Goal: Task Accomplishment & Management: Manage account settings

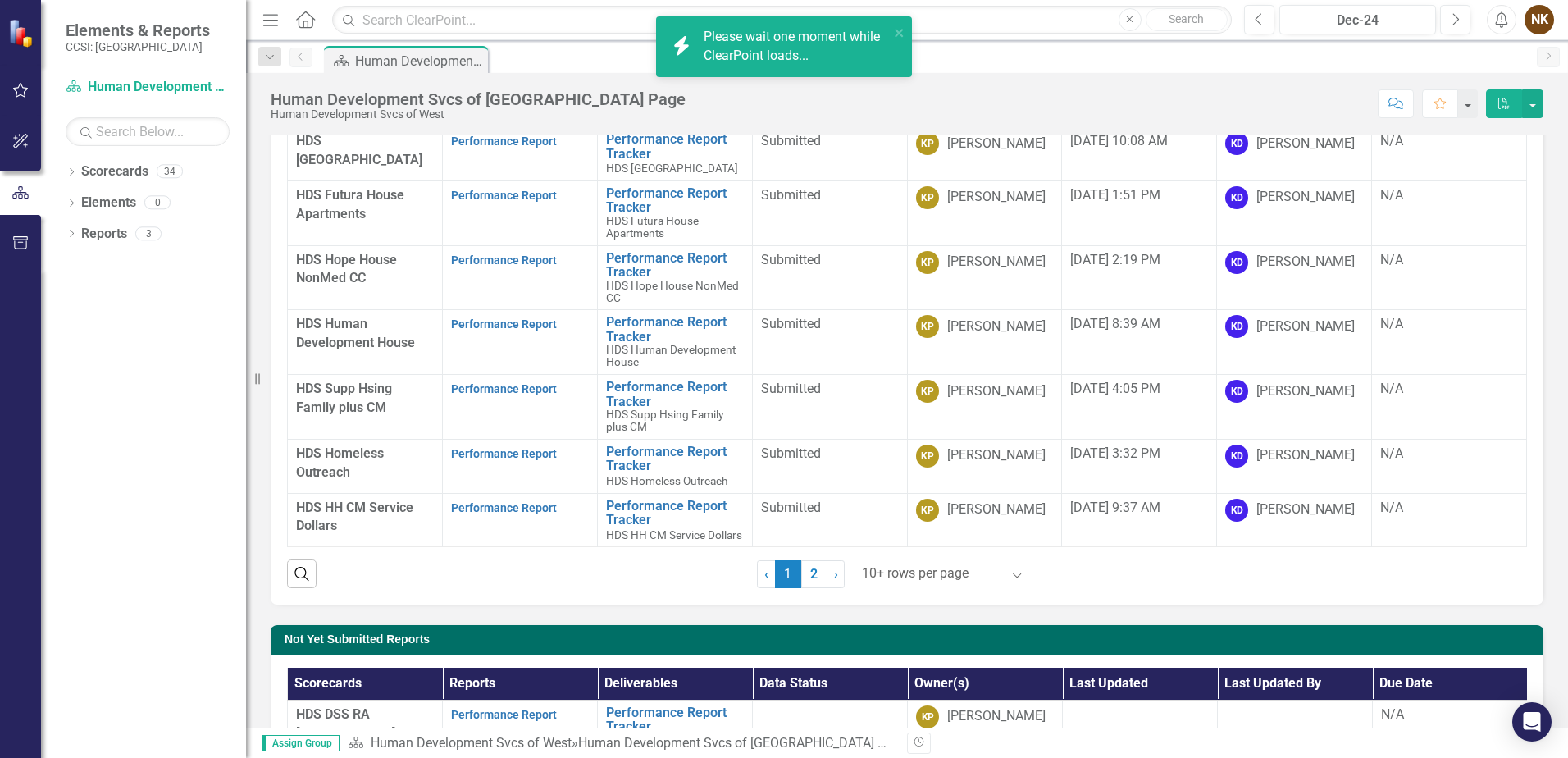
scroll to position [246, 0]
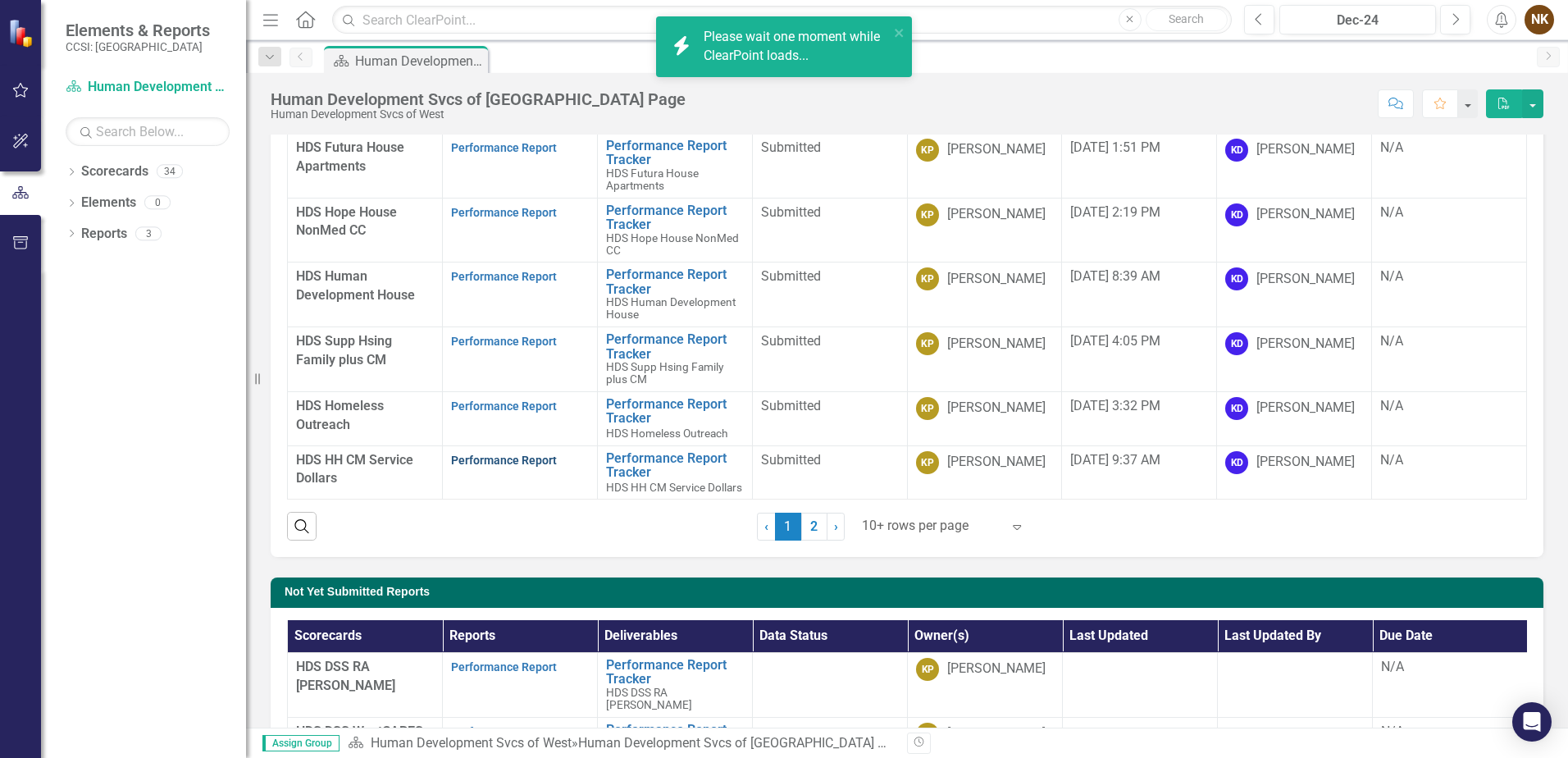
click at [486, 454] on link "Performance Report" at bounding box center [504, 460] width 106 height 13
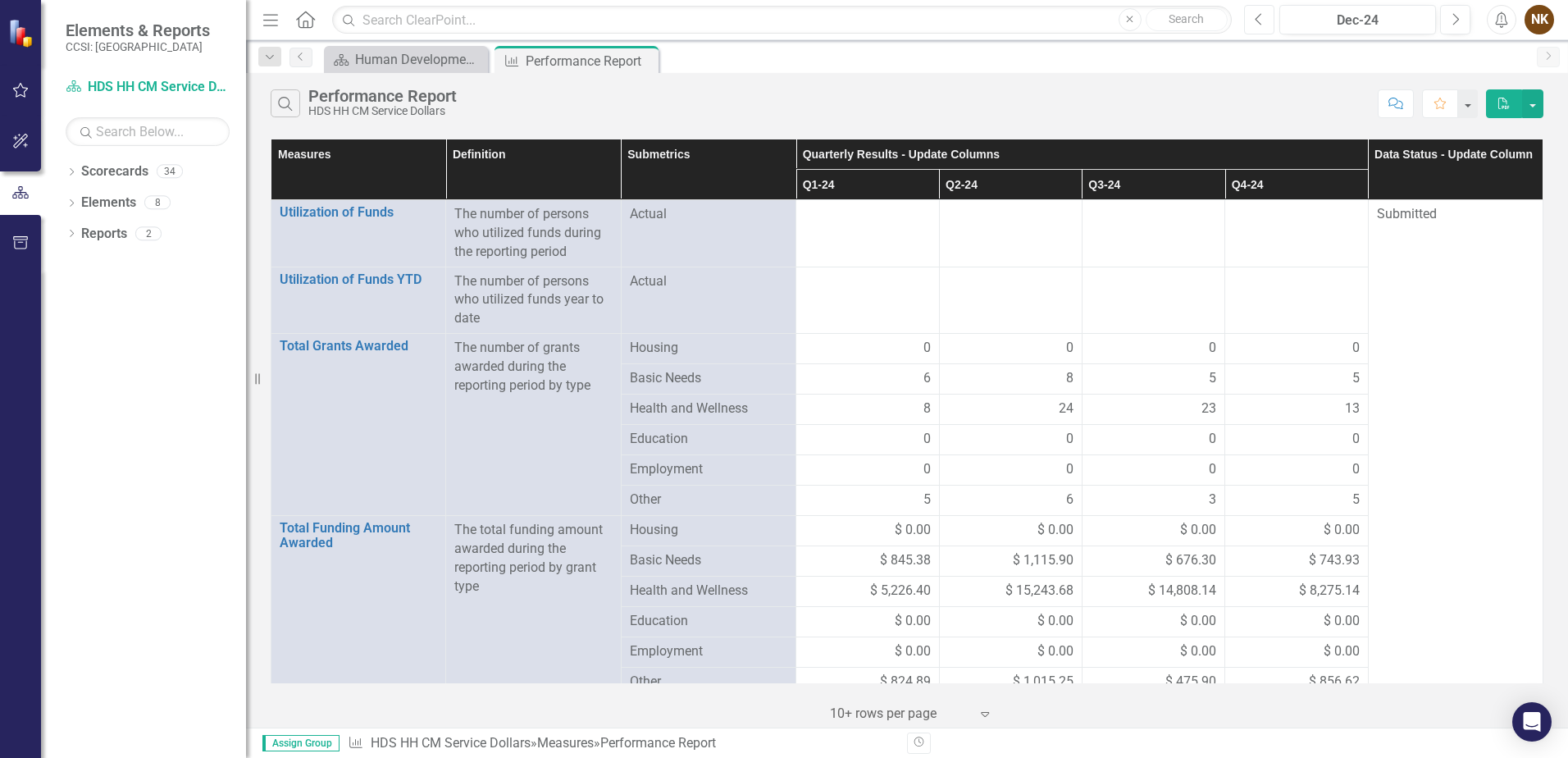
click at [1265, 17] on button "Previous" at bounding box center [1259, 20] width 31 height 30
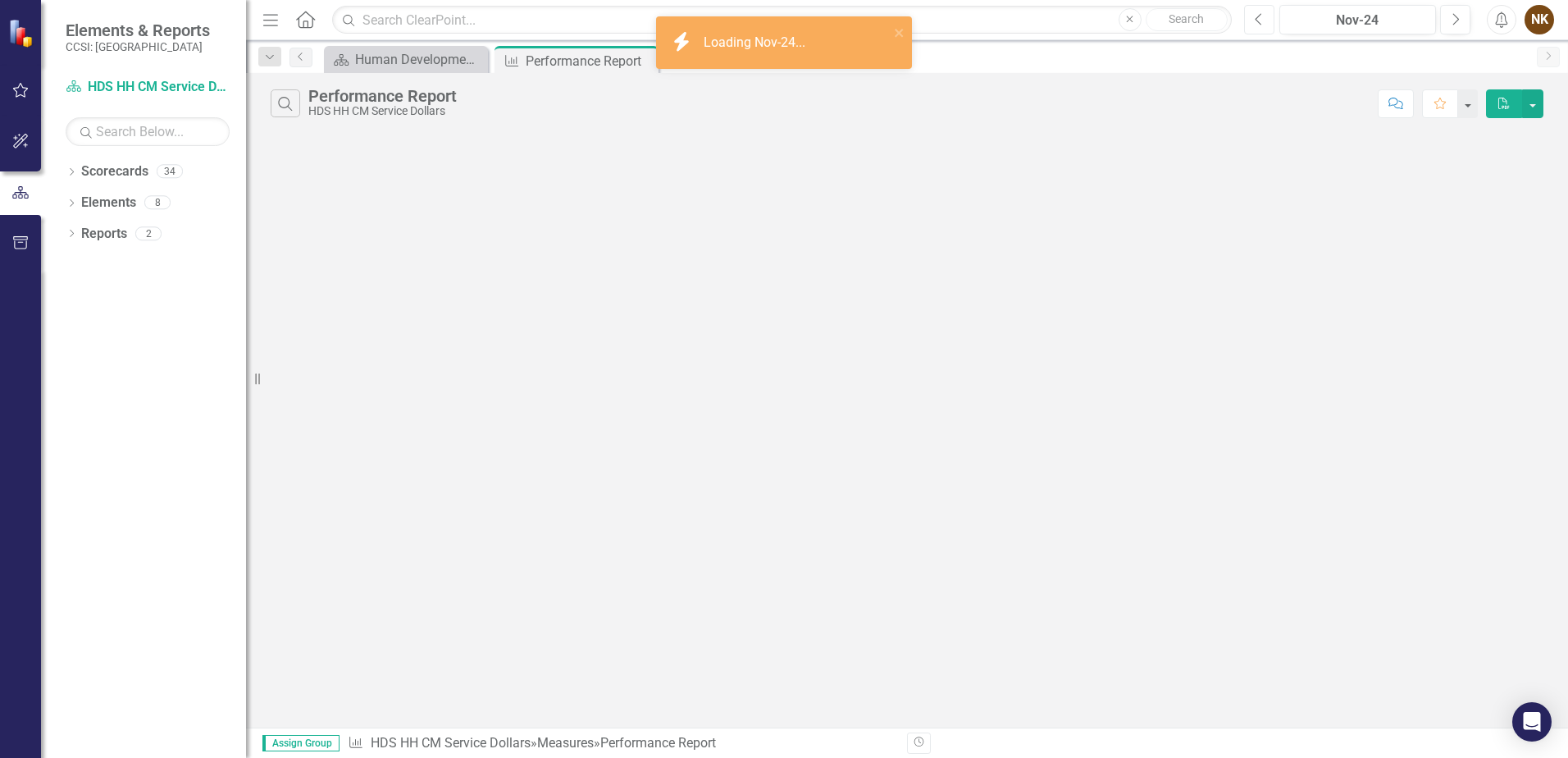
click at [1265, 17] on button "Previous" at bounding box center [1259, 20] width 31 height 30
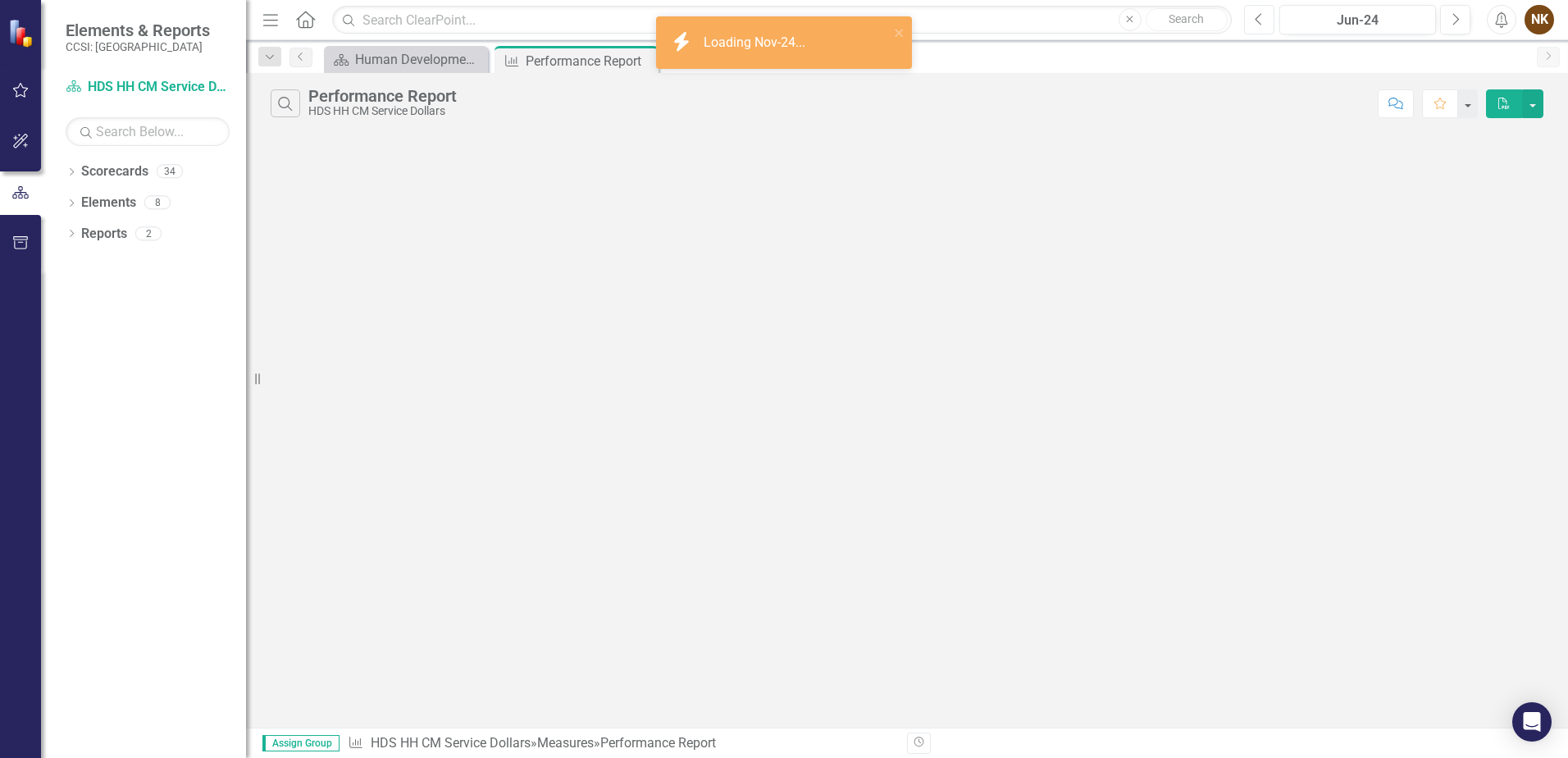
click at [1265, 17] on button "Previous" at bounding box center [1259, 20] width 31 height 30
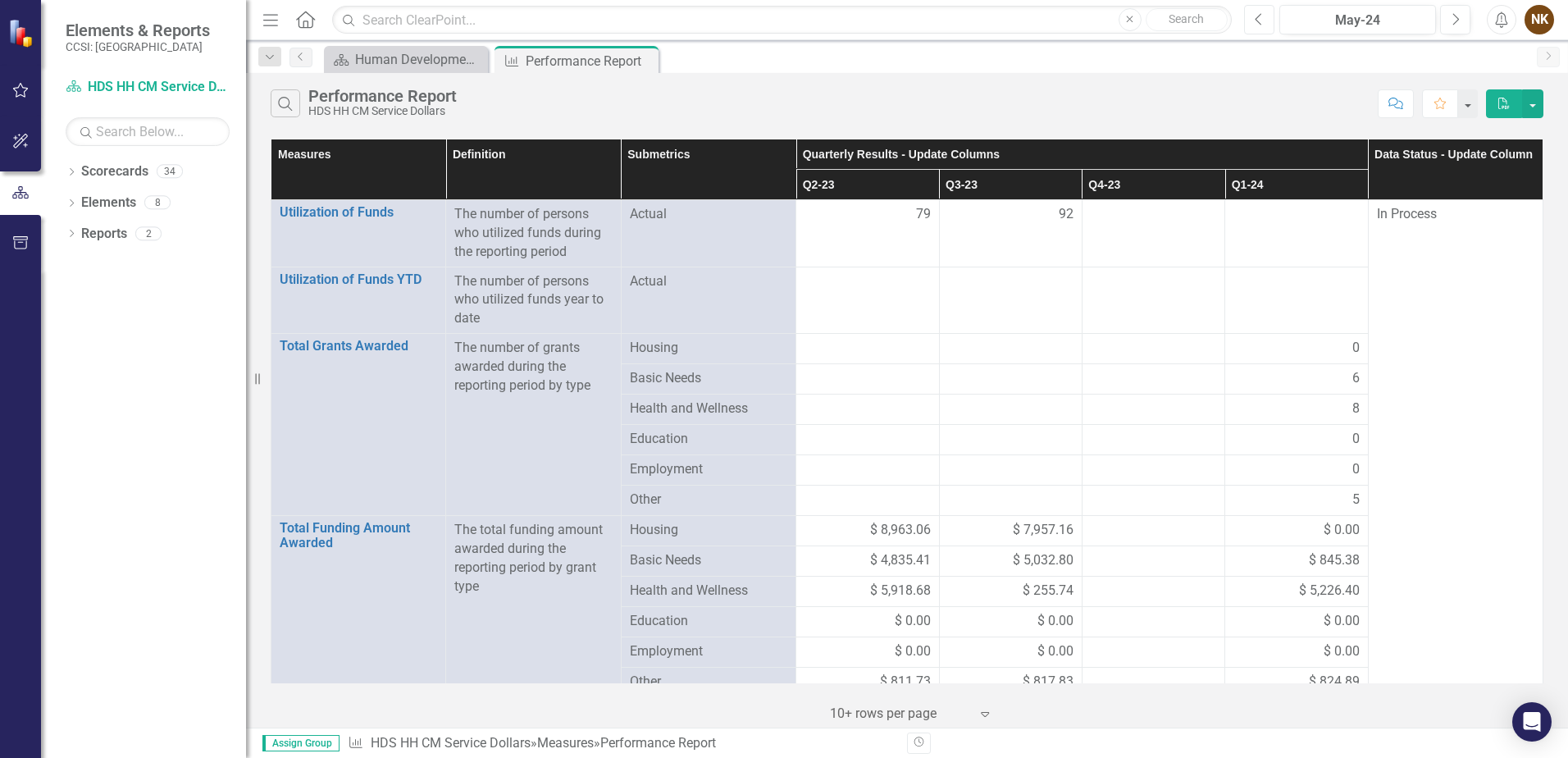
click at [1265, 17] on button "Previous" at bounding box center [1259, 20] width 31 height 30
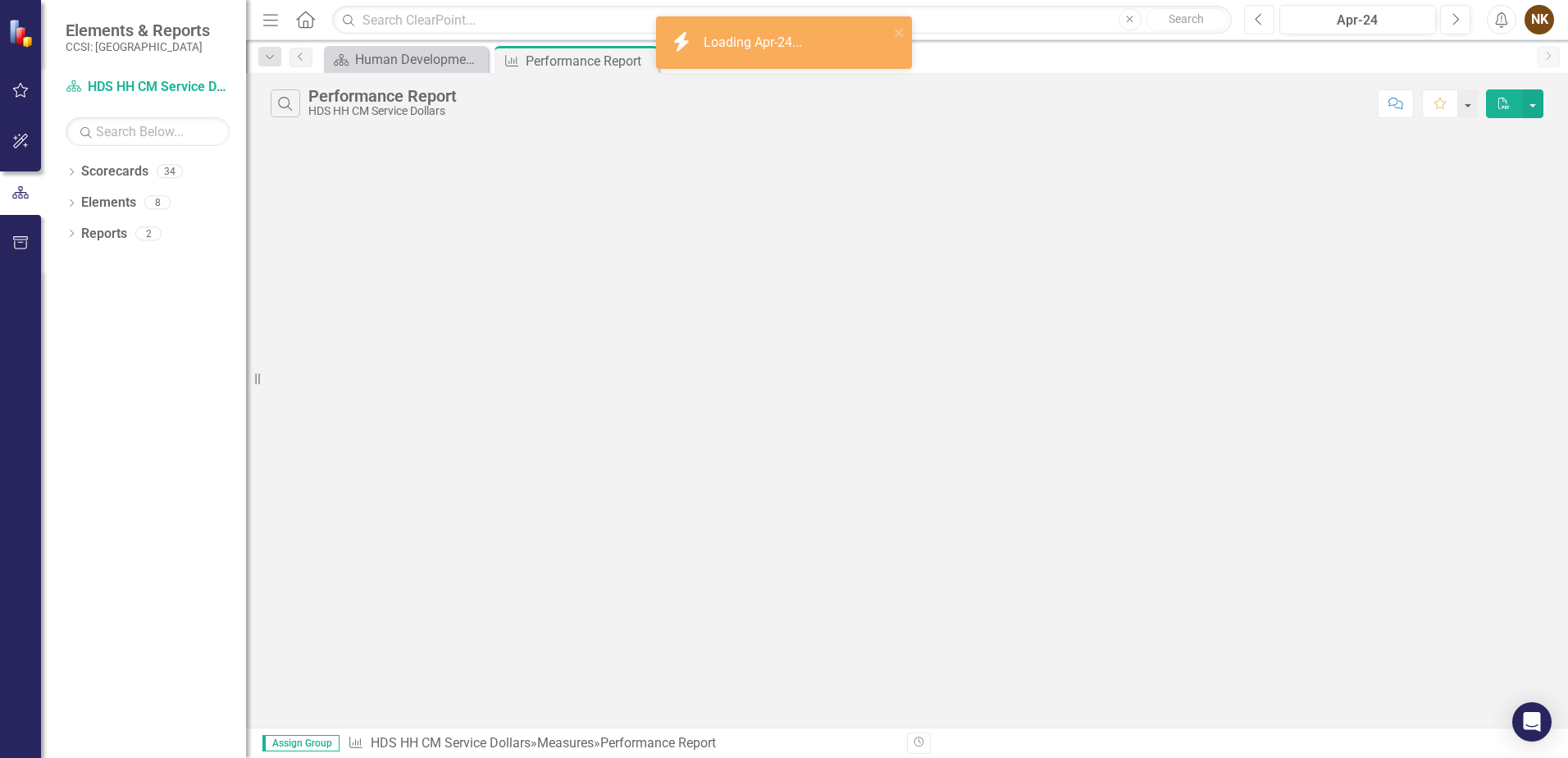
click at [1265, 17] on button "Previous" at bounding box center [1259, 20] width 31 height 30
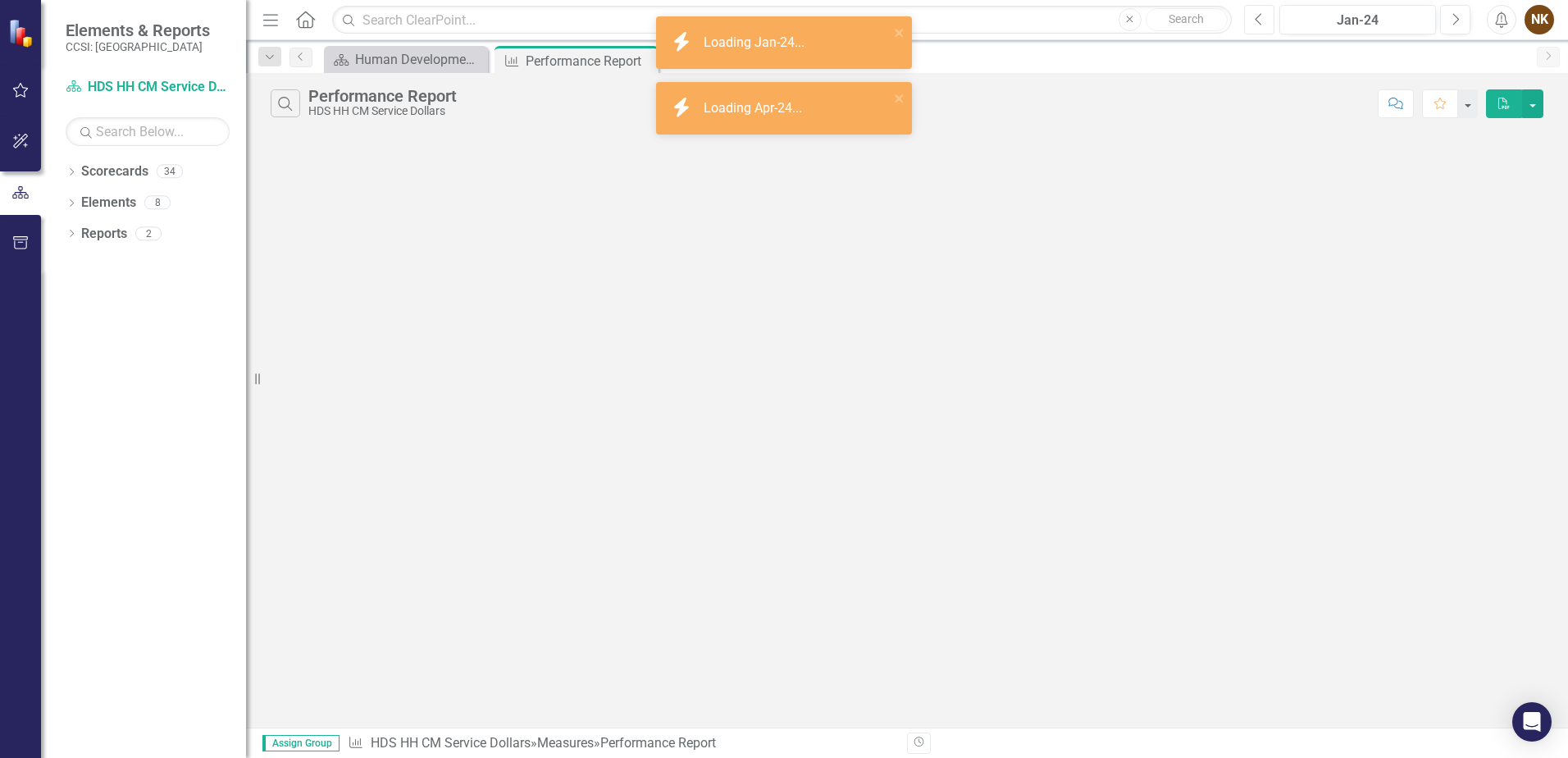
click at [1265, 17] on button "Previous" at bounding box center [1259, 20] width 31 height 30
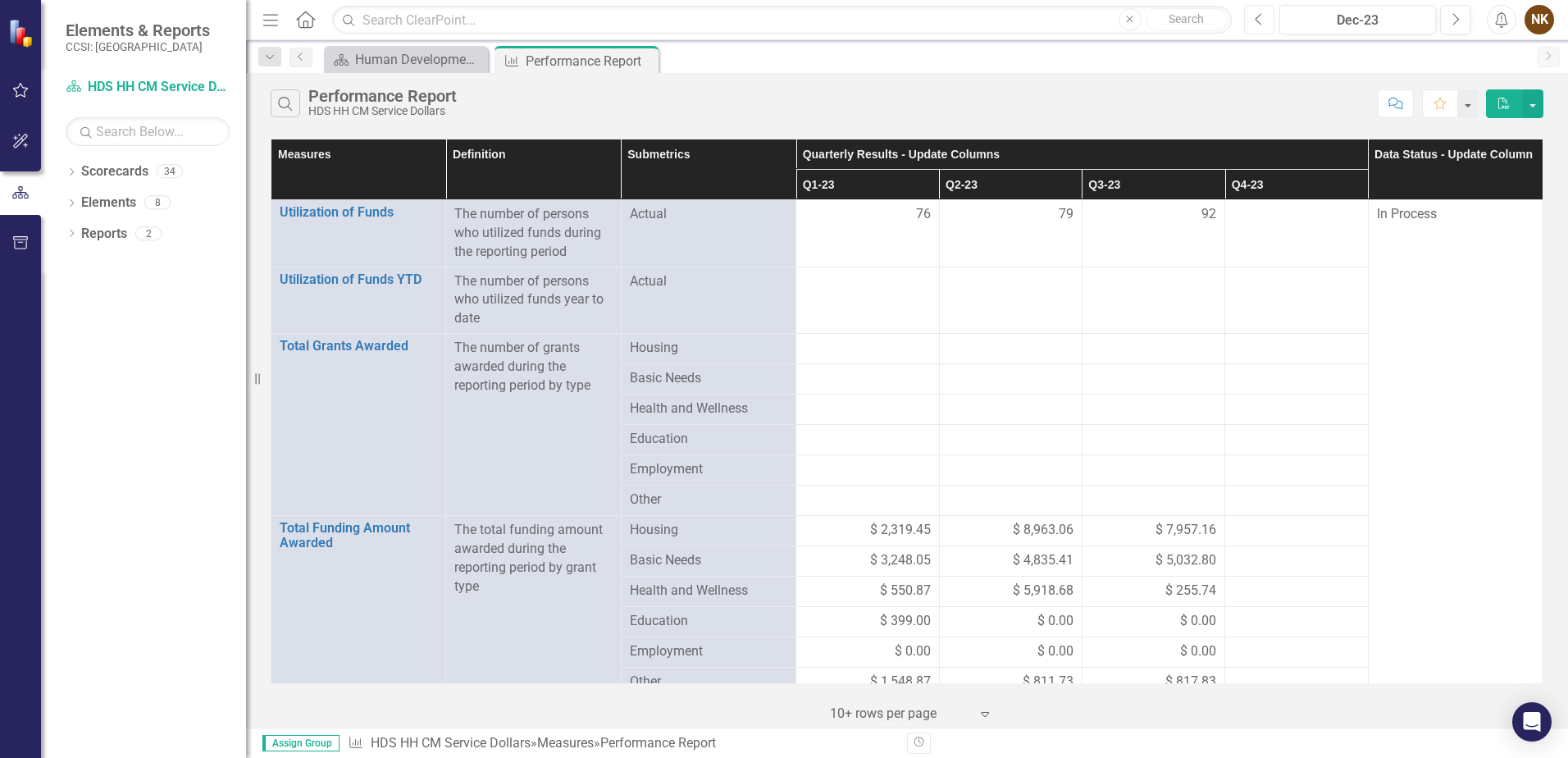
drag, startPoint x: 1265, startPoint y: 17, endPoint x: 1229, endPoint y: 67, distance: 61.6
drag, startPoint x: 1229, startPoint y: 67, endPoint x: 1162, endPoint y: 95, distance: 72.6
click at [1162, 95] on div "Search Performance Report HDS HH CM Service Dollars" at bounding box center [820, 103] width 1099 height 28
click at [1345, 23] on div "Dec-23" at bounding box center [1358, 21] width 146 height 20
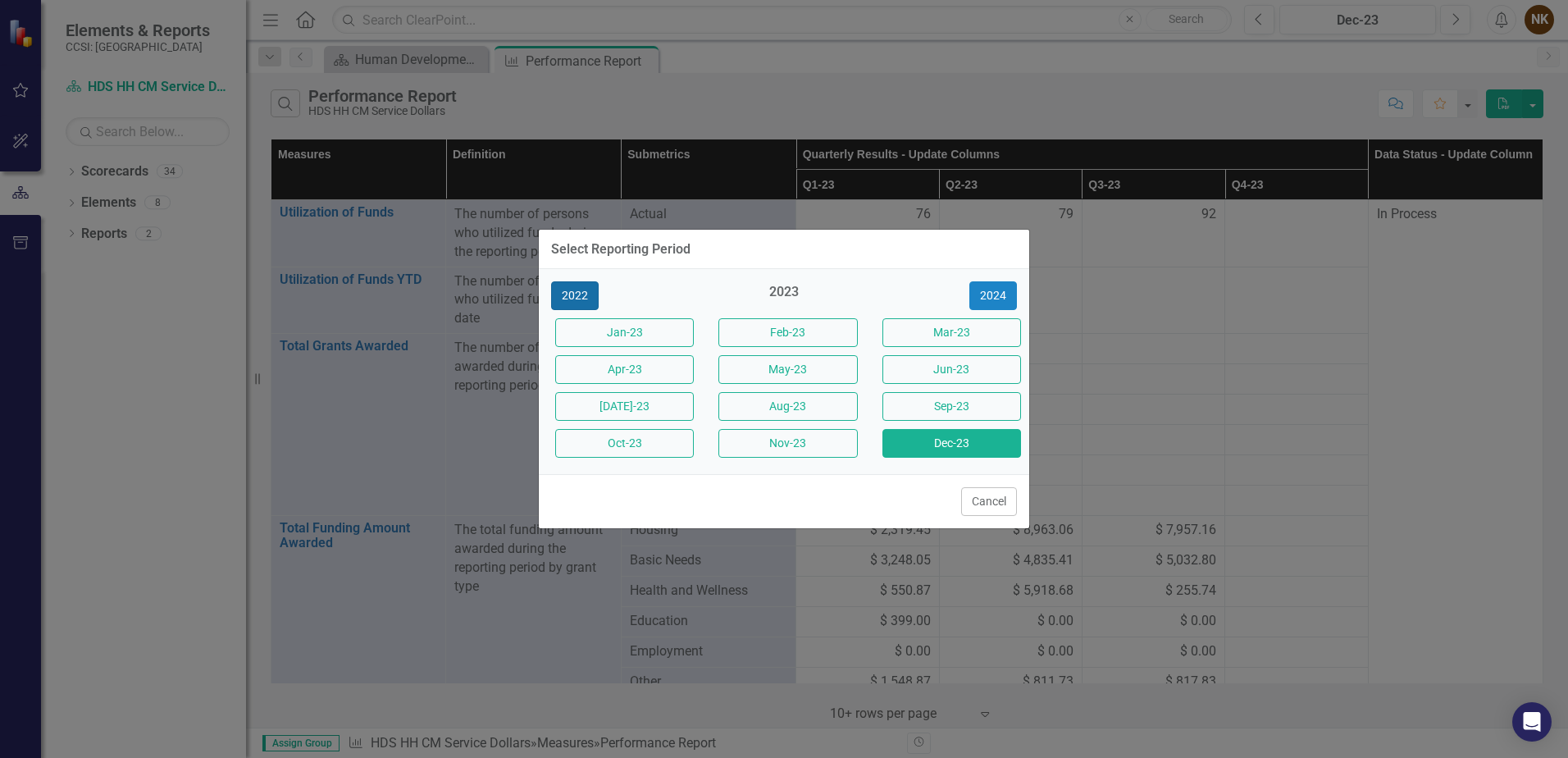
click at [578, 294] on button "2022" at bounding box center [575, 295] width 47 height 29
click at [938, 442] on button "Dec-22" at bounding box center [952, 443] width 139 height 29
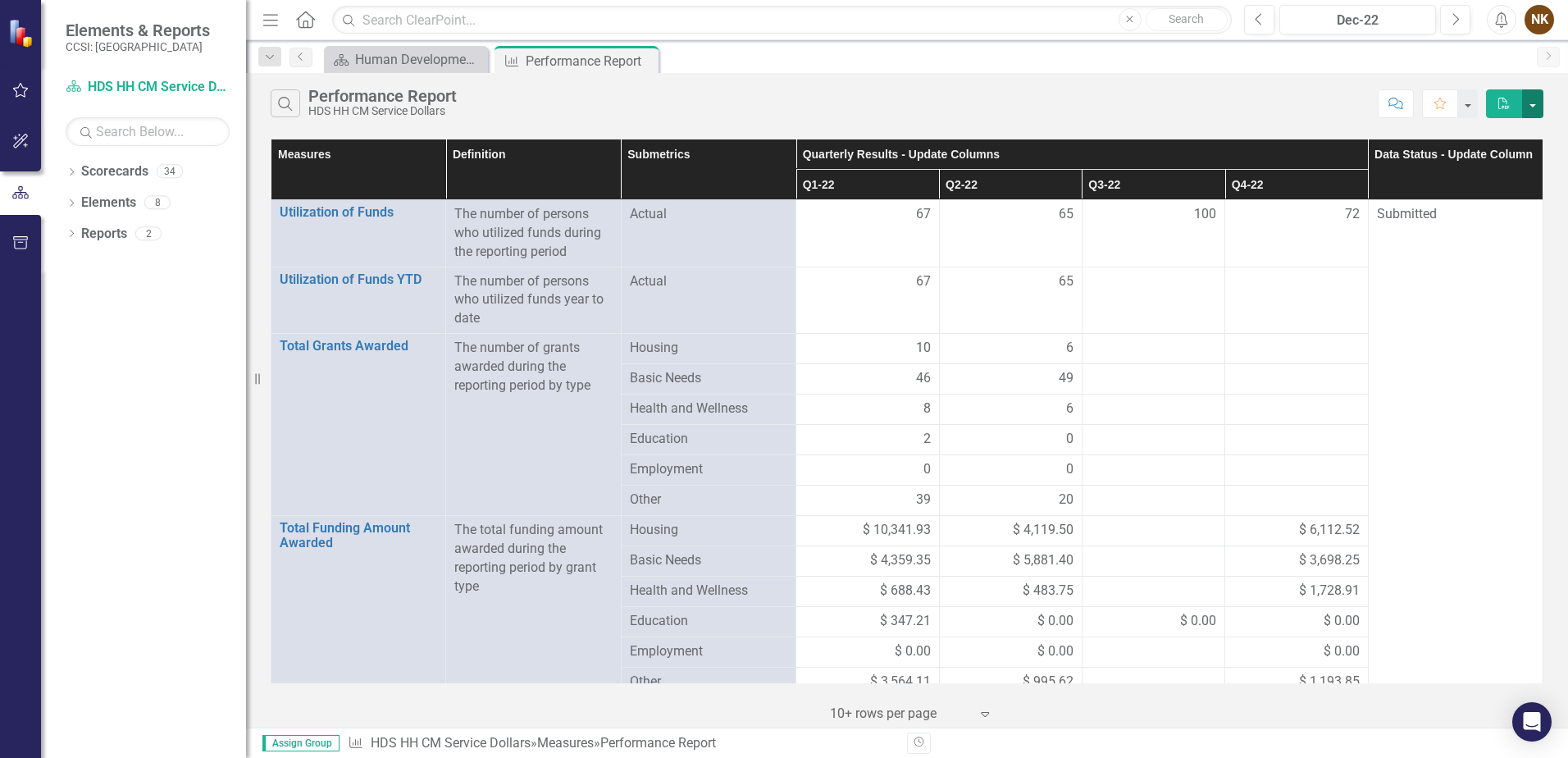
click at [1528, 102] on button "button" at bounding box center [1534, 103] width 22 height 29
click at [1197, 106] on div "Search Performance Report HDS HH CM Service Dollars" at bounding box center [820, 103] width 1099 height 28
click at [1468, 109] on button "button" at bounding box center [1468, 103] width 22 height 29
click at [1470, 103] on button "button" at bounding box center [1468, 103] width 22 height 29
click at [1535, 109] on button "button" at bounding box center [1534, 103] width 22 height 29
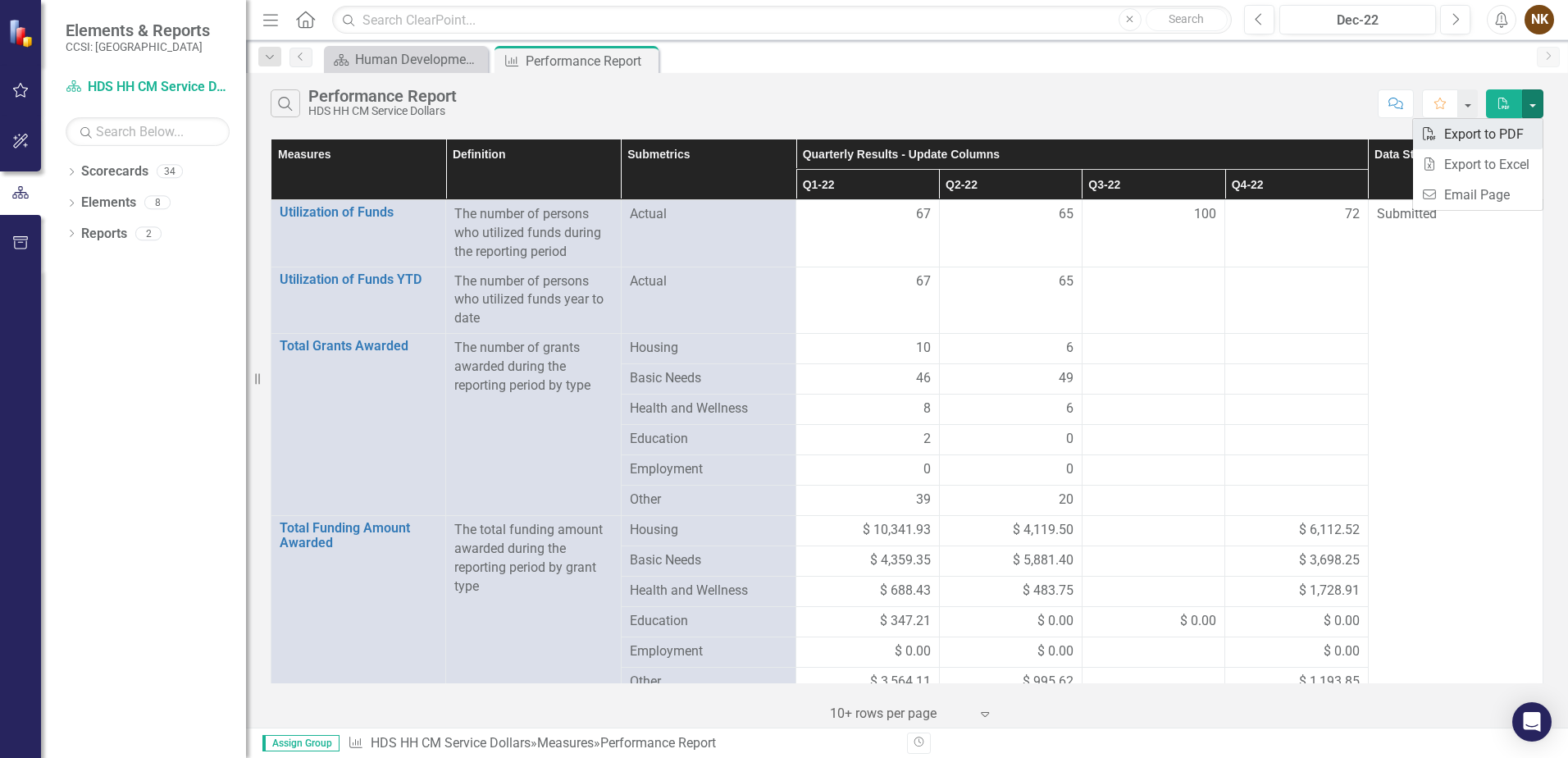
click at [1512, 143] on link "PDF Export to PDF" at bounding box center [1478, 134] width 130 height 31
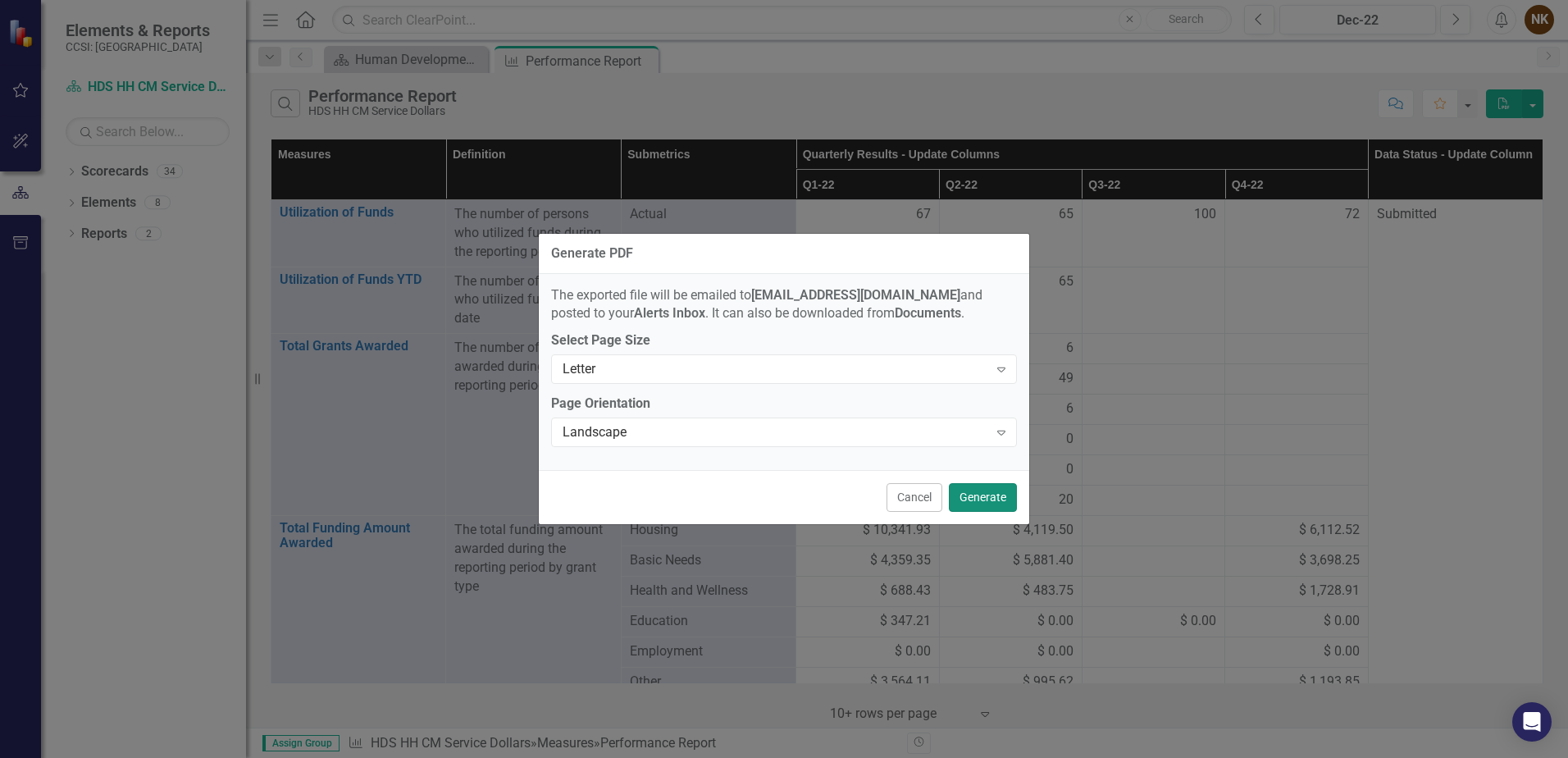
click at [984, 497] on button "Generate" at bounding box center [982, 497] width 68 height 29
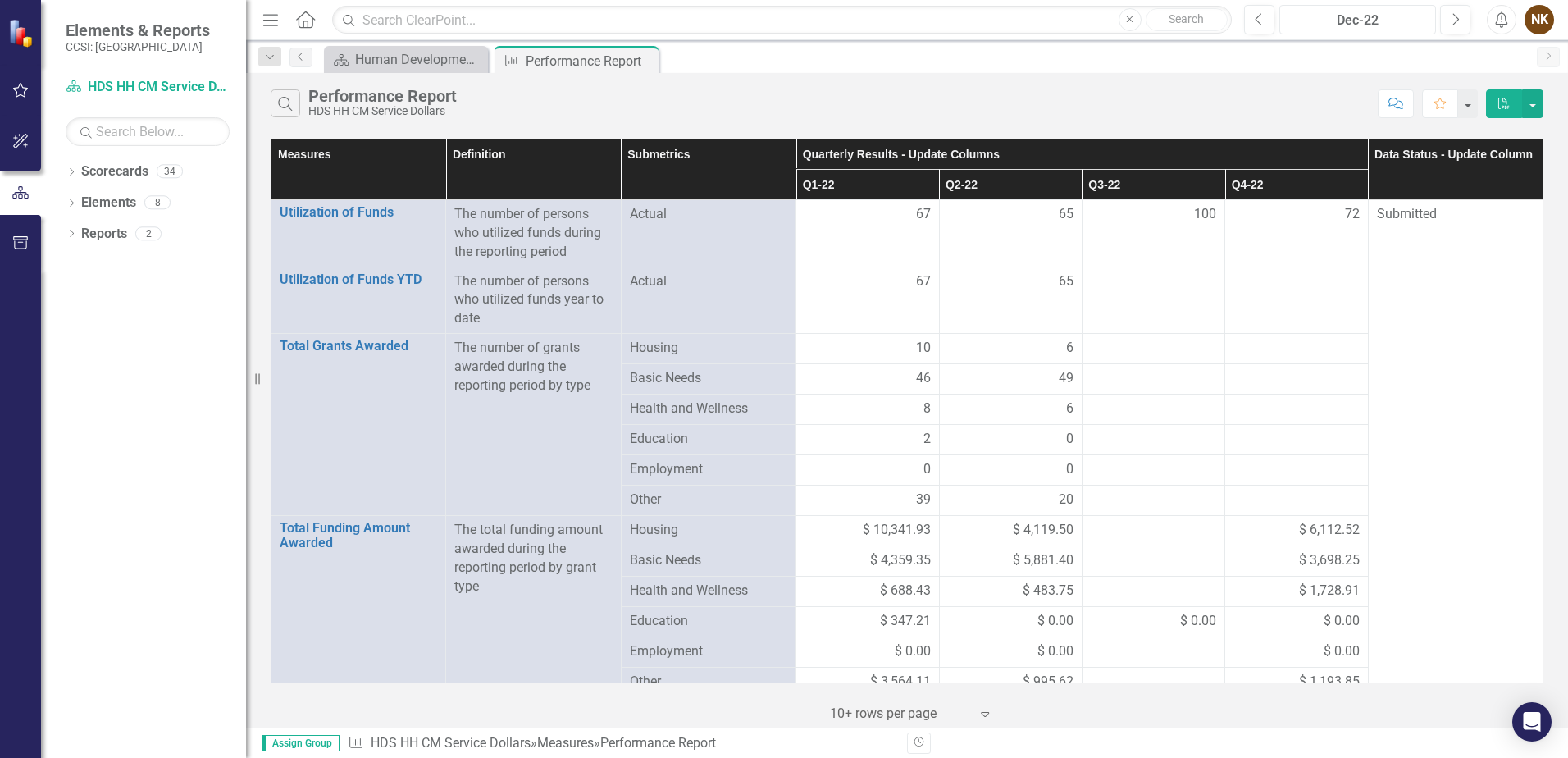
click at [1423, 20] on div "Dec-22" at bounding box center [1358, 21] width 146 height 20
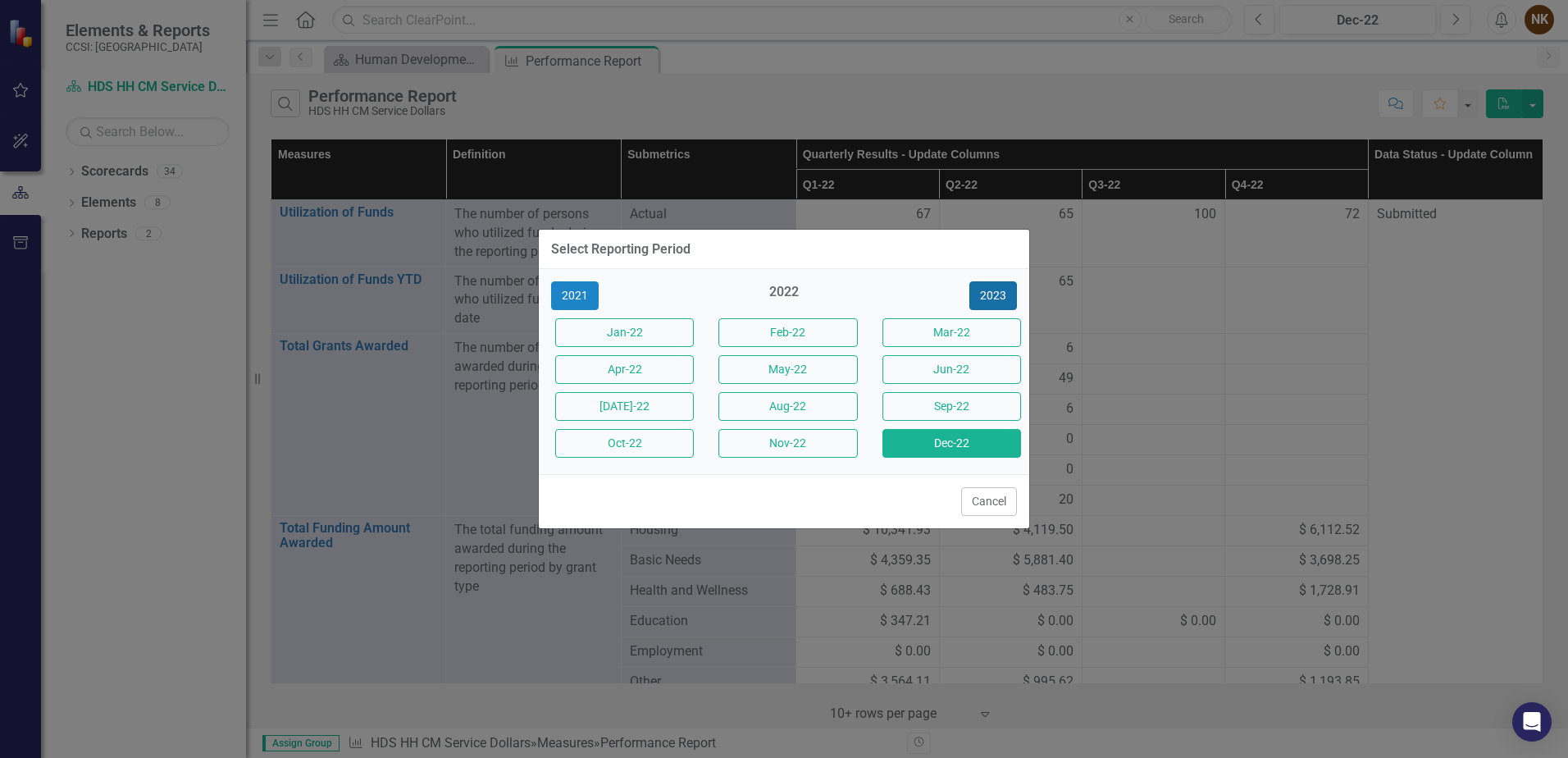
click at [982, 296] on button "2023" at bounding box center [993, 295] width 47 height 29
click at [963, 445] on button "Dec-23" at bounding box center [952, 443] width 139 height 29
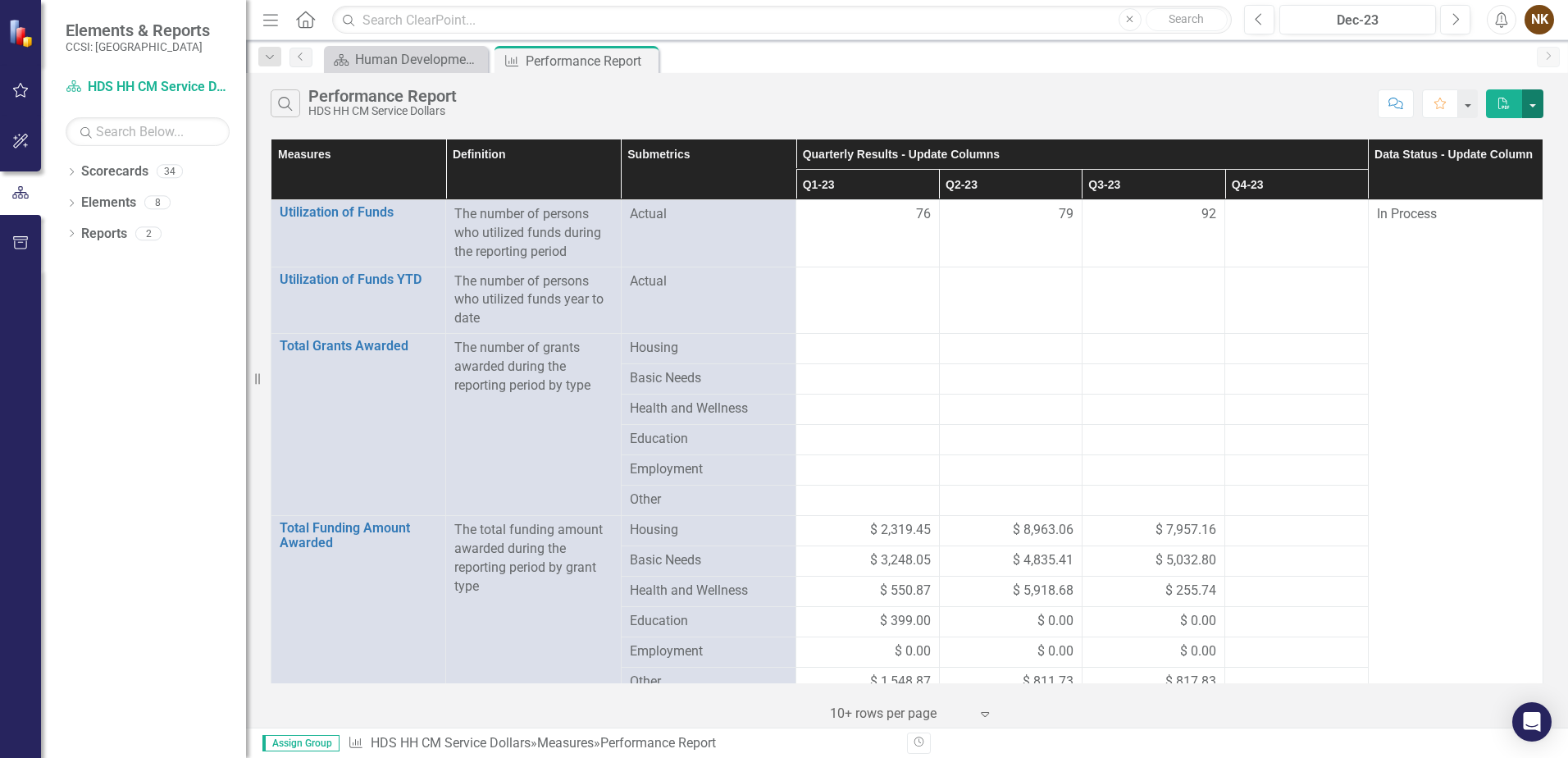
click at [1531, 101] on button "button" at bounding box center [1534, 103] width 22 height 29
click at [1514, 136] on link "PDF Export to PDF" at bounding box center [1478, 134] width 130 height 31
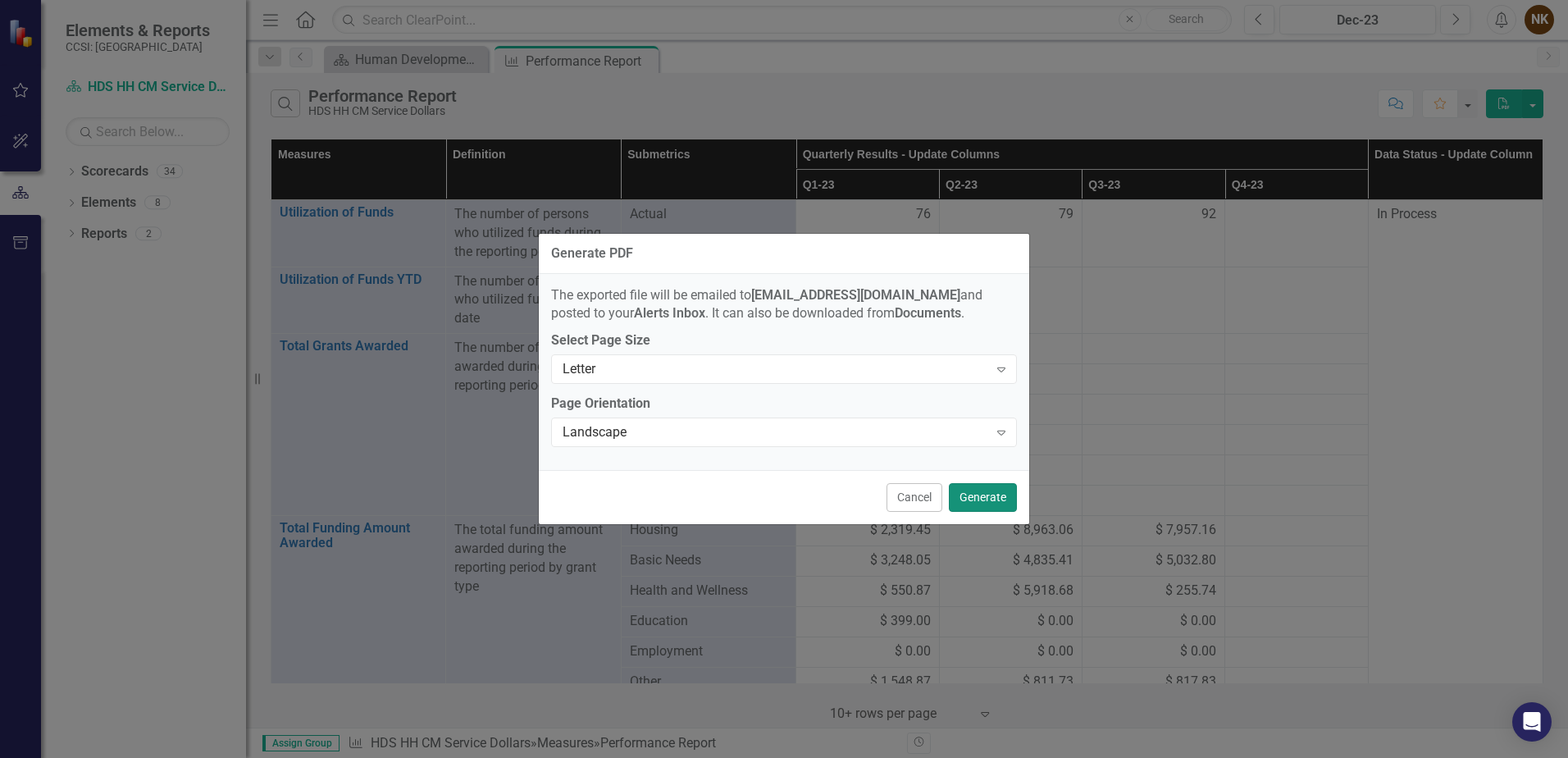
click at [979, 502] on button "Generate" at bounding box center [982, 497] width 68 height 29
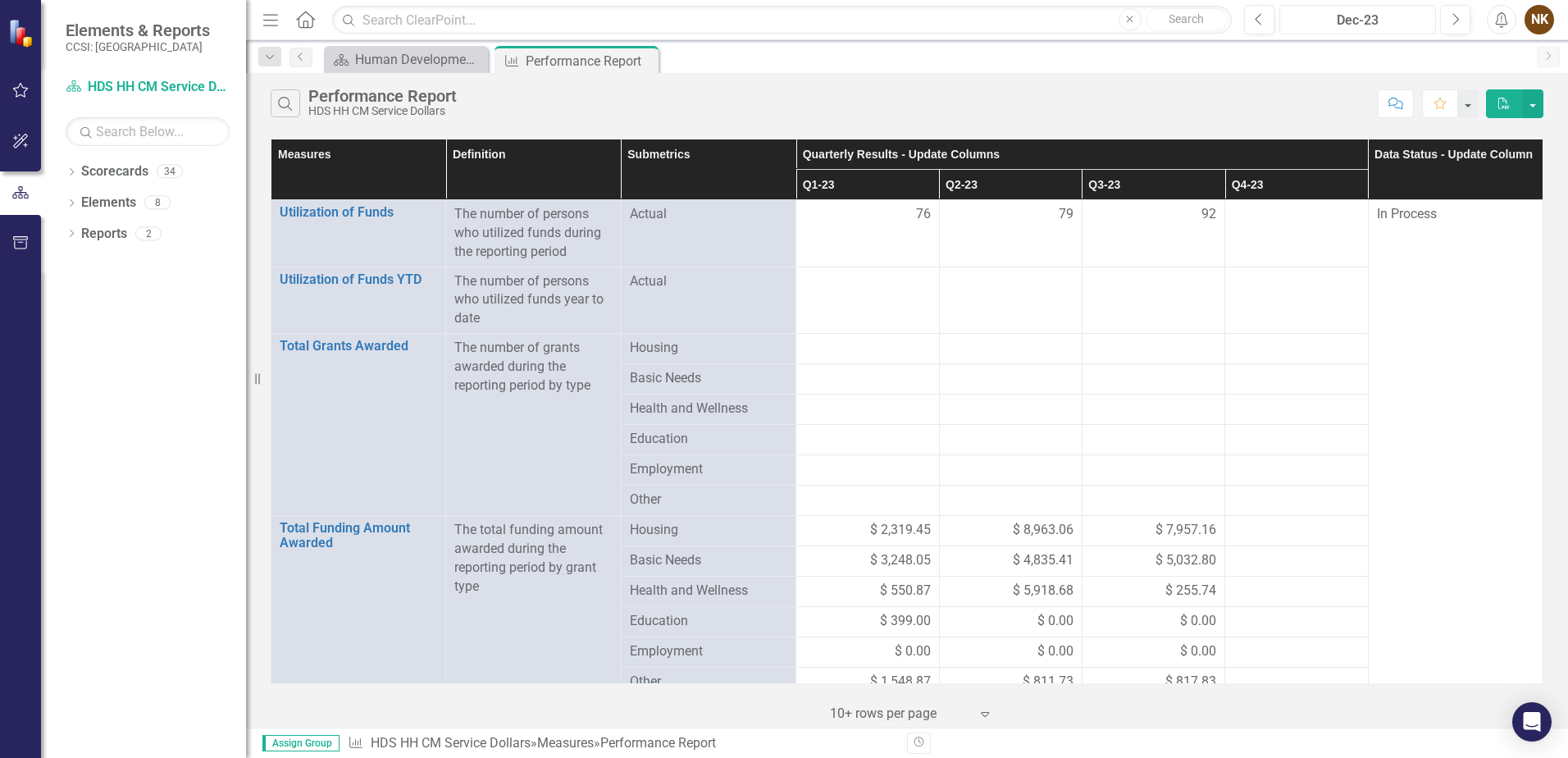
click at [1391, 25] on div "Dec-23" at bounding box center [1358, 21] width 146 height 20
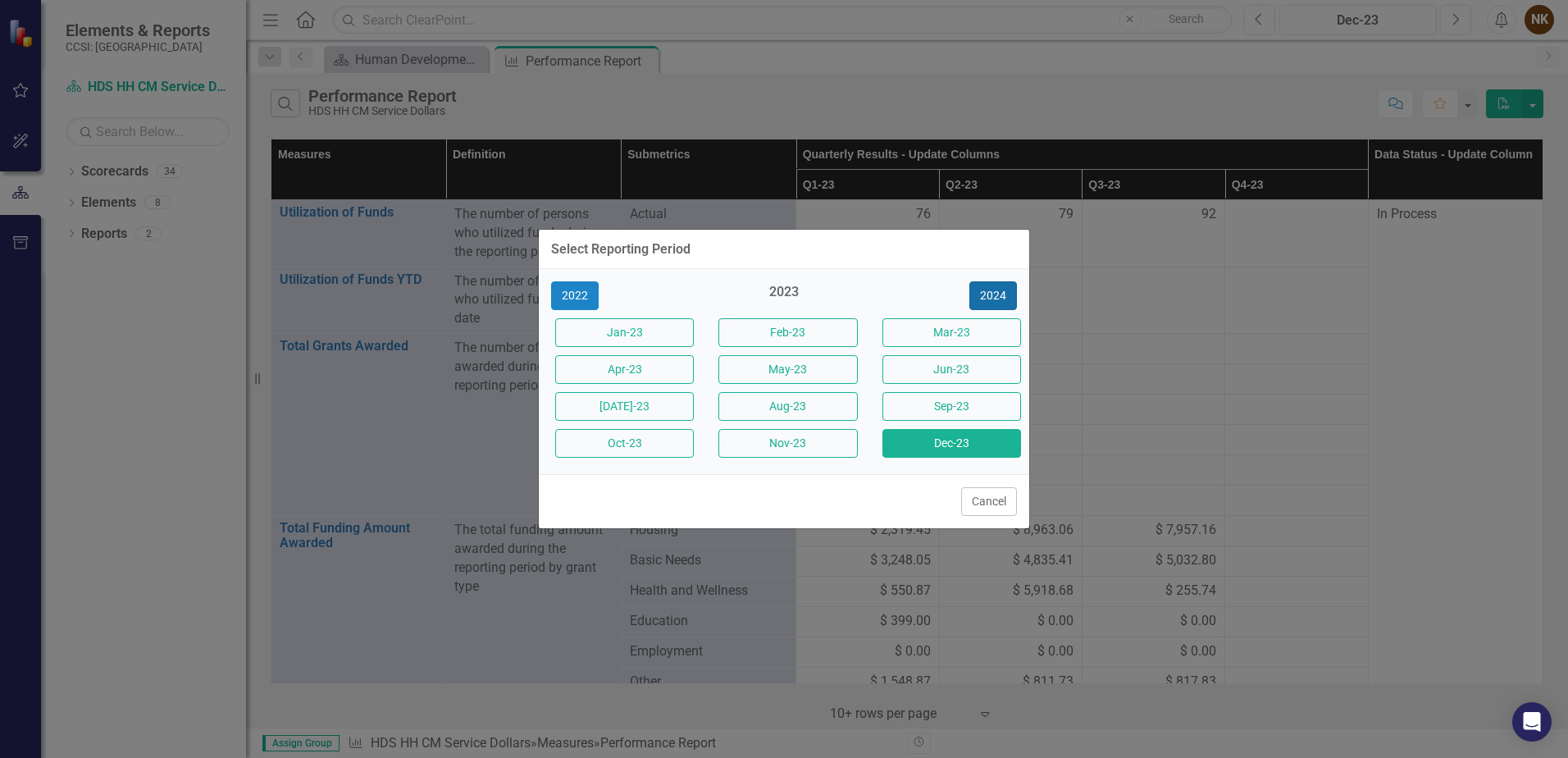
click at [1001, 294] on button "2024" at bounding box center [993, 295] width 47 height 29
click at [977, 446] on button "Dec-24" at bounding box center [952, 443] width 139 height 29
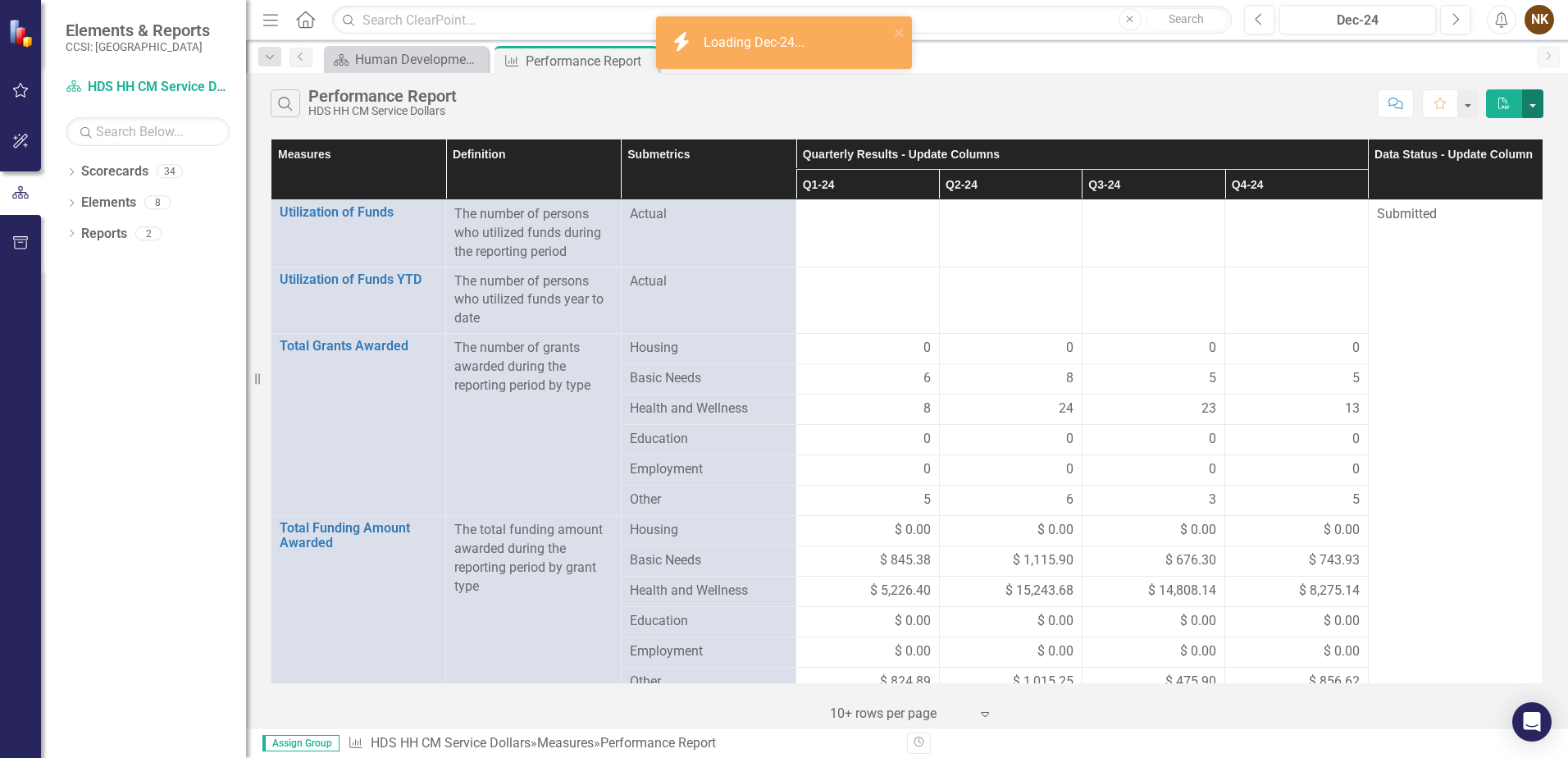
click at [1534, 106] on button "button" at bounding box center [1534, 103] width 22 height 29
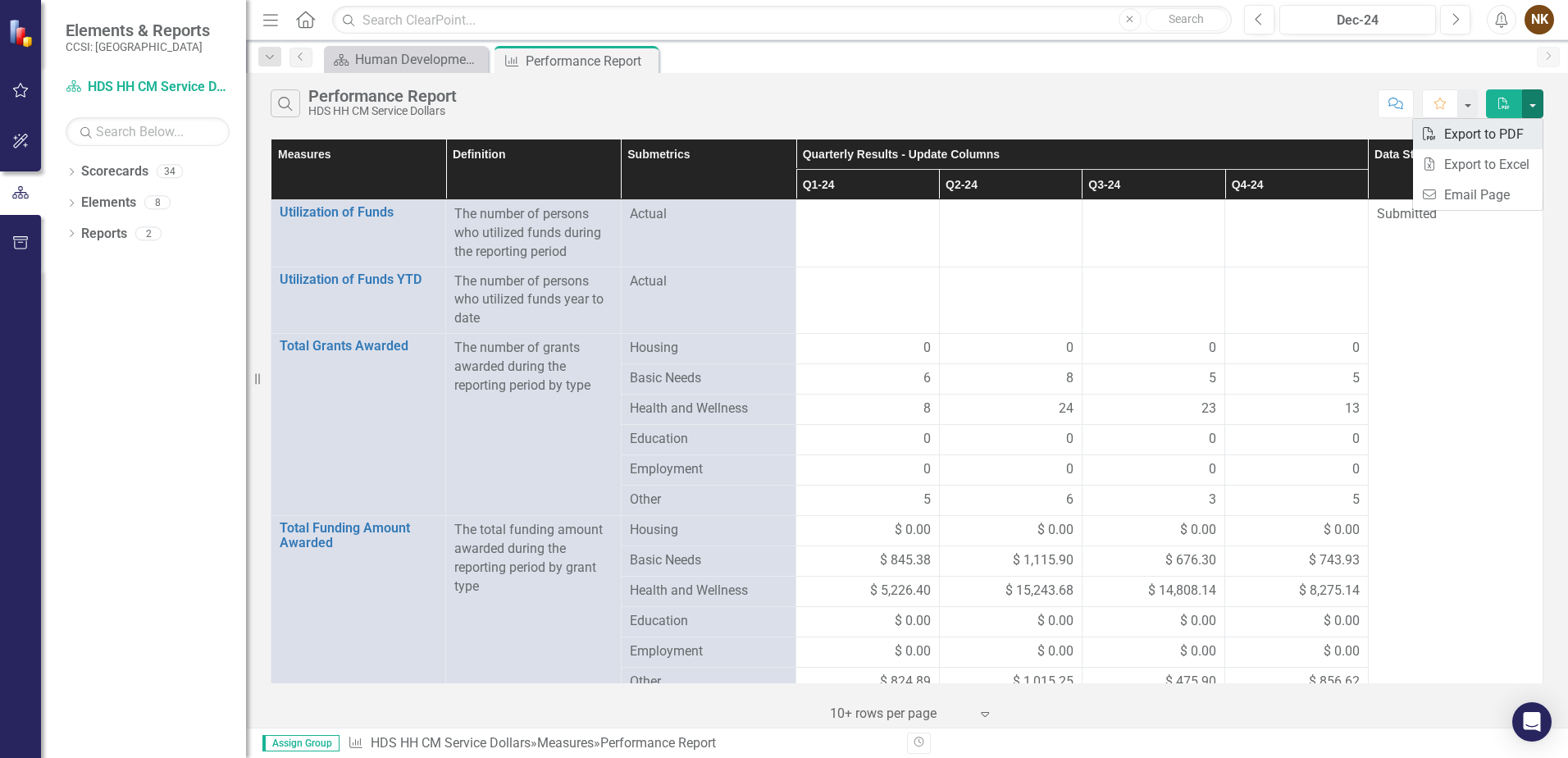
click at [1502, 146] on link "PDF Export to PDF" at bounding box center [1478, 134] width 130 height 31
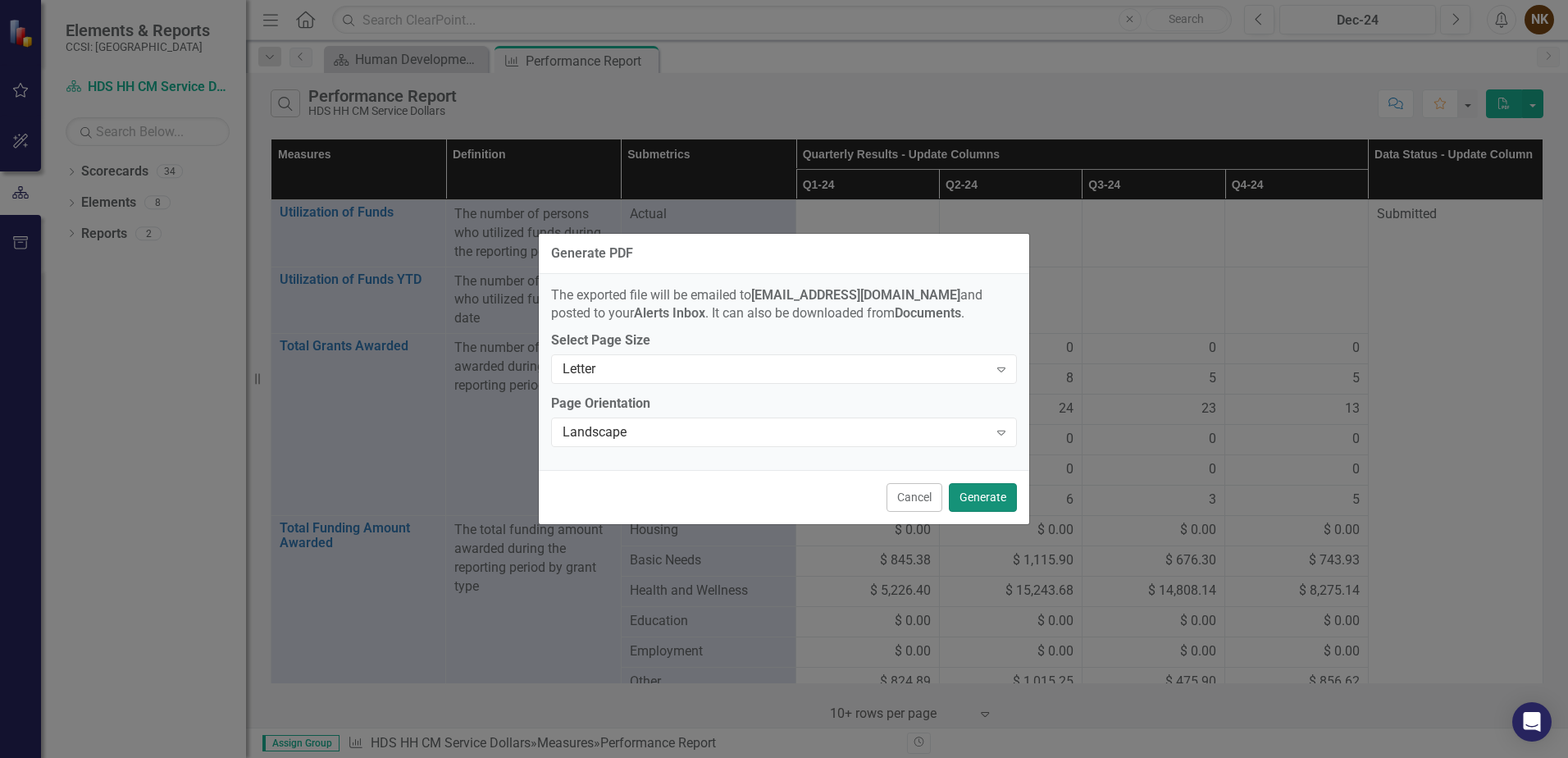
click at [975, 509] on button "Generate" at bounding box center [982, 497] width 68 height 29
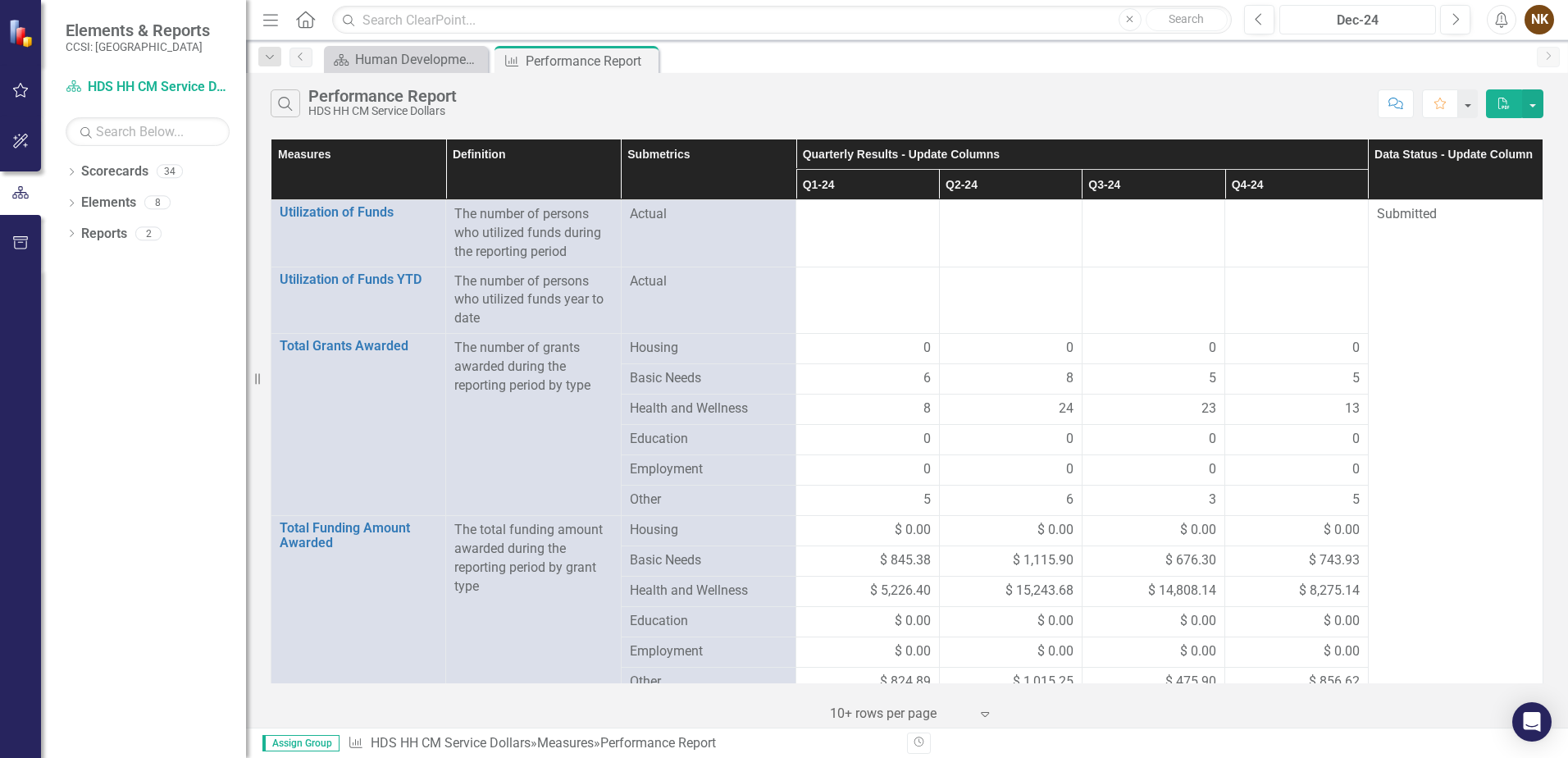
click at [1392, 11] on div "Dec-24" at bounding box center [1358, 21] width 146 height 20
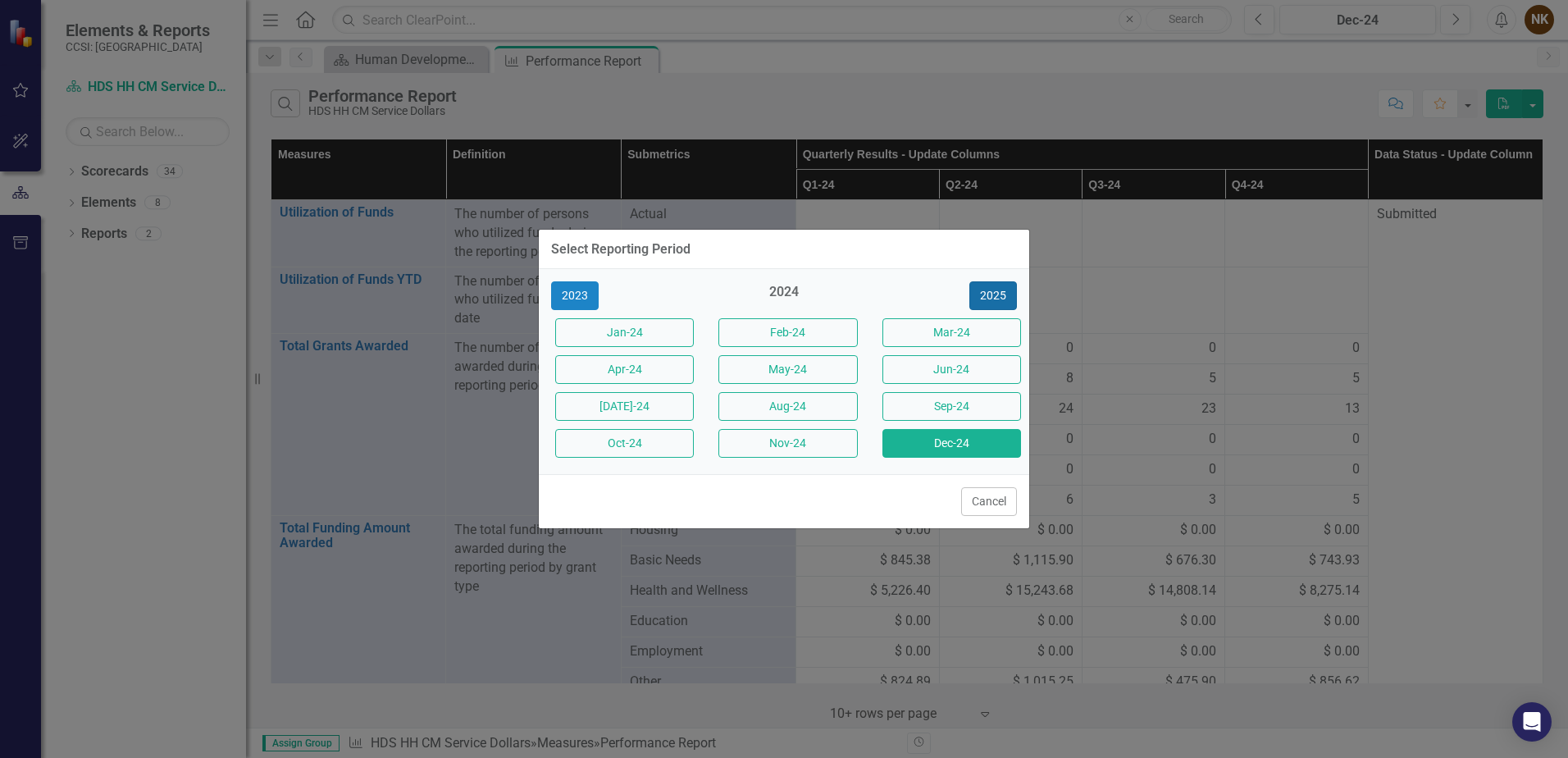
click at [1001, 302] on button "2025" at bounding box center [993, 295] width 47 height 29
click at [984, 450] on button "Dec-25" at bounding box center [952, 443] width 139 height 29
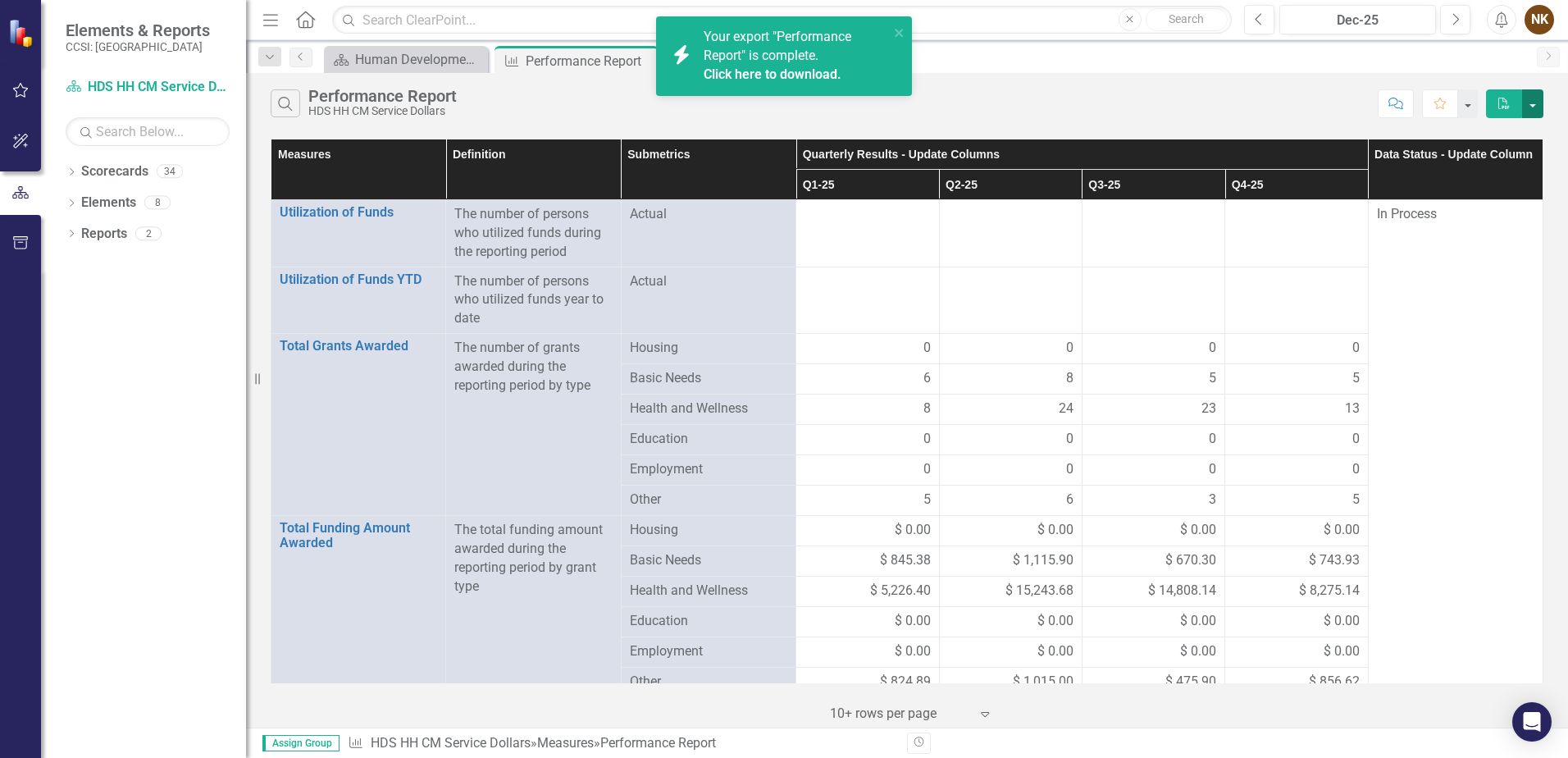
click at [1530, 103] on button "button" at bounding box center [1534, 103] width 22 height 29
click at [1499, 143] on link "PDF Export to PDF" at bounding box center [1478, 134] width 130 height 31
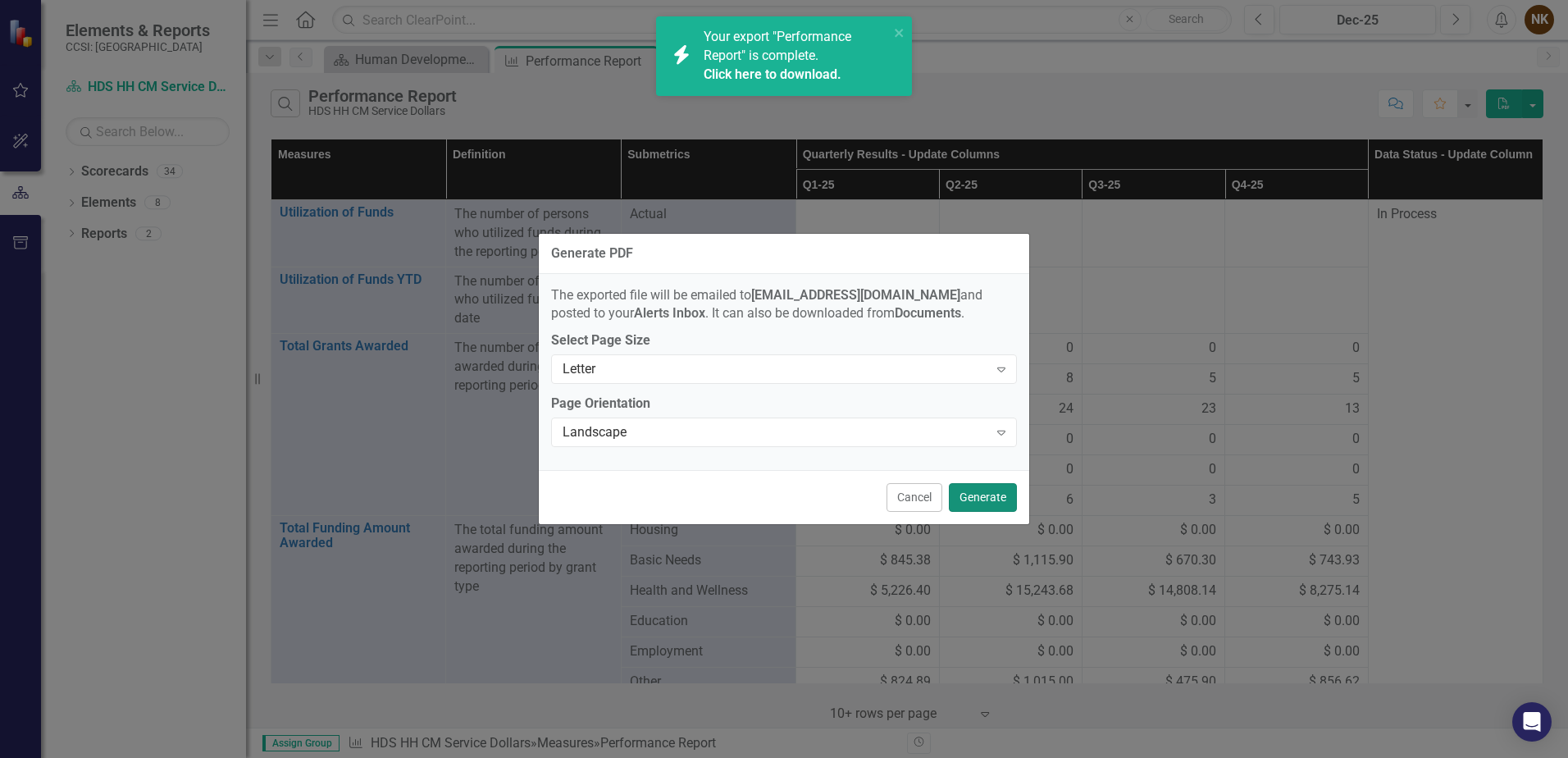
click at [982, 504] on button "Generate" at bounding box center [982, 497] width 68 height 29
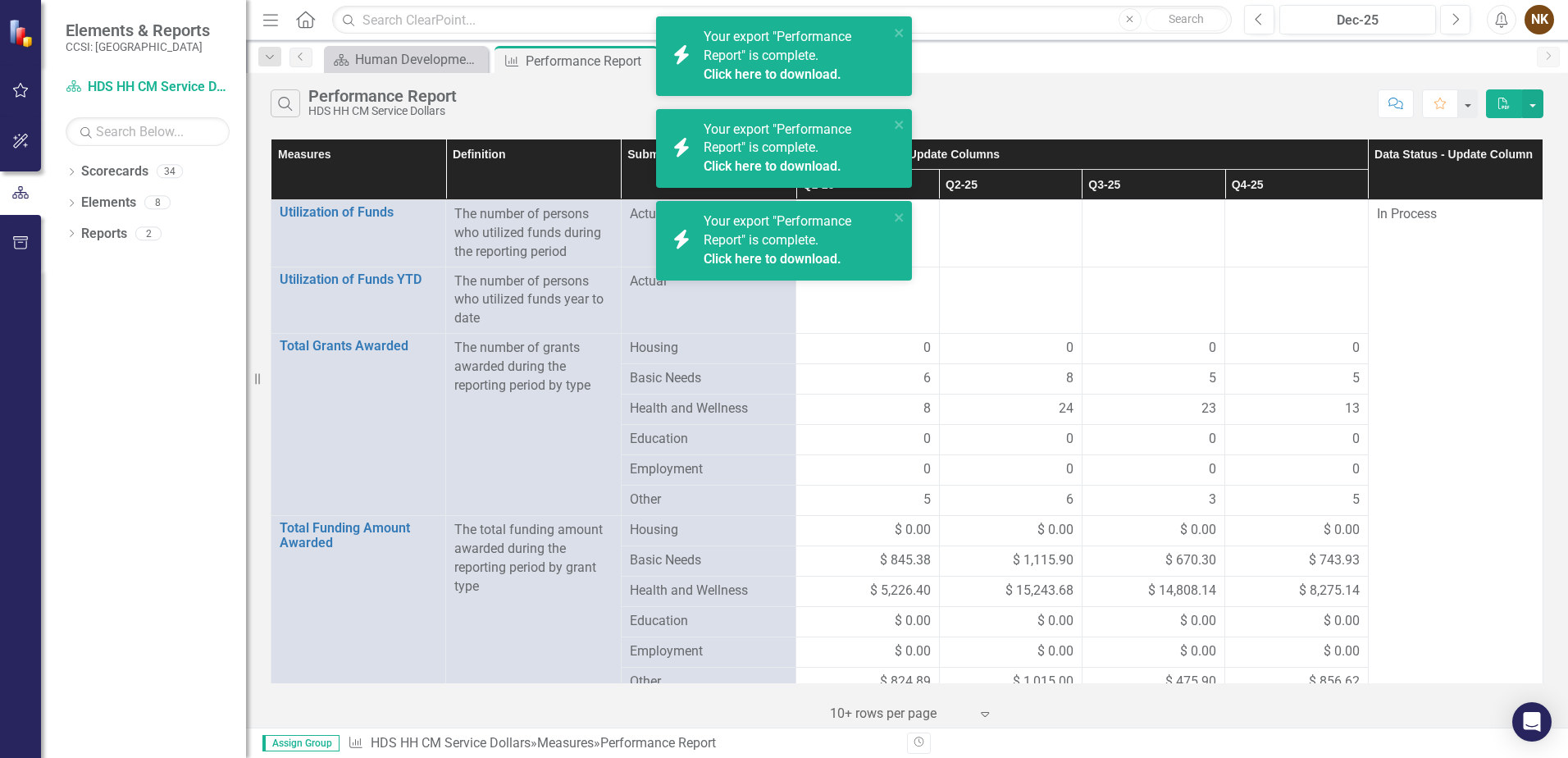
click at [811, 77] on link "Click here to download." at bounding box center [773, 75] width 138 height 16
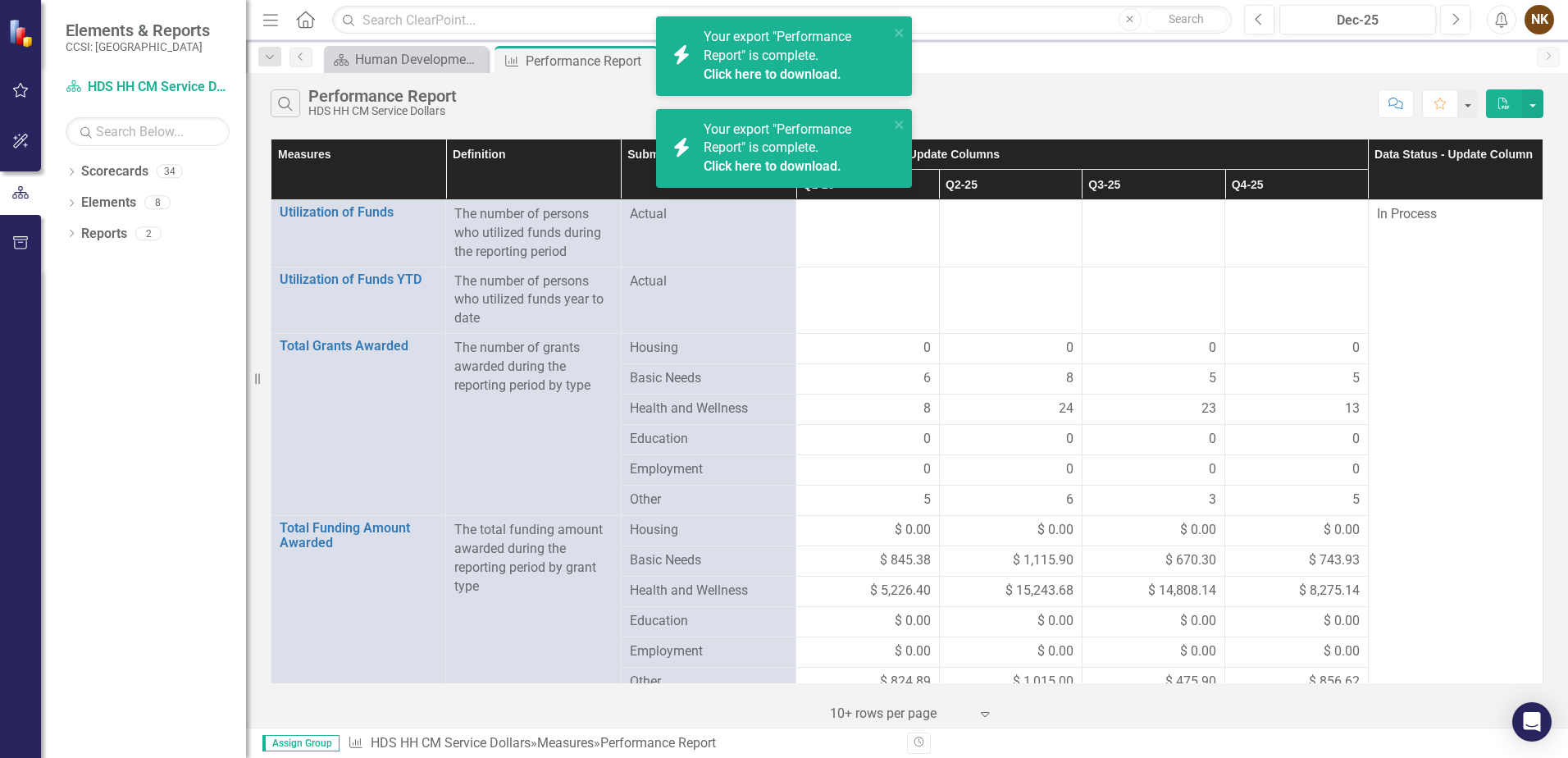
click at [805, 77] on link "Click here to download." at bounding box center [773, 75] width 138 height 16
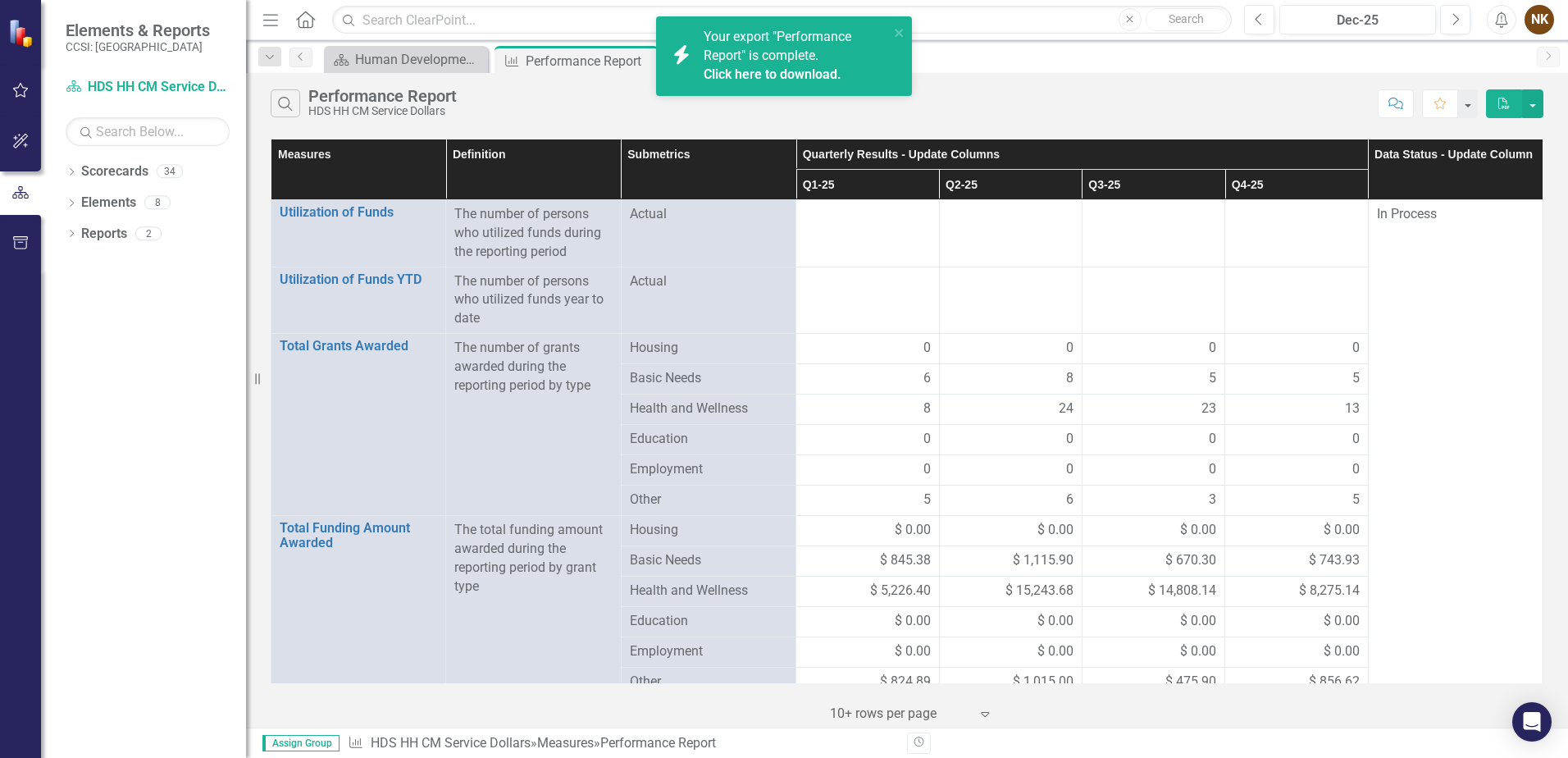
click at [817, 74] on link "Click here to download." at bounding box center [773, 75] width 138 height 16
click at [898, 33] on icon "close" at bounding box center [899, 32] width 8 height 8
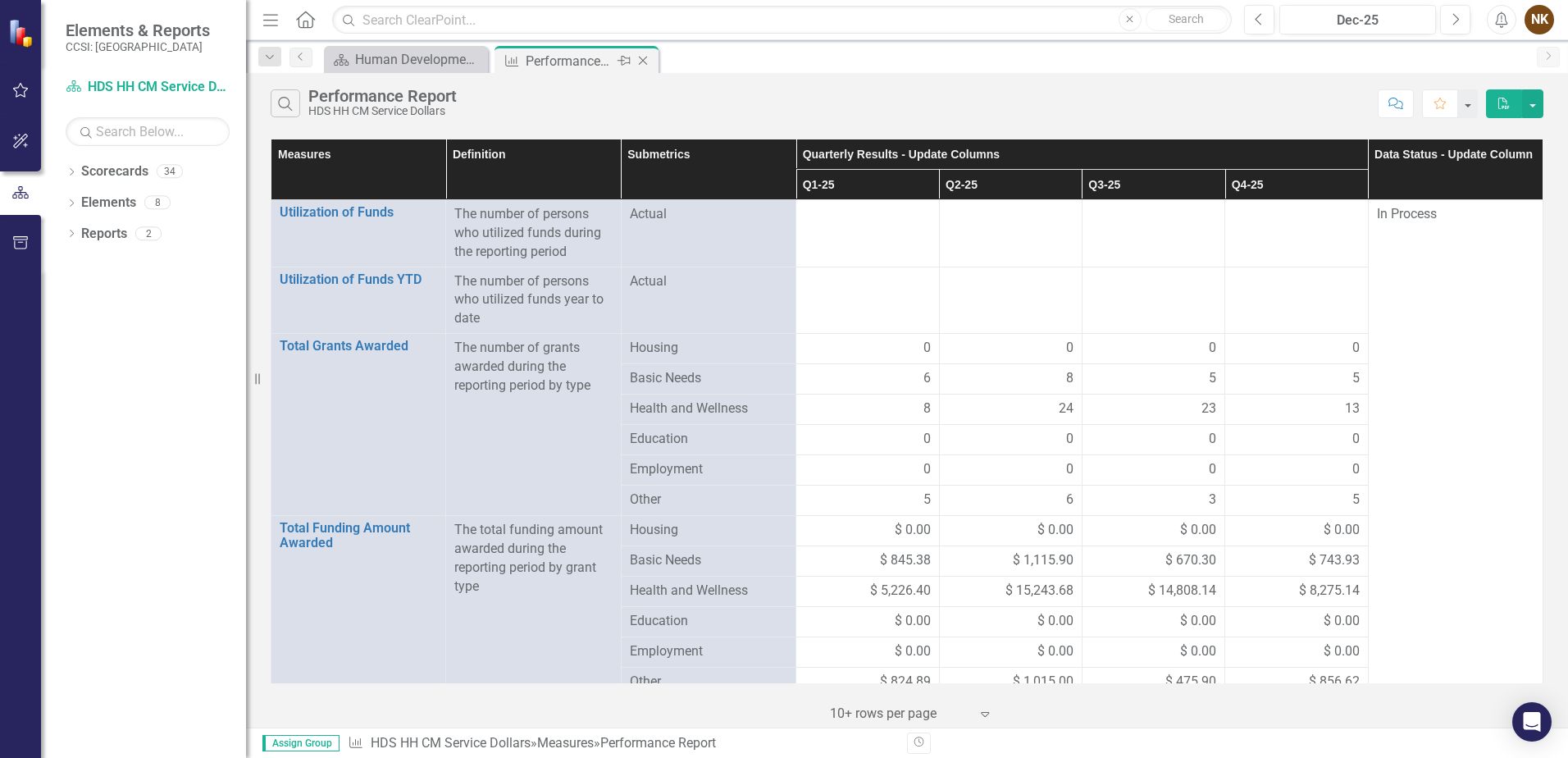
click at [642, 65] on icon "Close" at bounding box center [643, 60] width 17 height 13
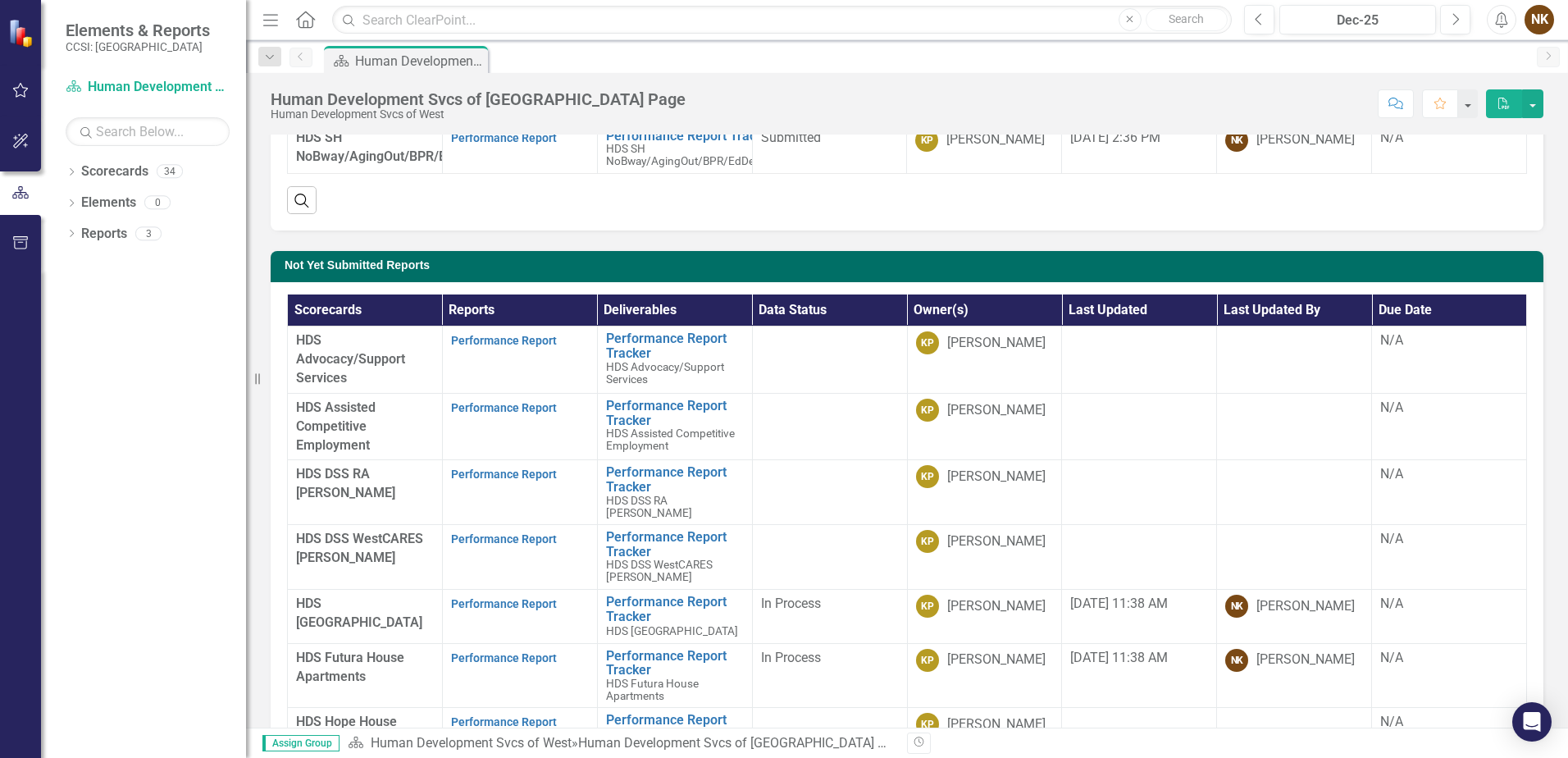
scroll to position [657, 0]
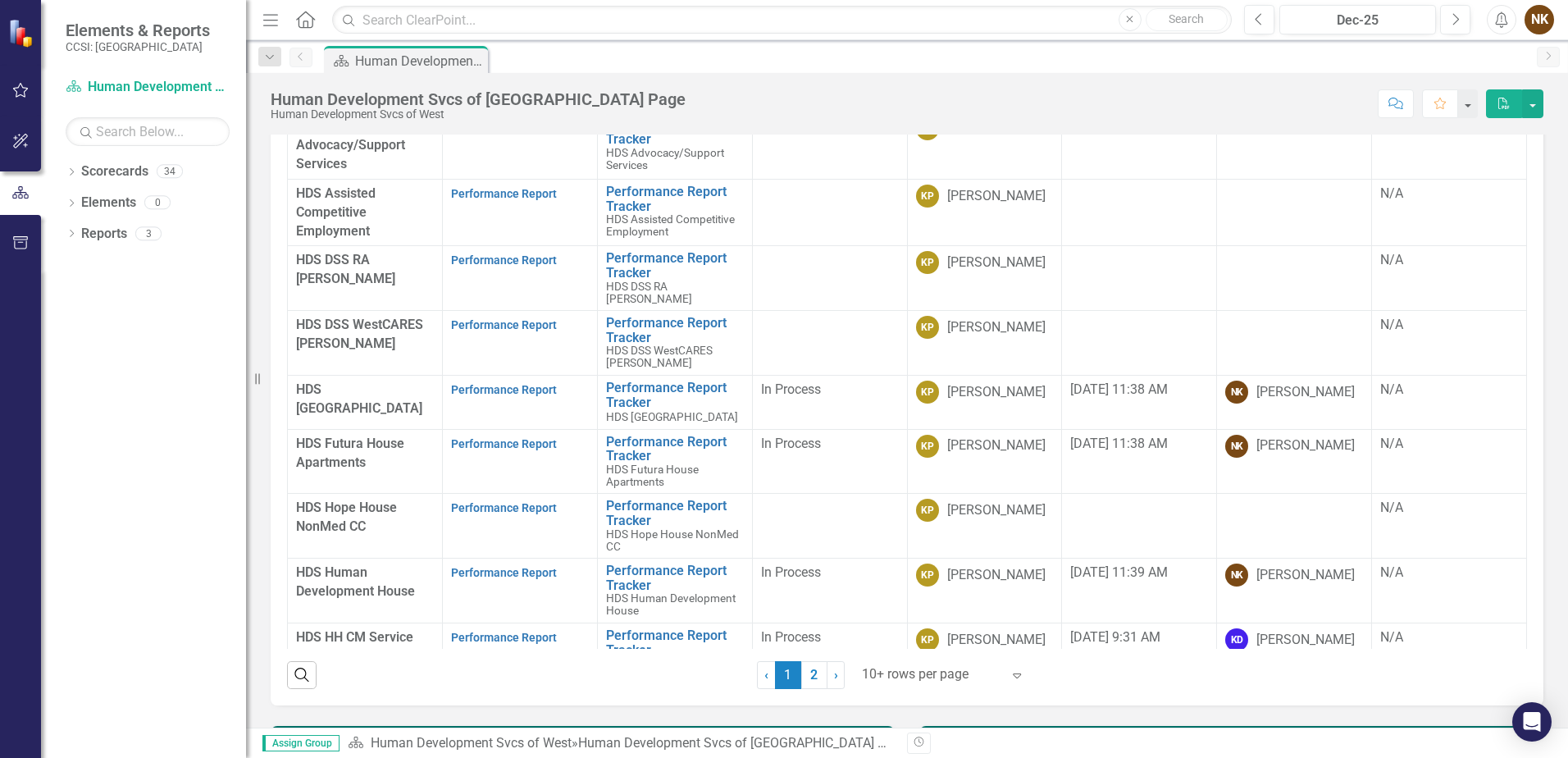
click at [277, 284] on div "Scorecards Reports Deliverables Data Status Owner(s) Last Updated Last Updated …" at bounding box center [907, 387] width 1273 height 638
drag, startPoint x: 829, startPoint y: 669, endPoint x: 823, endPoint y: 677, distance: 10.0
click at [835, 669] on span "›" at bounding box center [837, 675] width 4 height 16
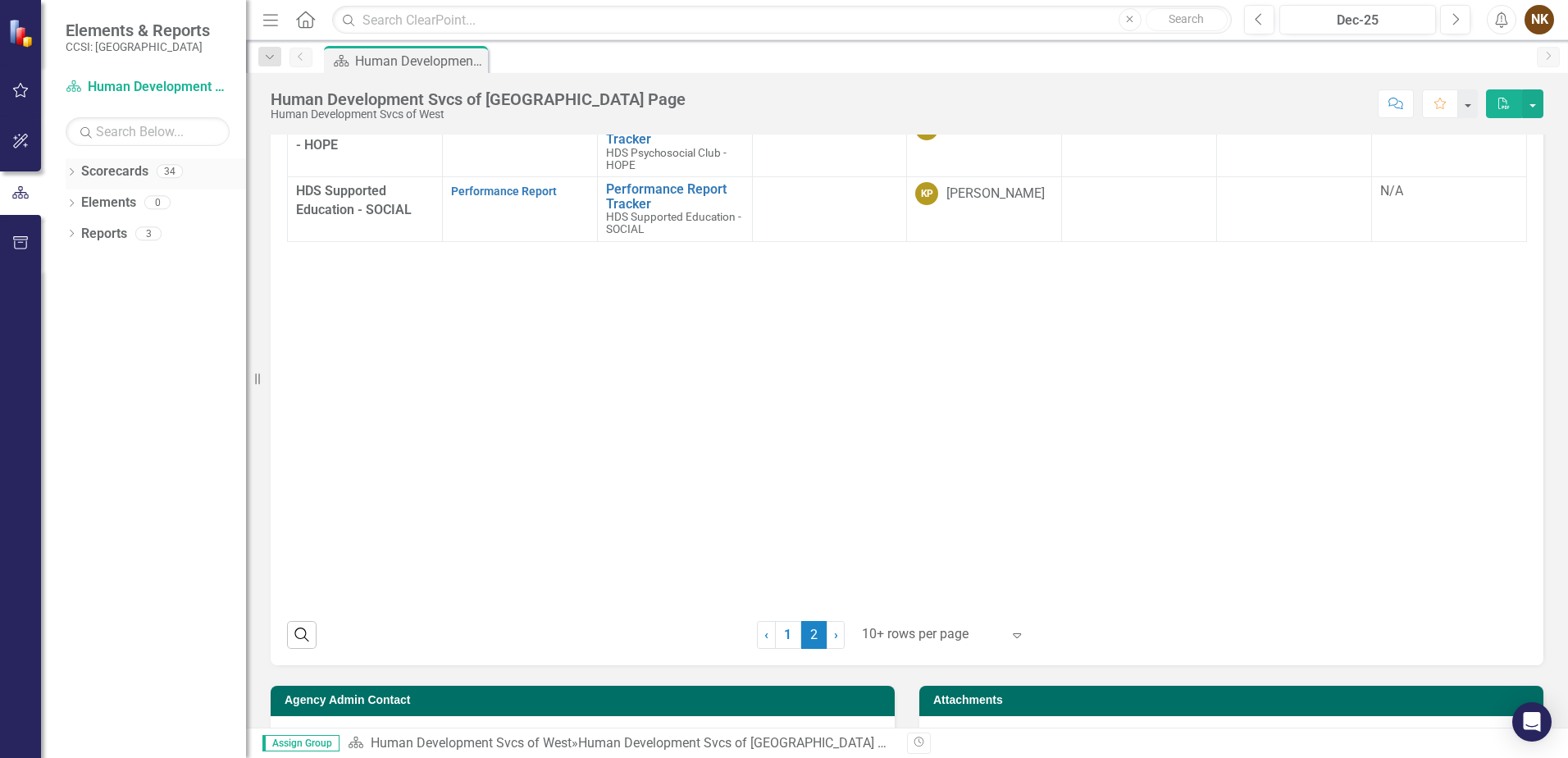
click at [72, 174] on icon "Dropdown" at bounding box center [72, 173] width 12 height 9
click at [82, 235] on icon "Dropdown" at bounding box center [80, 233] width 13 height 10
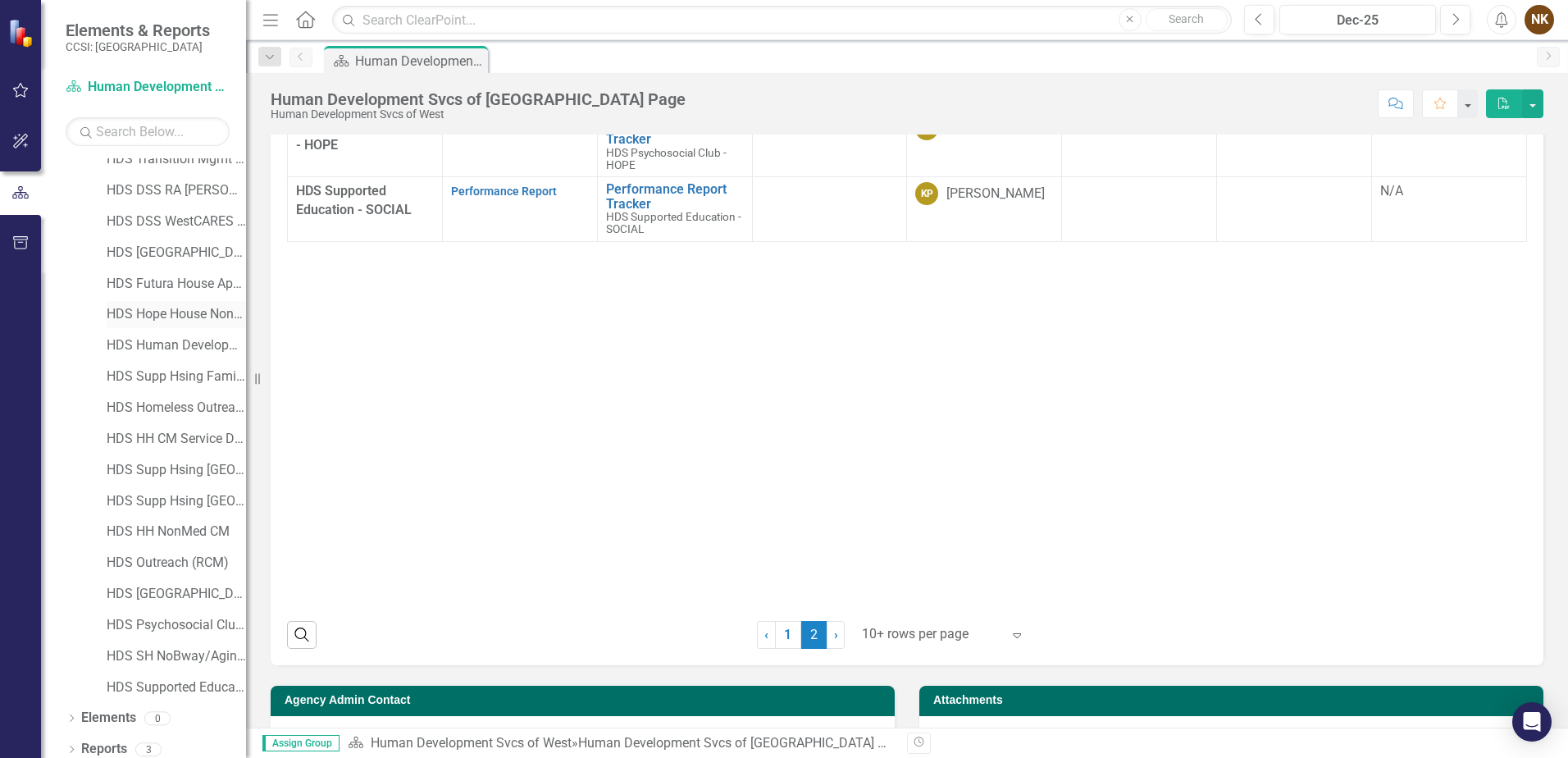
scroll to position [176, 0]
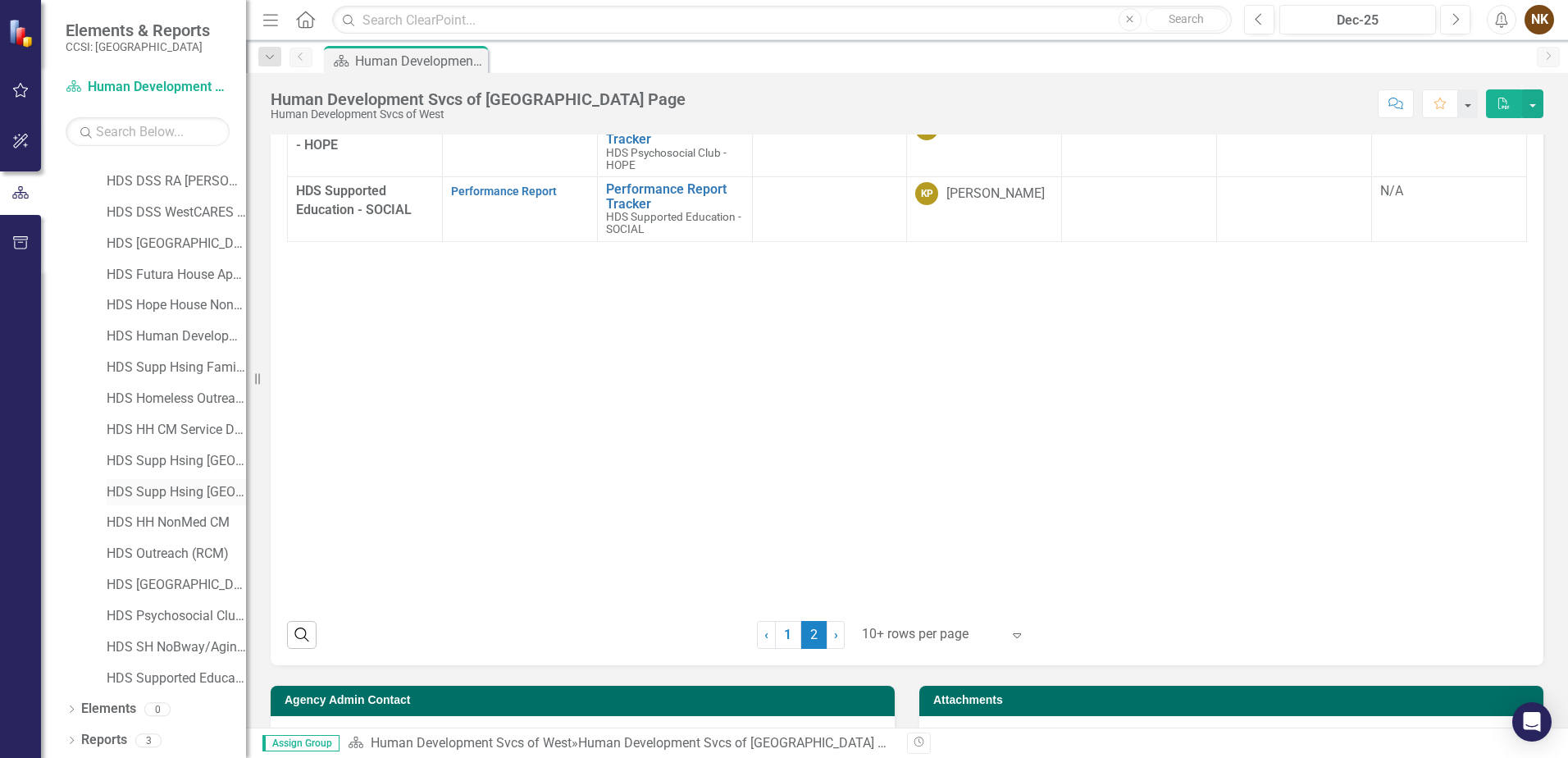
click at [185, 499] on link "HDS Supp Hsing [GEOGRAPHIC_DATA] PC/Long Stay" at bounding box center [176, 492] width 140 height 19
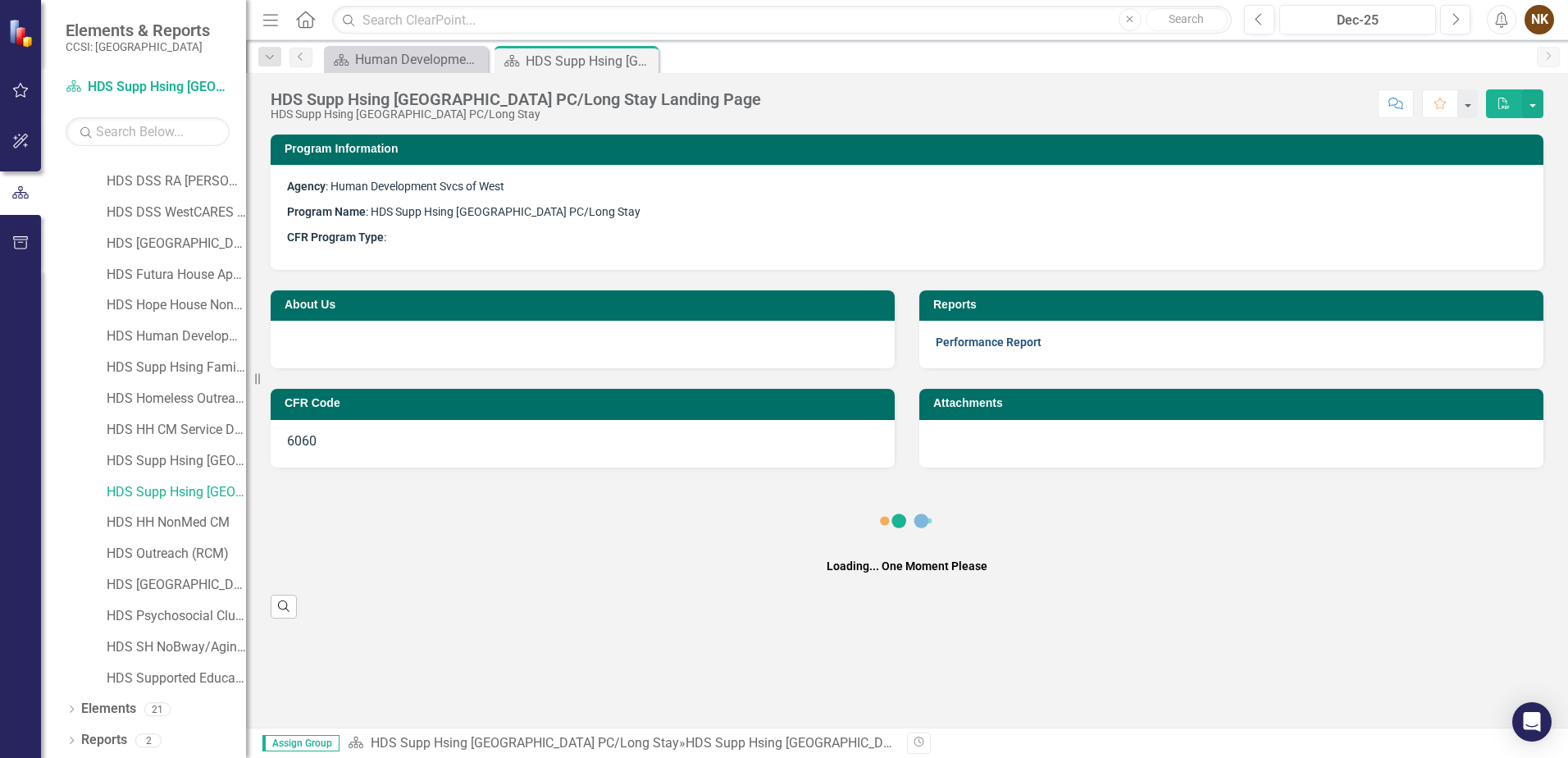
click at [997, 343] on link "Performance Report" at bounding box center [989, 342] width 106 height 13
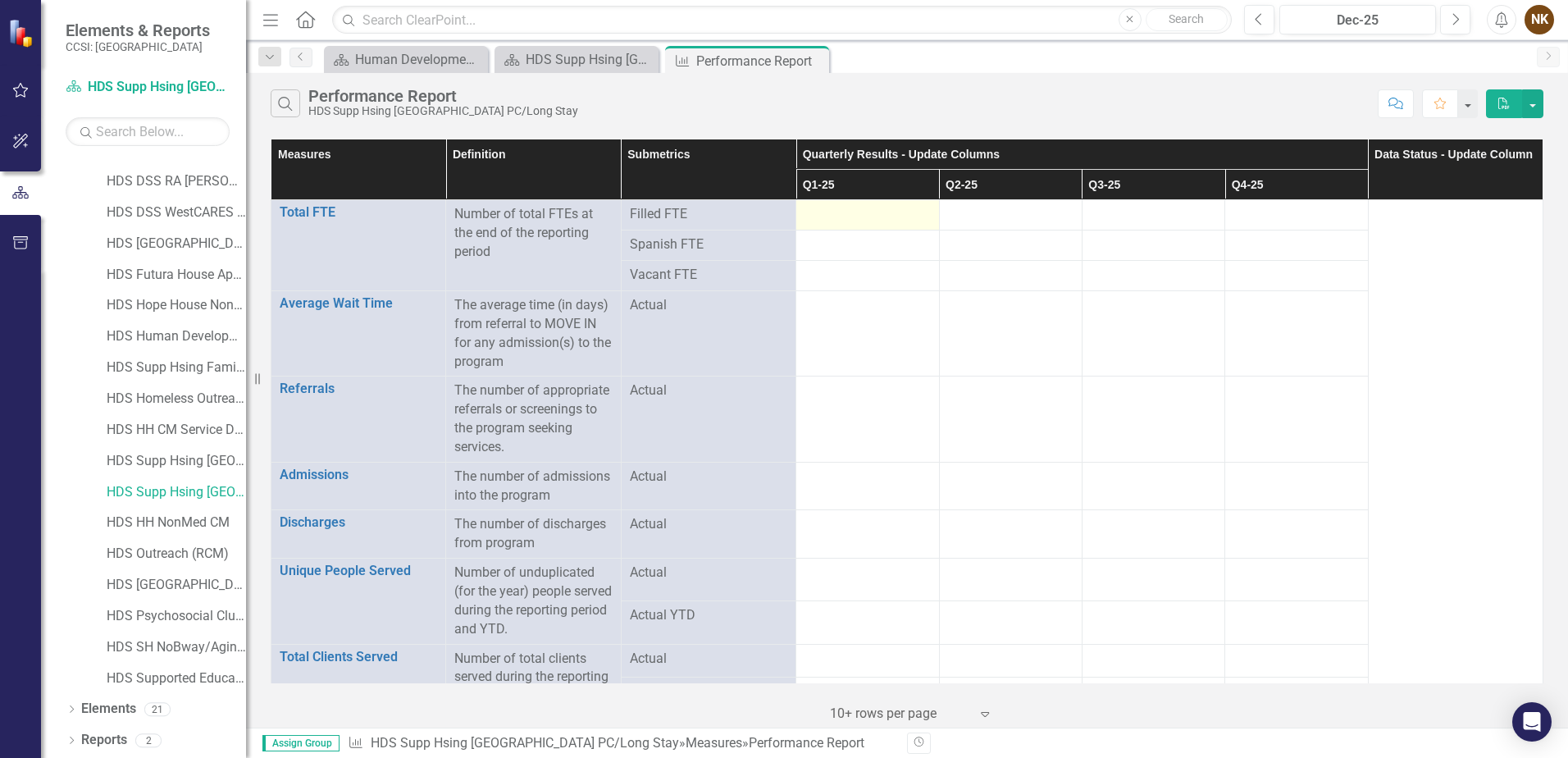
click at [862, 219] on div at bounding box center [868, 215] width 126 height 20
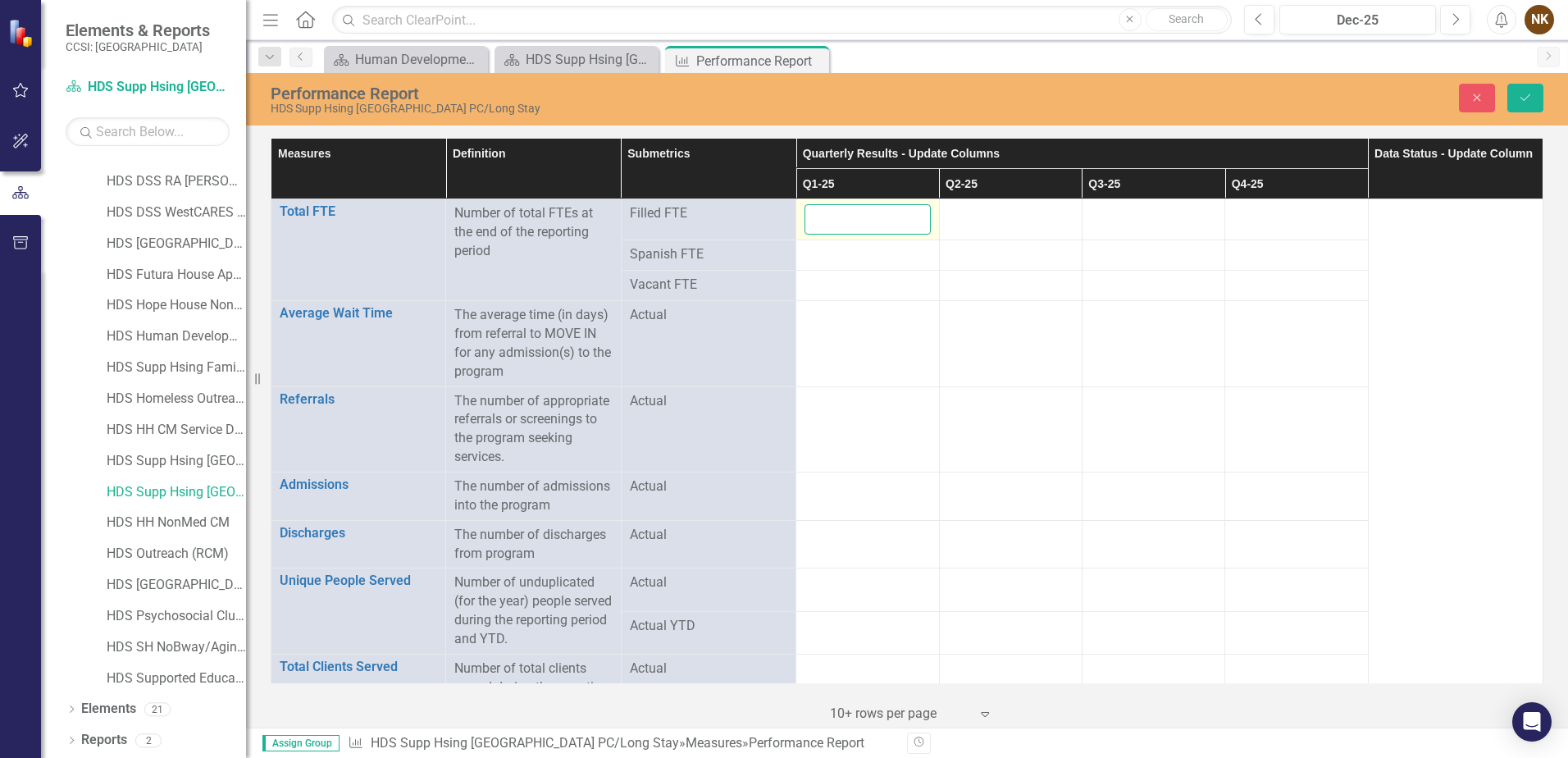
click at [862, 219] on input "number" at bounding box center [868, 220] width 126 height 31
type input "1"
click at [977, 222] on div at bounding box center [1011, 215] width 126 height 20
click at [977, 222] on input "number" at bounding box center [1011, 220] width 126 height 31
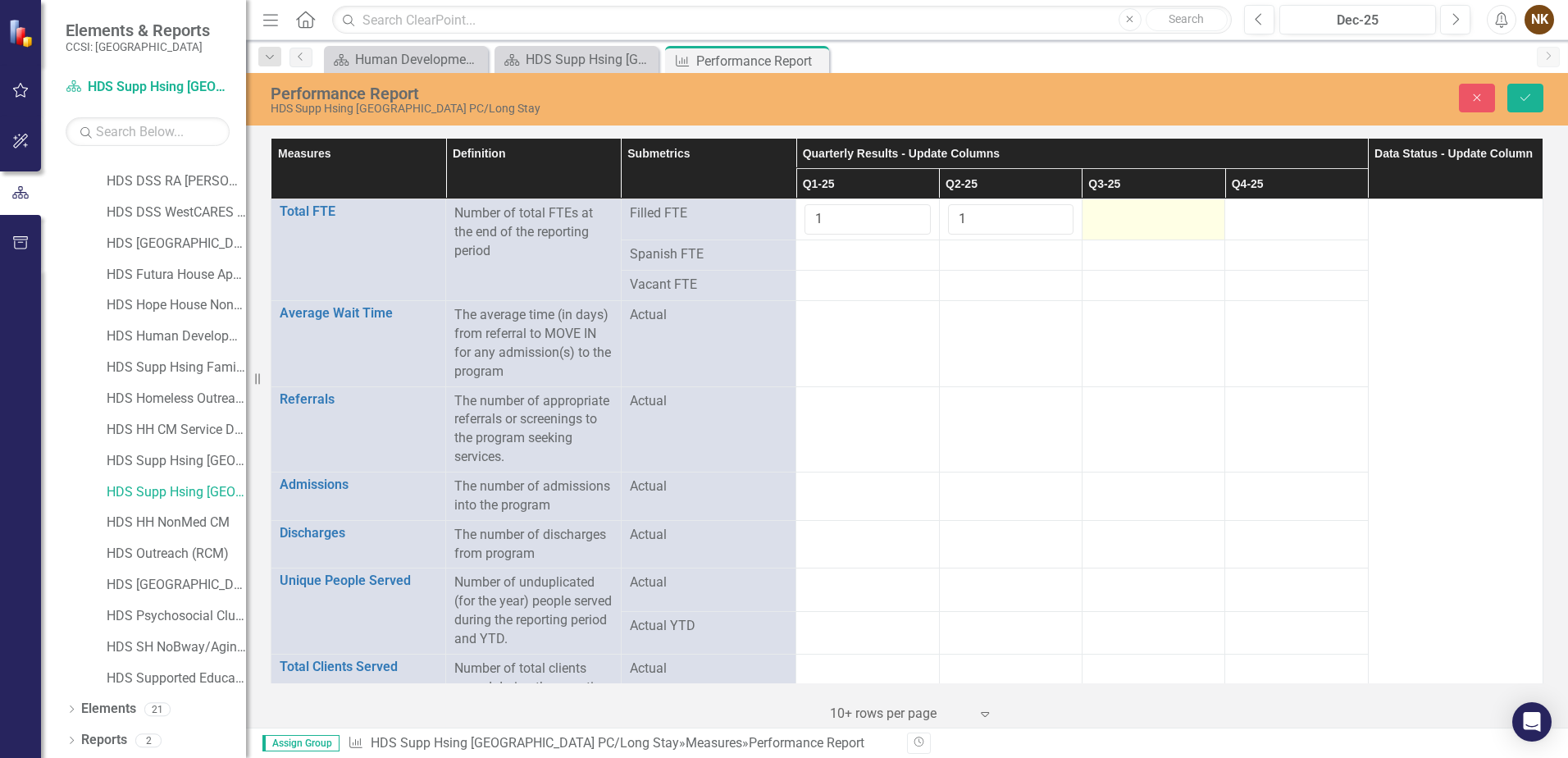
type input "1"
click at [1125, 224] on div at bounding box center [1154, 215] width 126 height 20
type input "1"
click at [832, 269] on td at bounding box center [867, 255] width 143 height 31
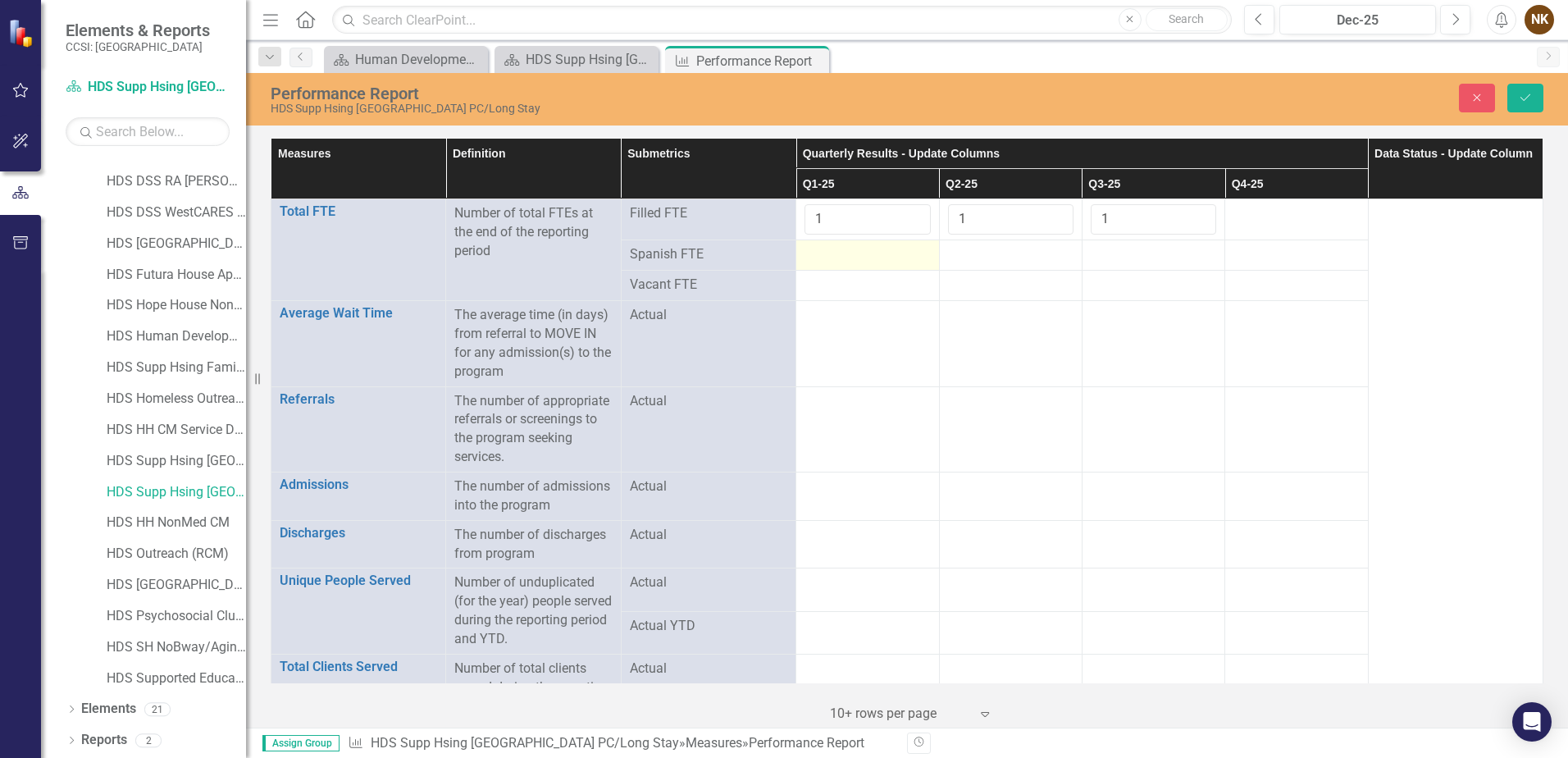
click at [898, 266] on td at bounding box center [867, 255] width 143 height 31
click at [897, 266] on td at bounding box center [867, 255] width 143 height 31
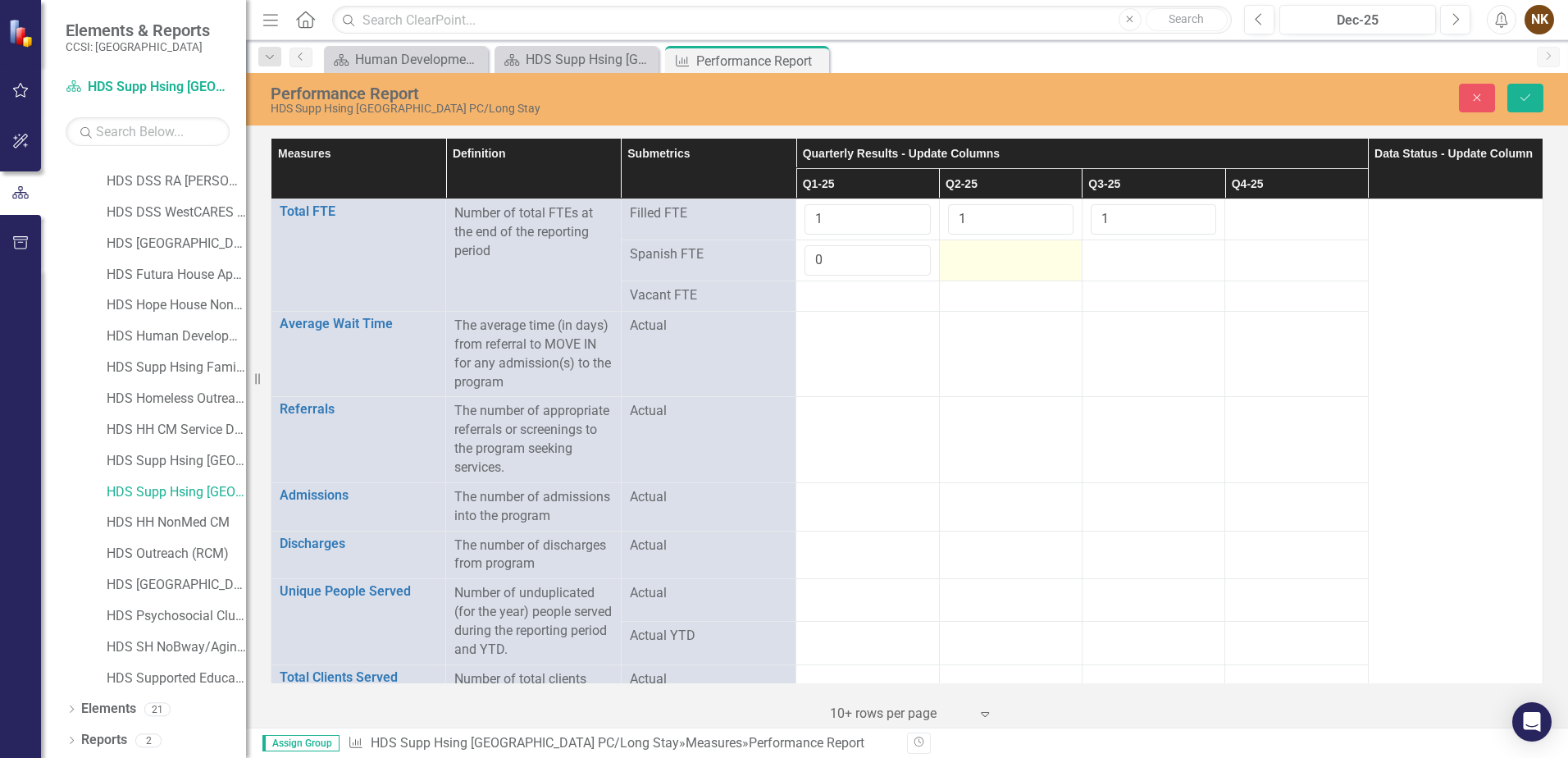
type input "0"
click at [998, 256] on div at bounding box center [1011, 255] width 126 height 20
click at [998, 256] on input "number" at bounding box center [1011, 260] width 126 height 31
type input "0"
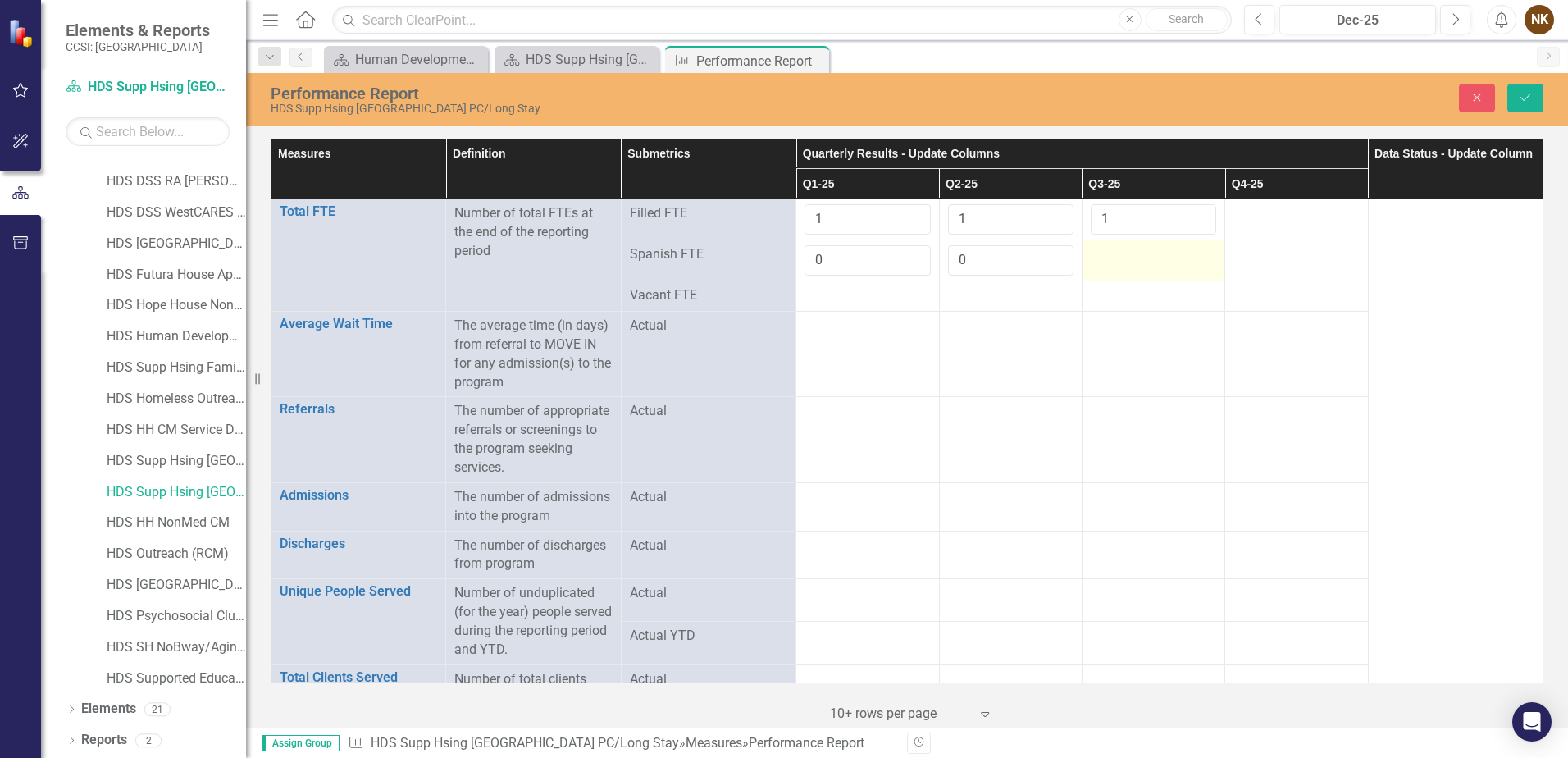
click at [1125, 266] on td at bounding box center [1153, 261] width 143 height 41
type input "0"
click at [881, 297] on div at bounding box center [868, 296] width 126 height 20
click at [850, 296] on div at bounding box center [868, 296] width 126 height 20
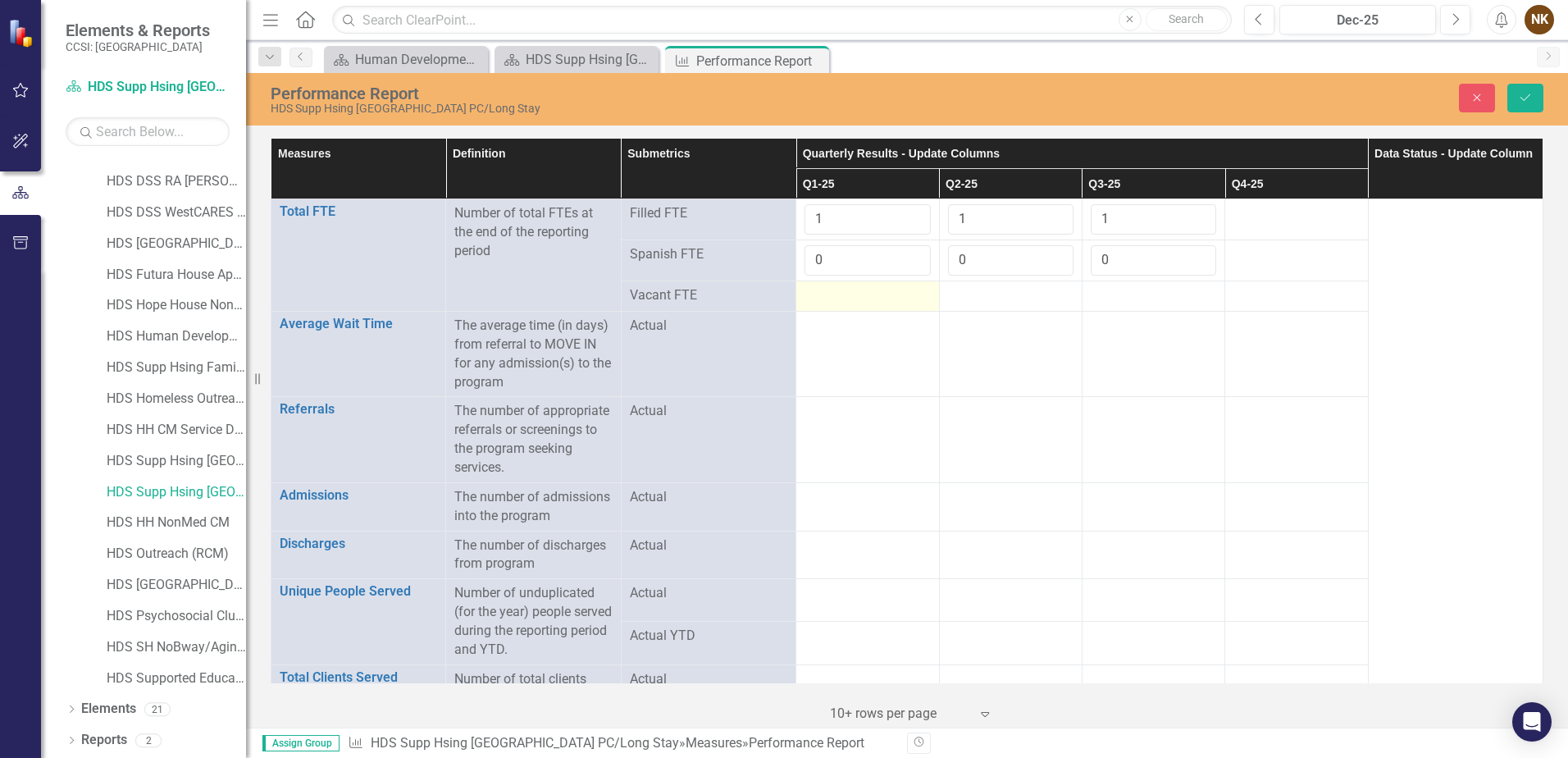
click at [850, 296] on div at bounding box center [868, 296] width 126 height 20
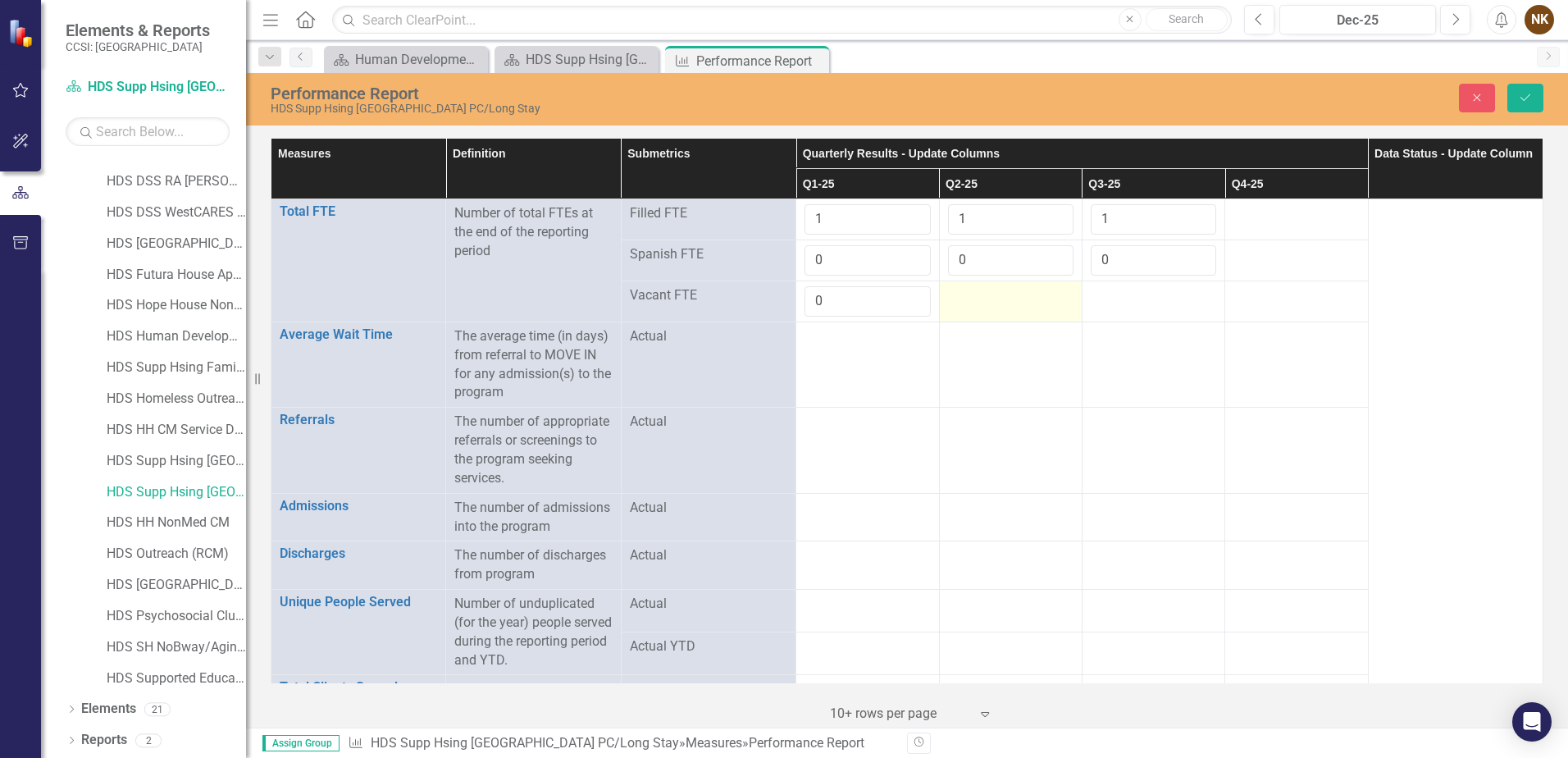
type input "0"
click at [973, 302] on div at bounding box center [1011, 296] width 126 height 20
type input "0"
click at [1093, 303] on div at bounding box center [1154, 296] width 126 height 20
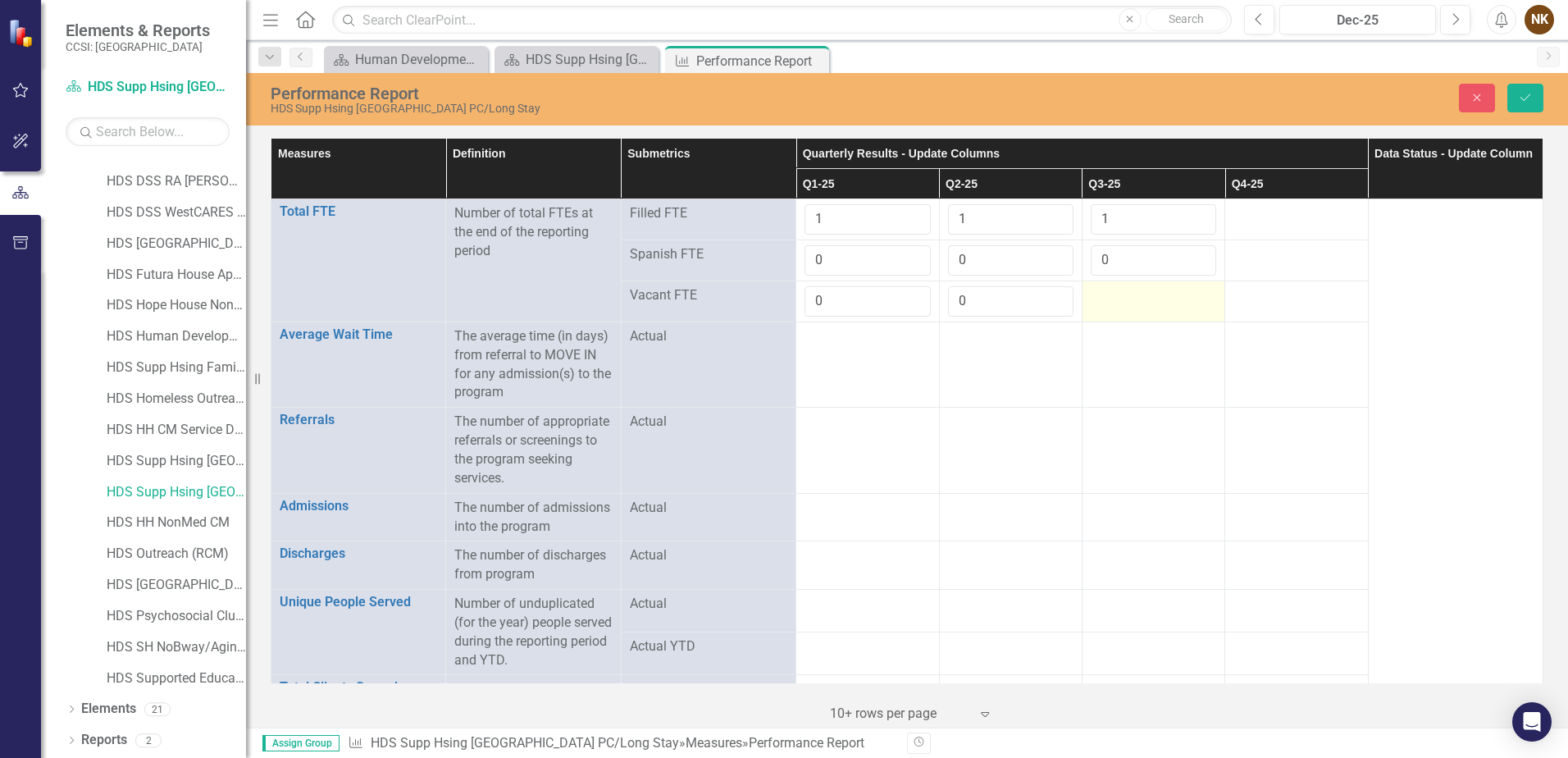
click at [1093, 303] on div at bounding box center [1154, 296] width 126 height 20
click at [1093, 303] on input "number" at bounding box center [1154, 301] width 126 height 31
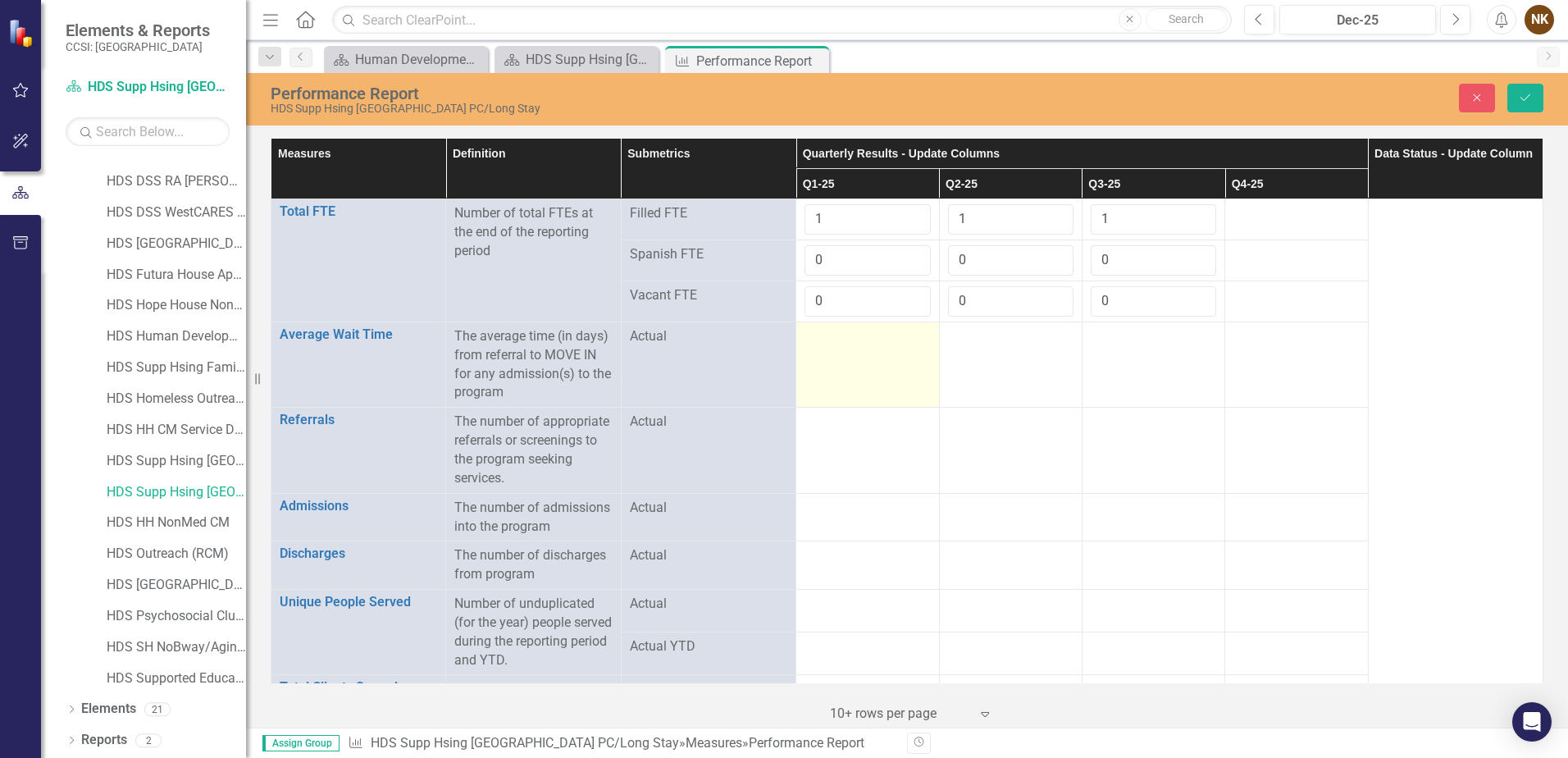
type input "0"
click at [829, 364] on td at bounding box center [867, 364] width 143 height 86
click at [847, 366] on td at bounding box center [867, 364] width 143 height 86
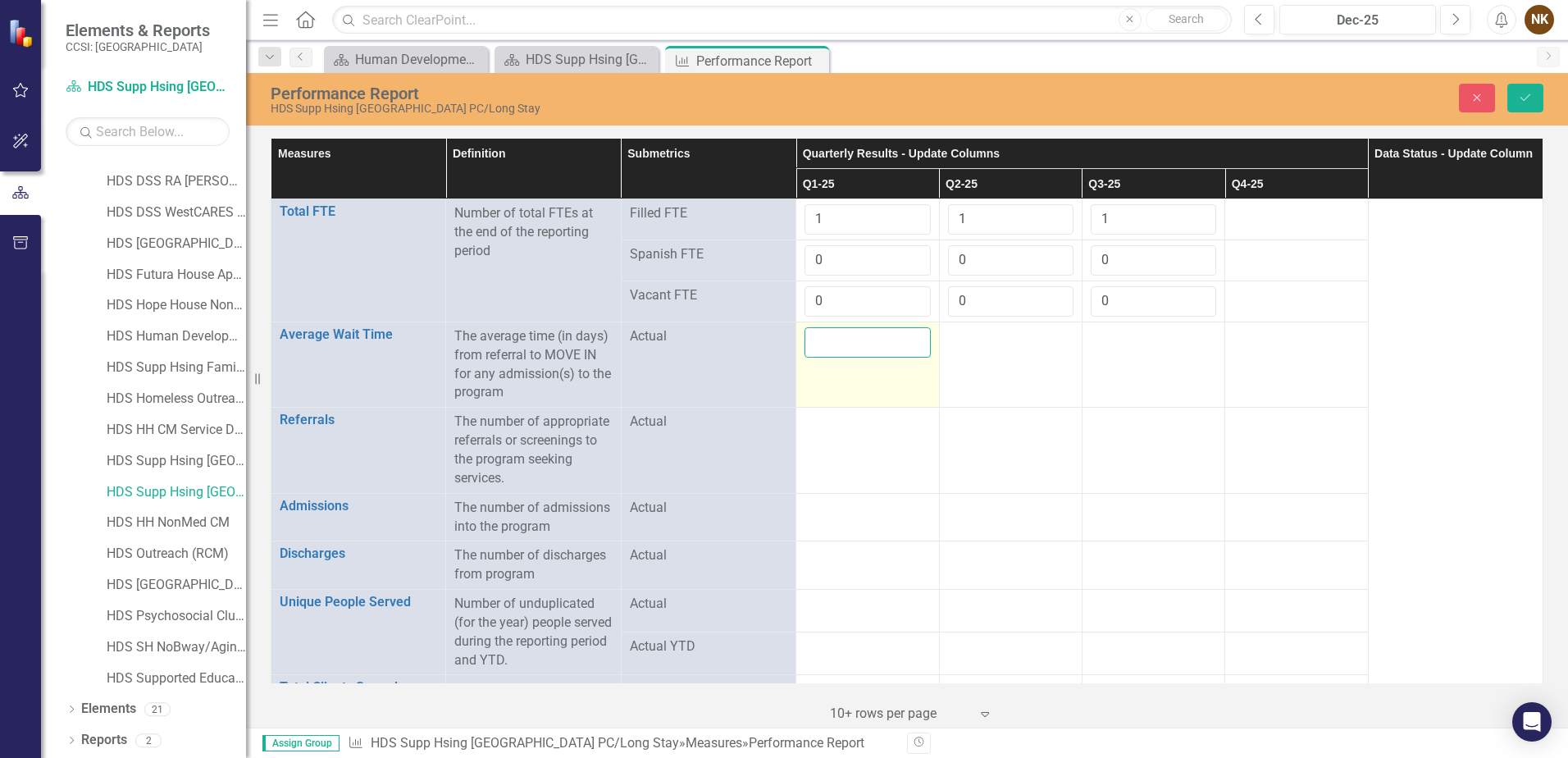
click at [870, 350] on input "number" at bounding box center [868, 343] width 126 height 31
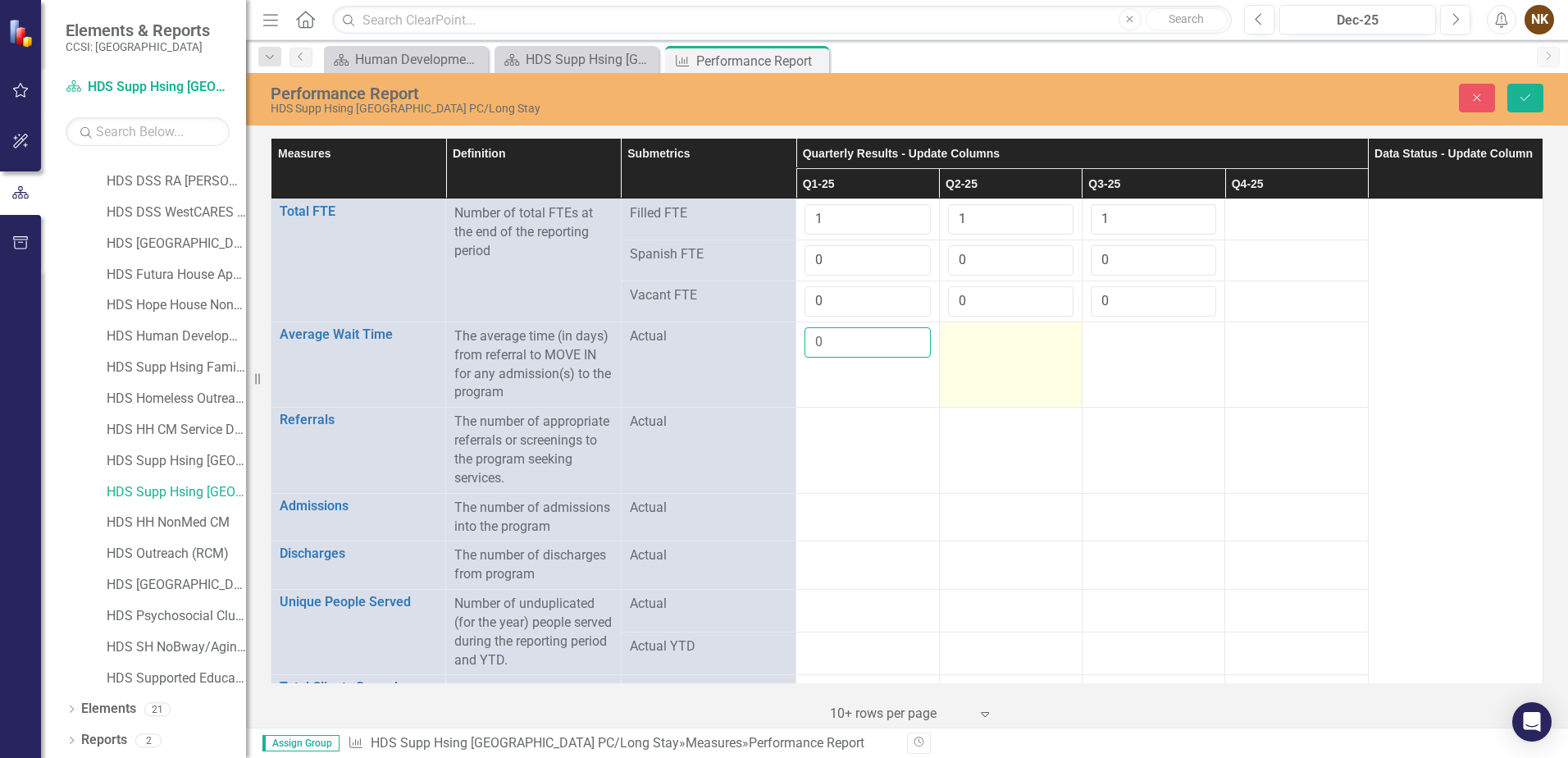
type input "0"
click at [960, 351] on td at bounding box center [1010, 364] width 143 height 86
click at [960, 351] on input "number" at bounding box center [1011, 343] width 126 height 31
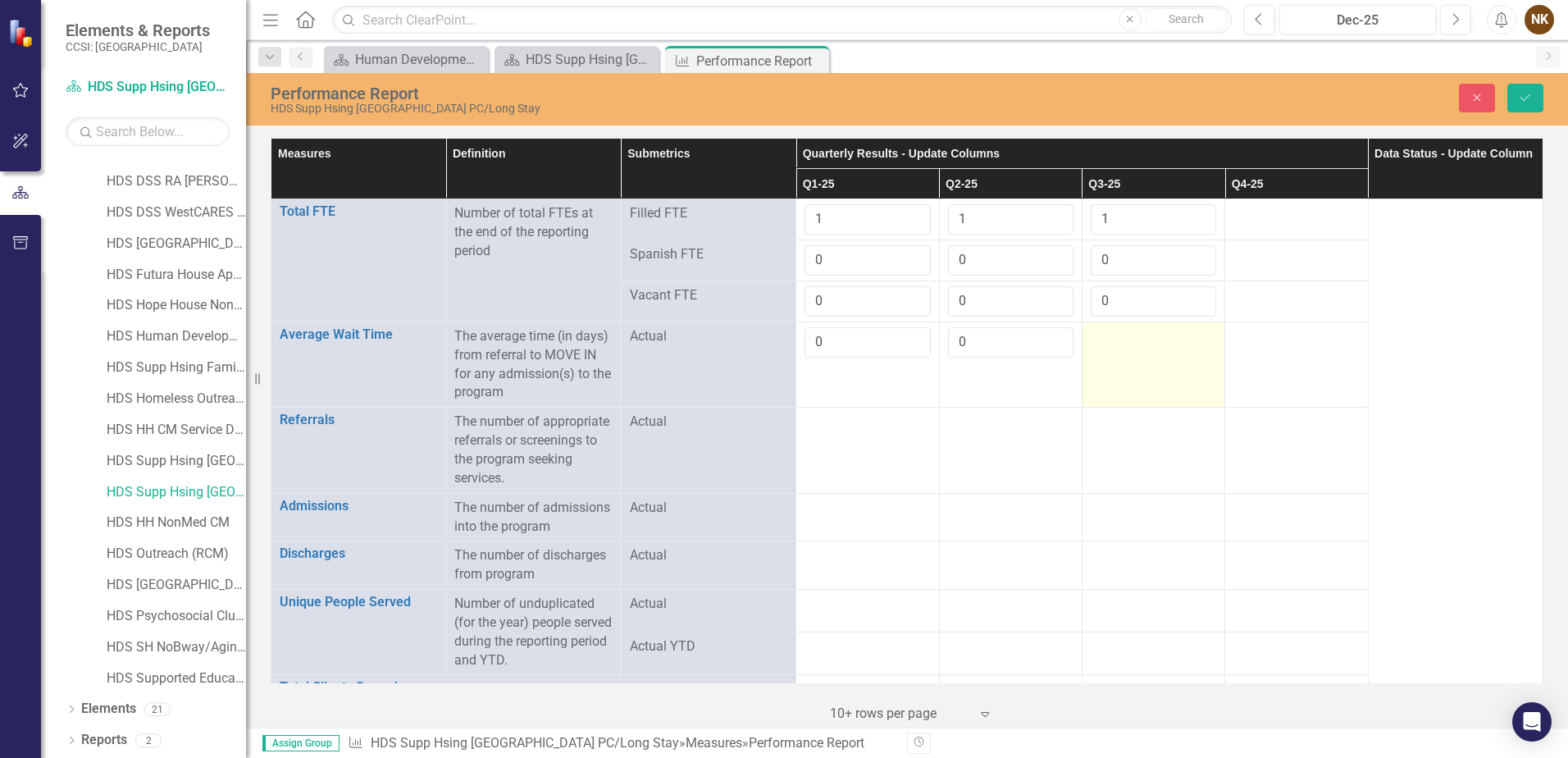
type input "0"
click at [1126, 351] on td at bounding box center [1153, 364] width 143 height 86
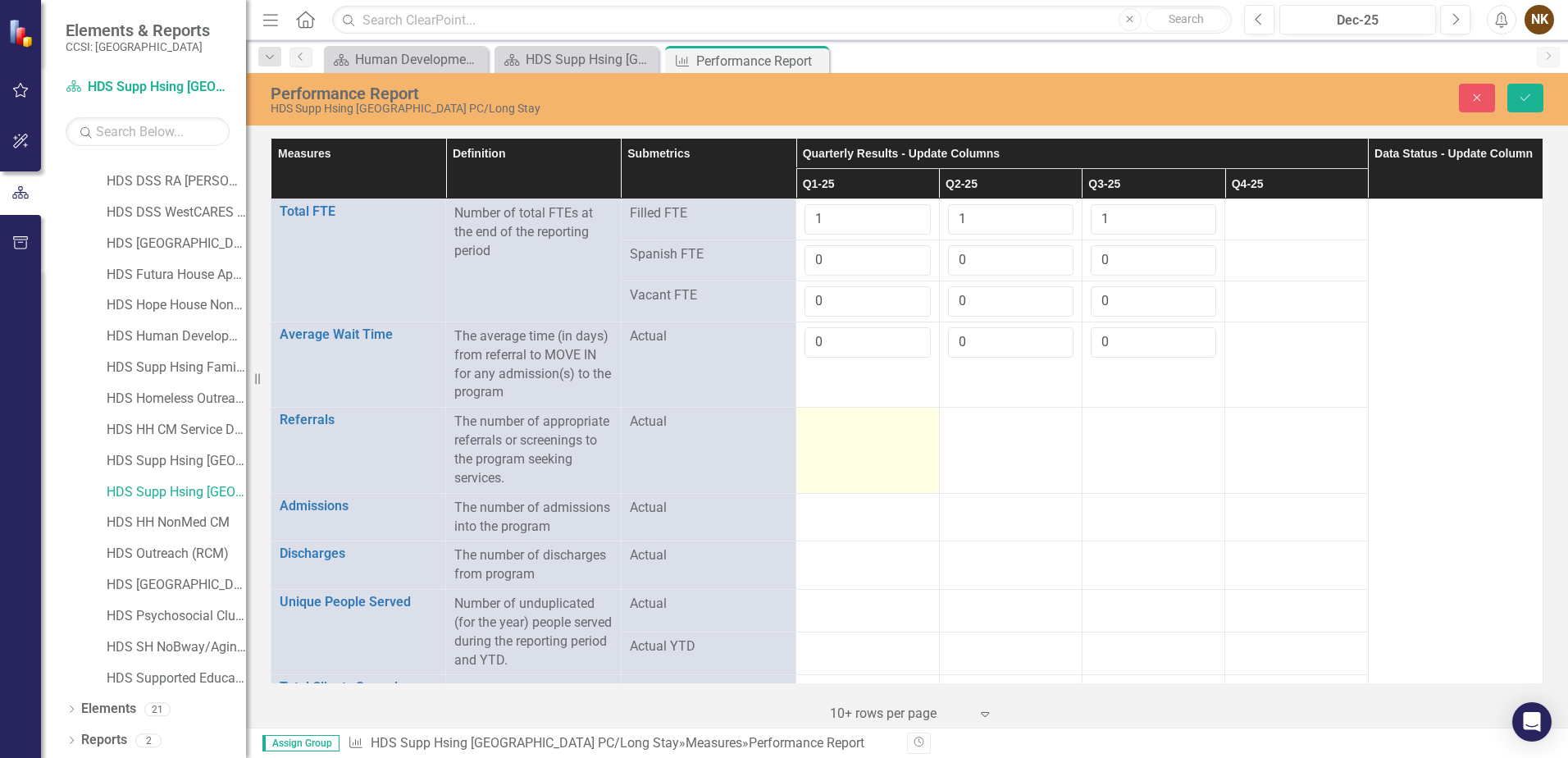
type input "0"
click at [875, 471] on td at bounding box center [867, 450] width 143 height 86
click at [858, 456] on td at bounding box center [867, 450] width 143 height 86
click at [857, 451] on td at bounding box center [867, 450] width 143 height 86
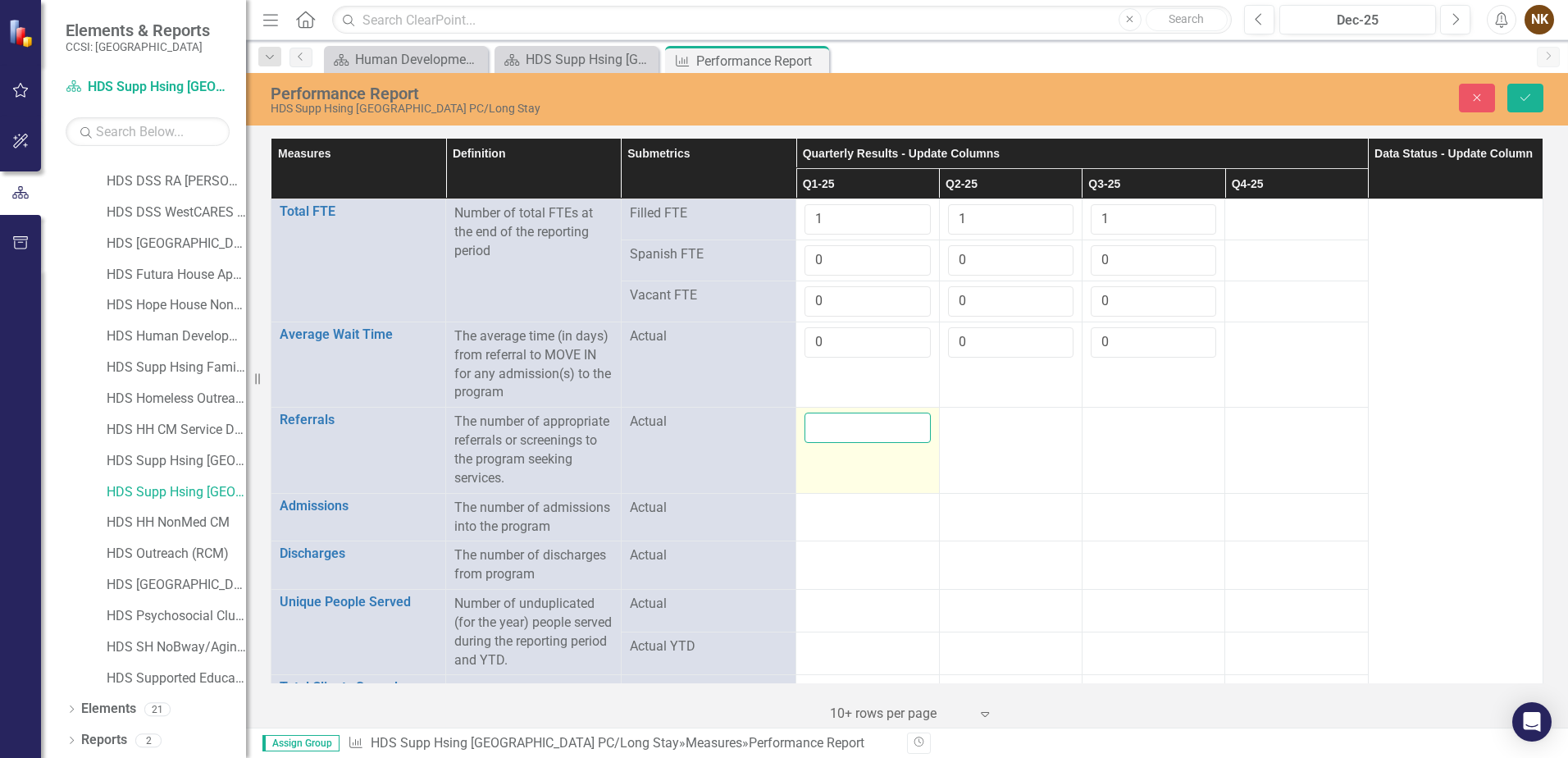
click at [856, 437] on input "number" at bounding box center [868, 427] width 126 height 31
type input "0"
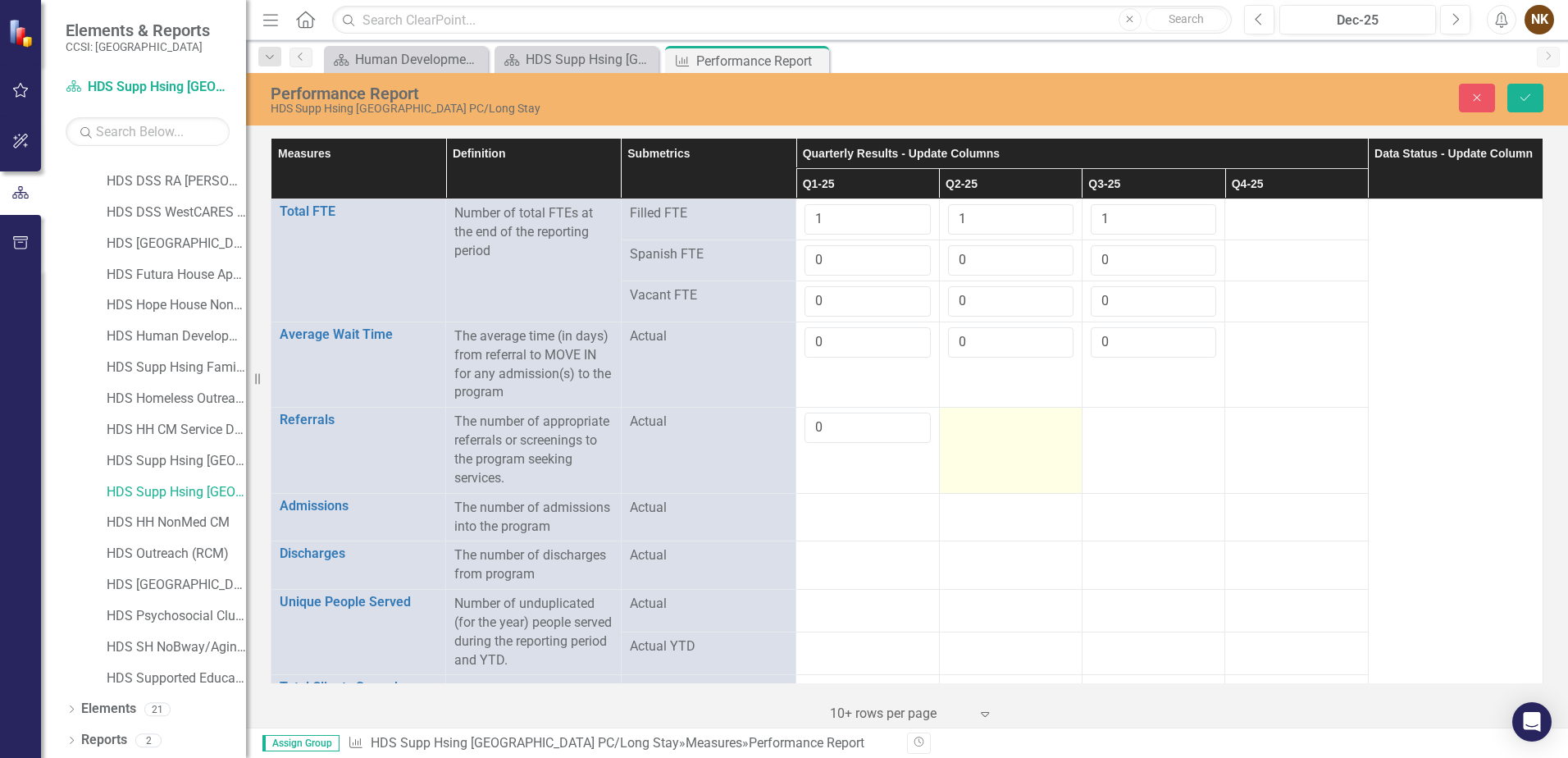
click at [984, 428] on div at bounding box center [1011, 422] width 126 height 20
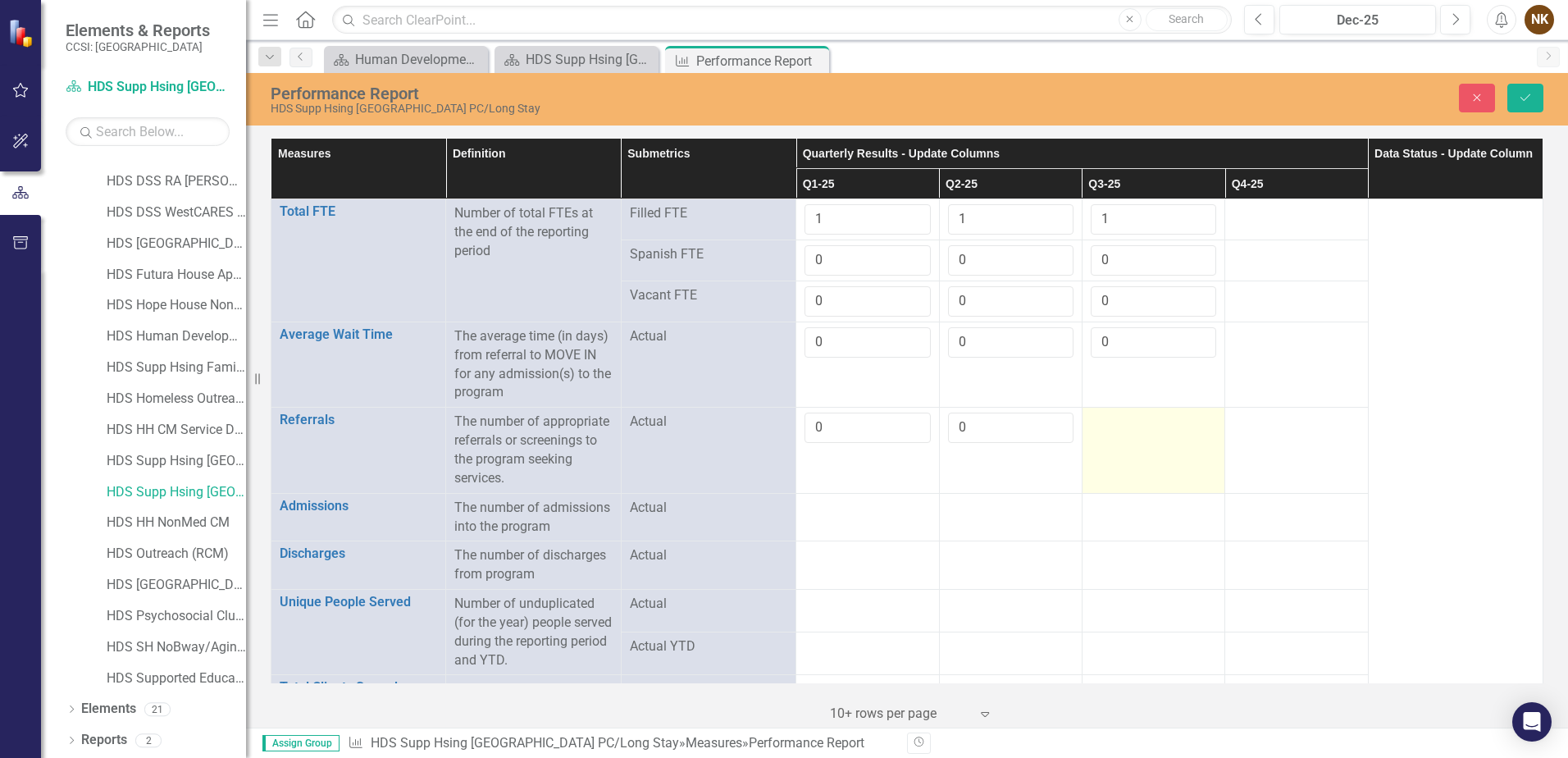
type input "0"
click at [1082, 424] on td at bounding box center [1153, 450] width 143 height 86
click at [1082, 423] on td at bounding box center [1153, 450] width 143 height 86
click at [1091, 425] on input "number" at bounding box center [1154, 427] width 126 height 31
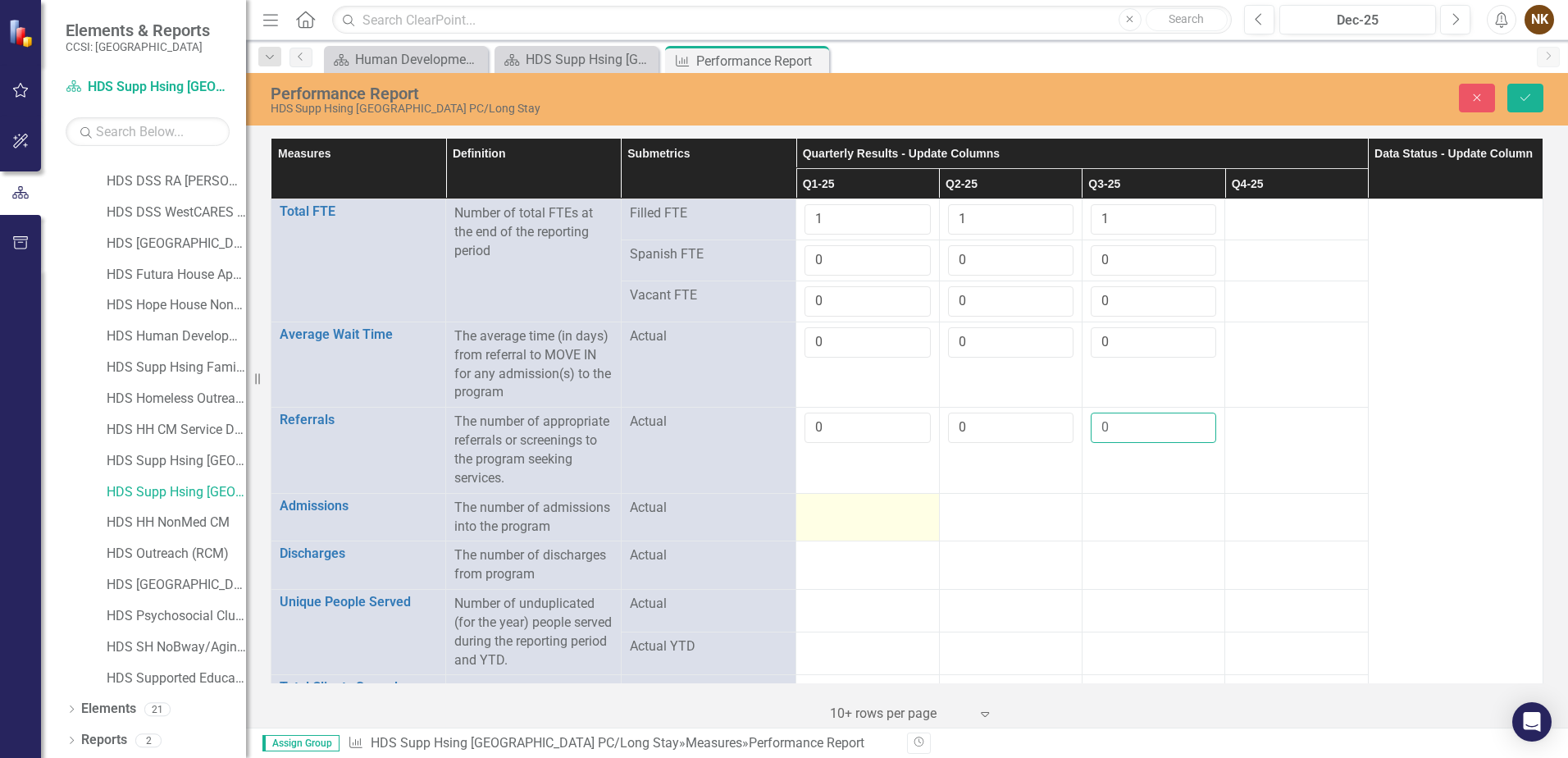
type input "0"
click at [851, 512] on div at bounding box center [868, 509] width 126 height 20
click at [861, 515] on div at bounding box center [868, 509] width 126 height 20
click at [861, 515] on input "number" at bounding box center [868, 514] width 126 height 31
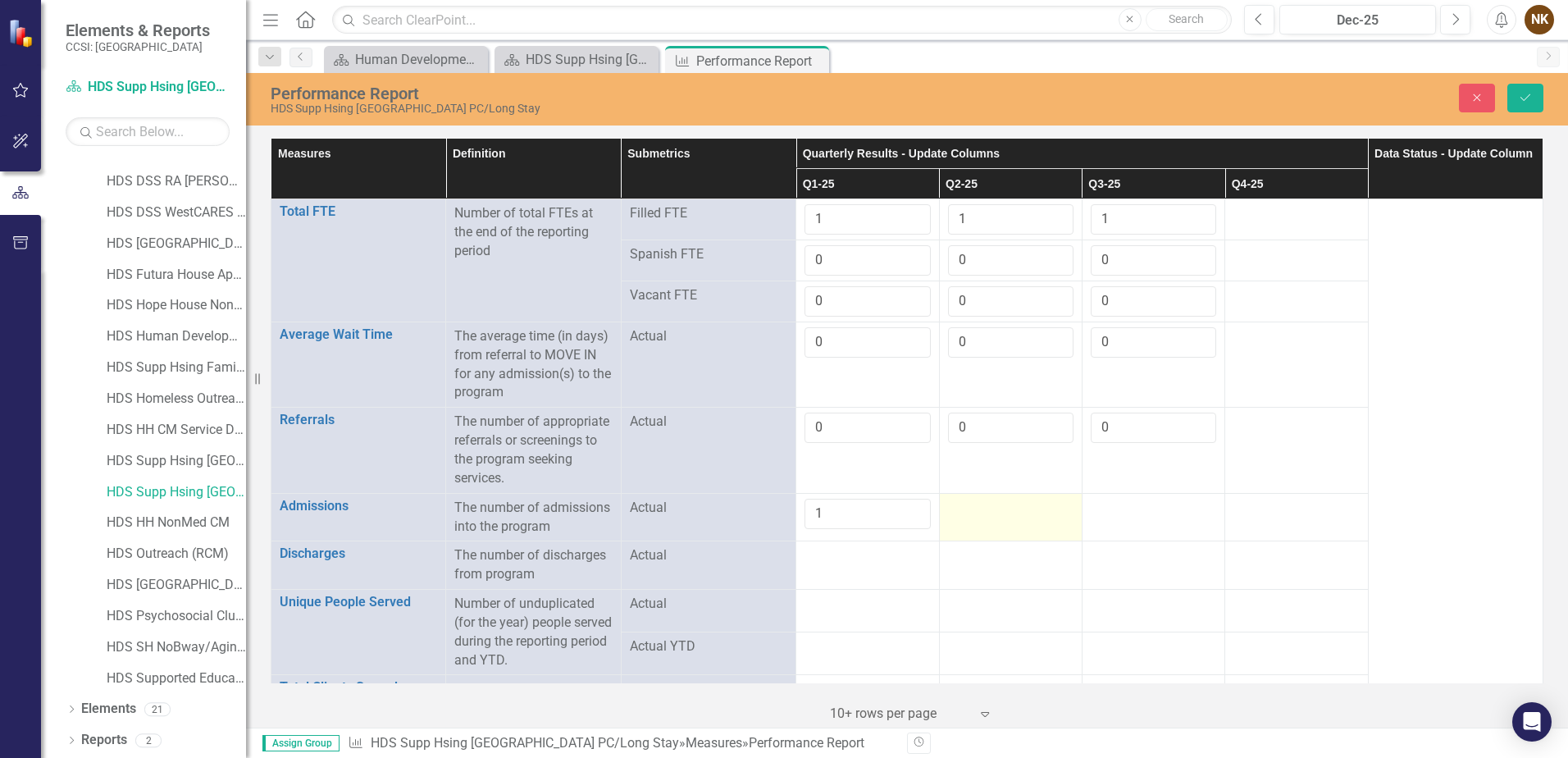
type input "1"
click at [976, 505] on div at bounding box center [1011, 509] width 126 height 20
type input "0"
click at [1120, 511] on div at bounding box center [1154, 509] width 126 height 20
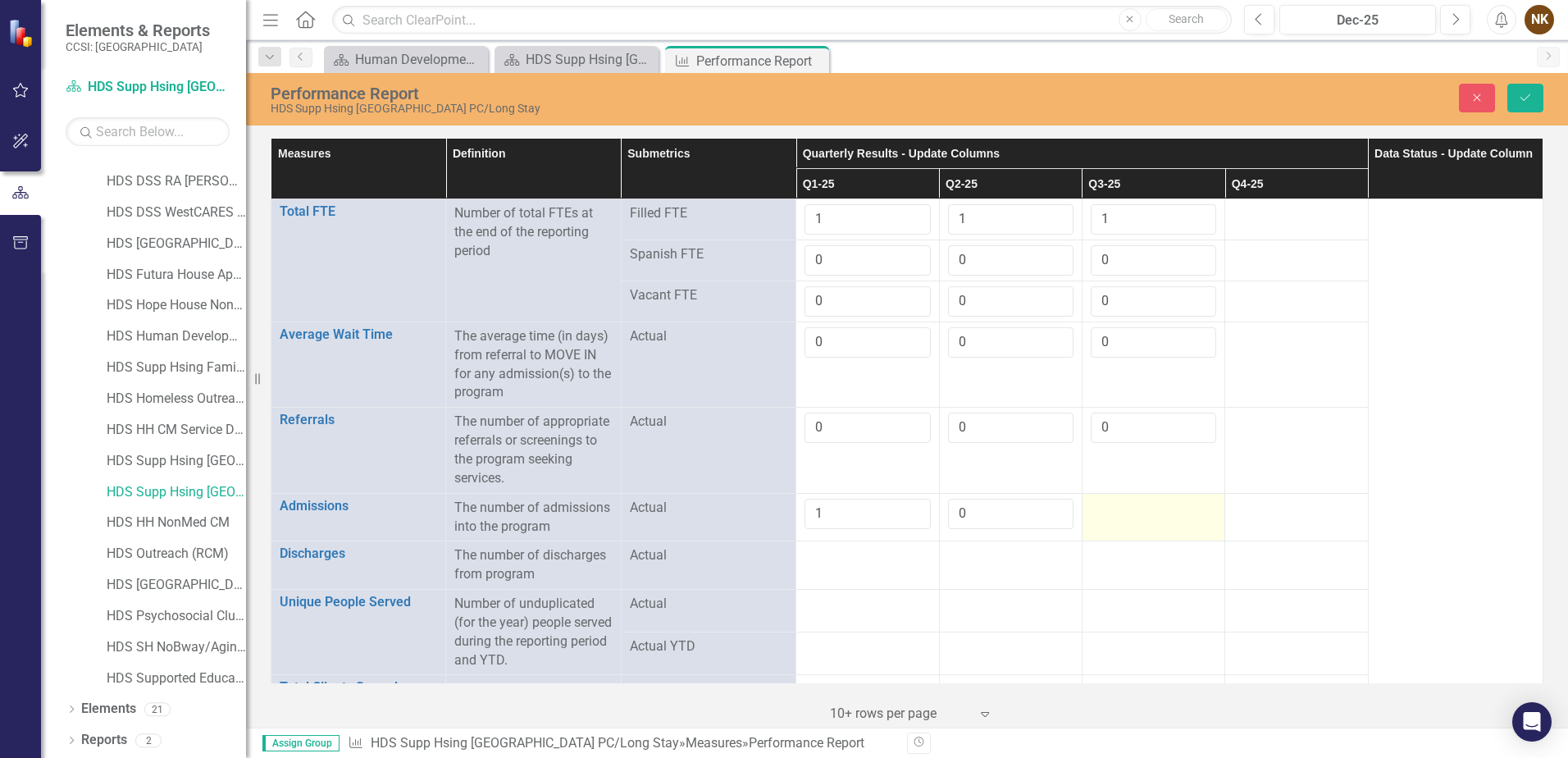
click at [1120, 511] on div at bounding box center [1154, 509] width 126 height 20
click at [1120, 511] on input "number" at bounding box center [1154, 514] width 126 height 31
type input "0"
click at [1063, 562] on div at bounding box center [1011, 556] width 126 height 20
click at [881, 563] on div at bounding box center [868, 556] width 126 height 20
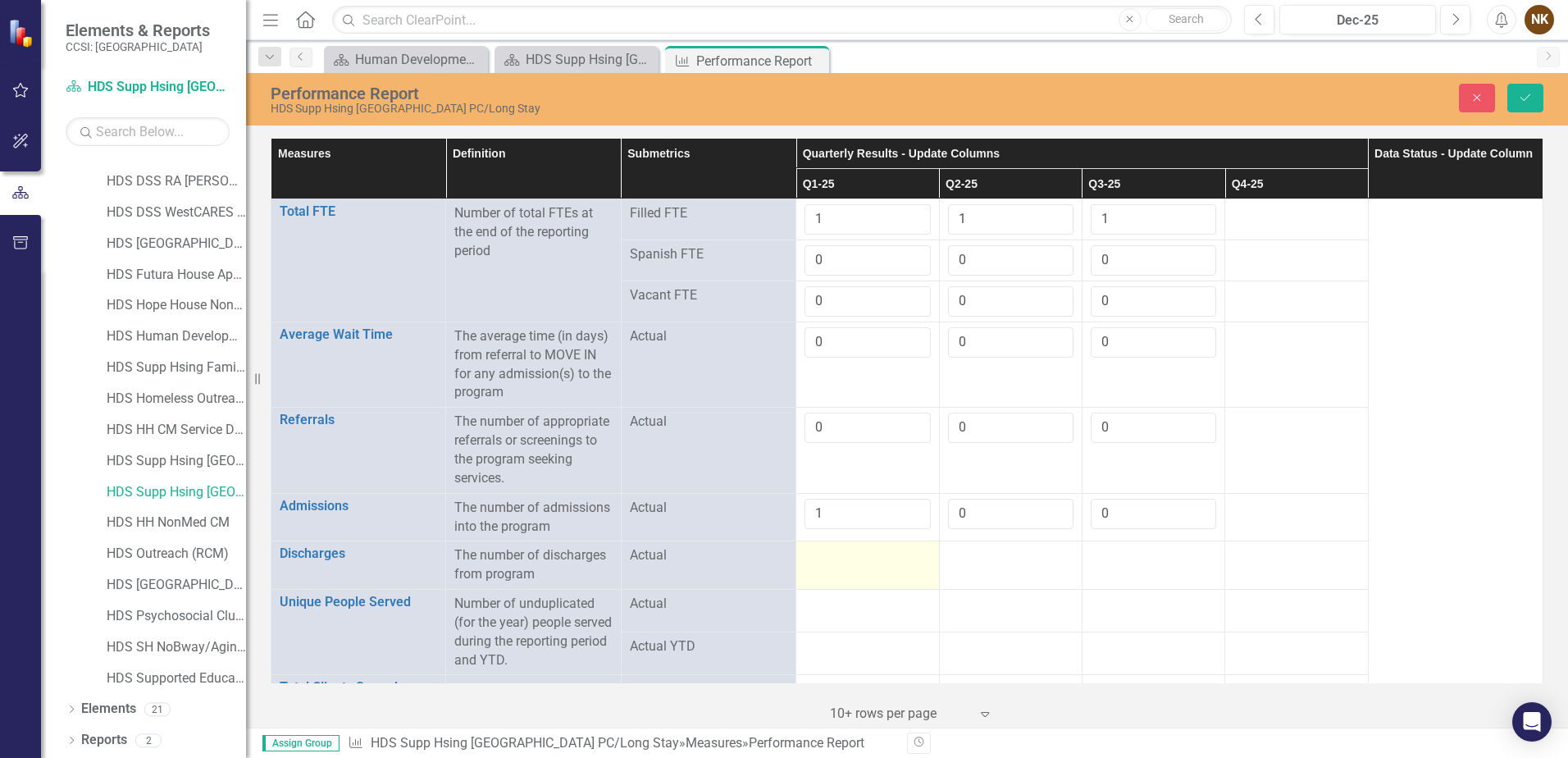
click at [881, 563] on div at bounding box center [868, 556] width 126 height 20
type input "0"
click at [982, 574] on td at bounding box center [1010, 565] width 143 height 48
click at [982, 574] on input "number" at bounding box center [1011, 561] width 126 height 31
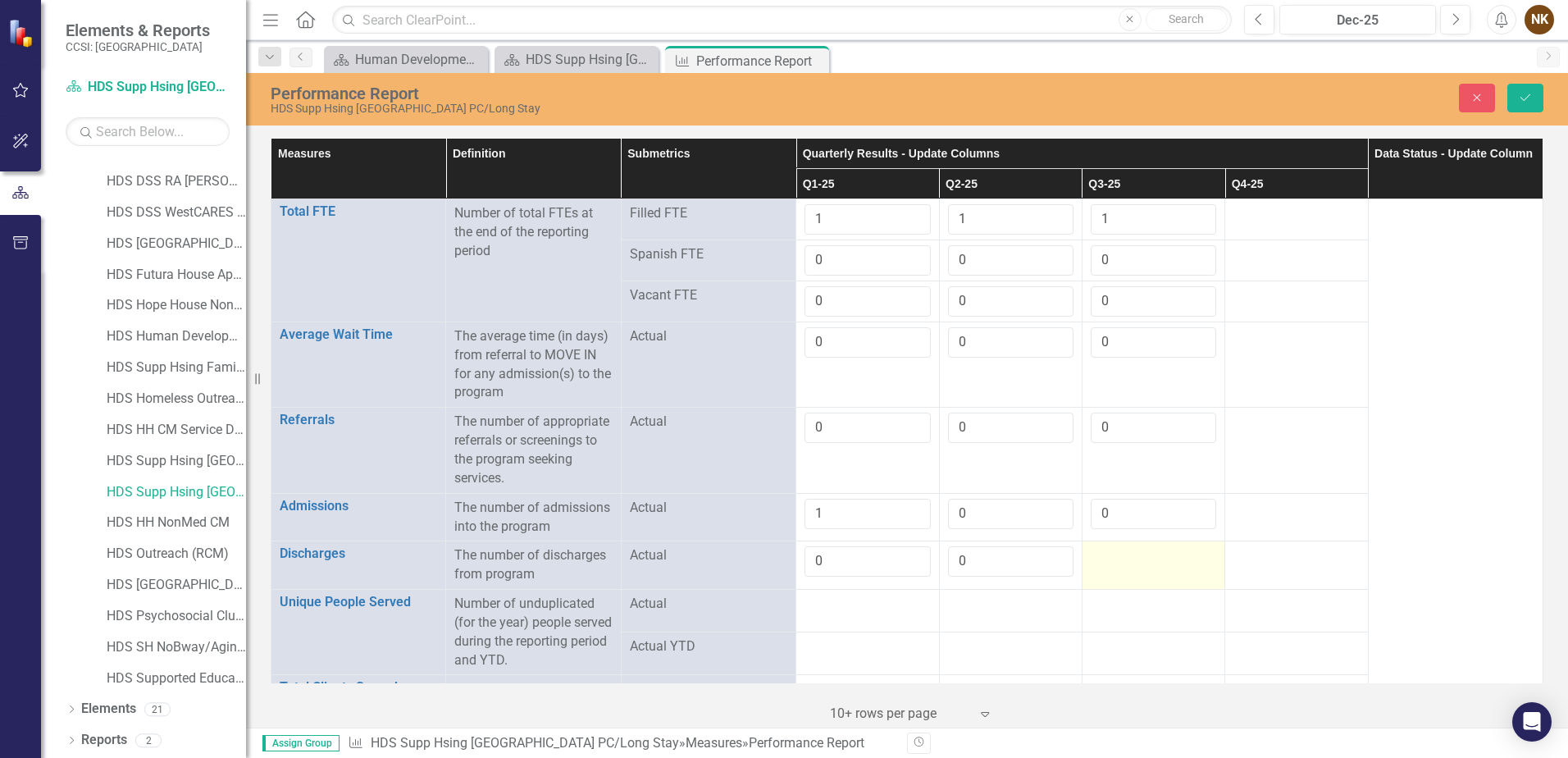
type input "0"
click at [1136, 571] on td at bounding box center [1153, 565] width 143 height 48
type input "0"
click at [1516, 97] on button "Save" at bounding box center [1526, 97] width 36 height 29
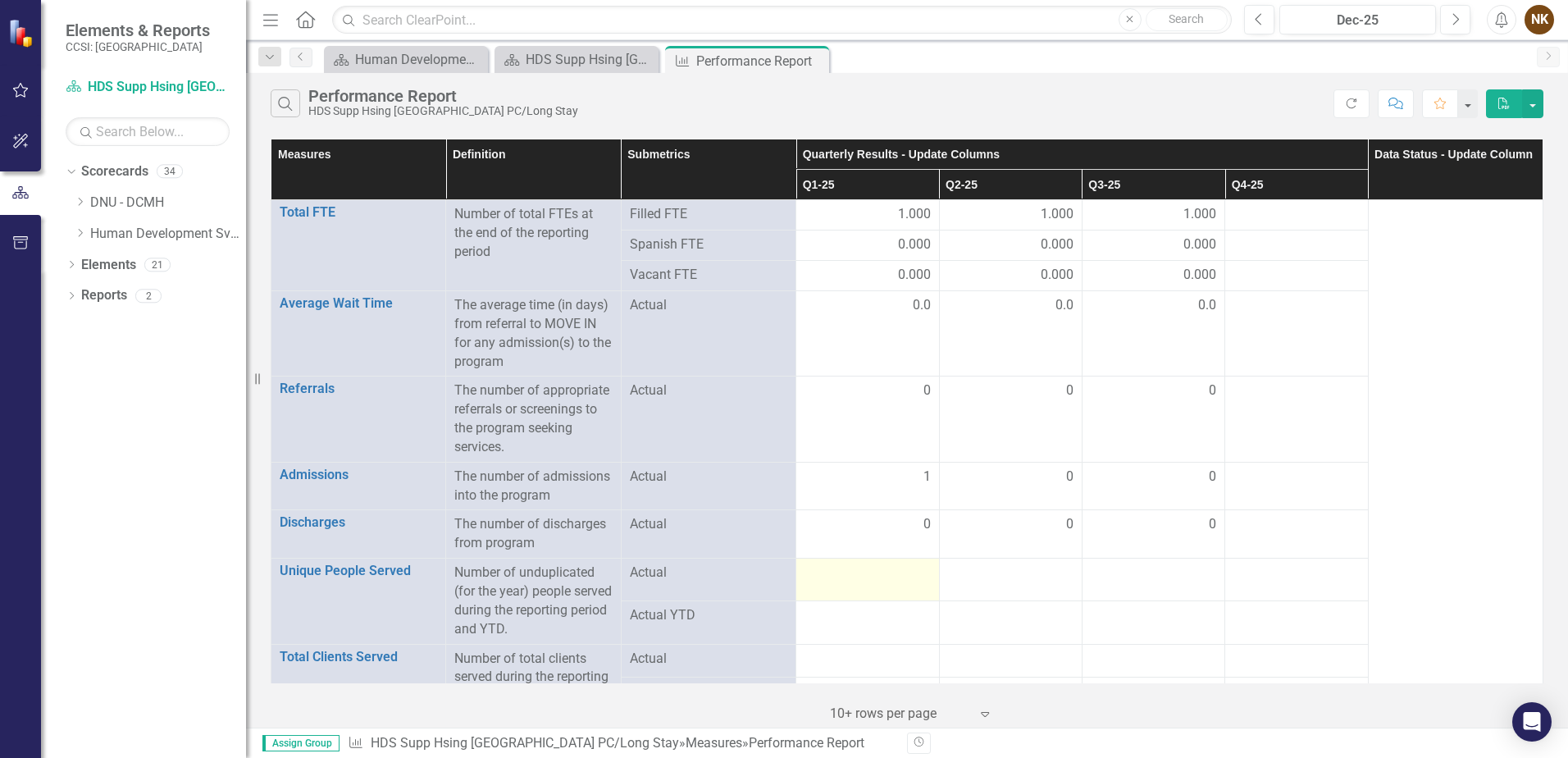
click at [909, 571] on div at bounding box center [868, 574] width 126 height 20
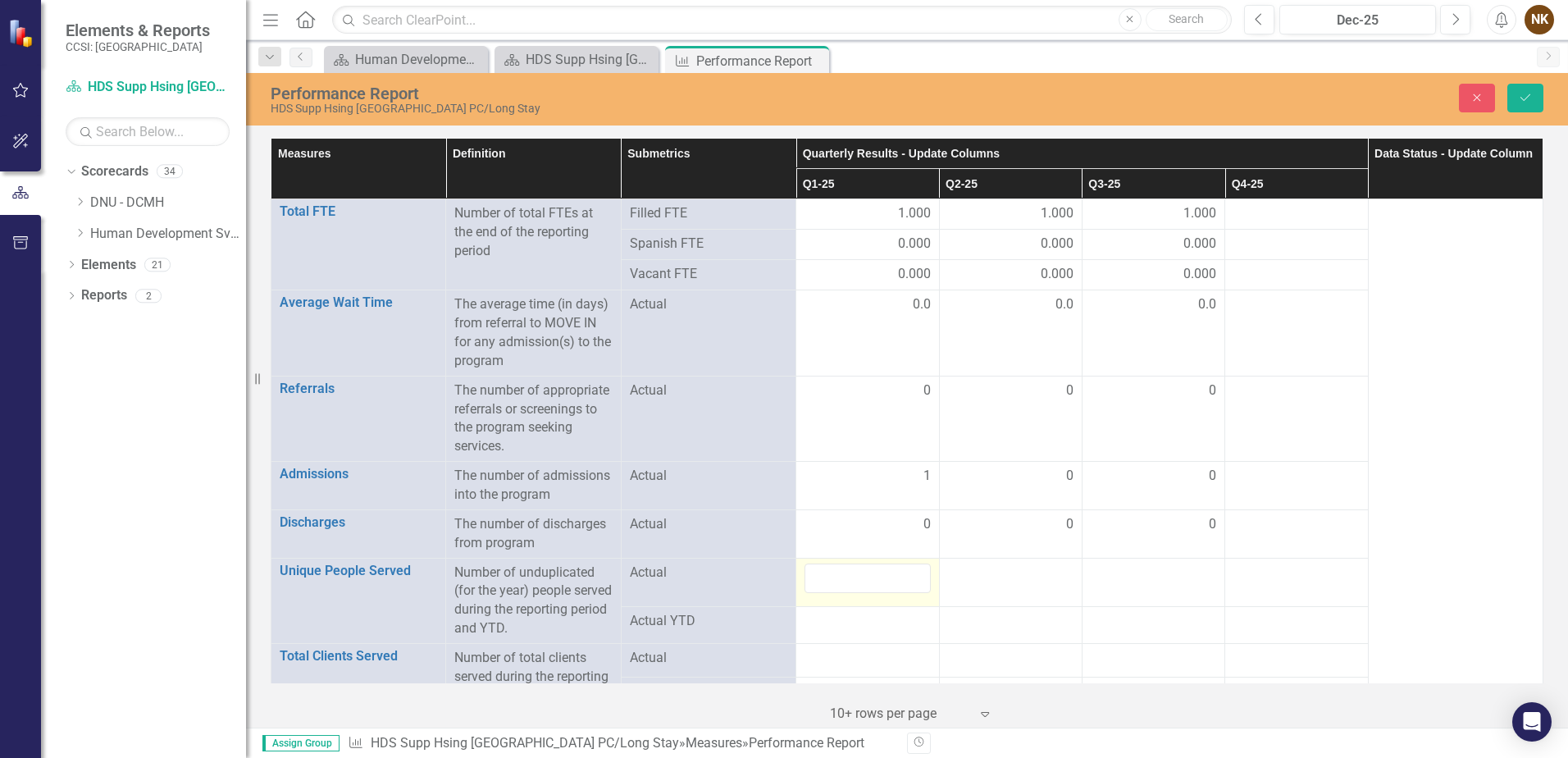
click at [909, 571] on input "number" at bounding box center [868, 579] width 126 height 31
type input "17"
click at [993, 580] on div at bounding box center [1011, 574] width 126 height 20
click at [993, 580] on input "number" at bounding box center [1011, 579] width 126 height 31
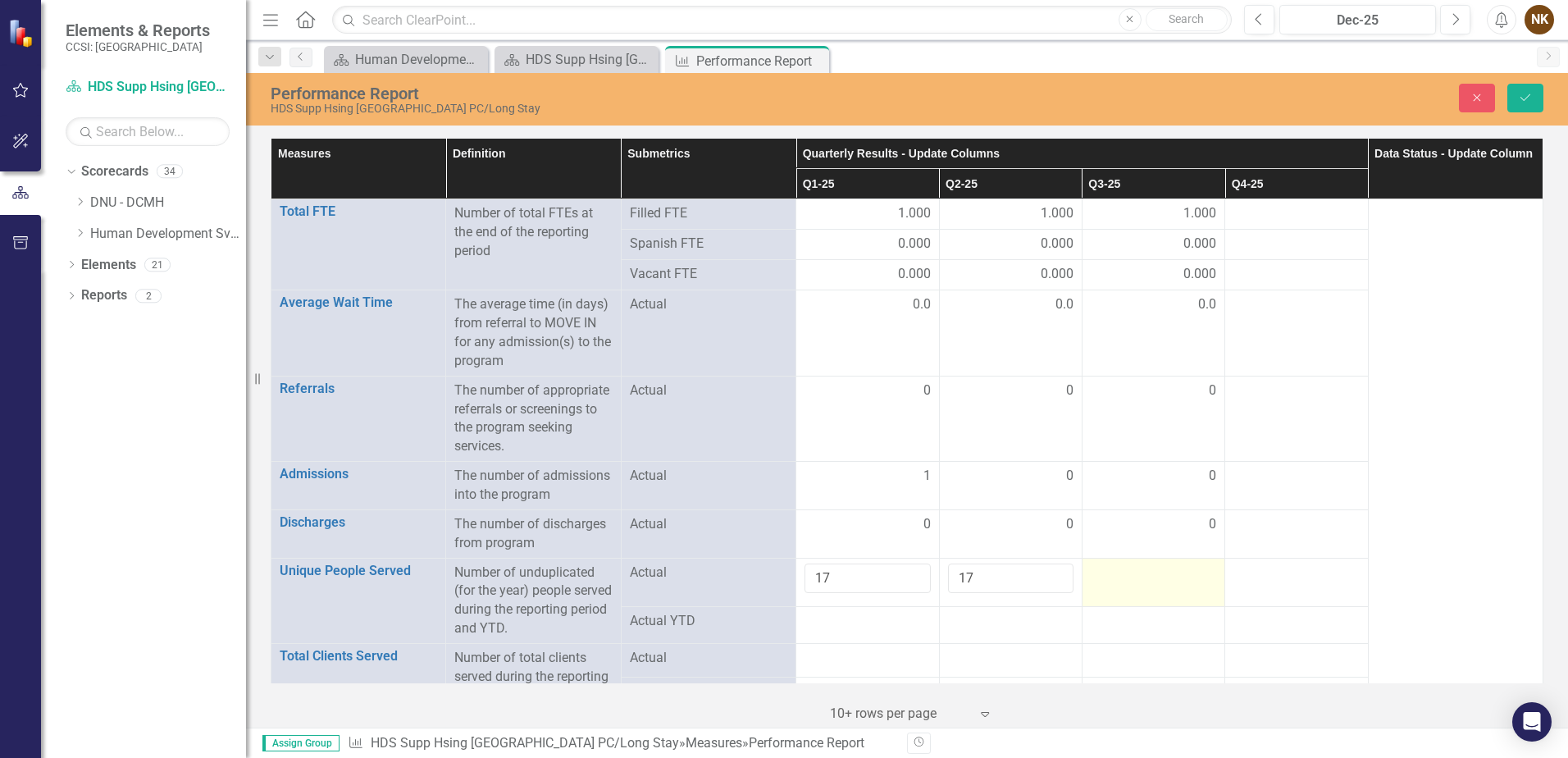
type input "17"
click at [1169, 589] on td at bounding box center [1153, 583] width 143 height 49
click at [1169, 589] on input "number" at bounding box center [1154, 579] width 126 height 31
type input "17"
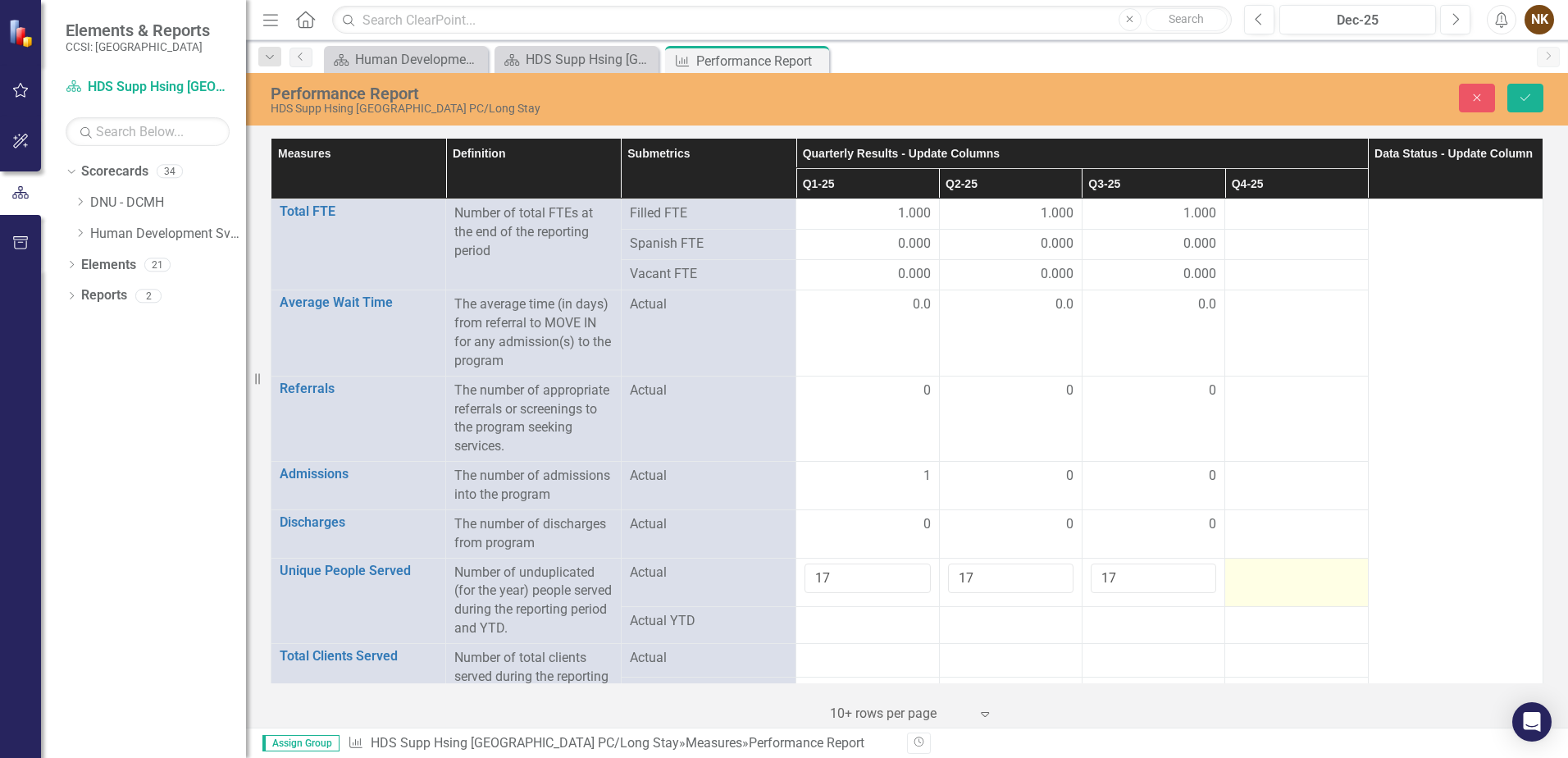
click at [1355, 599] on td at bounding box center [1296, 583] width 143 height 49
click at [1527, 91] on button "Save" at bounding box center [1526, 97] width 36 height 29
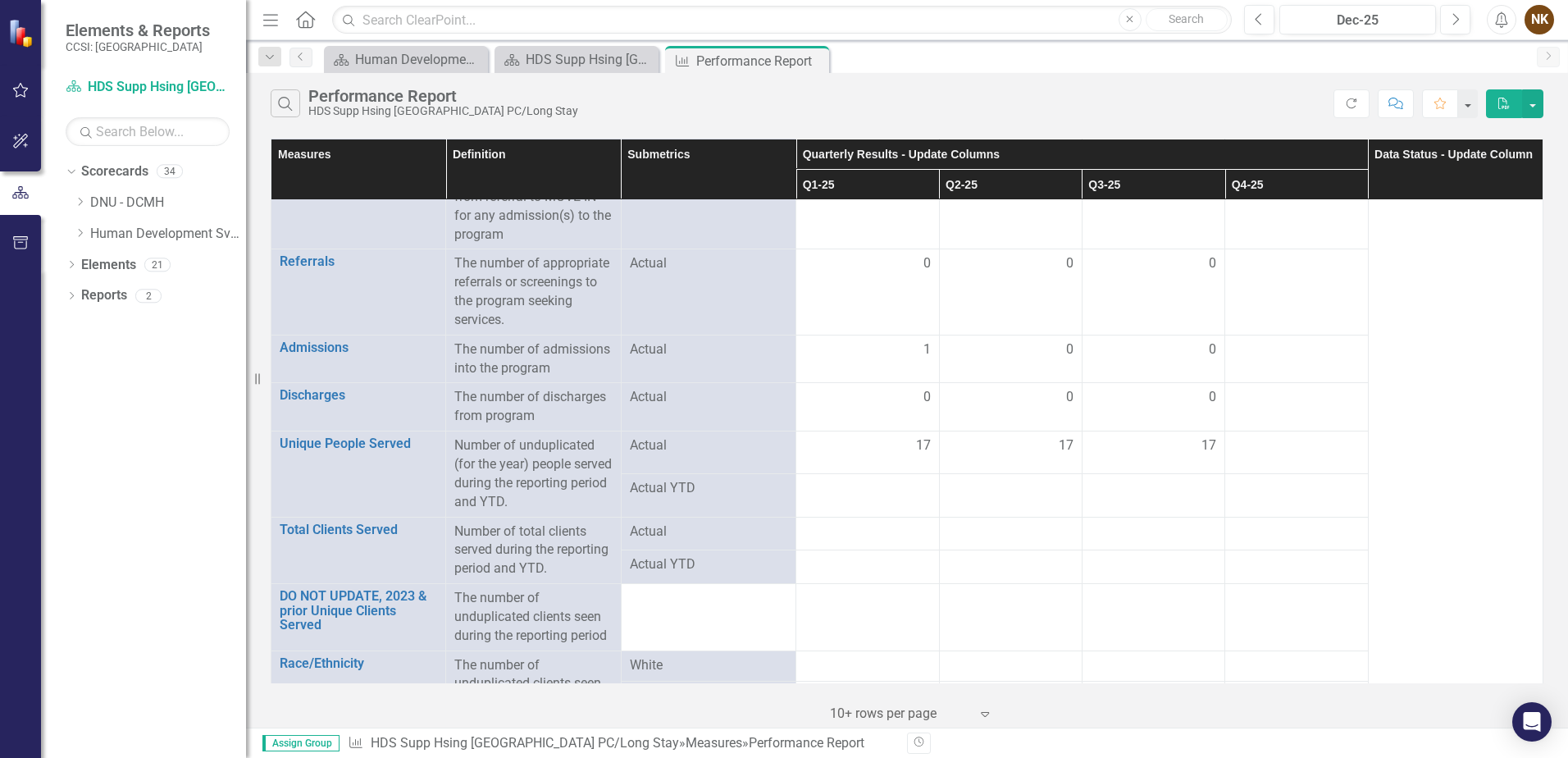
scroll to position [164, 0]
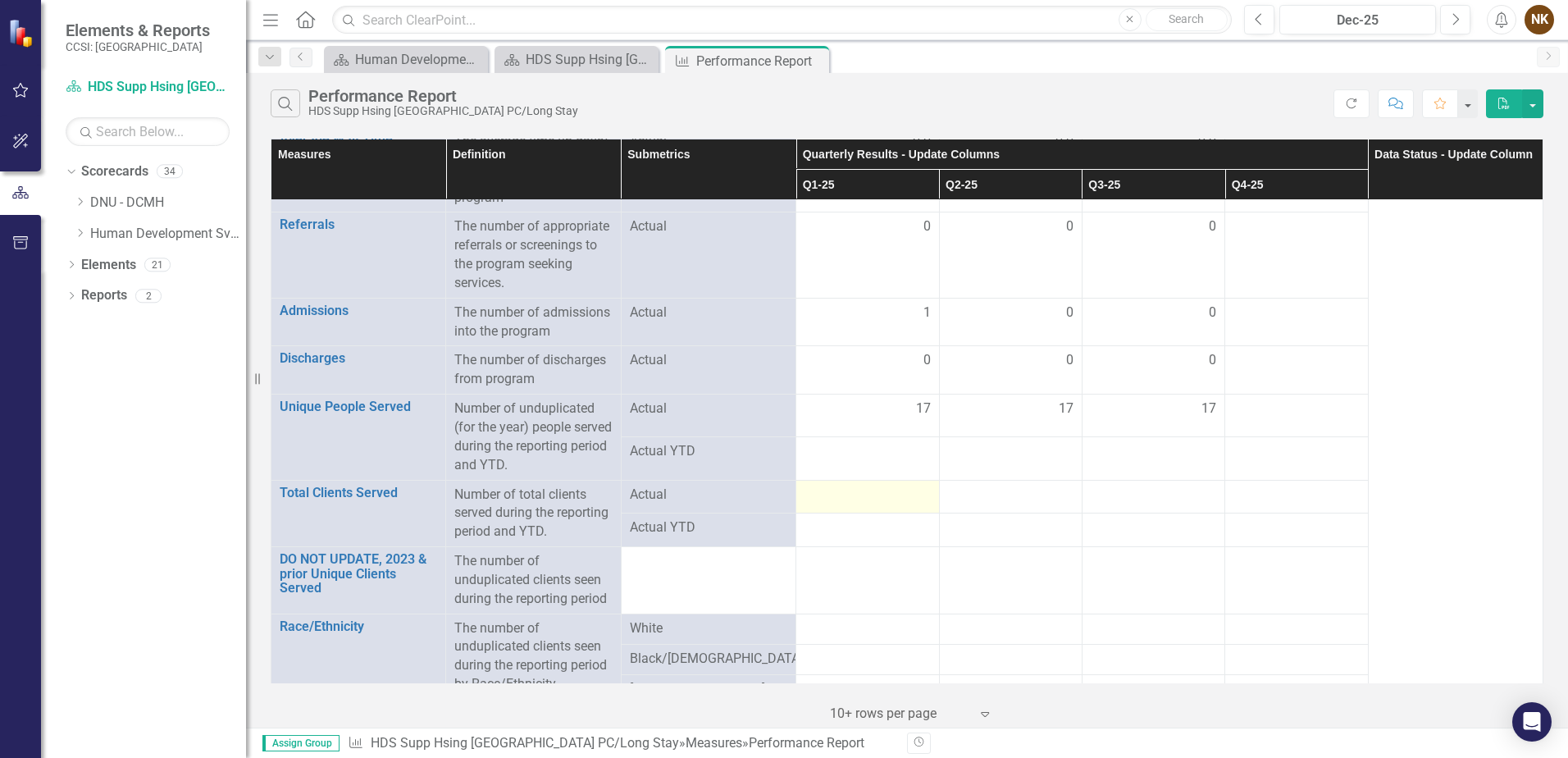
click at [854, 490] on div at bounding box center [868, 495] width 126 height 20
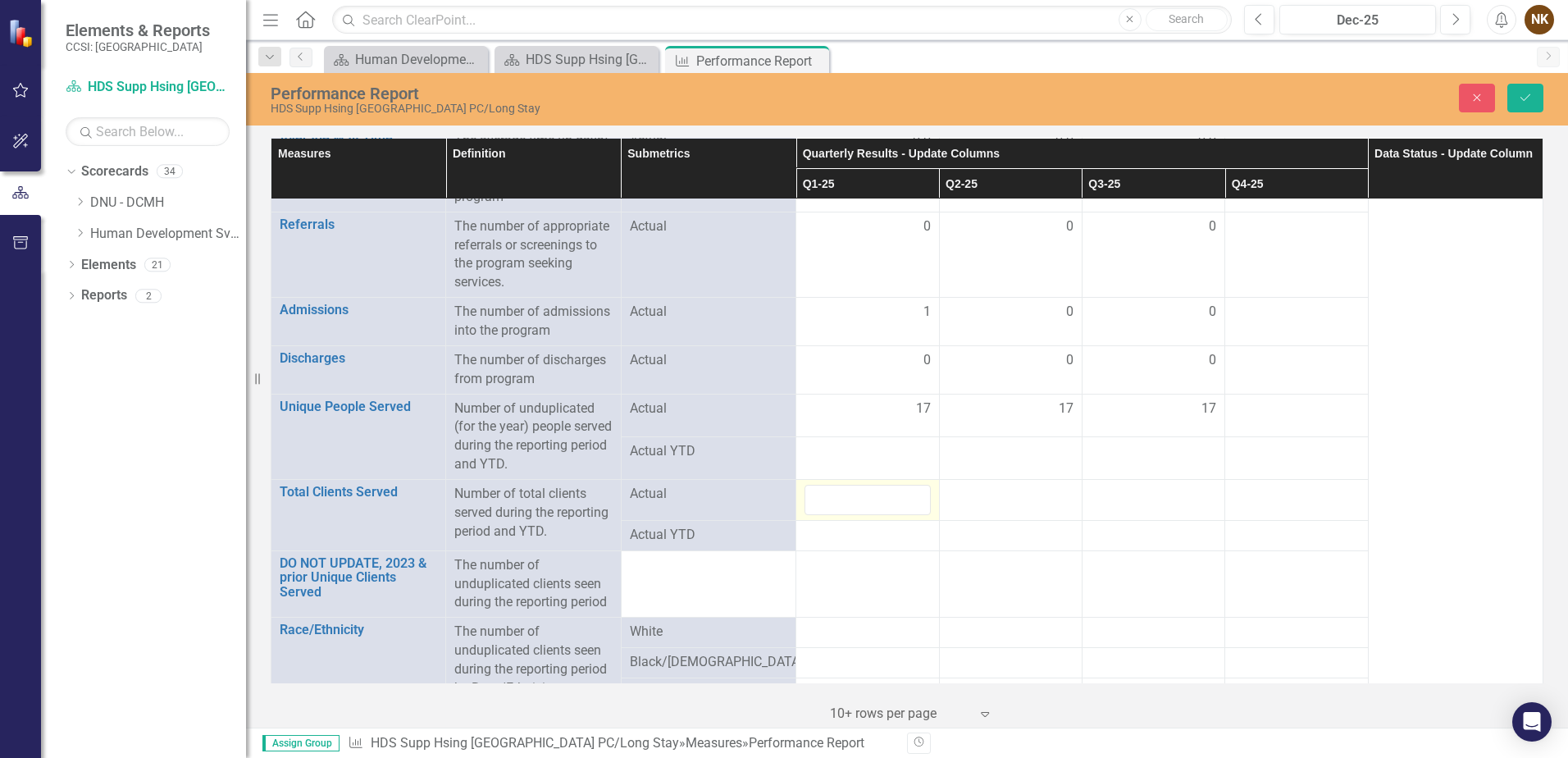
click at [854, 490] on div at bounding box center [868, 500] width 126 height 31
click at [858, 494] on input "number" at bounding box center [868, 500] width 126 height 31
type input "17"
click at [1015, 497] on div at bounding box center [1011, 495] width 126 height 20
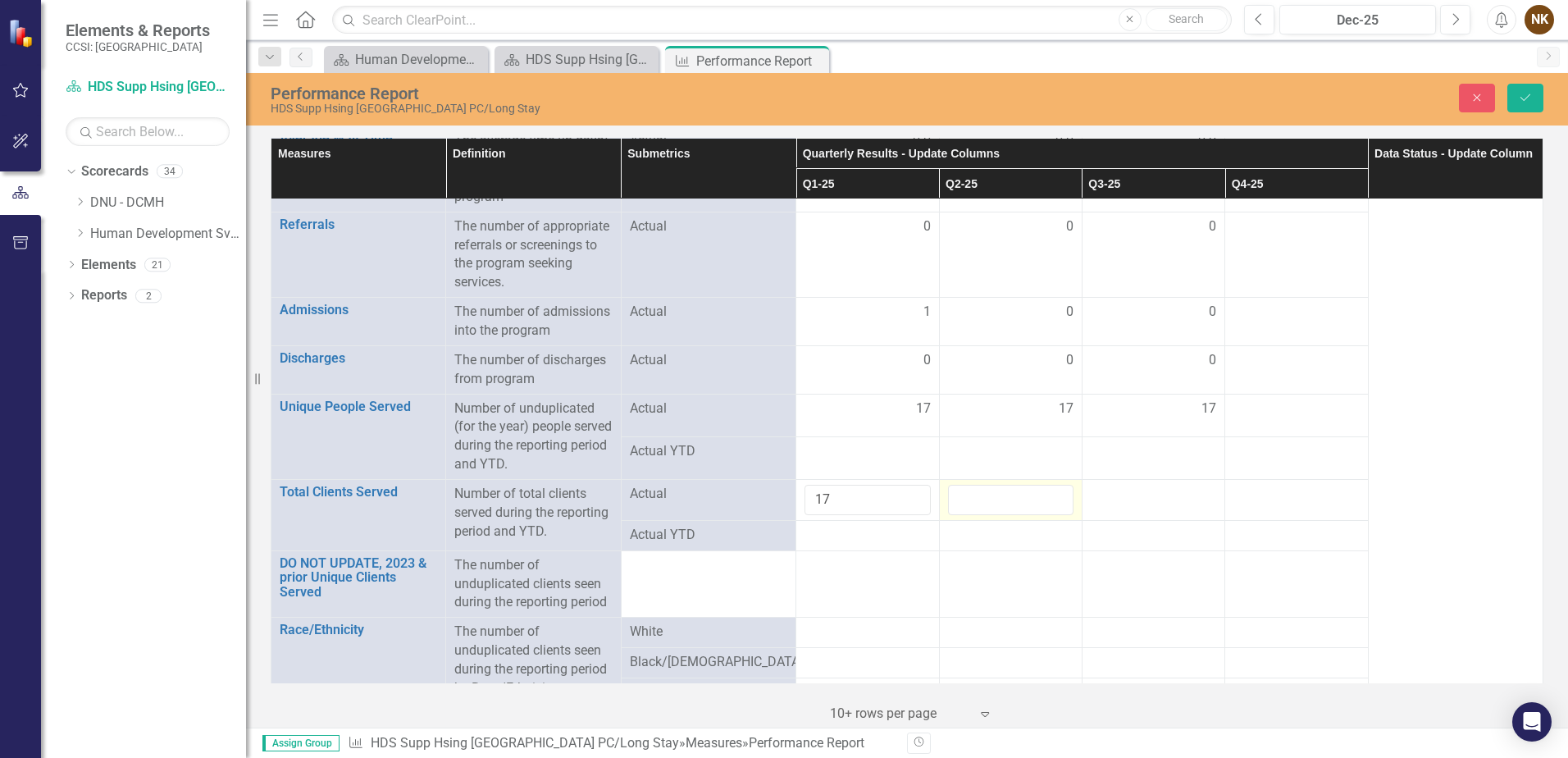
click at [1015, 497] on input "number" at bounding box center [1011, 500] width 126 height 31
type input "17"
click at [1124, 495] on div at bounding box center [1154, 495] width 126 height 20
click at [1124, 495] on input "number" at bounding box center [1154, 500] width 126 height 31
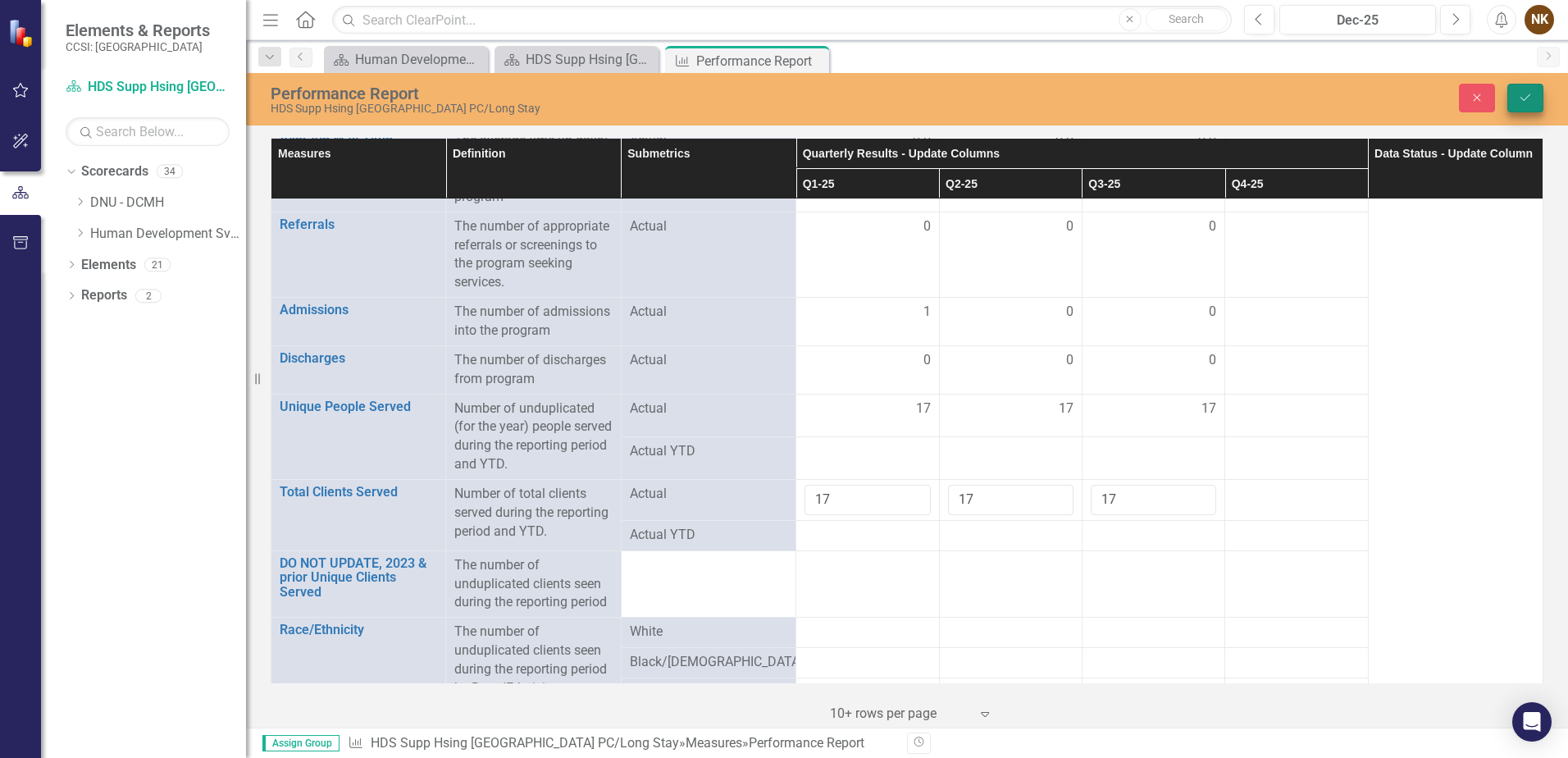
type input "17"
click at [1525, 92] on icon "Save" at bounding box center [1526, 97] width 15 height 12
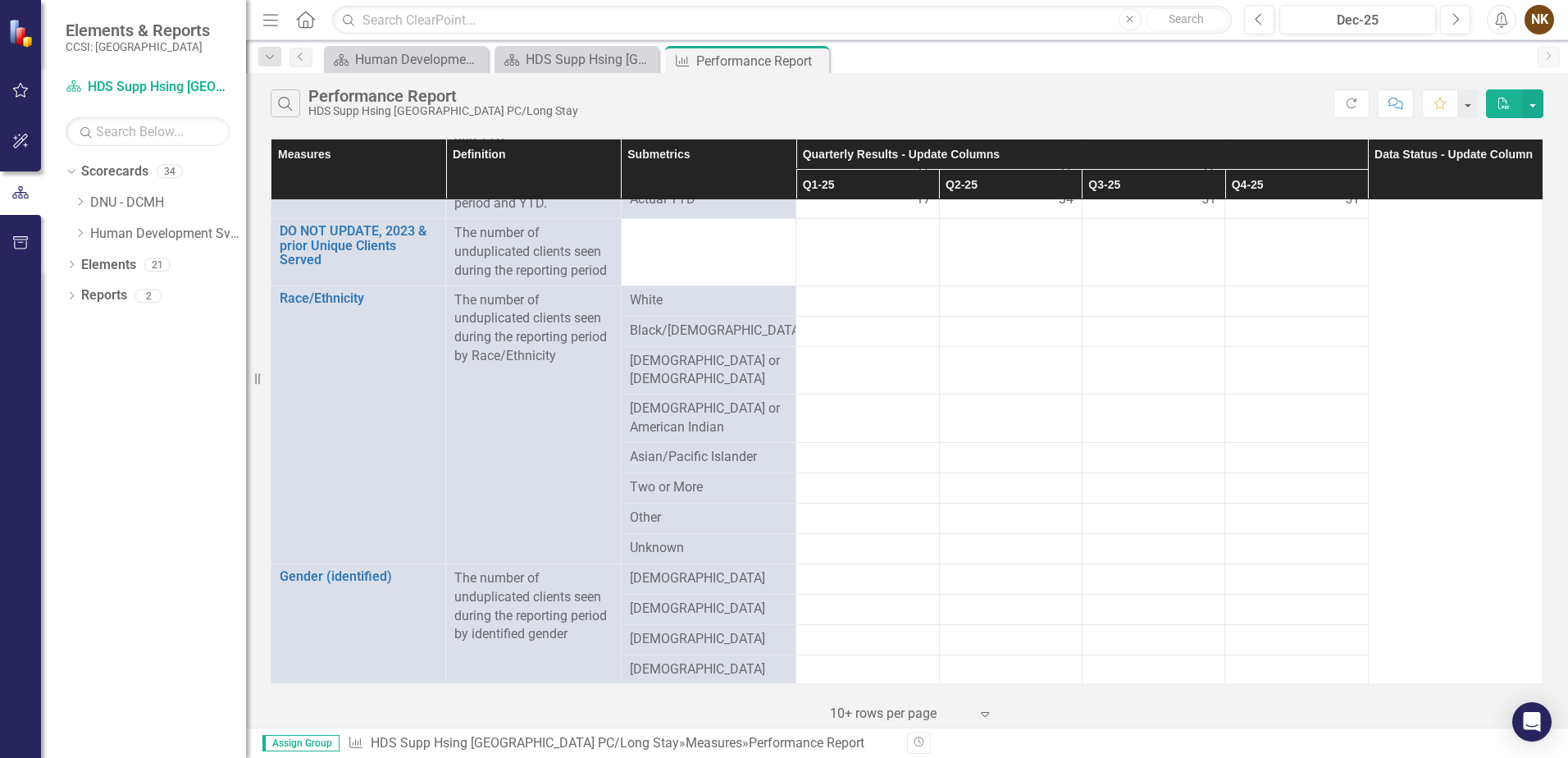
scroll to position [574, 0]
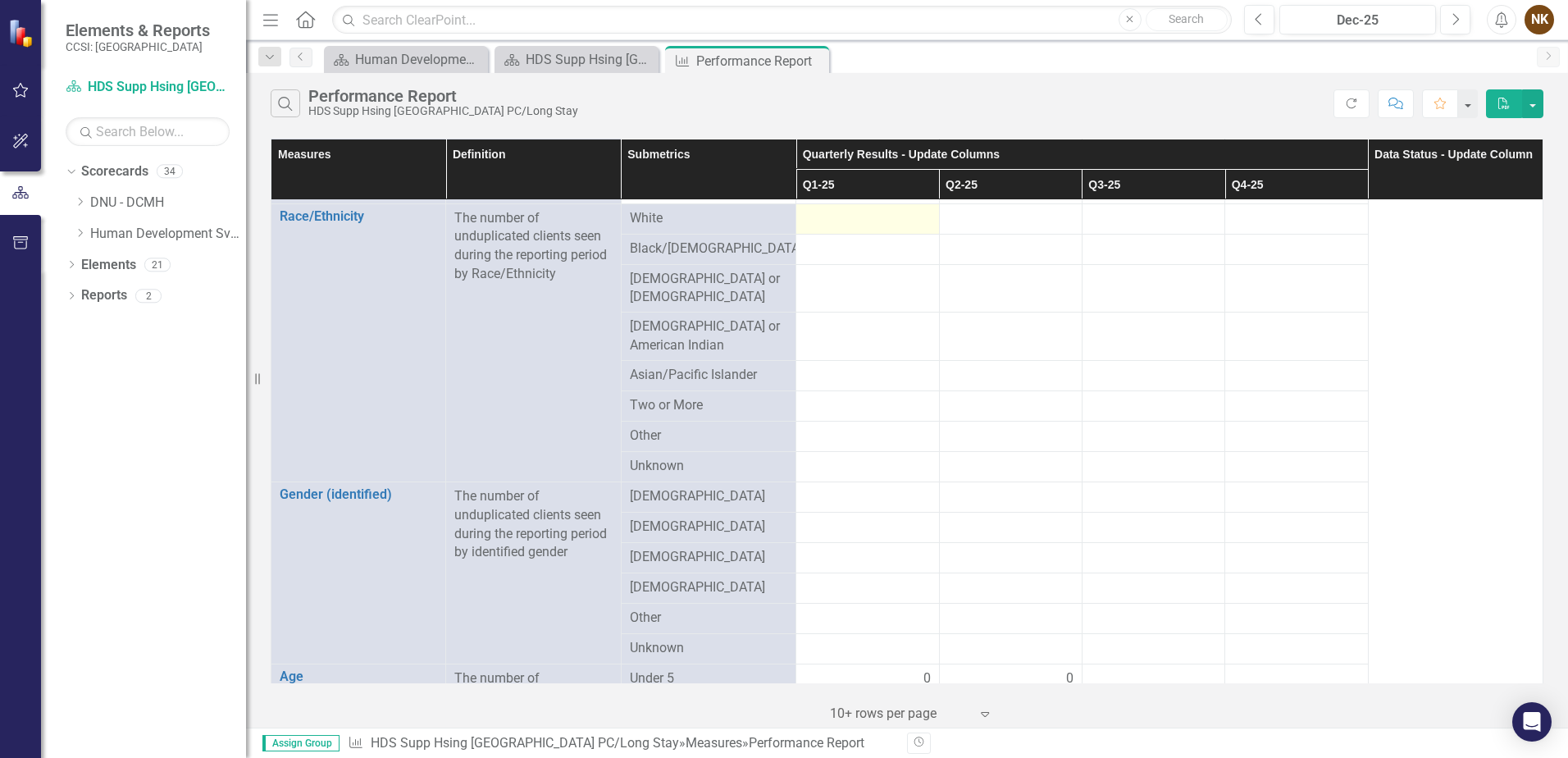
click at [884, 226] on div at bounding box center [868, 220] width 126 height 20
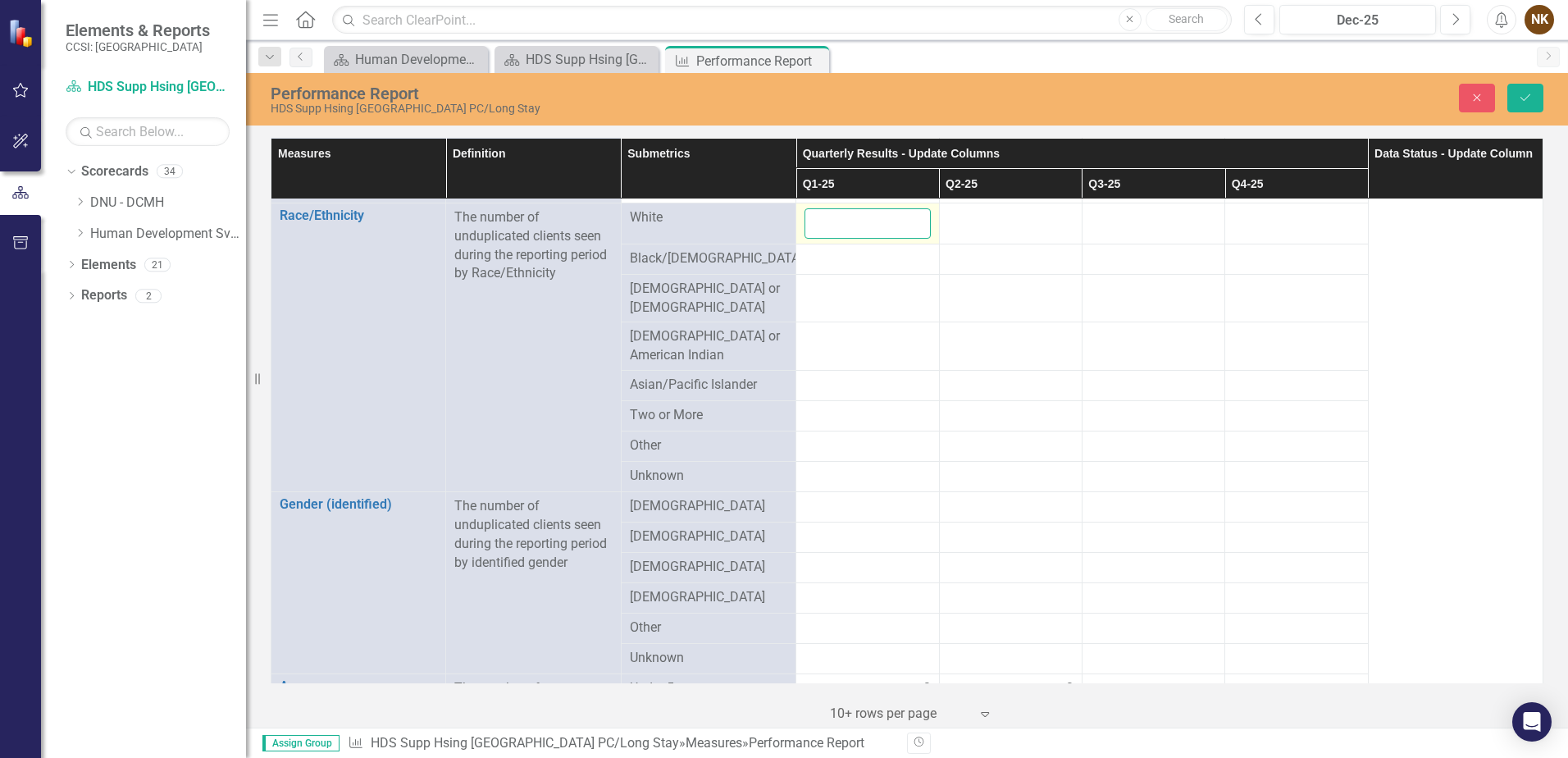
click at [884, 226] on input "number" at bounding box center [868, 223] width 126 height 31
type input "10"
click at [972, 224] on div at bounding box center [1011, 219] width 126 height 20
type input "10"
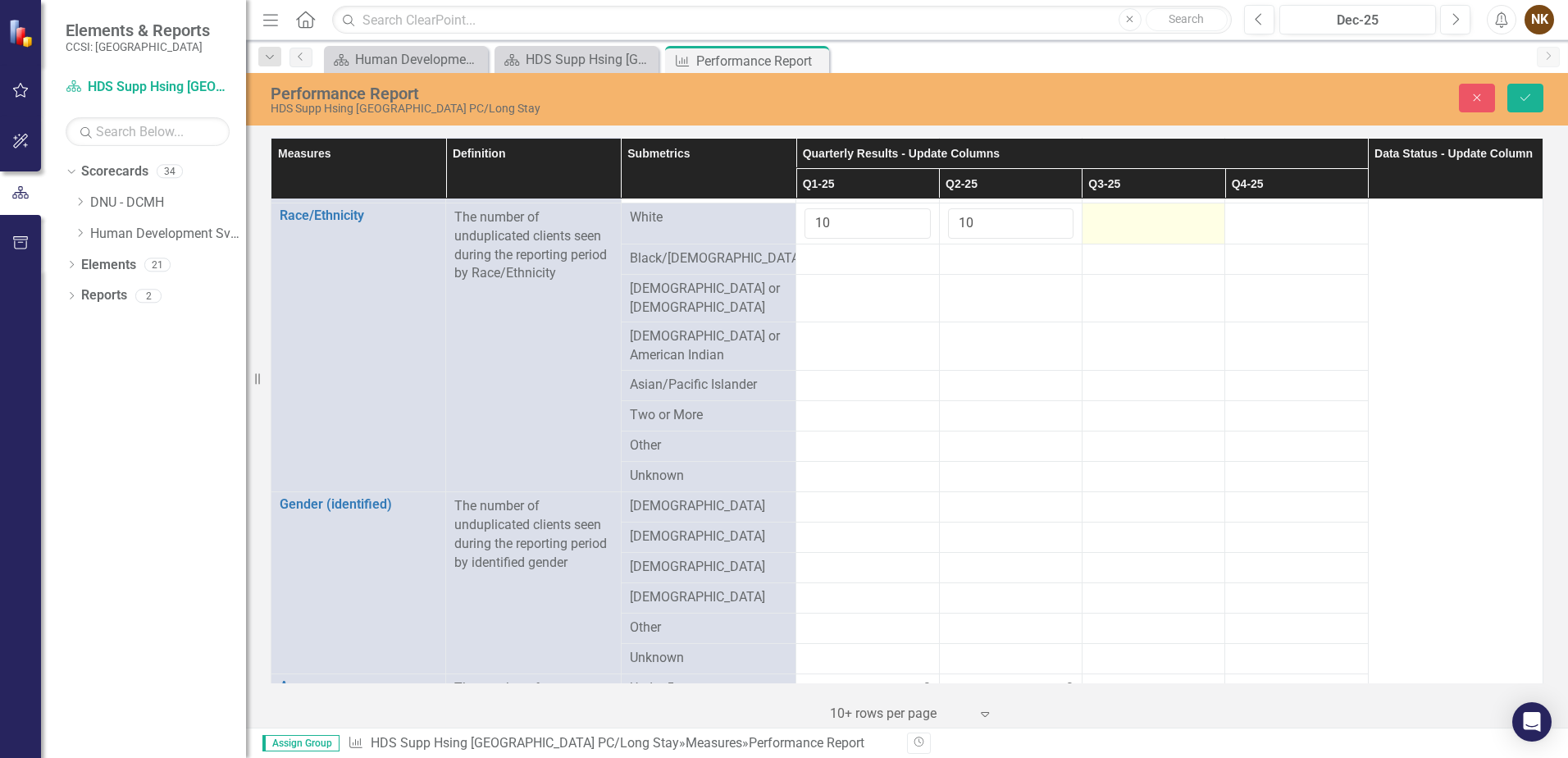
click at [1121, 220] on div at bounding box center [1154, 219] width 126 height 20
click at [1121, 220] on input "number" at bounding box center [1154, 223] width 126 height 31
type input "10"
click at [885, 249] on div at bounding box center [868, 259] width 126 height 20
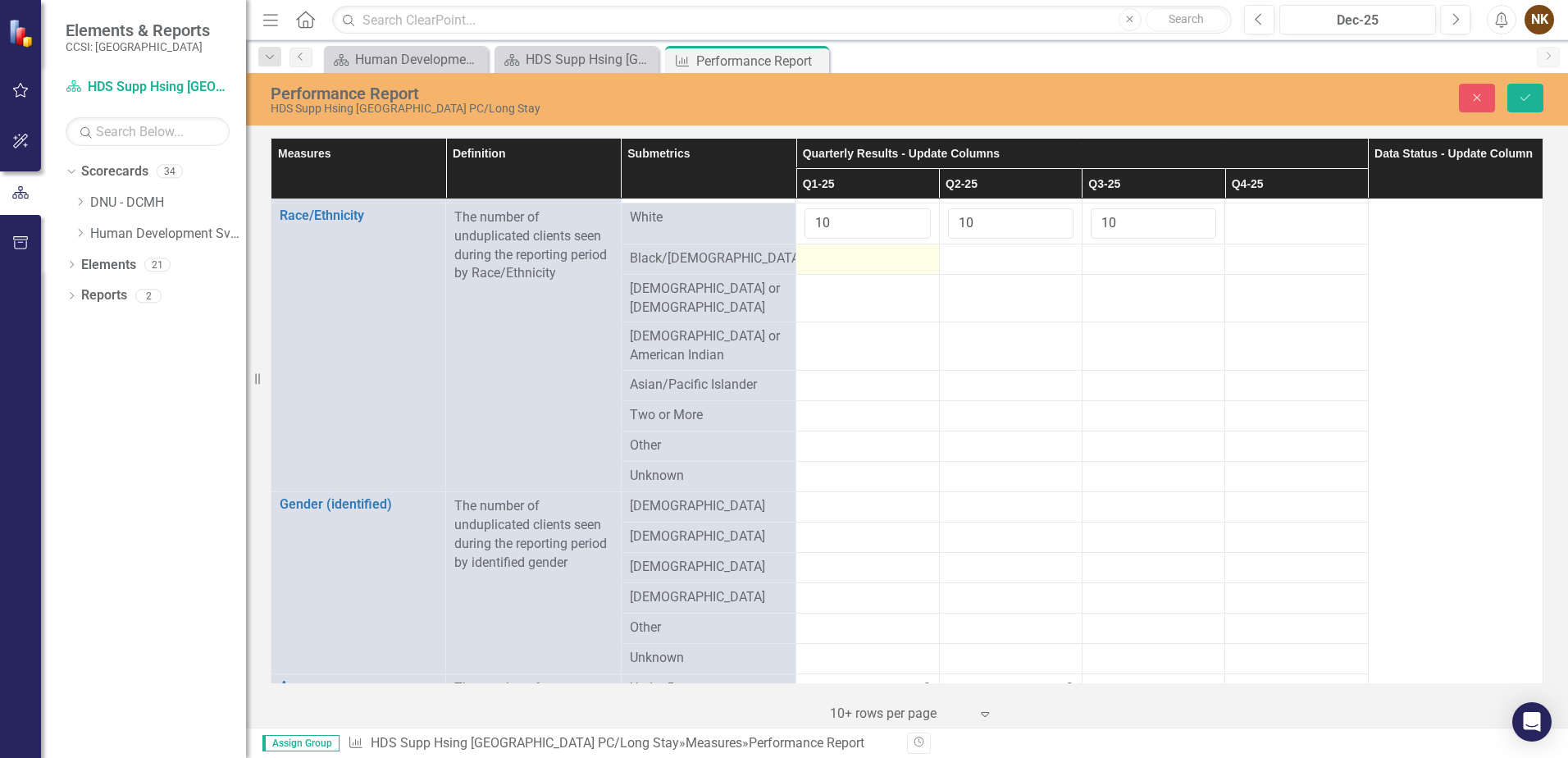
click at [896, 257] on div at bounding box center [868, 259] width 126 height 20
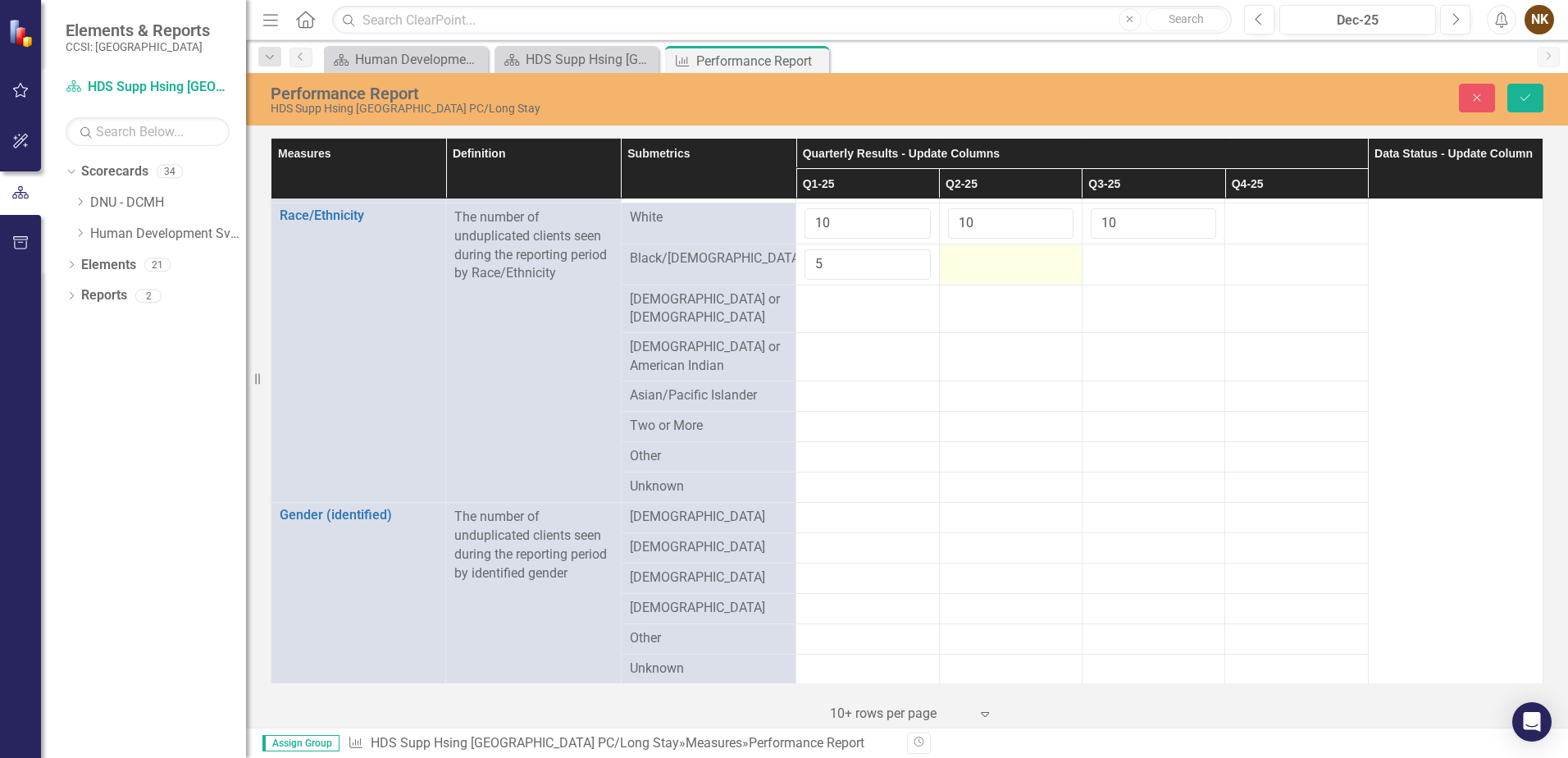
type input "5"
click at [1017, 266] on div at bounding box center [1011, 259] width 126 height 20
click at [1018, 266] on div at bounding box center [1011, 259] width 126 height 20
click at [1018, 266] on input "number" at bounding box center [1011, 264] width 126 height 31
type input "5"
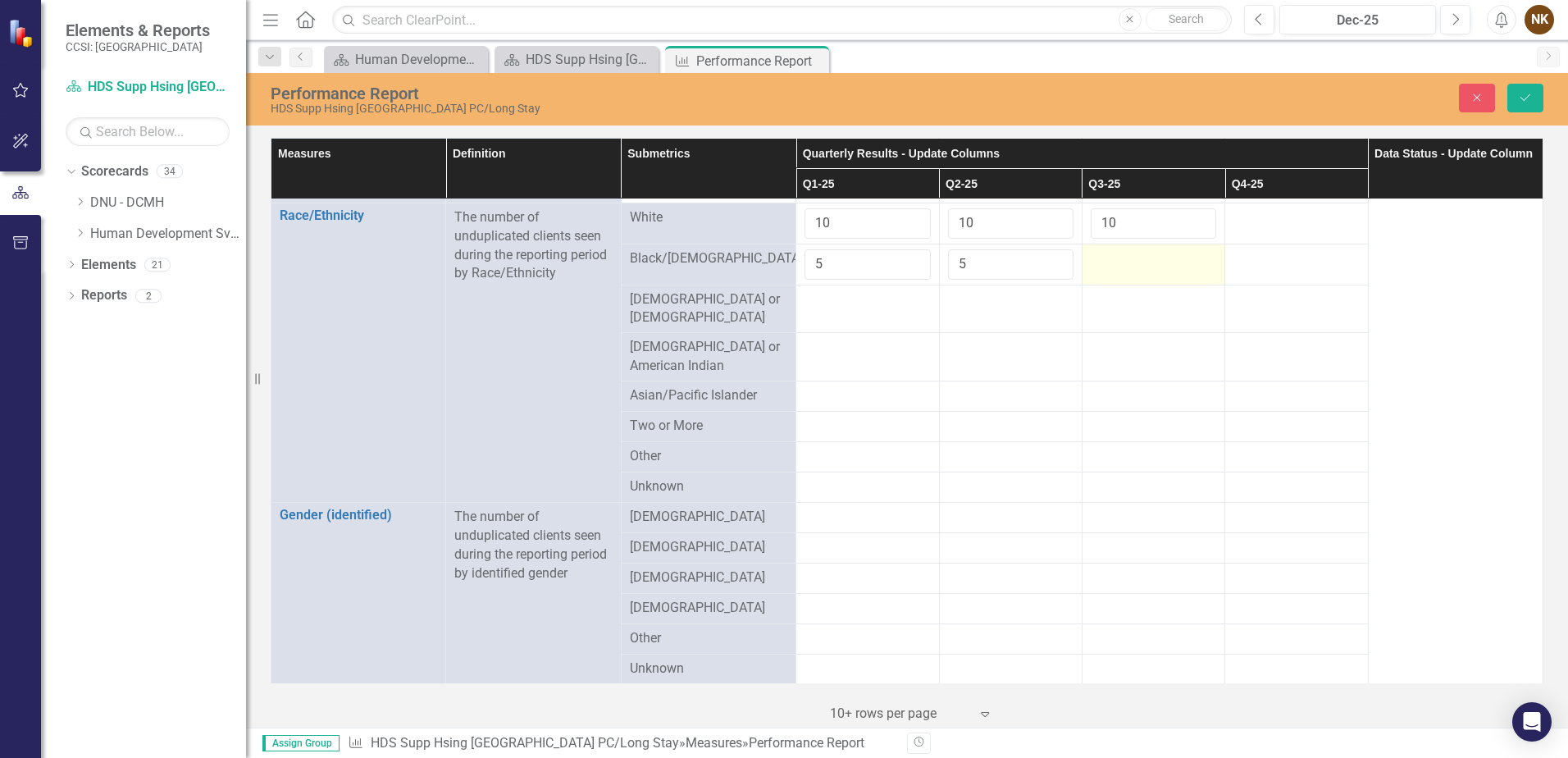
click at [1112, 259] on div at bounding box center [1154, 259] width 126 height 20
type input "5"
click at [852, 306] on div at bounding box center [868, 300] width 126 height 20
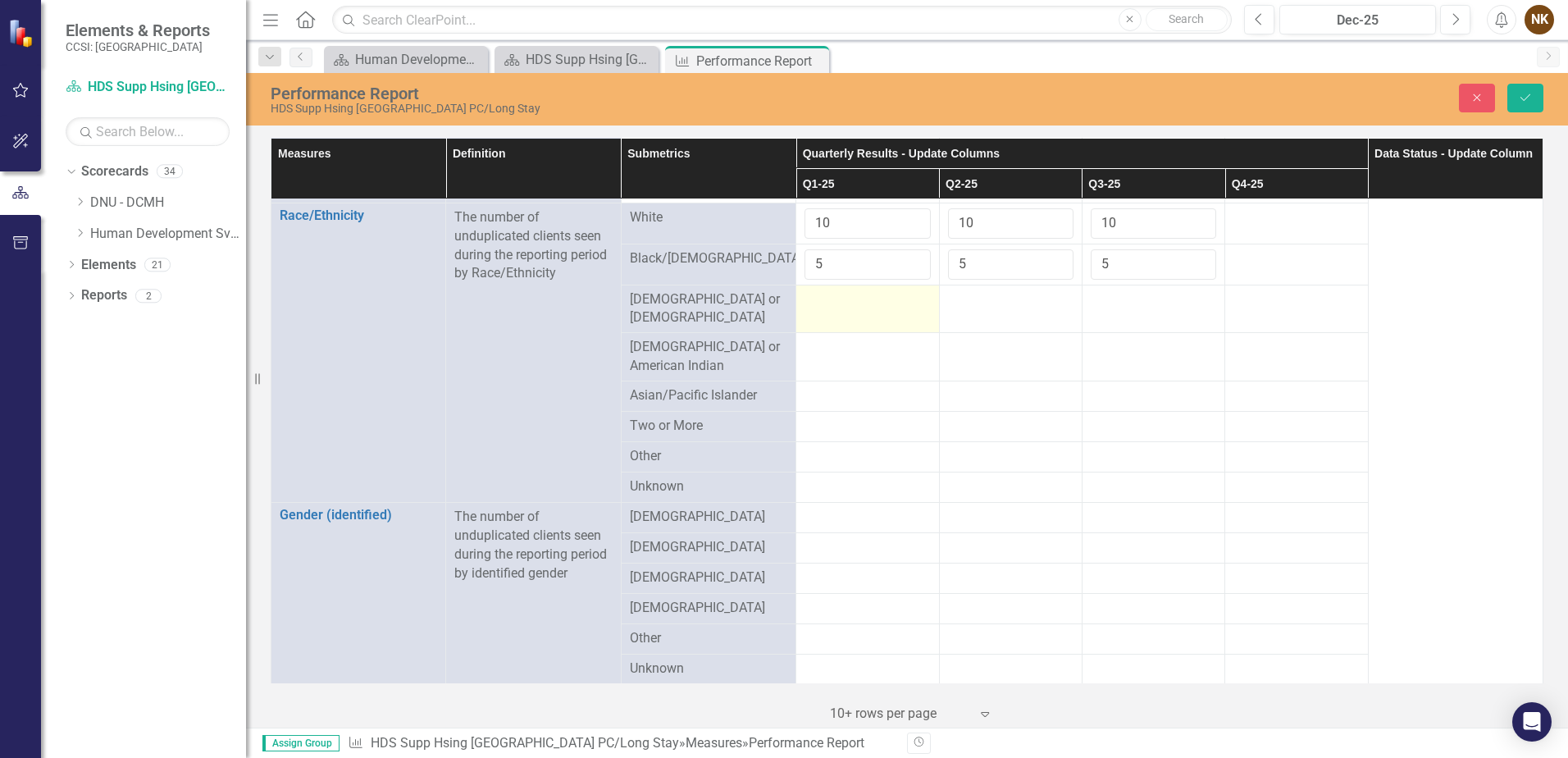
click at [852, 306] on div at bounding box center [868, 300] width 126 height 20
click at [852, 306] on input "number" at bounding box center [868, 305] width 126 height 31
type input "1"
click at [967, 301] on div at bounding box center [1011, 300] width 126 height 20
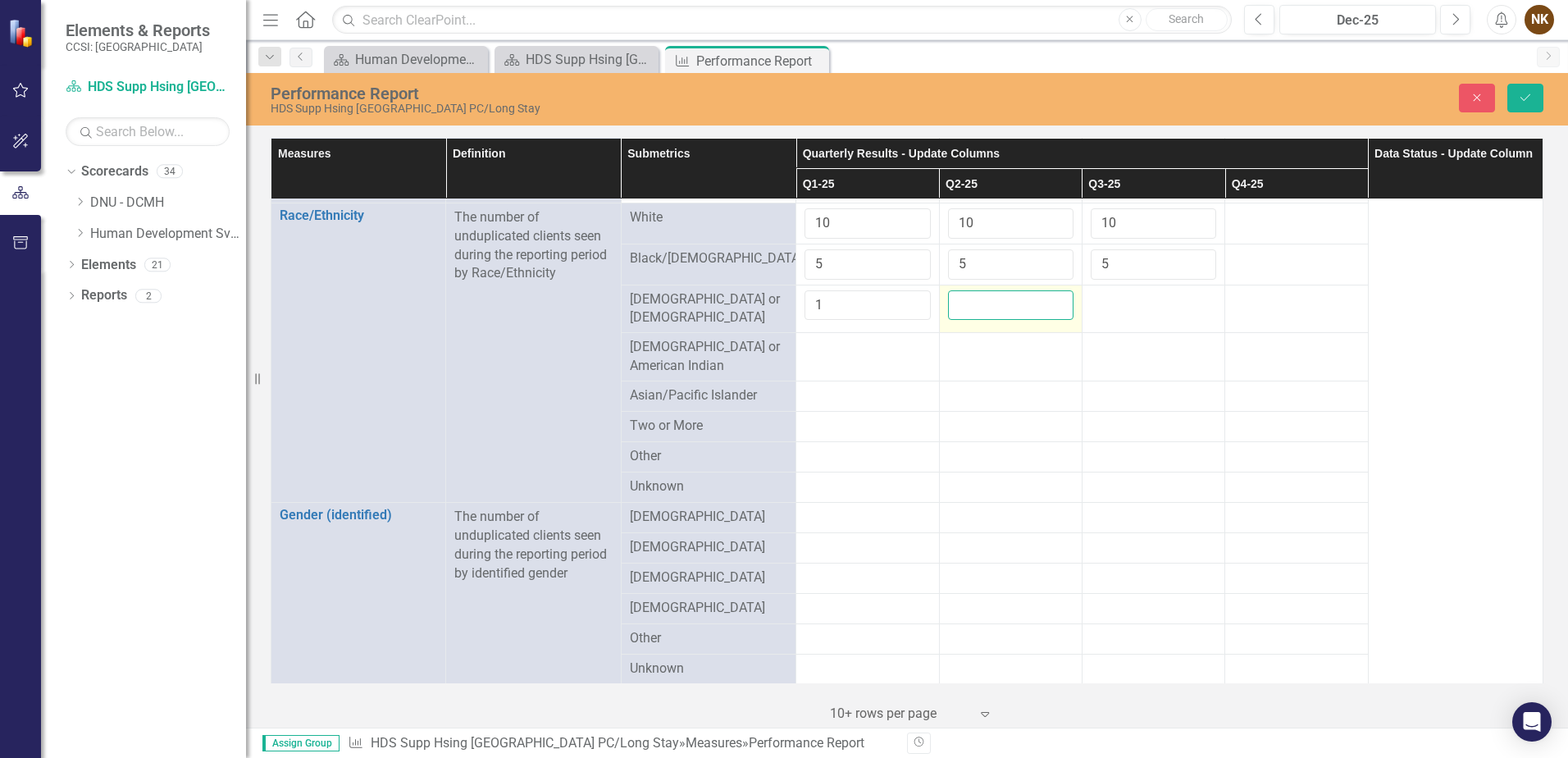
click at [967, 301] on input "number" at bounding box center [1011, 305] width 126 height 31
type input "1"
click at [1177, 309] on div at bounding box center [1154, 300] width 126 height 20
type input "1"
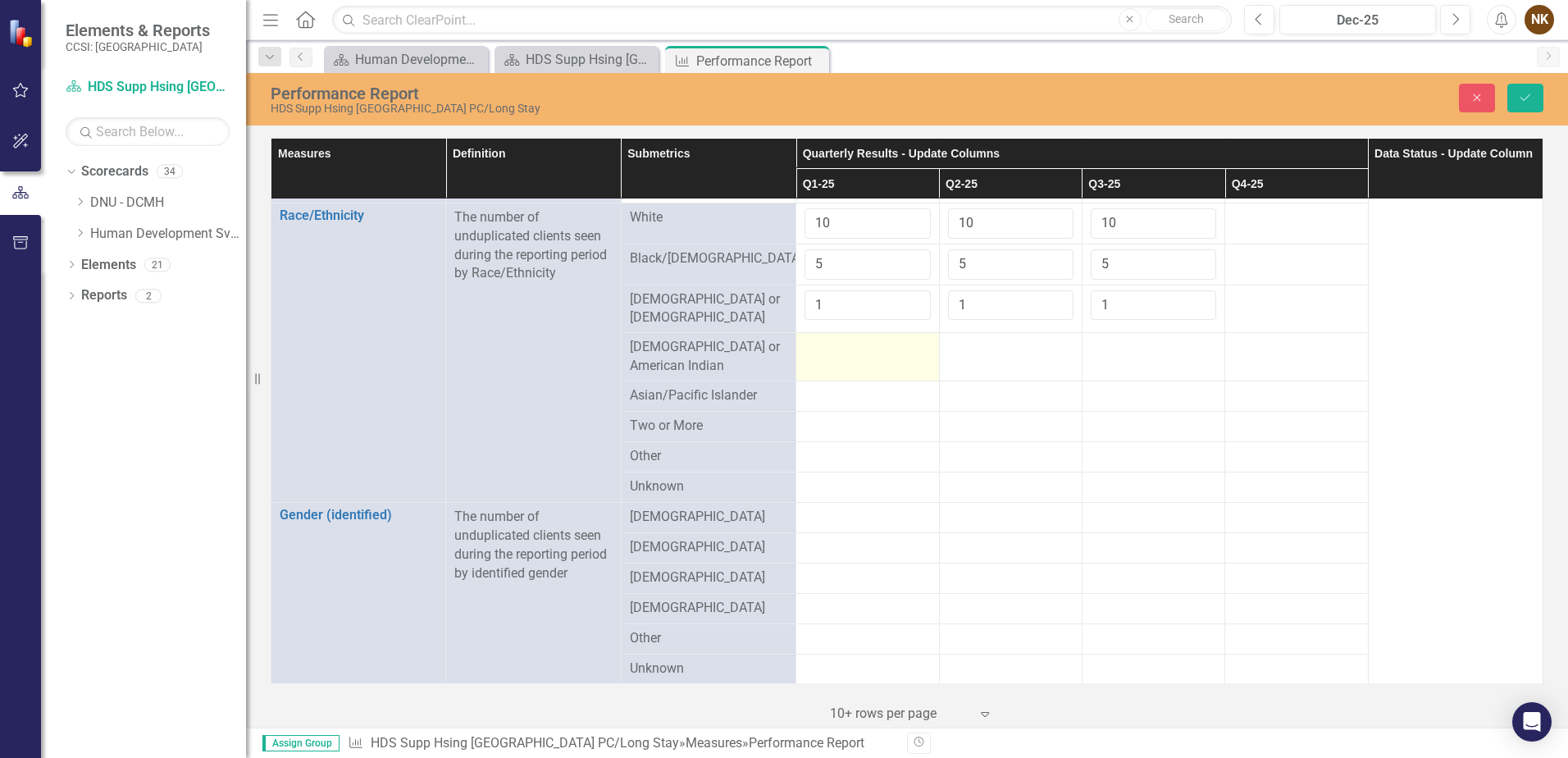
click at [910, 356] on td at bounding box center [867, 356] width 143 height 48
click at [906, 348] on div at bounding box center [868, 347] width 126 height 20
click at [906, 348] on input "-1" at bounding box center [868, 352] width 126 height 31
type input "0"
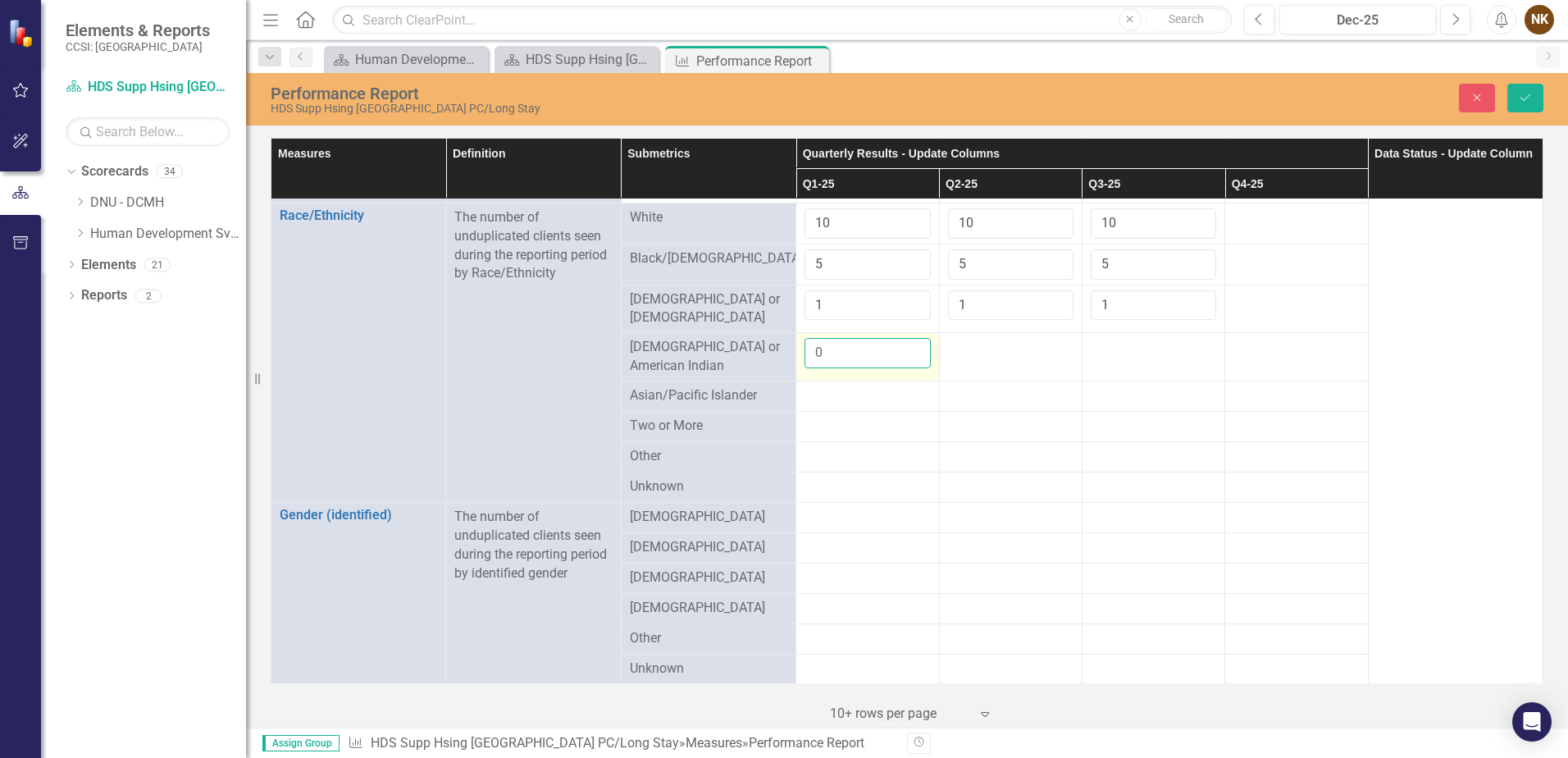
click at [910, 339] on input "0" at bounding box center [868, 352] width 126 height 31
click at [966, 345] on div at bounding box center [1011, 347] width 126 height 20
click at [966, 345] on input "number" at bounding box center [1011, 352] width 126 height 31
type input "0"
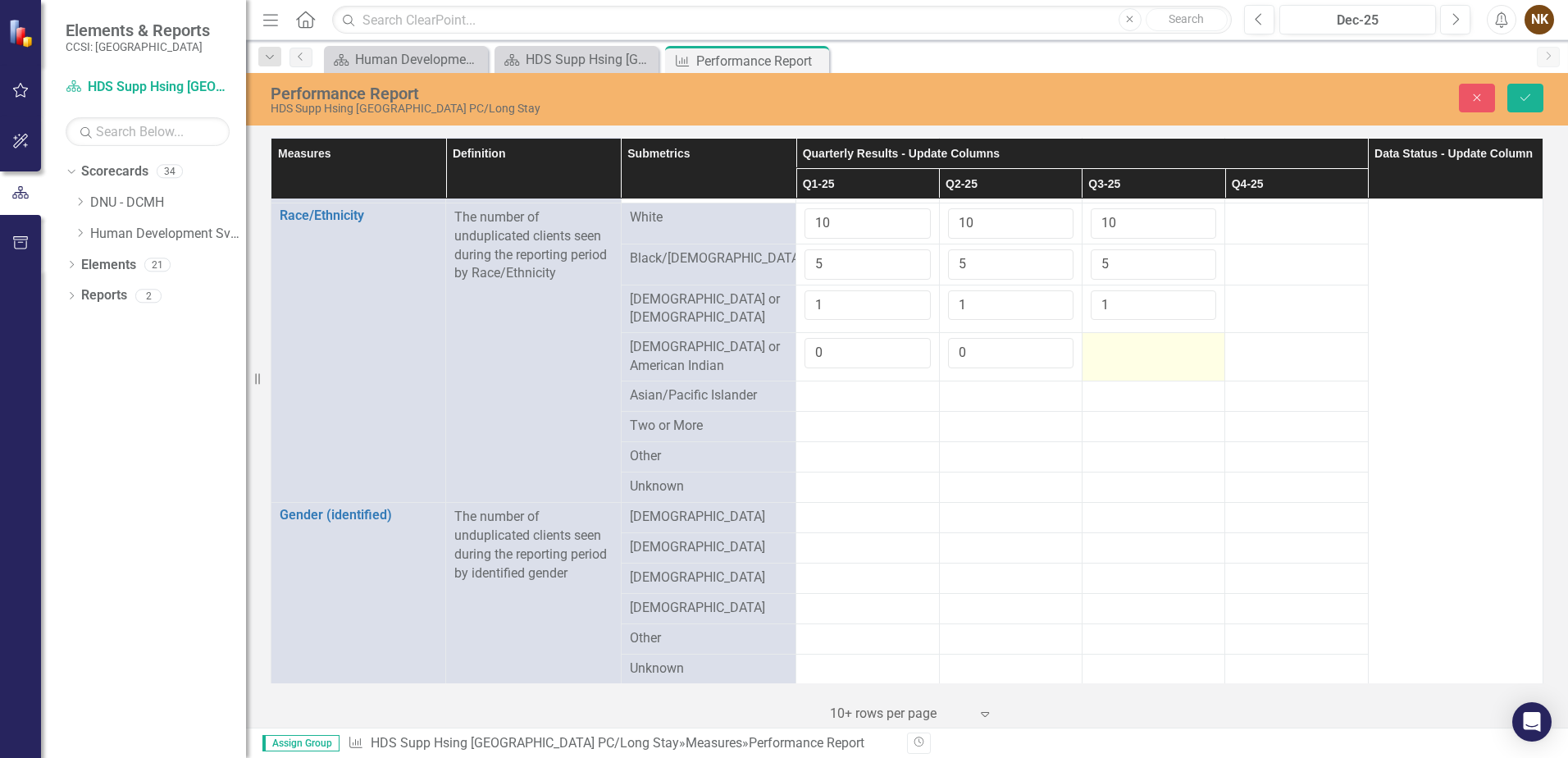
click at [1113, 345] on div at bounding box center [1154, 347] width 126 height 20
type input "0"
click at [886, 387] on div at bounding box center [868, 397] width 126 height 20
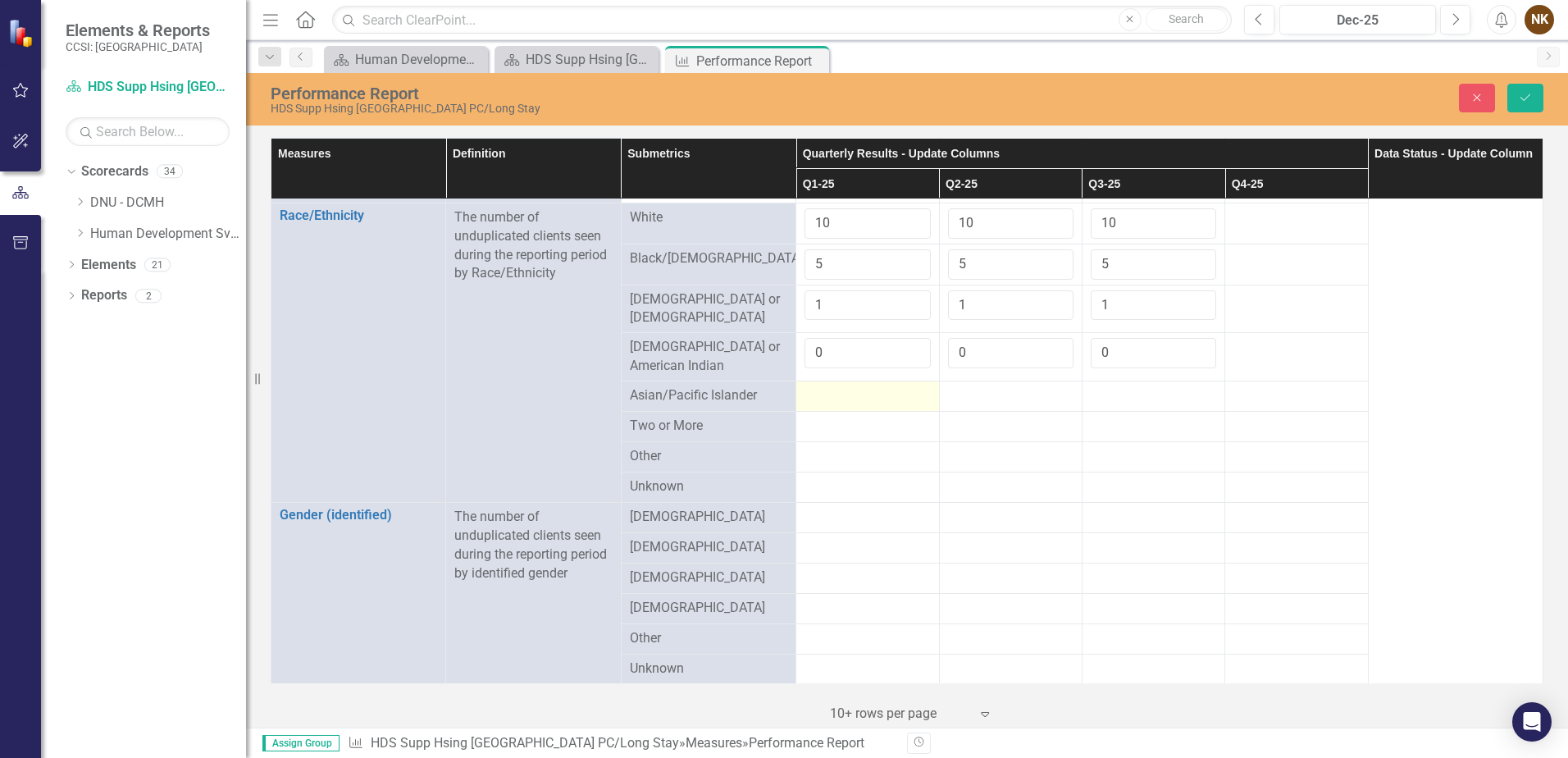
click at [886, 387] on div at bounding box center [868, 397] width 126 height 20
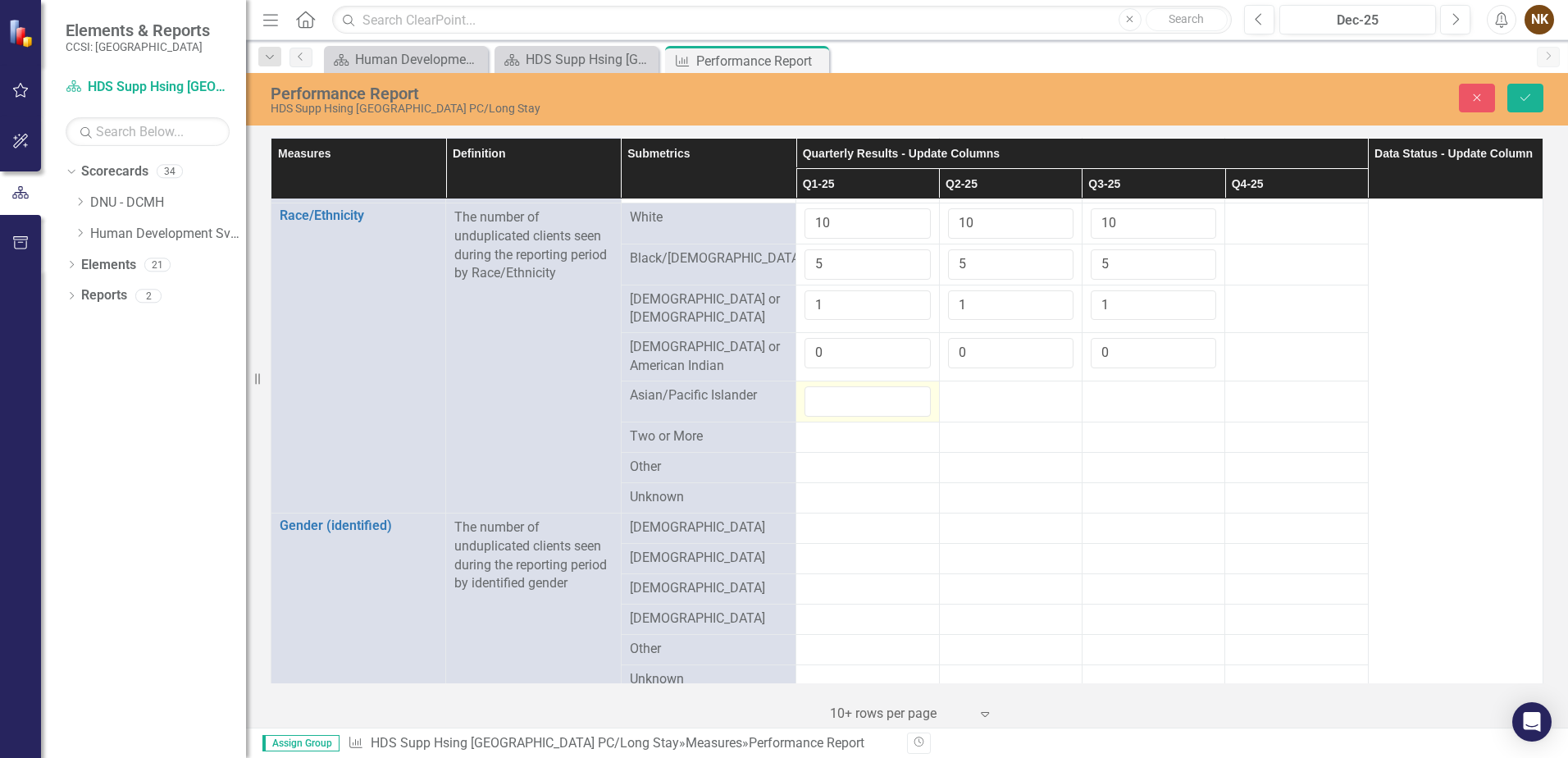
click at [886, 387] on input "number" at bounding box center [868, 402] width 126 height 31
type input "0"
click at [972, 387] on div at bounding box center [1011, 397] width 126 height 20
click at [972, 387] on input "number" at bounding box center [1011, 402] width 126 height 31
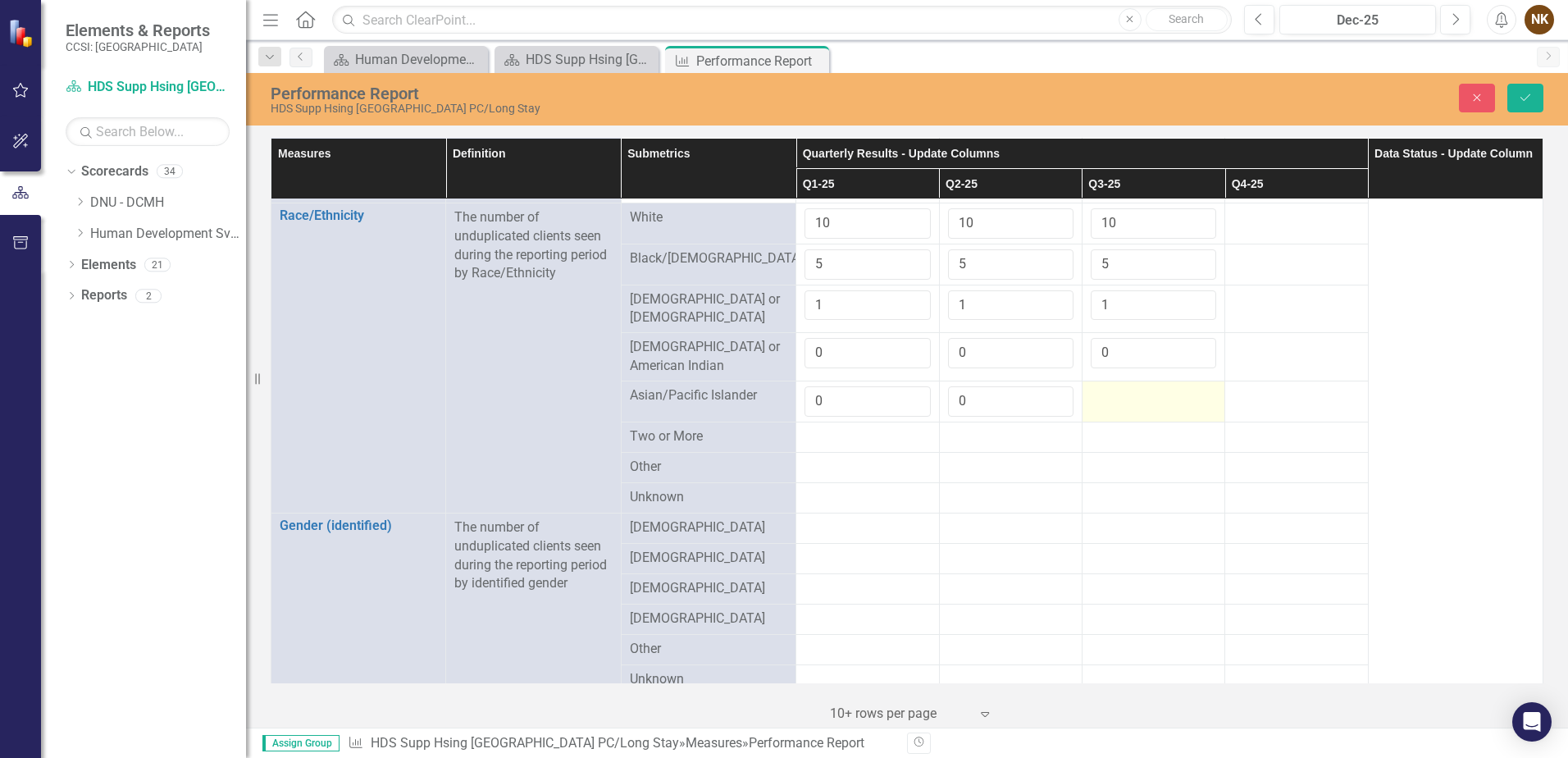
type input "0"
click at [1126, 392] on div at bounding box center [1154, 397] width 126 height 20
click at [1126, 392] on input "number" at bounding box center [1154, 402] width 126 height 31
type input "0"
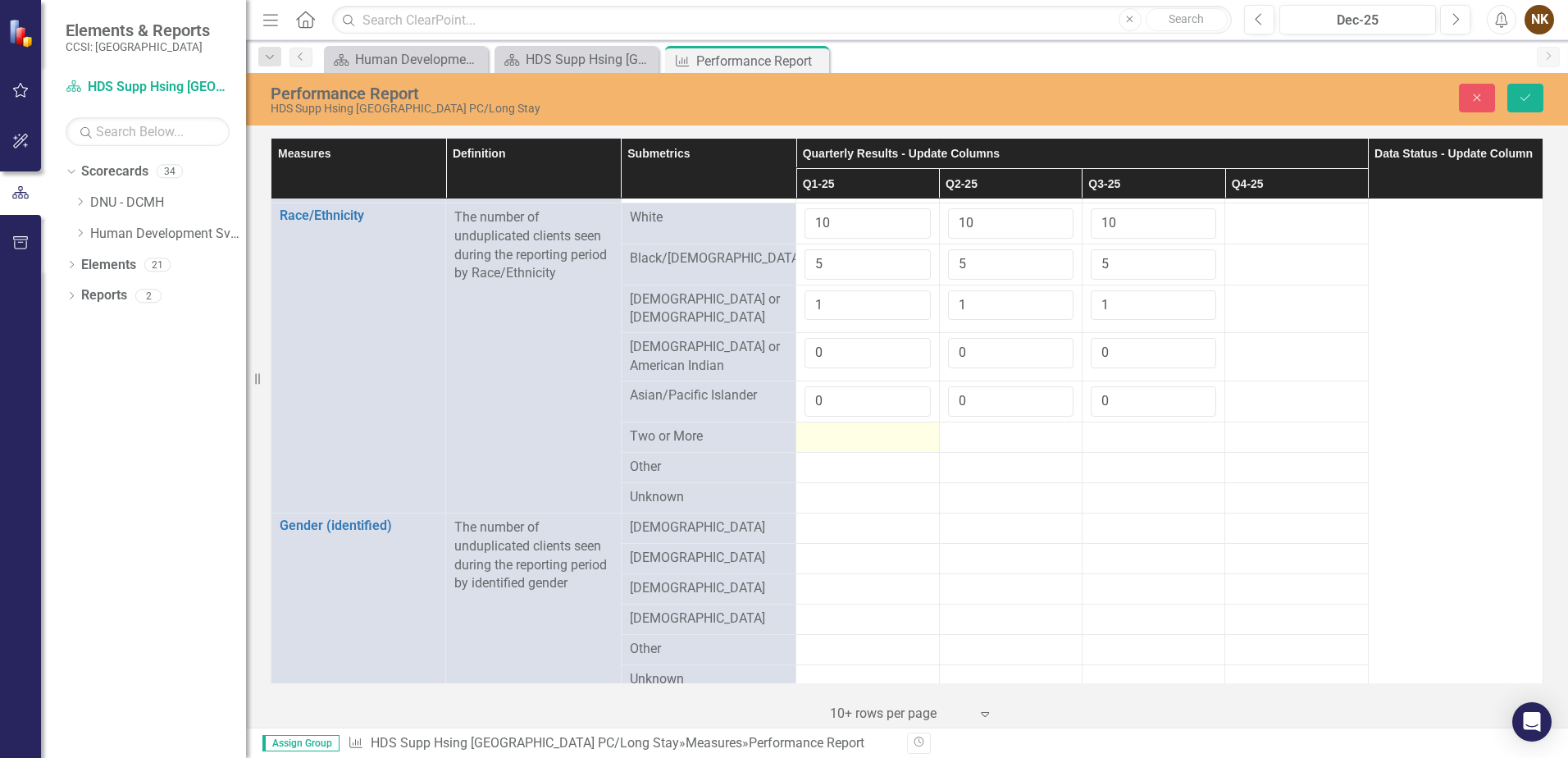
click at [894, 436] on div at bounding box center [868, 437] width 126 height 20
click at [844, 431] on div at bounding box center [868, 437] width 126 height 20
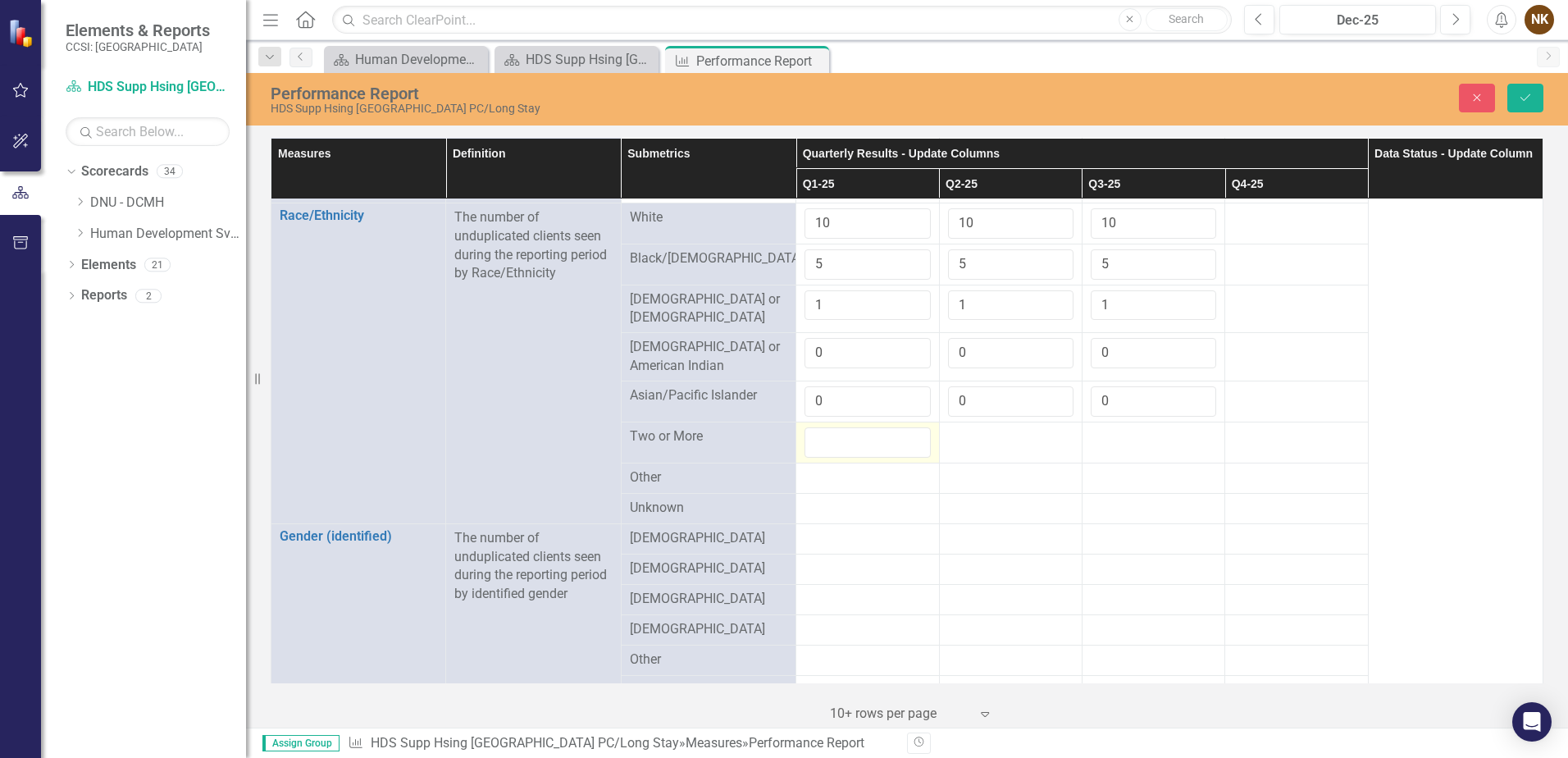
click at [843, 431] on input "number" at bounding box center [868, 442] width 126 height 31
type input "0"
click at [968, 427] on div at bounding box center [1011, 437] width 126 height 20
type input "0"
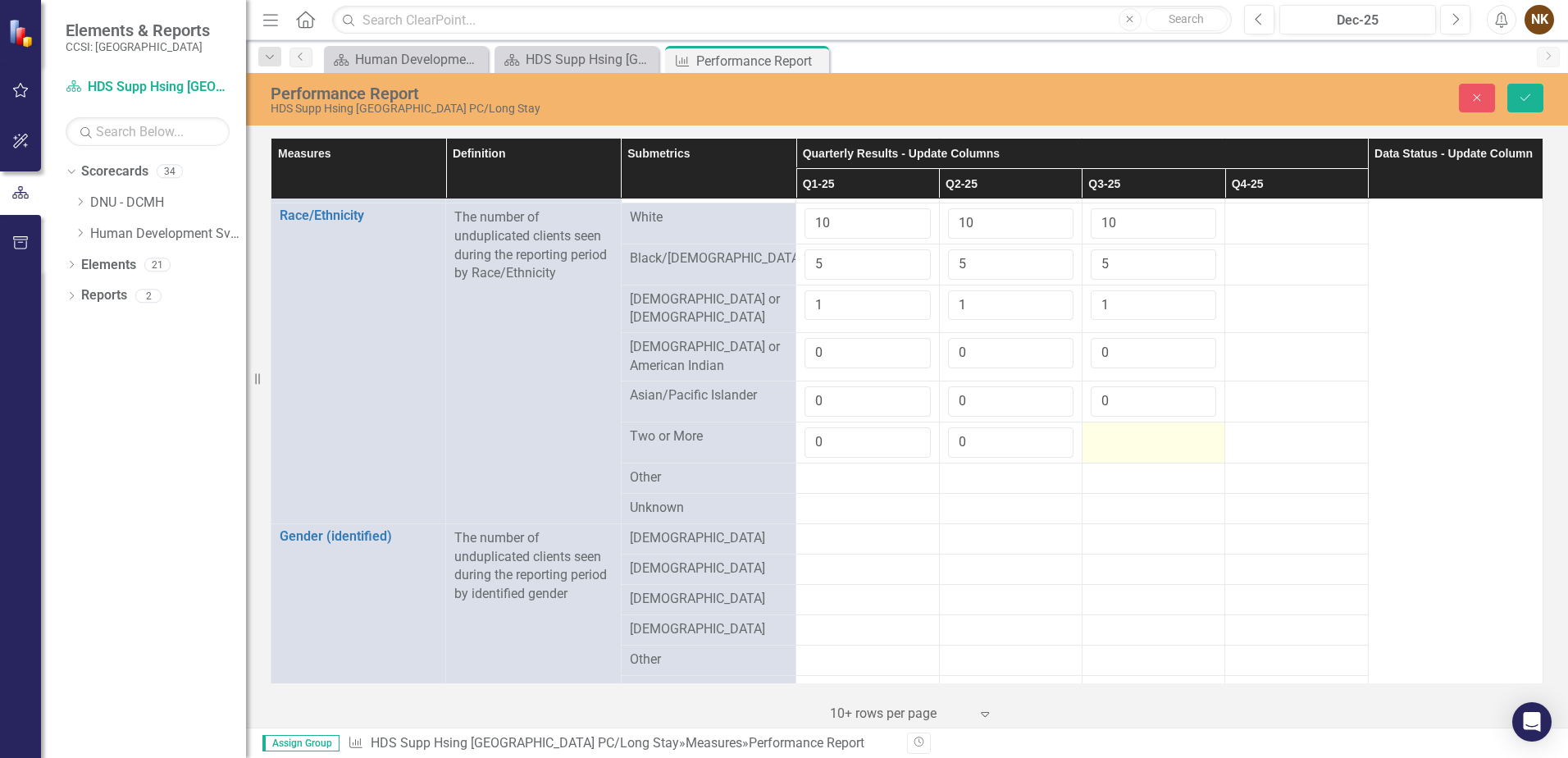
click at [1114, 441] on td at bounding box center [1153, 442] width 143 height 41
click at [1114, 441] on input "number" at bounding box center [1154, 442] width 126 height 31
type input "0"
click at [913, 471] on div at bounding box center [868, 478] width 126 height 20
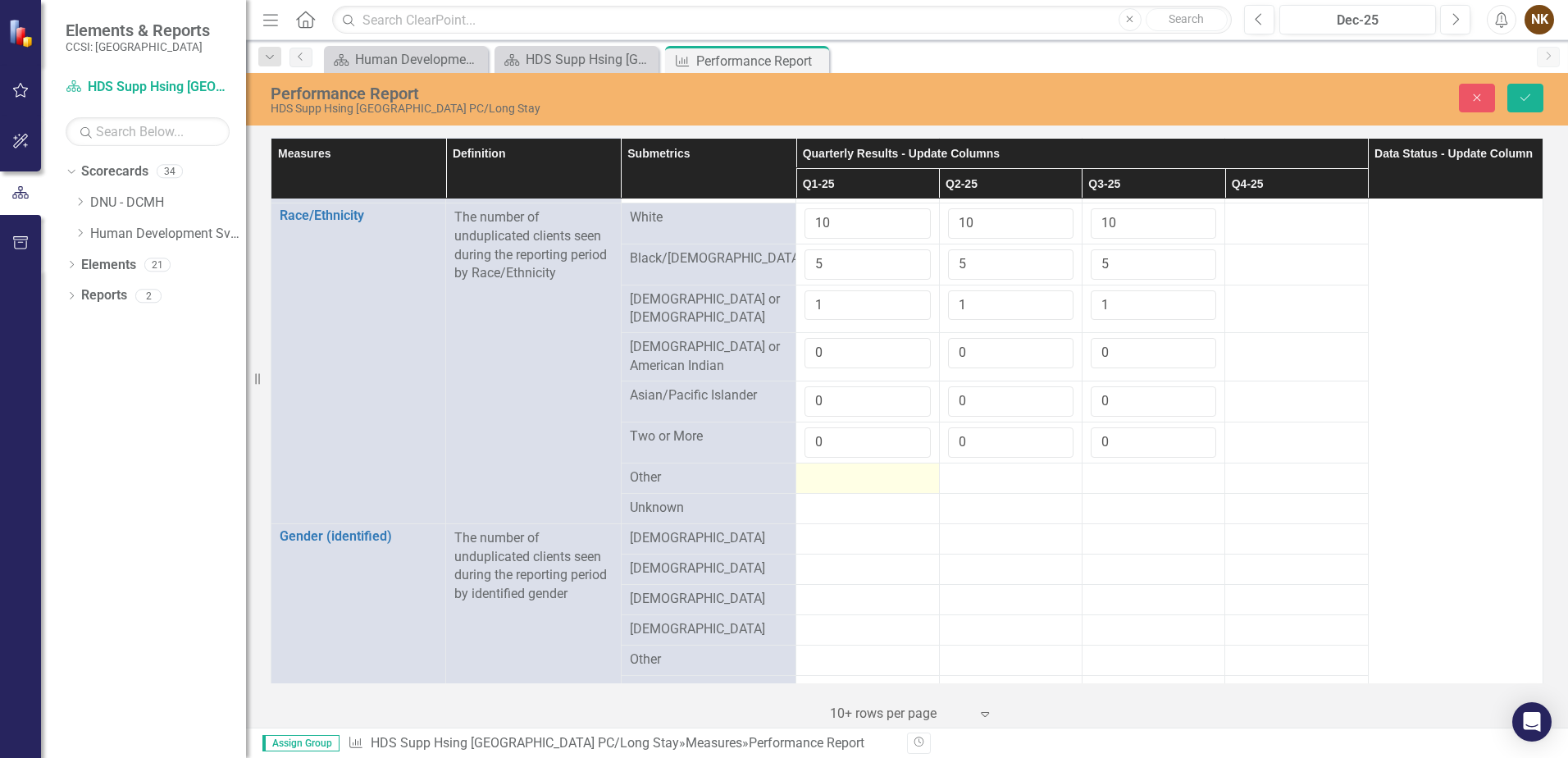
click at [841, 474] on div at bounding box center [868, 478] width 126 height 20
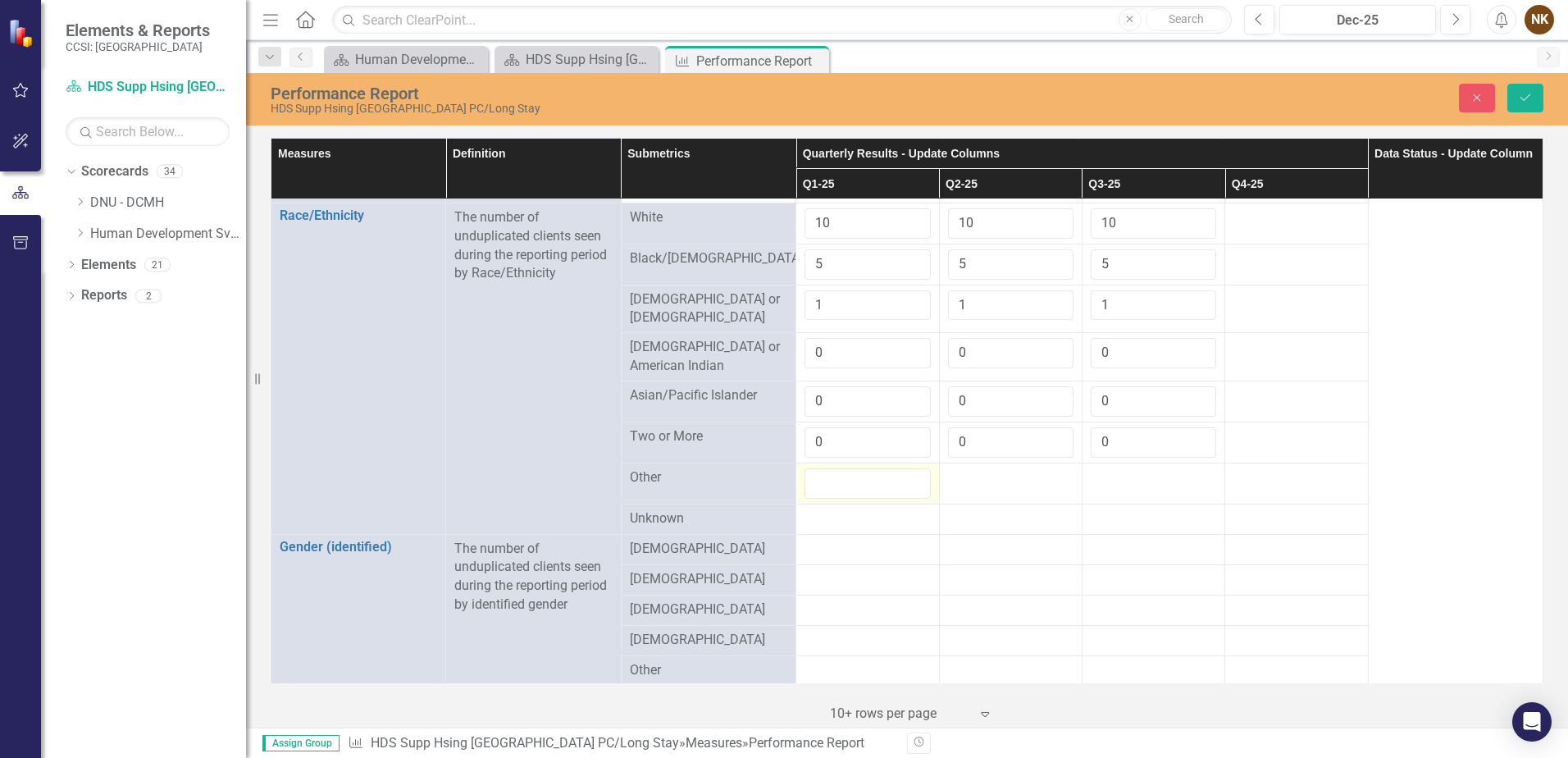
click at [841, 474] on input "number" at bounding box center [868, 483] width 126 height 31
type input "1"
click at [987, 480] on td at bounding box center [1010, 483] width 143 height 41
click at [986, 479] on div at bounding box center [1011, 478] width 126 height 20
type input "1"
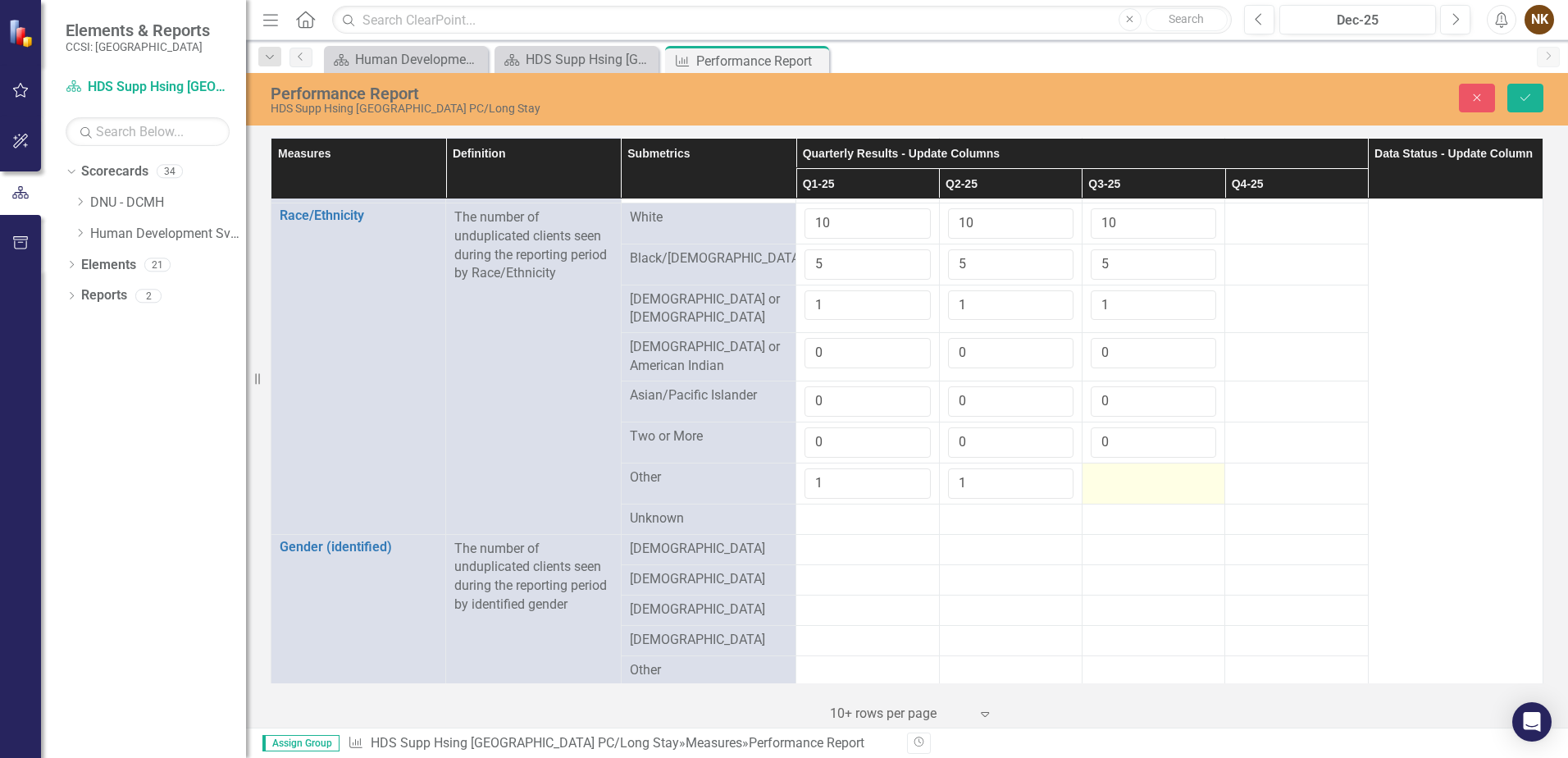
click at [1104, 475] on div at bounding box center [1154, 478] width 126 height 20
click at [1104, 475] on input "number" at bounding box center [1154, 483] width 126 height 31
type input "1"
click at [858, 510] on div at bounding box center [868, 520] width 126 height 20
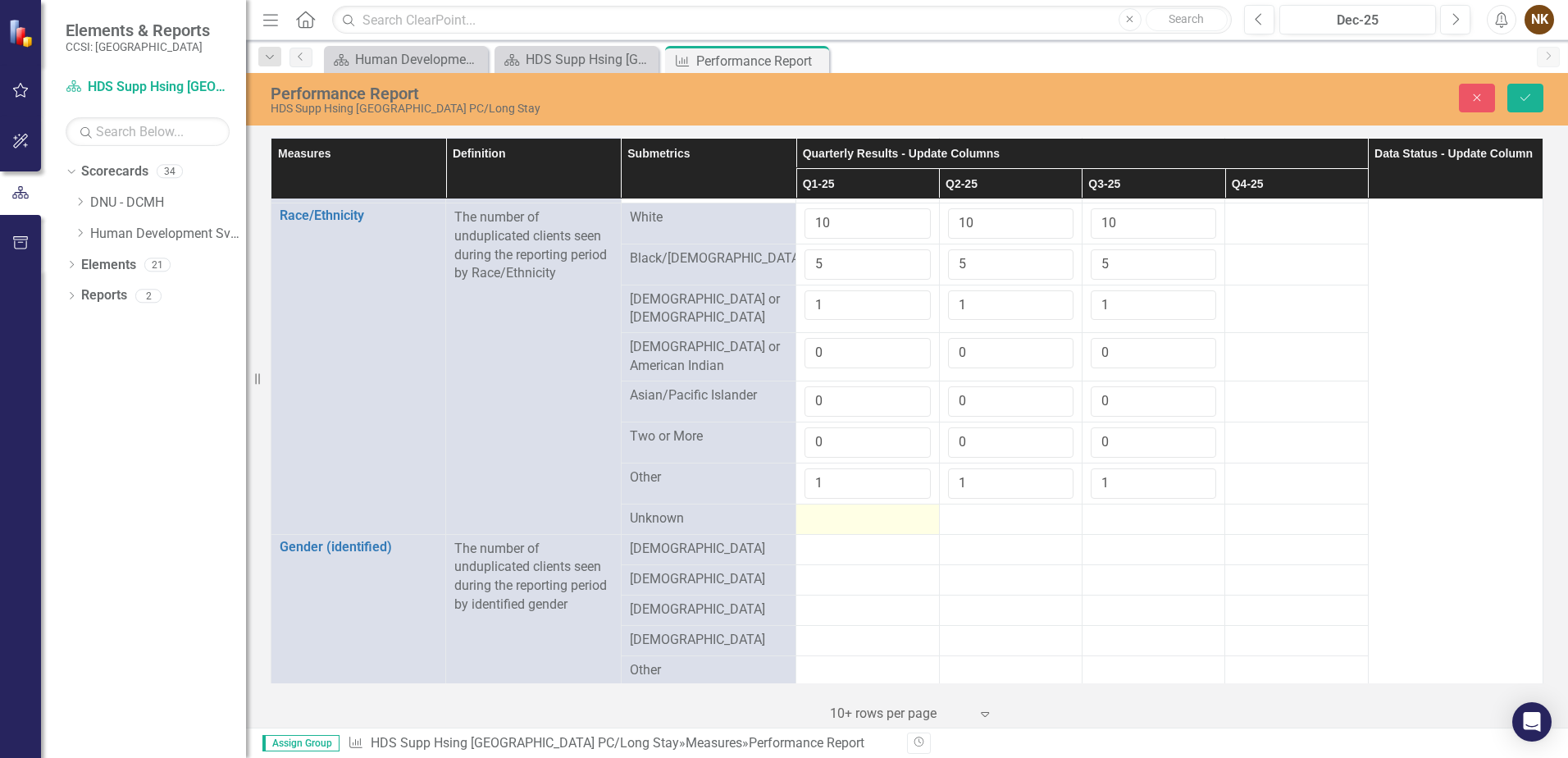
click at [852, 511] on div at bounding box center [868, 520] width 126 height 20
click at [852, 511] on input "number" at bounding box center [868, 525] width 126 height 31
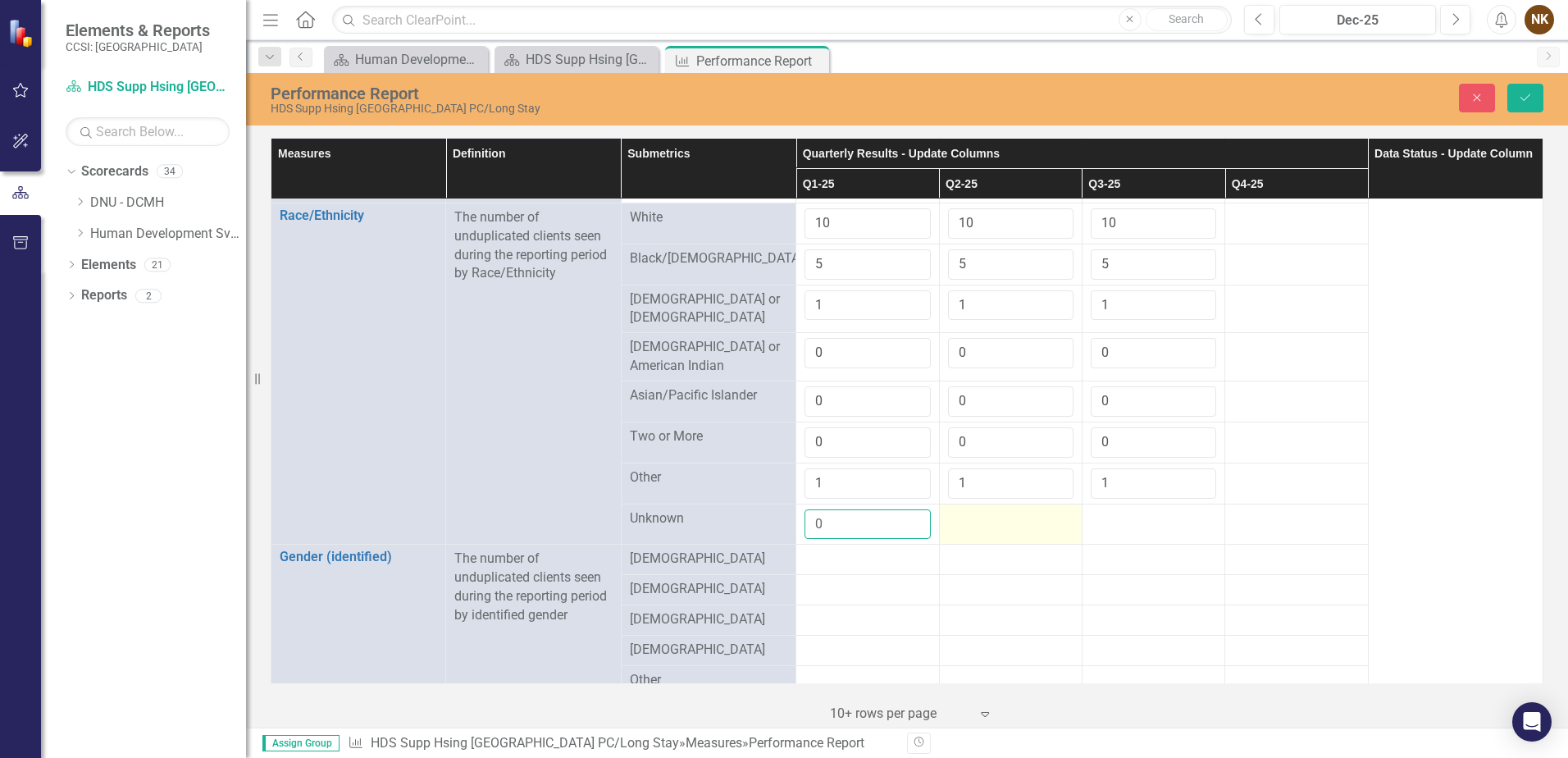
type input "0"
click at [958, 515] on div at bounding box center [1011, 520] width 126 height 20
click at [958, 515] on input "number" at bounding box center [1011, 525] width 126 height 31
type input "0"
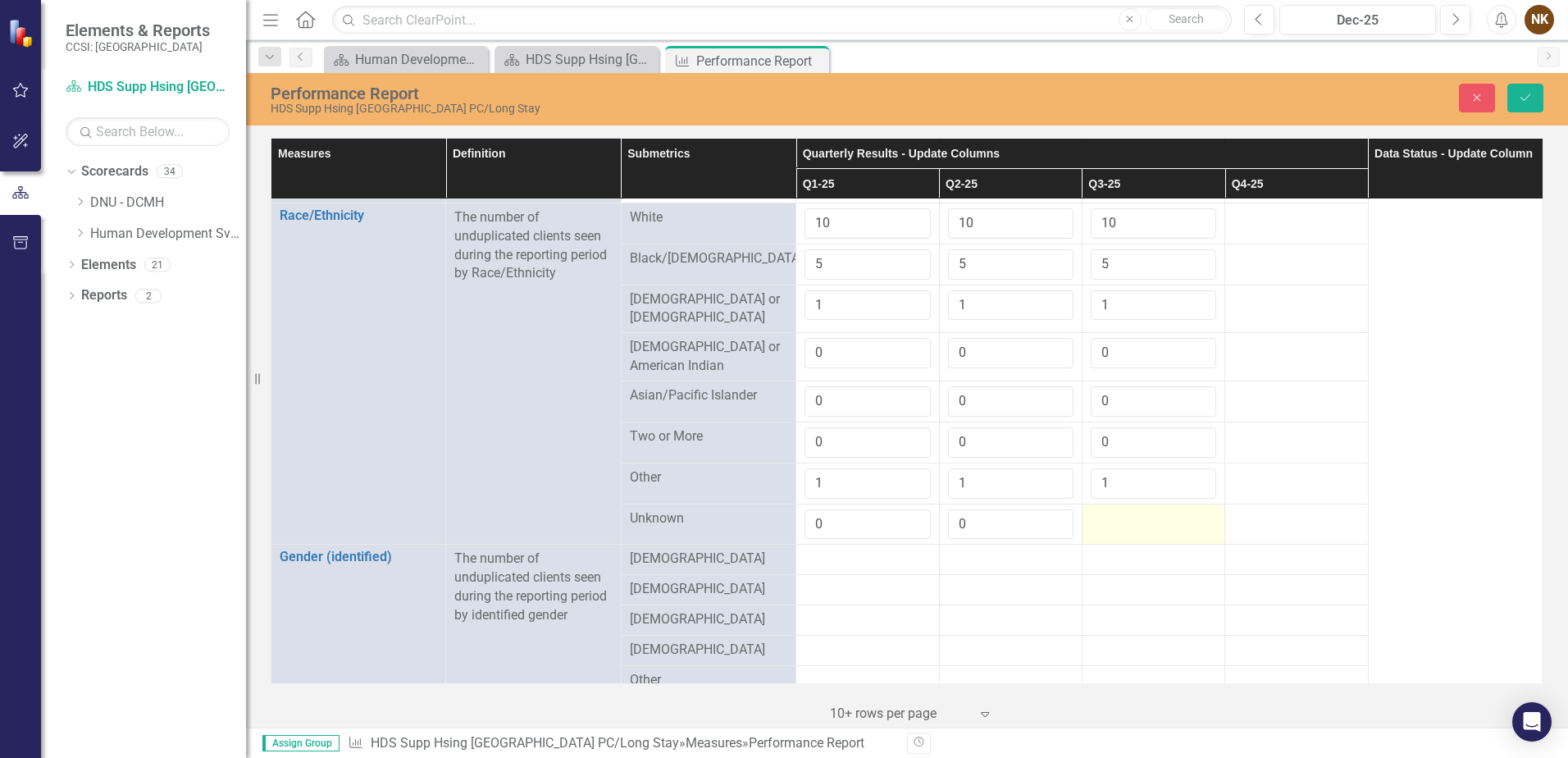
click at [1110, 520] on div at bounding box center [1154, 520] width 126 height 20
click at [1110, 520] on input "number" at bounding box center [1154, 525] width 126 height 31
type input "0"
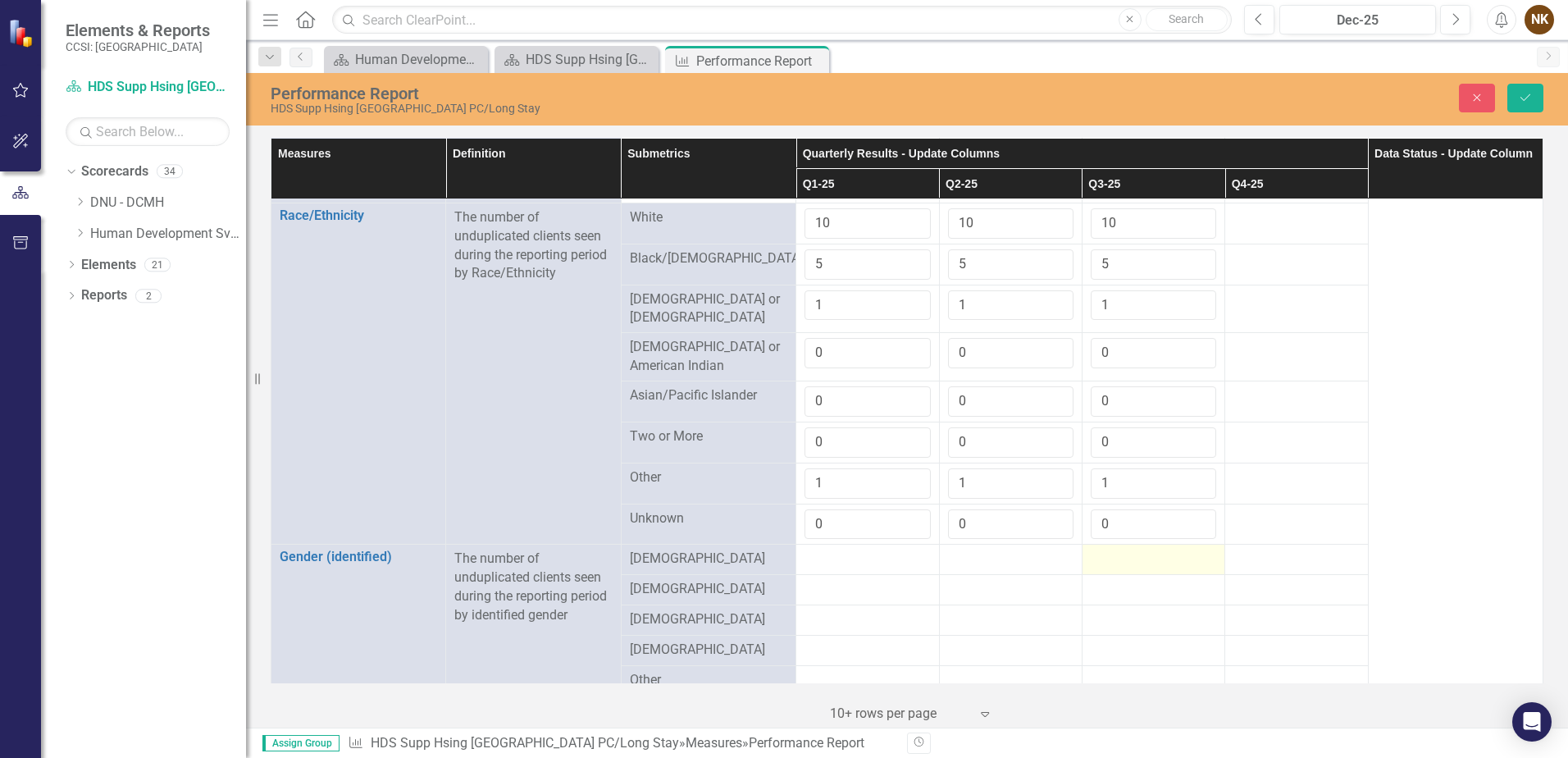
click at [1082, 544] on td at bounding box center [1153, 559] width 143 height 31
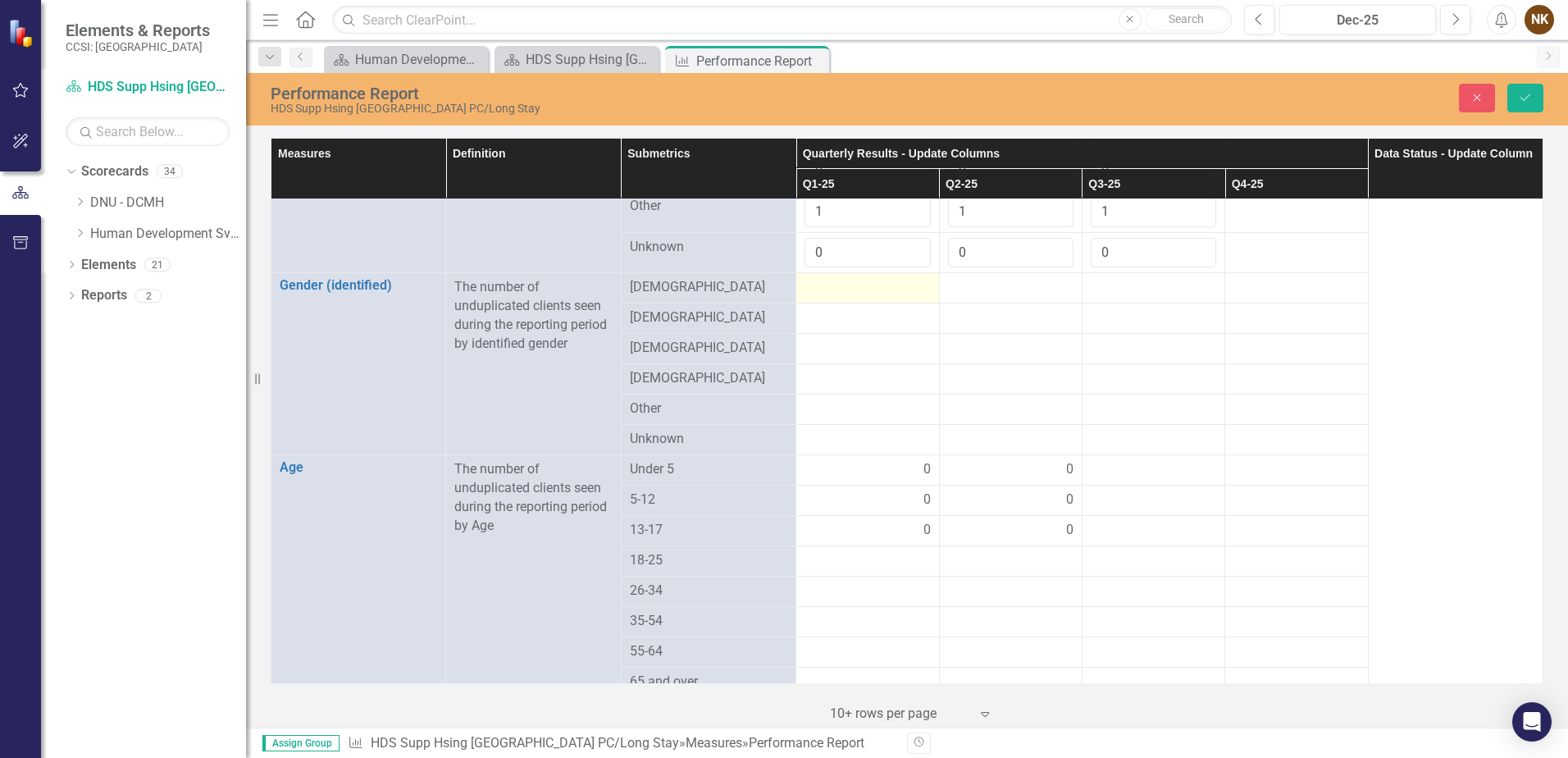
scroll to position [820, 0]
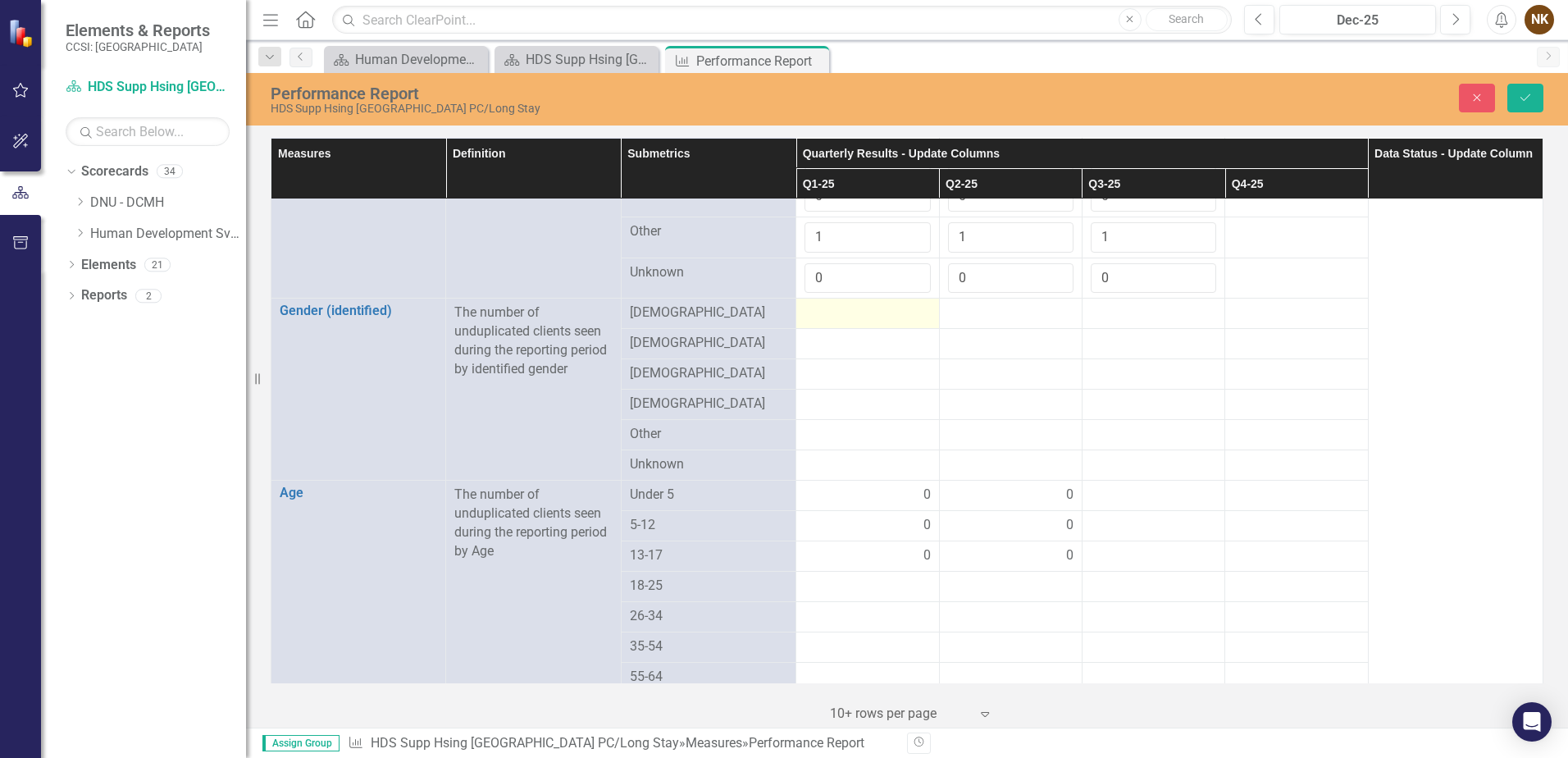
click at [839, 314] on div at bounding box center [868, 313] width 126 height 20
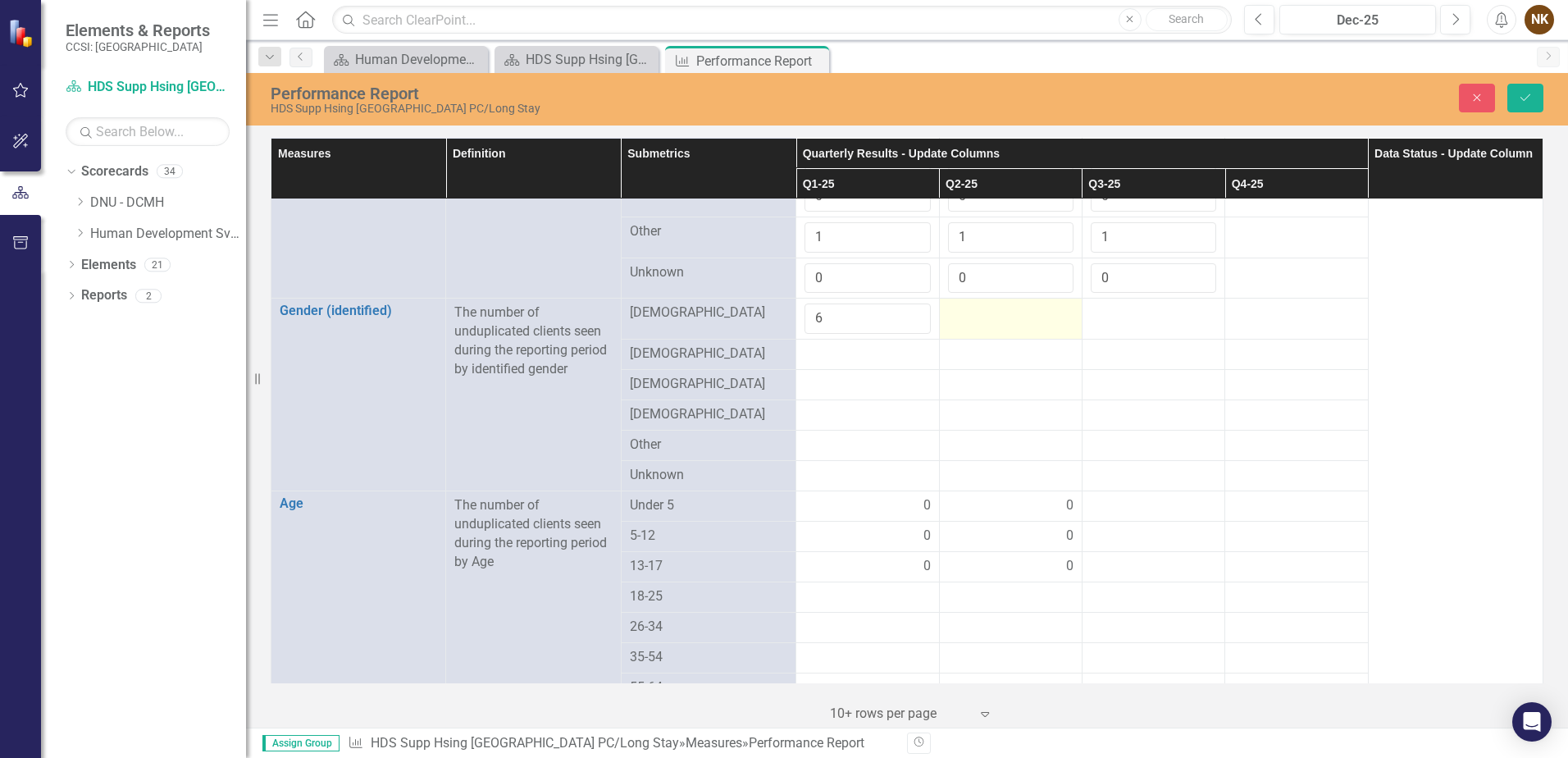
type input "6"
click at [975, 326] on td at bounding box center [1010, 319] width 143 height 41
click at [975, 326] on input "number" at bounding box center [1011, 318] width 126 height 31
type input "6"
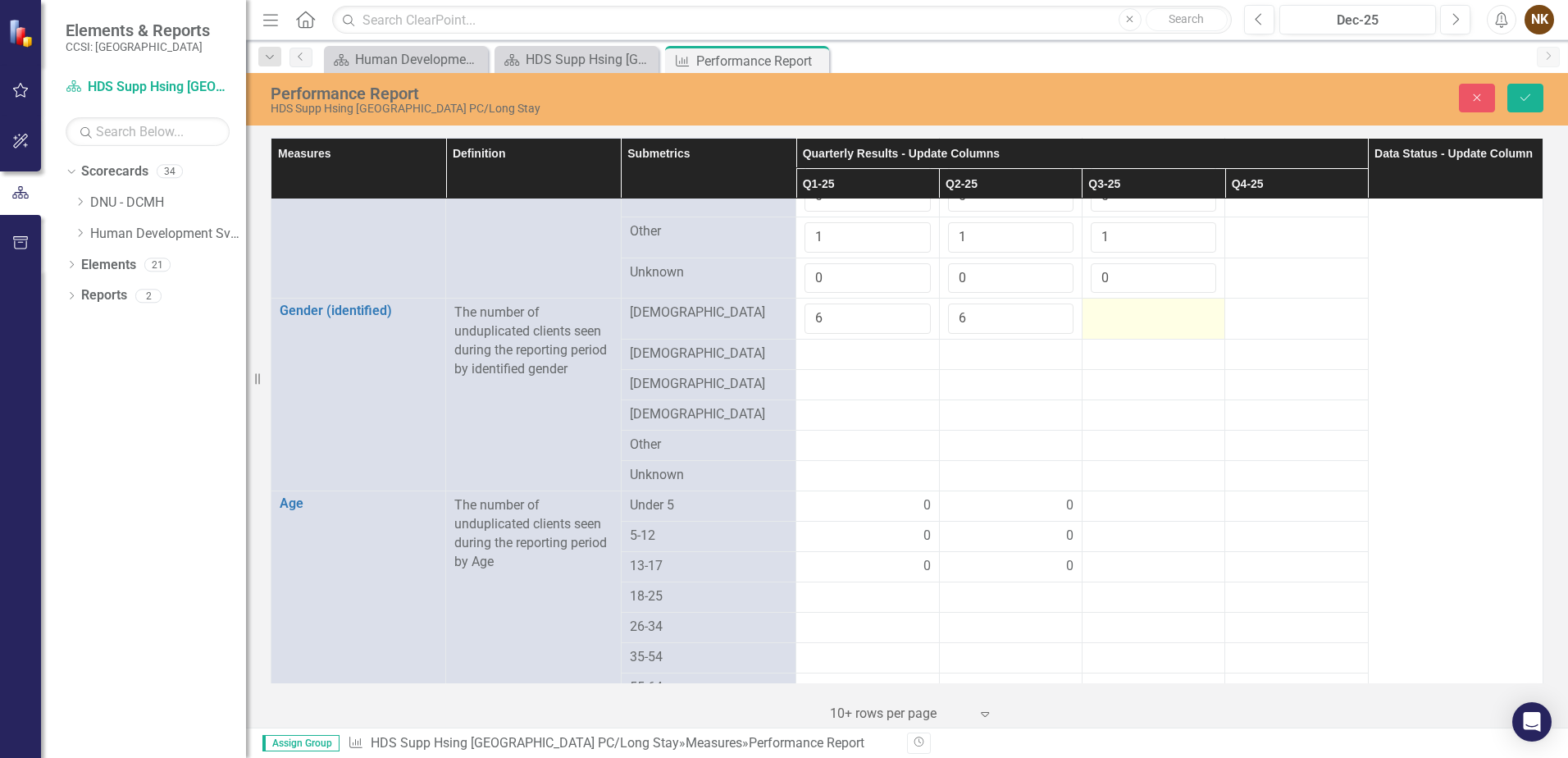
click at [1111, 318] on td at bounding box center [1153, 319] width 143 height 41
type input "6"
click at [890, 361] on td at bounding box center [867, 354] width 143 height 31
click at [862, 347] on div at bounding box center [868, 354] width 126 height 20
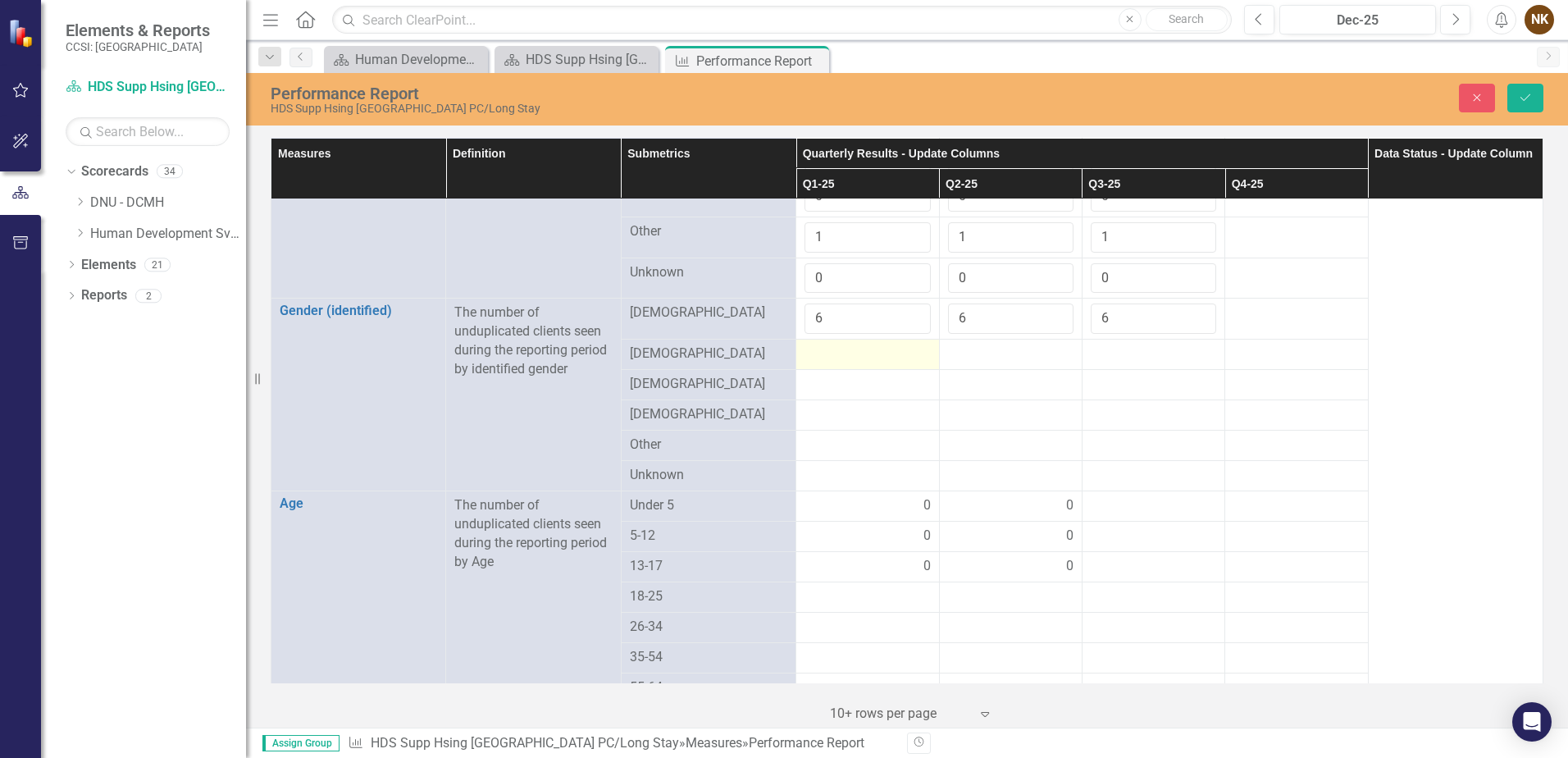
click at [862, 347] on div at bounding box center [868, 354] width 126 height 20
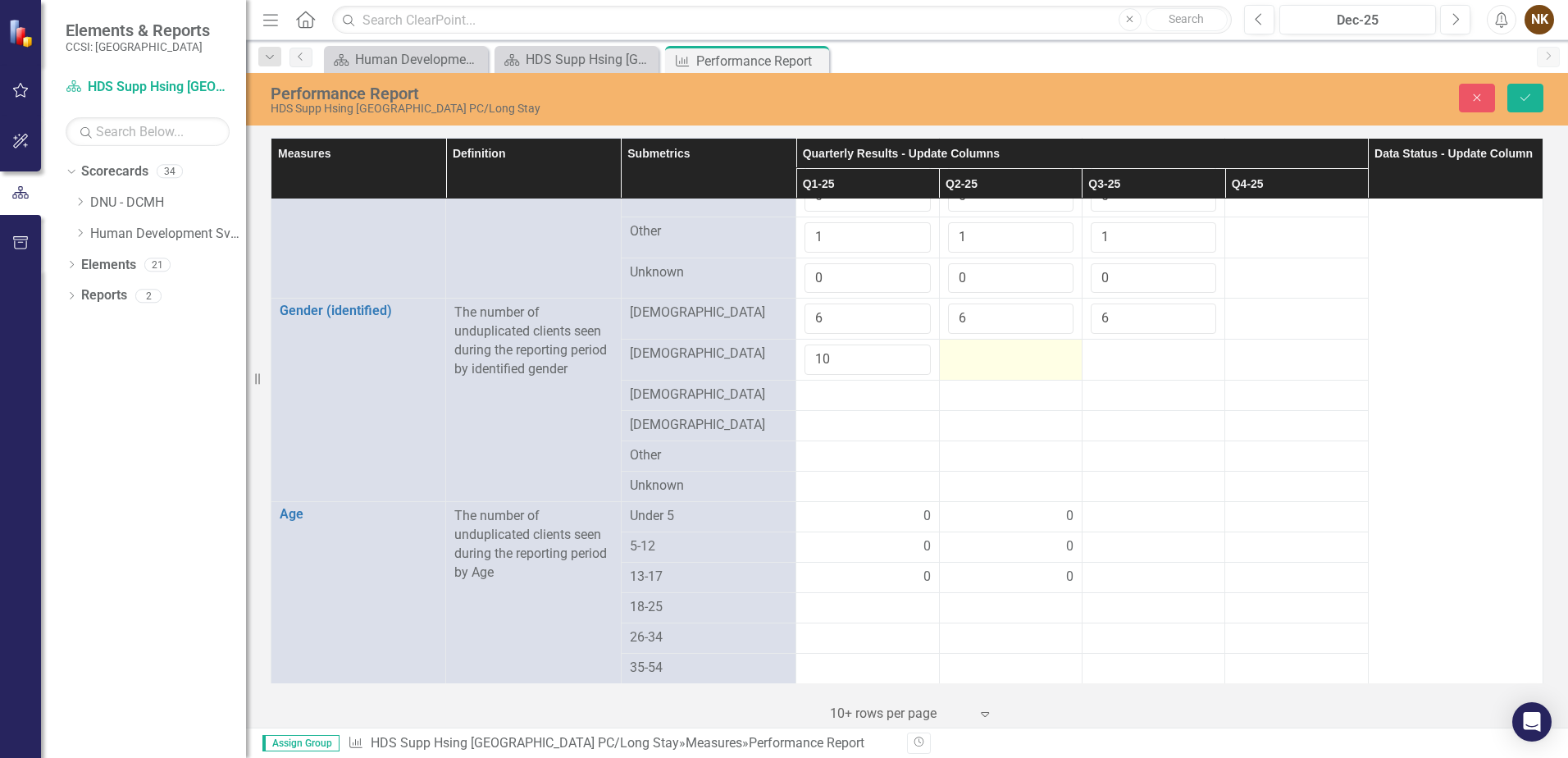
type input "10"
click at [978, 353] on div at bounding box center [1011, 354] width 126 height 20
click at [982, 357] on input "number" at bounding box center [1011, 359] width 126 height 31
type input "10"
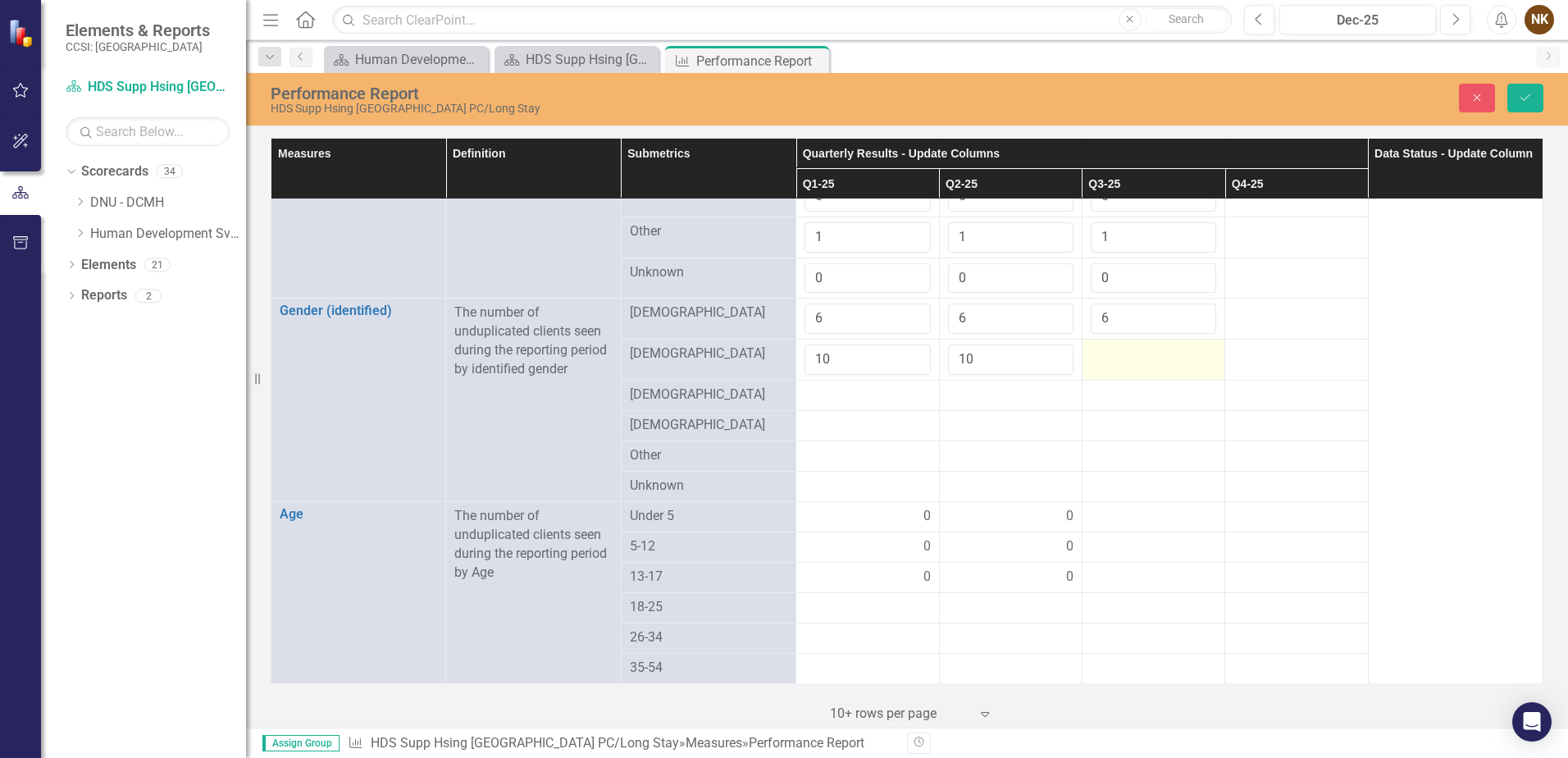
click at [1128, 357] on td at bounding box center [1153, 360] width 143 height 41
click at [1128, 357] on input "number" at bounding box center [1154, 359] width 126 height 31
type input "10"
click at [1215, 391] on td at bounding box center [1153, 396] width 143 height 31
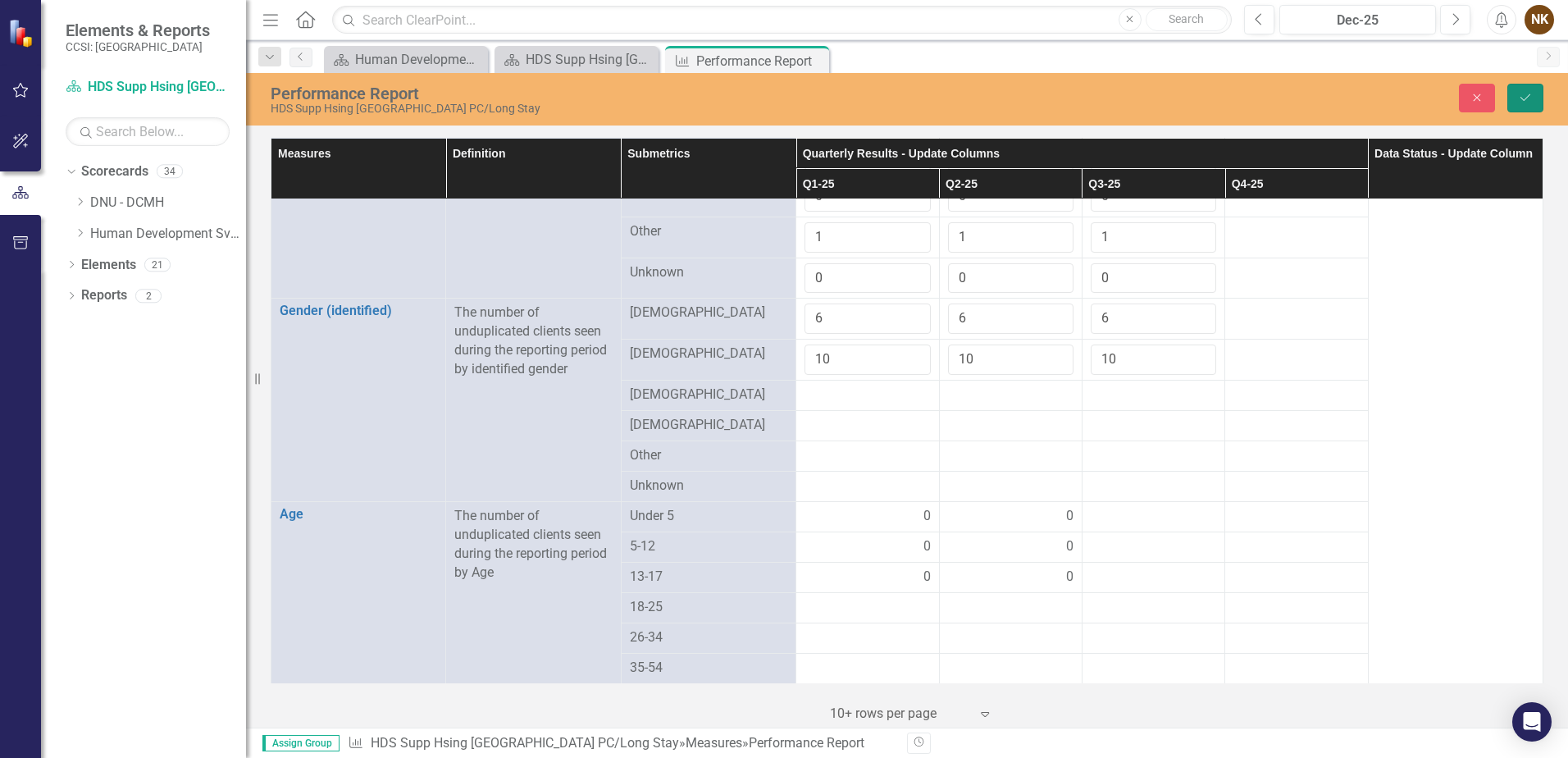
click at [1521, 96] on icon "Save" at bounding box center [1526, 97] width 15 height 12
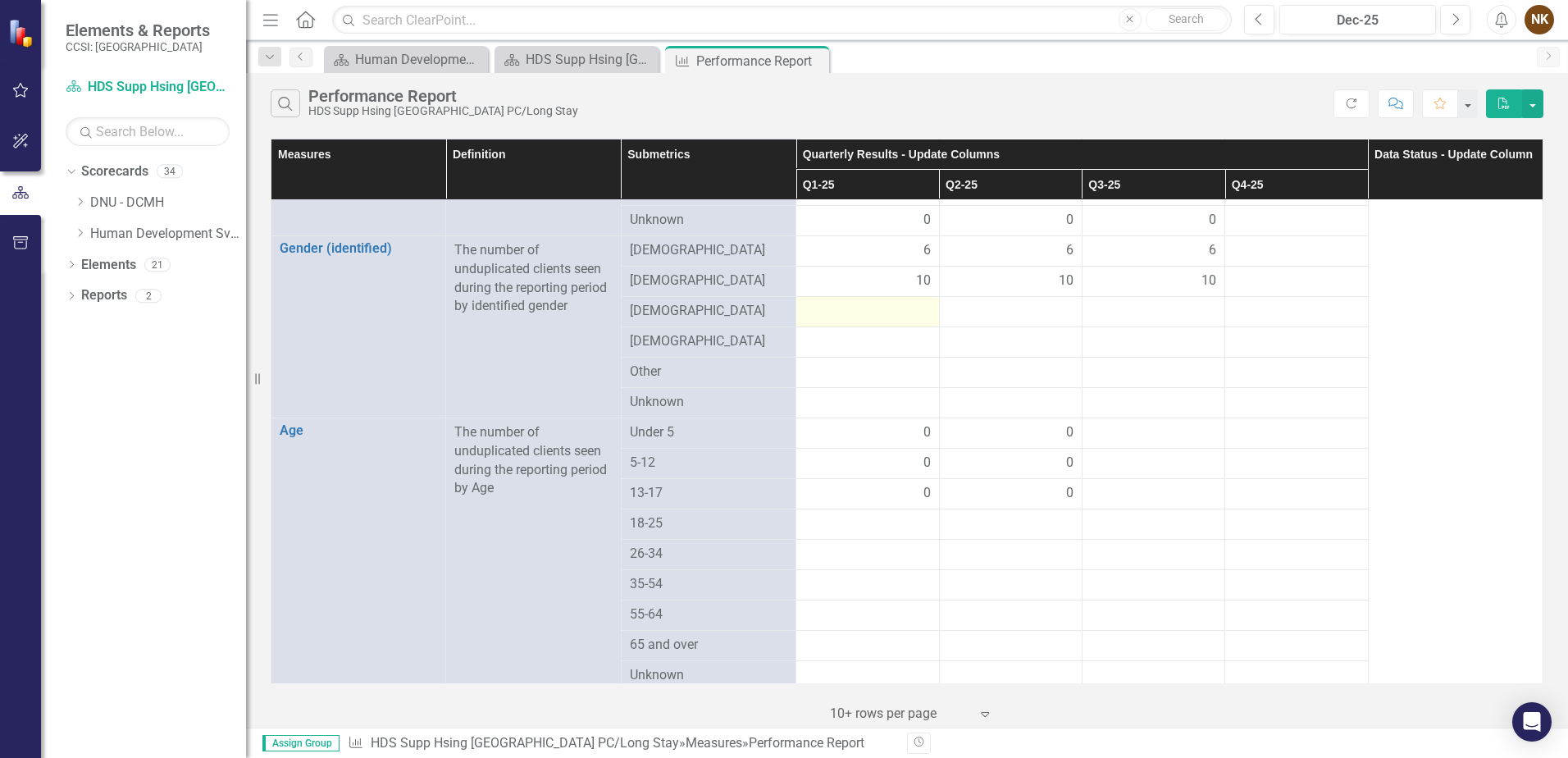
click at [877, 302] on div at bounding box center [868, 312] width 126 height 20
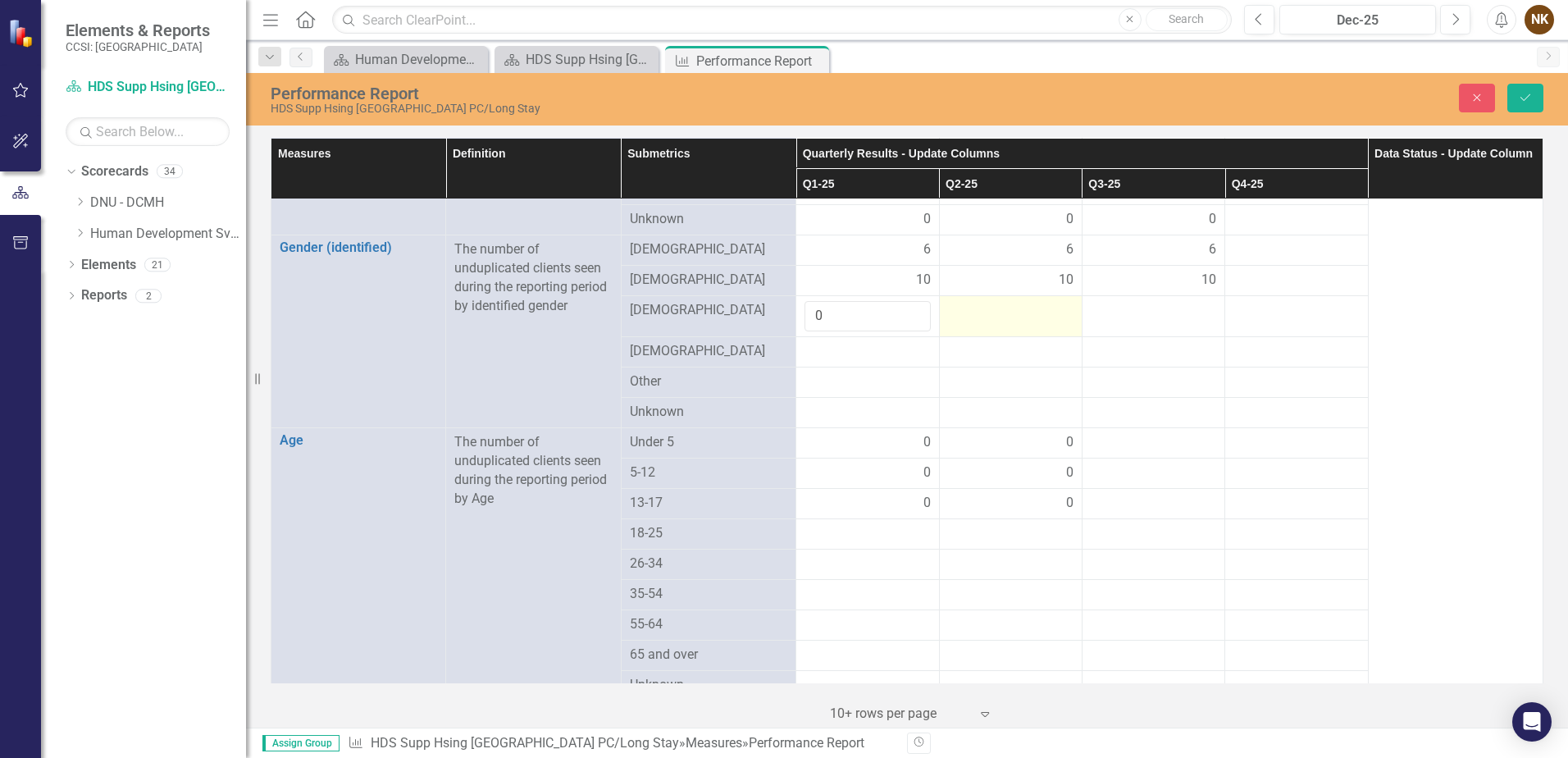
type input "0"
click at [987, 307] on td at bounding box center [1010, 317] width 143 height 41
click at [987, 307] on input "number" at bounding box center [1011, 316] width 126 height 31
type input "0"
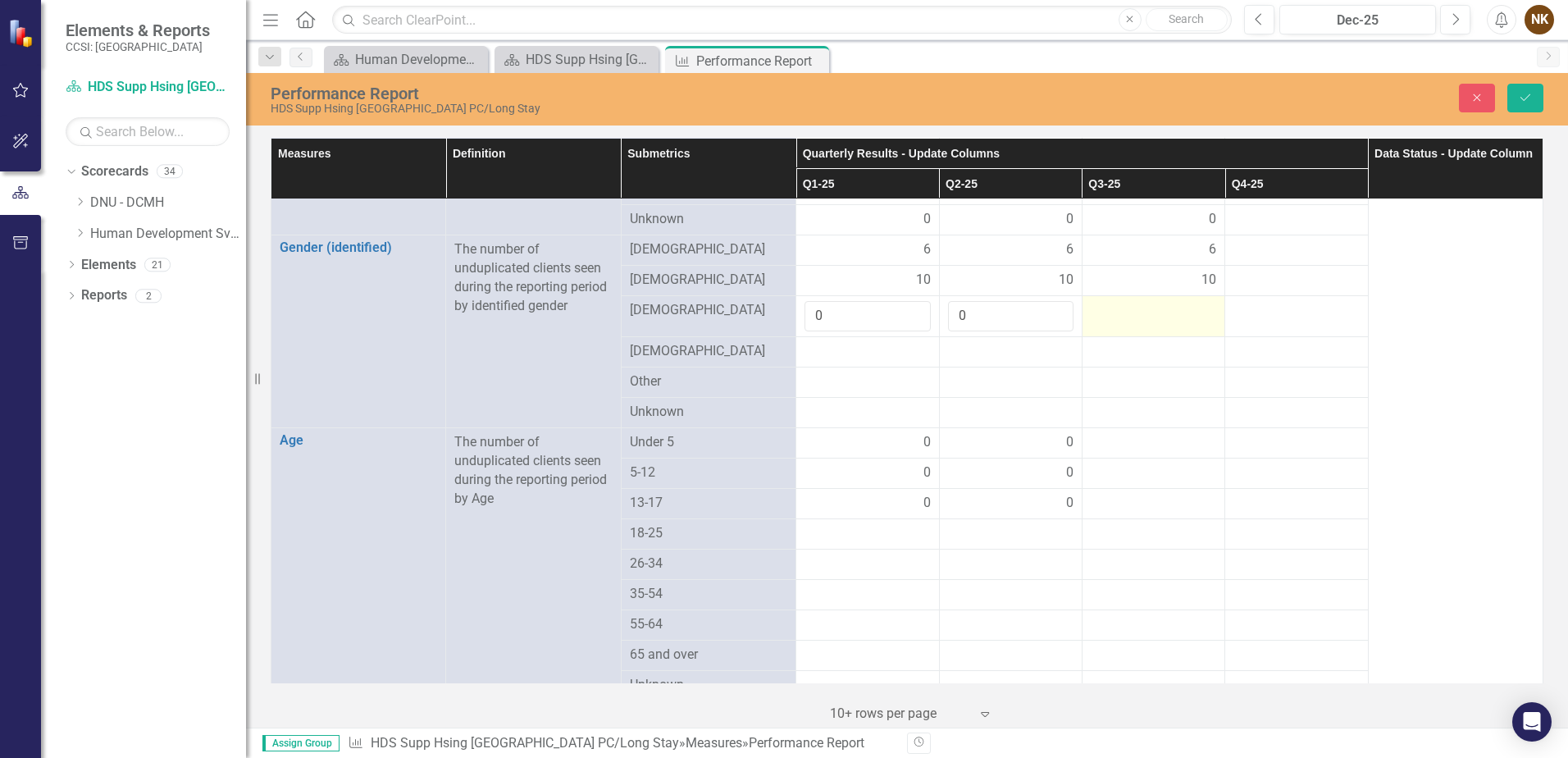
click at [1118, 301] on div at bounding box center [1154, 311] width 126 height 20
click at [1118, 301] on input "number" at bounding box center [1154, 316] width 126 height 31
type input "0"
click at [886, 343] on div at bounding box center [868, 352] width 126 height 20
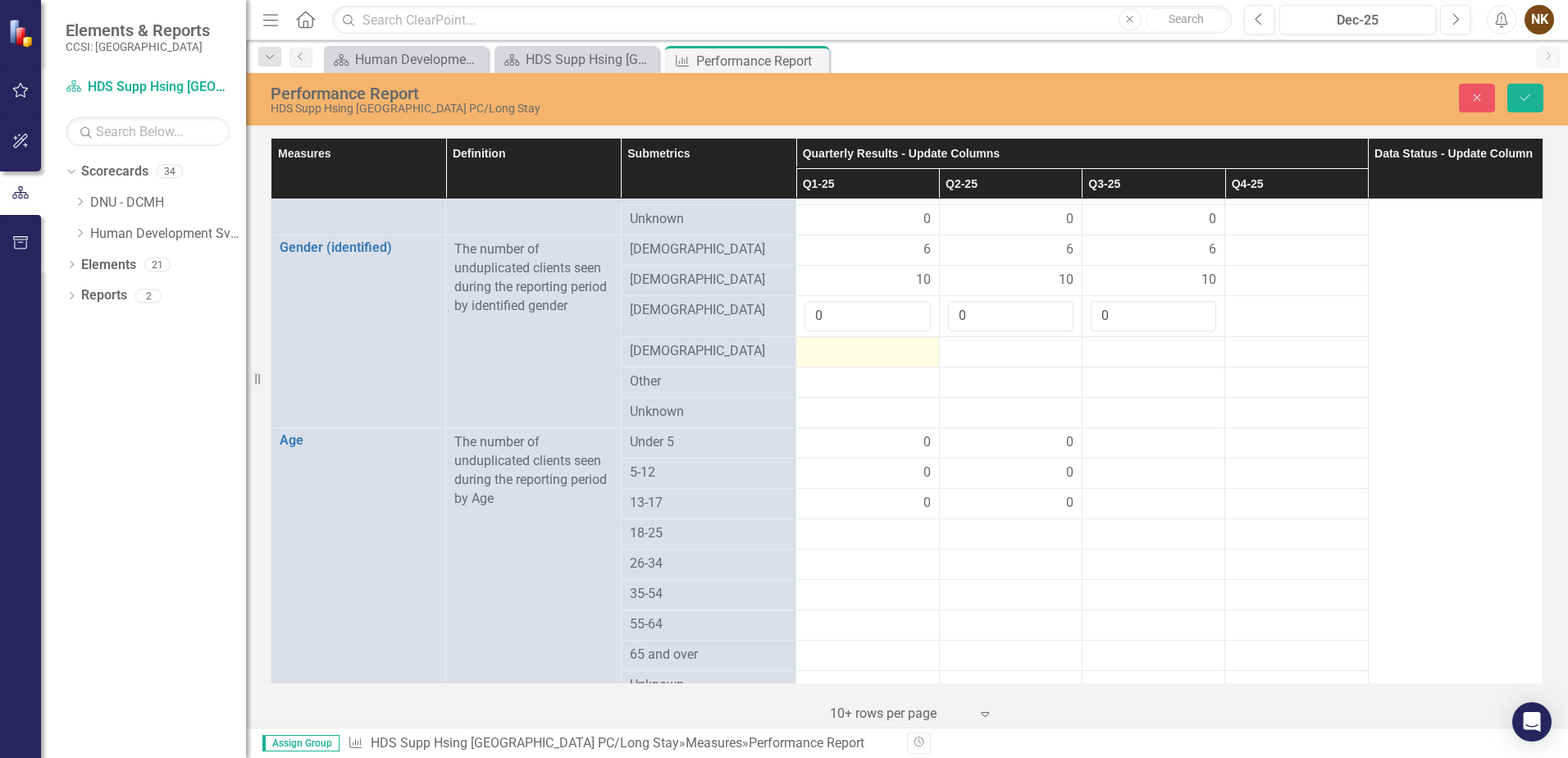
click at [886, 343] on div at bounding box center [868, 352] width 126 height 20
click at [886, 343] on input "number" at bounding box center [868, 357] width 126 height 31
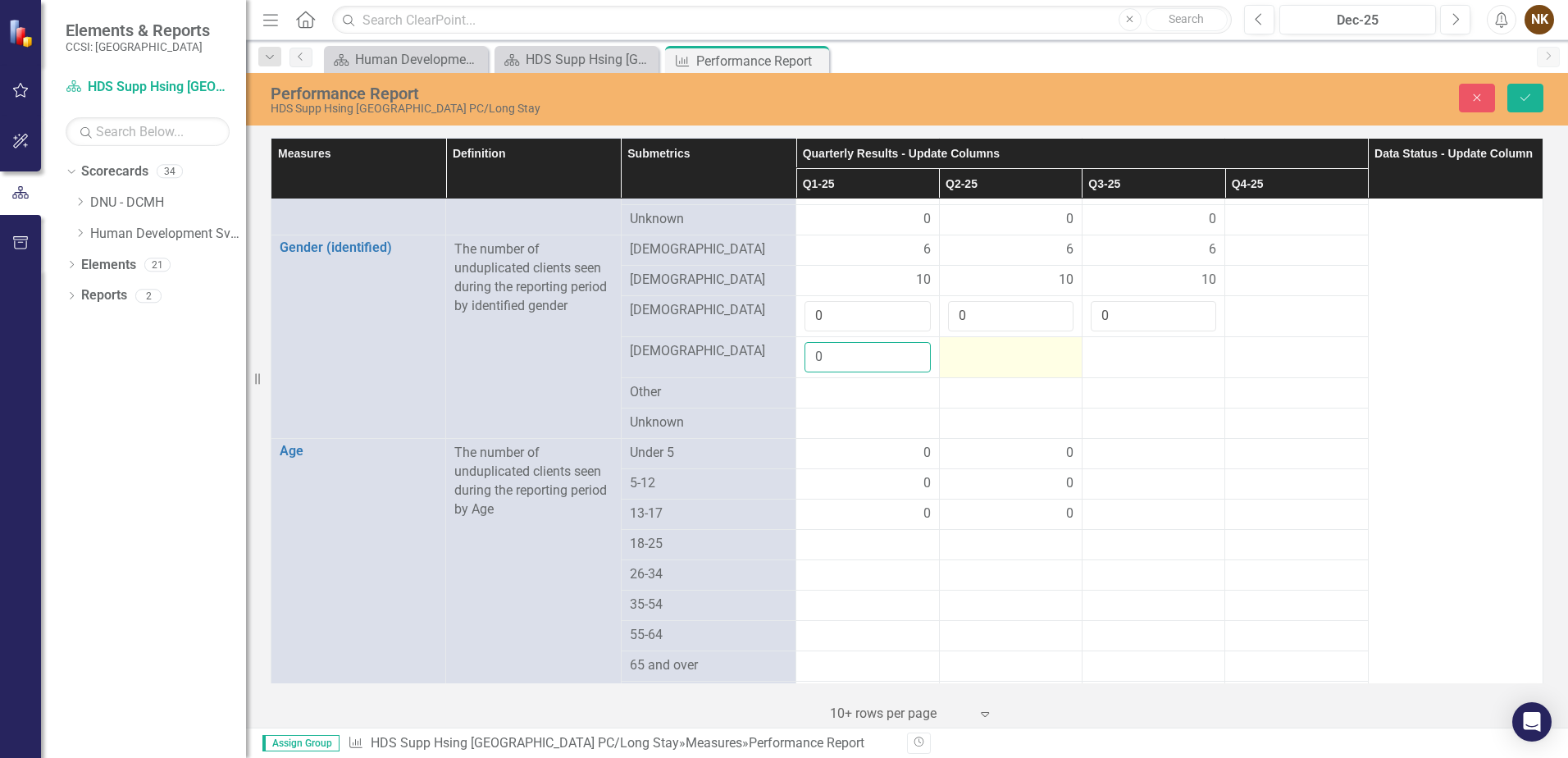
type input "0"
click at [1016, 343] on div at bounding box center [1011, 352] width 126 height 20
click at [1016, 343] on input "number" at bounding box center [1011, 357] width 126 height 31
type input "0"
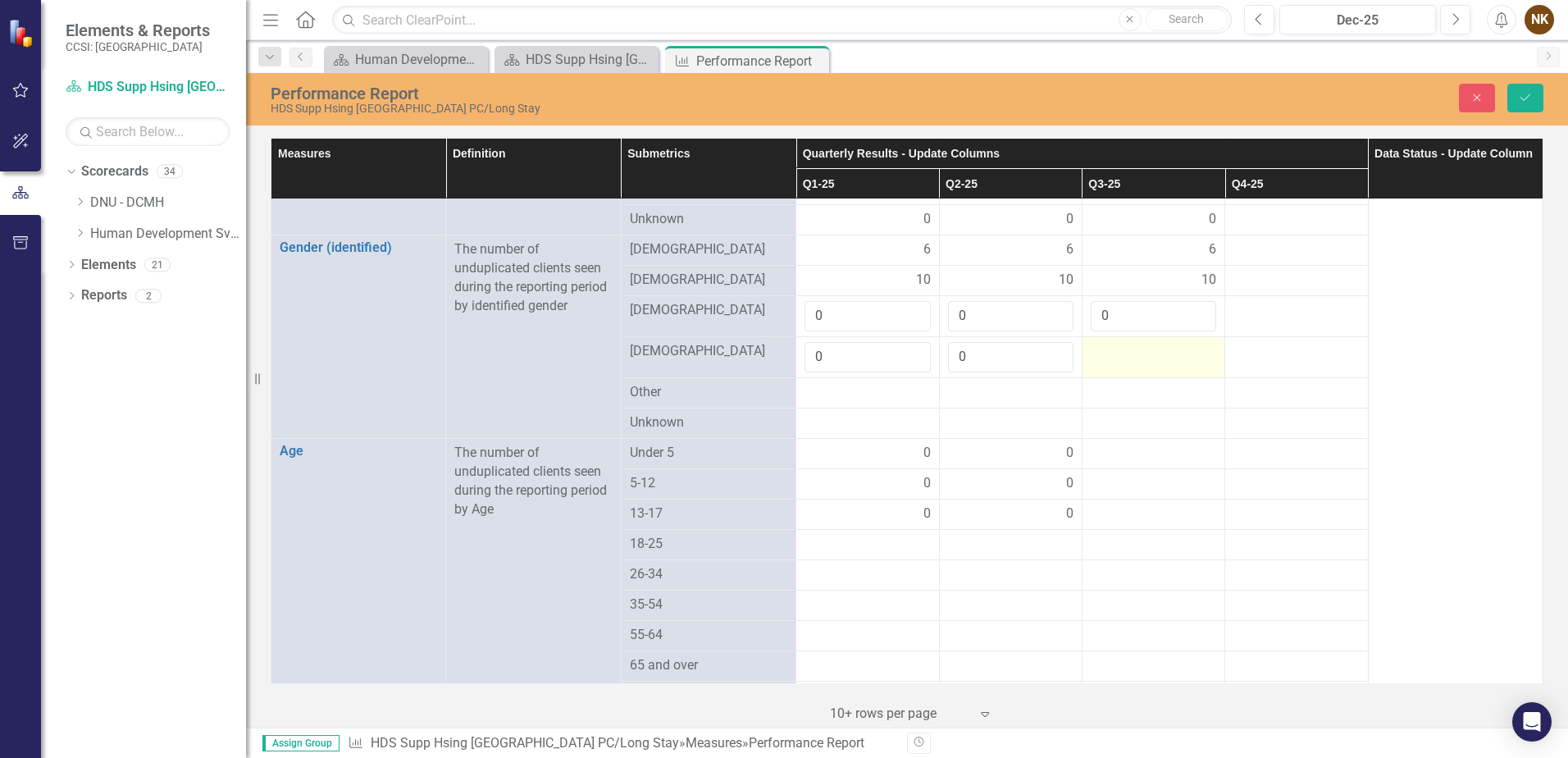
click at [1109, 343] on div at bounding box center [1154, 352] width 126 height 20
click at [1110, 343] on div at bounding box center [1154, 352] width 126 height 20
click at [1110, 343] on input "number" at bounding box center [1154, 357] width 126 height 31
type input "0"
click at [835, 383] on div at bounding box center [868, 393] width 126 height 20
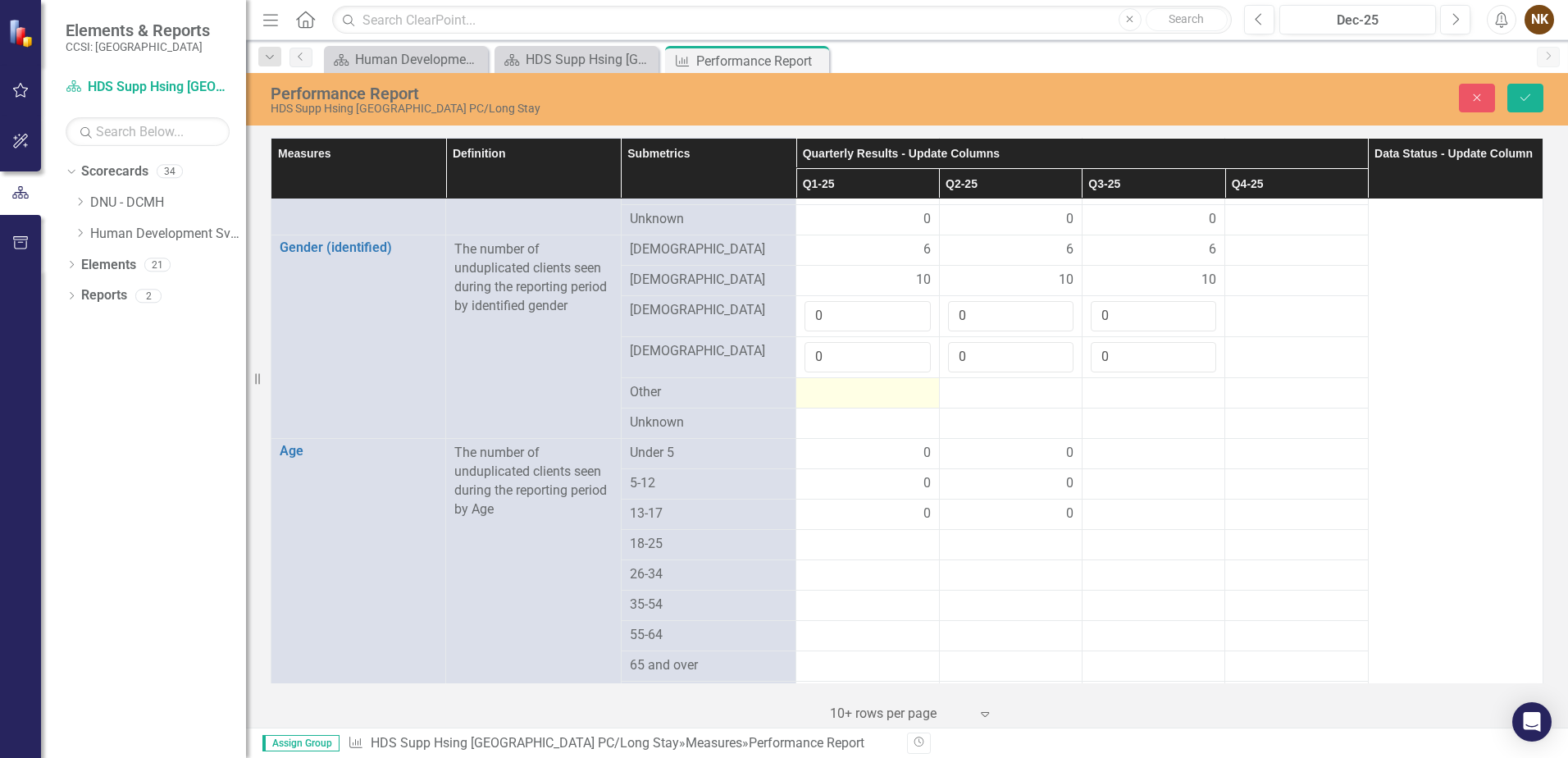
click at [835, 383] on div at bounding box center [868, 393] width 126 height 20
click at [835, 383] on input "number" at bounding box center [868, 398] width 126 height 31
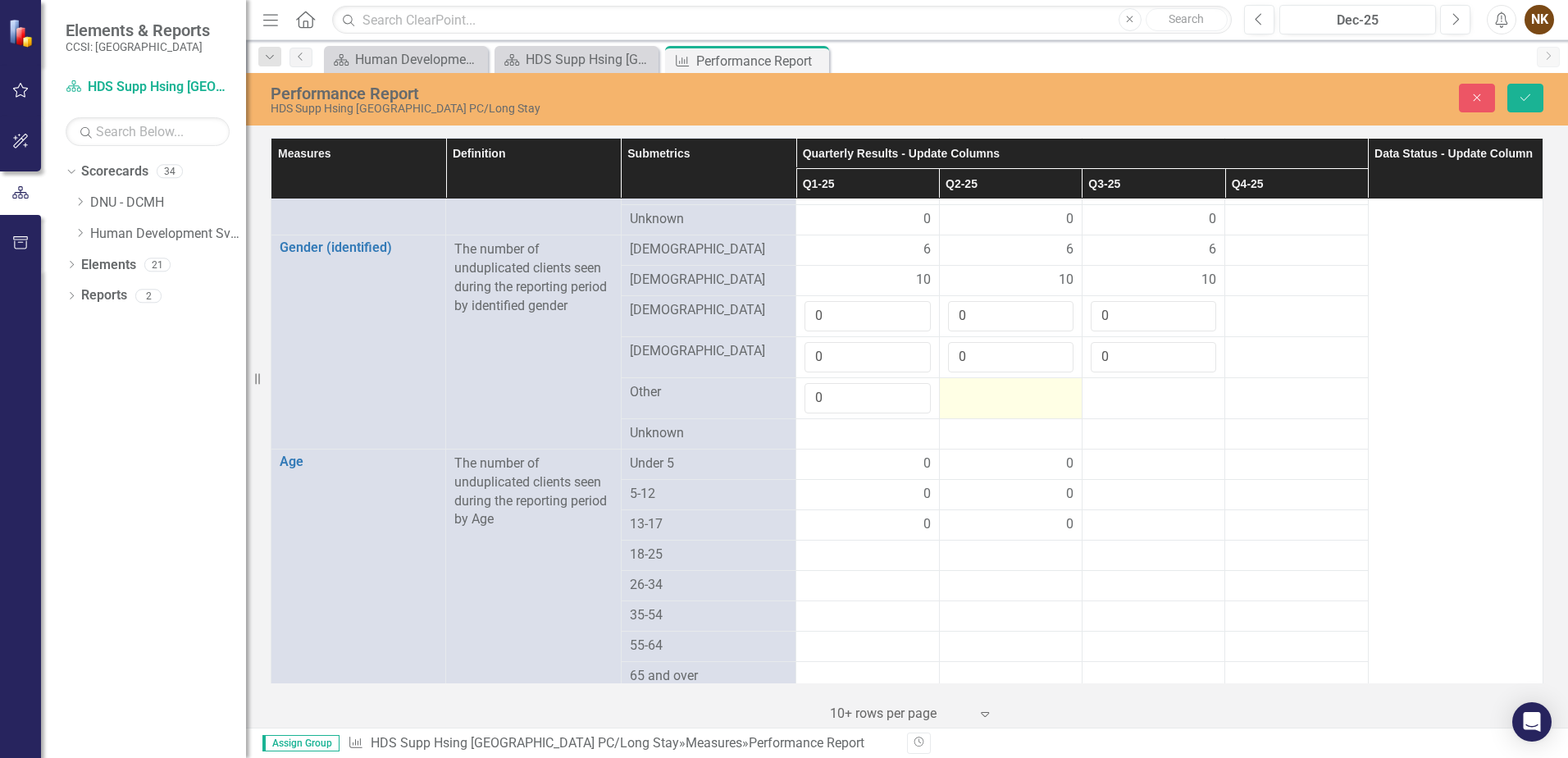
type input "0"
click at [987, 383] on div at bounding box center [1011, 393] width 126 height 20
click at [987, 383] on input "number" at bounding box center [1011, 398] width 126 height 31
type input "0"
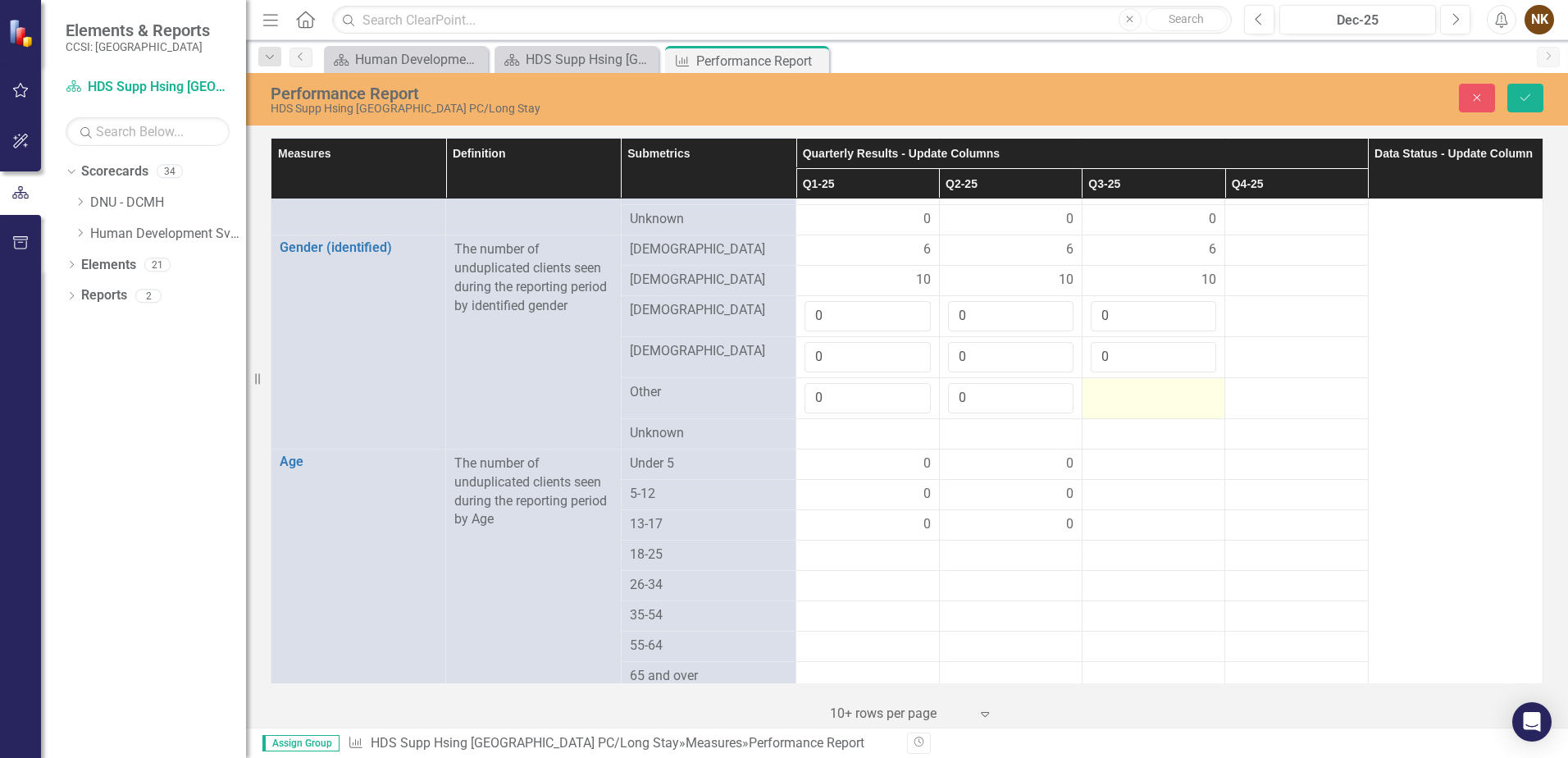
click at [1110, 383] on div at bounding box center [1154, 393] width 126 height 20
click at [1110, 383] on input "number" at bounding box center [1154, 398] width 126 height 31
type input "0"
click at [840, 426] on div at bounding box center [868, 434] width 126 height 20
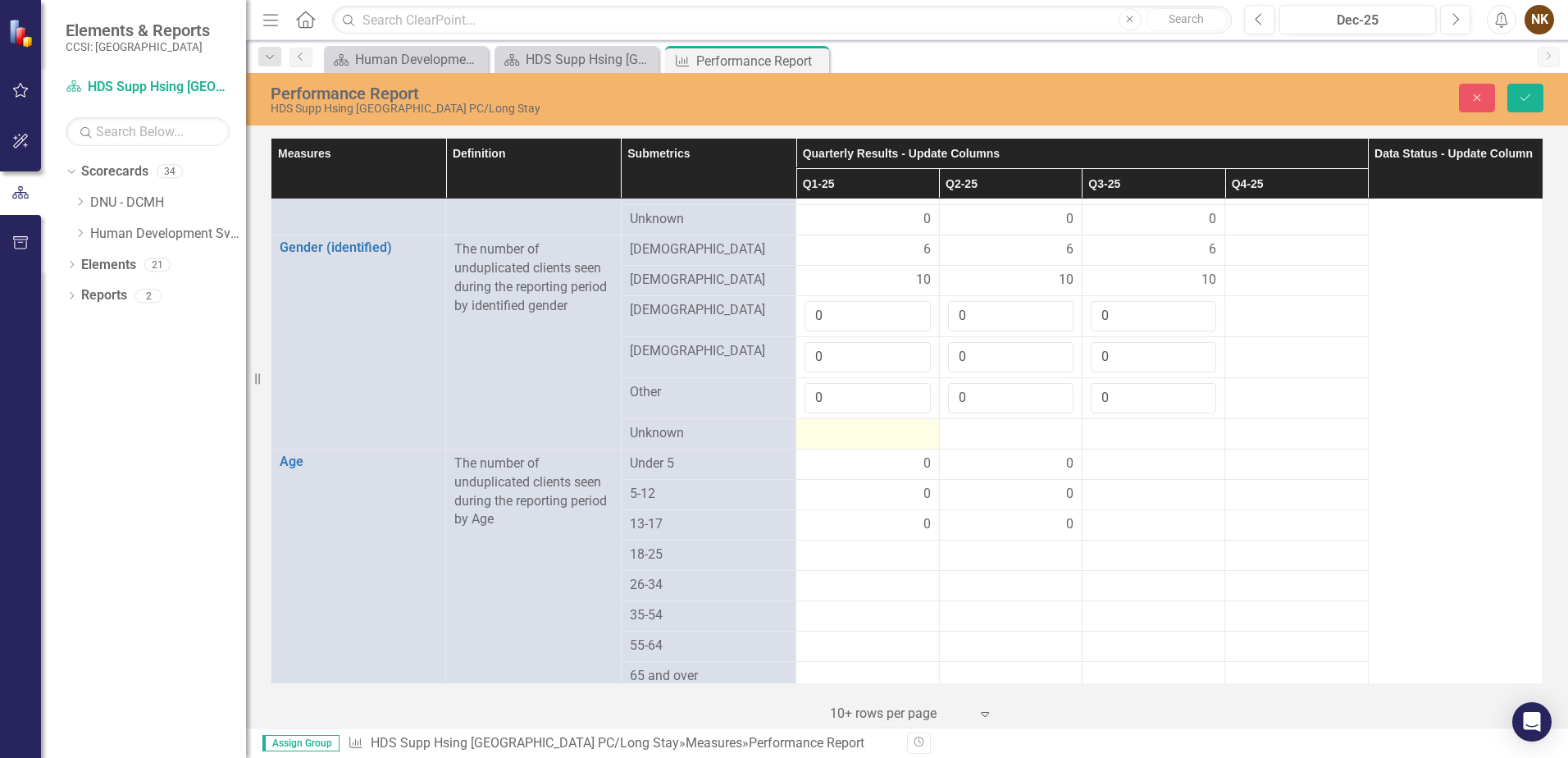
click at [840, 426] on div at bounding box center [868, 434] width 126 height 20
click at [840, 426] on input "number" at bounding box center [868, 439] width 126 height 31
type input "0"
click at [963, 424] on div at bounding box center [1011, 434] width 126 height 20
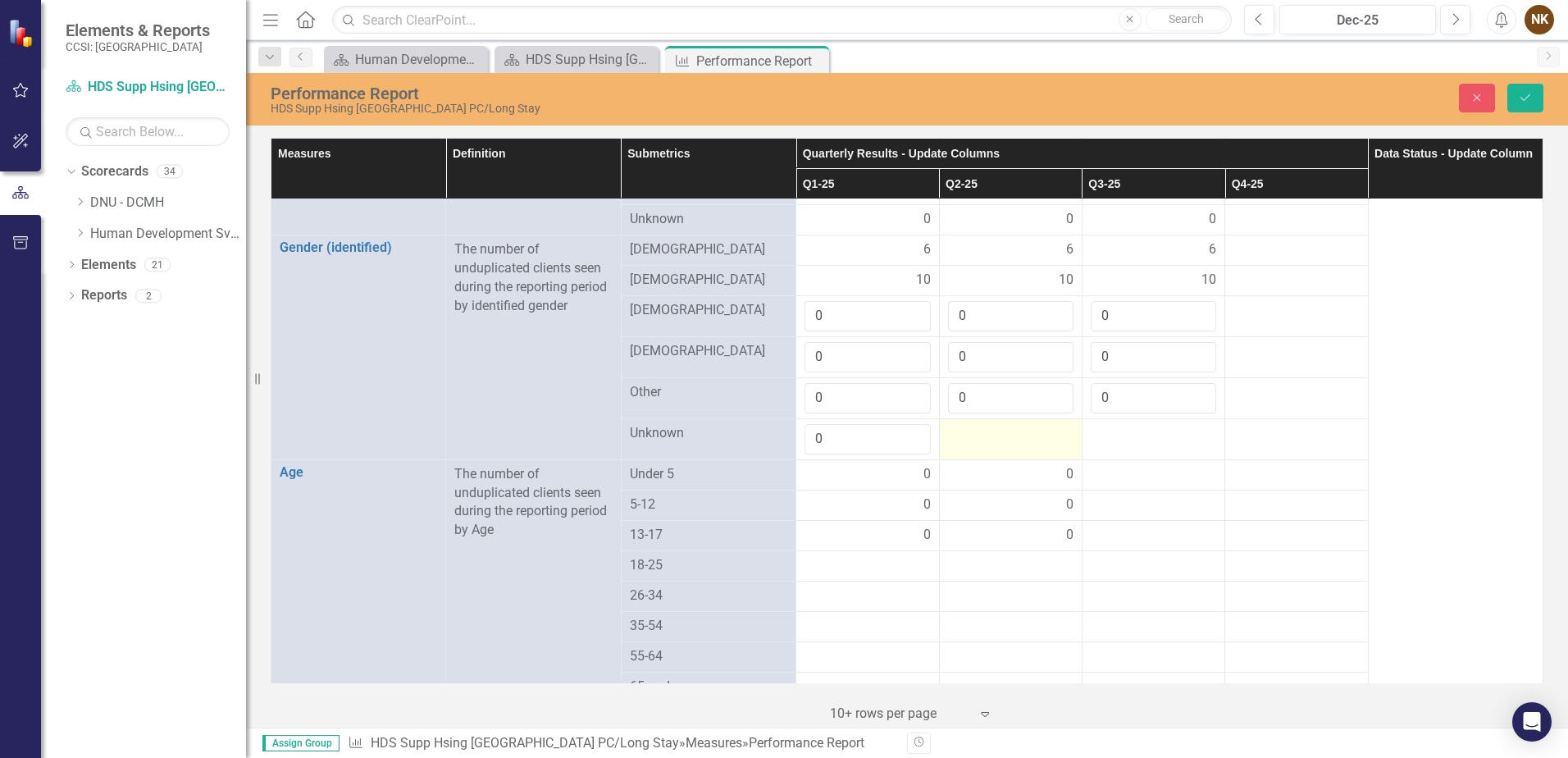
click at [963, 424] on div at bounding box center [1011, 434] width 126 height 20
type input "0"
click at [1100, 424] on div at bounding box center [1154, 434] width 126 height 20
click at [1100, 424] on input "number" at bounding box center [1154, 439] width 126 height 31
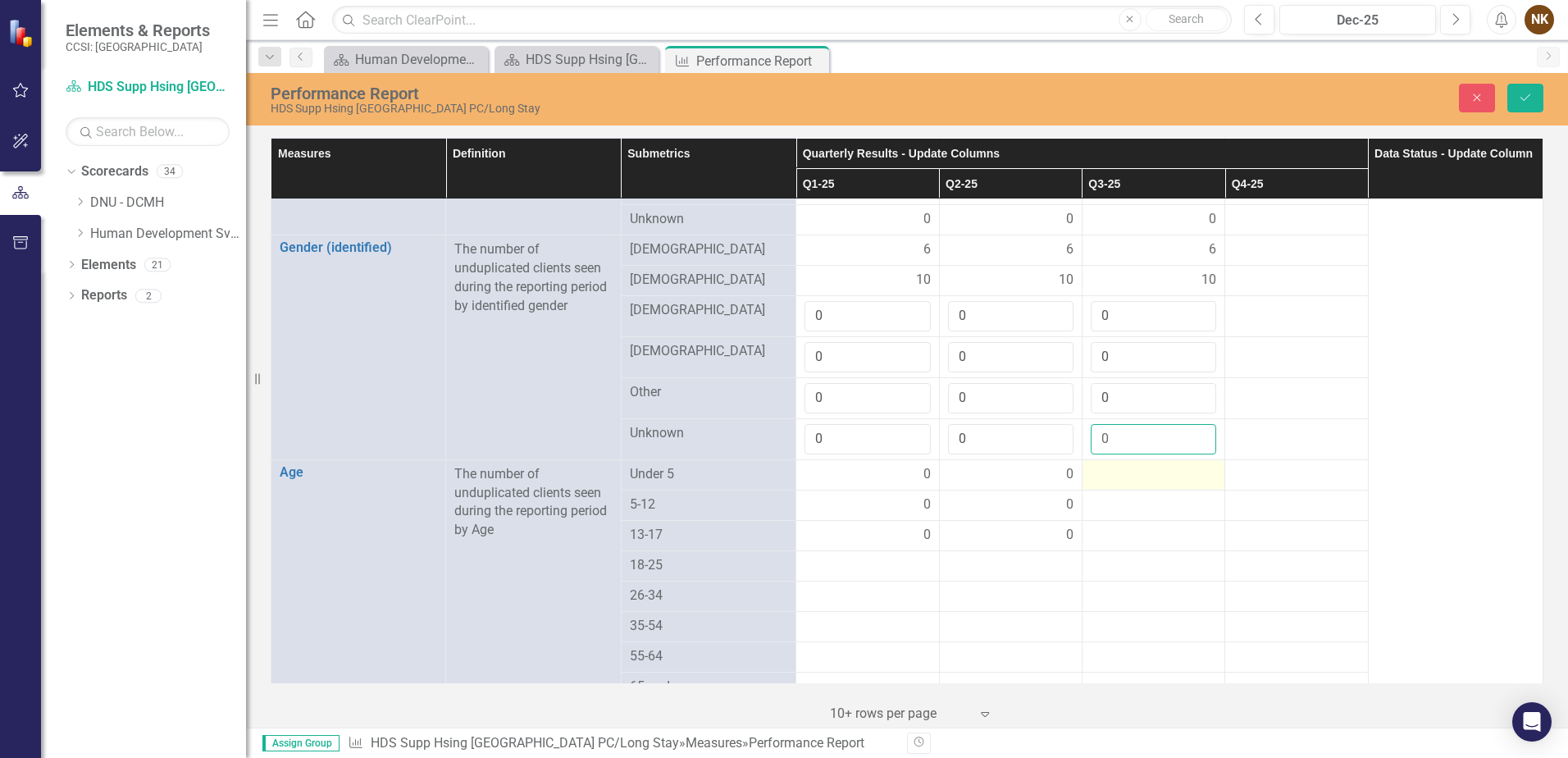
type input "0"
click at [1101, 466] on div at bounding box center [1154, 475] width 126 height 20
click at [1534, 98] on button "Save" at bounding box center [1526, 97] width 36 height 29
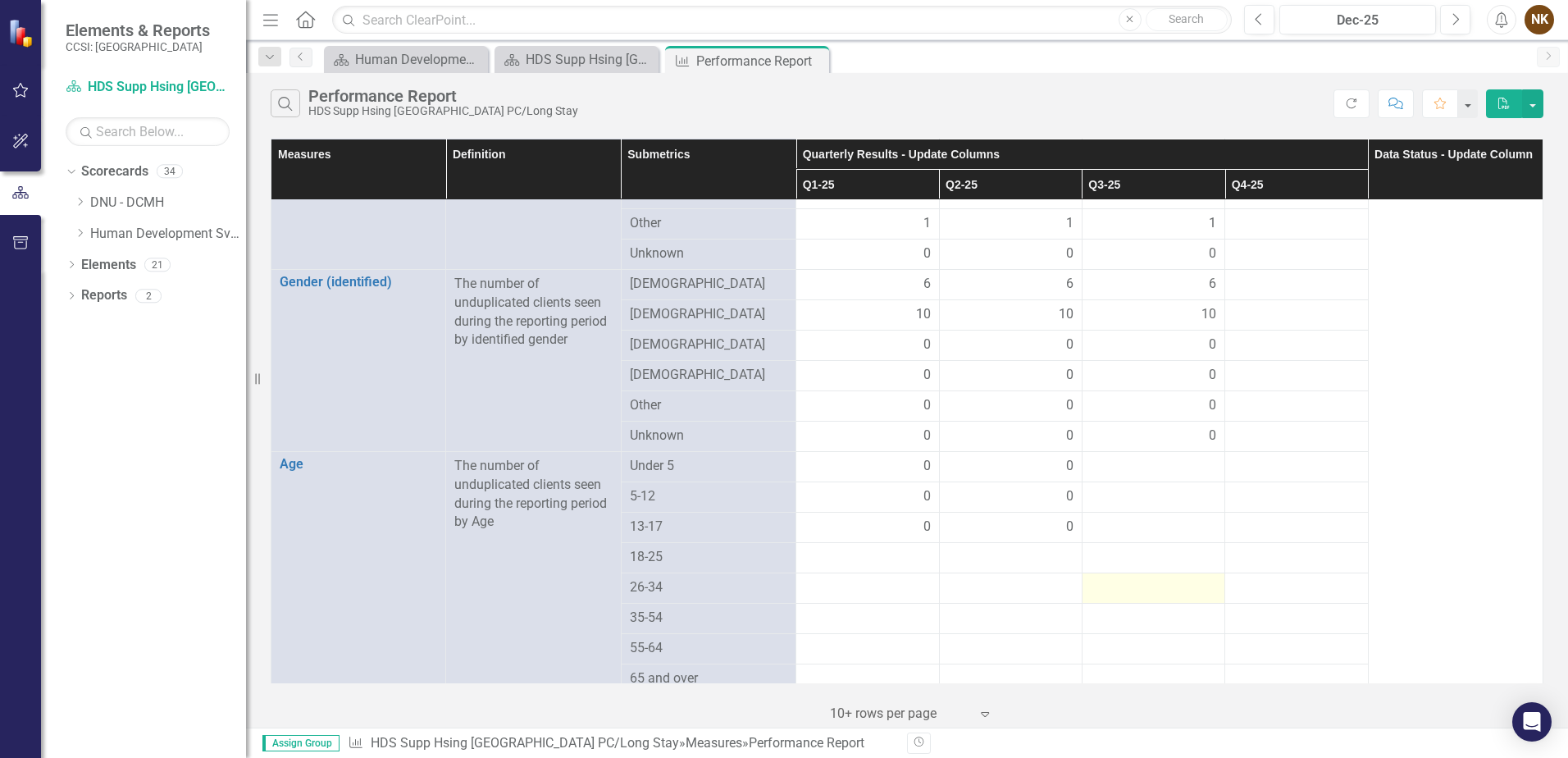
scroll to position [984, 0]
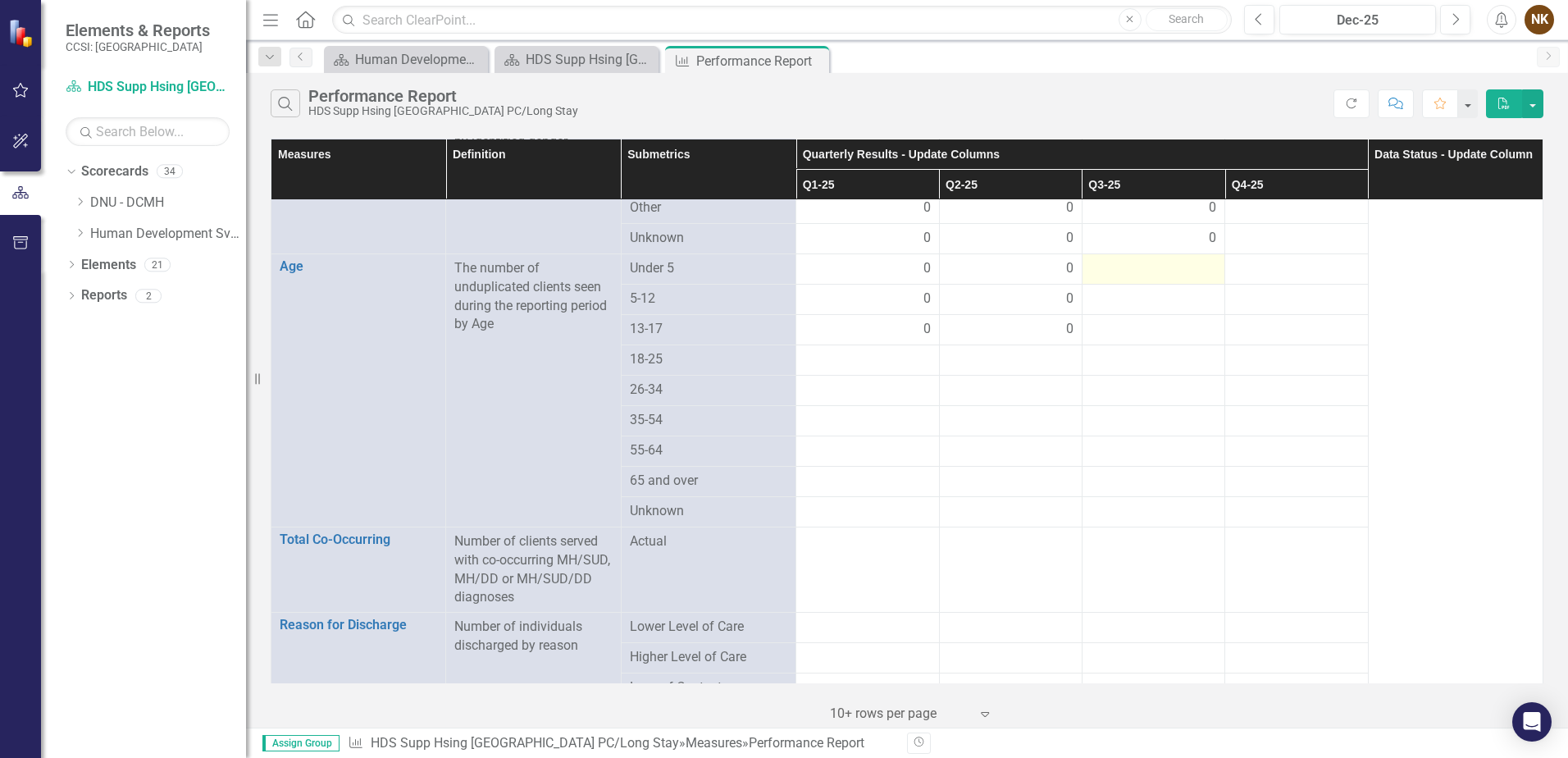
click at [1170, 259] on div at bounding box center [1154, 269] width 126 height 20
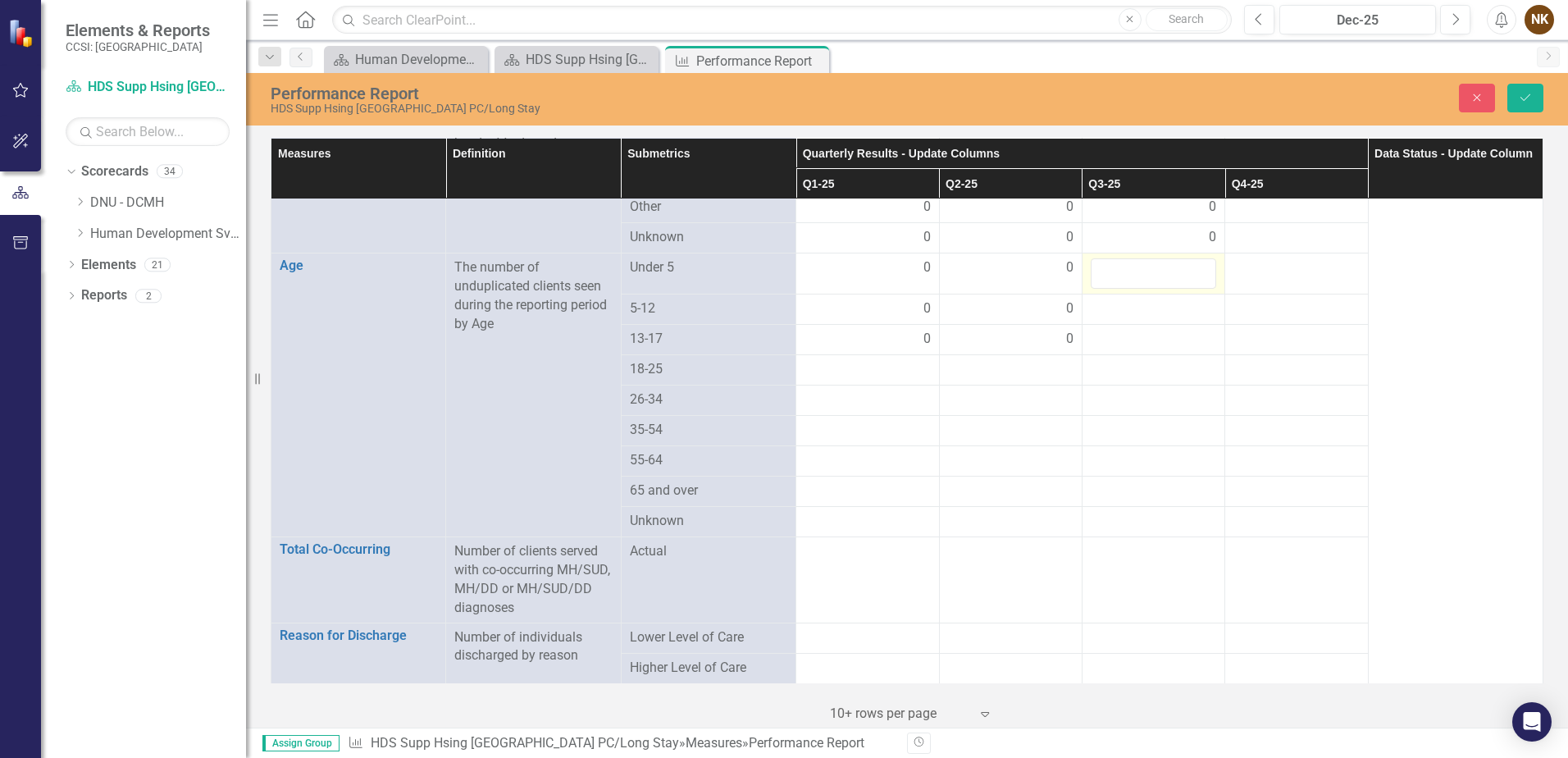
click at [1170, 259] on div at bounding box center [1154, 274] width 126 height 31
click at [1170, 259] on input "number" at bounding box center [1154, 274] width 126 height 31
type input "0"
click at [1169, 299] on div at bounding box center [1154, 309] width 126 height 20
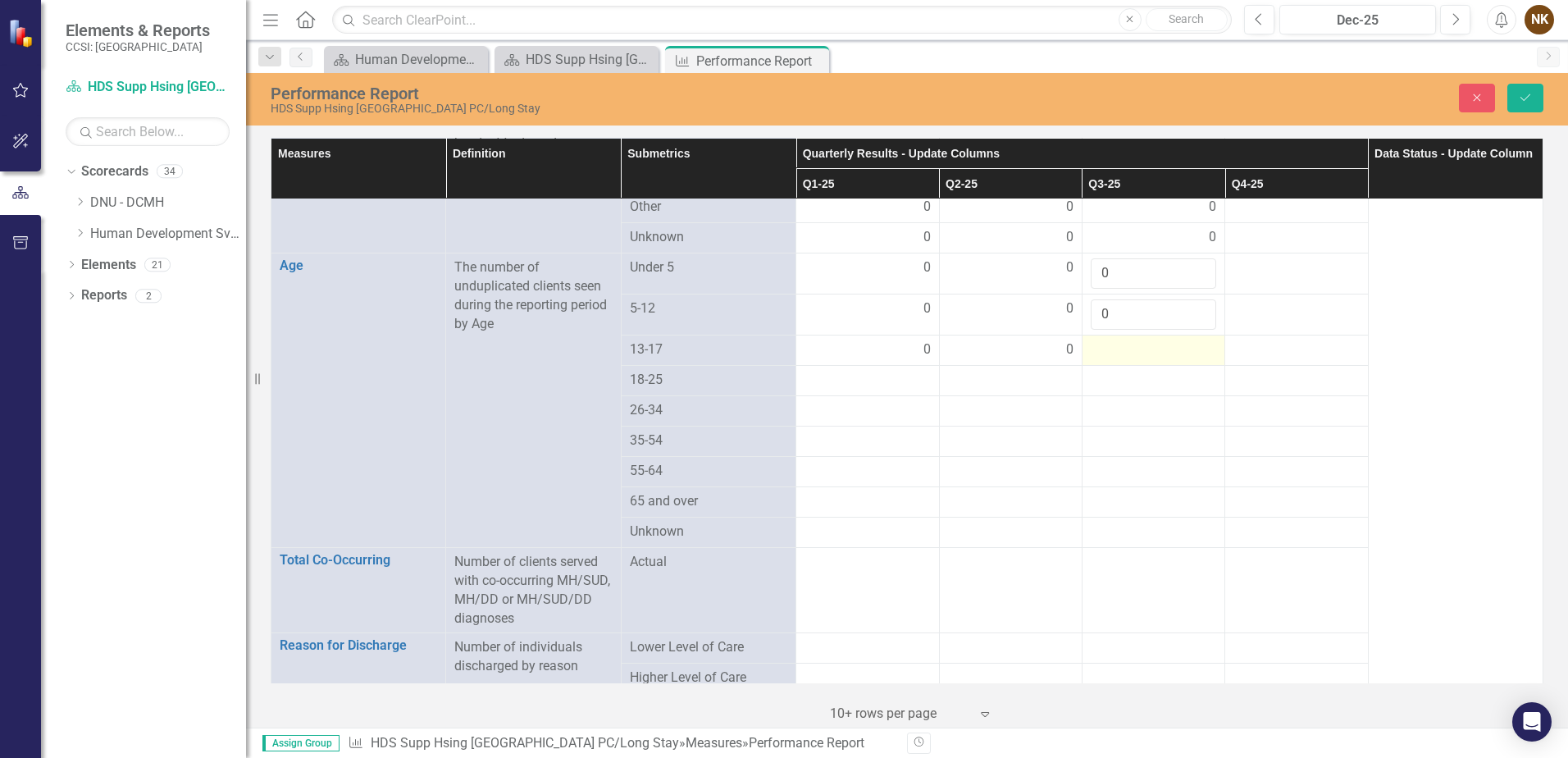
type input "0"
click at [1151, 341] on div at bounding box center [1154, 350] width 126 height 20
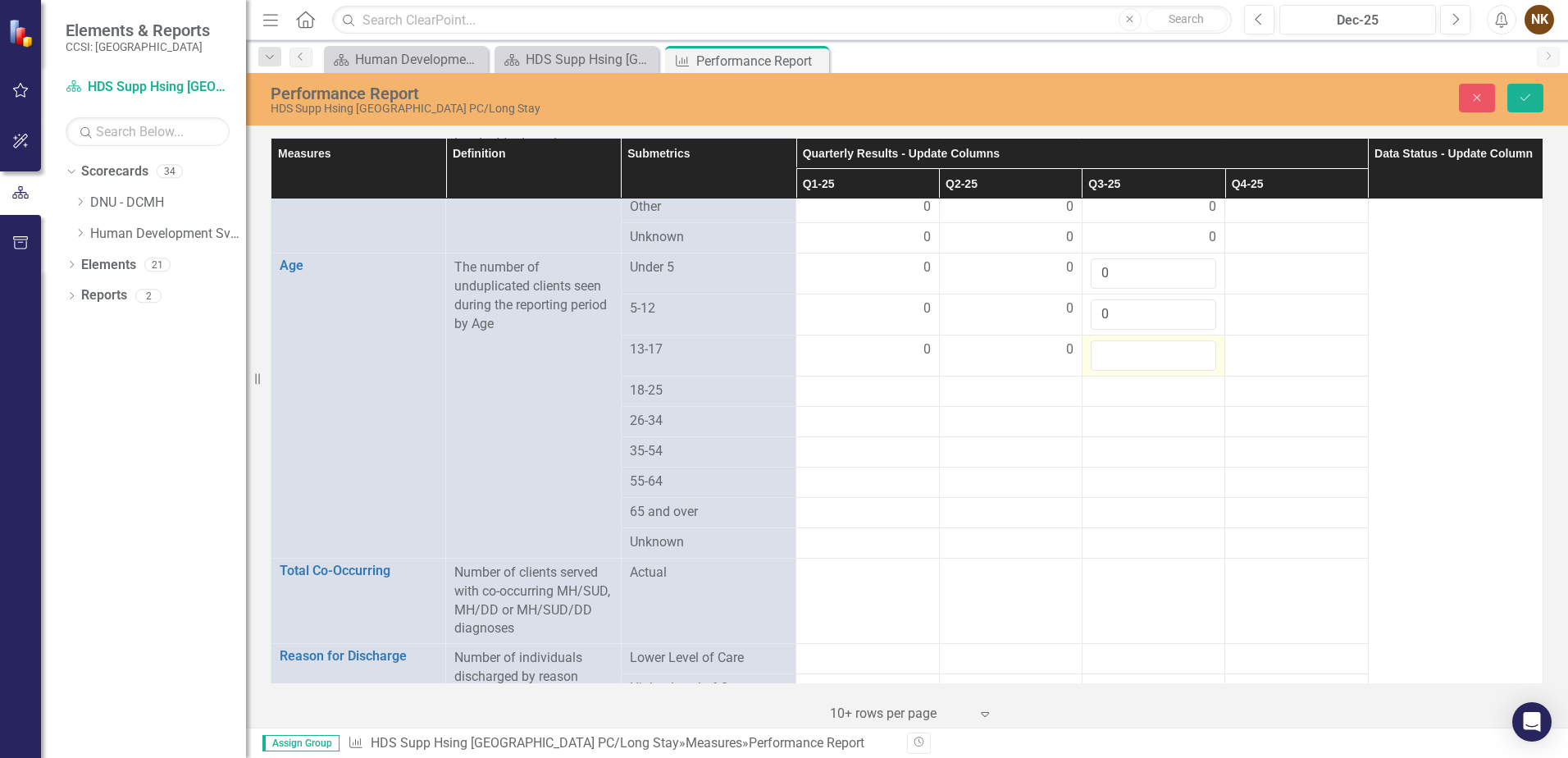
click at [1151, 341] on input "number" at bounding box center [1154, 355] width 126 height 31
type input "0"
click at [1135, 383] on div at bounding box center [1154, 392] width 126 height 20
click at [875, 382] on div at bounding box center [868, 392] width 126 height 20
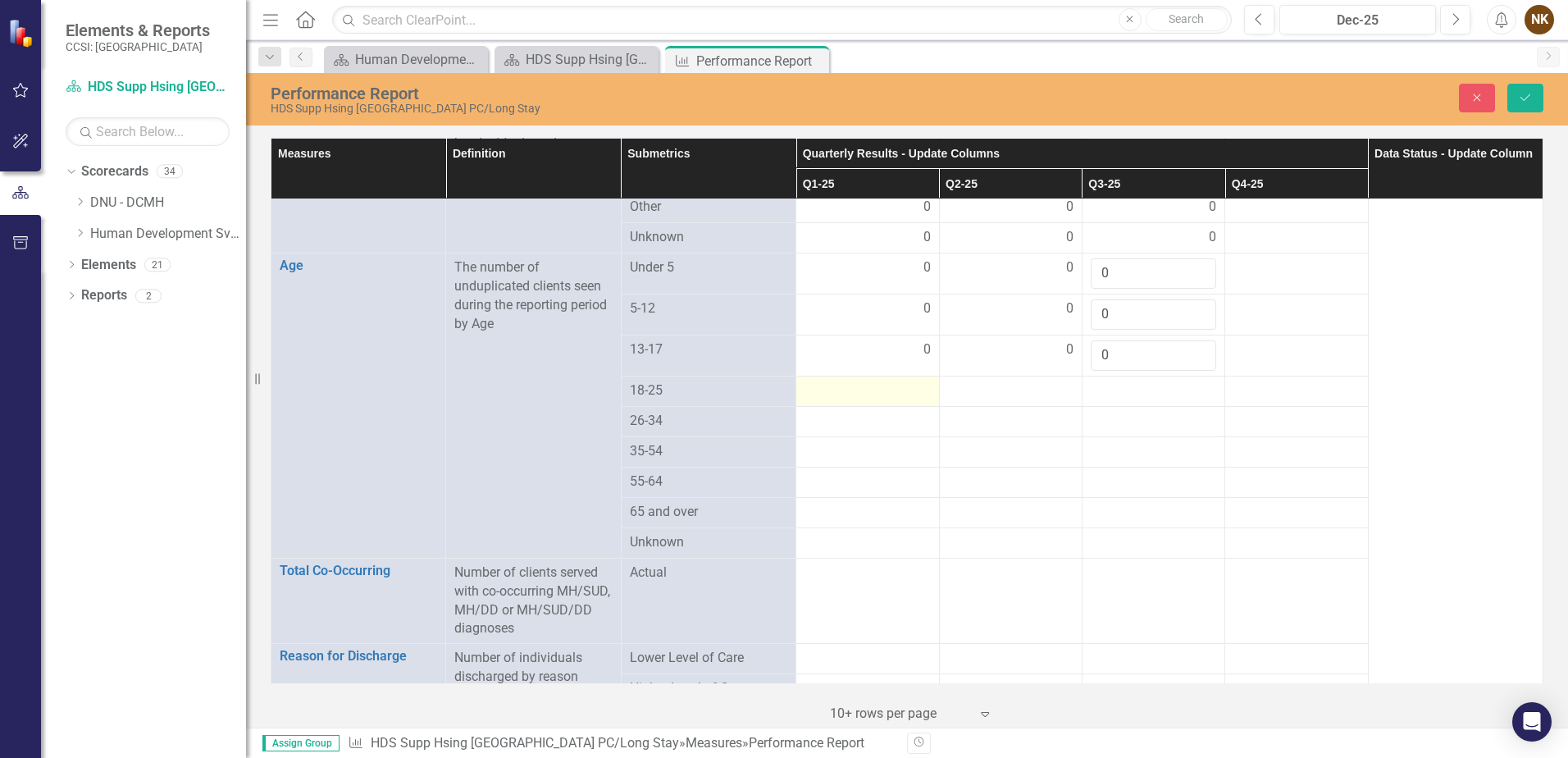
click at [875, 382] on div at bounding box center [868, 392] width 126 height 20
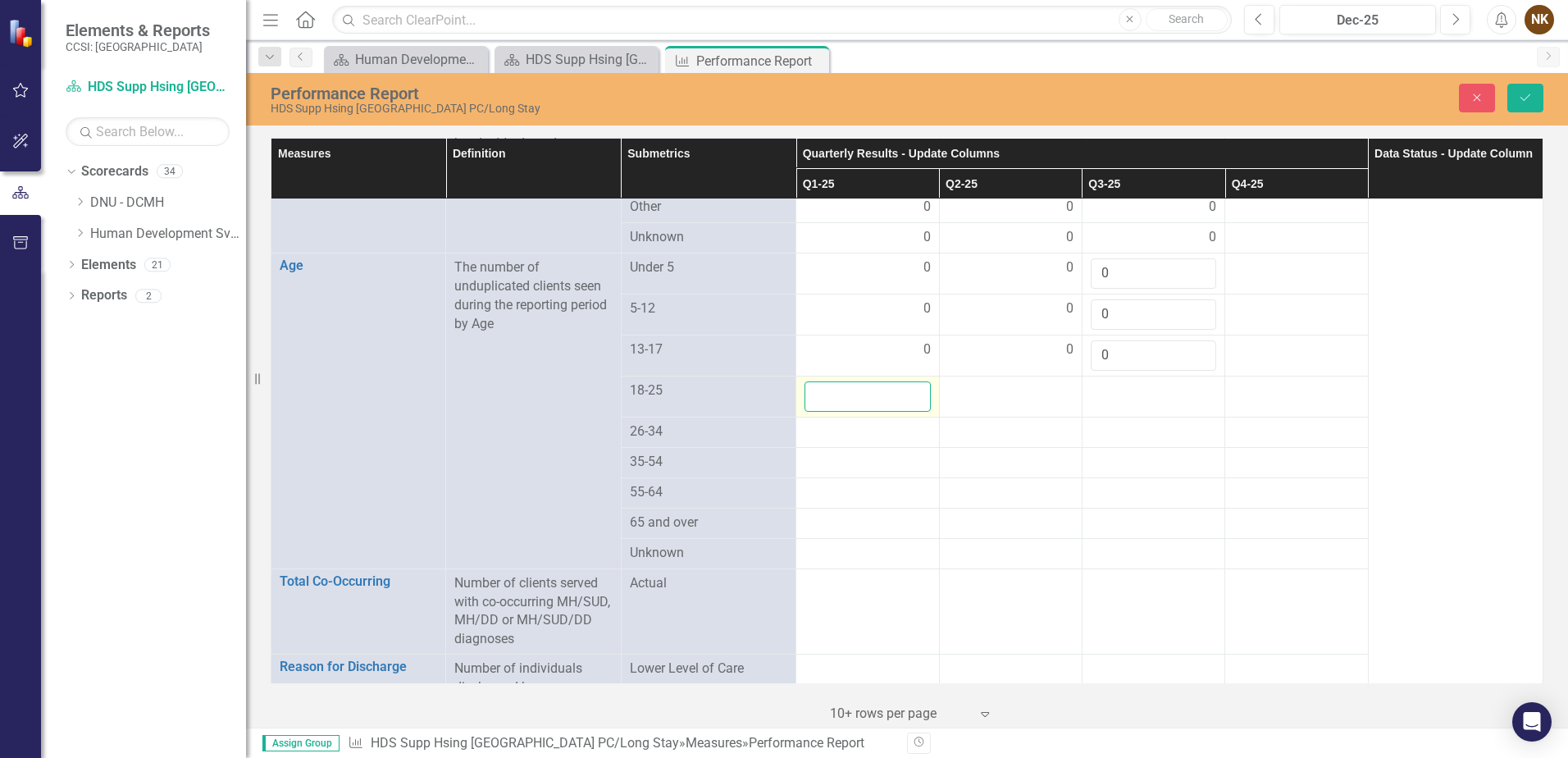
click at [879, 382] on input "number" at bounding box center [868, 397] width 126 height 31
type input "0"
click at [996, 382] on div at bounding box center [1011, 392] width 126 height 20
type input "0"
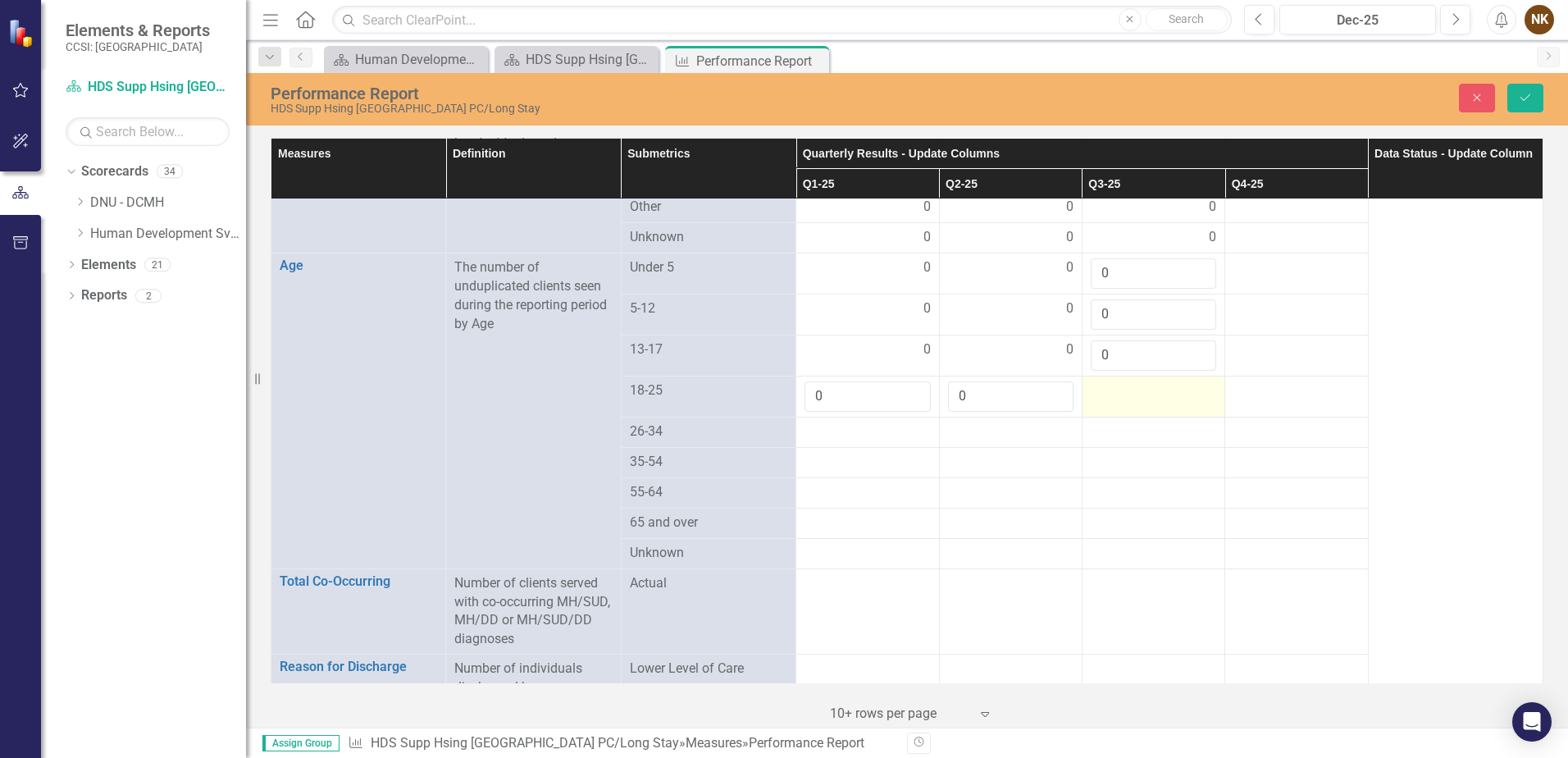
click at [1125, 384] on td at bounding box center [1153, 397] width 143 height 41
type input "0"
click at [877, 422] on div at bounding box center [868, 432] width 126 height 20
click at [861, 422] on div at bounding box center [868, 432] width 126 height 20
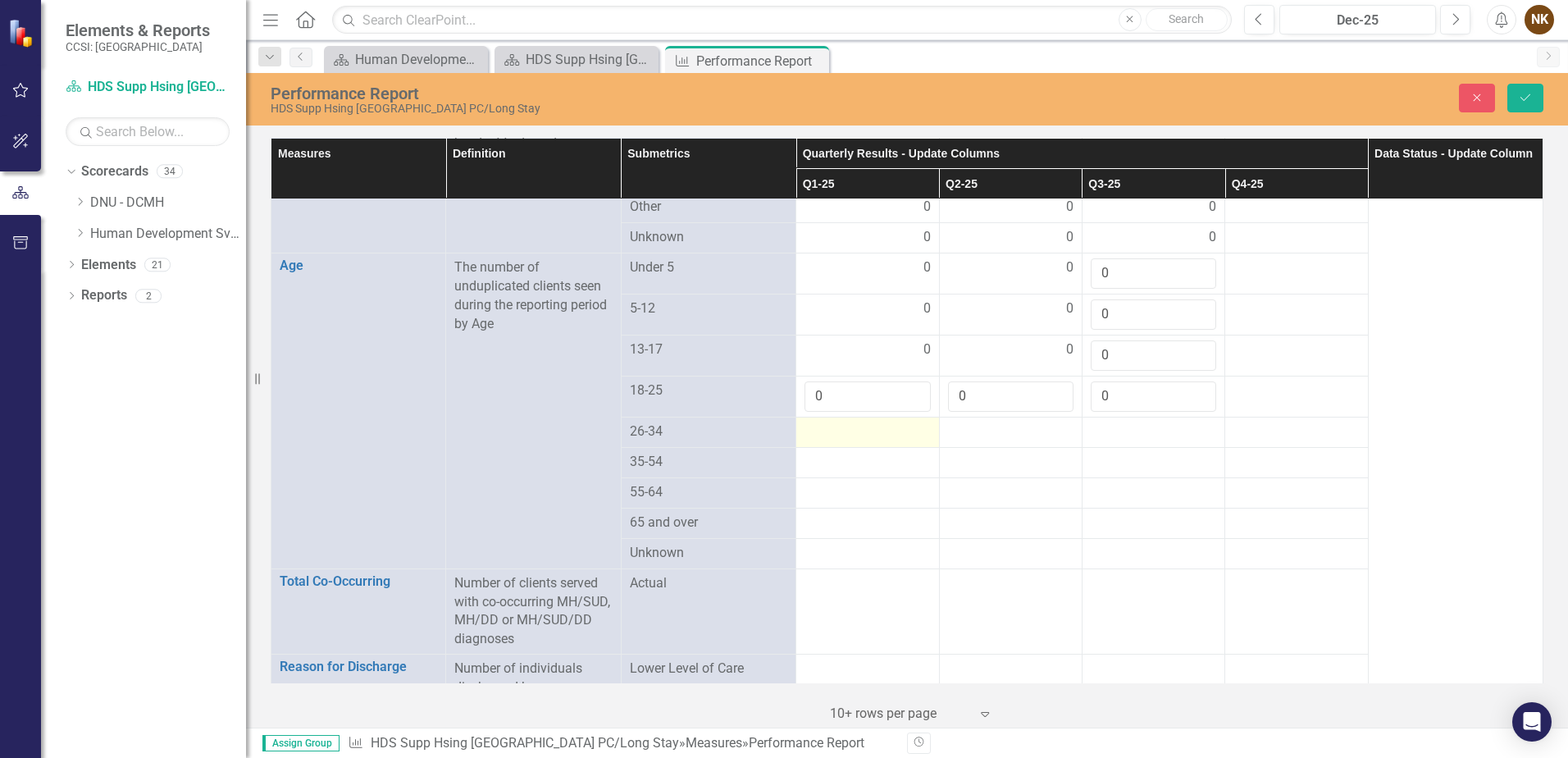
click at [861, 422] on div at bounding box center [868, 432] width 126 height 20
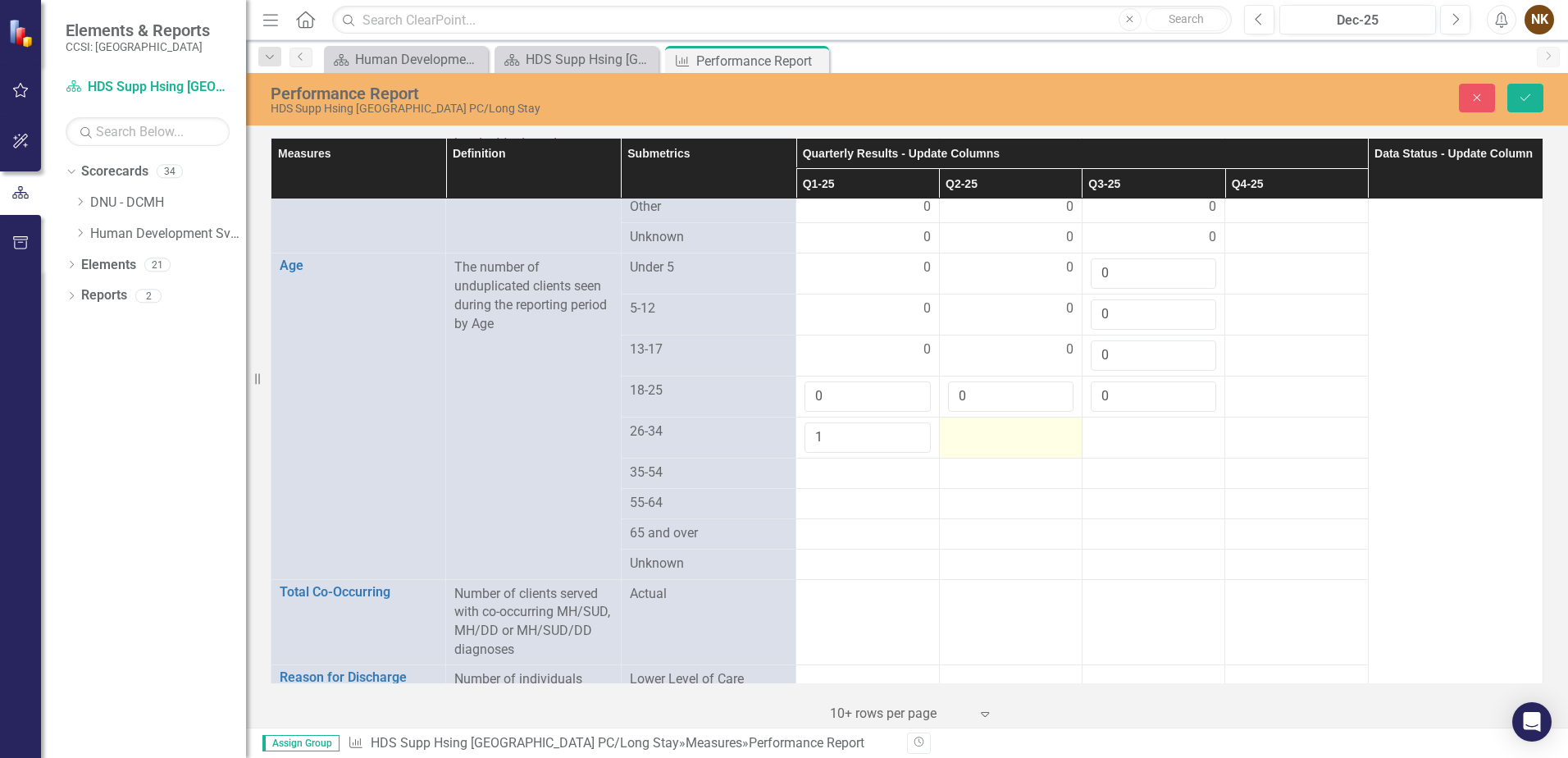
type input "1"
click at [1054, 422] on div at bounding box center [1011, 432] width 126 height 20
click at [1038, 422] on input "number" at bounding box center [1011, 437] width 126 height 31
type input "1"
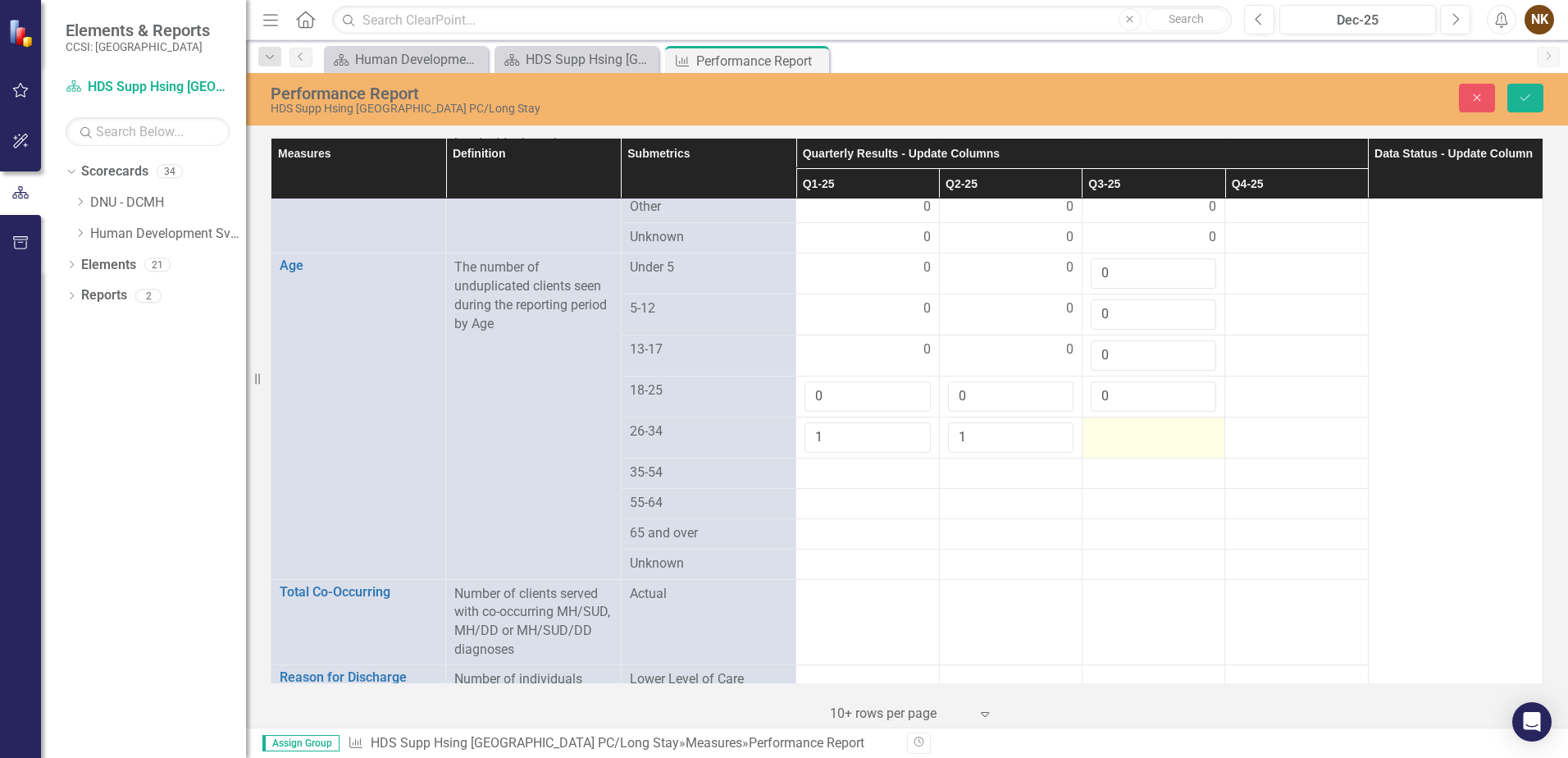
click at [1102, 429] on td at bounding box center [1153, 437] width 143 height 41
type input "1"
click at [854, 464] on div at bounding box center [868, 474] width 126 height 20
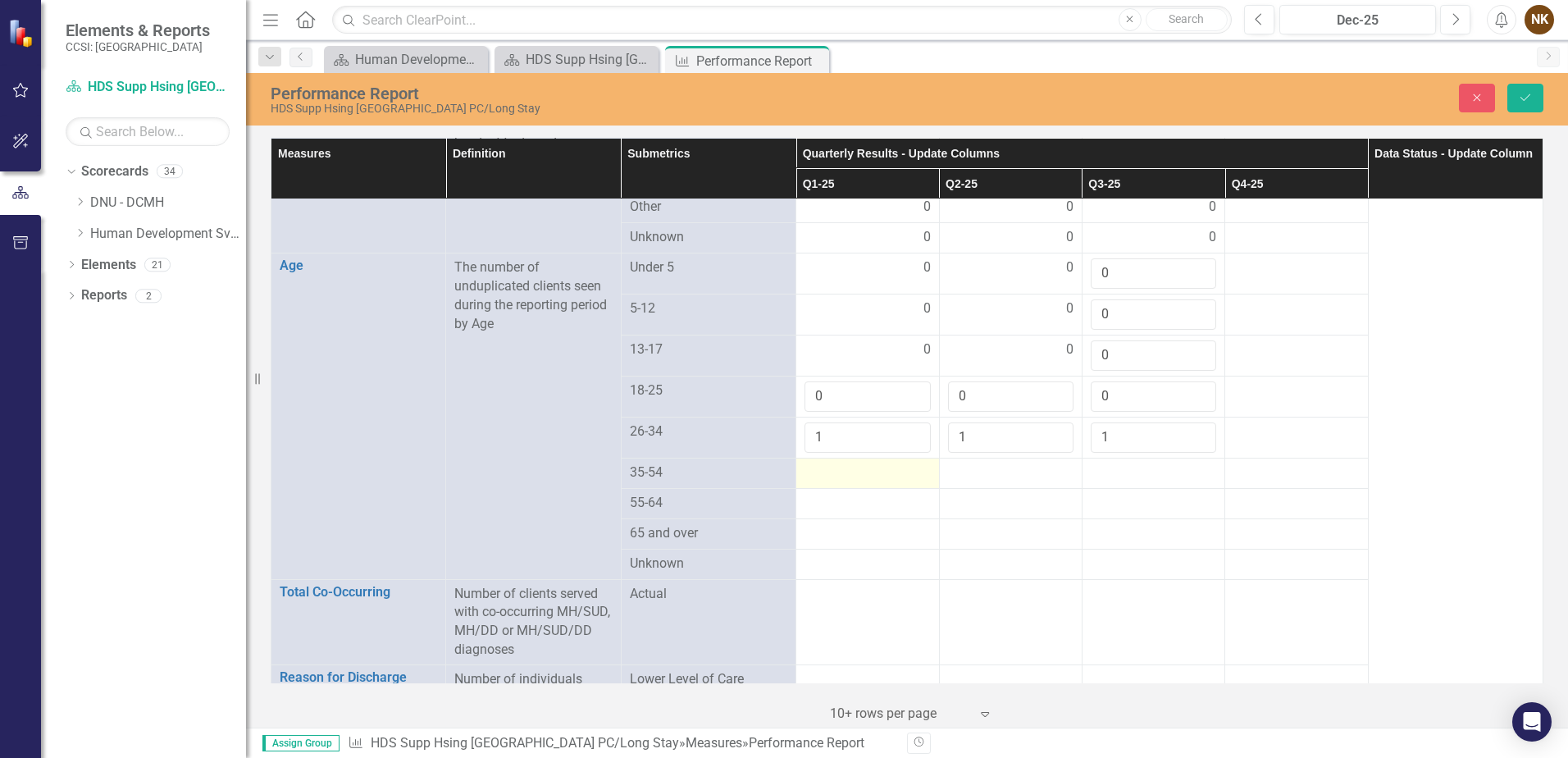
click at [854, 464] on div at bounding box center [868, 474] width 126 height 20
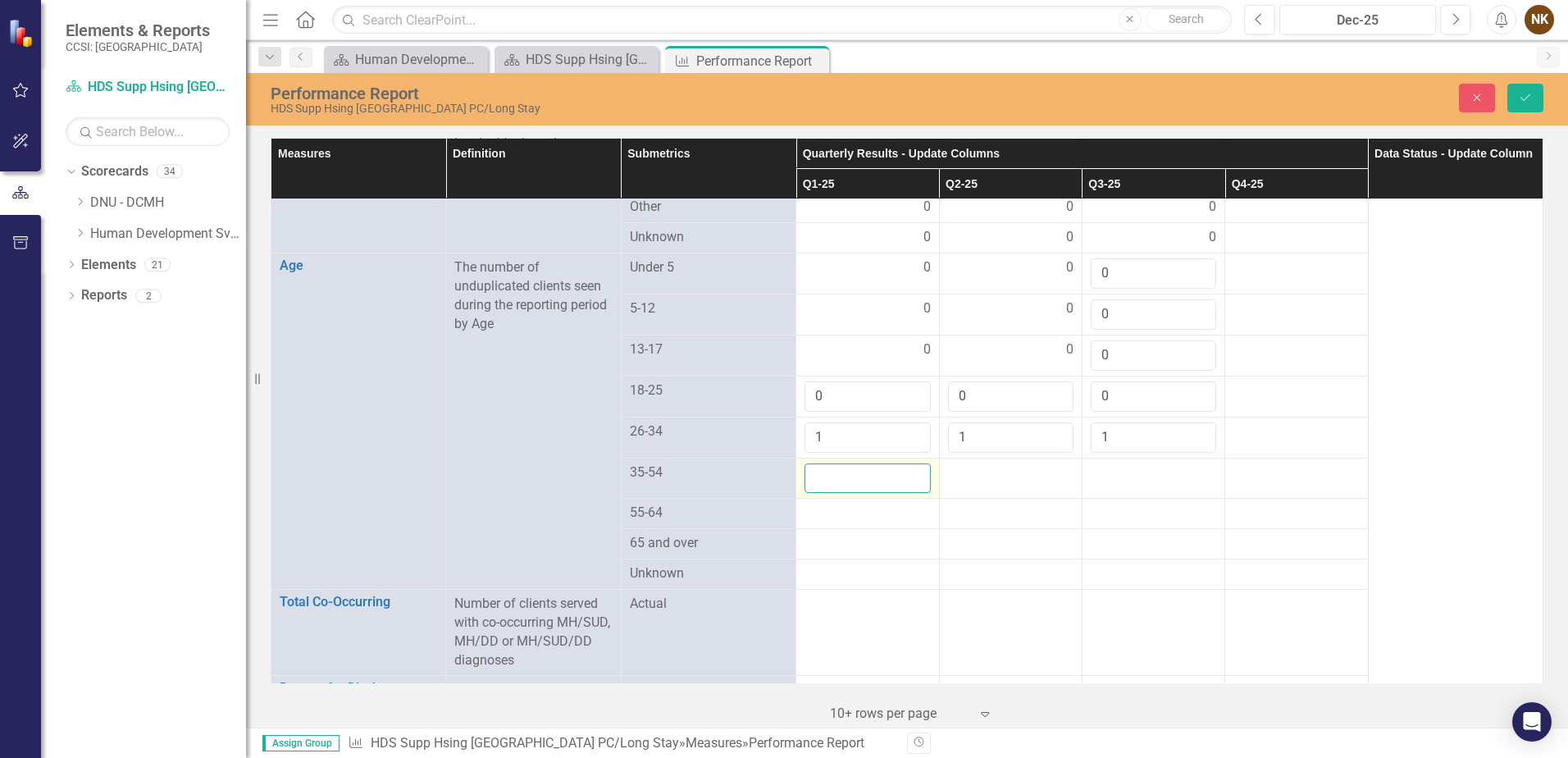
click at [854, 464] on input "number" at bounding box center [868, 478] width 126 height 31
type input "6"
click at [1017, 464] on div at bounding box center [1011, 474] width 126 height 20
click at [1017, 464] on input "number" at bounding box center [1011, 478] width 126 height 31
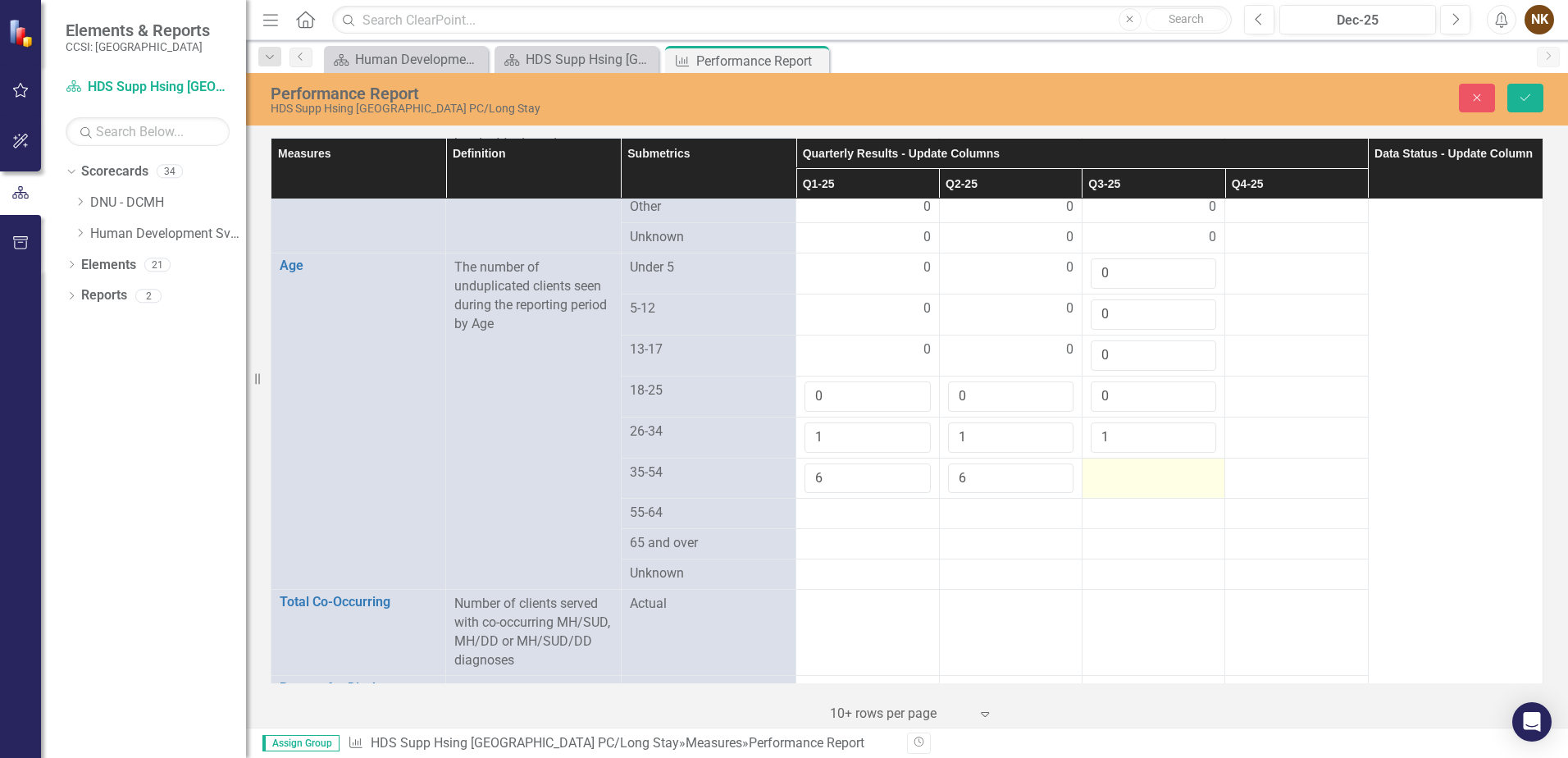
type input "6"
click at [1131, 464] on div at bounding box center [1154, 474] width 126 height 20
click at [1132, 464] on div at bounding box center [1154, 474] width 126 height 20
click at [1134, 464] on input "number" at bounding box center [1154, 478] width 126 height 31
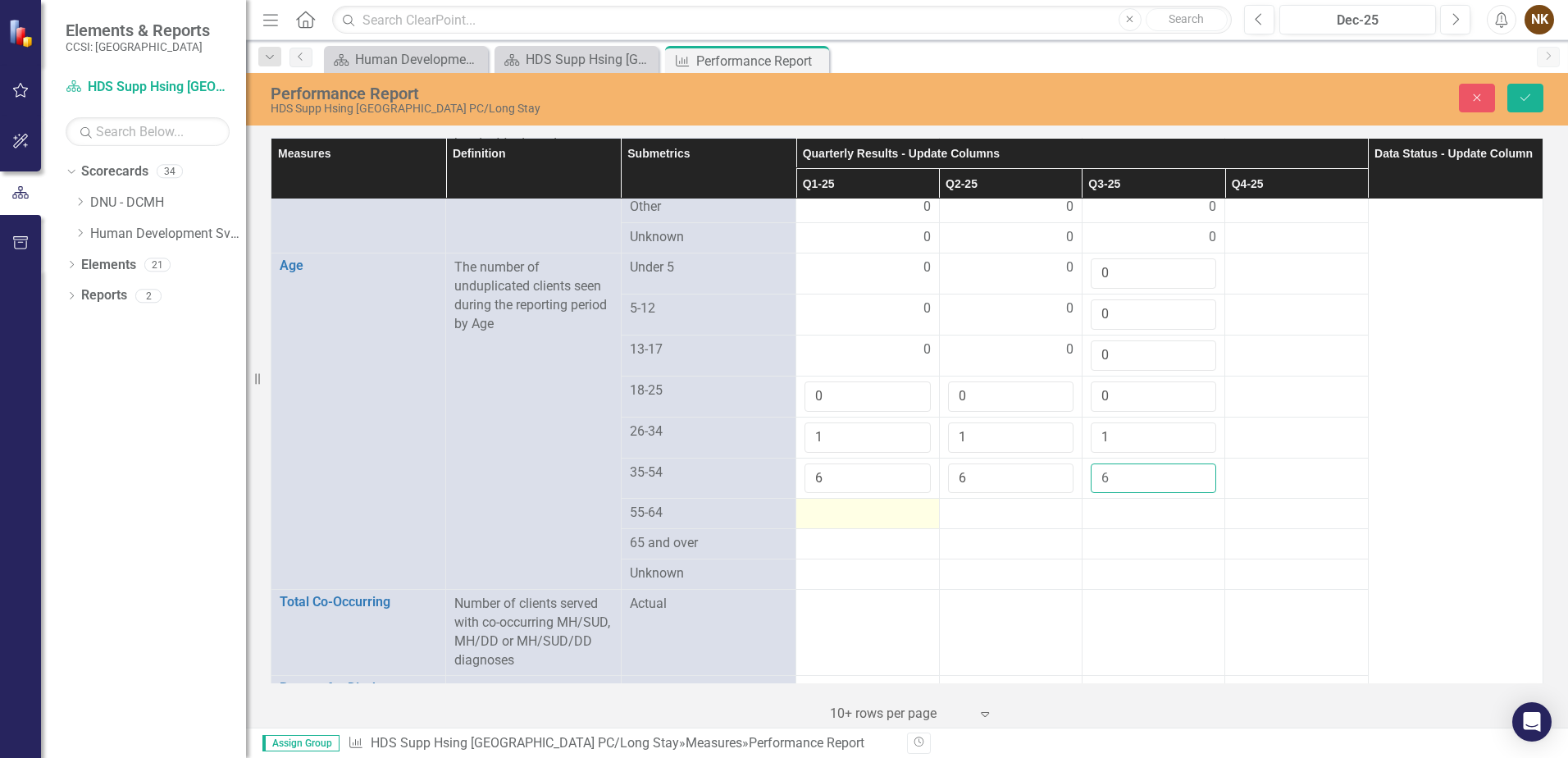
type input "6"
click at [892, 504] on div at bounding box center [868, 514] width 126 height 20
click at [886, 504] on div at bounding box center [868, 514] width 126 height 20
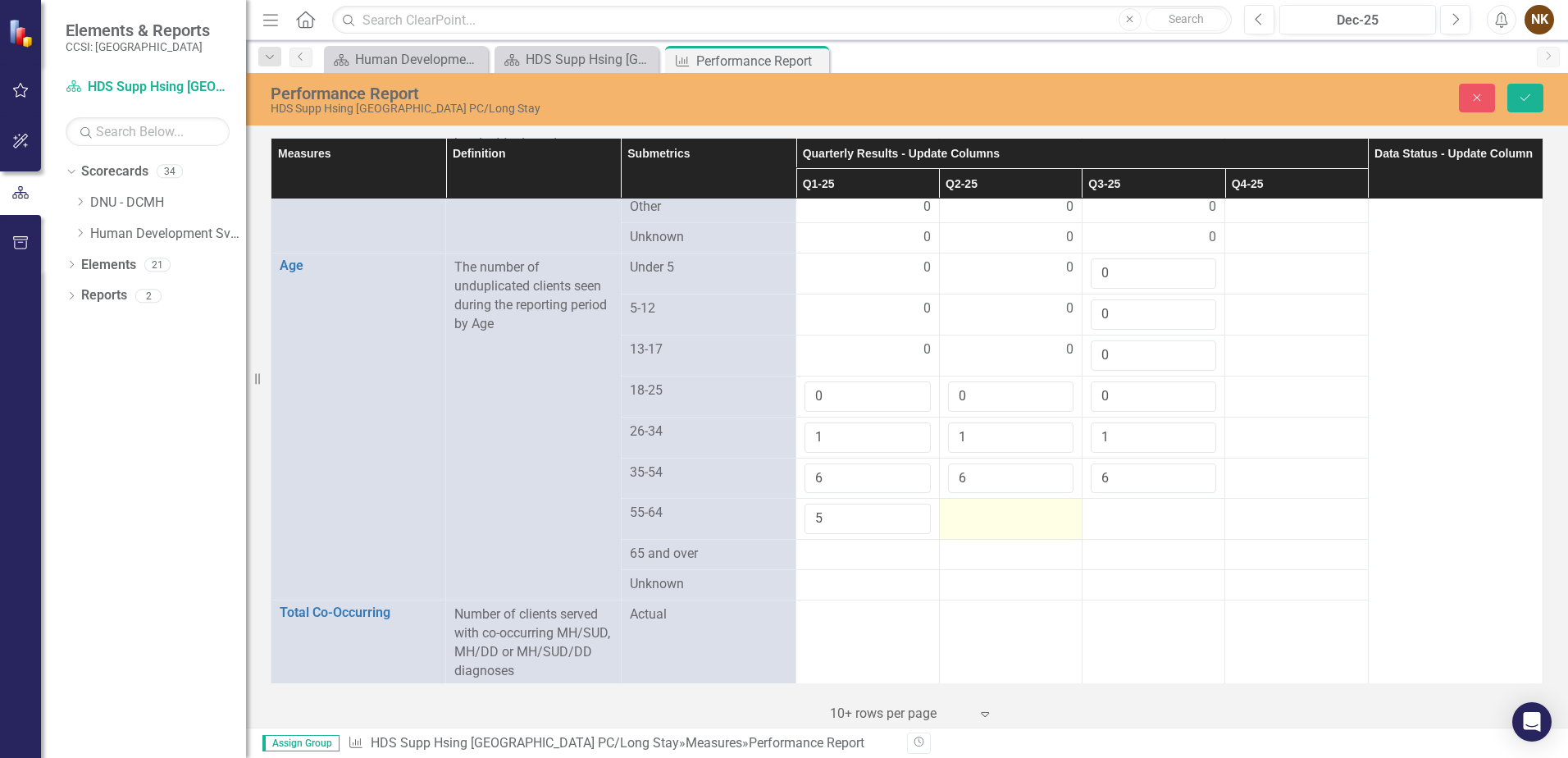
type input "5"
click at [975, 504] on div at bounding box center [1011, 514] width 126 height 20
type input "5"
click at [1141, 504] on div at bounding box center [1154, 514] width 126 height 20
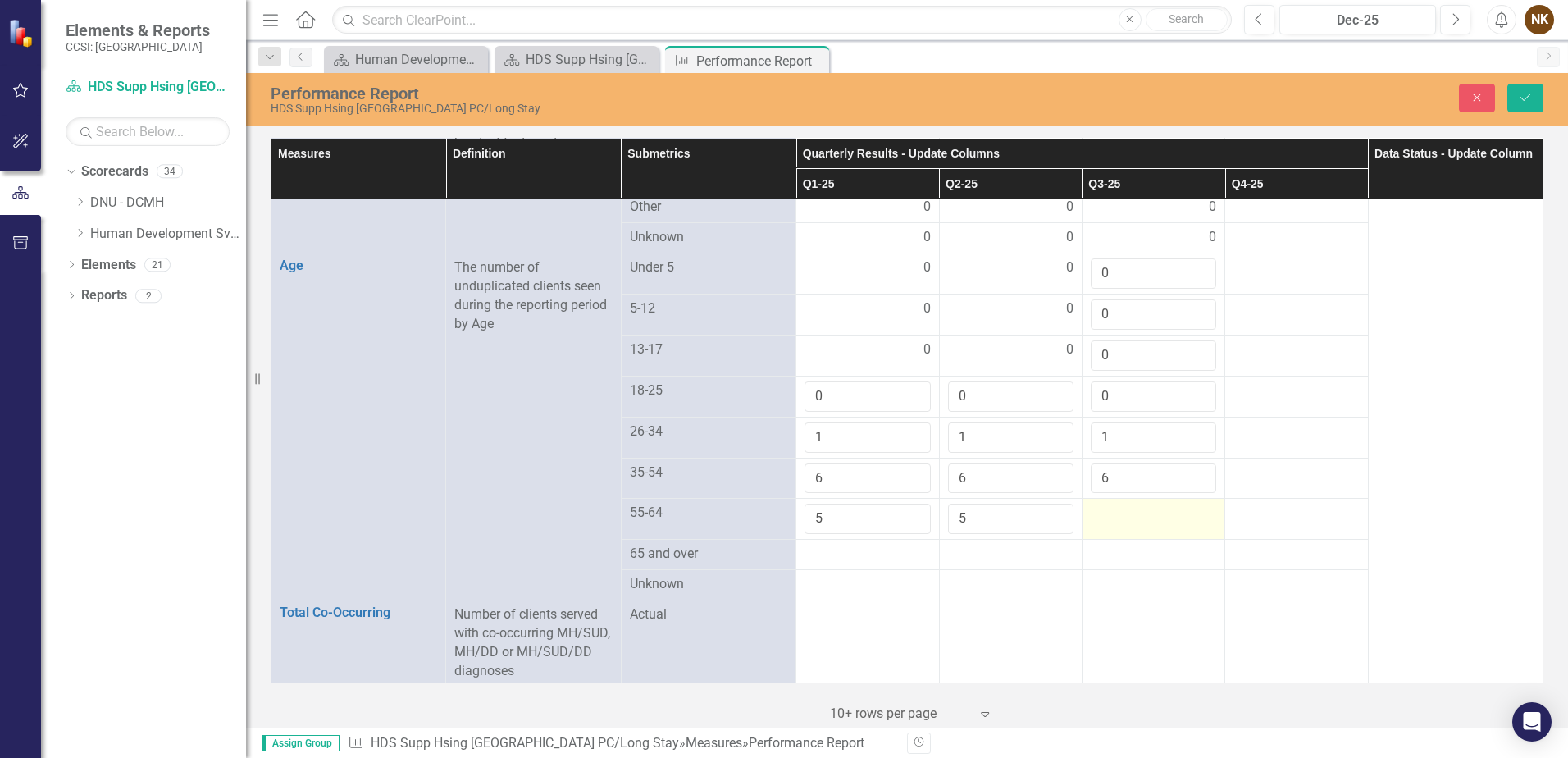
click at [1141, 504] on div at bounding box center [1154, 514] width 126 height 20
type input "5"
click at [883, 546] on div at bounding box center [868, 554] width 126 height 20
click at [862, 544] on div at bounding box center [868, 554] width 126 height 20
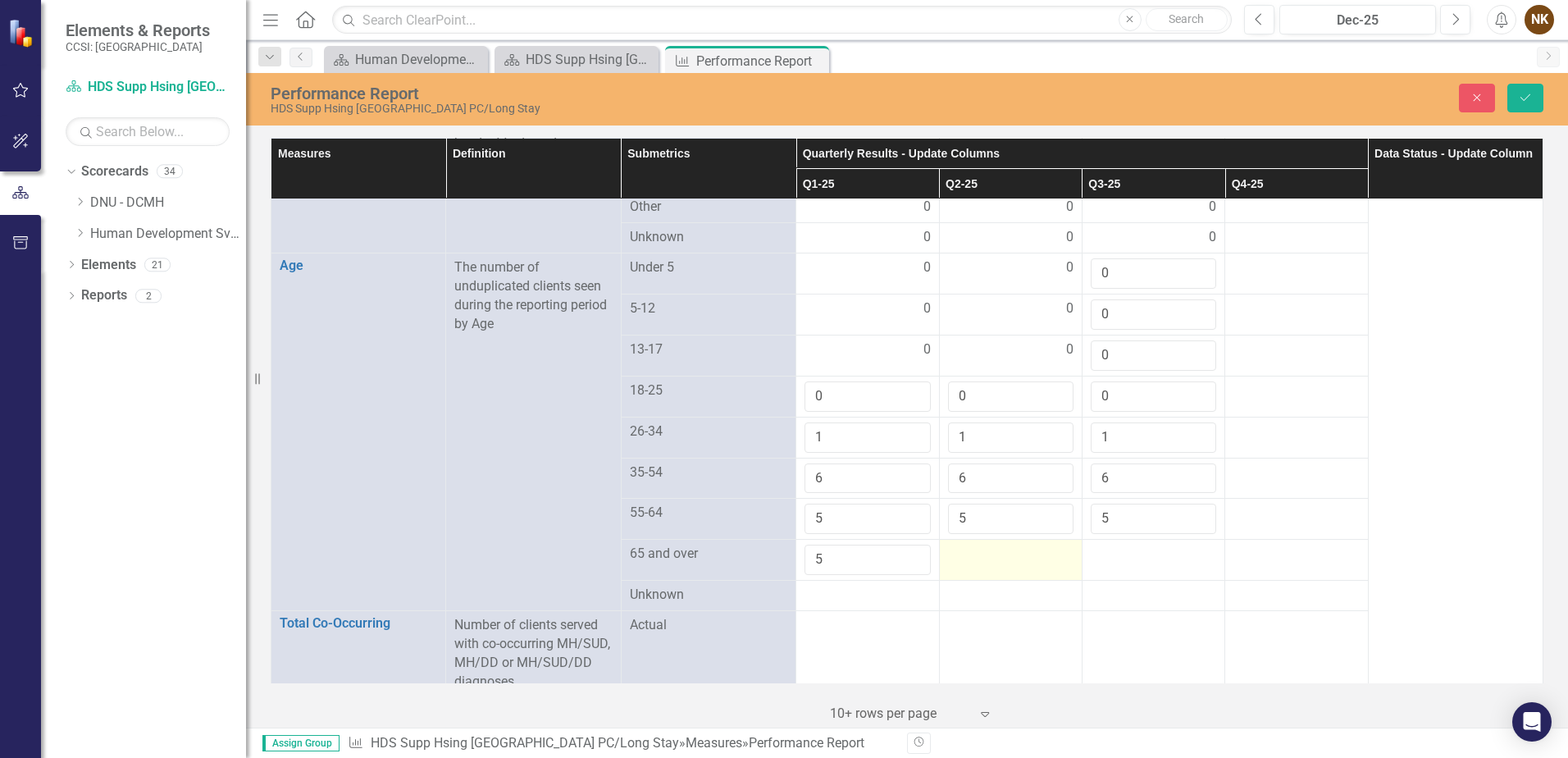
type input "5"
click at [1005, 554] on td at bounding box center [1010, 560] width 143 height 41
click at [1003, 552] on td at bounding box center [1010, 560] width 143 height 41
click at [1003, 552] on input "number" at bounding box center [1011, 559] width 126 height 31
type input "5"
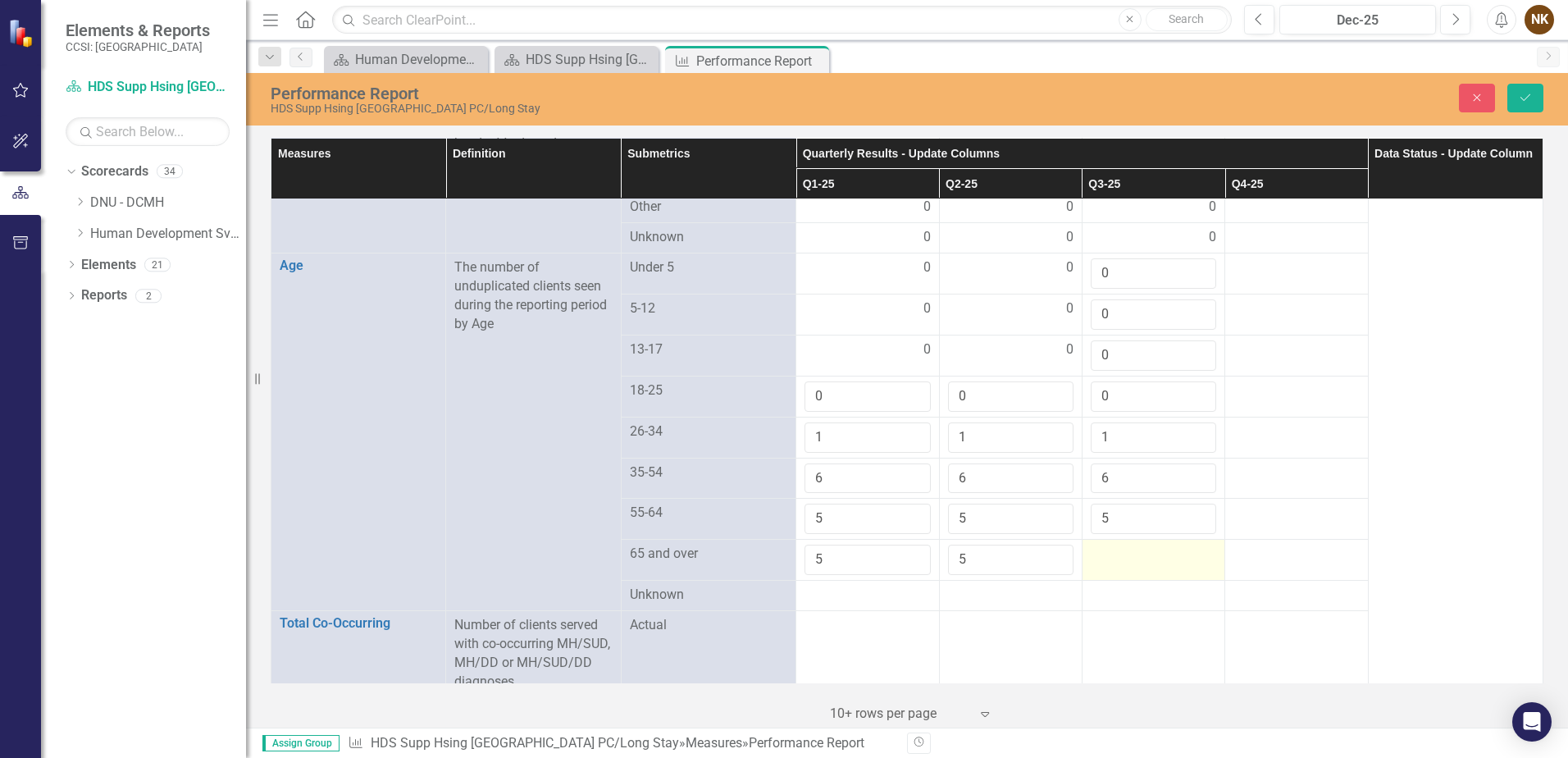
click at [1106, 549] on td at bounding box center [1153, 560] width 143 height 41
click at [1106, 549] on input "number" at bounding box center [1154, 559] width 126 height 31
type input "5"
click at [892, 586] on div at bounding box center [868, 596] width 126 height 20
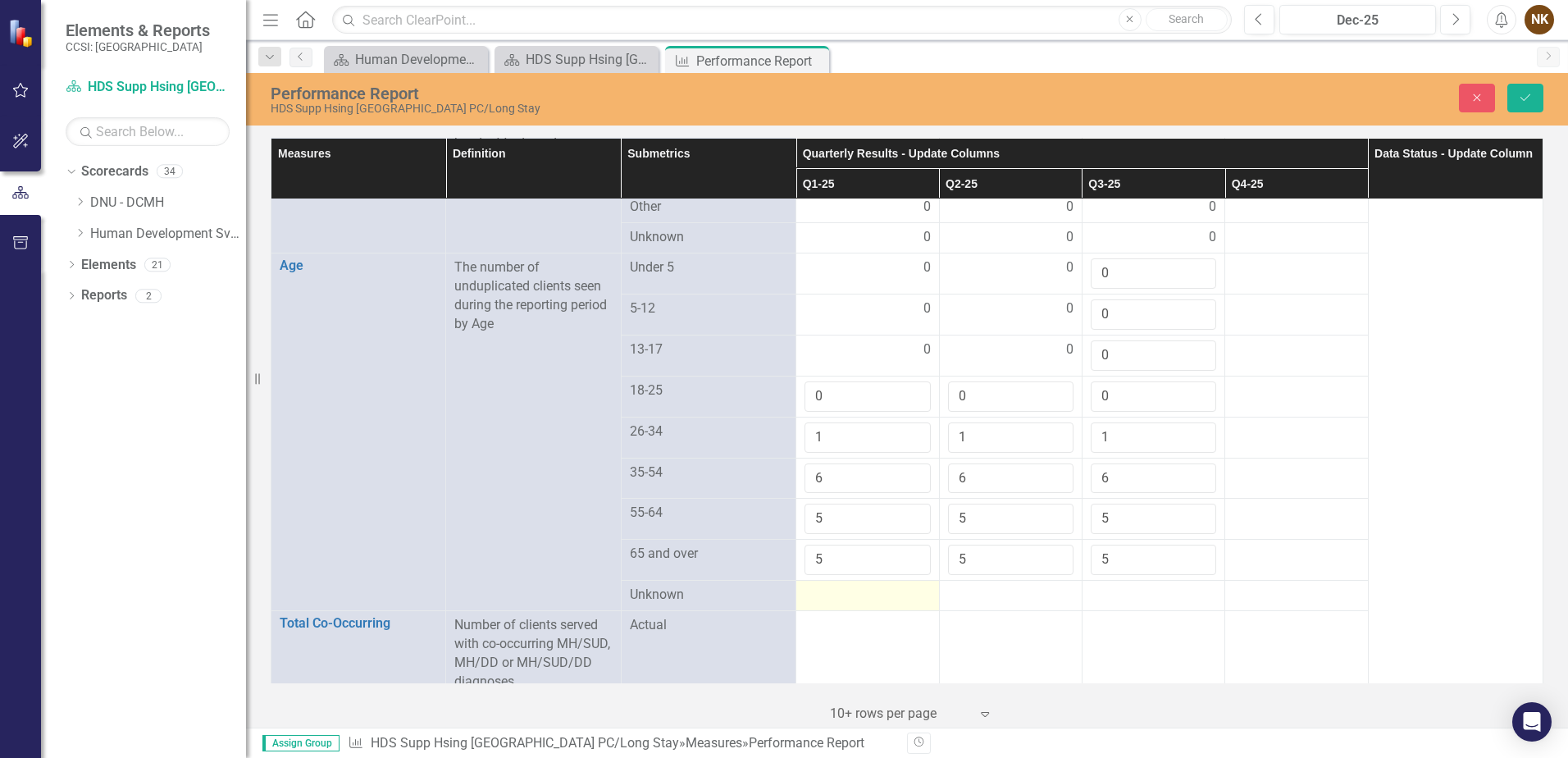
click at [879, 586] on div at bounding box center [868, 596] width 126 height 20
type input "0"
click at [989, 591] on td at bounding box center [1010, 601] width 143 height 41
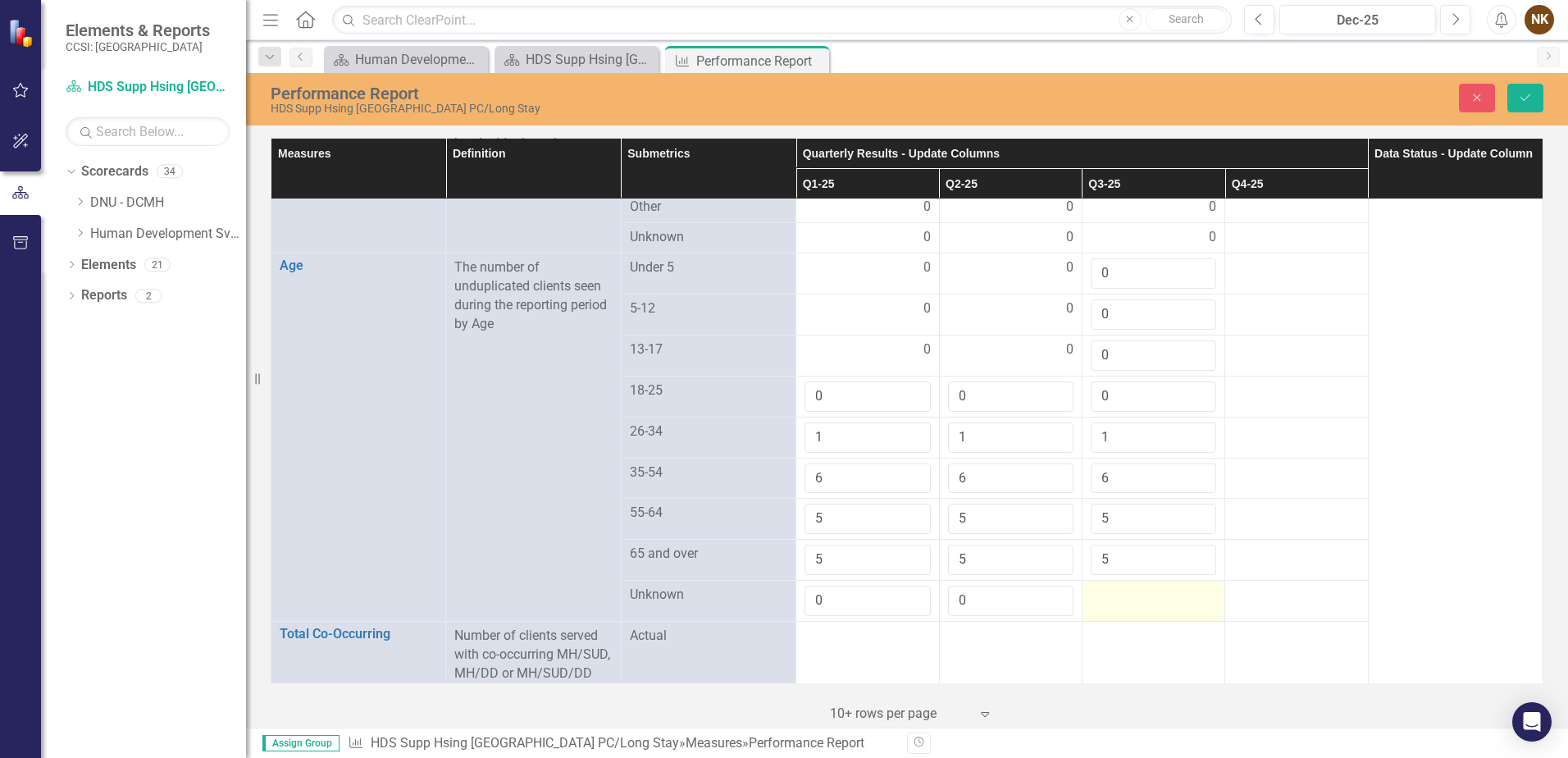
type input "0"
click at [1107, 586] on div at bounding box center [1154, 596] width 126 height 20
type input "0"
click at [883, 643] on td at bounding box center [867, 663] width 143 height 86
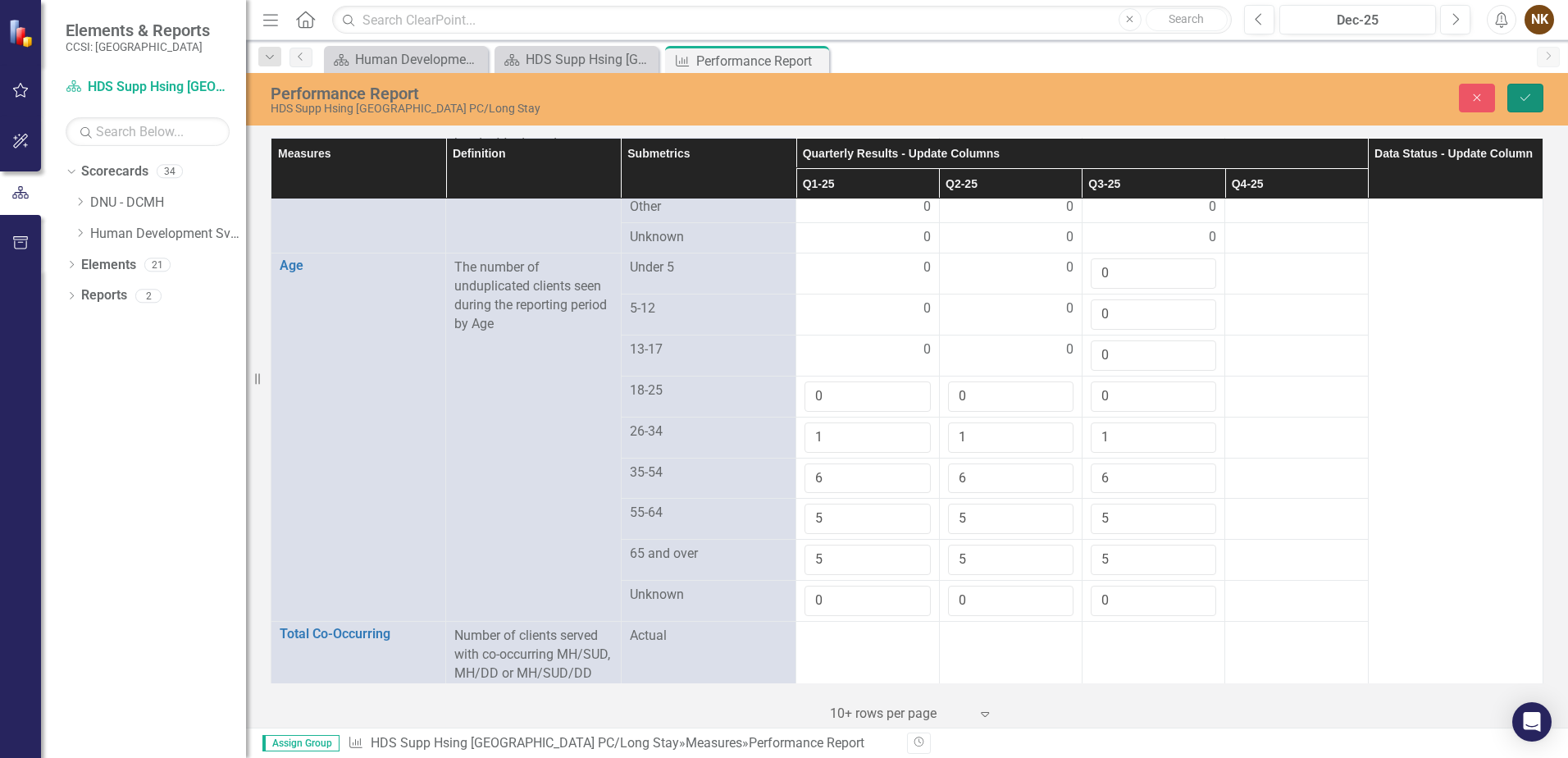
click at [1529, 110] on button "Save" at bounding box center [1526, 97] width 36 height 29
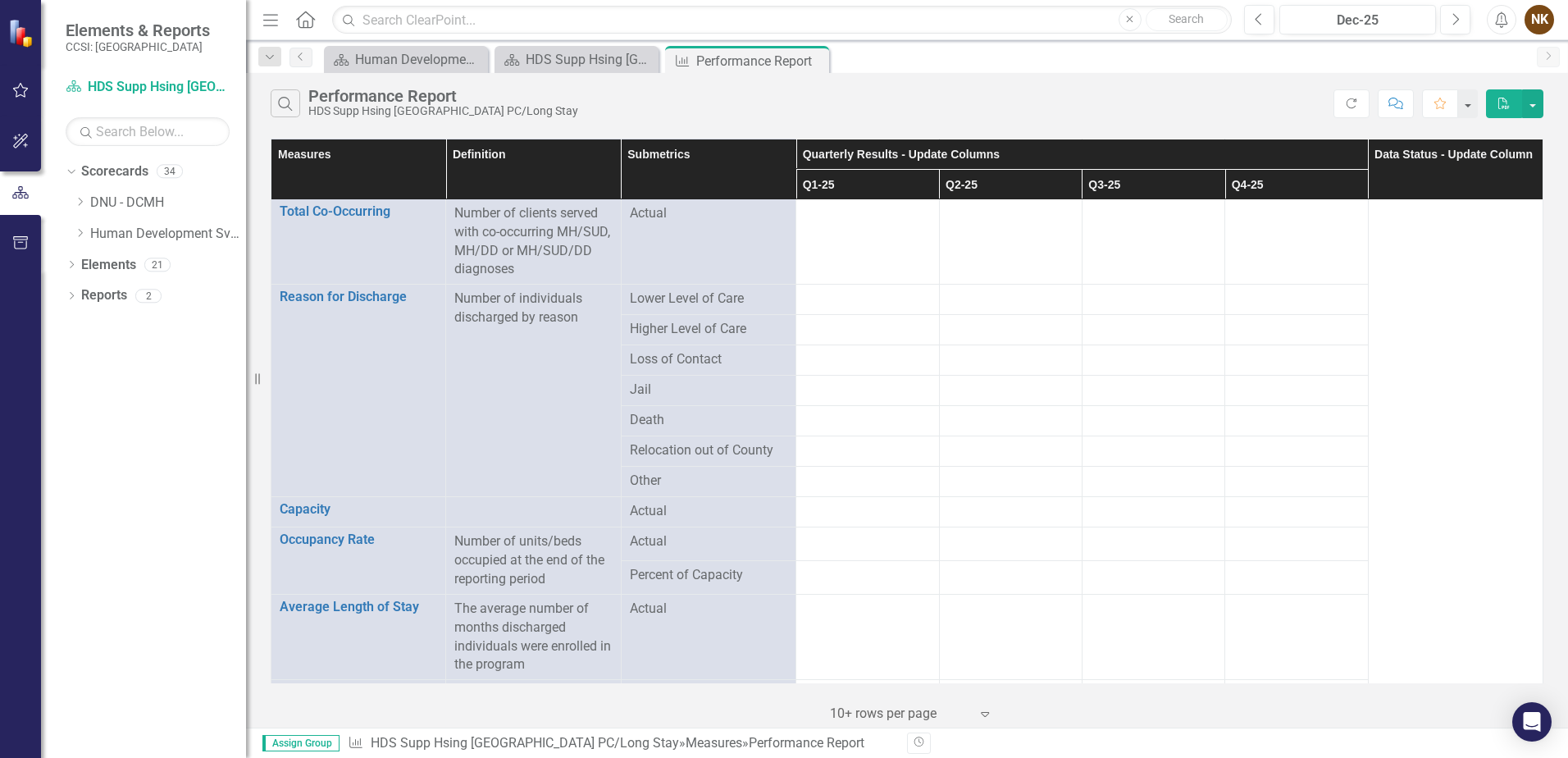
scroll to position [1231, 0]
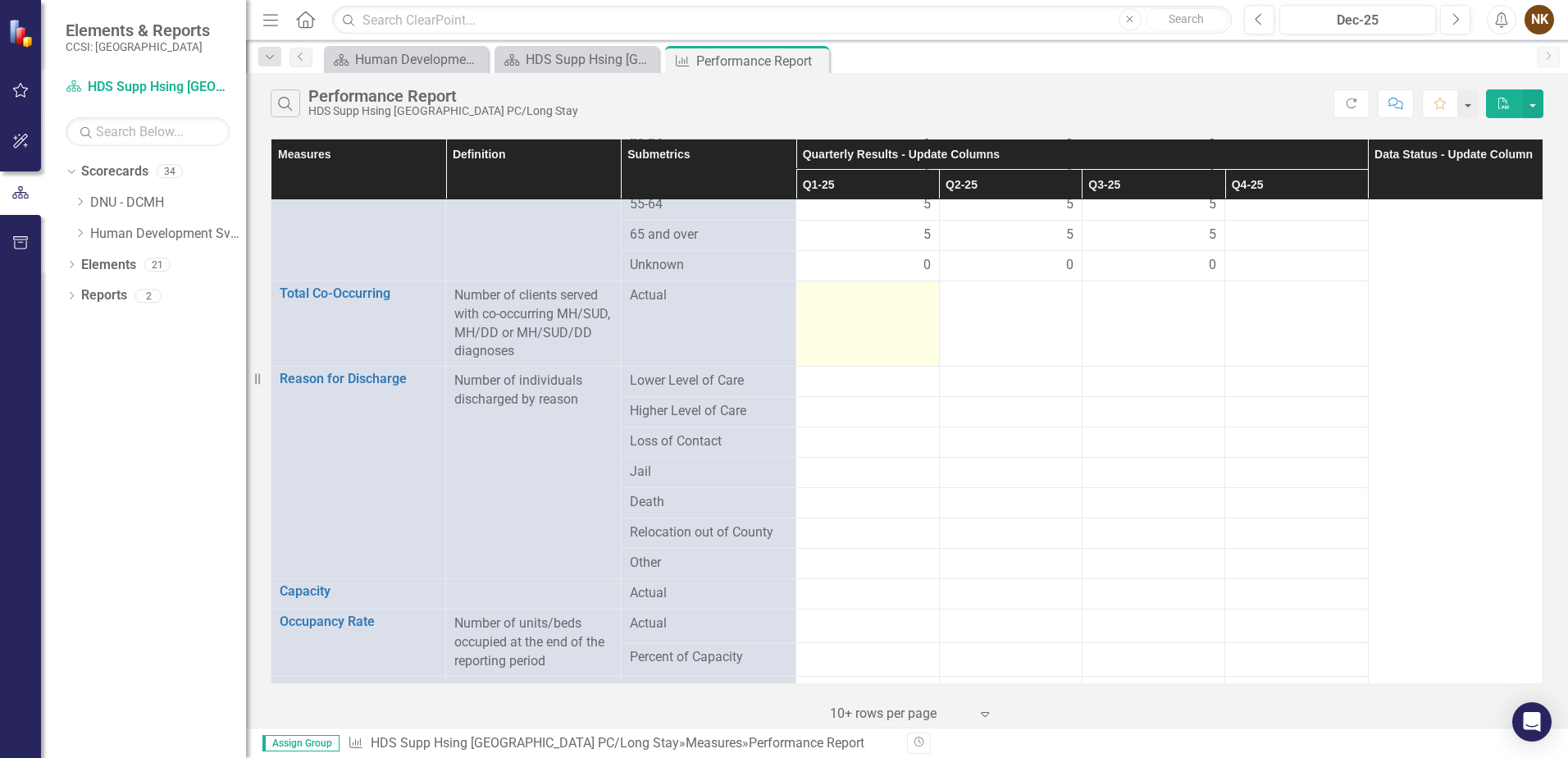
click at [886, 304] on td at bounding box center [867, 323] width 143 height 86
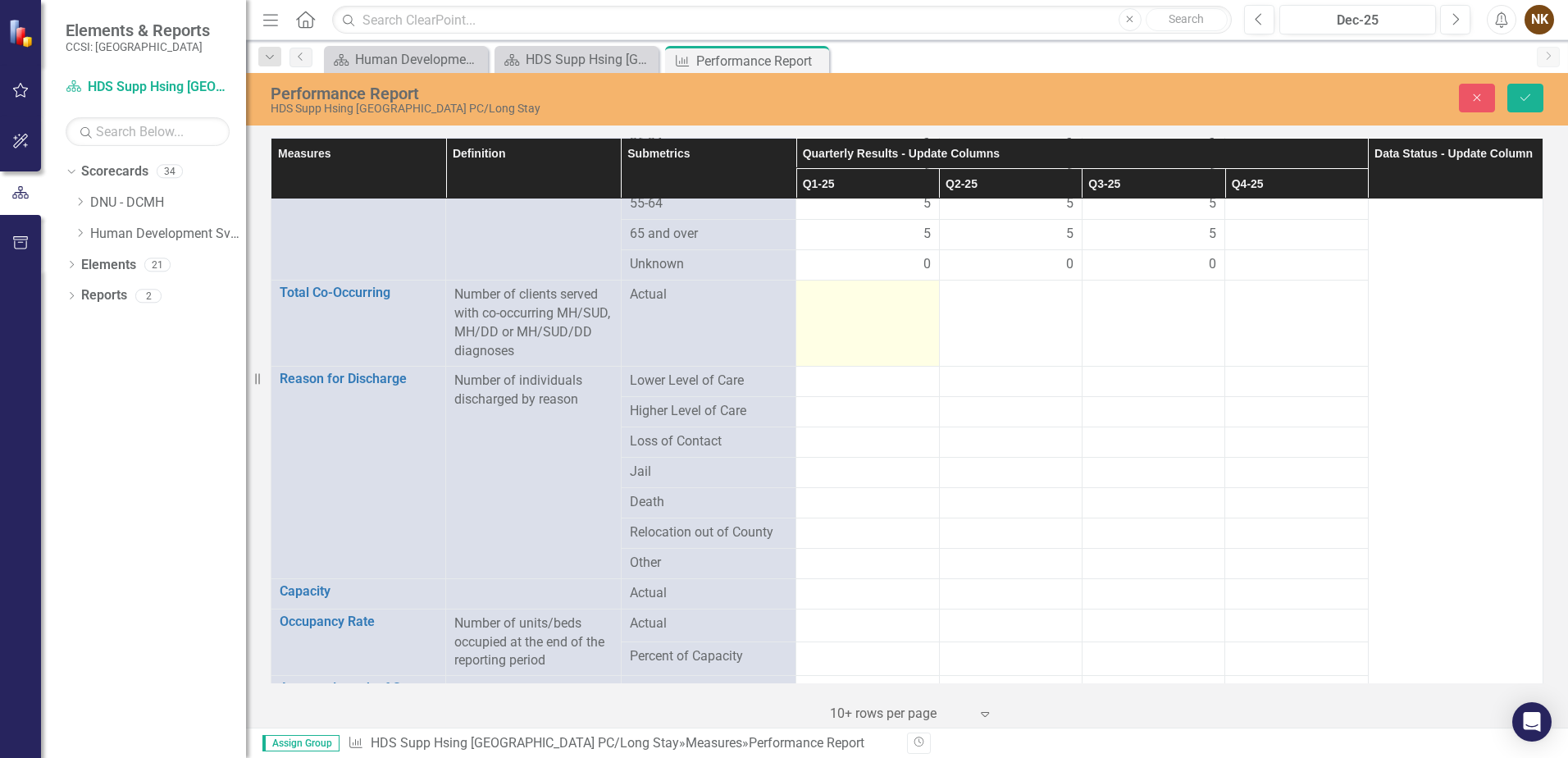
click at [886, 304] on td at bounding box center [867, 323] width 143 height 86
click at [887, 293] on input "number" at bounding box center [868, 300] width 126 height 31
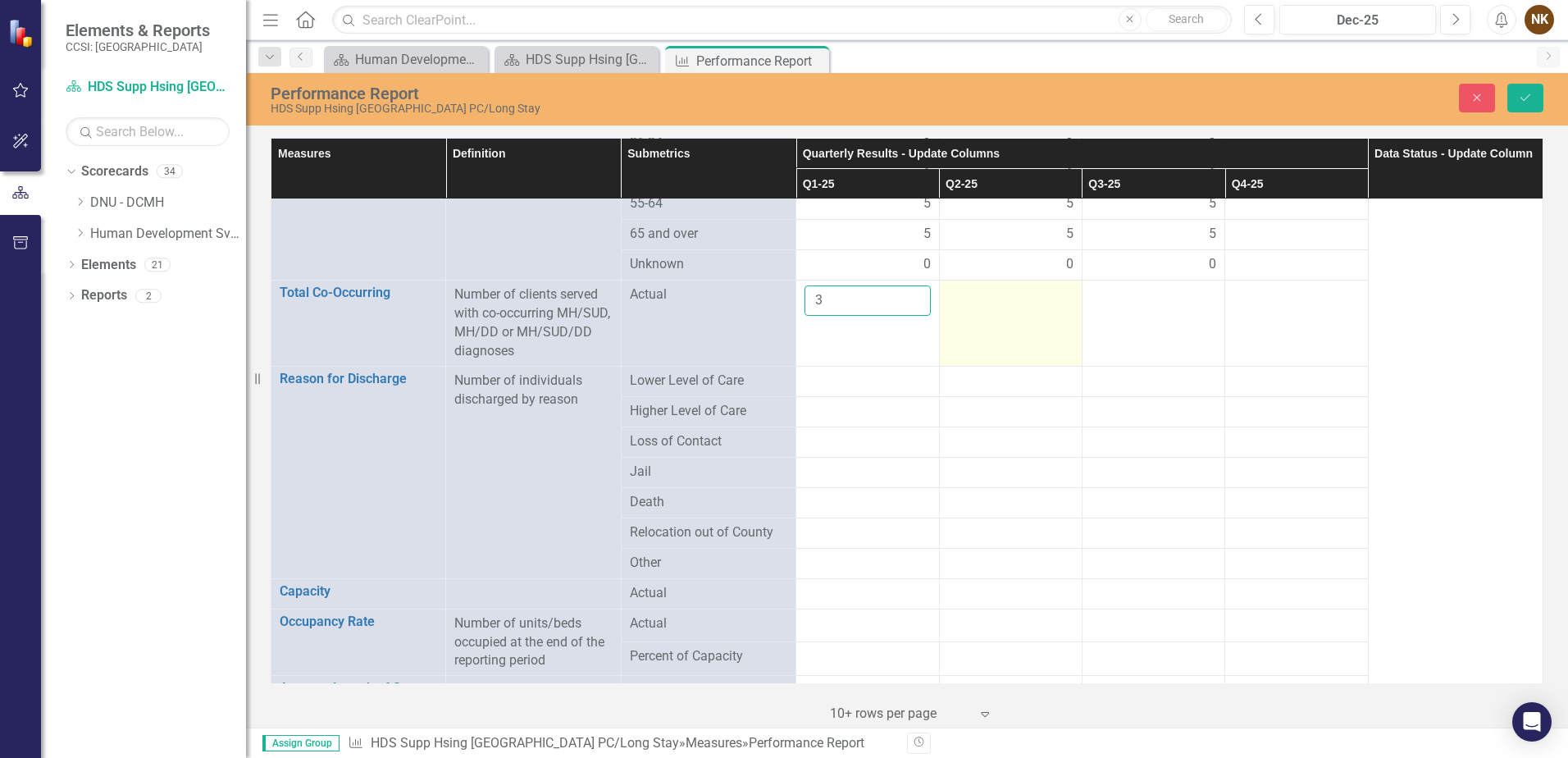
type input "3"
click at [1056, 285] on div at bounding box center [1011, 295] width 126 height 20
click at [1054, 285] on div at bounding box center [1011, 295] width 126 height 20
click at [1002, 290] on input "number" at bounding box center [1011, 300] width 126 height 31
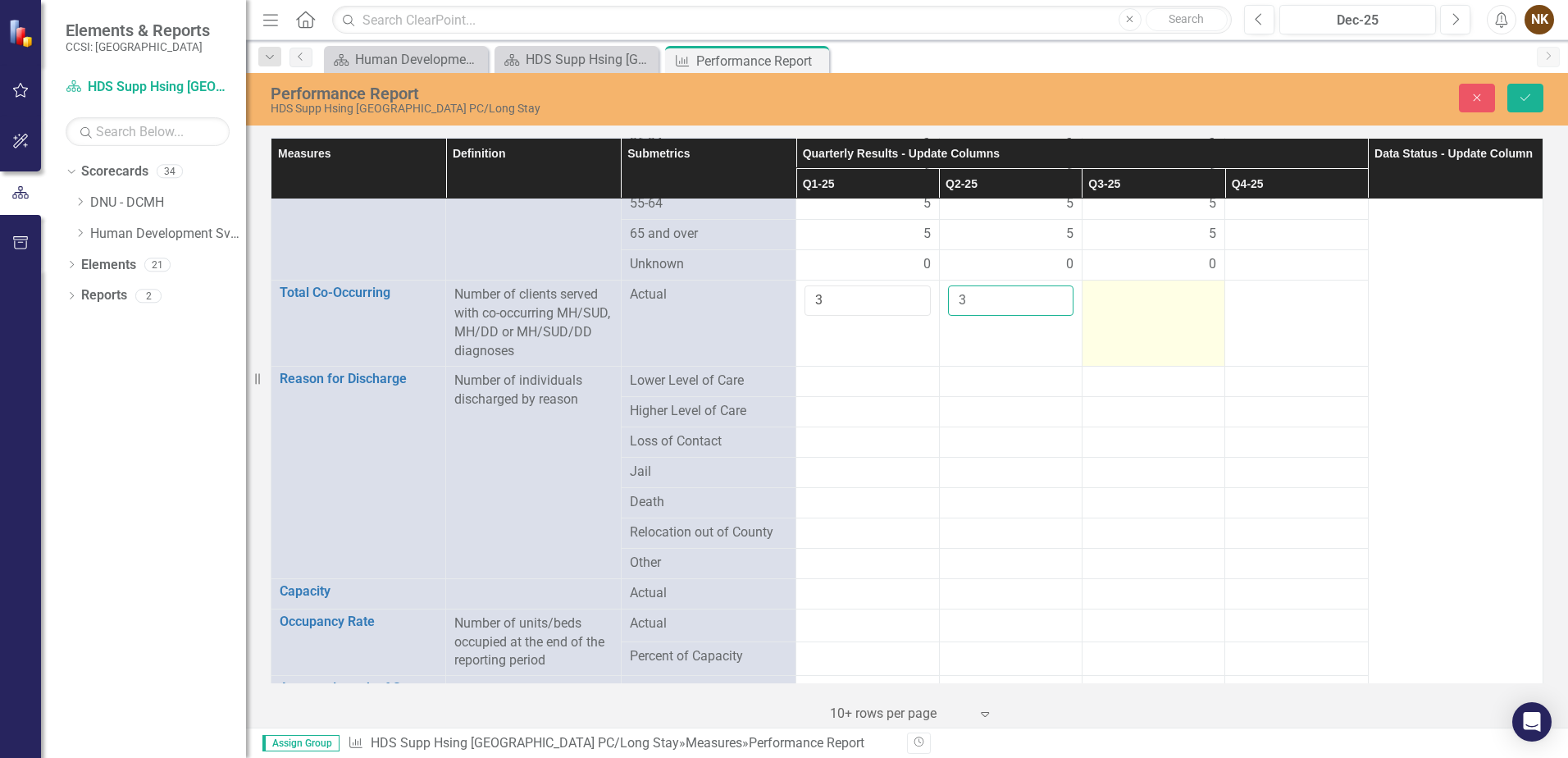
type input "3"
click at [1125, 291] on td at bounding box center [1153, 323] width 143 height 86
click at [1125, 291] on input "number" at bounding box center [1154, 300] width 126 height 31
type input "3"
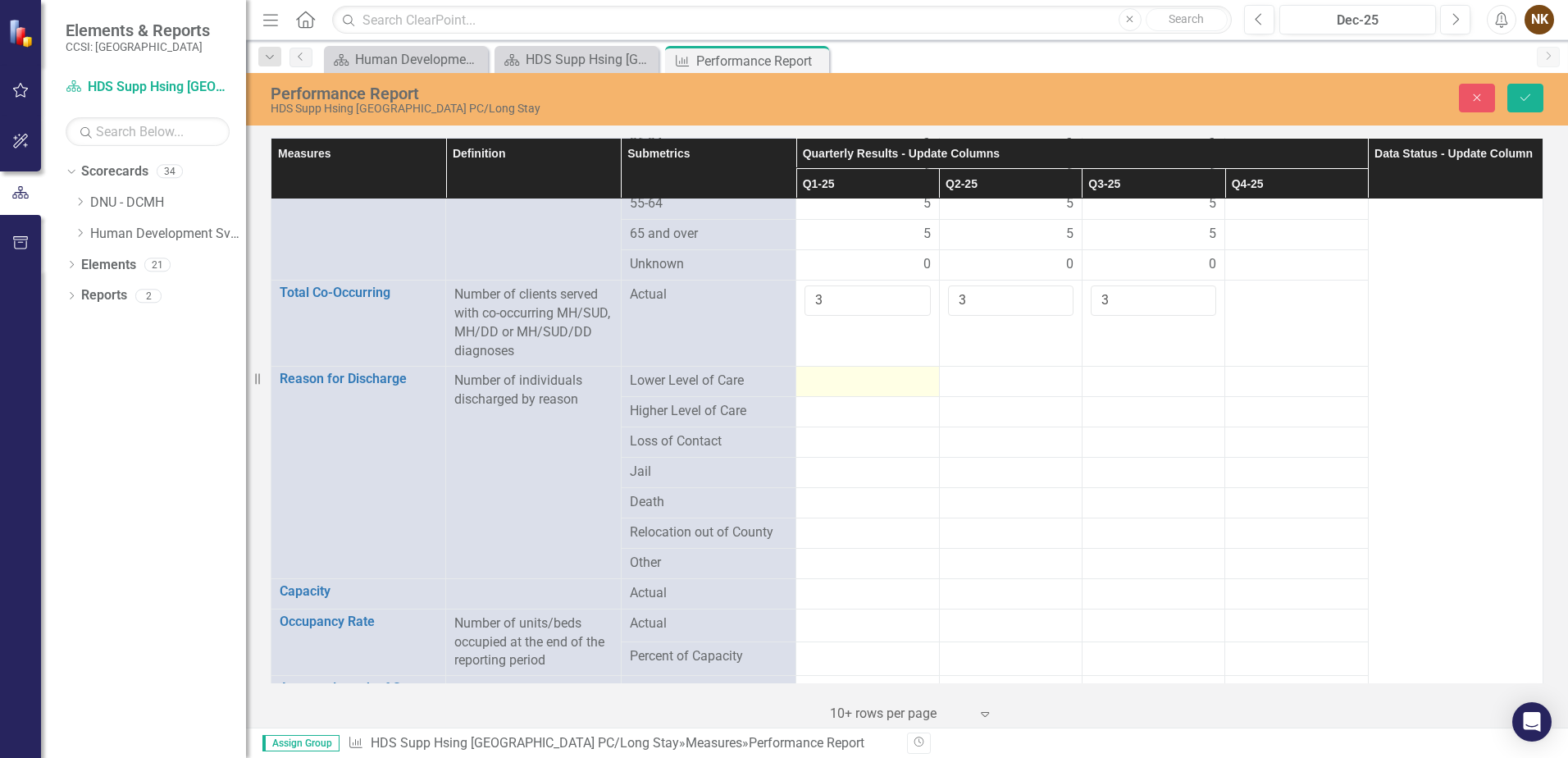
click at [814, 372] on div at bounding box center [868, 382] width 126 height 20
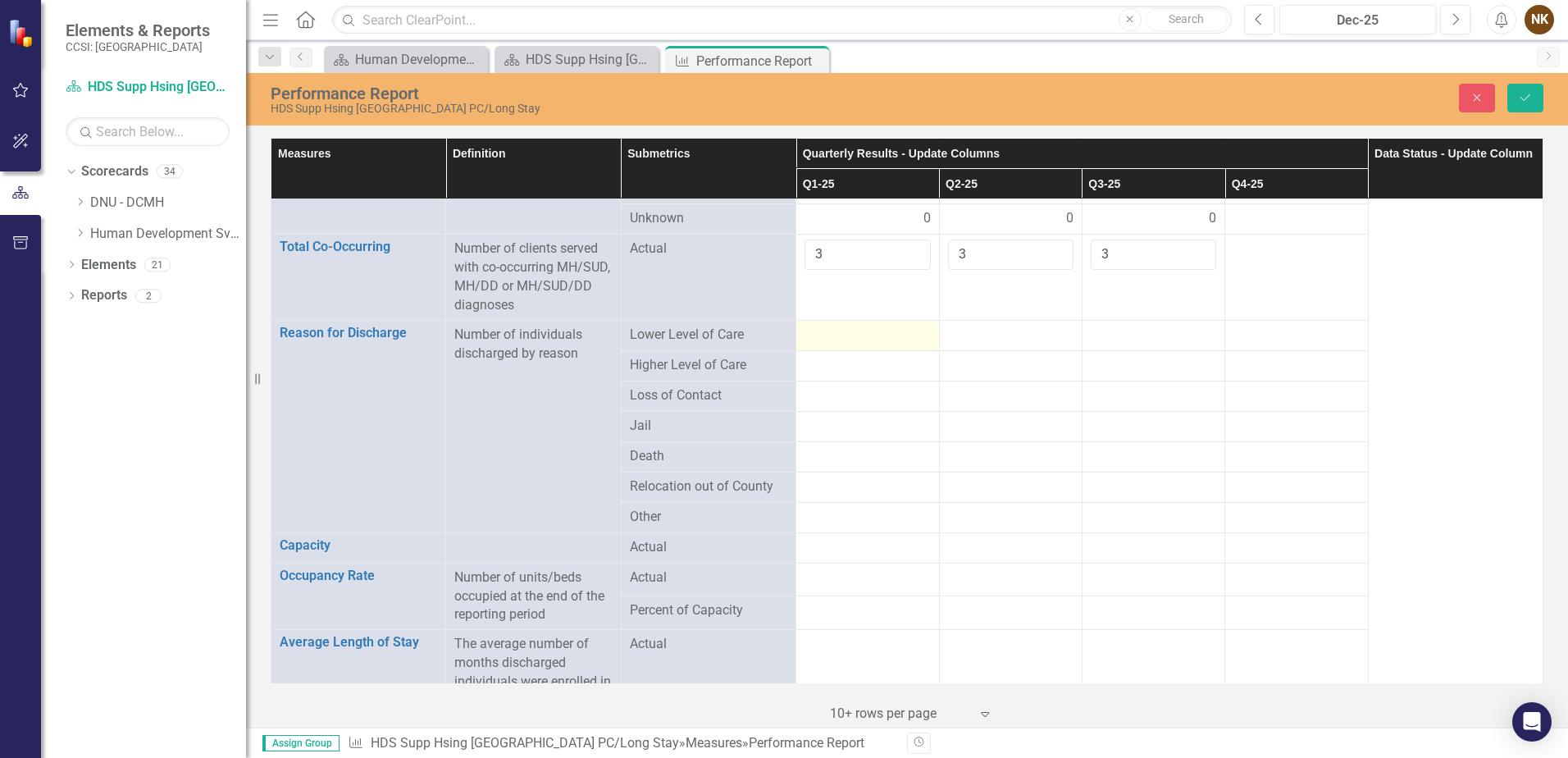
scroll to position [1312, 0]
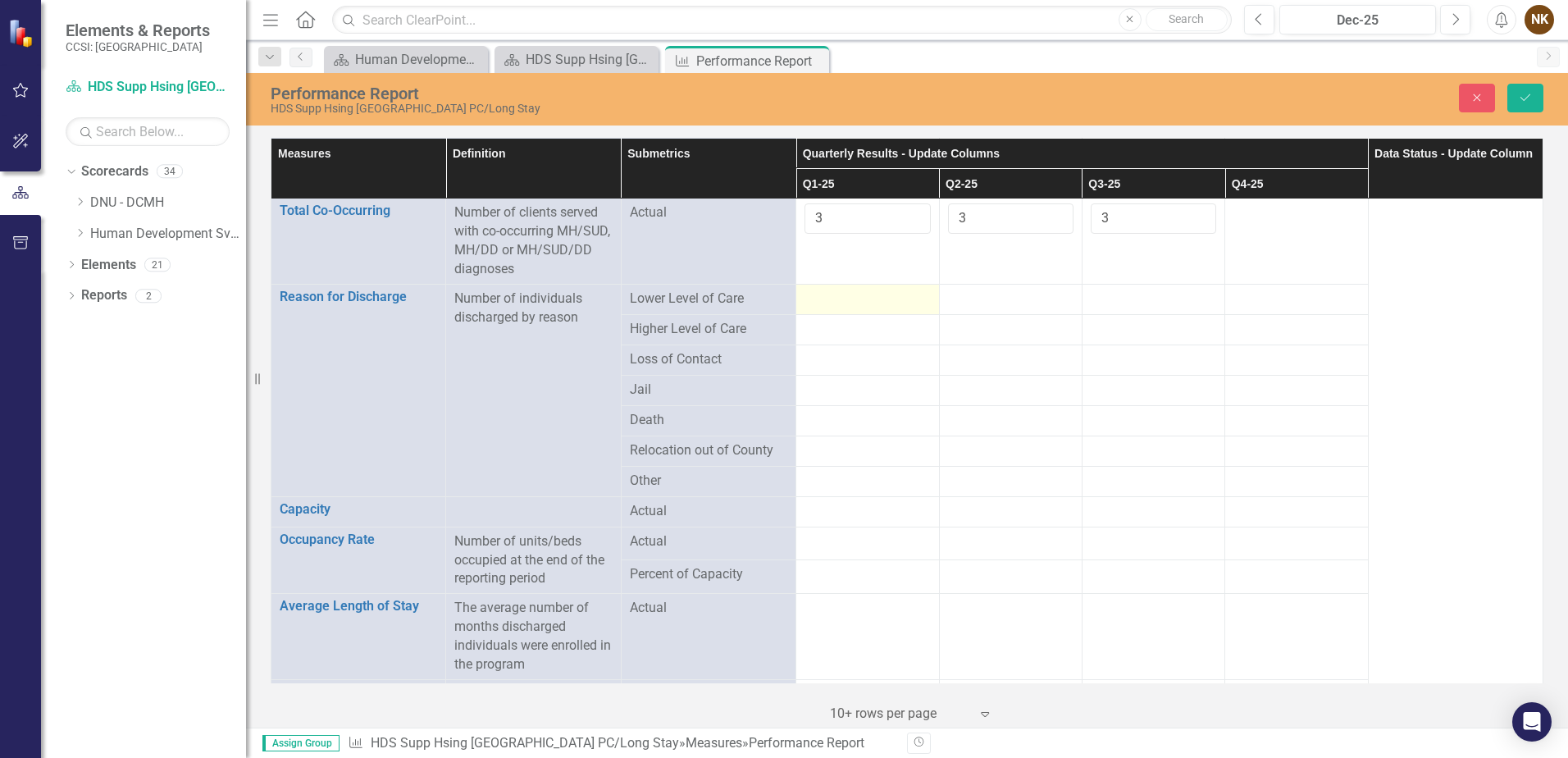
click at [861, 289] on div at bounding box center [868, 299] width 126 height 20
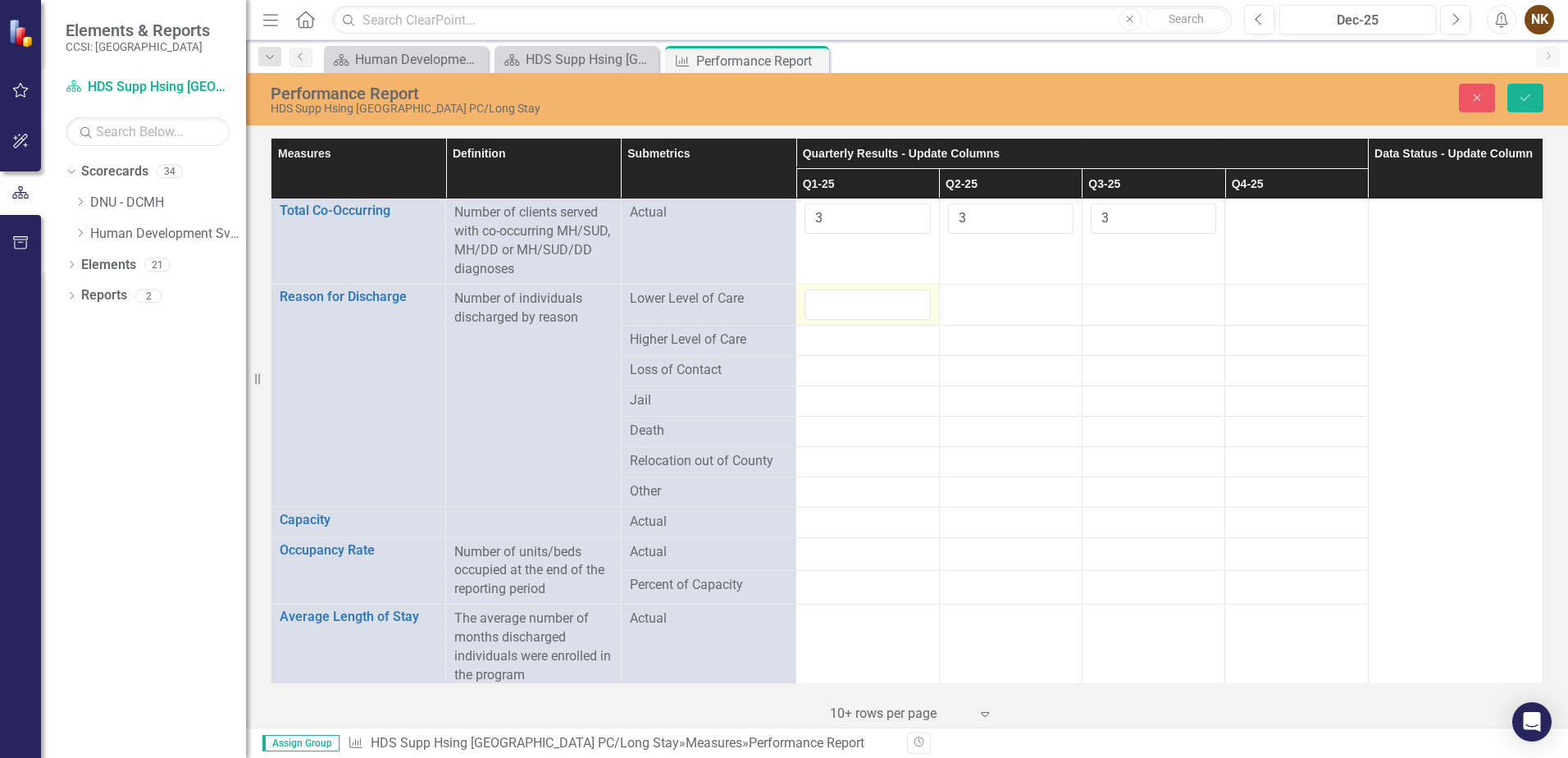
click at [861, 289] on input "number" at bounding box center [868, 304] width 126 height 31
type input "0"
click at [972, 292] on td at bounding box center [1010, 304] width 143 height 41
type input "0"
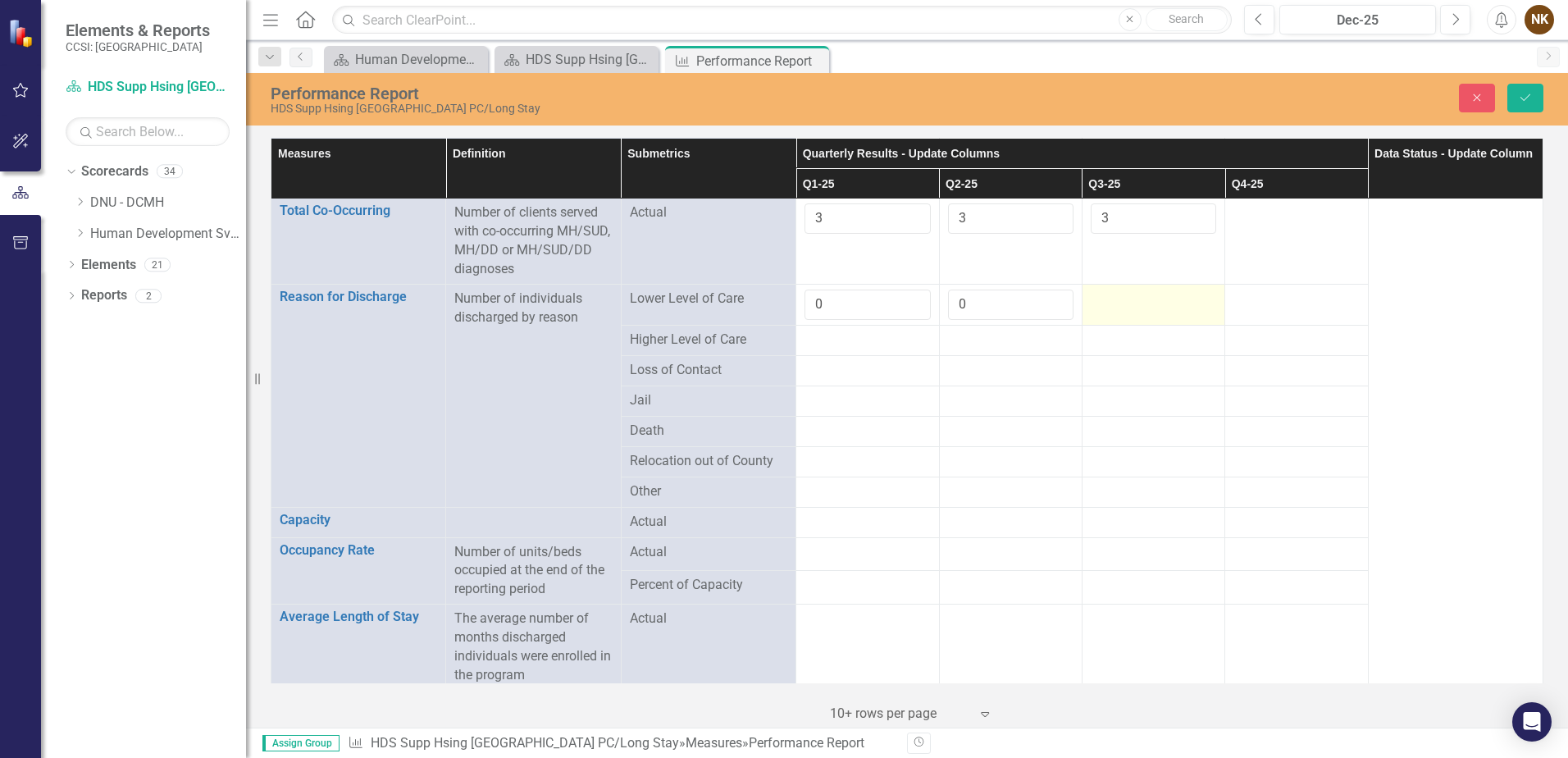
click at [1158, 290] on div at bounding box center [1154, 299] width 126 height 20
click at [1158, 290] on input "number" at bounding box center [1154, 304] width 126 height 31
type input "0"
click at [854, 331] on div at bounding box center [868, 341] width 126 height 20
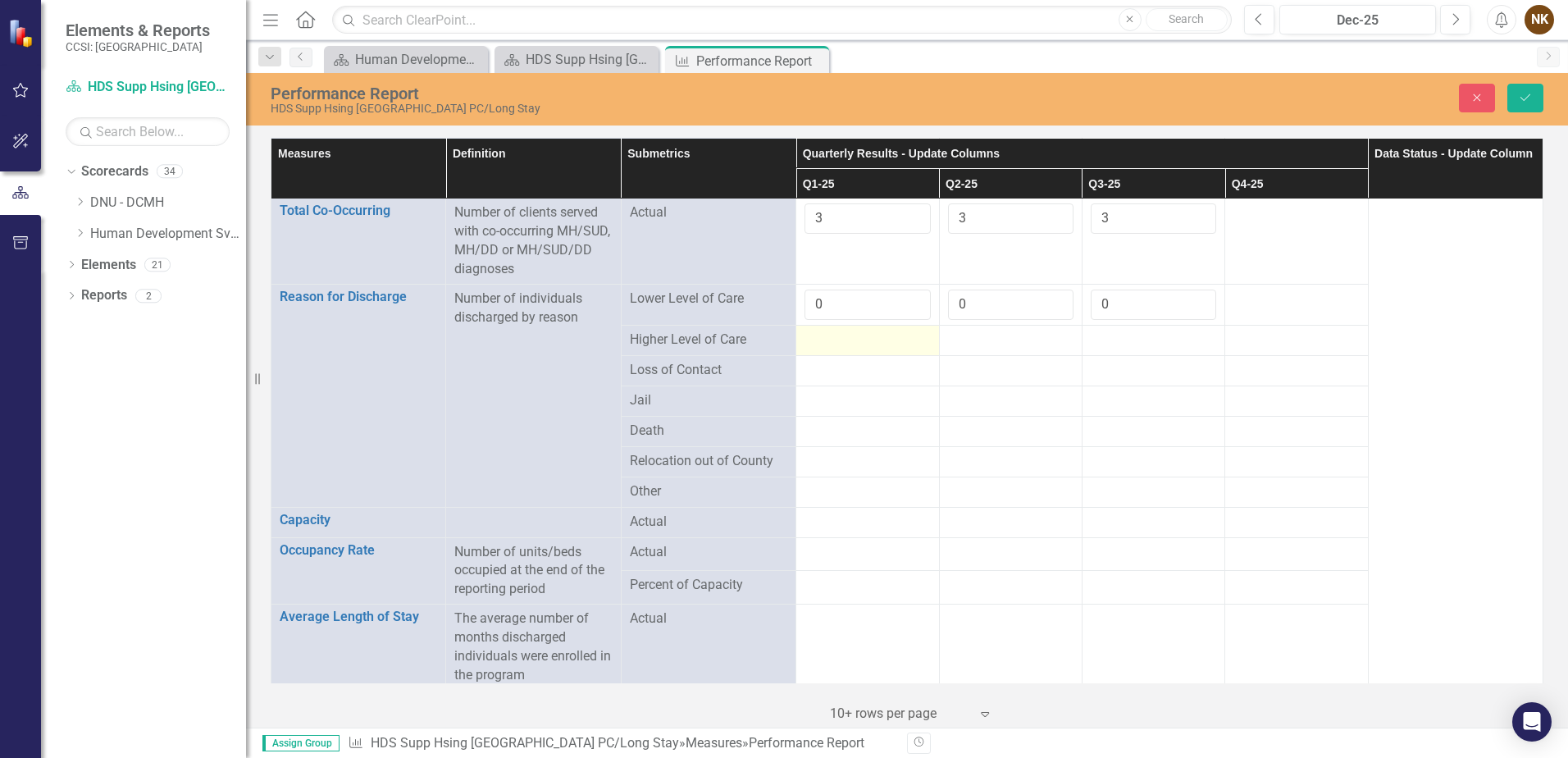
click at [854, 331] on div at bounding box center [868, 341] width 126 height 20
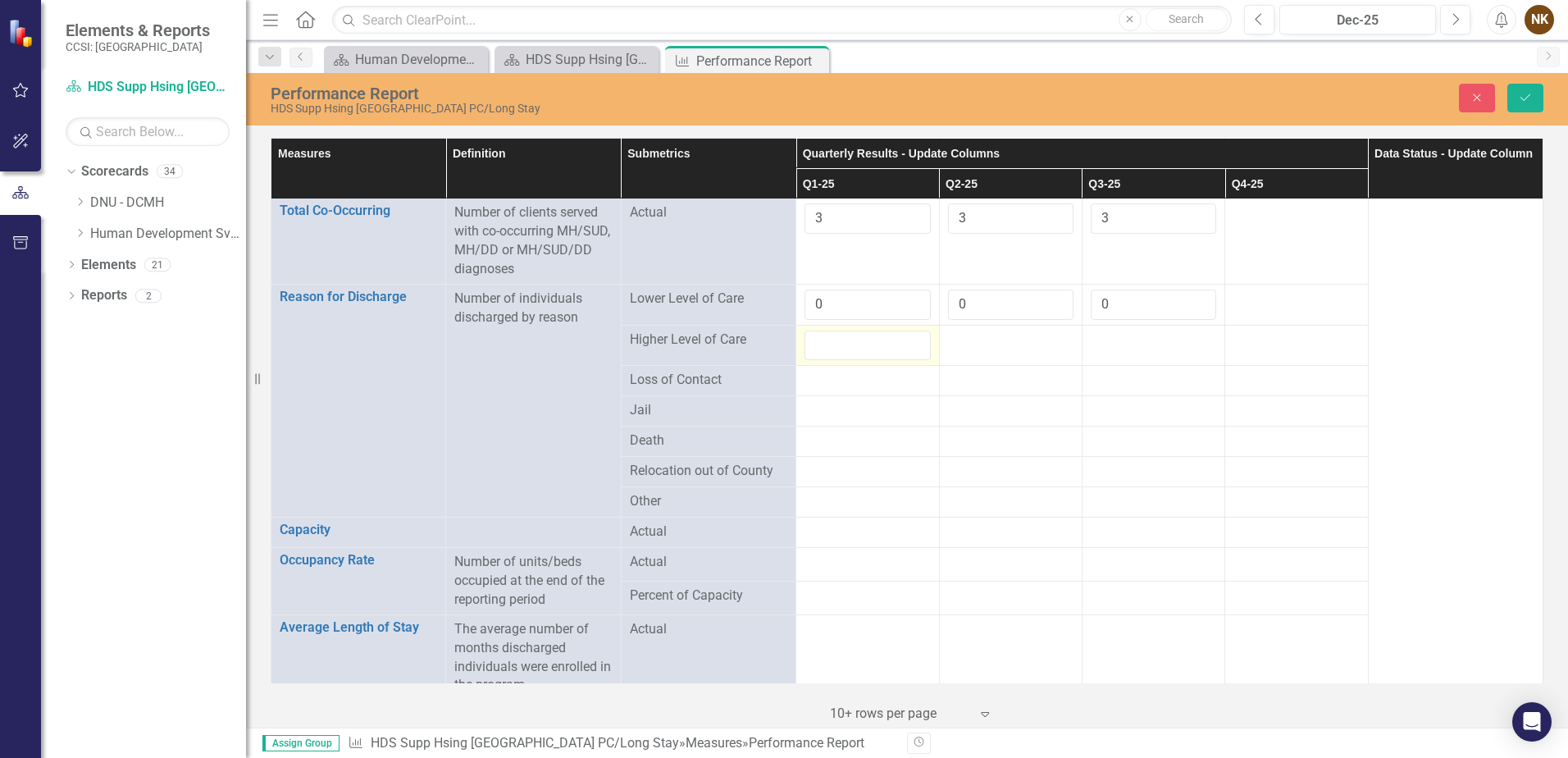
click at [854, 331] on input "number" at bounding box center [868, 346] width 126 height 31
type input "0"
click at [966, 331] on div at bounding box center [1011, 341] width 126 height 20
type input "0"
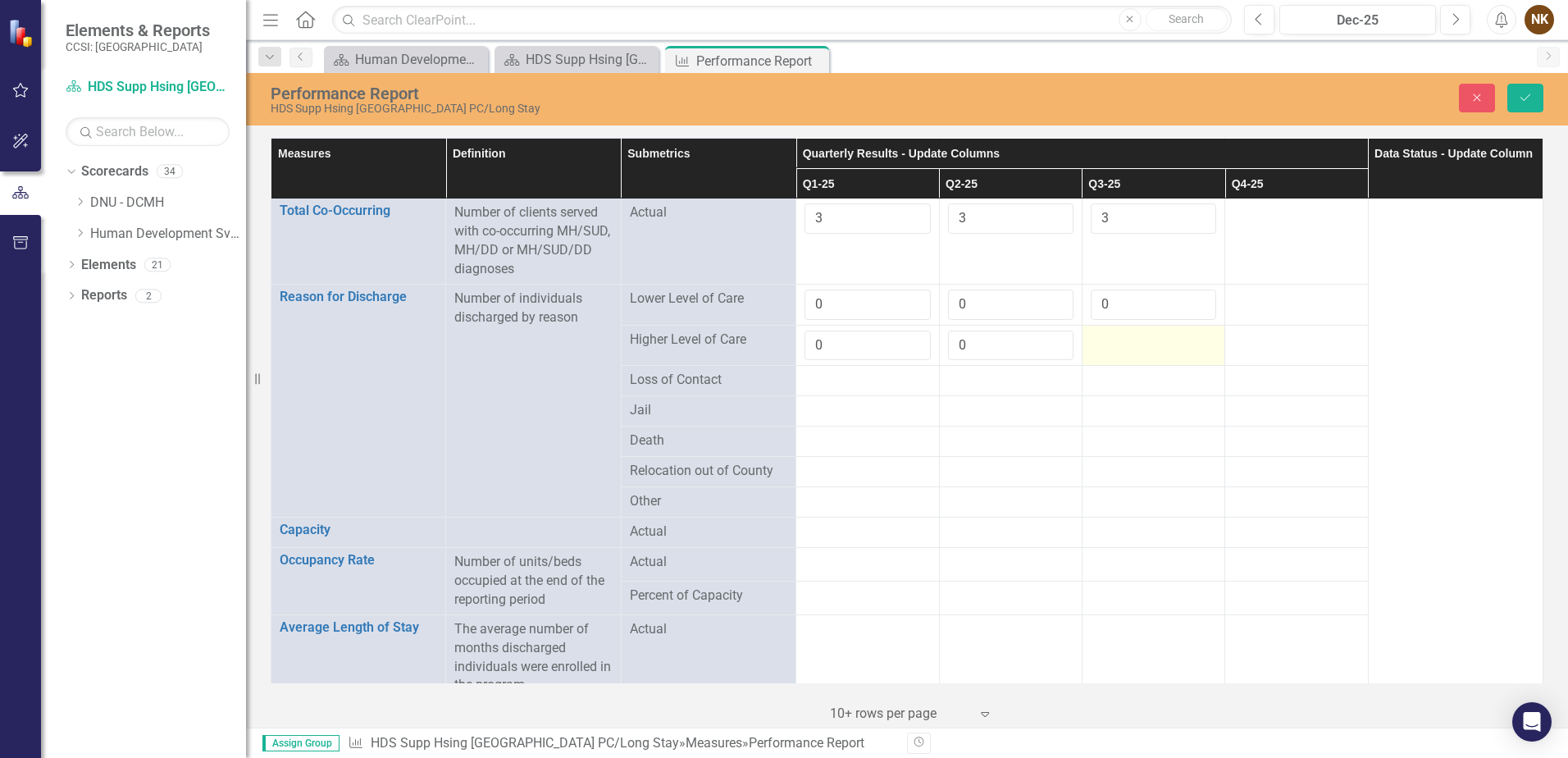
click at [1116, 331] on div at bounding box center [1154, 341] width 126 height 20
type input "0"
click at [847, 371] on div at bounding box center [868, 381] width 126 height 20
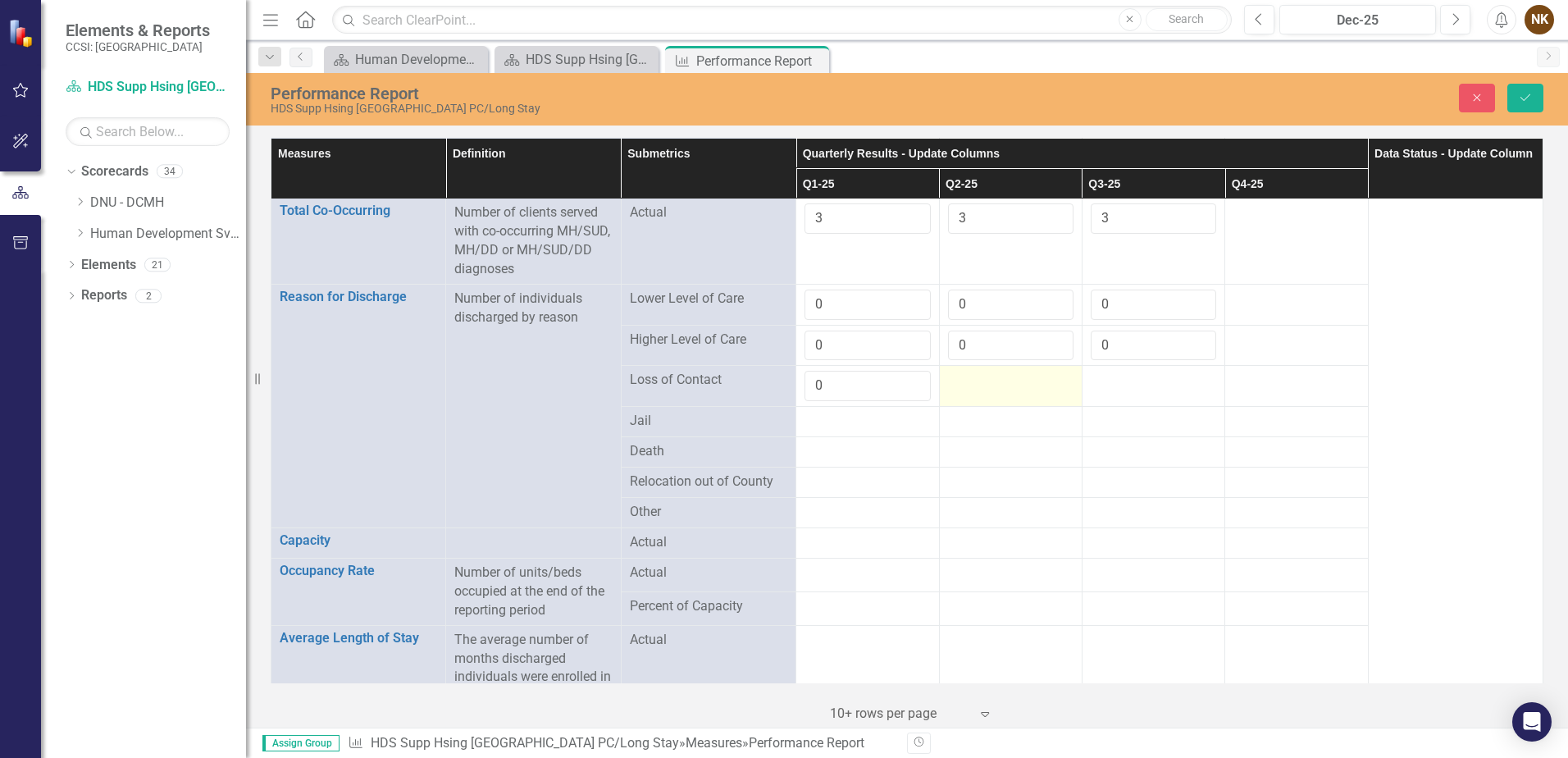
type input "0"
click at [976, 377] on td at bounding box center [1010, 387] width 143 height 41
click at [976, 377] on input "number" at bounding box center [1011, 386] width 126 height 31
type input "0"
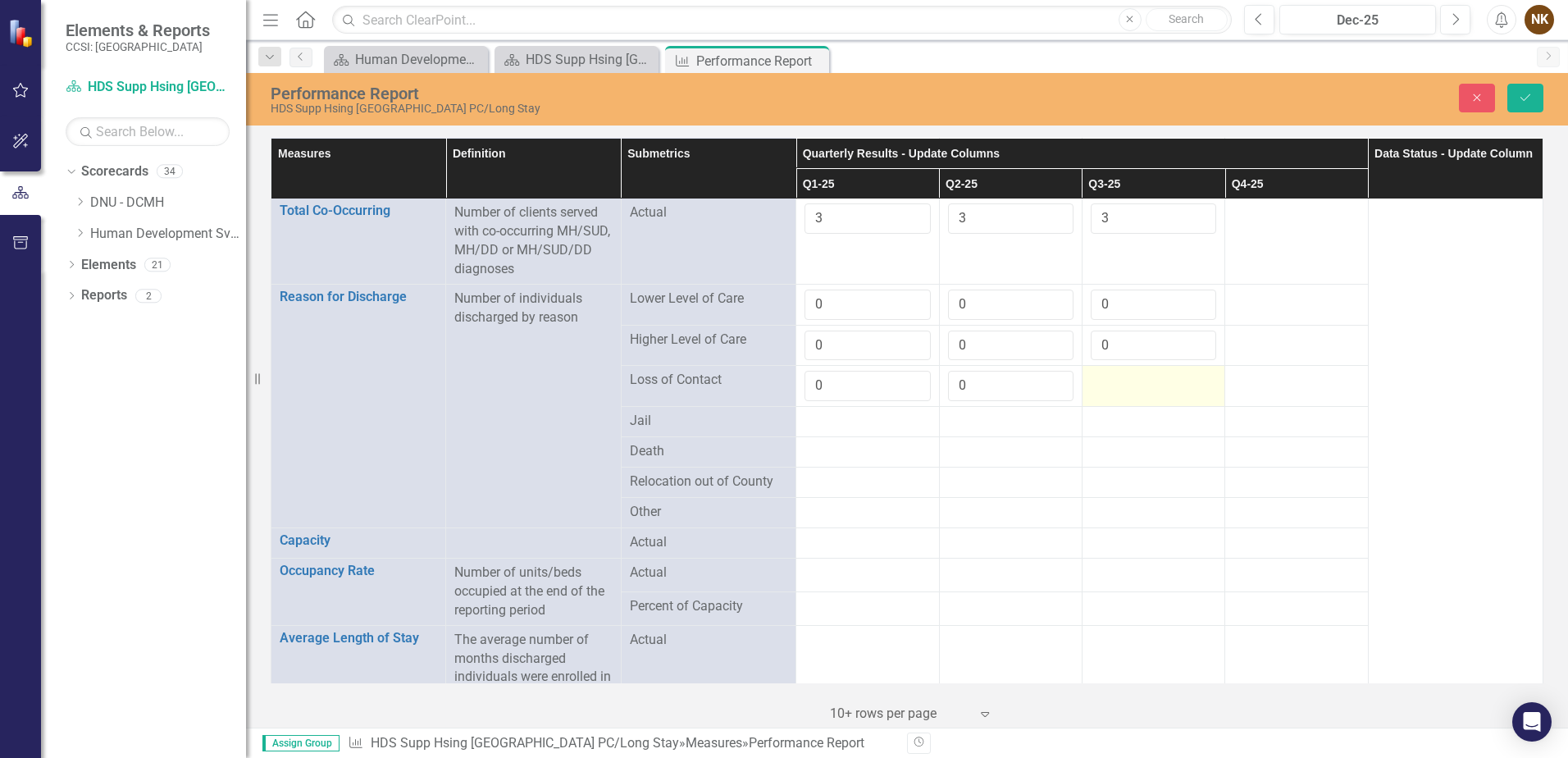
click at [1135, 380] on td at bounding box center [1153, 387] width 143 height 41
click at [1135, 380] on input "number" at bounding box center [1154, 386] width 126 height 31
type input "0"
click at [860, 411] on div at bounding box center [868, 421] width 126 height 20
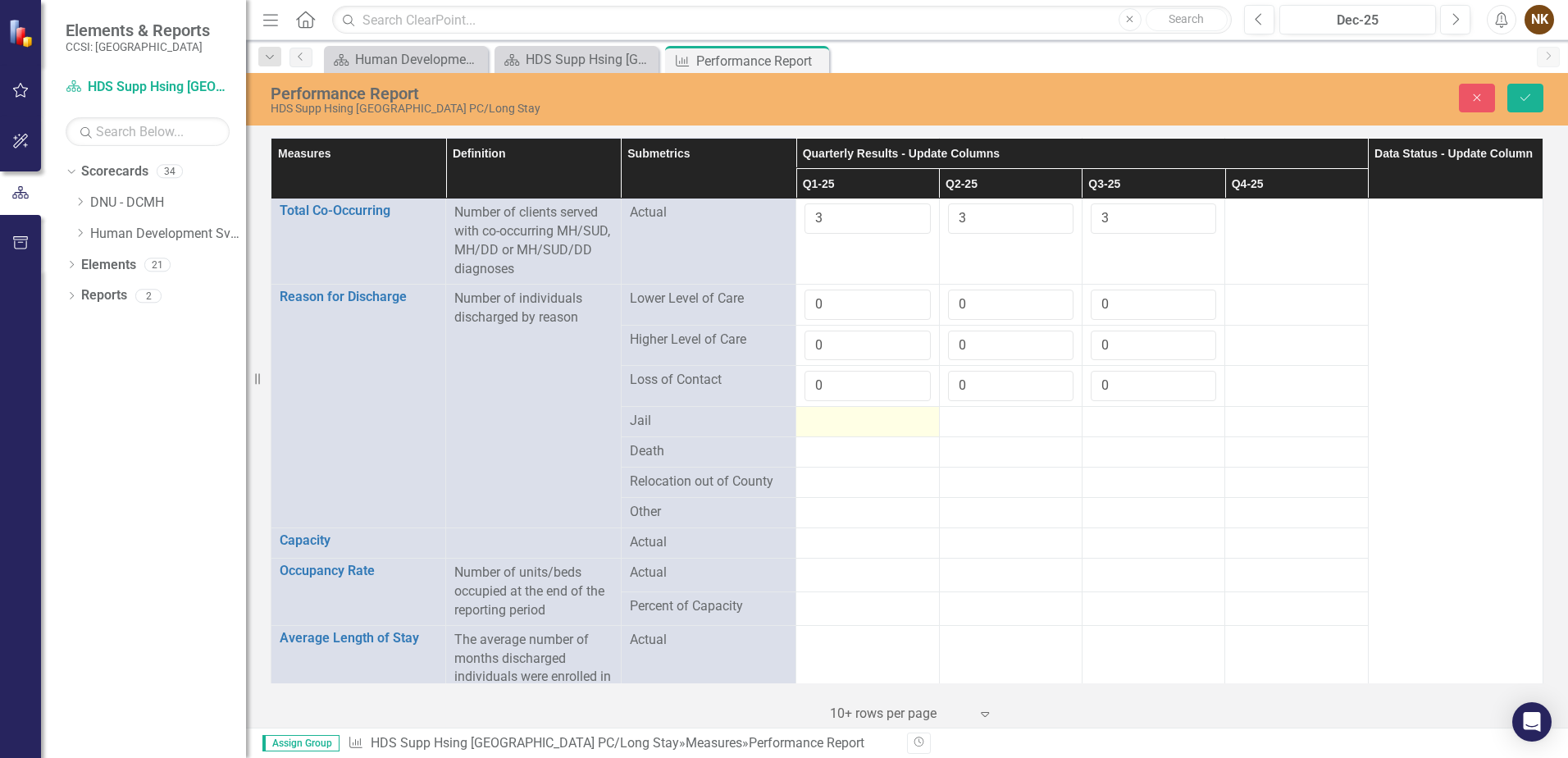
click at [860, 411] on div at bounding box center [868, 421] width 126 height 20
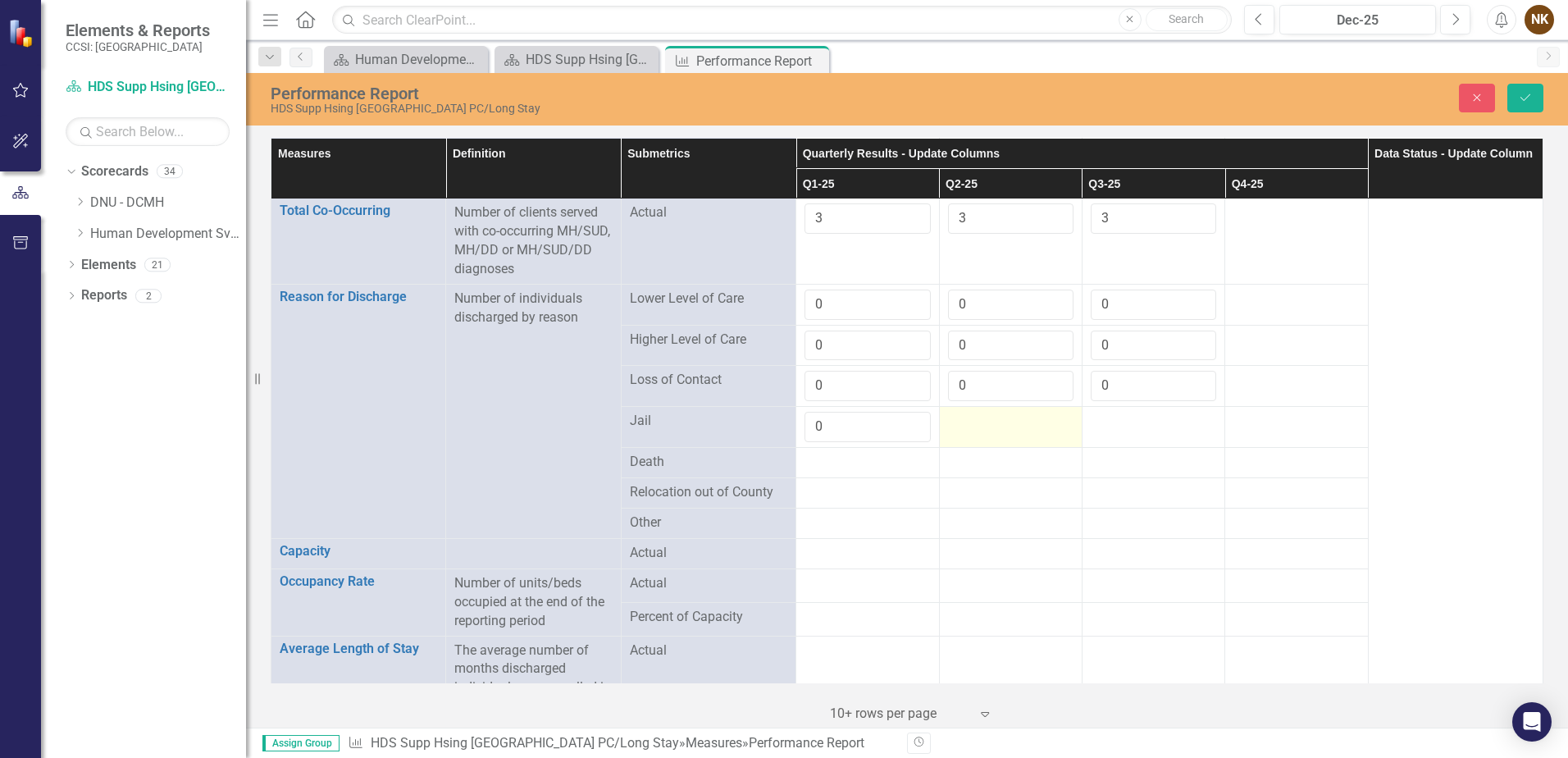
type input "0"
click at [1008, 416] on td at bounding box center [1010, 427] width 143 height 41
click at [1008, 416] on input "number" at bounding box center [1011, 426] width 126 height 31
type input "0"
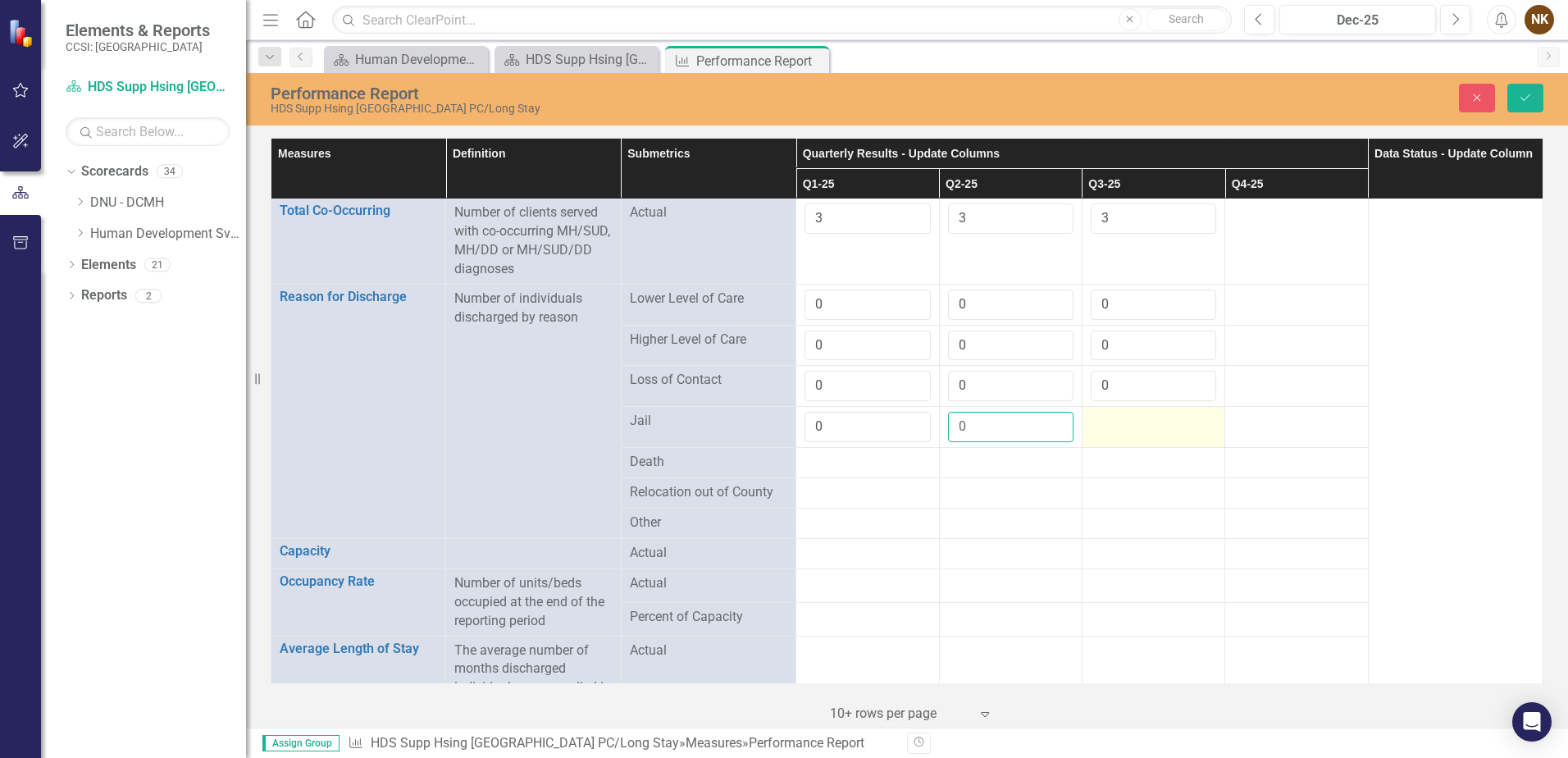
click at [1074, 415] on tr "Jail 0 0" at bounding box center [908, 427] width 1273 height 41
click at [1085, 416] on td at bounding box center [1153, 427] width 143 height 41
click at [1091, 416] on input "number" at bounding box center [1154, 426] width 126 height 31
type input "0"
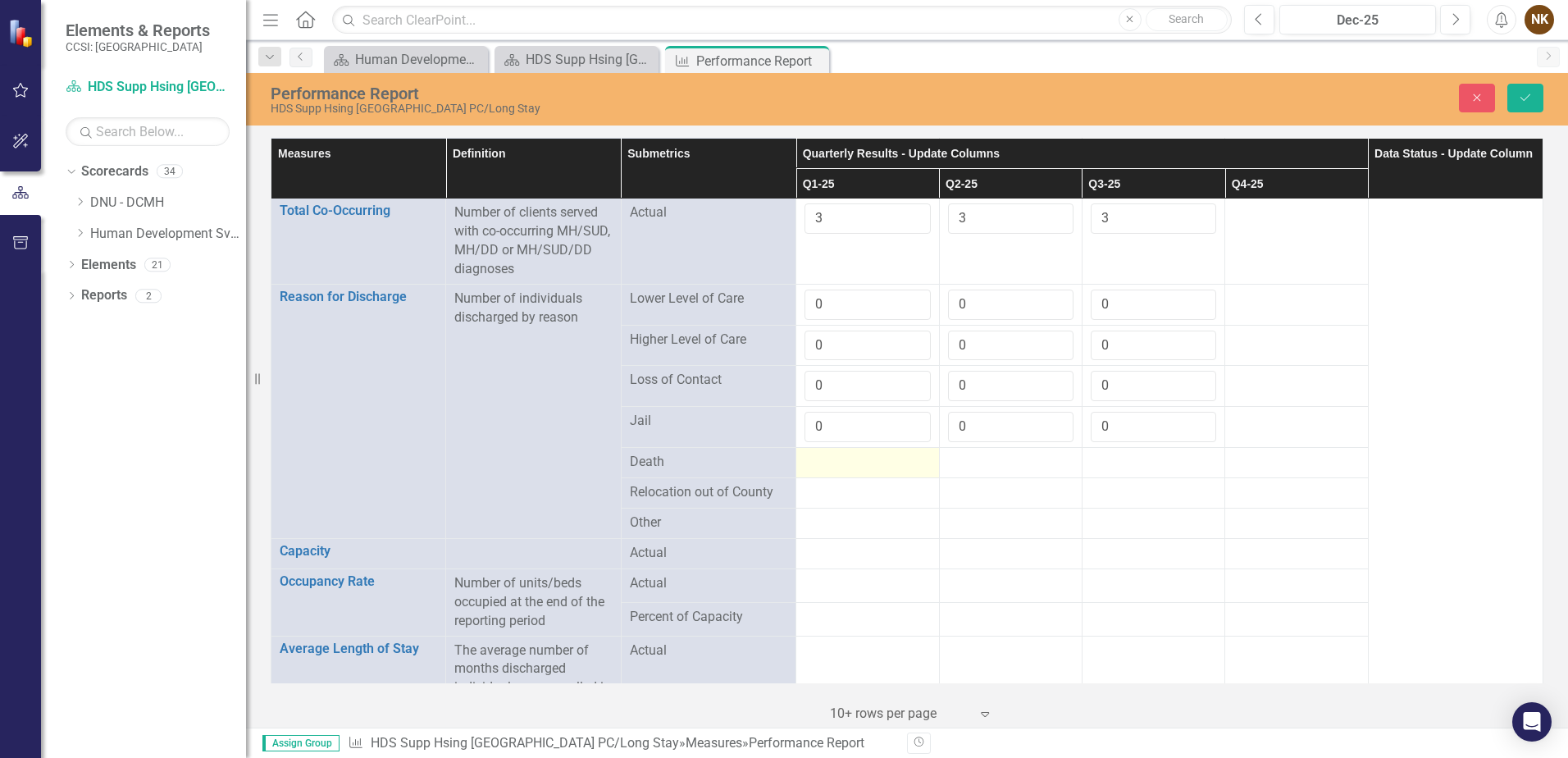
click at [859, 453] on div at bounding box center [868, 463] width 126 height 20
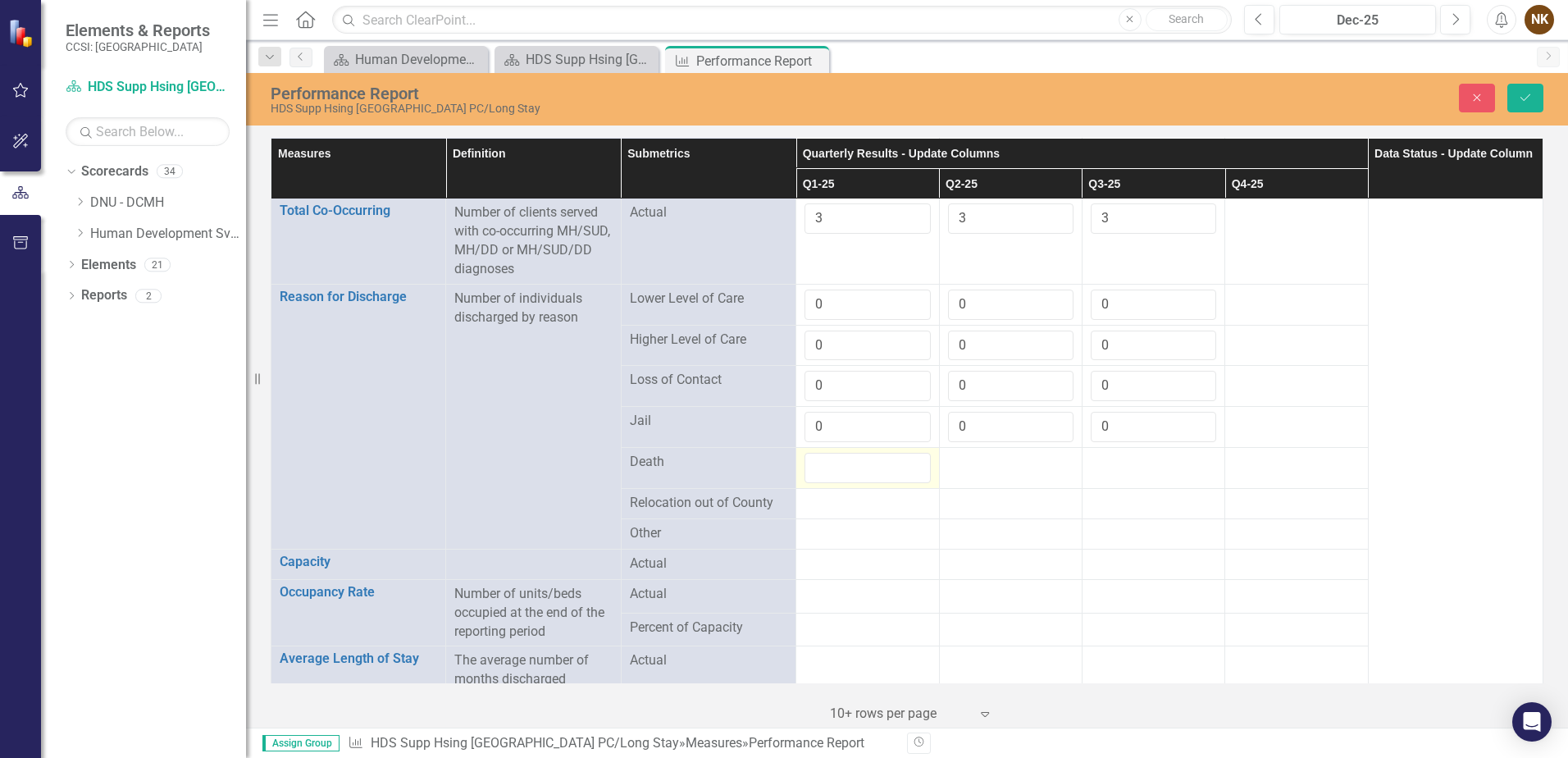
click at [859, 453] on input "number" at bounding box center [868, 468] width 126 height 31
type input "0"
click at [1005, 453] on div at bounding box center [1011, 463] width 126 height 20
type input "0"
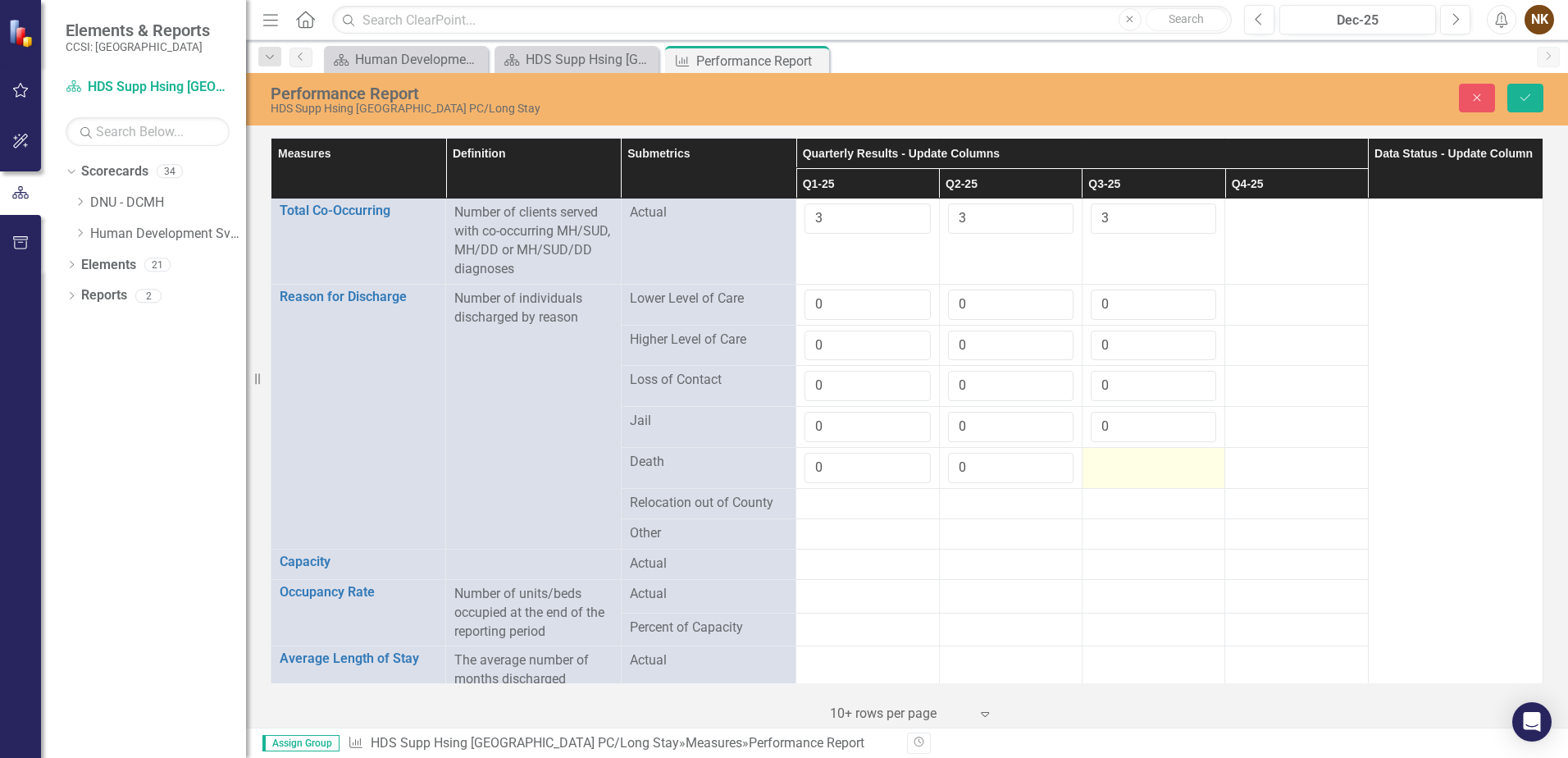
click at [1117, 453] on div at bounding box center [1154, 463] width 126 height 20
click at [1117, 453] on input "number" at bounding box center [1154, 468] width 126 height 31
type input "0"
click at [852, 494] on div at bounding box center [868, 504] width 126 height 20
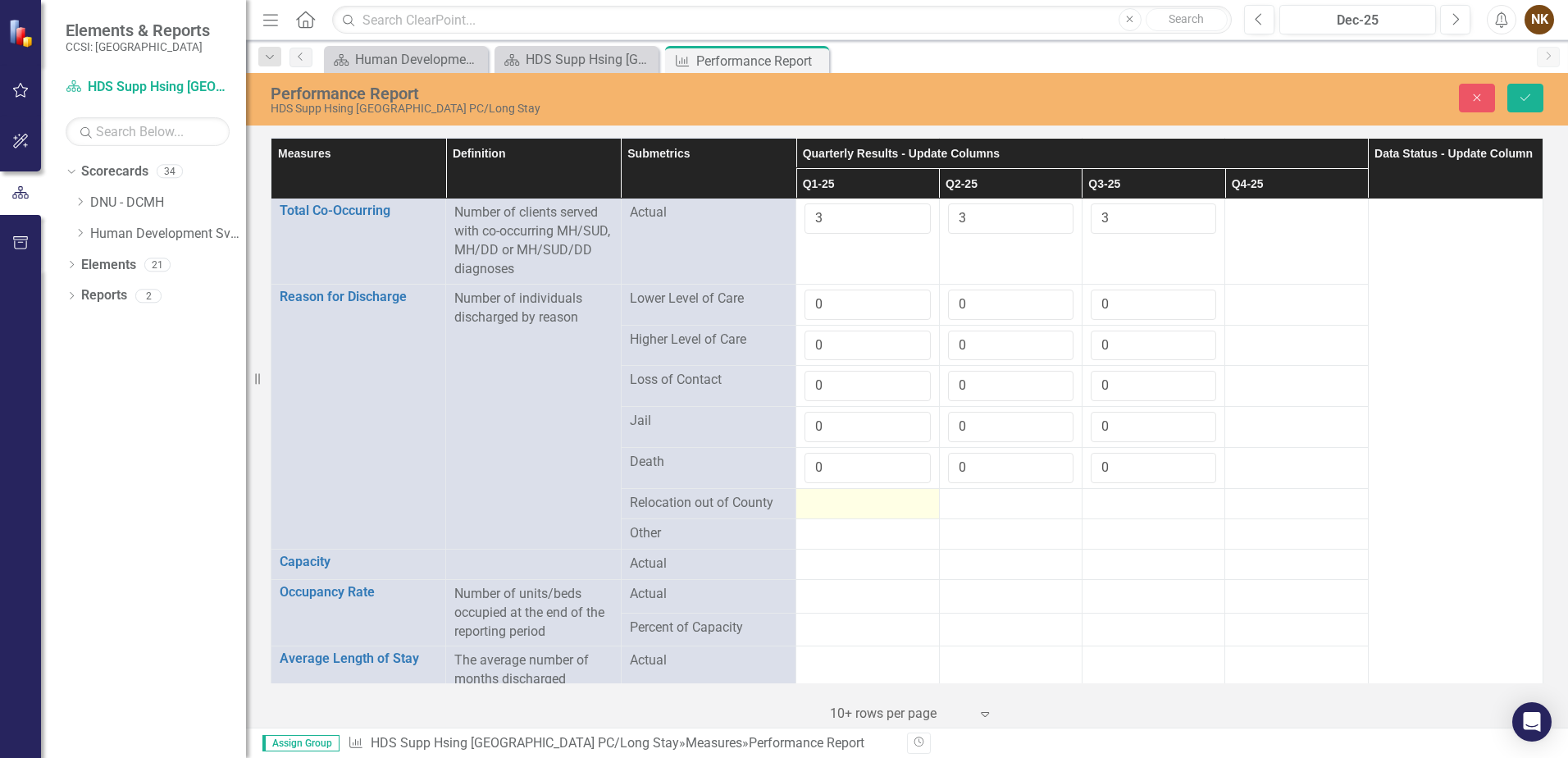
click at [852, 494] on div at bounding box center [868, 504] width 126 height 20
click at [852, 494] on input "number" at bounding box center [868, 509] width 126 height 31
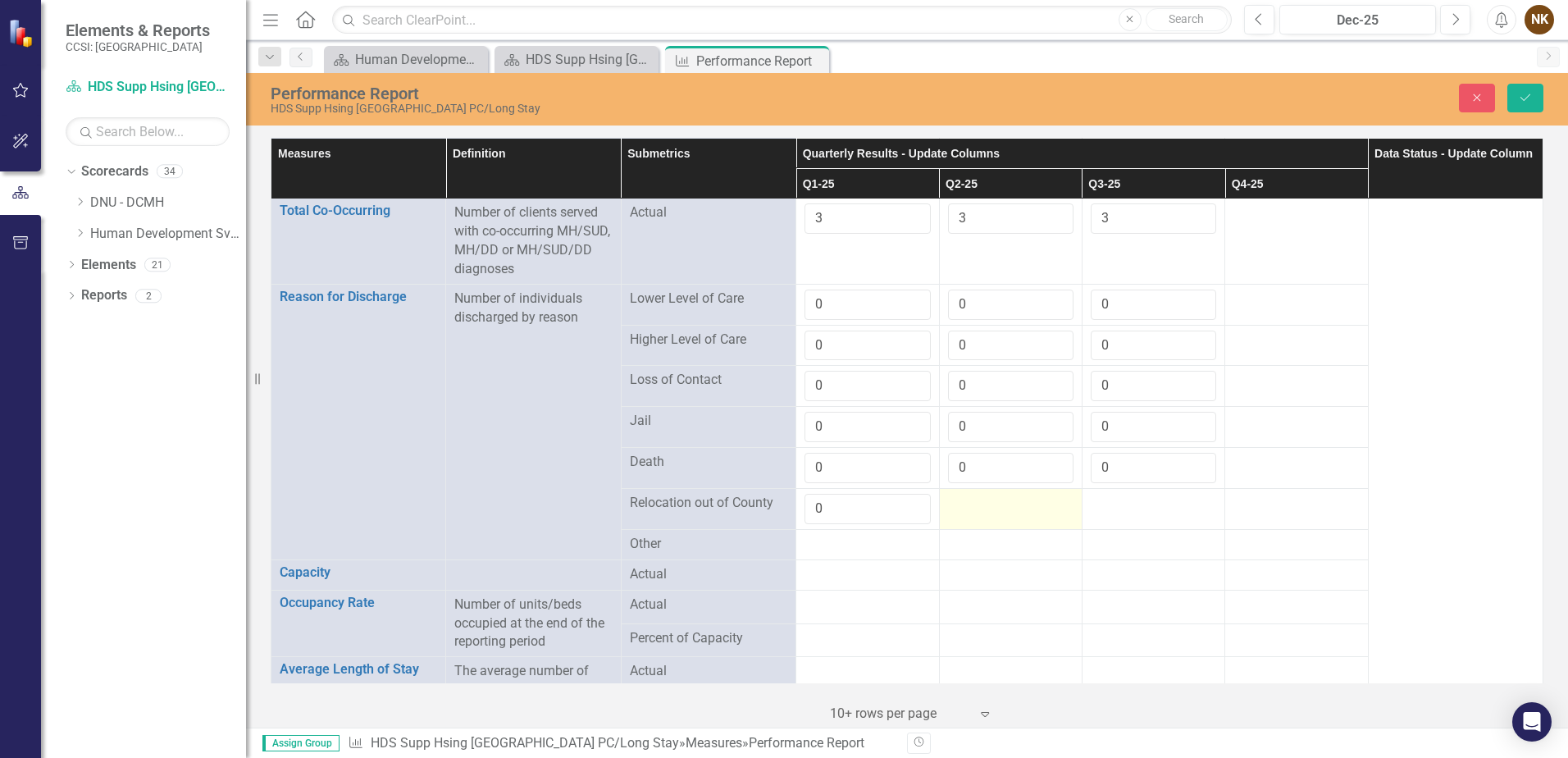
type input "0"
click at [979, 497] on td at bounding box center [1010, 509] width 143 height 41
click at [980, 496] on td at bounding box center [1010, 509] width 143 height 41
type input "0"
click at [1109, 494] on div at bounding box center [1154, 504] width 126 height 20
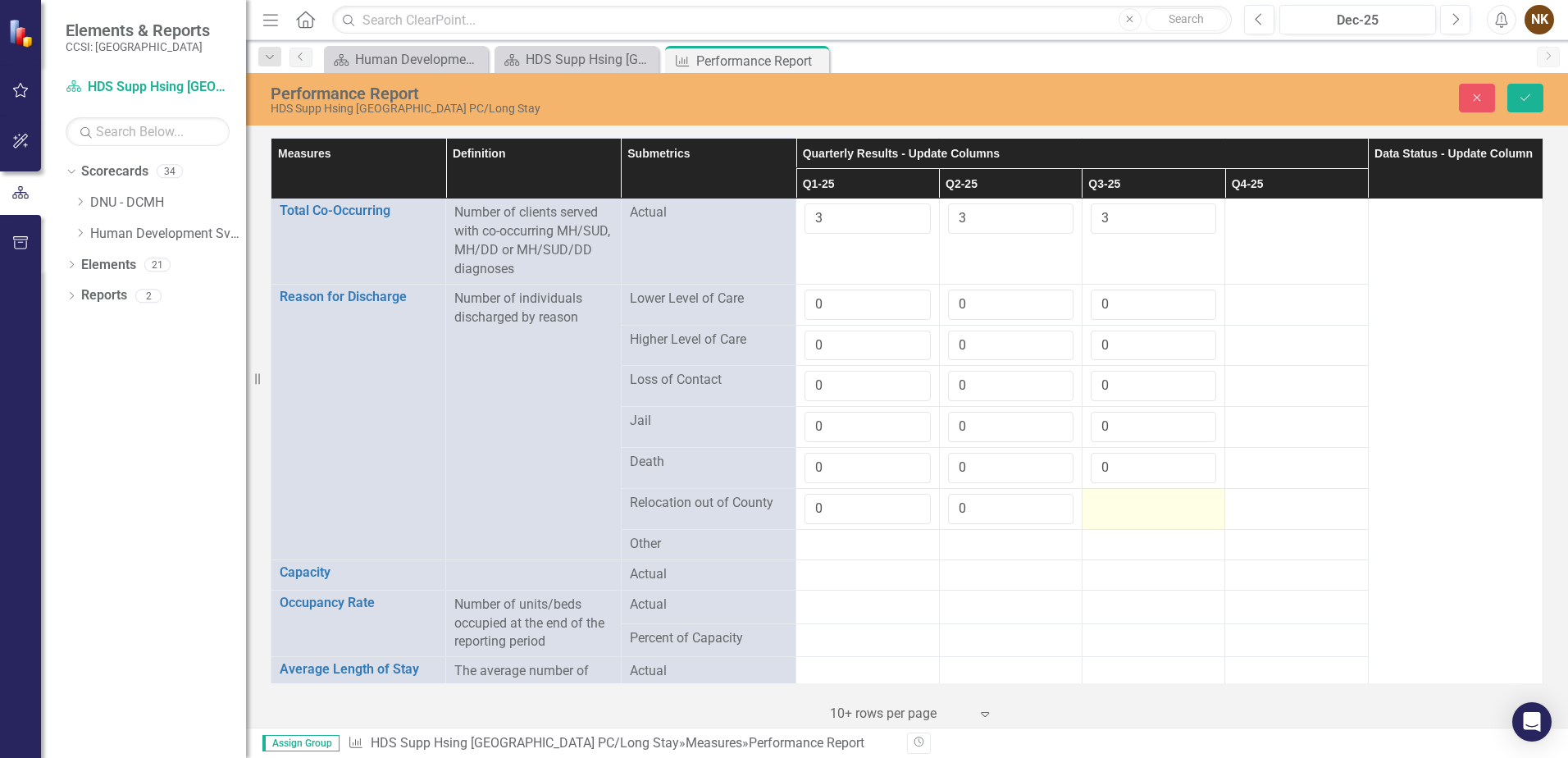
click at [1109, 494] on div at bounding box center [1154, 504] width 126 height 20
type input "0"
click at [868, 535] on div at bounding box center [868, 544] width 126 height 20
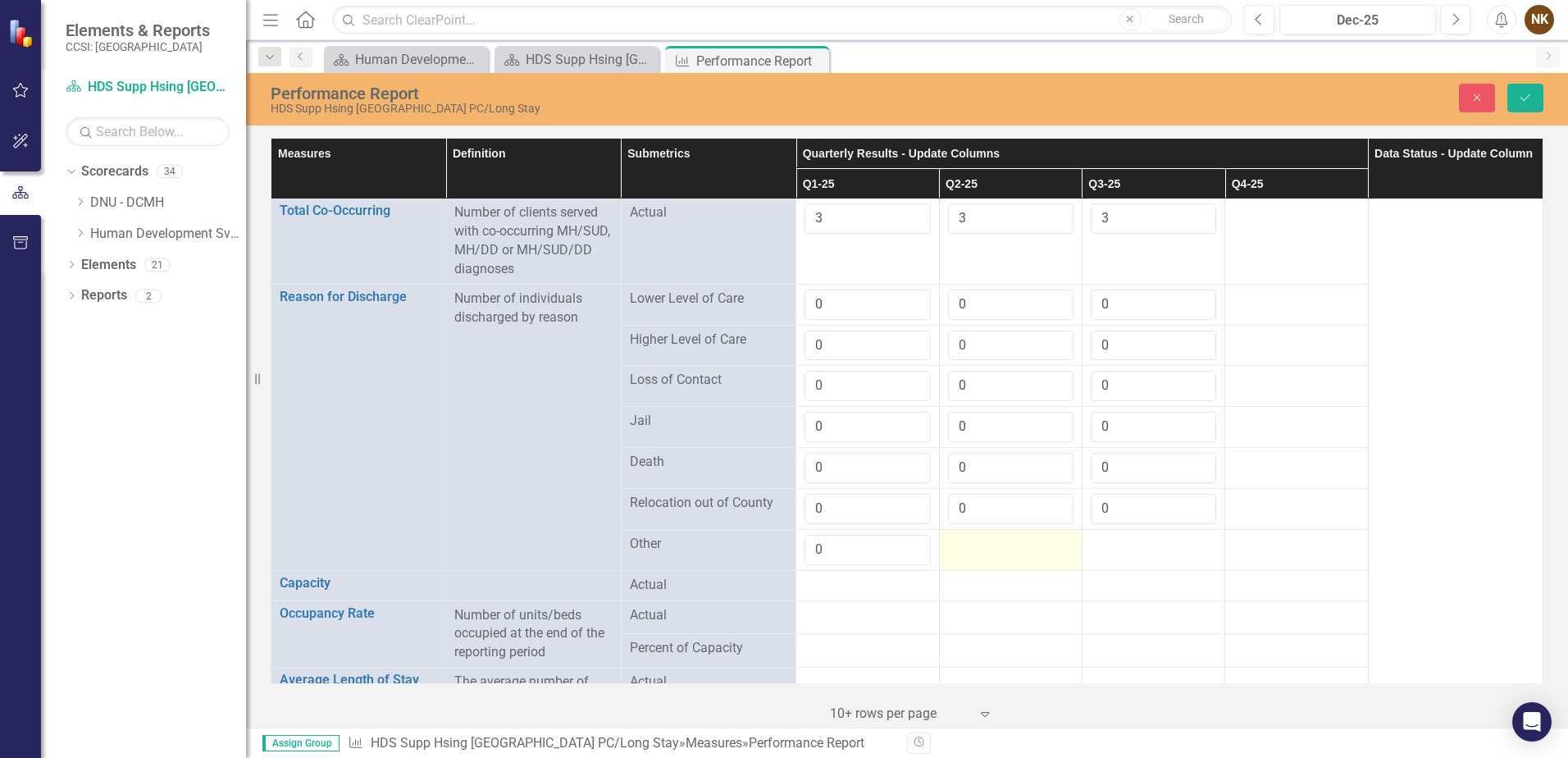
type input "0"
click at [979, 537] on div at bounding box center [1011, 544] width 126 height 20
click at [979, 536] on div at bounding box center [1011, 544] width 126 height 20
type input "0"
click at [1107, 535] on div at bounding box center [1154, 544] width 126 height 20
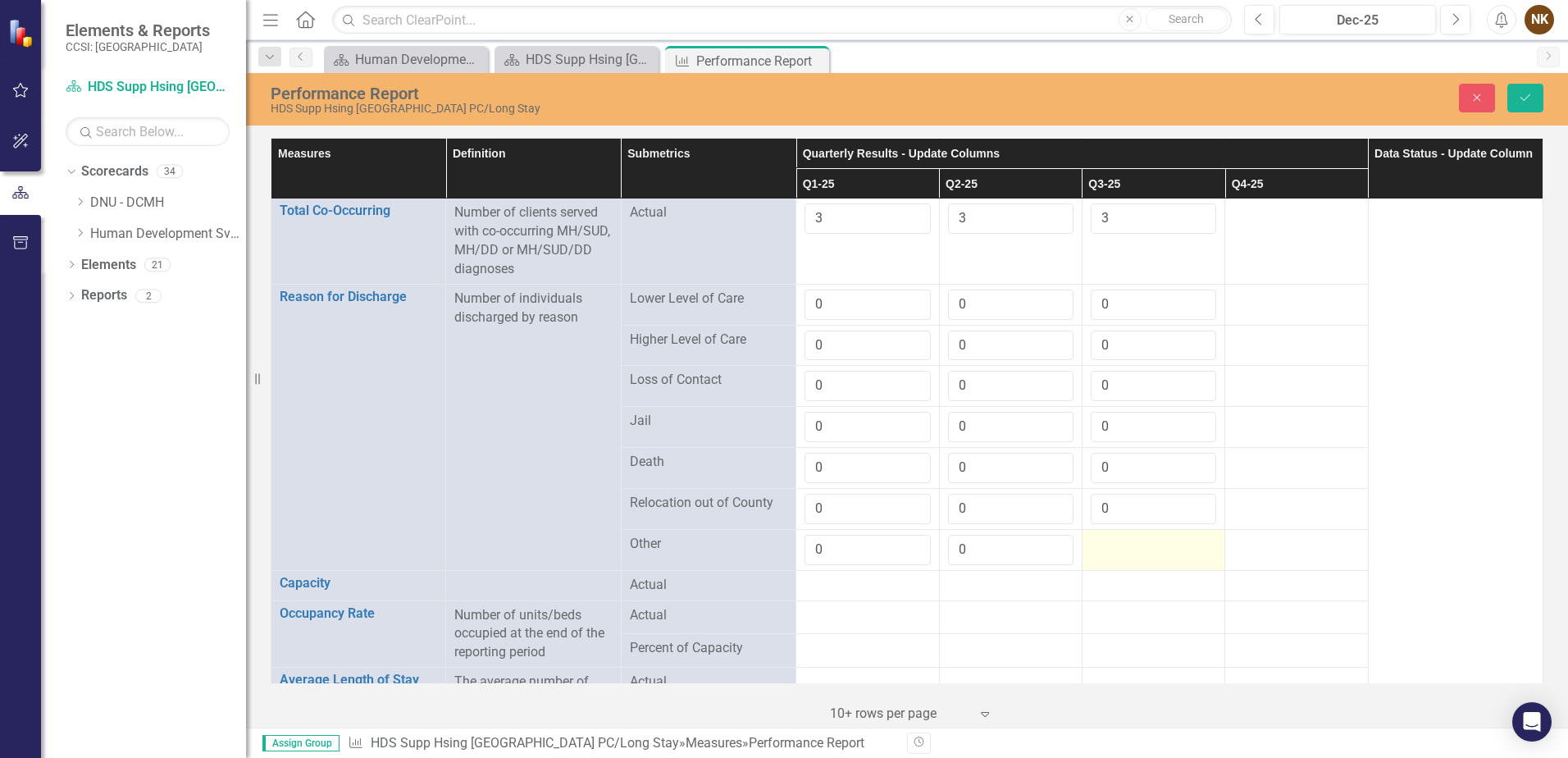
click at [1107, 535] on div at bounding box center [1154, 544] width 126 height 20
type input "0"
click at [1530, 99] on icon "Save" at bounding box center [1526, 97] width 15 height 12
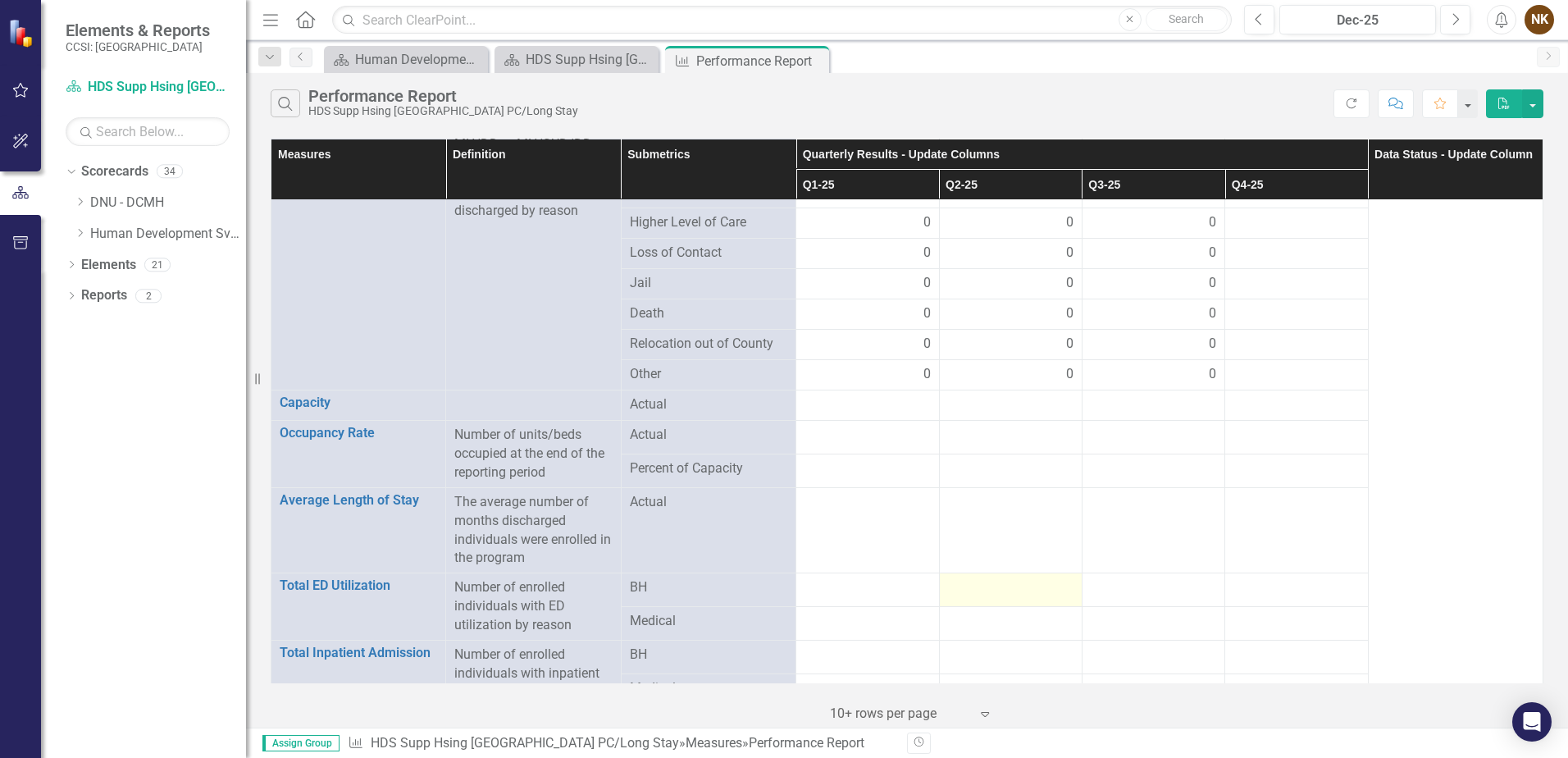
scroll to position [1415, 0]
click at [1321, 30] on div "Dec-25" at bounding box center [1358, 21] width 146 height 20
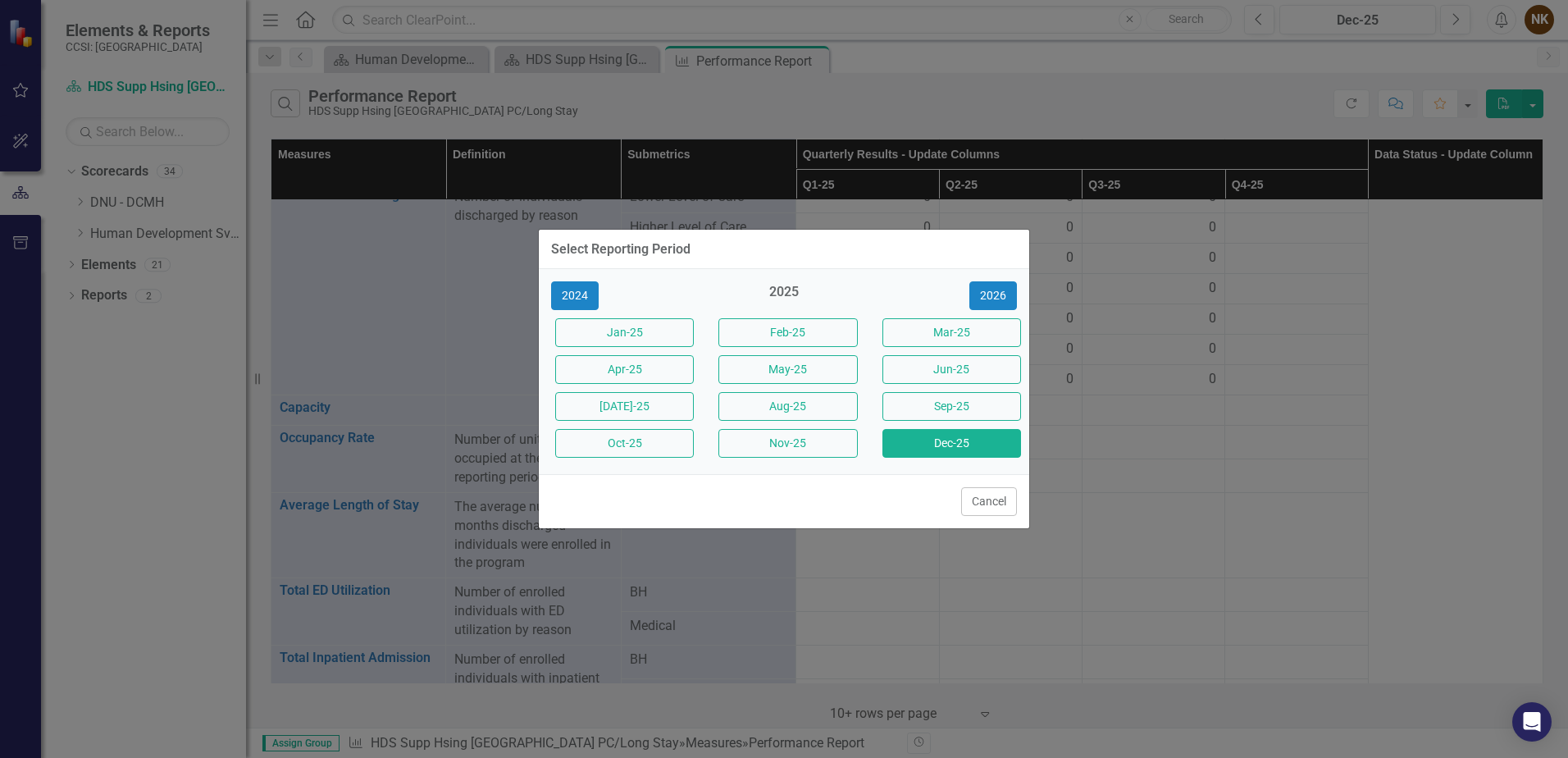
click at [550, 293] on div "2024" at bounding box center [621, 295] width 163 height 29
click at [587, 288] on button "2024" at bounding box center [575, 295] width 47 height 29
click at [1007, 510] on button "Cancel" at bounding box center [989, 501] width 56 height 29
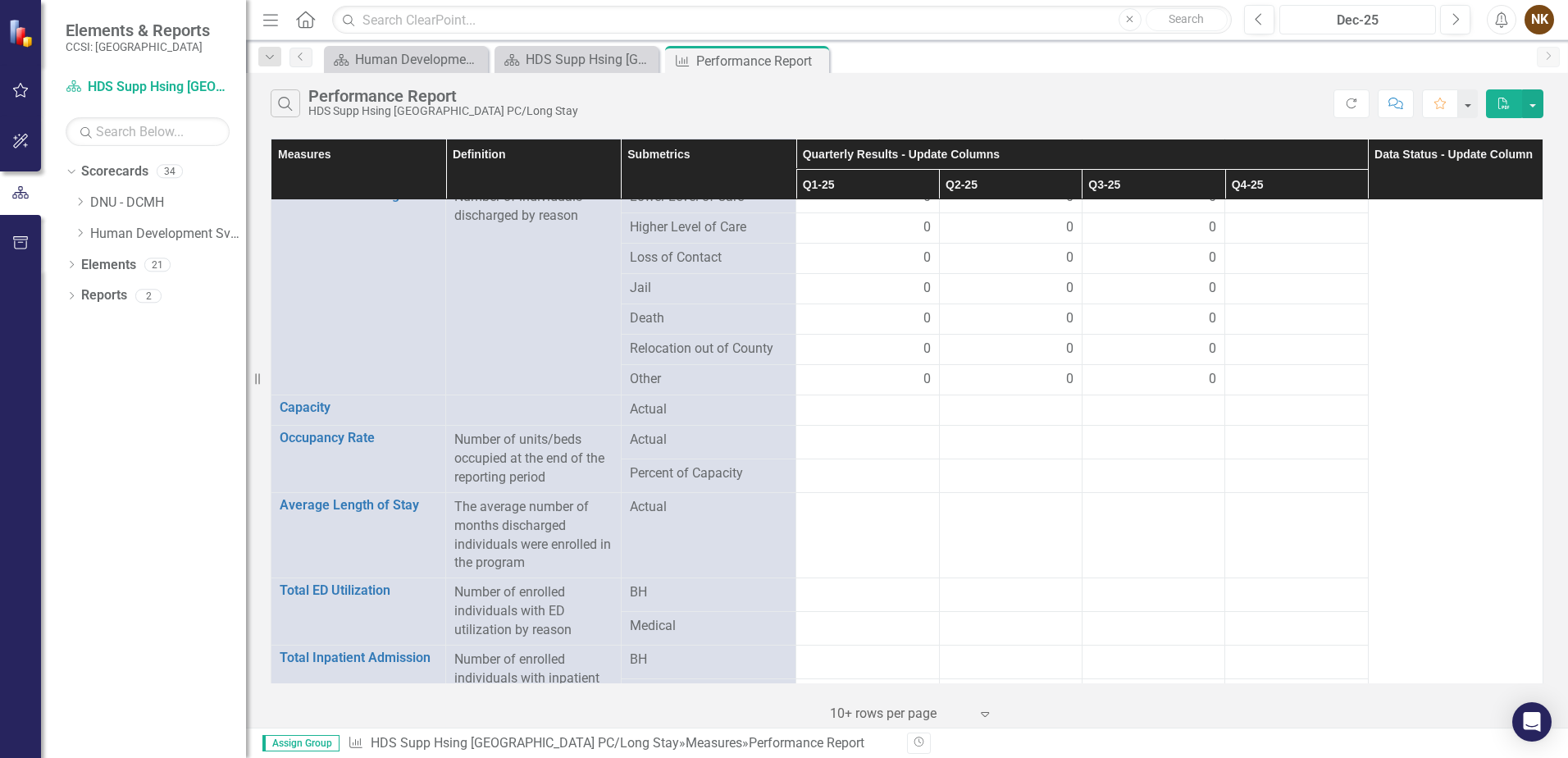
click at [1419, 18] on div "Dec-25" at bounding box center [1358, 21] width 146 height 20
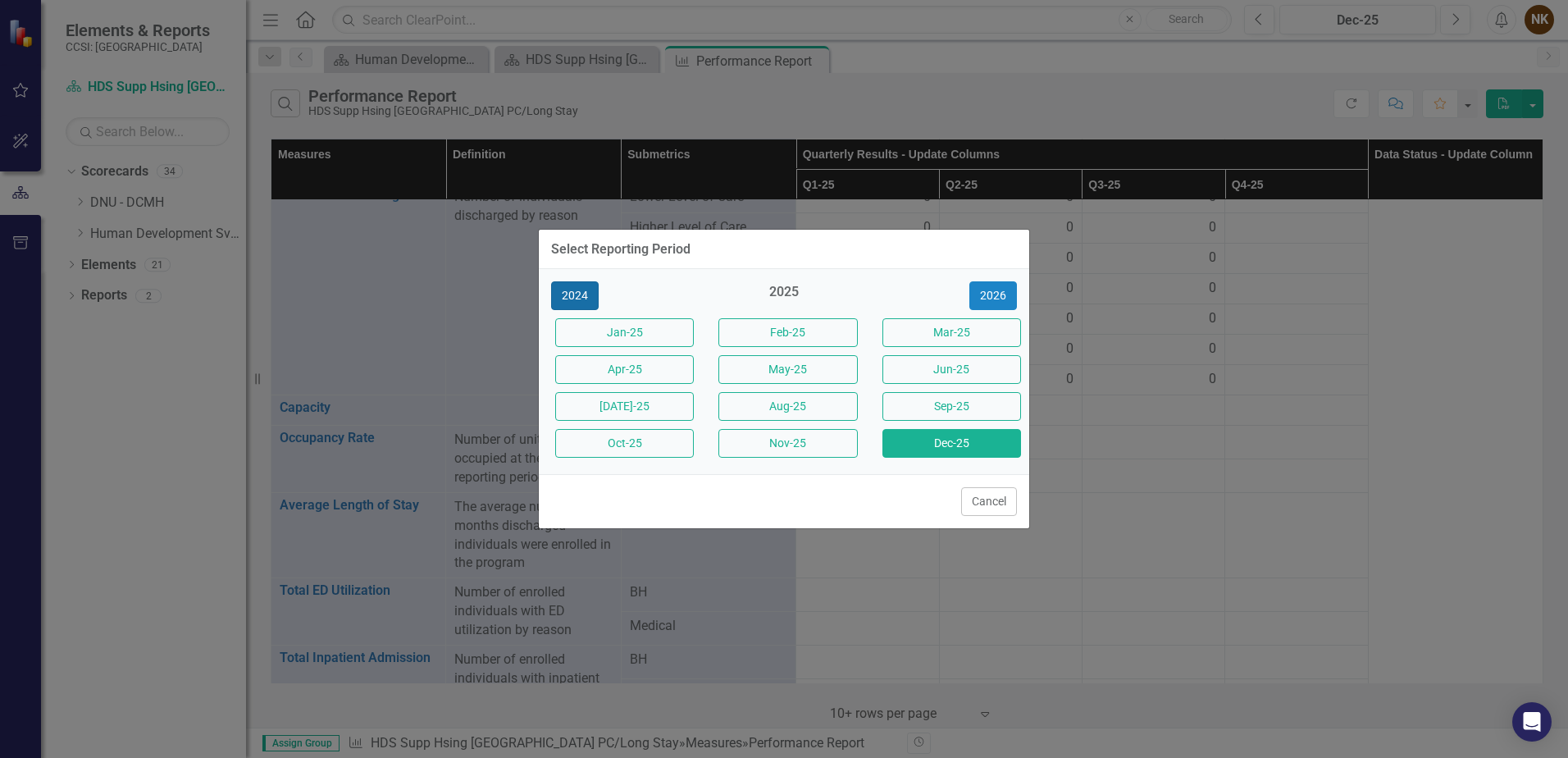
click at [563, 288] on button "2024" at bounding box center [575, 295] width 47 height 29
click at [909, 451] on button "Dec-24" at bounding box center [952, 443] width 139 height 29
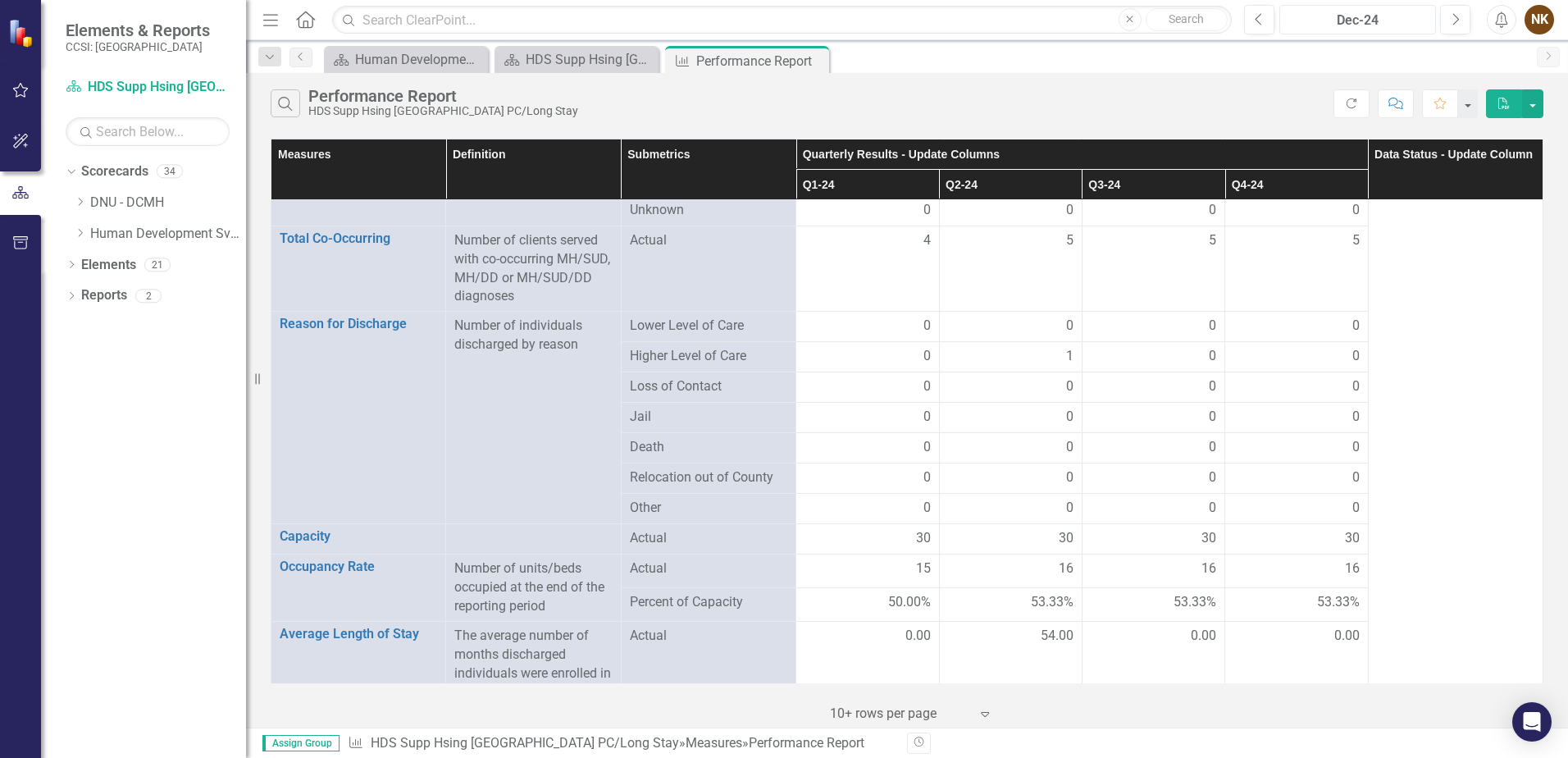
scroll to position [1312, 0]
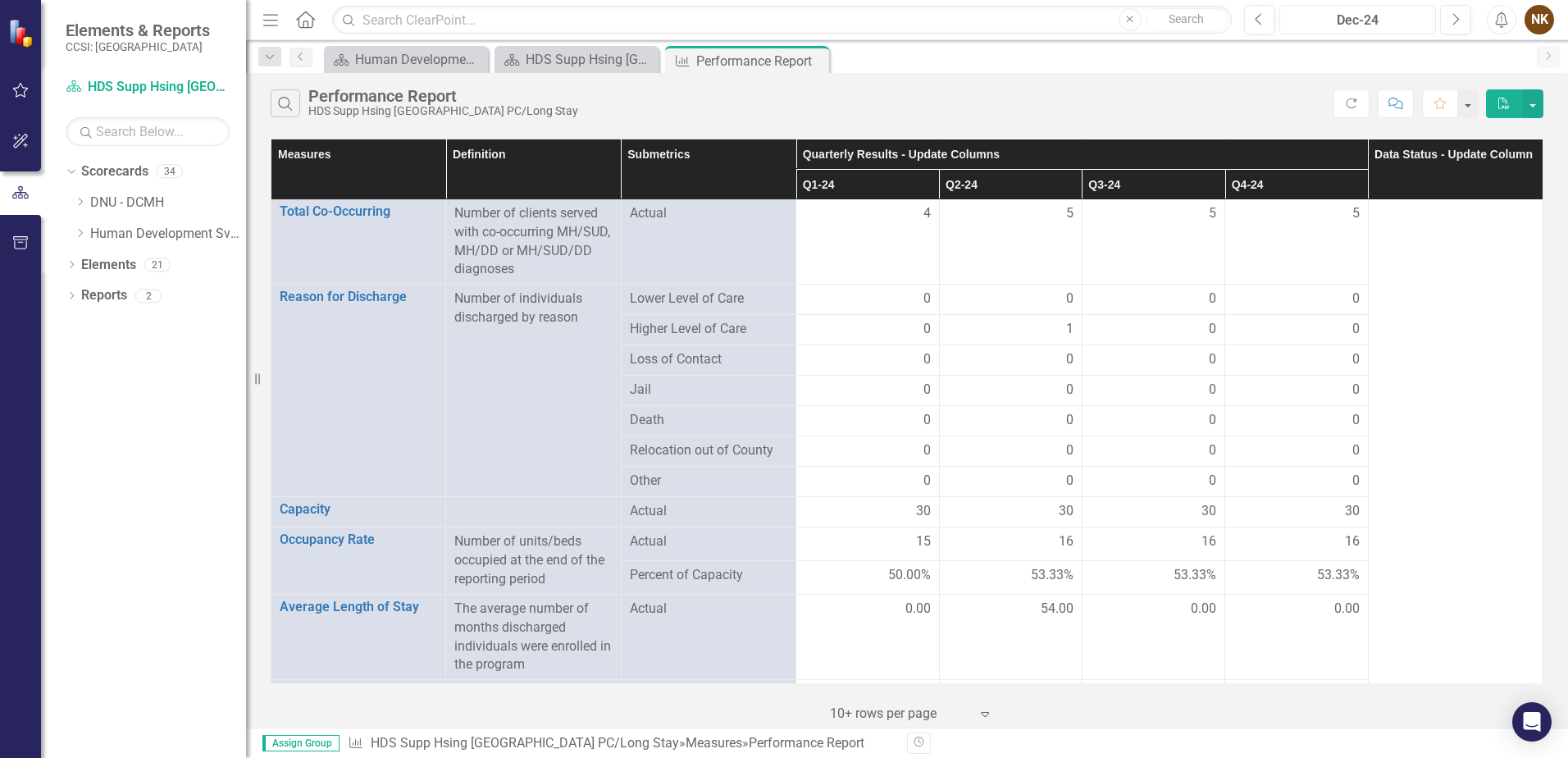
click at [1357, 20] on div "Dec-24" at bounding box center [1358, 21] width 146 height 20
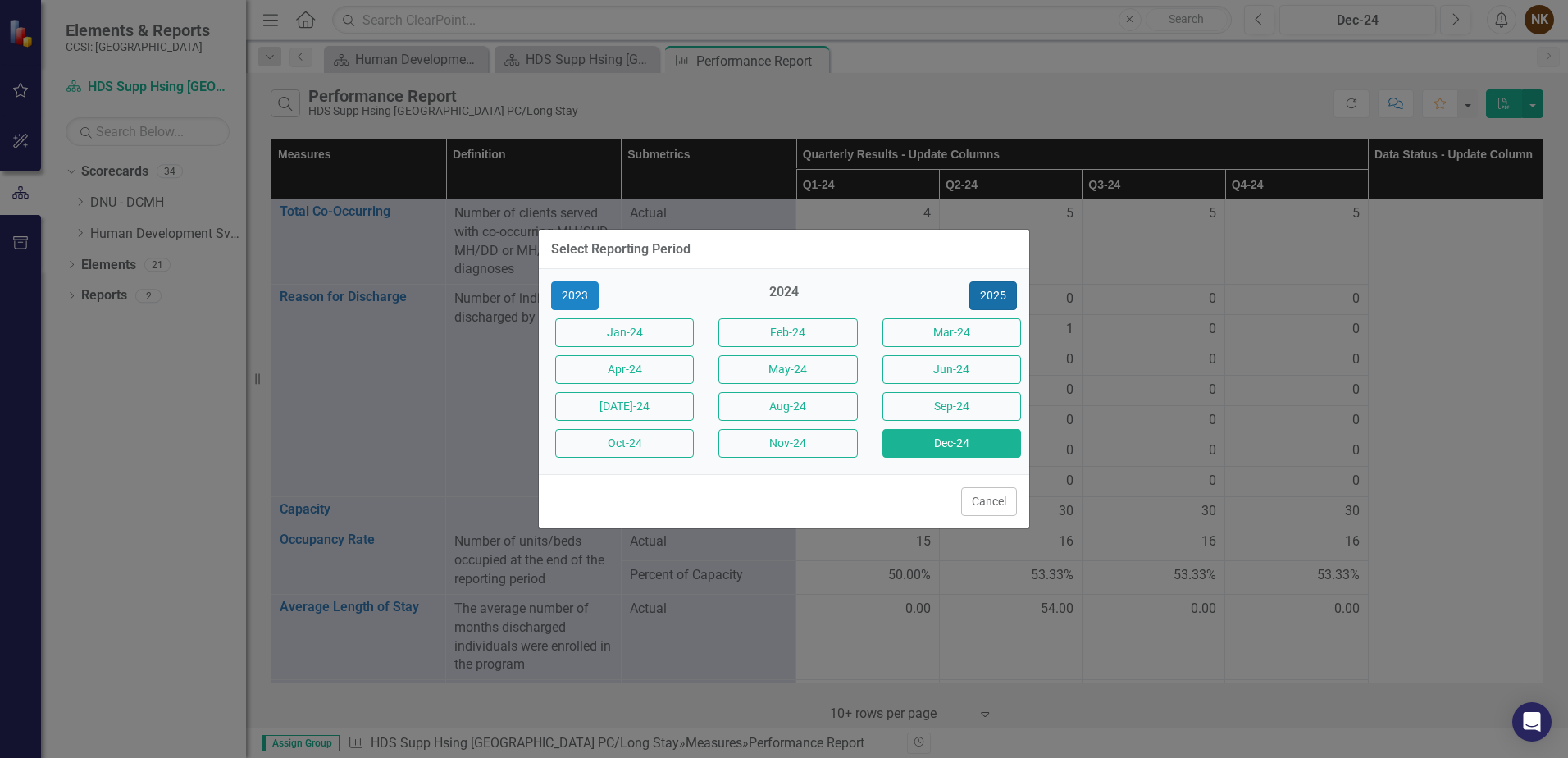
click at [1004, 303] on button "2025" at bounding box center [993, 295] width 47 height 29
click at [968, 445] on button "Dec-25" at bounding box center [952, 443] width 139 height 29
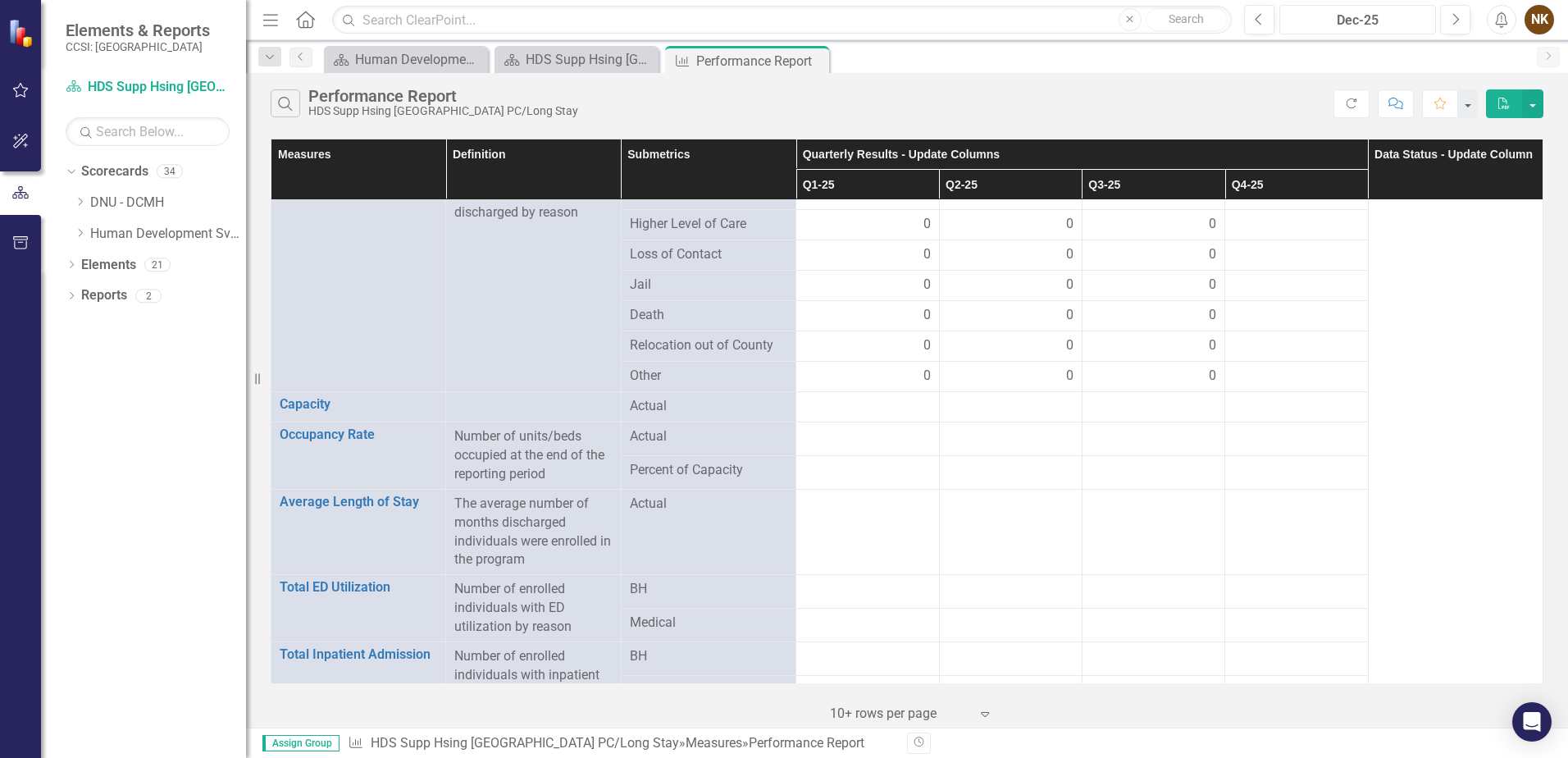
scroll to position [1415, 0]
click at [868, 401] on div at bounding box center [868, 411] width 126 height 20
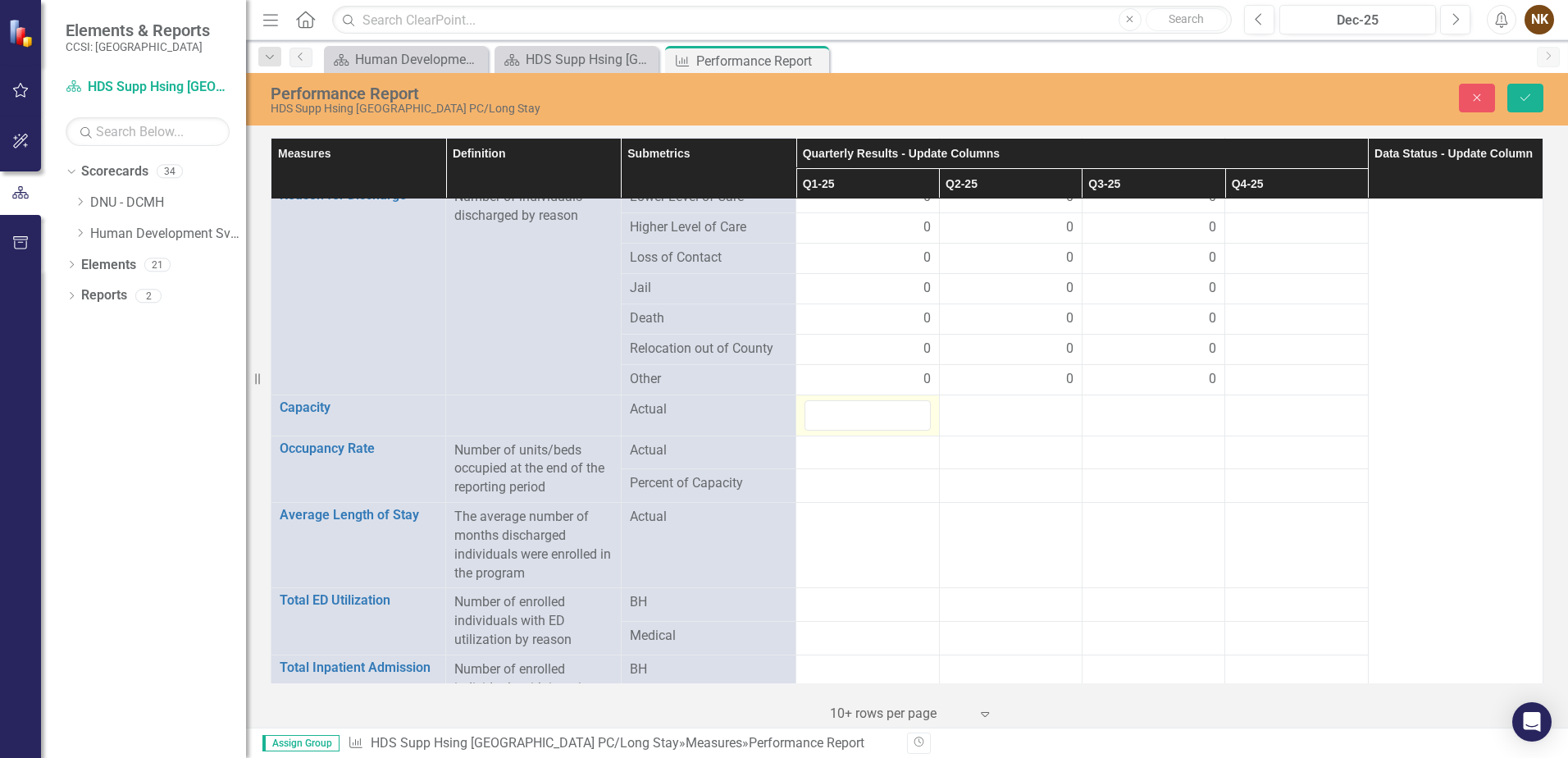
click at [868, 401] on div at bounding box center [868, 415] width 126 height 31
click at [868, 401] on input "number" at bounding box center [868, 415] width 126 height 31
type input "30"
click at [1017, 401] on div at bounding box center [1011, 411] width 126 height 20
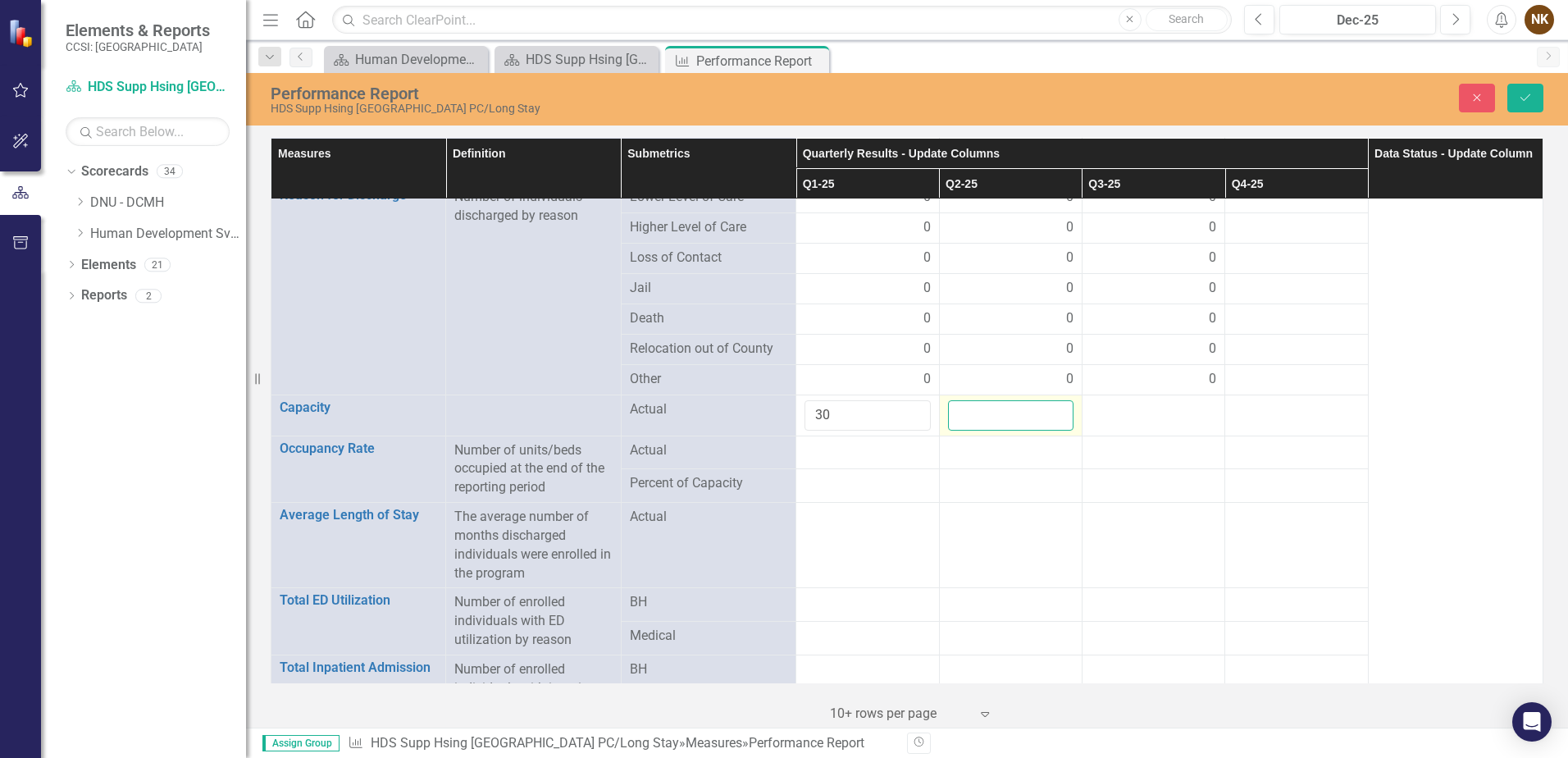
click at [1017, 401] on input "number" at bounding box center [1011, 415] width 126 height 31
type input "30"
click at [1156, 410] on td at bounding box center [1153, 415] width 143 height 41
click at [1156, 410] on input "number" at bounding box center [1154, 415] width 126 height 31
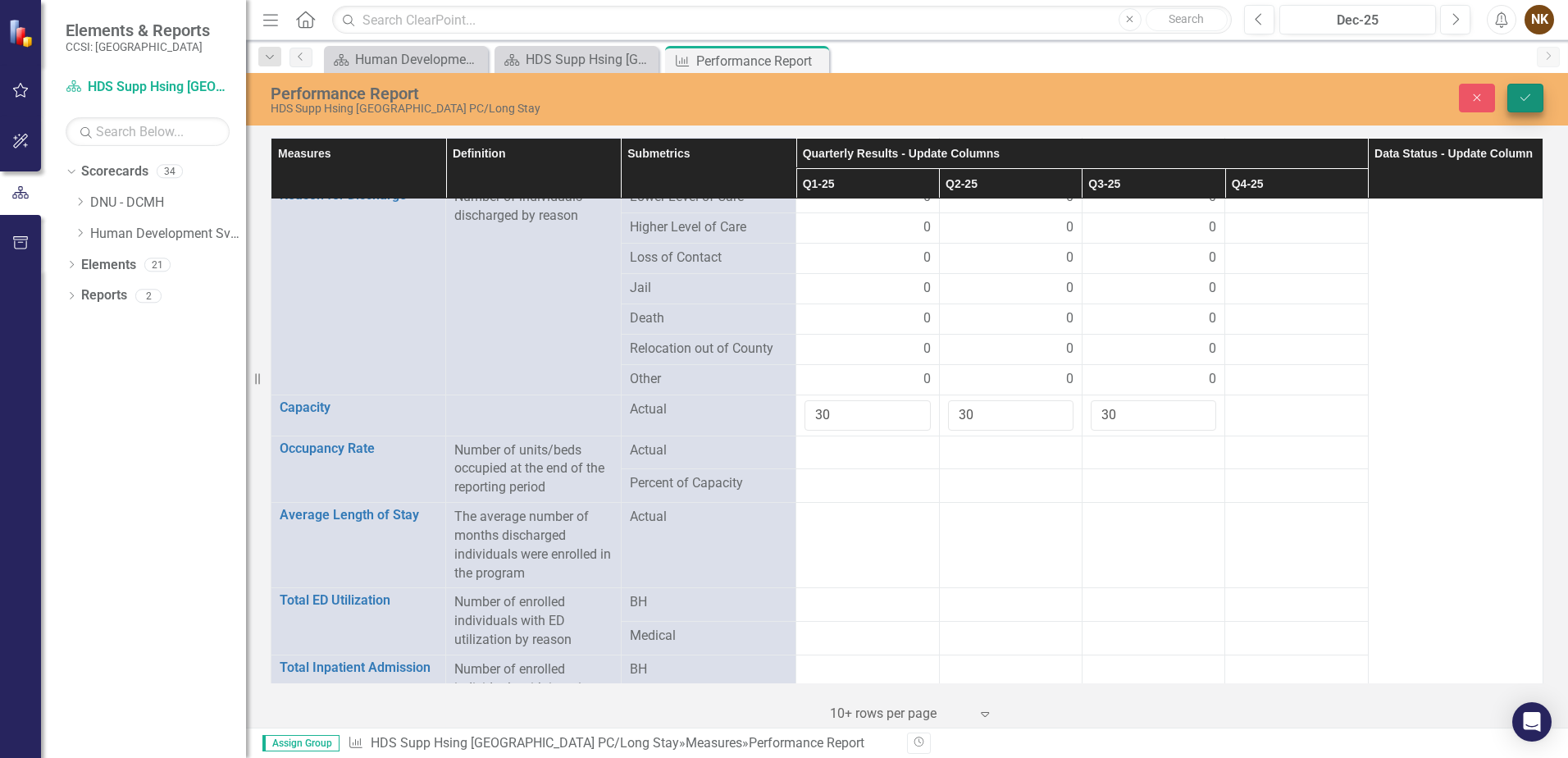
type input "30"
click at [1532, 90] on button "Save" at bounding box center [1526, 97] width 36 height 29
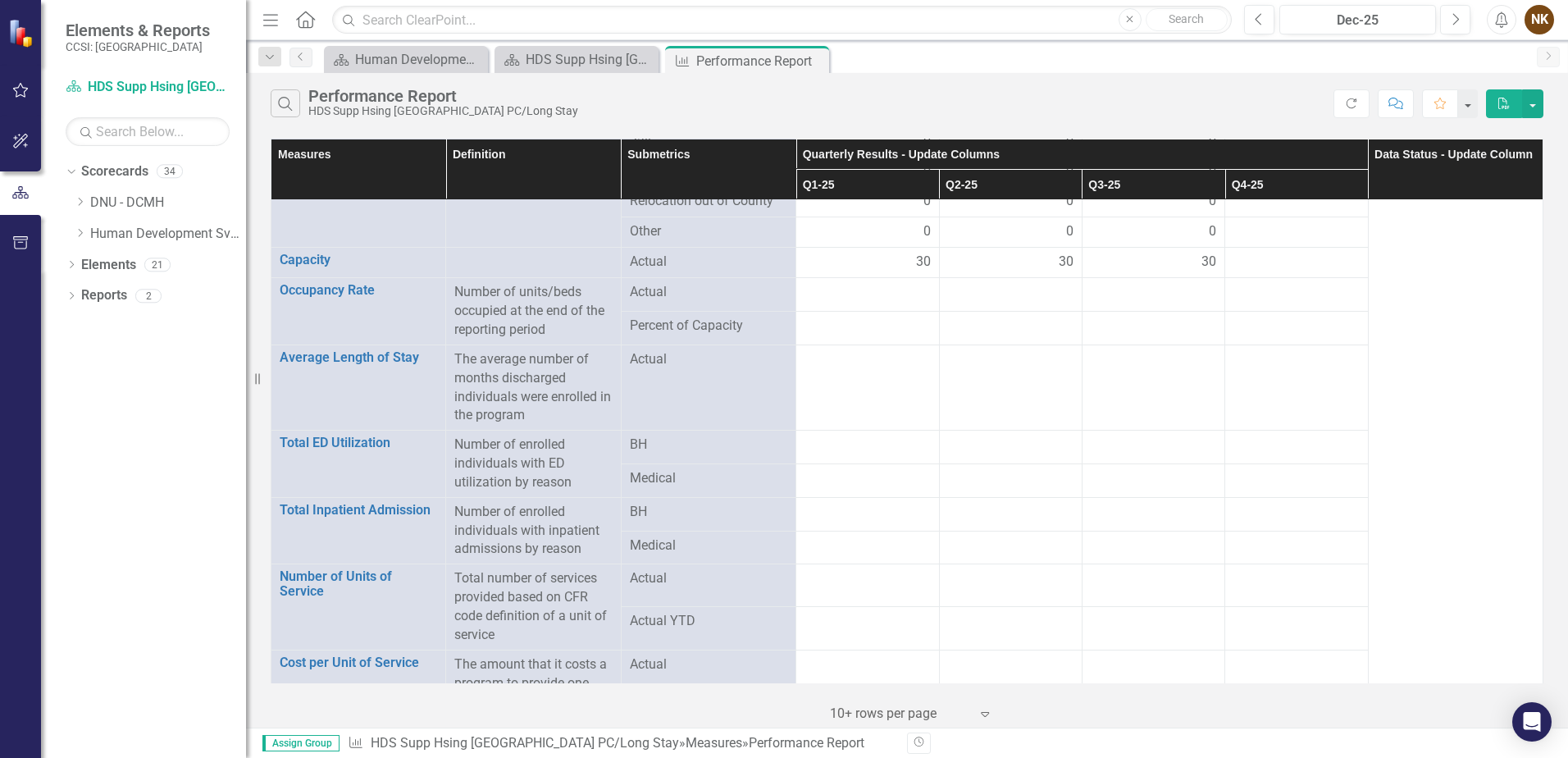
scroll to position [1578, 0]
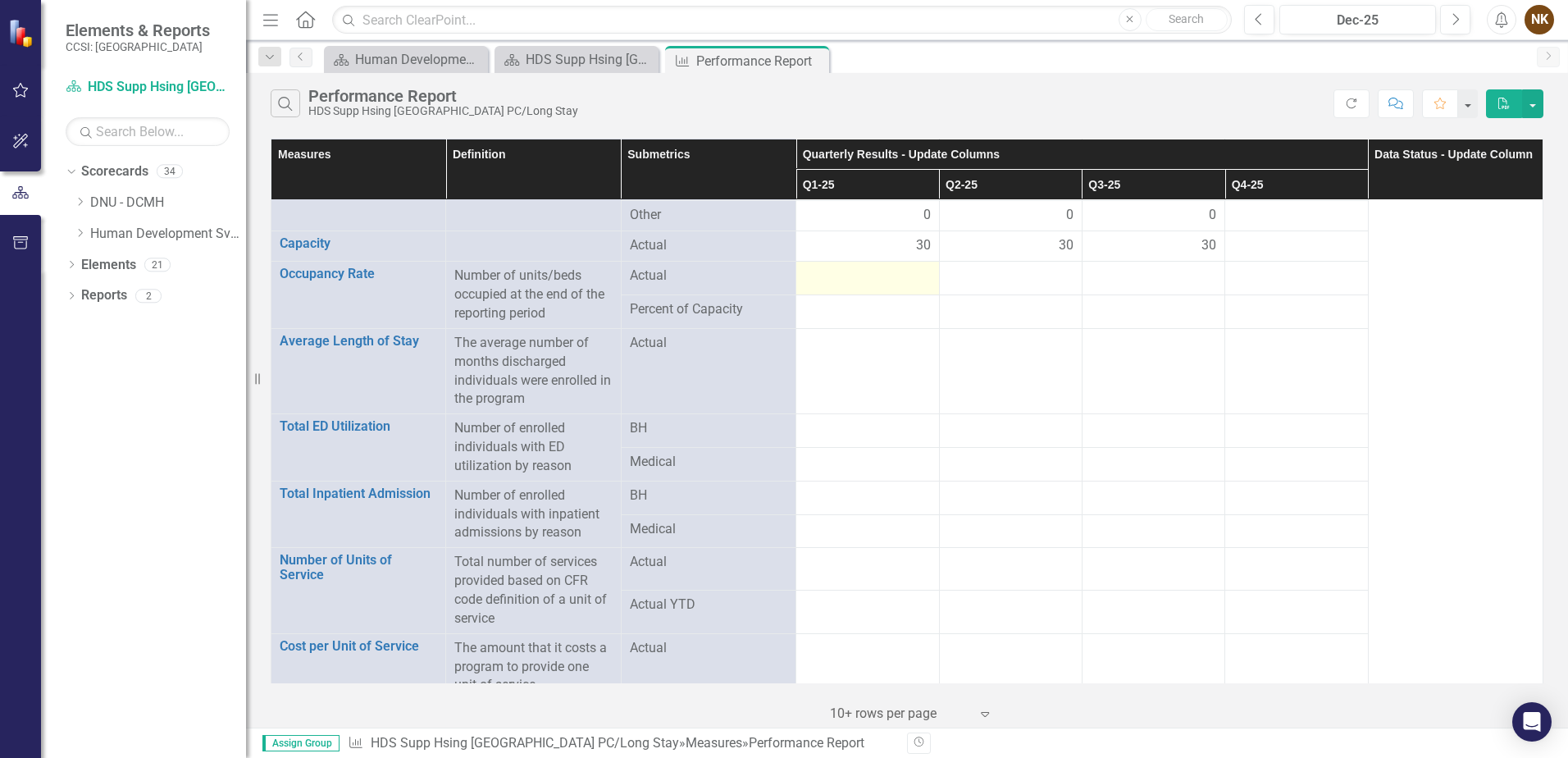
click at [895, 267] on div at bounding box center [868, 277] width 126 height 20
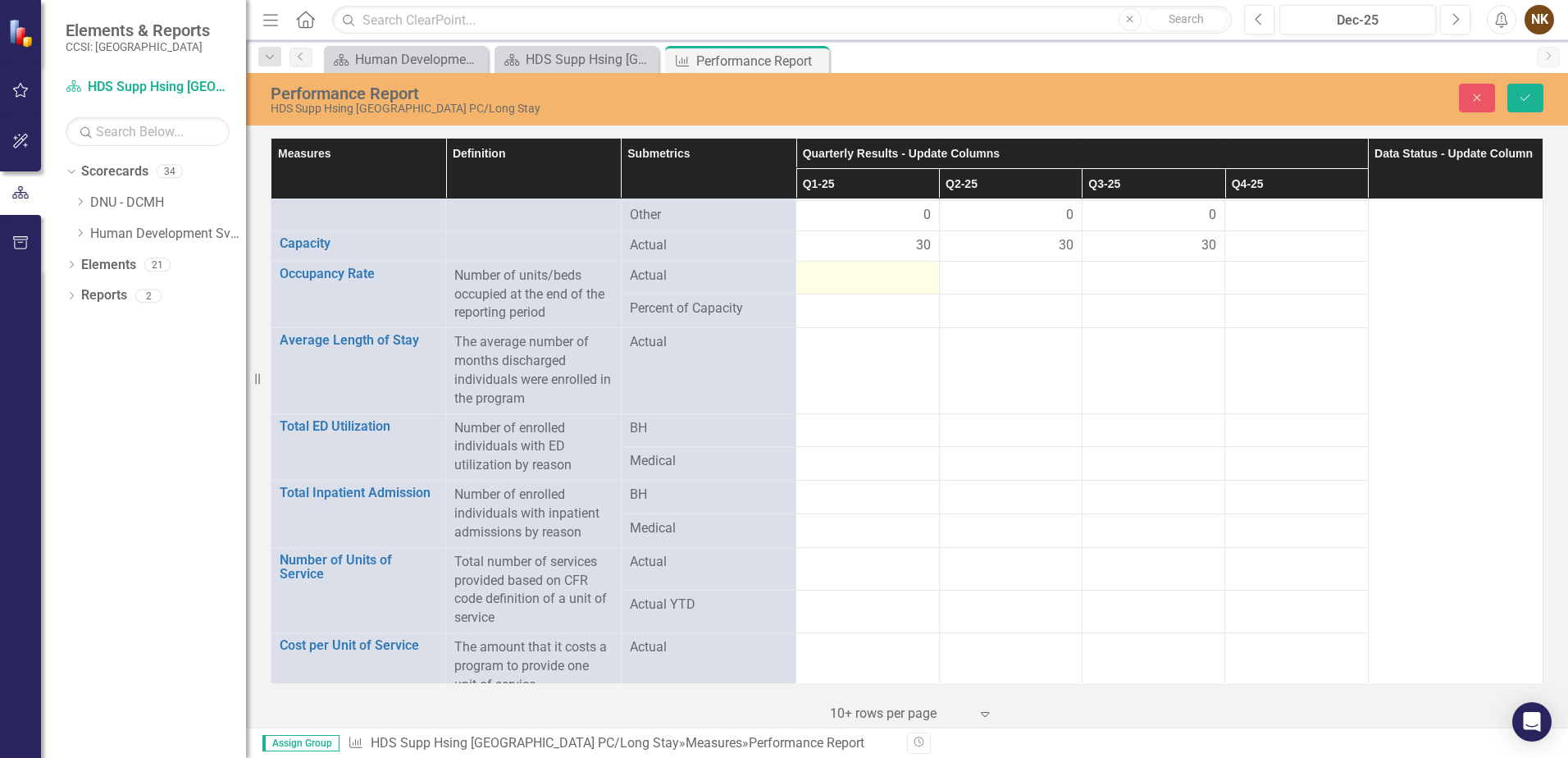
click at [895, 267] on div at bounding box center [868, 277] width 126 height 20
click at [895, 267] on input "number" at bounding box center [868, 282] width 126 height 31
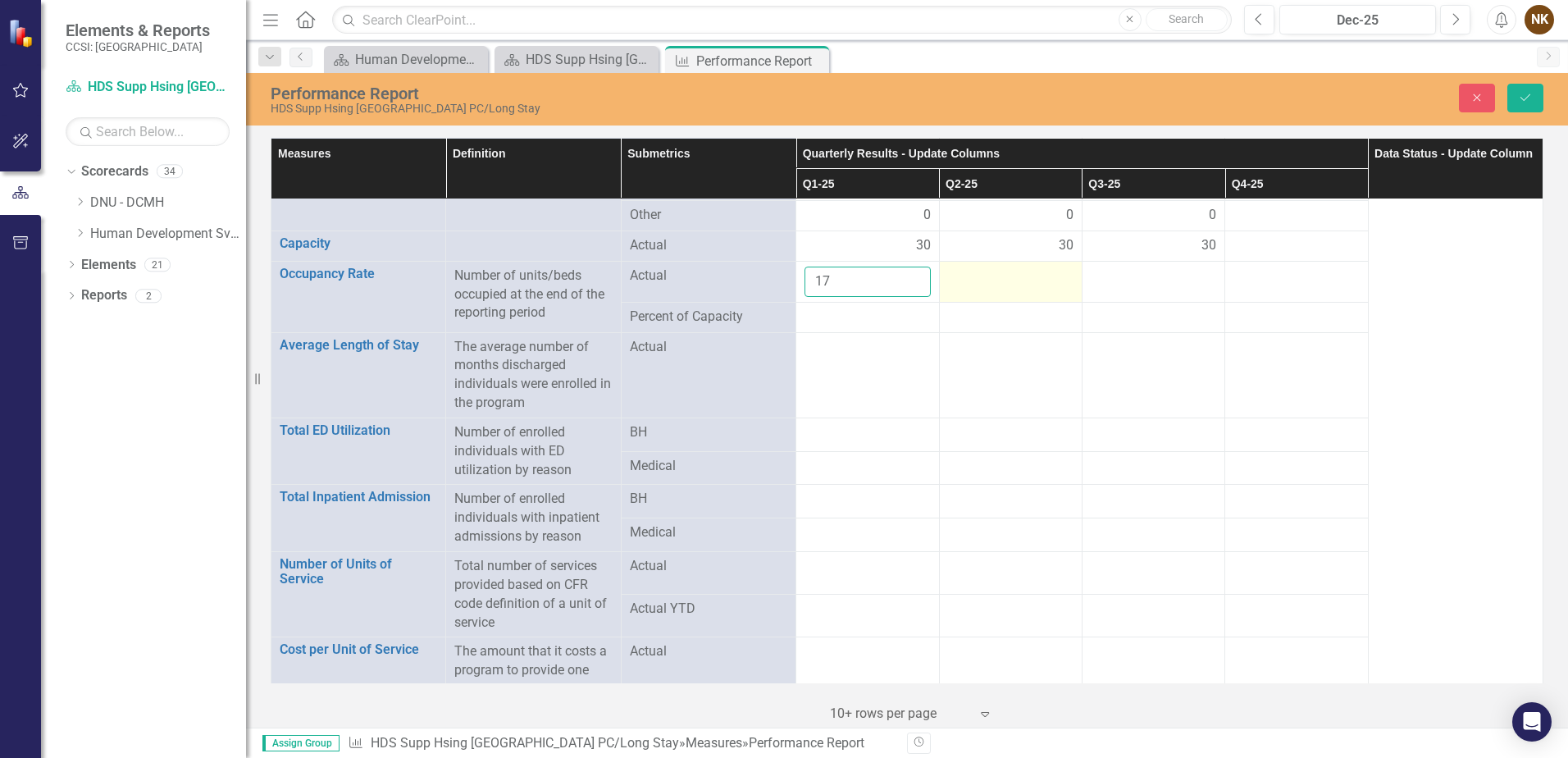
type input "17"
click at [978, 267] on div at bounding box center [1011, 277] width 126 height 20
type input "17"
click at [1152, 269] on td at bounding box center [1153, 282] width 143 height 41
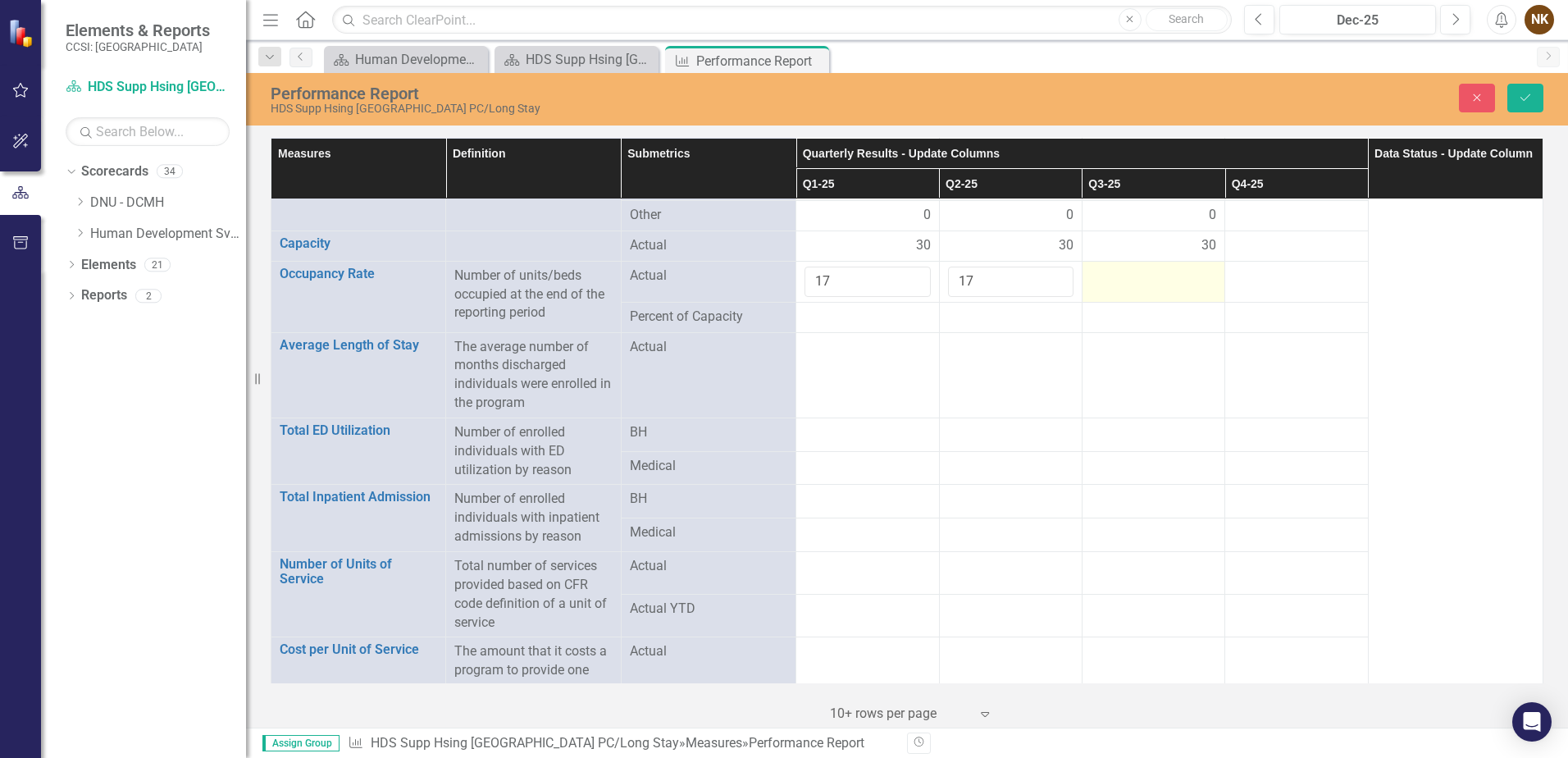
click at [1152, 269] on td at bounding box center [1153, 282] width 143 height 41
type input "17"
click at [1307, 269] on td at bounding box center [1296, 282] width 143 height 41
click at [1523, 91] on button "Save" at bounding box center [1526, 97] width 36 height 29
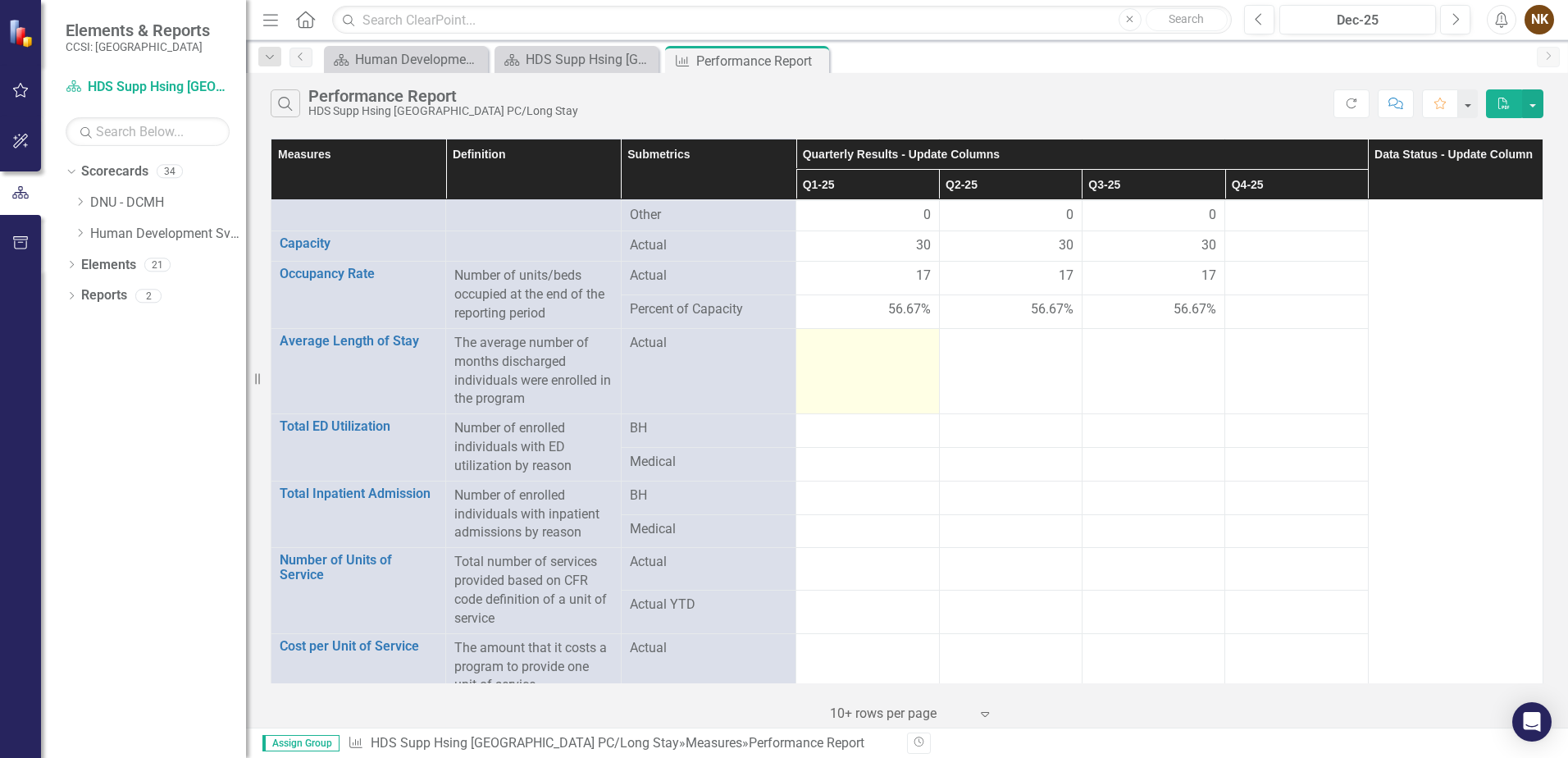
click at [867, 334] on div at bounding box center [868, 344] width 126 height 20
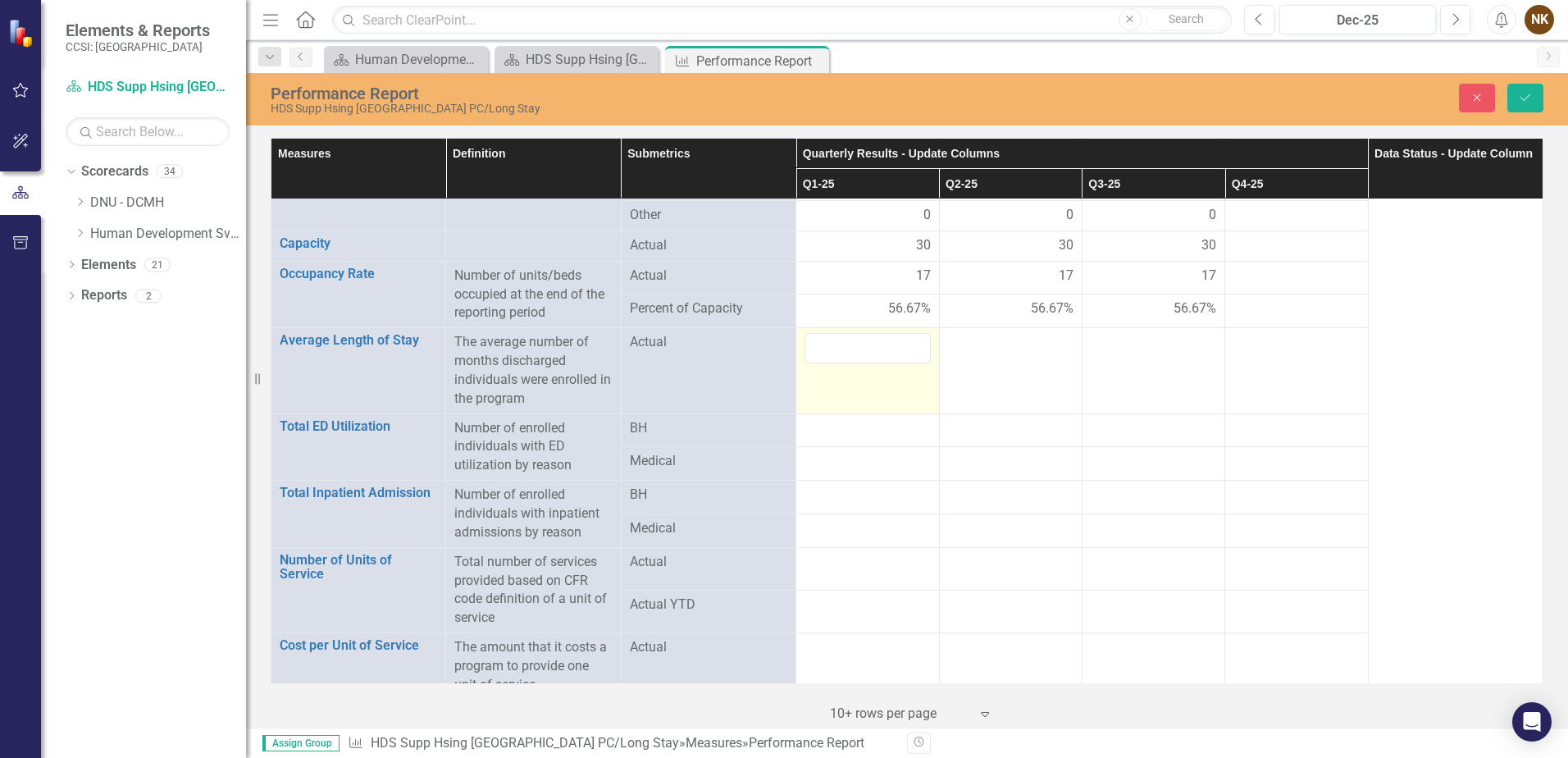
click at [867, 333] on div at bounding box center [868, 347] width 126 height 31
click at [867, 334] on input "number" at bounding box center [868, 348] width 126 height 31
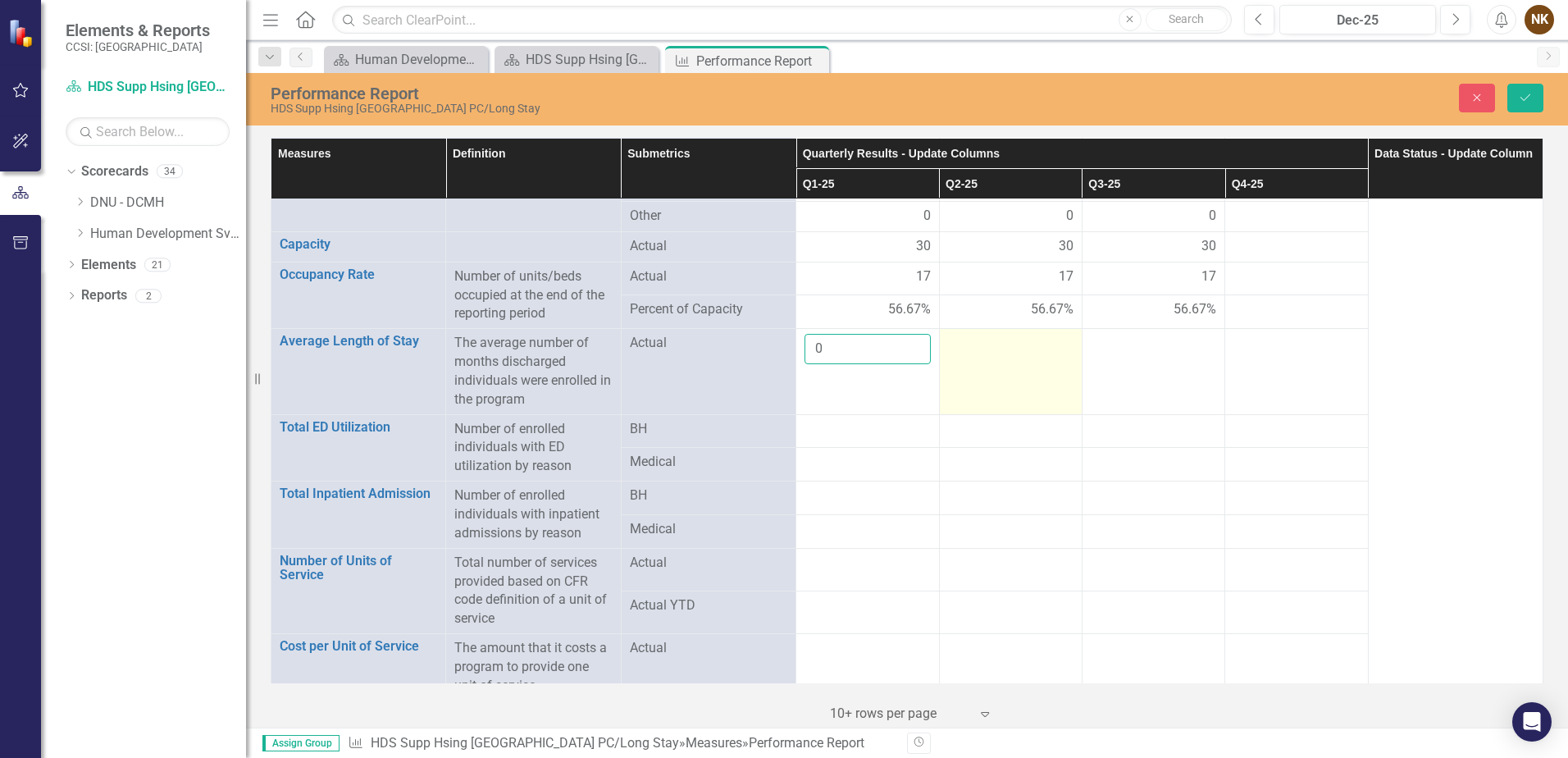
type input "0"
click at [991, 338] on td at bounding box center [1010, 371] width 143 height 86
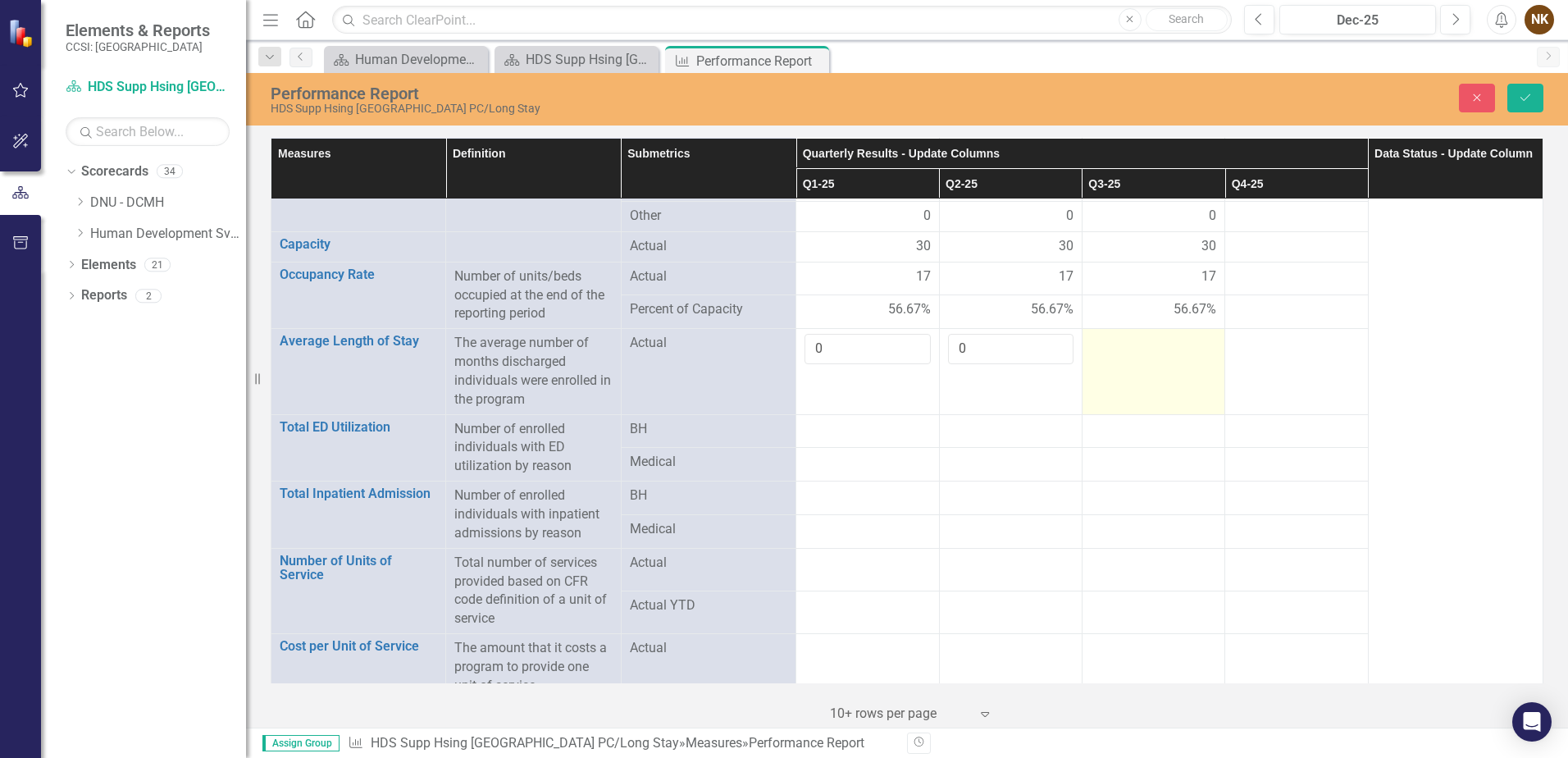
type input "0"
click at [1153, 334] on div at bounding box center [1154, 344] width 126 height 20
click at [1153, 334] on input "number" at bounding box center [1154, 348] width 126 height 31
type input "0"
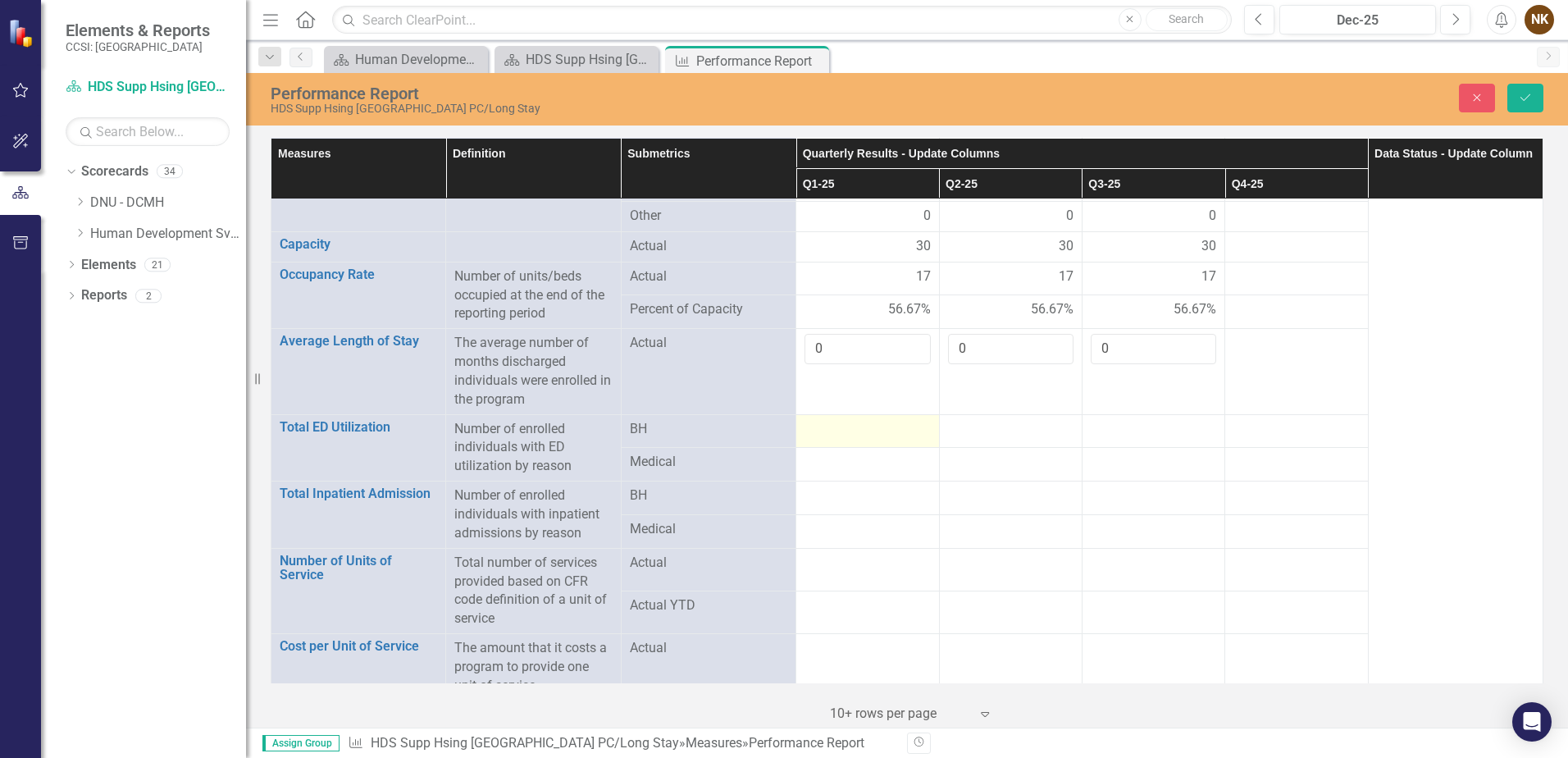
click at [874, 420] on div at bounding box center [868, 430] width 126 height 20
click at [874, 420] on input "number" at bounding box center [868, 435] width 126 height 31
type input "0"
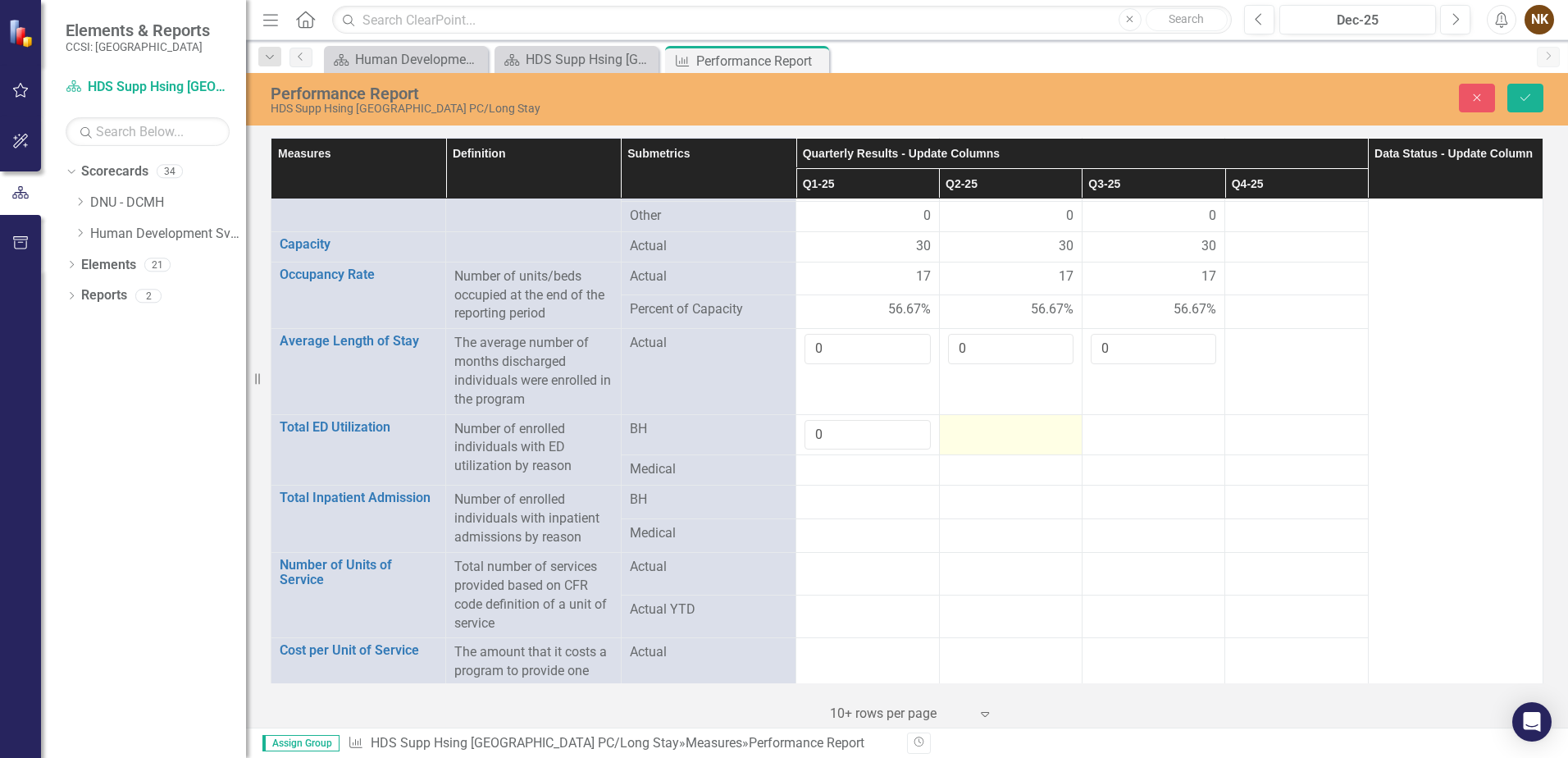
click at [1012, 420] on div at bounding box center [1011, 430] width 126 height 20
click at [1012, 420] on input "number" at bounding box center [1011, 435] width 126 height 31
type input "1"
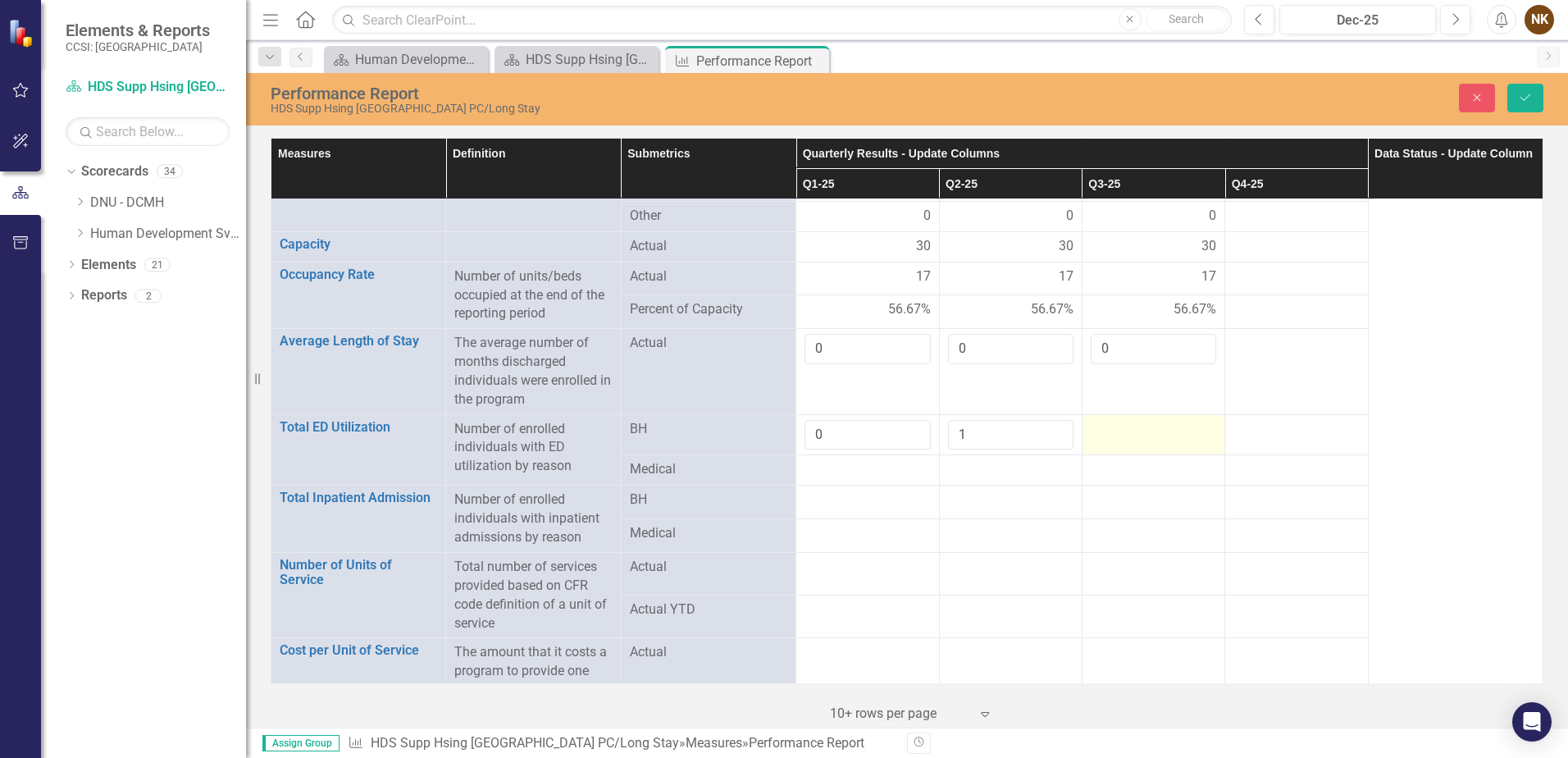
click at [1107, 420] on div at bounding box center [1154, 430] width 126 height 20
click at [1107, 420] on input "number" at bounding box center [1154, 435] width 126 height 31
type input "1"
click at [860, 461] on div at bounding box center [868, 471] width 126 height 20
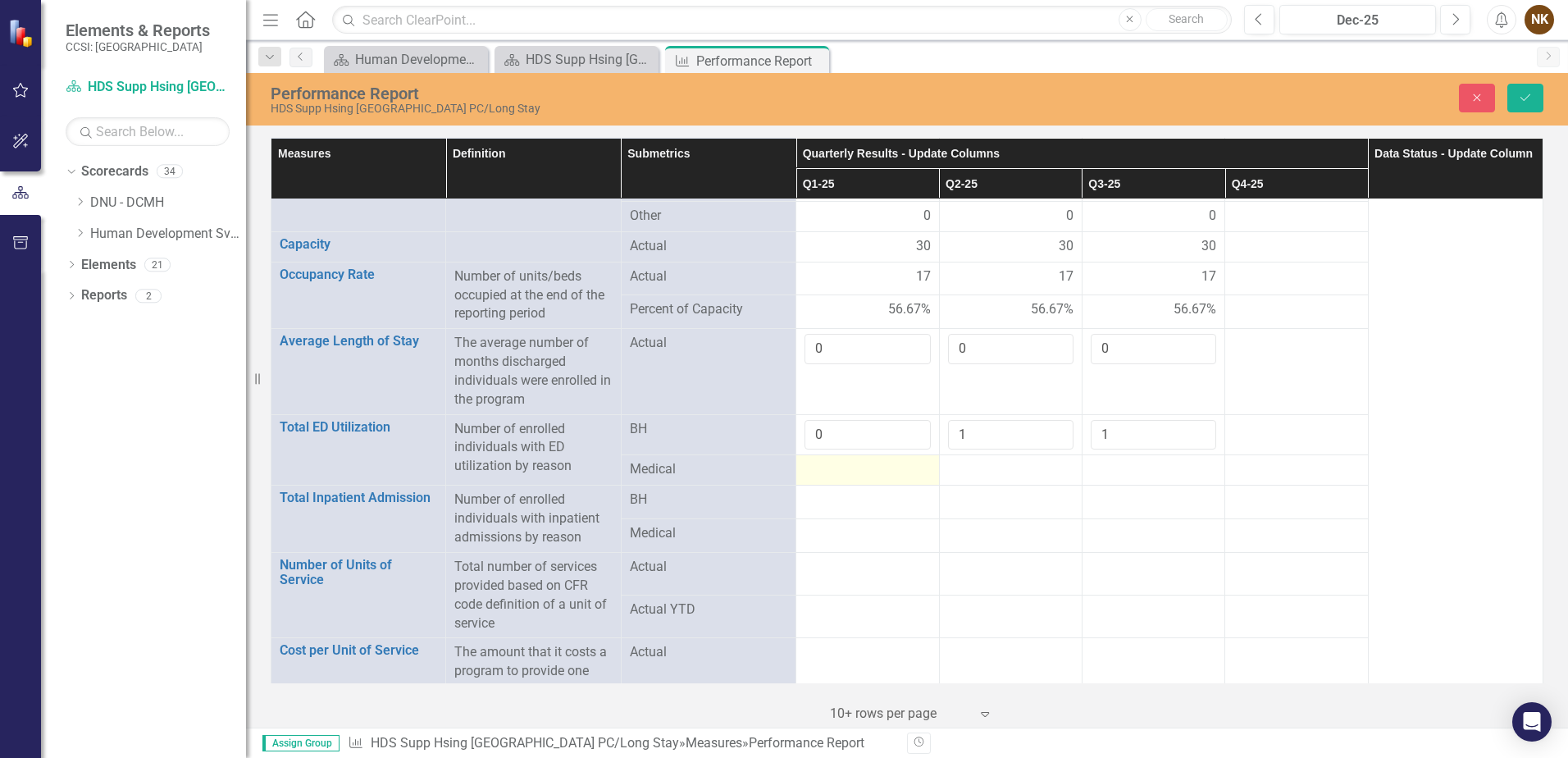
click at [863, 461] on div at bounding box center [868, 471] width 126 height 20
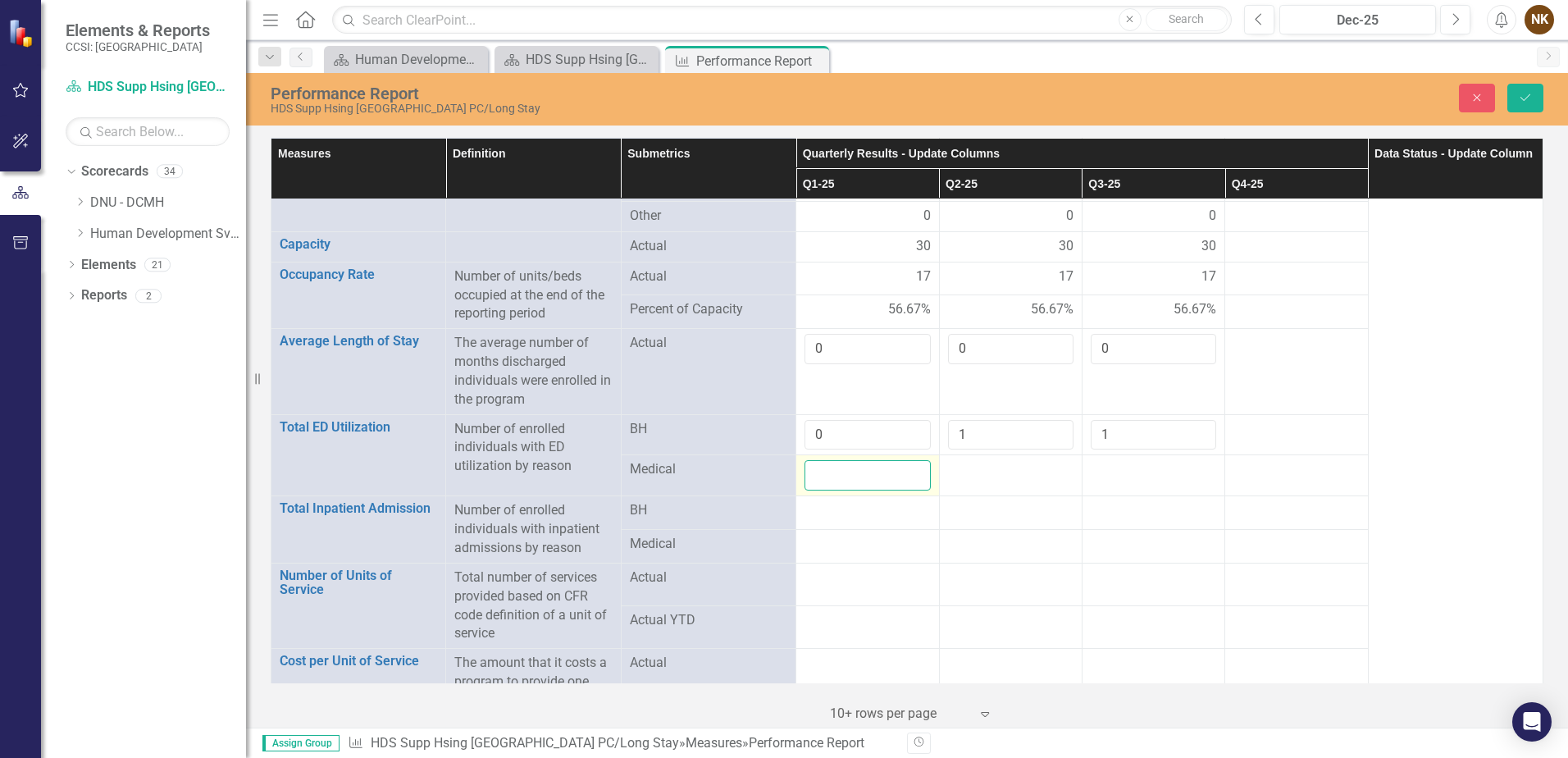
click at [863, 461] on input "number" at bounding box center [868, 475] width 126 height 31
type input "0"
click at [996, 461] on div at bounding box center [1011, 471] width 126 height 20
click at [996, 461] on input "number" at bounding box center [1011, 475] width 126 height 31
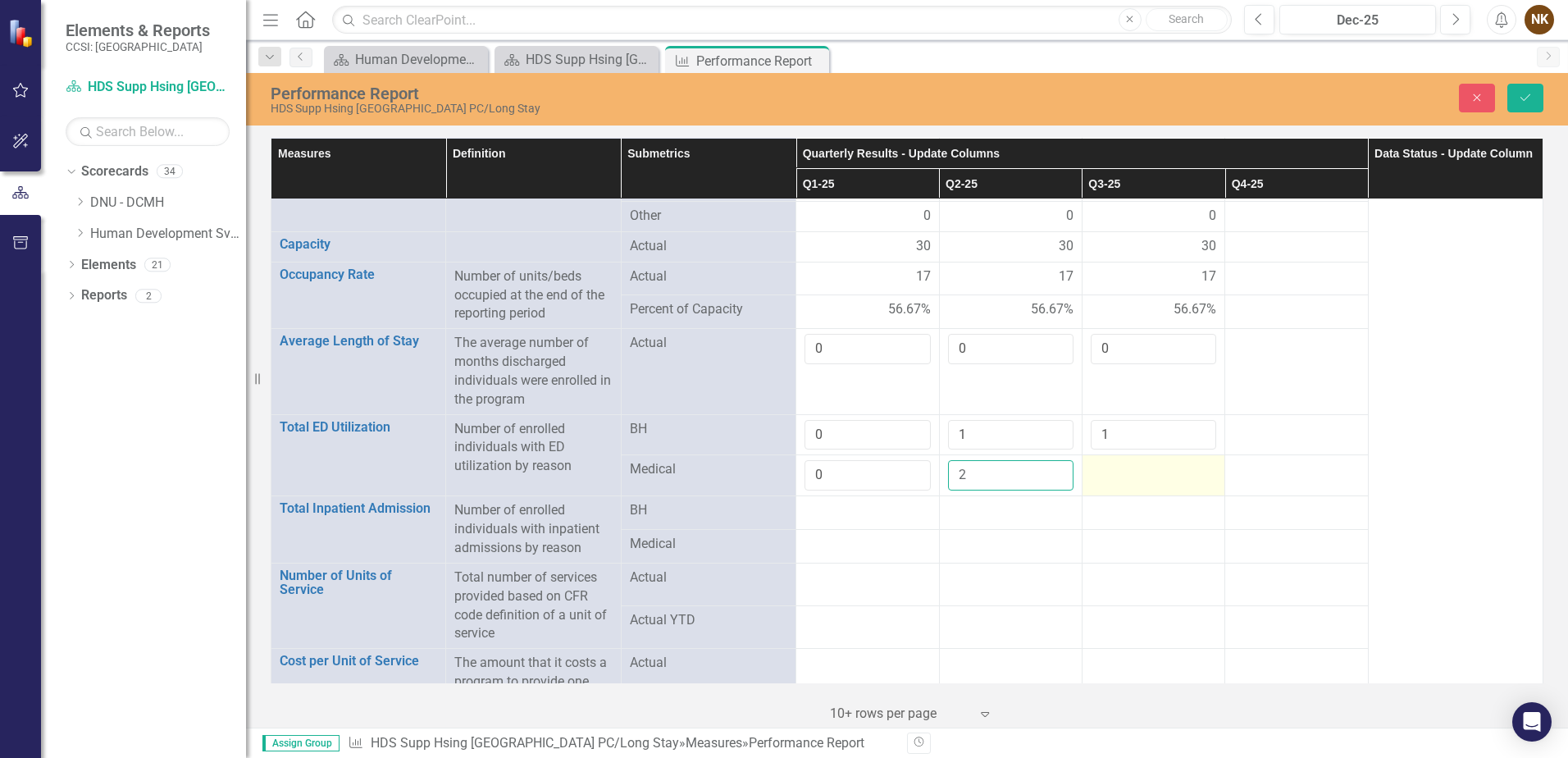
type input "2"
click at [1091, 461] on div at bounding box center [1154, 471] width 126 height 20
type input "0"
click at [1068, 506] on td at bounding box center [1010, 513] width 143 height 33
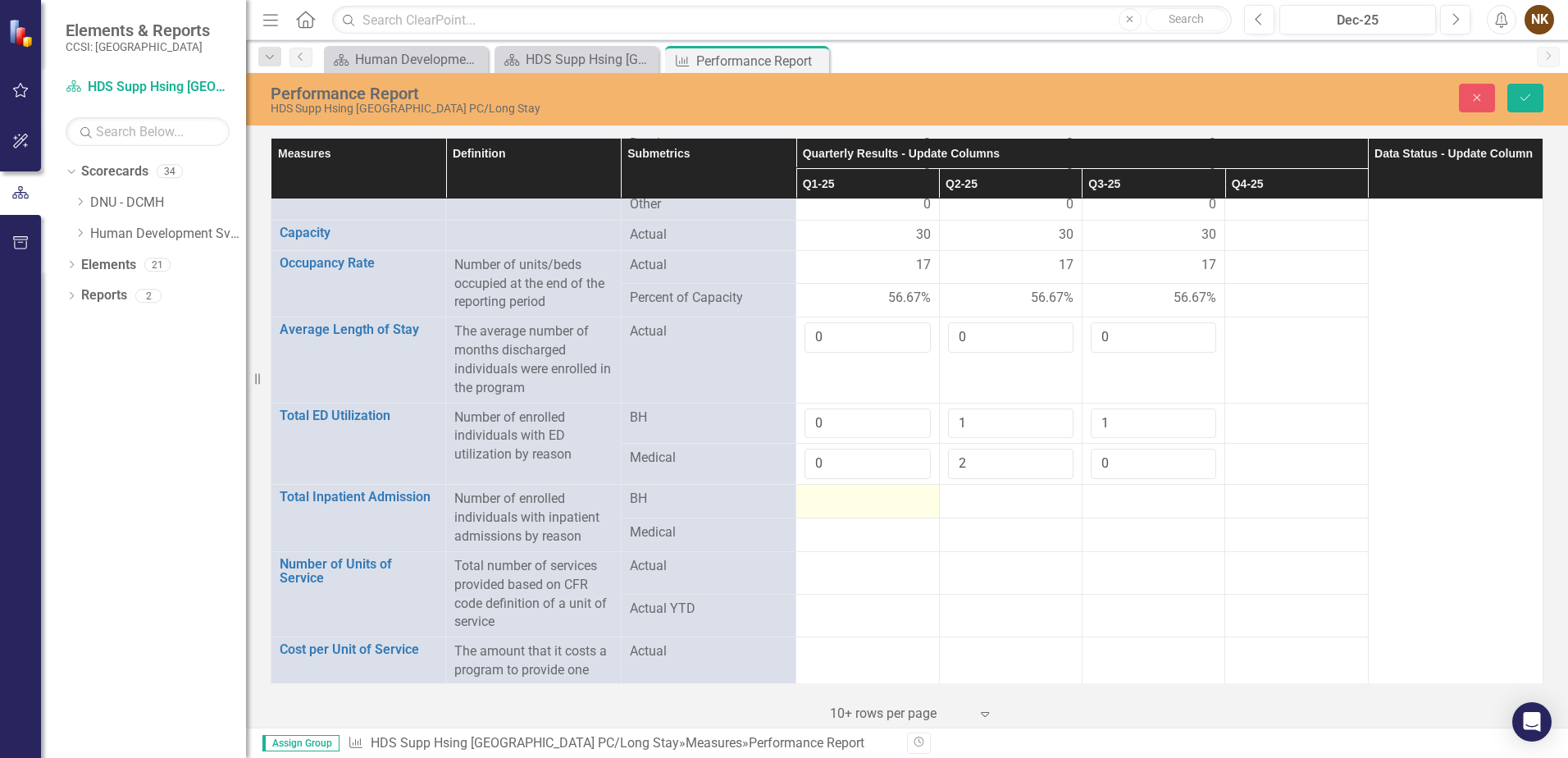
scroll to position [1593, 0]
click at [874, 486] on div at bounding box center [868, 496] width 126 height 20
click at [874, 486] on input "number" at bounding box center [868, 501] width 126 height 31
type input "0"
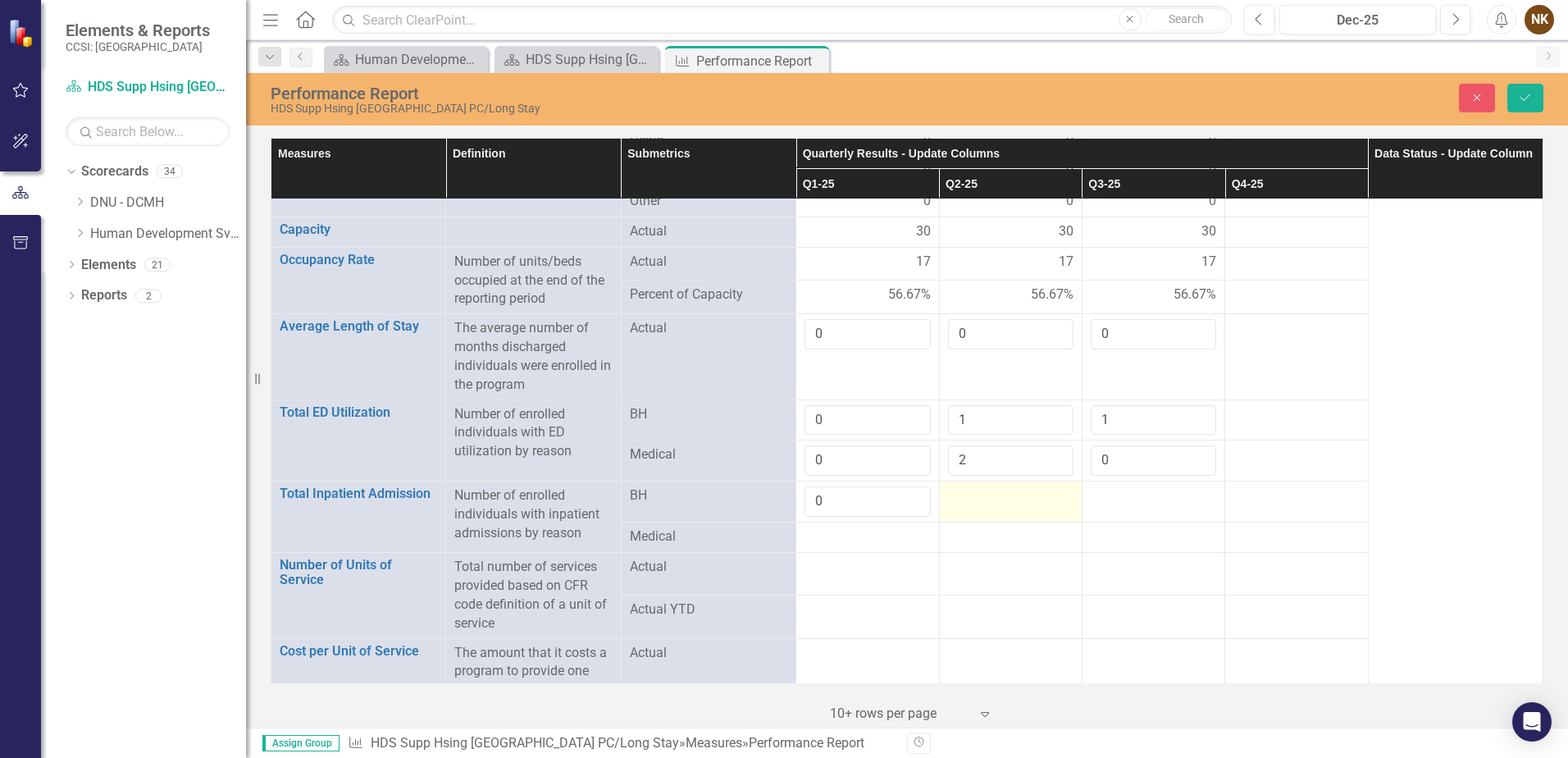
click at [999, 486] on div at bounding box center [1011, 496] width 126 height 20
click at [999, 486] on input "number" at bounding box center [1011, 501] width 126 height 31
type input "1"
click at [1134, 486] on div at bounding box center [1154, 496] width 126 height 20
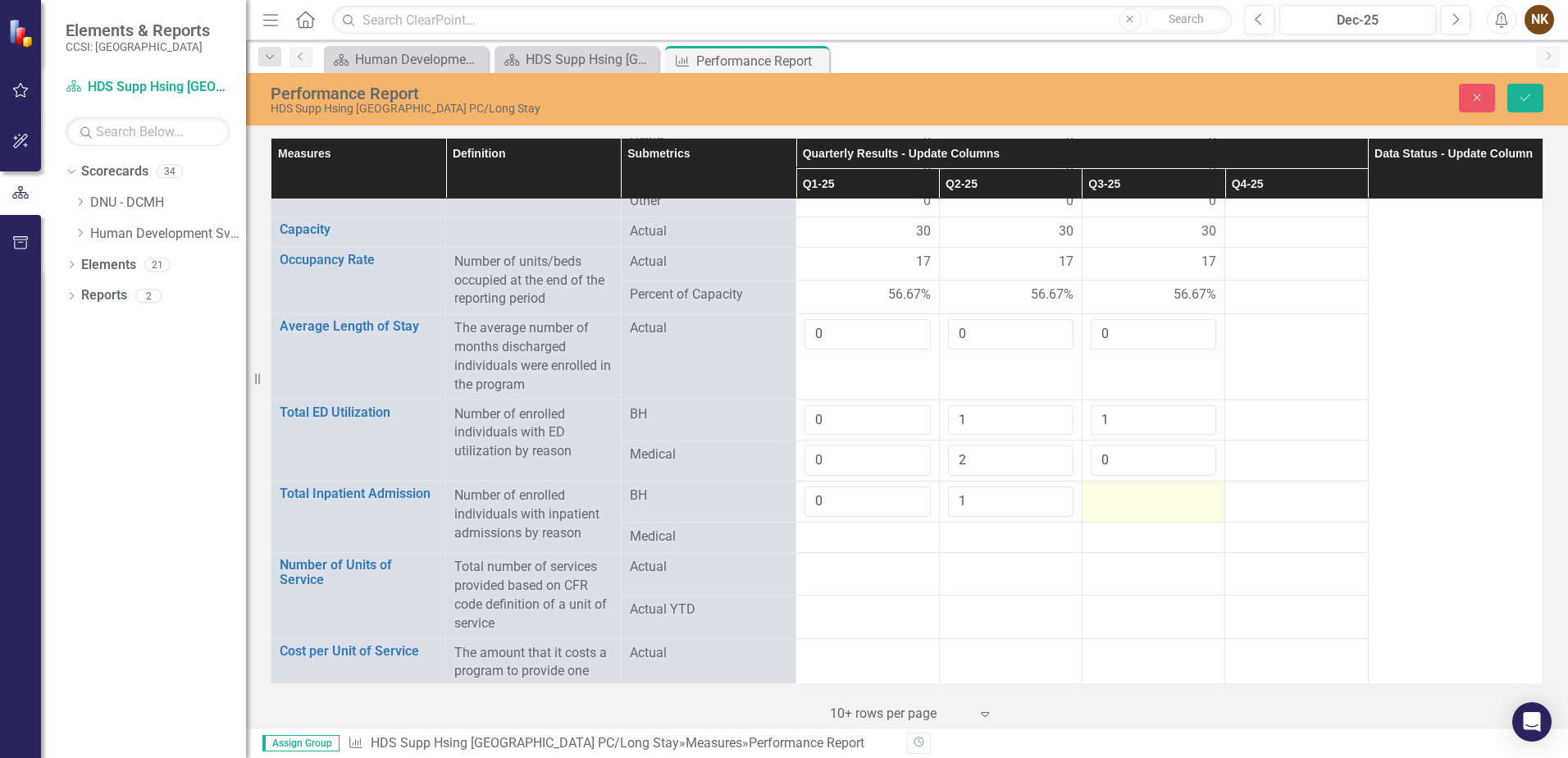
click at [1134, 486] on div at bounding box center [1154, 496] width 126 height 20
click at [1134, 486] on input "number" at bounding box center [1154, 501] width 126 height 31
type input "1"
click at [833, 528] on div at bounding box center [868, 537] width 126 height 20
click at [845, 528] on div at bounding box center [868, 537] width 126 height 20
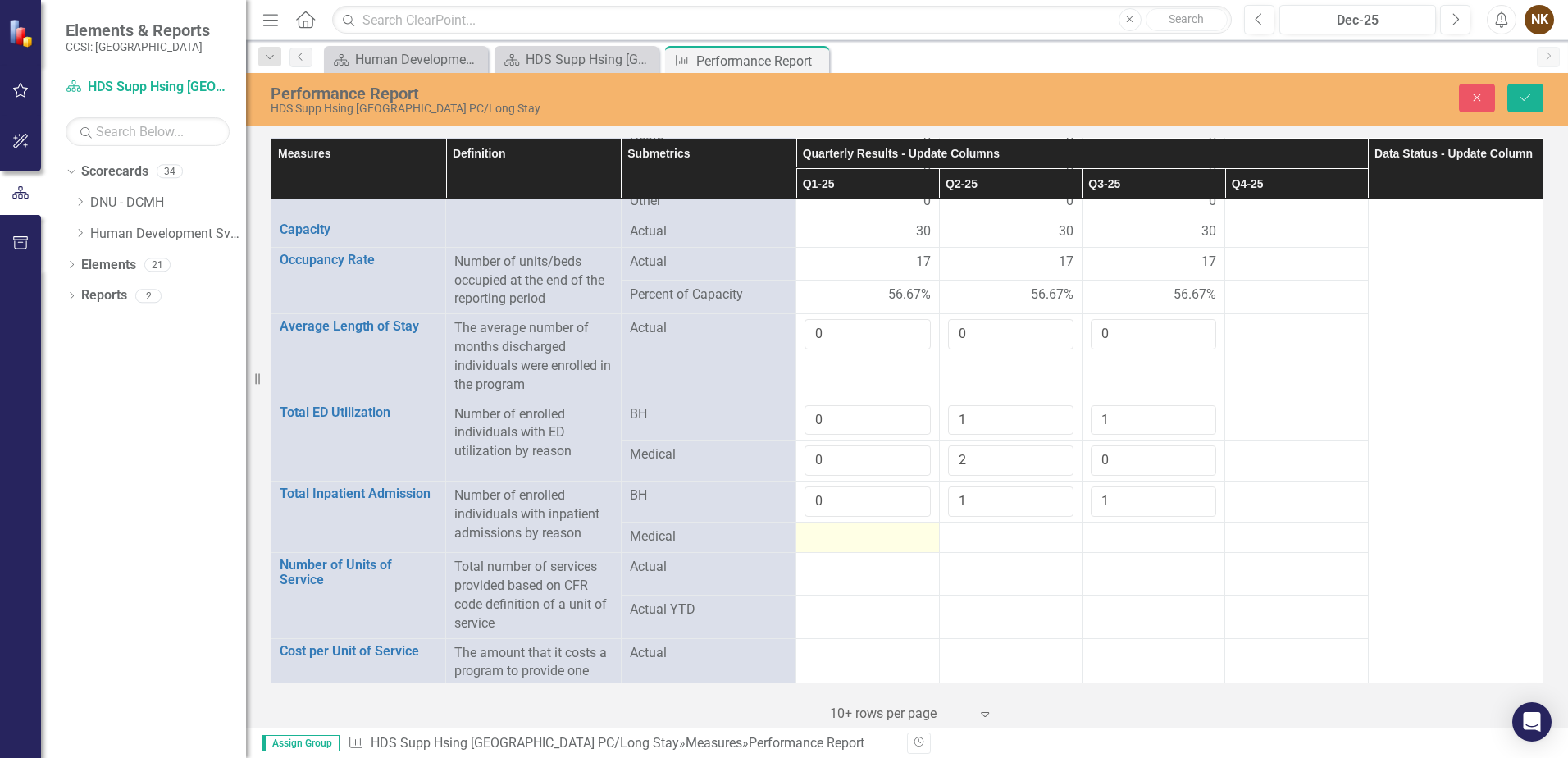
click at [845, 528] on div at bounding box center [868, 537] width 126 height 20
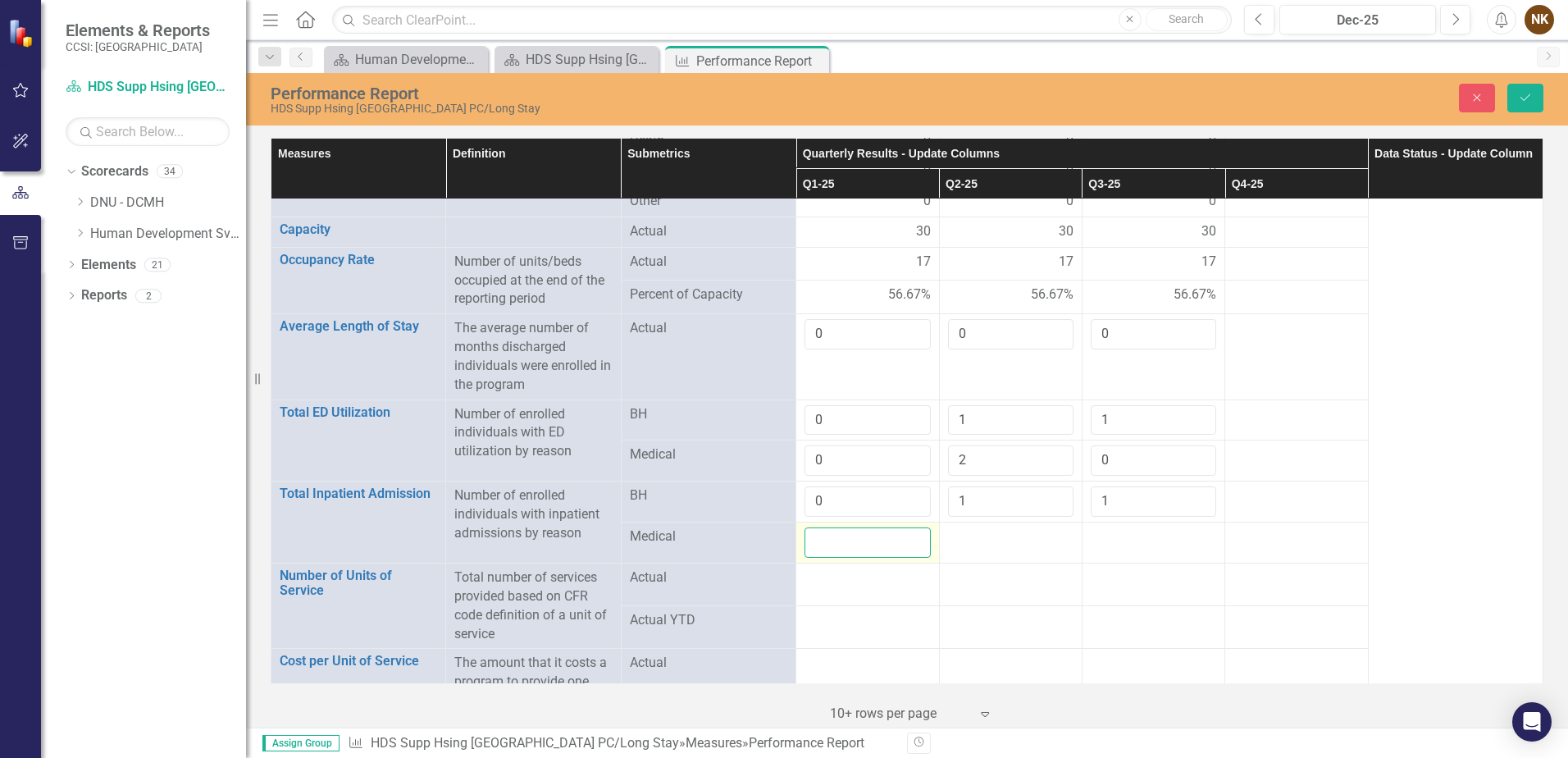
click at [845, 528] on input "number" at bounding box center [868, 542] width 126 height 31
type input "0"
click at [964, 528] on div at bounding box center [1011, 537] width 126 height 20
type input "2"
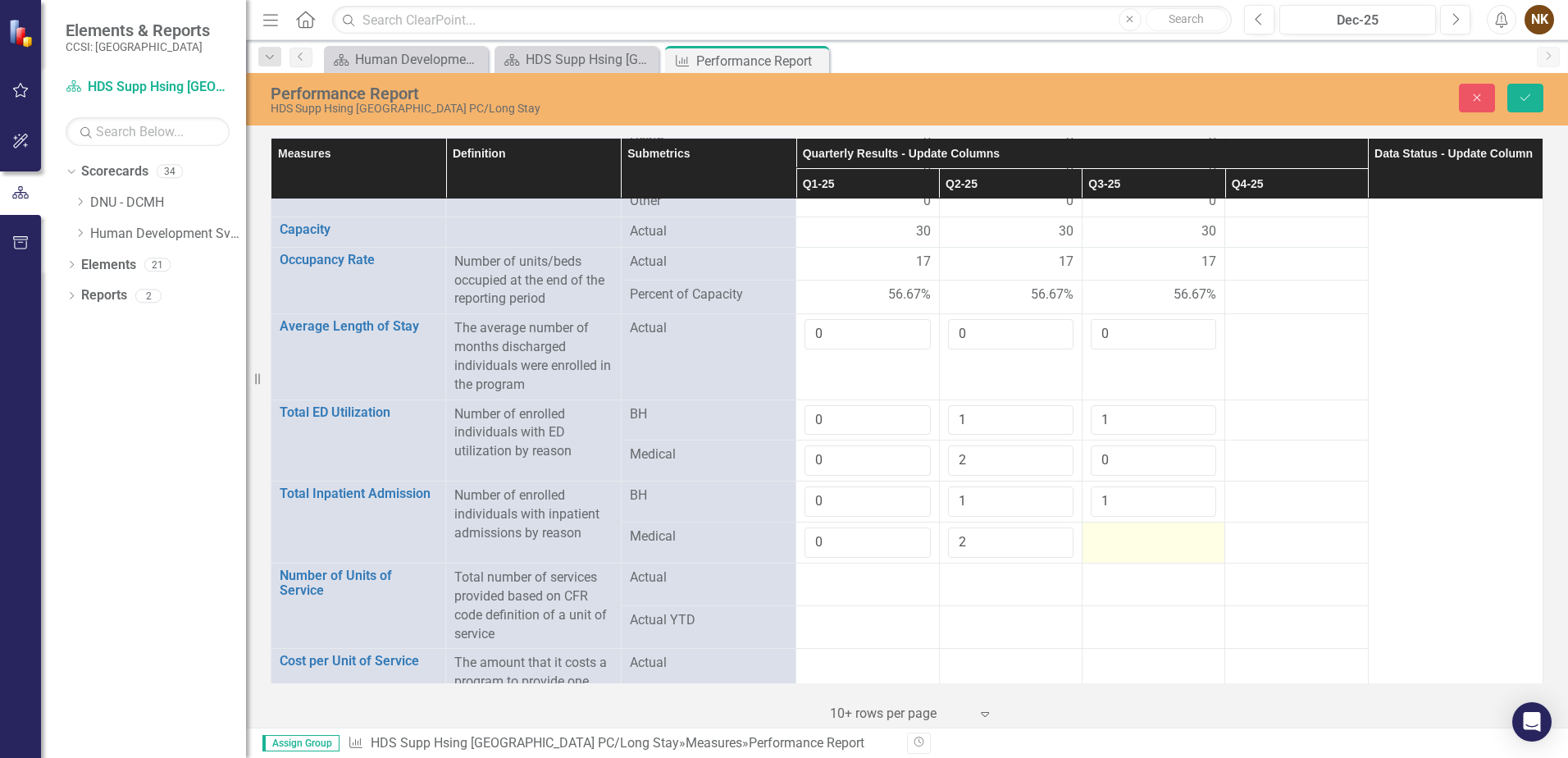
click at [1150, 528] on div at bounding box center [1154, 537] width 126 height 20
click at [1150, 528] on input "number" at bounding box center [1154, 542] width 126 height 31
type input "0"
click at [1155, 579] on td at bounding box center [1153, 584] width 143 height 42
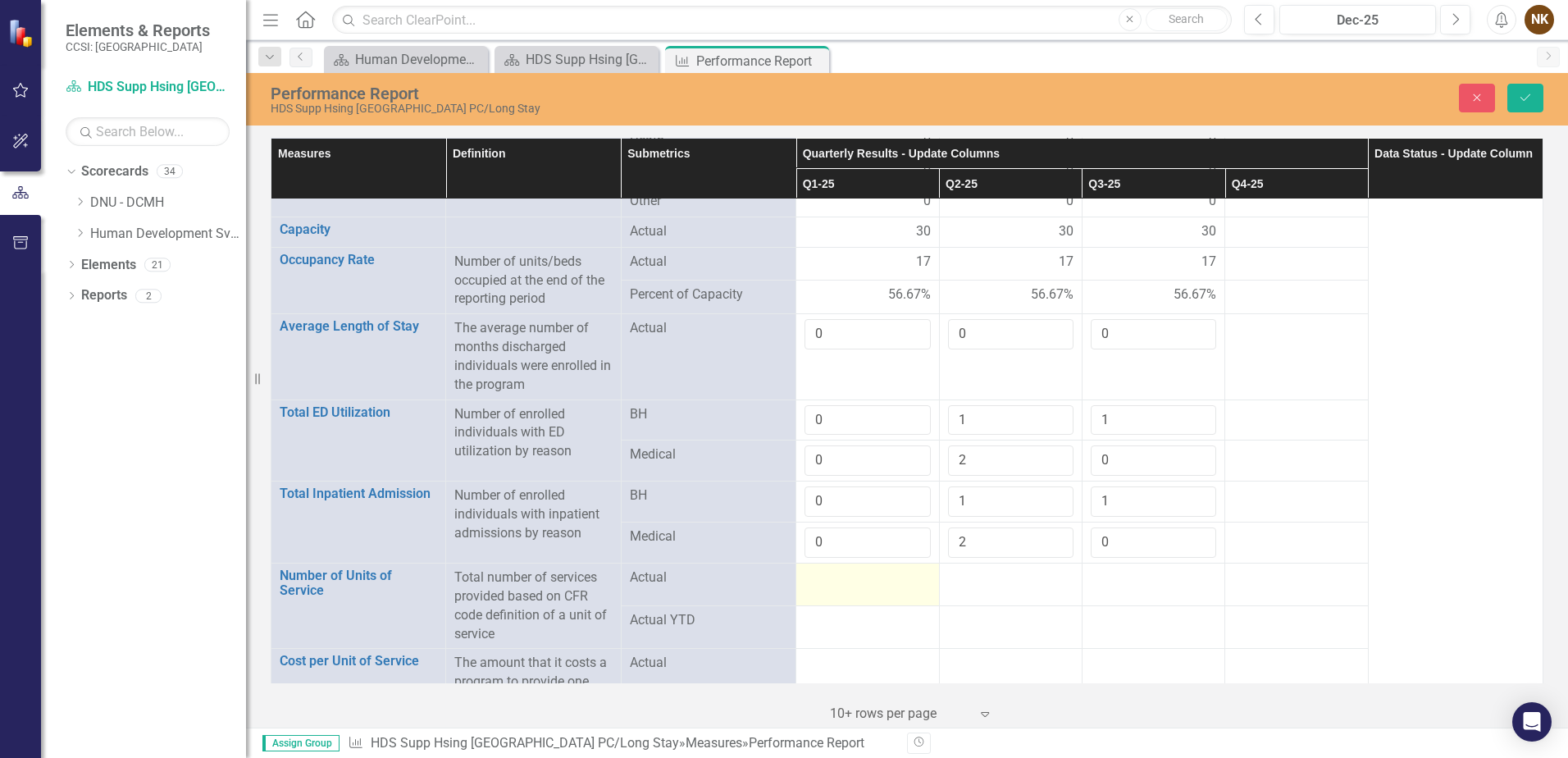
click at [848, 573] on td at bounding box center [867, 584] width 143 height 42
click at [850, 569] on div at bounding box center [868, 579] width 126 height 20
click at [850, 569] on input "number" at bounding box center [868, 584] width 126 height 31
type input "1587"
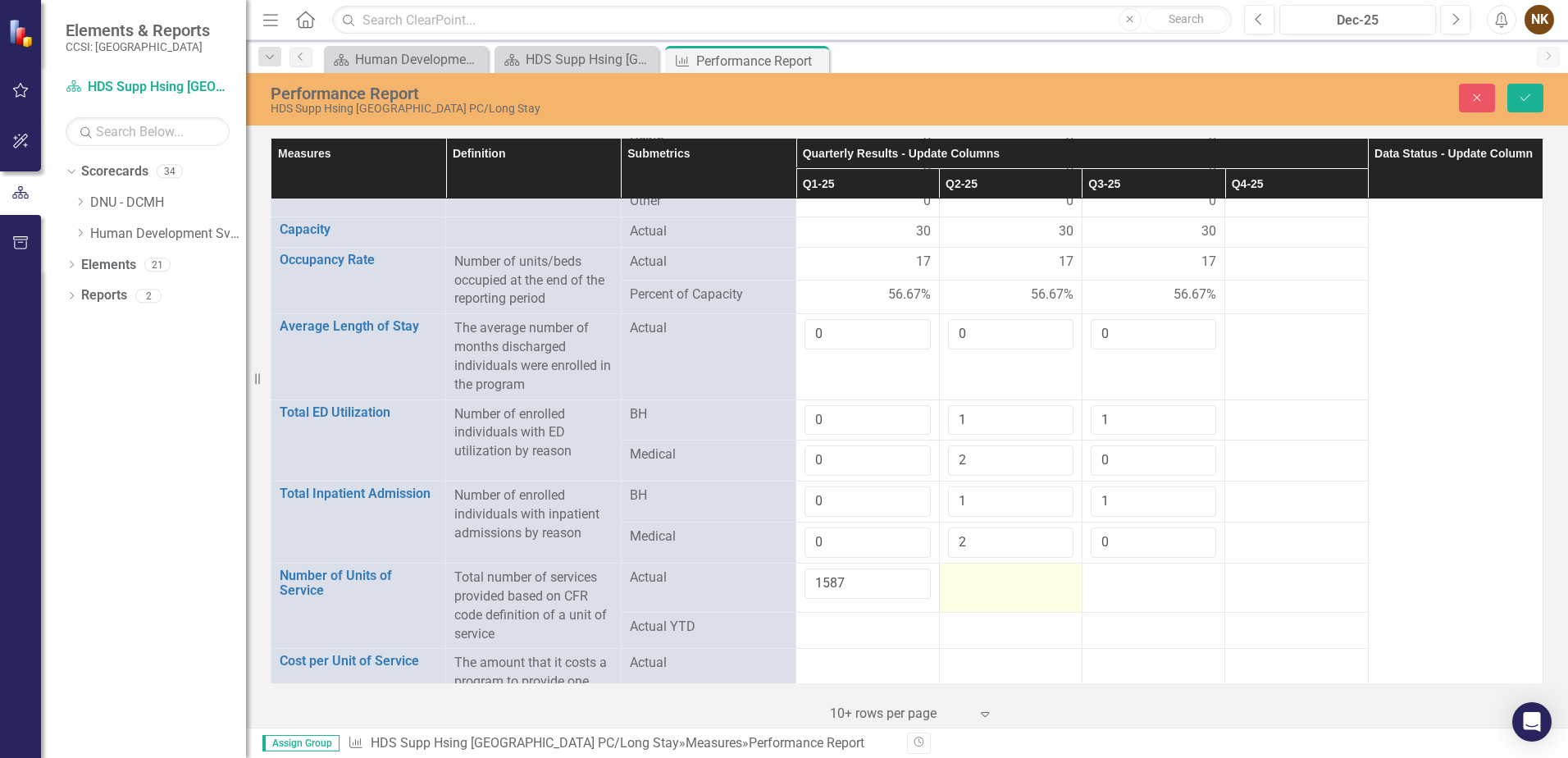
click at [969, 571] on td at bounding box center [1010, 588] width 143 height 49
click at [969, 571] on input "number" at bounding box center [1011, 584] width 126 height 31
type input "1621"
click at [869, 618] on div at bounding box center [868, 628] width 126 height 20
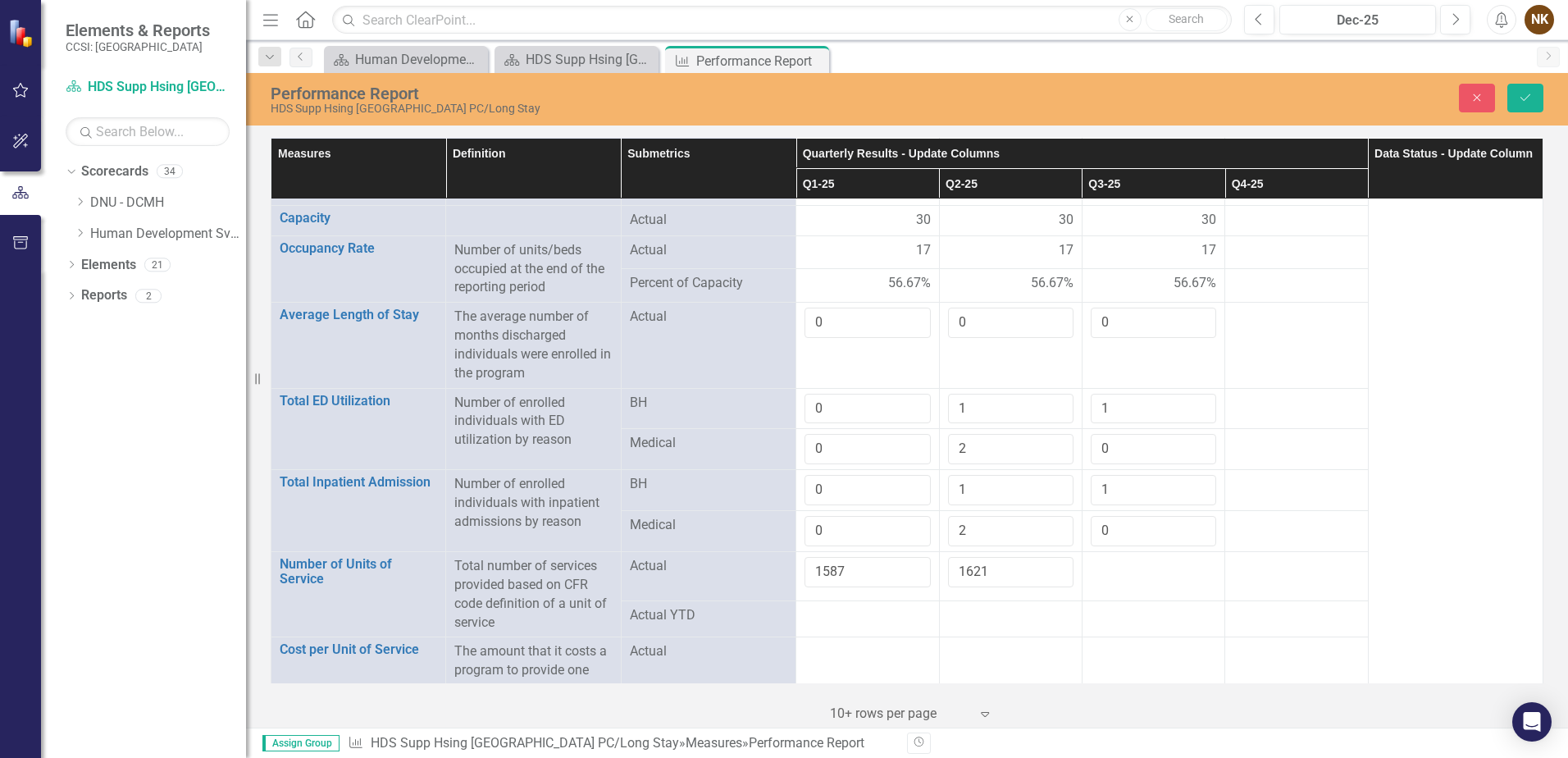
scroll to position [1608, 0]
click at [860, 640] on div at bounding box center [868, 649] width 126 height 20
click at [860, 640] on input "number" at bounding box center [868, 654] width 126 height 31
type input "179.06"
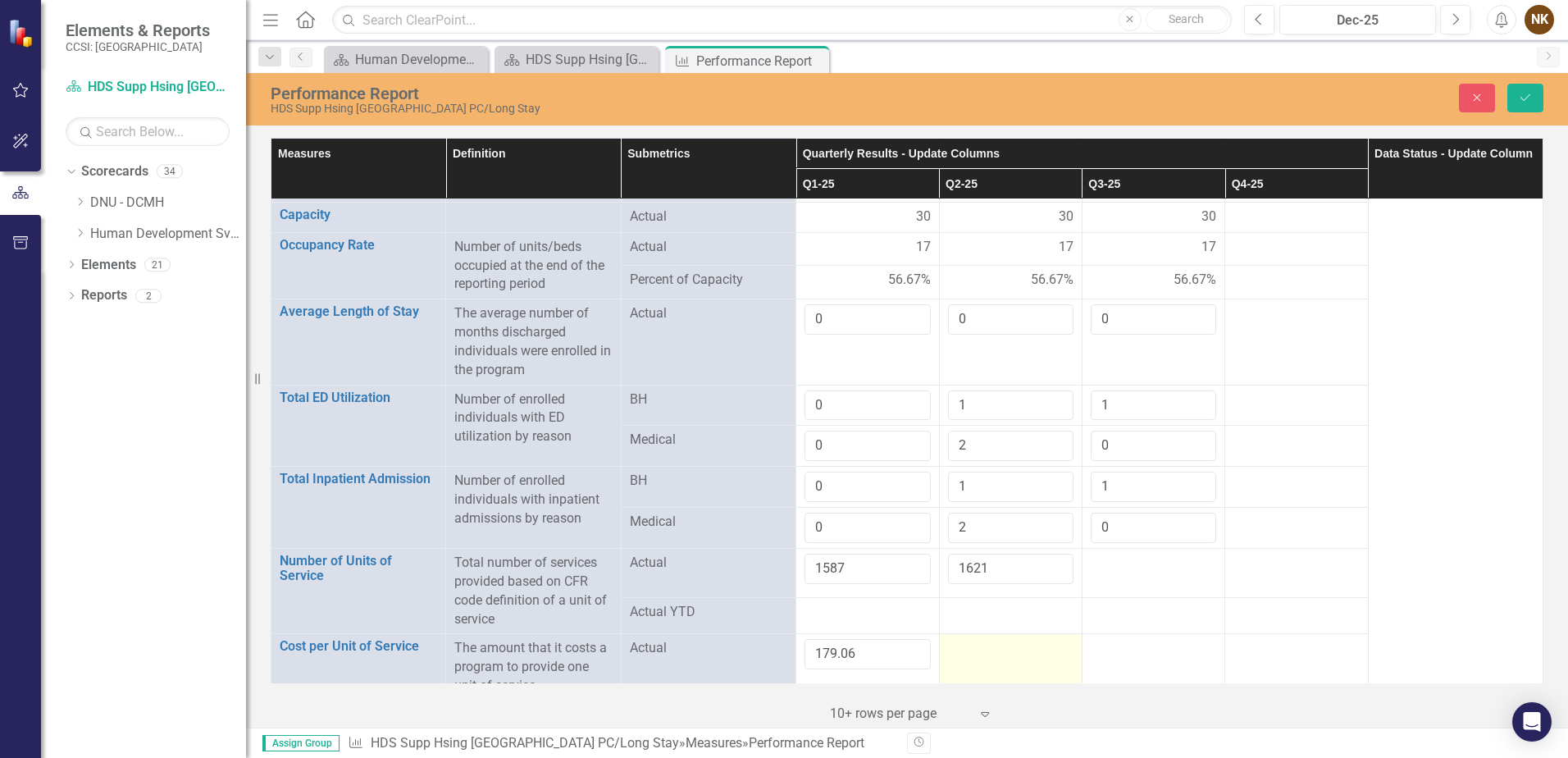
click at [985, 653] on td at bounding box center [1010, 667] width 143 height 67
click at [984, 643] on input "number" at bounding box center [1011, 654] width 126 height 31
type input "175.30"
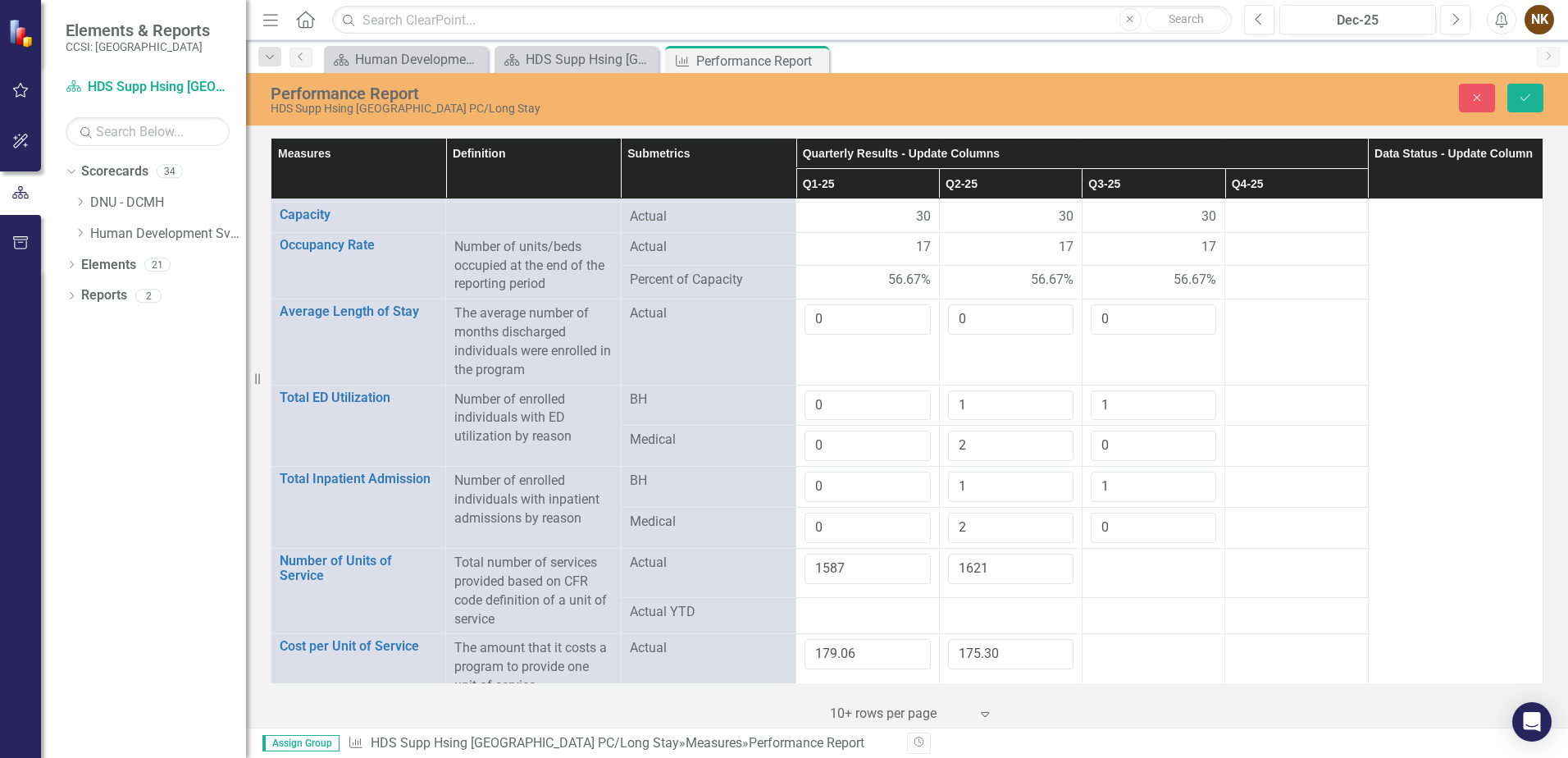
click at [1149, 603] on div at bounding box center [1154, 613] width 126 height 20
click at [1522, 103] on button "Save" at bounding box center [1526, 97] width 36 height 29
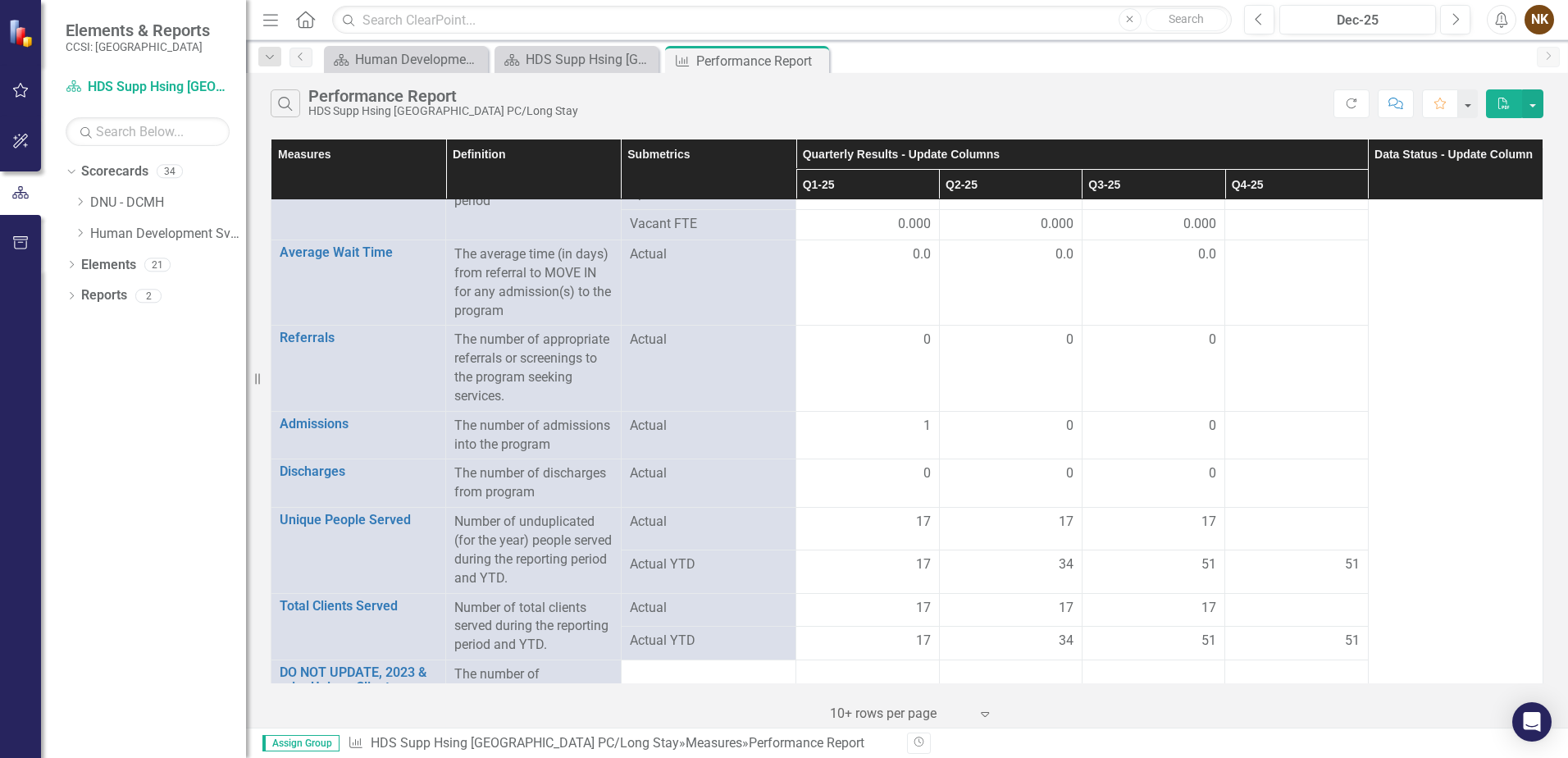
scroll to position [0, 0]
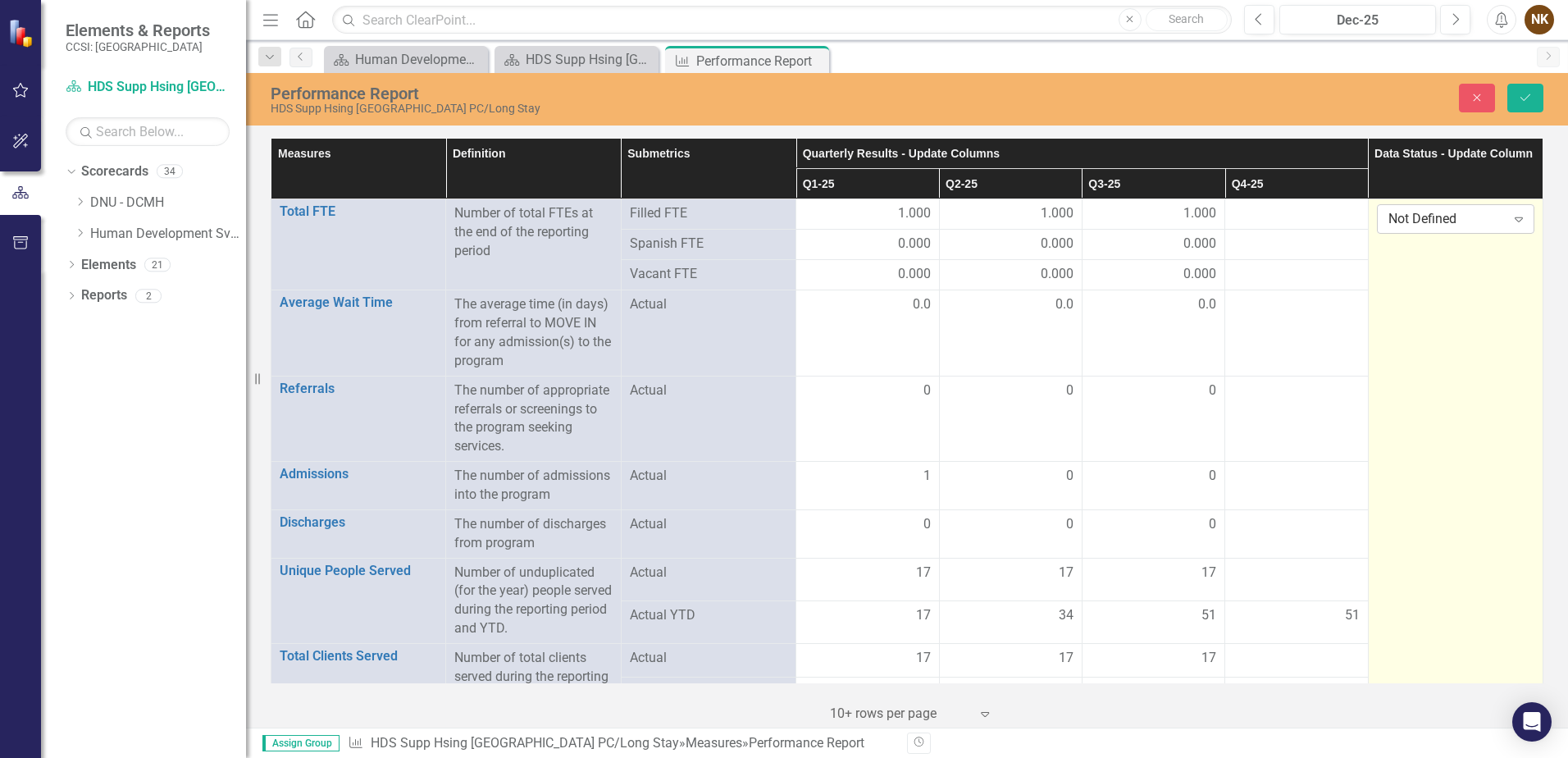
drag, startPoint x: 1448, startPoint y: 237, endPoint x: 1434, endPoint y: 225, distance: 18.4
click at [1434, 225] on div "Not Defined" at bounding box center [1447, 219] width 117 height 19
click at [1421, 305] on div "Submitted" at bounding box center [1448, 302] width 130 height 19
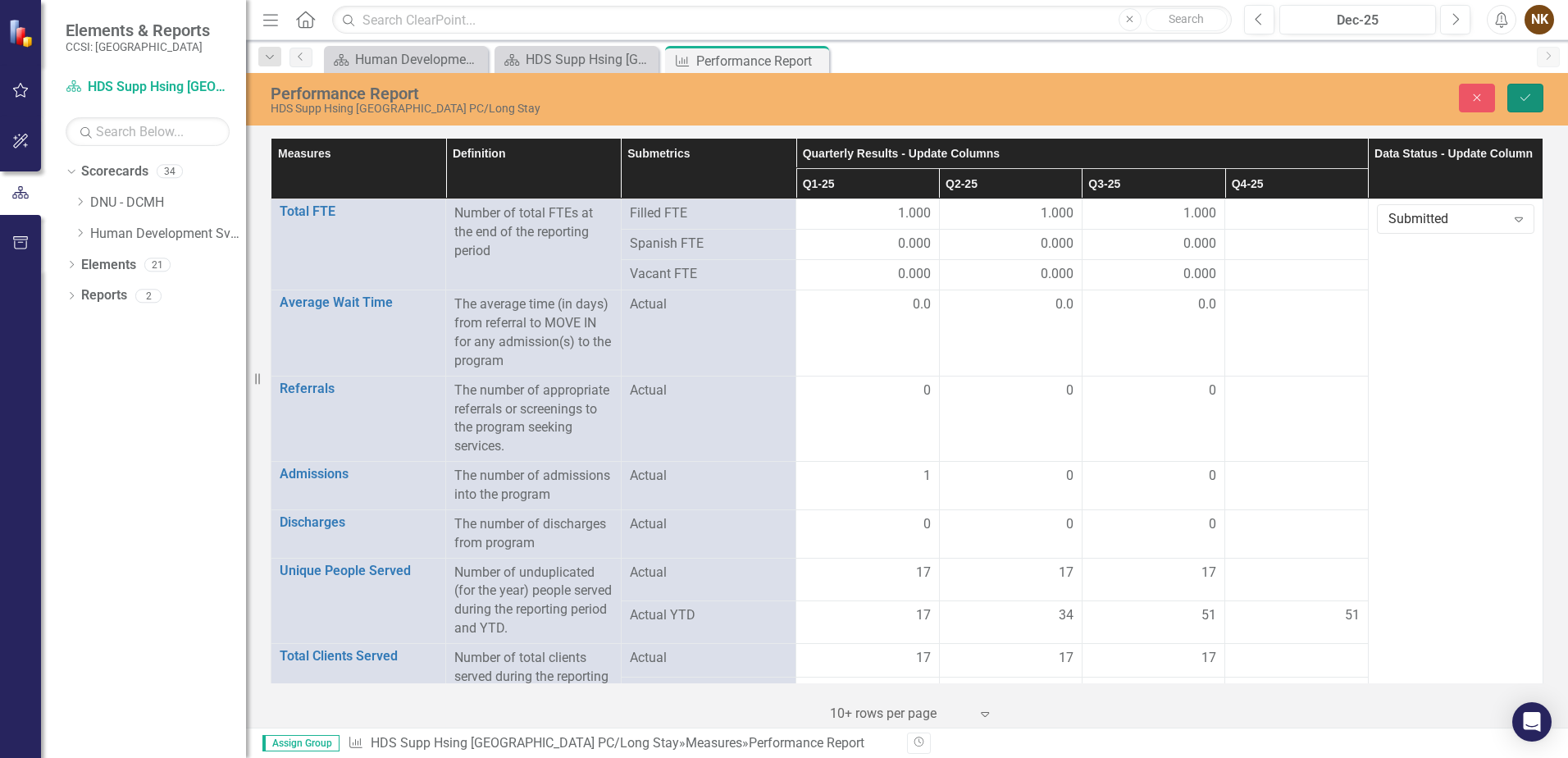
click at [1527, 106] on button "Save" at bounding box center [1526, 97] width 36 height 29
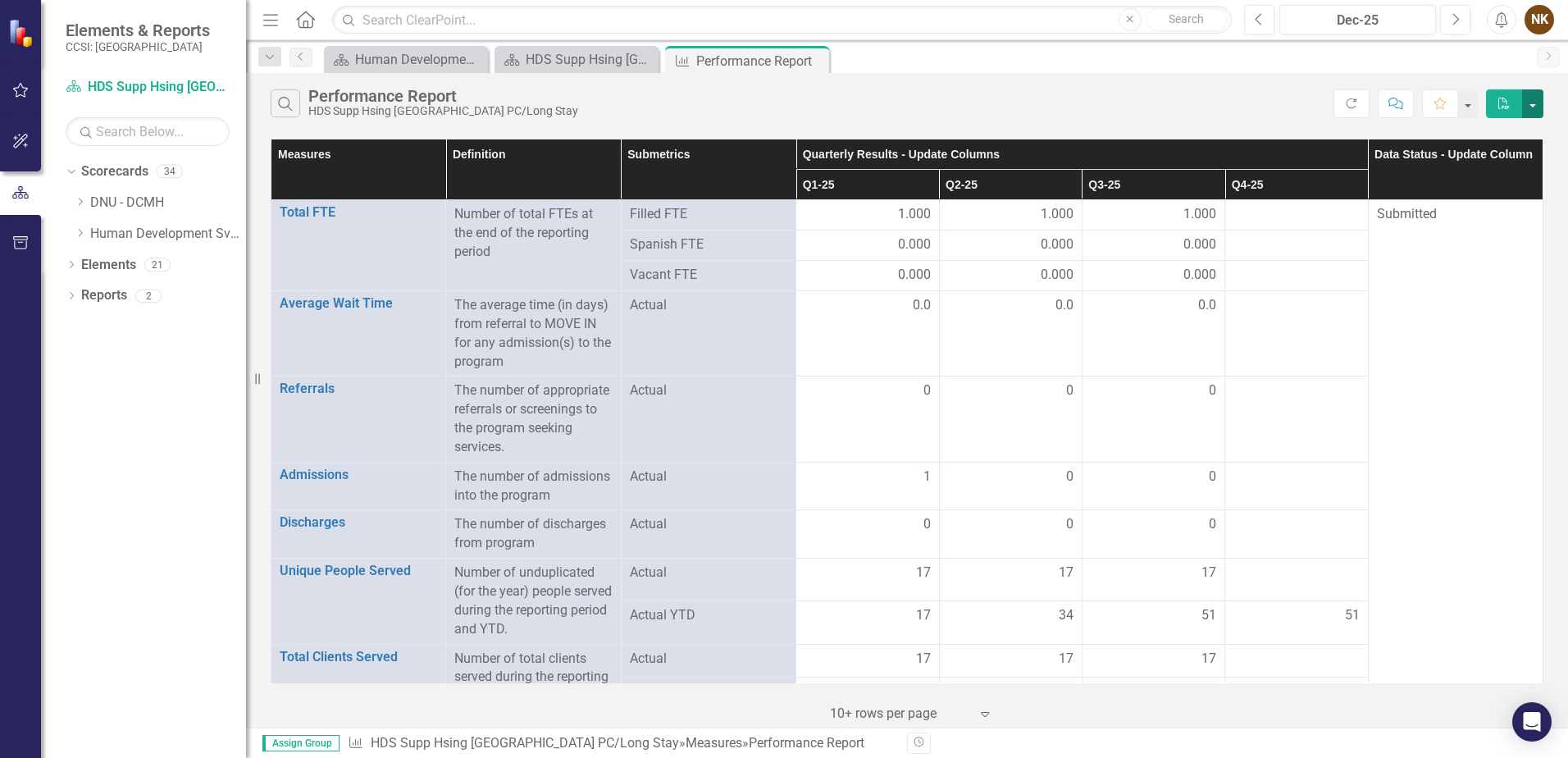
click at [1533, 105] on button "button" at bounding box center [1534, 103] width 22 height 29
click at [1493, 172] on link "Excel Export to Excel" at bounding box center [1478, 164] width 130 height 31
click at [1532, 107] on button "button" at bounding box center [1534, 103] width 22 height 29
click at [1503, 141] on link "PDF Export to PDF" at bounding box center [1478, 134] width 130 height 31
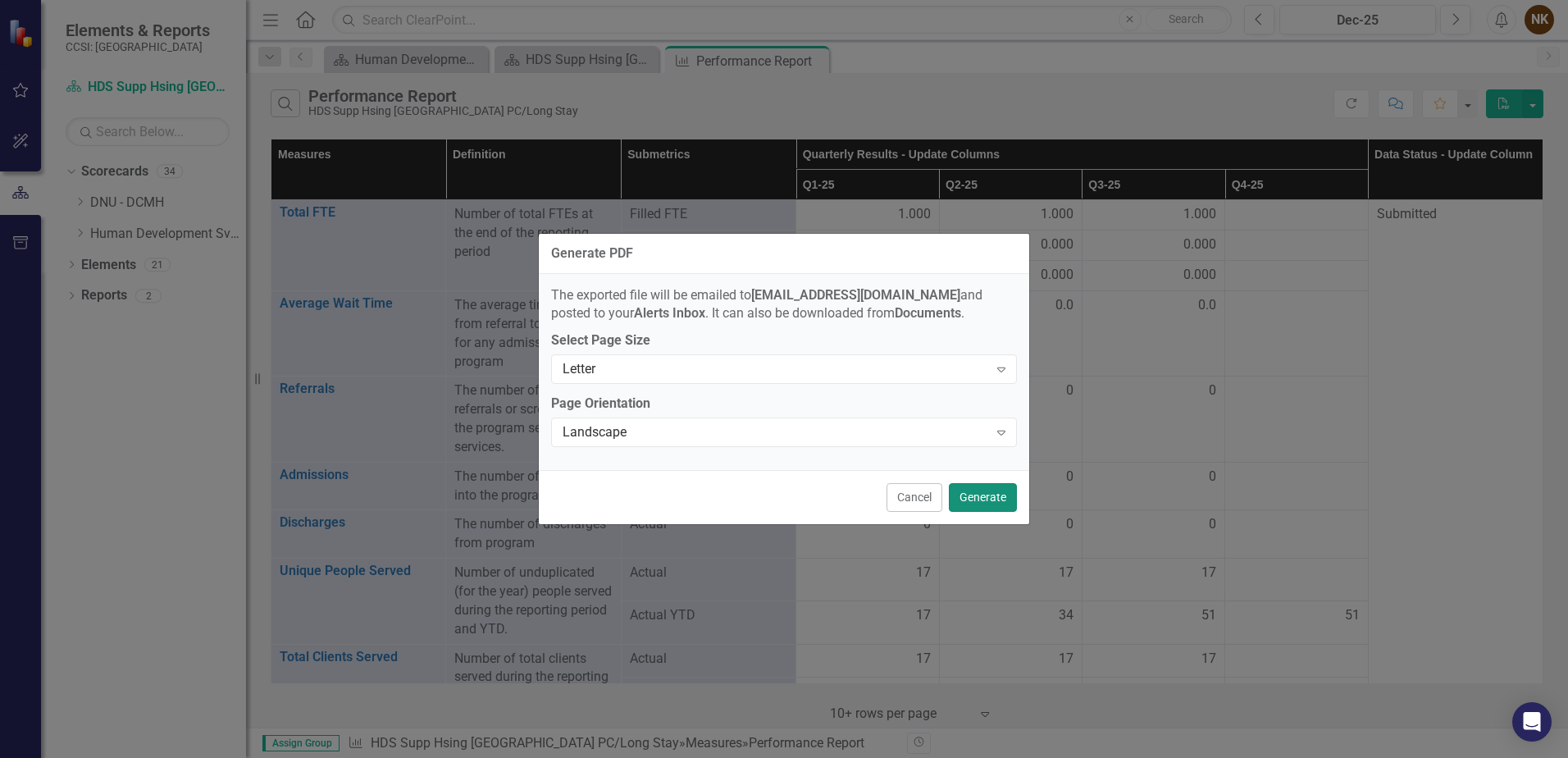
click at [987, 494] on button "Generate" at bounding box center [982, 497] width 68 height 29
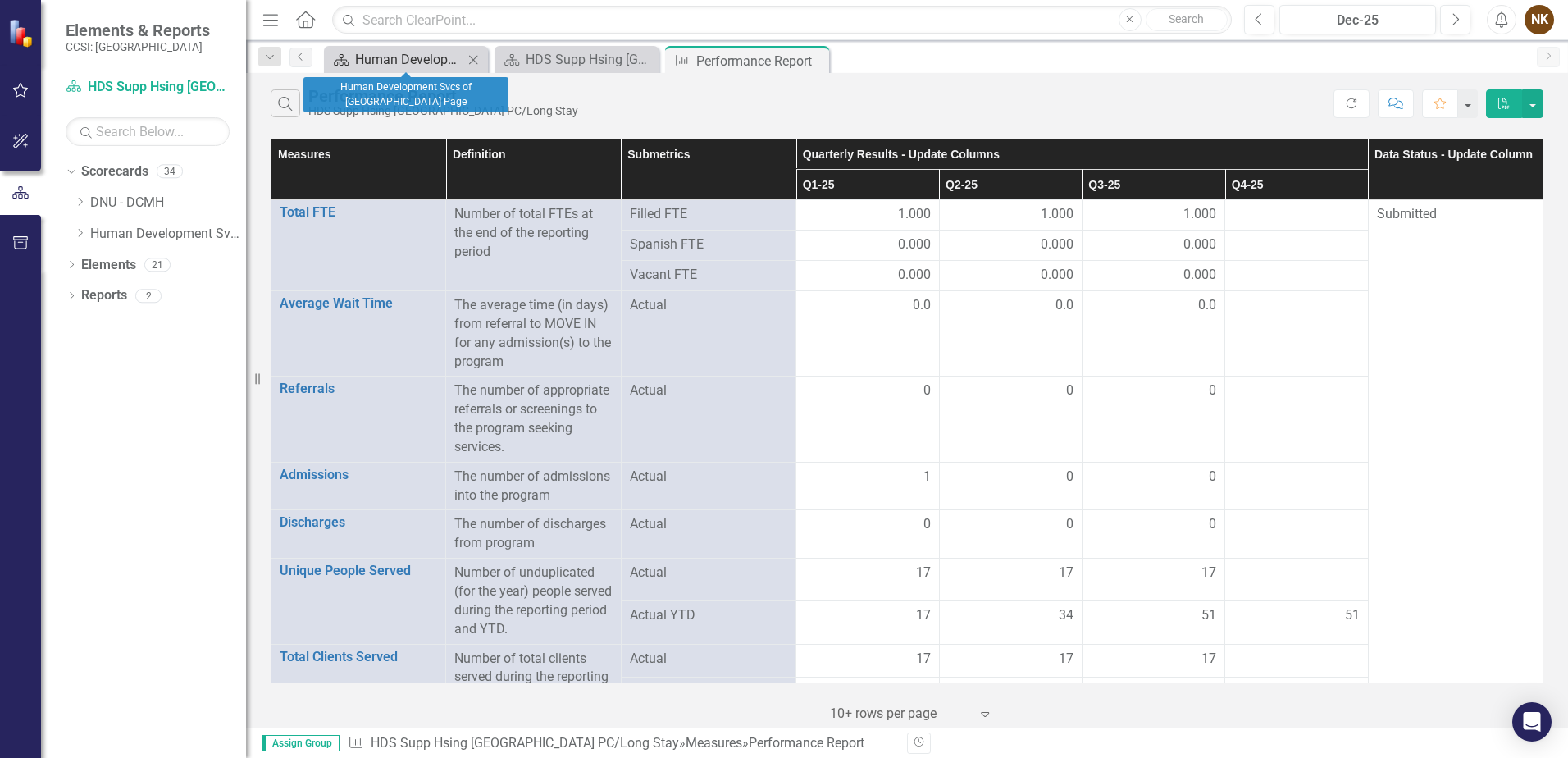
click at [398, 62] on div "Human Development Svcs of [GEOGRAPHIC_DATA] Page" at bounding box center [409, 59] width 108 height 21
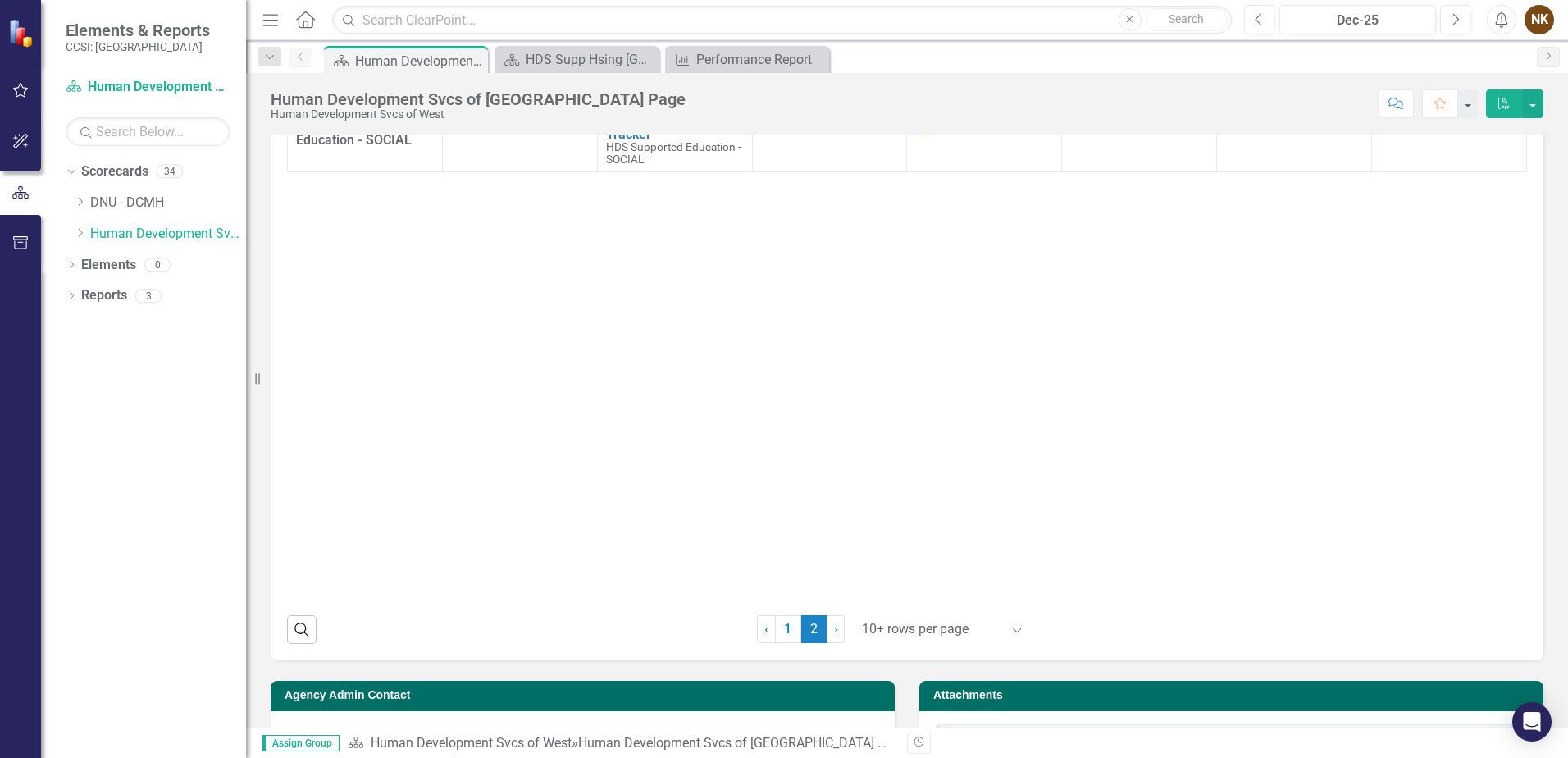
scroll to position [813, 0]
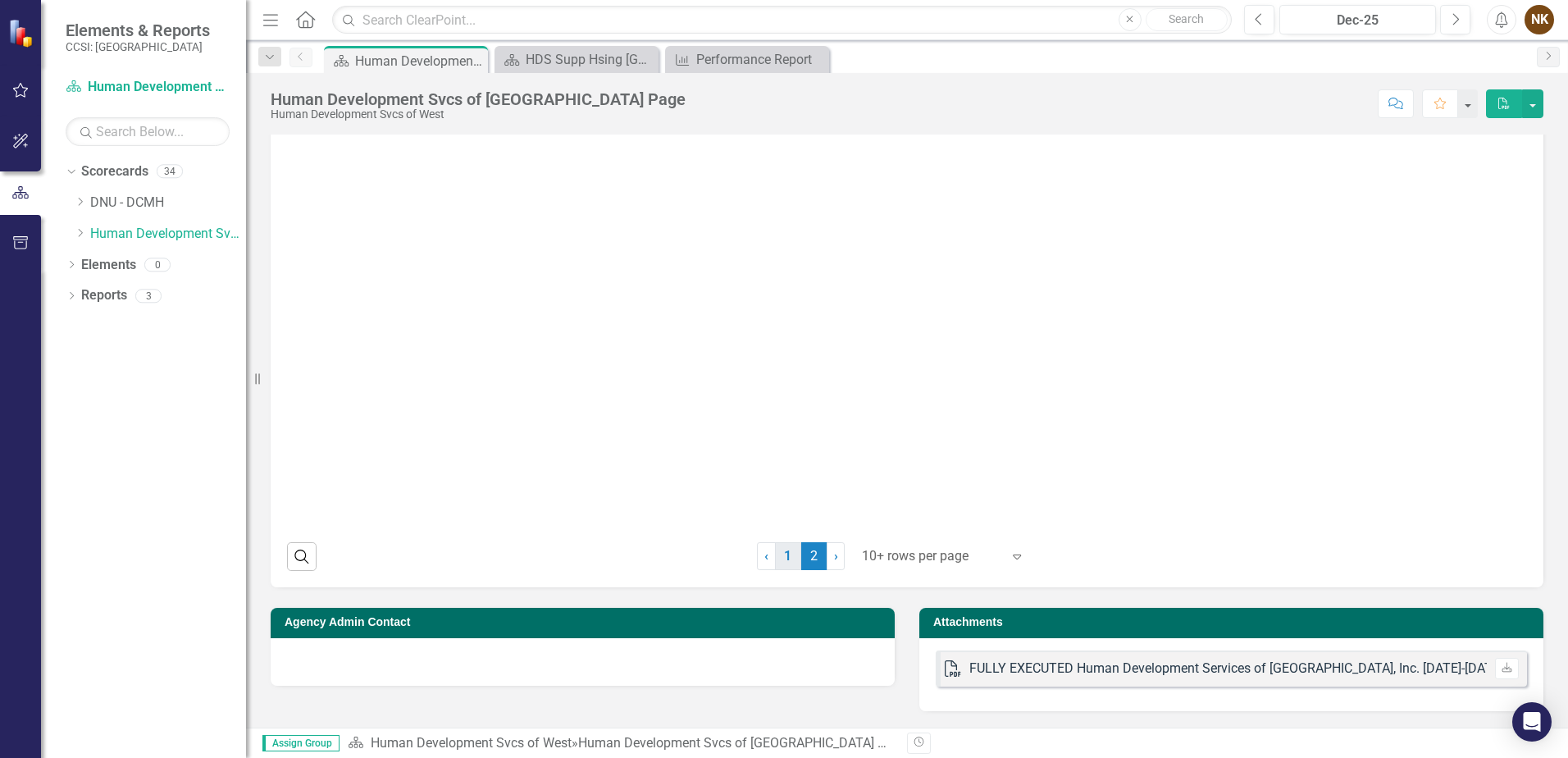
click at [789, 554] on link "1" at bounding box center [788, 556] width 27 height 28
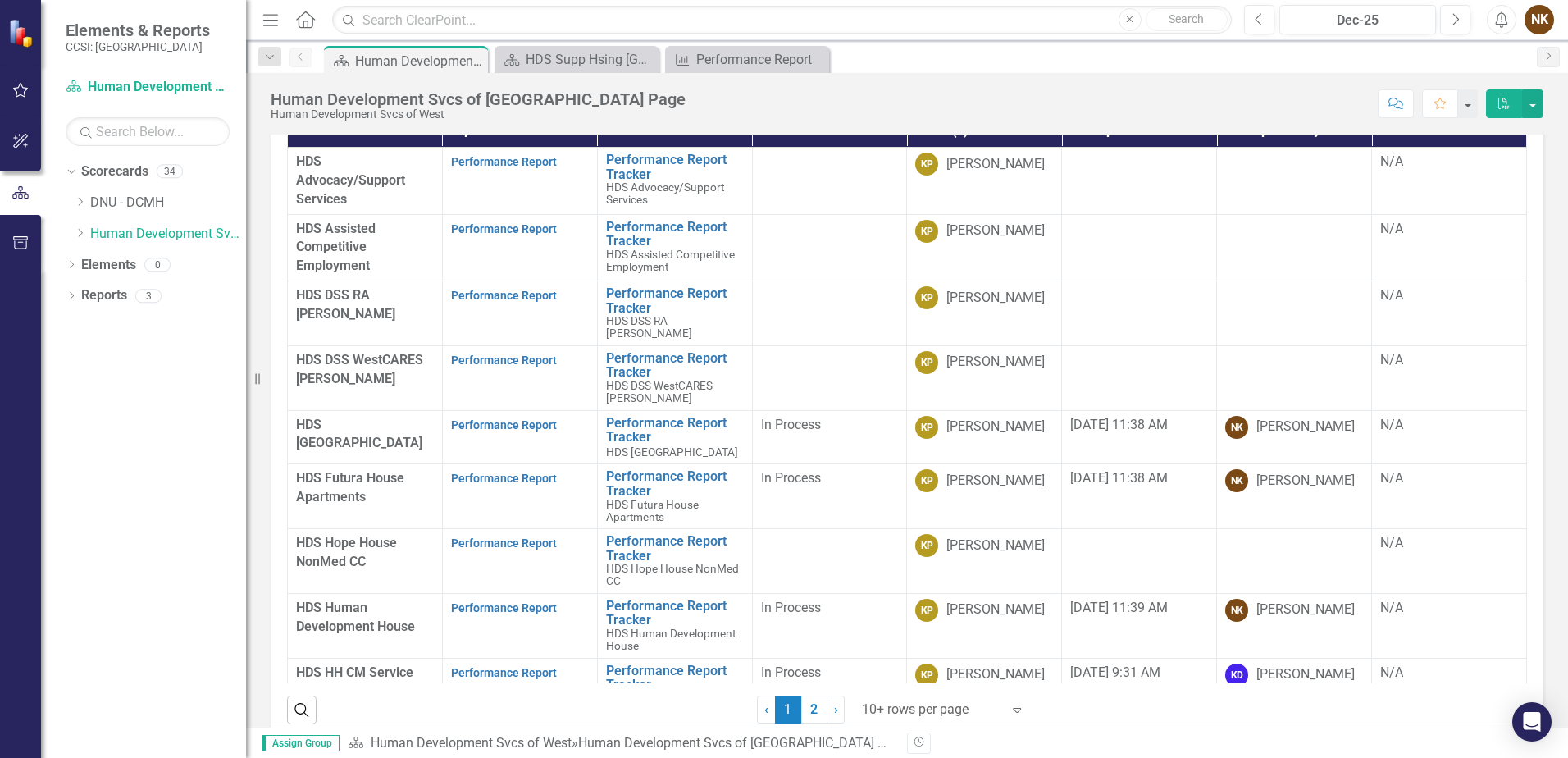
scroll to position [689, 0]
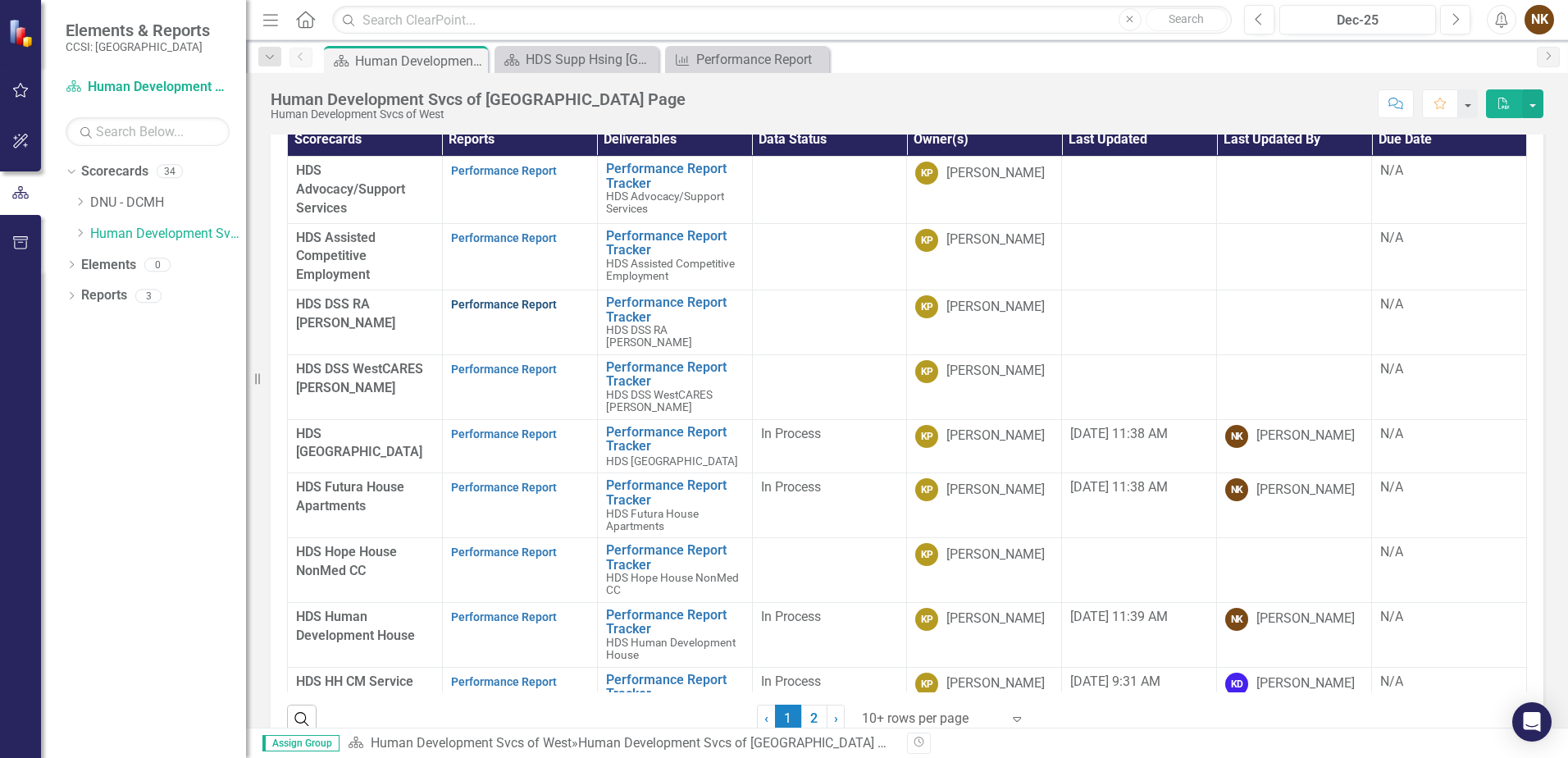
click at [498, 310] on link "Performance Report" at bounding box center [504, 304] width 106 height 13
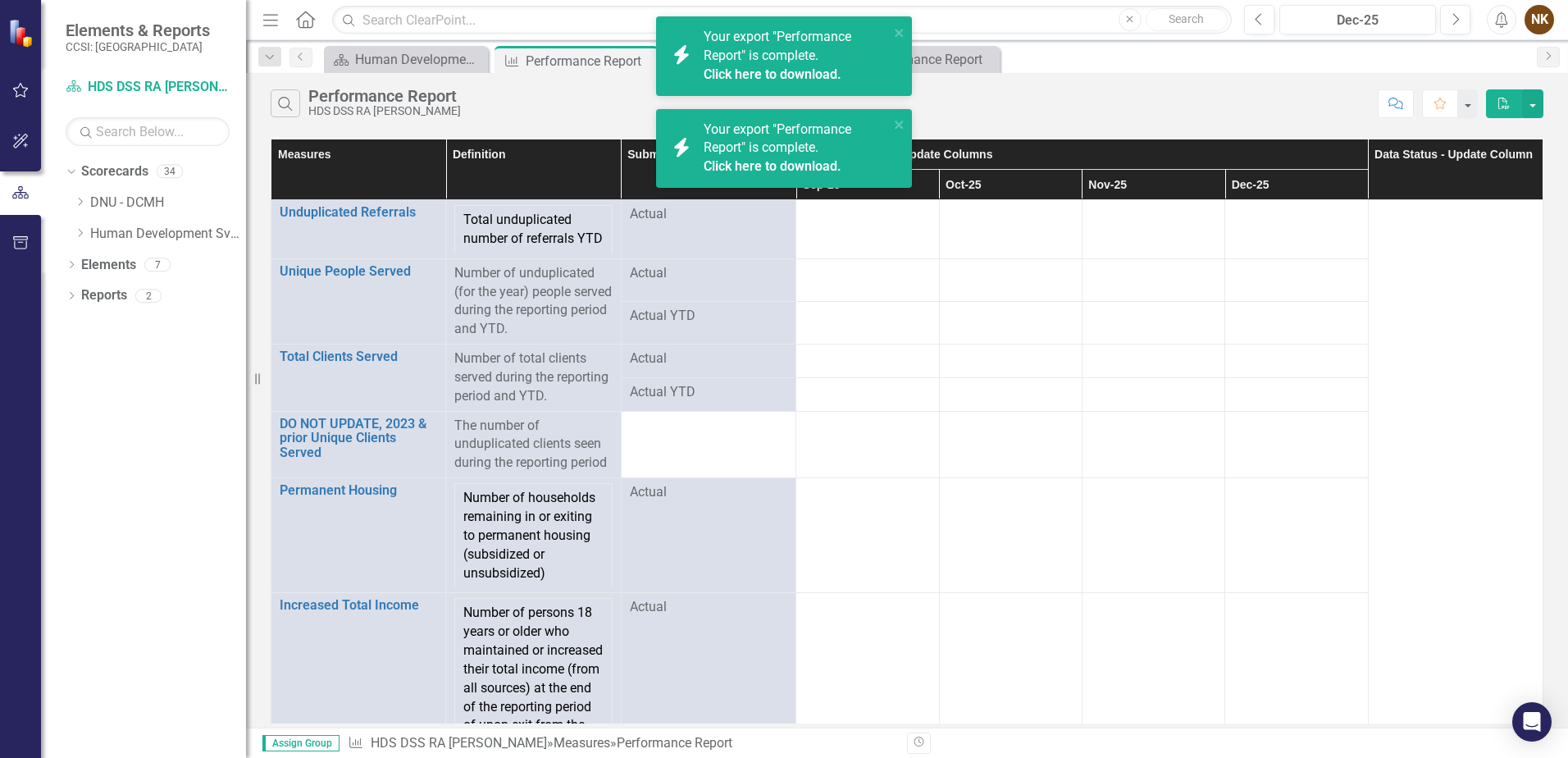
click at [823, 162] on link "Click here to download." at bounding box center [773, 166] width 138 height 16
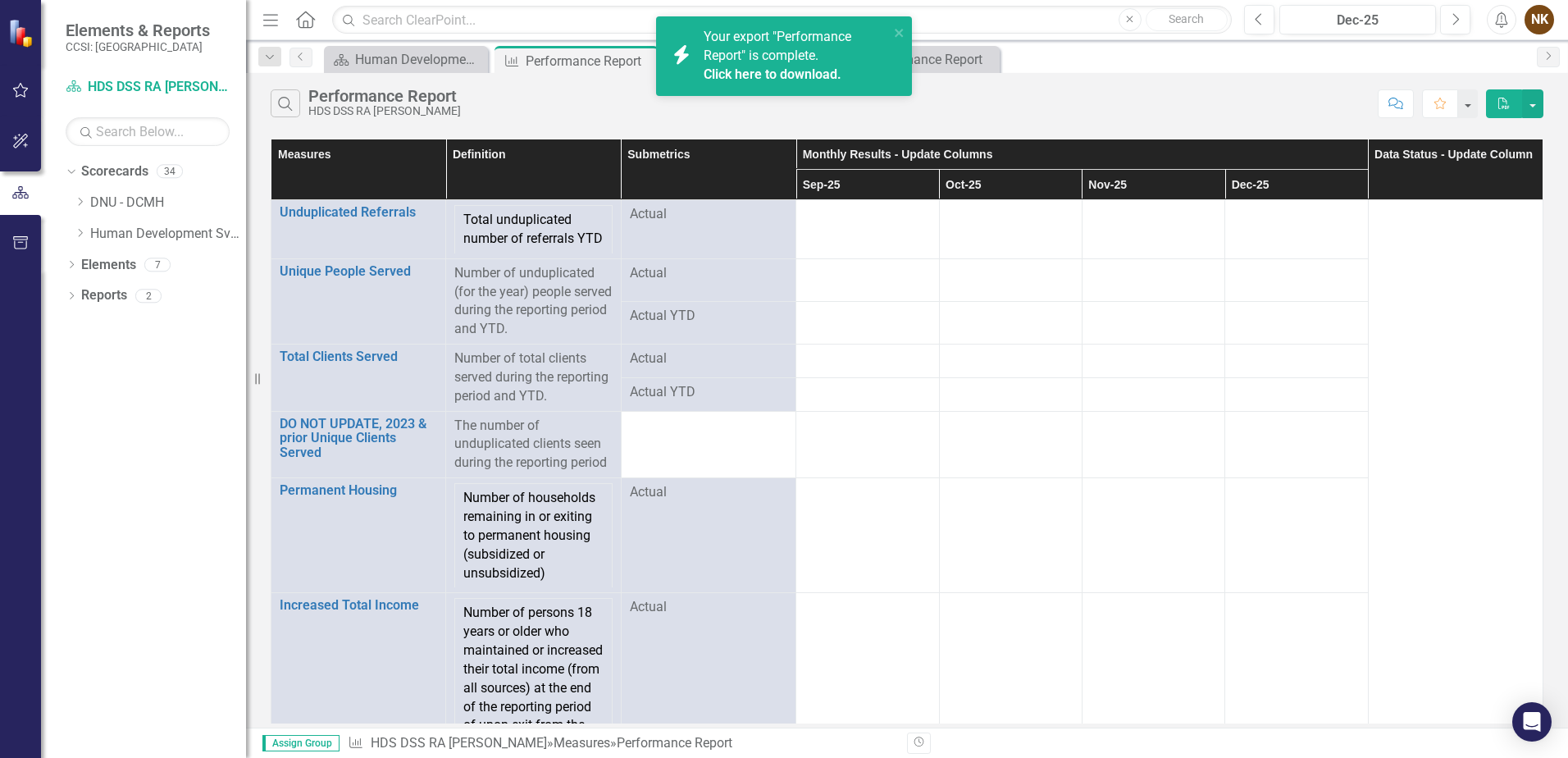
click at [744, 79] on link "Click here to download." at bounding box center [773, 75] width 138 height 16
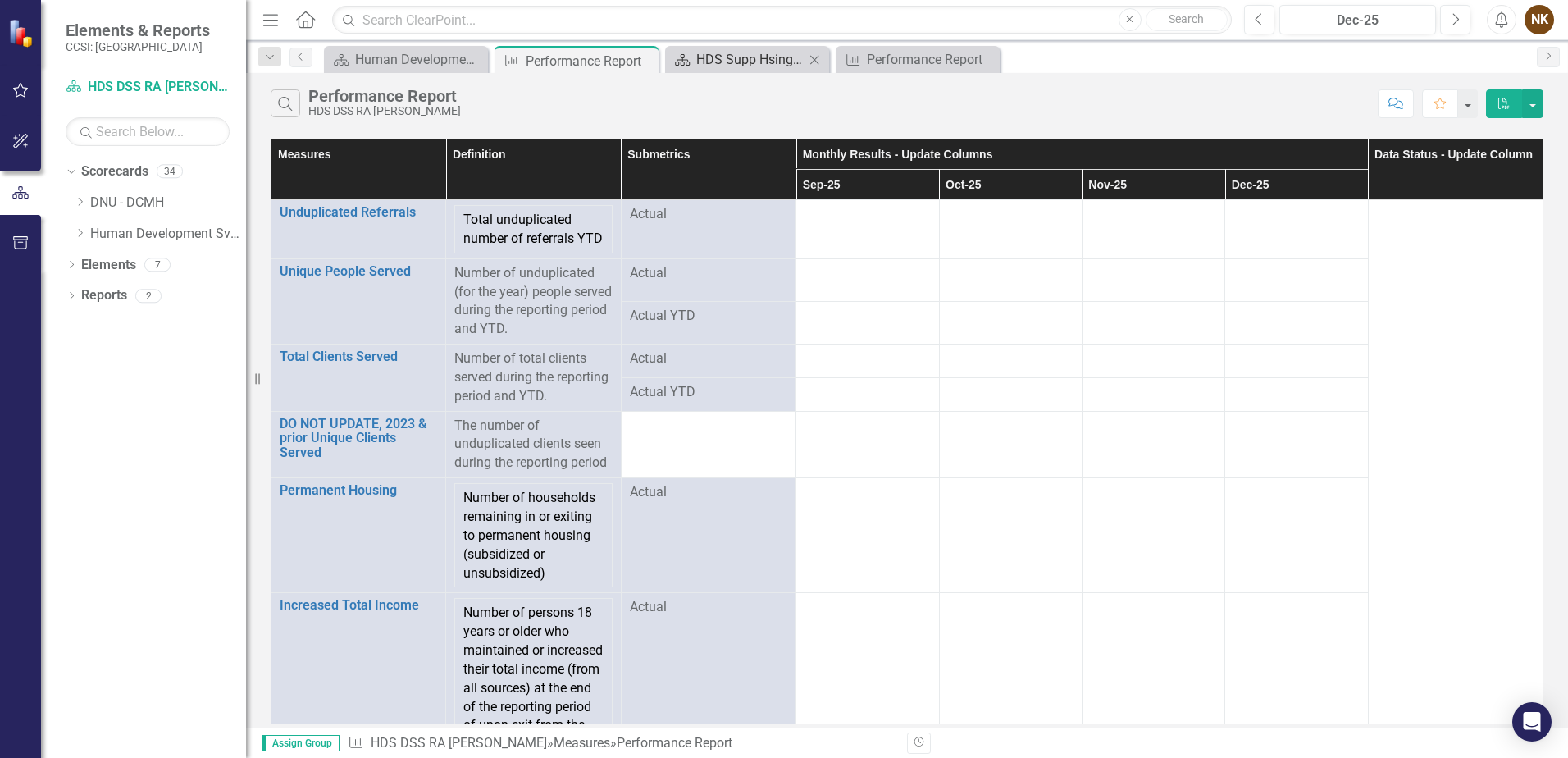
click at [730, 64] on div "HDS Supp Hsing Westchester County PC/Long Stay Landing Page" at bounding box center [751, 59] width 108 height 21
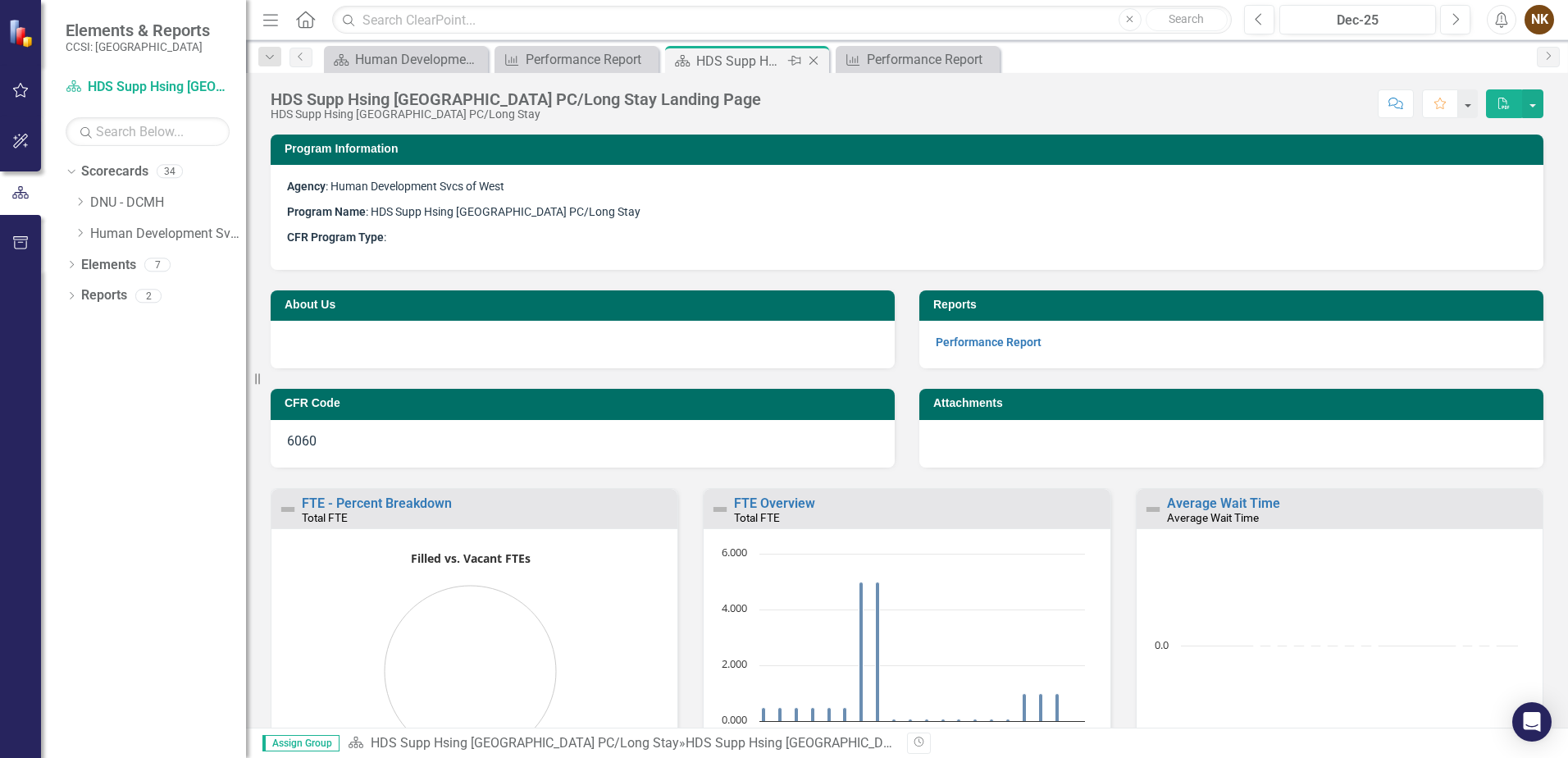
click at [812, 62] on icon at bounding box center [814, 61] width 9 height 9
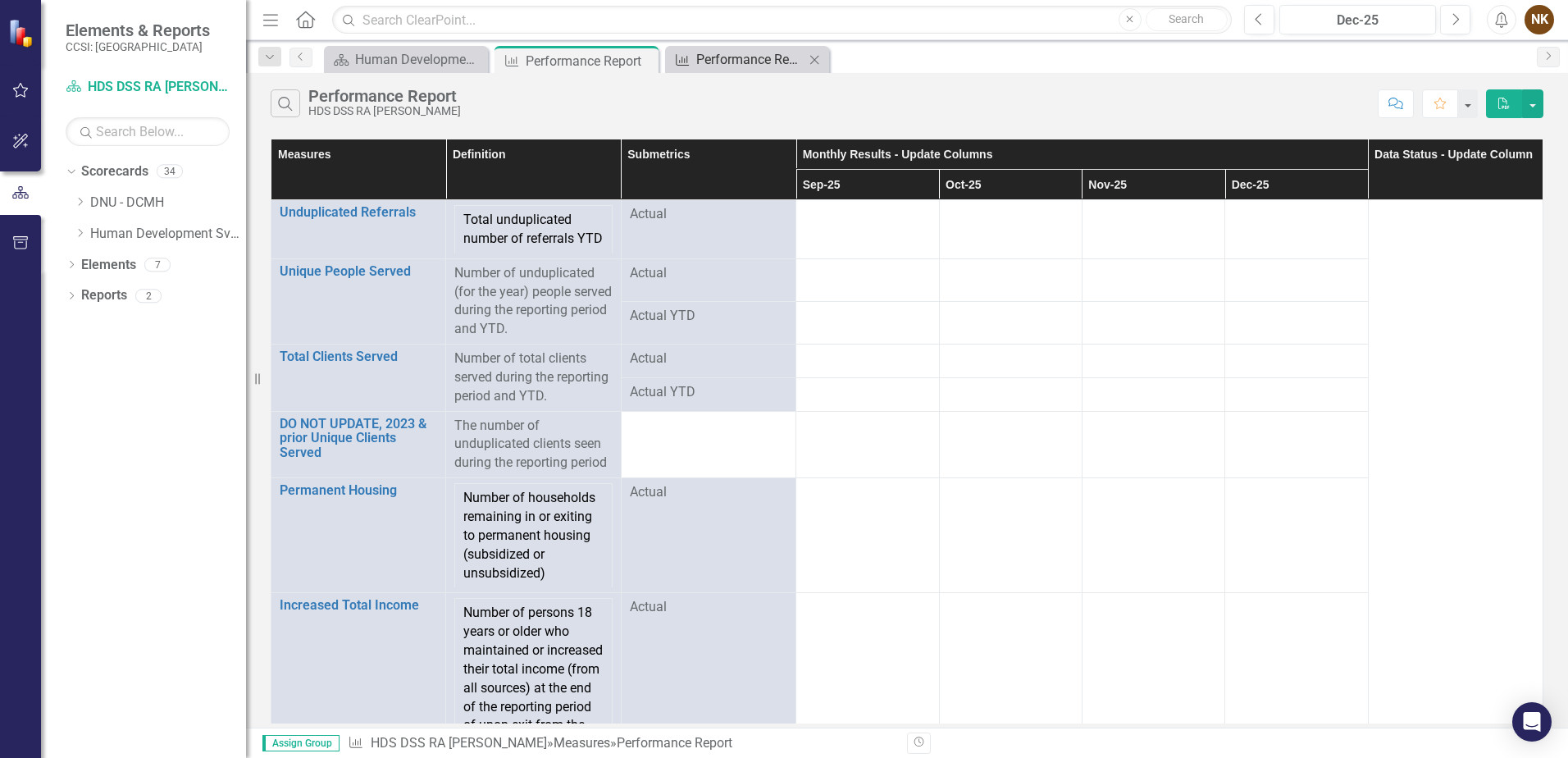
click at [771, 63] on div "Performance Report" at bounding box center [751, 59] width 108 height 21
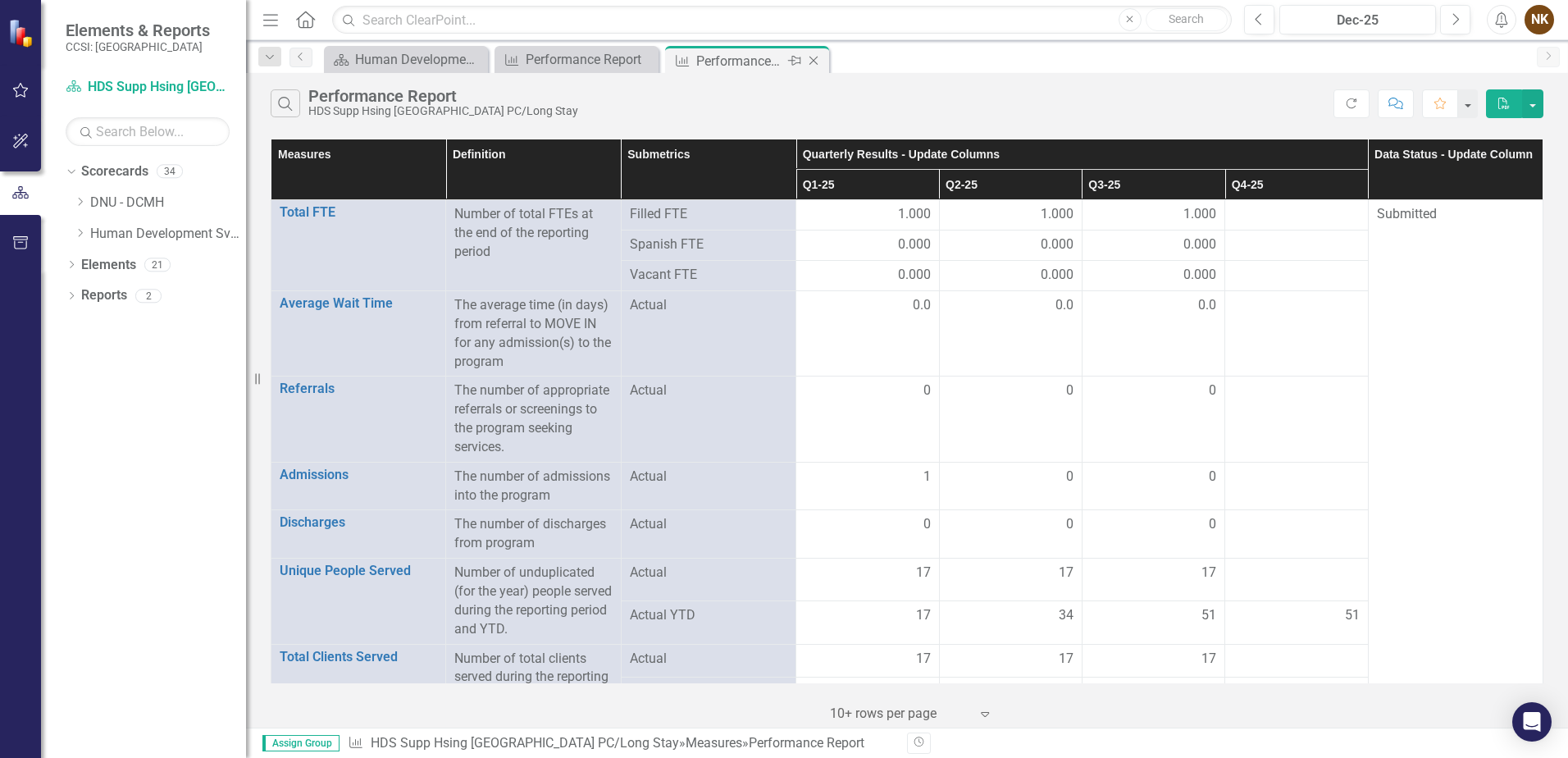
click at [813, 59] on icon "Close" at bounding box center [813, 60] width 17 height 13
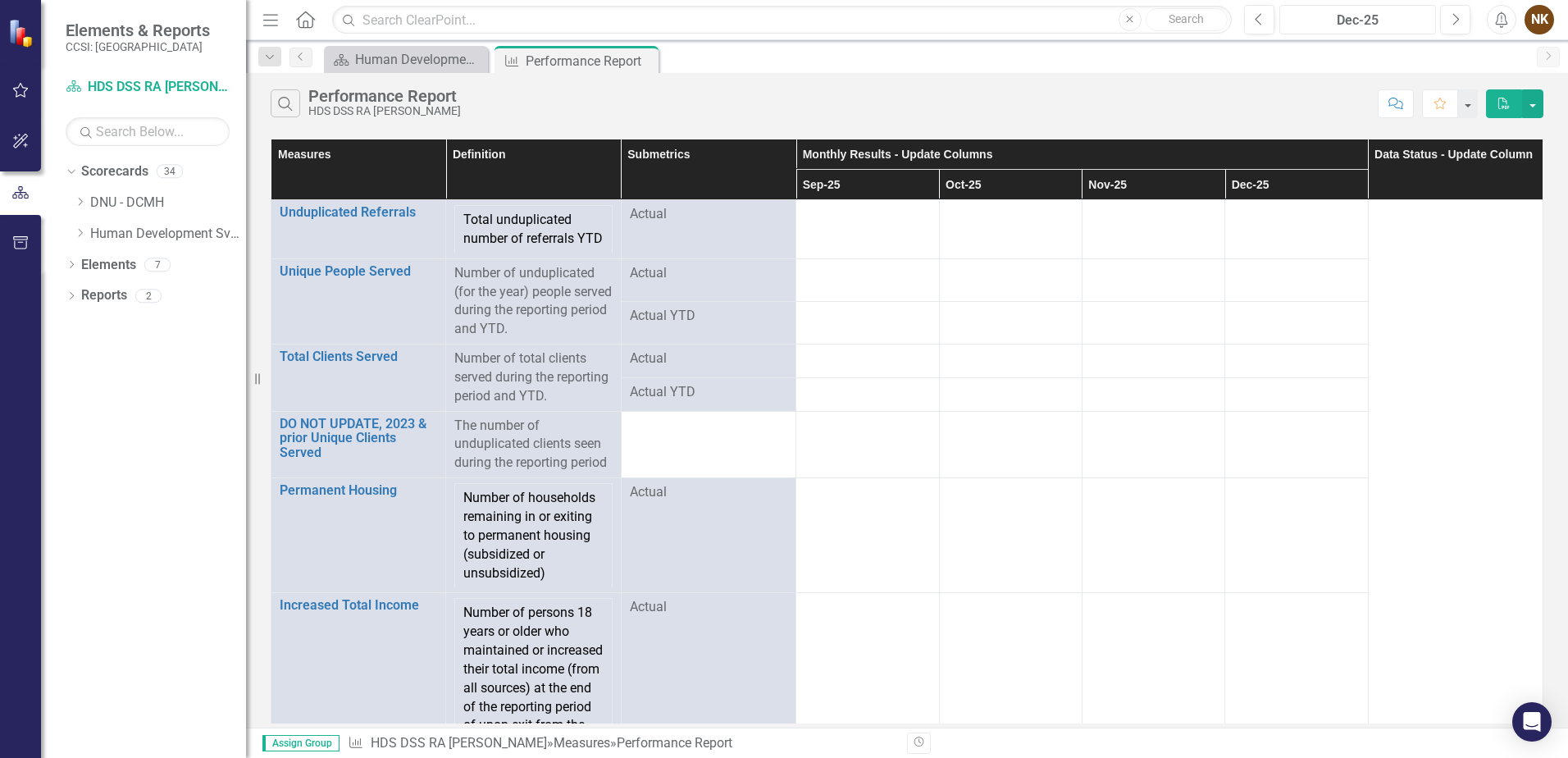
click at [1320, 28] on div "Dec-25" at bounding box center [1358, 21] width 146 height 20
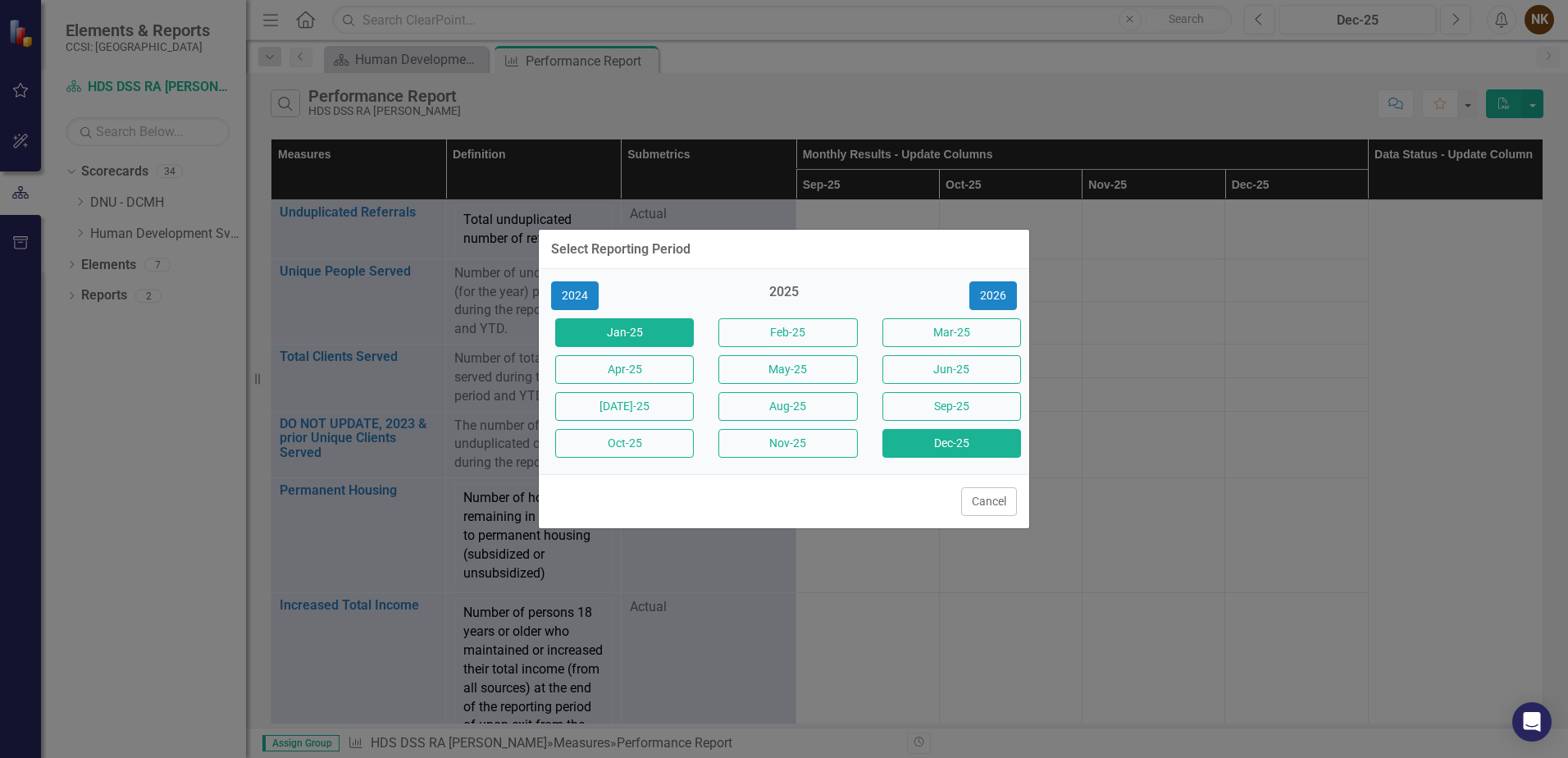
click at [635, 342] on button "Jan-25" at bounding box center [624, 332] width 139 height 29
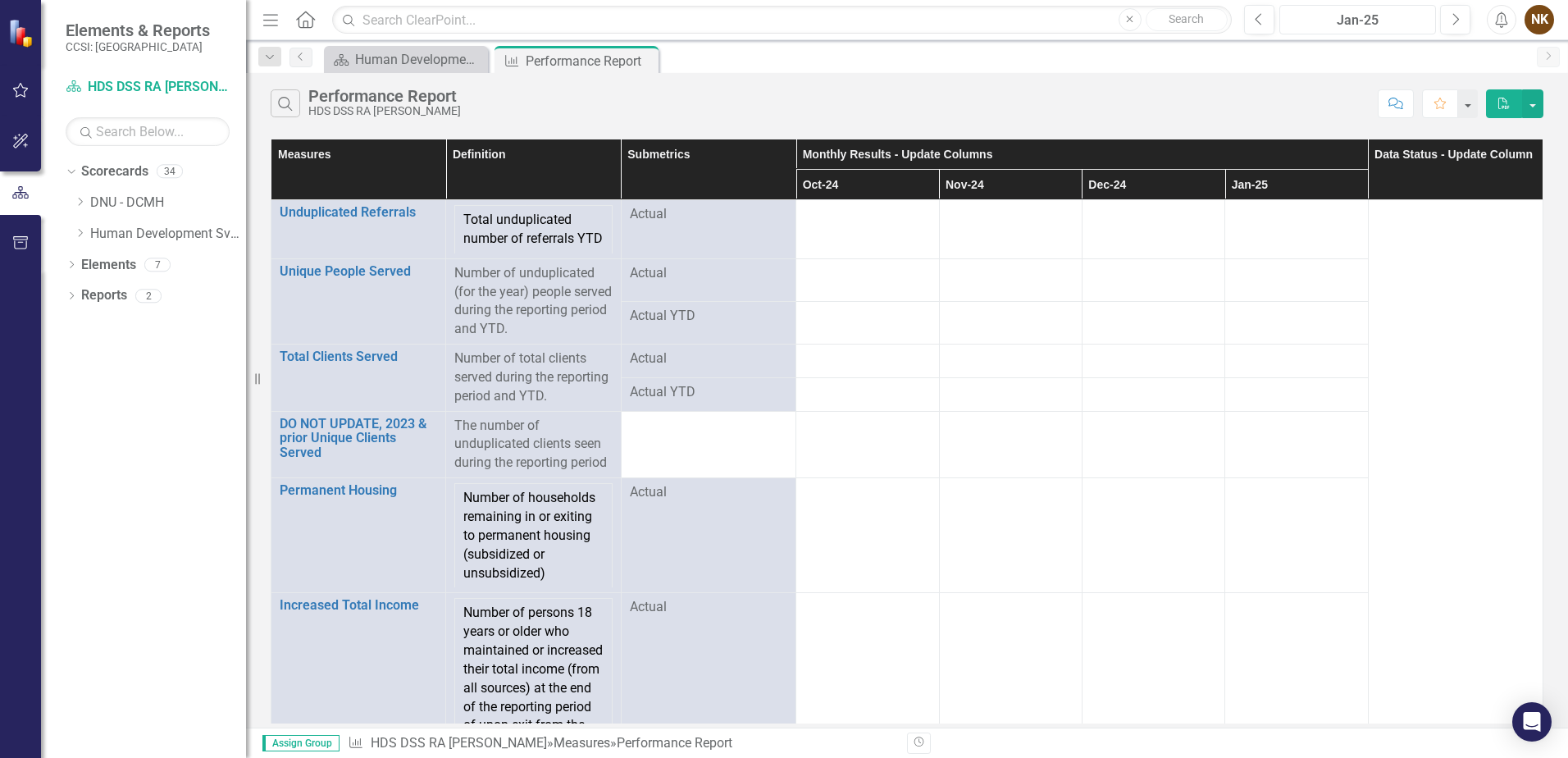
click at [1403, 18] on div "Jan-25" at bounding box center [1358, 21] width 146 height 20
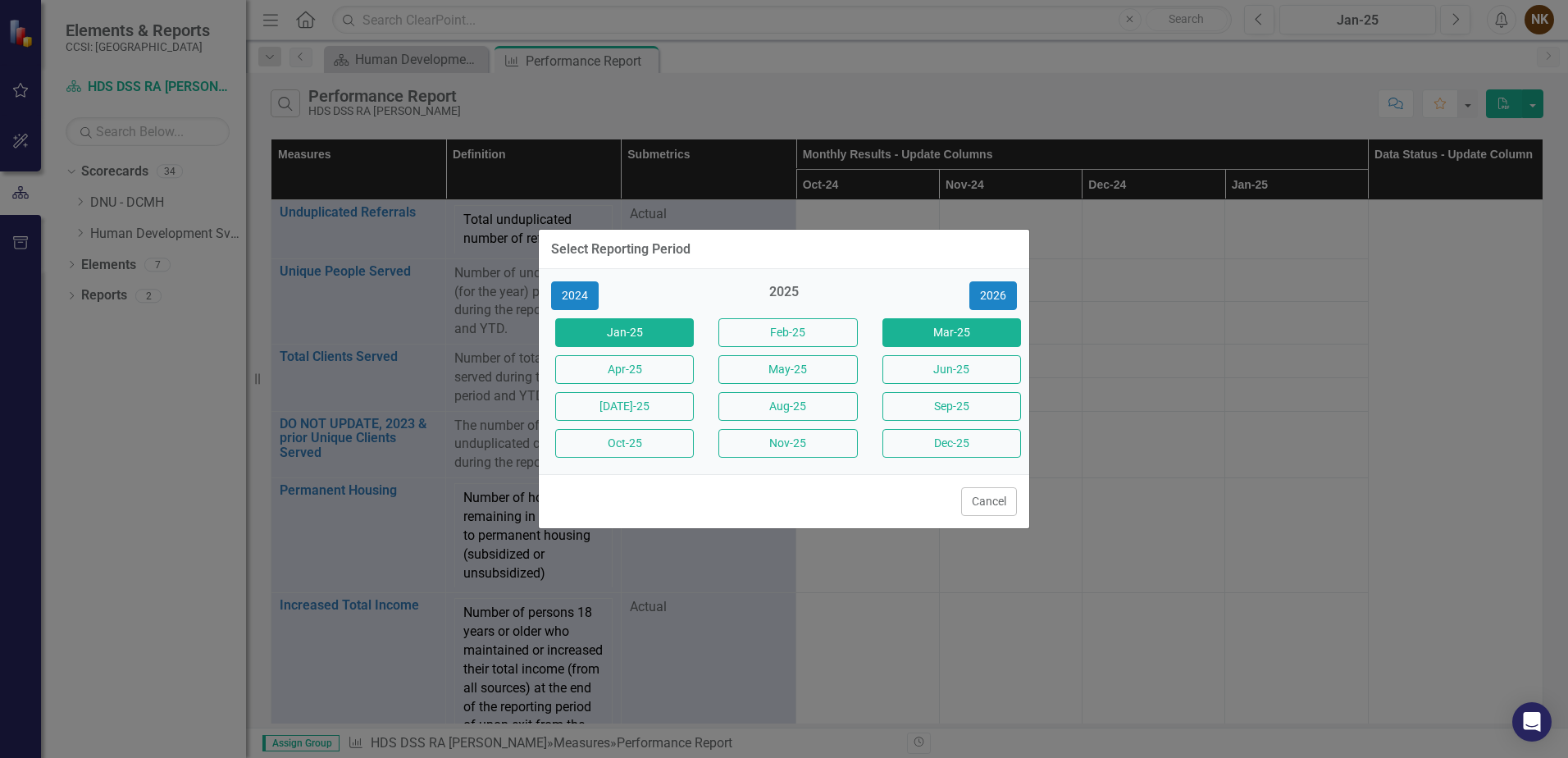
click at [924, 343] on button "Mar-25" at bounding box center [952, 332] width 139 height 29
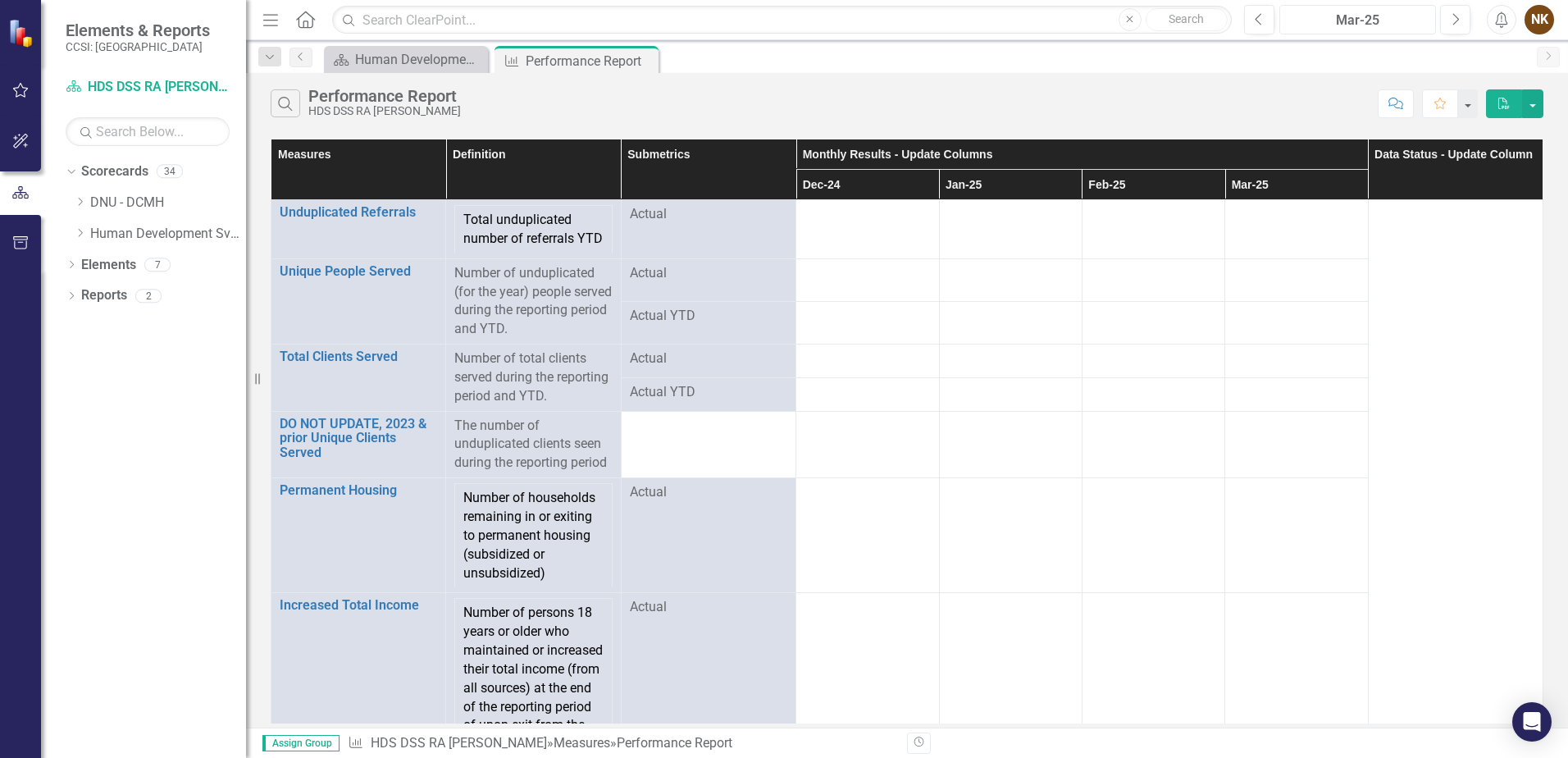
click at [1405, 20] on div "Mar-25" at bounding box center [1358, 21] width 146 height 20
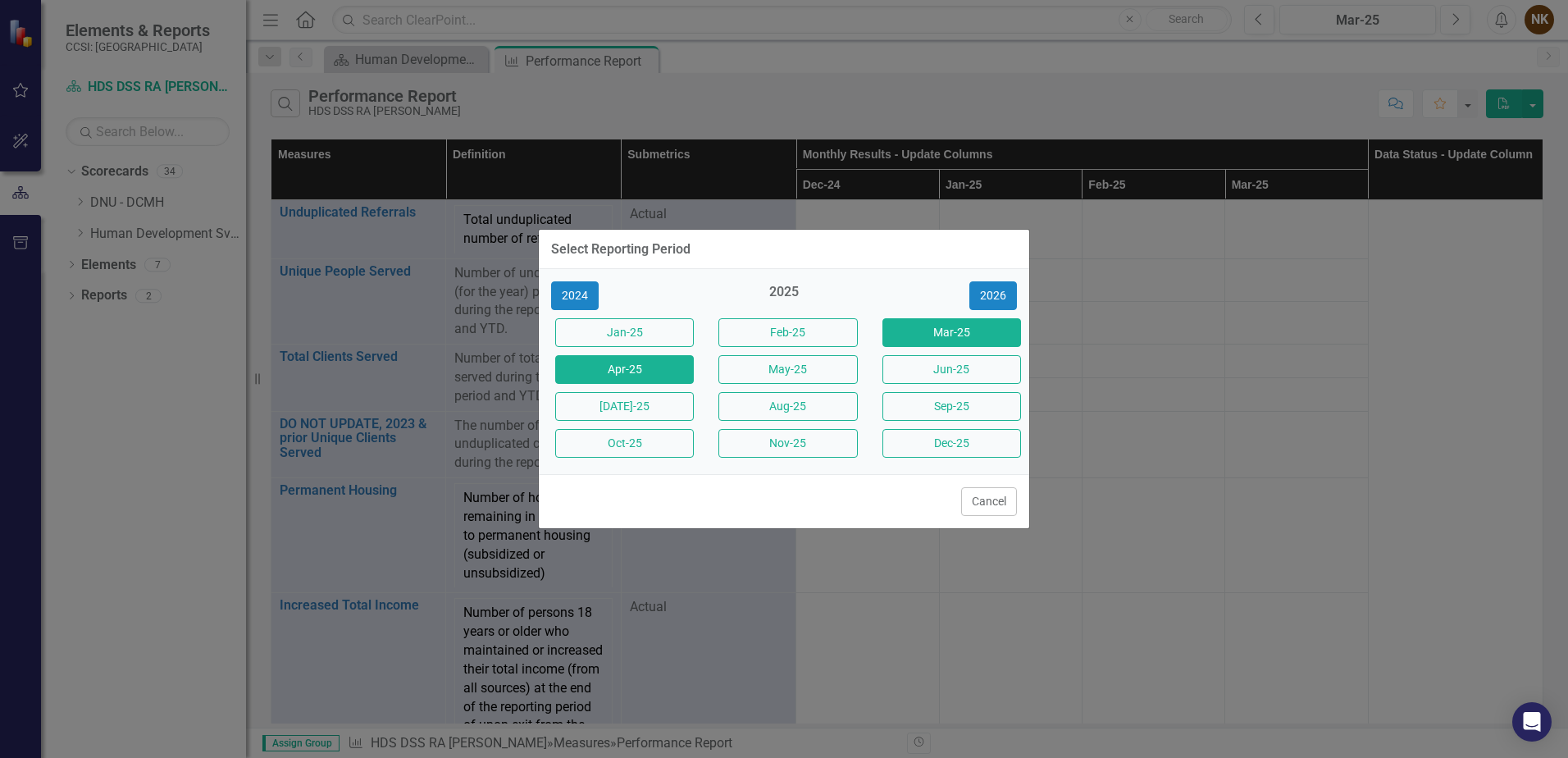
click at [662, 375] on button "Apr-25" at bounding box center [624, 369] width 139 height 29
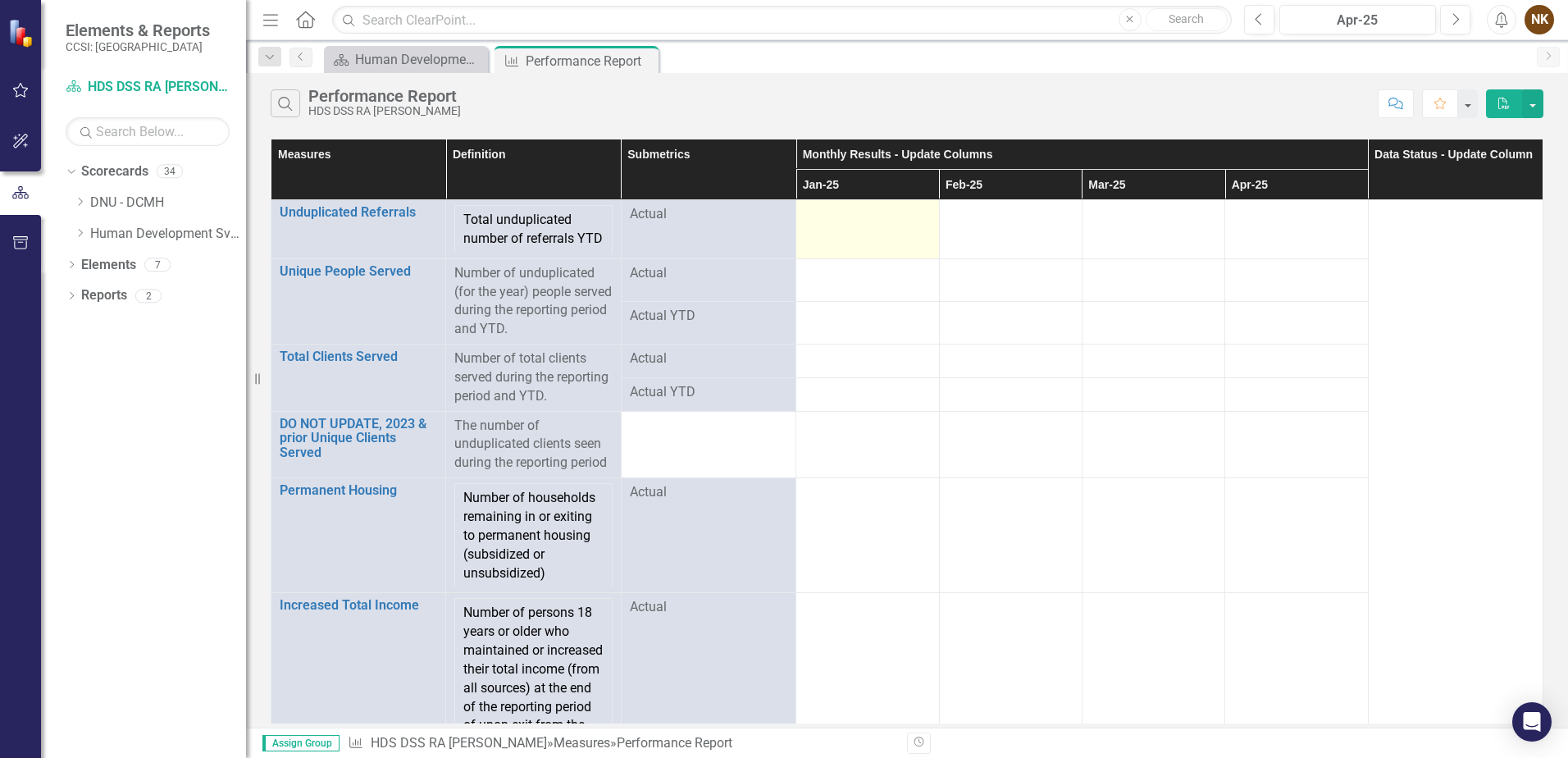
click at [856, 252] on td at bounding box center [867, 229] width 143 height 59
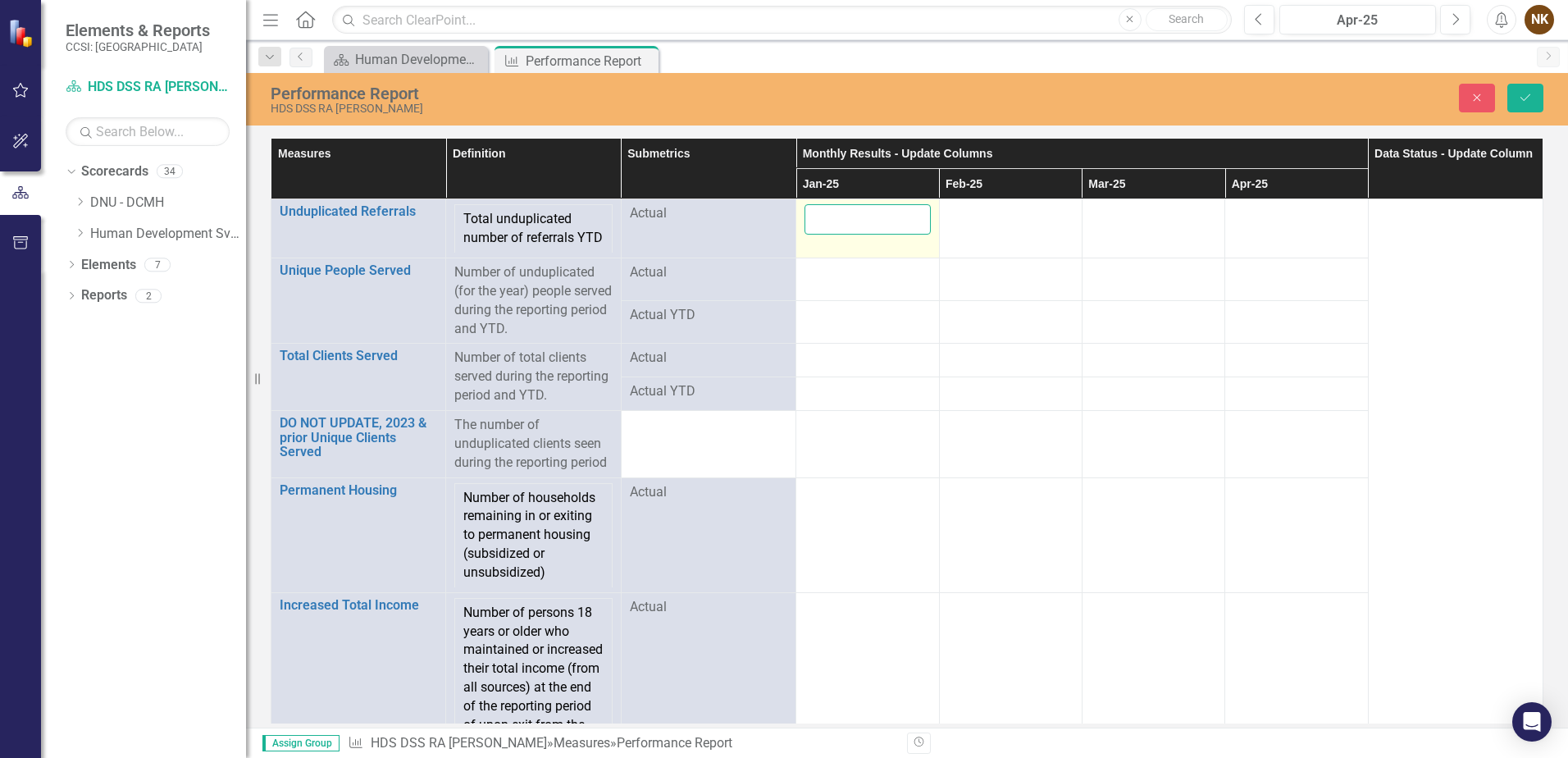
click at [856, 252] on td at bounding box center [867, 229] width 143 height 59
type input "0"
click at [951, 220] on div at bounding box center [1011, 215] width 126 height 20
type input "0"
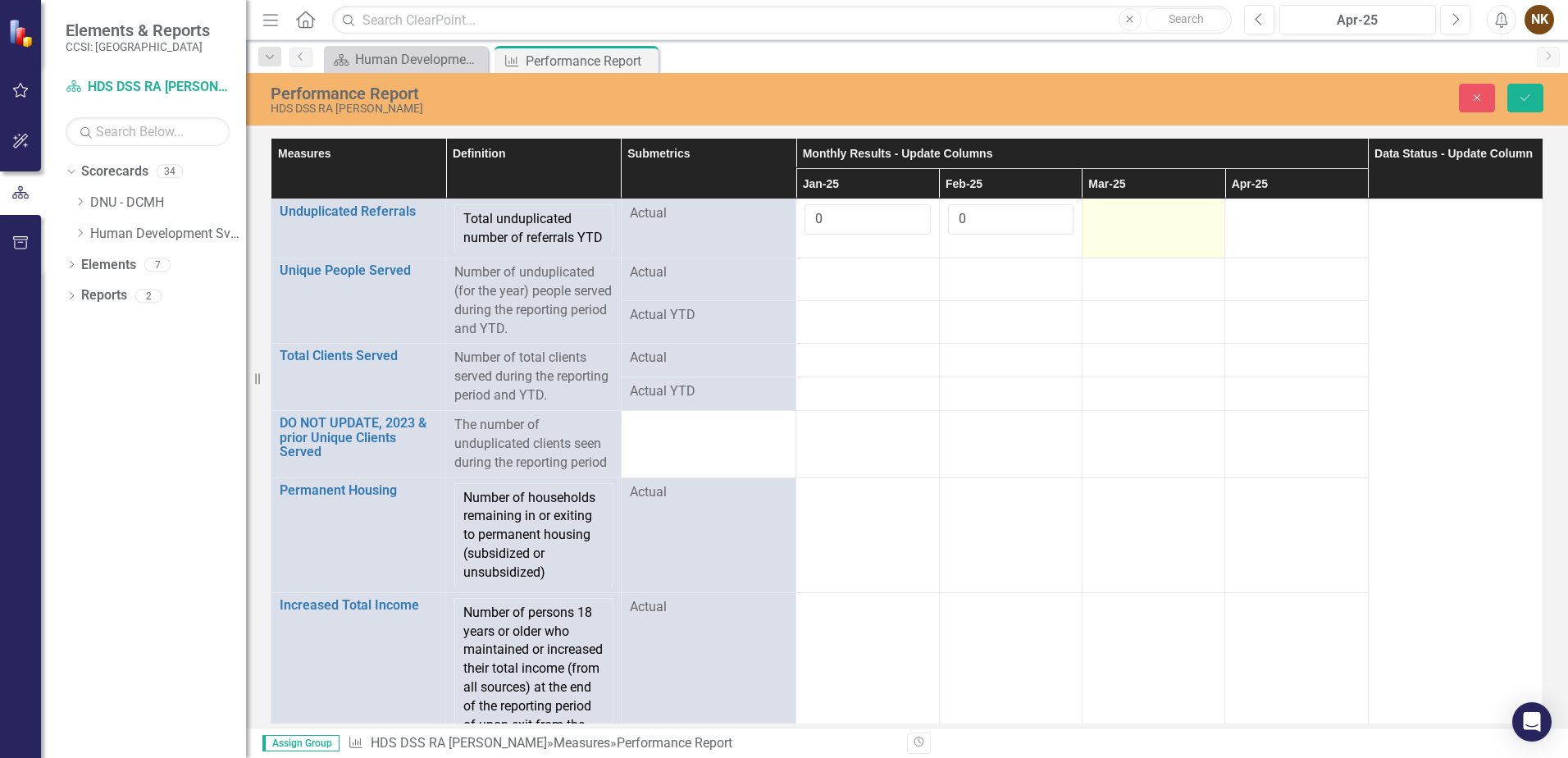
click at [1109, 221] on div at bounding box center [1154, 215] width 126 height 20
click at [1109, 221] on input "number" at bounding box center [1154, 220] width 126 height 31
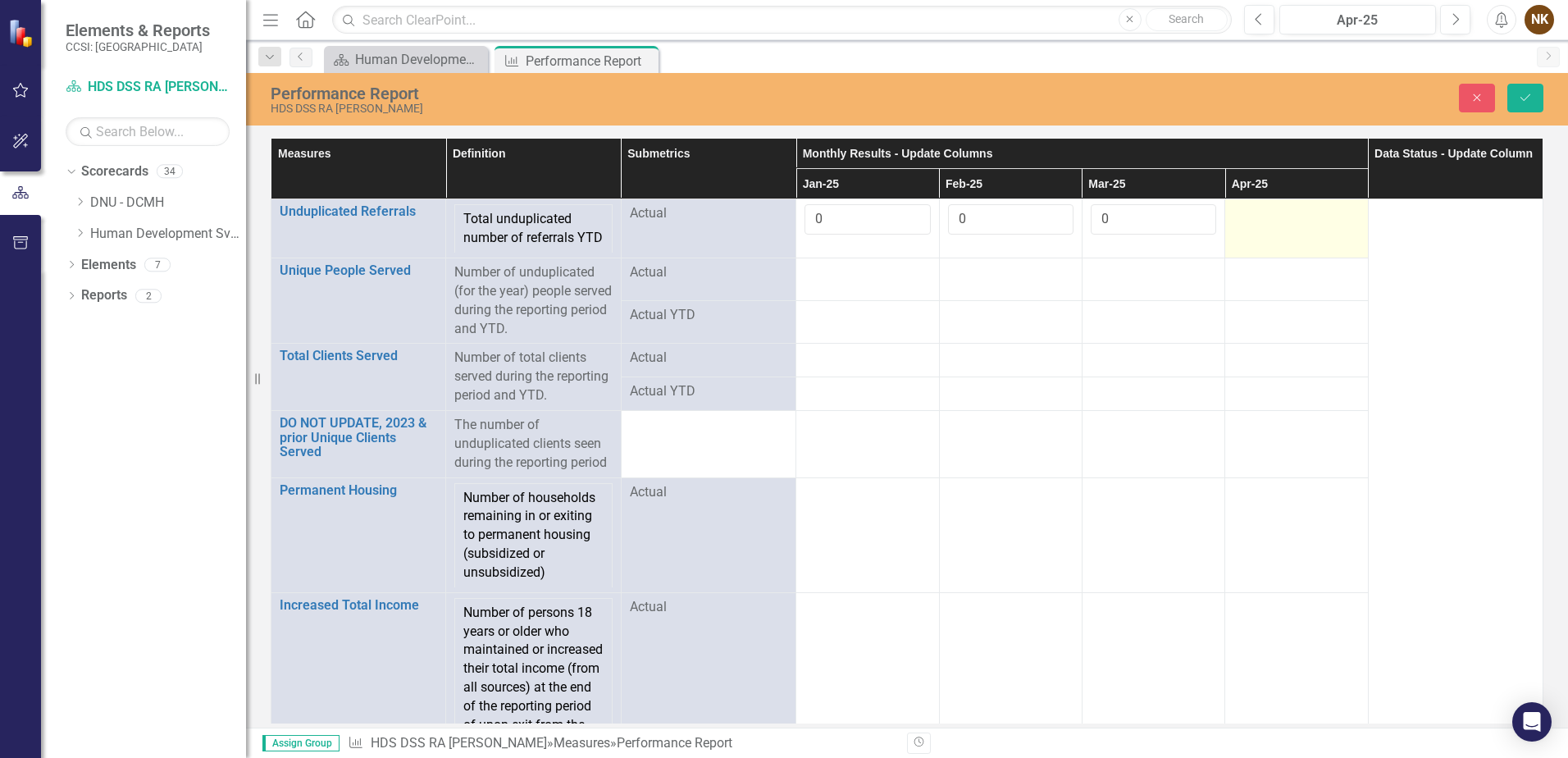
type input "0"
click at [1280, 225] on td at bounding box center [1296, 229] width 143 height 59
click at [1280, 225] on input "number" at bounding box center [1296, 220] width 126 height 31
type input "0"
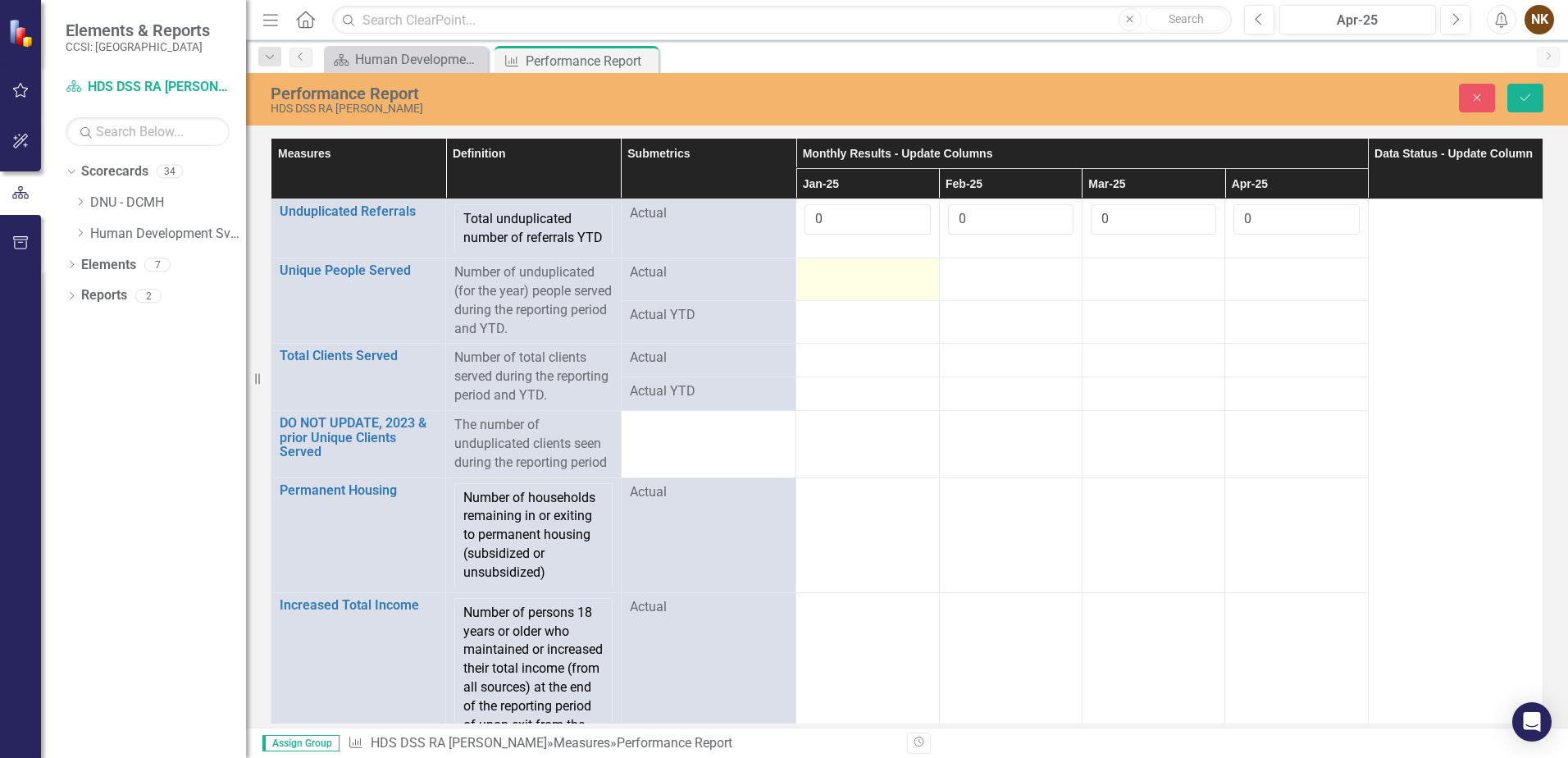
click at [864, 301] on td at bounding box center [867, 280] width 143 height 42
click at [866, 284] on div at bounding box center [868, 274] width 126 height 20
type input "13"
click at [992, 305] on td at bounding box center [1010, 284] width 143 height 49
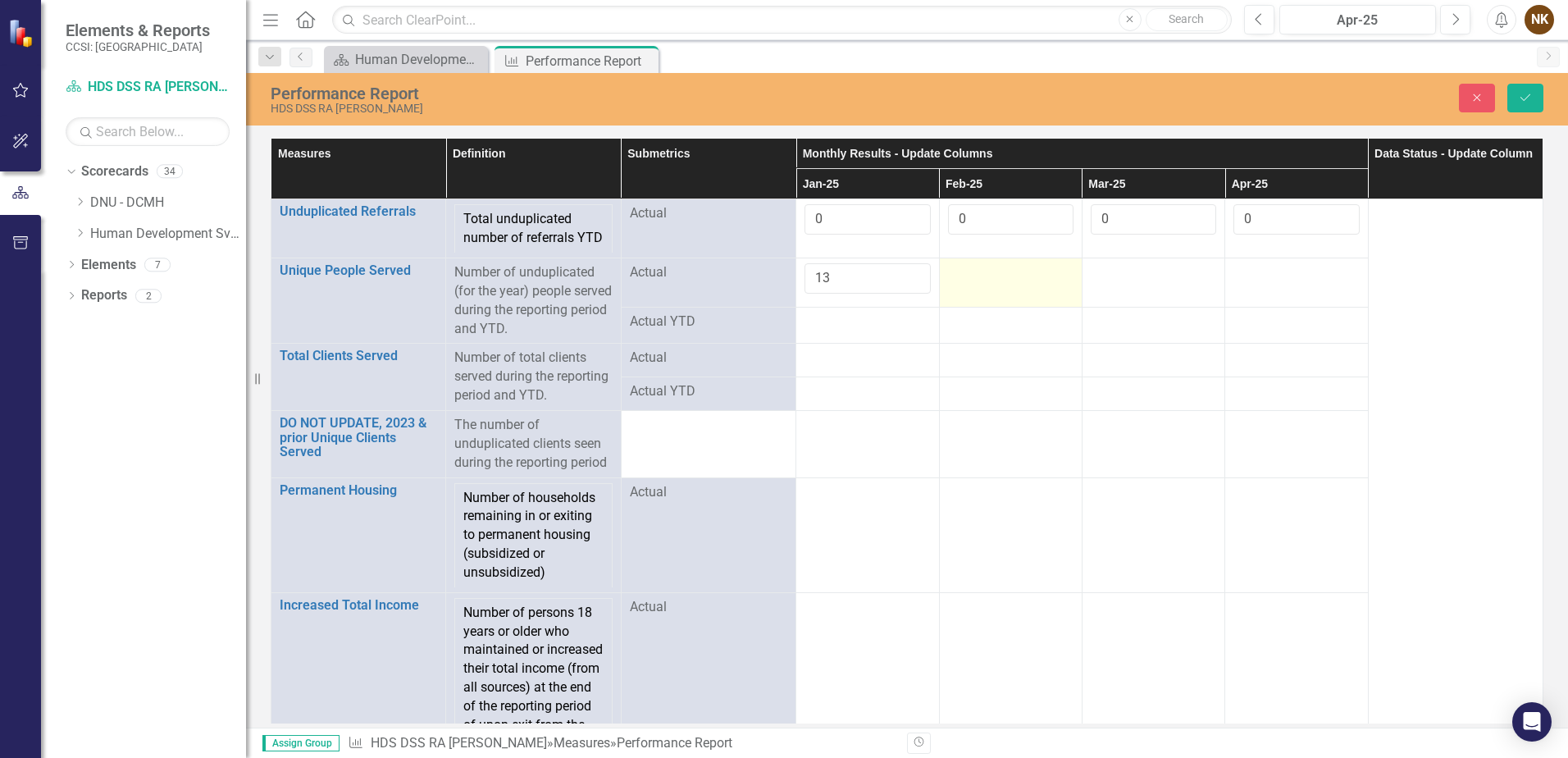
click at [992, 303] on td at bounding box center [1010, 284] width 143 height 49
click at [992, 293] on input "number" at bounding box center [1011, 279] width 126 height 31
type input "13"
click at [1091, 284] on div at bounding box center [1154, 274] width 126 height 20
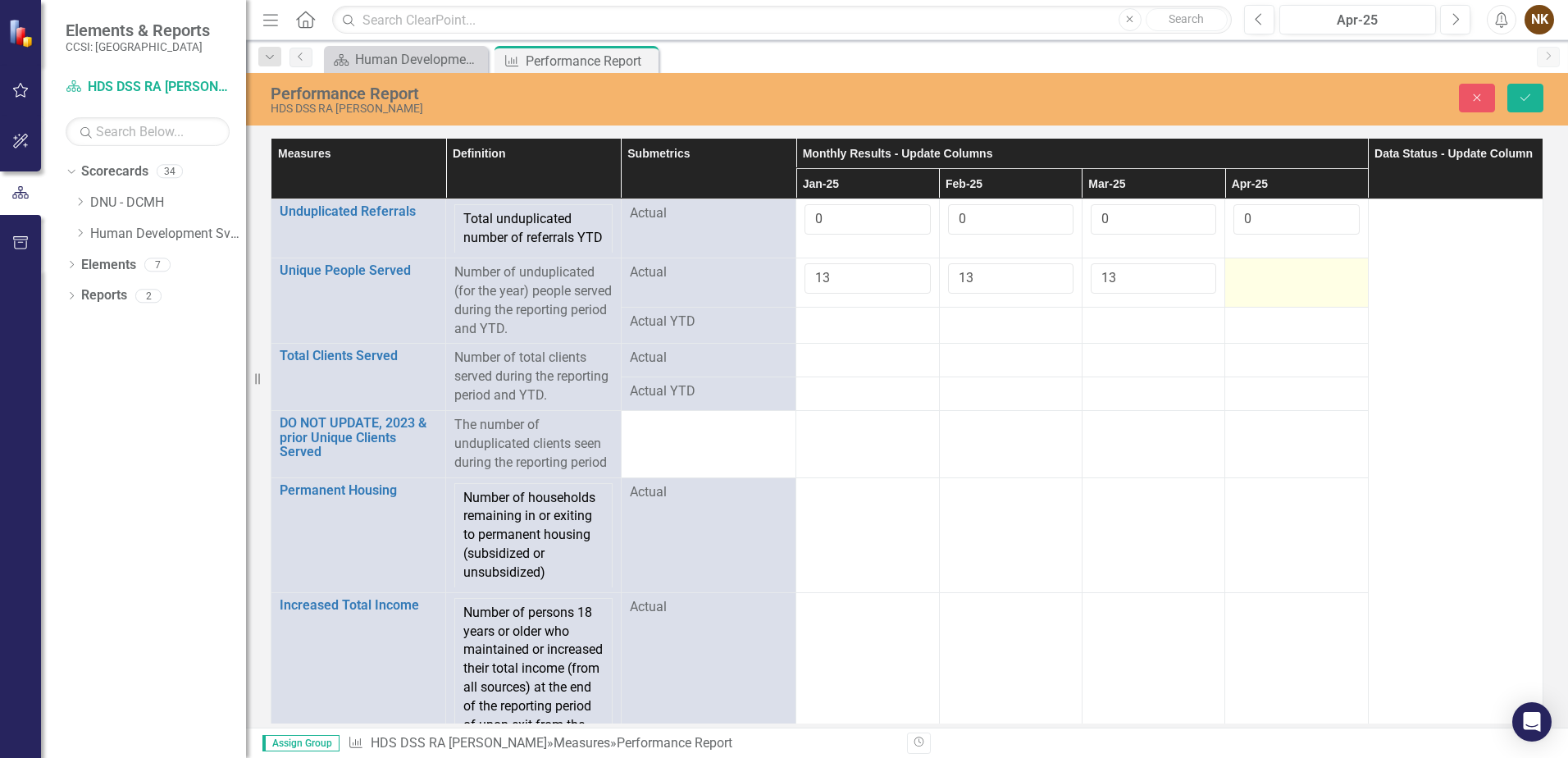
type input "13"
click at [1238, 284] on div at bounding box center [1296, 274] width 126 height 20
click at [1238, 293] on input "number" at bounding box center [1296, 279] width 126 height 31
type input "13"
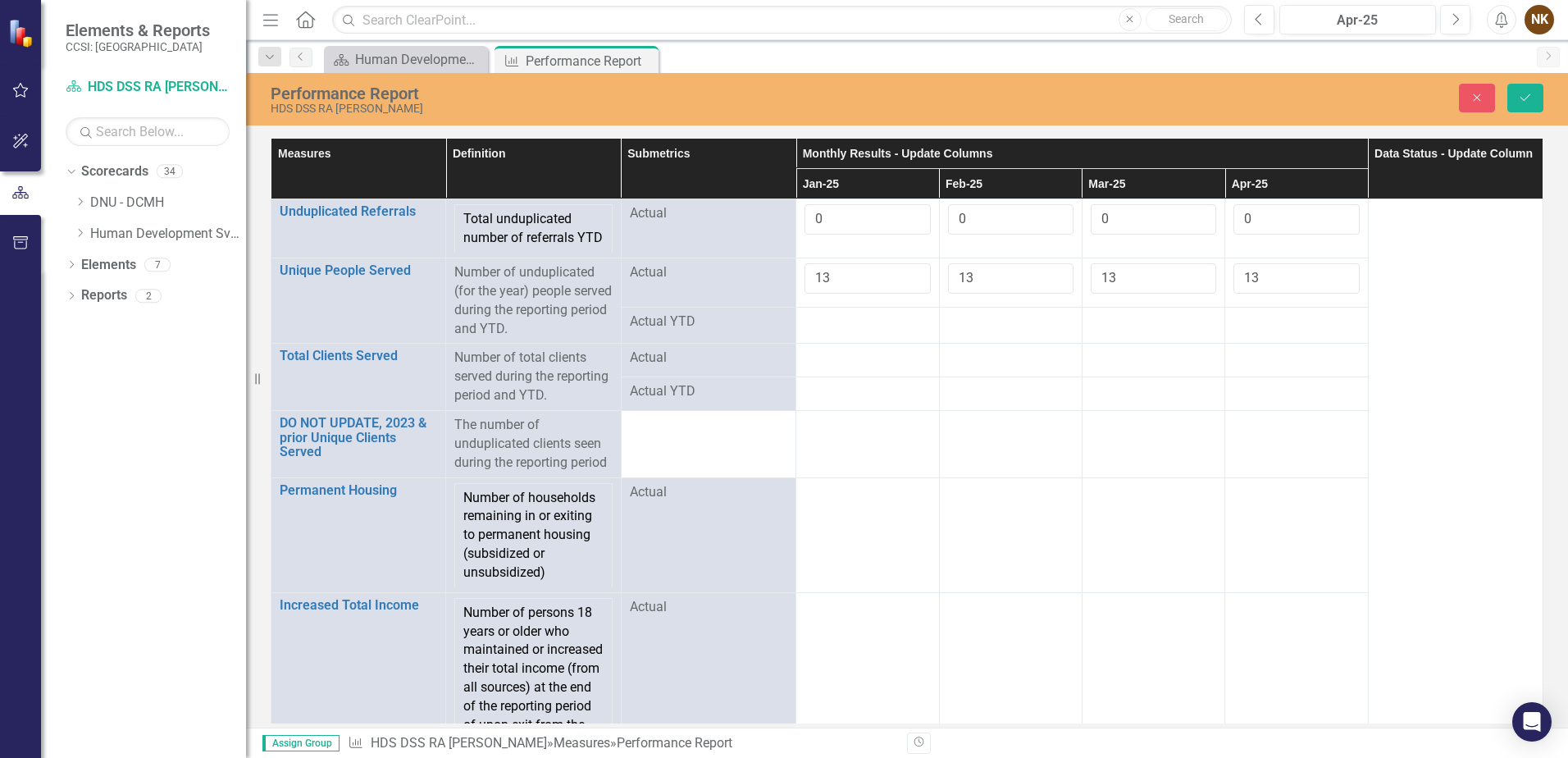
click at [849, 333] on div at bounding box center [868, 323] width 126 height 20
click at [857, 368] on div at bounding box center [868, 358] width 126 height 20
click at [857, 379] on input "number" at bounding box center [868, 363] width 126 height 31
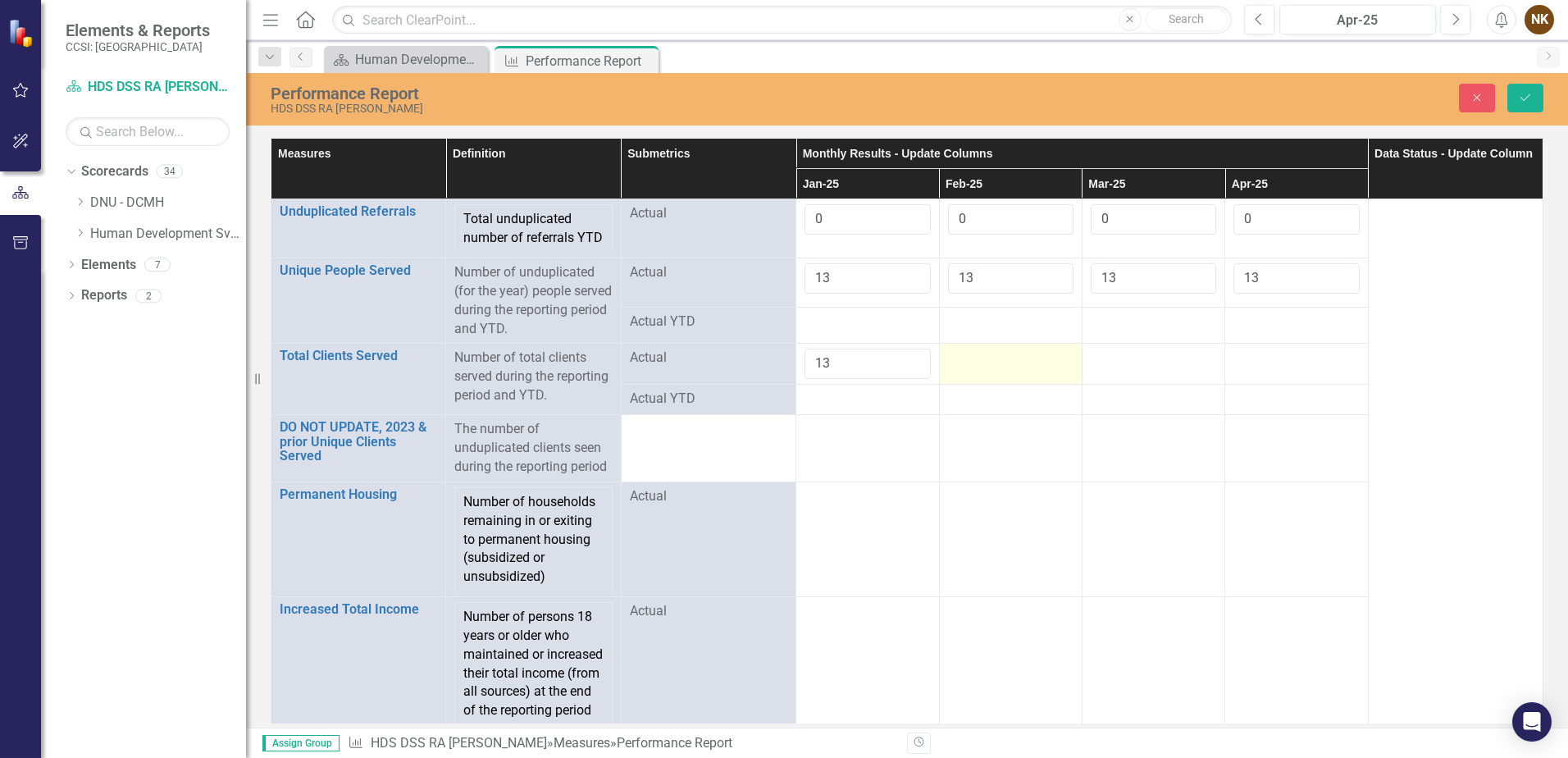
type input "13"
click at [981, 368] on div at bounding box center [1011, 358] width 126 height 20
type input "13"
click at [1143, 368] on div at bounding box center [1154, 358] width 126 height 20
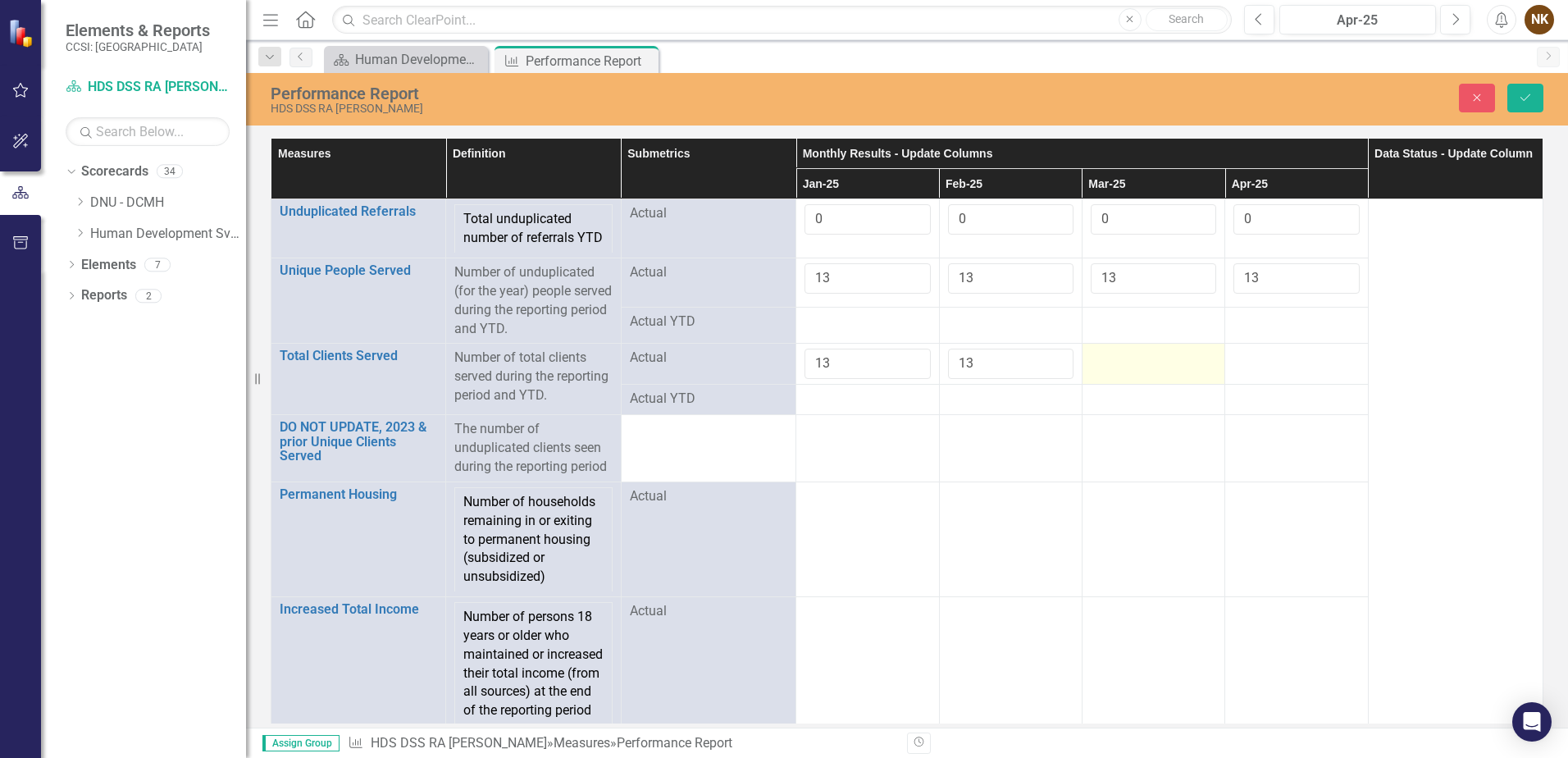
click at [1143, 368] on div at bounding box center [1154, 358] width 126 height 20
type input "13"
click at [1286, 368] on div at bounding box center [1296, 358] width 126 height 20
click at [1286, 379] on input "number" at bounding box center [1296, 363] width 126 height 31
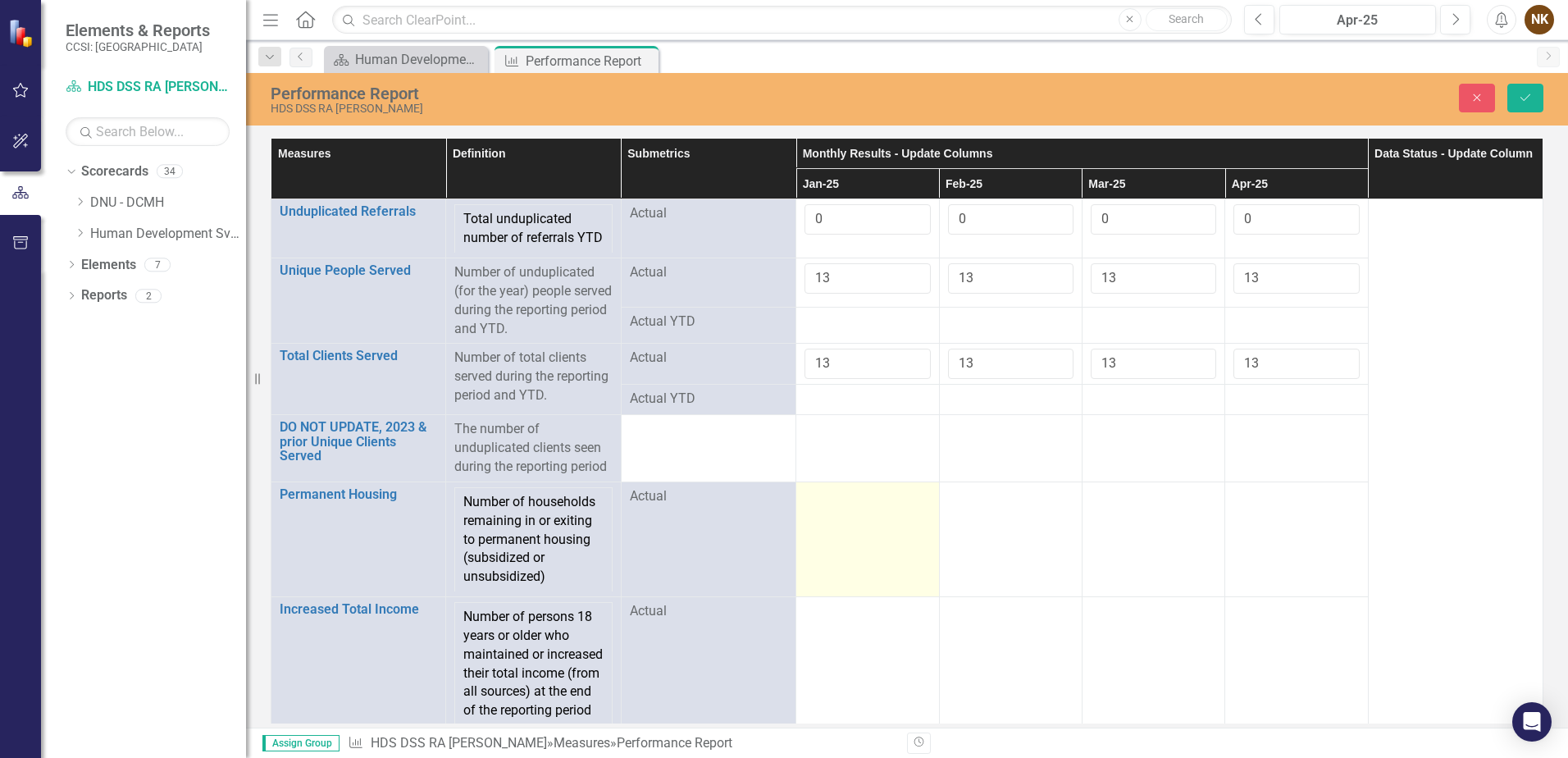
type input "13"
click at [876, 534] on td at bounding box center [867, 538] width 143 height 115
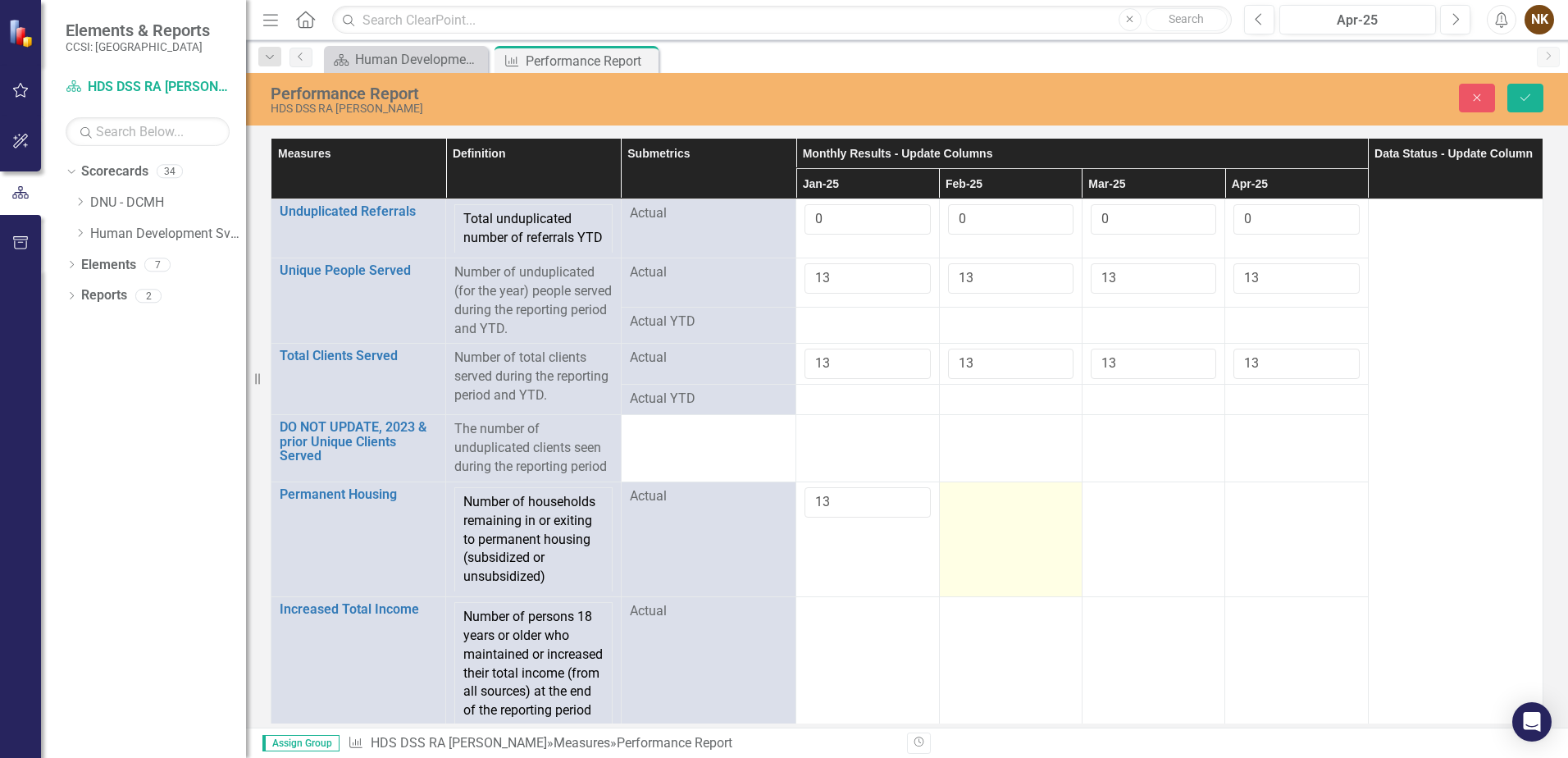
type input "13"
click at [981, 507] on div at bounding box center [1011, 497] width 126 height 20
click at [981, 518] on input "number" at bounding box center [1011, 502] width 126 height 31
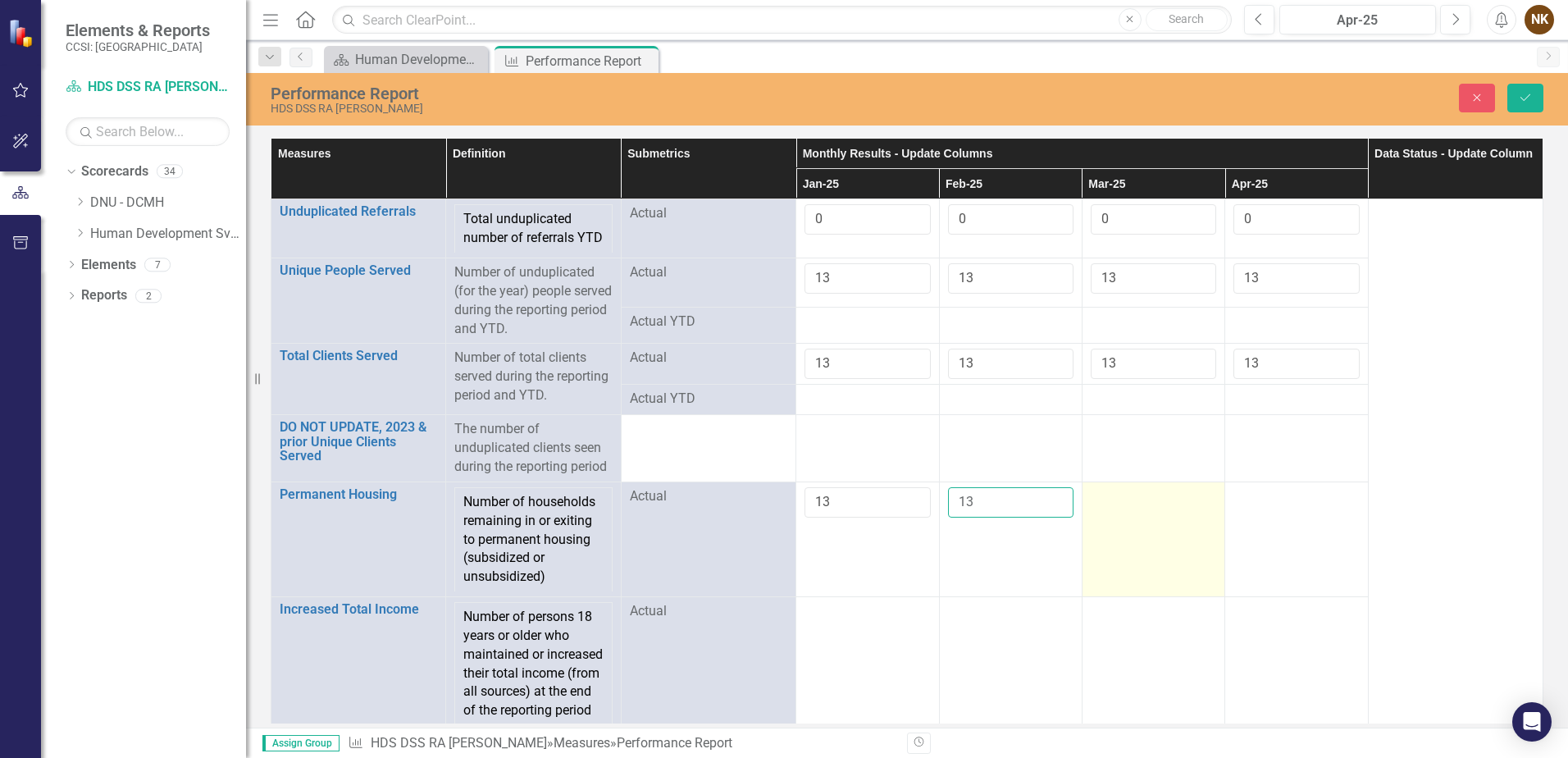
type input "13"
click at [1108, 528] on td at bounding box center [1153, 538] width 143 height 115
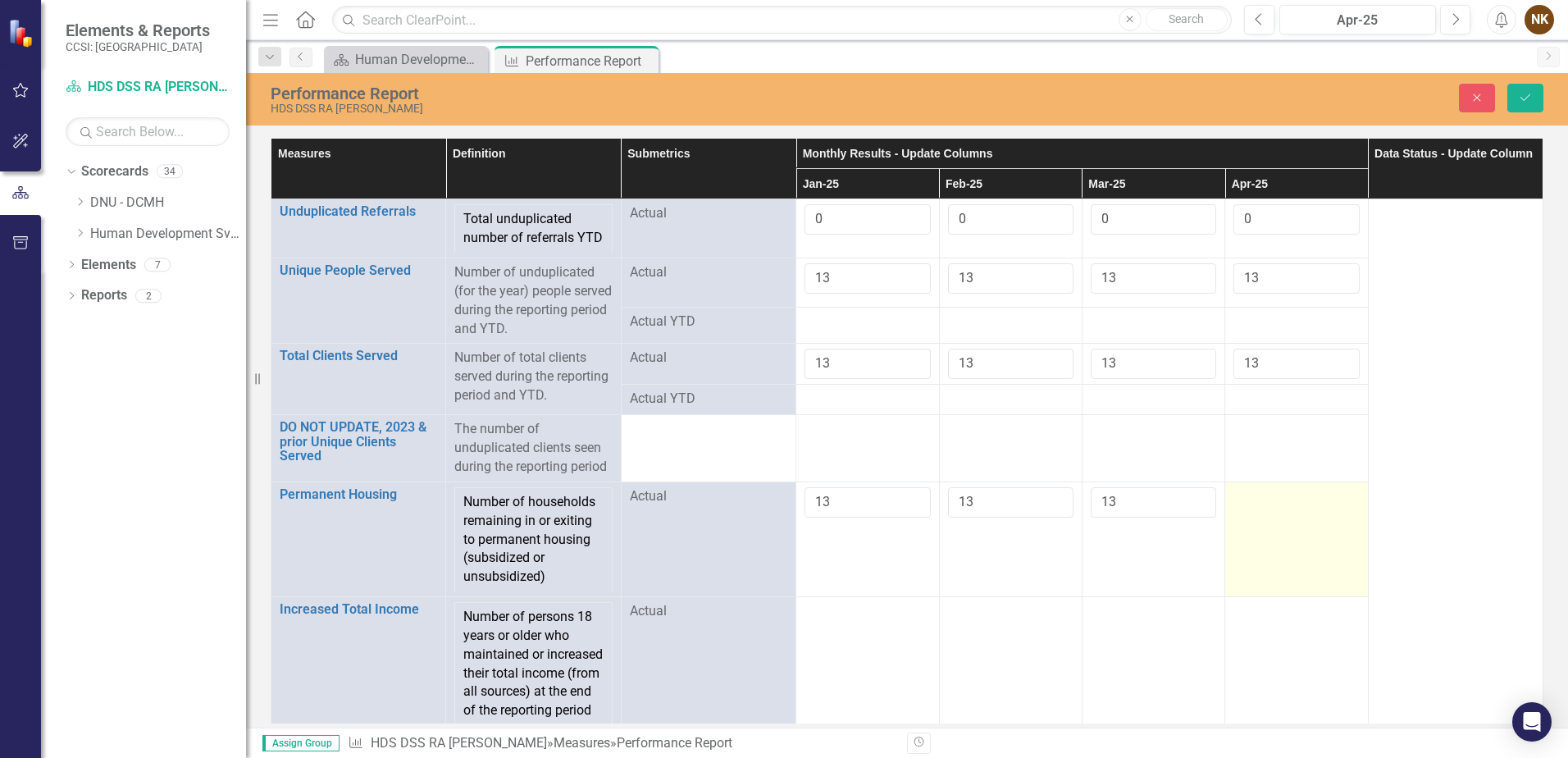
type input "13"
click at [1239, 529] on td at bounding box center [1296, 538] width 143 height 115
click at [1239, 518] on input "number" at bounding box center [1296, 502] width 126 height 31
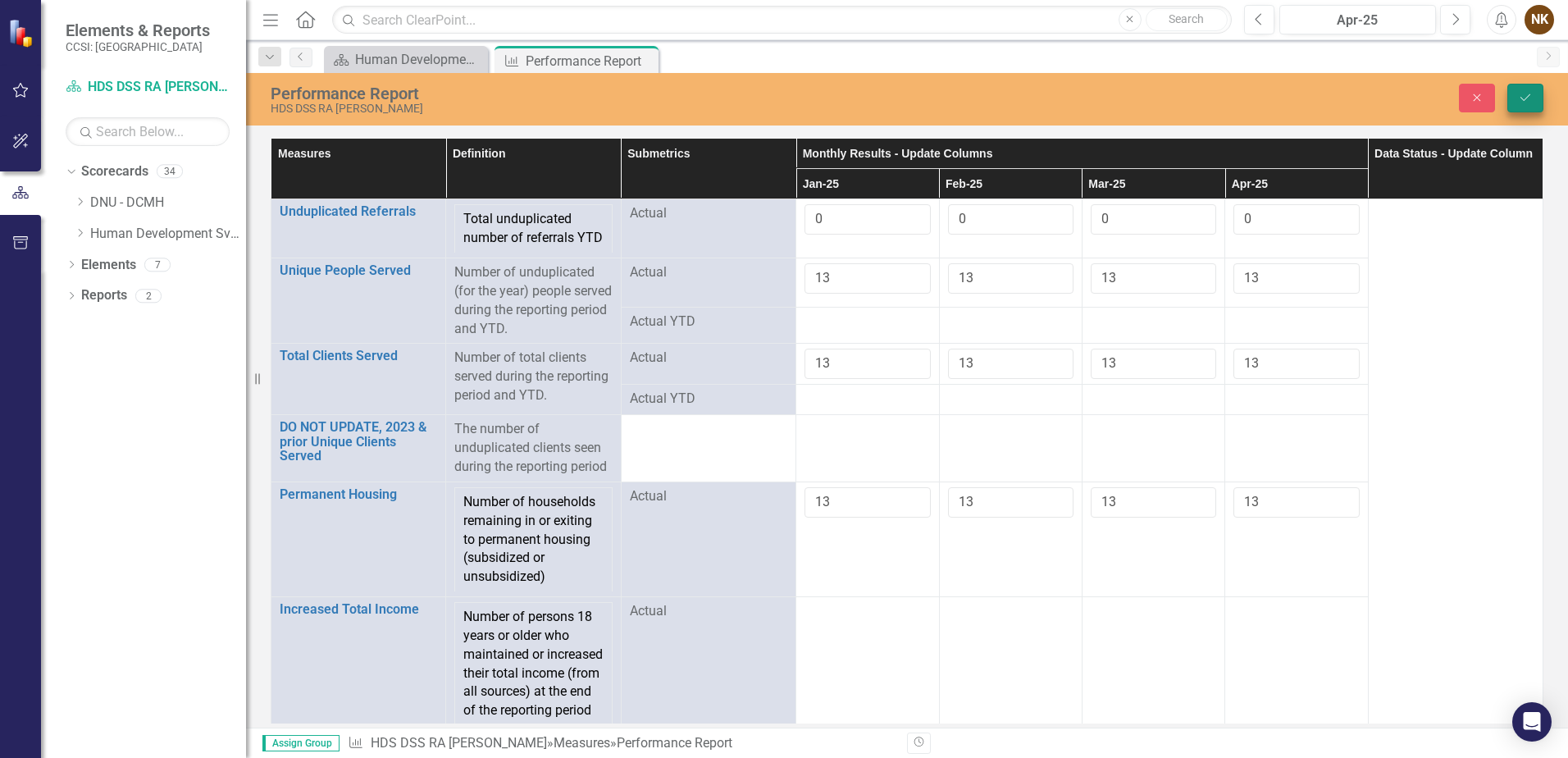
type input "13"
click at [1530, 99] on icon "Save" at bounding box center [1526, 97] width 15 height 12
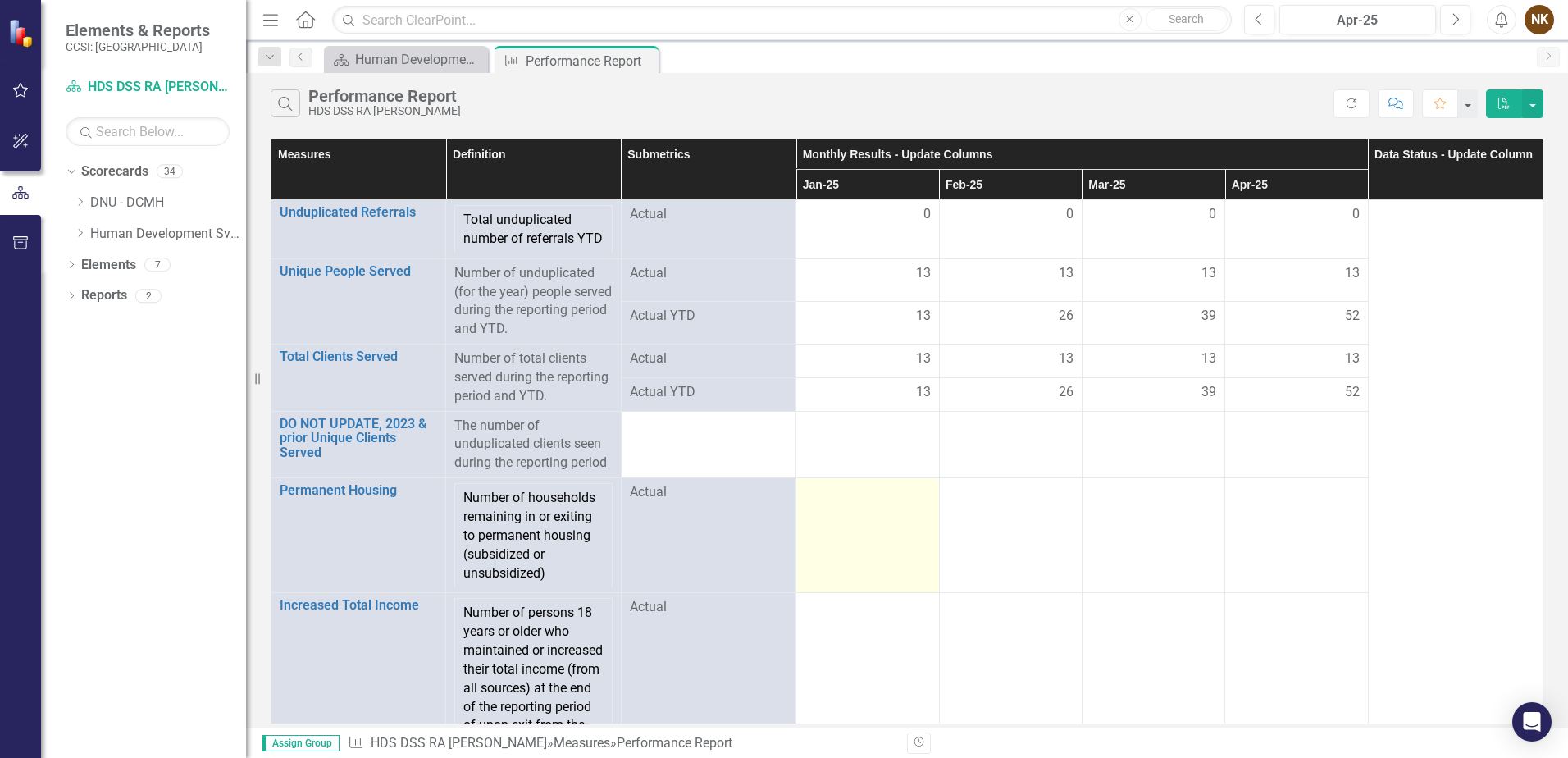
click at [874, 539] on td at bounding box center [867, 536] width 143 height 115
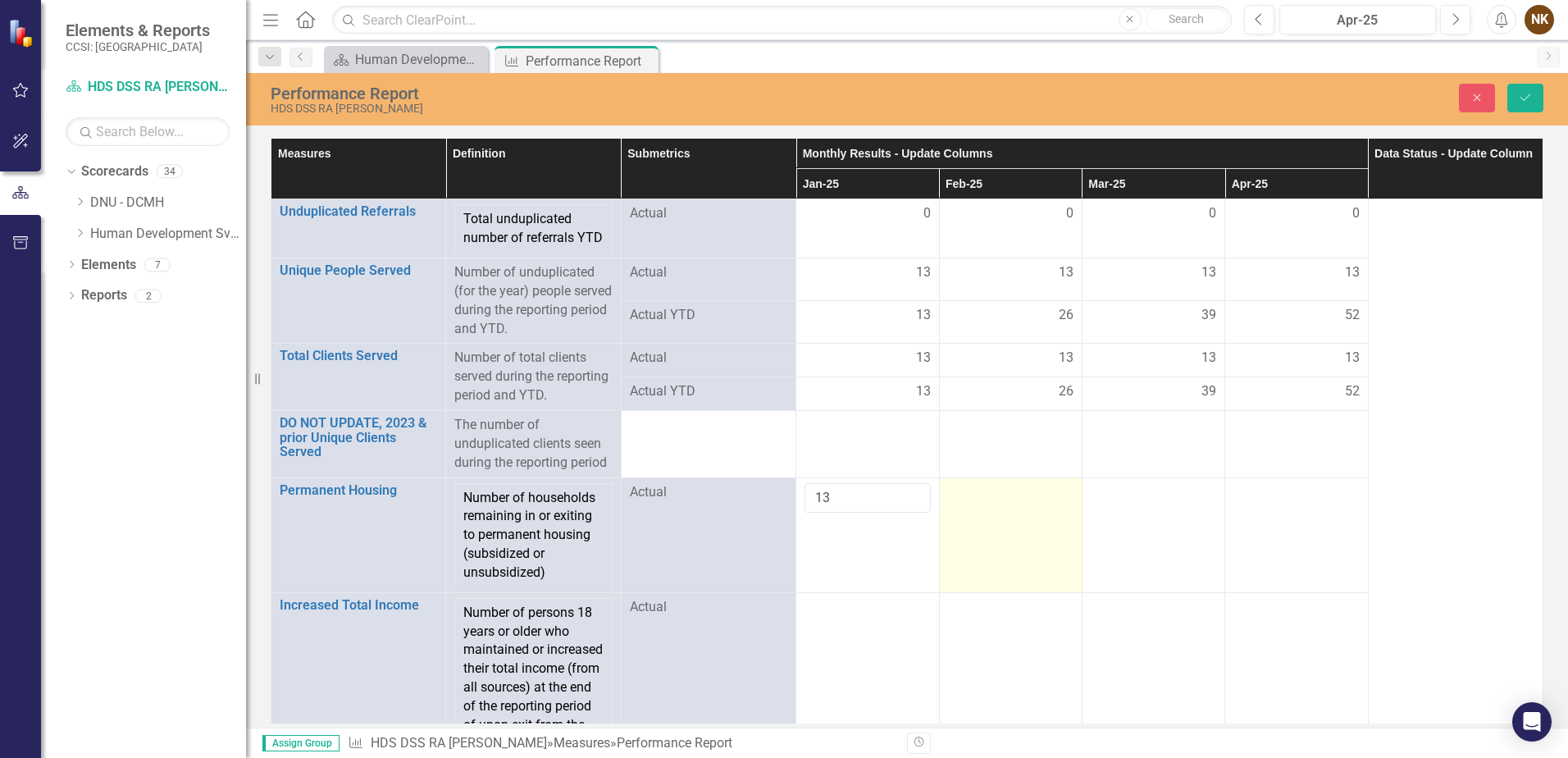
type input "13"
click at [1011, 528] on td at bounding box center [1010, 535] width 143 height 115
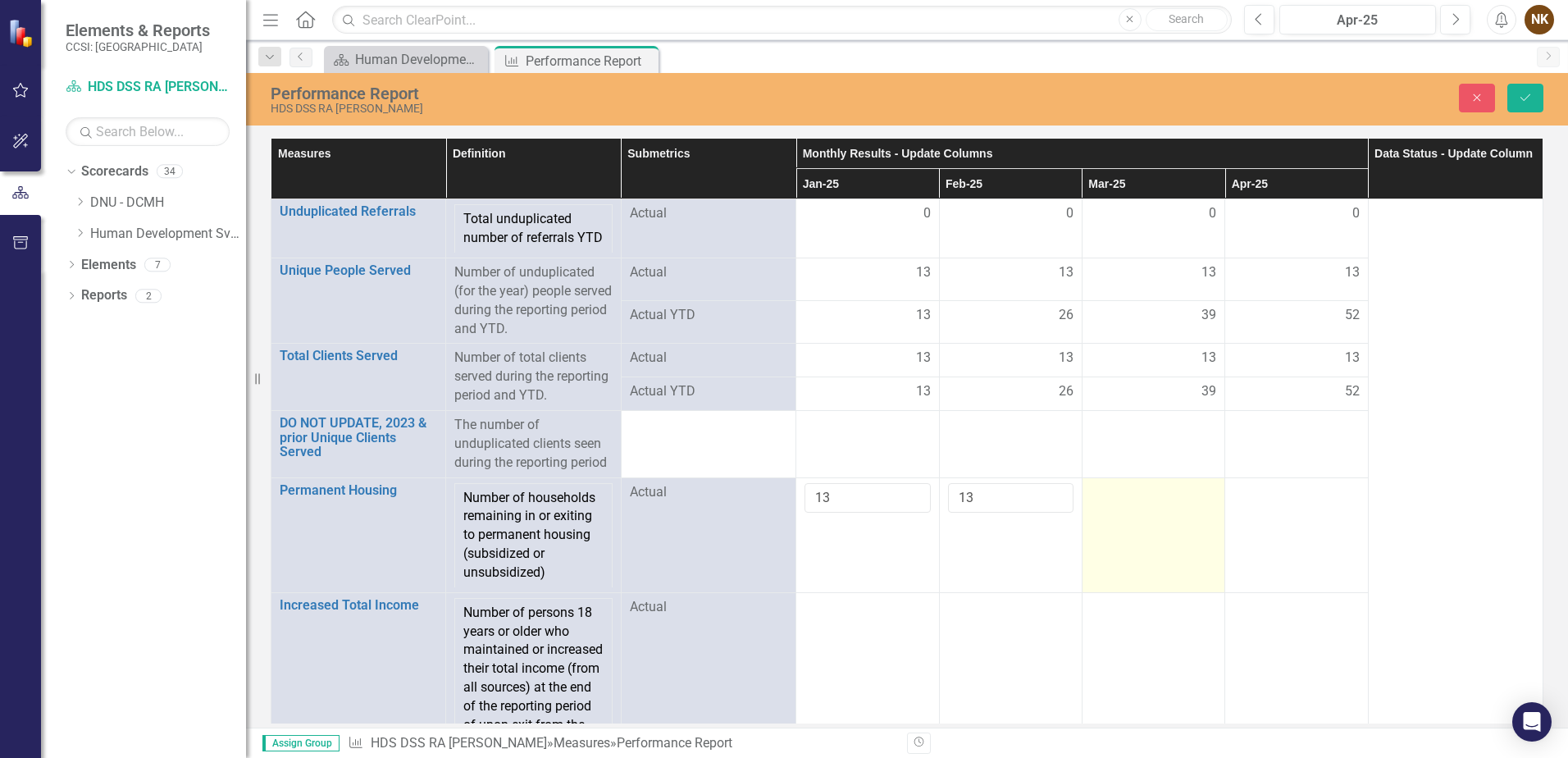
type input "13"
click at [1169, 529] on td at bounding box center [1153, 535] width 143 height 115
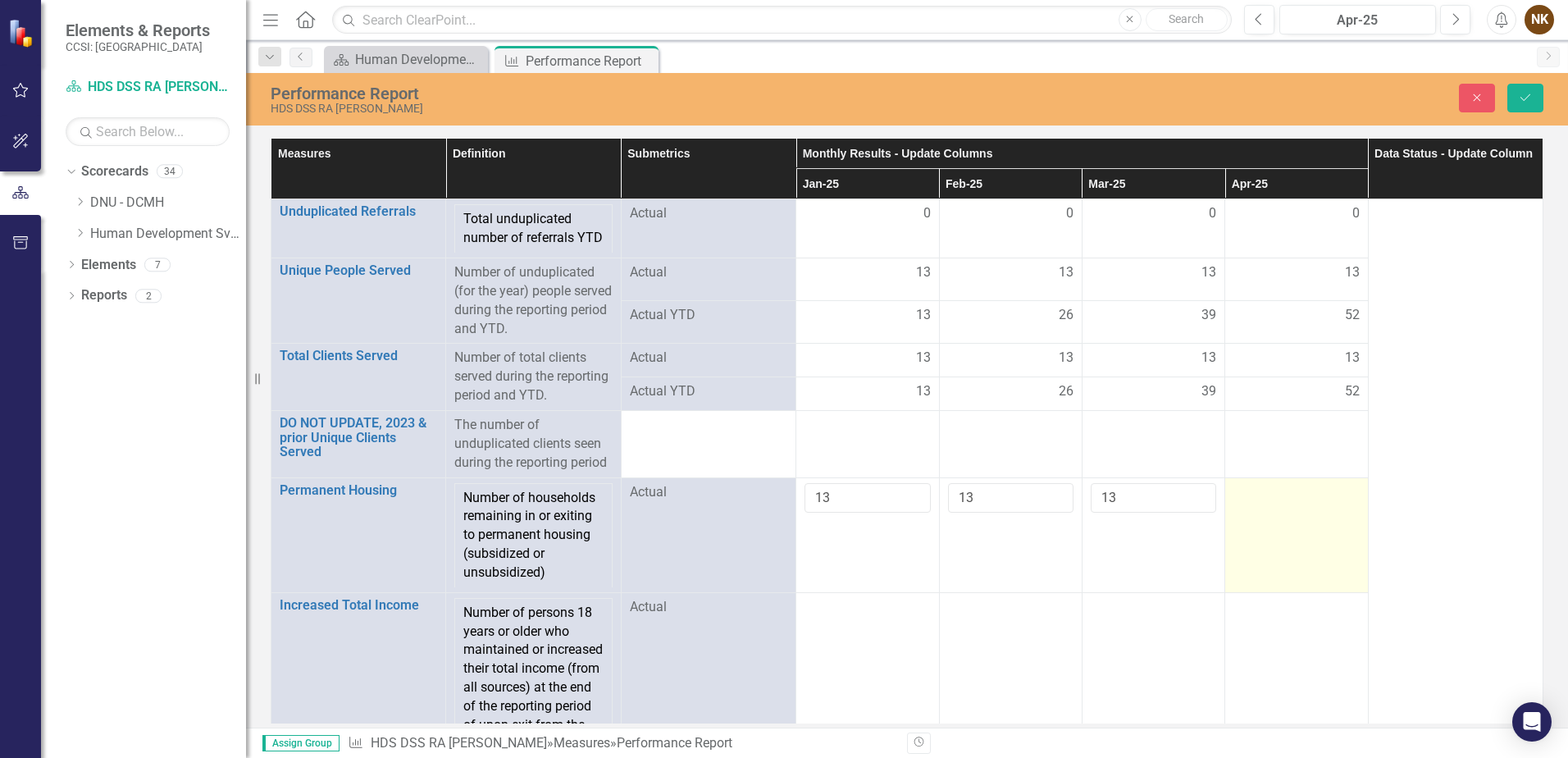
type input "13"
click at [1251, 503] on div at bounding box center [1296, 493] width 126 height 20
click at [1251, 514] on input "number" at bounding box center [1296, 498] width 126 height 31
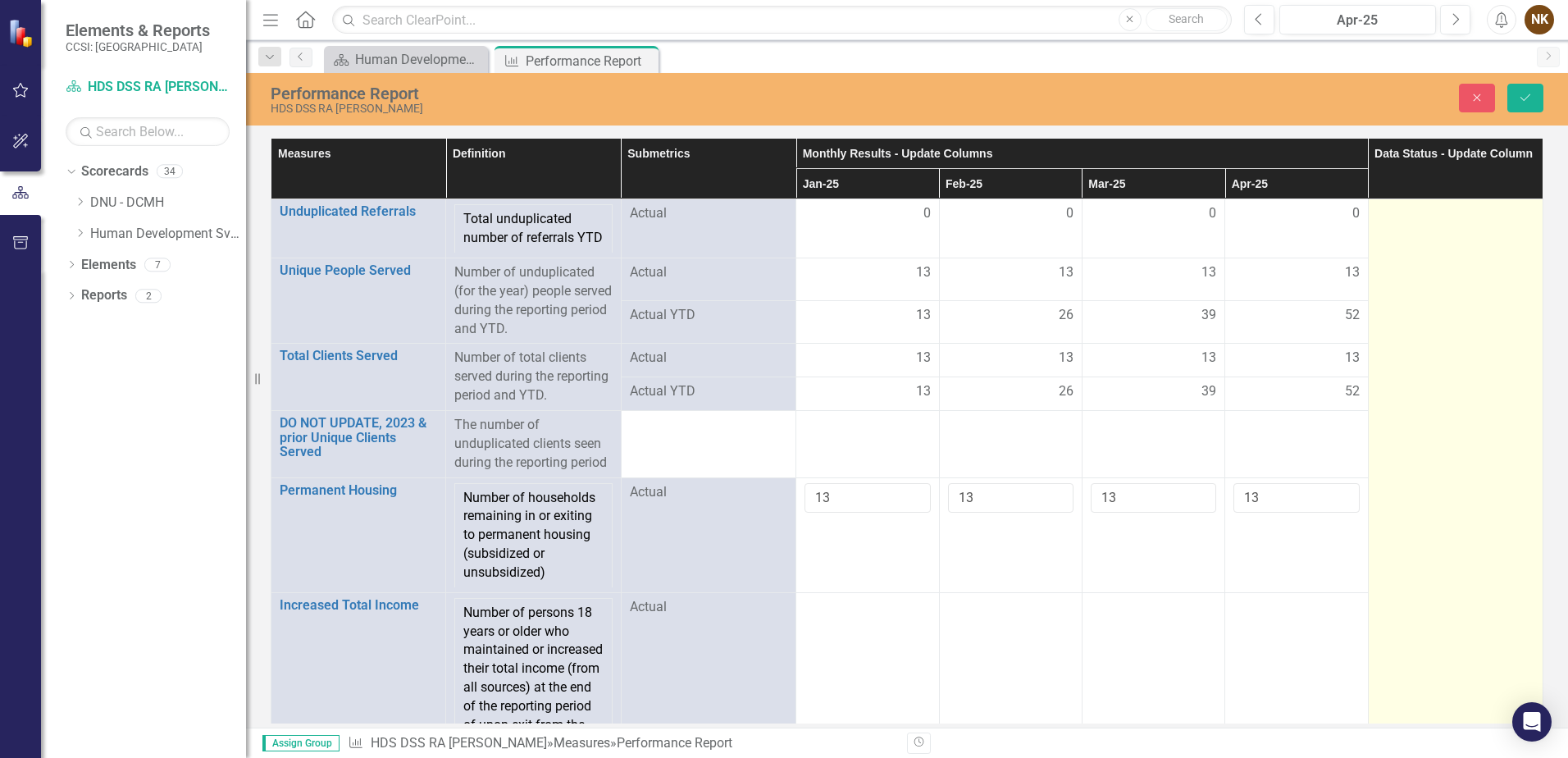
type input "13"
click at [1382, 459] on td at bounding box center [1456, 481] width 175 height 564
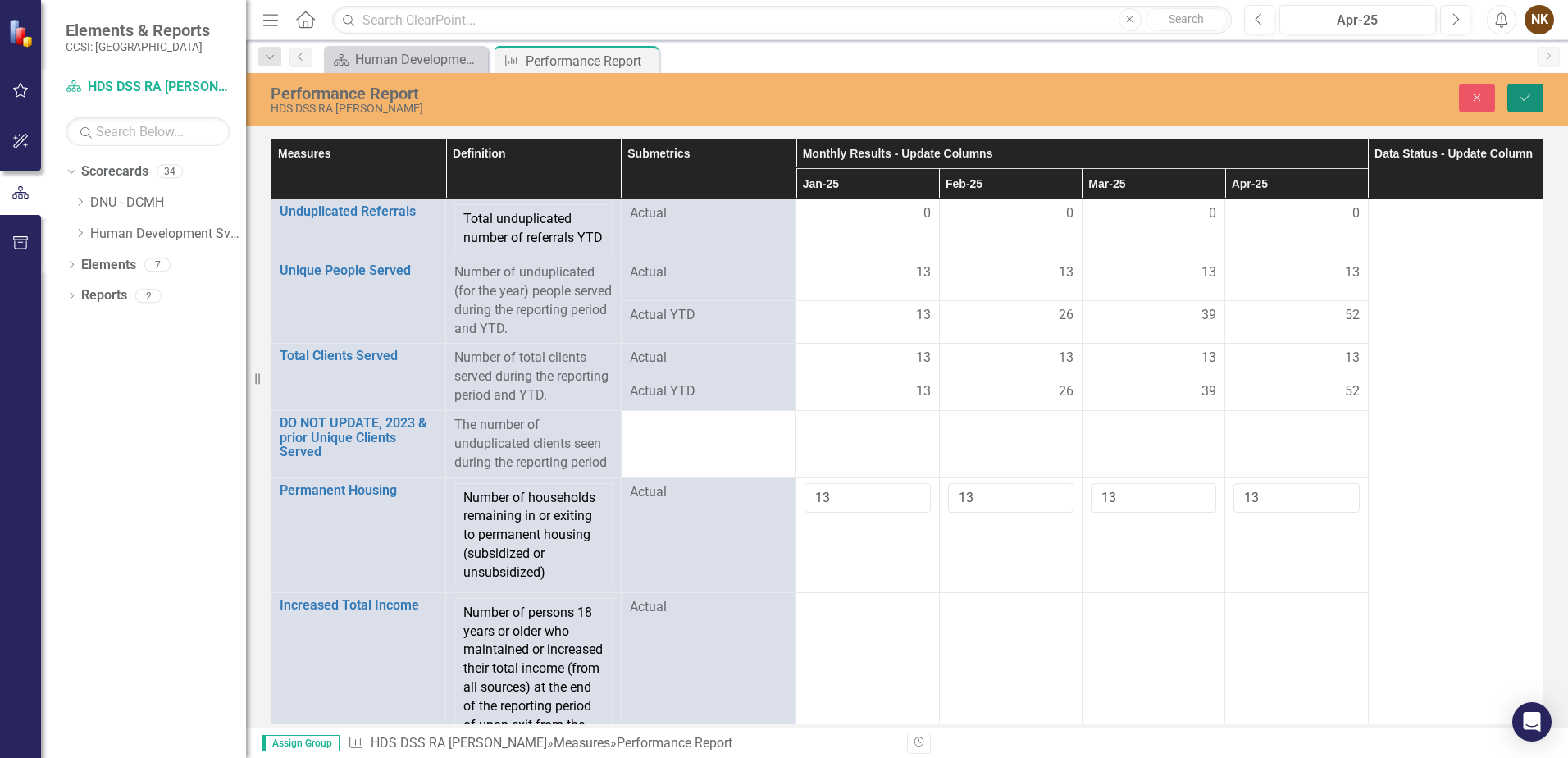
click at [1526, 92] on icon "Save" at bounding box center [1526, 97] width 15 height 12
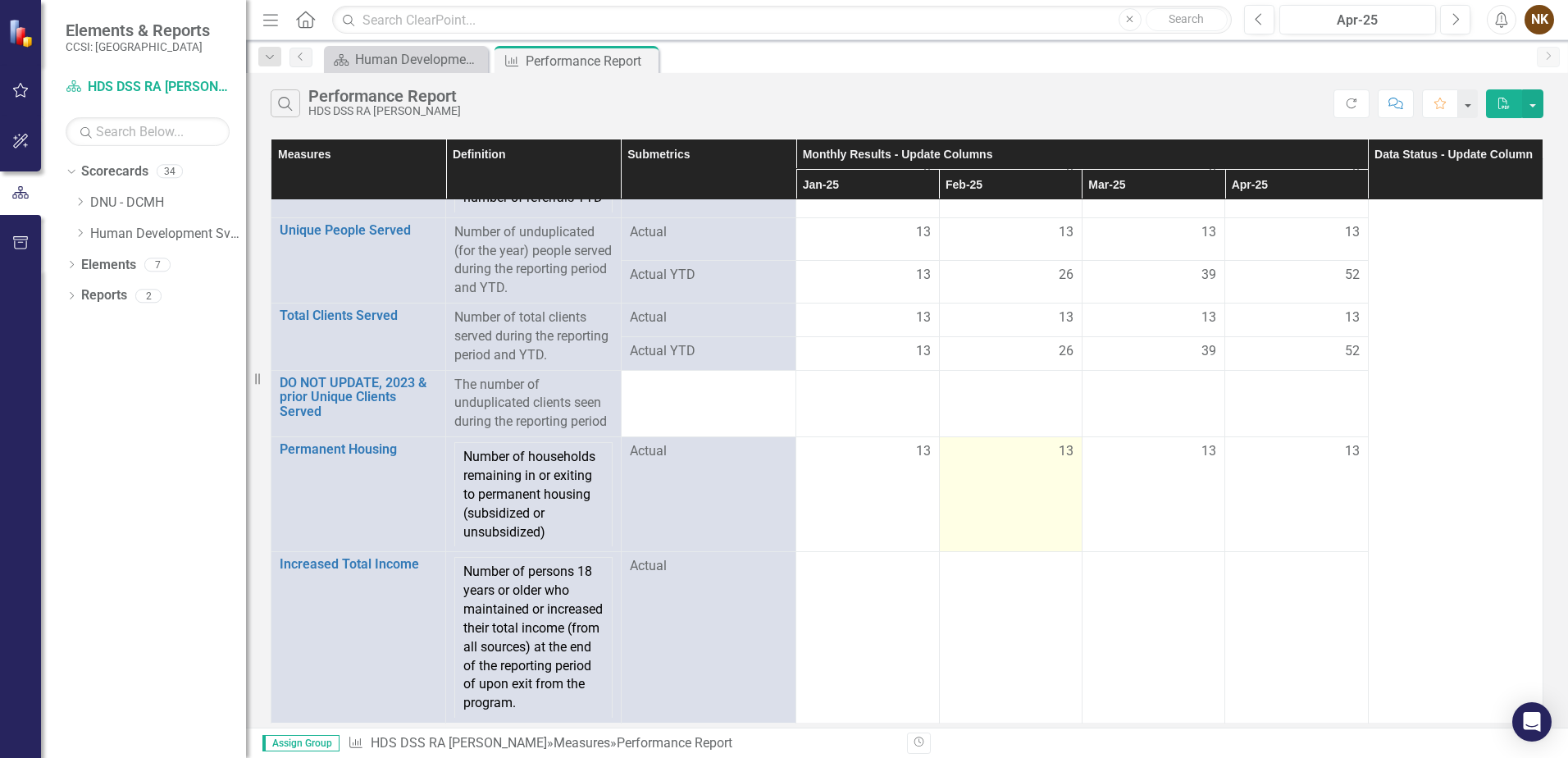
scroll to position [79, 0]
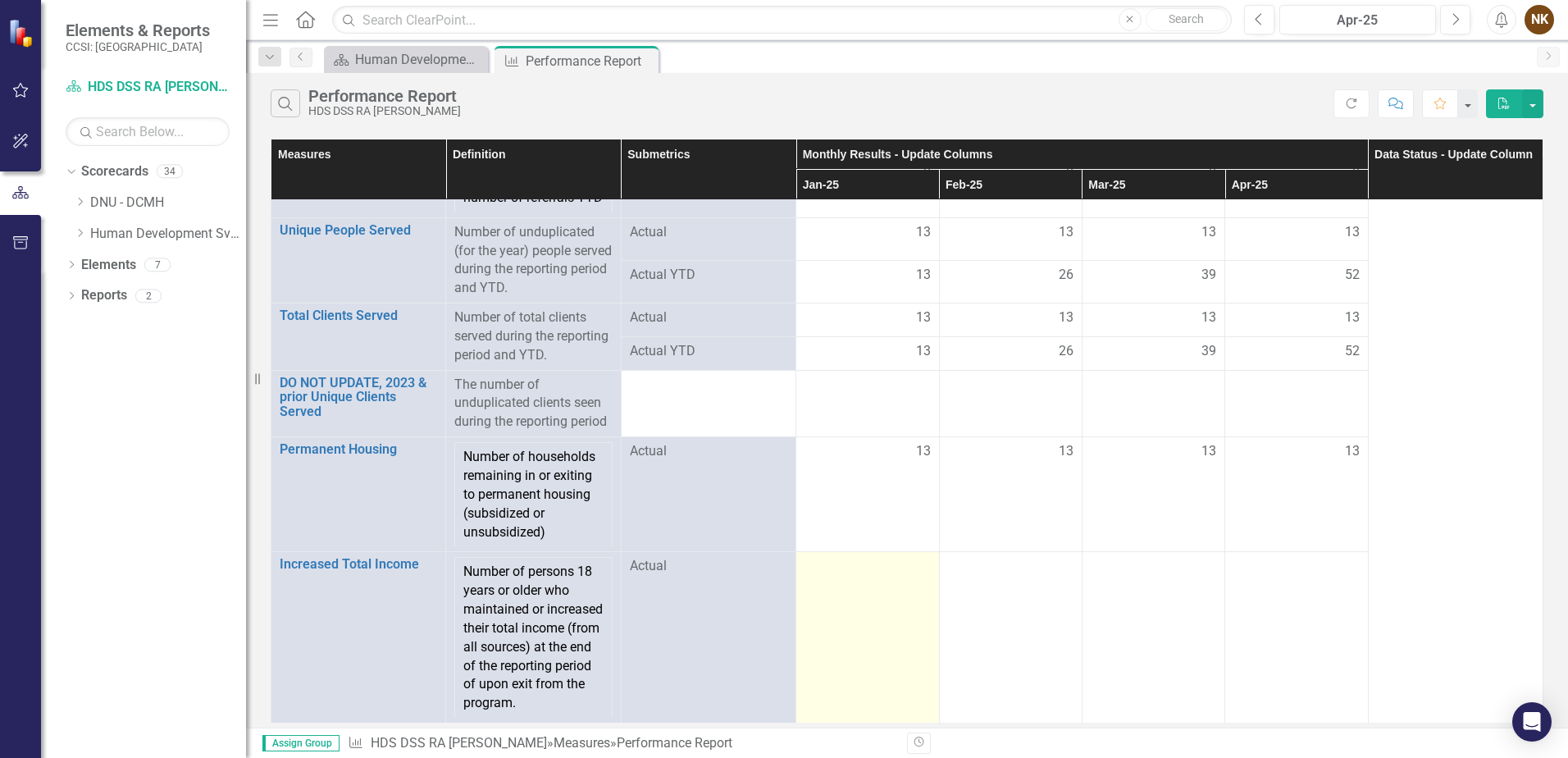
click at [857, 575] on td at bounding box center [867, 638] width 143 height 171
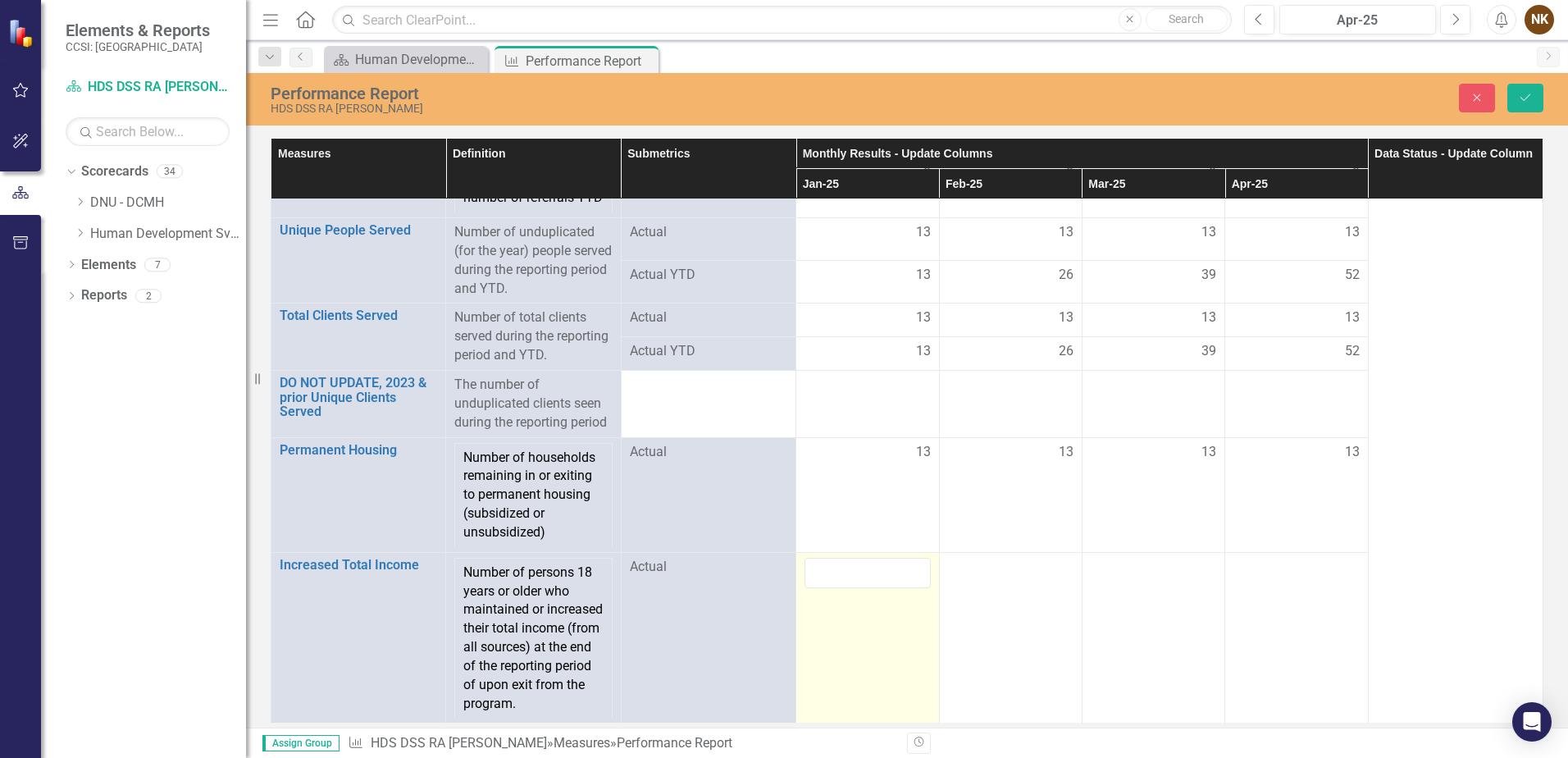
scroll to position [78, 0]
click at [857, 575] on td at bounding box center [867, 638] width 143 height 171
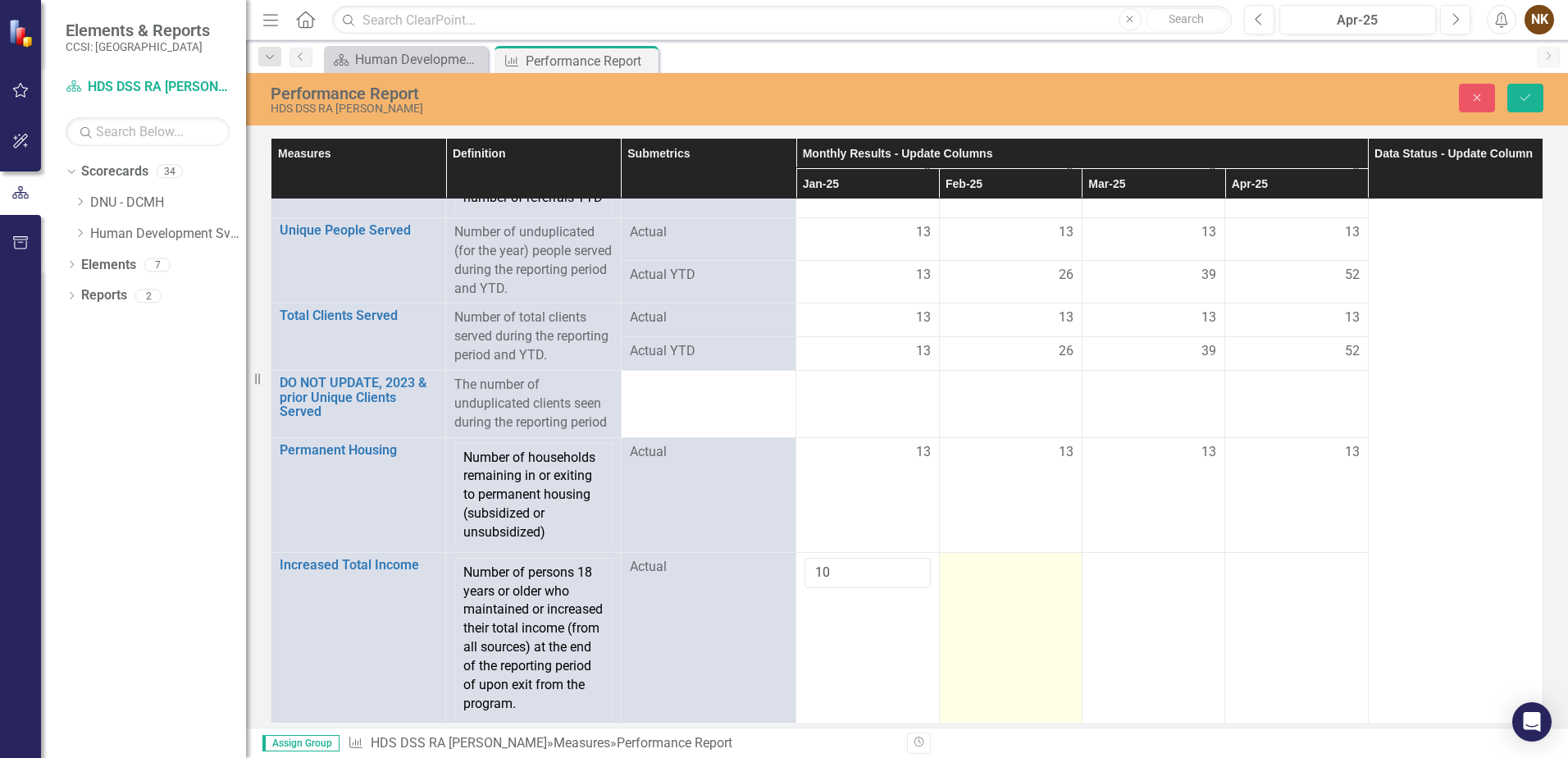
type input "10"
click at [1027, 558] on div at bounding box center [1011, 568] width 126 height 20
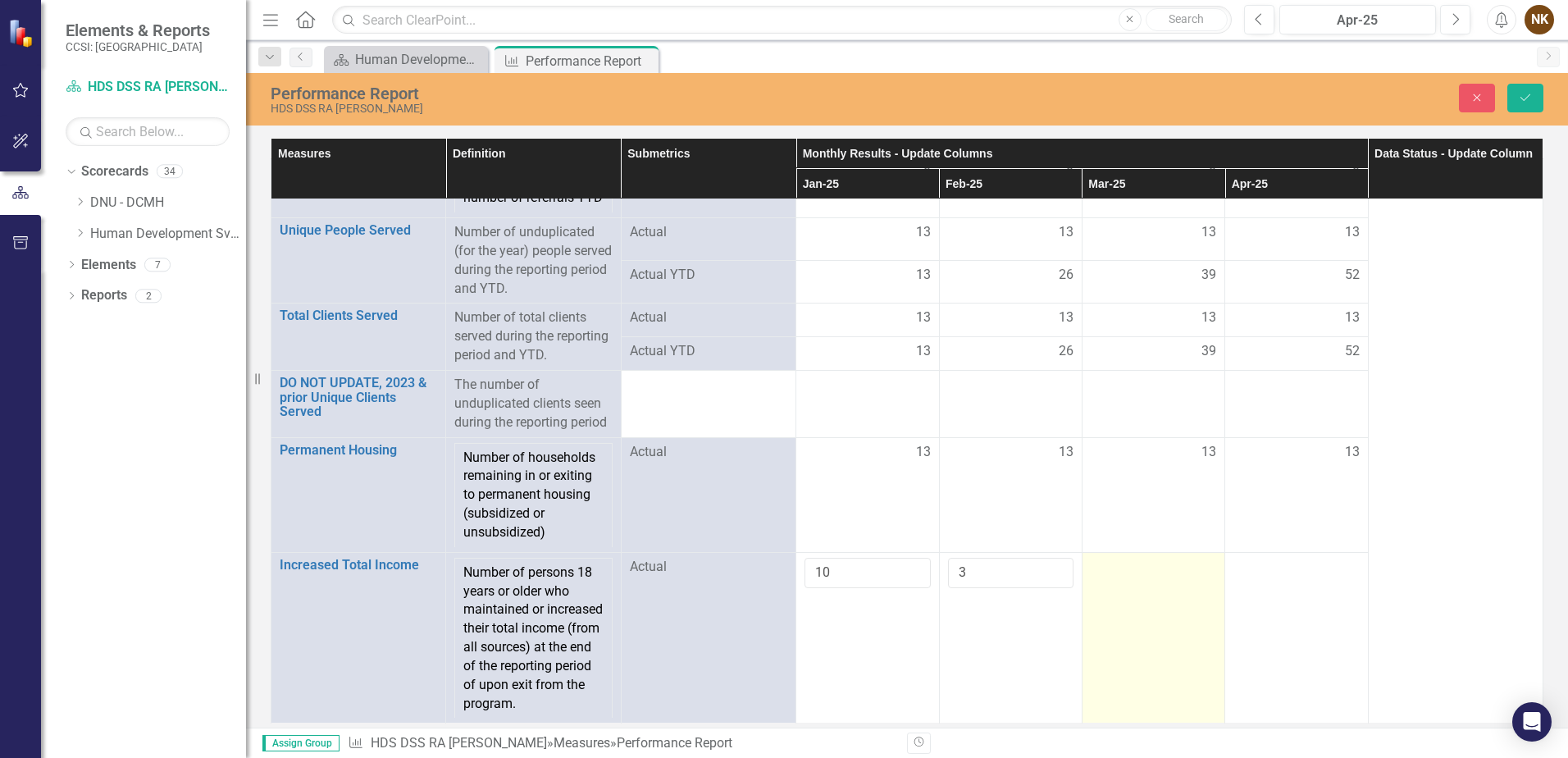
type input "3"
click at [1179, 558] on div at bounding box center [1154, 568] width 126 height 20
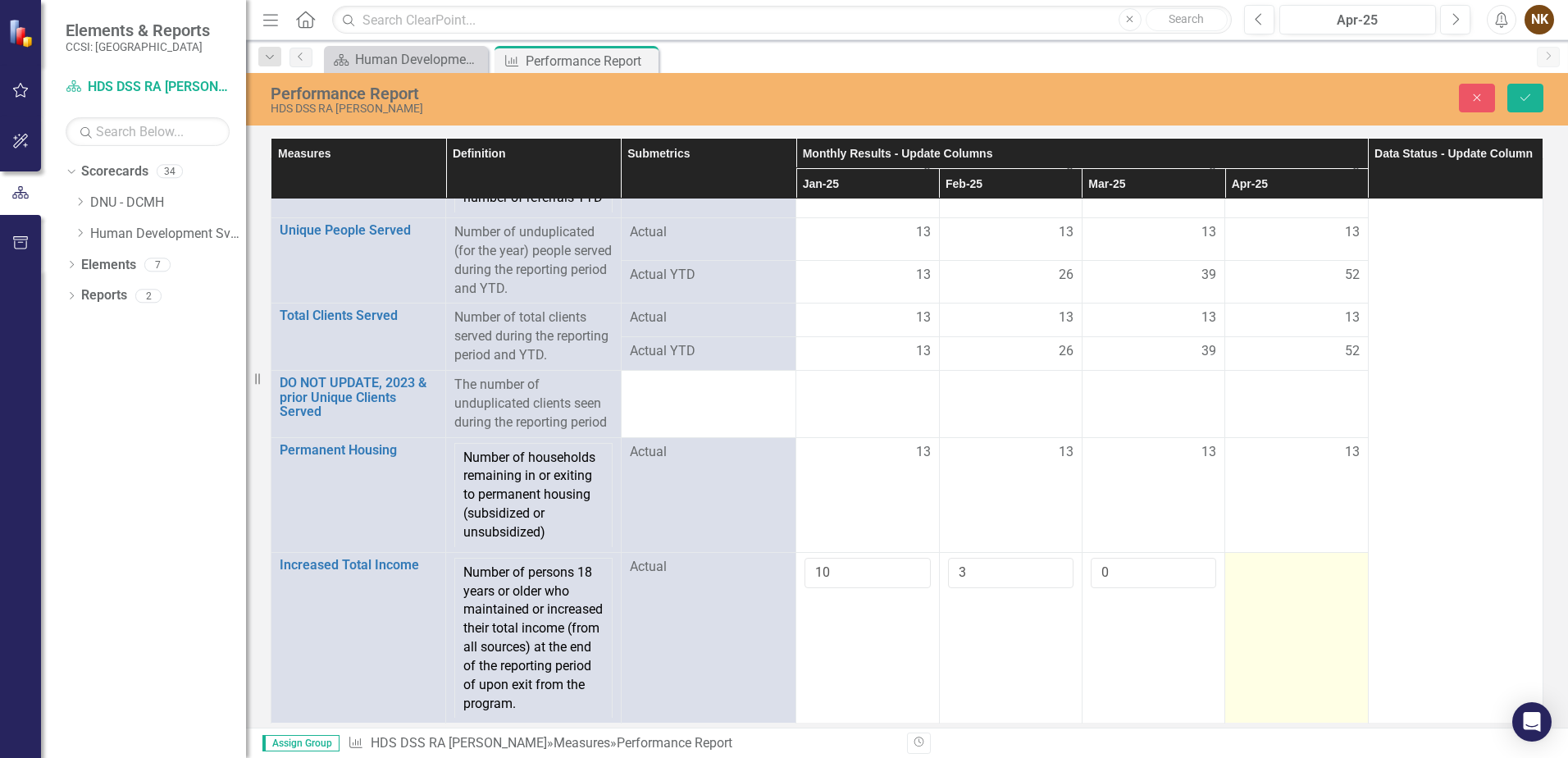
type input "0"
click at [1286, 558] on div at bounding box center [1296, 568] width 126 height 20
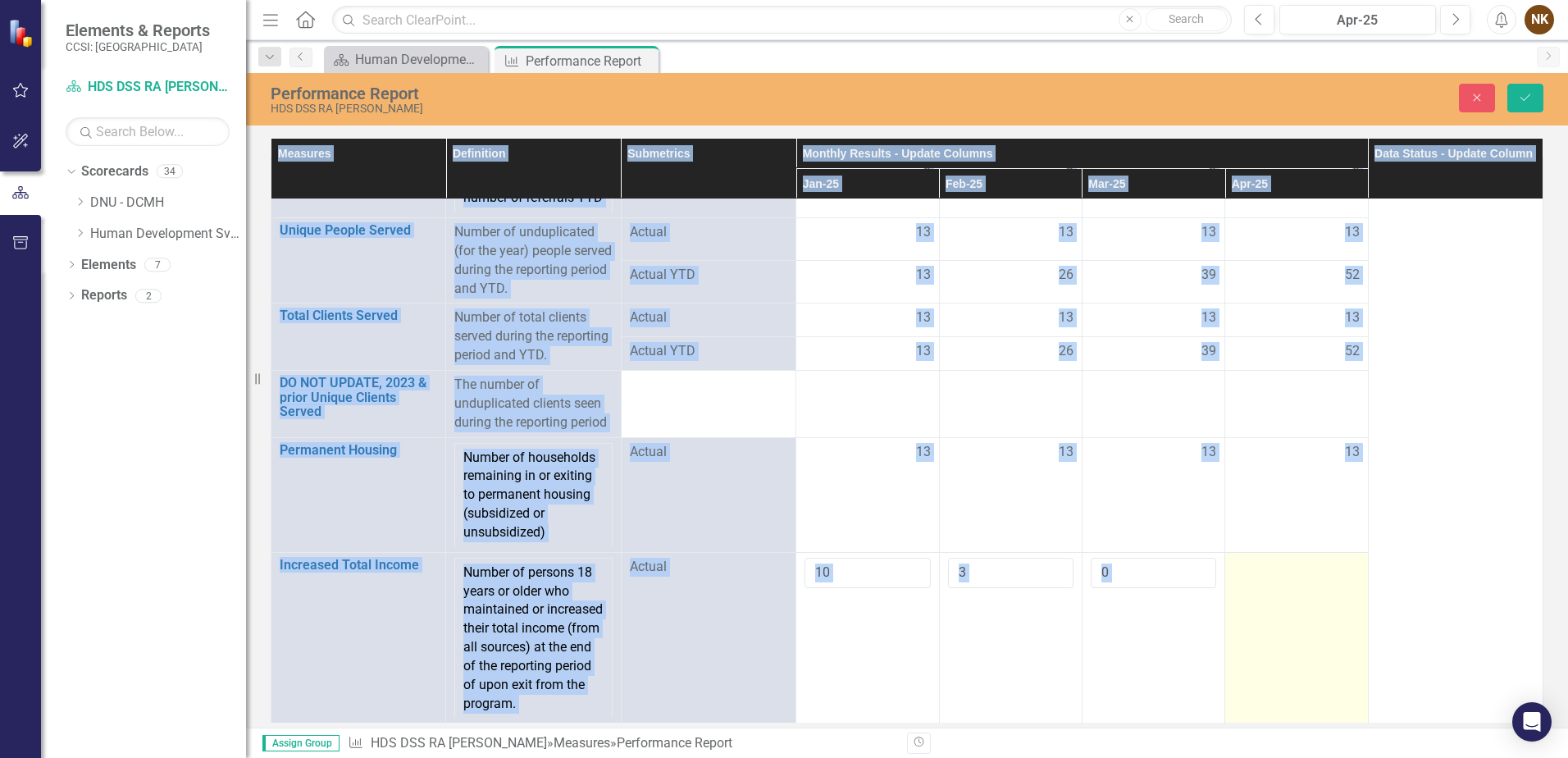
click at [1286, 558] on div at bounding box center [1296, 568] width 126 height 20
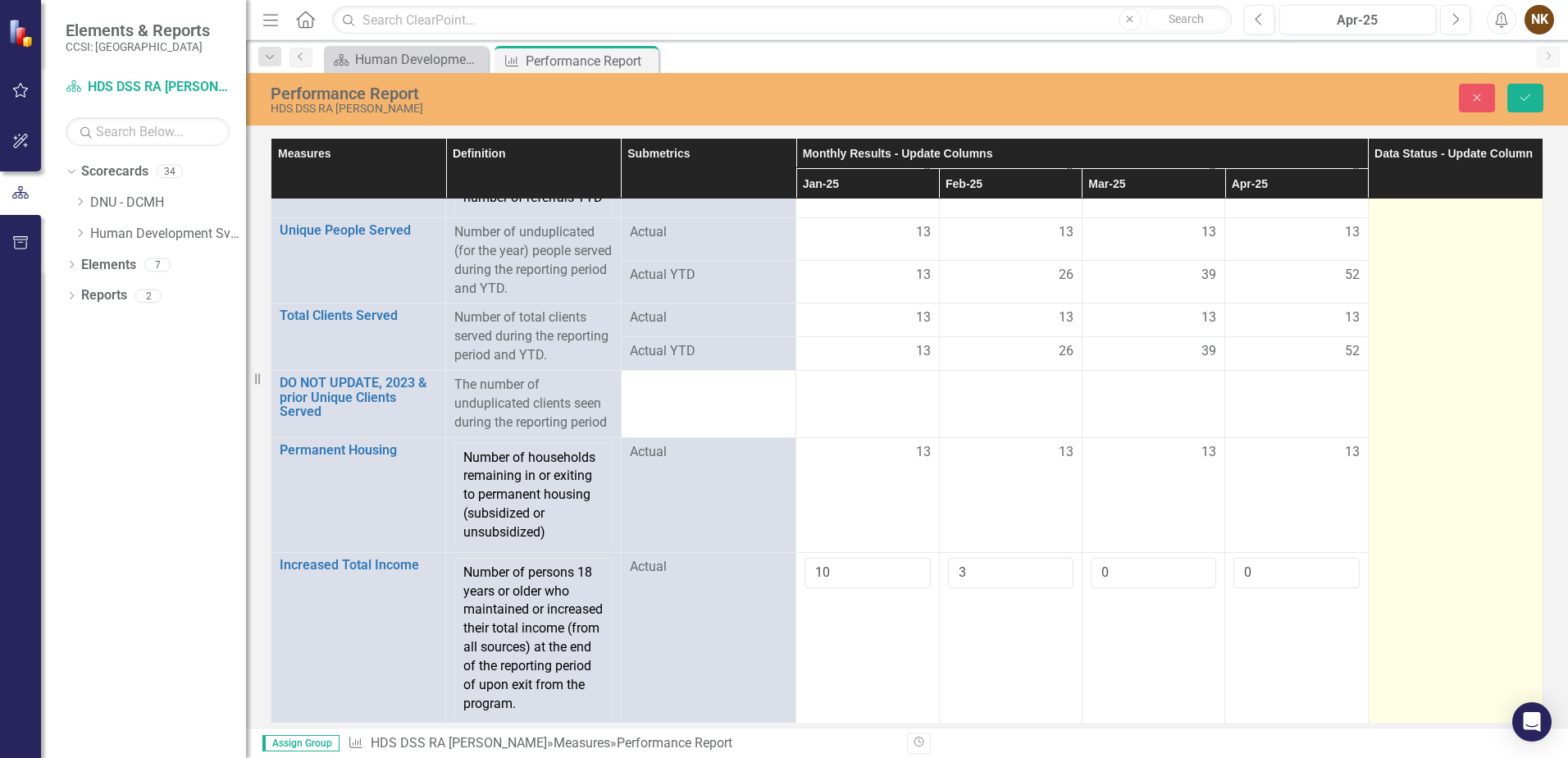
type input "0"
click at [1453, 568] on td at bounding box center [1456, 441] width 175 height 564
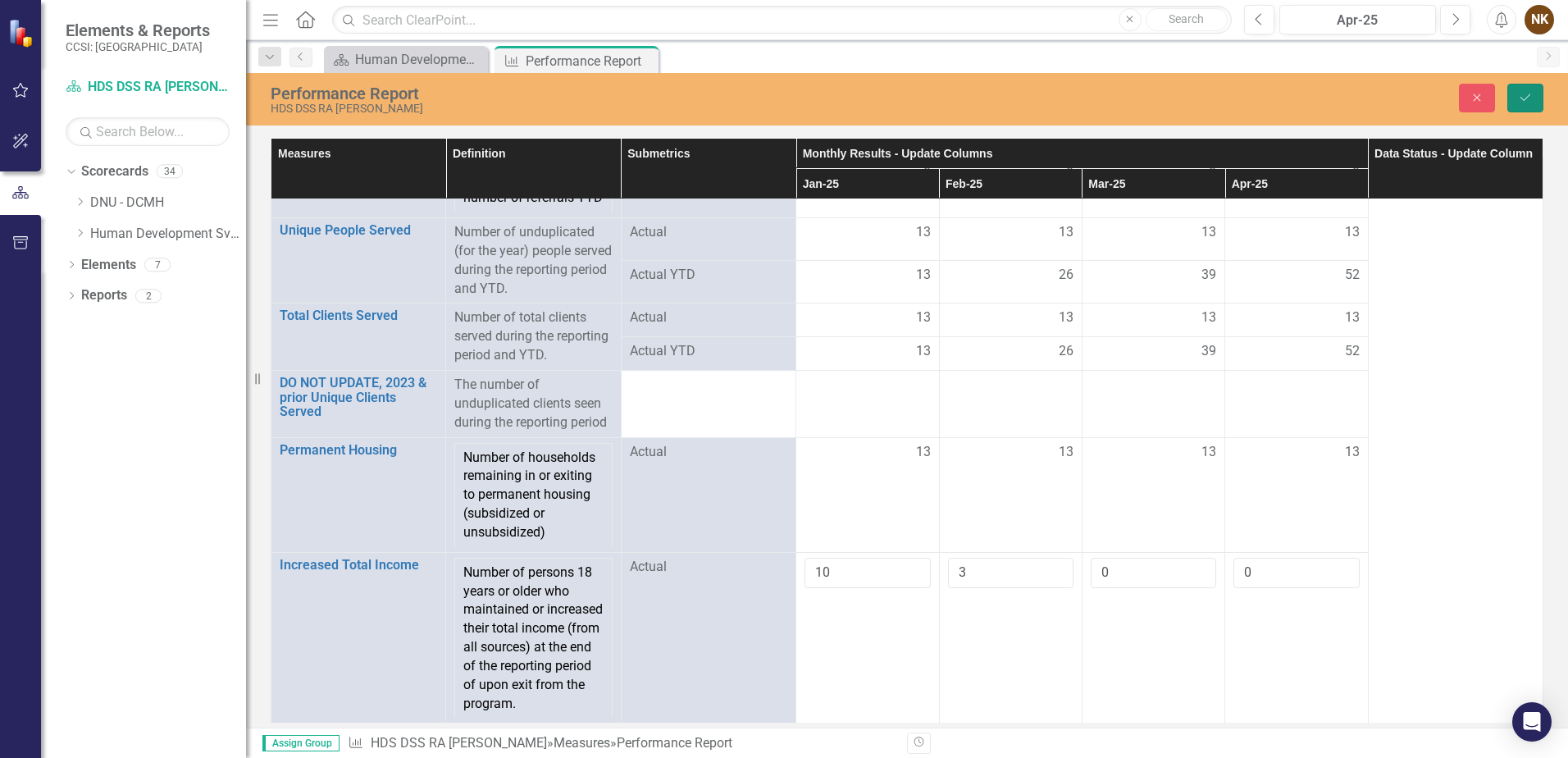
click at [1522, 96] on icon "Save" at bounding box center [1526, 97] width 15 height 12
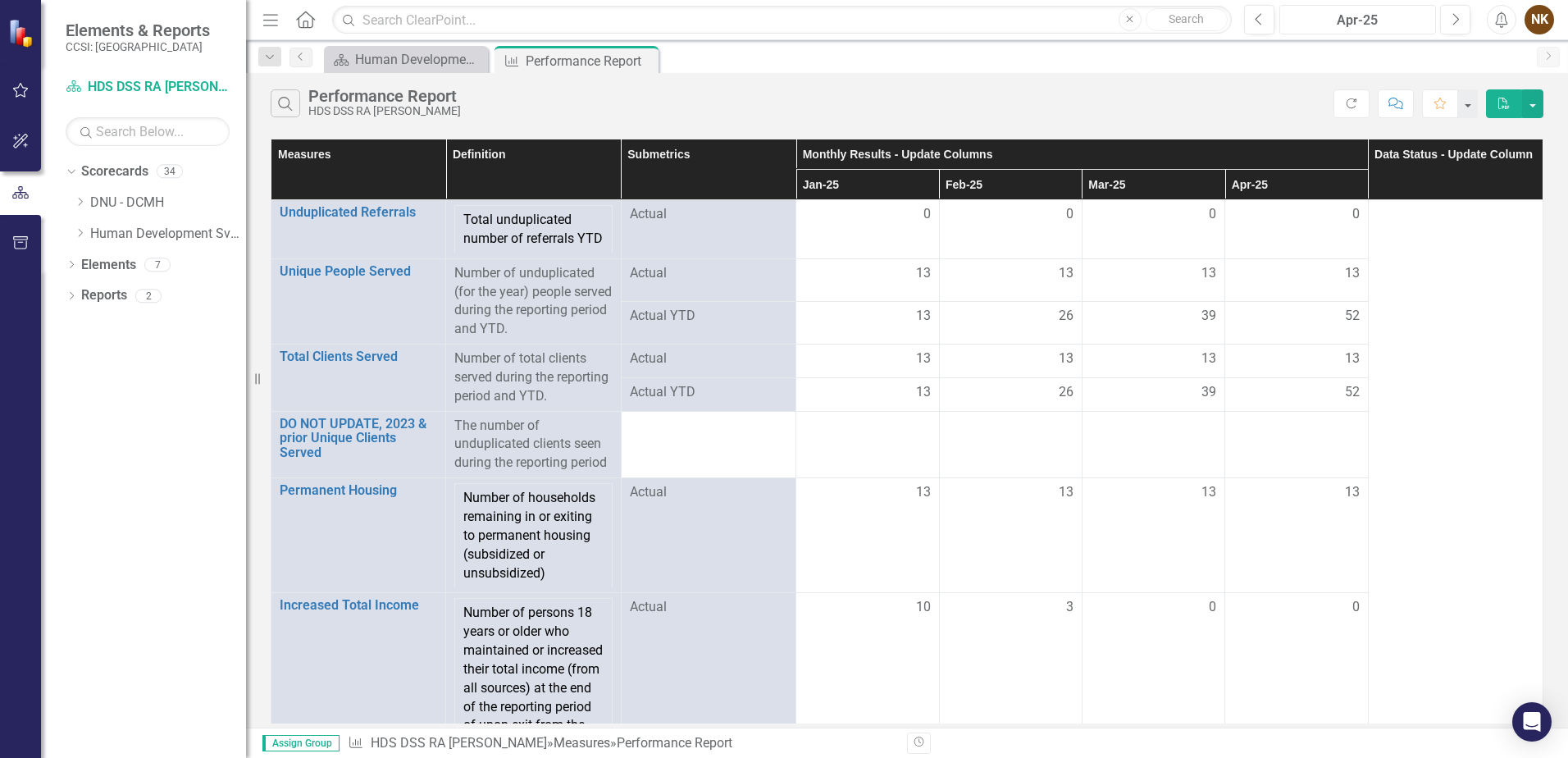
click at [1380, 23] on div "Apr-25" at bounding box center [1358, 21] width 146 height 20
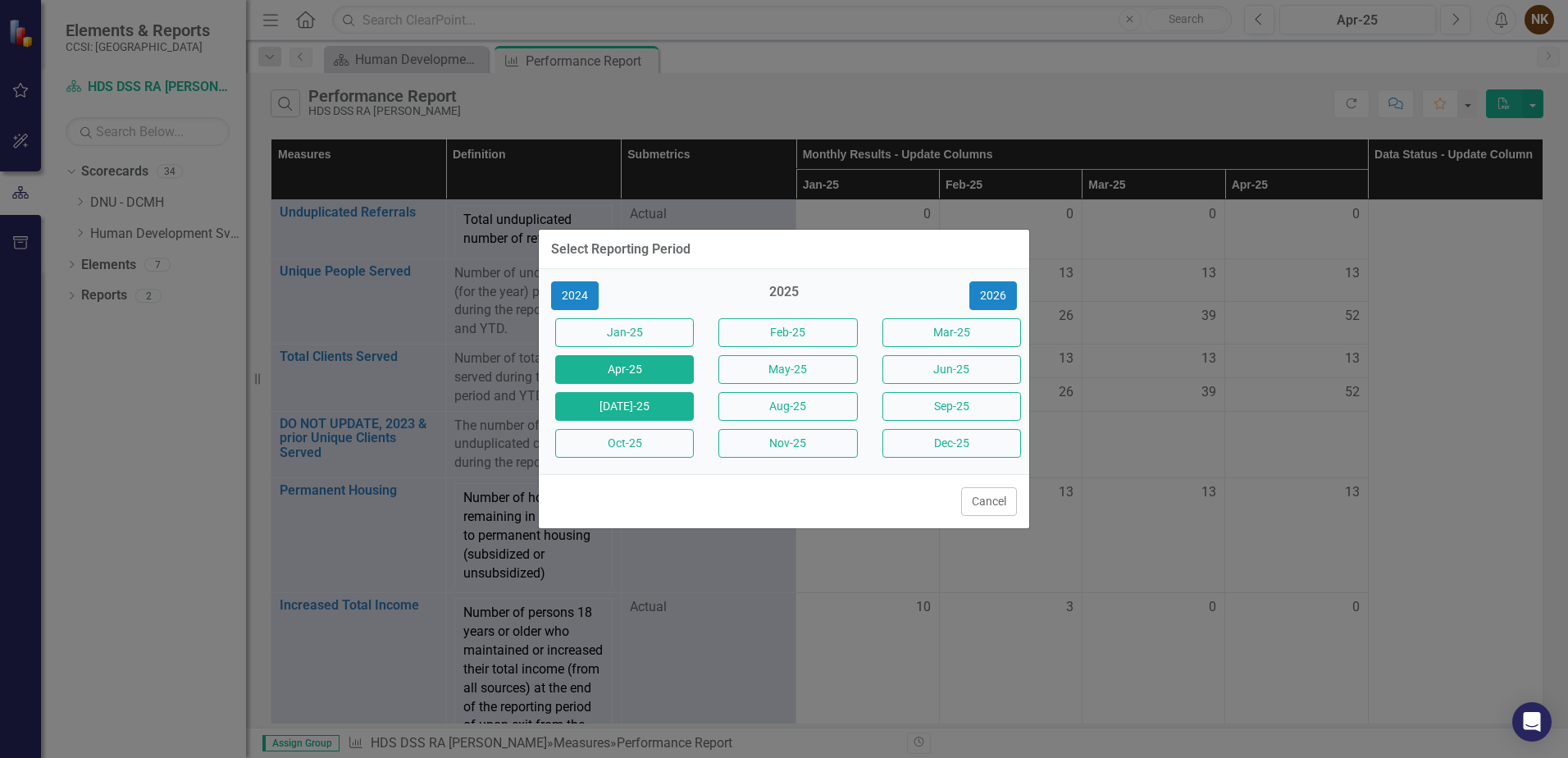
click at [685, 412] on button "Jul-25" at bounding box center [624, 406] width 139 height 29
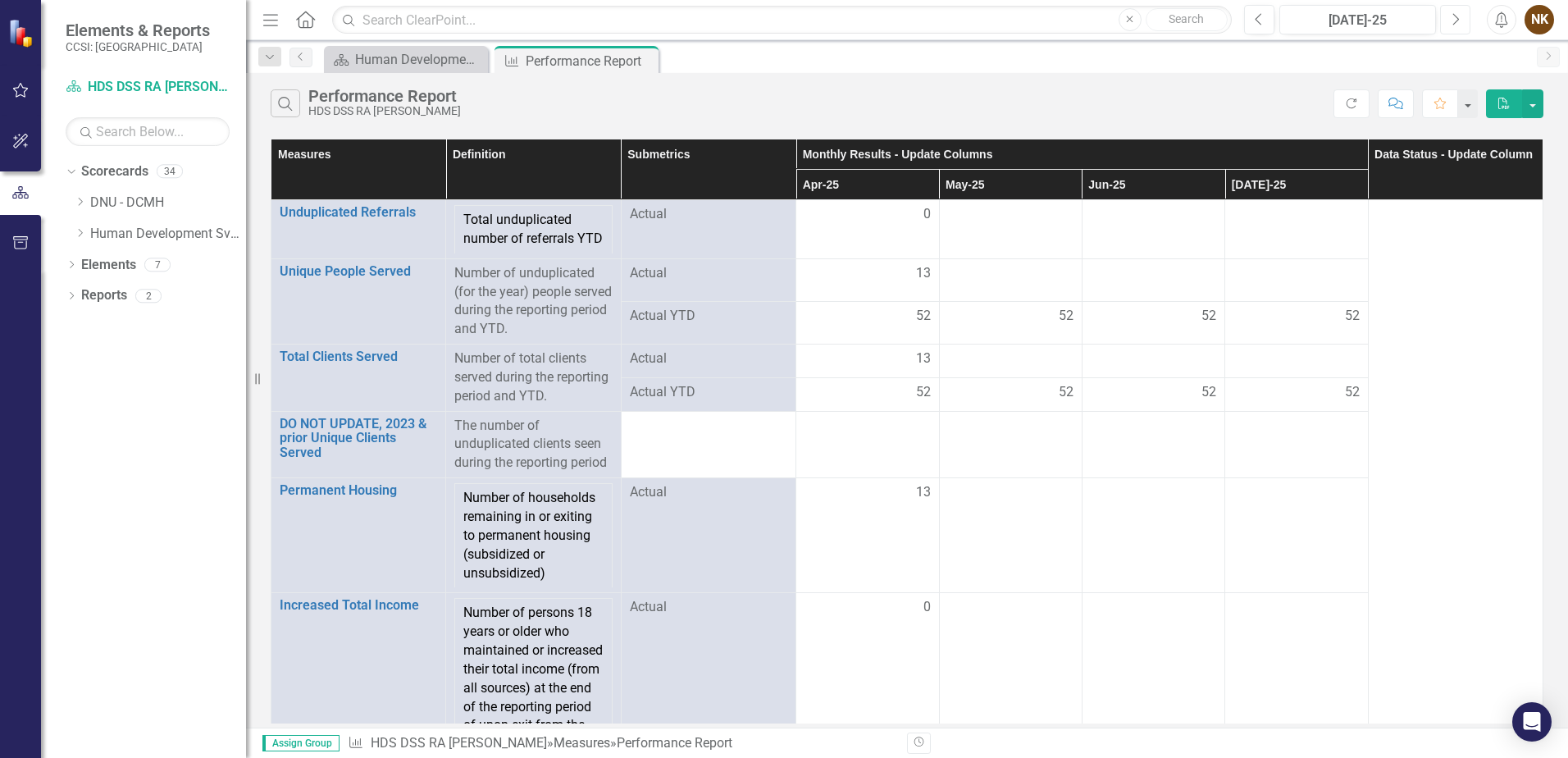
click at [1456, 22] on icon "Next" at bounding box center [1455, 20] width 9 height 15
click at [877, 244] on td at bounding box center [867, 229] width 143 height 59
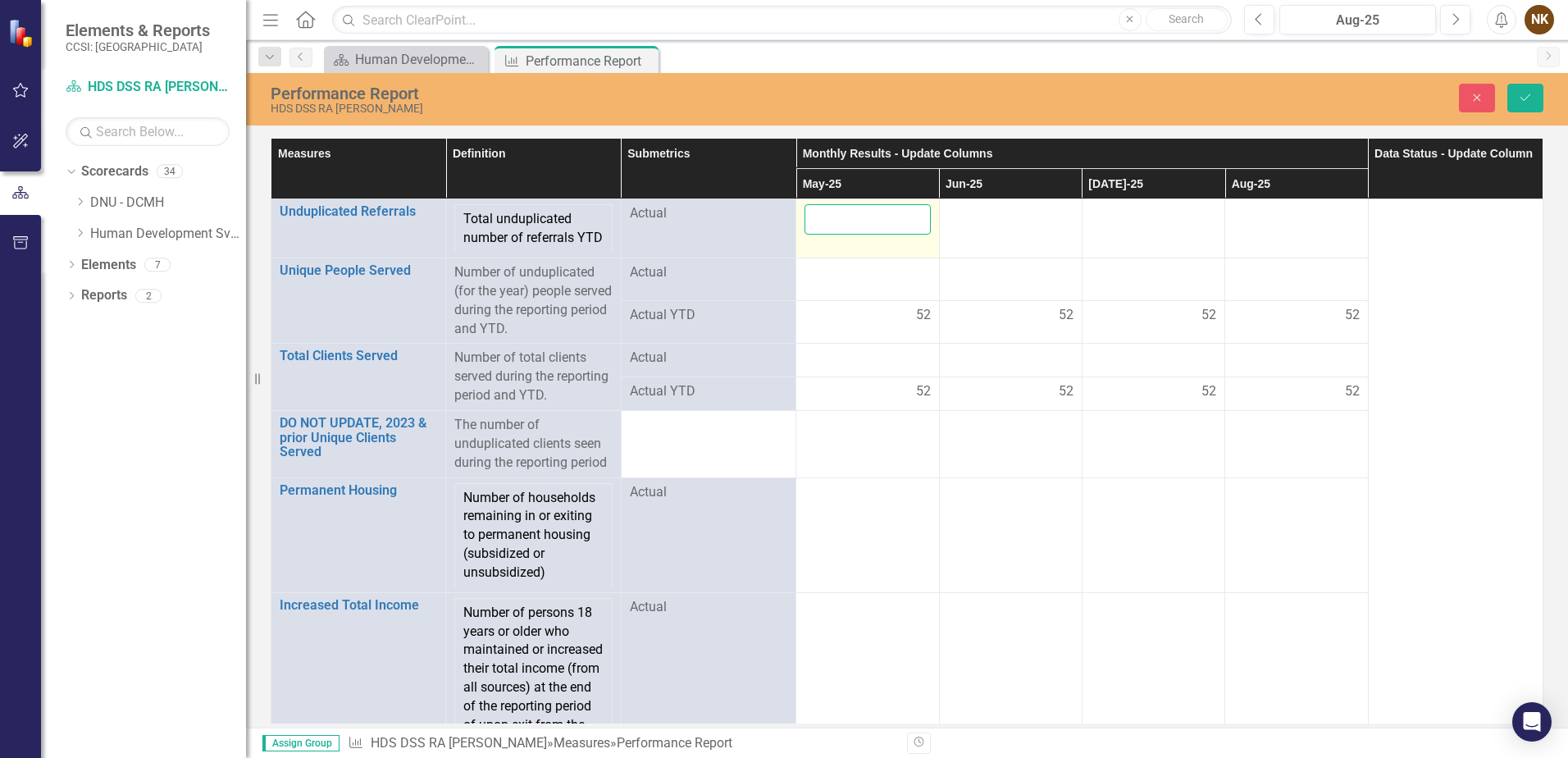
click at [878, 244] on td at bounding box center [867, 229] width 143 height 59
type input "0"
click at [1005, 220] on div at bounding box center [1011, 215] width 126 height 20
click at [1005, 220] on input "number" at bounding box center [1011, 220] width 126 height 31
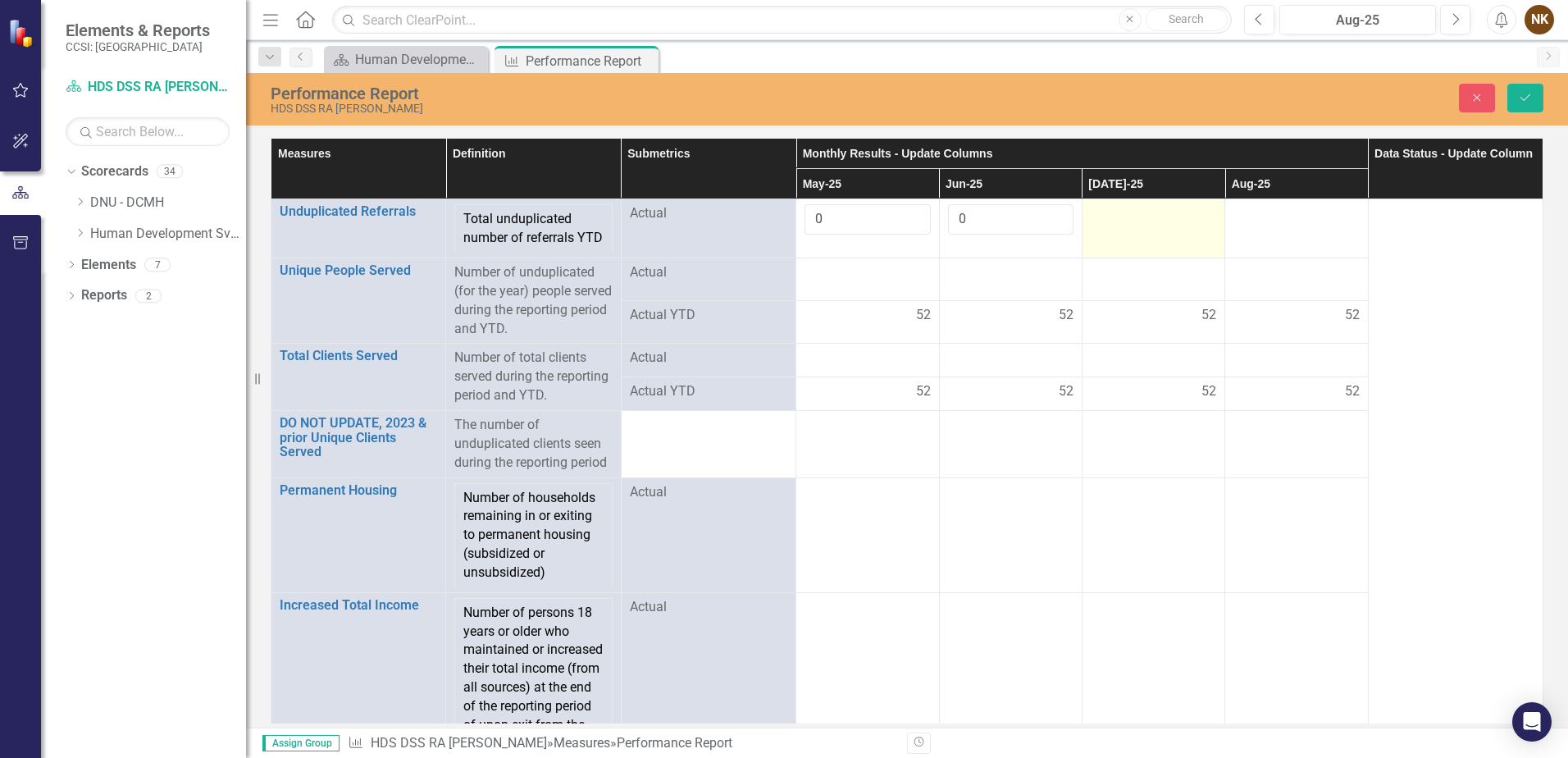
type input "0"
click at [1120, 220] on div at bounding box center [1154, 215] width 126 height 20
click at [1120, 220] on input "number" at bounding box center [1154, 220] width 126 height 31
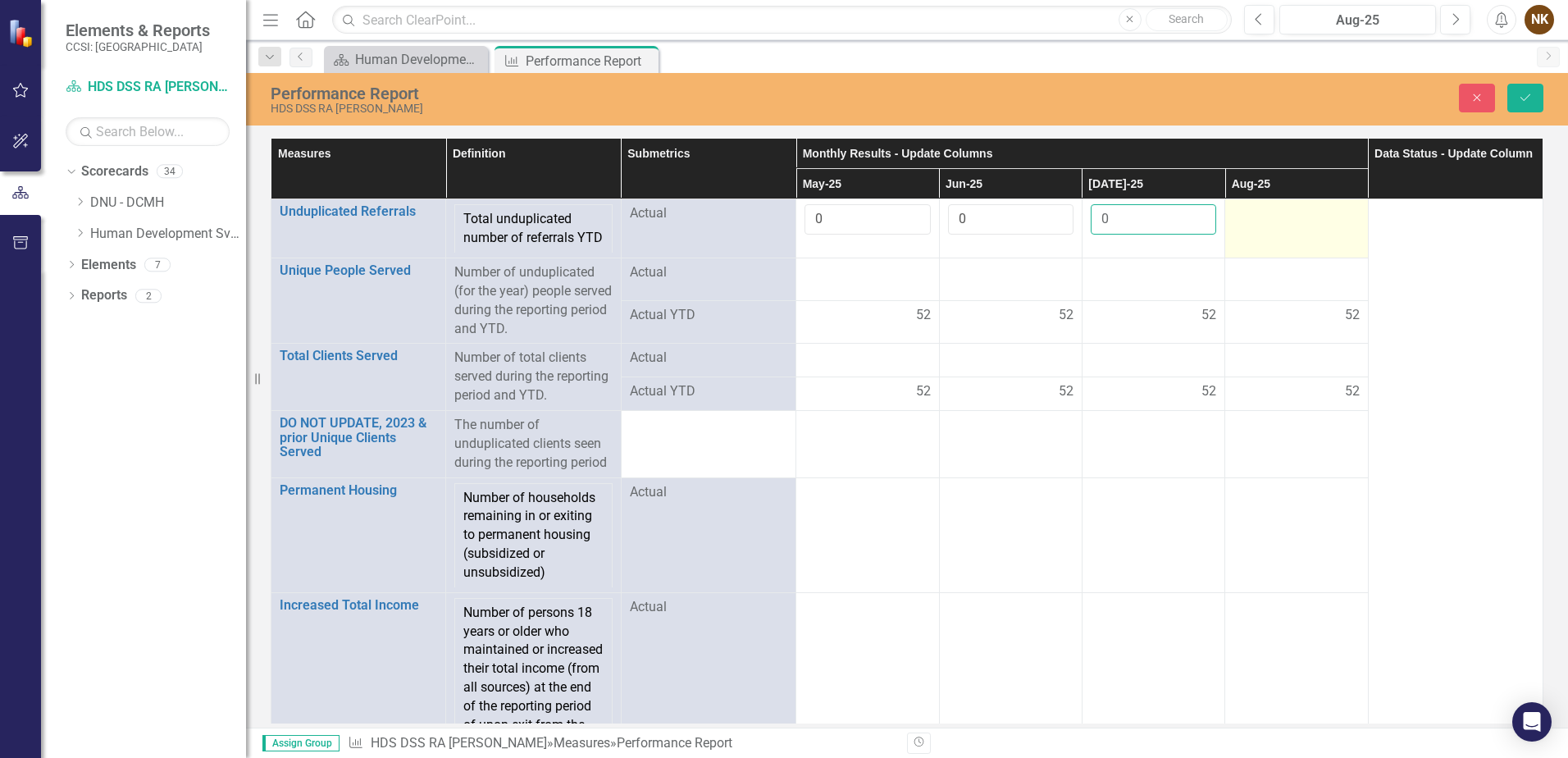
type input "0"
click at [1269, 227] on td at bounding box center [1296, 229] width 143 height 59
click at [1269, 227] on input "number" at bounding box center [1296, 220] width 126 height 31
type input "0"
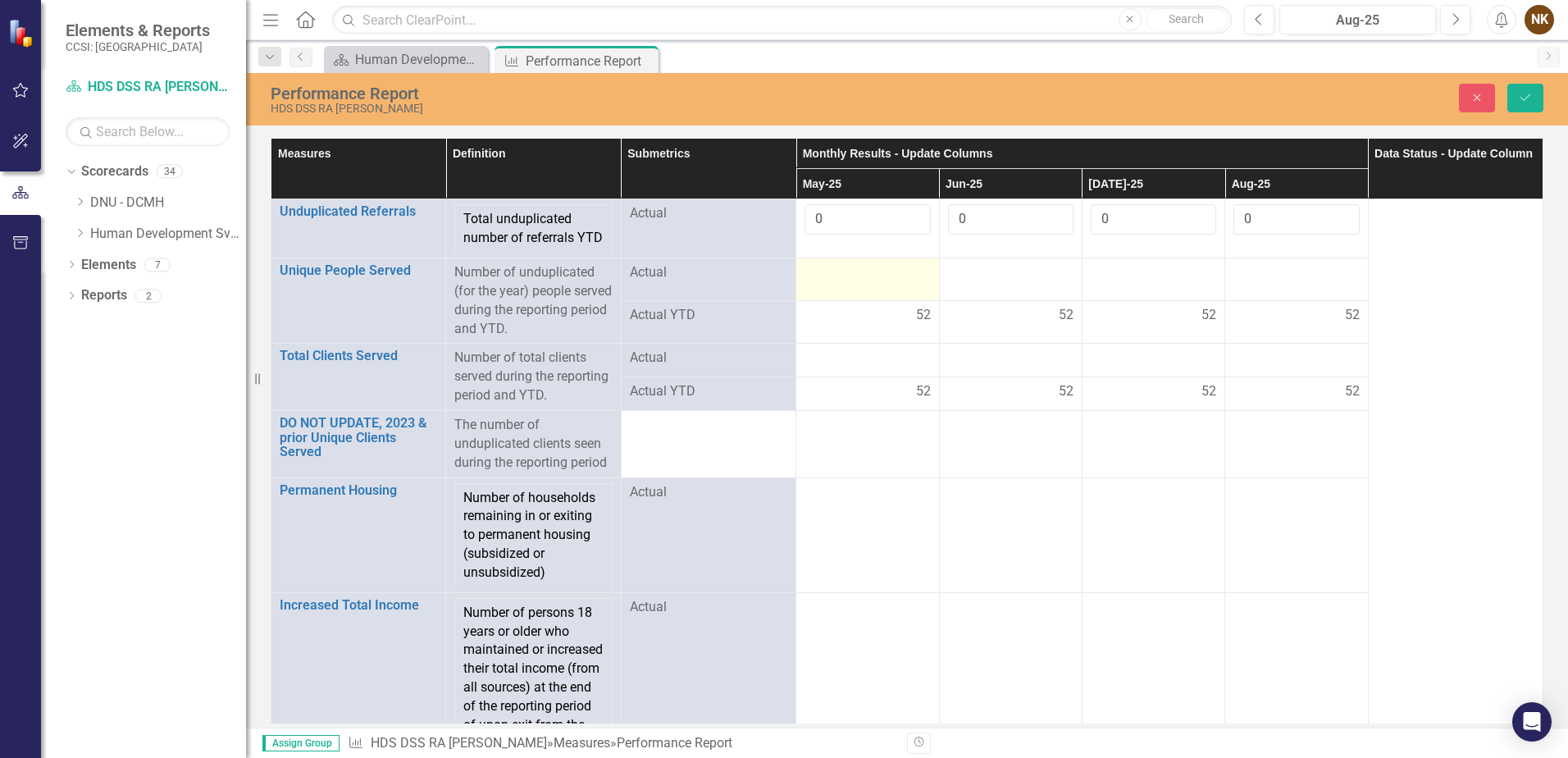
click at [874, 301] on td at bounding box center [867, 280] width 143 height 42
click at [851, 284] on div at bounding box center [868, 274] width 126 height 20
click at [867, 293] on input "number" at bounding box center [868, 279] width 126 height 31
type input "13"
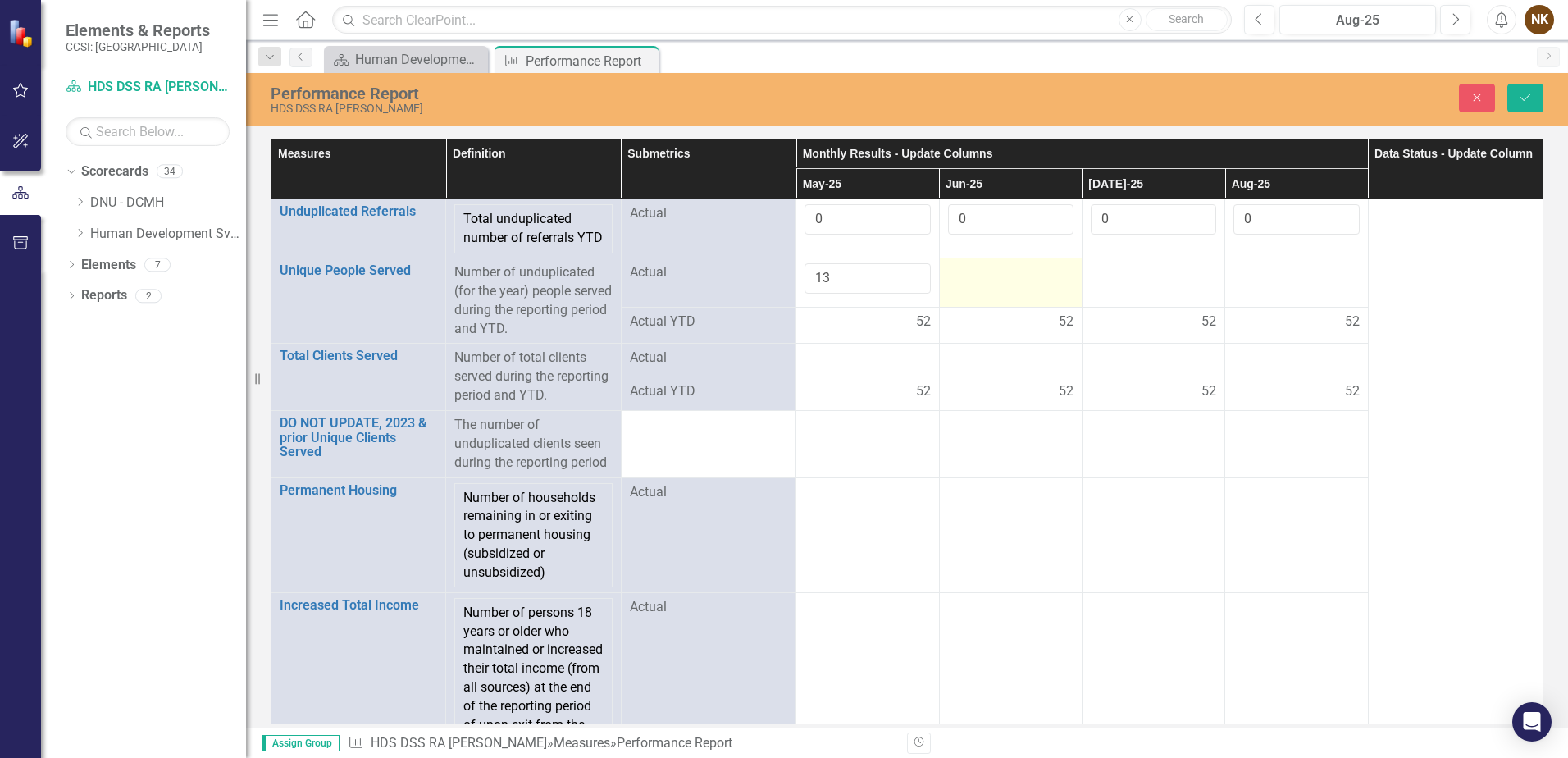
click at [992, 284] on div at bounding box center [1011, 274] width 126 height 20
click at [992, 287] on input "number" at bounding box center [1011, 279] width 126 height 31
type input "13"
click at [1128, 284] on div at bounding box center [1154, 274] width 126 height 20
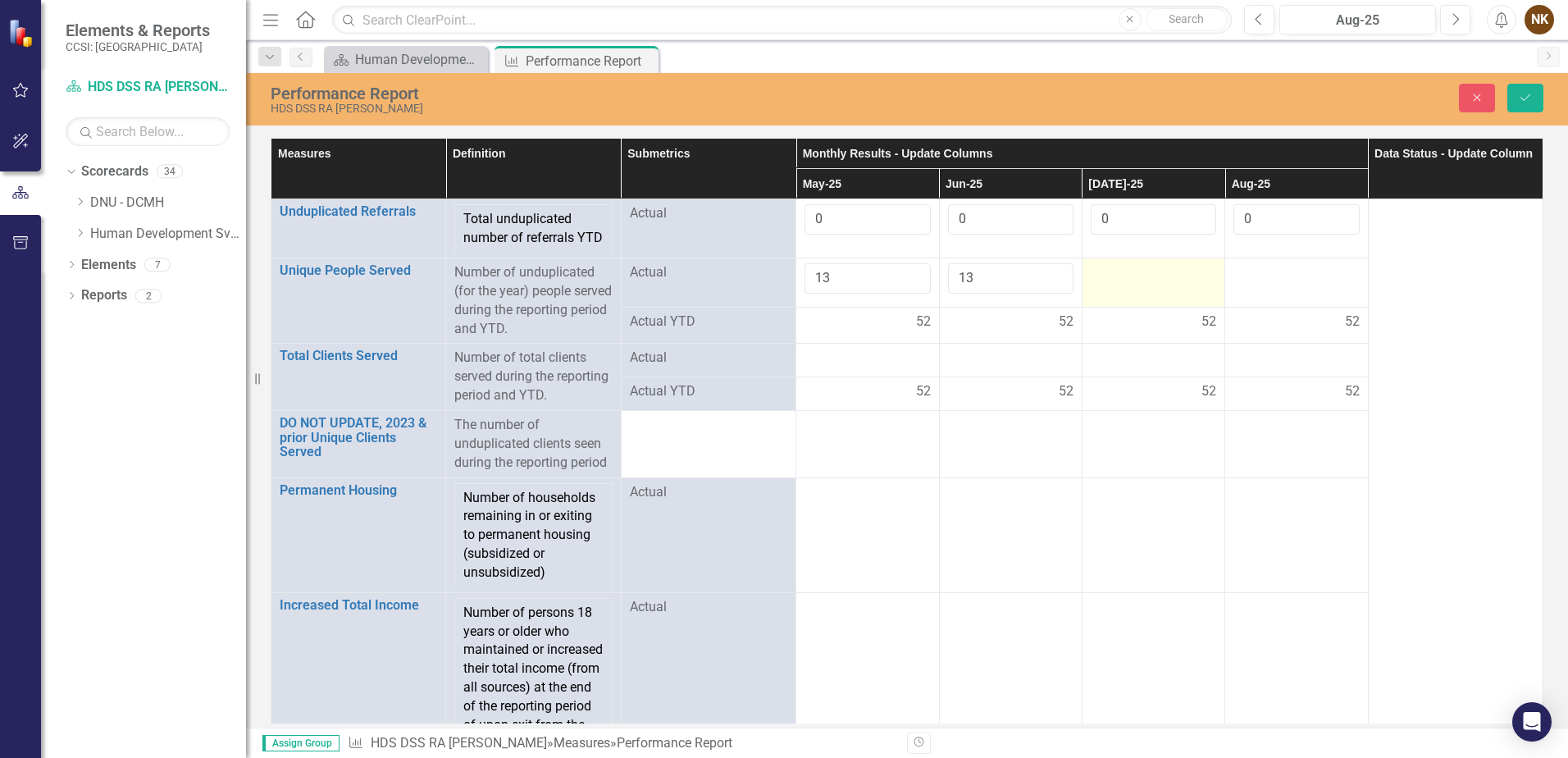
click at [1128, 284] on div at bounding box center [1154, 274] width 126 height 20
click at [1128, 293] on input "number" at bounding box center [1154, 279] width 126 height 31
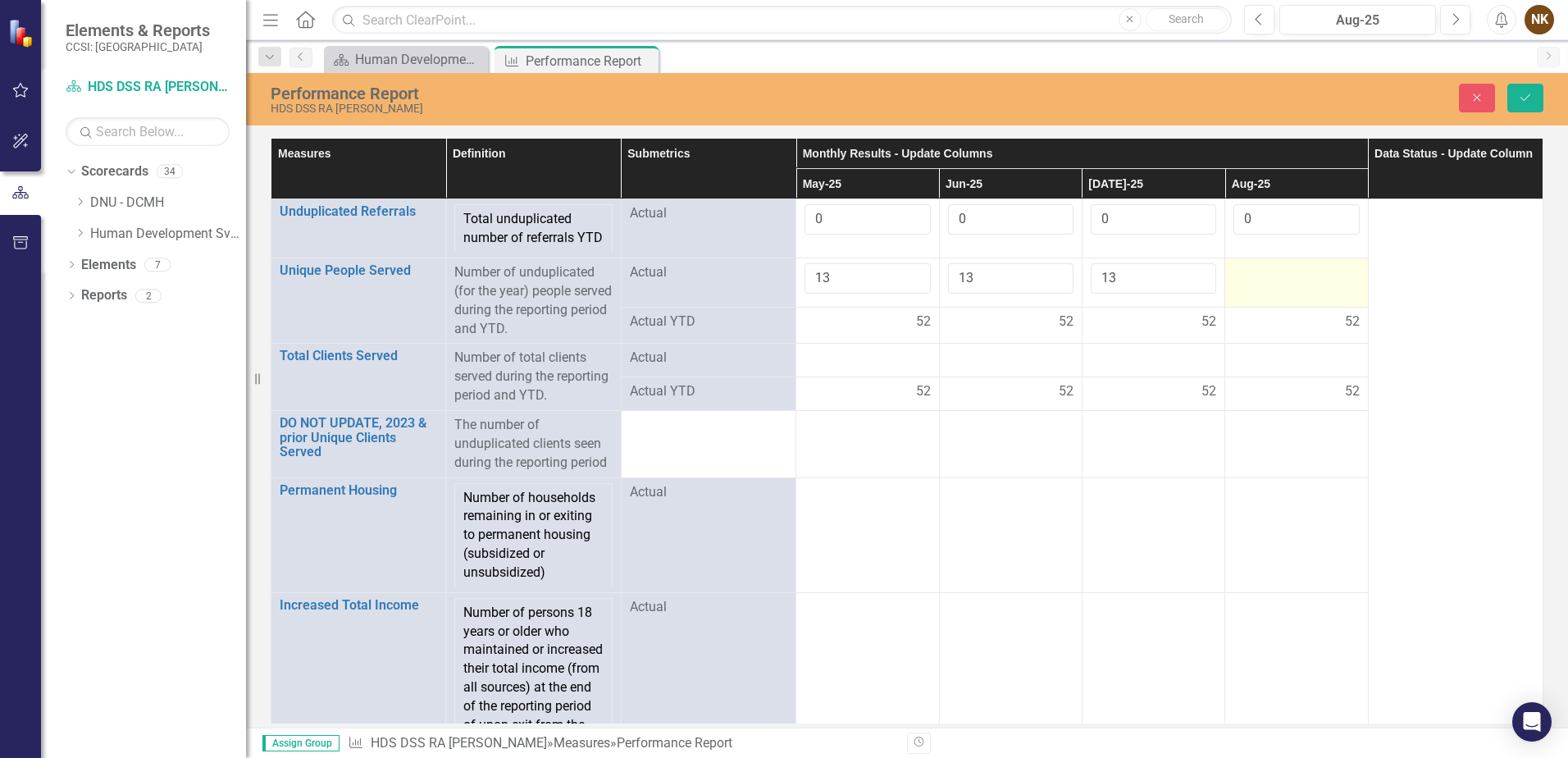
type input "13"
click at [1256, 284] on div at bounding box center [1296, 274] width 126 height 20
click at [1256, 293] on input "number" at bounding box center [1296, 279] width 126 height 31
type input "13"
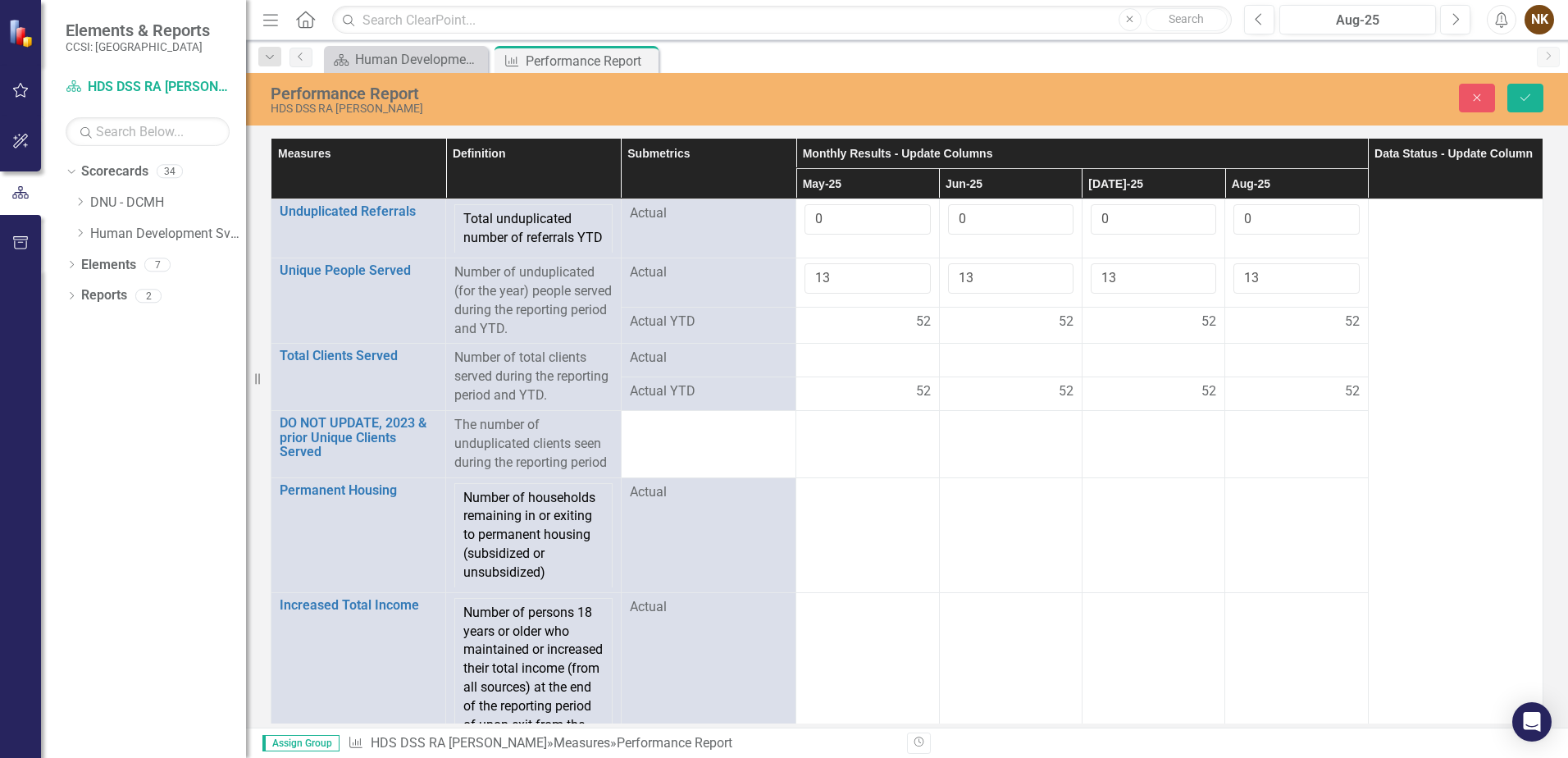
click at [871, 455] on td at bounding box center [867, 444] width 143 height 67
click at [877, 532] on td at bounding box center [867, 535] width 143 height 115
click at [877, 514] on input "number" at bounding box center [868, 498] width 126 height 31
type input "13"
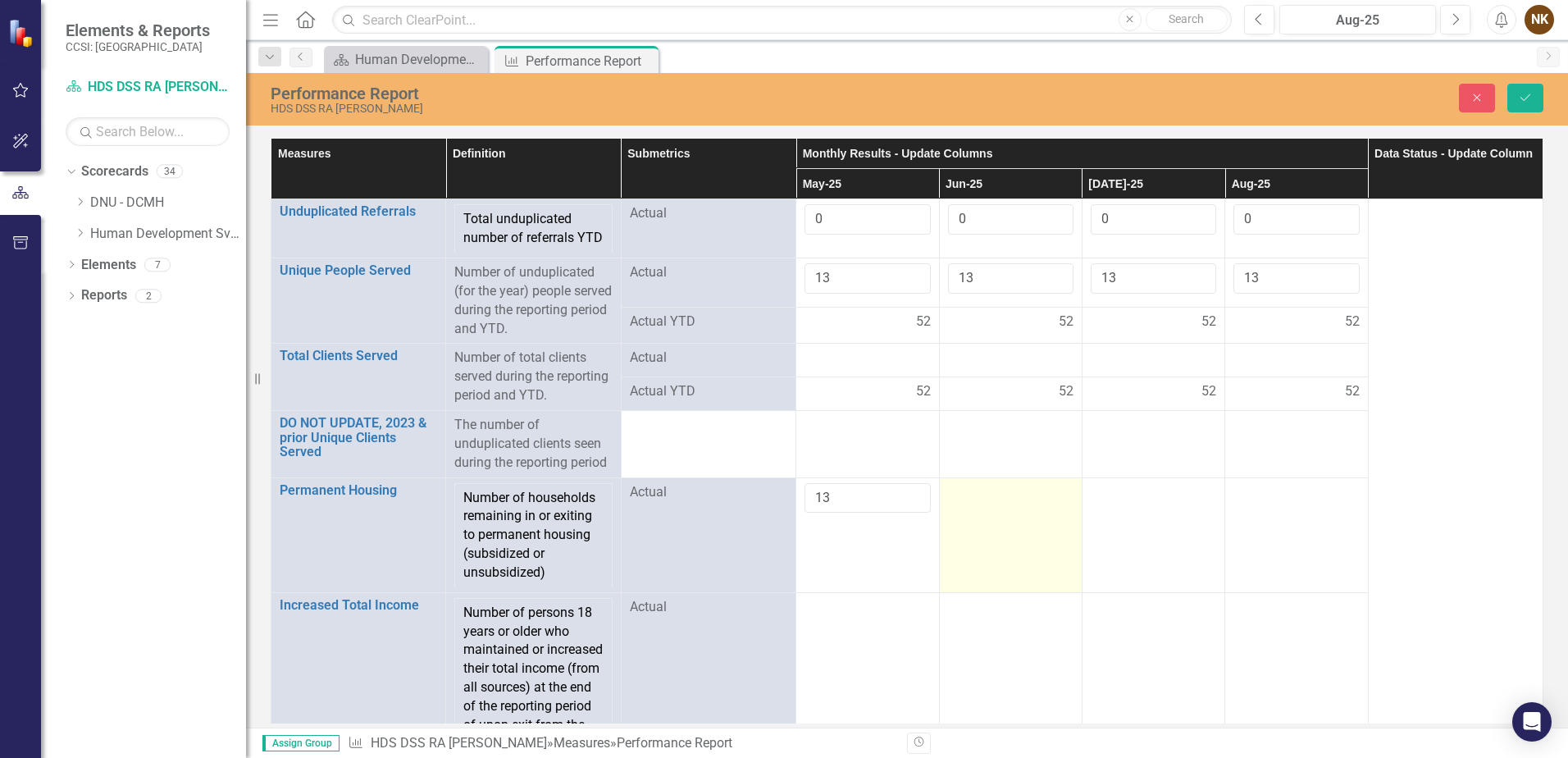
click at [984, 503] on div at bounding box center [1011, 493] width 126 height 20
click at [984, 512] on input "number" at bounding box center [1011, 498] width 126 height 31
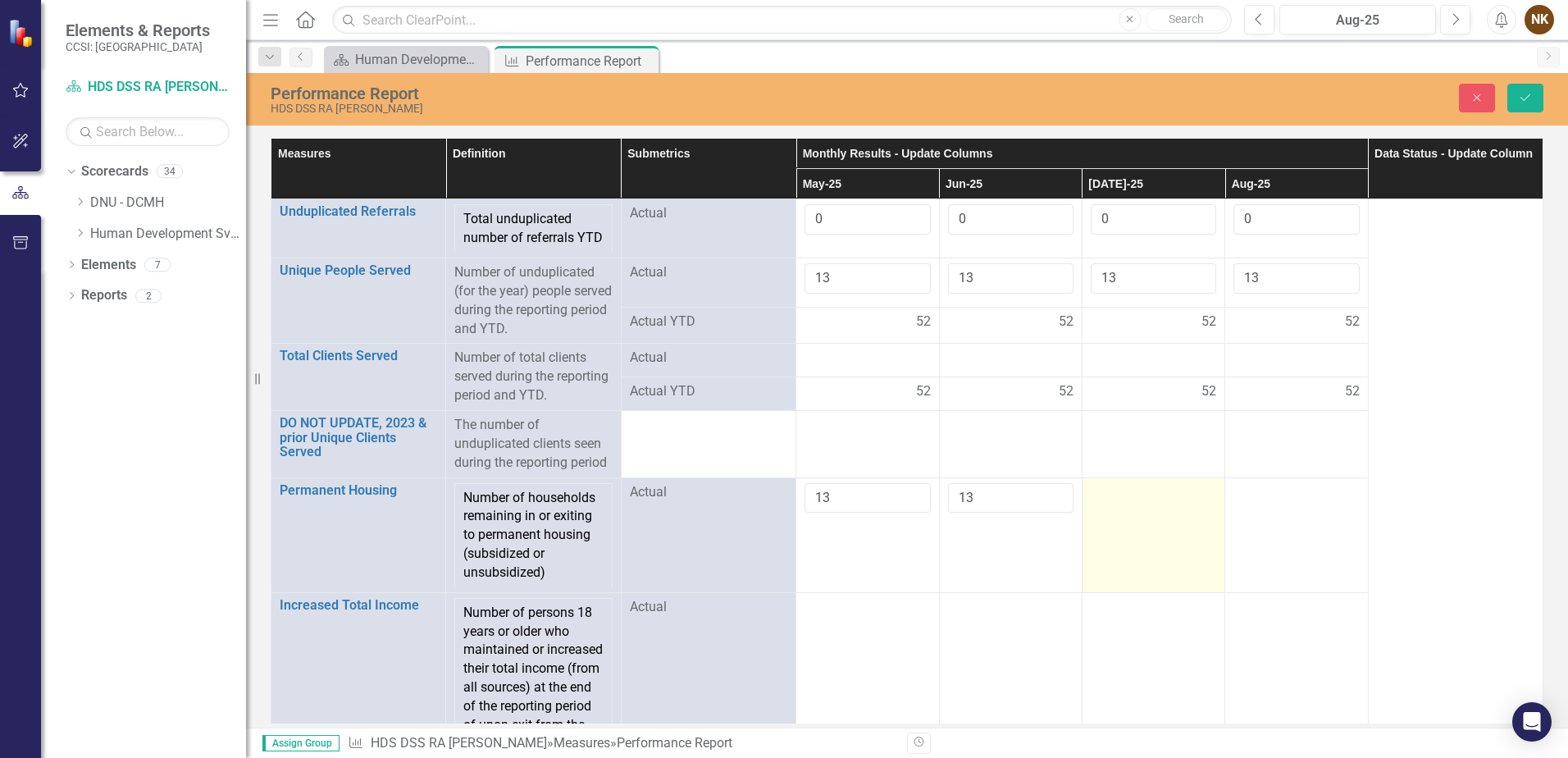
type input "13"
click at [1115, 503] on div at bounding box center [1154, 493] width 126 height 20
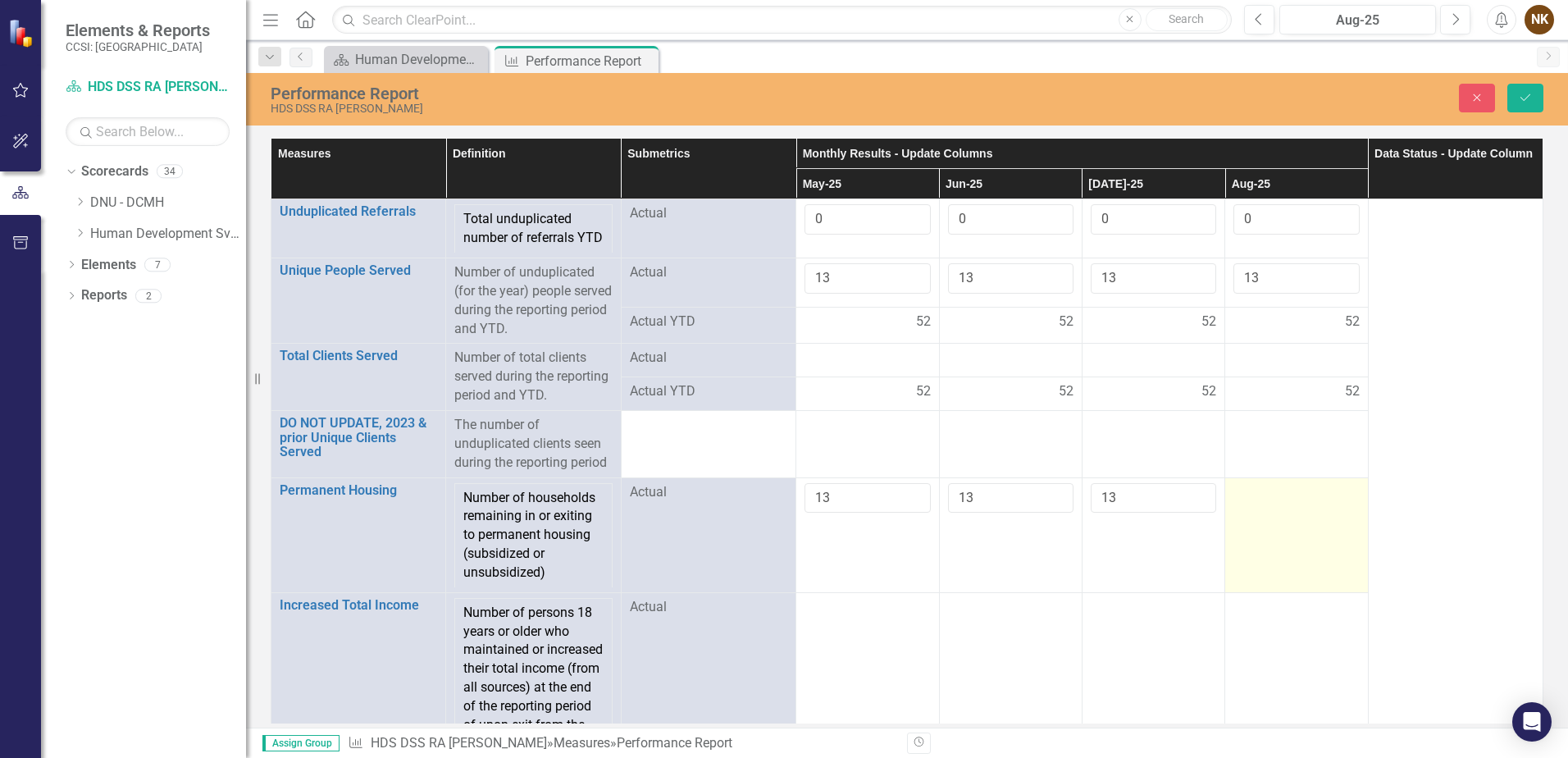
type input "13"
click at [1287, 503] on div at bounding box center [1296, 493] width 126 height 20
click at [1287, 514] on input "number" at bounding box center [1296, 498] width 126 height 31
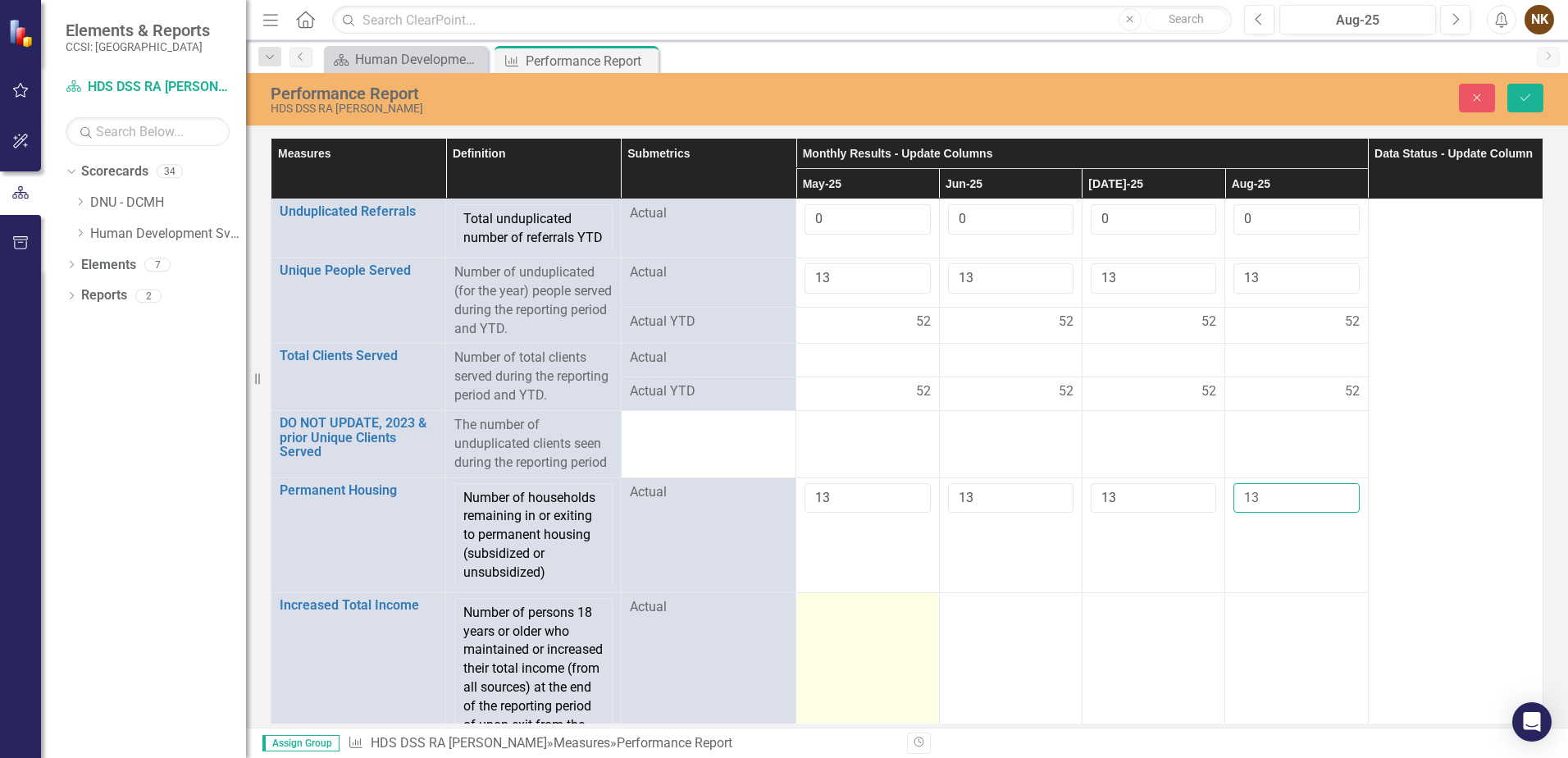
type input "13"
click at [885, 638] on td at bounding box center [867, 678] width 143 height 171
click at [863, 653] on td at bounding box center [867, 678] width 143 height 171
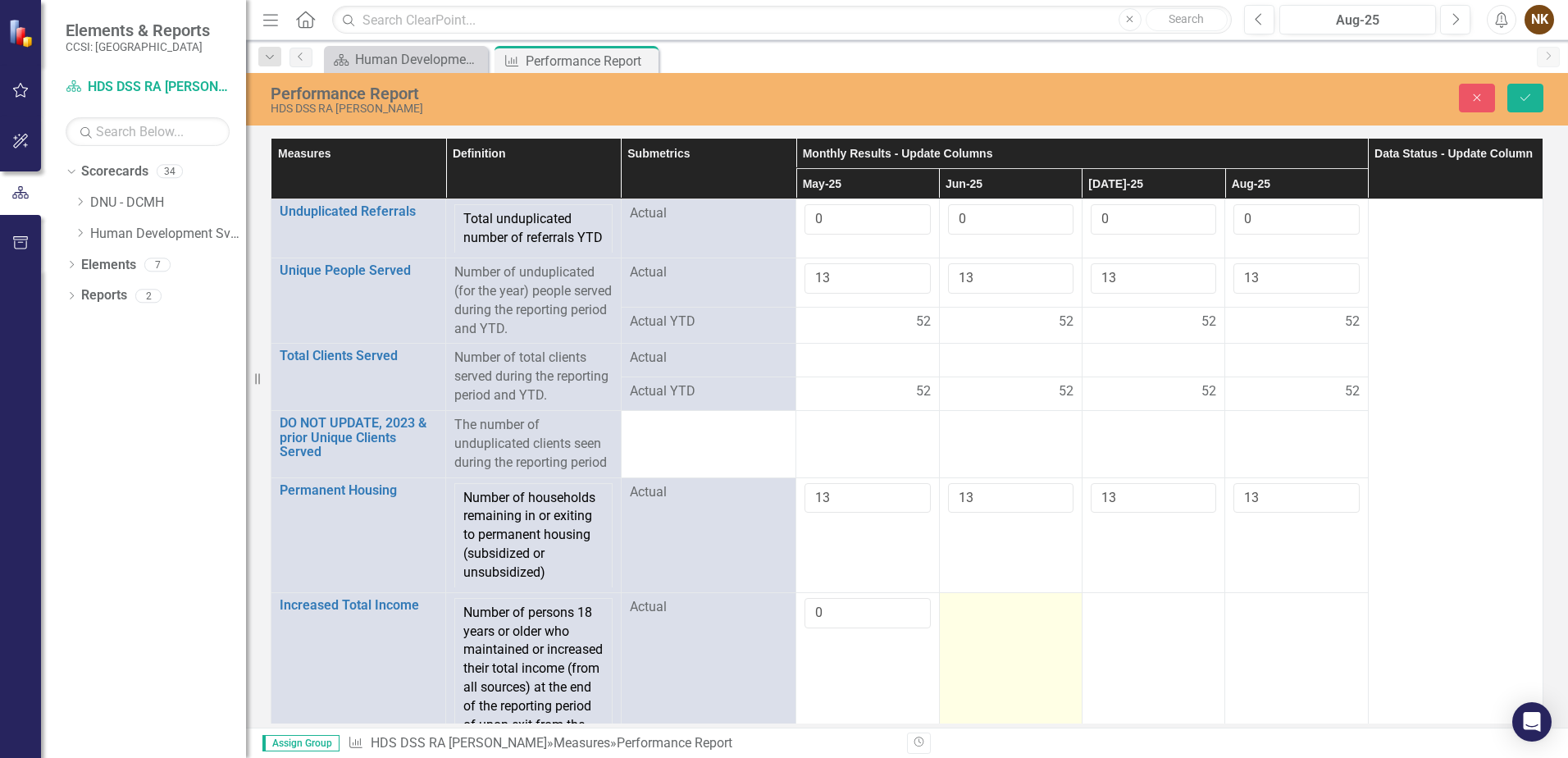
type input "0"
click at [1000, 618] on div at bounding box center [1011, 608] width 126 height 20
click at [1000, 623] on input "number" at bounding box center [1011, 613] width 126 height 31
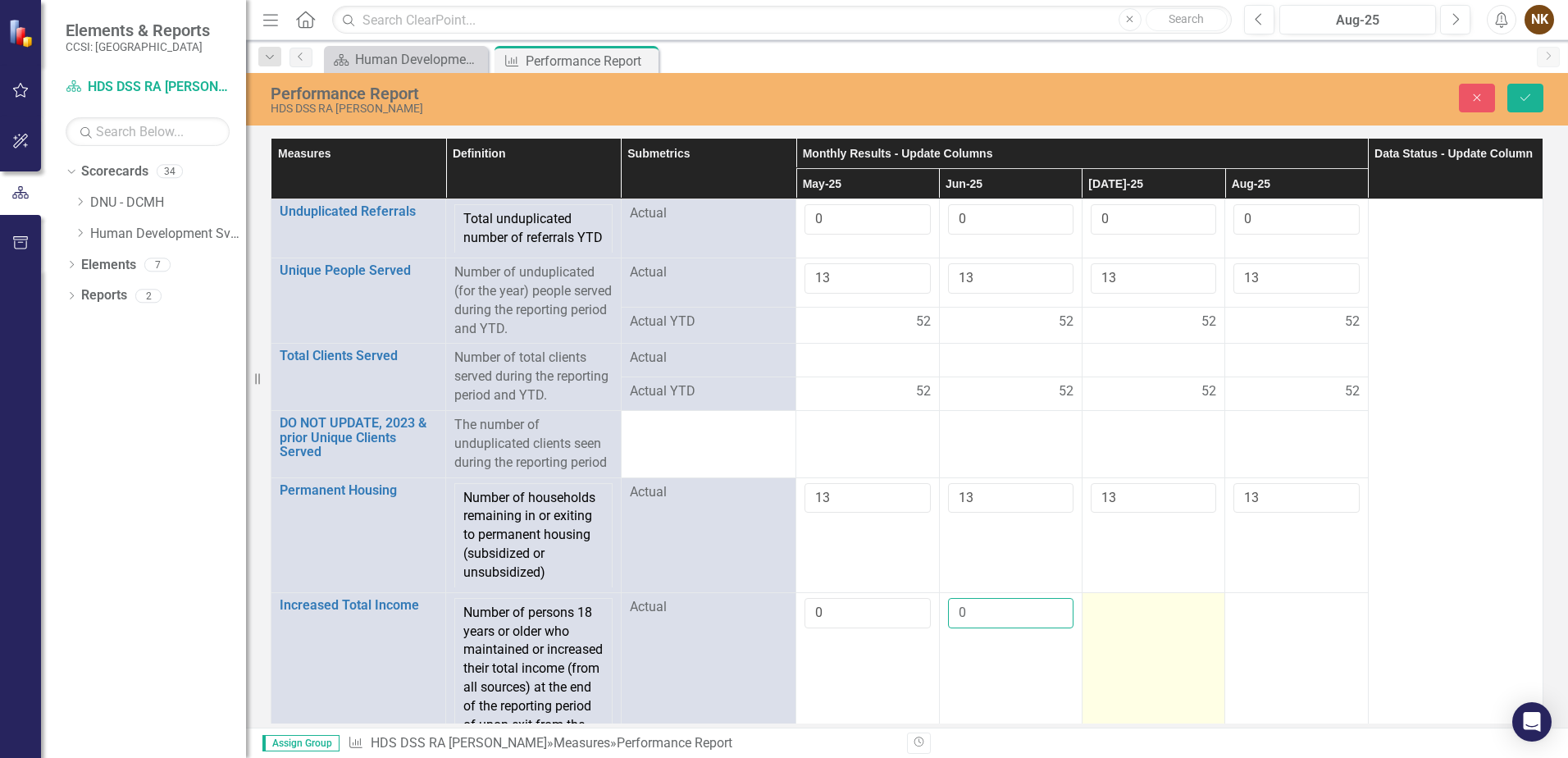
type input "0"
click at [1117, 640] on td at bounding box center [1153, 678] width 143 height 171
click at [1117, 628] on input "number" at bounding box center [1154, 613] width 126 height 31
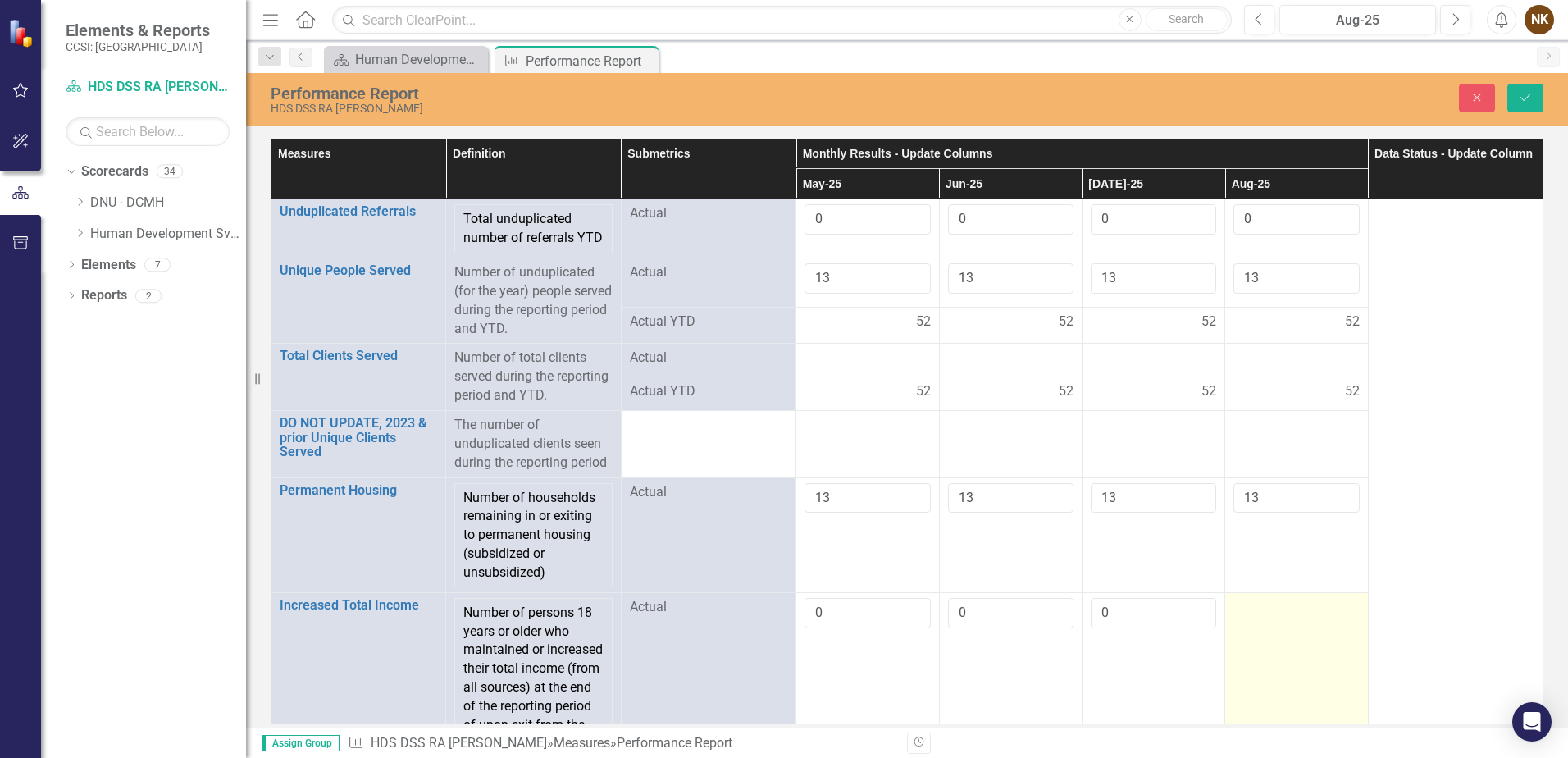
type input "0"
click at [1266, 638] on td at bounding box center [1296, 678] width 143 height 171
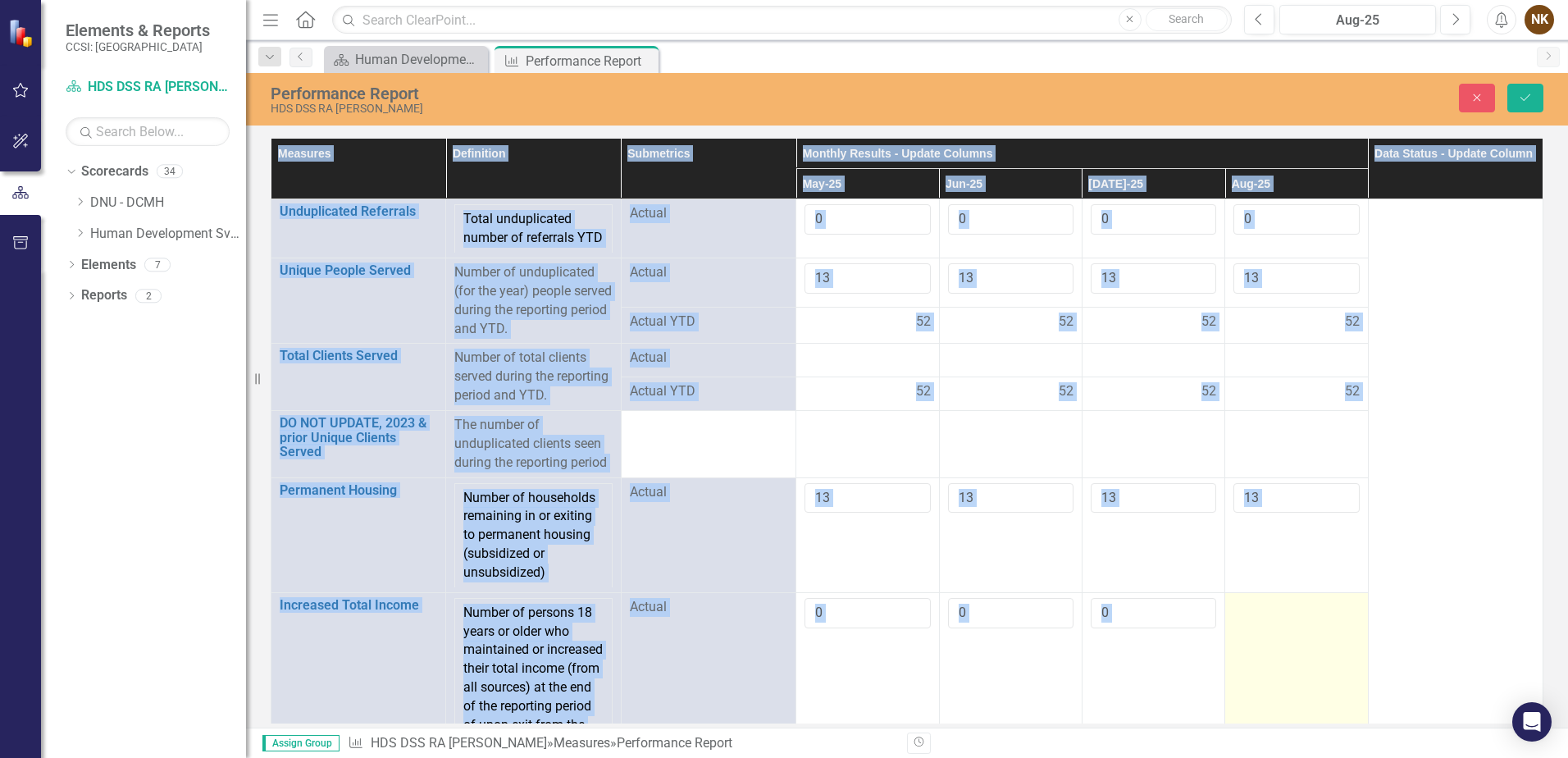
click at [1266, 638] on td at bounding box center [1296, 678] width 143 height 171
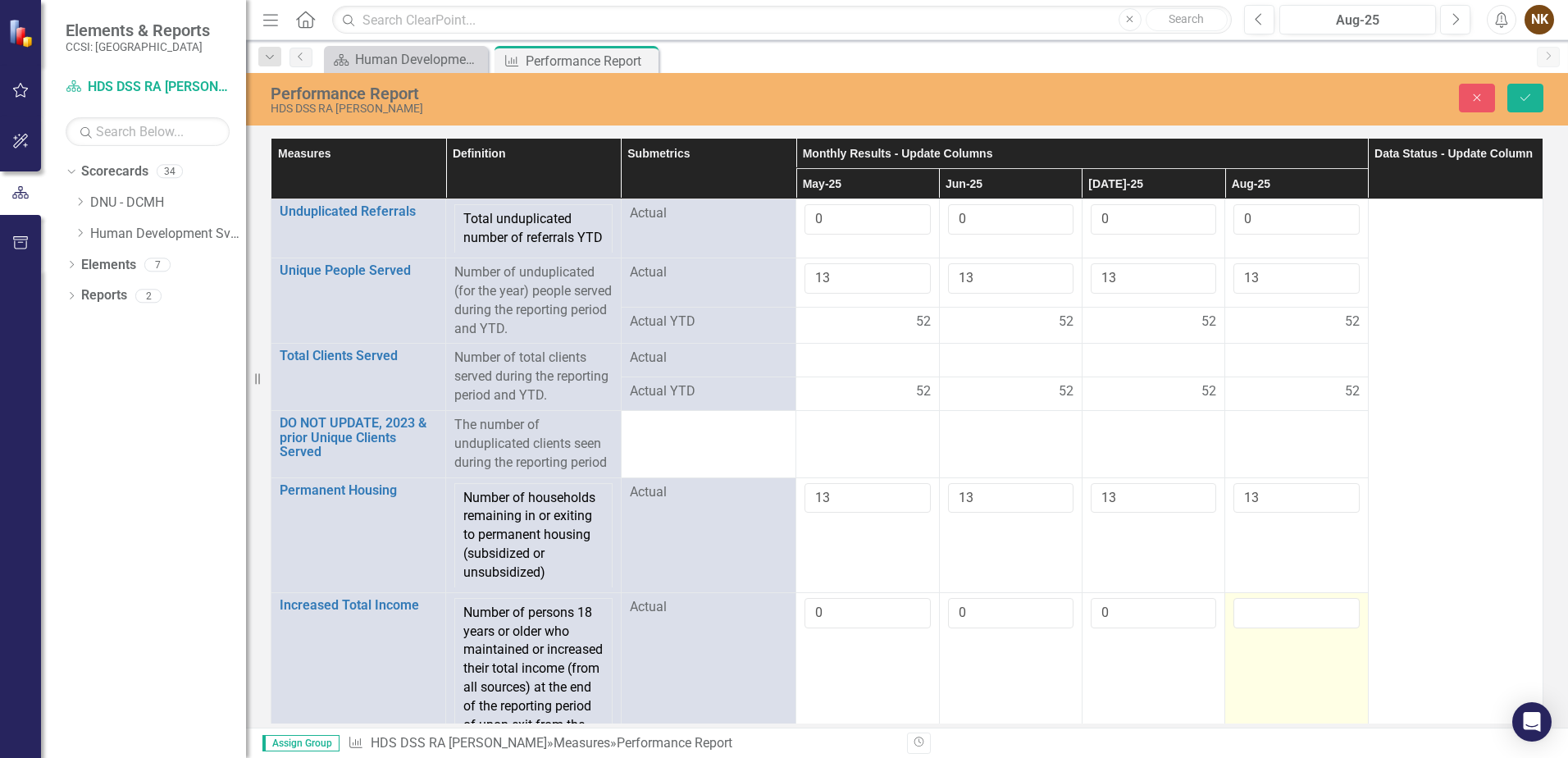
click at [1266, 628] on input "number" at bounding box center [1296, 613] width 126 height 31
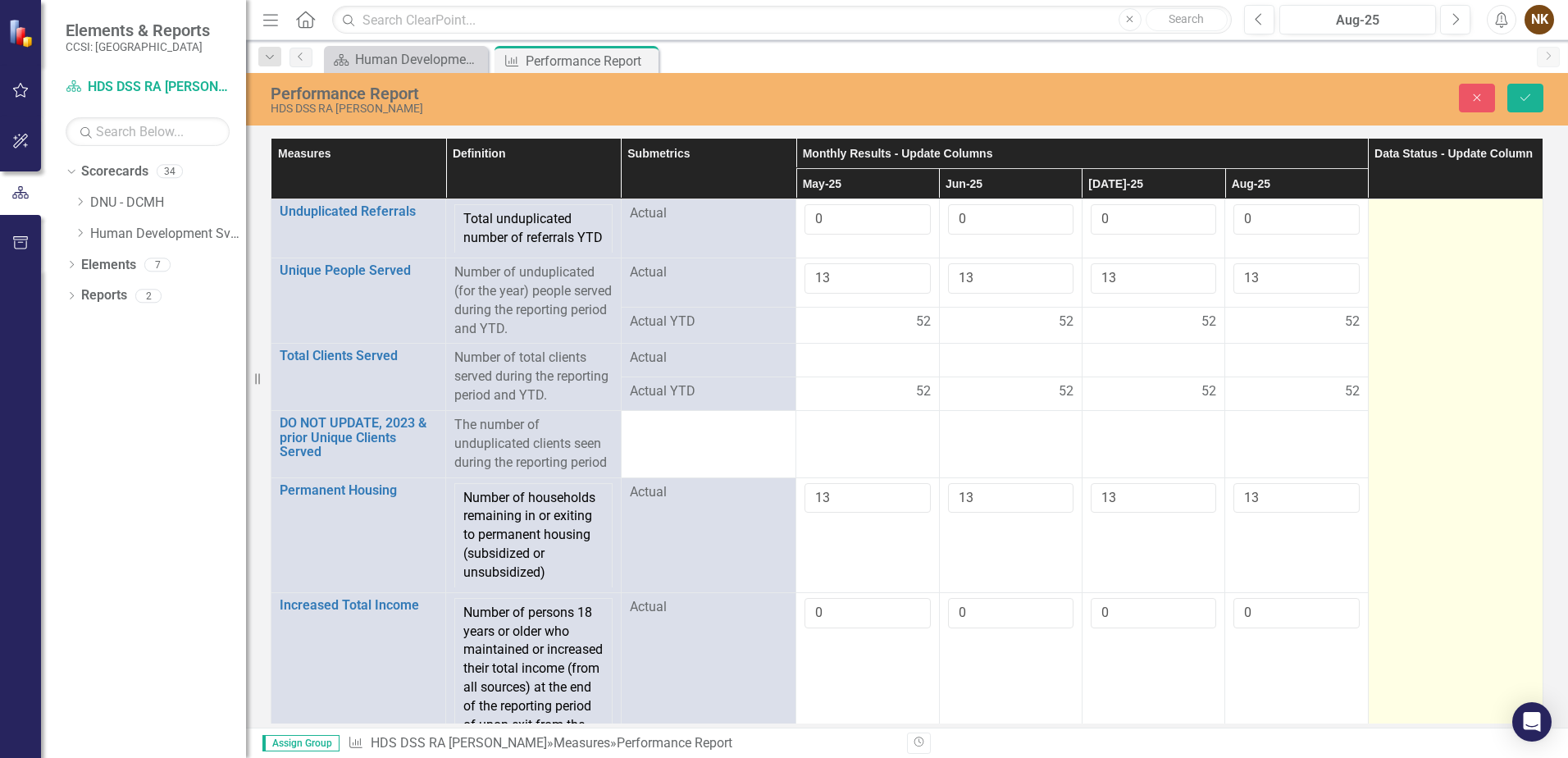
type input "0"
click at [1453, 496] on td at bounding box center [1456, 481] width 175 height 564
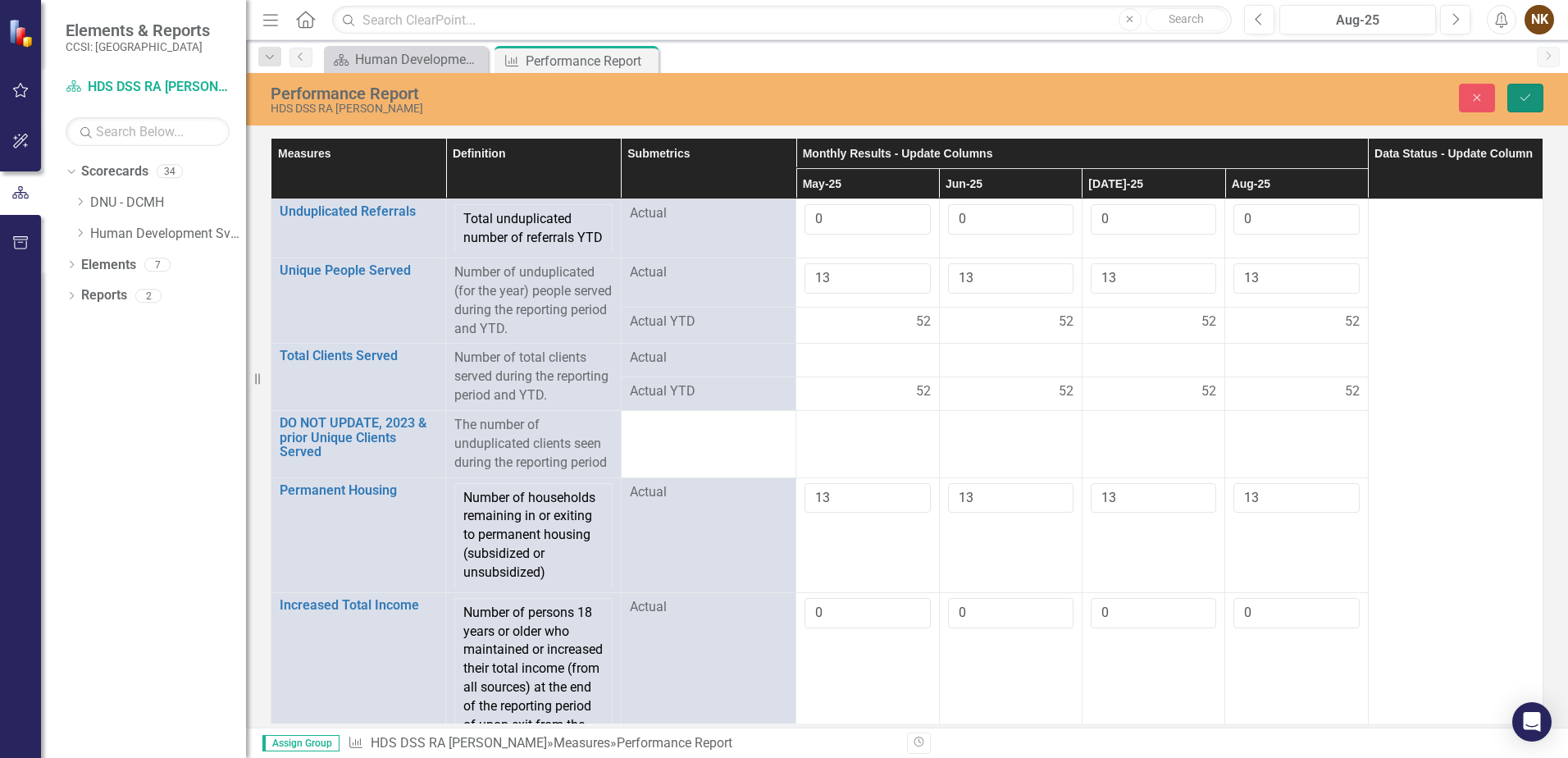
click at [1517, 101] on button "Save" at bounding box center [1526, 97] width 36 height 29
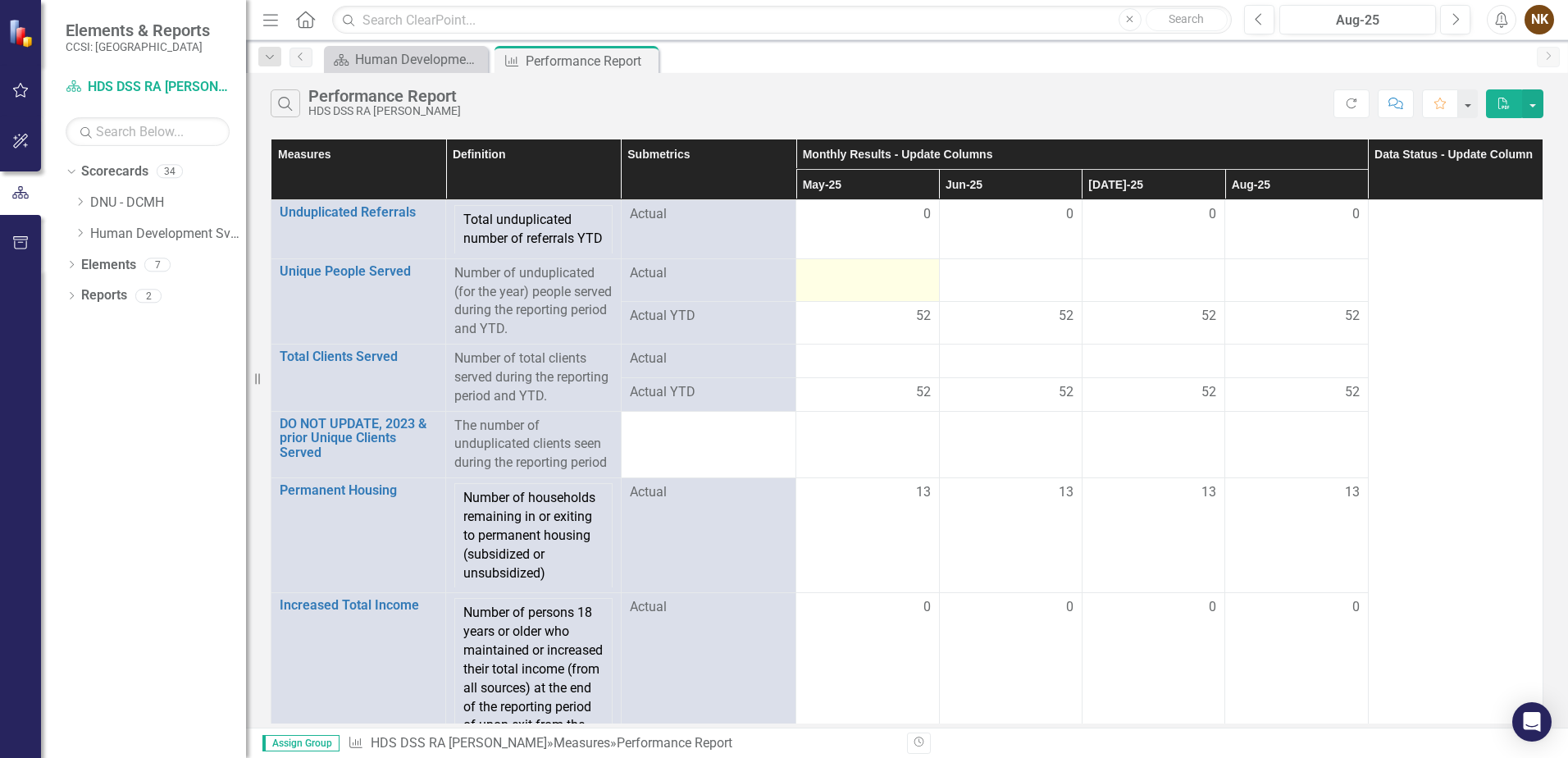
click at [872, 284] on div at bounding box center [868, 274] width 126 height 20
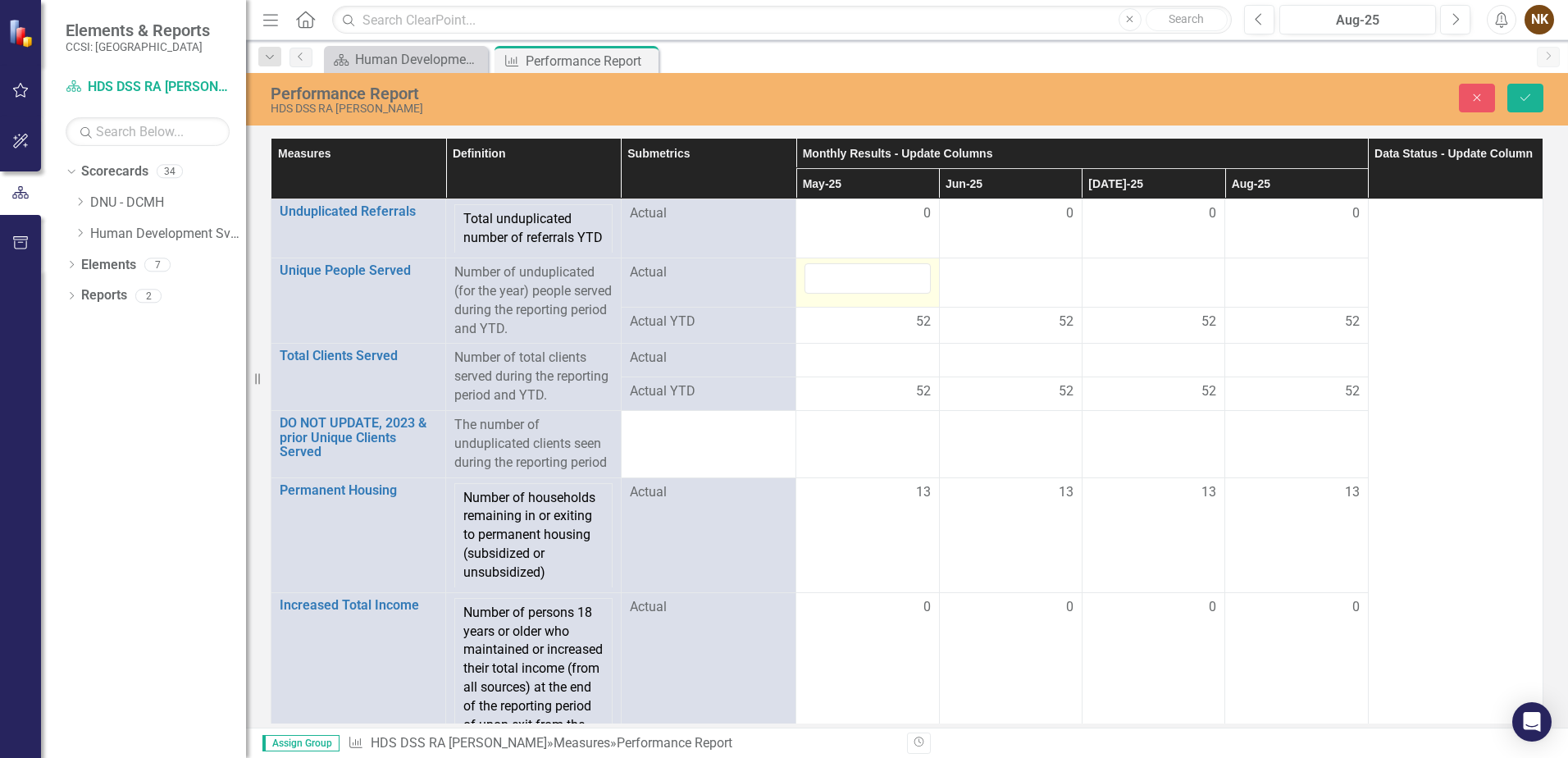
click at [872, 293] on input "number" at bounding box center [868, 279] width 126 height 31
type input "13"
click at [1002, 279] on td at bounding box center [1010, 284] width 143 height 49
click at [1010, 284] on div at bounding box center [1011, 274] width 126 height 20
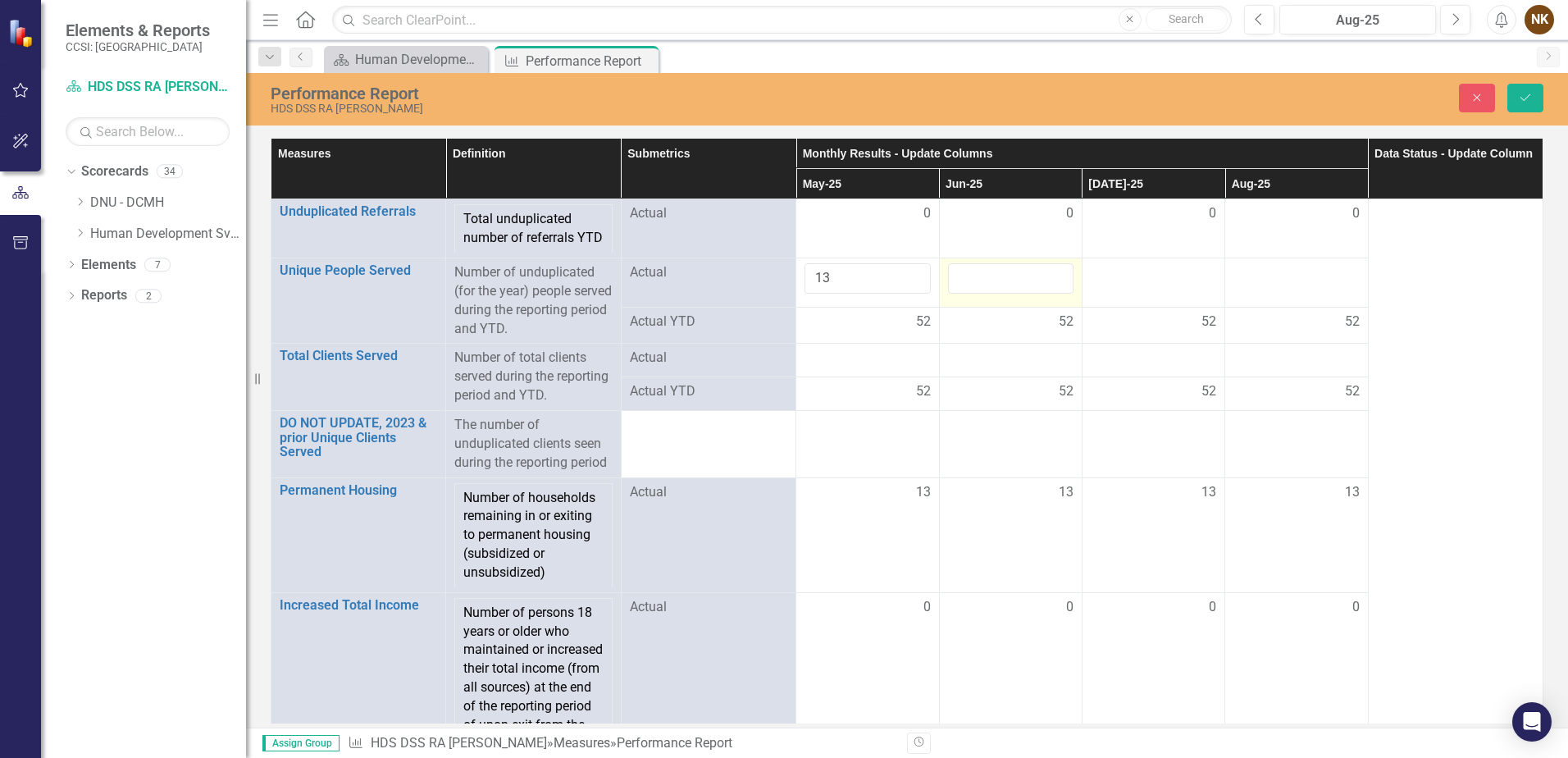
click at [1010, 293] on input "number" at bounding box center [1011, 279] width 126 height 31
type input "13"
click at [1128, 284] on div at bounding box center [1154, 274] width 126 height 20
type input "13"
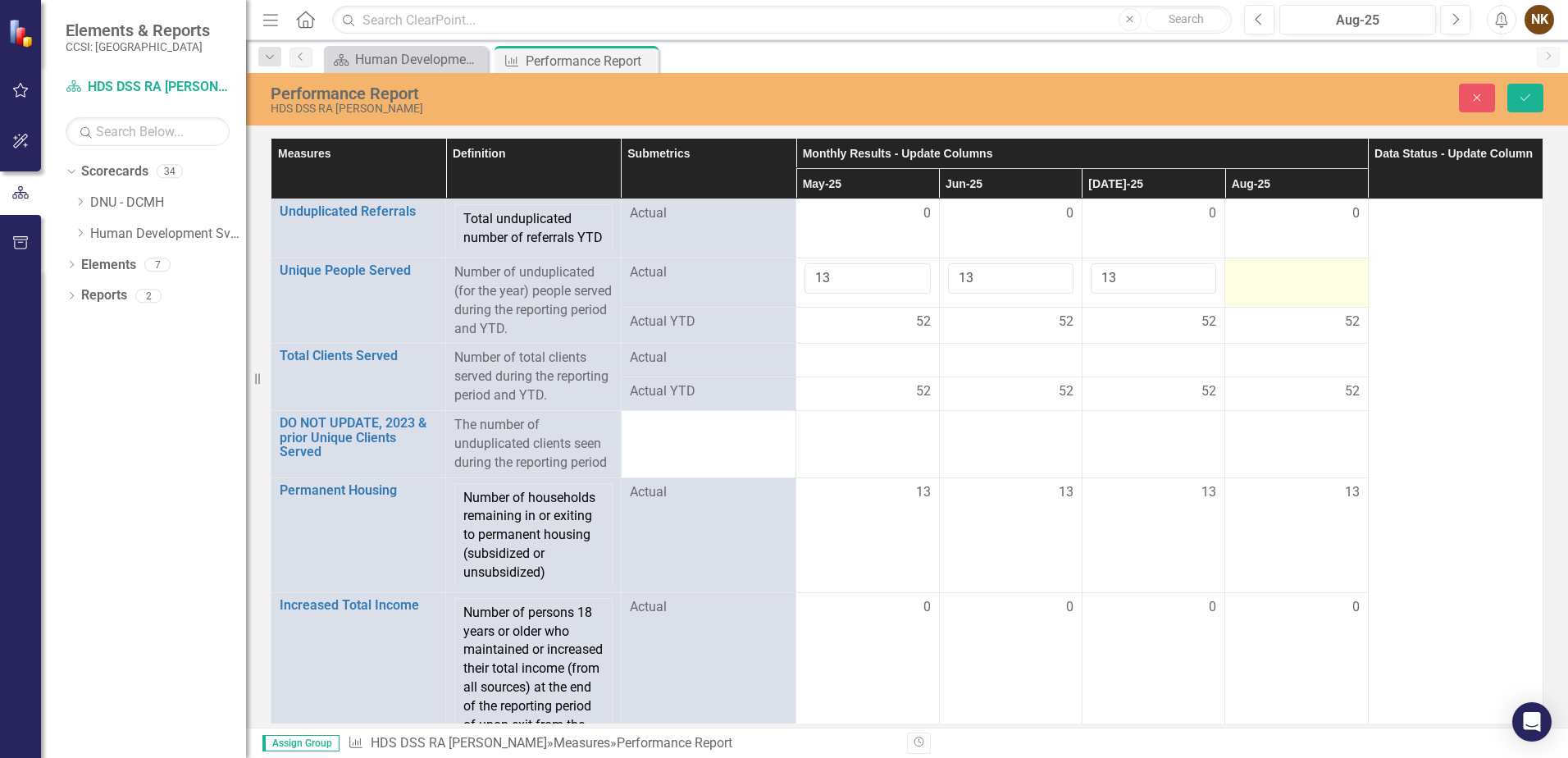
click at [1253, 284] on div at bounding box center [1296, 274] width 126 height 20
click at [1253, 293] on input "number" at bounding box center [1296, 279] width 126 height 31
type input "13"
click at [849, 368] on div at bounding box center [868, 358] width 126 height 20
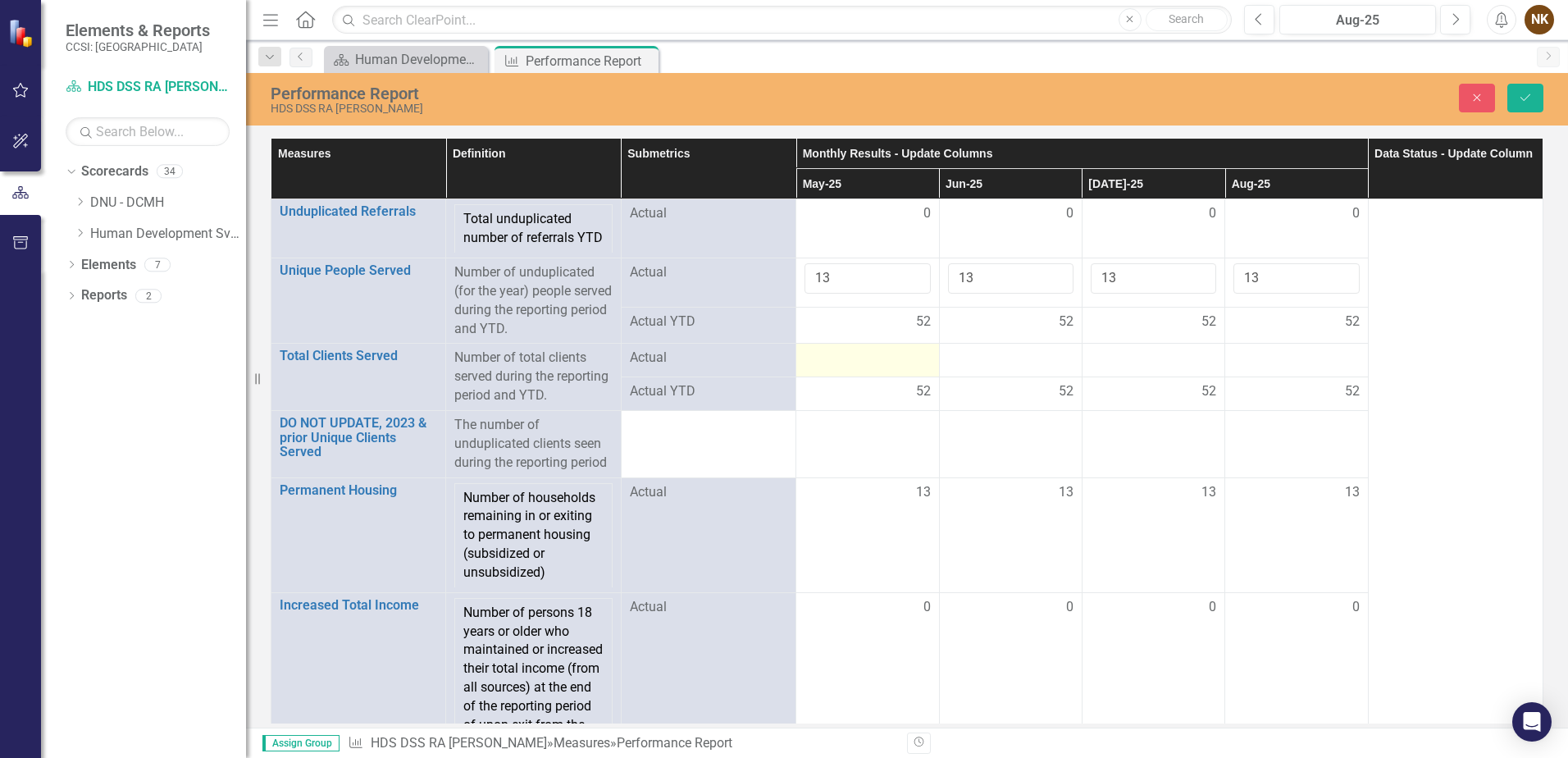
click at [875, 368] on div at bounding box center [868, 358] width 126 height 20
click at [875, 379] on input "number" at bounding box center [868, 363] width 126 height 31
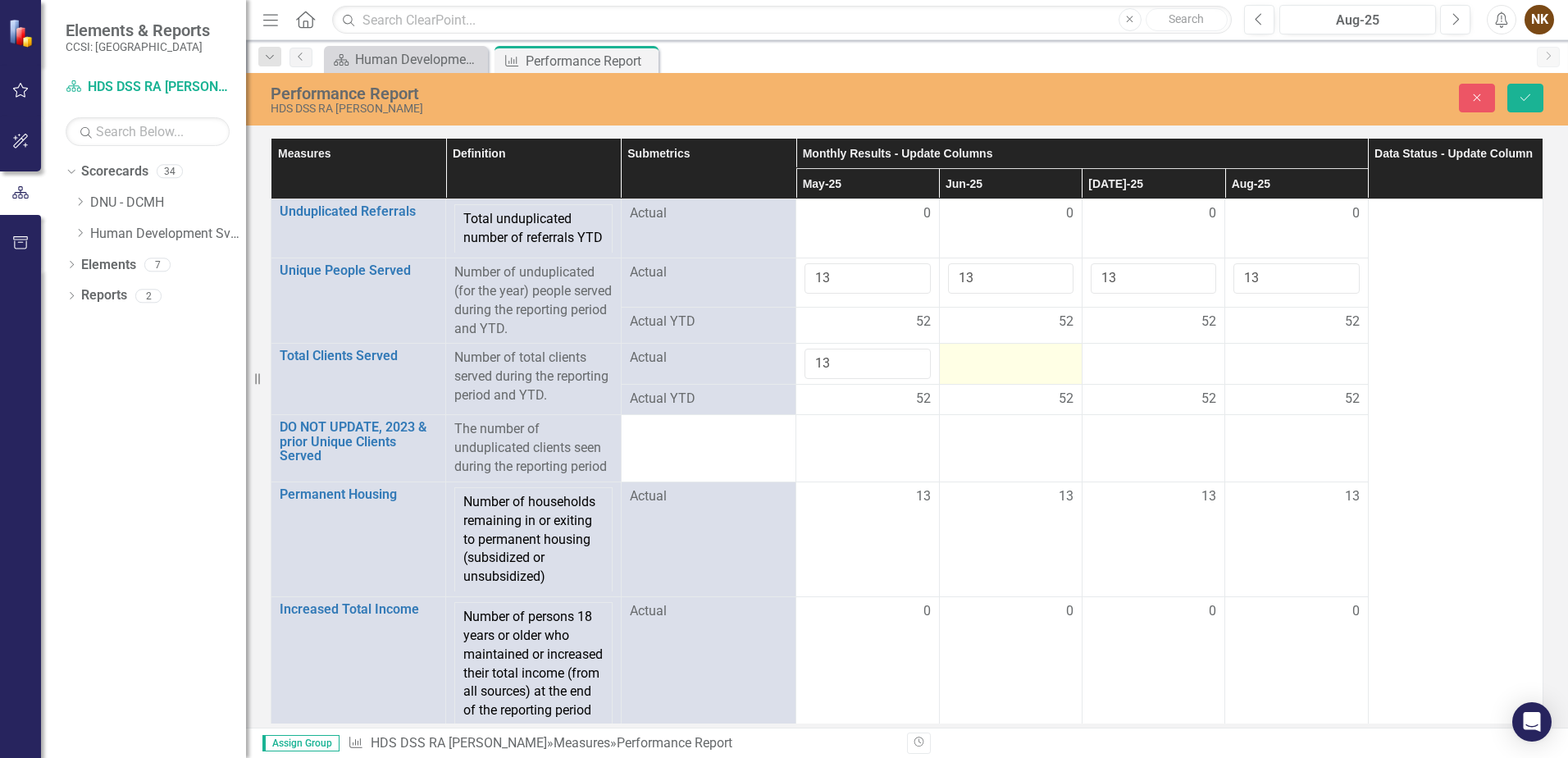
type input "13"
click at [990, 368] on div at bounding box center [1011, 358] width 126 height 20
type input "13"
click at [1122, 385] on td at bounding box center [1153, 364] width 143 height 41
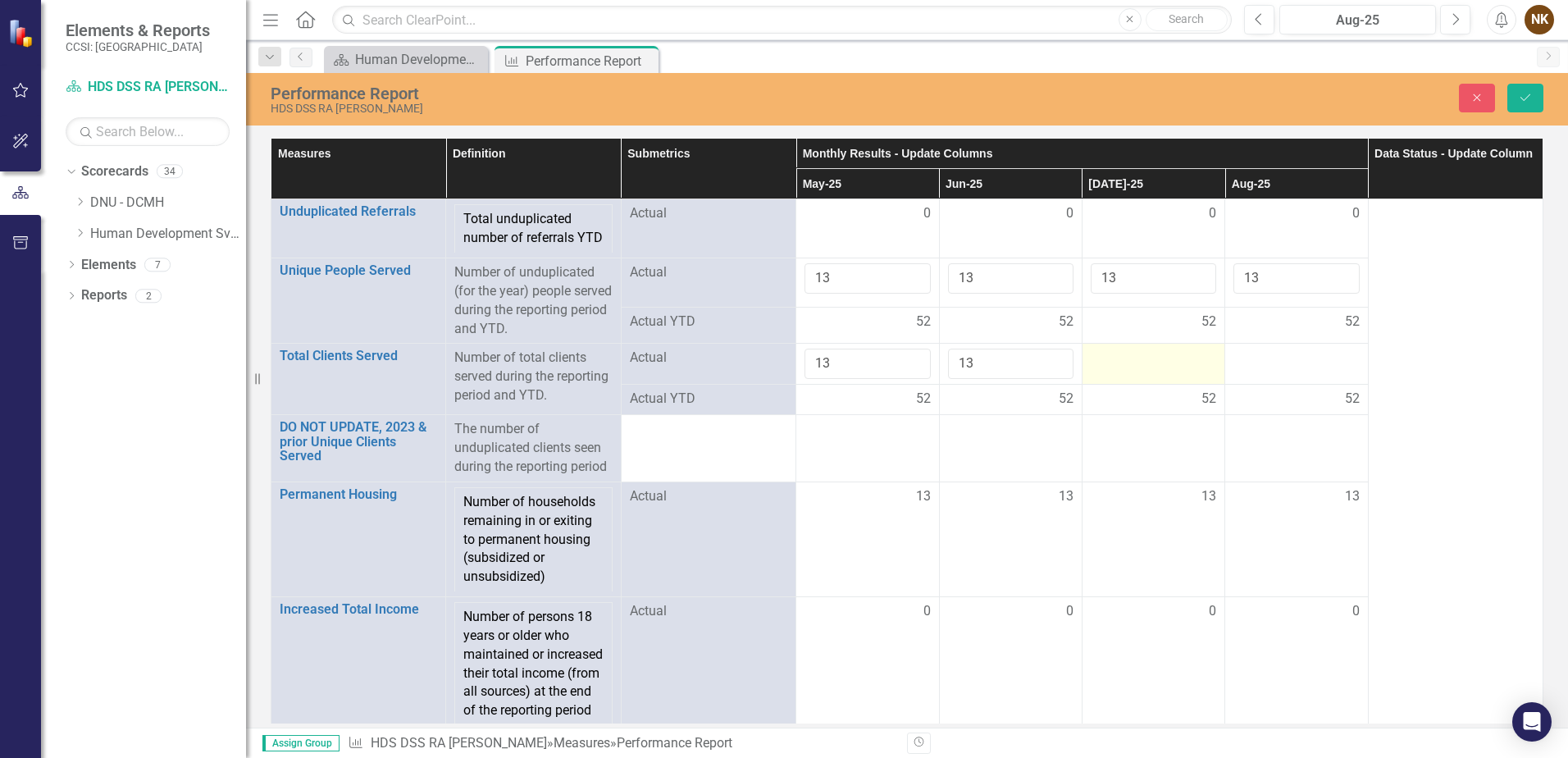
click at [1122, 385] on td at bounding box center [1153, 364] width 143 height 41
type input "13"
click at [1268, 368] on div at bounding box center [1296, 358] width 126 height 20
click at [1269, 379] on input "13" at bounding box center [1296, 363] width 126 height 31
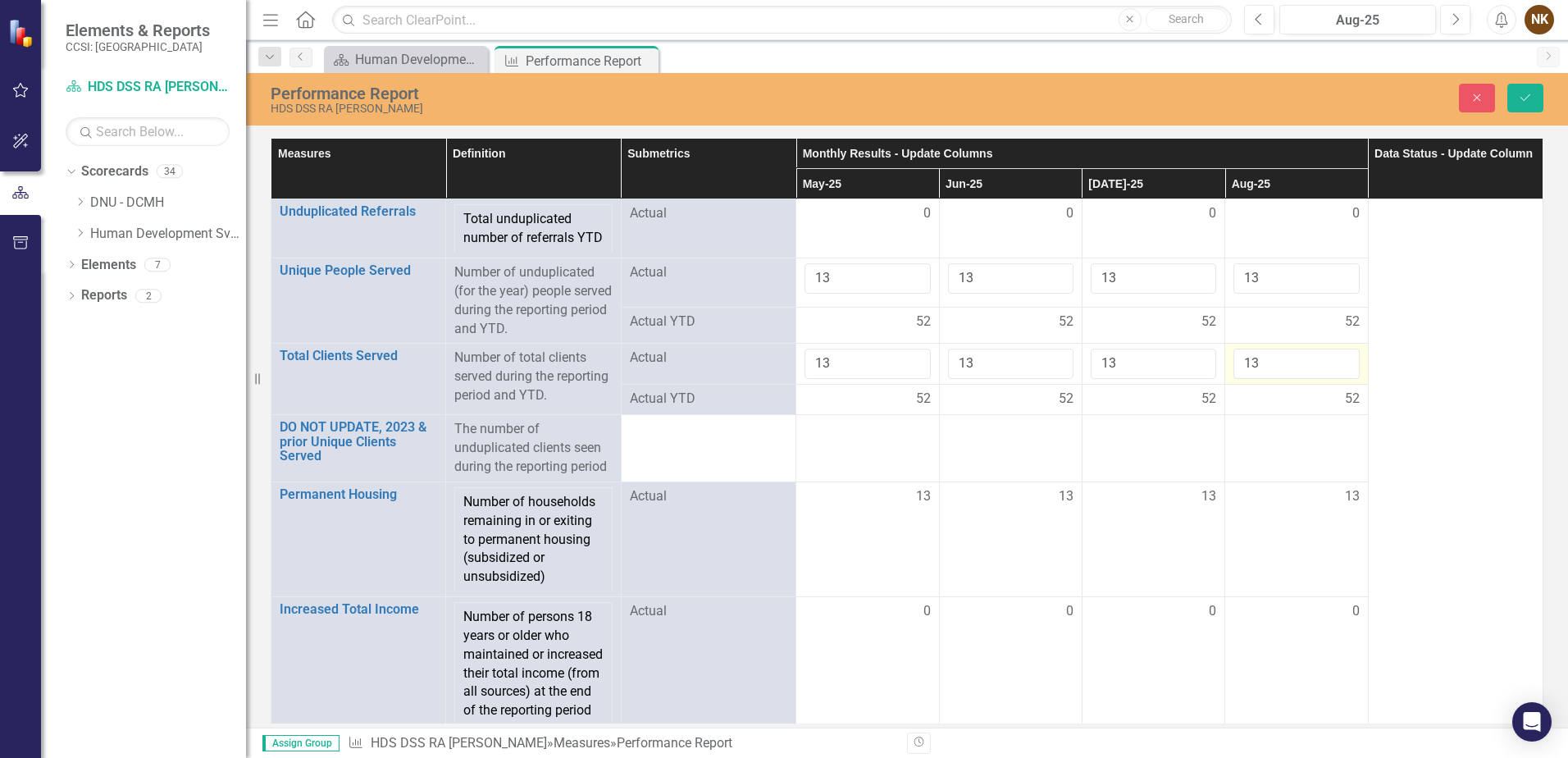
click at [1269, 379] on input "13" at bounding box center [1296, 363] width 126 height 31
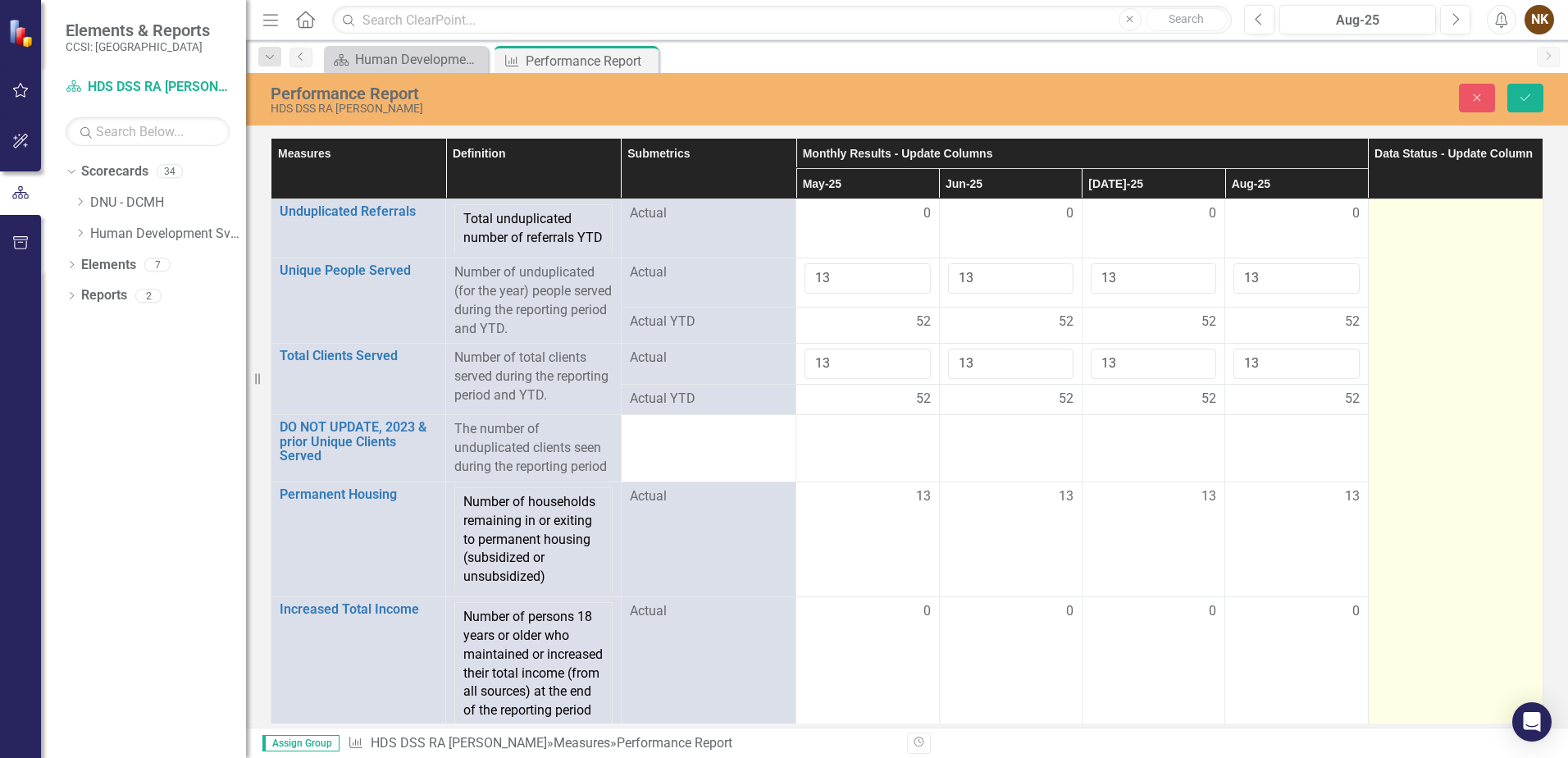
type input "13"
click at [1425, 364] on td at bounding box center [1456, 484] width 175 height 569
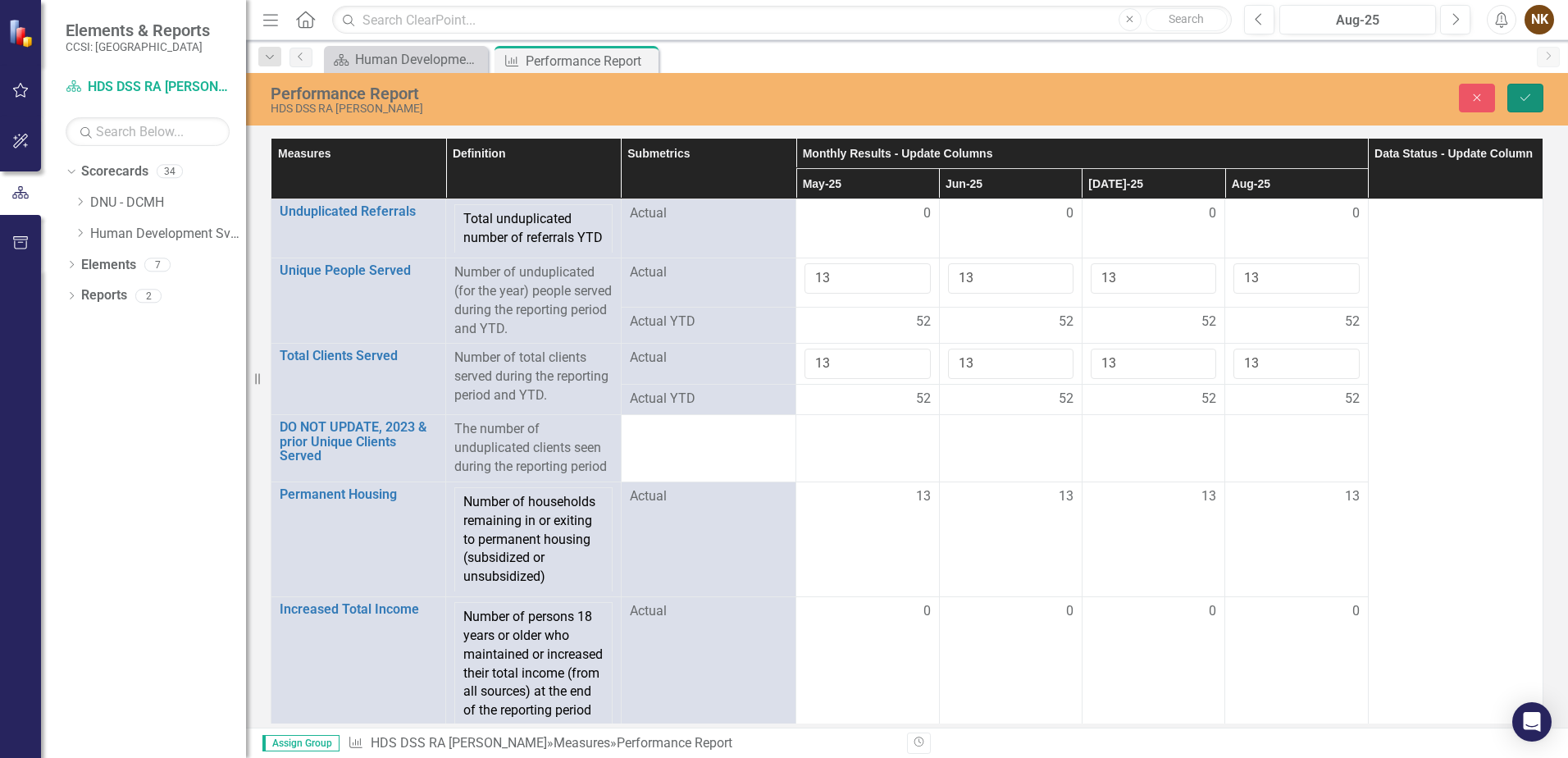
click at [1530, 91] on button "Save" at bounding box center [1526, 97] width 36 height 29
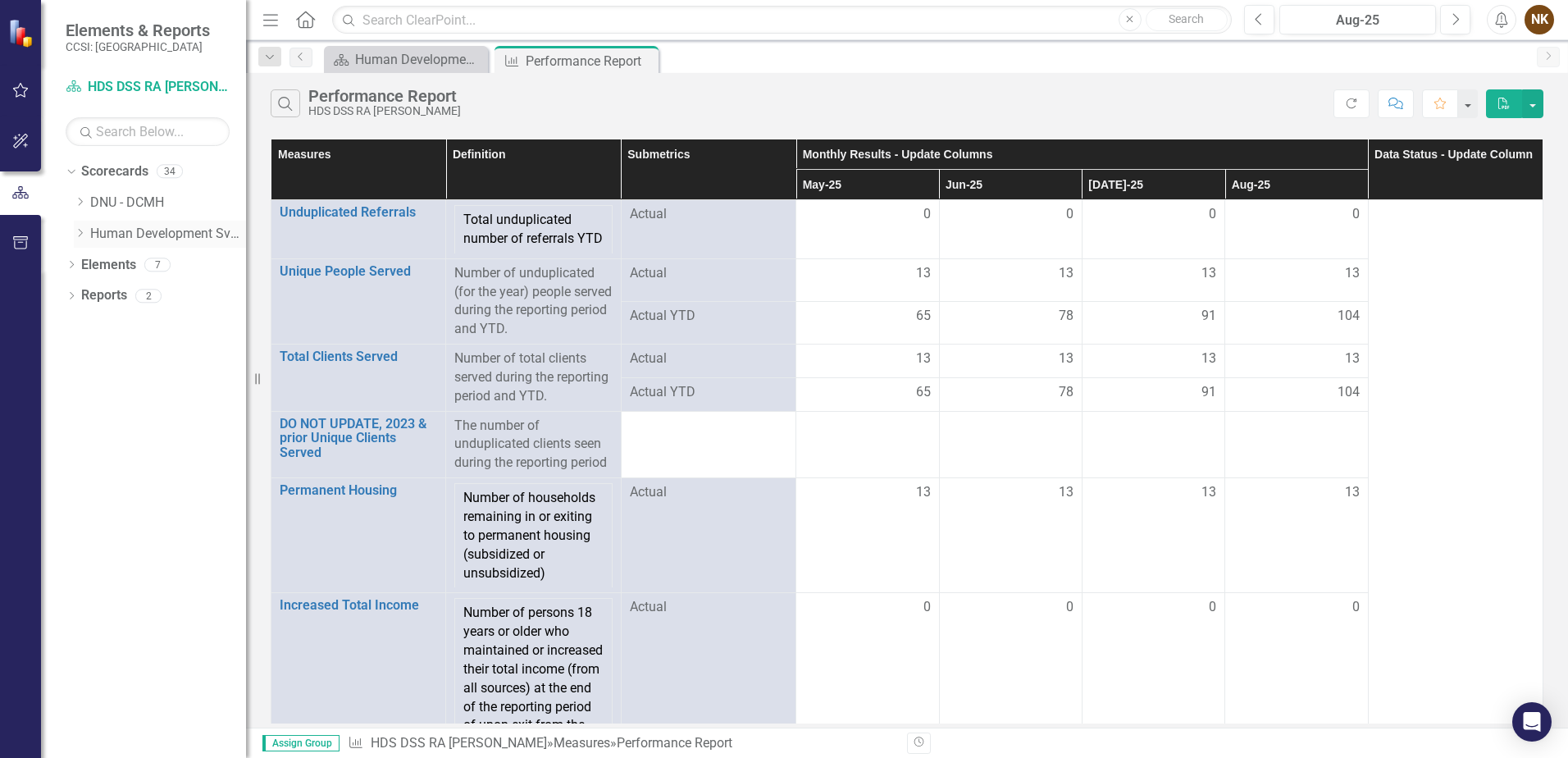
click at [83, 241] on div "Dropdown Human Development Svcs of West" at bounding box center [159, 234] width 172 height 28
click at [77, 234] on icon "Dropdown" at bounding box center [80, 233] width 13 height 10
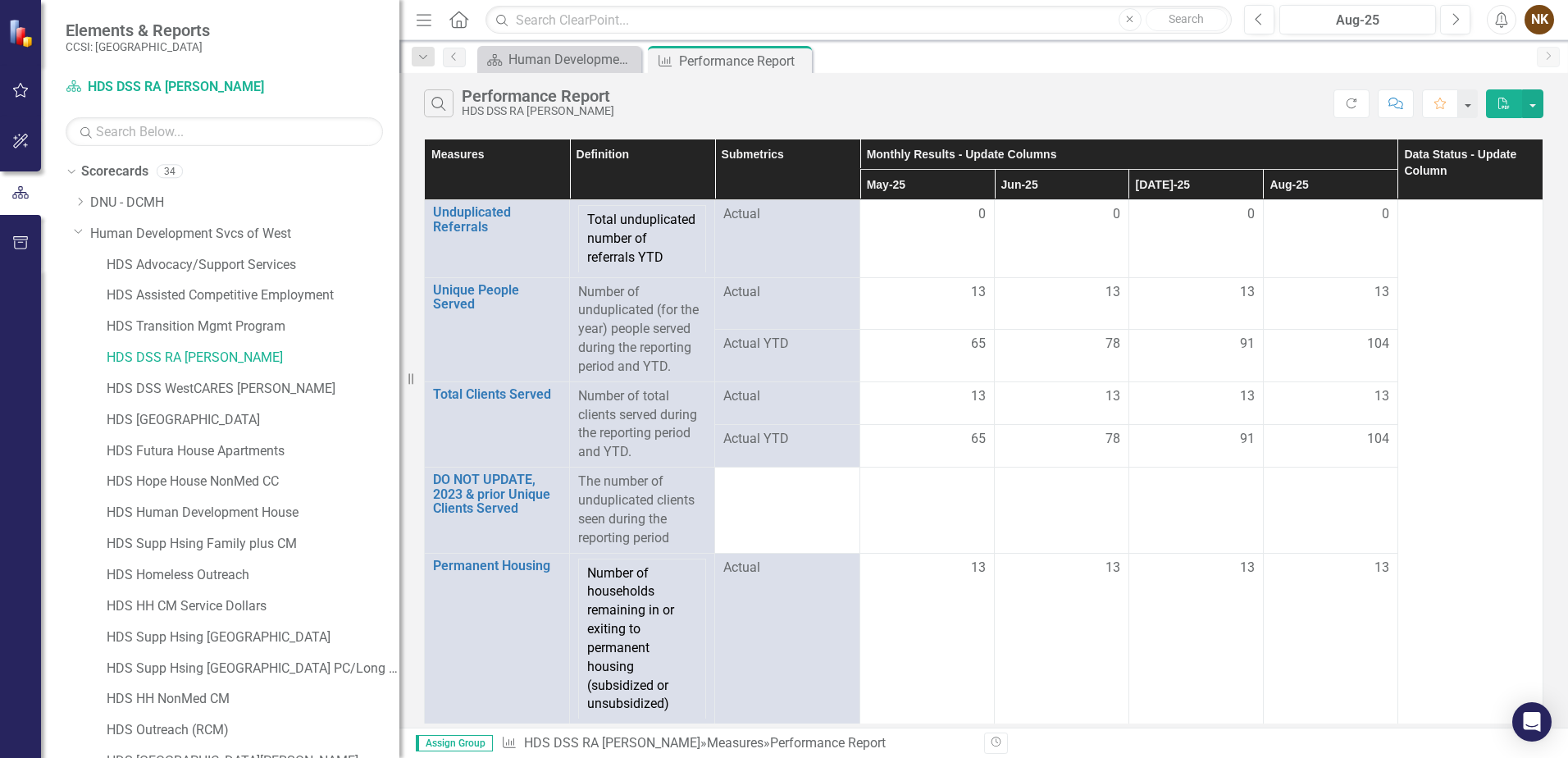
drag, startPoint x: 253, startPoint y: 156, endPoint x: 402, endPoint y: 154, distance: 149.0
click at [402, 154] on div "Resize" at bounding box center [406, 379] width 13 height 758
click at [227, 388] on link "HDS DSS WestCARES [PERSON_NAME]" at bounding box center [254, 389] width 295 height 19
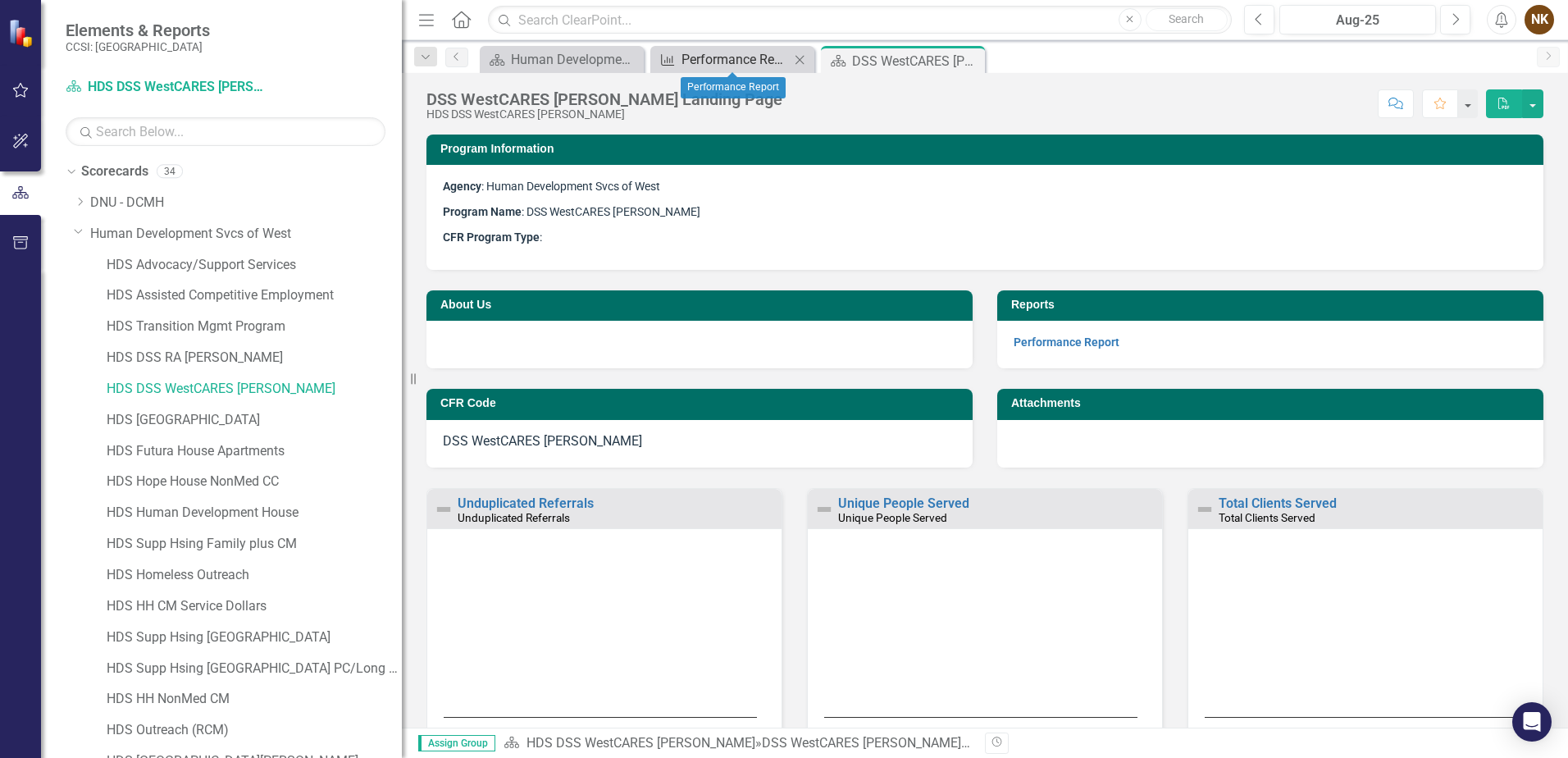
click at [702, 66] on div "Performance Report" at bounding box center [736, 59] width 108 height 21
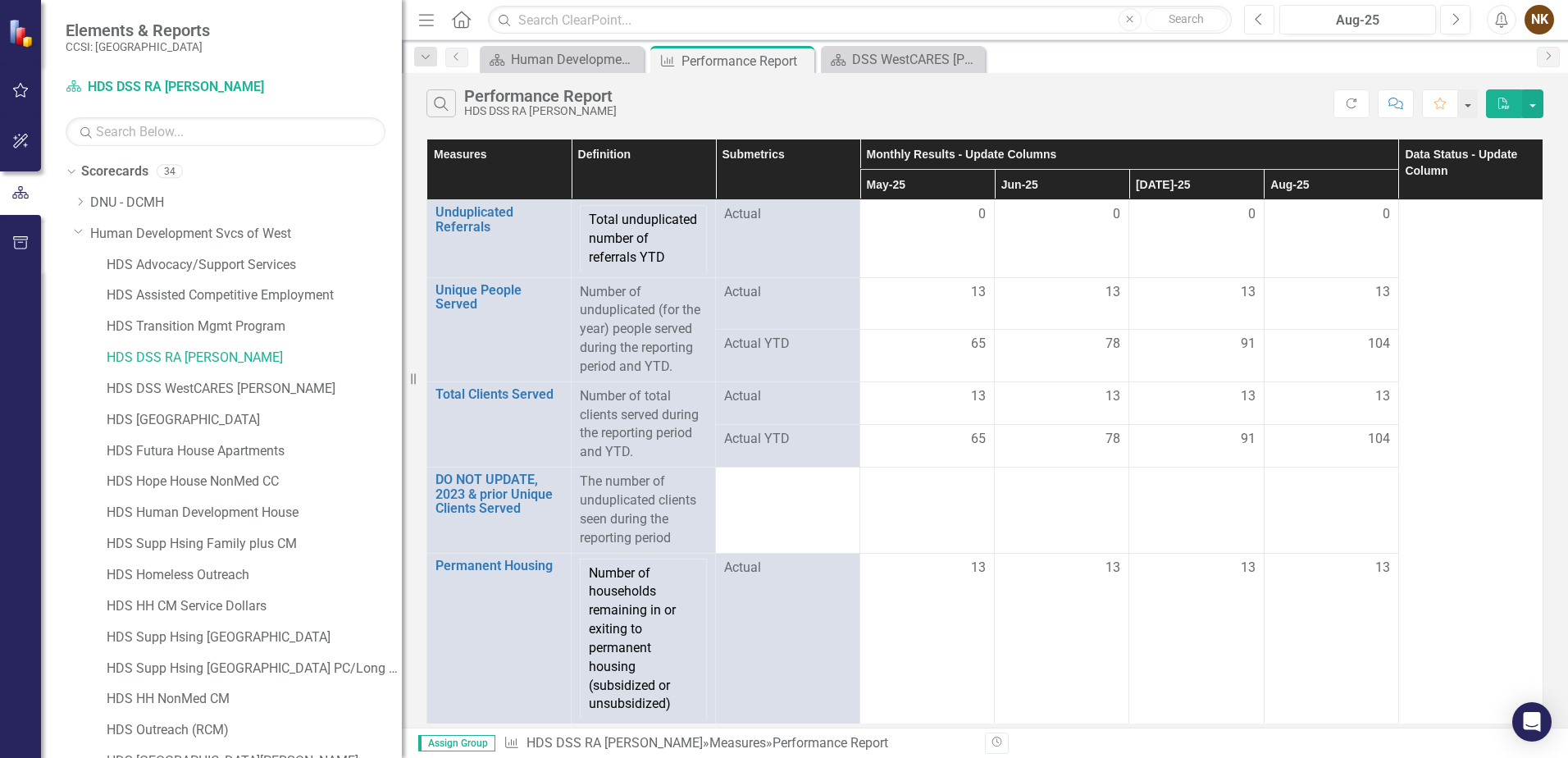
click at [1267, 20] on button "Previous" at bounding box center [1259, 20] width 31 height 30
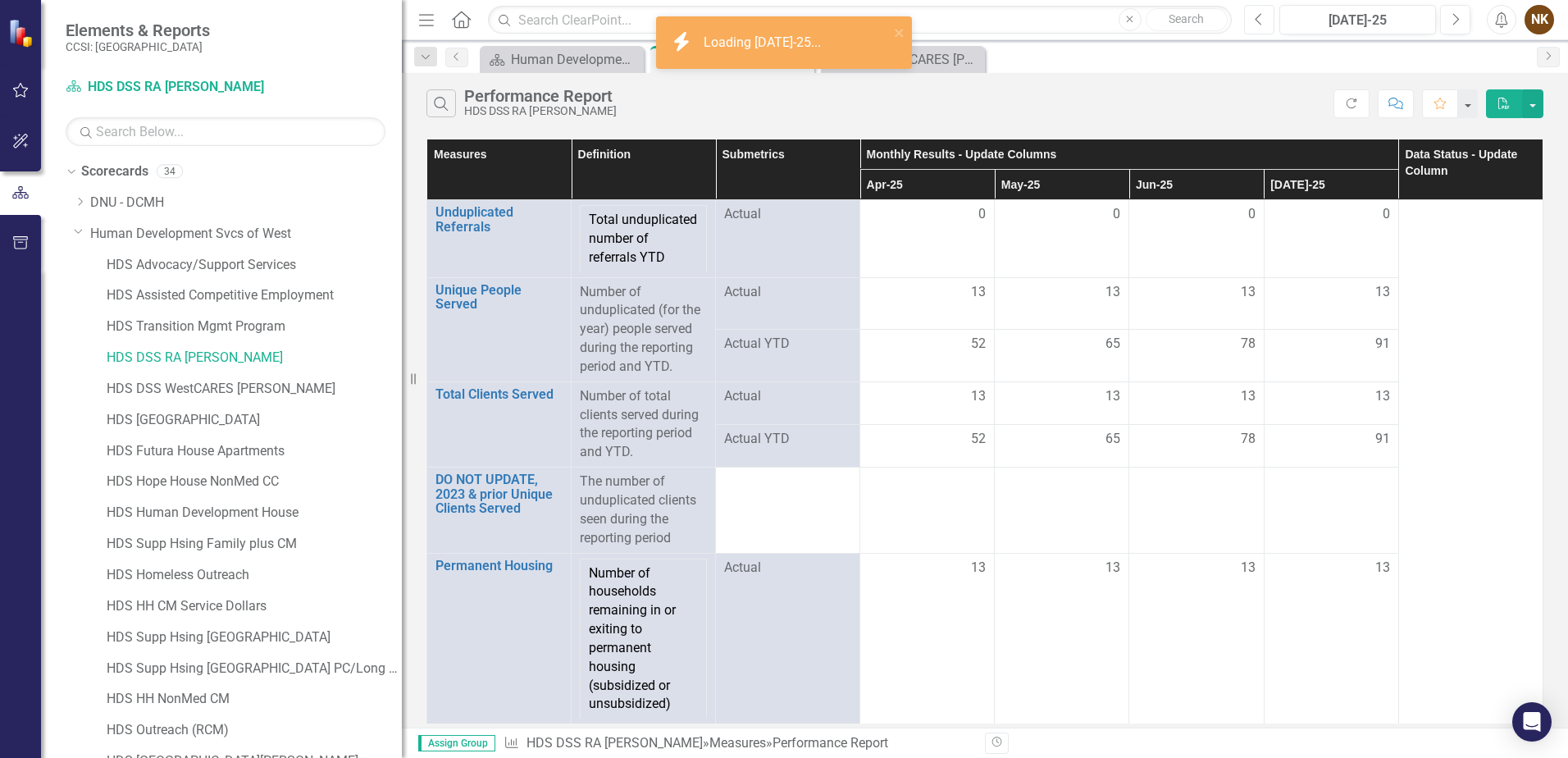
click at [1267, 20] on button "Previous" at bounding box center [1259, 20] width 31 height 30
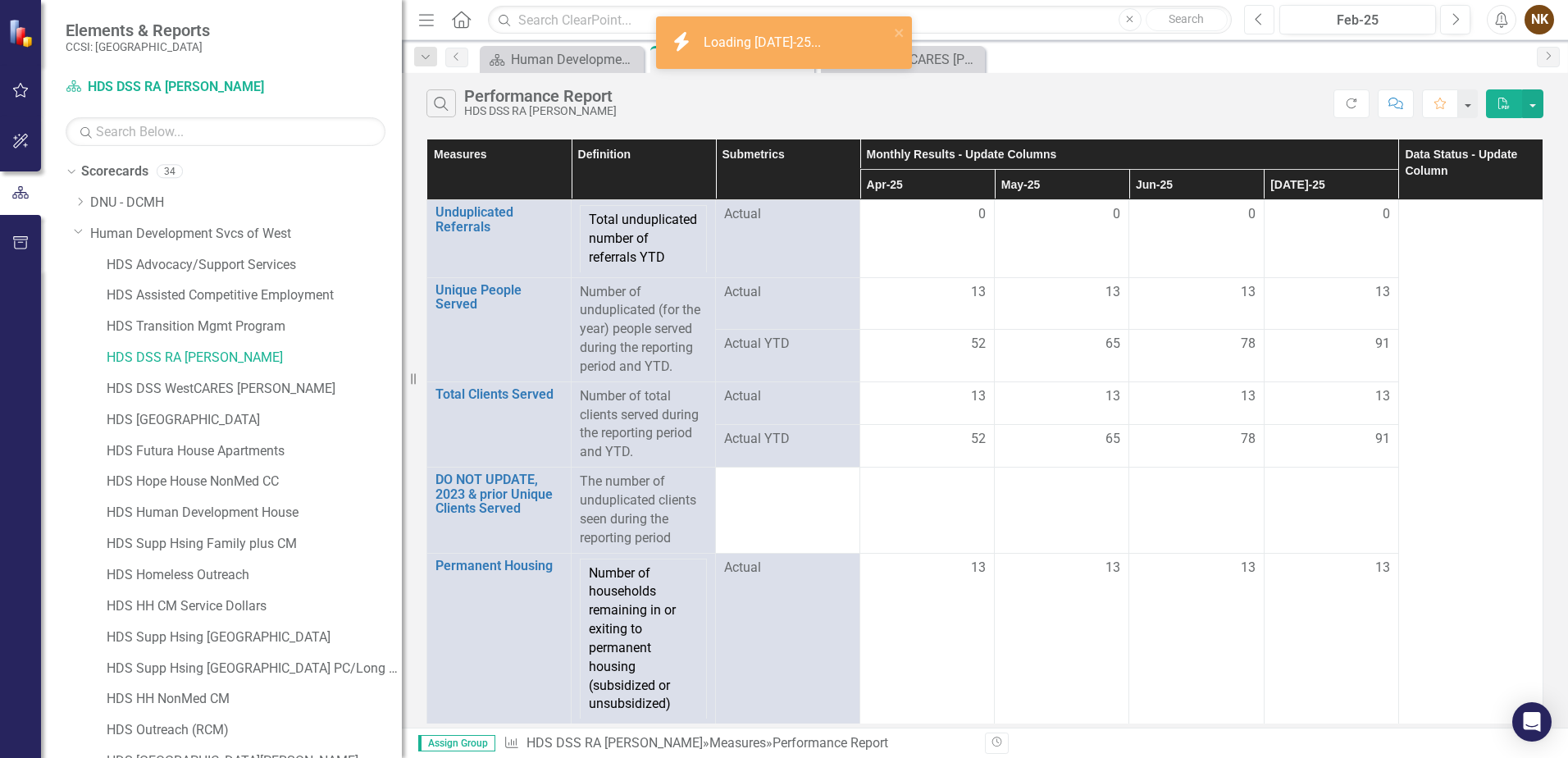
click at [1267, 20] on button "Previous" at bounding box center [1259, 20] width 31 height 30
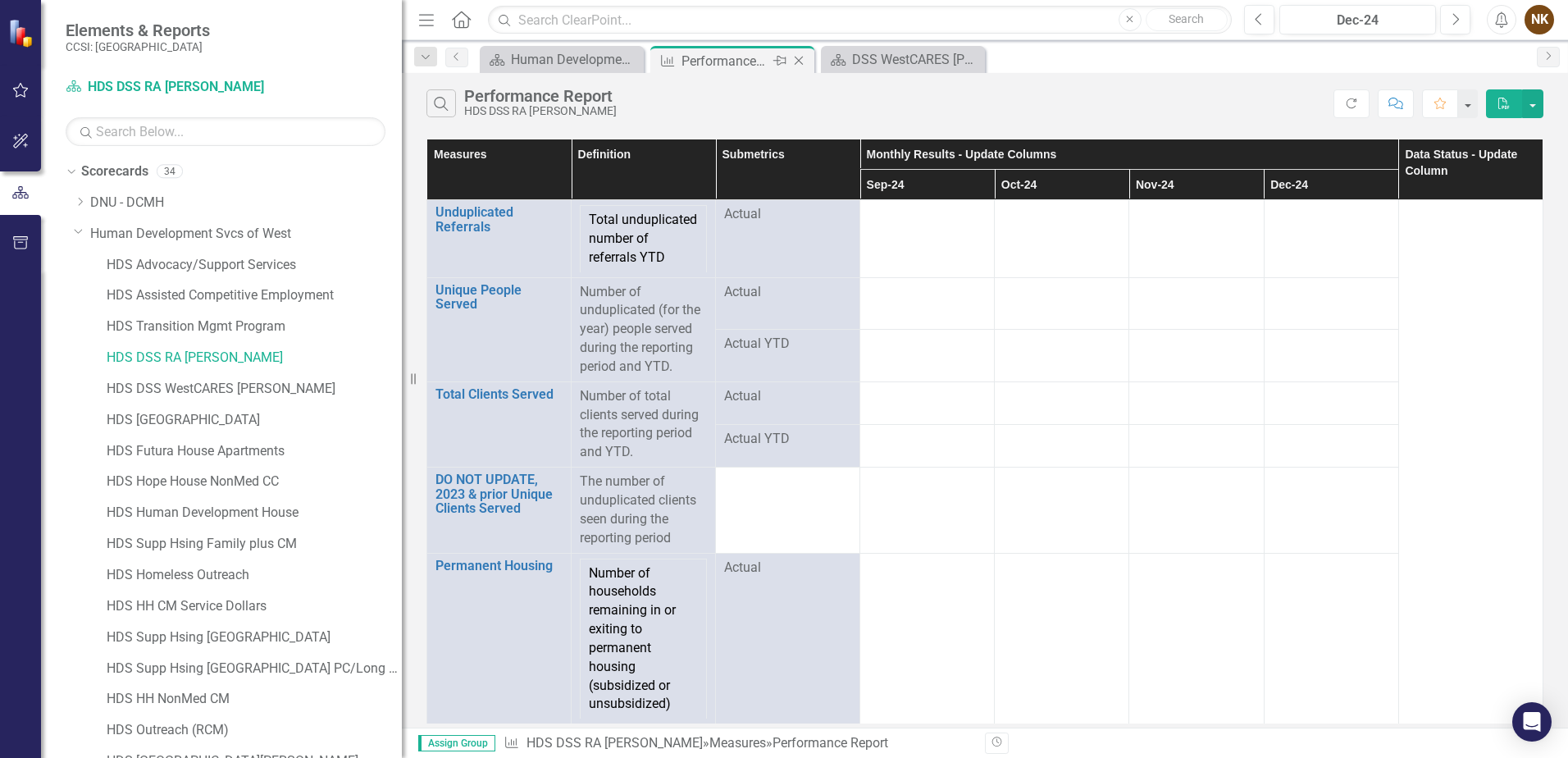
click at [800, 59] on icon "Close" at bounding box center [798, 60] width 17 height 13
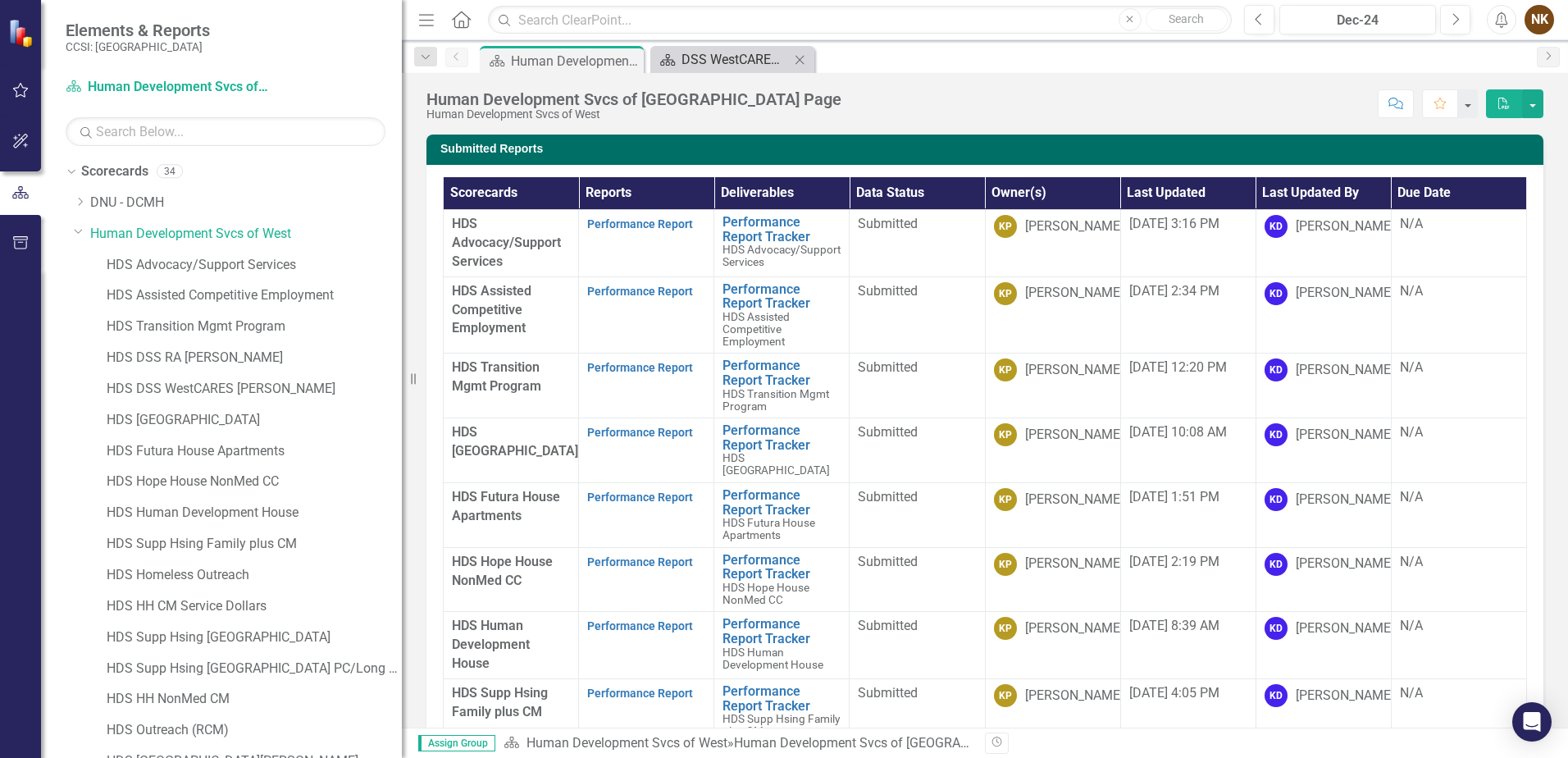
click at [692, 58] on div "DSS WestCARES IDA Landing Page" at bounding box center [736, 59] width 108 height 21
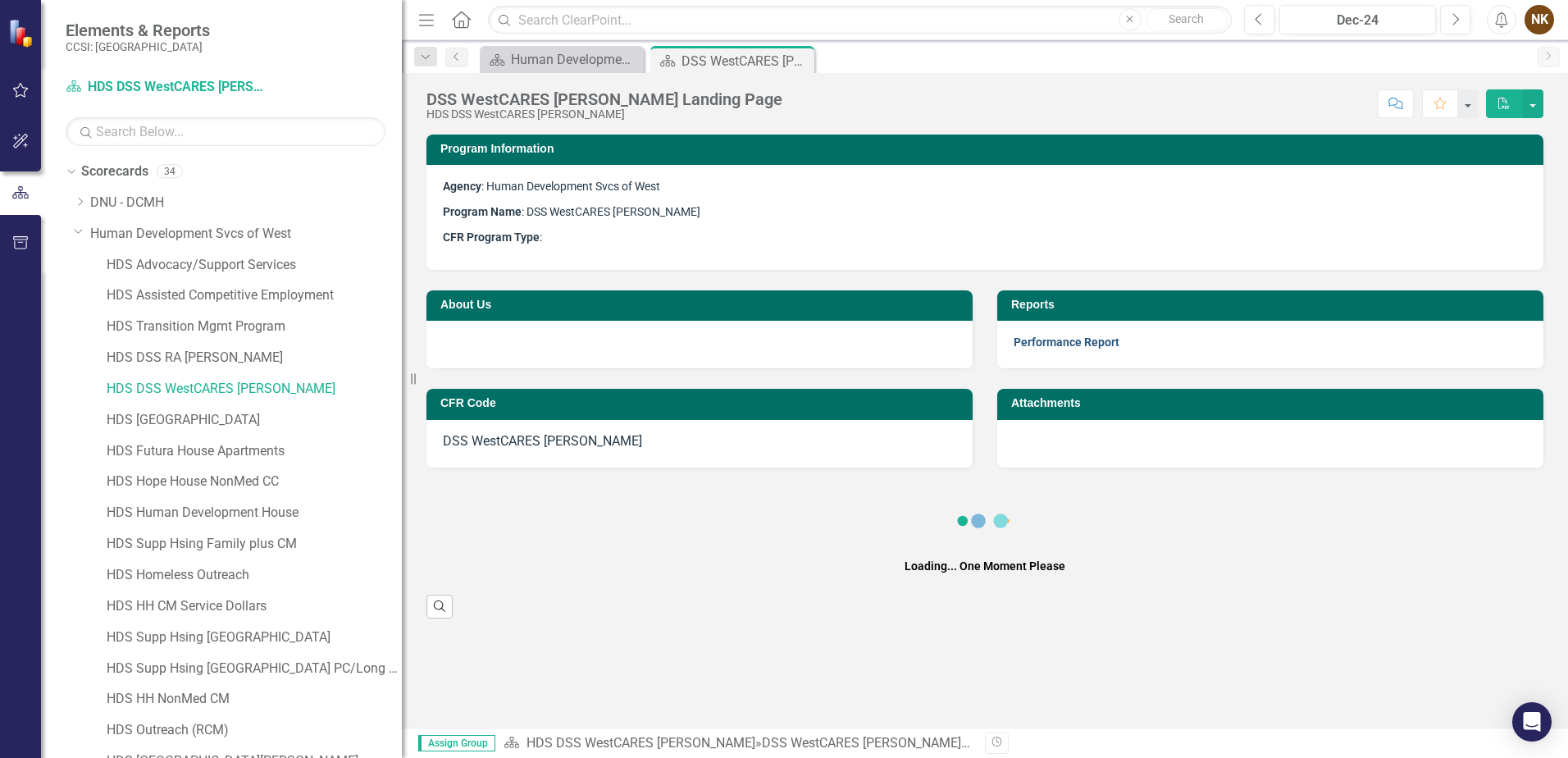
click at [1105, 343] on link "Performance Report" at bounding box center [1067, 342] width 106 height 13
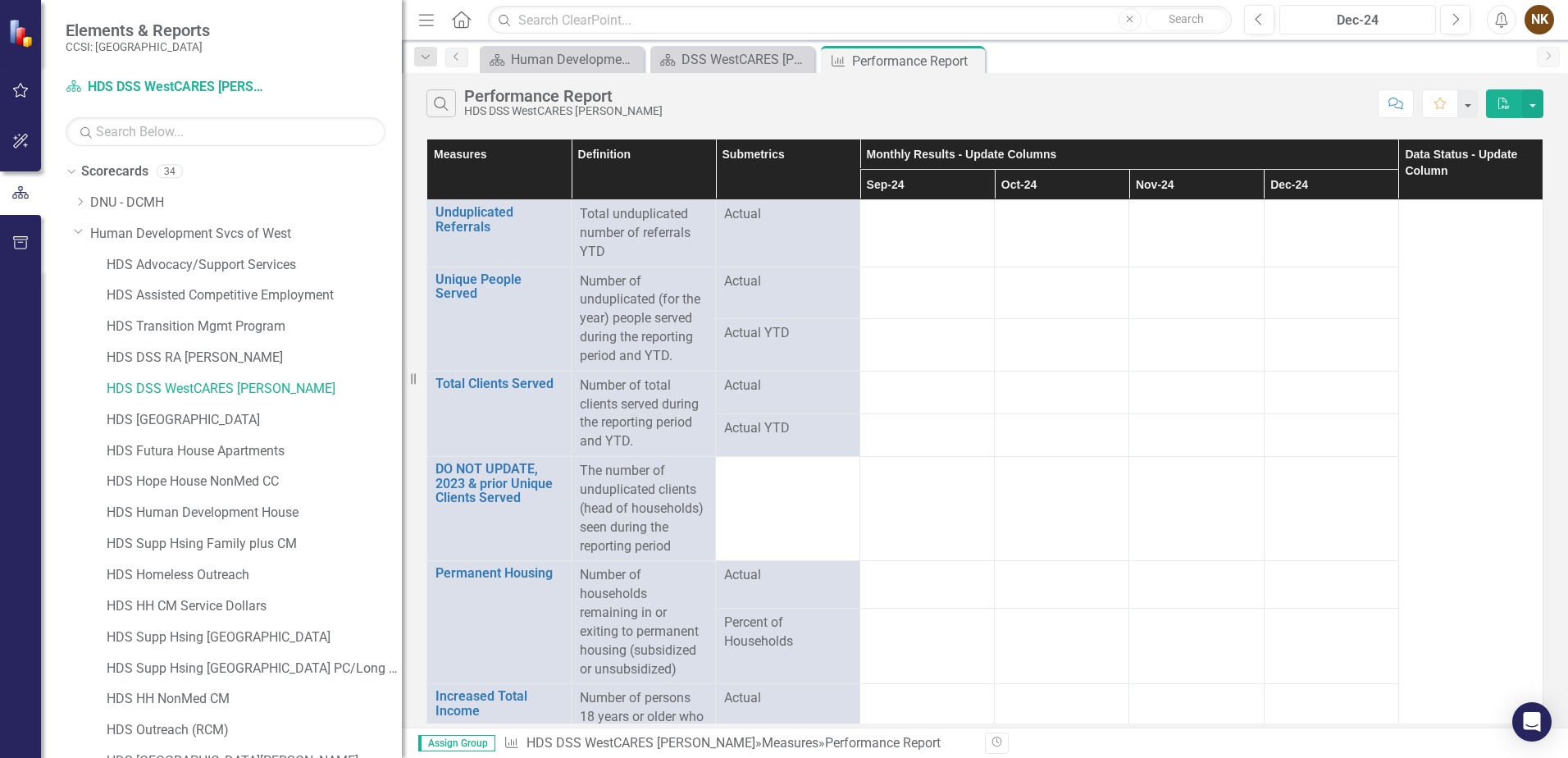
click at [1357, 22] on div "Dec-24" at bounding box center [1358, 21] width 146 height 20
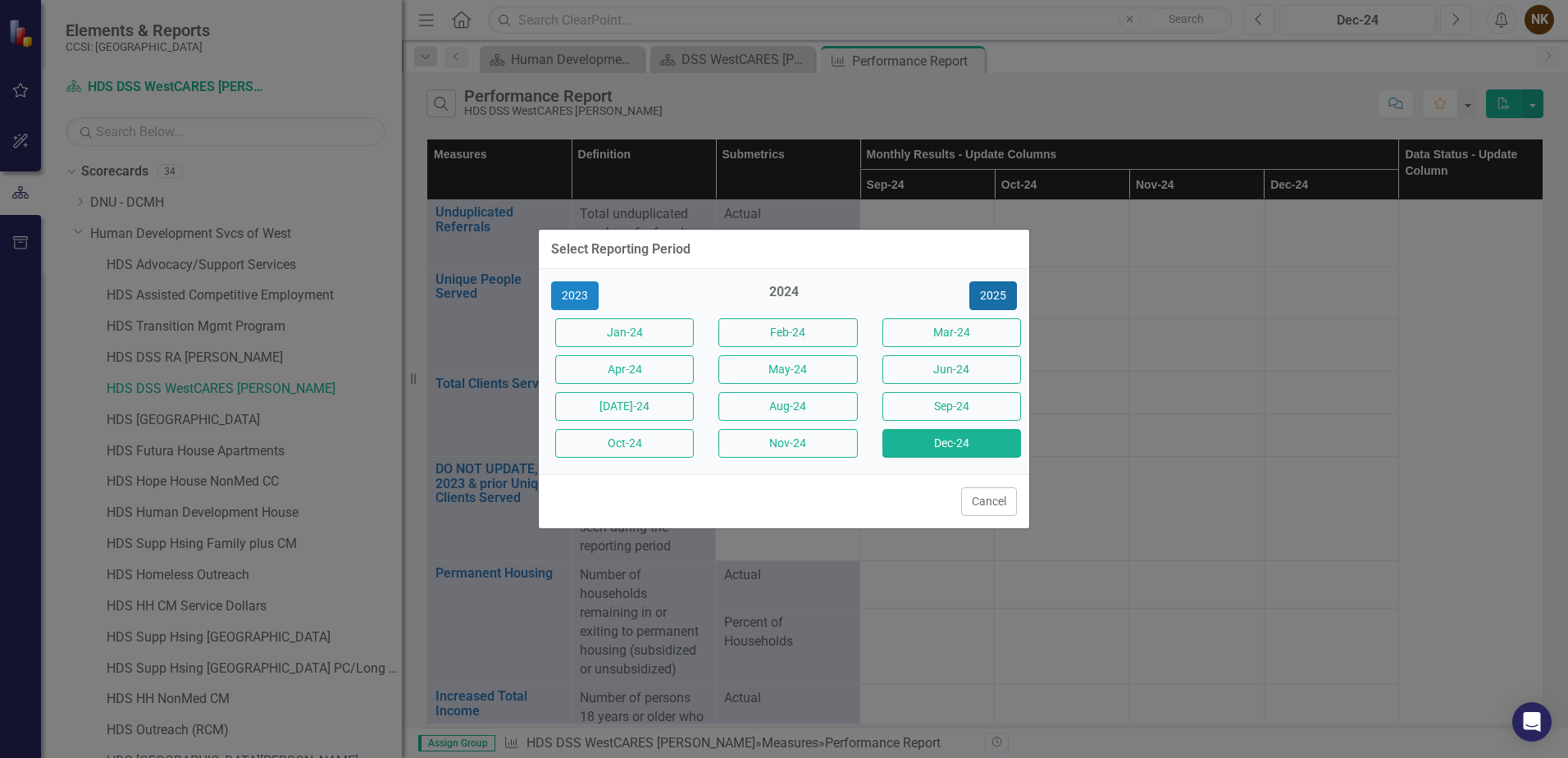
click at [987, 293] on button "2025" at bounding box center [993, 295] width 47 height 29
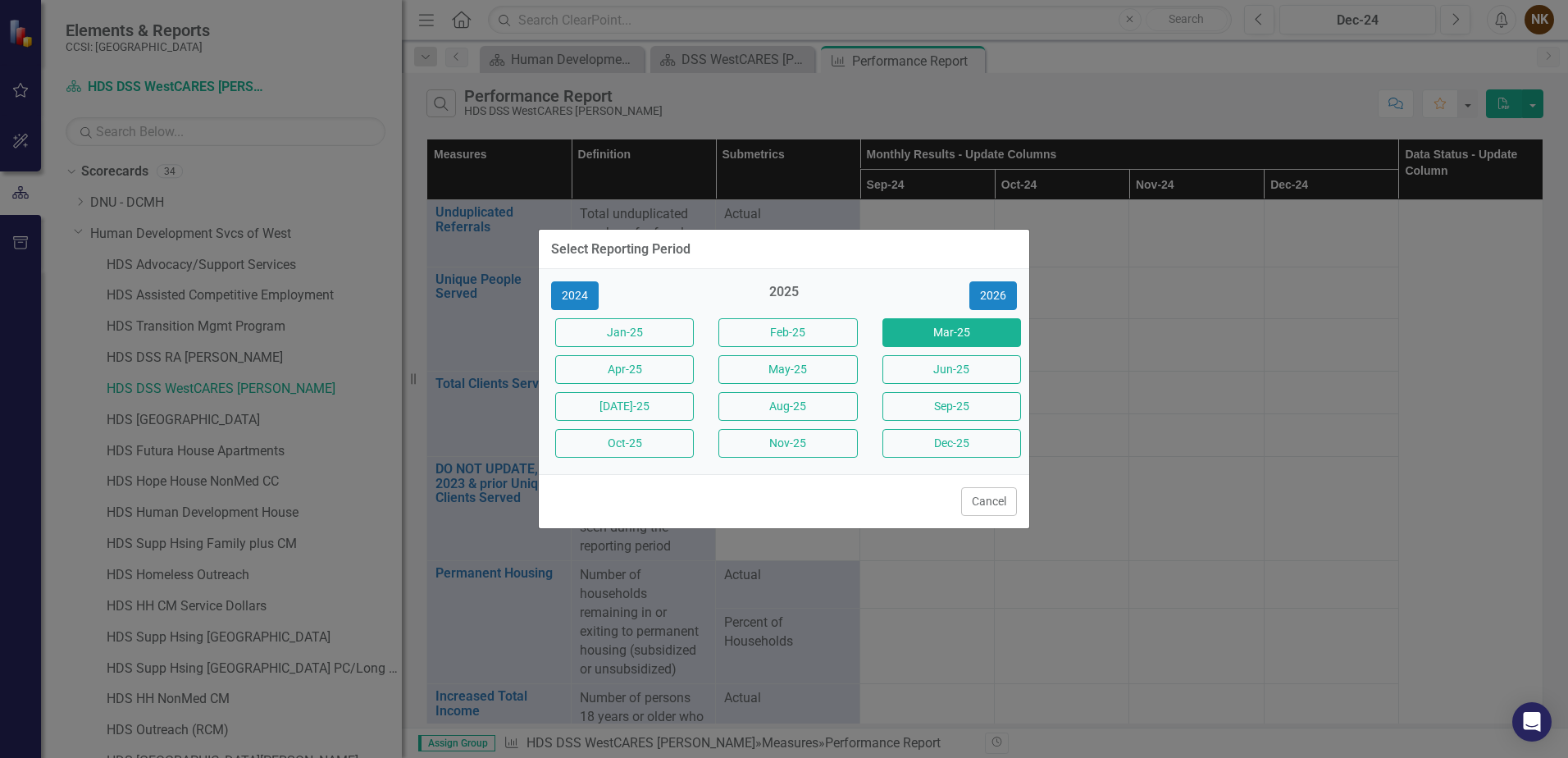
click at [951, 331] on button "Mar-25" at bounding box center [952, 332] width 139 height 29
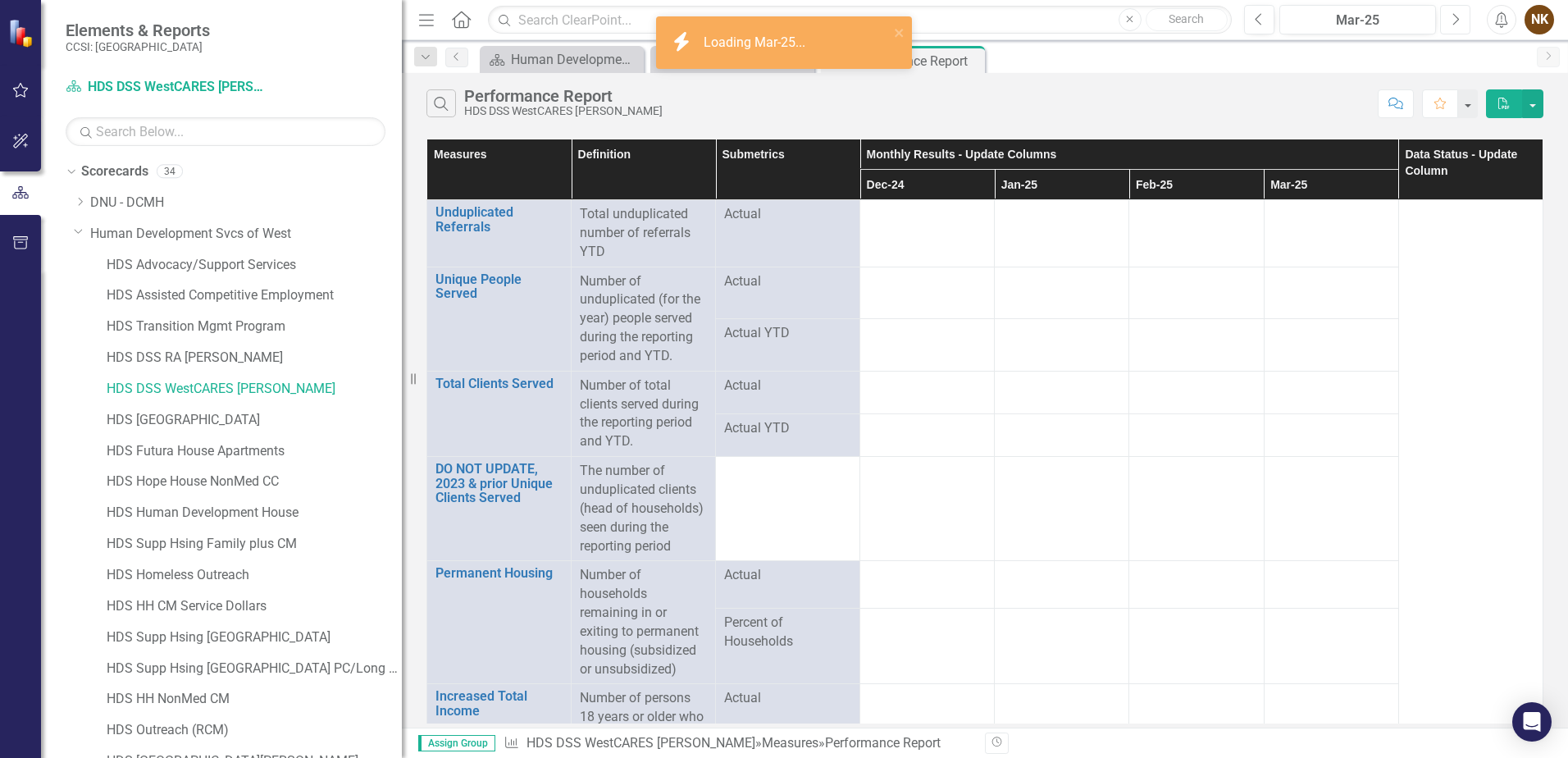
click at [1461, 25] on button "Next" at bounding box center [1455, 20] width 31 height 30
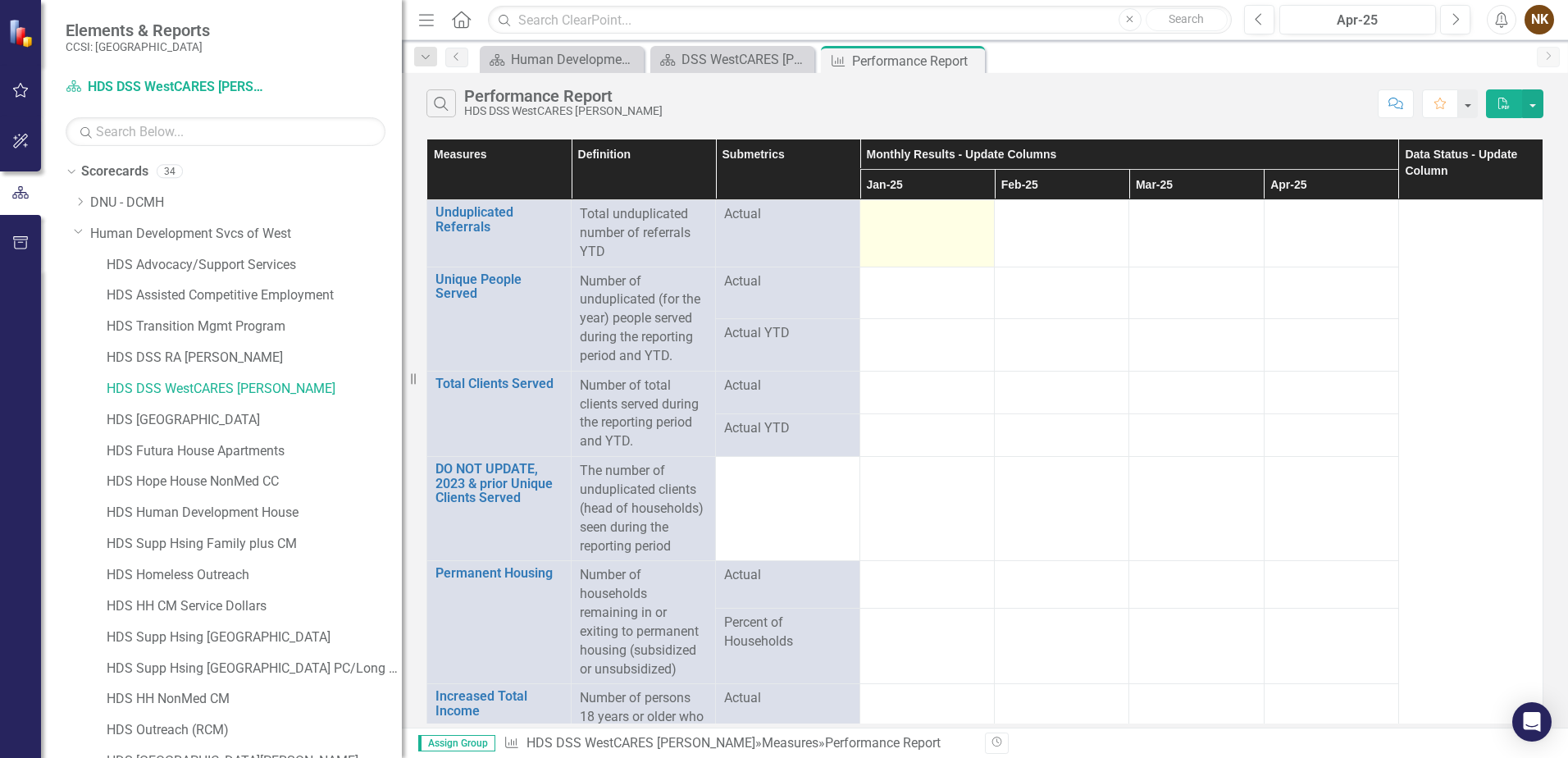
click at [898, 233] on td at bounding box center [927, 233] width 135 height 67
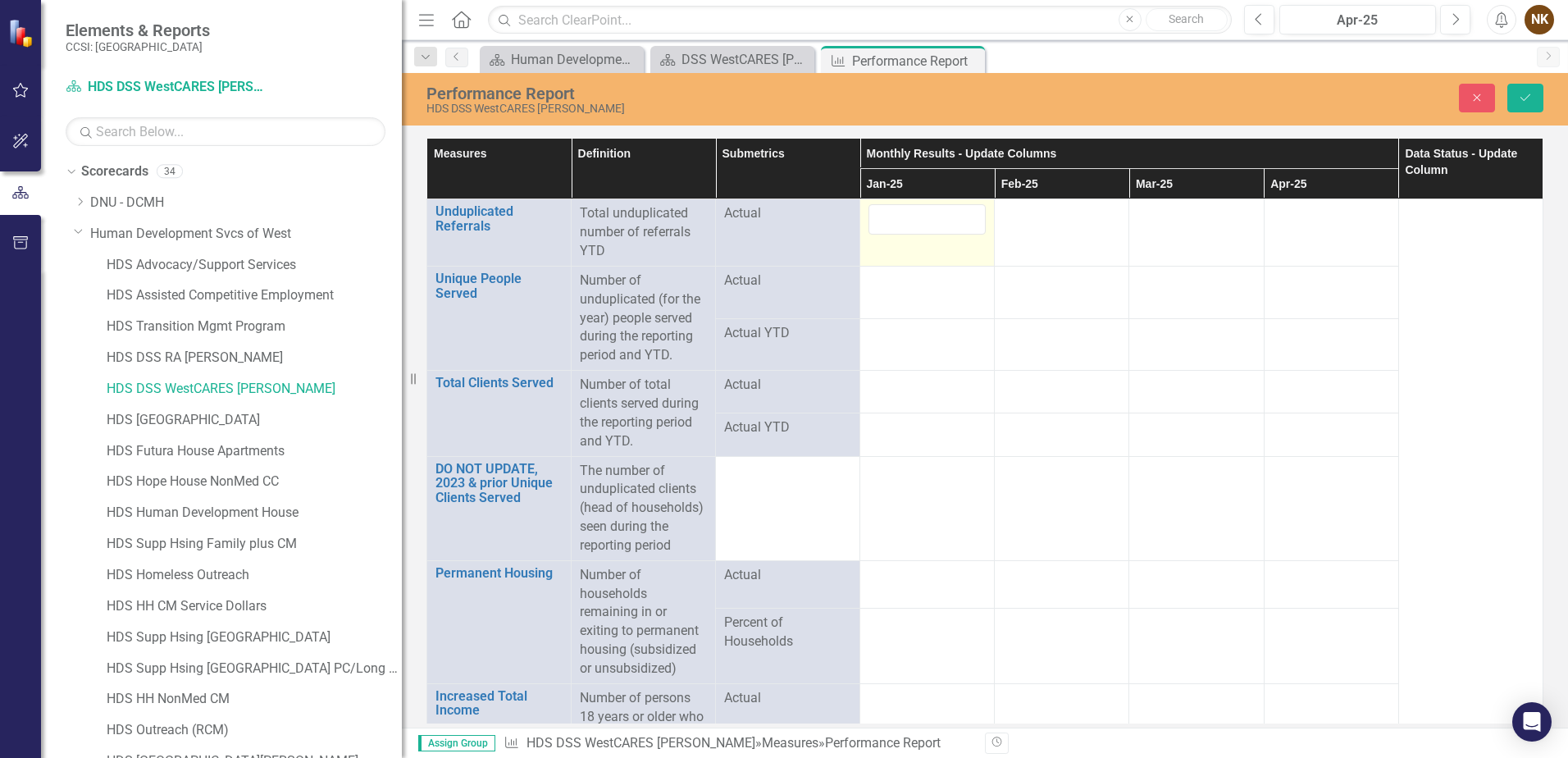
click at [898, 233] on input "number" at bounding box center [927, 220] width 117 height 31
type input "0"
click at [1024, 221] on div at bounding box center [1061, 215] width 117 height 20
click at [1025, 220] on div at bounding box center [1061, 215] width 117 height 20
click at [1025, 220] on input "number" at bounding box center [1061, 220] width 117 height 31
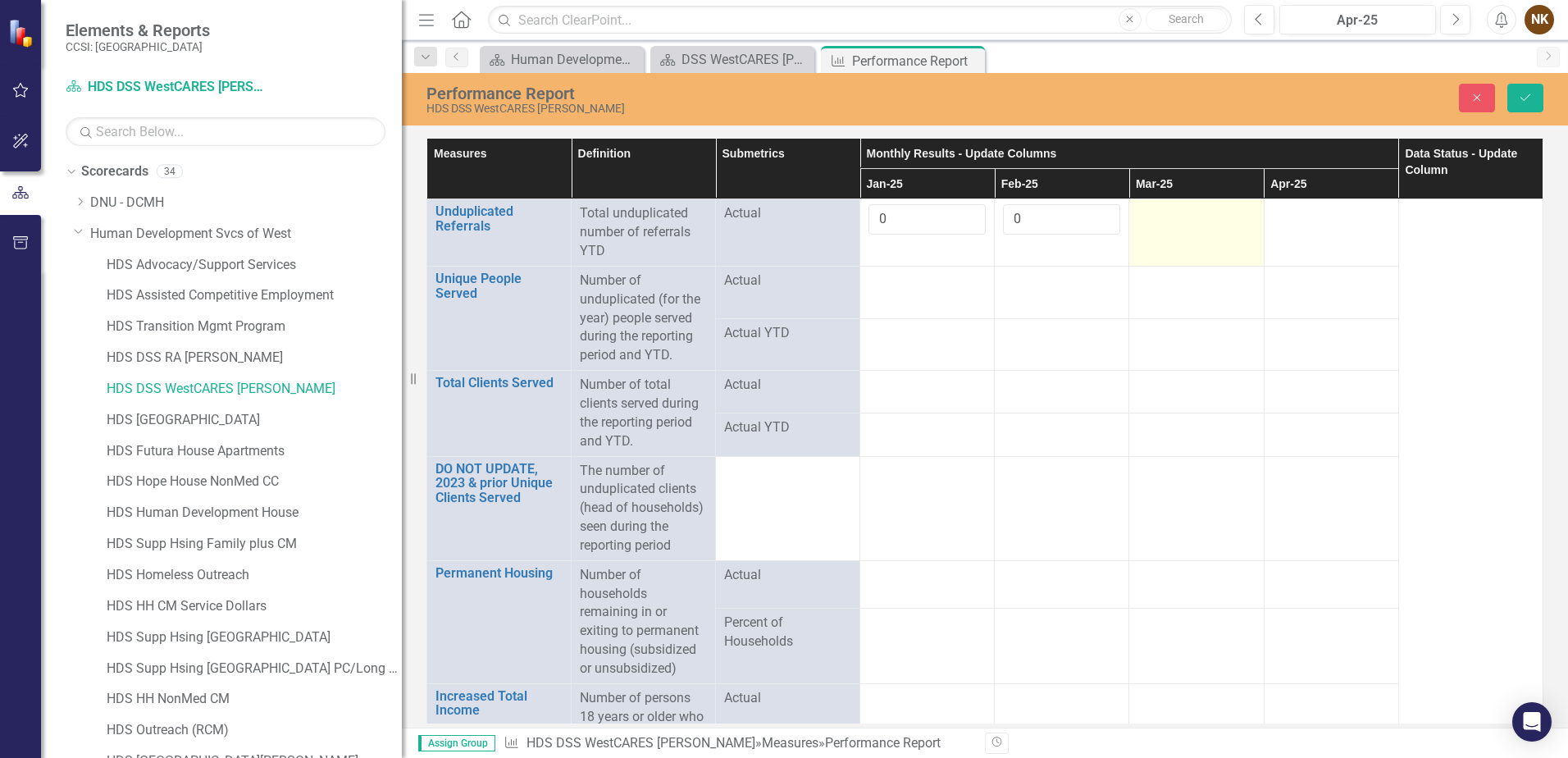
type input "0"
click at [1173, 221] on div at bounding box center [1196, 215] width 117 height 20
click at [1173, 221] on input "number" at bounding box center [1196, 220] width 117 height 31
type input "0"
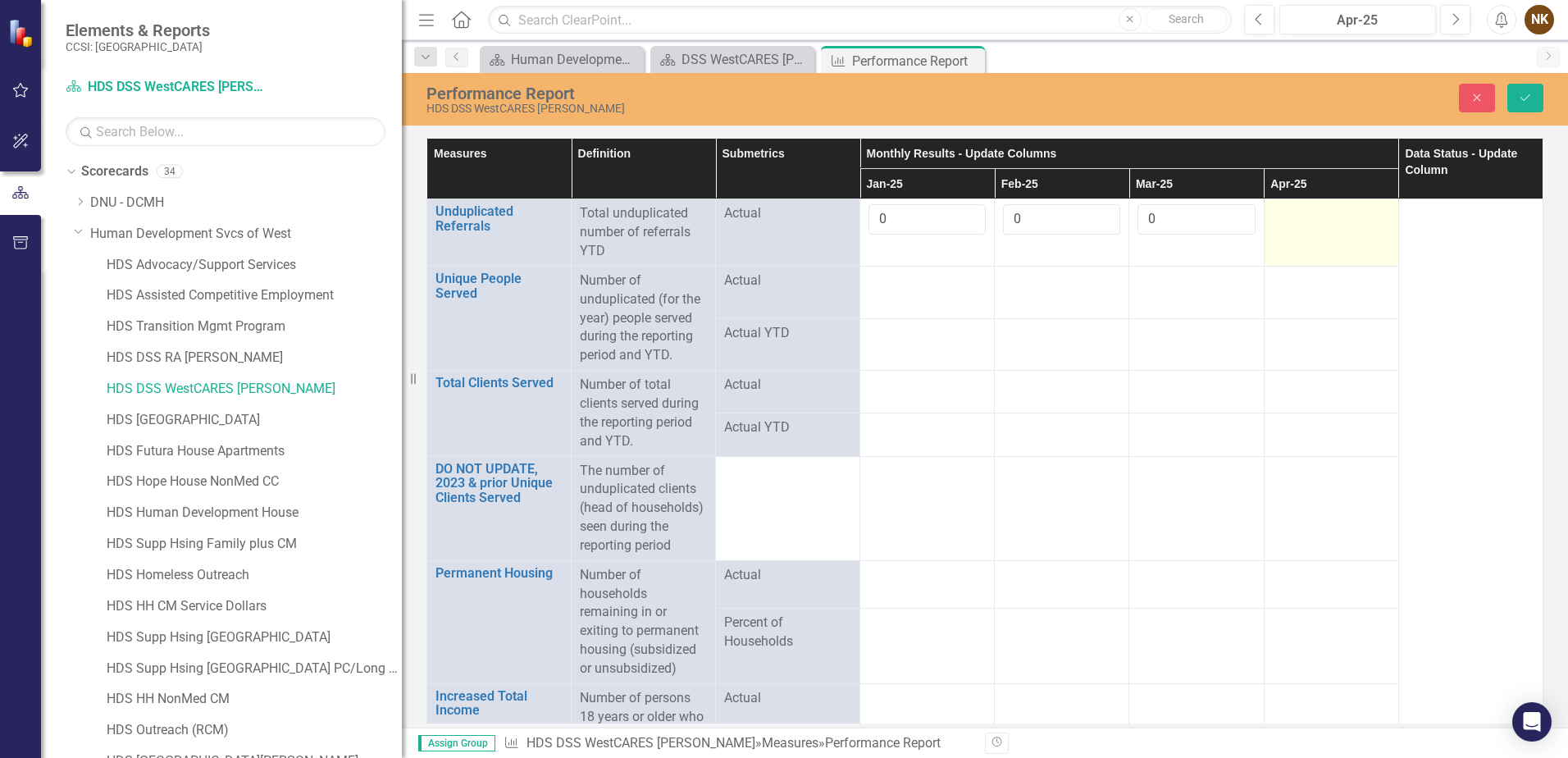
click at [1304, 224] on div at bounding box center [1331, 215] width 117 height 20
click at [1304, 224] on input "number" at bounding box center [1331, 220] width 117 height 31
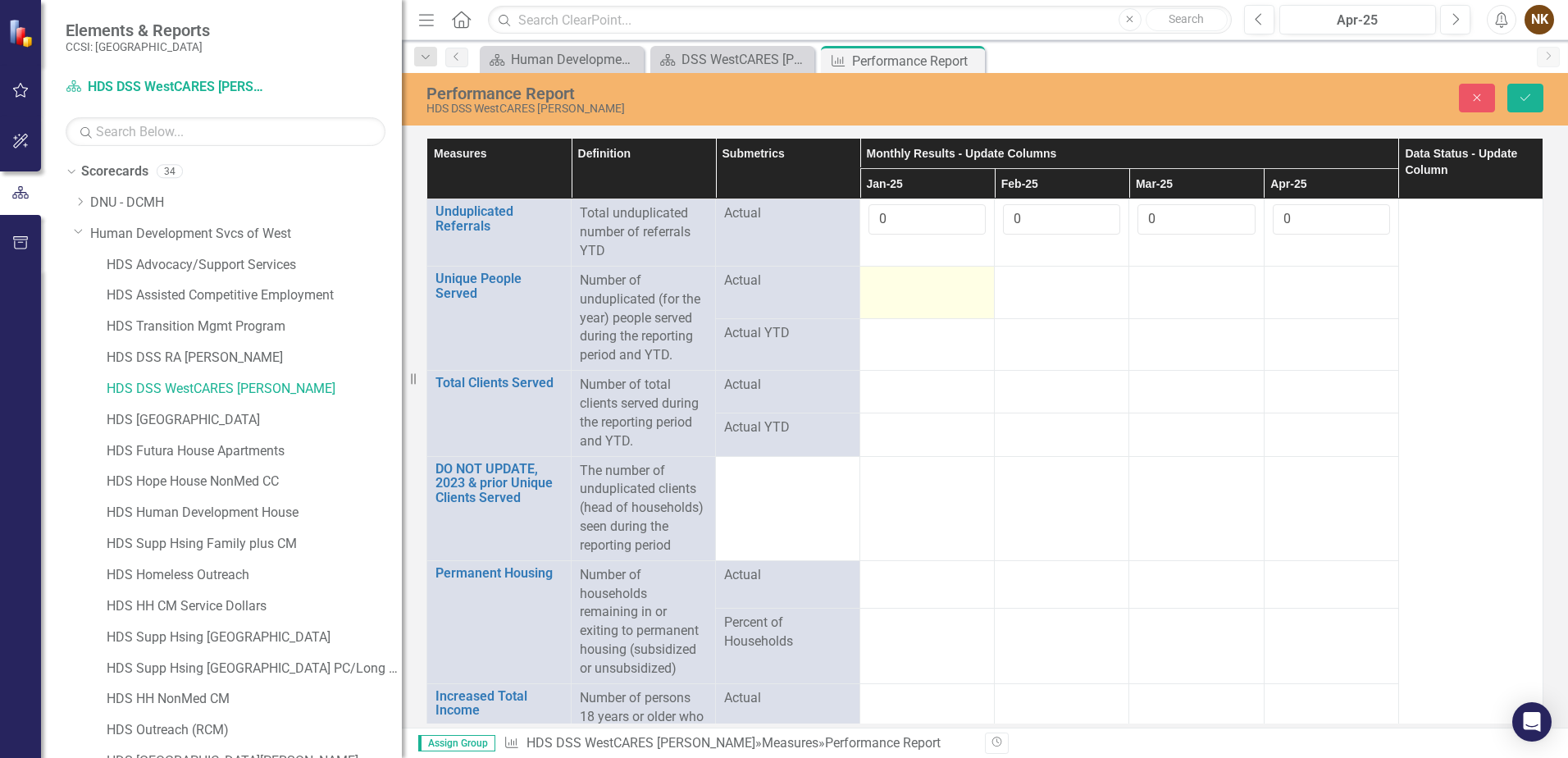
type input "0"
click at [923, 284] on div at bounding box center [927, 282] width 117 height 20
type input "12"
click at [1046, 292] on td at bounding box center [1062, 295] width 135 height 60
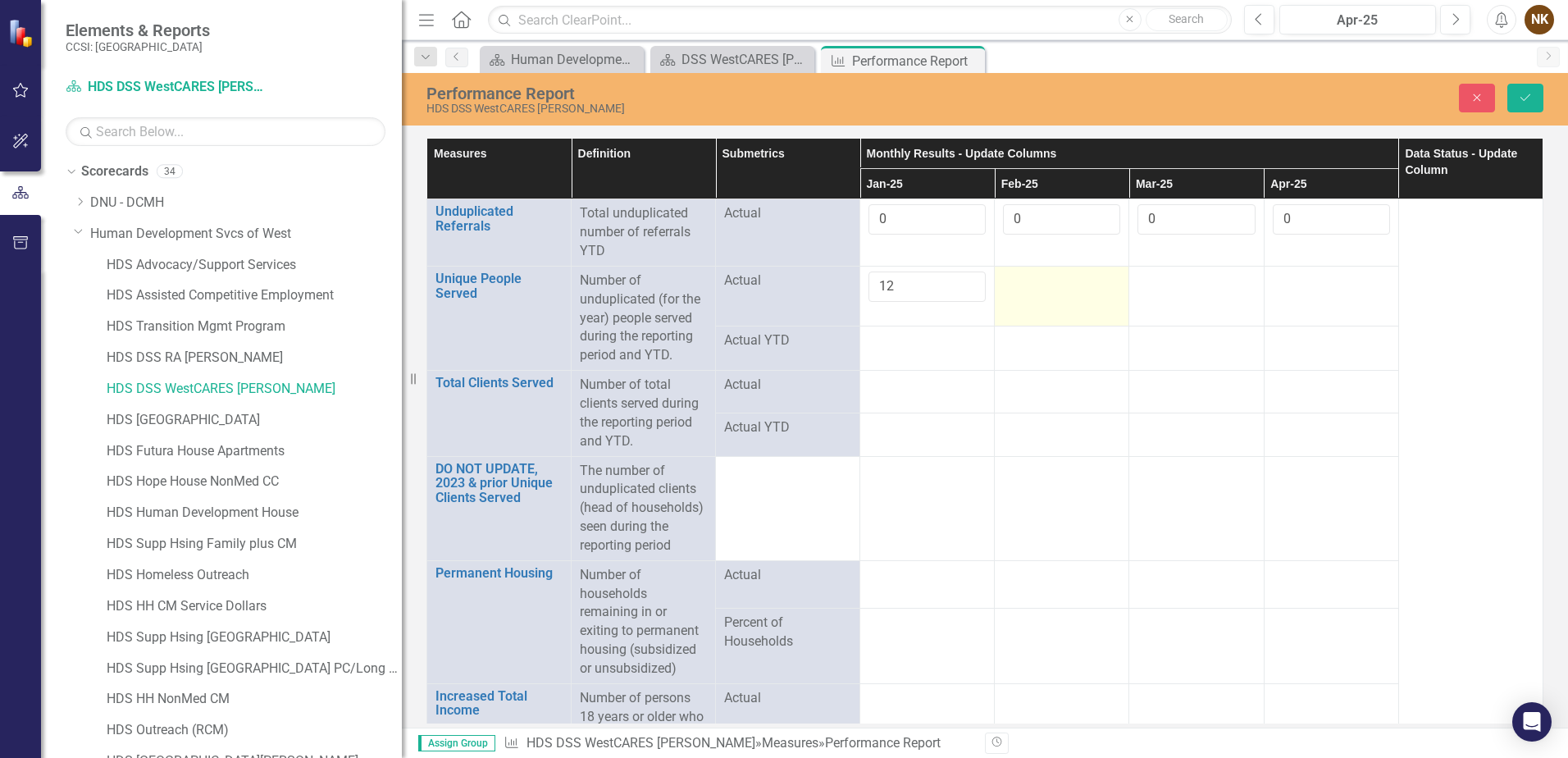
click at [1046, 292] on td at bounding box center [1062, 295] width 135 height 60
click at [1046, 292] on input "number" at bounding box center [1061, 286] width 117 height 31
type input "12"
click at [1172, 285] on div at bounding box center [1196, 282] width 117 height 20
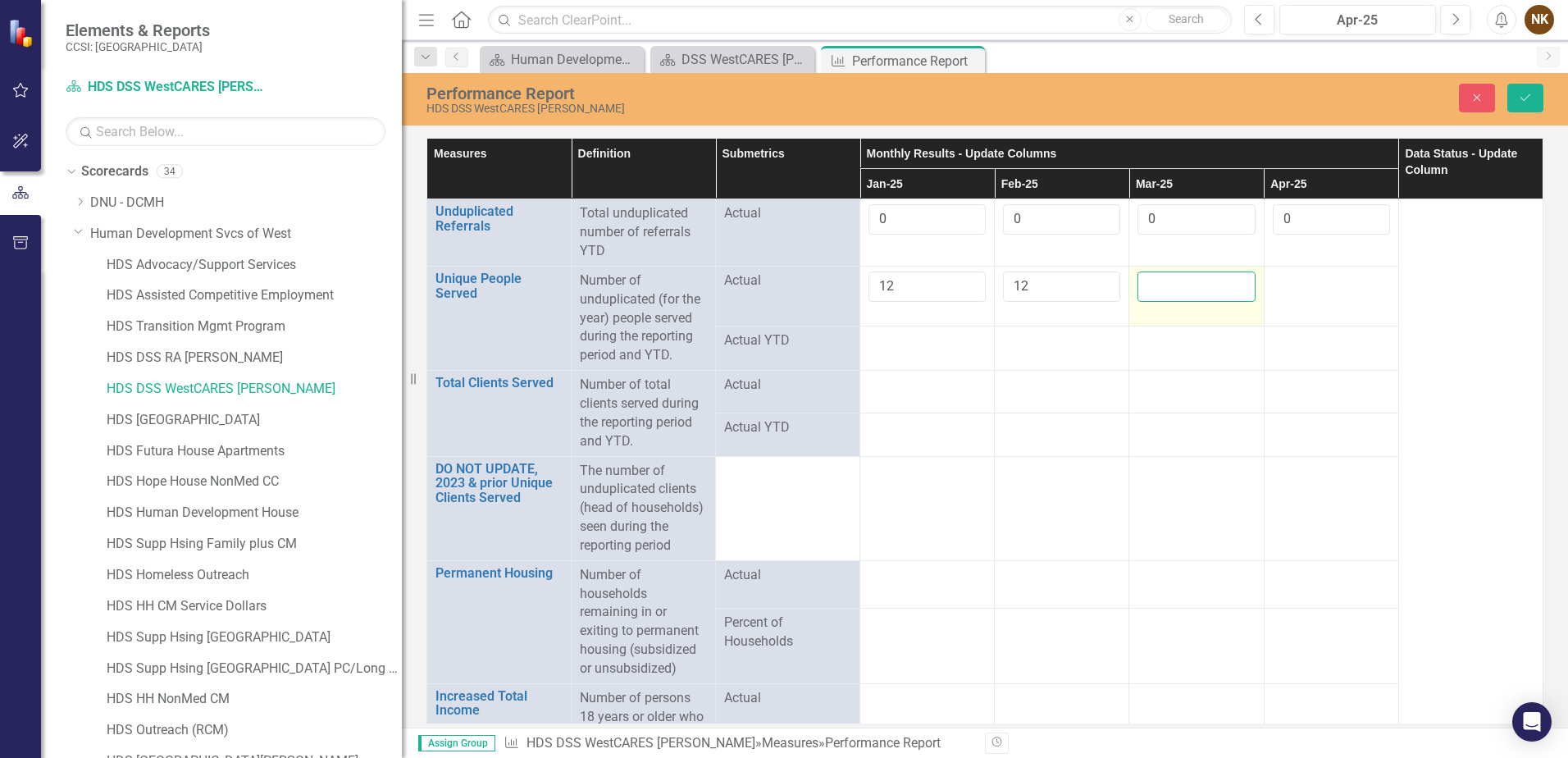
click at [1172, 285] on input "number" at bounding box center [1196, 286] width 117 height 31
type input "12"
click at [1309, 285] on div at bounding box center [1331, 282] width 117 height 20
click at [1309, 285] on input "number" at bounding box center [1331, 286] width 117 height 31
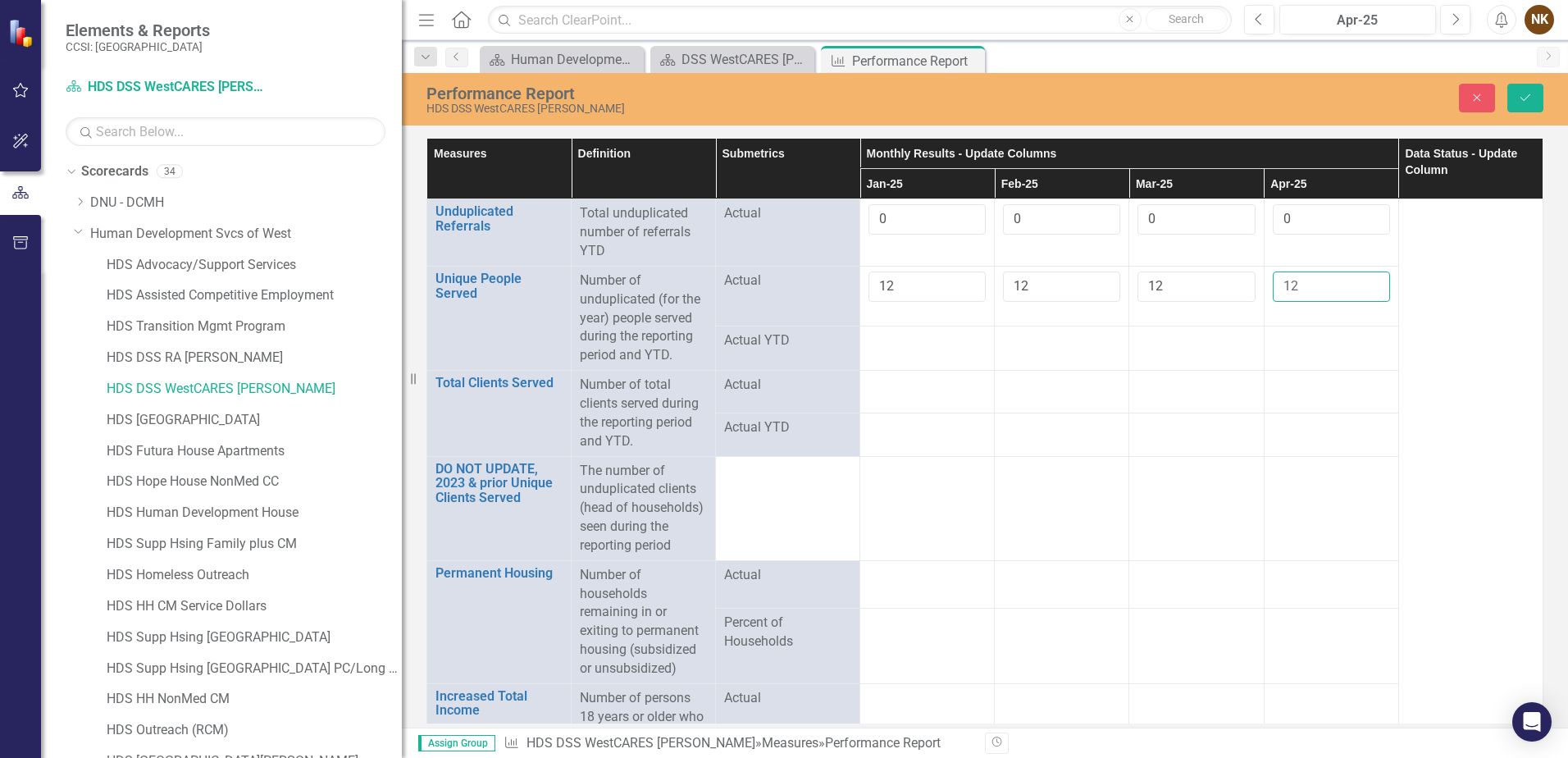
type input "12"
click at [913, 423] on tbody "Unduplicated Referrals Link Open Element Total unduplicated number of referrals…" at bounding box center [985, 532] width 1116 height 663
drag, startPoint x: 913, startPoint y: 423, endPoint x: 893, endPoint y: 399, distance: 31.2
click at [893, 399] on td at bounding box center [927, 392] width 135 height 42
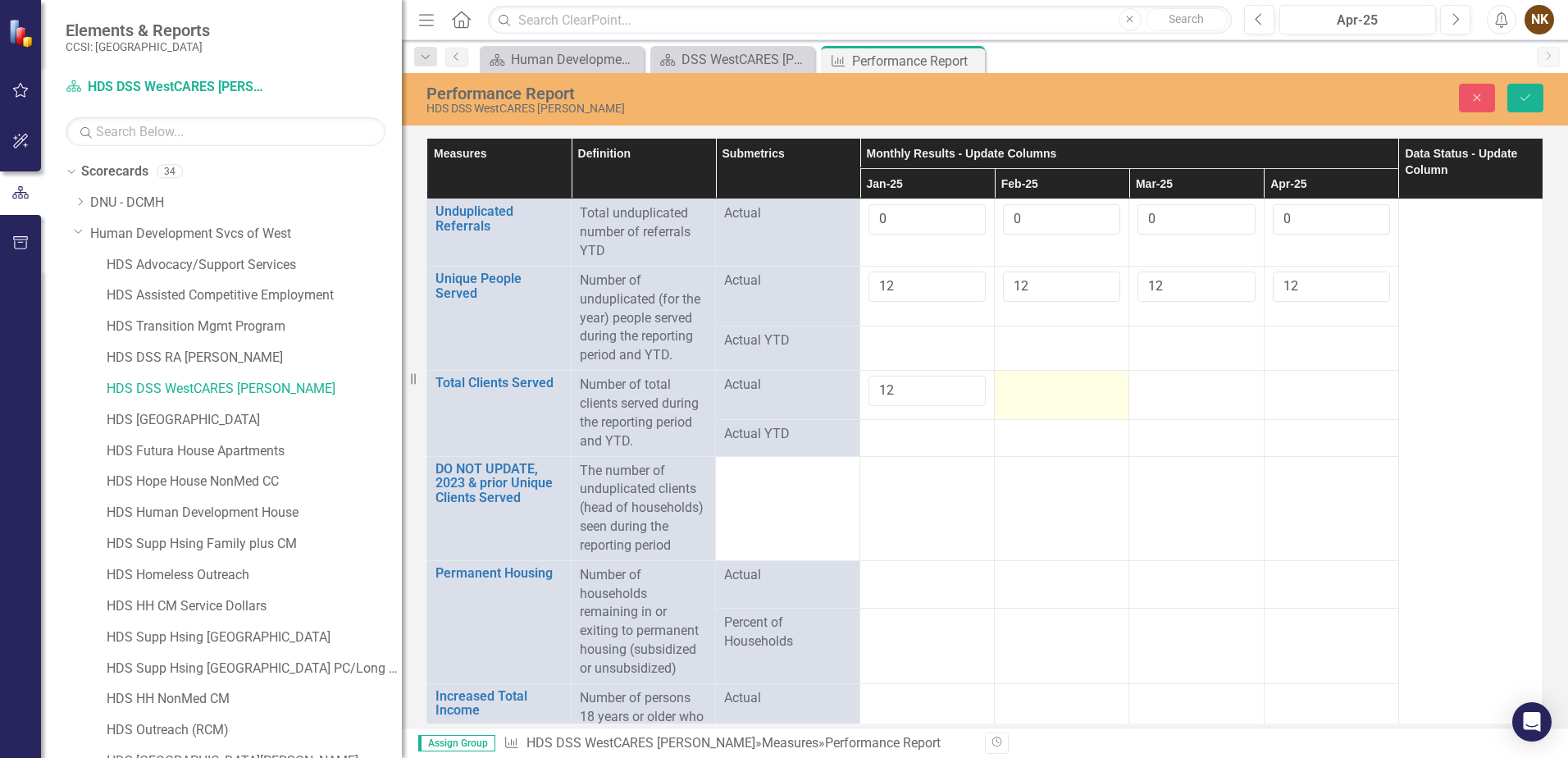
type input "12"
click at [1039, 387] on div at bounding box center [1061, 386] width 117 height 20
click at [1020, 392] on input "number" at bounding box center [1061, 391] width 117 height 31
click at [1169, 395] on div at bounding box center [1196, 386] width 117 height 20
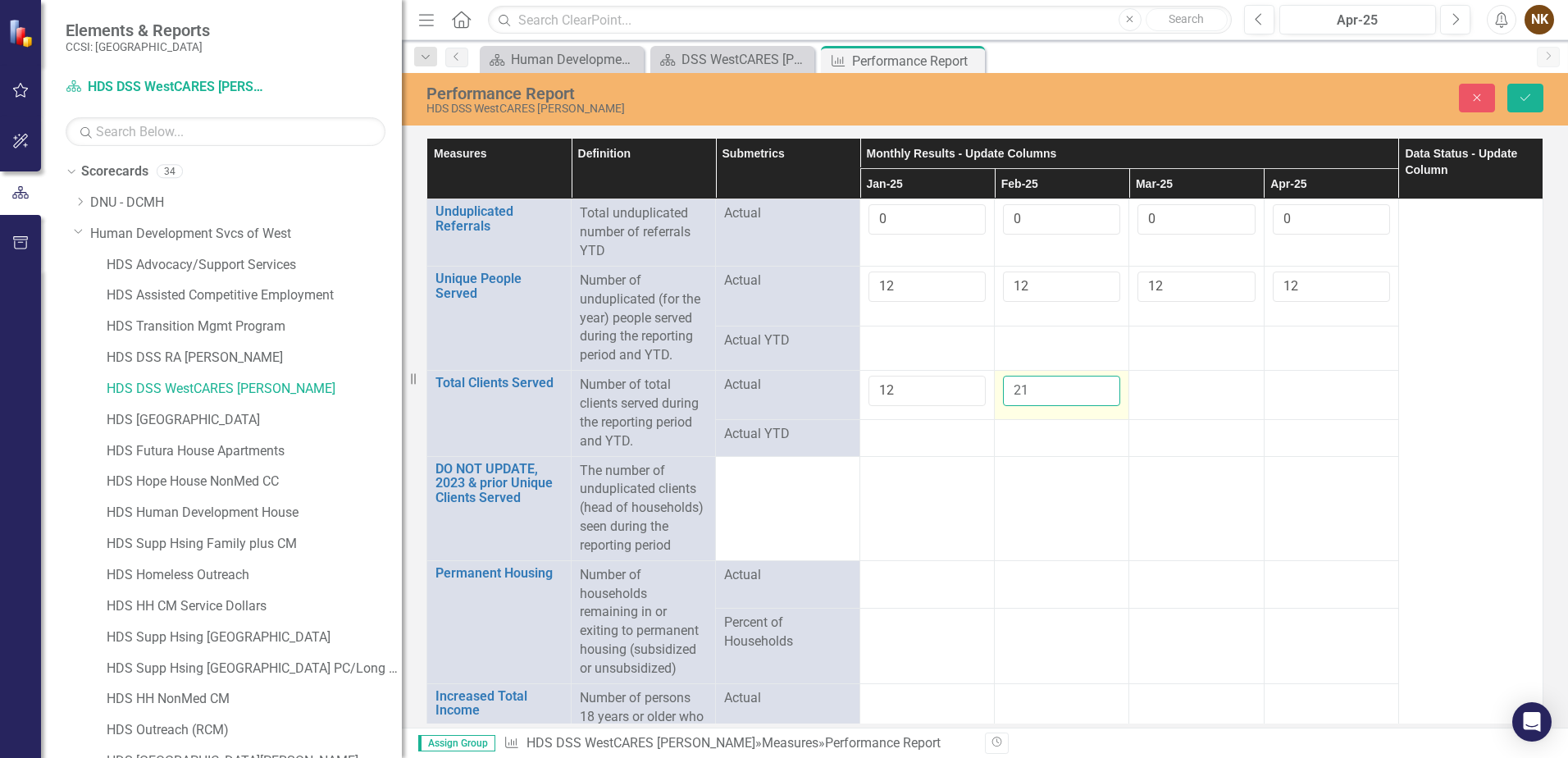
click at [1050, 392] on input "21" at bounding box center [1061, 391] width 117 height 31
type input "12"
click at [1155, 387] on div at bounding box center [1196, 386] width 117 height 20
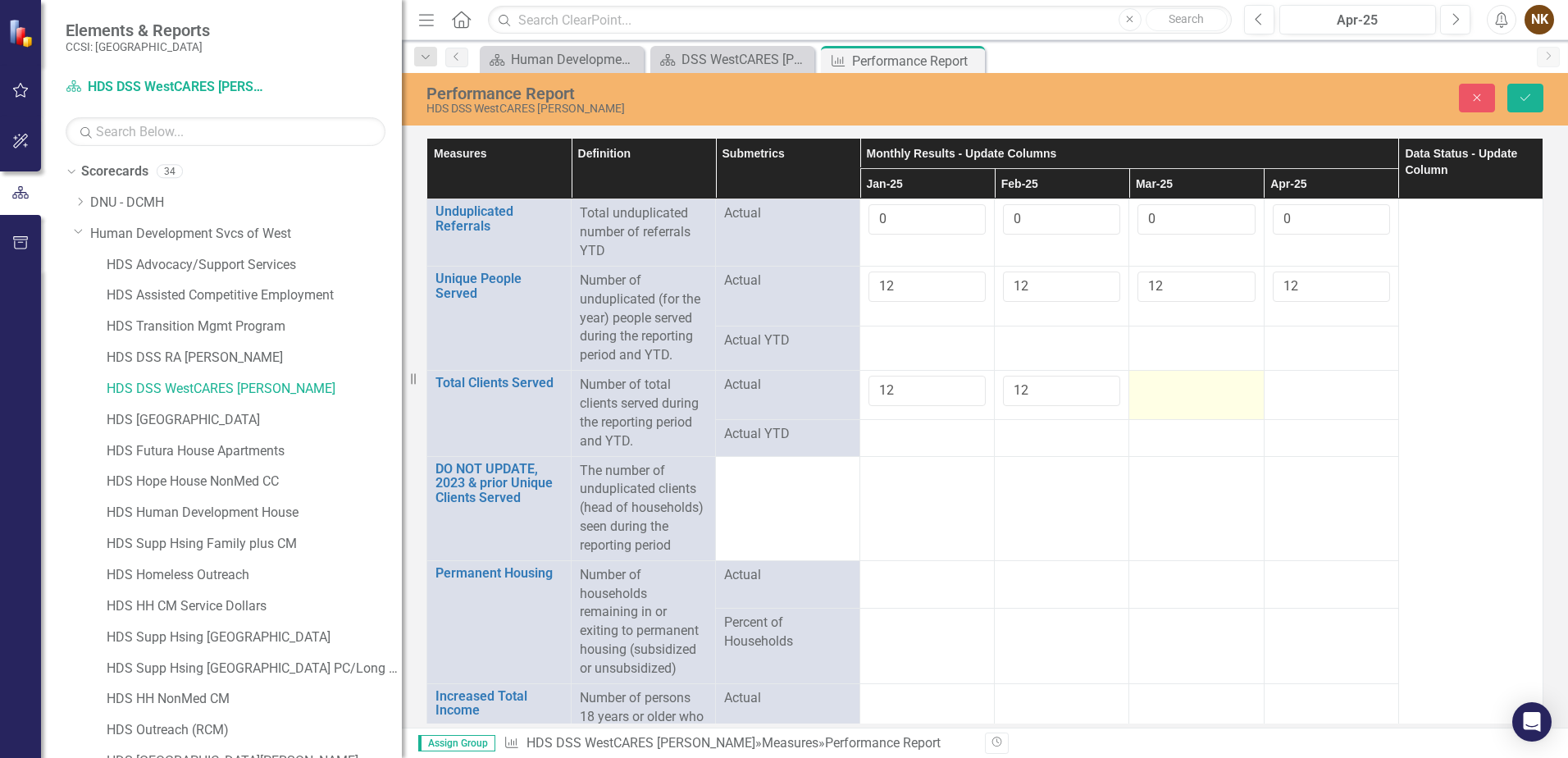
click at [1155, 387] on div at bounding box center [1196, 386] width 117 height 20
type input "12"
click at [1300, 392] on div at bounding box center [1331, 386] width 117 height 20
click at [1300, 392] on input "number" at bounding box center [1331, 391] width 117 height 31
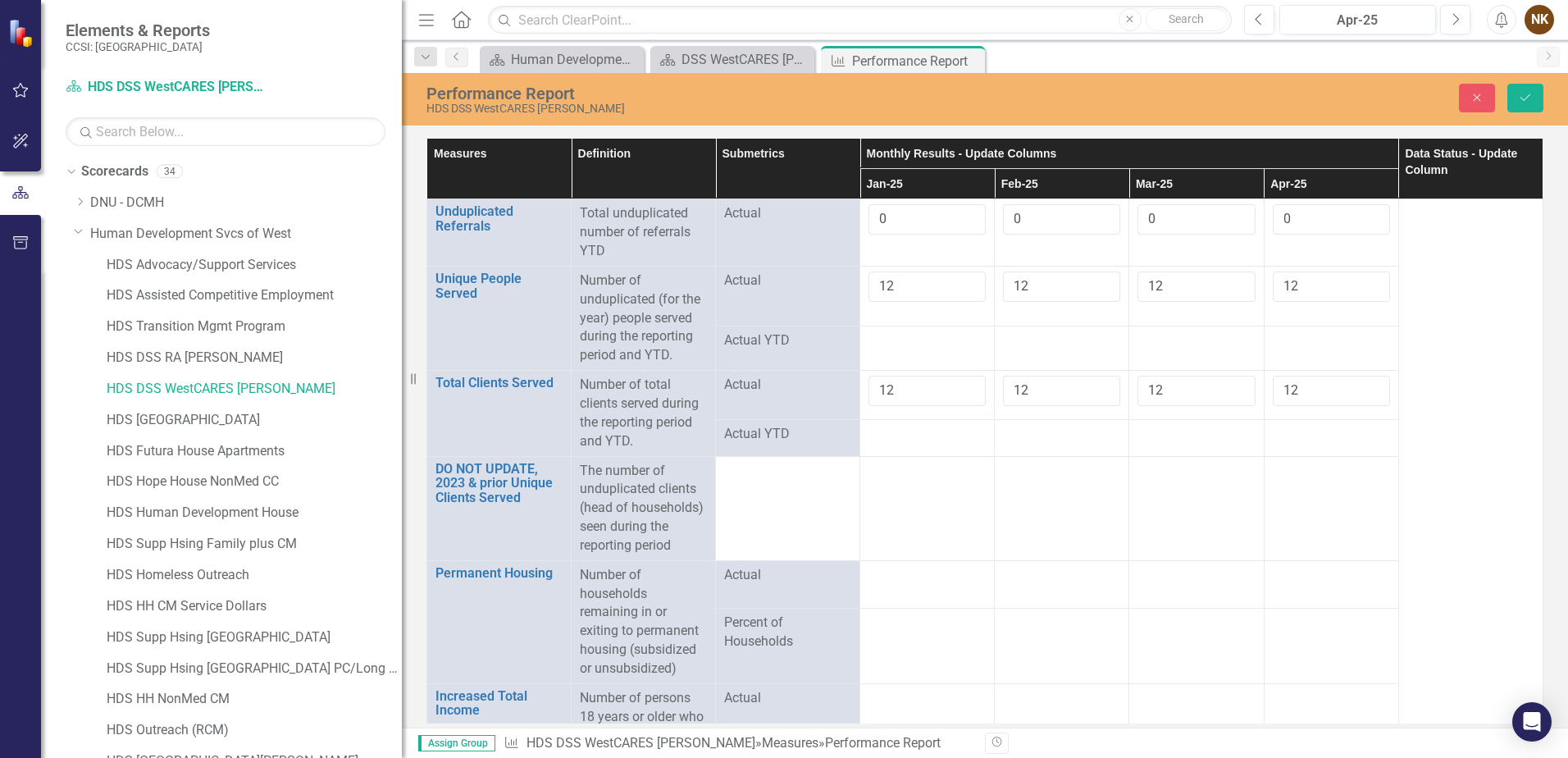
type input "12"
click at [1017, 475] on td at bounding box center [1062, 508] width 135 height 104
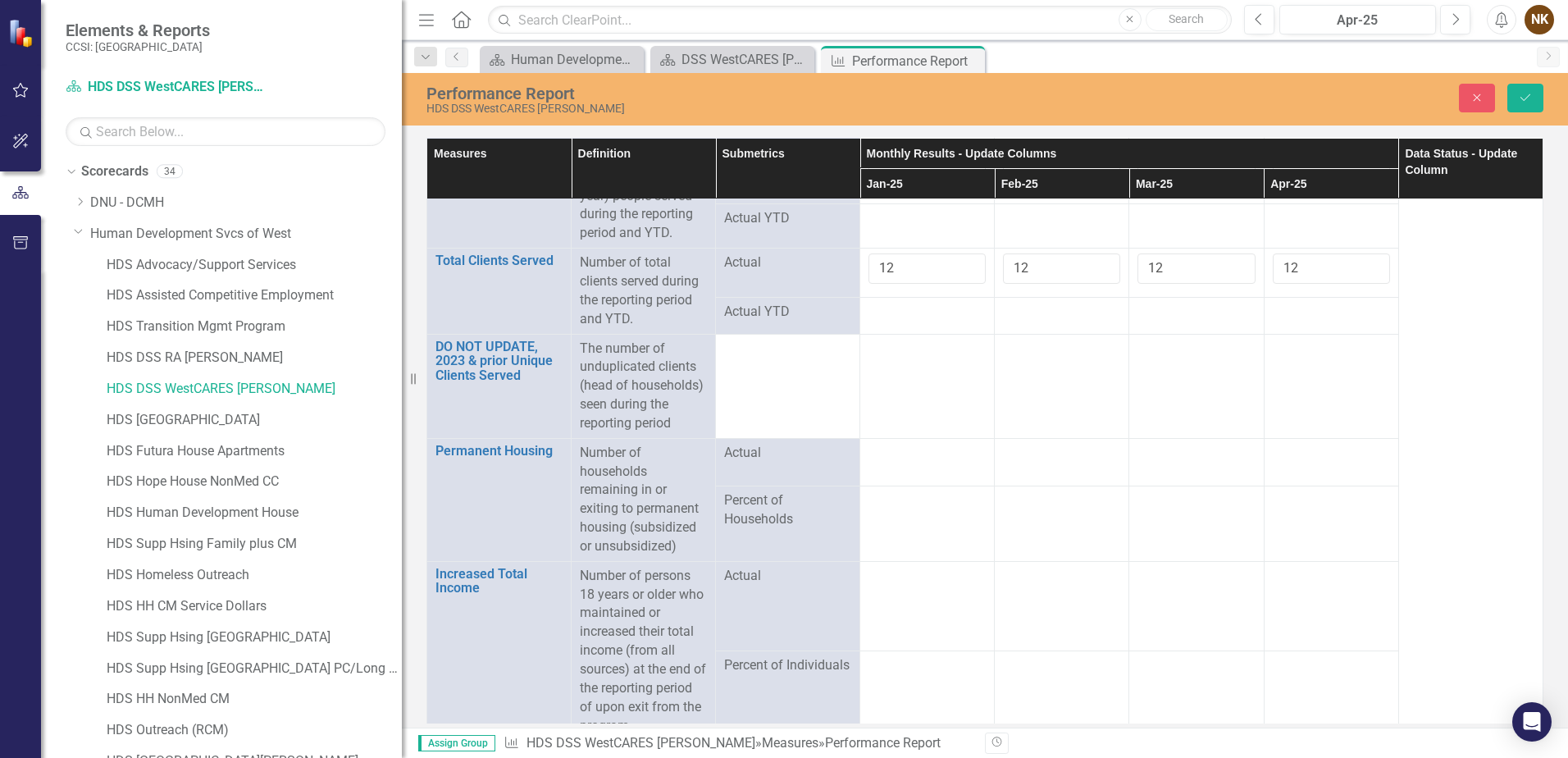
scroll to position [140, 0]
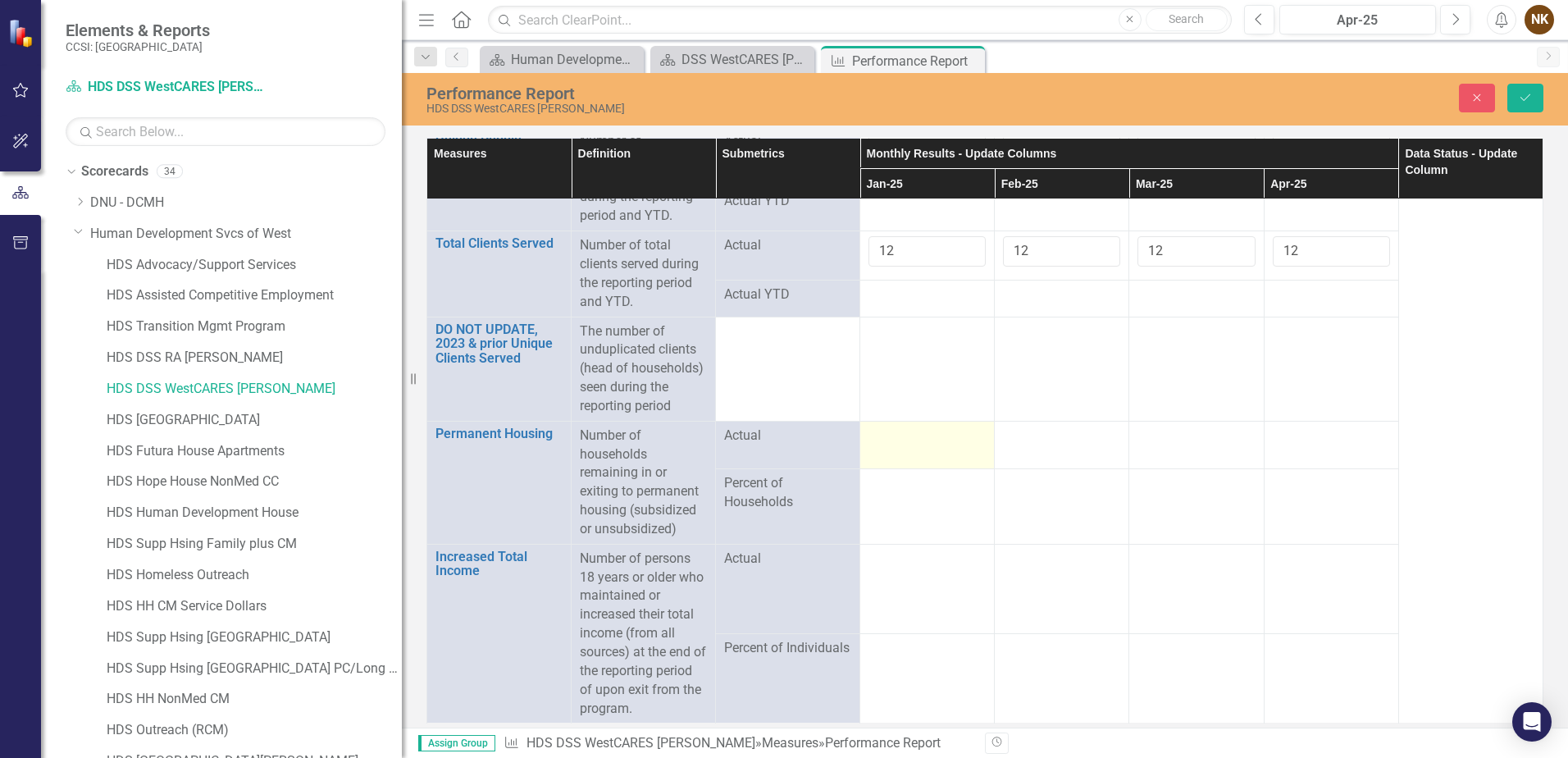
click at [914, 449] on td at bounding box center [927, 445] width 135 height 47
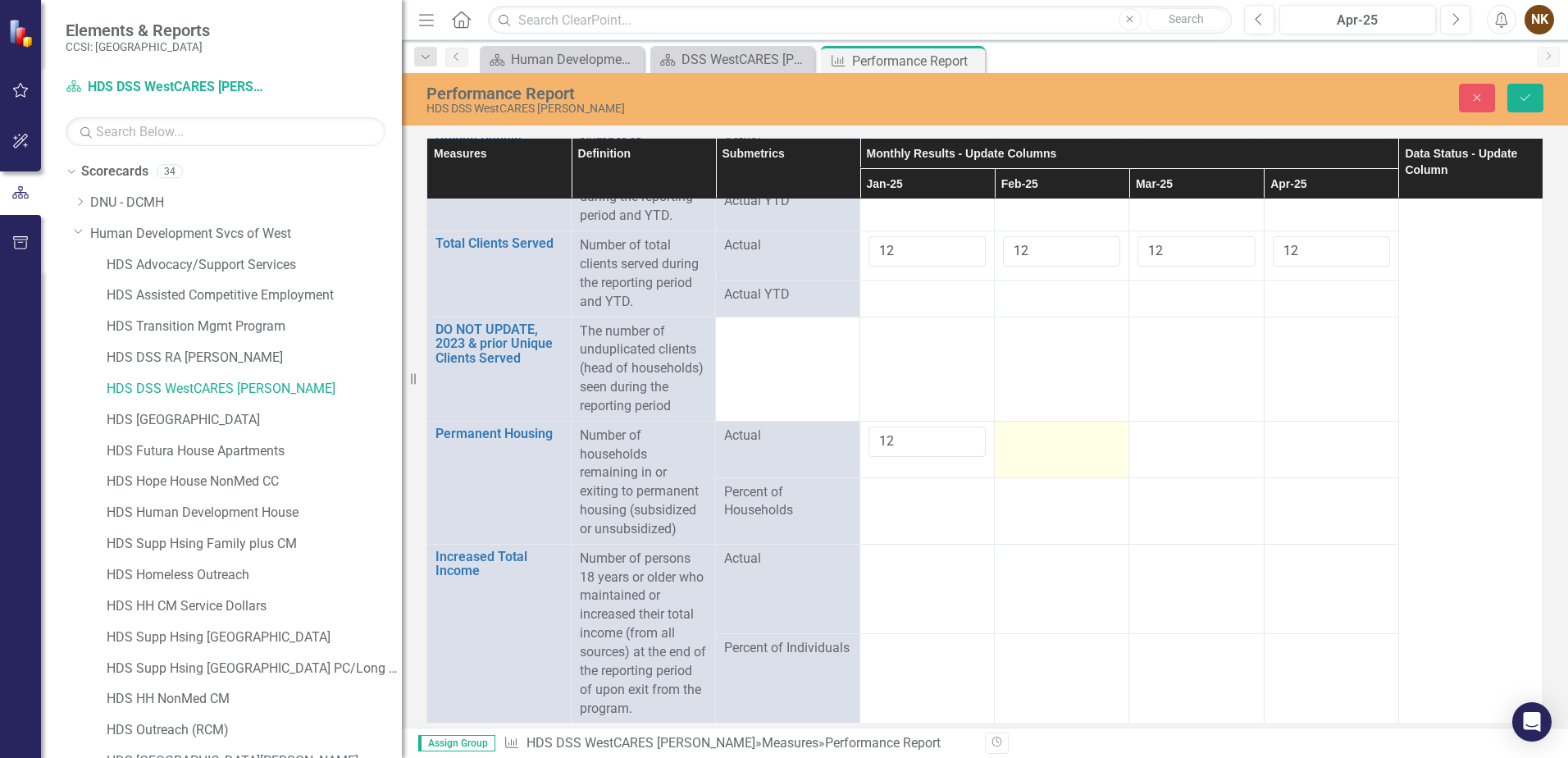
type input "12"
click at [1014, 453] on td at bounding box center [1062, 450] width 135 height 57
type input "12"
click at [1155, 447] on td at bounding box center [1197, 450] width 135 height 57
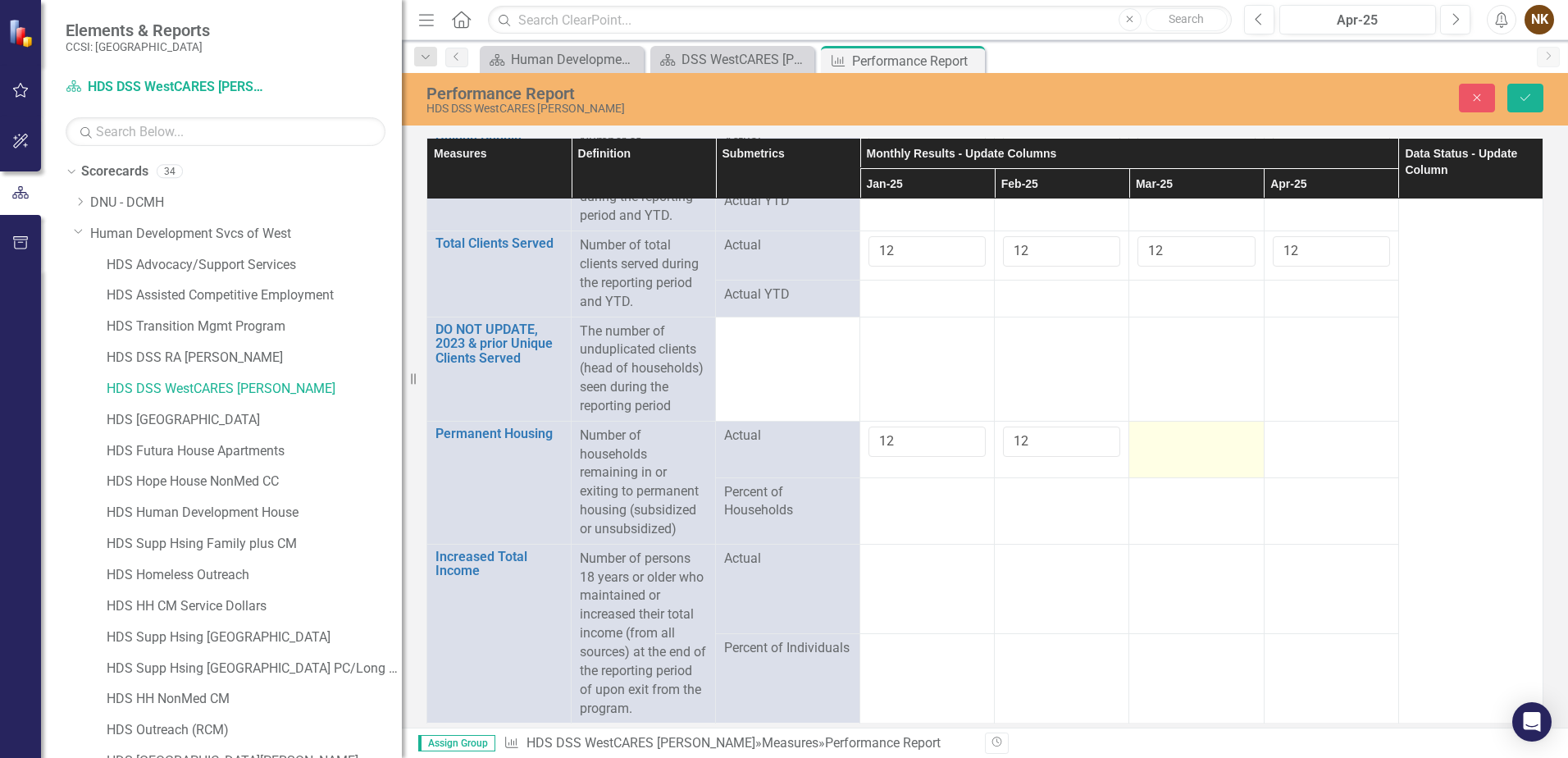
click at [1155, 447] on td at bounding box center [1197, 450] width 135 height 57
click at [1155, 447] on input "number" at bounding box center [1196, 441] width 117 height 31
type input "12"
click at [1299, 443] on div at bounding box center [1331, 436] width 117 height 20
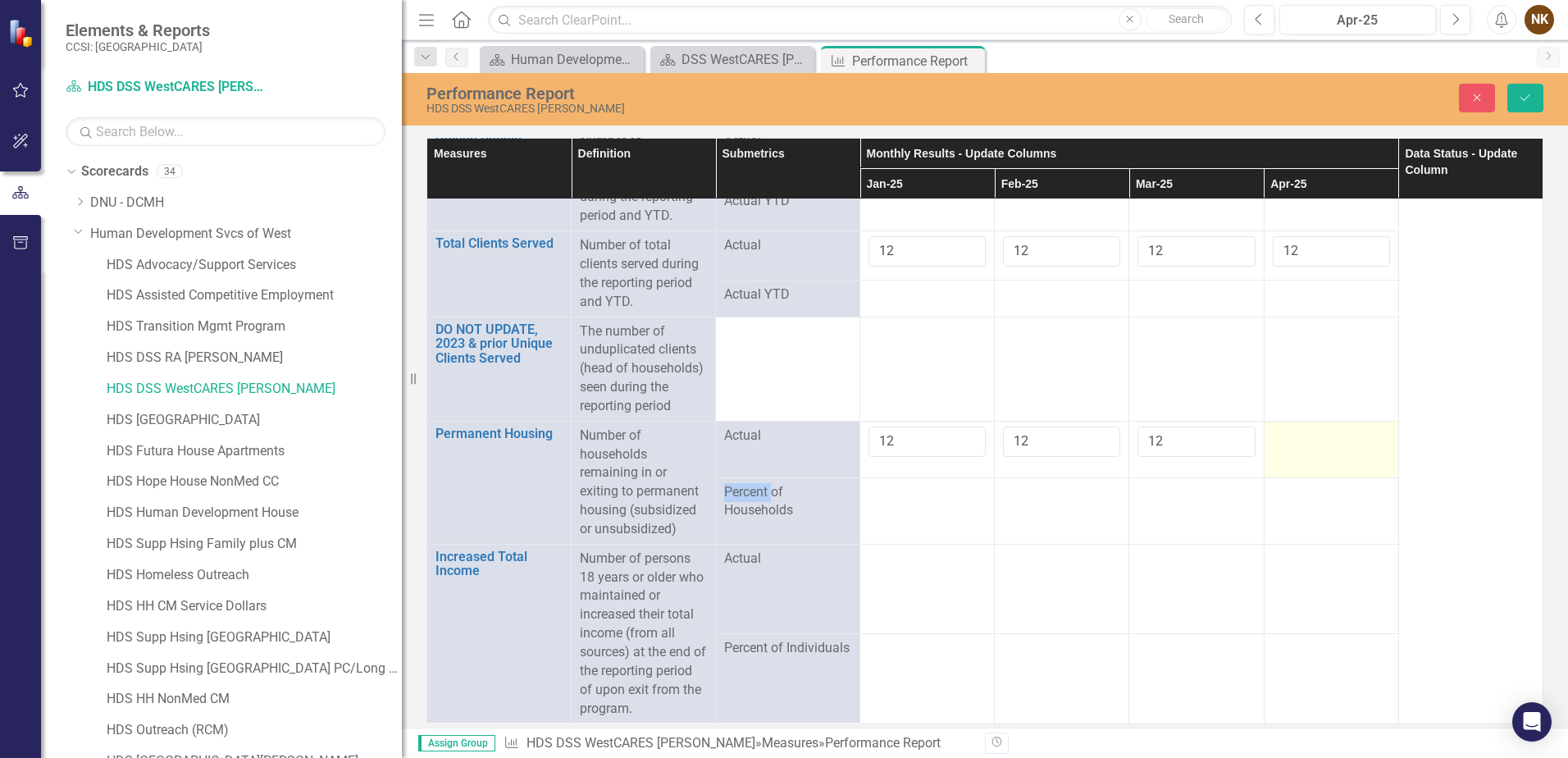
click at [1299, 443] on div at bounding box center [1331, 436] width 117 height 20
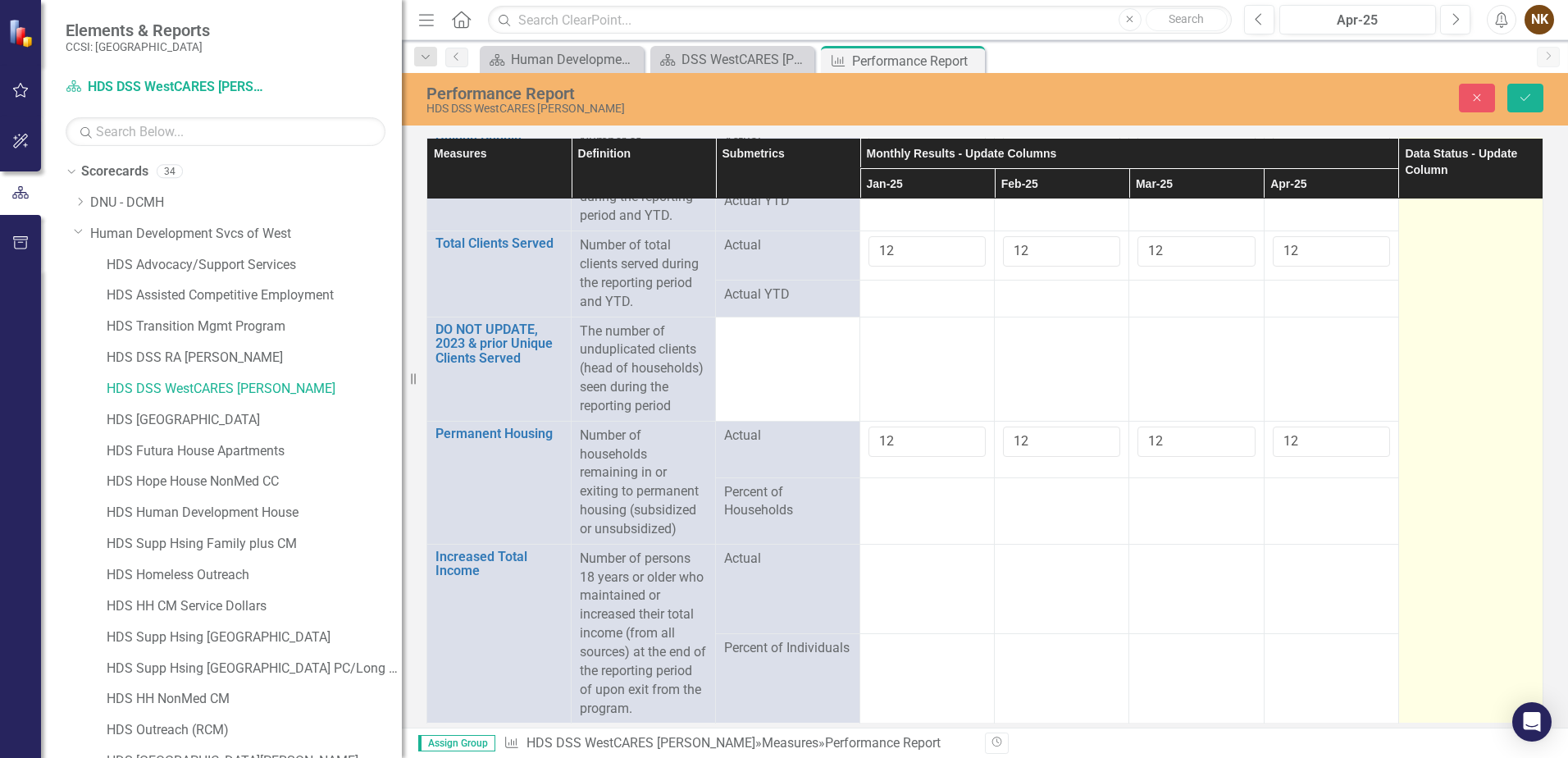
type input "12"
click at [1406, 474] on td at bounding box center [1471, 392] width 145 height 663
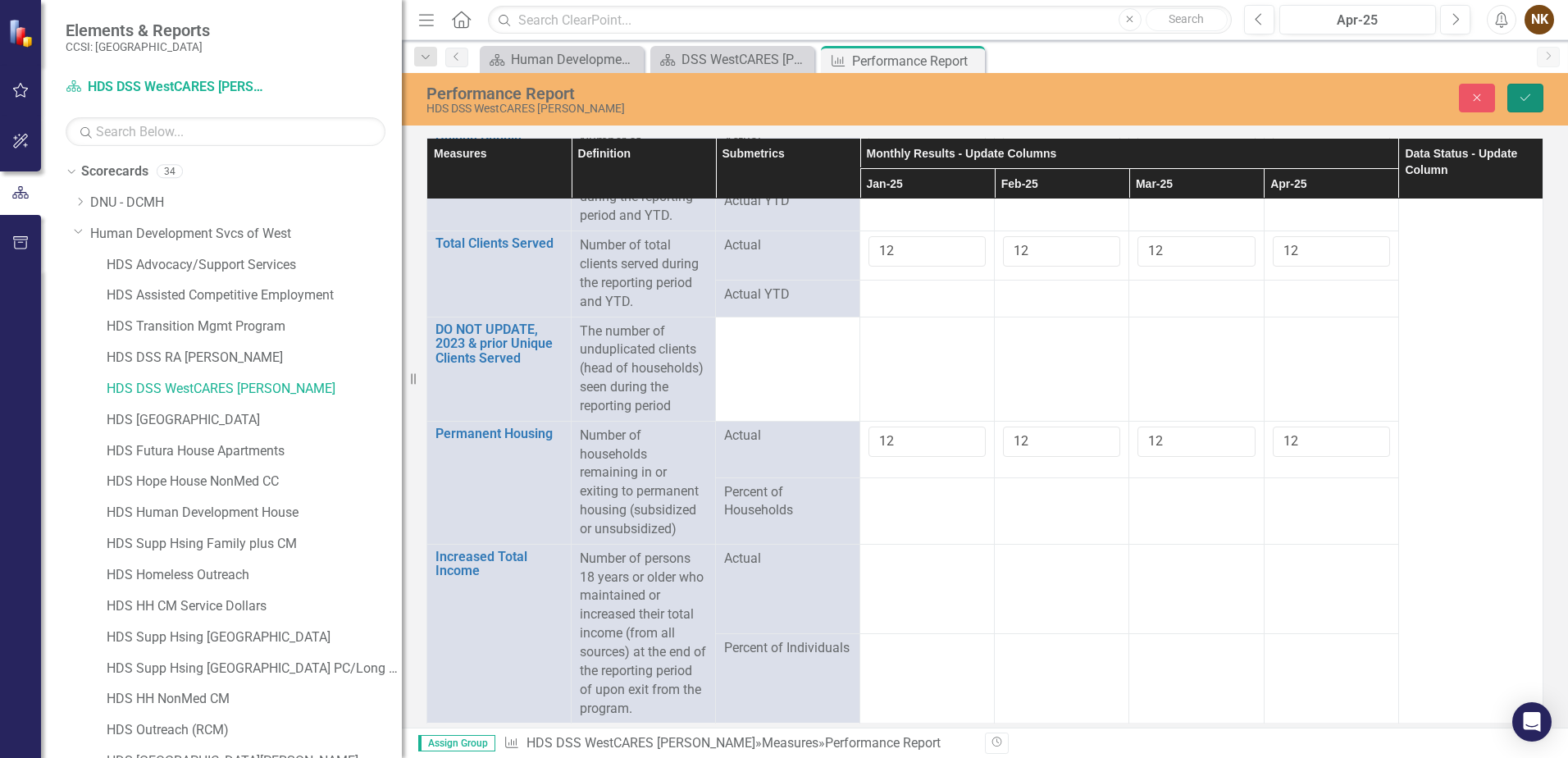
click at [1532, 92] on icon "Save" at bounding box center [1526, 97] width 15 height 12
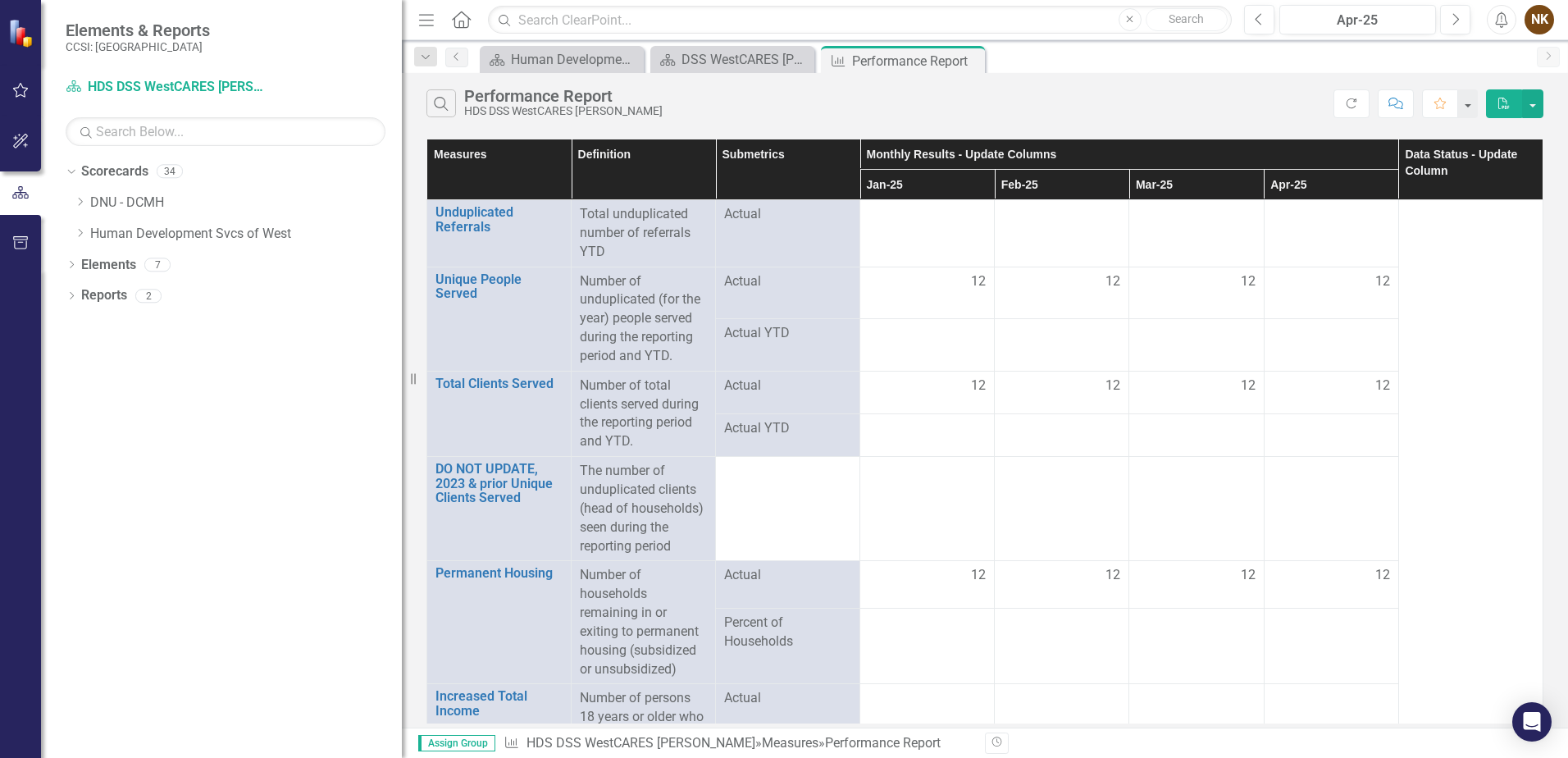
scroll to position [141, 0]
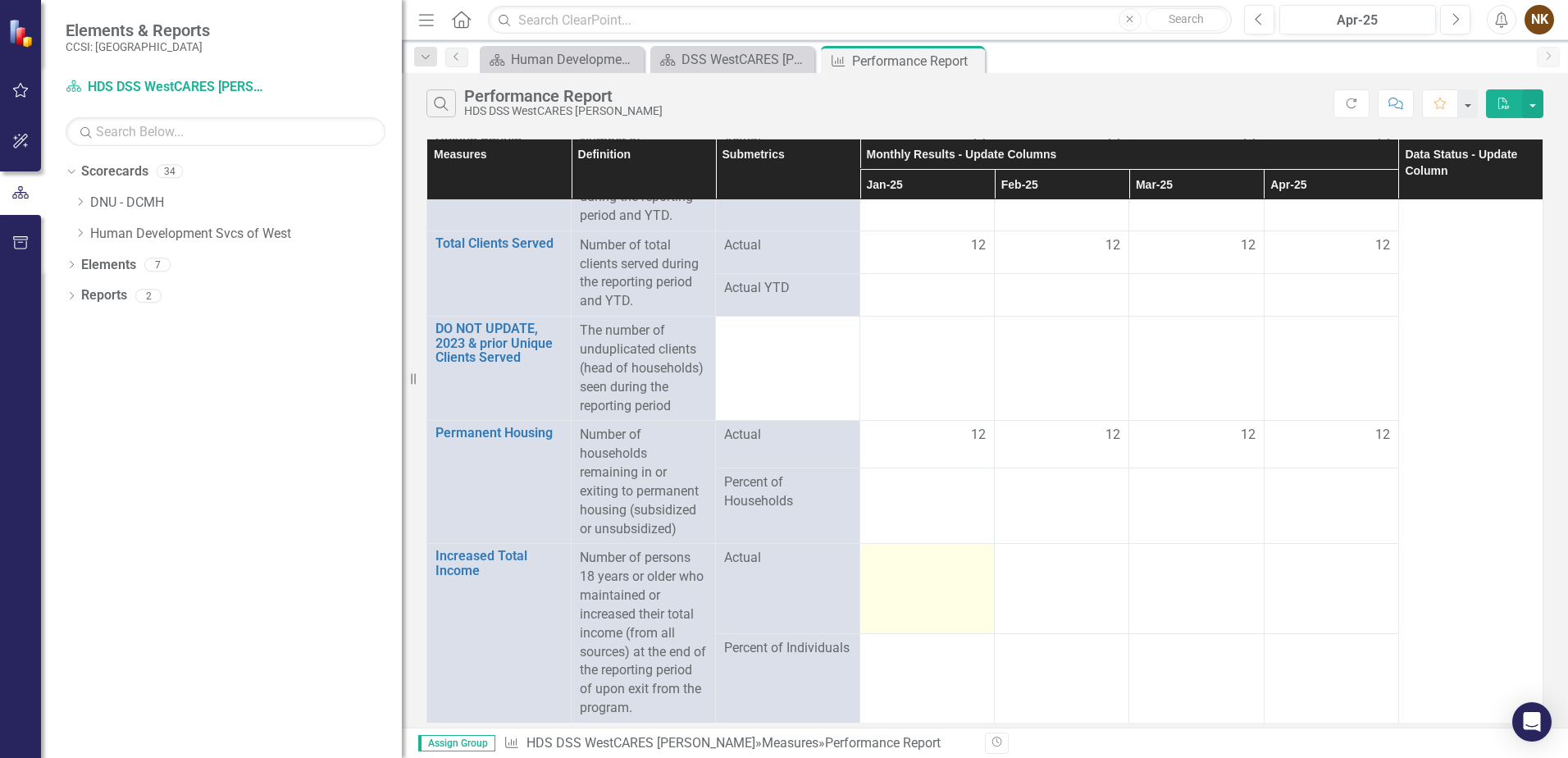
click at [928, 576] on td at bounding box center [927, 589] width 135 height 90
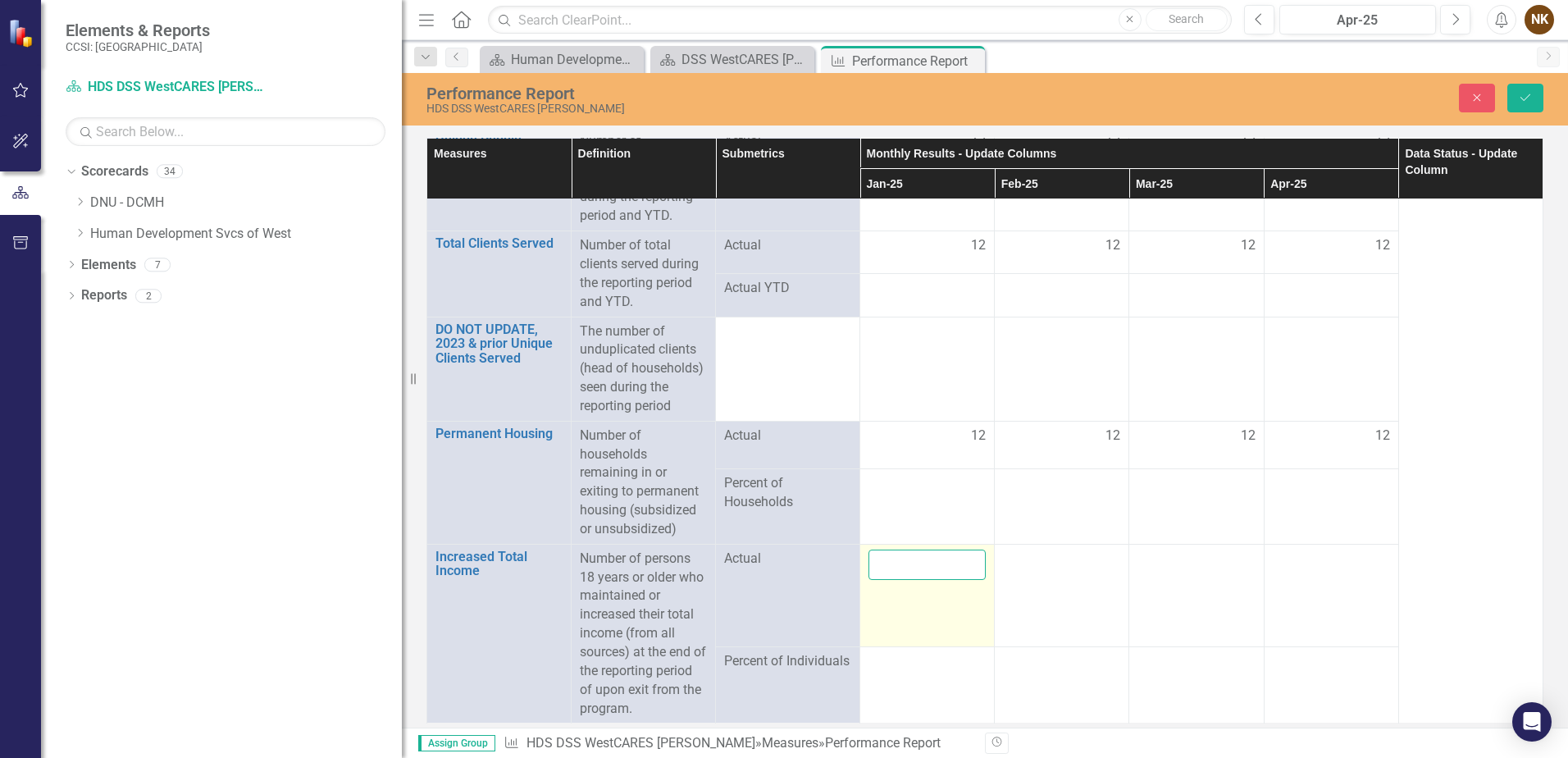
scroll to position [140, 0]
click at [928, 576] on input "number" at bounding box center [927, 564] width 117 height 31
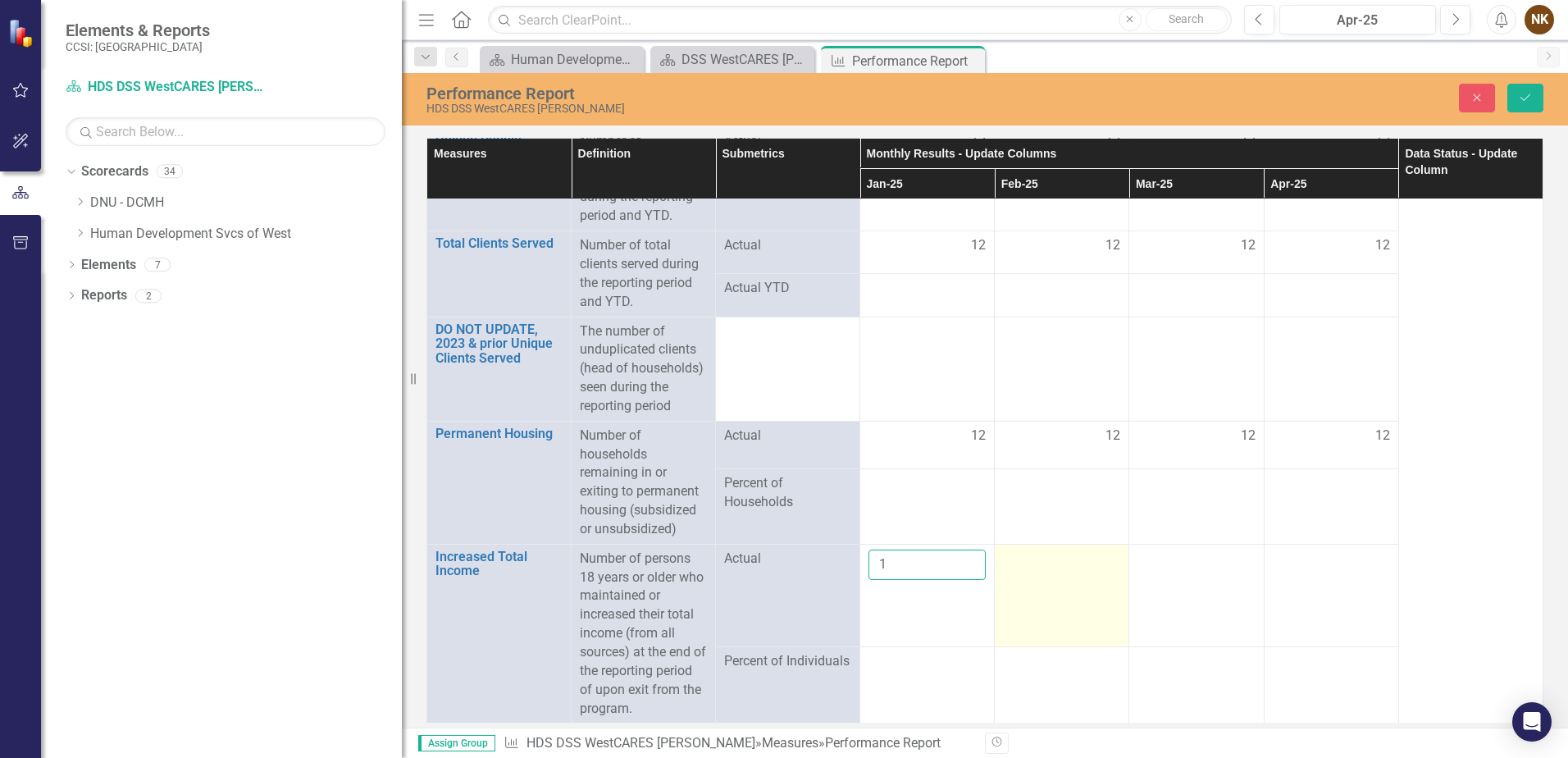
type input "1"
click at [1021, 548] on td at bounding box center [1062, 596] width 135 height 102
click at [1044, 563] on div at bounding box center [1061, 559] width 117 height 20
click at [1044, 563] on input "number" at bounding box center [1061, 564] width 117 height 31
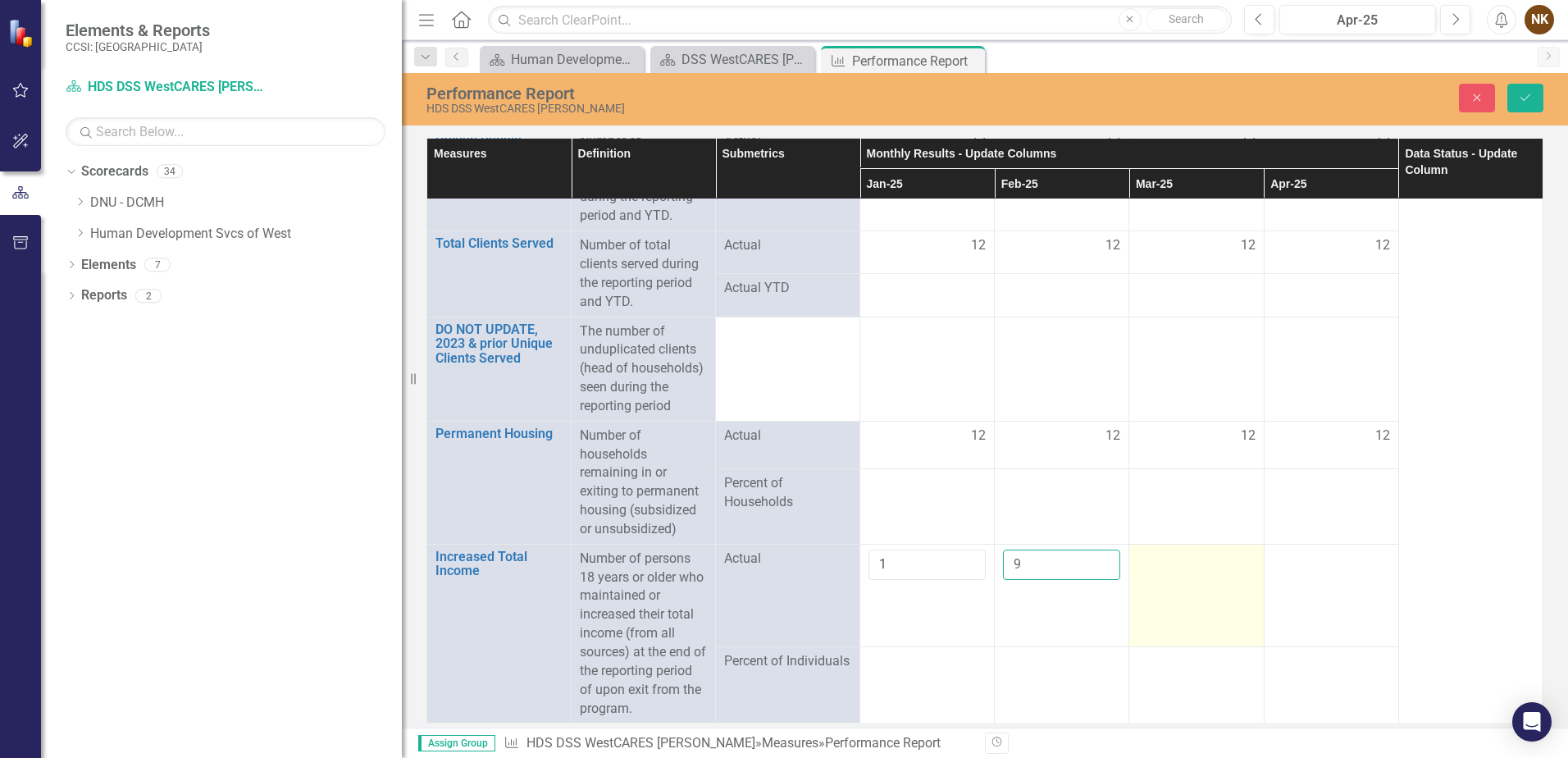
type input "9"
click at [1221, 575] on td at bounding box center [1197, 596] width 135 height 102
click at [1218, 574] on td at bounding box center [1197, 596] width 135 height 102
click at [1201, 572] on input "number" at bounding box center [1196, 564] width 117 height 31
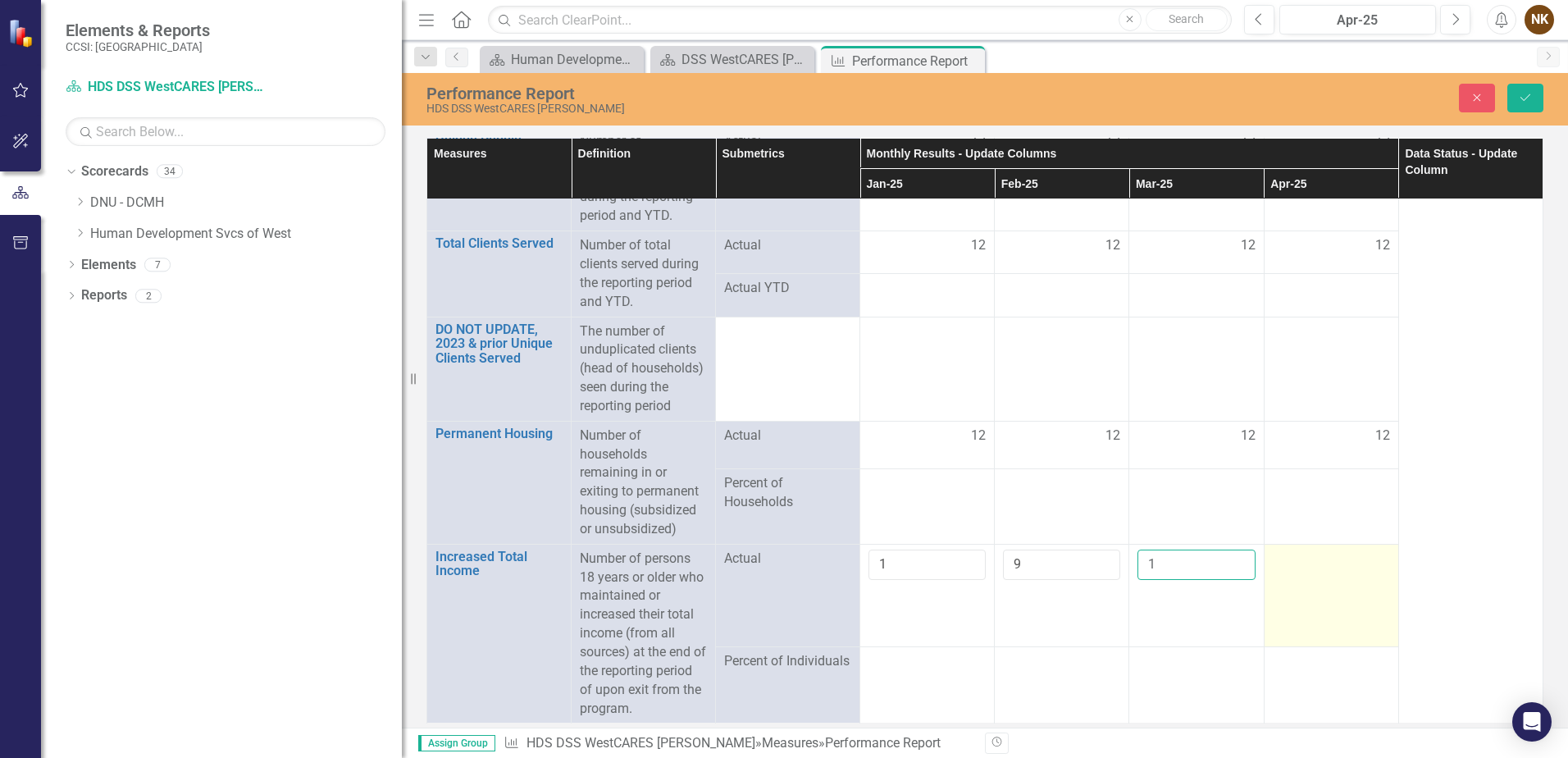
type input "1"
click at [1316, 566] on div at bounding box center [1331, 559] width 117 height 20
click at [1316, 566] on input "number" at bounding box center [1331, 564] width 117 height 31
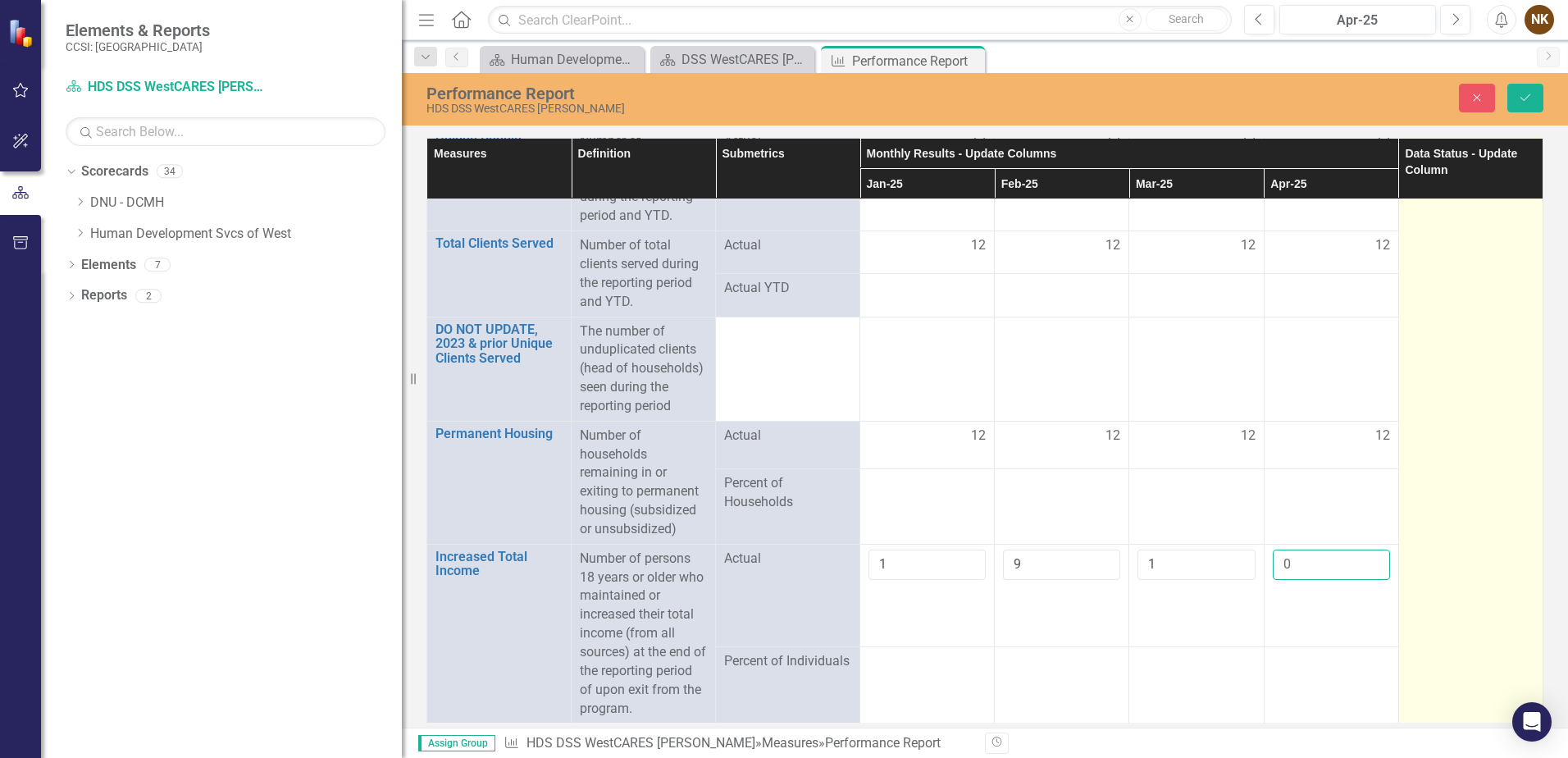
type input "0"
click at [1448, 557] on td at bounding box center [1471, 392] width 145 height 663
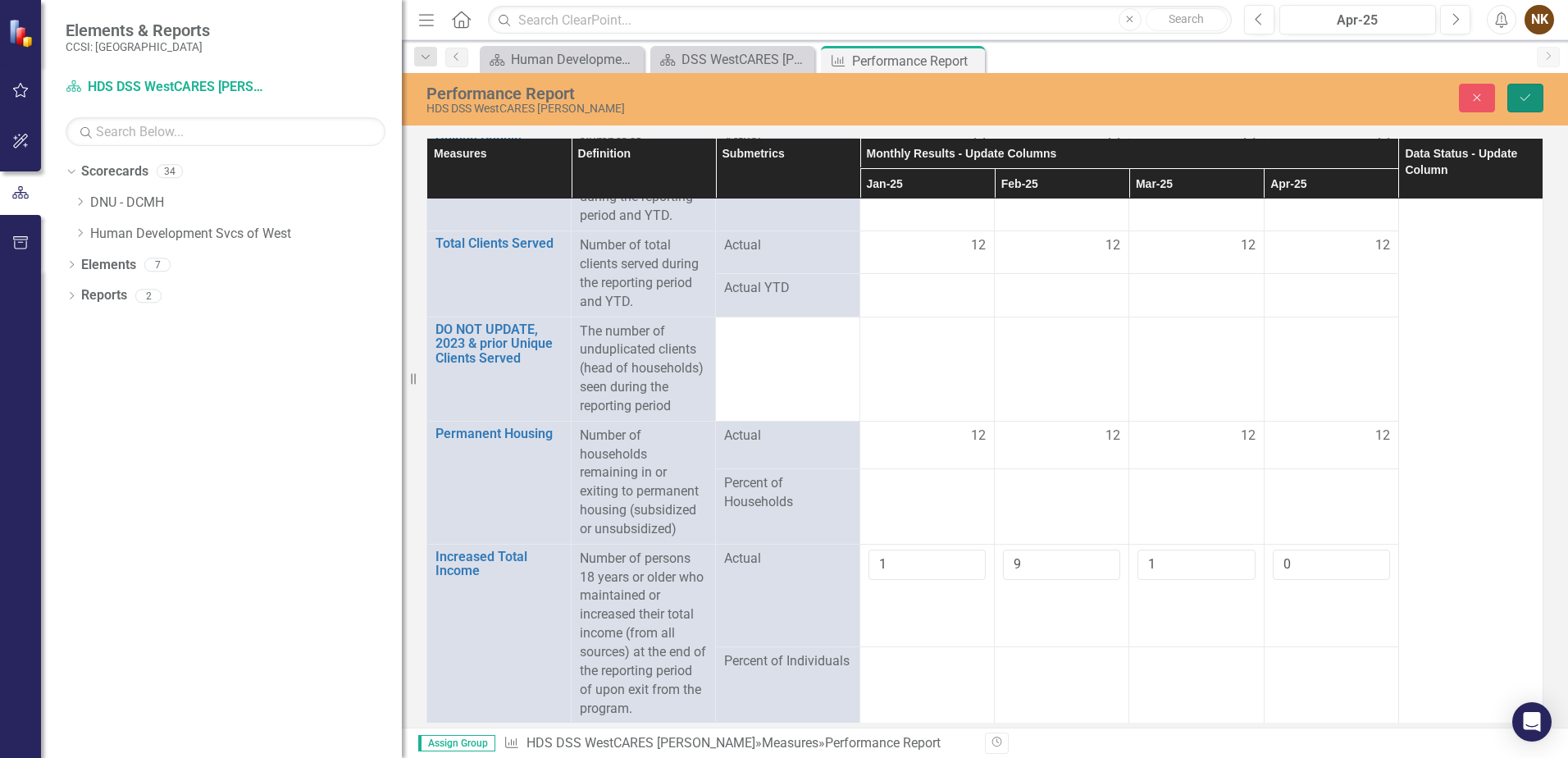
click at [1512, 100] on button "Save" at bounding box center [1526, 97] width 36 height 29
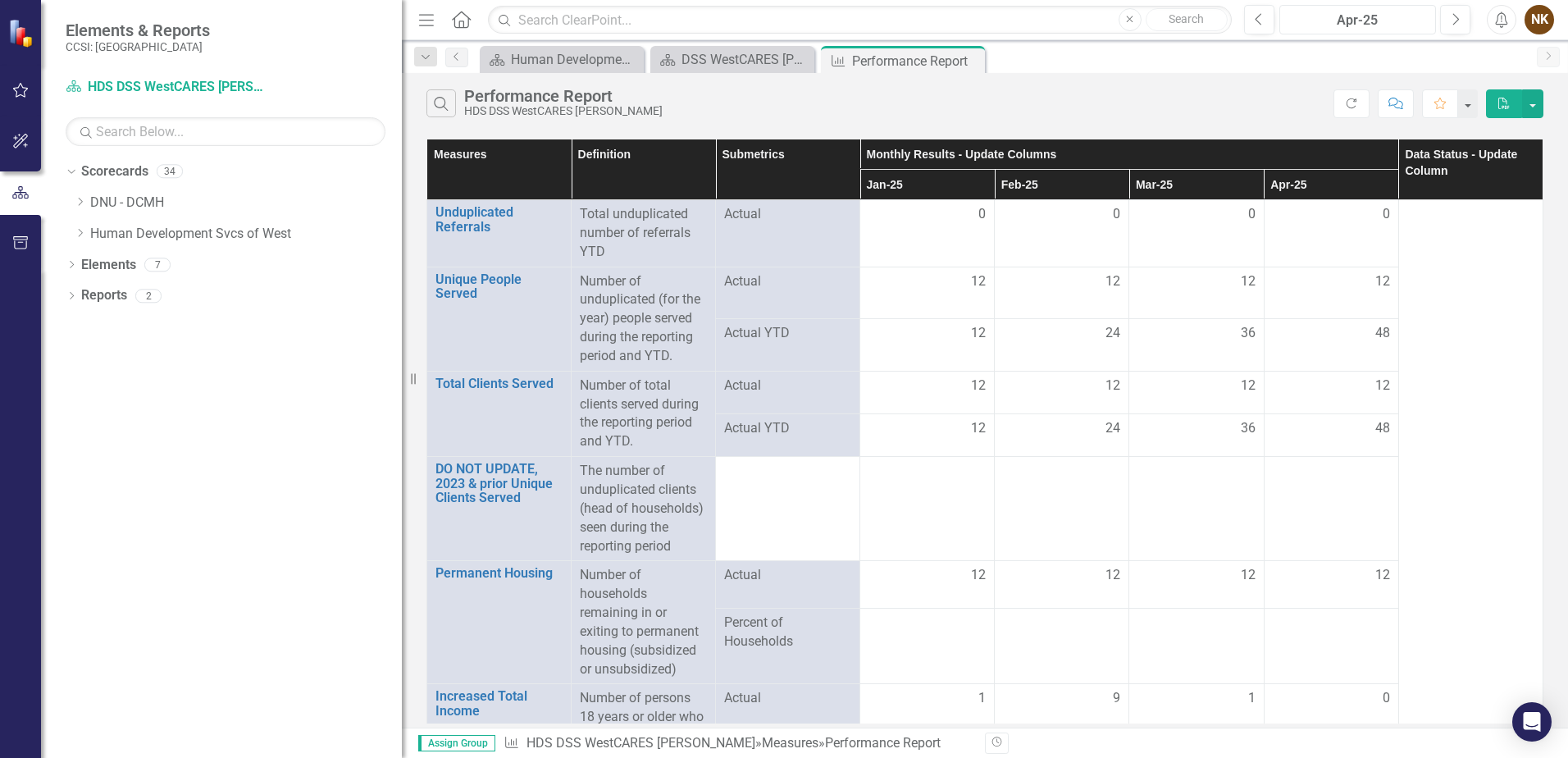
click at [1386, 24] on div "Apr-25" at bounding box center [1358, 21] width 146 height 20
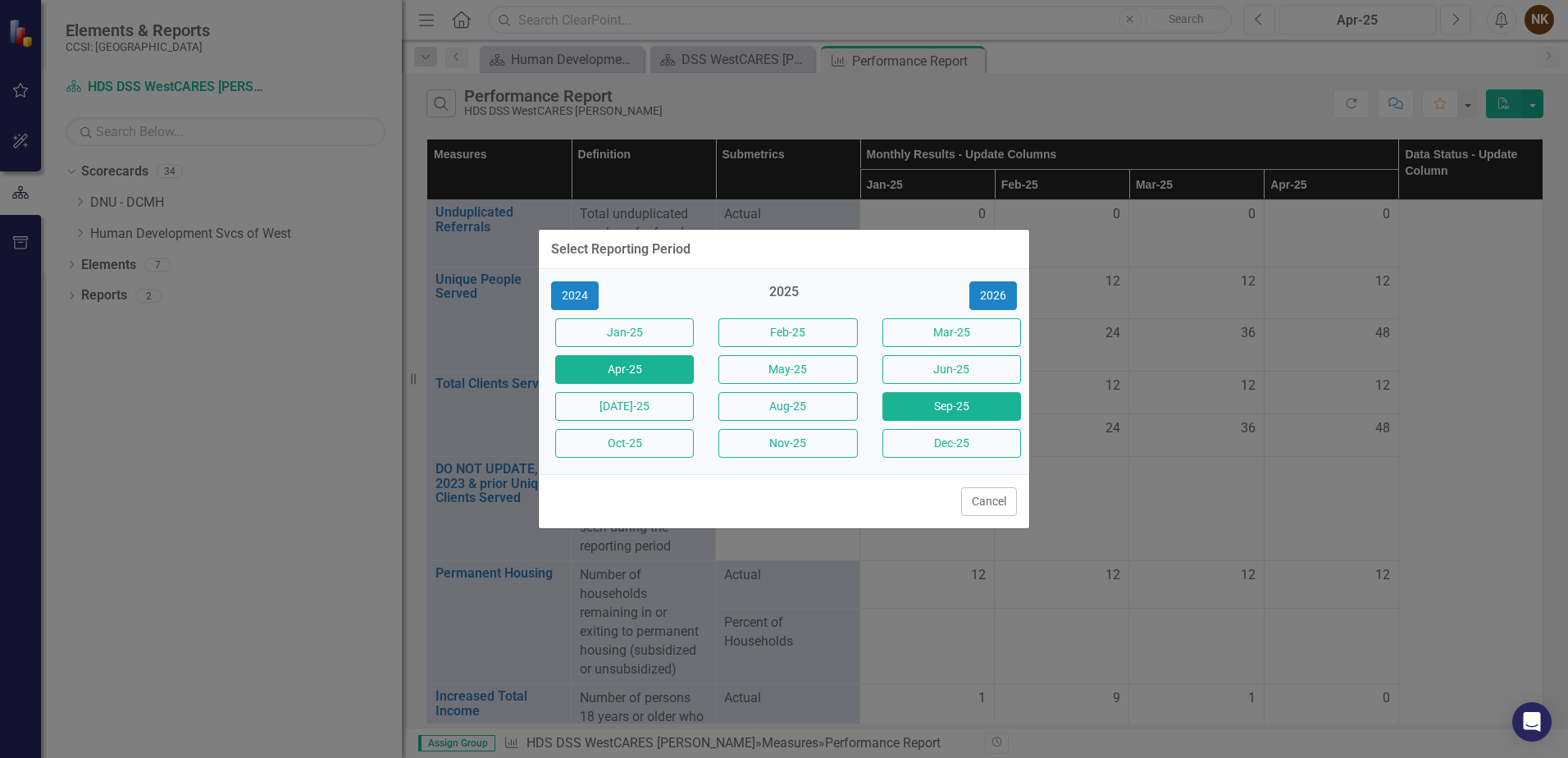
click at [933, 412] on button "Sep-25" at bounding box center [952, 406] width 139 height 29
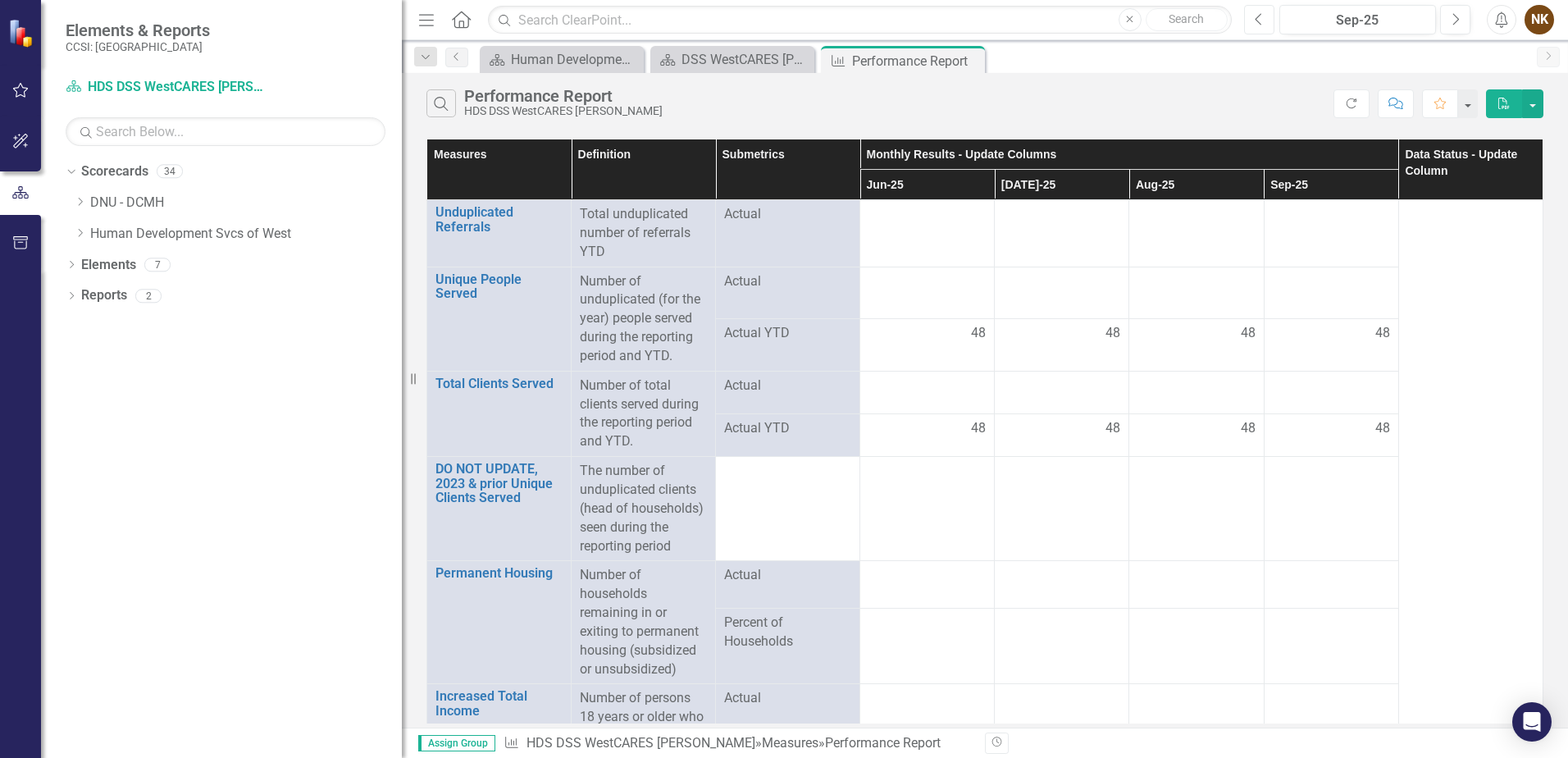
click at [1256, 18] on icon "Previous" at bounding box center [1259, 20] width 9 height 15
click at [907, 223] on div at bounding box center [927, 215] width 117 height 20
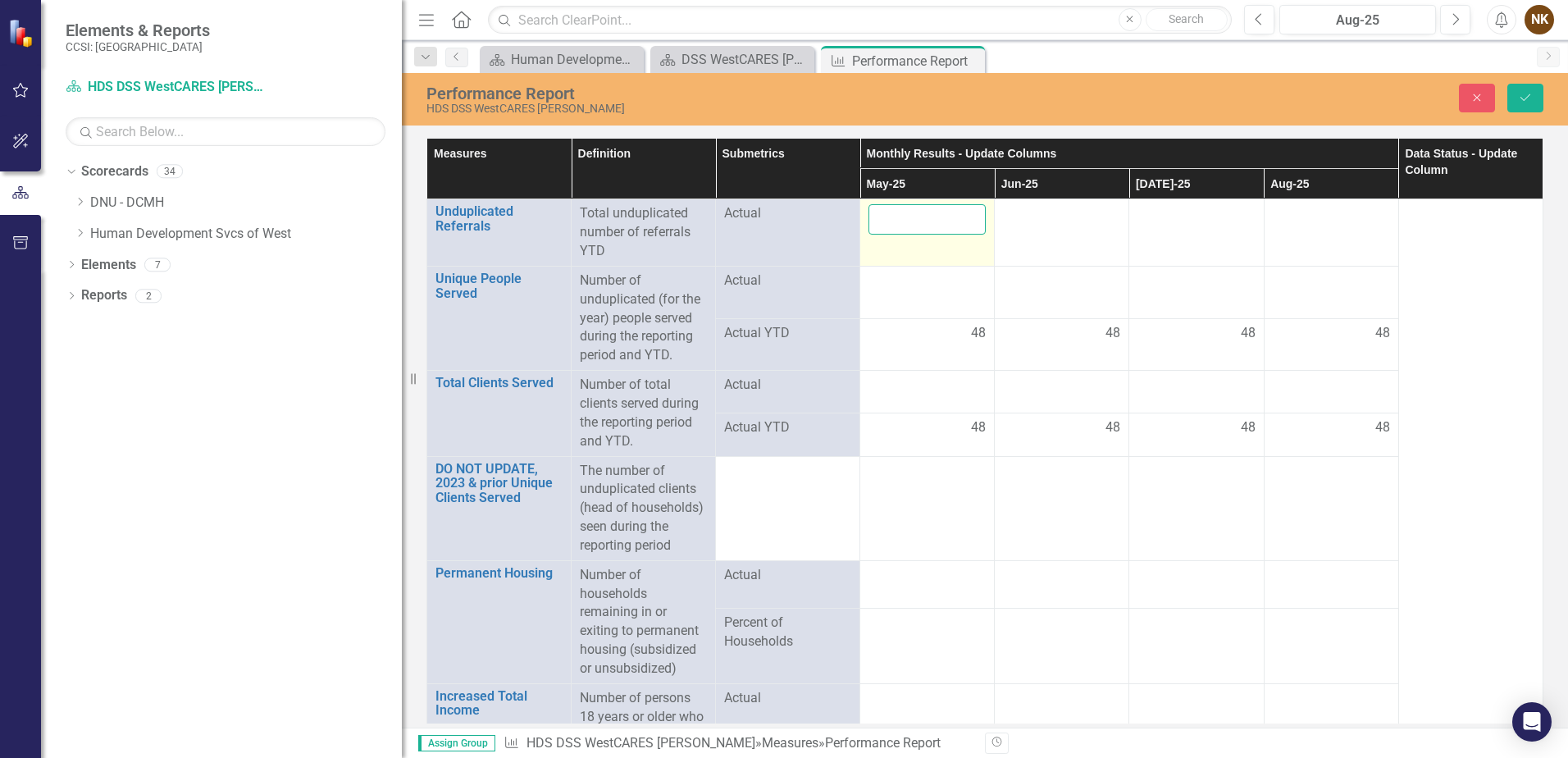
click at [907, 223] on input "number" at bounding box center [927, 220] width 117 height 31
type input "0"
click at [1027, 221] on div at bounding box center [1061, 215] width 117 height 20
type input "0"
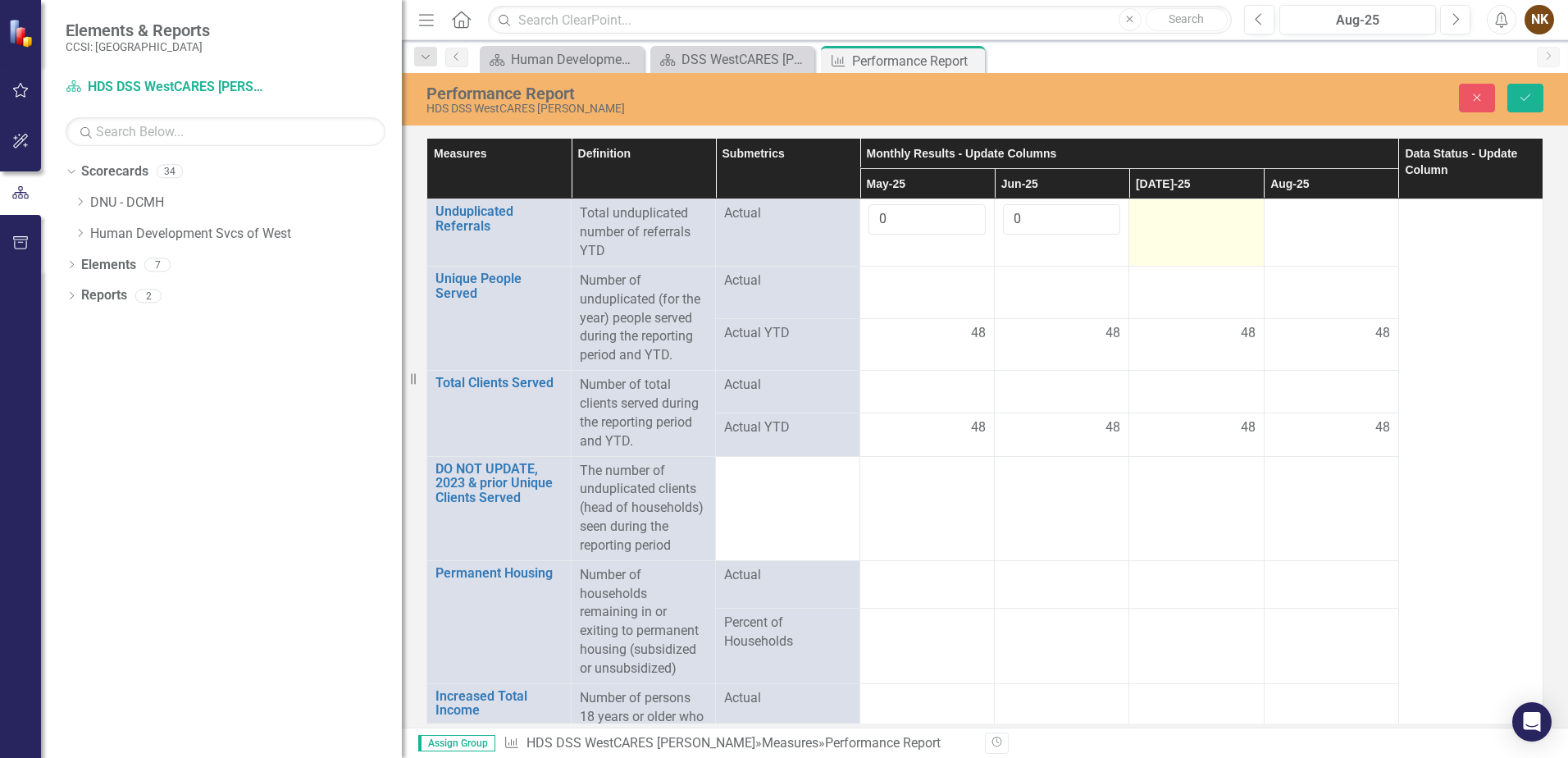
click at [1166, 221] on div at bounding box center [1196, 215] width 117 height 20
click at [1166, 221] on div at bounding box center [1196, 215] width 117 height 20
click at [1166, 221] on input "number" at bounding box center [1196, 220] width 117 height 31
type input "0"
click at [1317, 217] on div at bounding box center [1331, 215] width 117 height 20
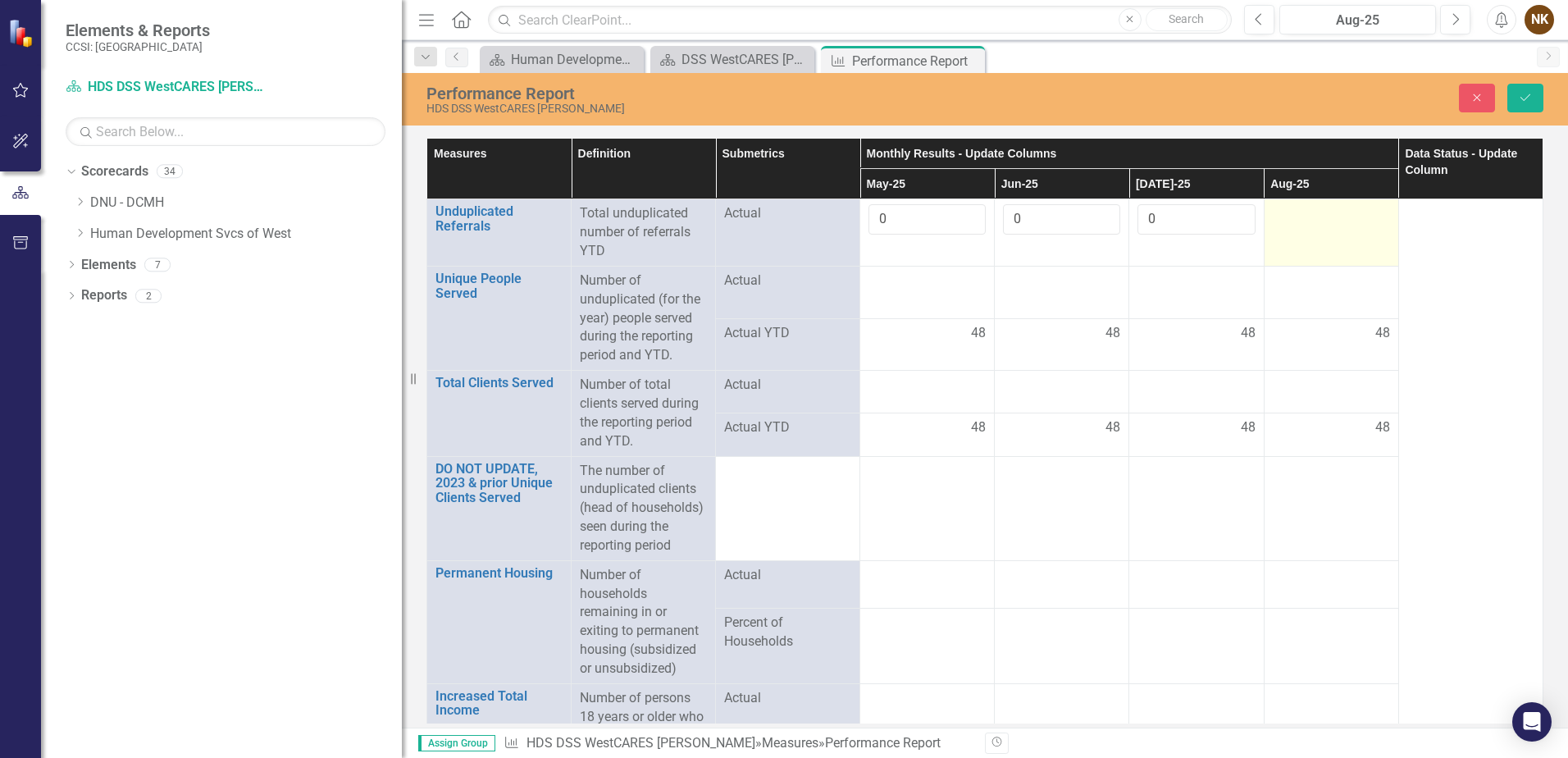
click at [1317, 217] on div at bounding box center [1331, 215] width 117 height 20
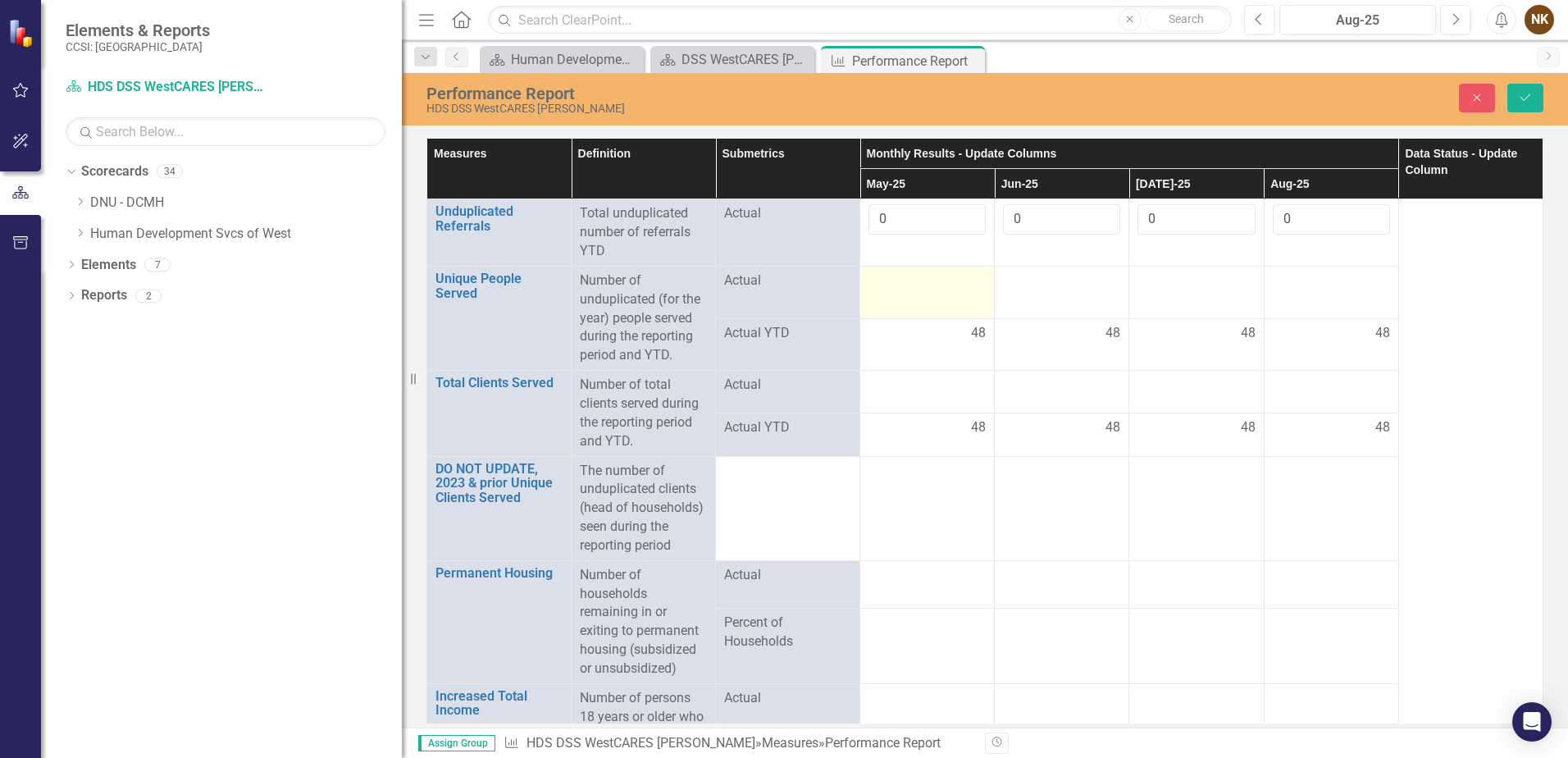
type input "0"
click at [879, 285] on div at bounding box center [927, 282] width 117 height 20
type input "12"
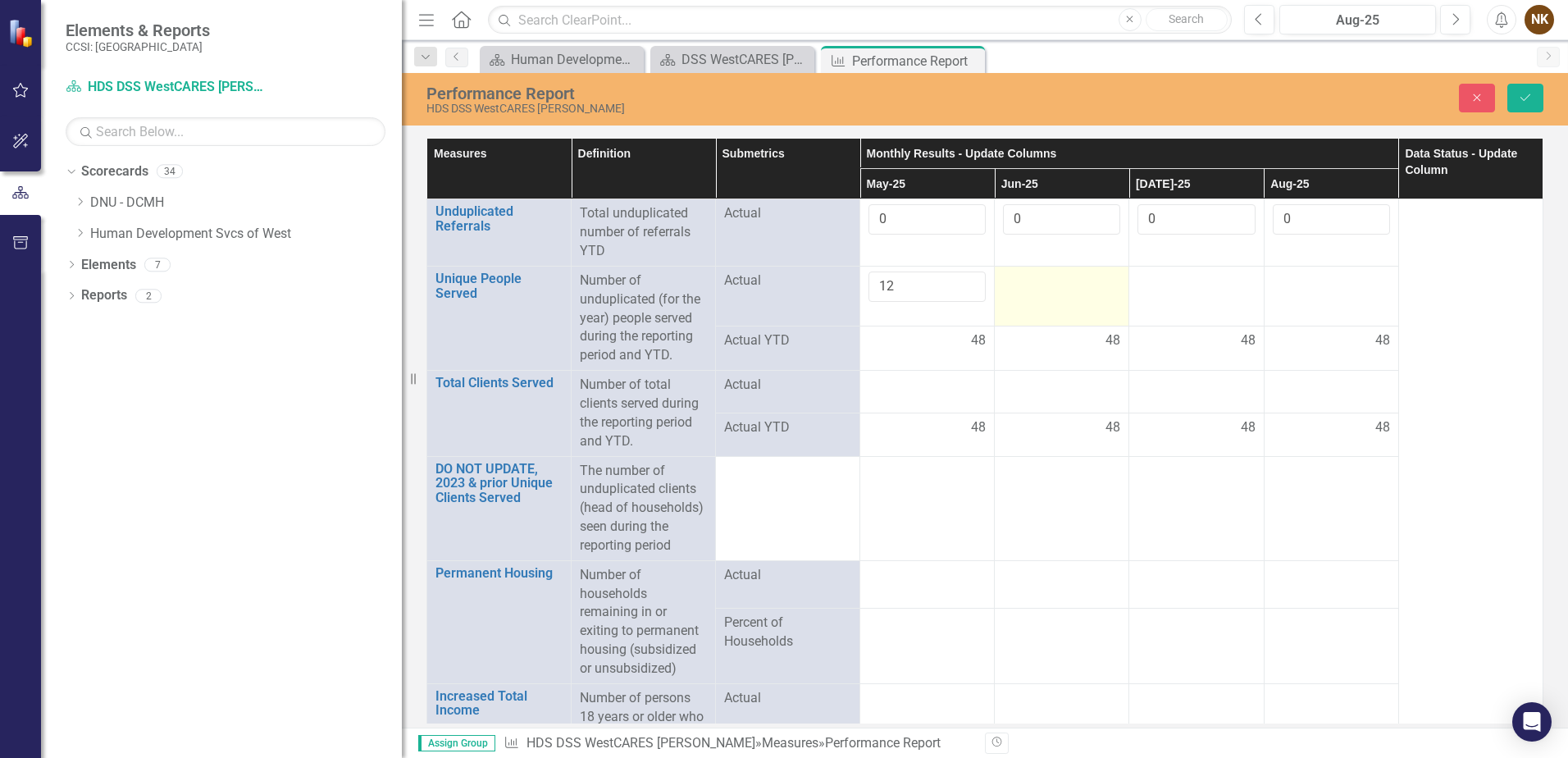
click at [1054, 297] on td at bounding box center [1062, 295] width 135 height 60
click at [1054, 297] on input "number" at bounding box center [1061, 286] width 117 height 31
type input "12"
click at [1160, 280] on div at bounding box center [1196, 282] width 117 height 20
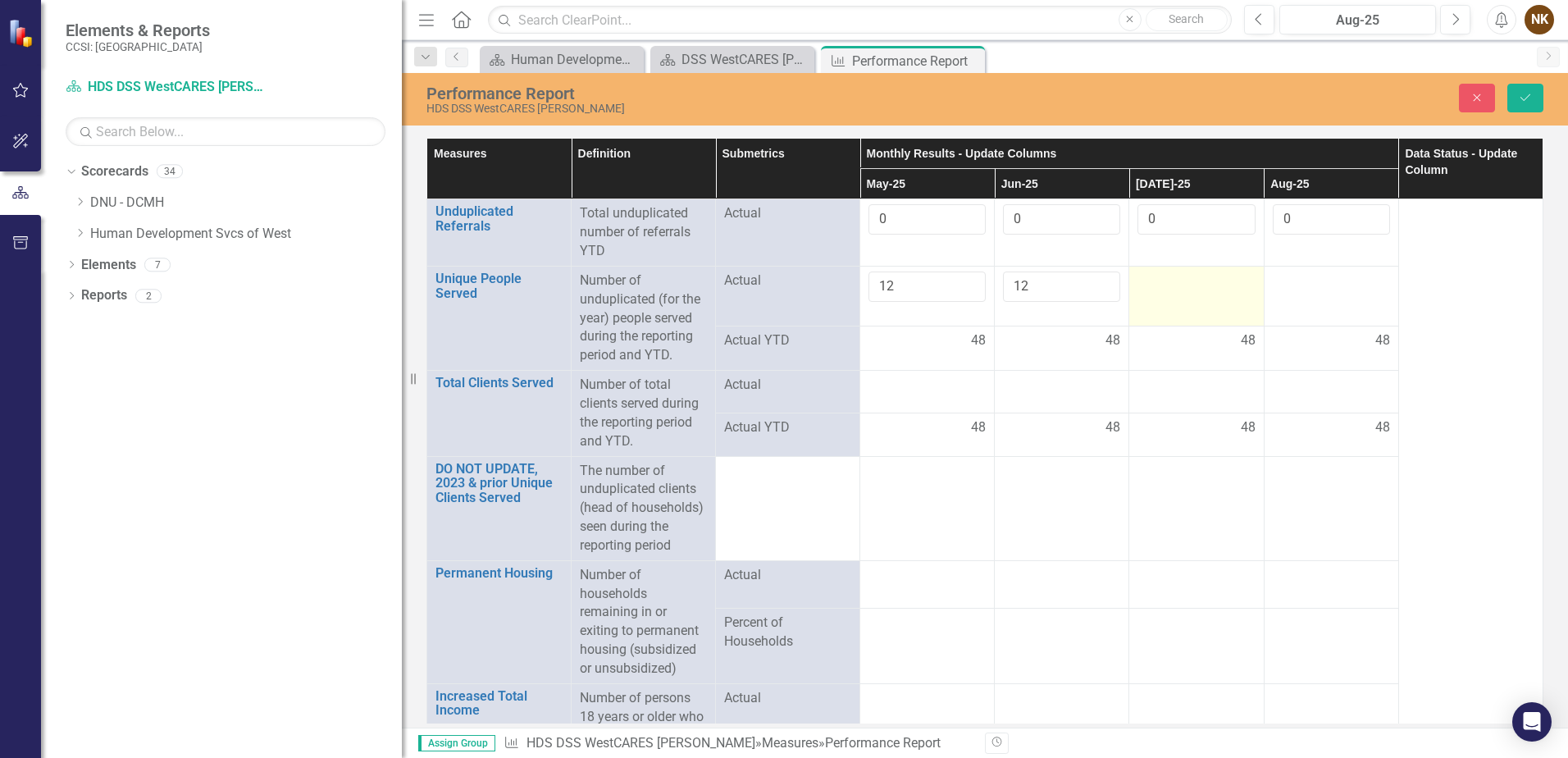
click at [1160, 280] on div at bounding box center [1196, 282] width 117 height 20
click at [1160, 280] on input "number" at bounding box center [1196, 286] width 117 height 31
type input "12"
click at [1309, 297] on td at bounding box center [1331, 295] width 135 height 60
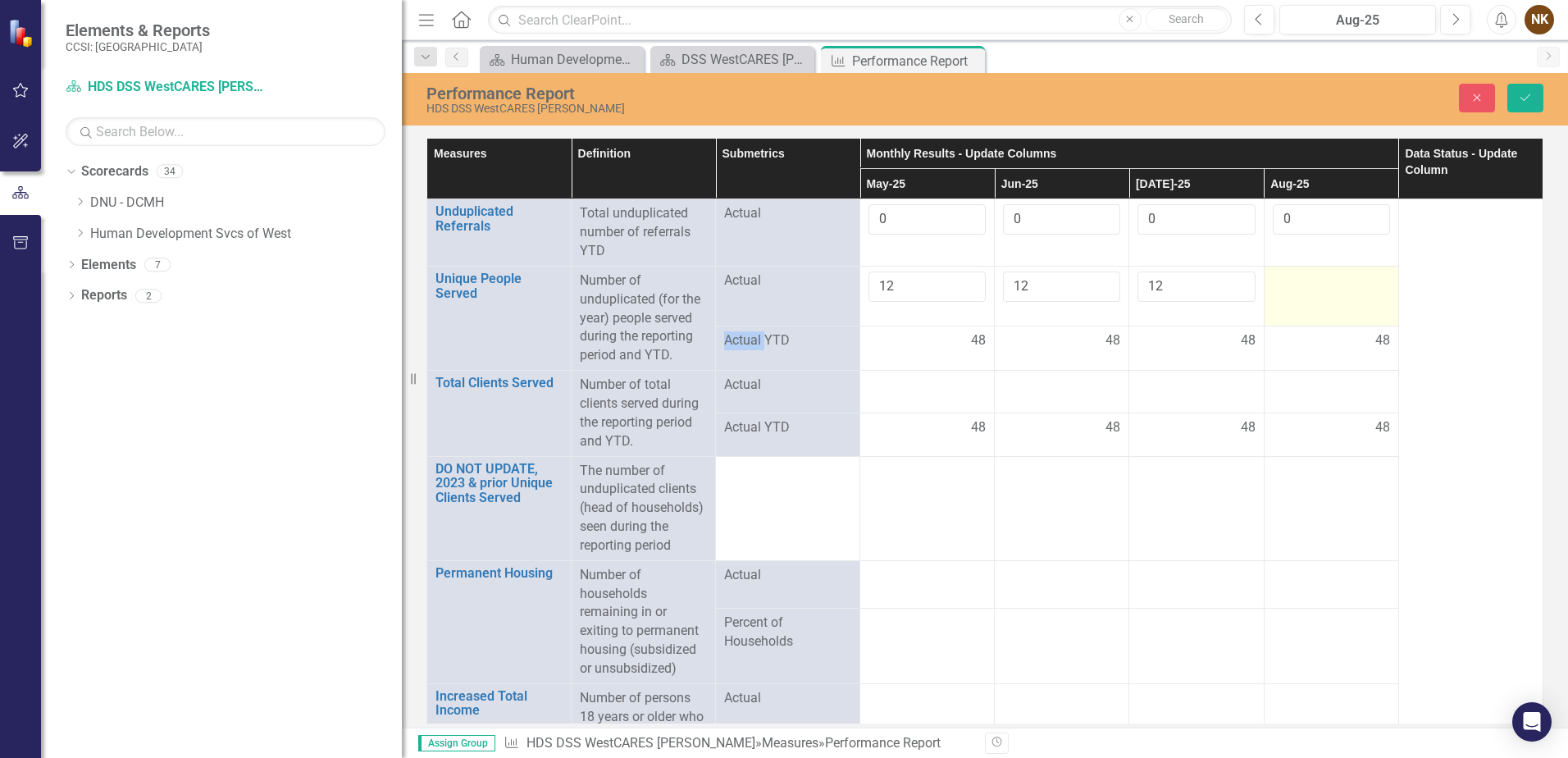
click at [1309, 296] on td at bounding box center [1331, 295] width 135 height 60
click at [1309, 296] on input "number" at bounding box center [1331, 286] width 117 height 31
type input "12"
click at [942, 402] on td at bounding box center [927, 392] width 135 height 42
click at [938, 390] on div at bounding box center [927, 386] width 117 height 20
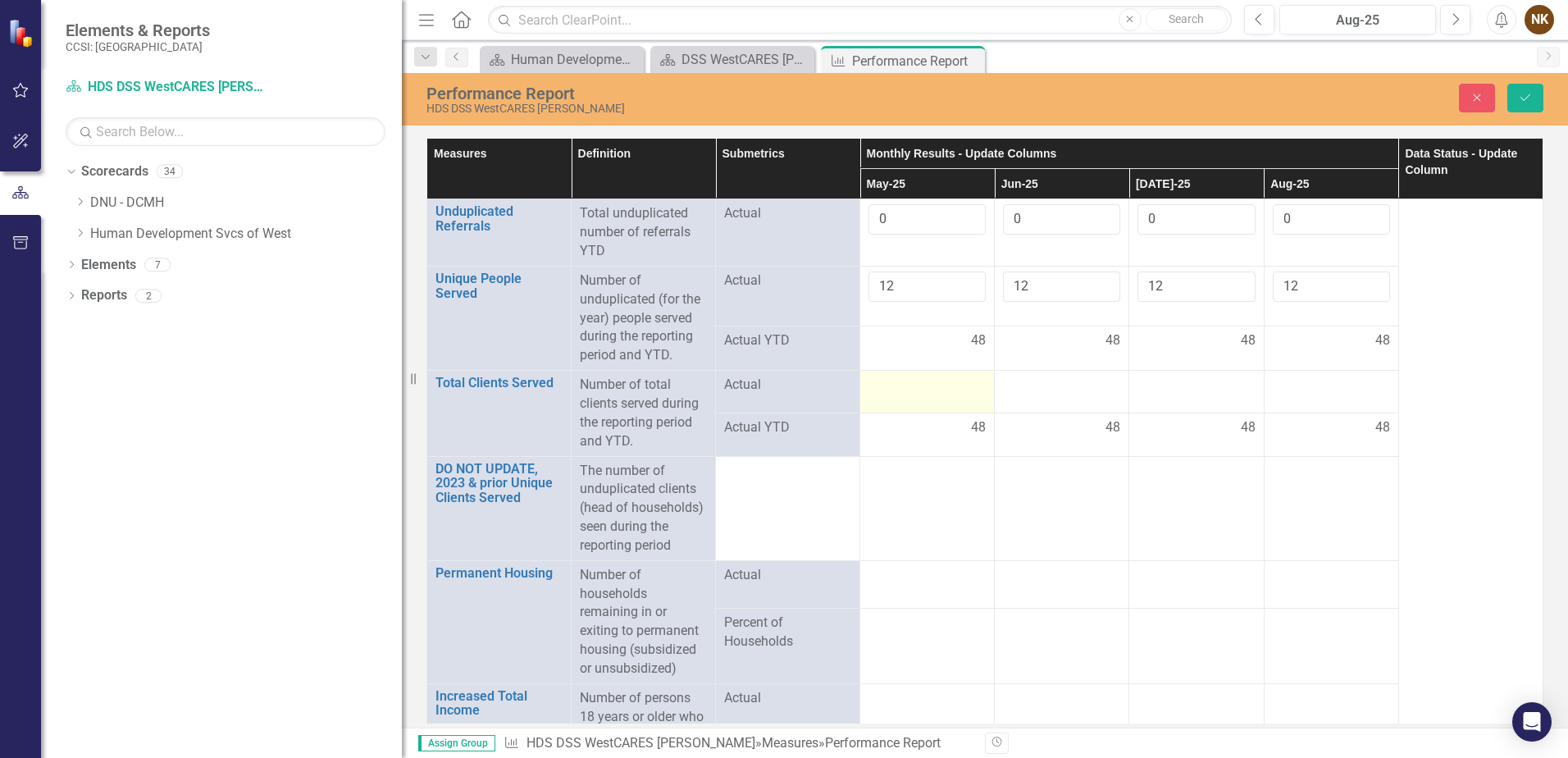
click at [938, 390] on div at bounding box center [927, 386] width 117 height 20
type input "12"
click at [1051, 387] on div at bounding box center [1061, 386] width 117 height 20
click at [1051, 387] on input "number" at bounding box center [1061, 391] width 117 height 31
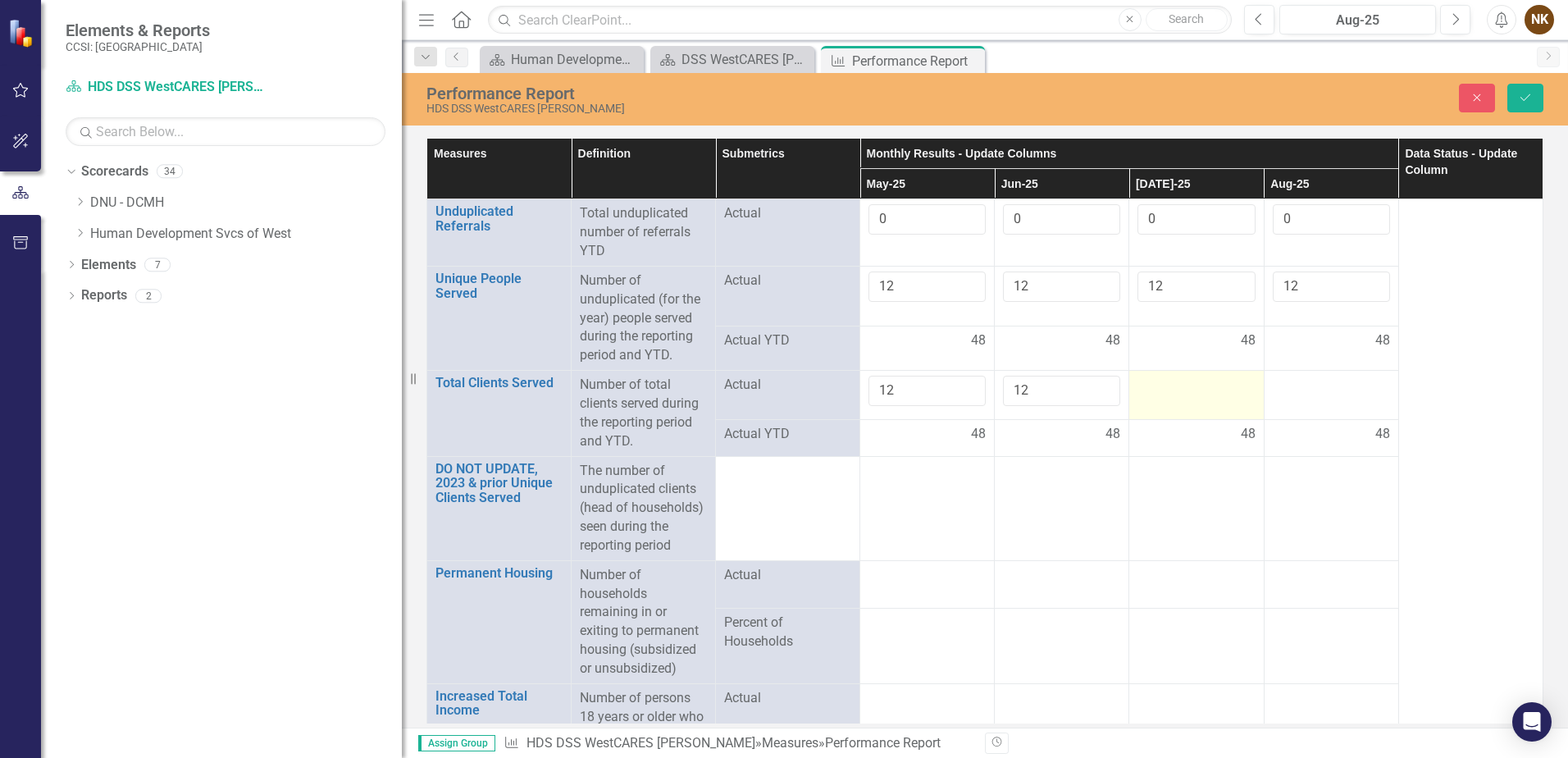
type input "12"
click at [1163, 382] on div at bounding box center [1196, 386] width 117 height 20
type input "12"
click at [1342, 385] on div at bounding box center [1331, 386] width 117 height 20
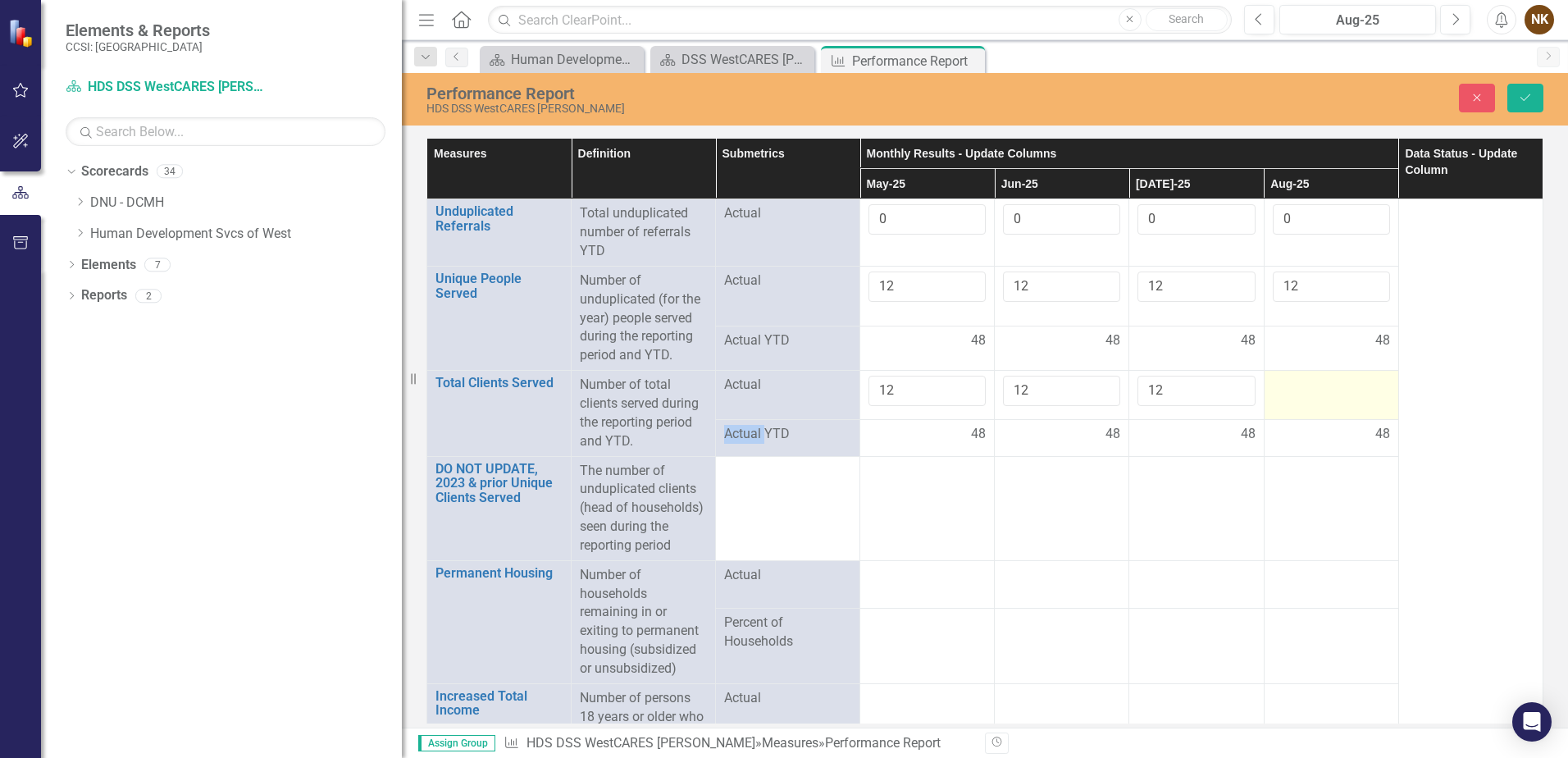
click at [1342, 385] on div at bounding box center [1331, 386] width 117 height 20
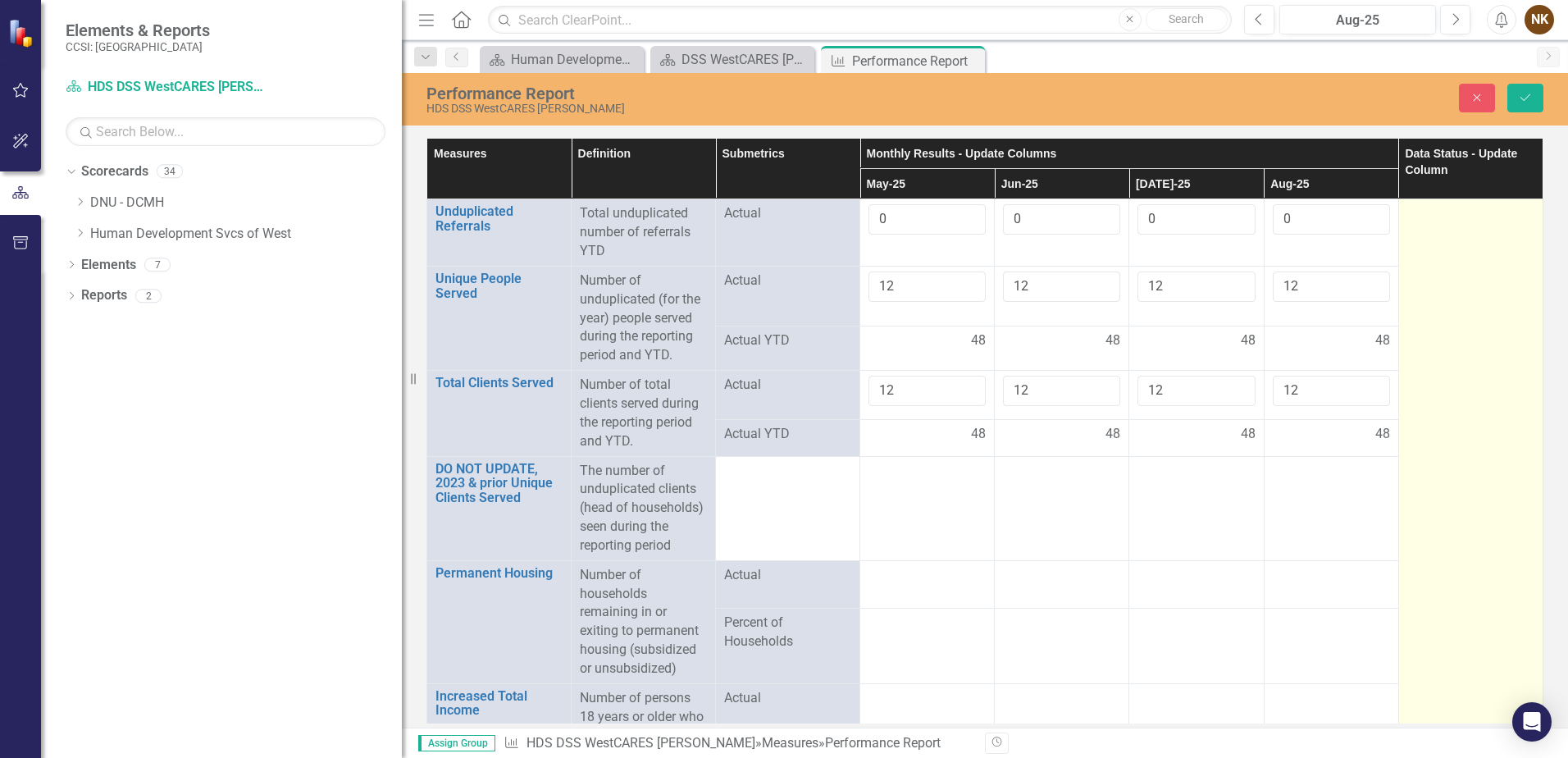
type input "12"
click at [1470, 397] on td at bounding box center [1471, 532] width 145 height 663
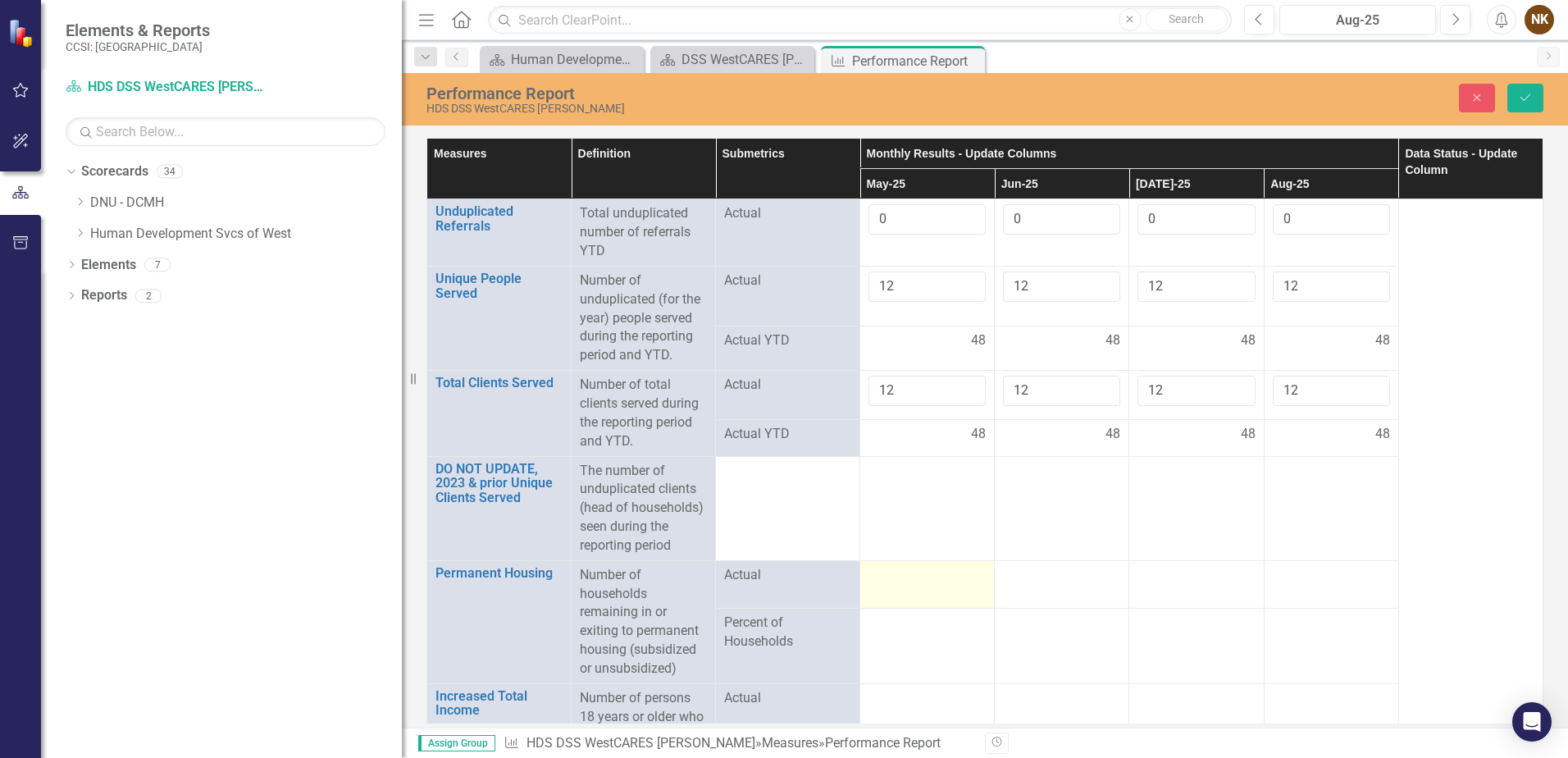
click at [920, 589] on td at bounding box center [927, 584] width 135 height 47
type input "12"
click at [1047, 572] on div at bounding box center [1061, 576] width 117 height 20
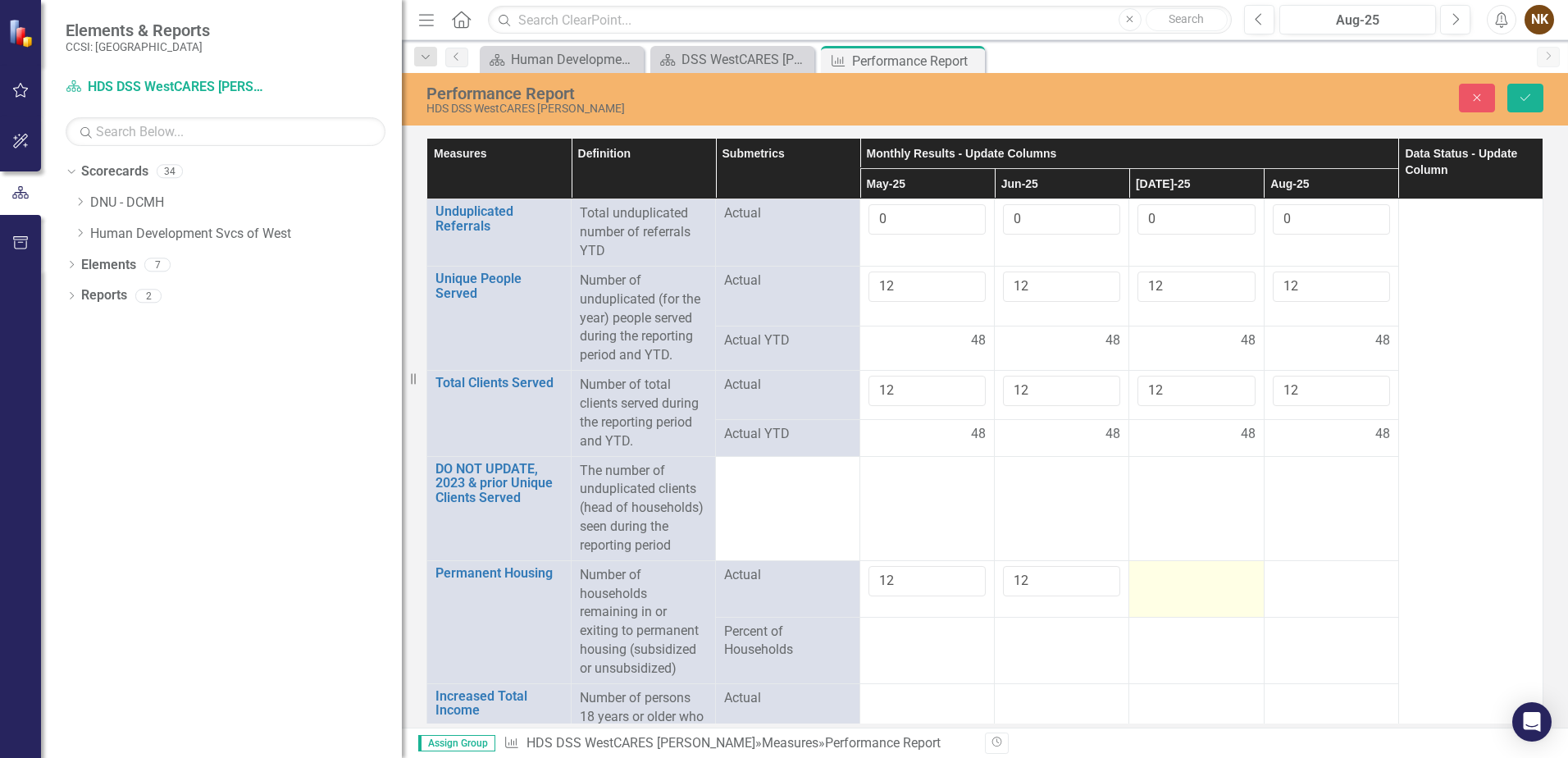
type input "12"
click at [1167, 579] on div at bounding box center [1196, 576] width 117 height 20
click at [1167, 579] on input "number" at bounding box center [1196, 581] width 117 height 31
type input "12"
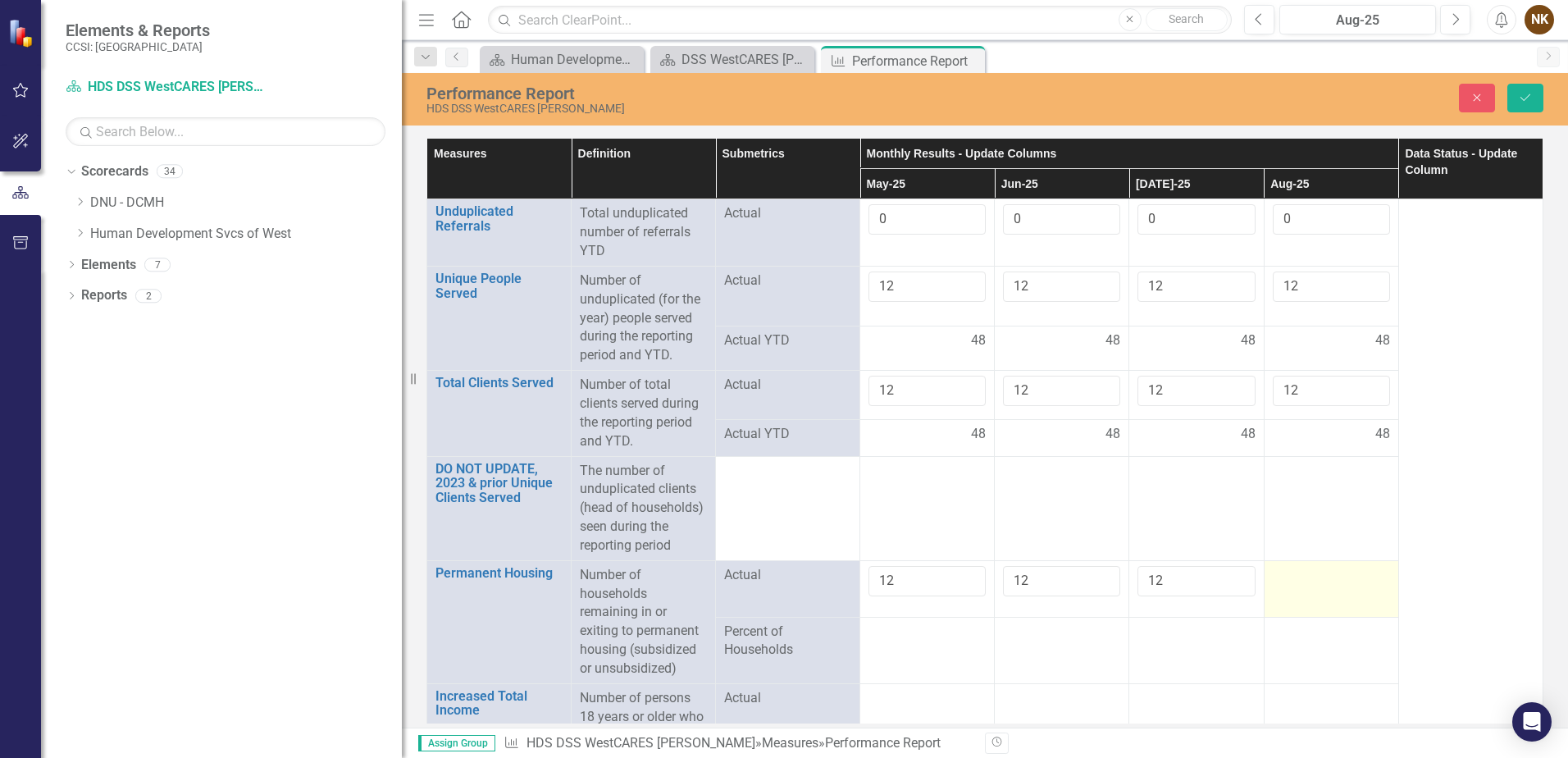
click at [1342, 579] on div at bounding box center [1331, 576] width 117 height 20
click at [1342, 579] on input "number" at bounding box center [1331, 581] width 117 height 31
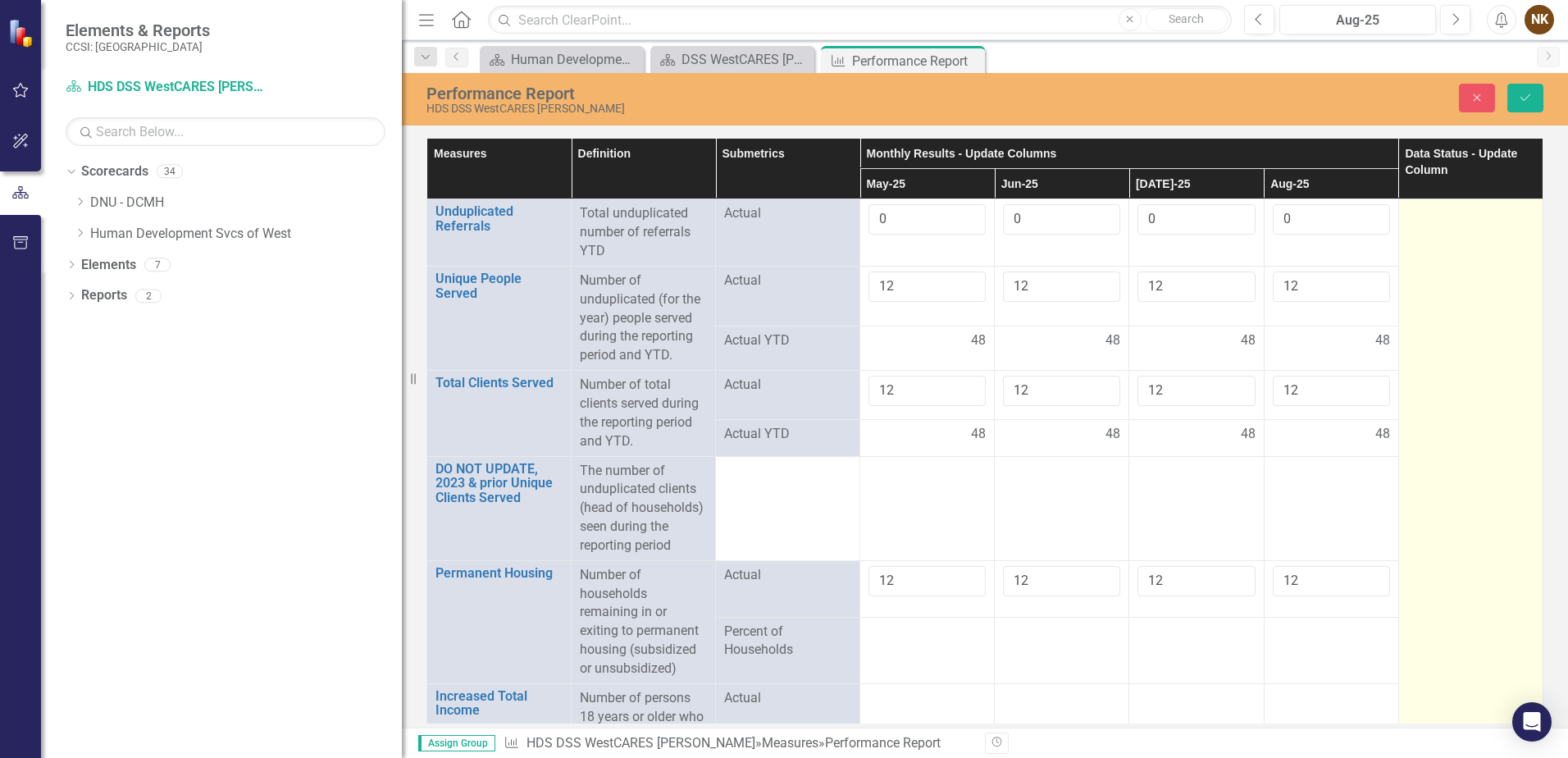
type input "12"
click at [1455, 400] on td at bounding box center [1471, 532] width 145 height 663
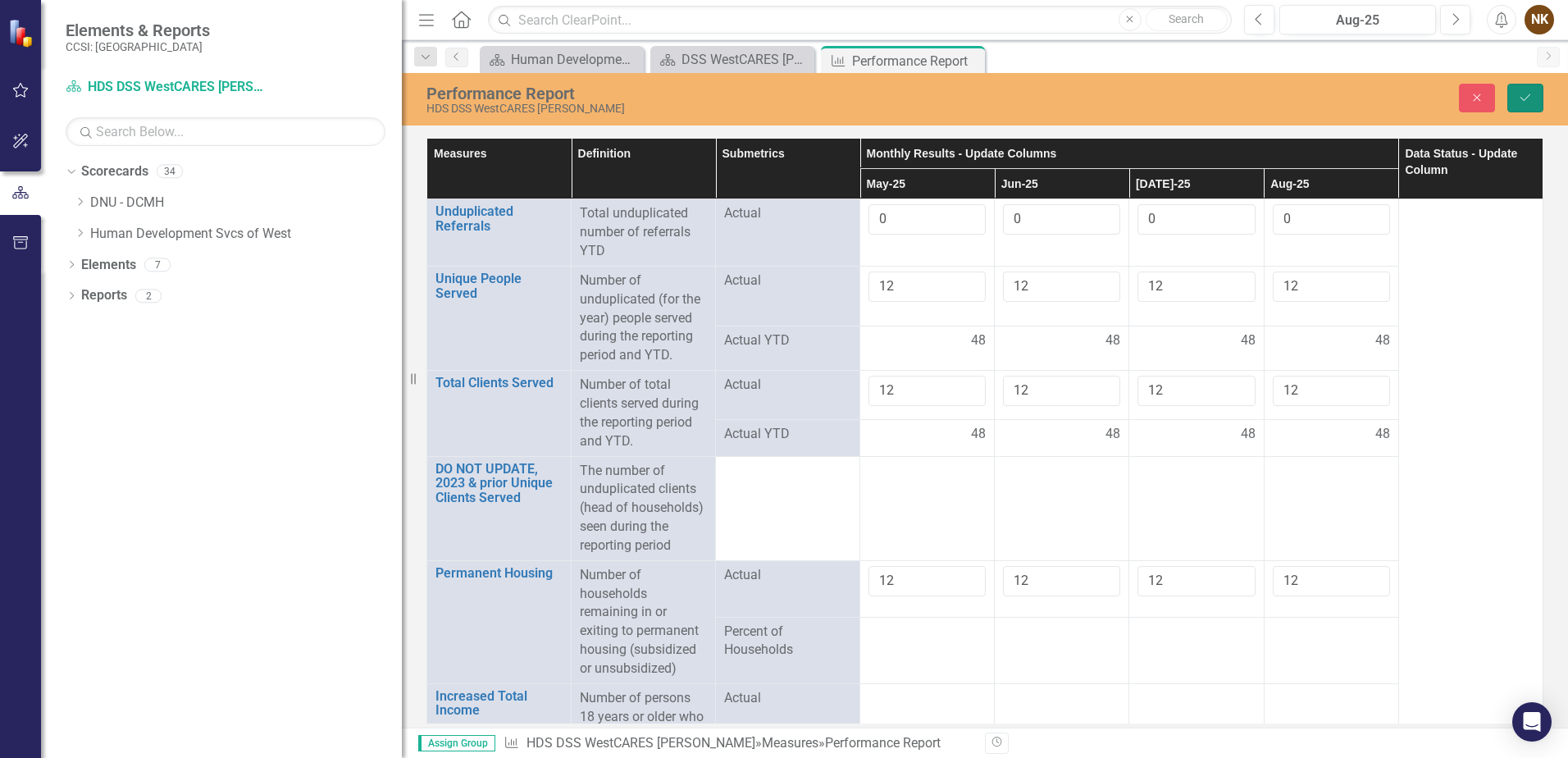
click at [1537, 96] on button "Save" at bounding box center [1526, 97] width 36 height 29
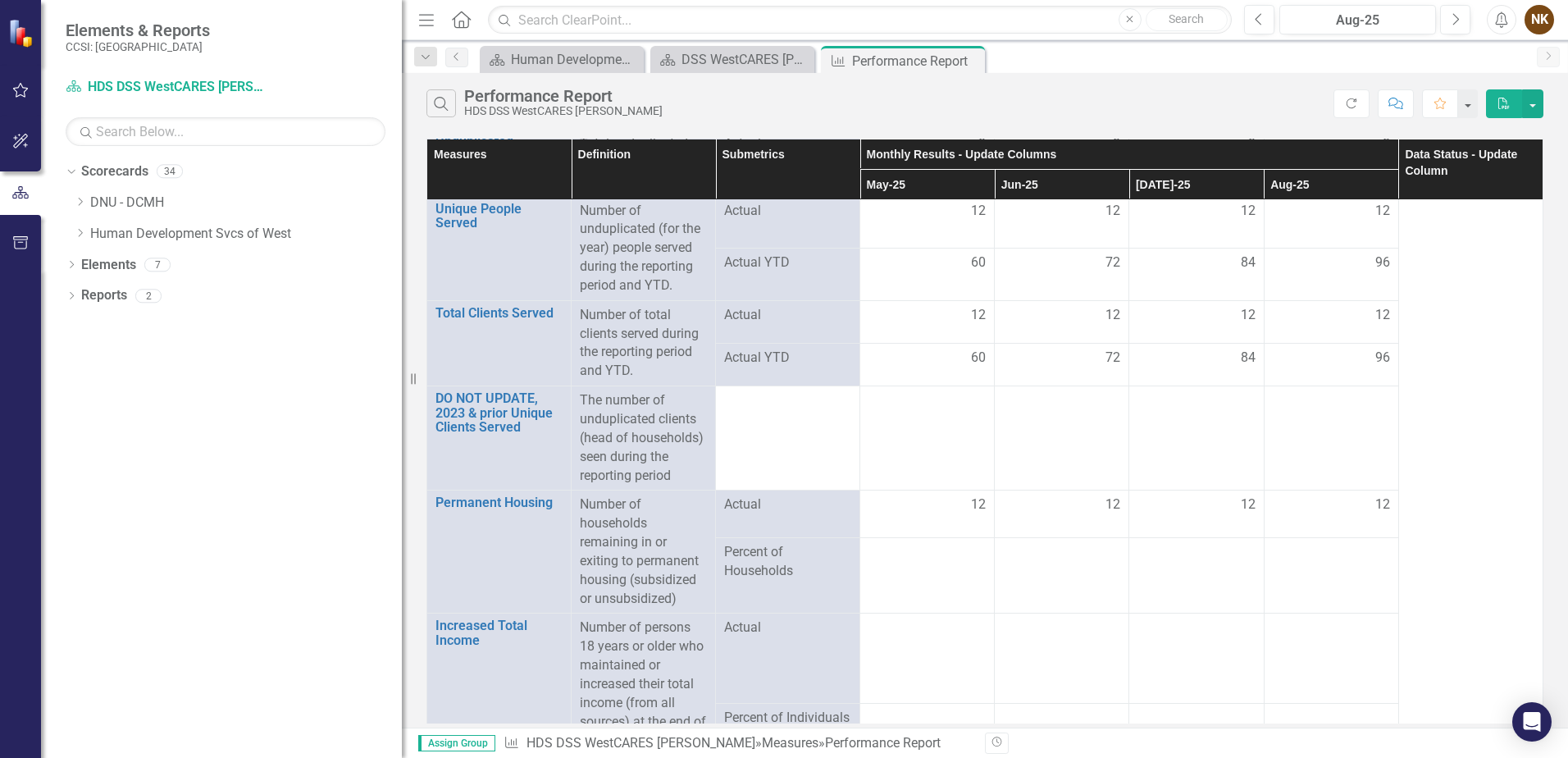
scroll to position [141, 0]
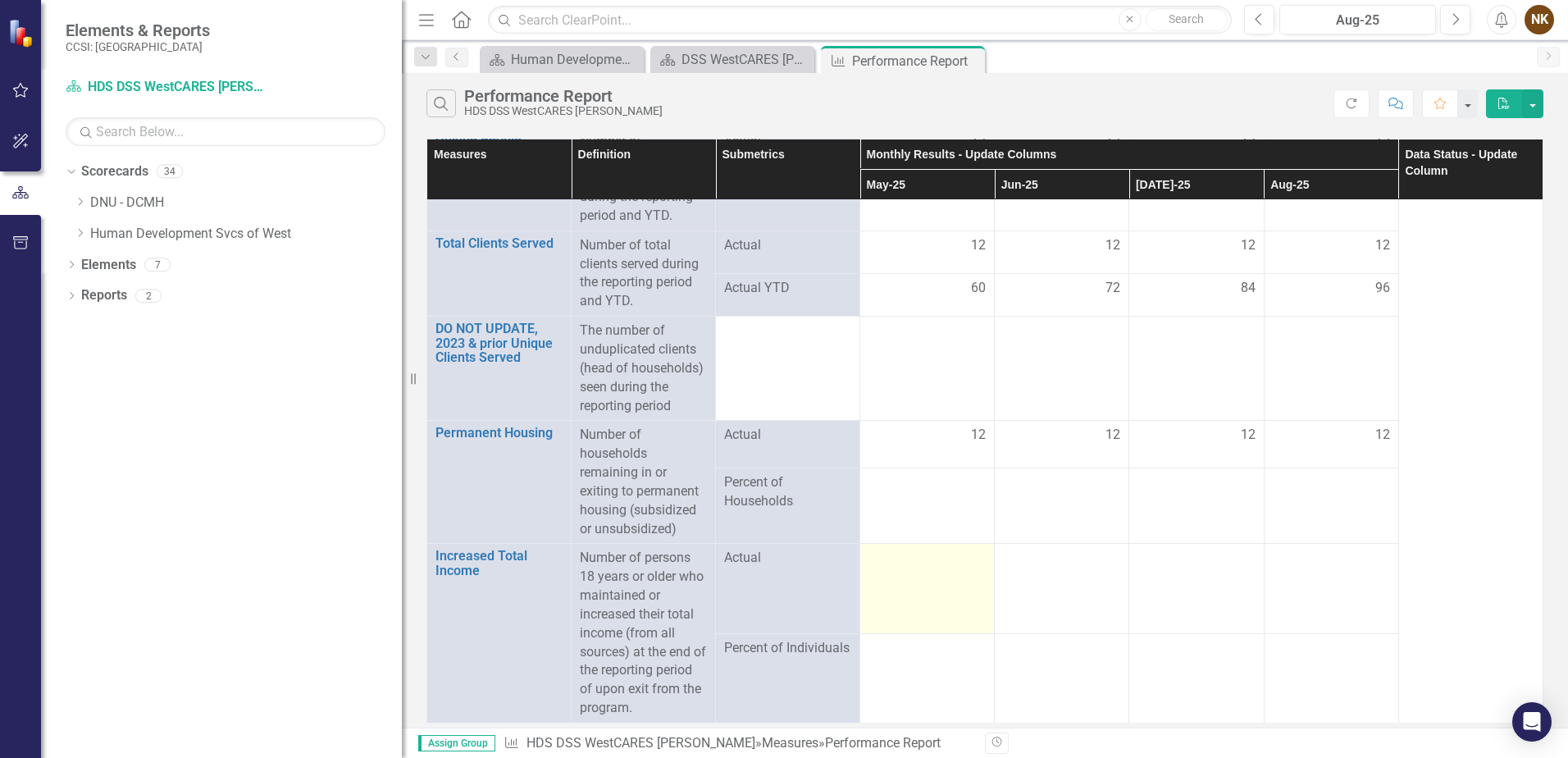
click at [928, 560] on div at bounding box center [927, 559] width 117 height 20
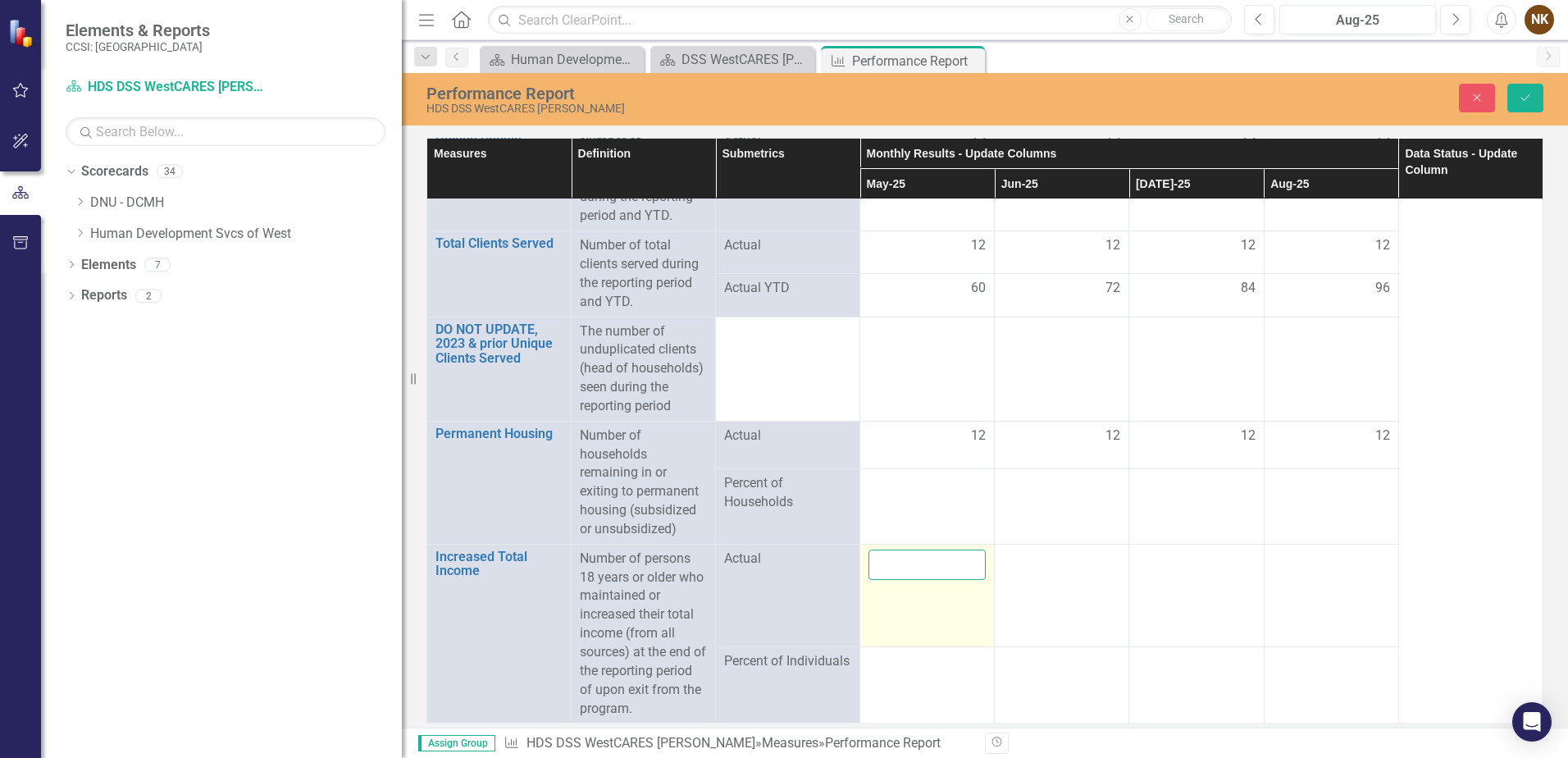
click at [928, 560] on input "number" at bounding box center [927, 564] width 117 height 31
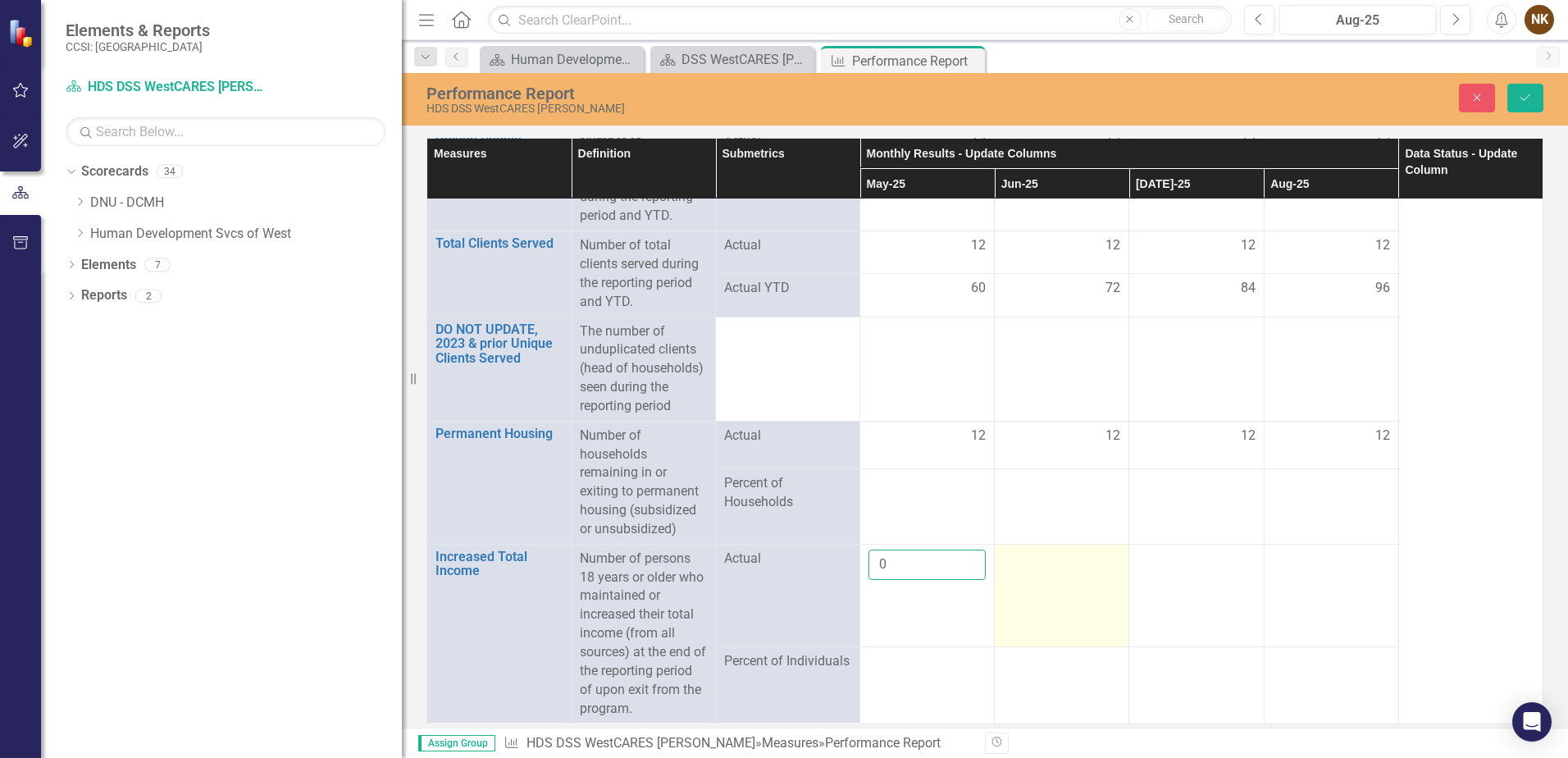
type input "0"
click at [1097, 562] on div at bounding box center [1061, 559] width 117 height 20
click at [1083, 562] on input "number" at bounding box center [1061, 564] width 117 height 31
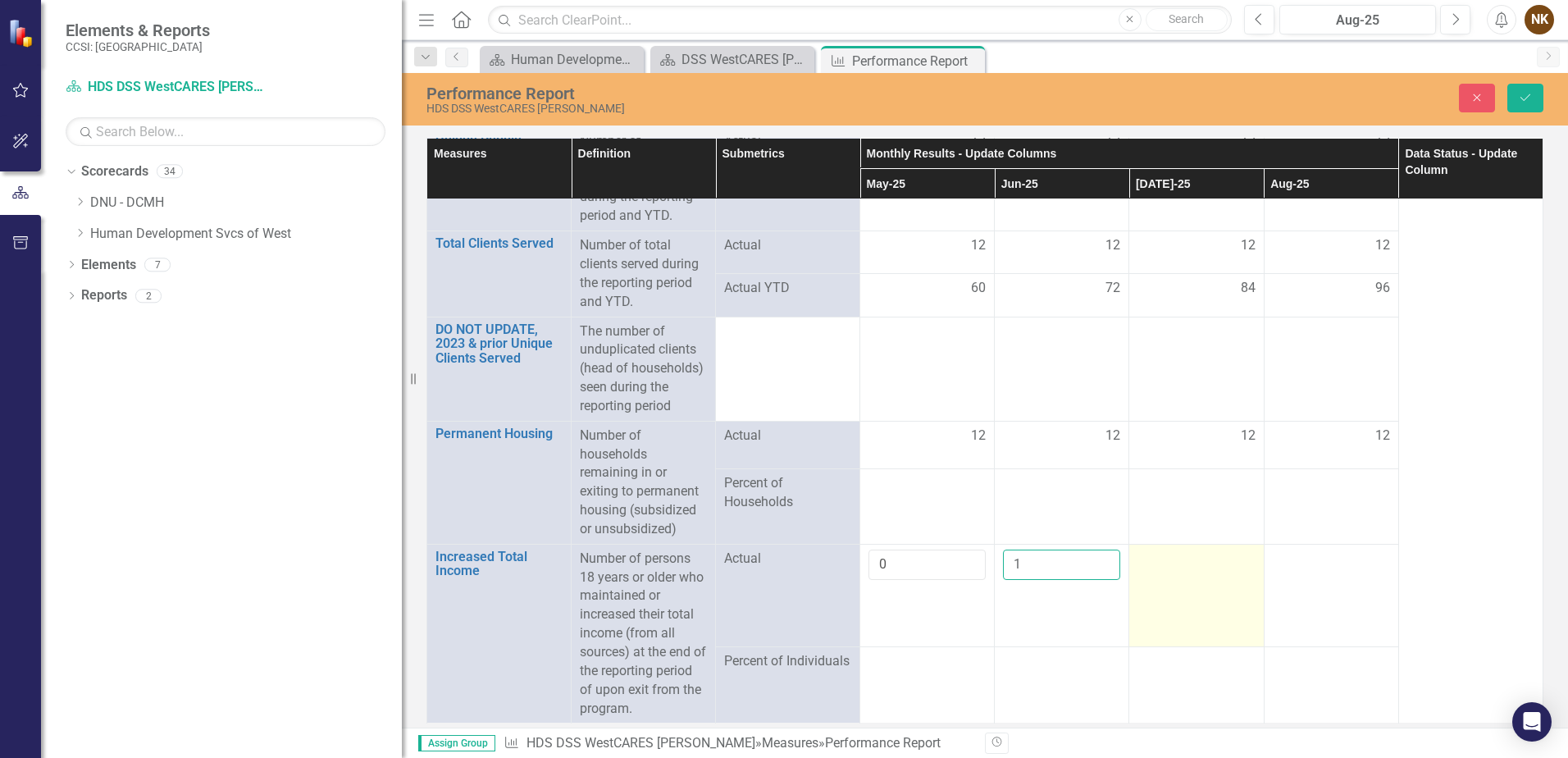
type input "1"
click at [1164, 565] on div at bounding box center [1196, 559] width 117 height 20
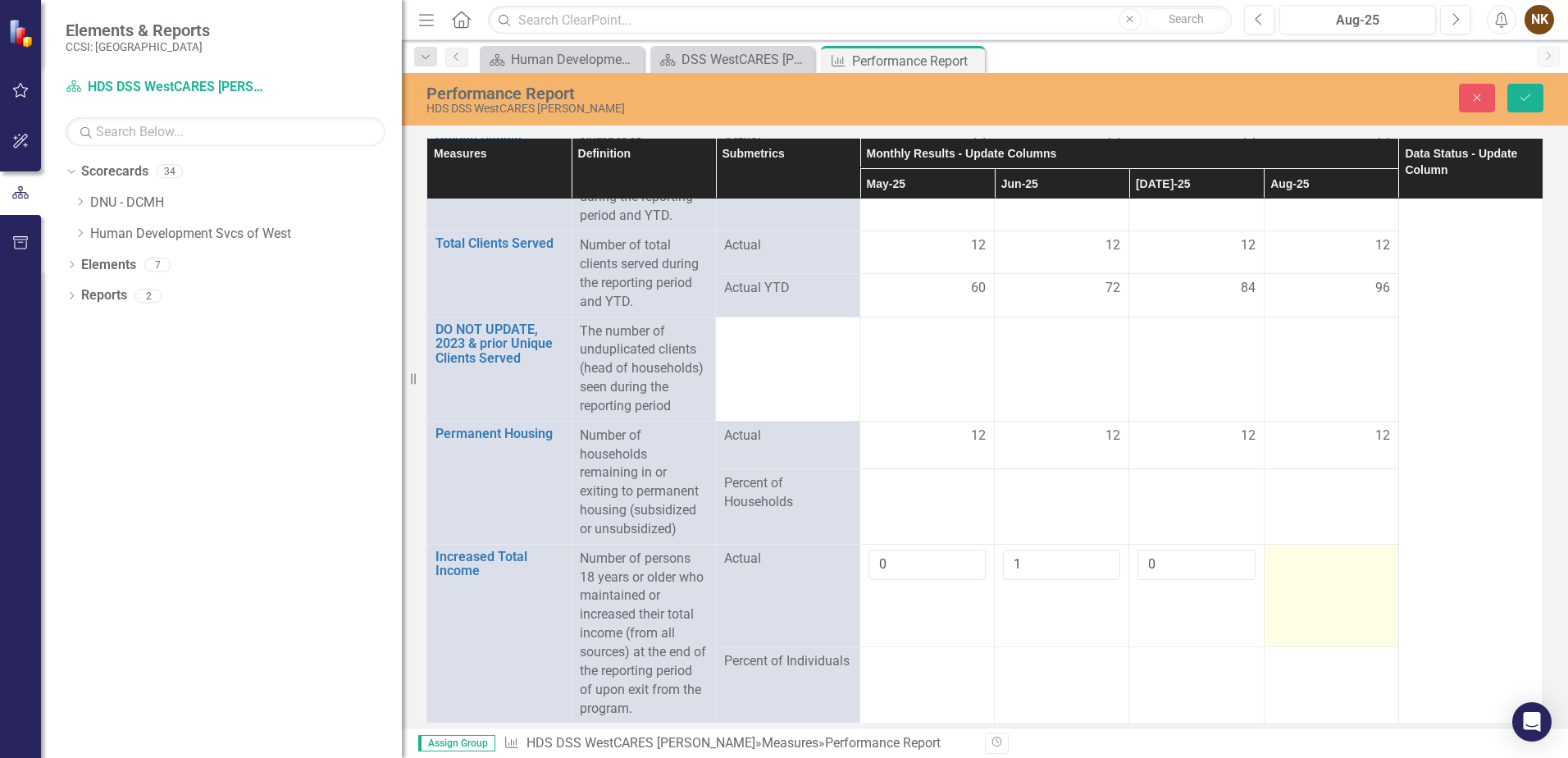
type input "0"
click at [1297, 573] on td at bounding box center [1331, 596] width 135 height 102
click at [1297, 573] on input "number" at bounding box center [1331, 564] width 117 height 31
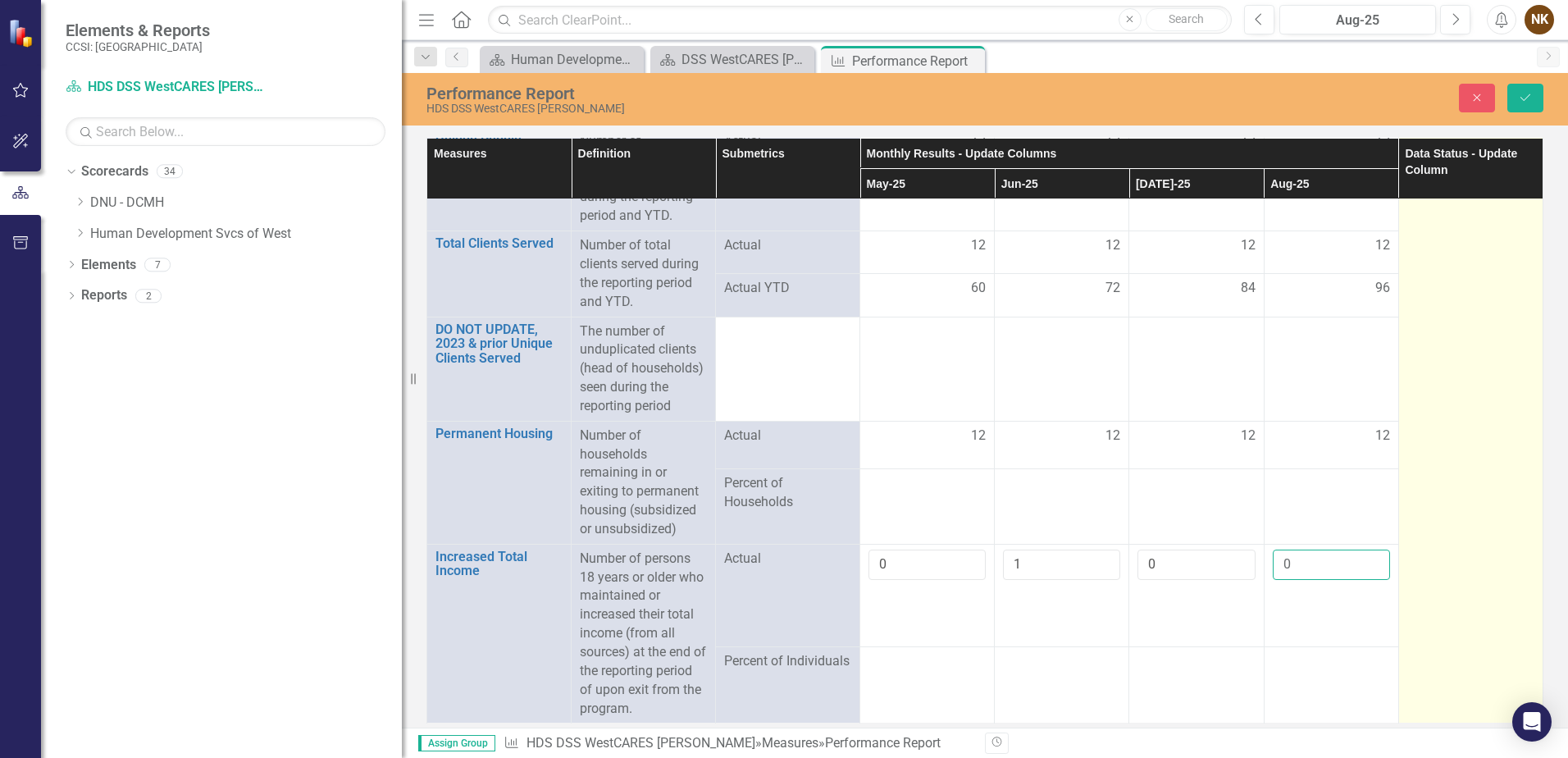
type input "0"
click at [1431, 505] on td at bounding box center [1471, 392] width 145 height 663
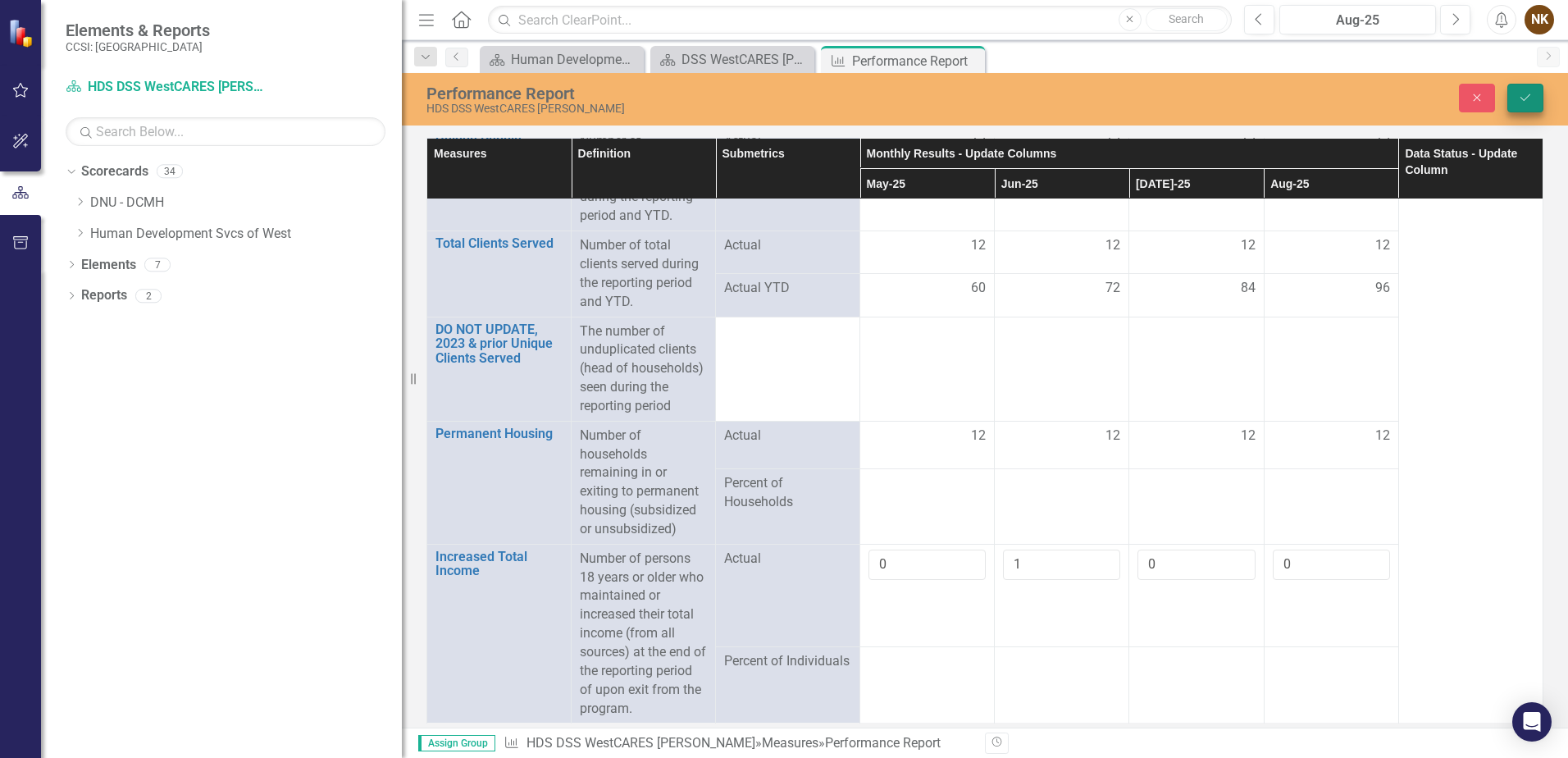
click at [1543, 95] on div "Close Save" at bounding box center [1326, 97] width 462 height 29
click at [1535, 96] on button "Save" at bounding box center [1526, 97] width 36 height 29
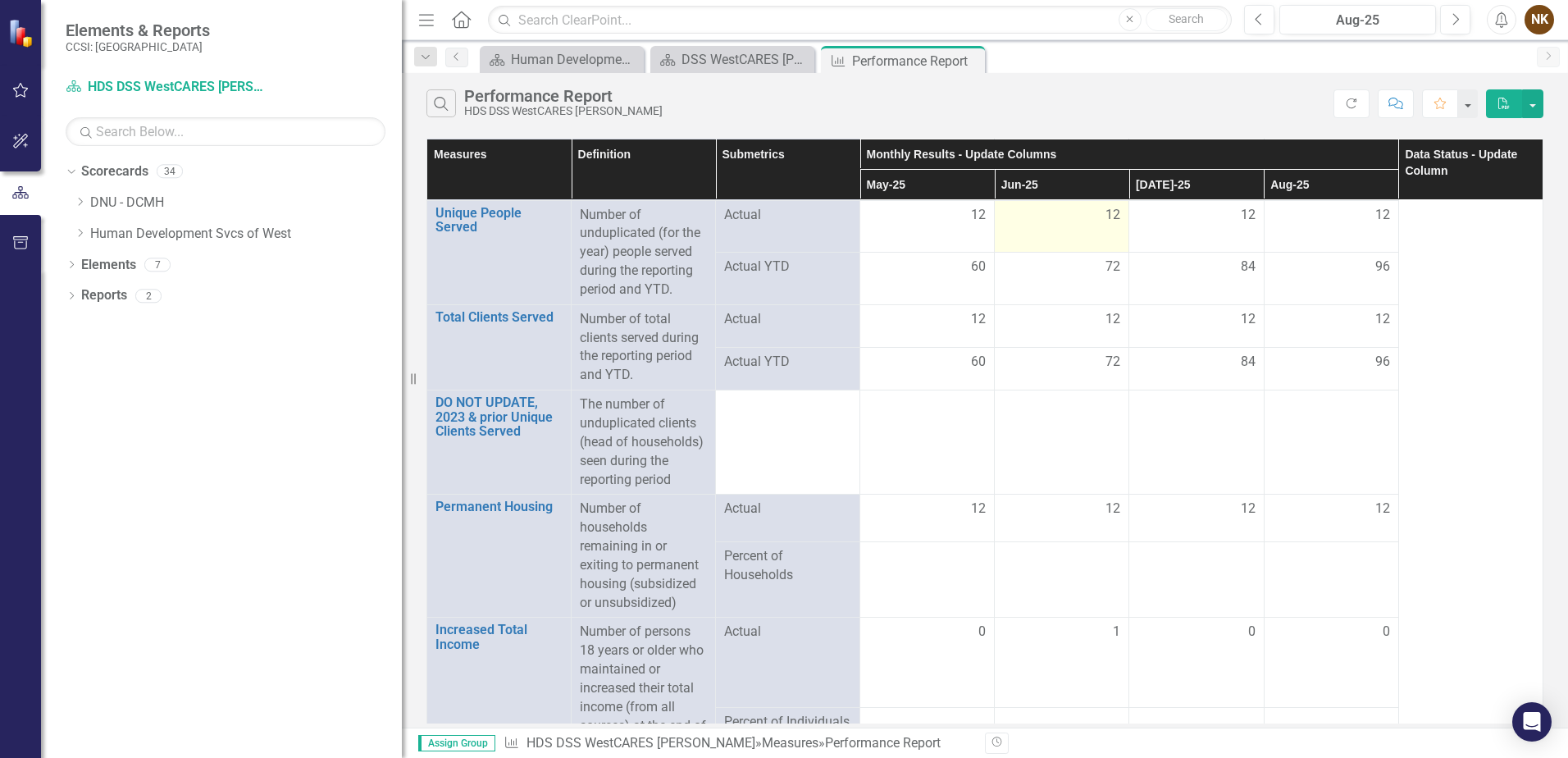
scroll to position [0, 0]
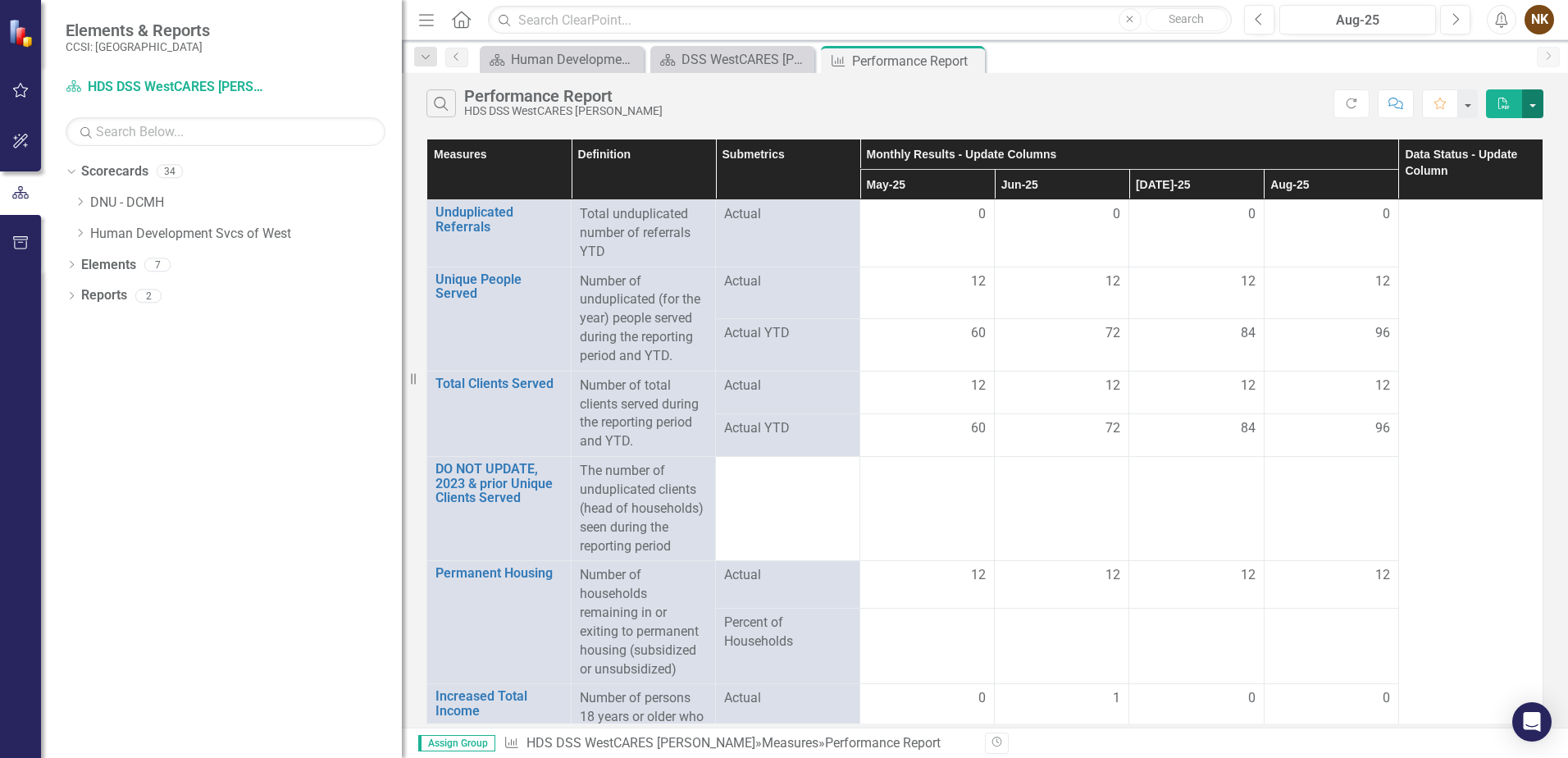
click at [1536, 98] on button "button" at bounding box center [1534, 103] width 22 height 29
click at [1495, 166] on link "Excel Export to Excel" at bounding box center [1478, 164] width 130 height 31
click at [1535, 103] on button "button" at bounding box center [1534, 103] width 22 height 29
click at [1525, 122] on link "PDF Export to PDF" at bounding box center [1478, 134] width 130 height 31
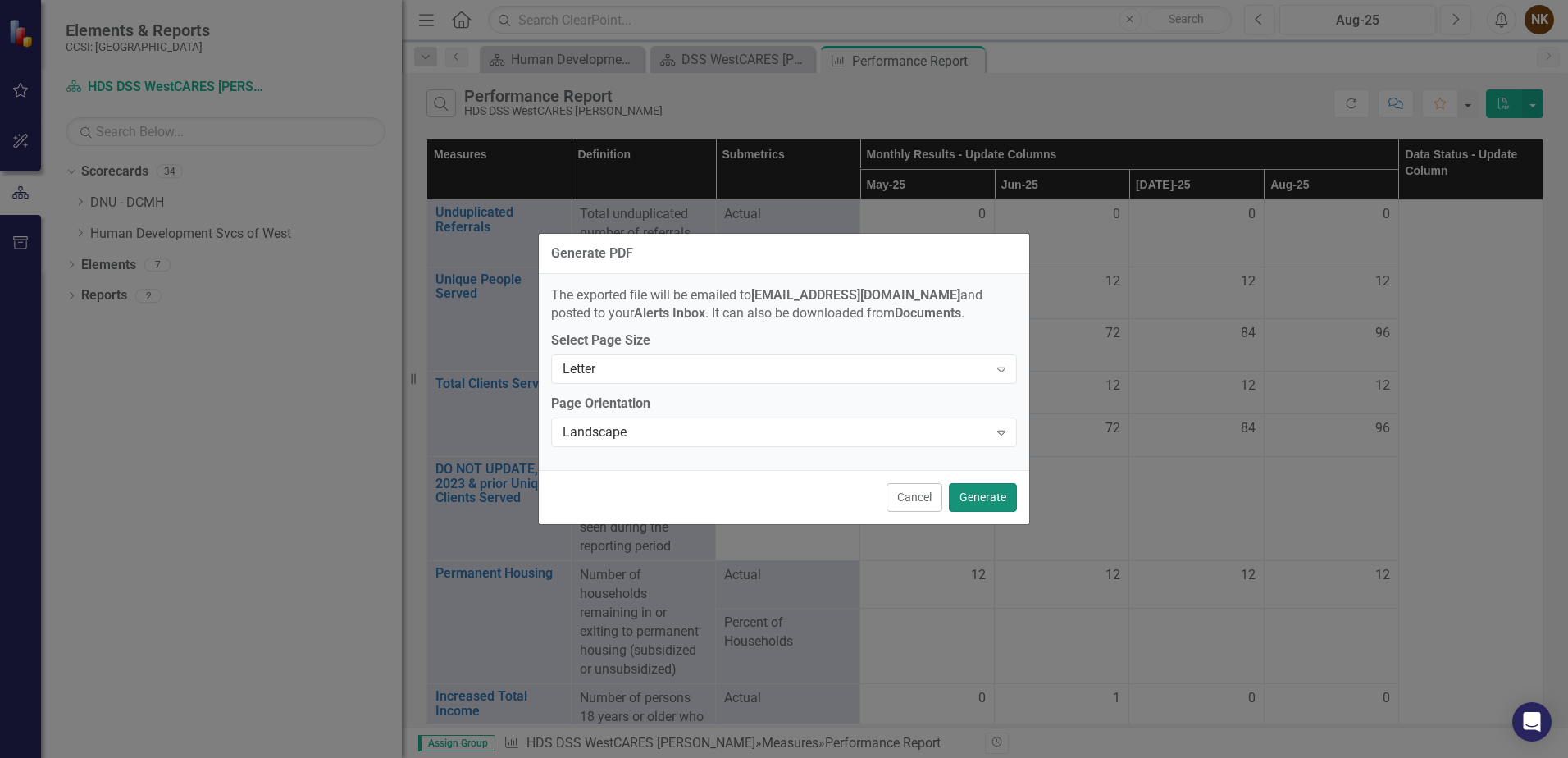
click at [992, 502] on button "Generate" at bounding box center [982, 497] width 68 height 29
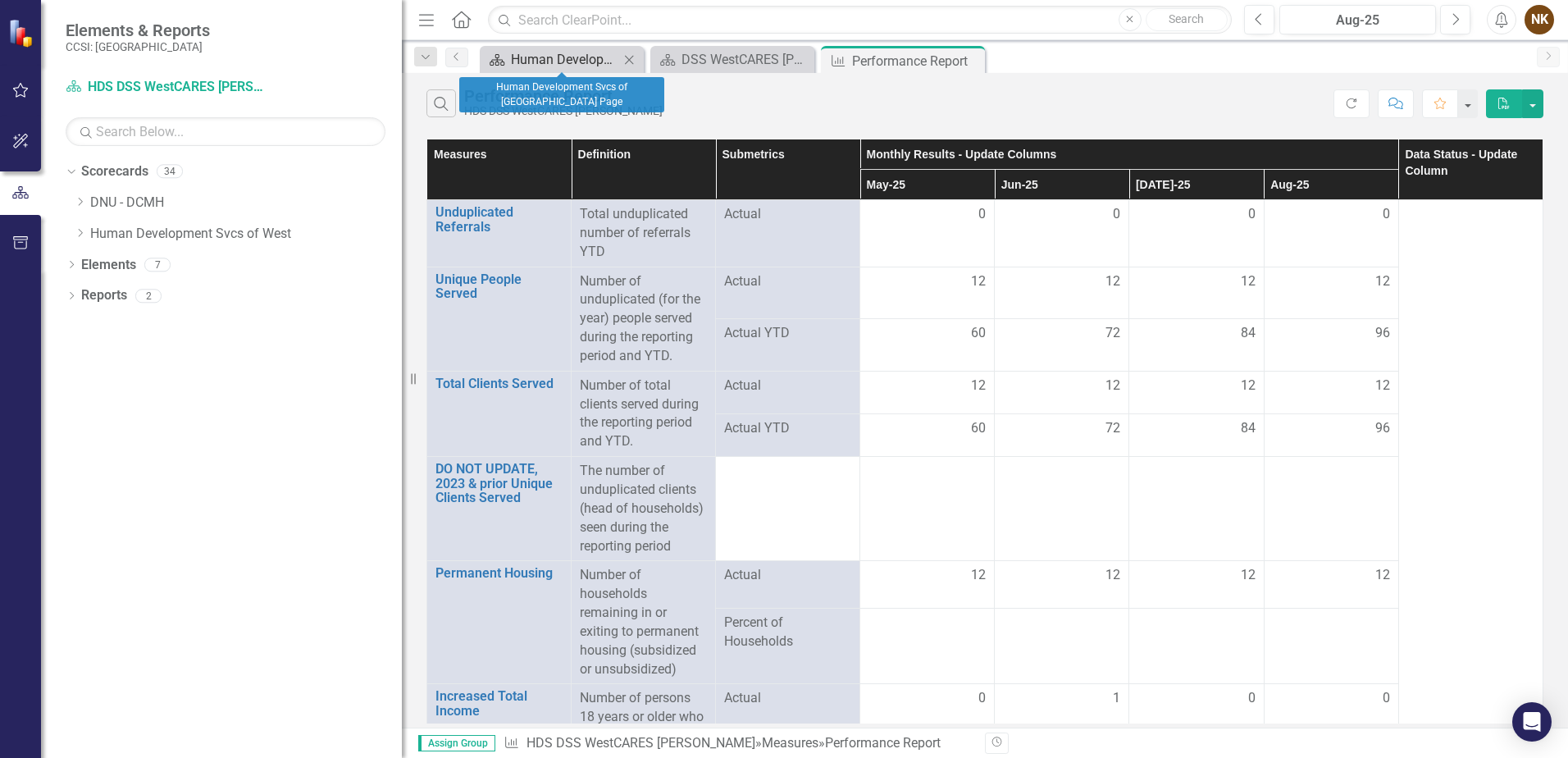
click at [514, 52] on div "Human Development Svcs of [GEOGRAPHIC_DATA] Page" at bounding box center [565, 59] width 108 height 21
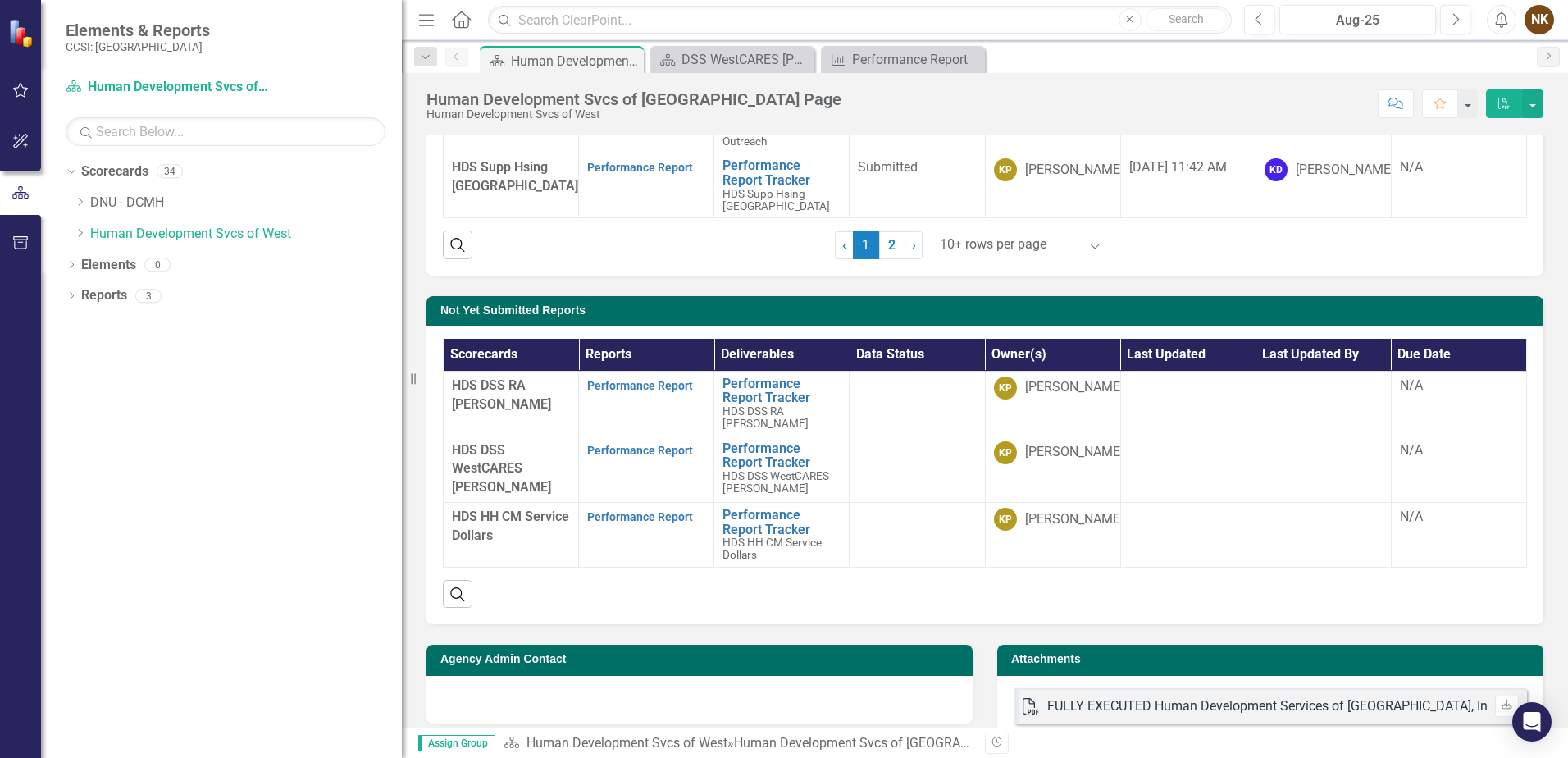
scroll to position [552, 0]
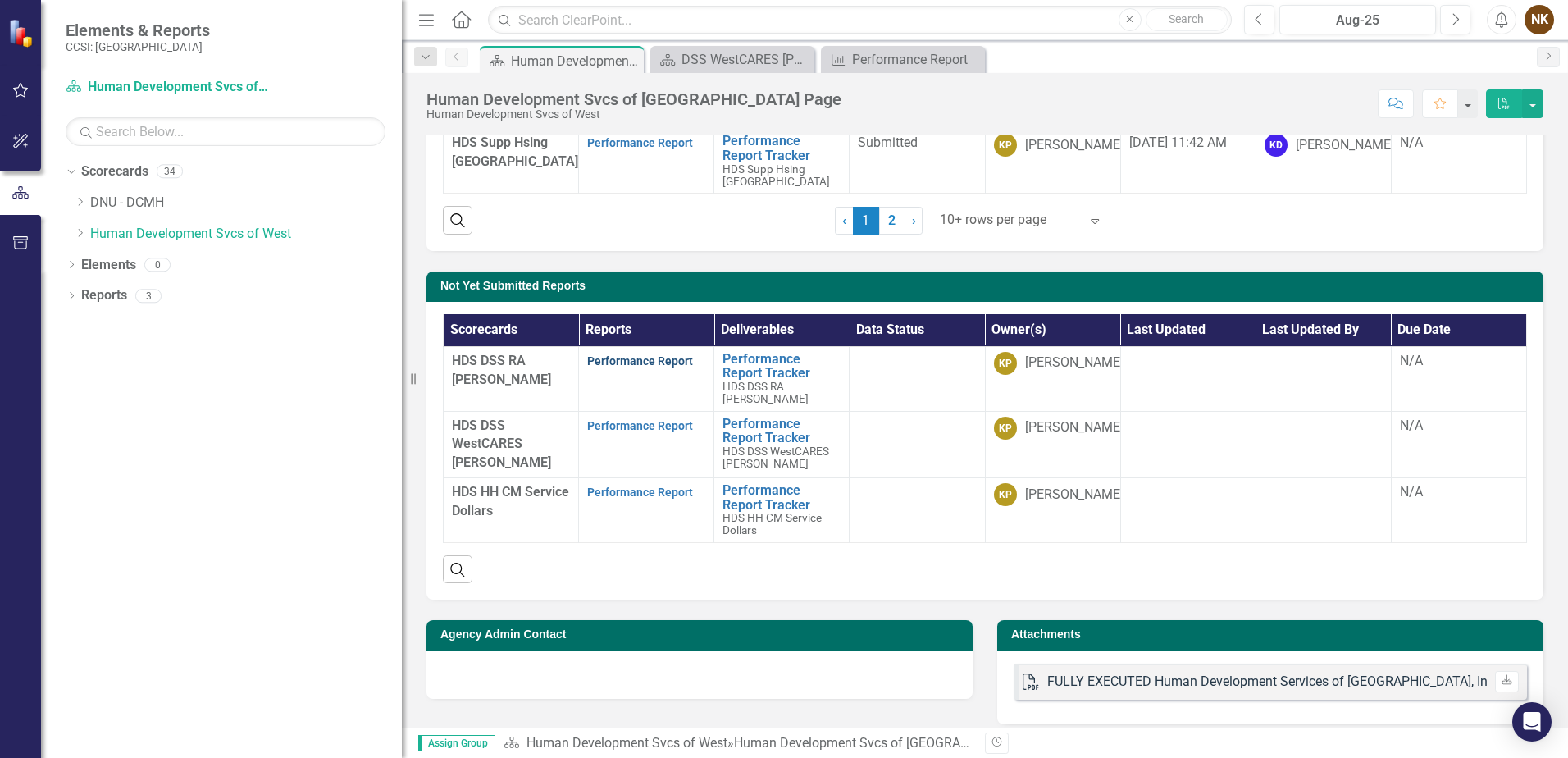
click at [626, 361] on link "Performance Report" at bounding box center [641, 360] width 106 height 13
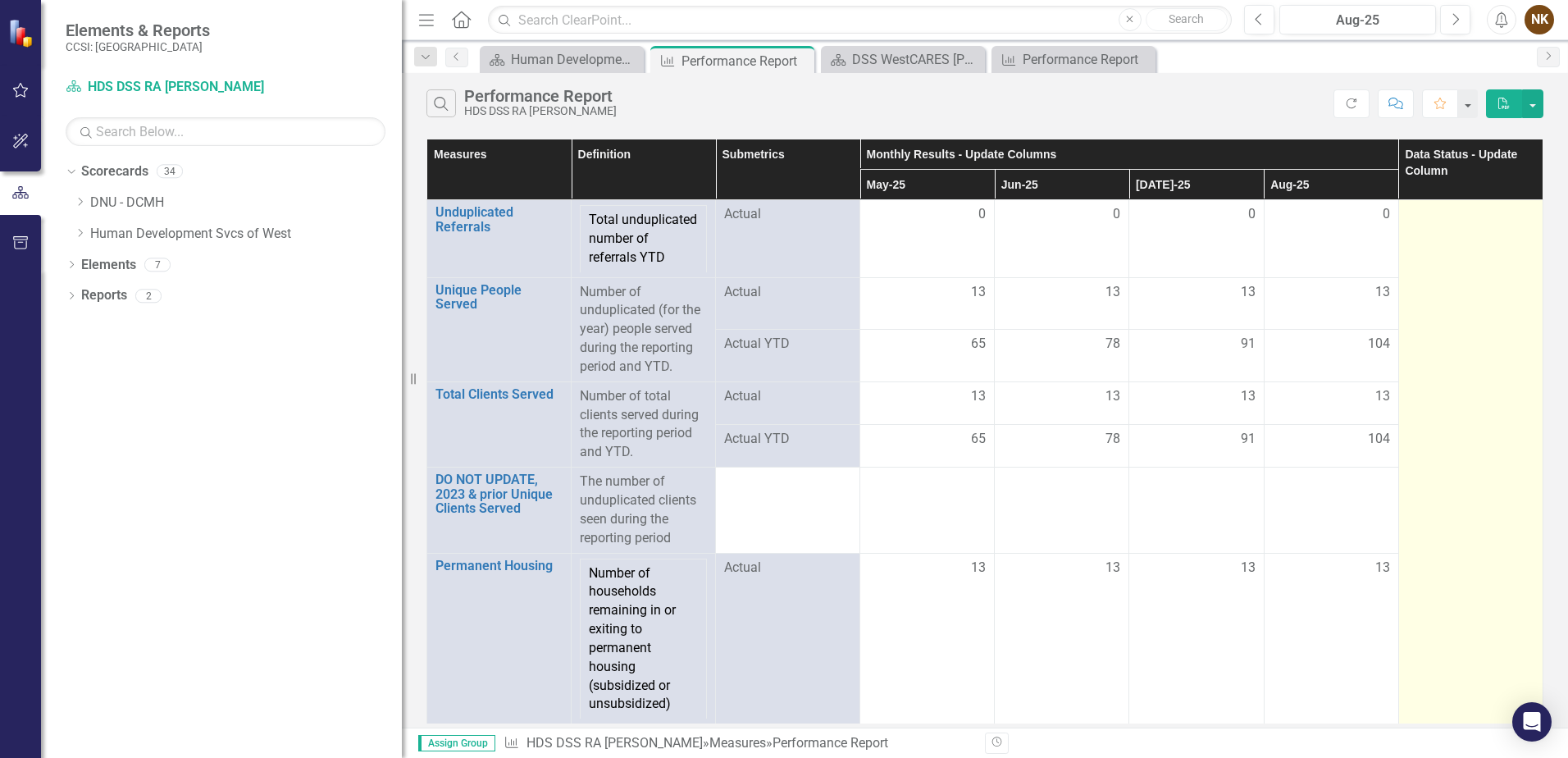
click at [1449, 240] on td at bounding box center [1471, 576] width 145 height 752
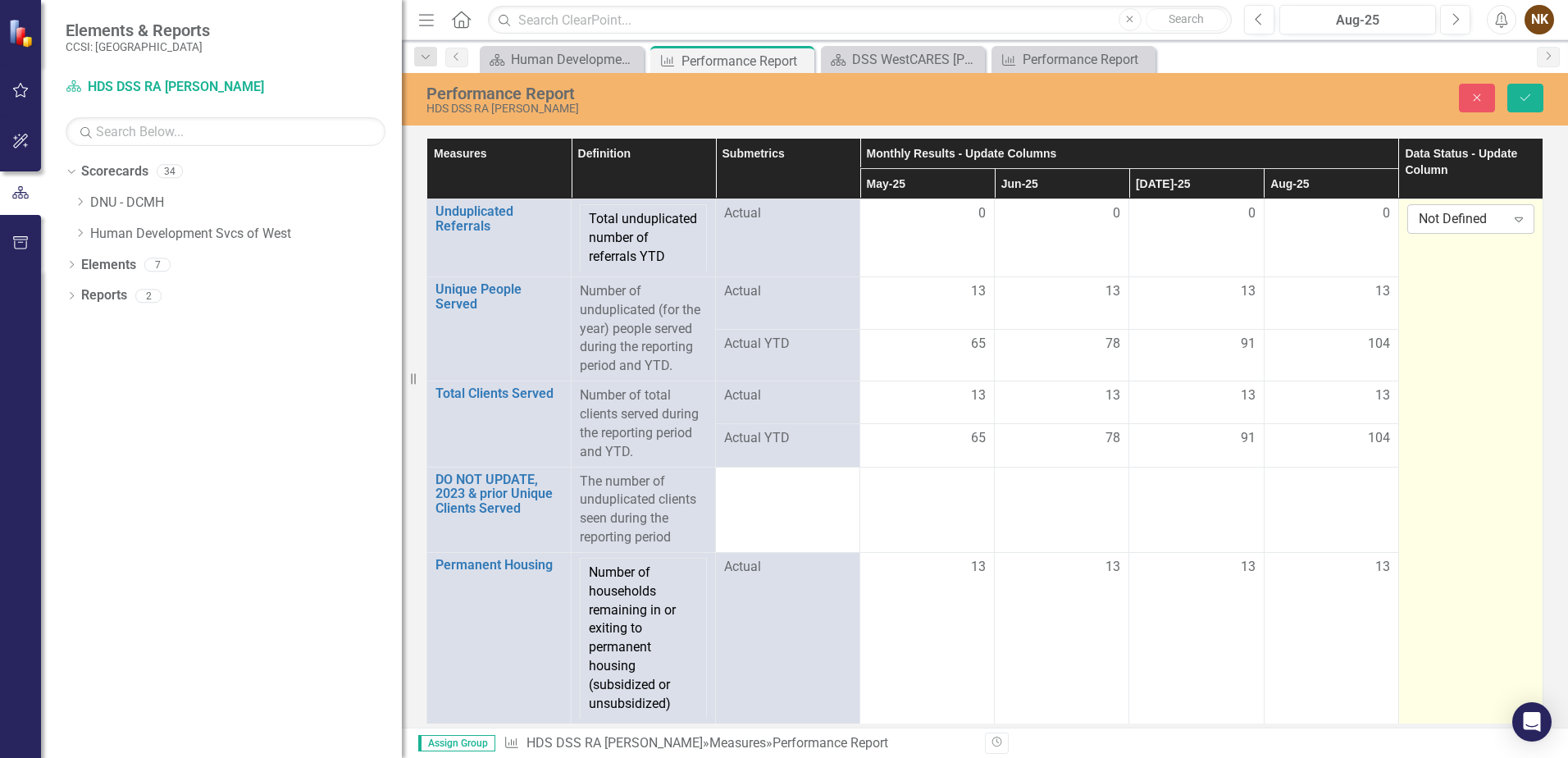
drag, startPoint x: 1449, startPoint y: 240, endPoint x: 1433, endPoint y: 220, distance: 25.6
click at [1433, 220] on div "Not Defined" at bounding box center [1463, 219] width 87 height 19
click at [1438, 293] on div "Submitted" at bounding box center [1466, 302] width 105 height 19
click at [1521, 102] on icon "Save" at bounding box center [1526, 97] width 15 height 12
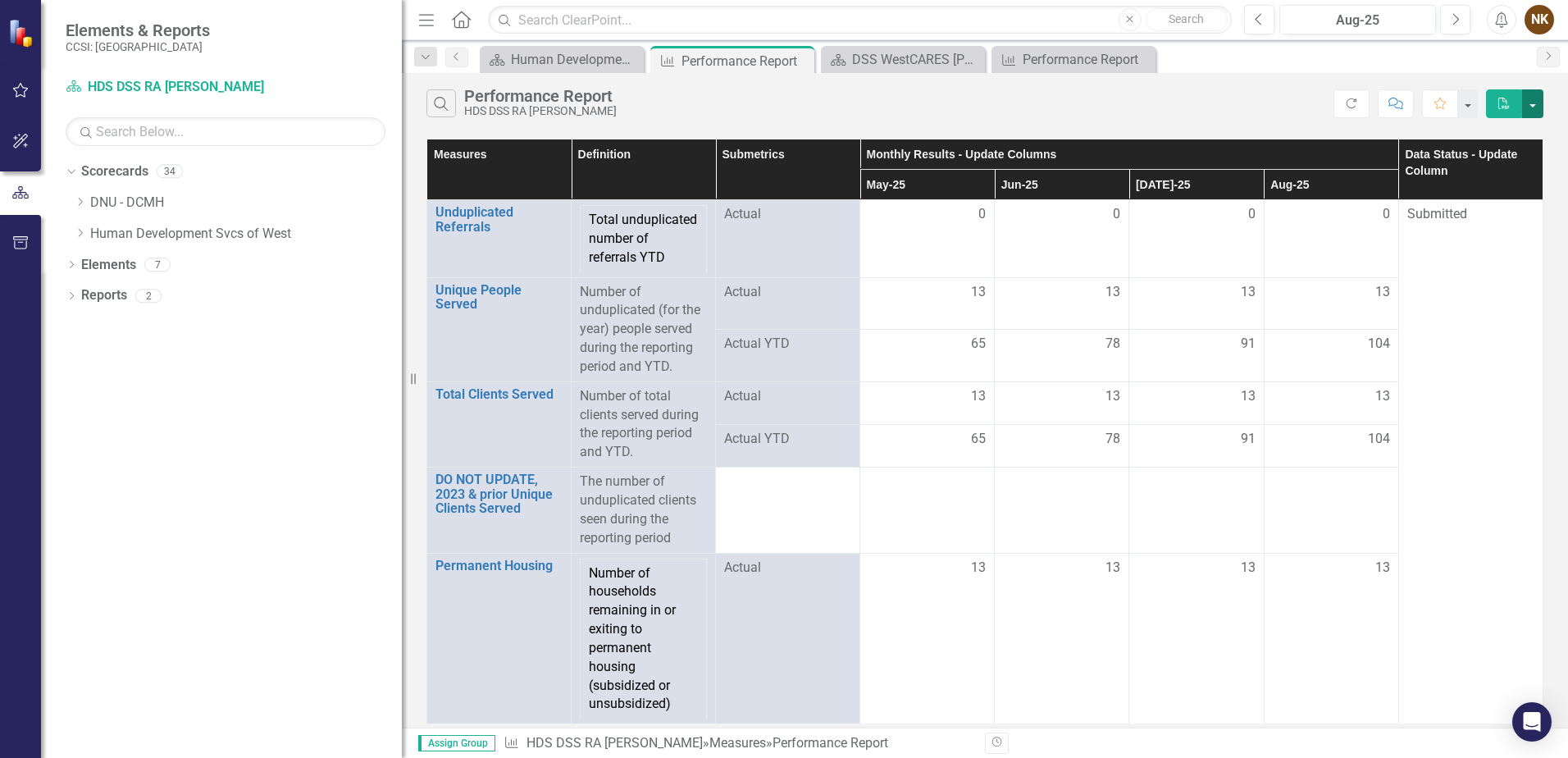
click at [1534, 109] on button "button" at bounding box center [1534, 103] width 22 height 29
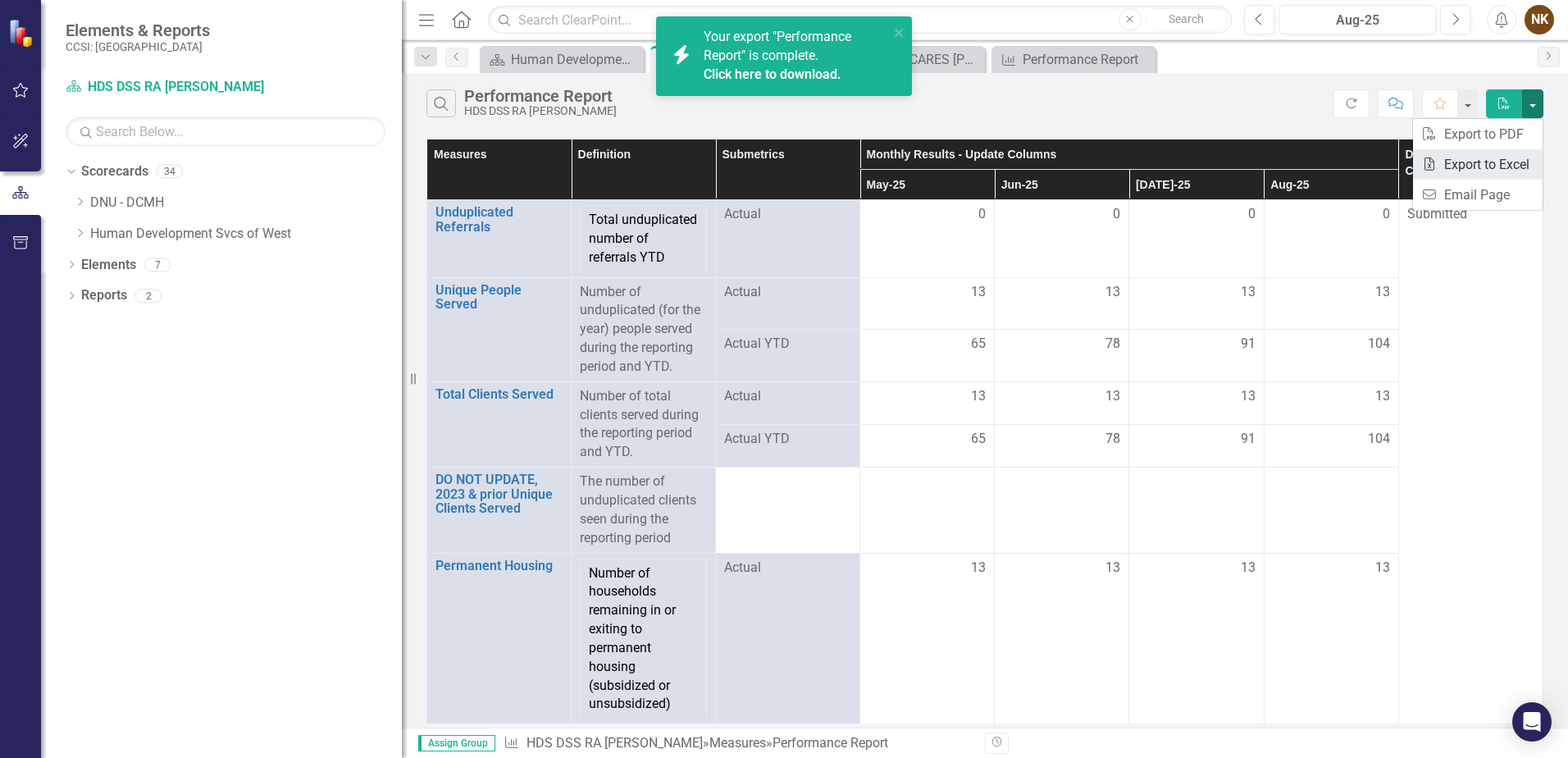
click at [1503, 168] on link "Excel Export to Excel" at bounding box center [1478, 164] width 130 height 31
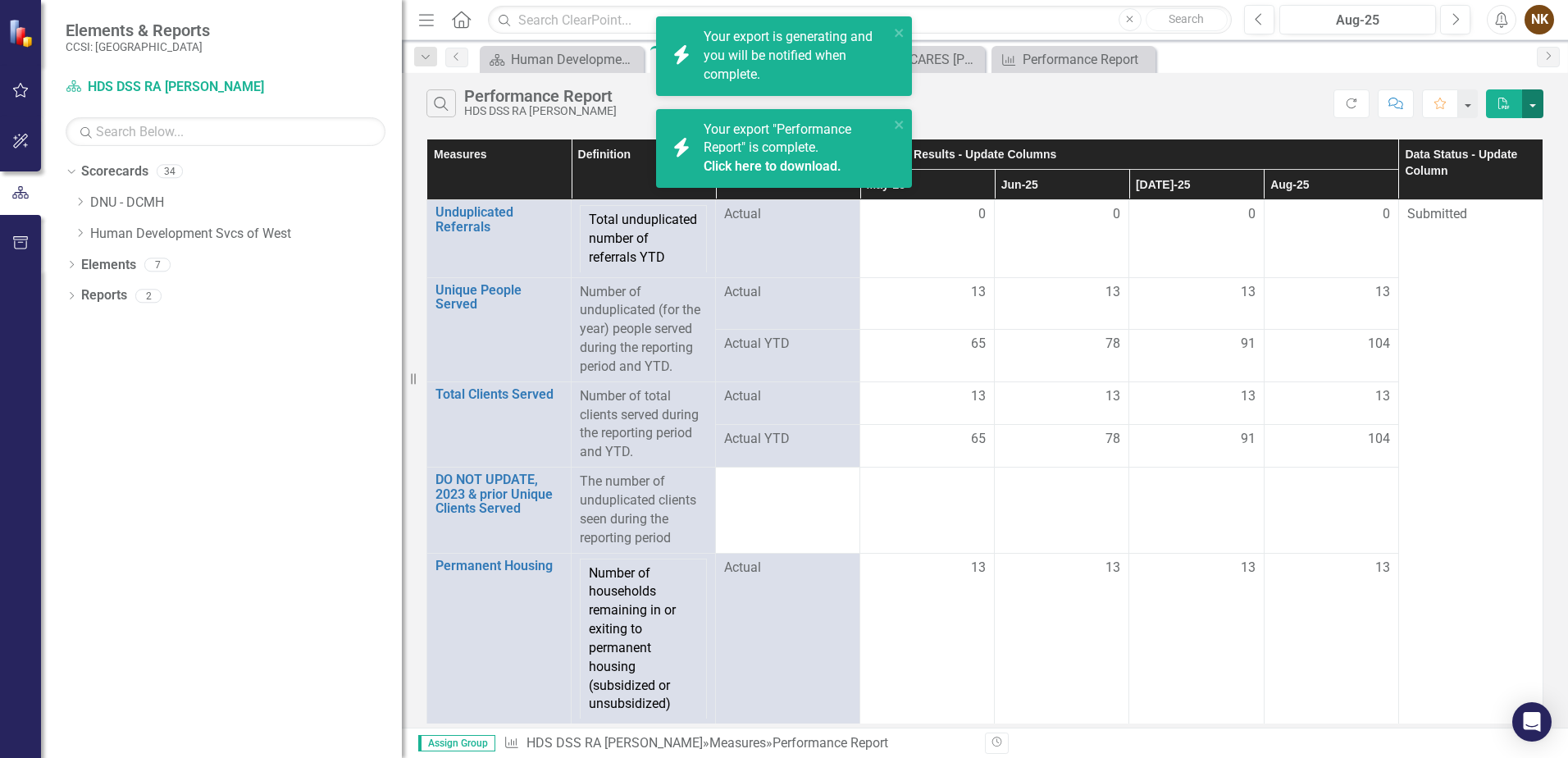
click at [1534, 109] on button "button" at bounding box center [1534, 103] width 22 height 29
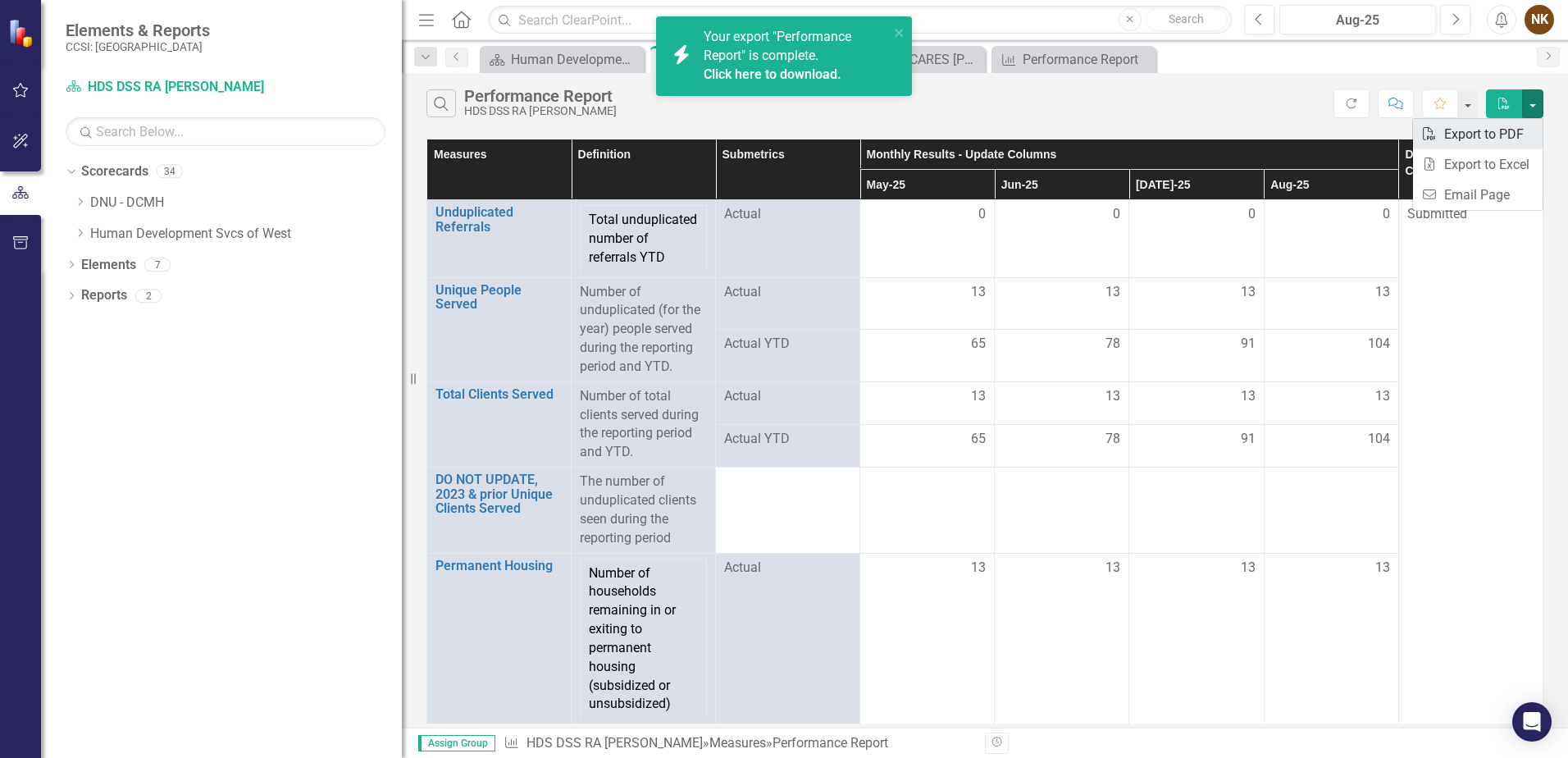
click at [1514, 141] on link "PDF Export to PDF" at bounding box center [1478, 134] width 130 height 31
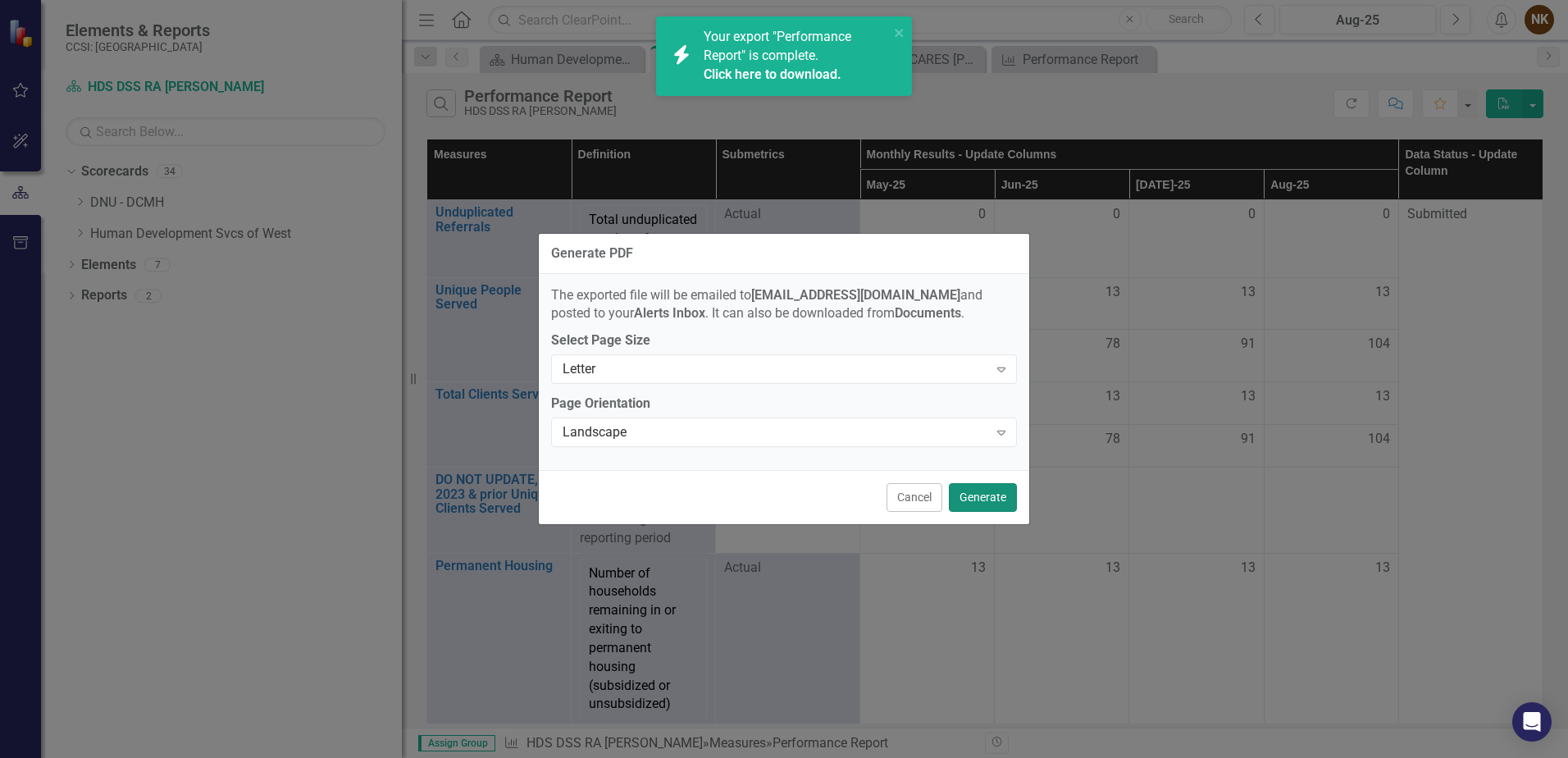
click at [991, 497] on button "Generate" at bounding box center [982, 497] width 68 height 29
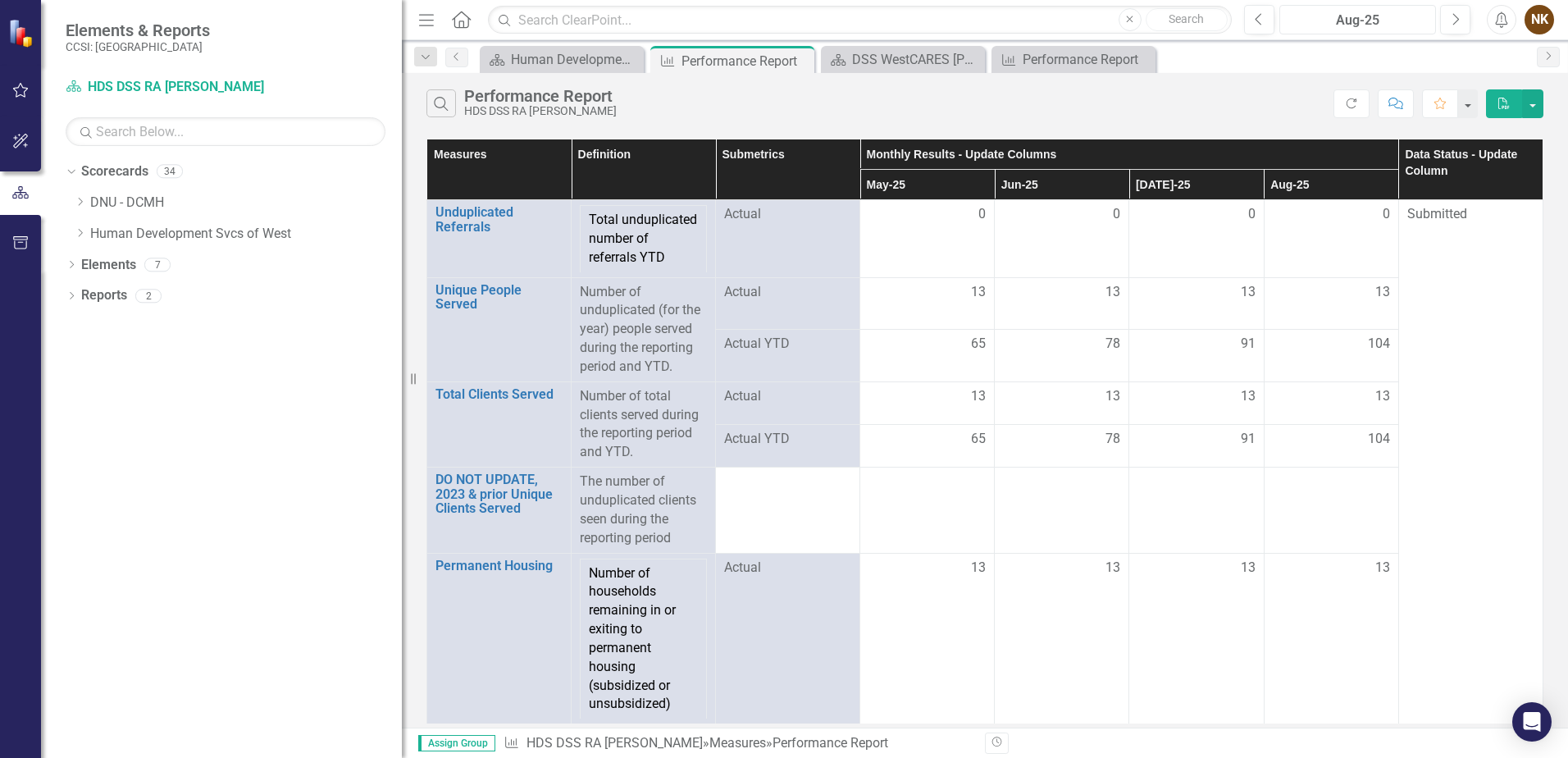
click at [1290, 18] on div "Aug-25" at bounding box center [1358, 21] width 146 height 20
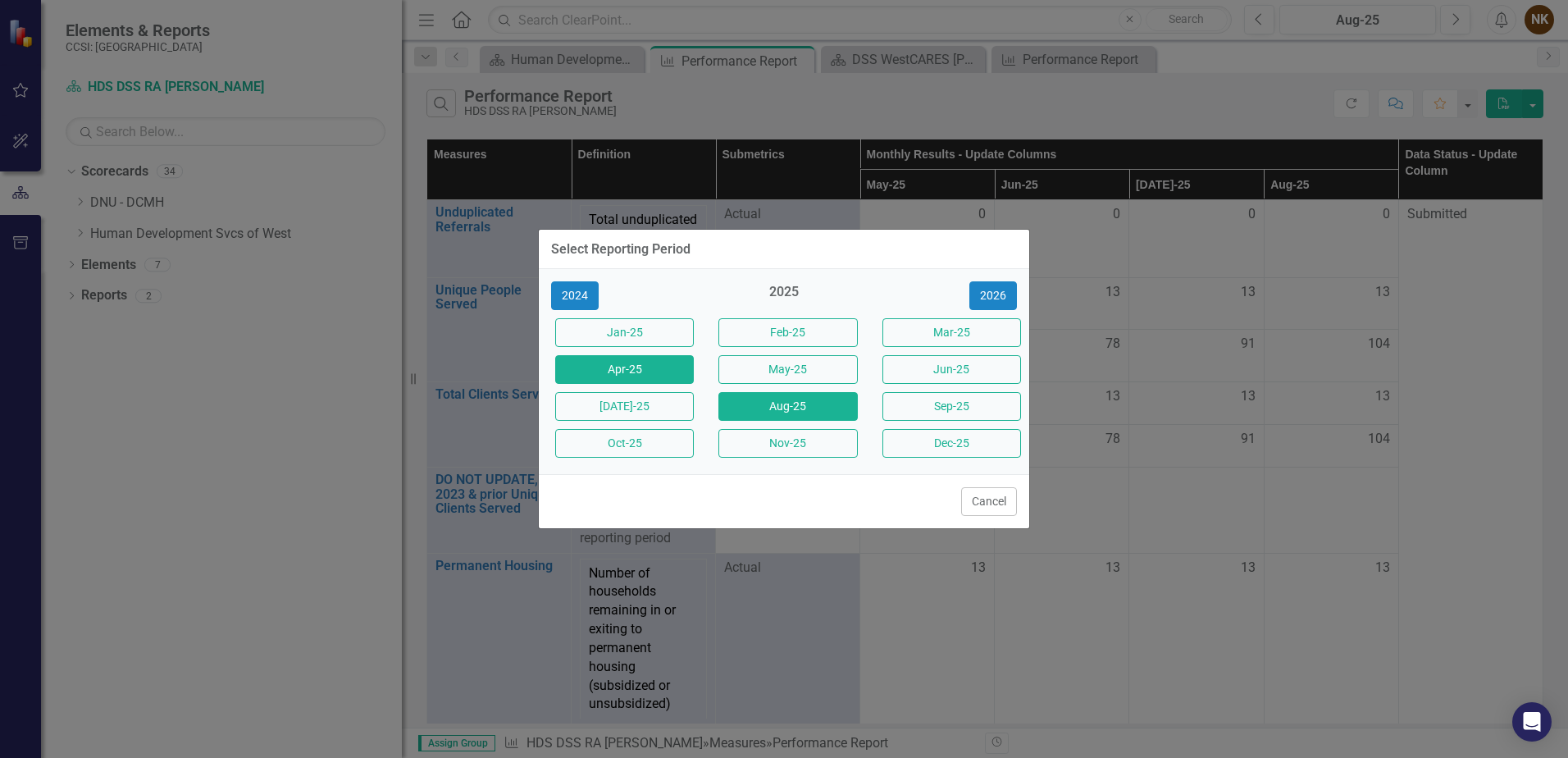
click at [682, 370] on button "Apr-25" at bounding box center [624, 369] width 139 height 29
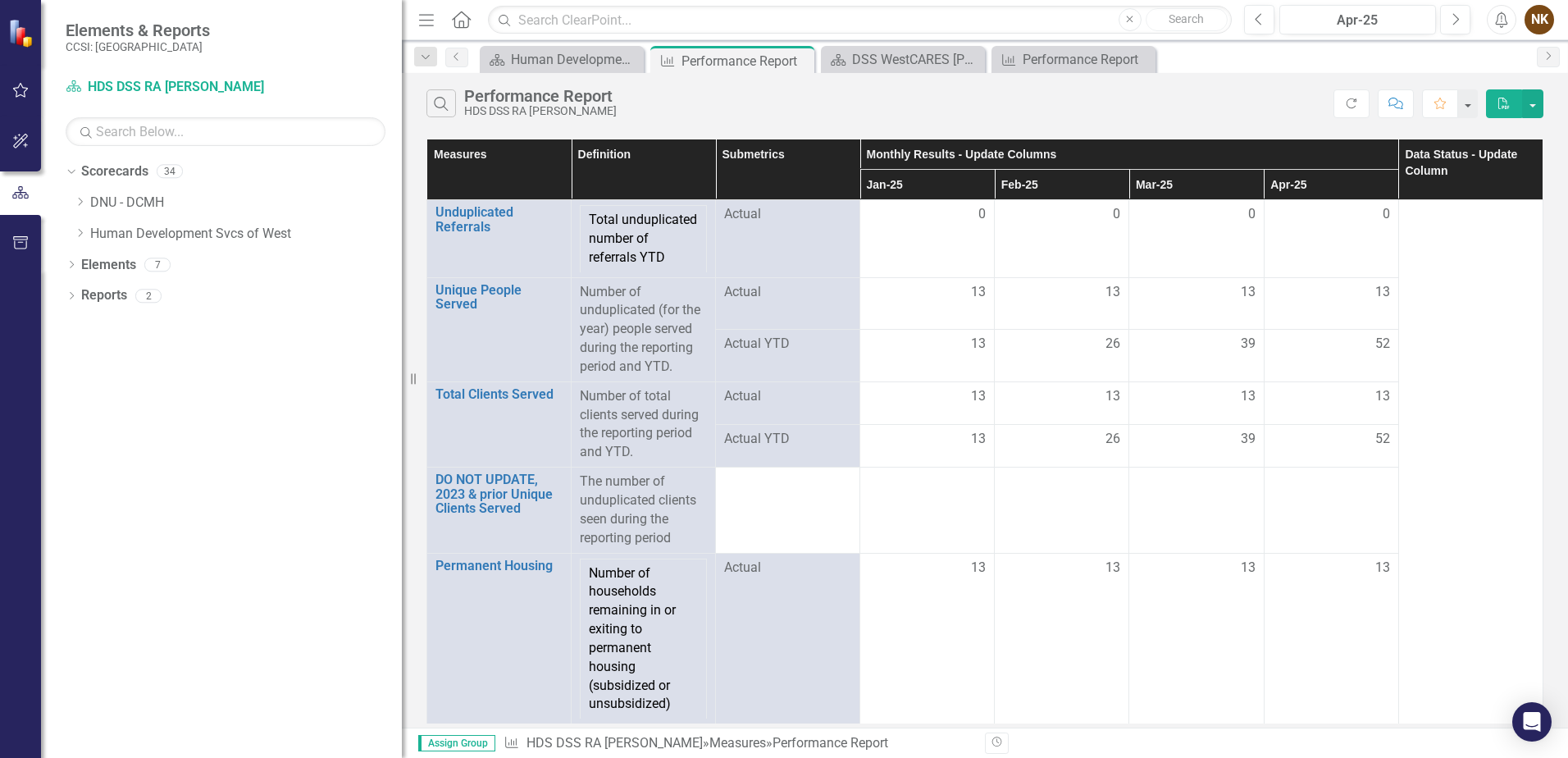
click at [1507, 111] on button "PDF" at bounding box center [1504, 103] width 36 height 29
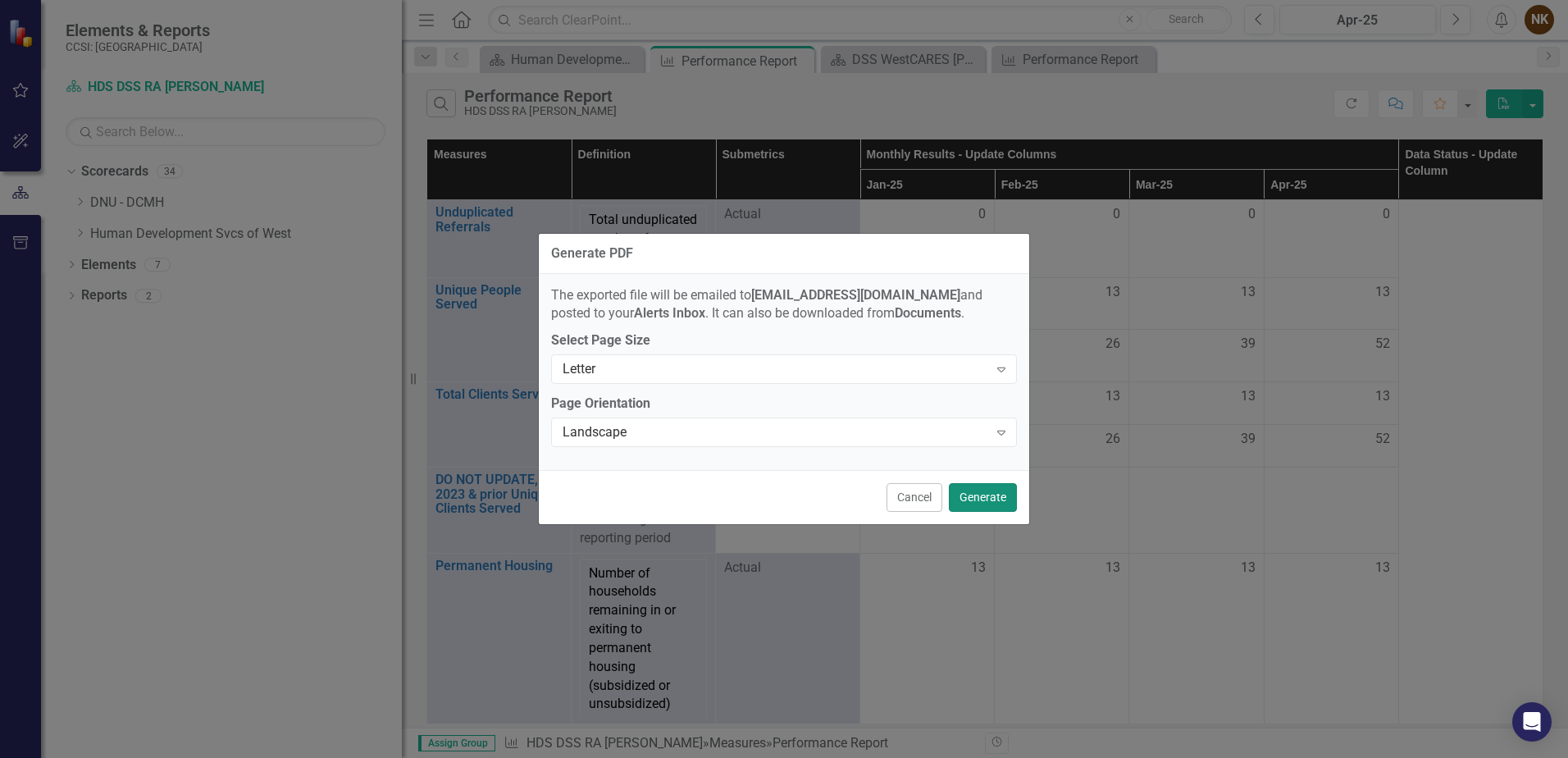
click at [981, 506] on button "Generate" at bounding box center [982, 497] width 68 height 29
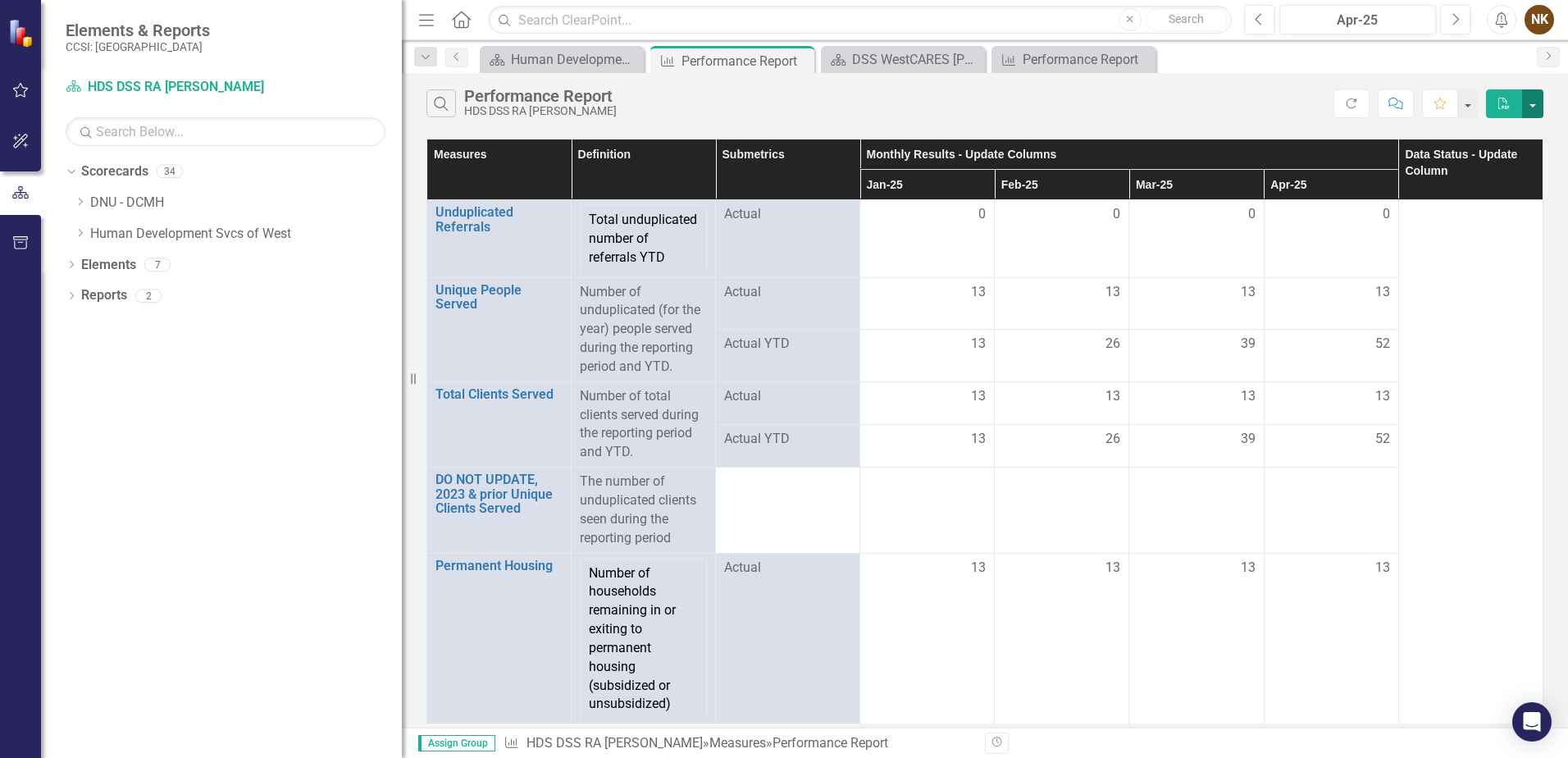
click at [1528, 112] on button "button" at bounding box center [1534, 103] width 22 height 29
click at [1484, 165] on link "Excel Export to Excel" at bounding box center [1478, 164] width 130 height 31
click at [928, 67] on div "DSS WestCARES IDA Landing Page" at bounding box center [907, 59] width 108 height 21
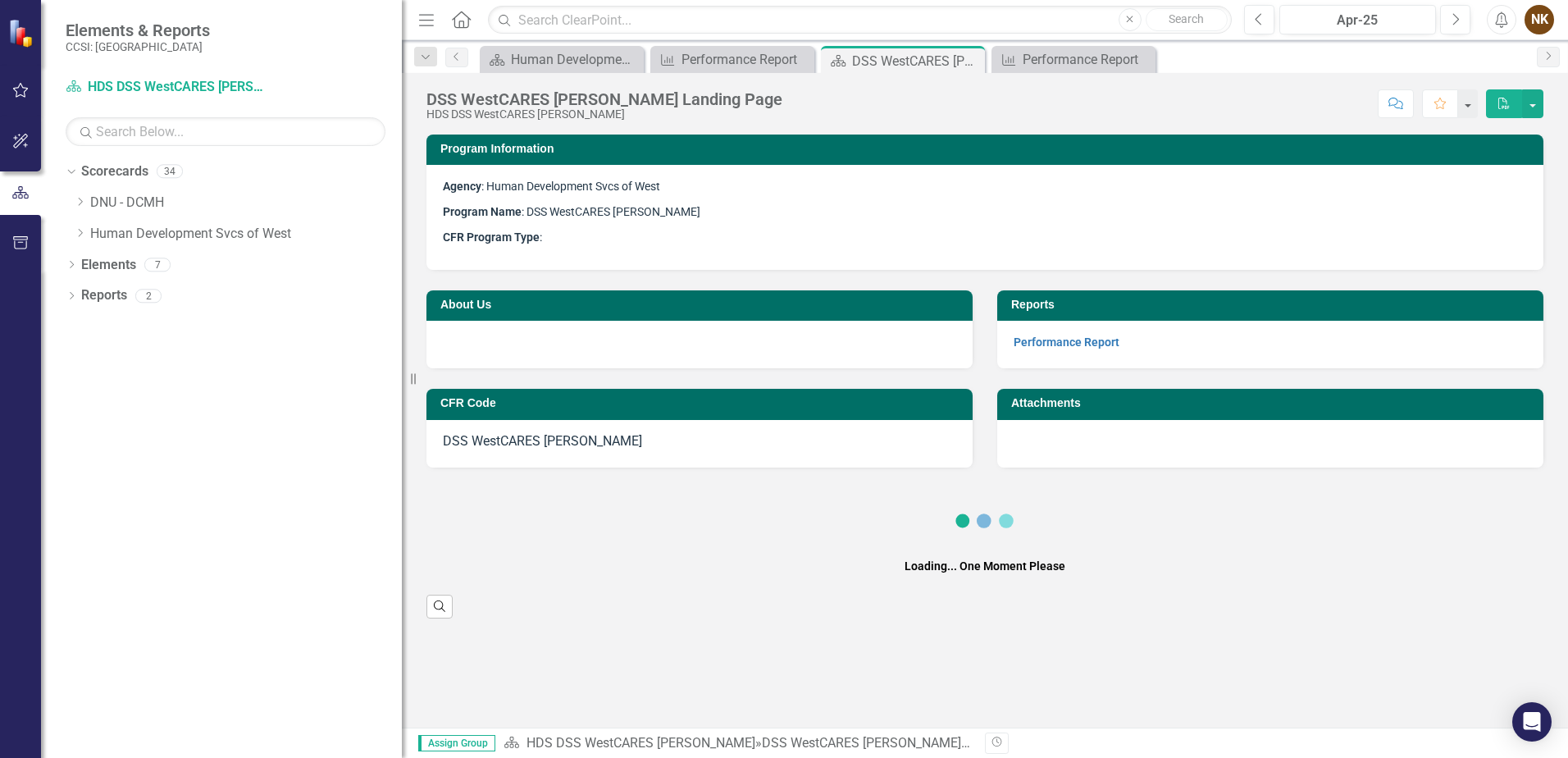
click at [1031, 52] on div "Performance Report" at bounding box center [1087, 59] width 129 height 21
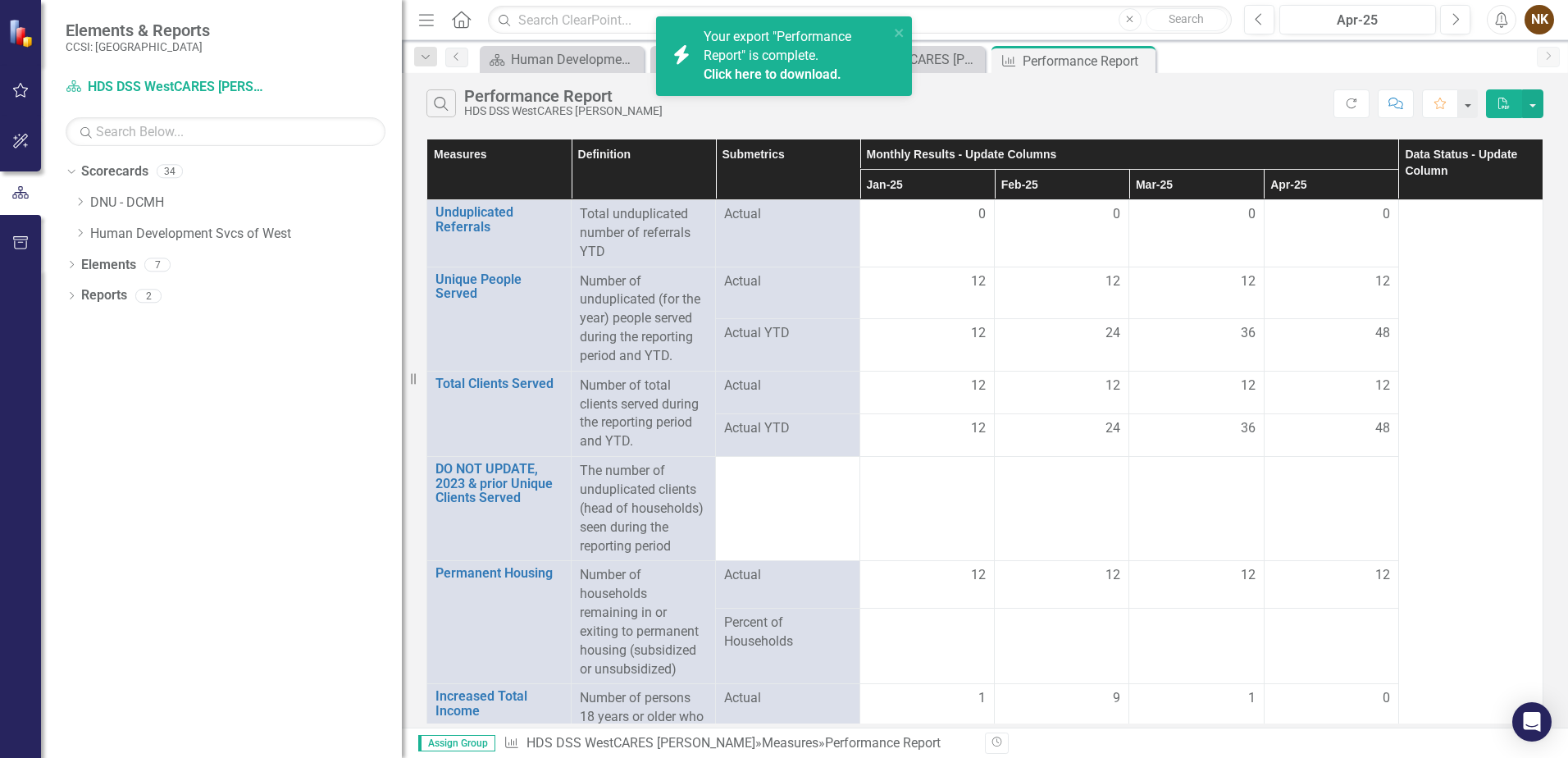
click at [1219, 99] on div "Search Performance Report HDS DSS WestCARES IDA" at bounding box center [880, 103] width 908 height 28
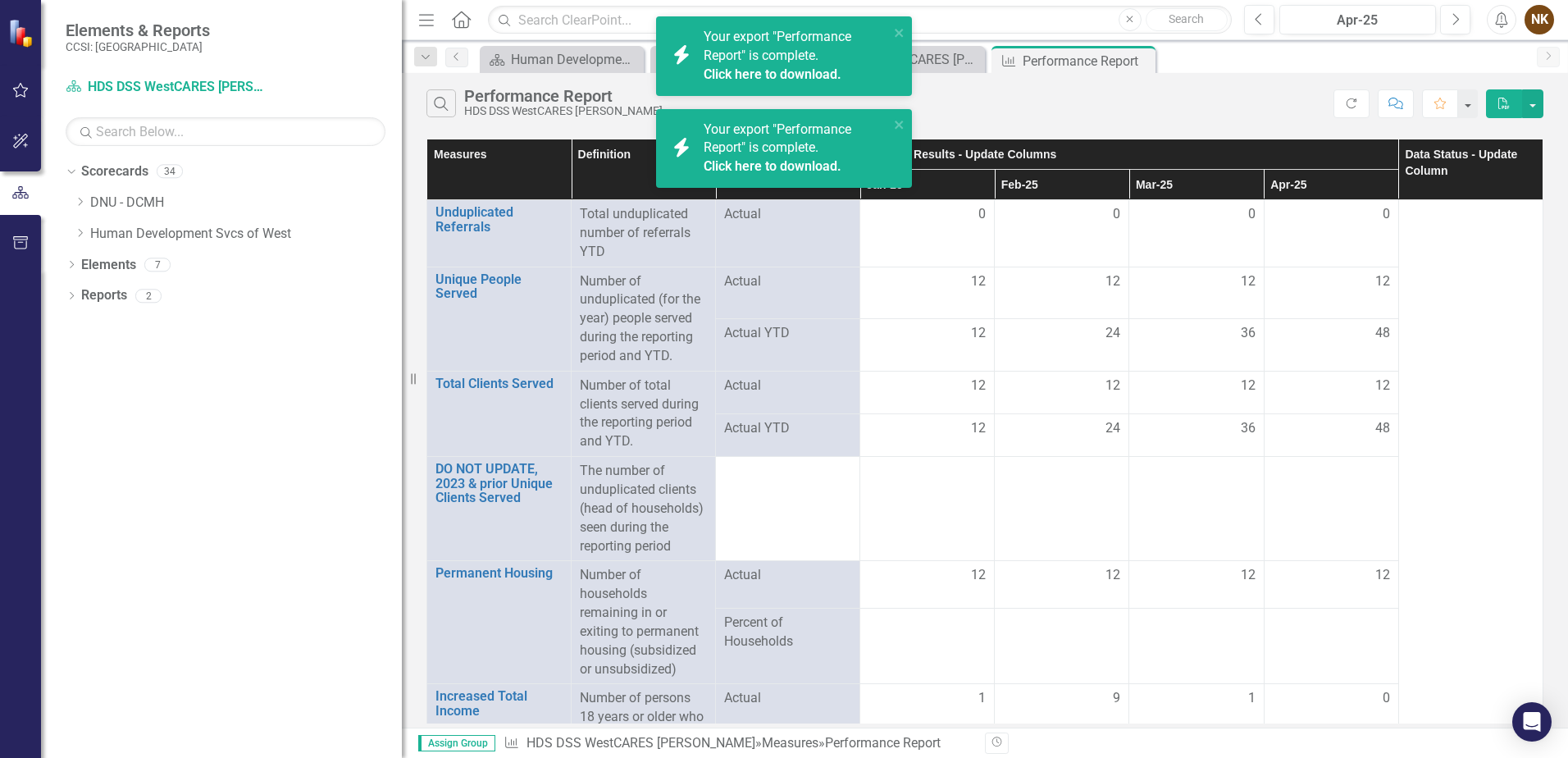
click at [1510, 110] on button "PDF" at bounding box center [1504, 103] width 36 height 29
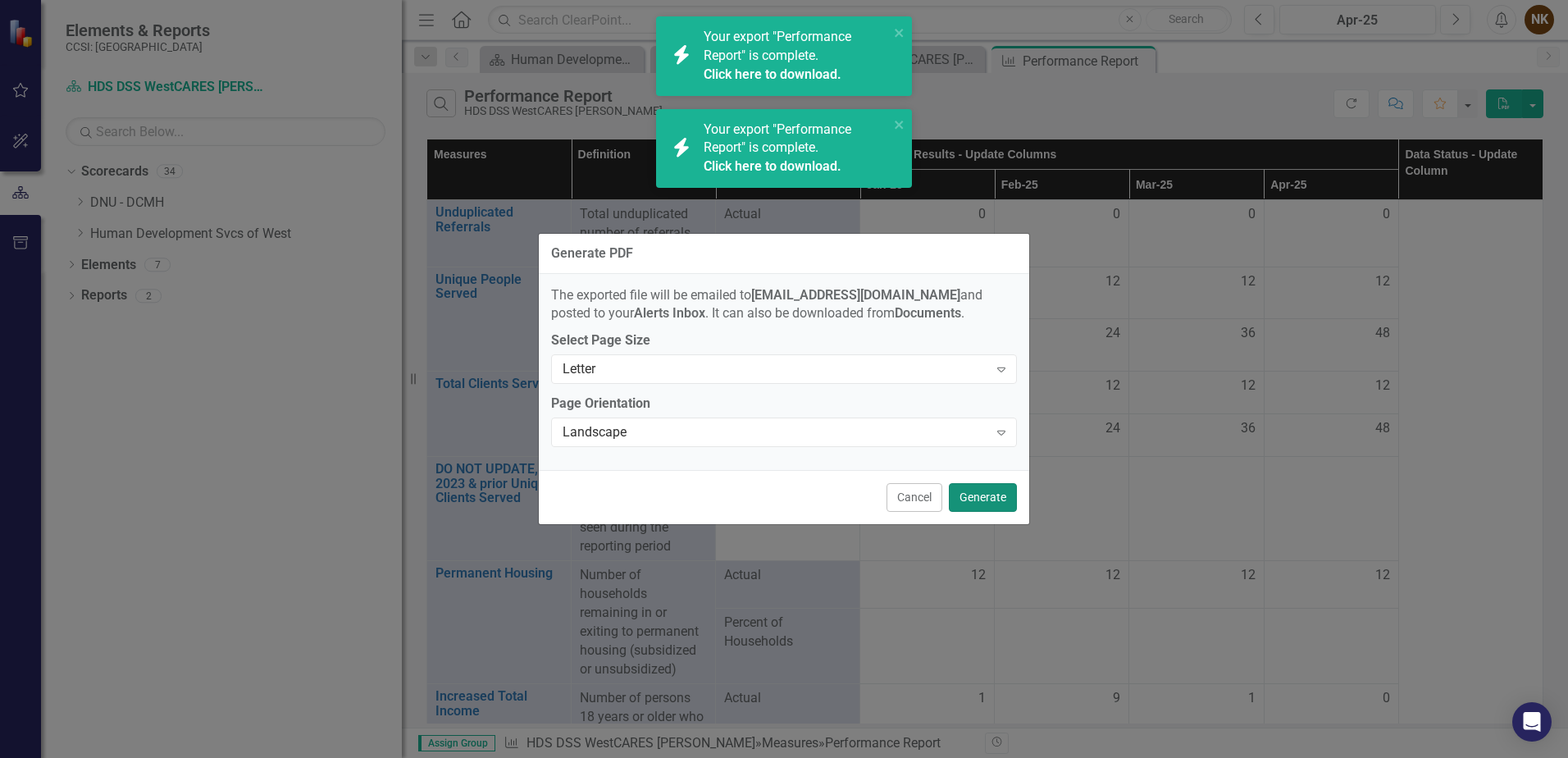
click at [1007, 489] on button "Generate" at bounding box center [982, 497] width 68 height 29
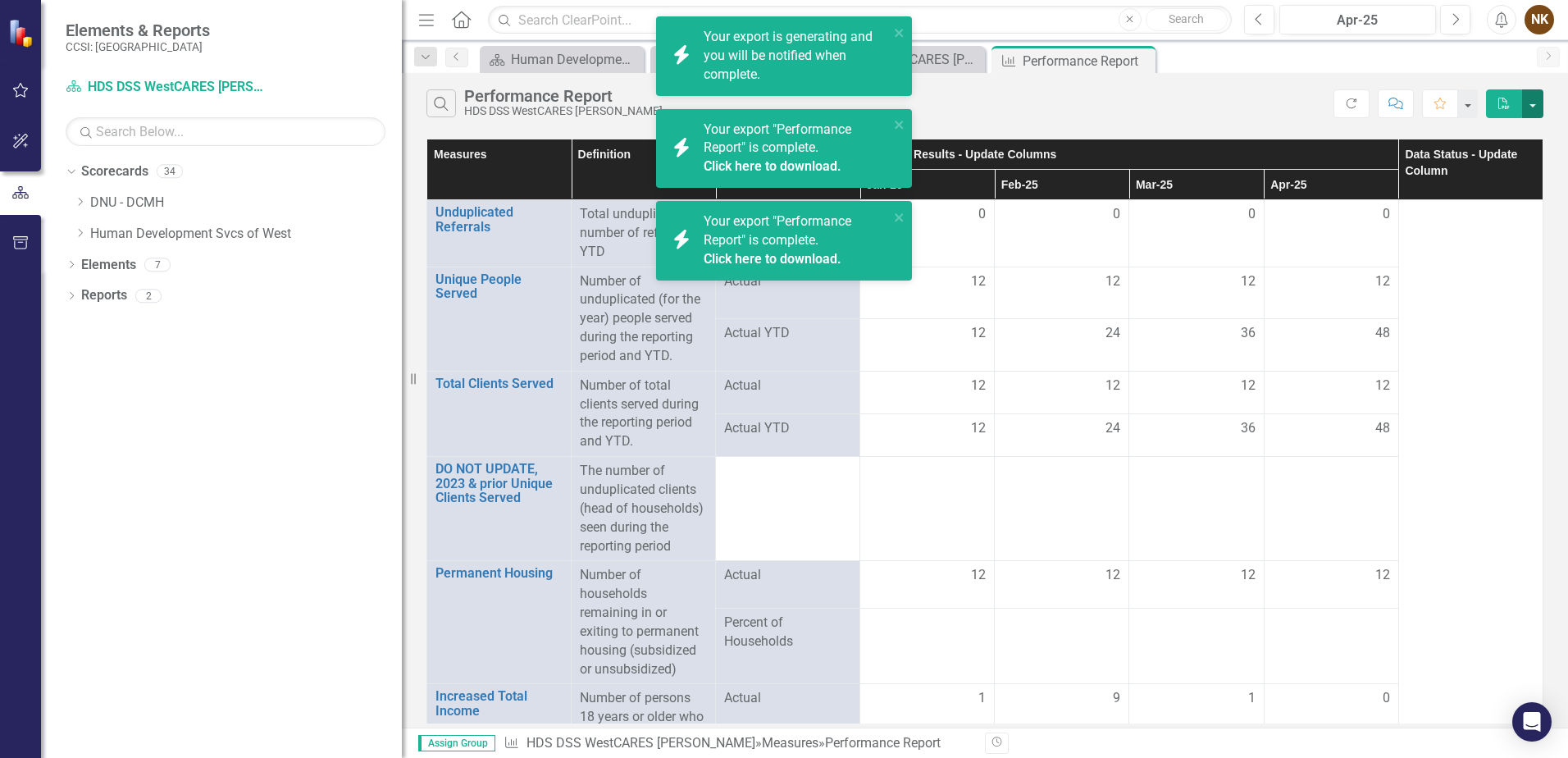
click at [1535, 104] on button "button" at bounding box center [1534, 103] width 22 height 29
click at [1499, 170] on link "Excel Export to Excel" at bounding box center [1478, 164] width 130 height 31
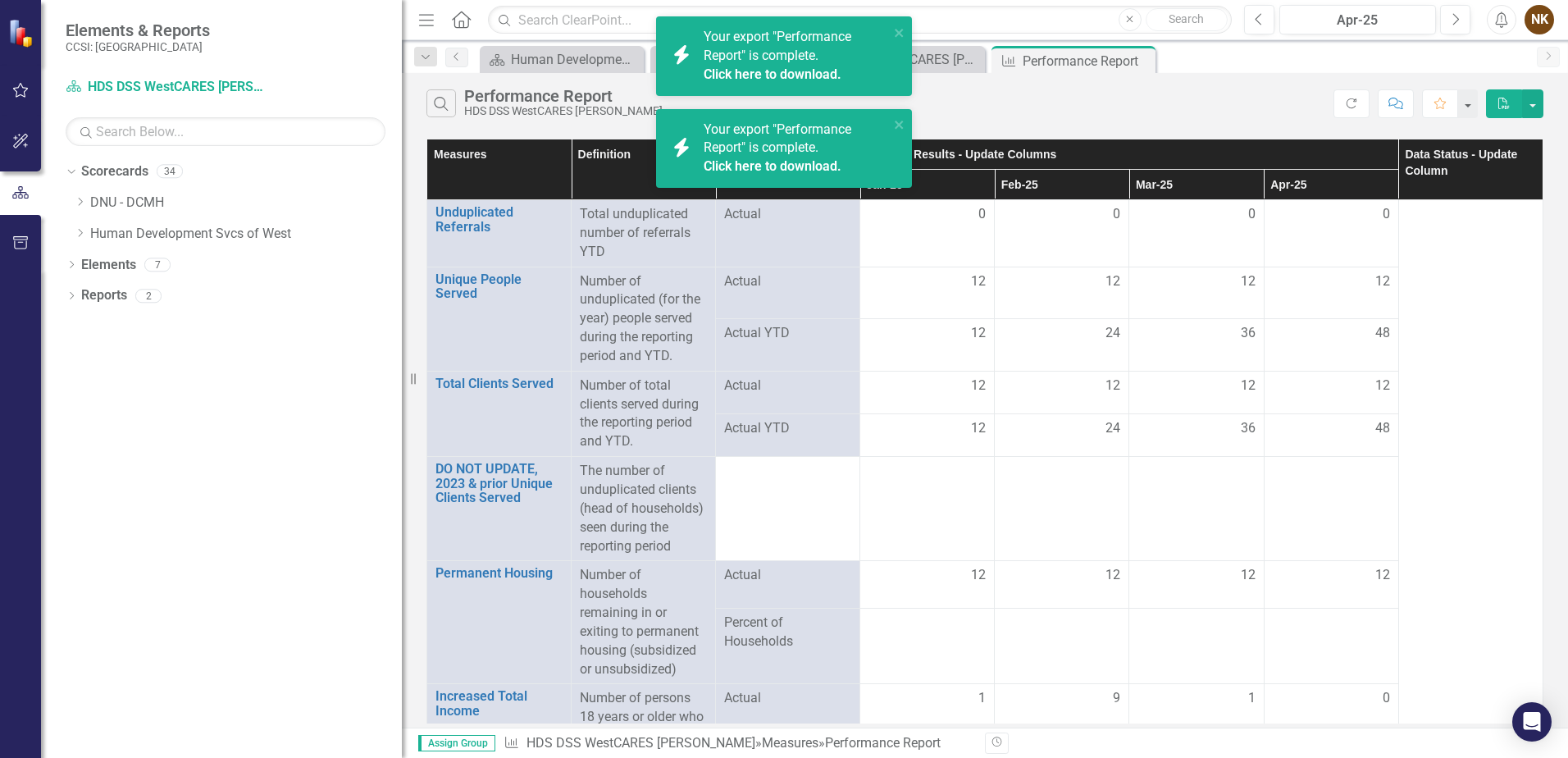
click at [798, 165] on link "Click here to download." at bounding box center [773, 166] width 138 height 16
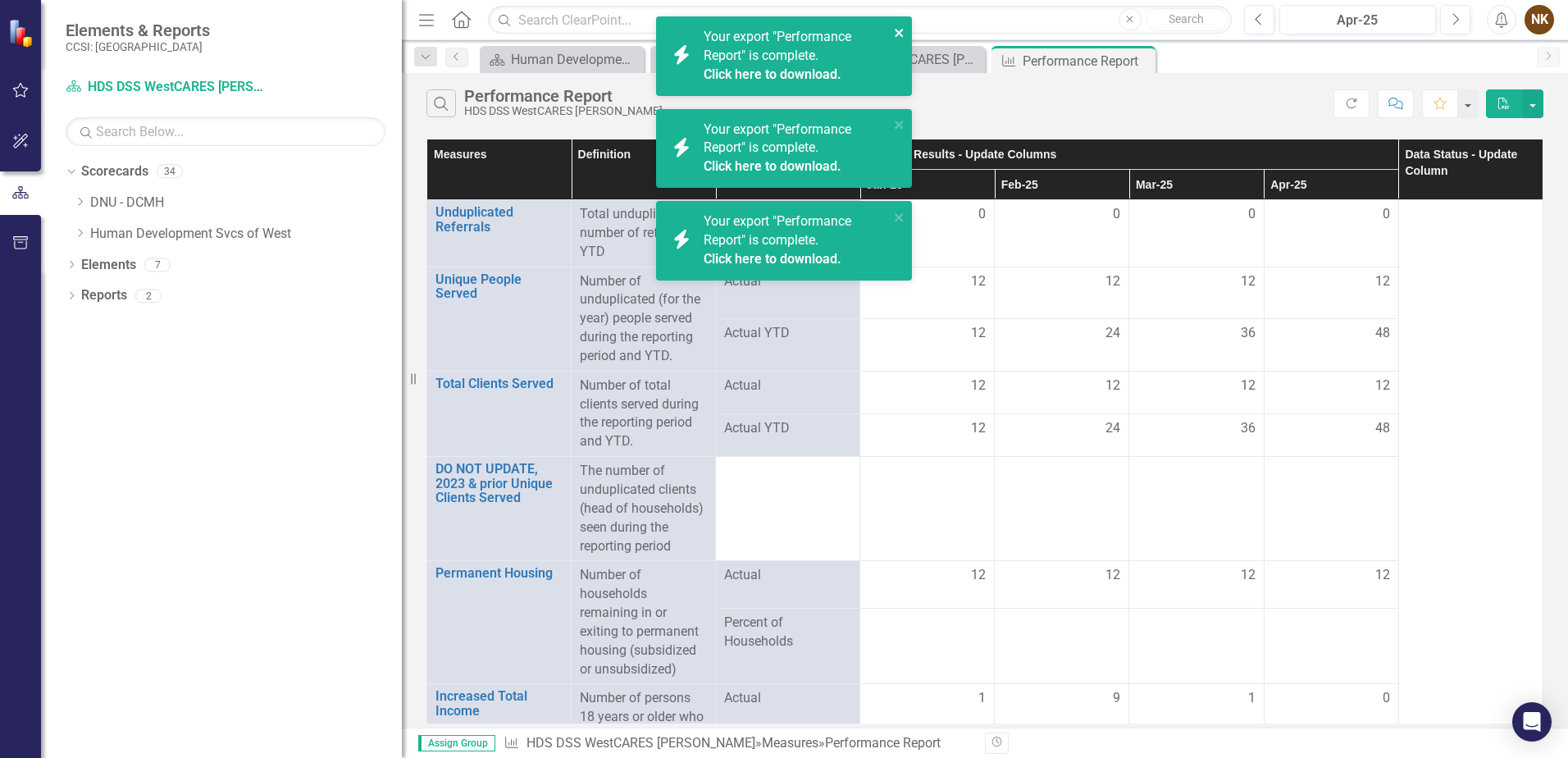
click at [897, 28] on icon "close" at bounding box center [900, 32] width 12 height 13
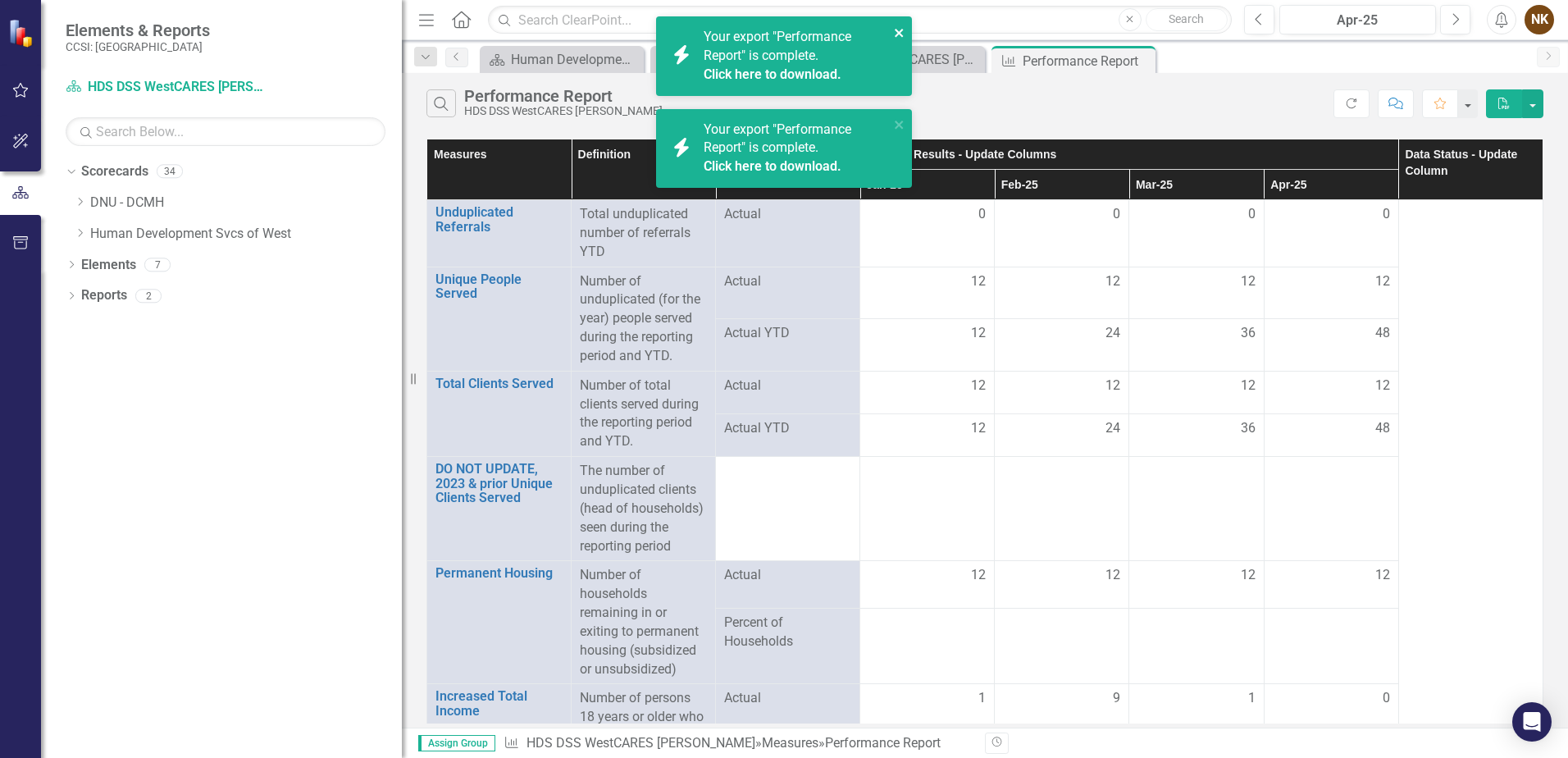
click at [898, 36] on icon "close" at bounding box center [900, 32] width 12 height 13
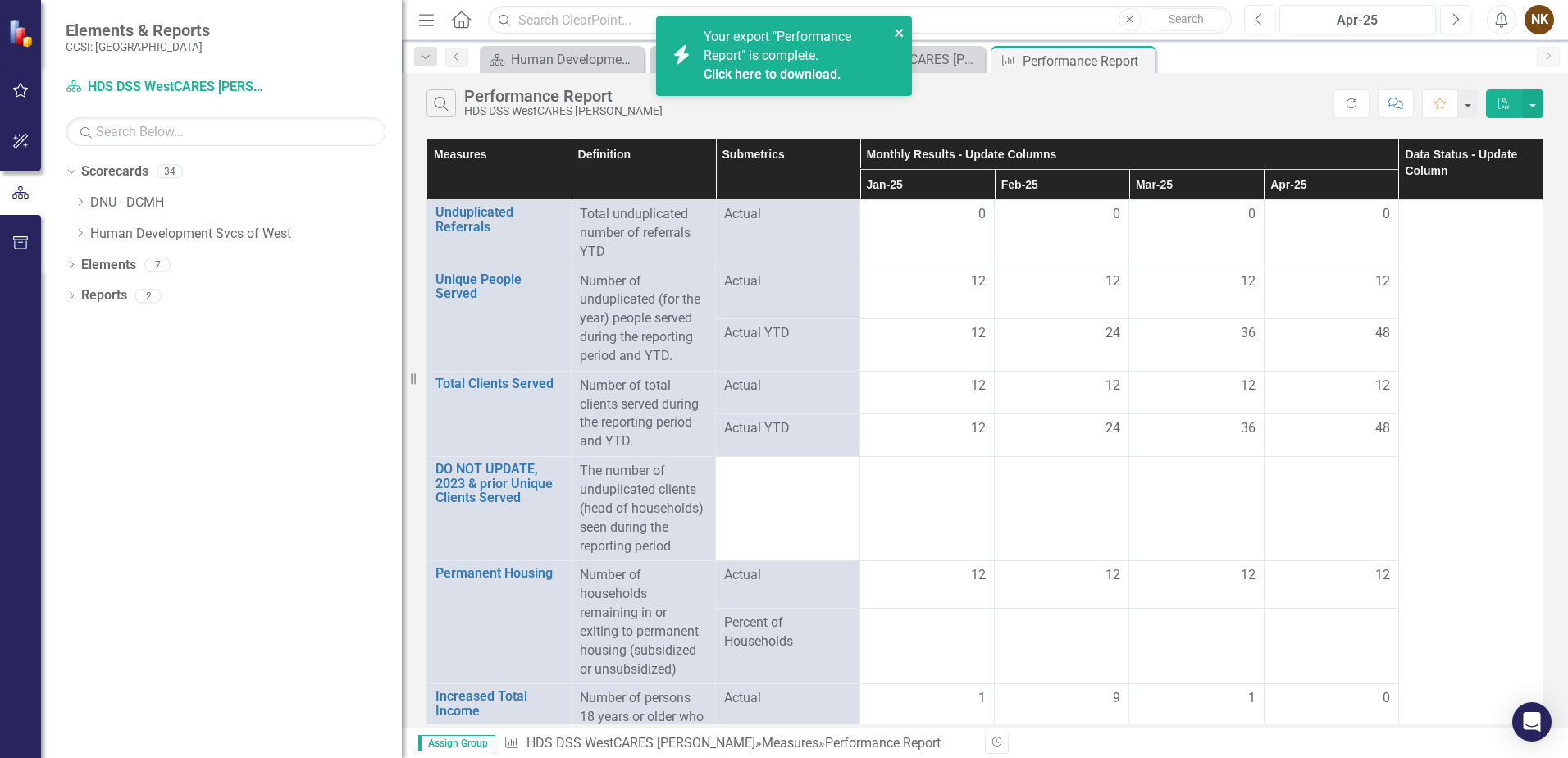
click at [899, 32] on icon "close" at bounding box center [899, 32] width 8 height 8
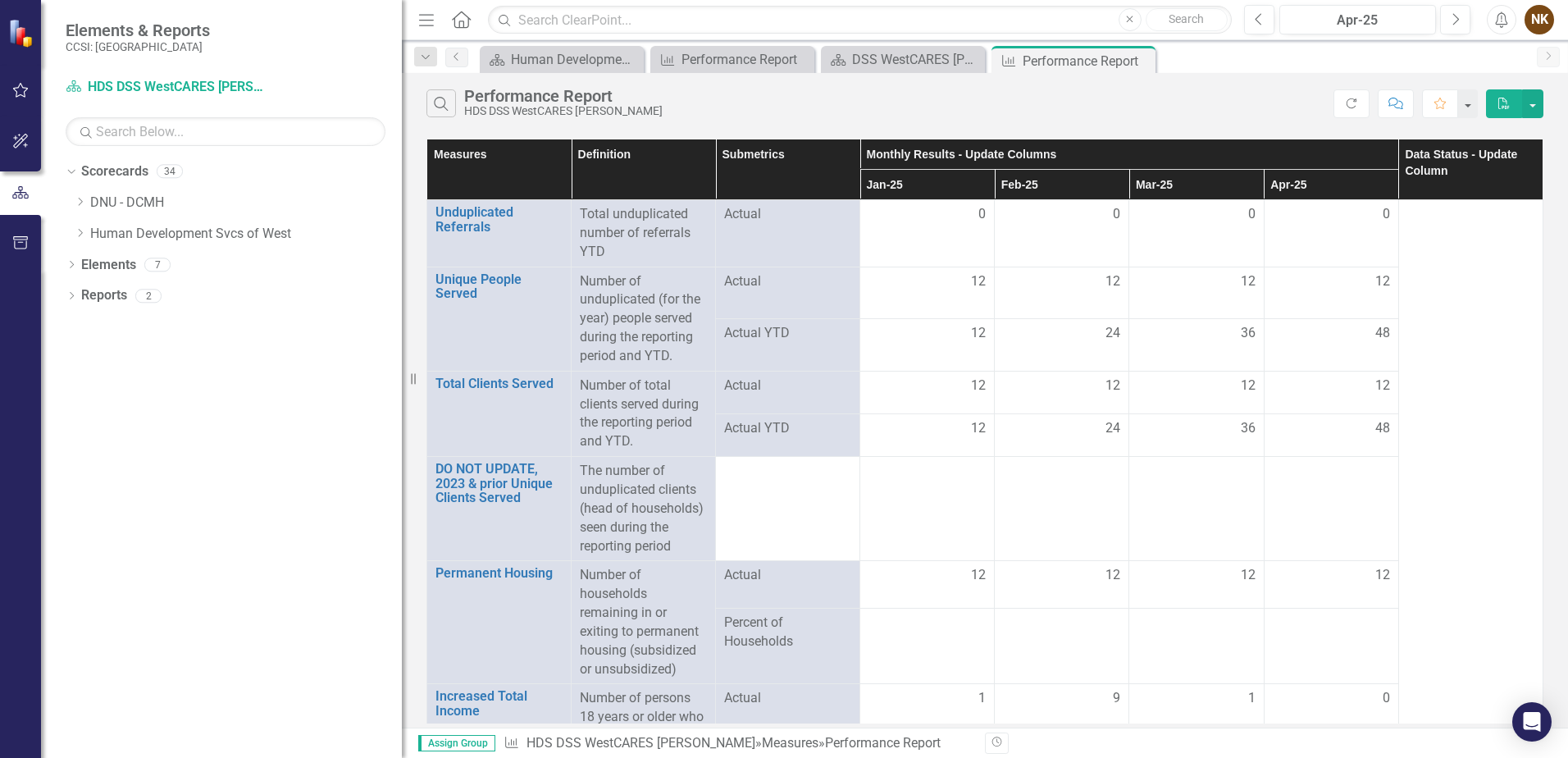
click at [972, 86] on div "Search Performance Report HDS DSS WestCARES IDA Refresh Comment Favorite PDF" at bounding box center [984, 99] width 1166 height 53
click at [1140, 61] on icon "Close" at bounding box center [1140, 60] width 17 height 13
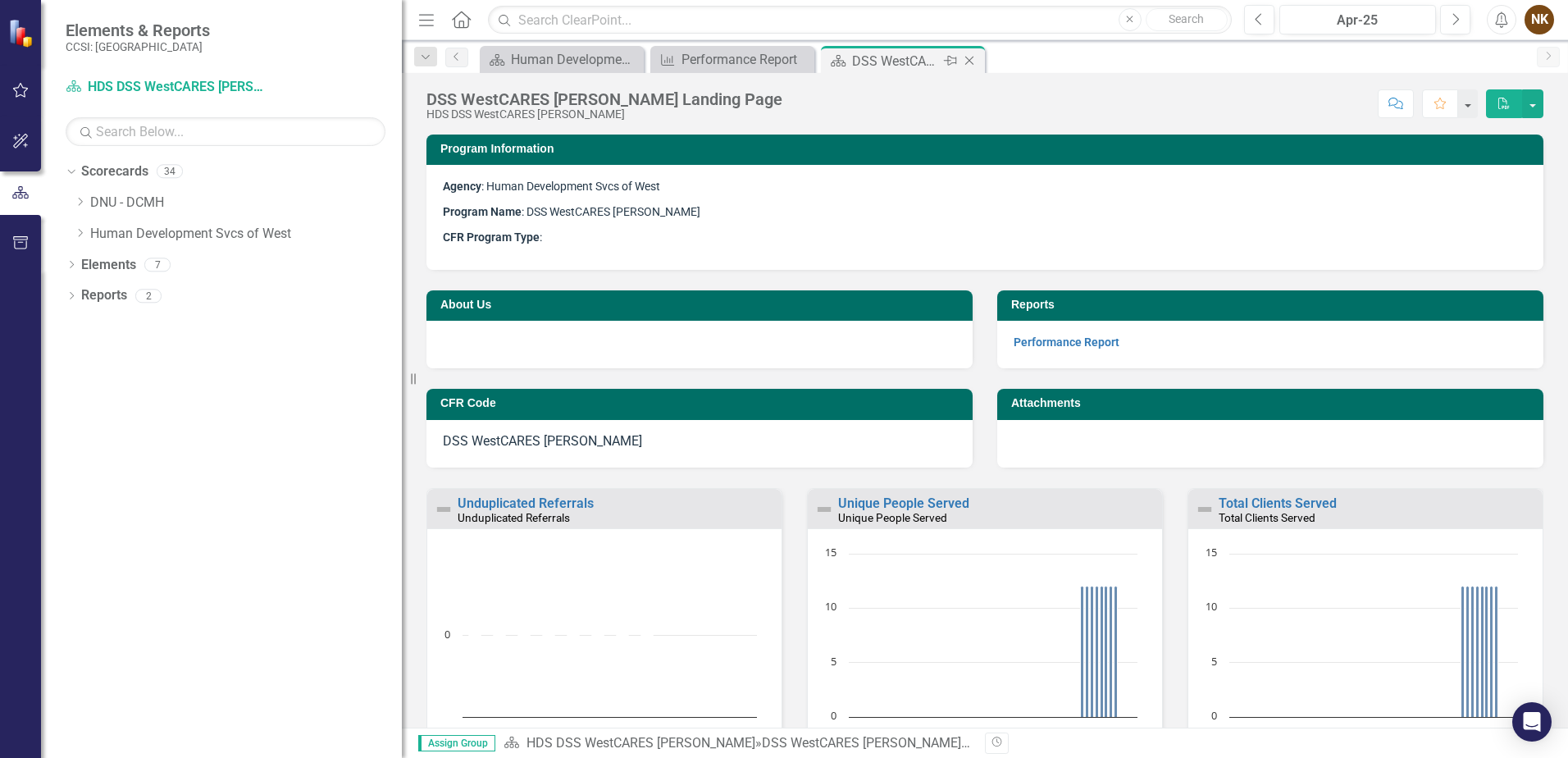
click at [970, 59] on icon "Close" at bounding box center [970, 60] width 17 height 13
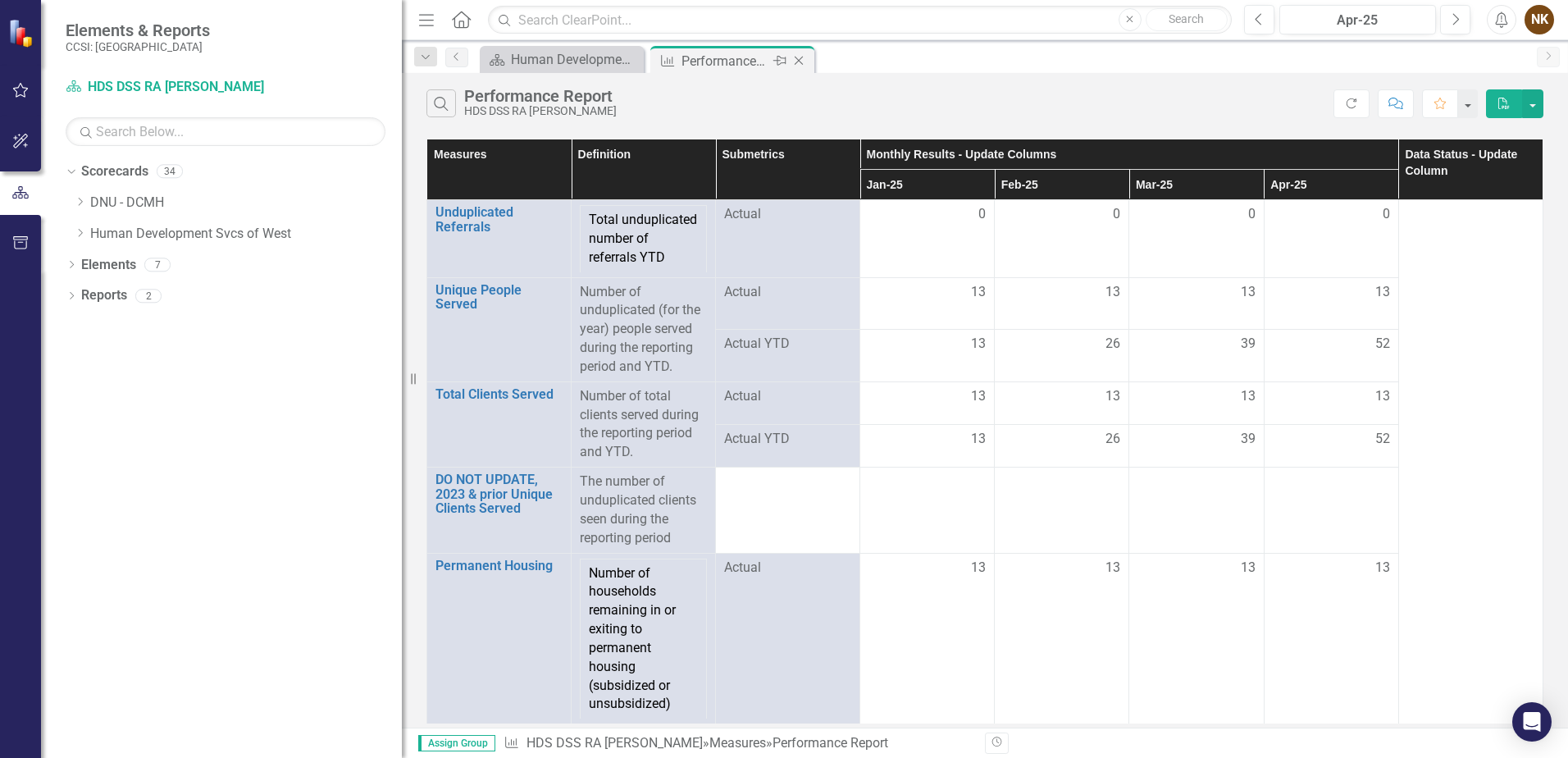
click at [797, 59] on icon at bounding box center [799, 61] width 9 height 9
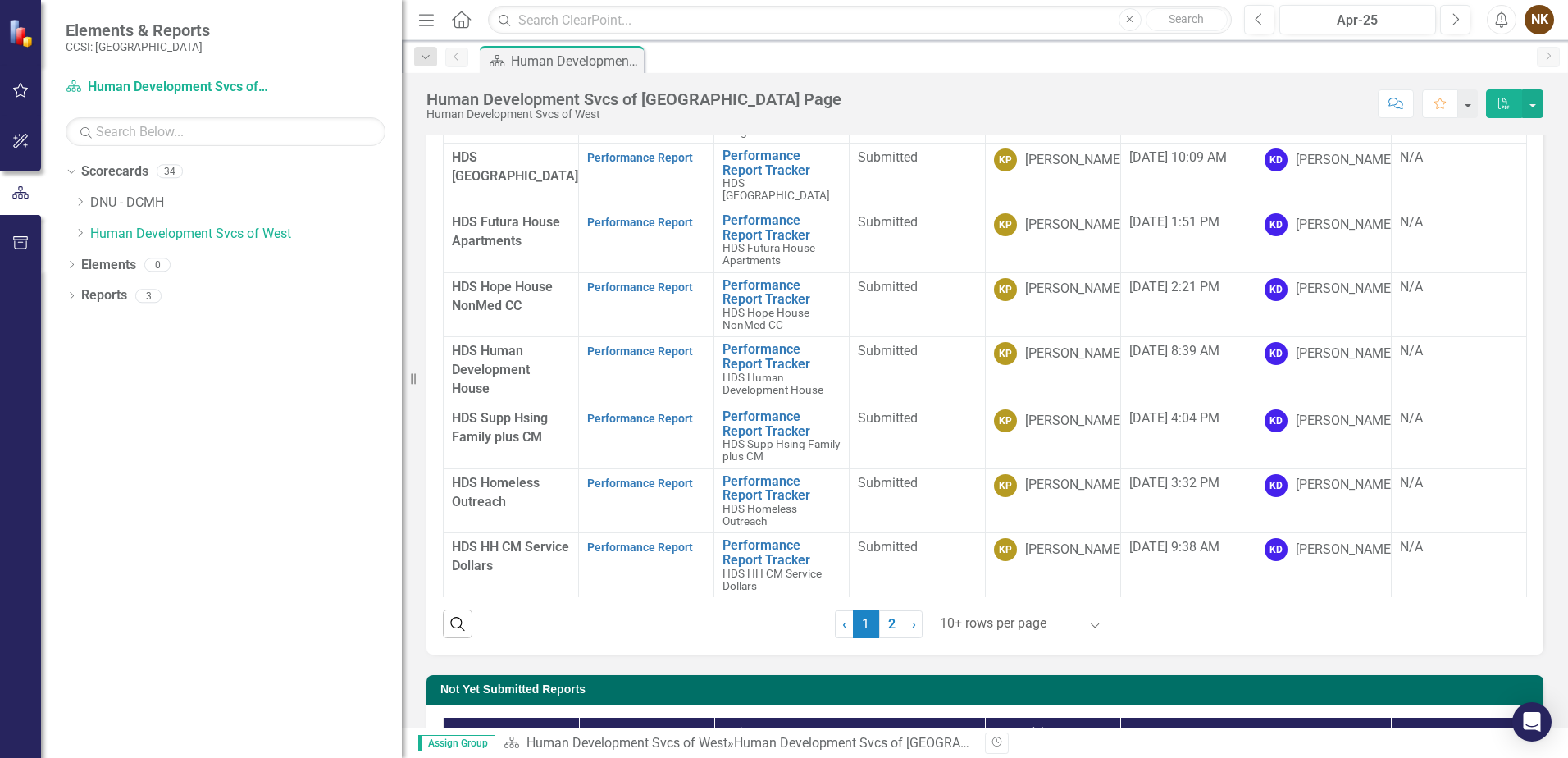
scroll to position [487, 0]
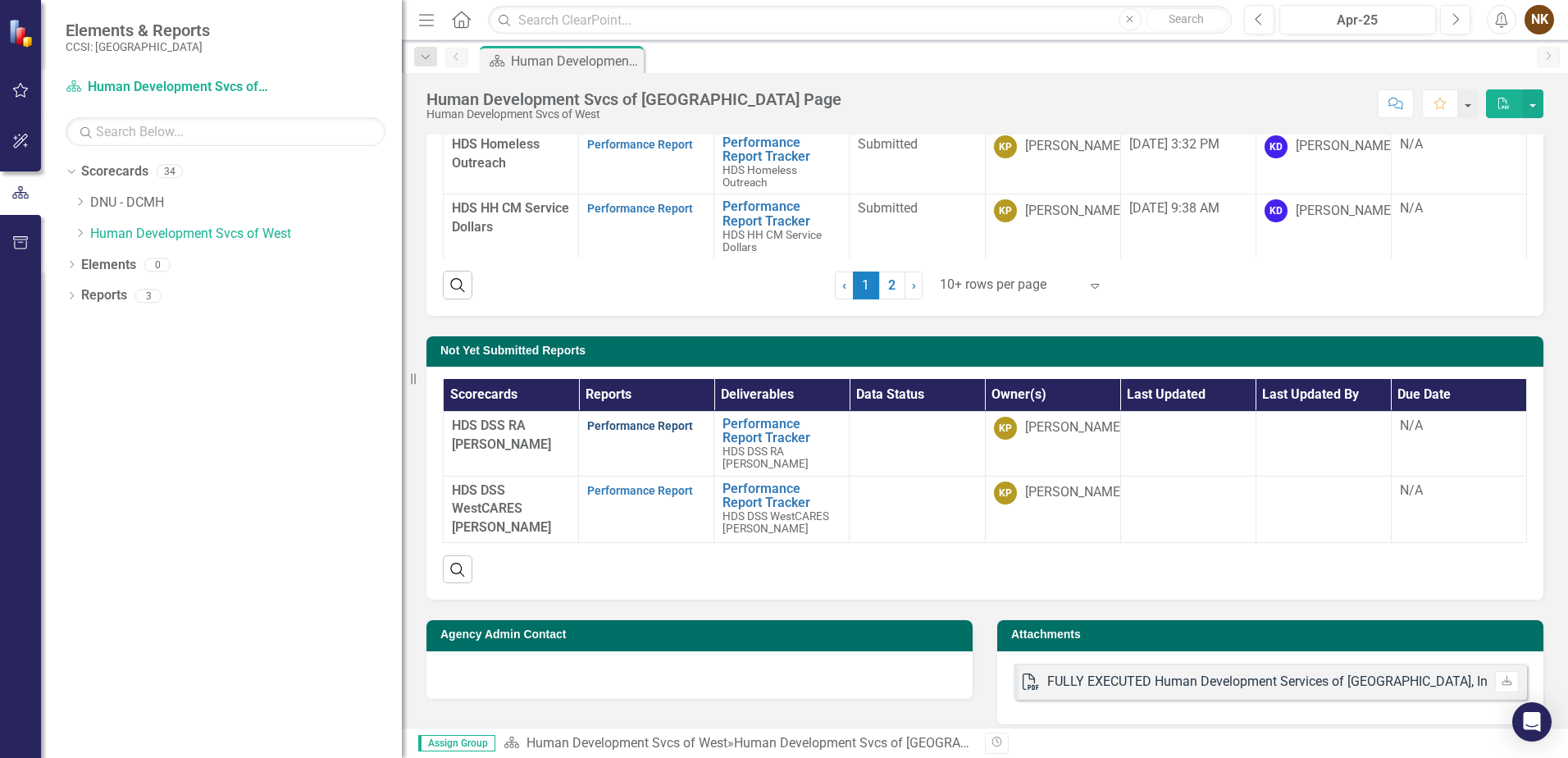
click at [677, 423] on link "Performance Report" at bounding box center [641, 425] width 106 height 13
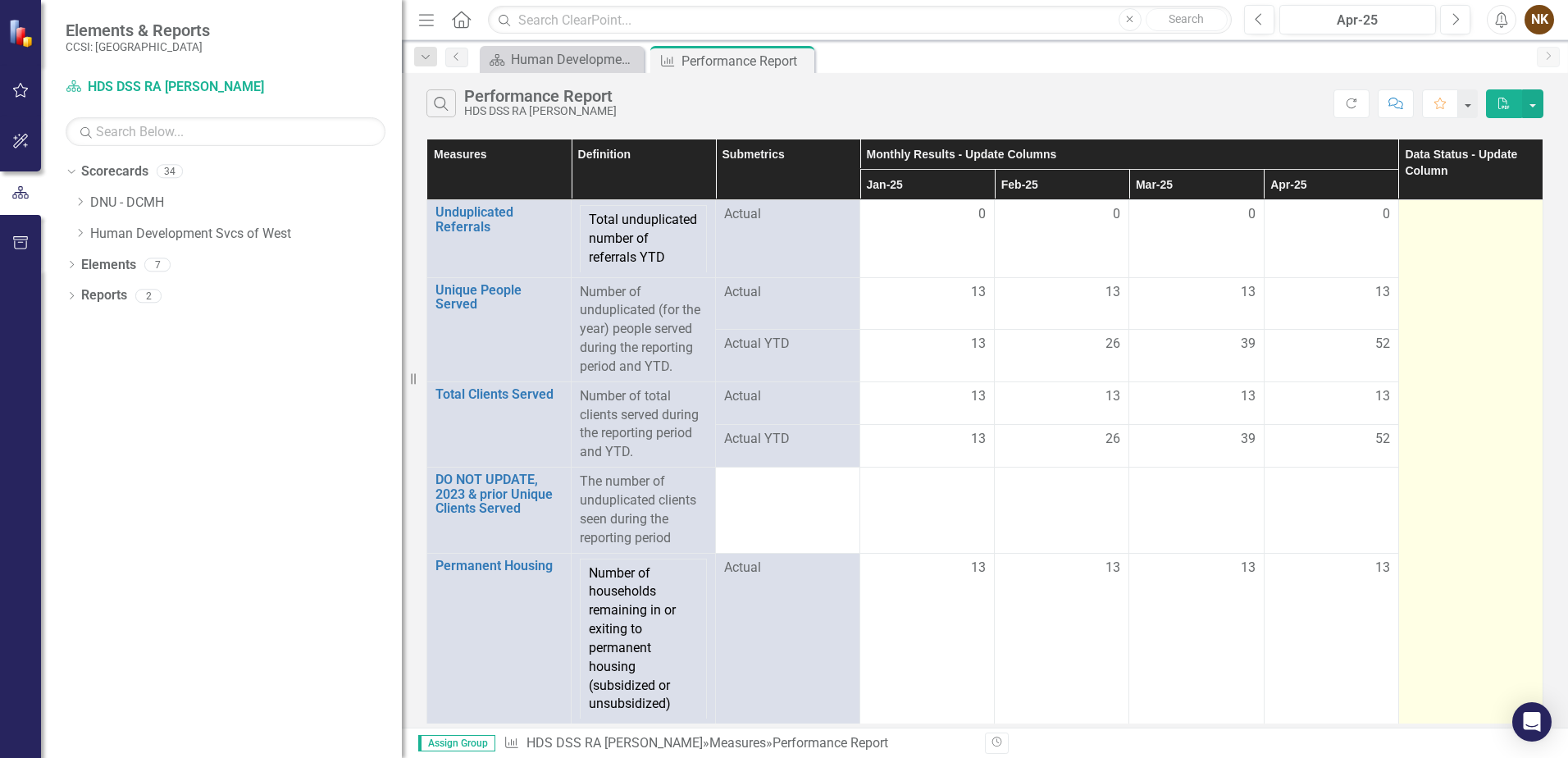
click at [1444, 249] on td at bounding box center [1471, 576] width 145 height 752
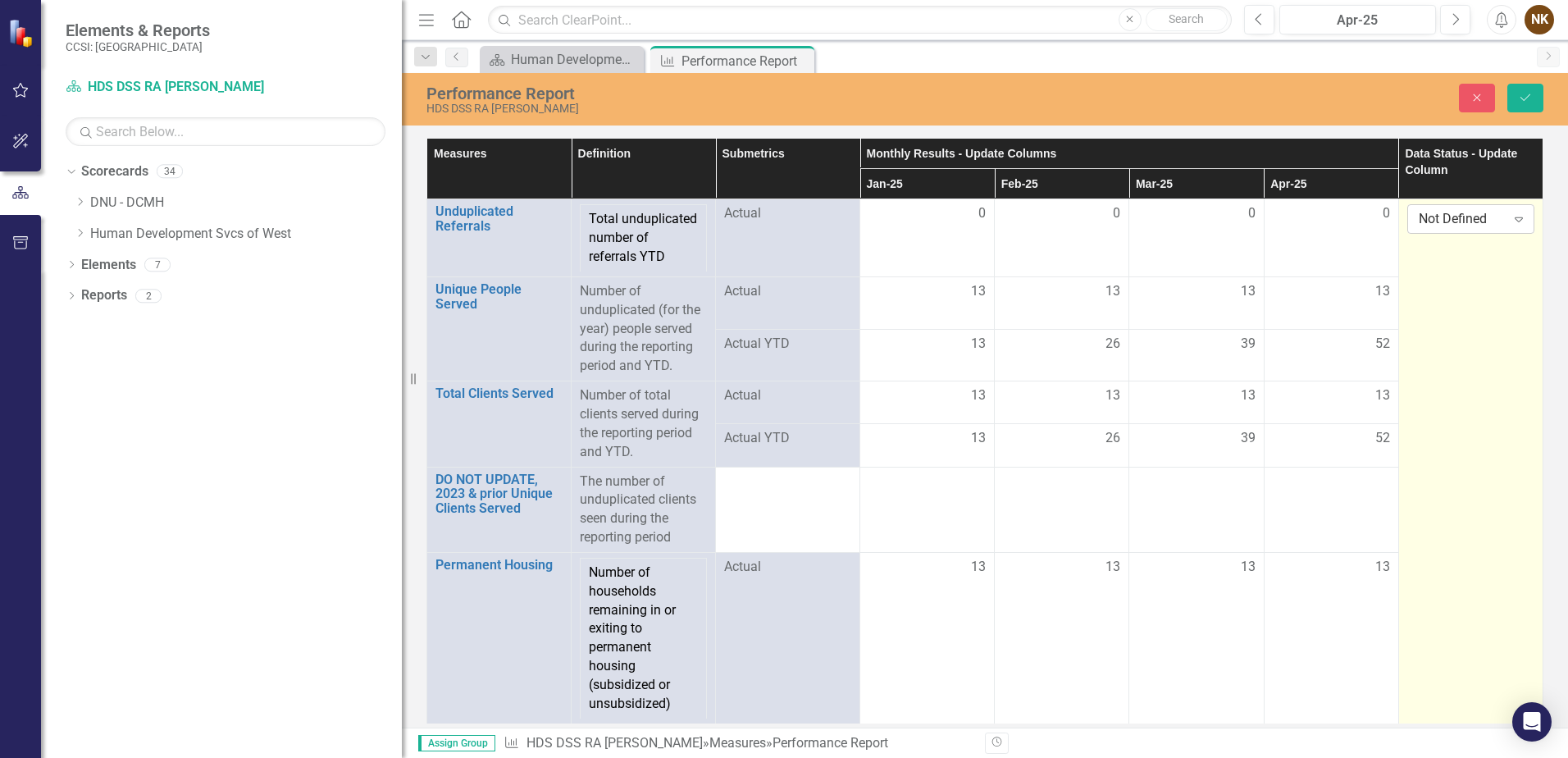
drag, startPoint x: 1444, startPoint y: 249, endPoint x: 1436, endPoint y: 224, distance: 26.2
click at [1436, 224] on div "Not Defined" at bounding box center [1463, 219] width 87 height 19
click at [1444, 293] on div "Submitted" at bounding box center [1466, 302] width 105 height 19
click at [1525, 97] on icon "Save" at bounding box center [1526, 97] width 15 height 12
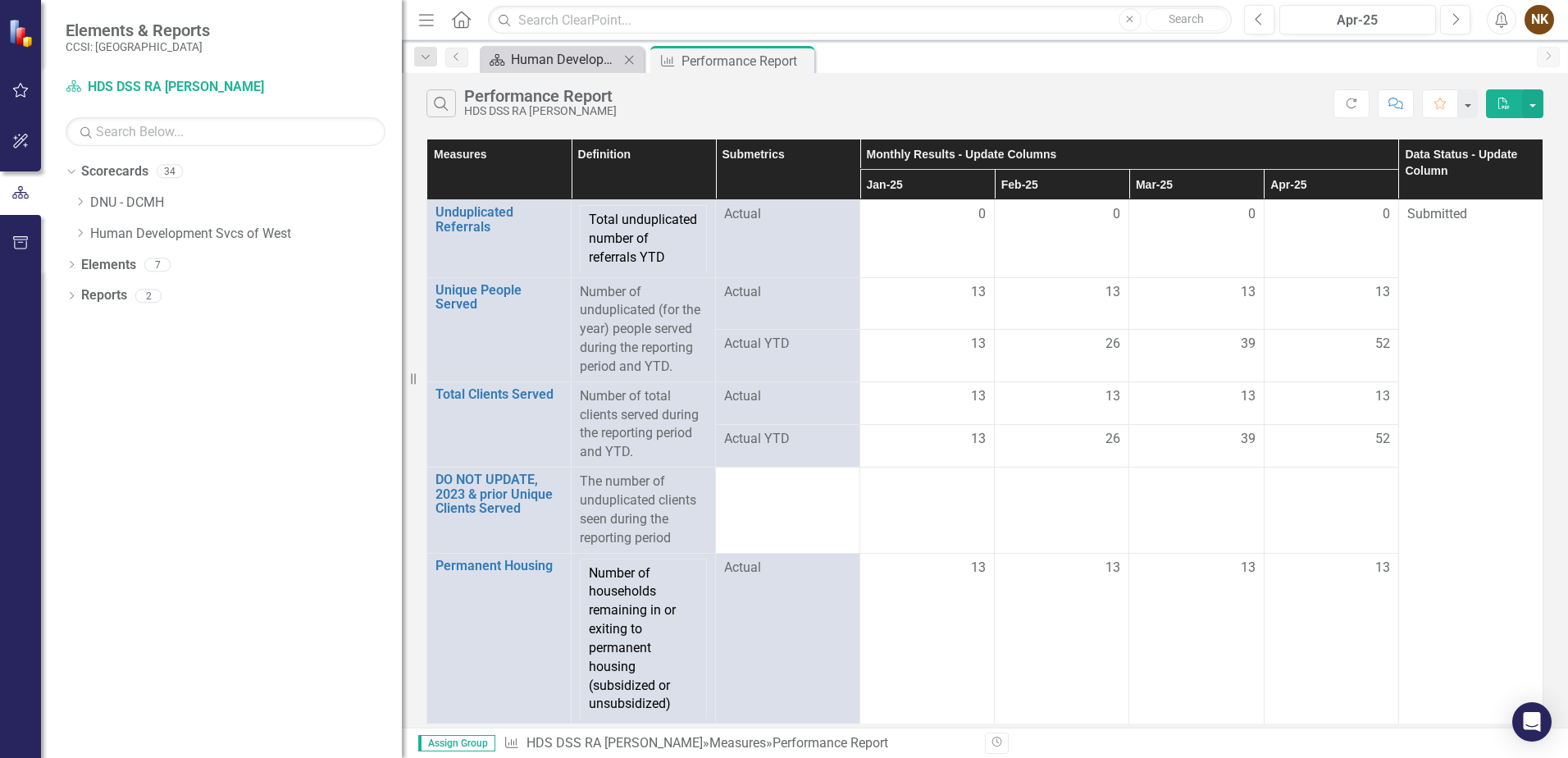
click at [513, 57] on div "Human Development Svcs of [GEOGRAPHIC_DATA] Page" at bounding box center [565, 59] width 108 height 21
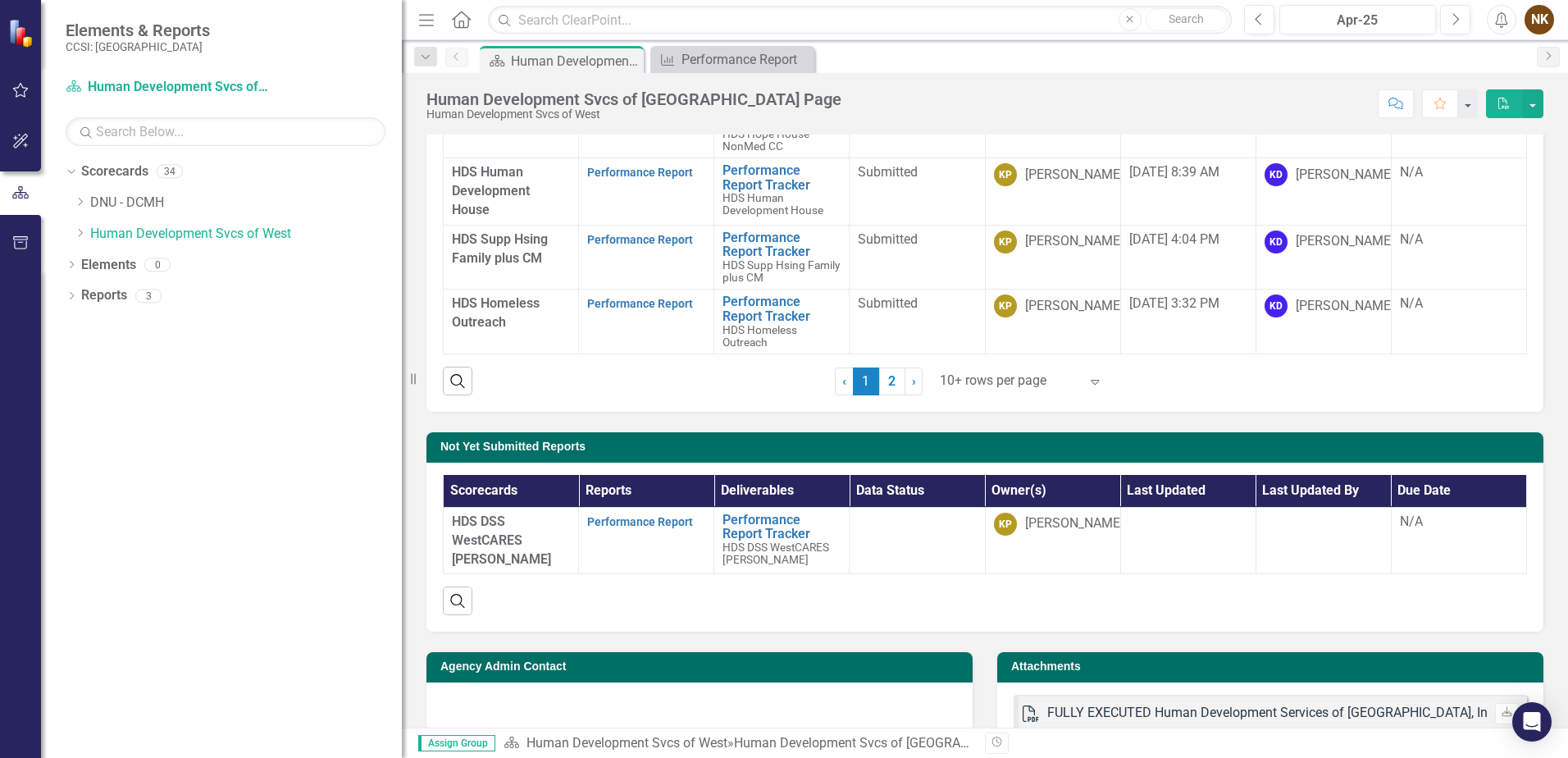
scroll to position [411, 0]
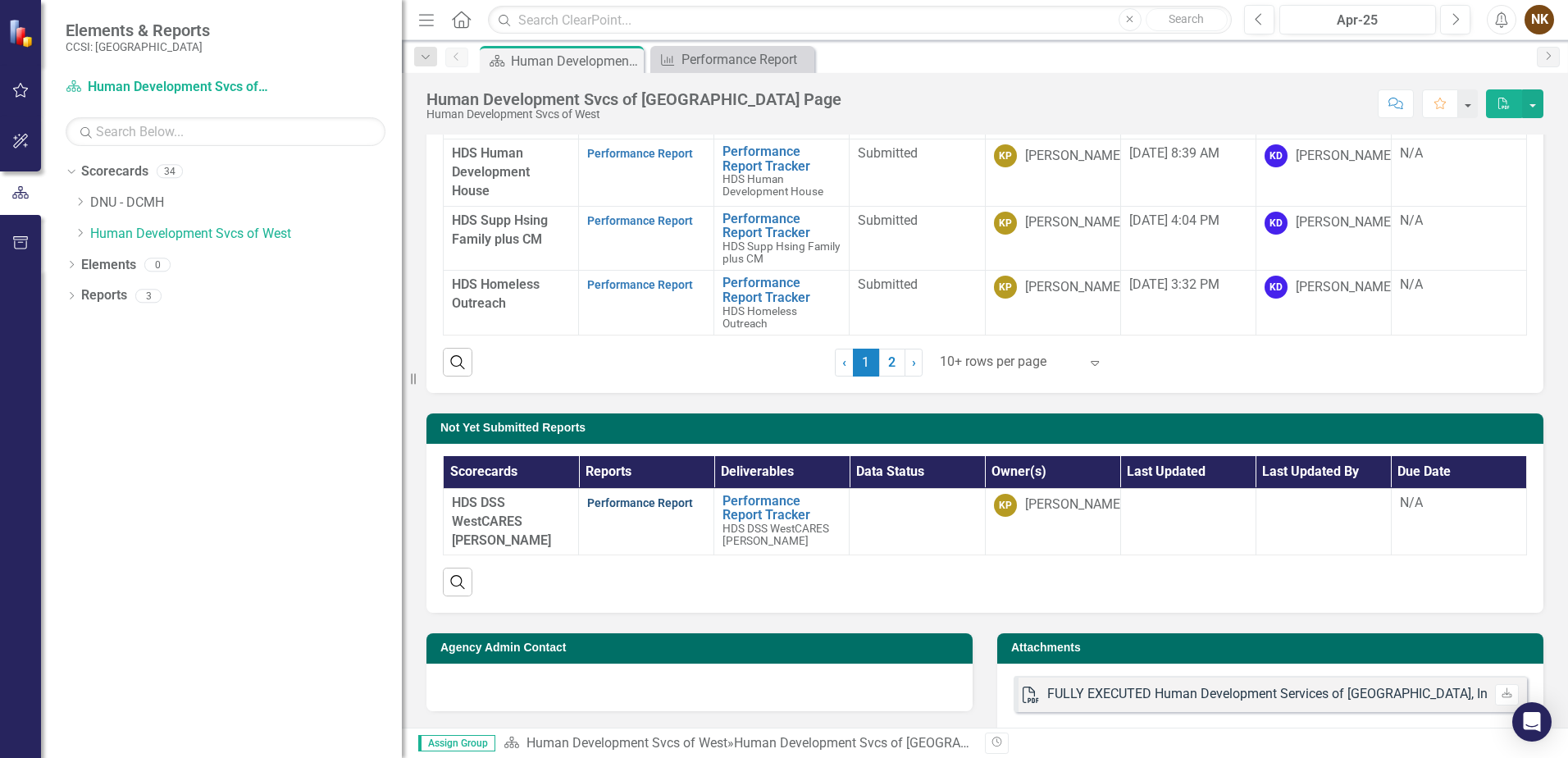
click at [653, 500] on link "Performance Report" at bounding box center [641, 502] width 106 height 13
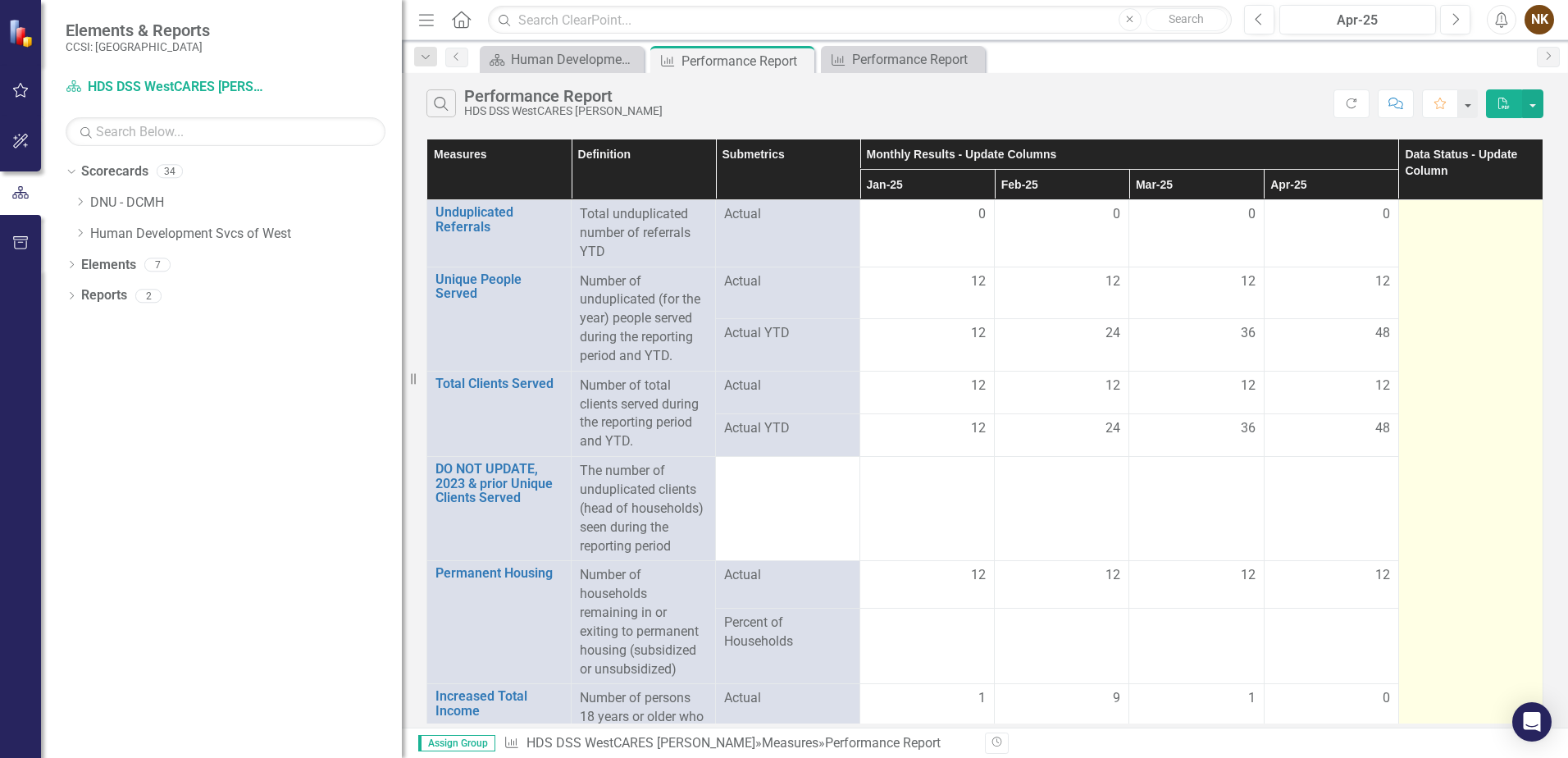
click at [1455, 232] on td at bounding box center [1471, 532] width 145 height 663
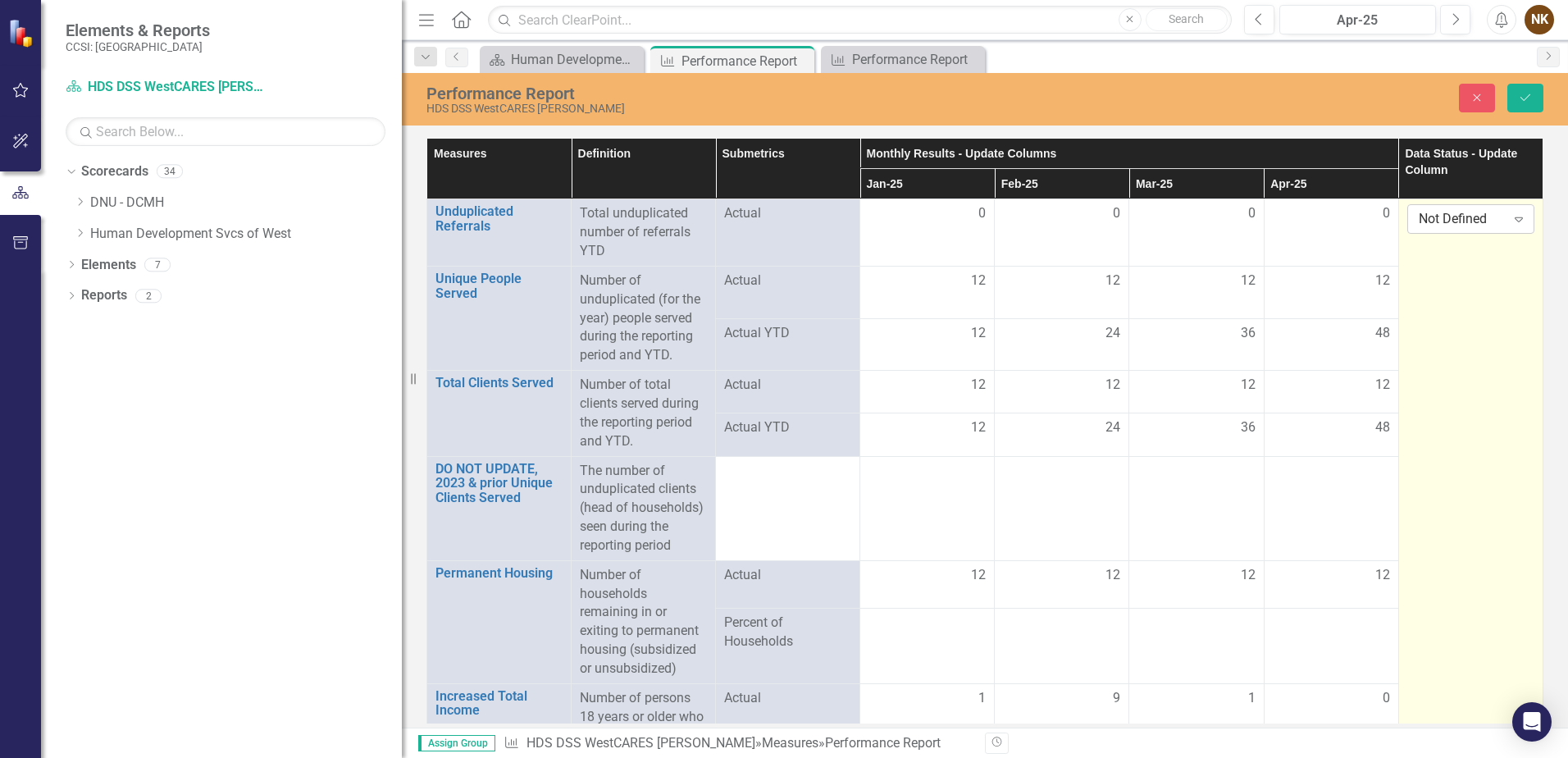
drag, startPoint x: 1455, startPoint y: 232, endPoint x: 1449, endPoint y: 220, distance: 13.4
click at [1449, 220] on div "Not Defined" at bounding box center [1463, 219] width 87 height 19
click at [1458, 297] on div "Submitted" at bounding box center [1466, 302] width 105 height 19
click at [1528, 96] on icon "Save" at bounding box center [1526, 97] width 15 height 12
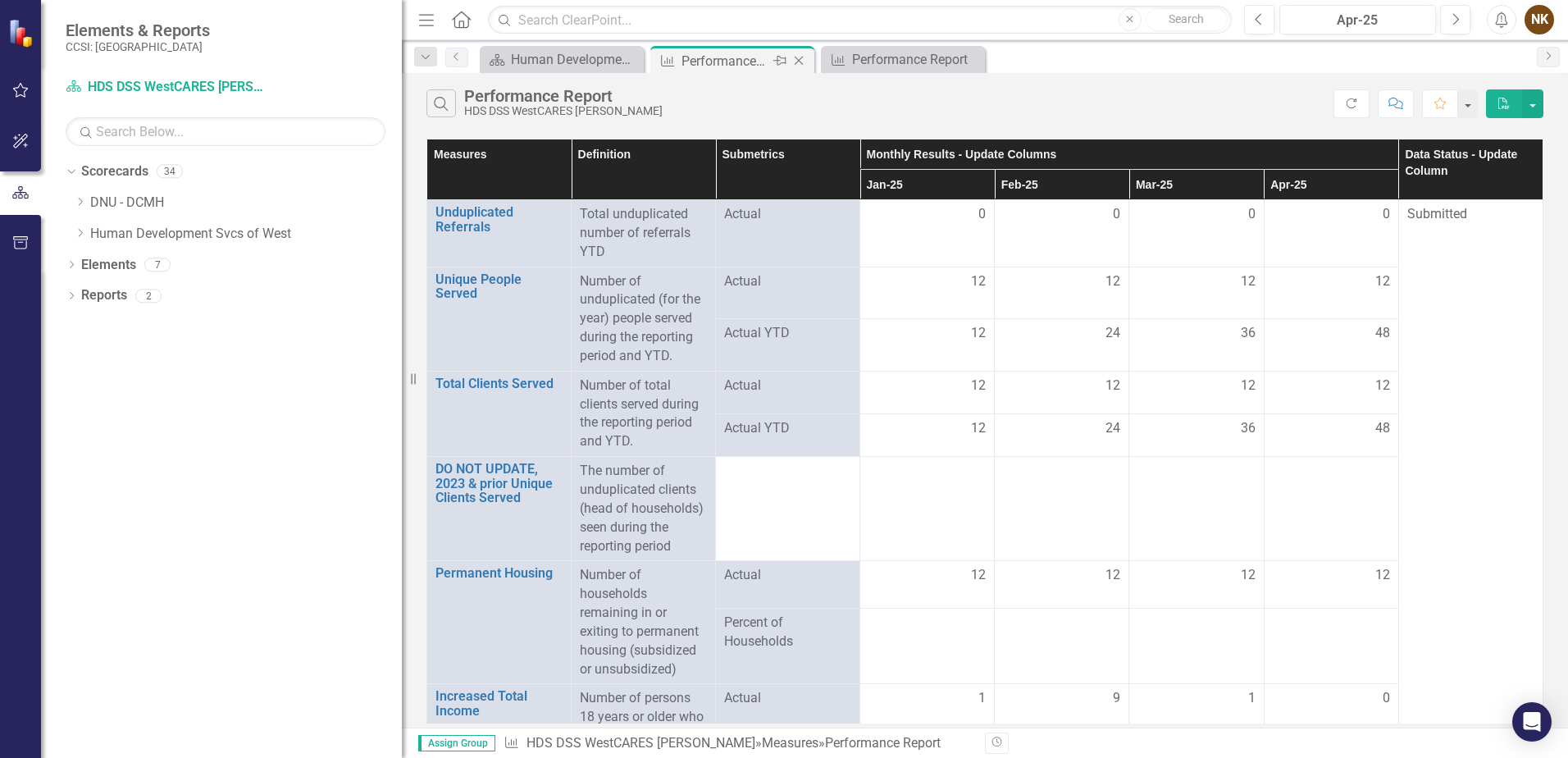
click at [799, 62] on icon "Close" at bounding box center [798, 60] width 17 height 13
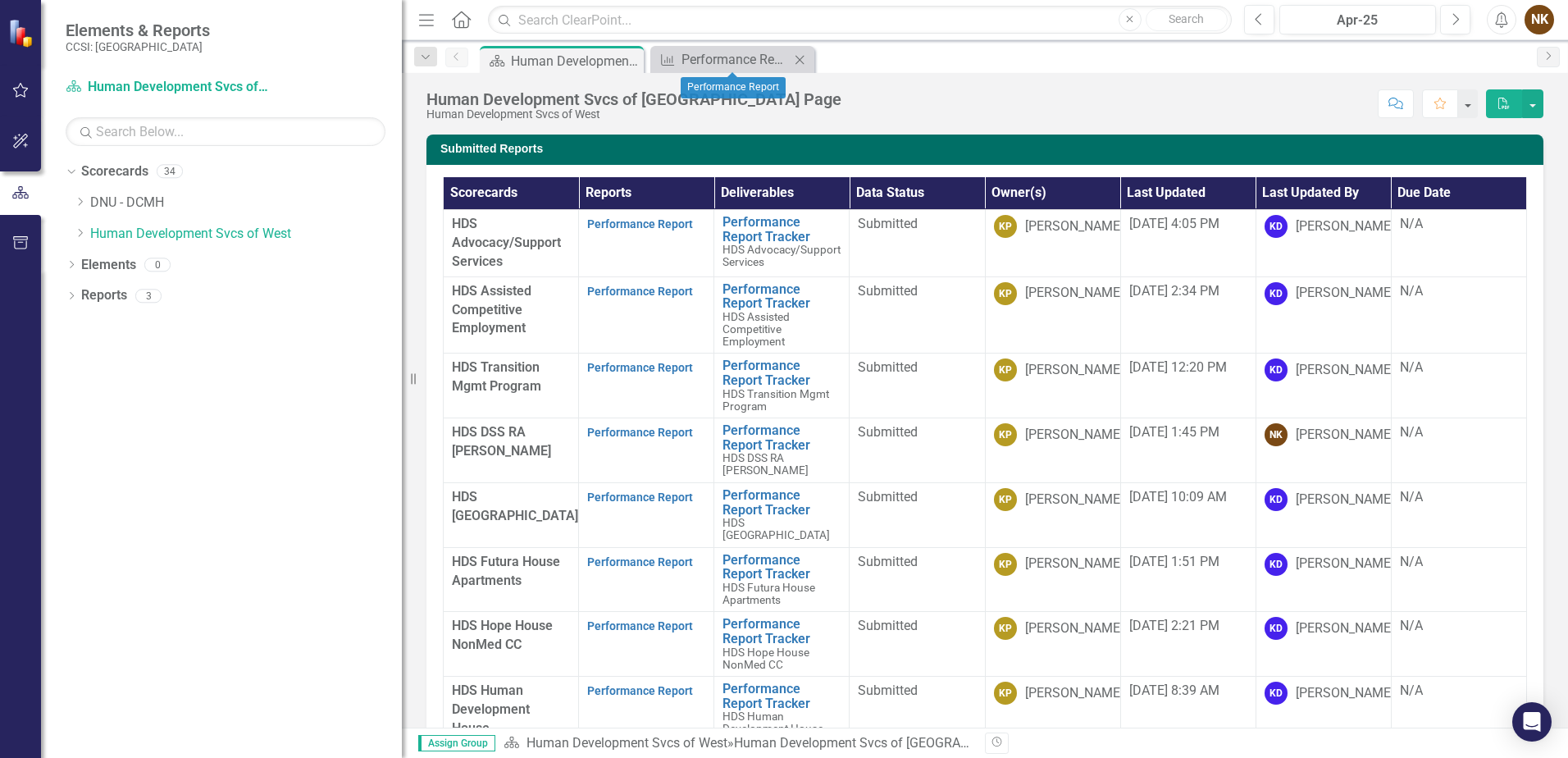
click at [800, 62] on icon "Close" at bounding box center [799, 59] width 17 height 13
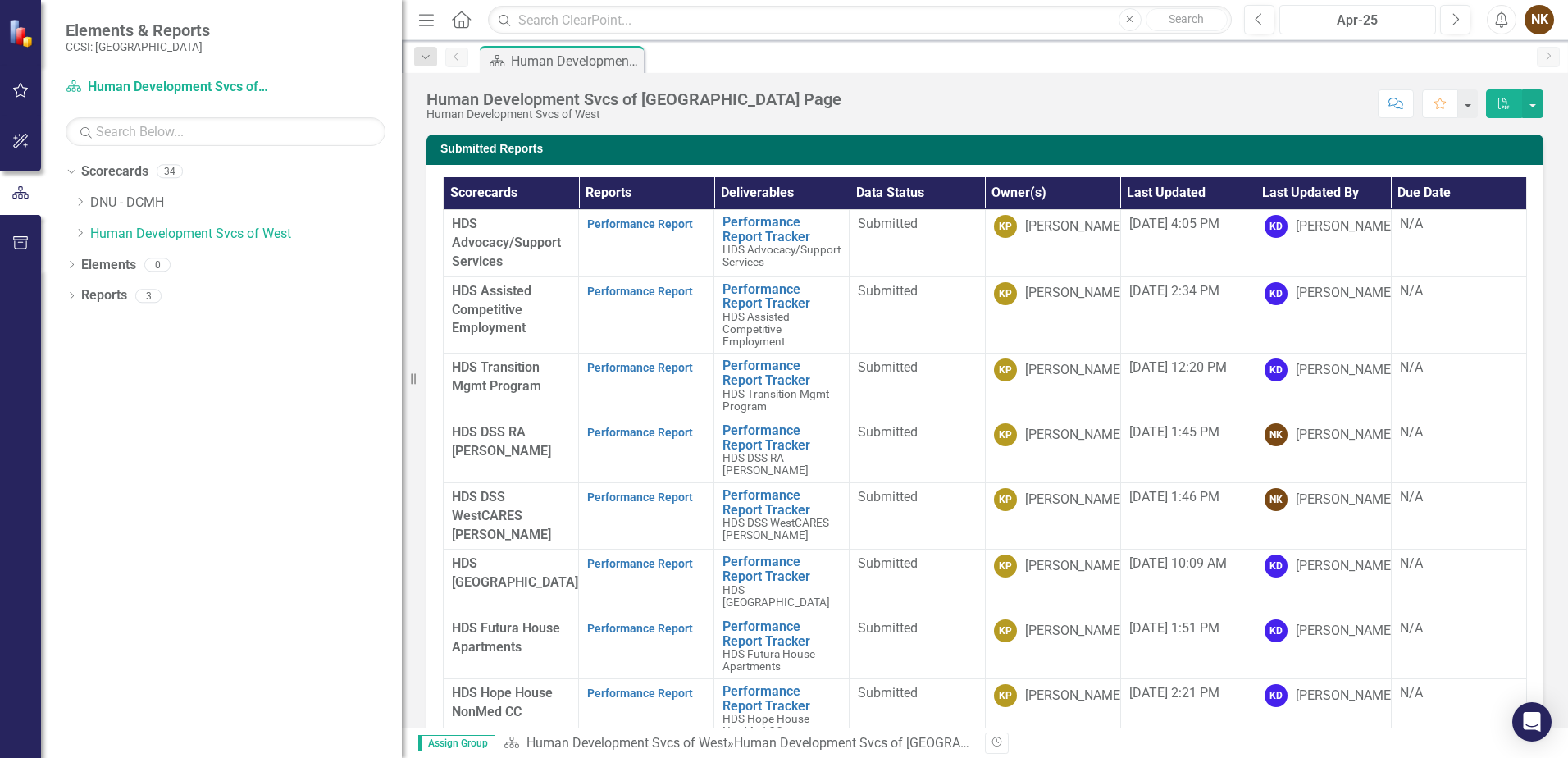
click at [1354, 25] on div "Apr-25" at bounding box center [1358, 21] width 146 height 20
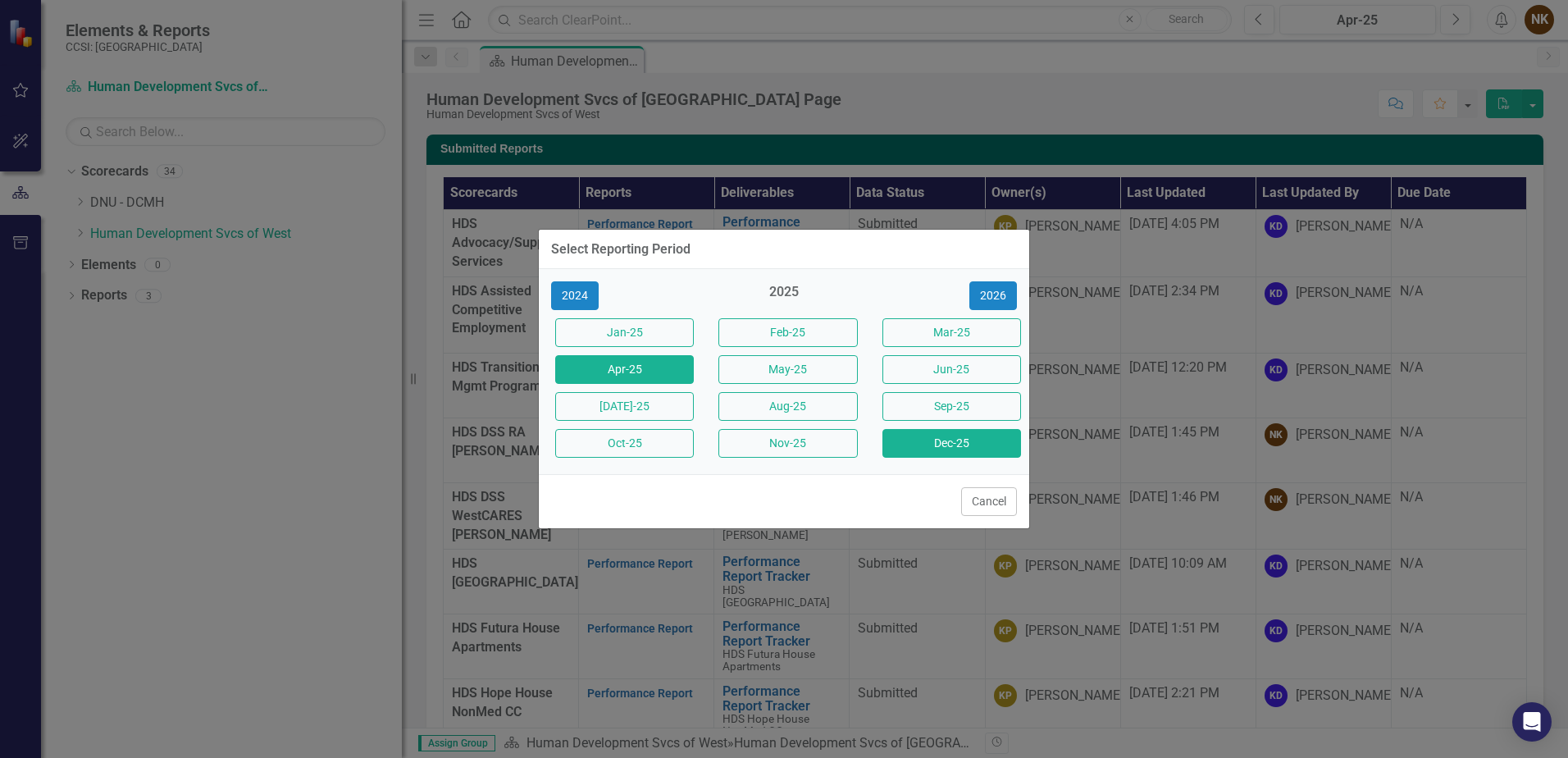
click at [981, 446] on button "Dec-25" at bounding box center [952, 443] width 139 height 29
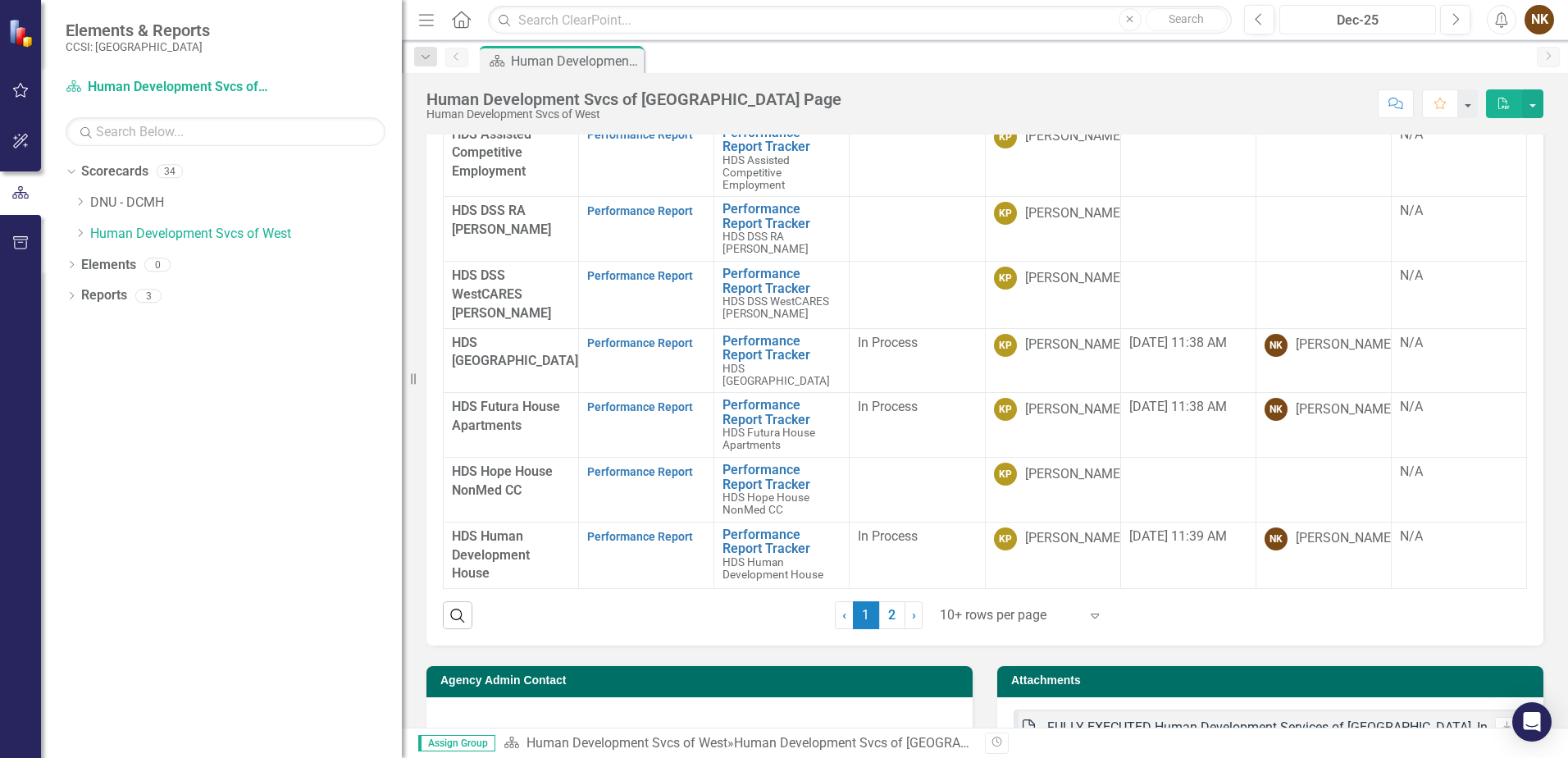
scroll to position [820, 0]
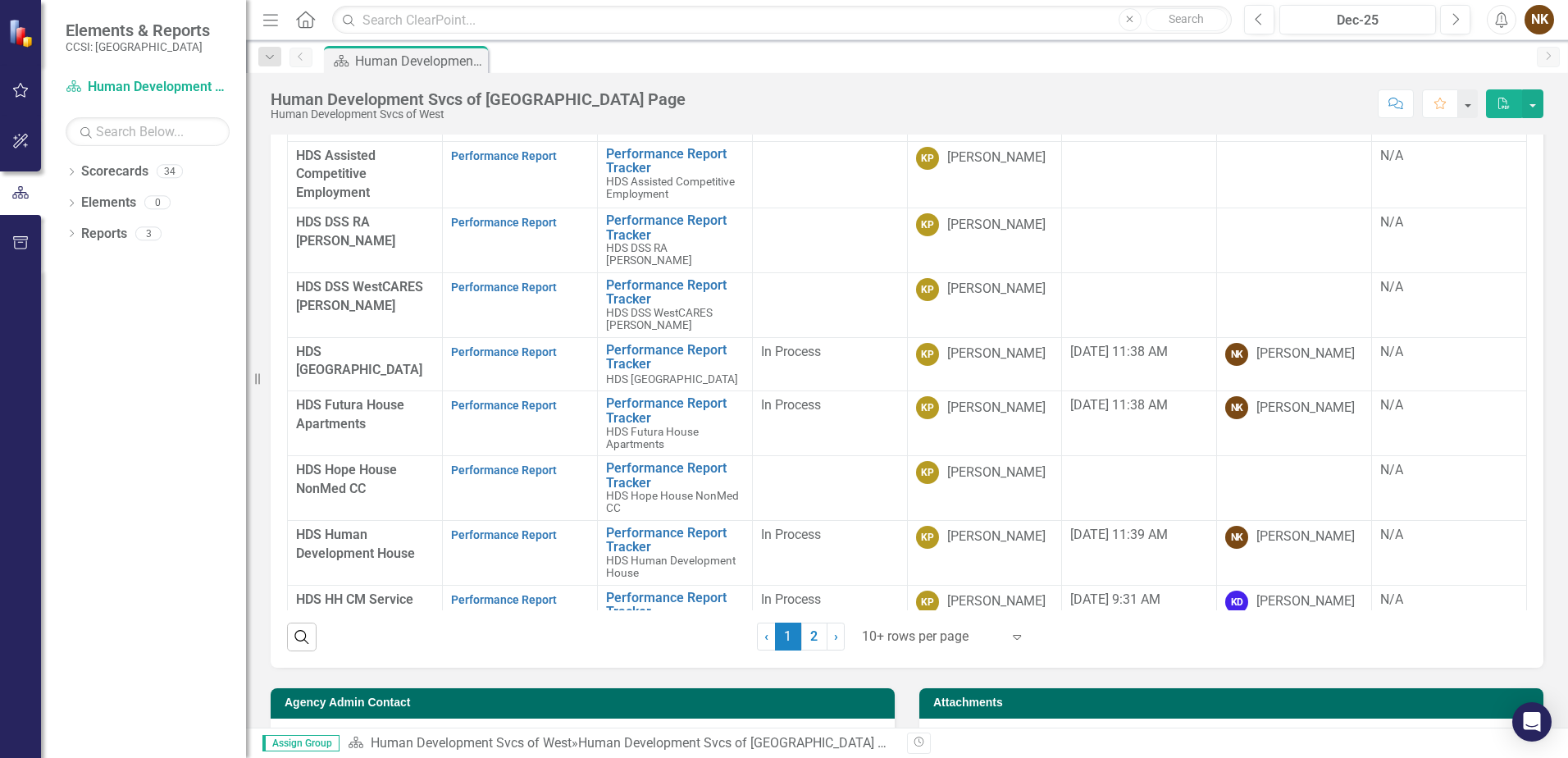
scroll to position [689, 0]
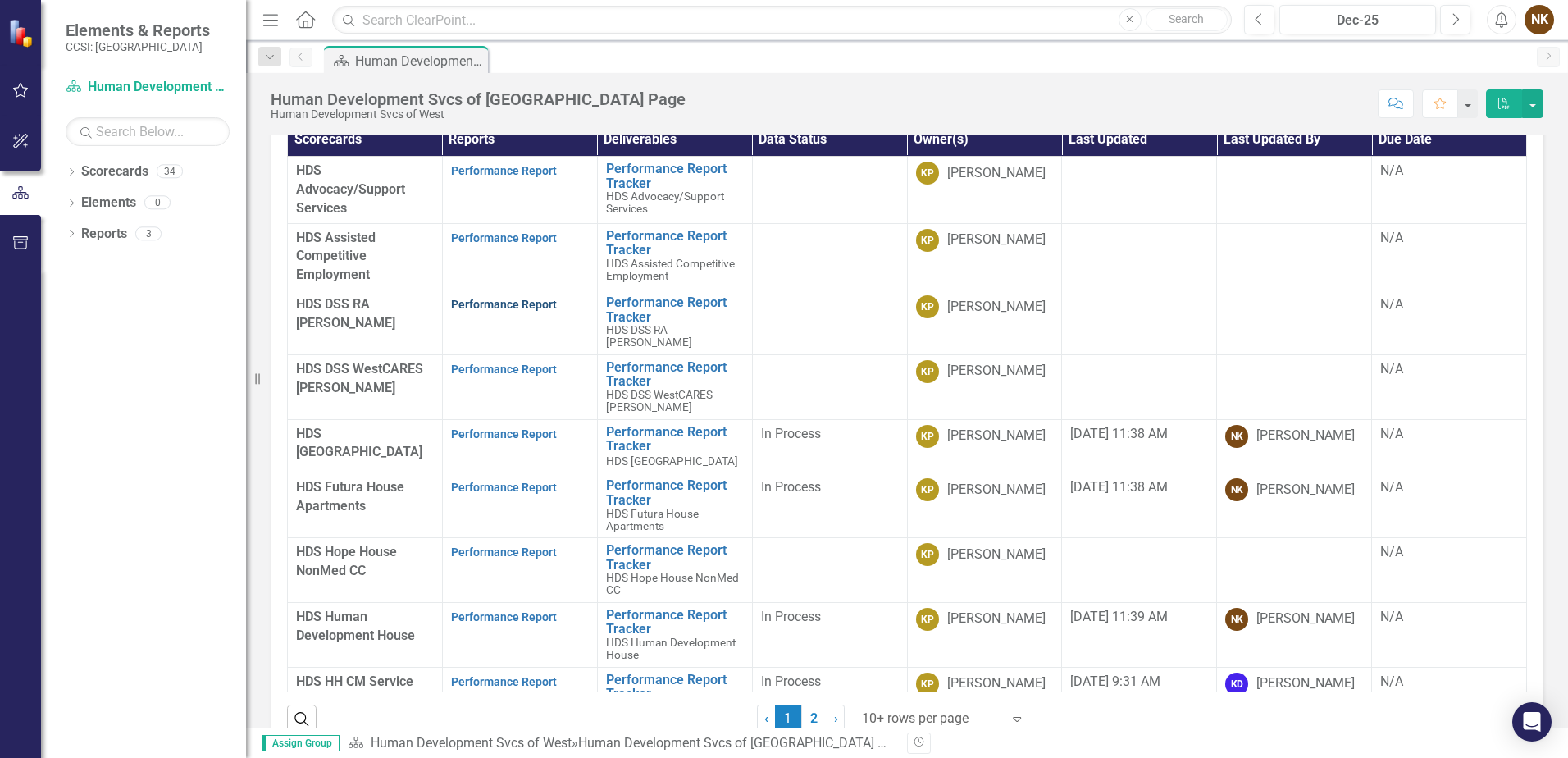
click at [544, 308] on link "Performance Report" at bounding box center [504, 304] width 106 height 13
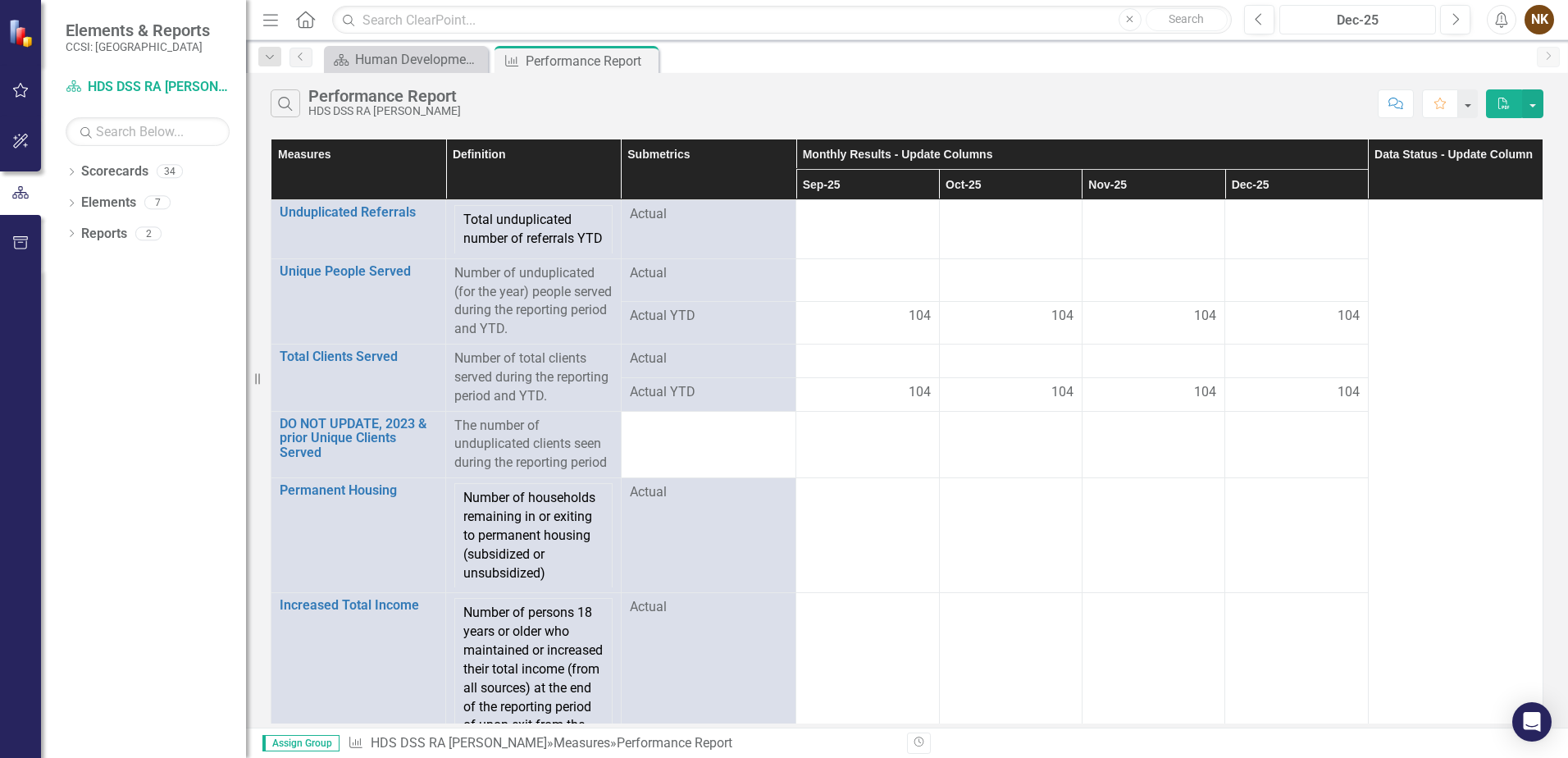
click at [1359, 17] on div "Dec-25" at bounding box center [1358, 21] width 146 height 20
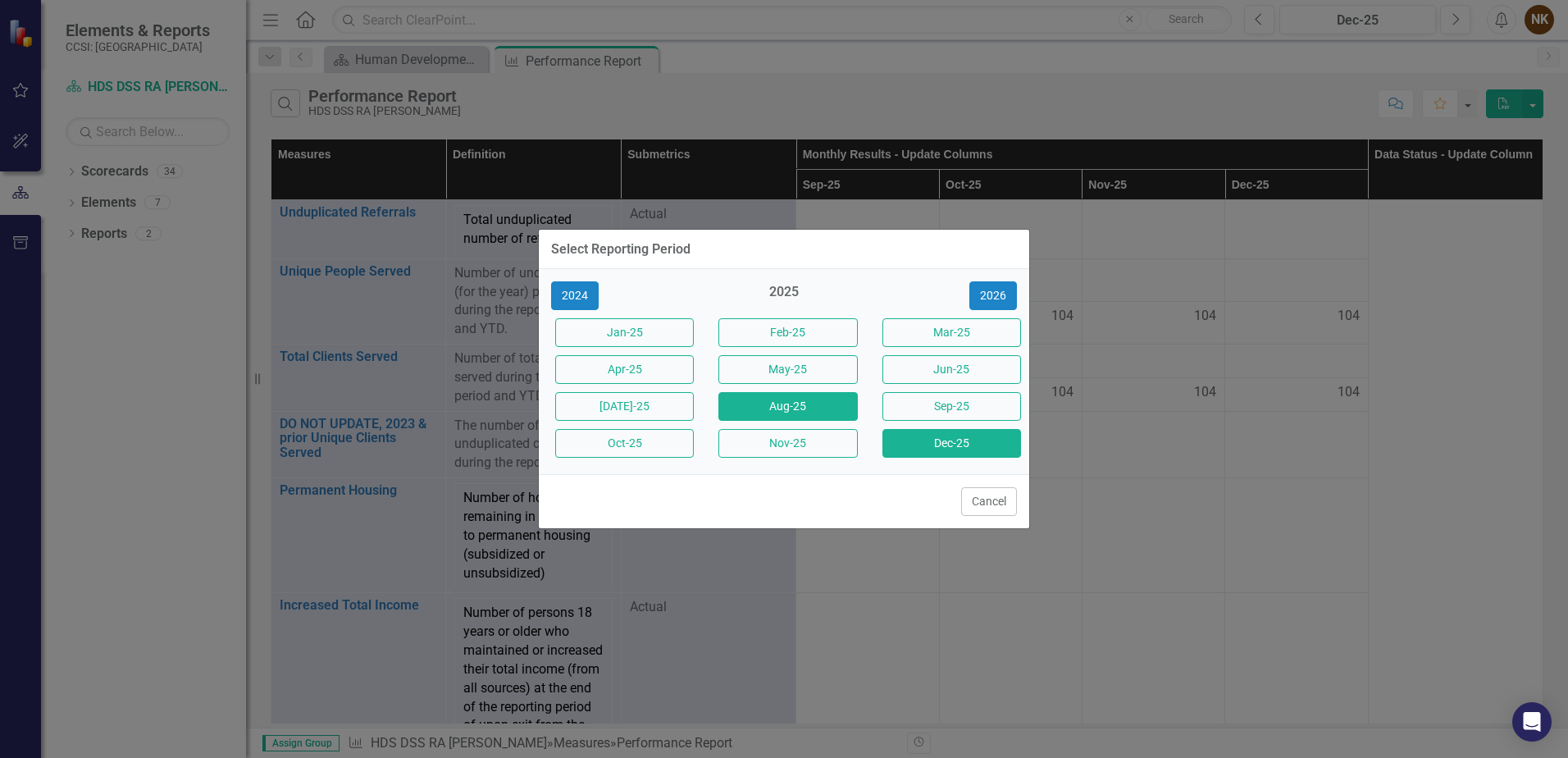
click at [771, 410] on button "Aug-25" at bounding box center [787, 406] width 139 height 29
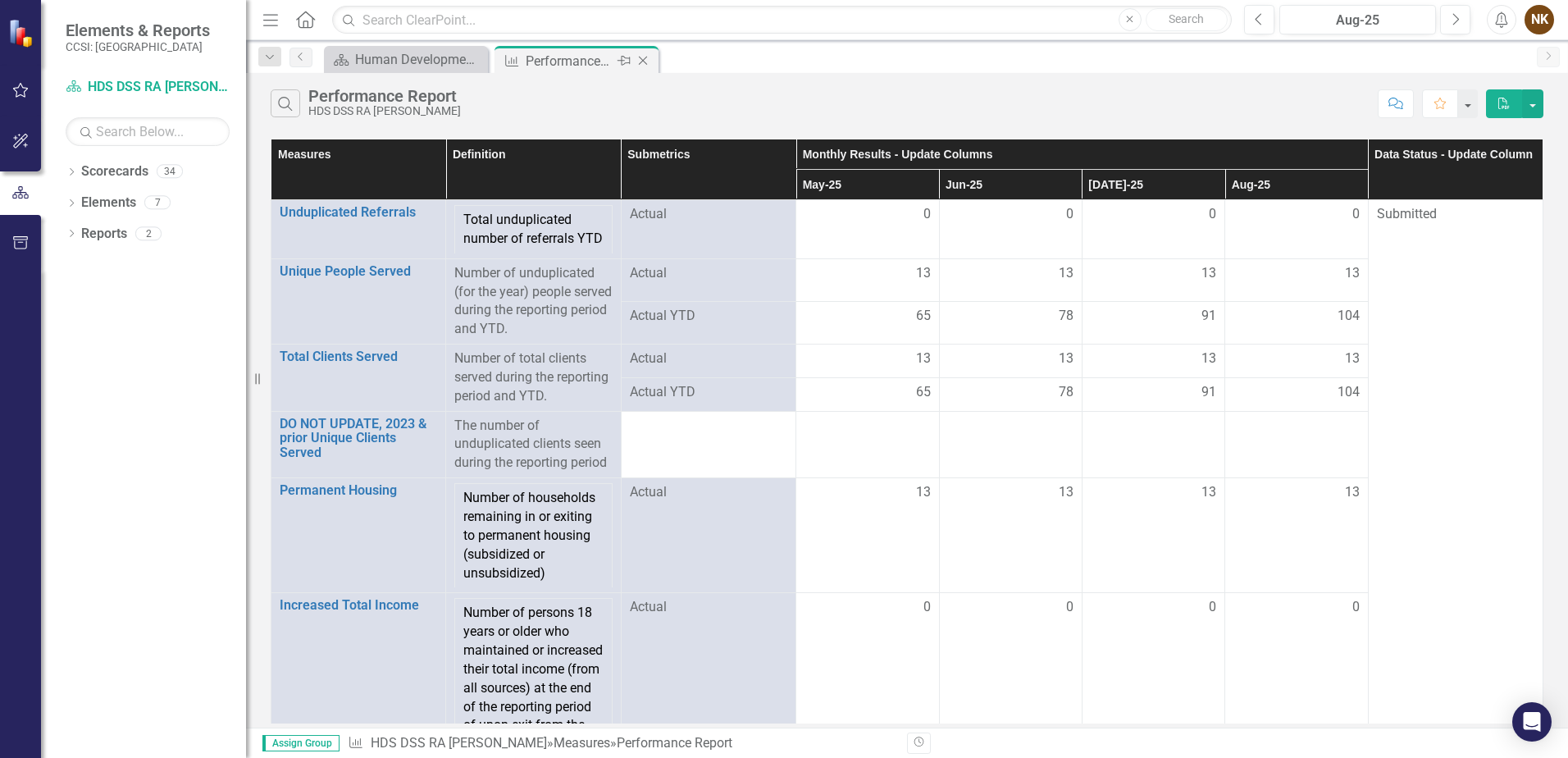
click at [645, 62] on icon at bounding box center [643, 61] width 9 height 9
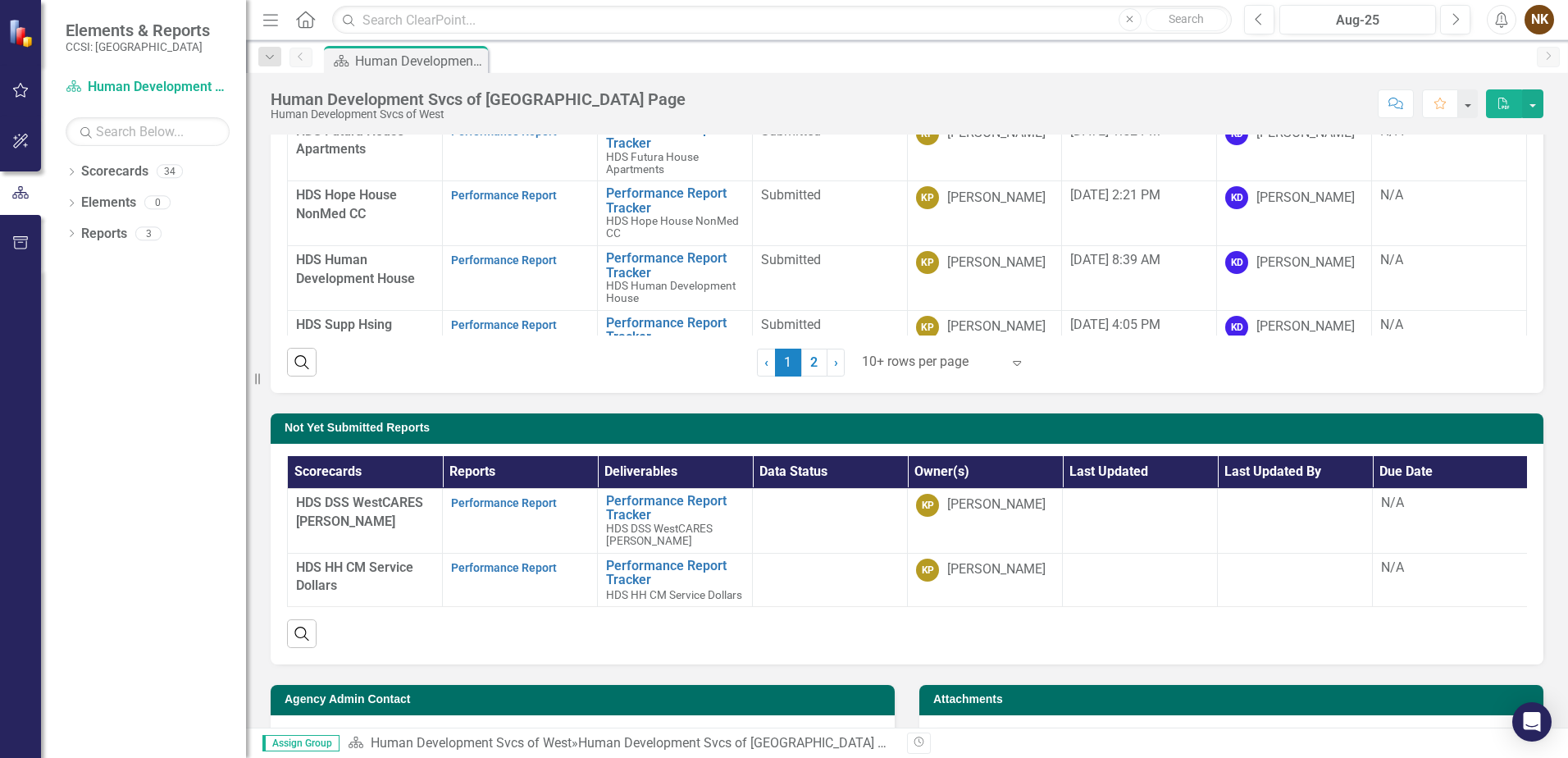
scroll to position [489, 0]
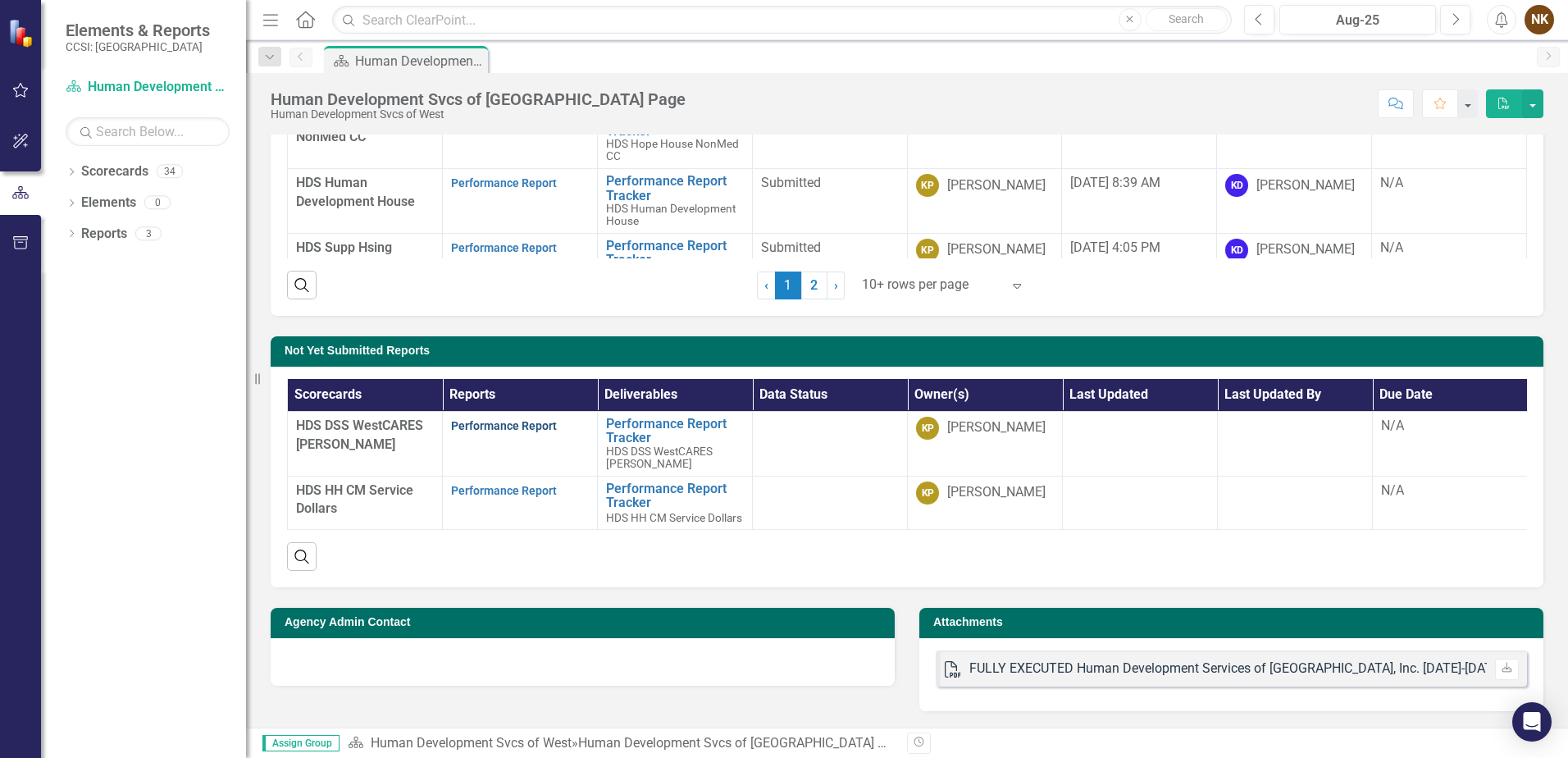
click at [524, 420] on link "Performance Report" at bounding box center [504, 425] width 106 height 13
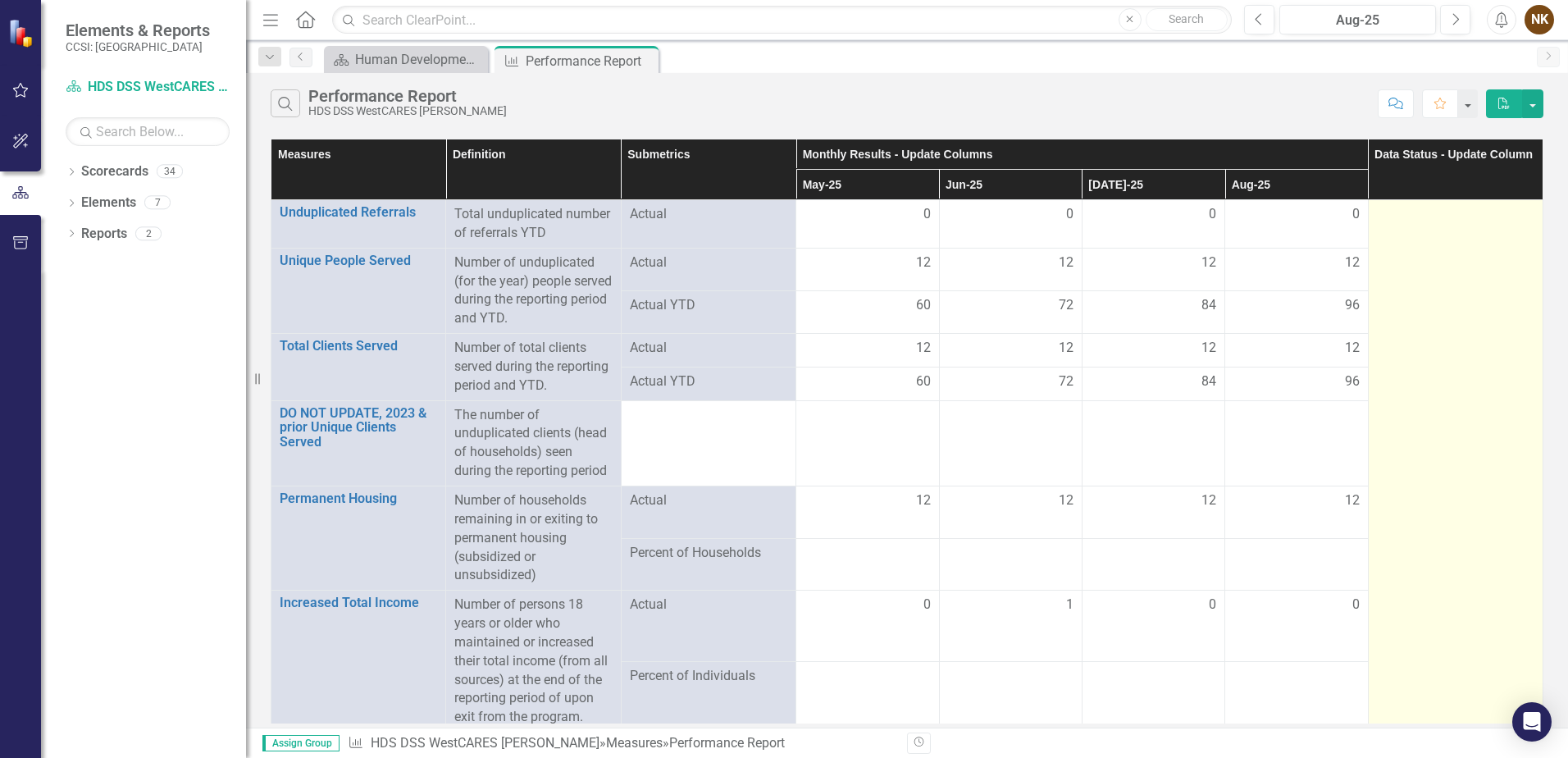
click at [1454, 263] on td at bounding box center [1456, 466] width 175 height 533
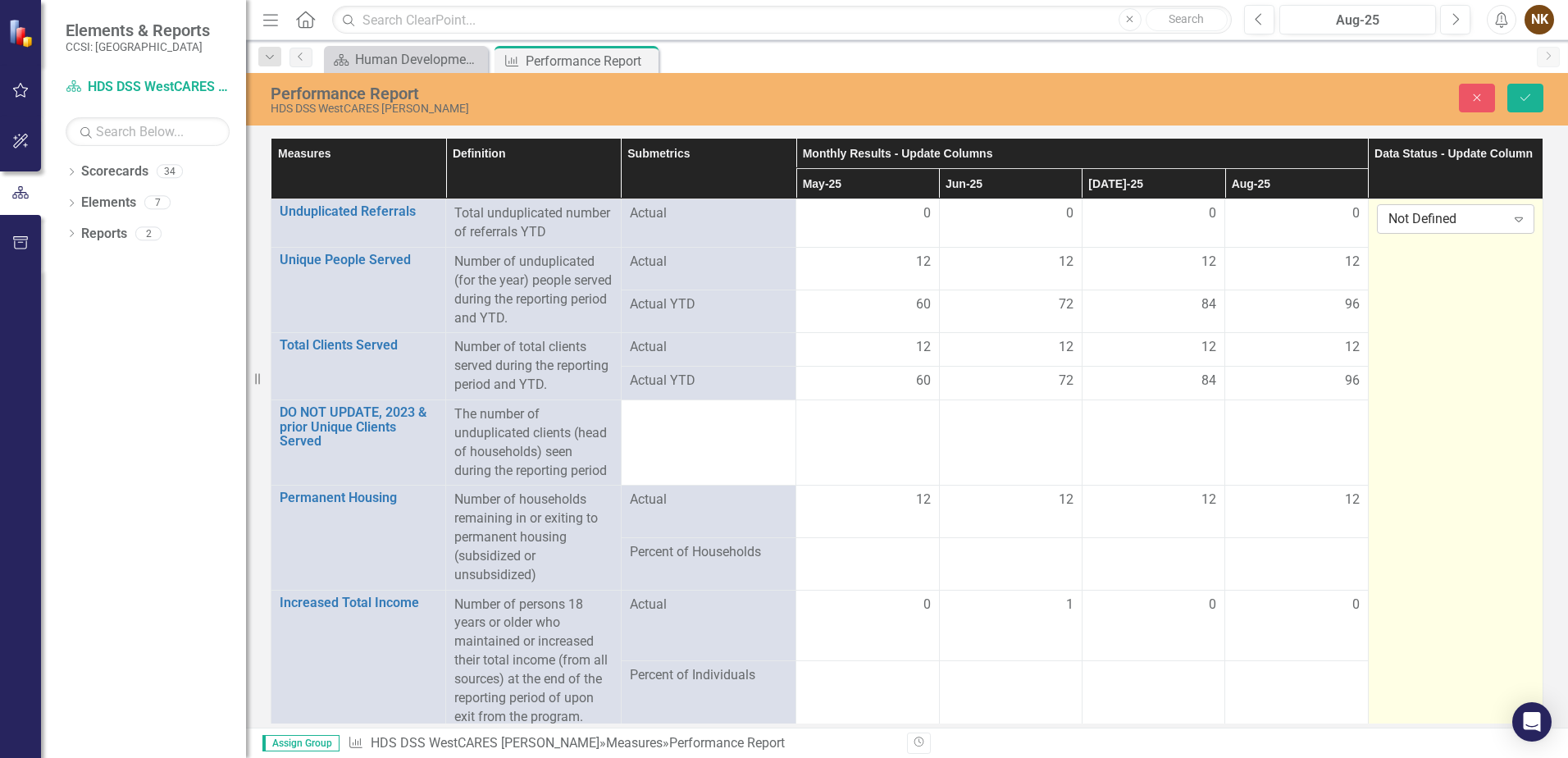
drag, startPoint x: 1454, startPoint y: 263, endPoint x: 1435, endPoint y: 225, distance: 42.5
click at [1435, 225] on div "Not Defined" at bounding box center [1447, 219] width 117 height 19
click at [1427, 306] on div "Submitted" at bounding box center [1448, 302] width 130 height 19
click at [1526, 92] on icon "Save" at bounding box center [1526, 97] width 15 height 12
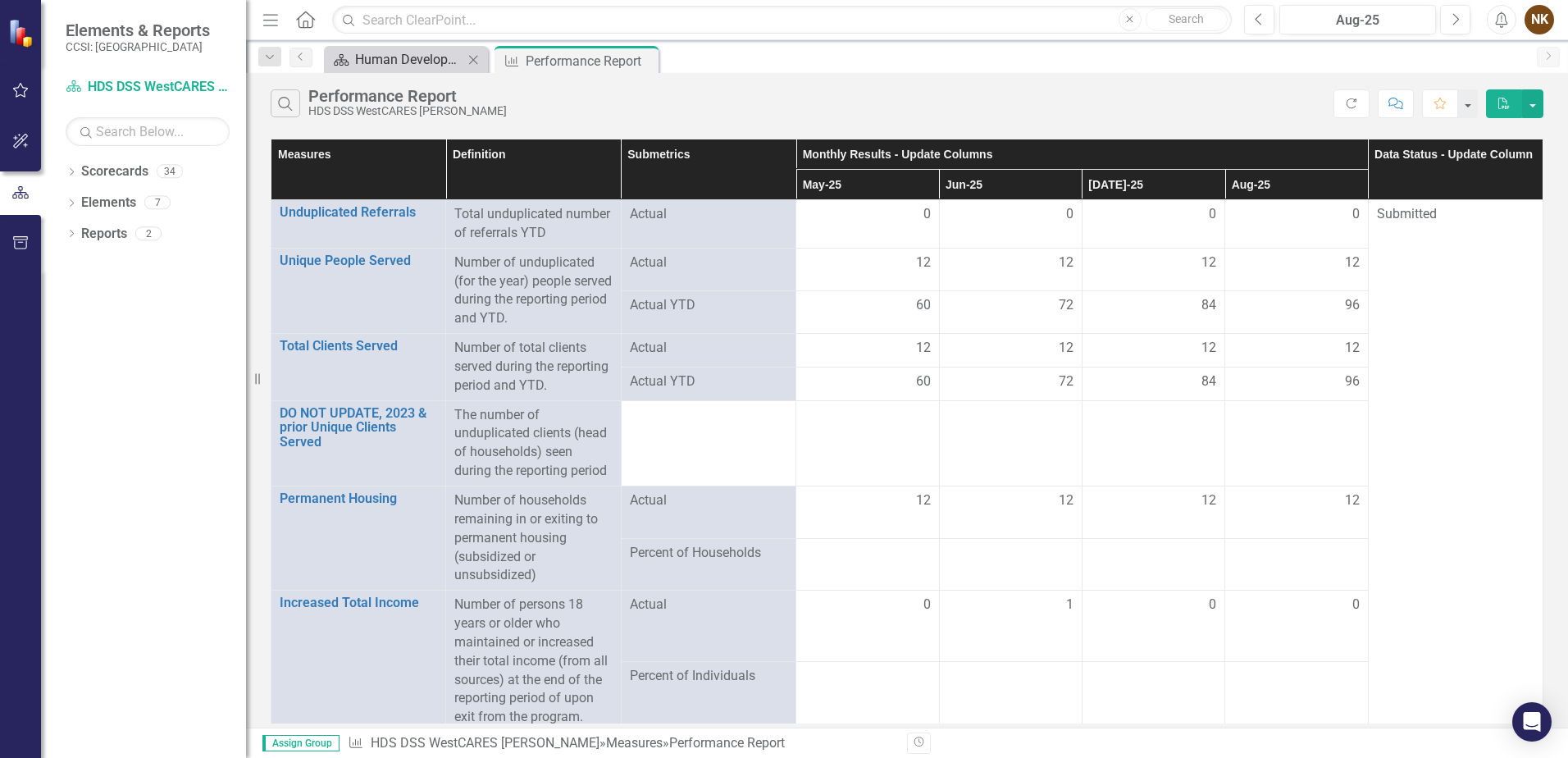
click at [438, 63] on div "Human Development Svcs of [GEOGRAPHIC_DATA] Page" at bounding box center [409, 59] width 108 height 21
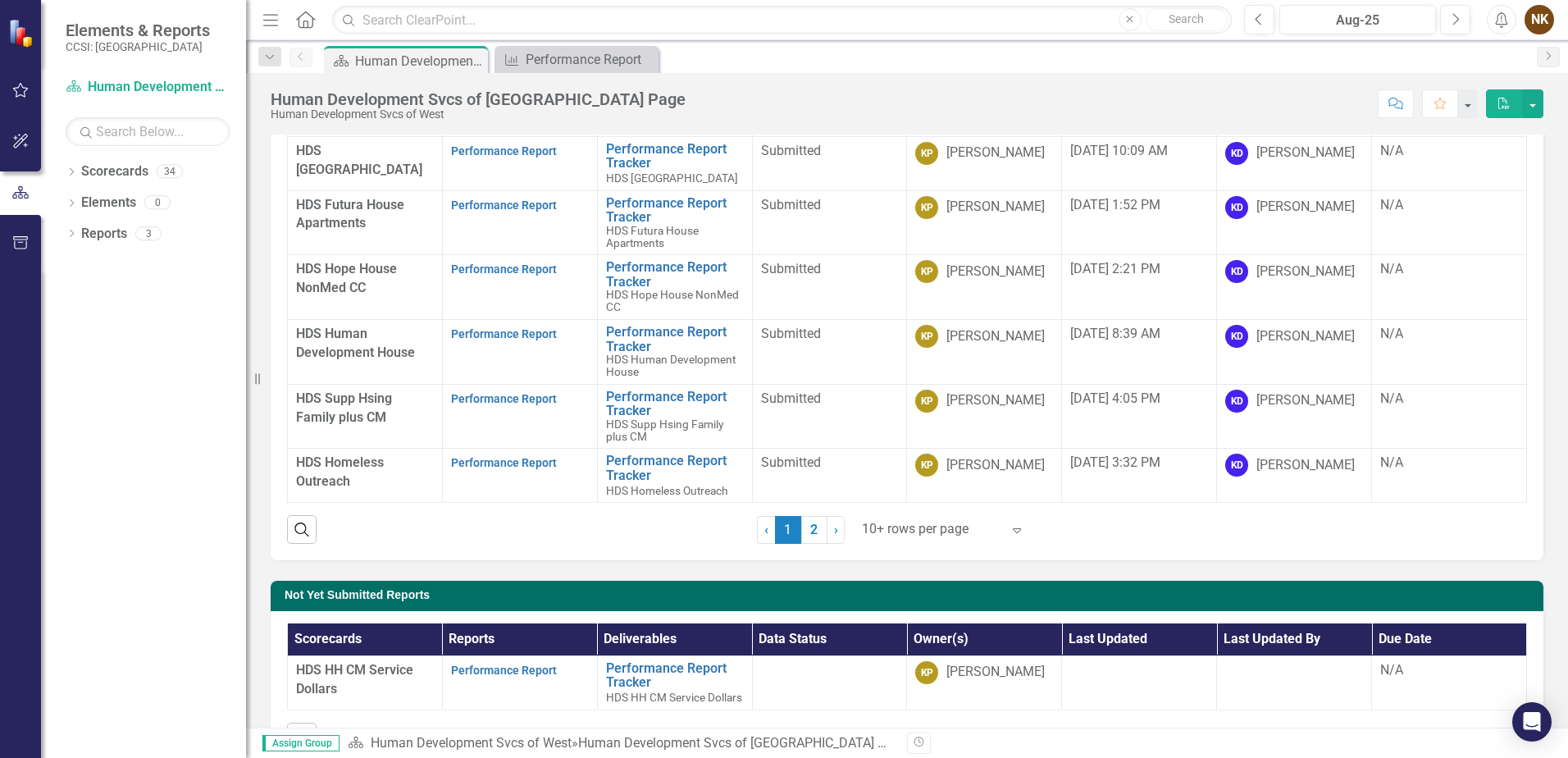
scroll to position [433, 0]
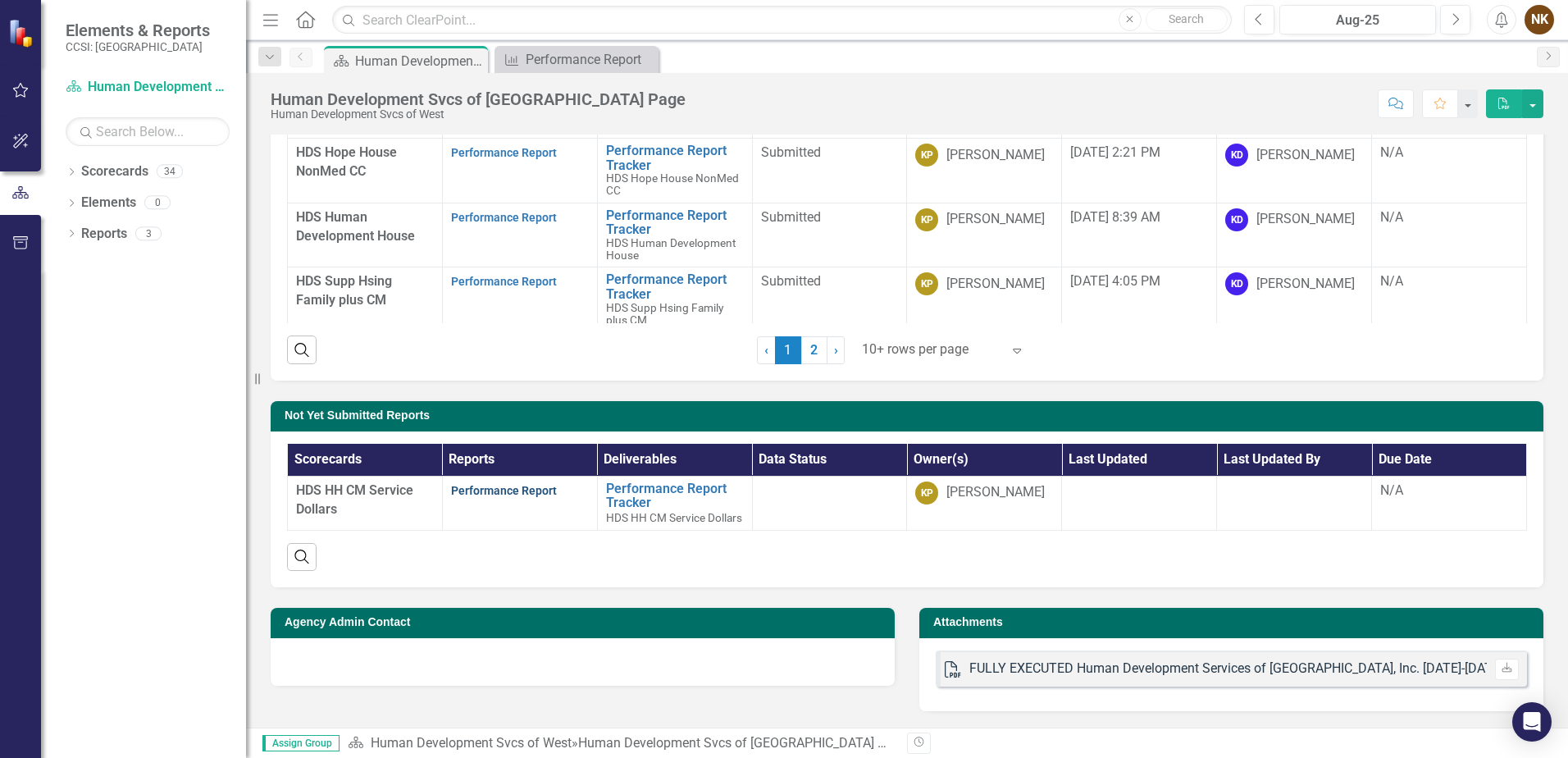
click at [527, 484] on link "Performance Report" at bounding box center [504, 490] width 106 height 13
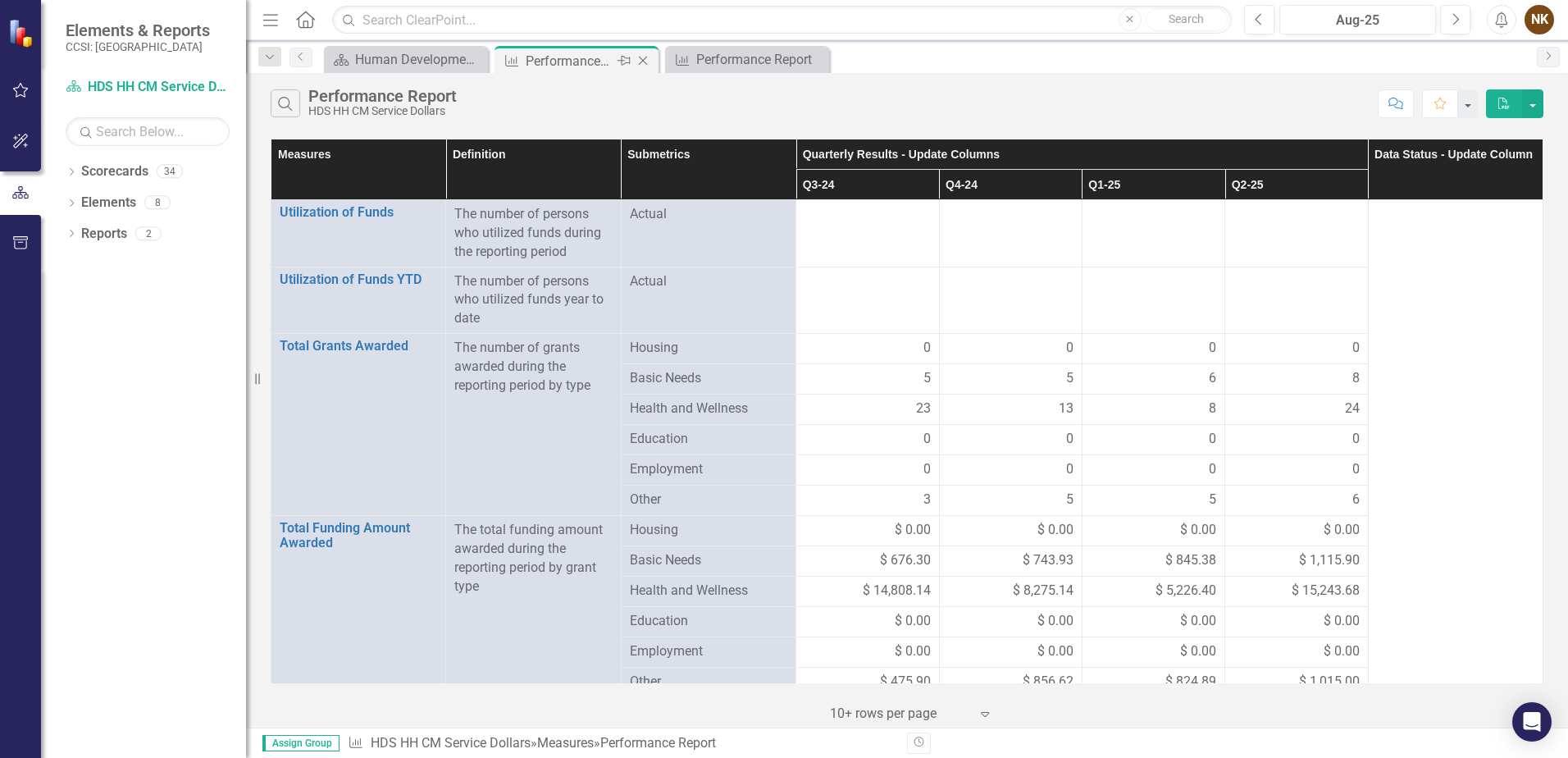
click at [647, 57] on icon at bounding box center [643, 61] width 9 height 9
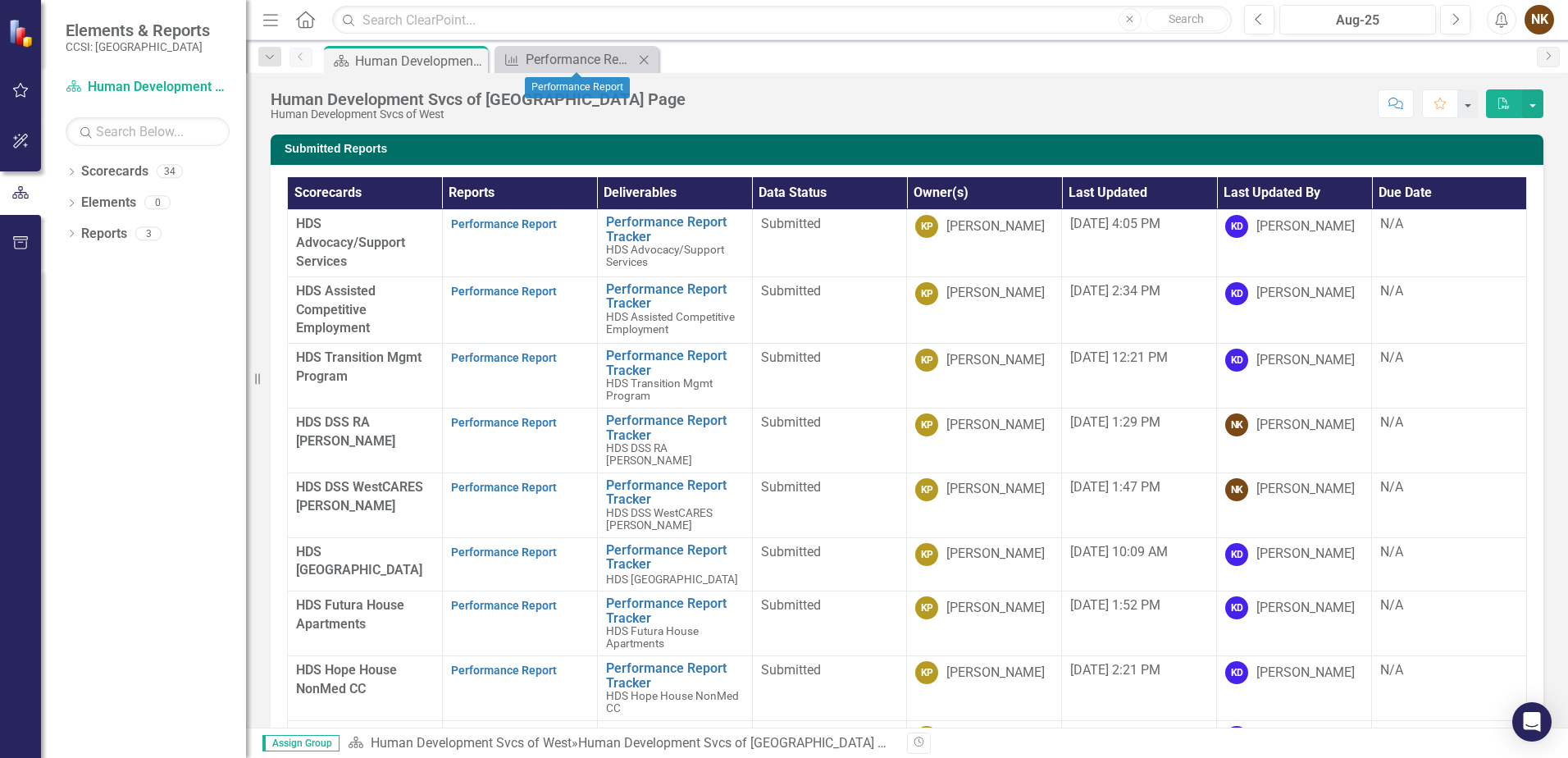
click at [643, 62] on icon at bounding box center [644, 59] width 9 height 9
click at [1329, 27] on div "Aug-25" at bounding box center [1358, 21] width 146 height 20
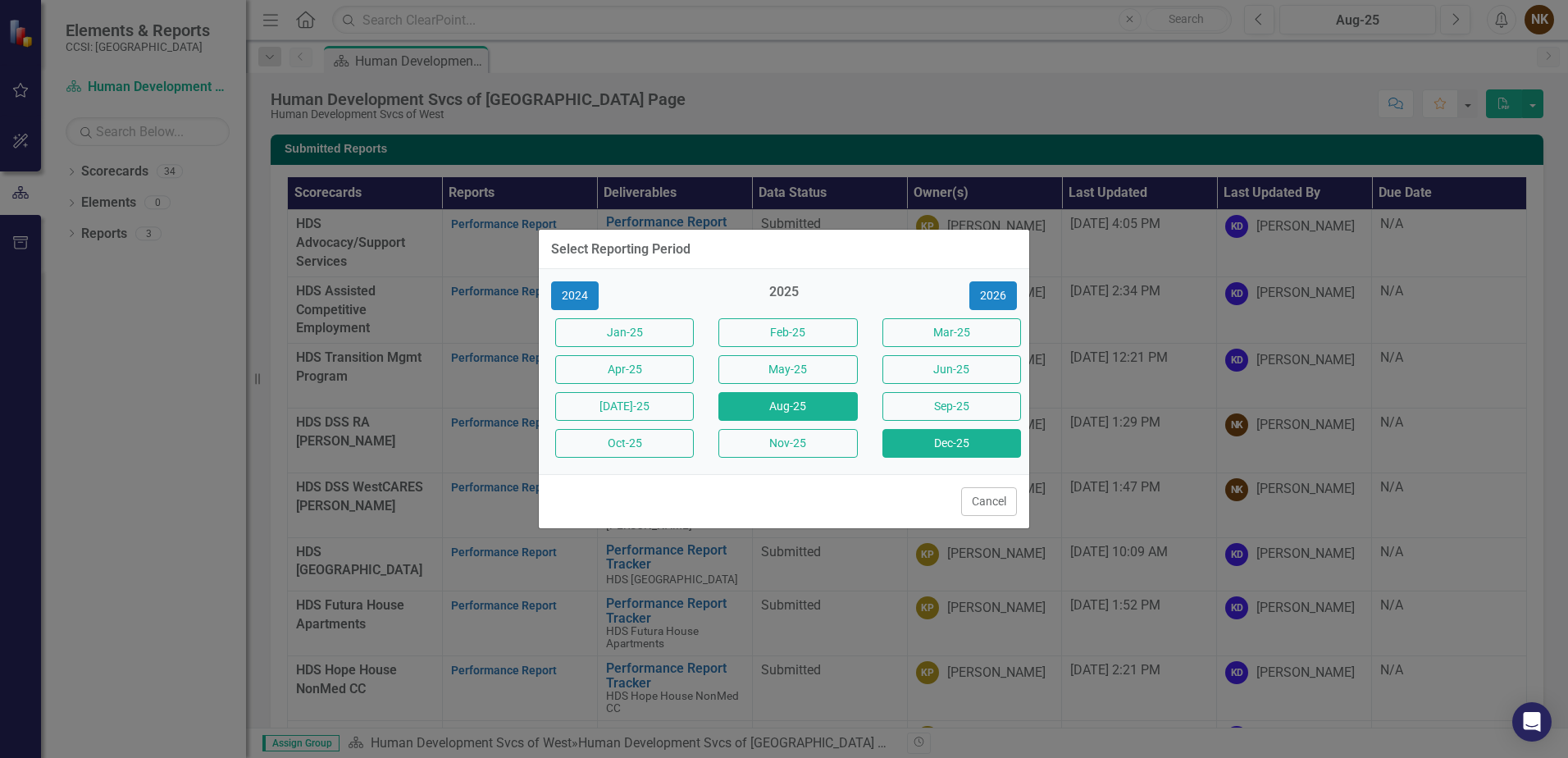
click at [922, 446] on button "Dec-25" at bounding box center [952, 443] width 139 height 29
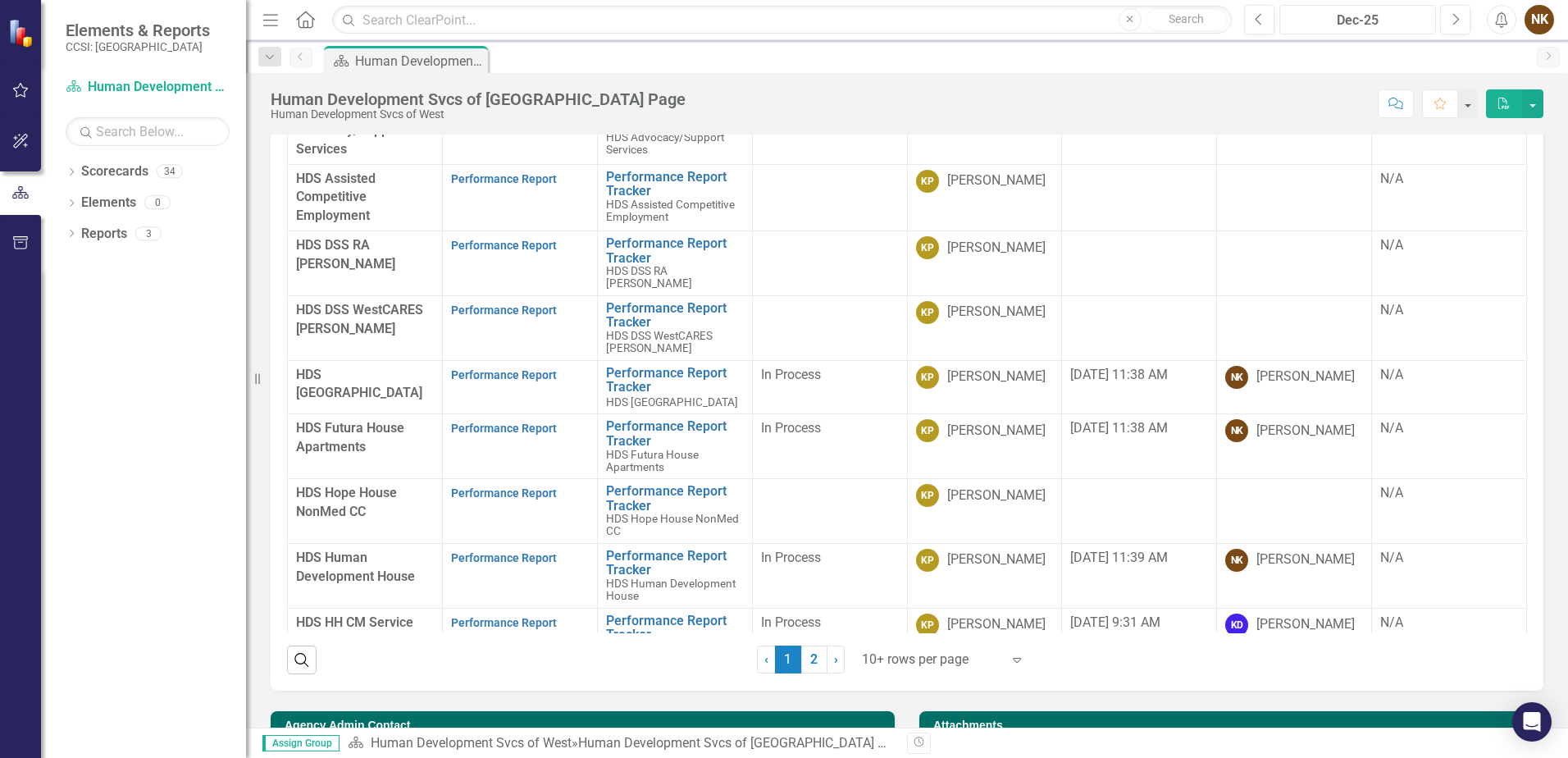
scroll to position [771, 0]
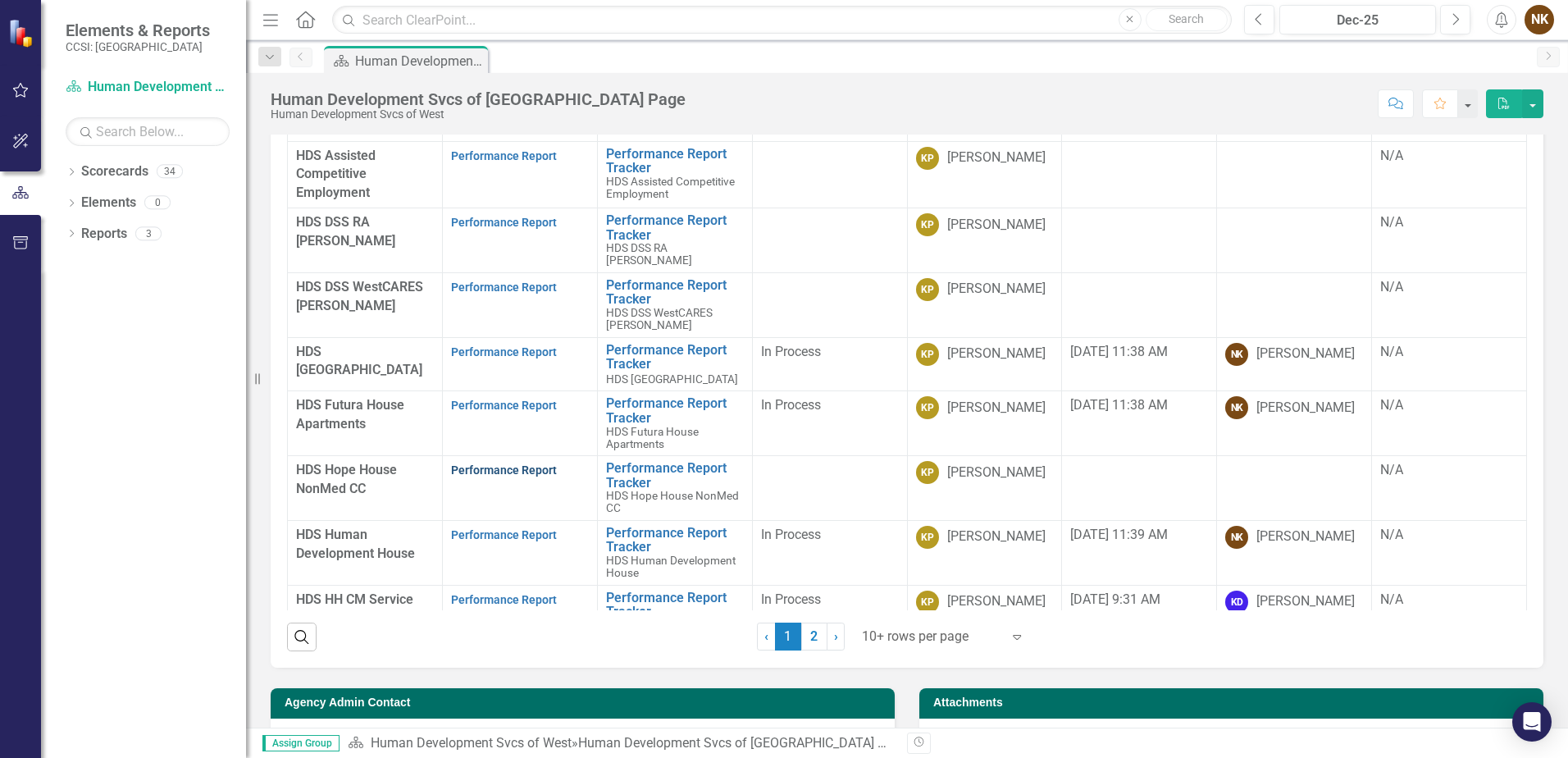
click at [497, 464] on link "Performance Report" at bounding box center [504, 470] width 106 height 13
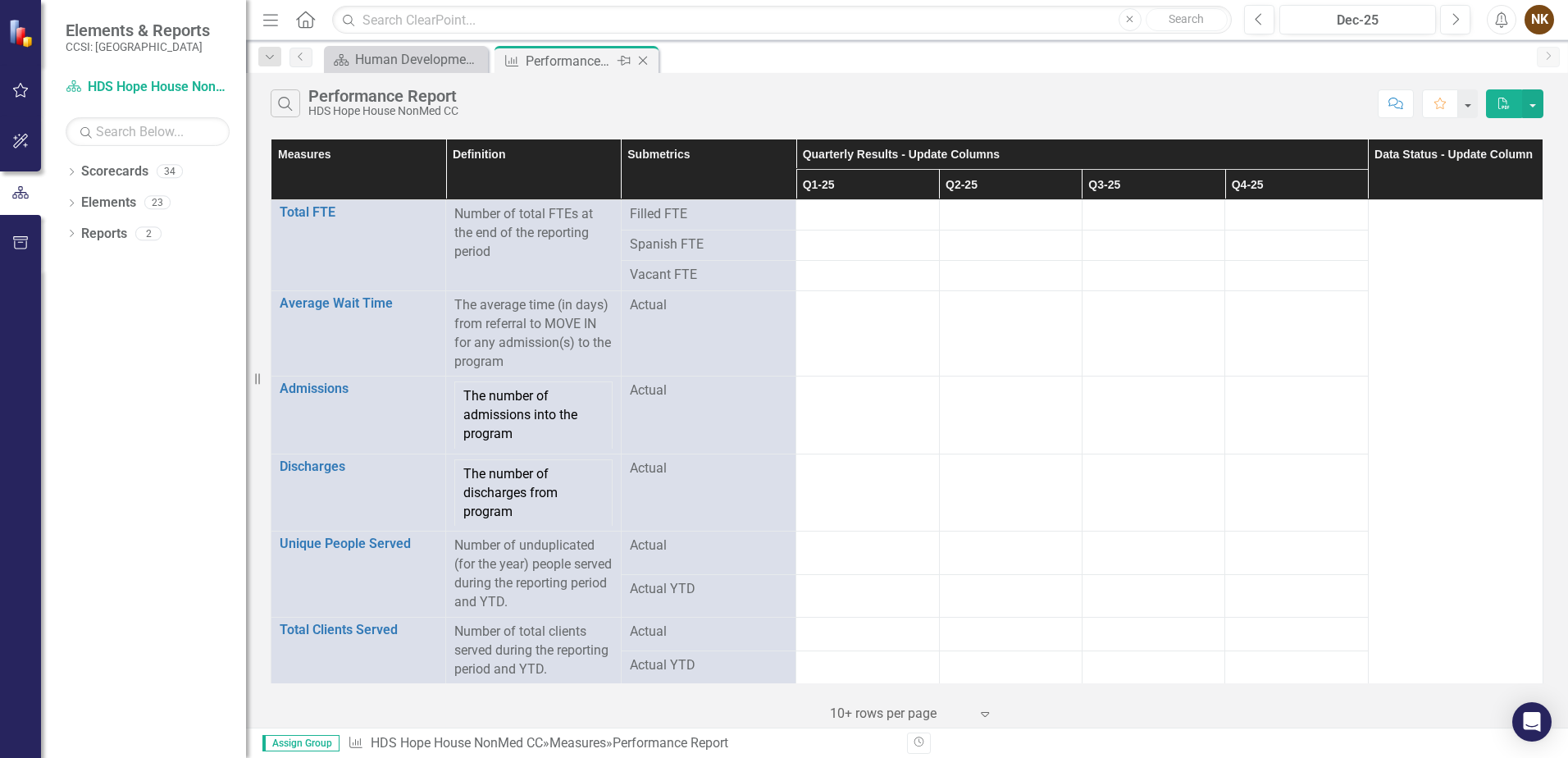
click at [645, 63] on icon "Close" at bounding box center [643, 60] width 17 height 13
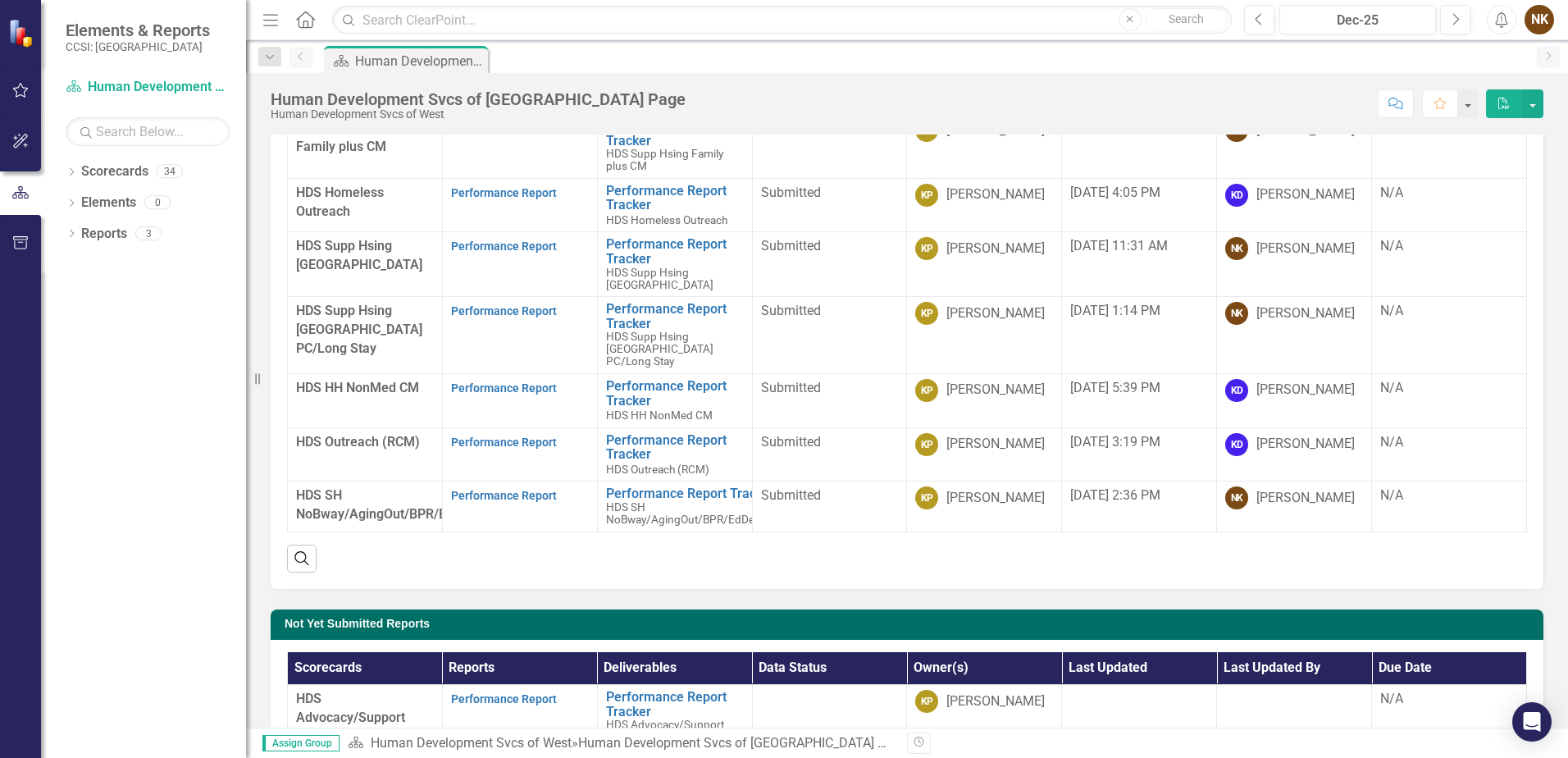
scroll to position [164, 0]
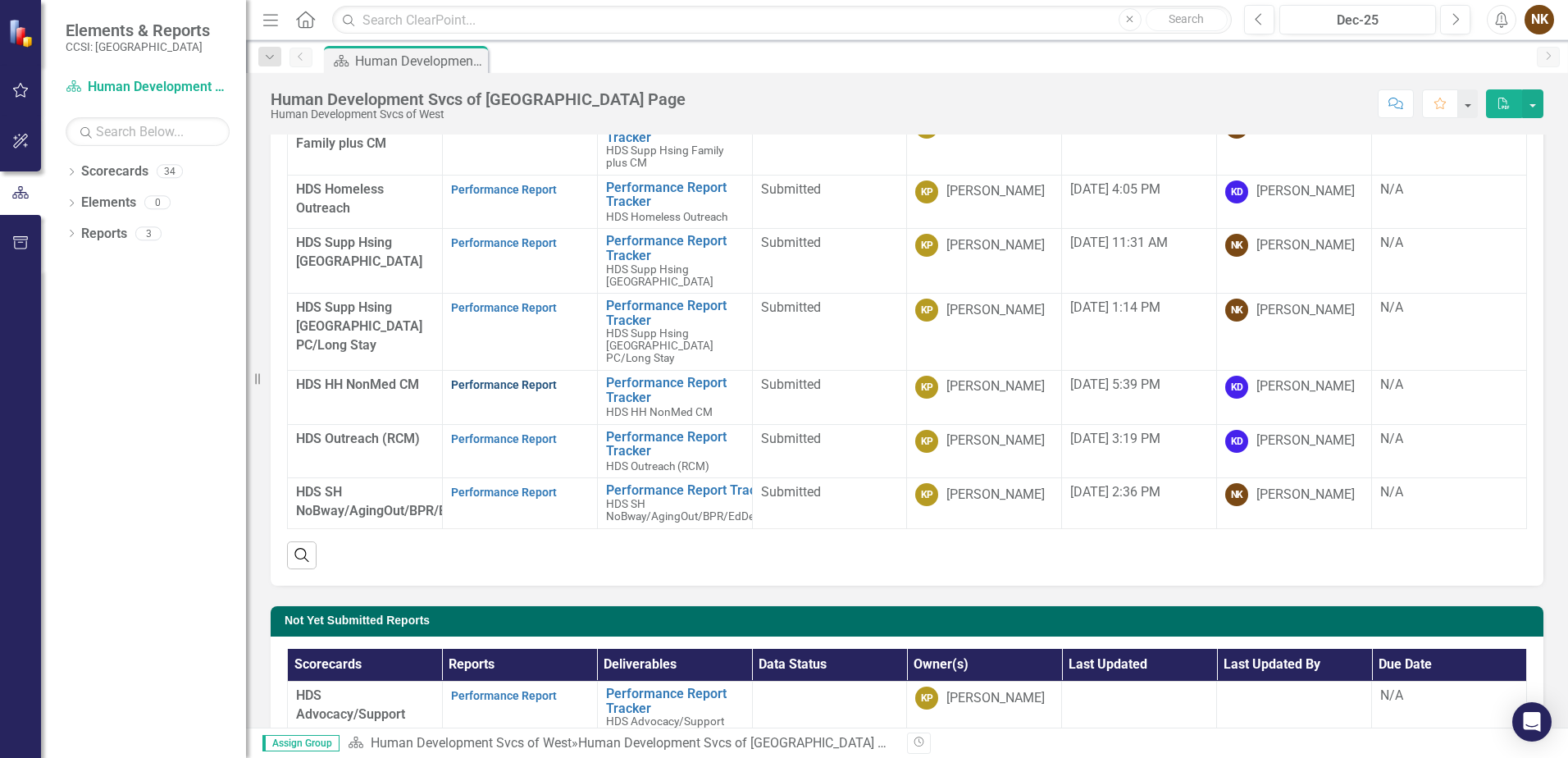
click at [511, 386] on link "Performance Report" at bounding box center [504, 384] width 106 height 13
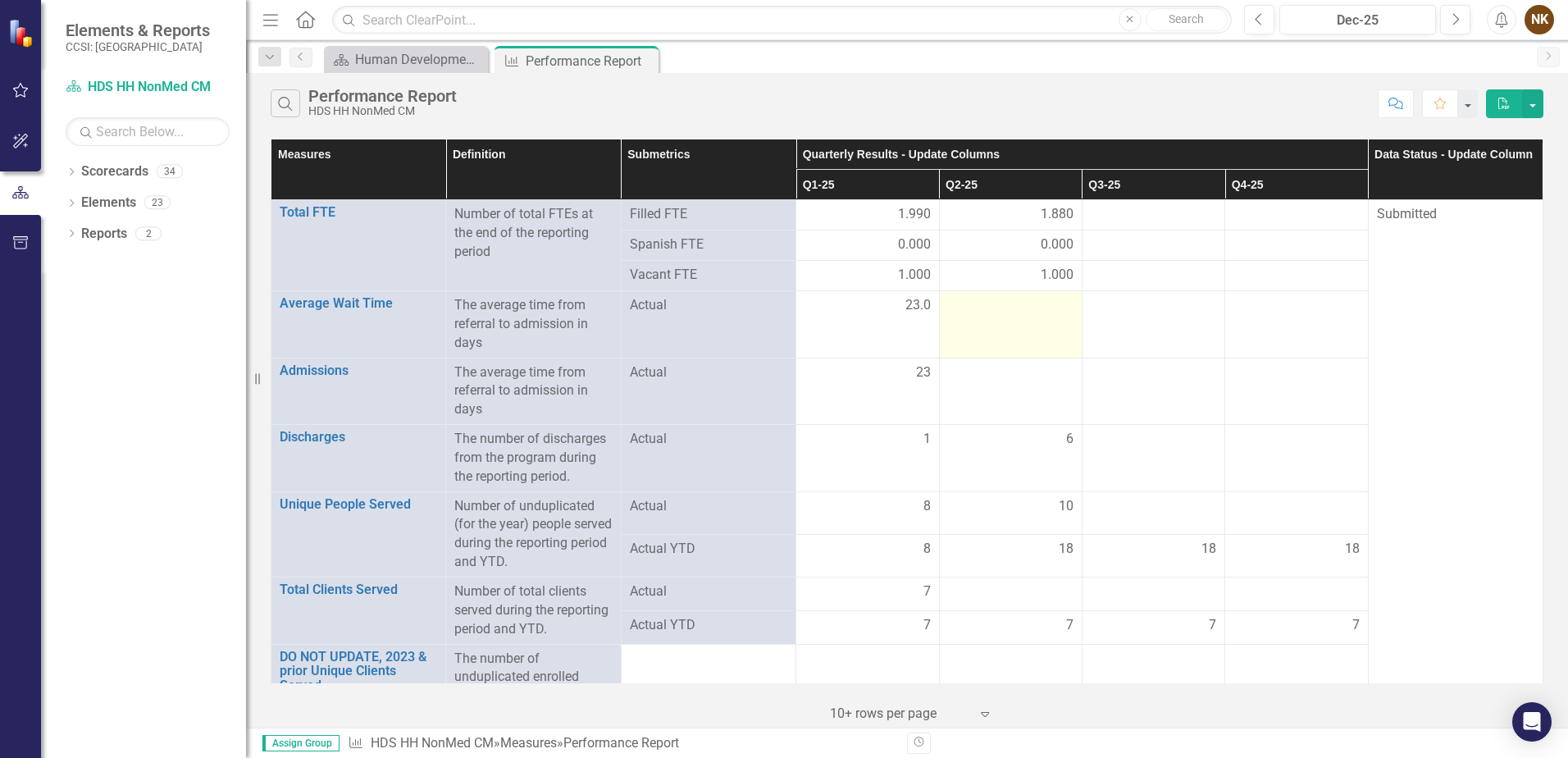
click at [1015, 316] on td at bounding box center [1010, 325] width 143 height 67
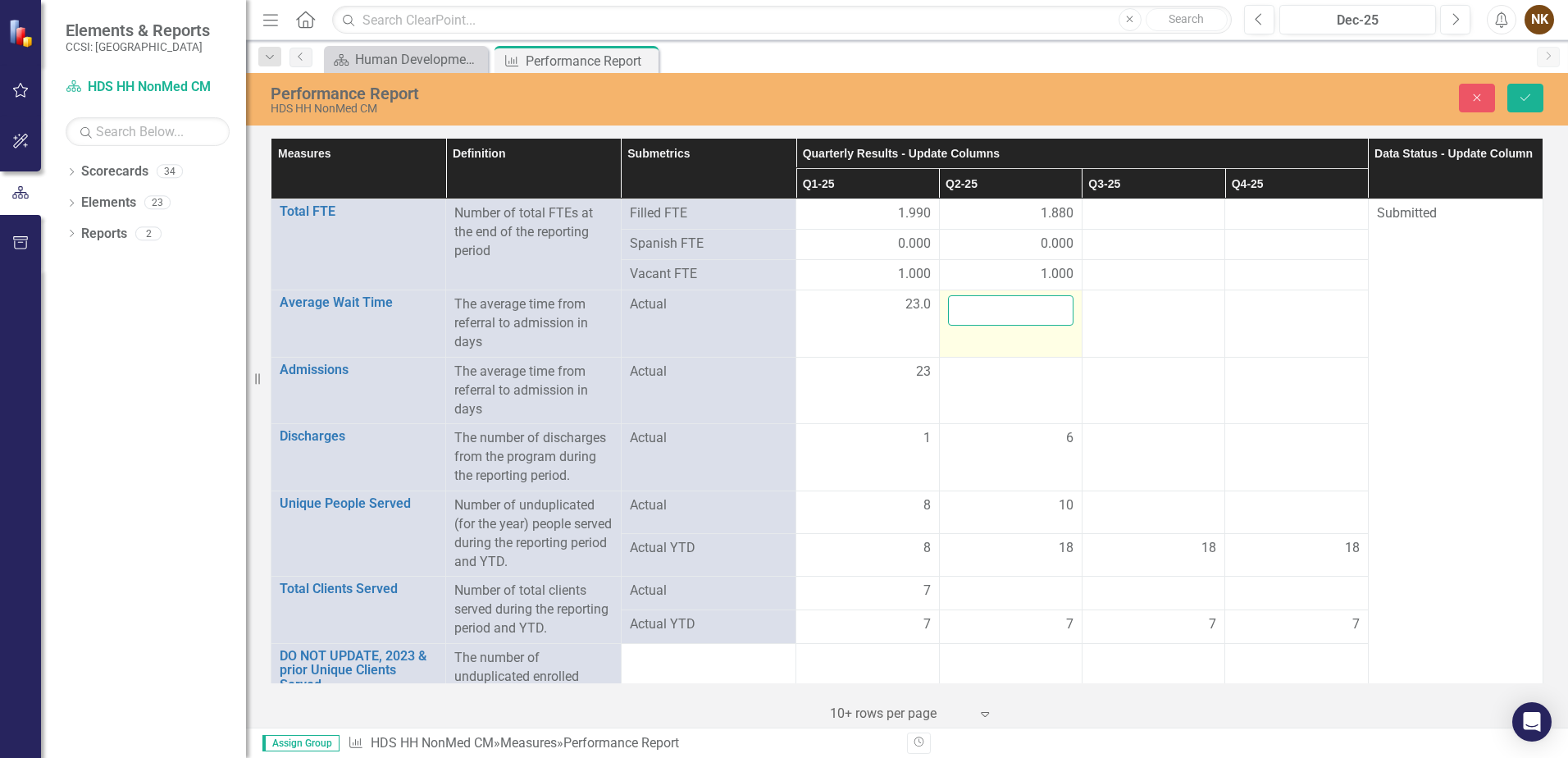
click at [1015, 316] on input "number" at bounding box center [1011, 310] width 126 height 31
type input "18"
click at [997, 387] on td at bounding box center [1010, 391] width 143 height 67
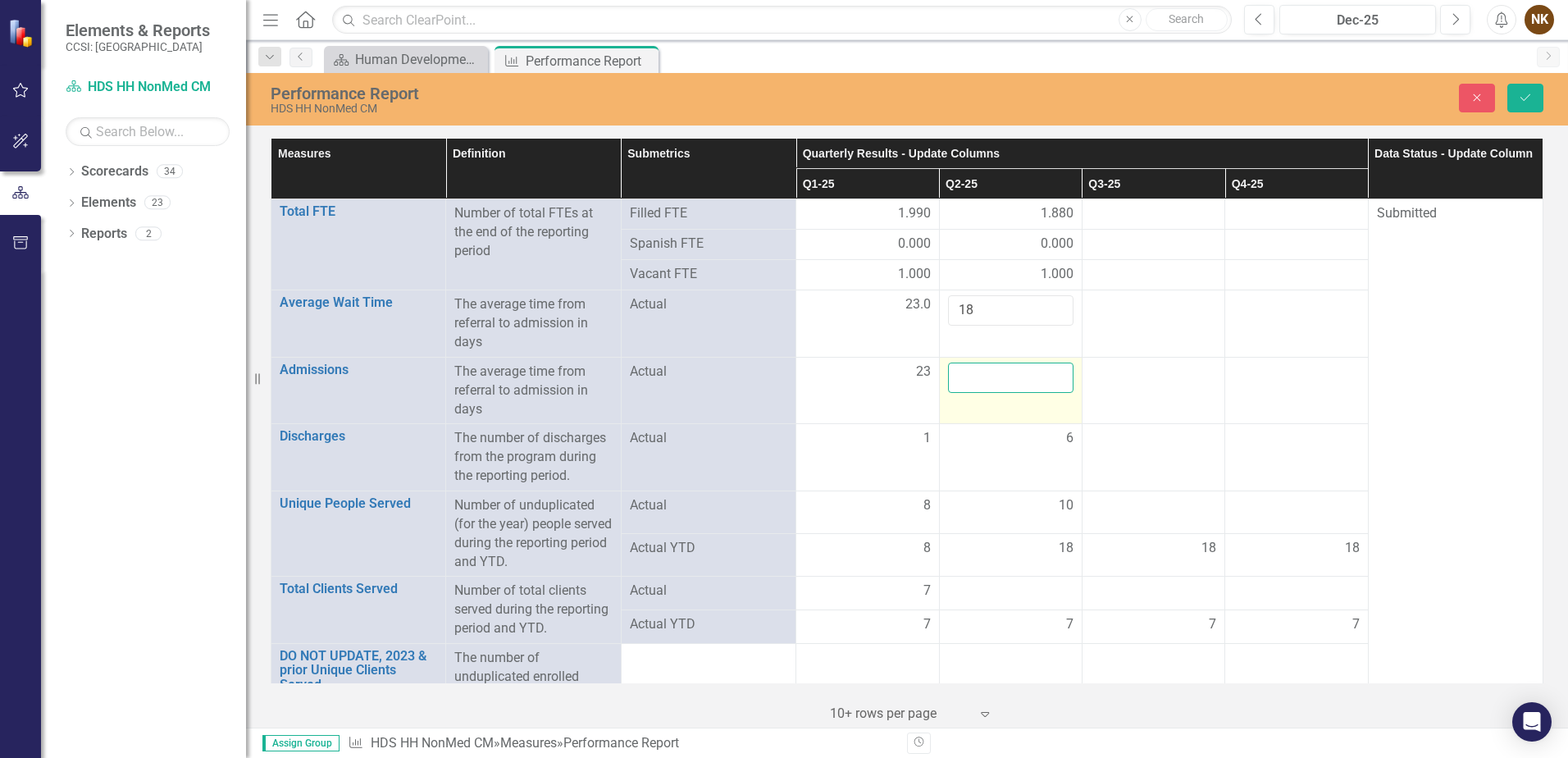
click at [997, 387] on input "number" at bounding box center [1011, 377] width 126 height 31
type input "18"
click at [1534, 103] on button "Save" at bounding box center [1526, 97] width 36 height 29
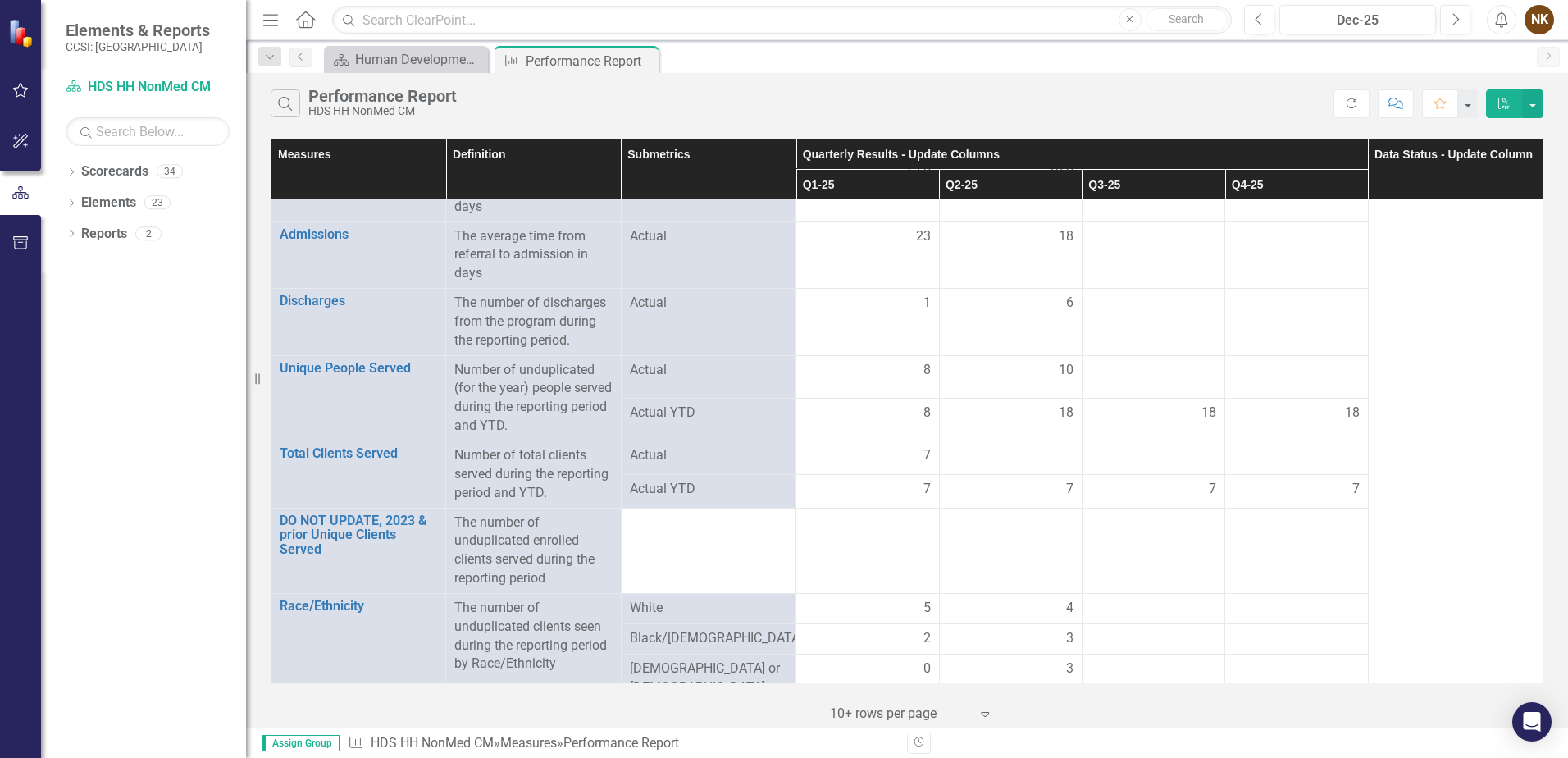
scroll to position [164, 0]
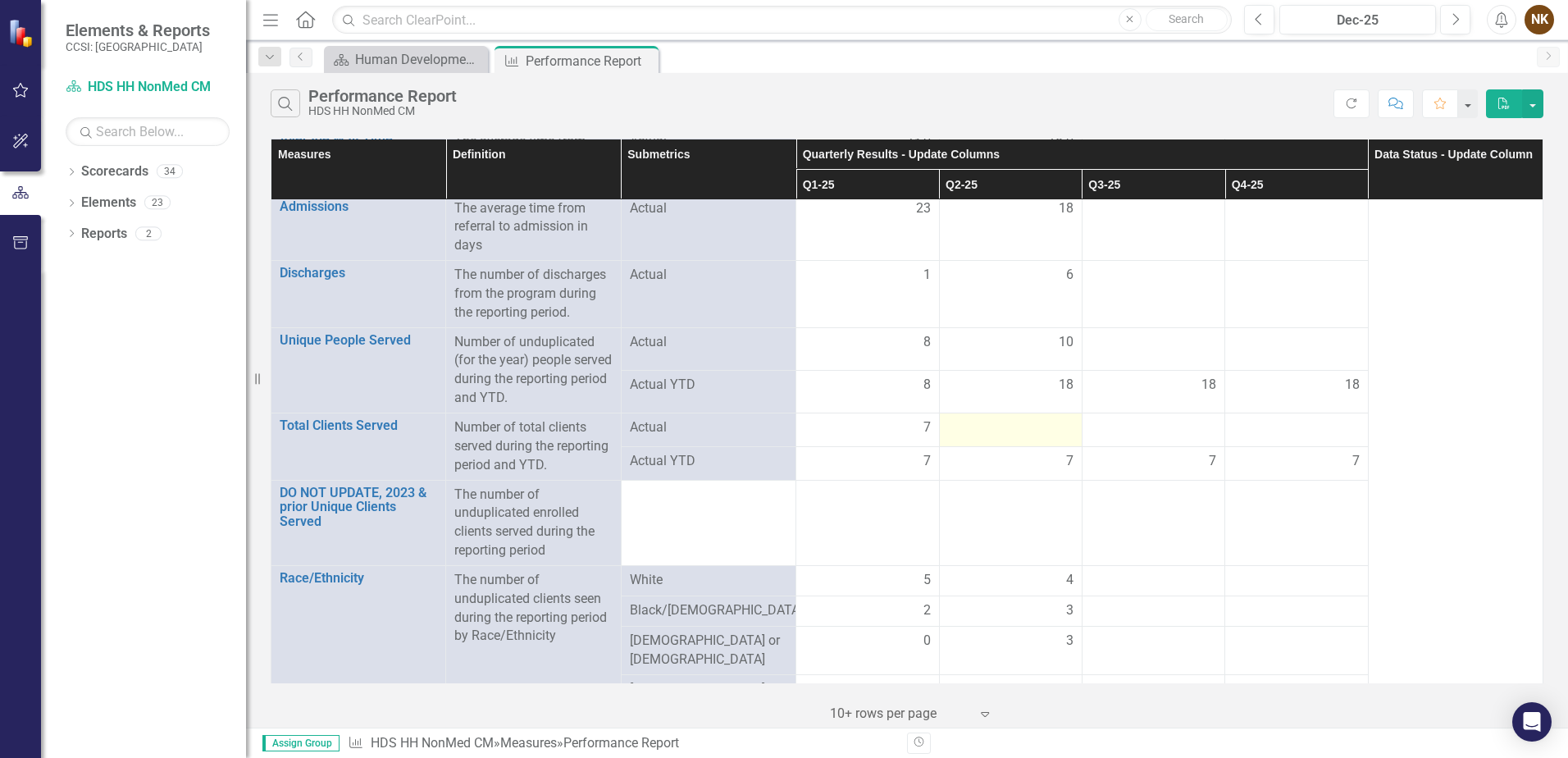
click at [1058, 433] on div at bounding box center [1011, 428] width 126 height 20
click at [1012, 348] on div "10" at bounding box center [1011, 342] width 126 height 19
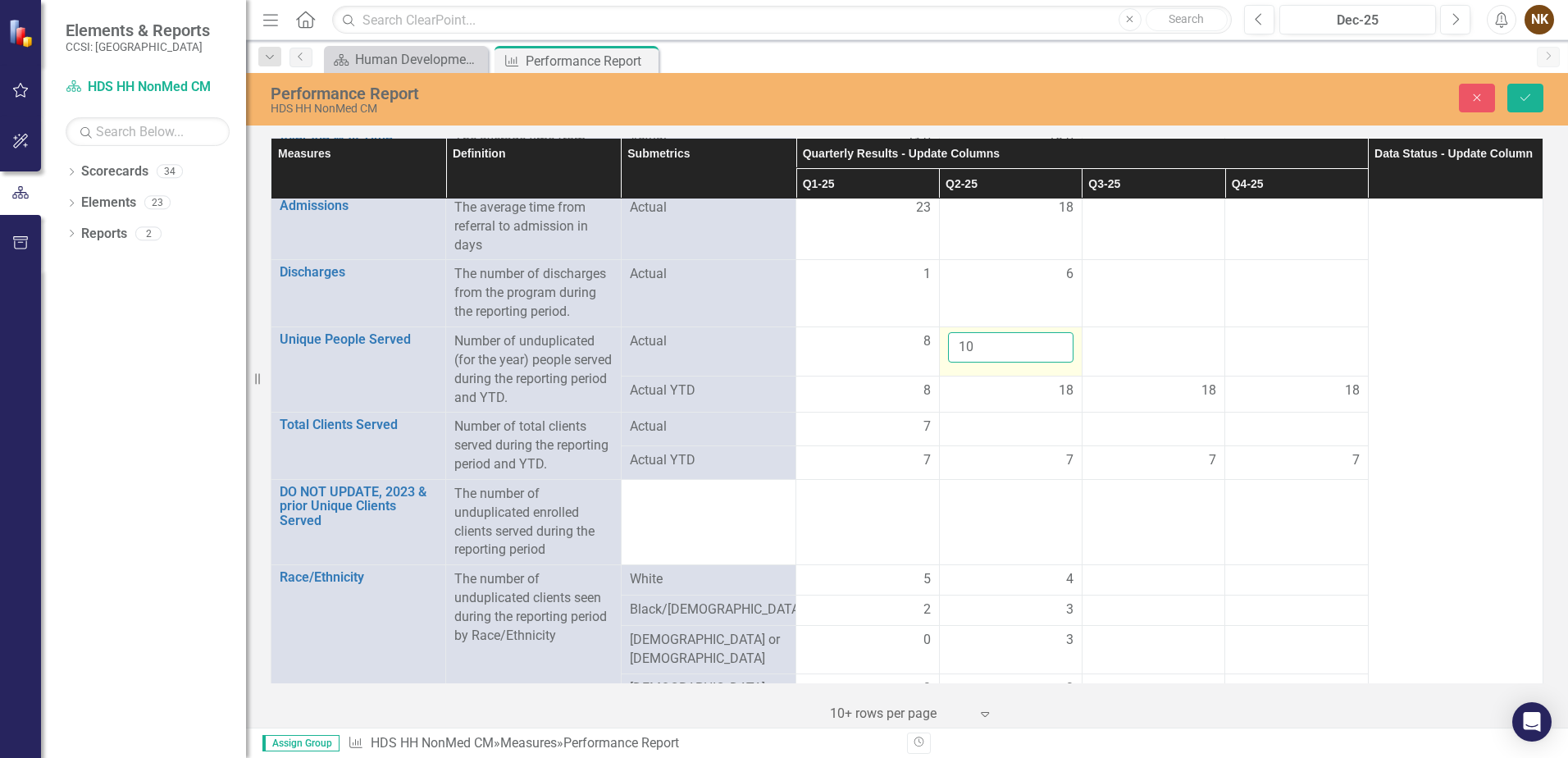
click at [1012, 348] on input "10" at bounding box center [1011, 347] width 126 height 31
drag, startPoint x: 1012, startPoint y: 348, endPoint x: 1002, endPoint y: 347, distance: 10.0
click at [1003, 347] on input "10" at bounding box center [1011, 347] width 126 height 31
type input "2"
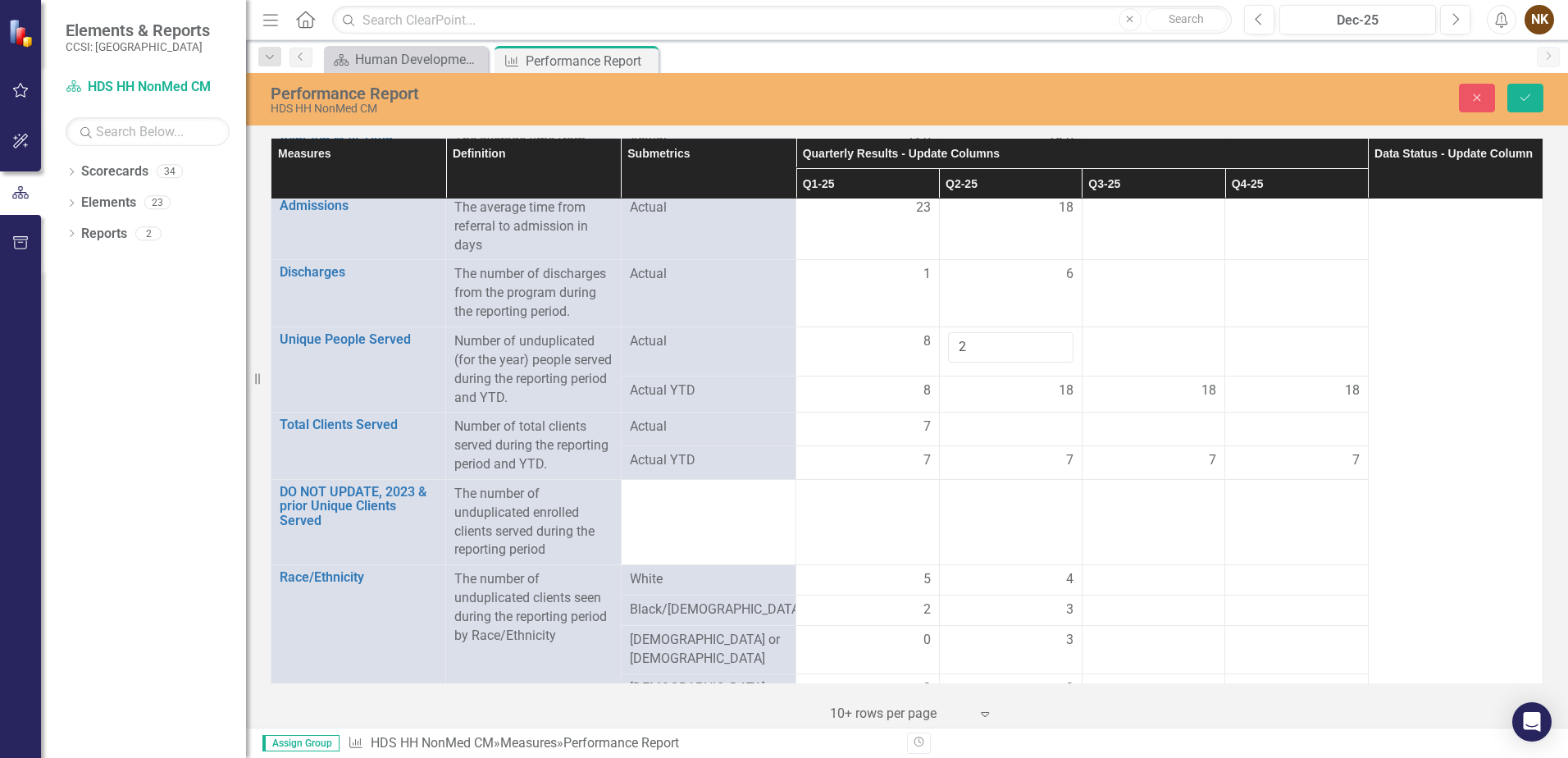
click at [1039, 392] on div "18" at bounding box center [1011, 391] width 126 height 19
click at [1017, 431] on div at bounding box center [1011, 427] width 126 height 20
click at [1017, 432] on div at bounding box center [1011, 427] width 126 height 20
click at [1017, 432] on input "number" at bounding box center [1011, 432] width 126 height 31
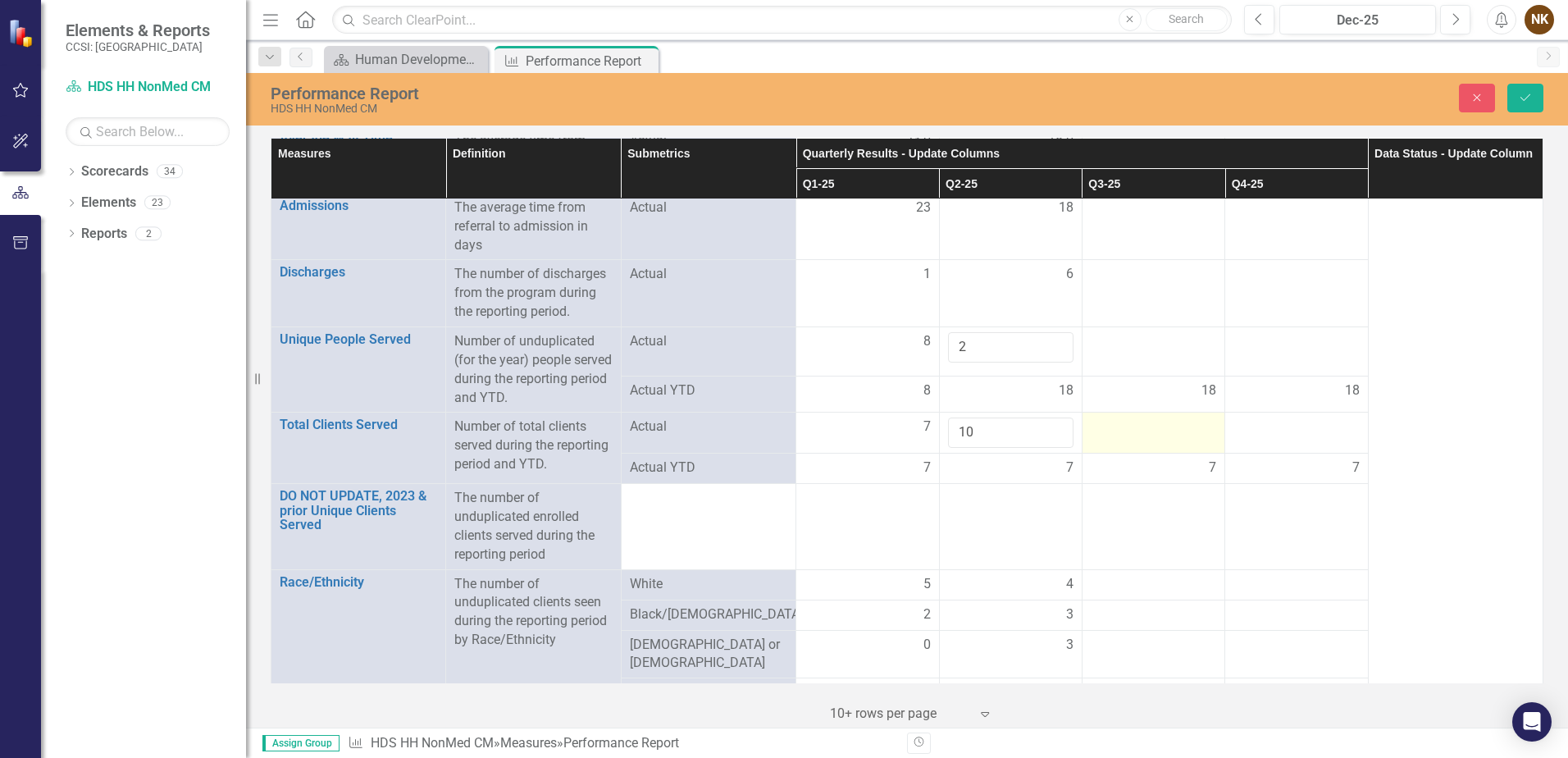
type input "10"
click at [1105, 433] on div at bounding box center [1154, 427] width 126 height 20
click at [1510, 98] on button "Save" at bounding box center [1526, 97] width 36 height 29
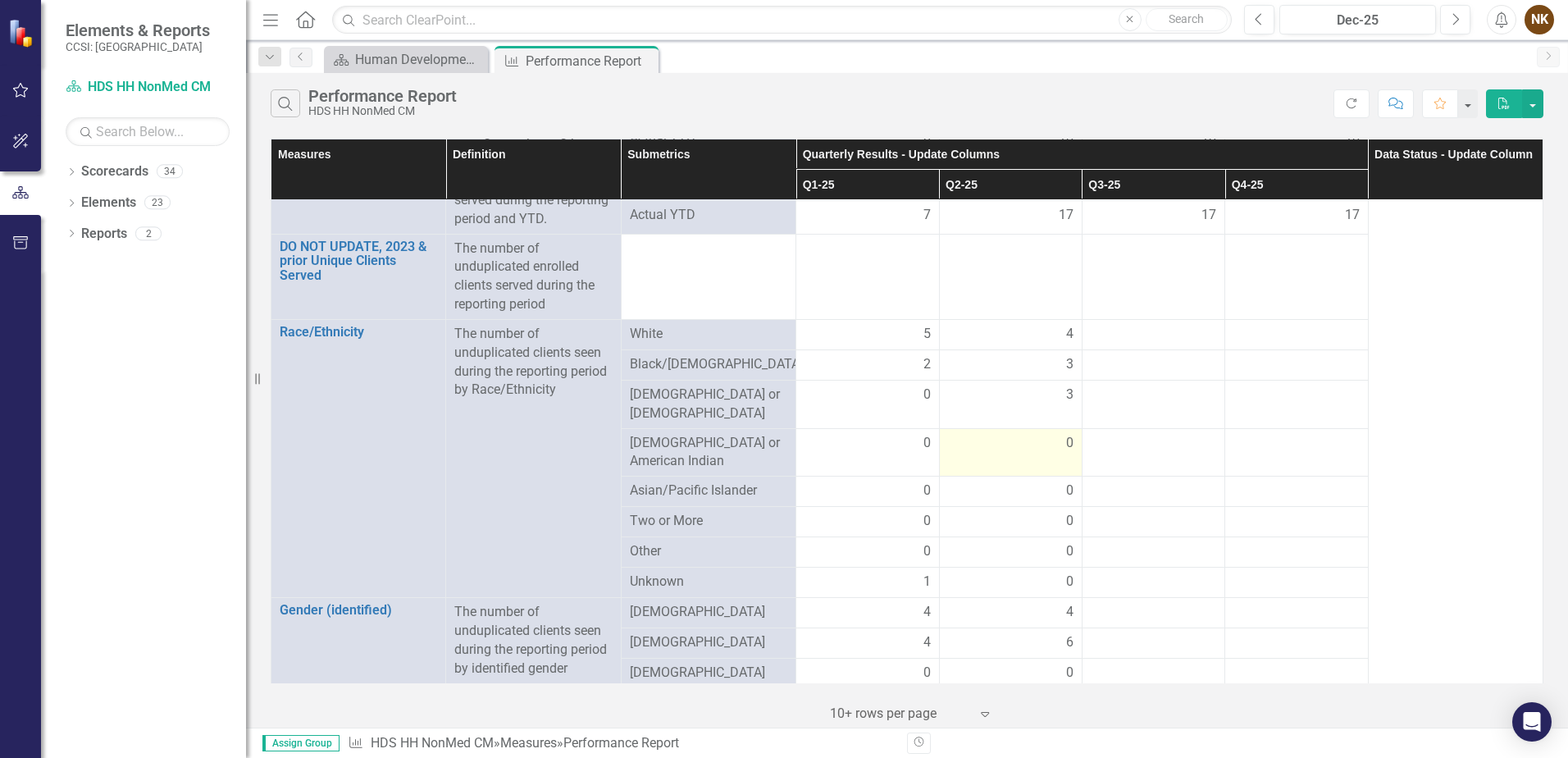
scroll to position [0, 0]
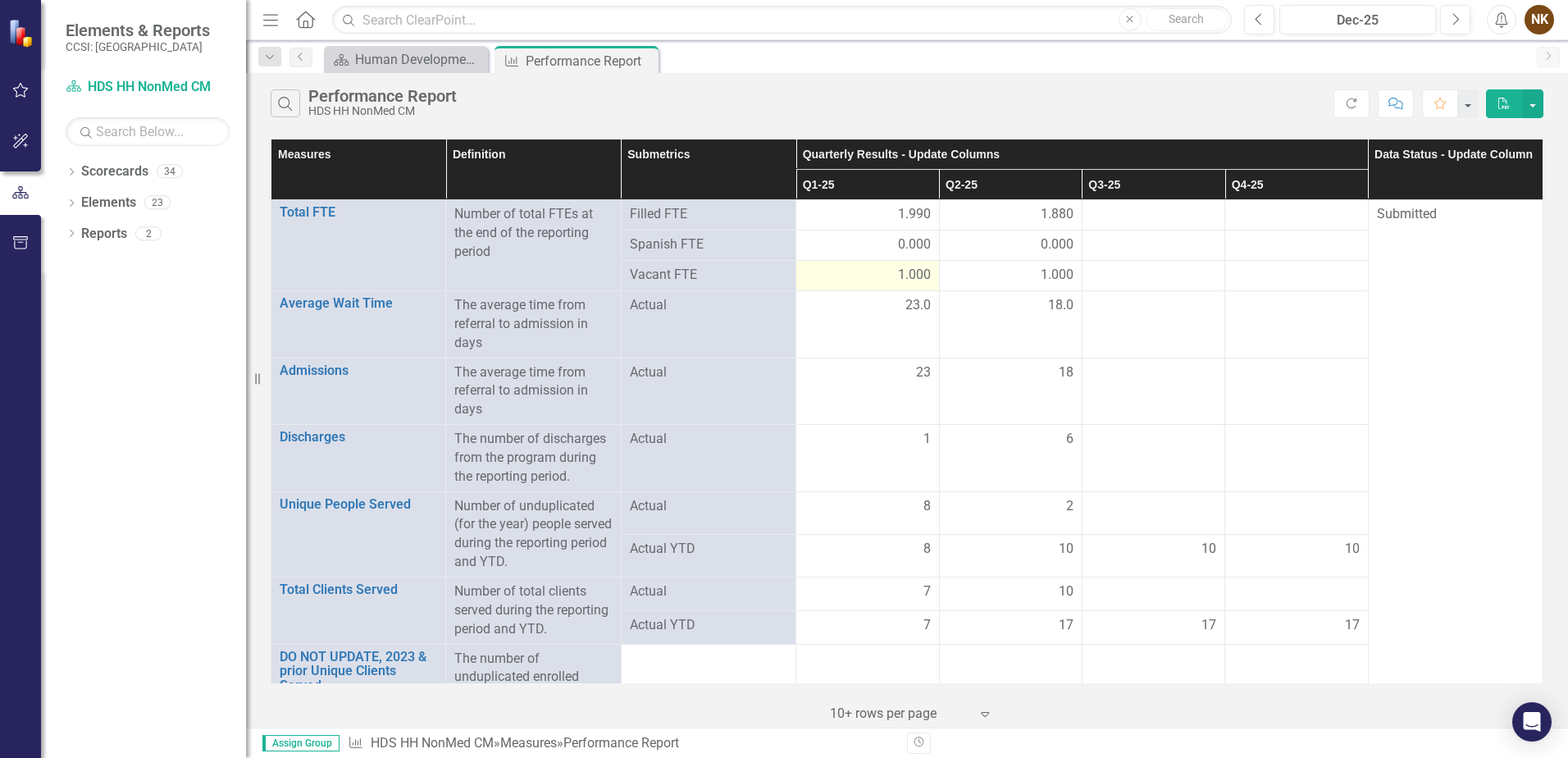
click at [908, 272] on span "1.000" at bounding box center [914, 275] width 32 height 19
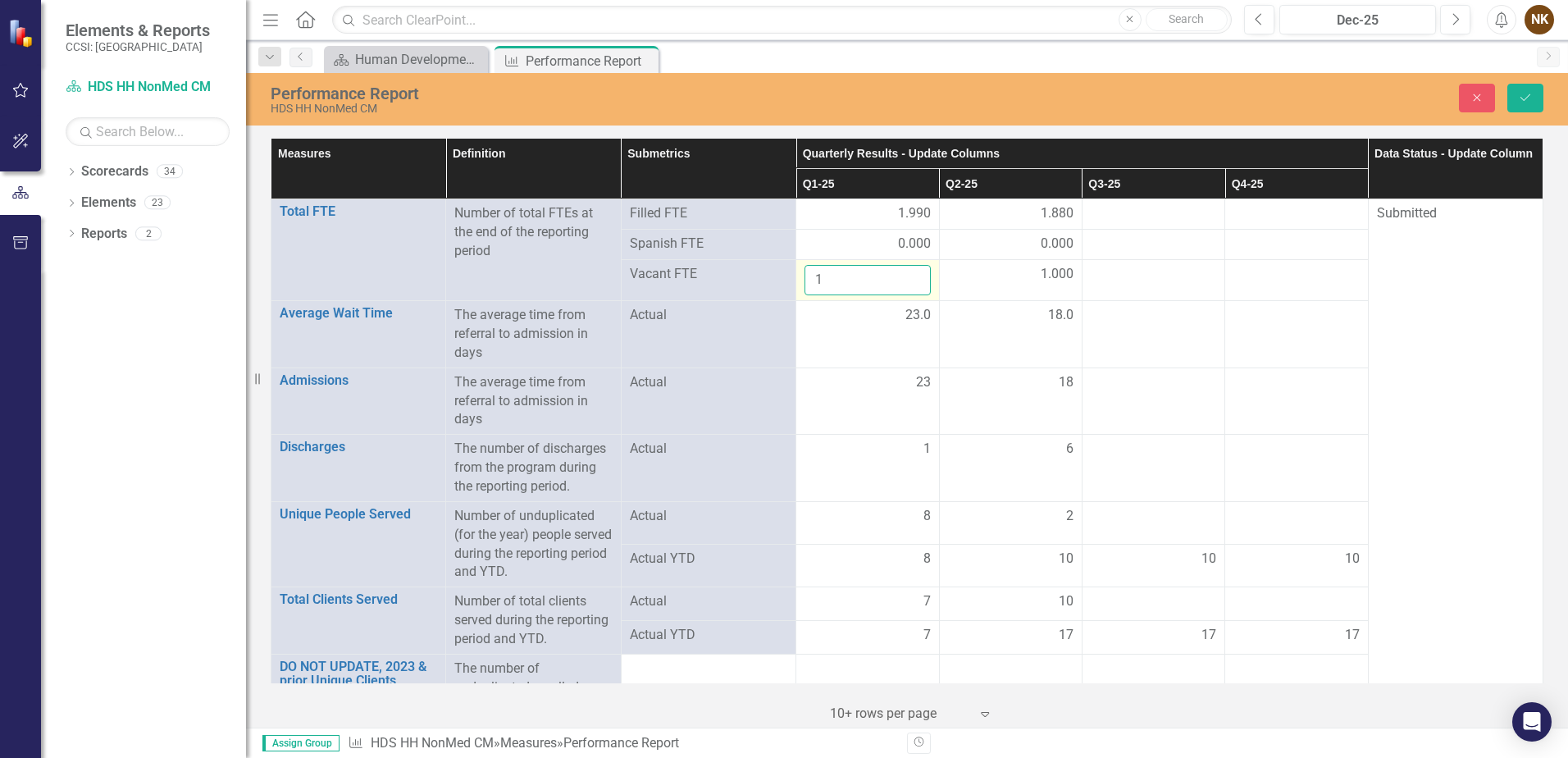
drag, startPoint x: 908, startPoint y: 272, endPoint x: 885, endPoint y: 281, distance: 24.7
click at [885, 281] on input "1" at bounding box center [868, 280] width 126 height 31
type input "1.085"
click at [1011, 289] on td "1.000" at bounding box center [1010, 281] width 143 height 41
click at [1020, 280] on div "1.000" at bounding box center [1011, 274] width 126 height 19
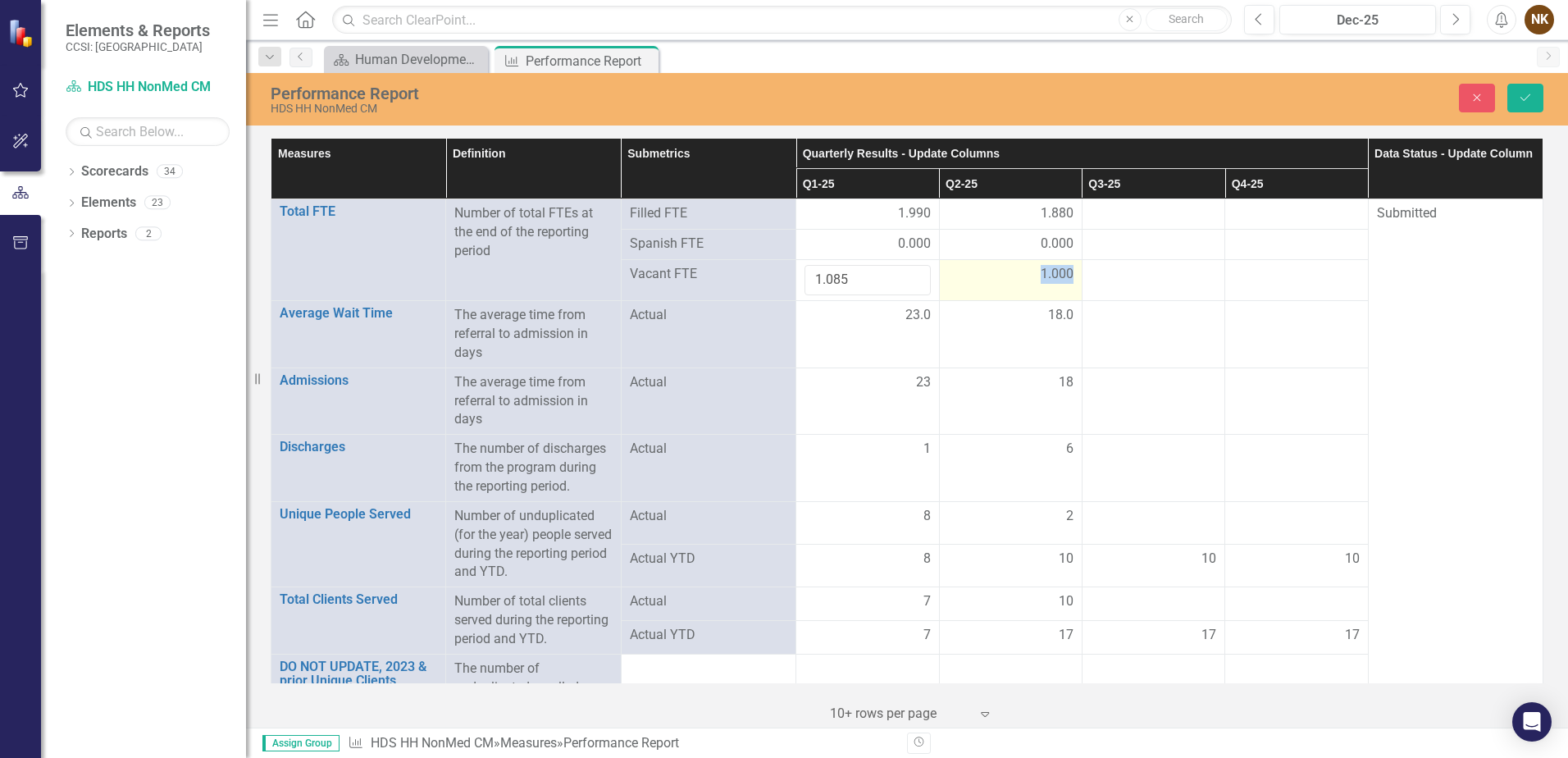
click at [1020, 280] on div "1.000" at bounding box center [1011, 274] width 126 height 19
click at [1020, 279] on input "1" at bounding box center [1011, 280] width 126 height 31
type input "1.085"
click at [1057, 213] on span "1.880" at bounding box center [1057, 214] width 32 height 19
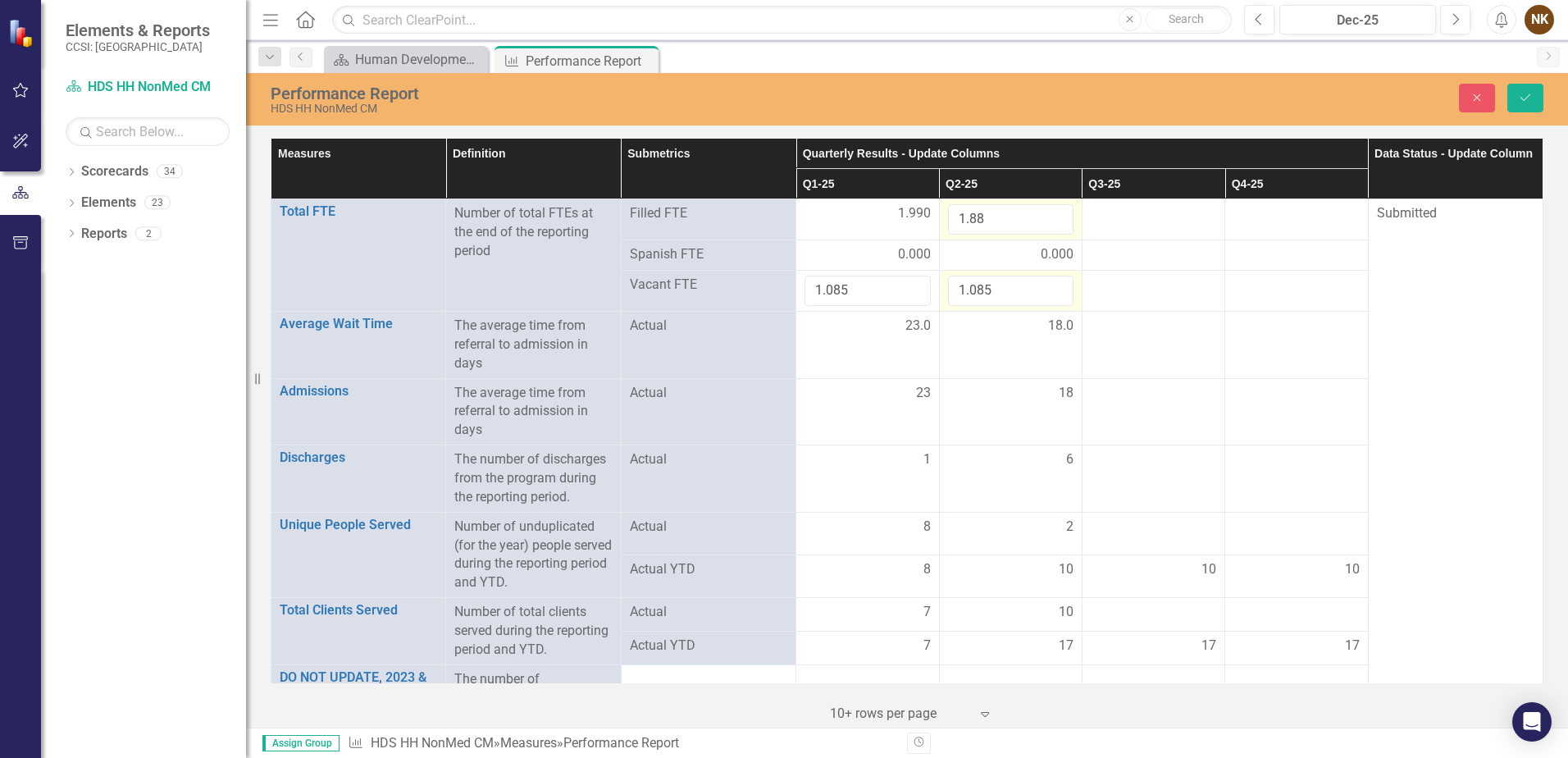
click at [1057, 213] on input "1.88" at bounding box center [1011, 220] width 126 height 31
type input "1.99"
click at [1107, 277] on div at bounding box center [1154, 285] width 126 height 20
click at [1511, 104] on button "Save" at bounding box center [1526, 97] width 36 height 29
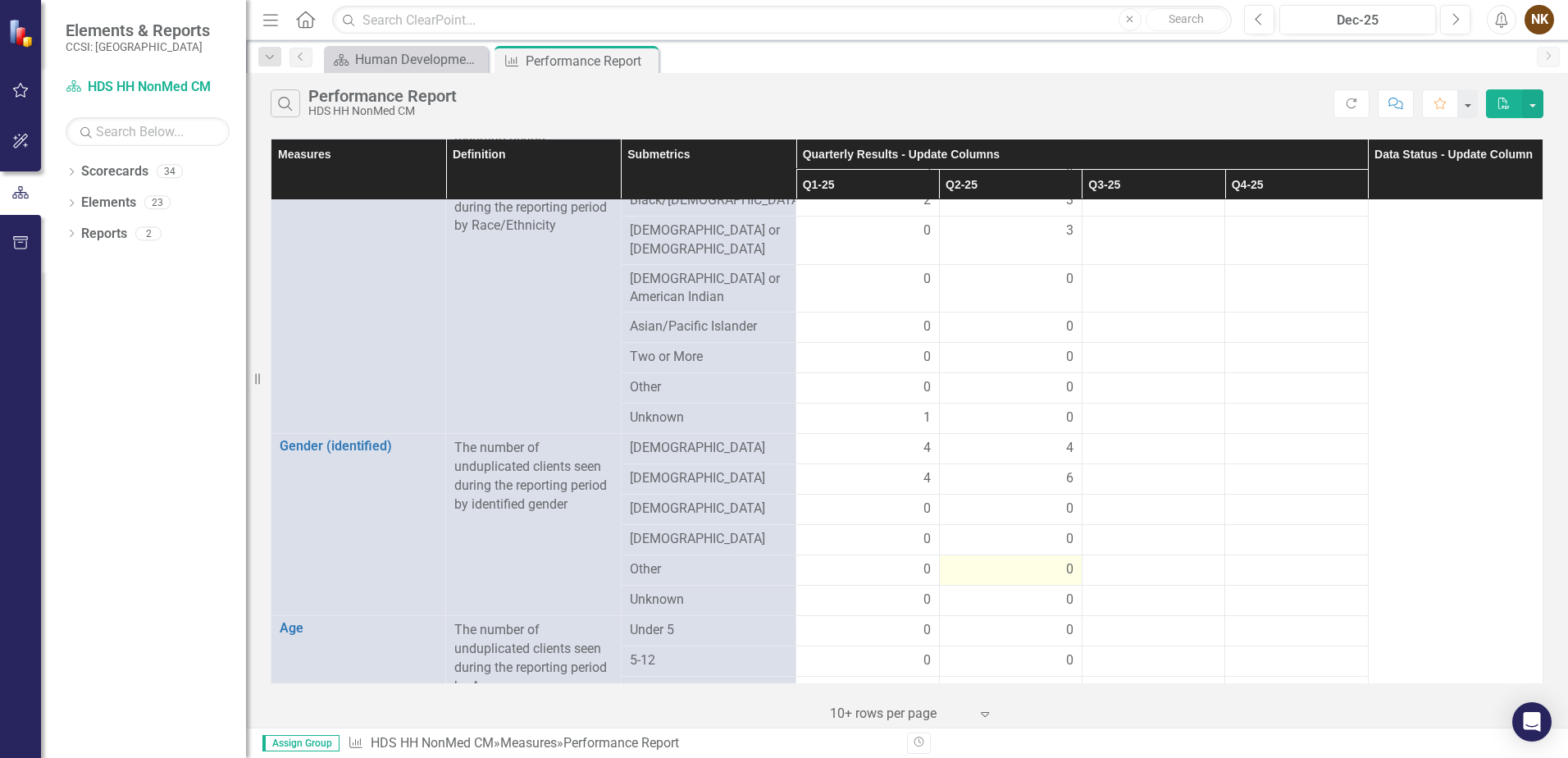
scroll to position [738, 0]
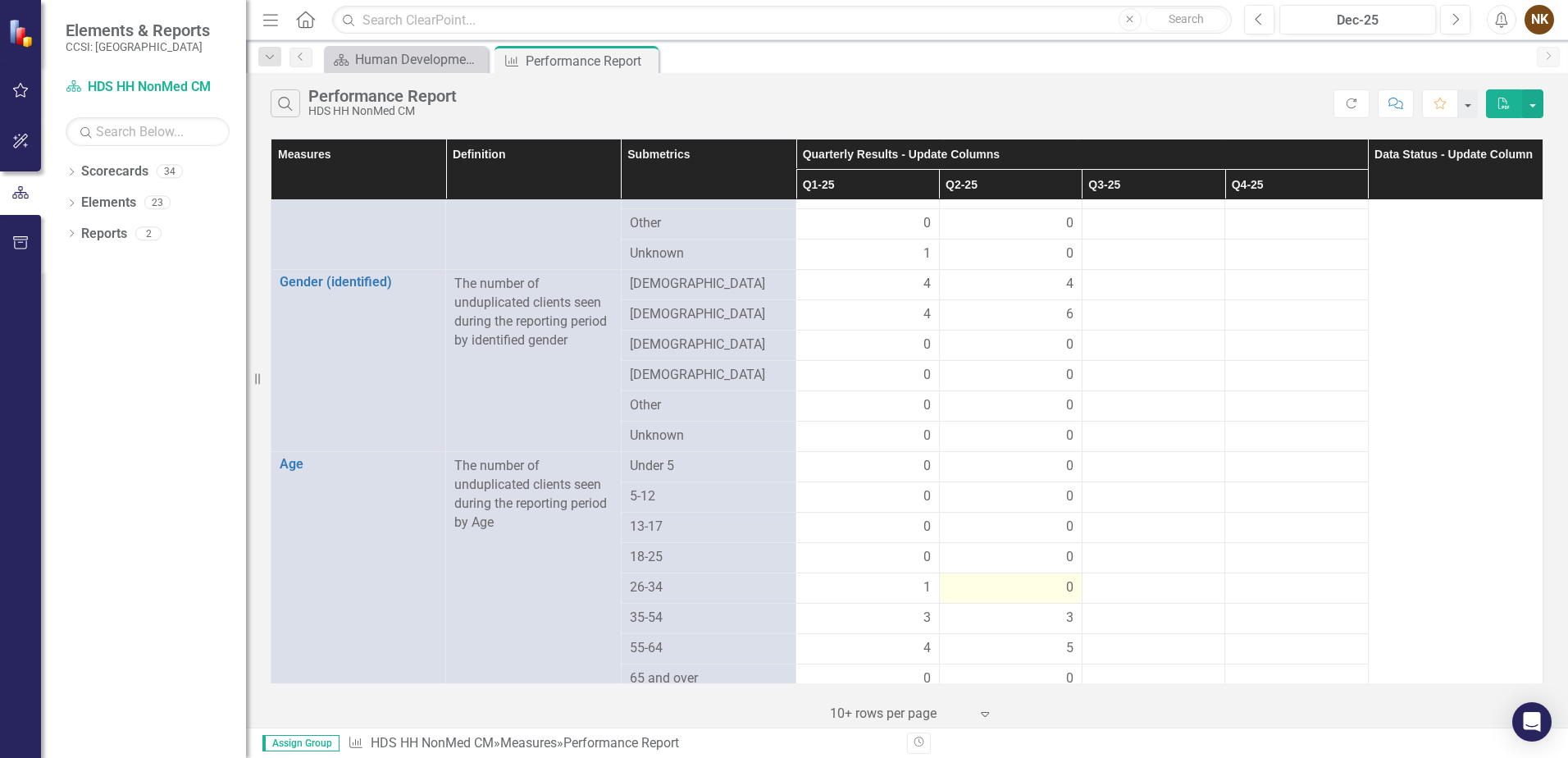
click at [1028, 579] on div "0" at bounding box center [1011, 588] width 126 height 19
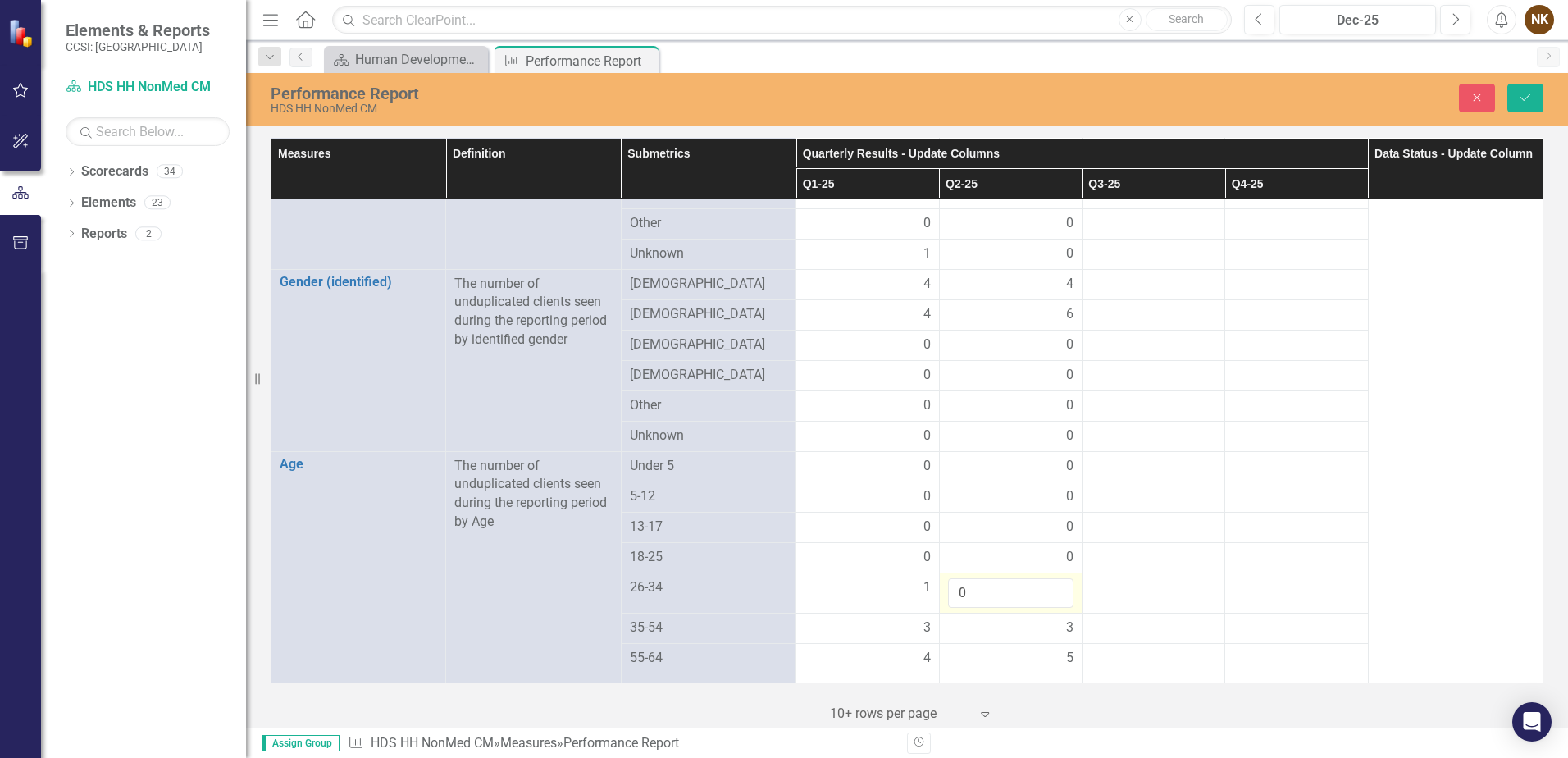
drag, startPoint x: 1028, startPoint y: 573, endPoint x: 968, endPoint y: 571, distance: 60.0
click at [968, 579] on input "0" at bounding box center [1011, 594] width 126 height 31
type input "0"
type input "2"
click at [1115, 618] on div at bounding box center [1154, 628] width 126 height 20
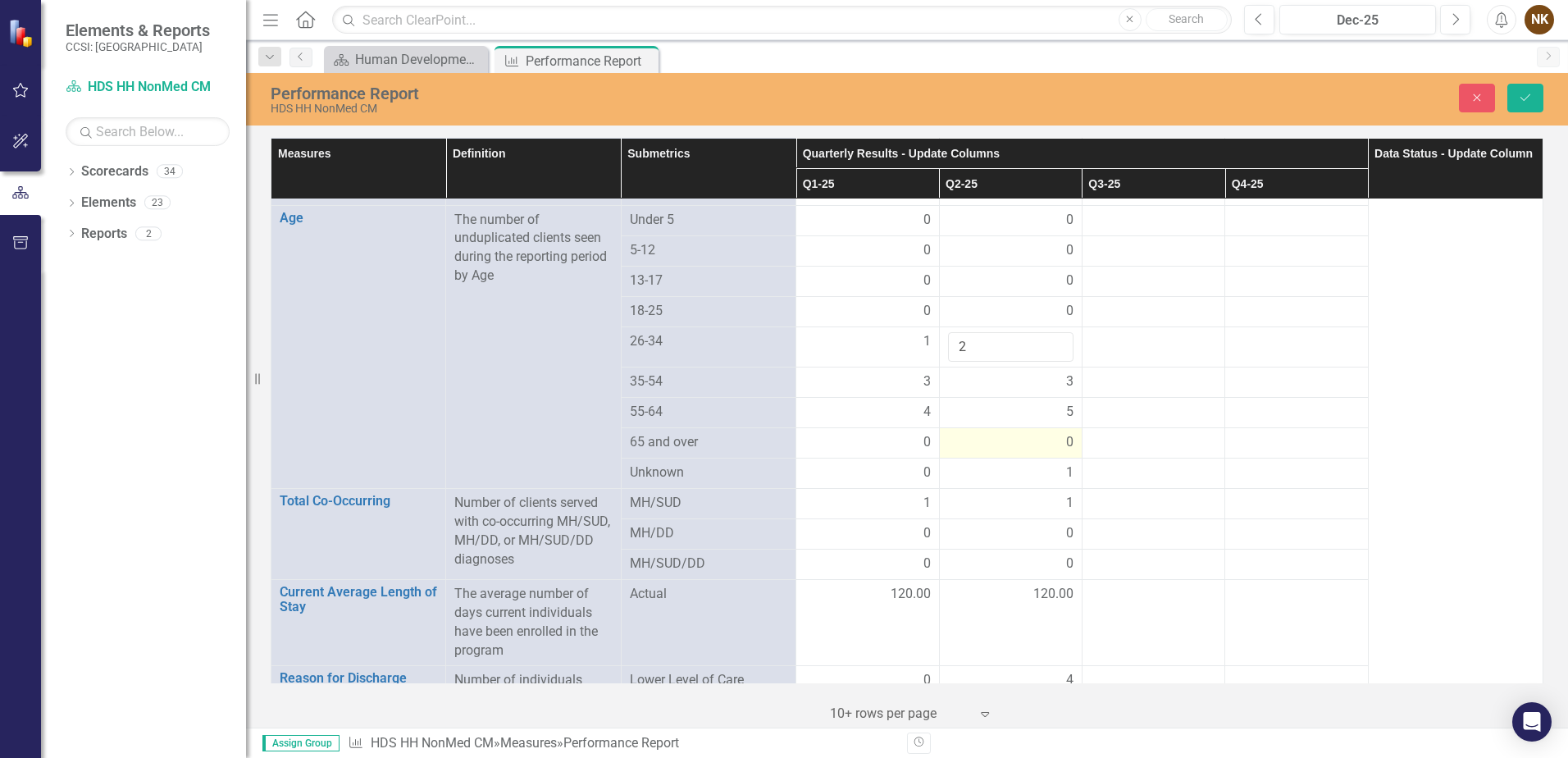
scroll to position [1066, 0]
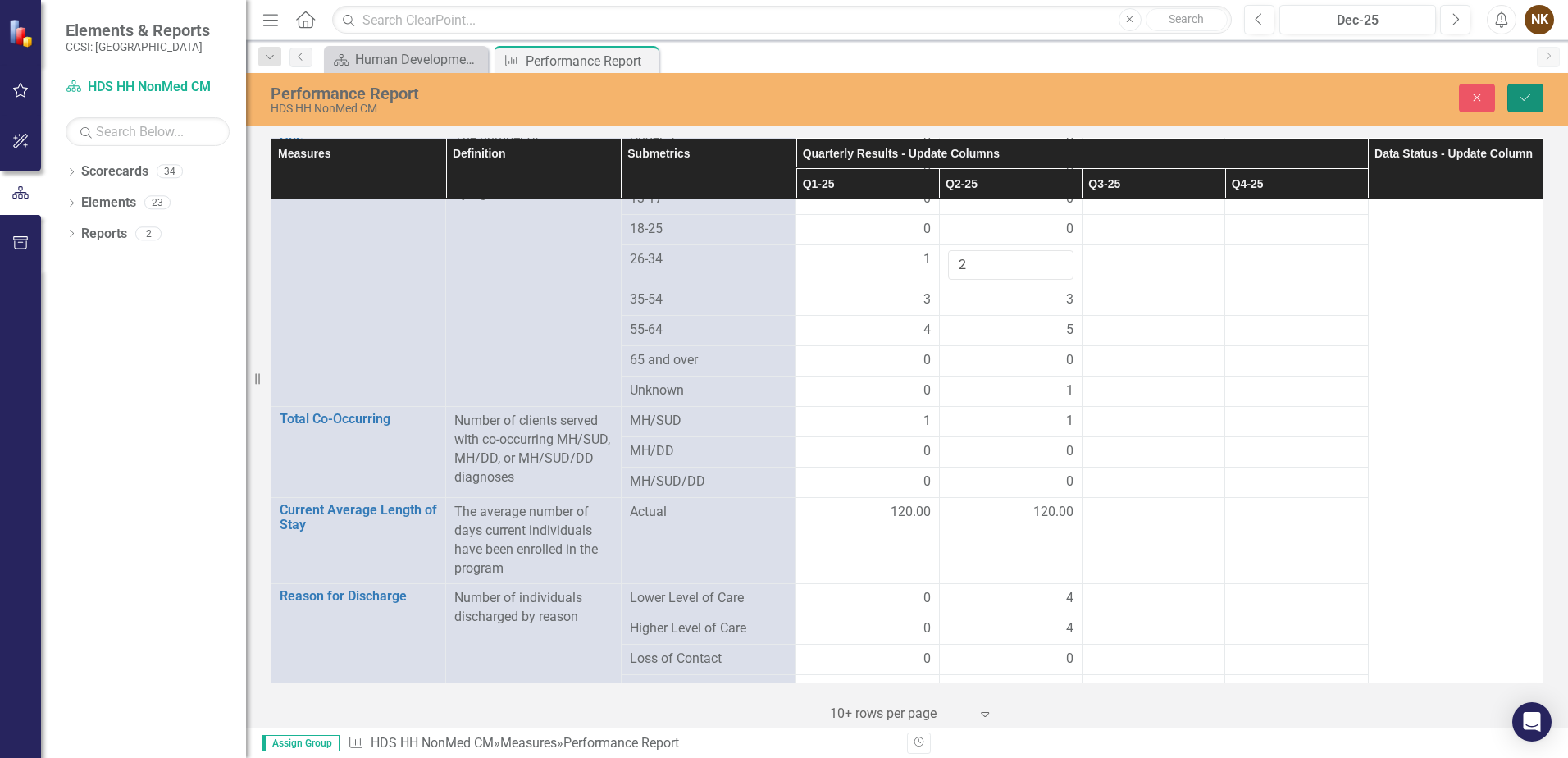
click at [1525, 96] on icon "Save" at bounding box center [1526, 97] width 15 height 12
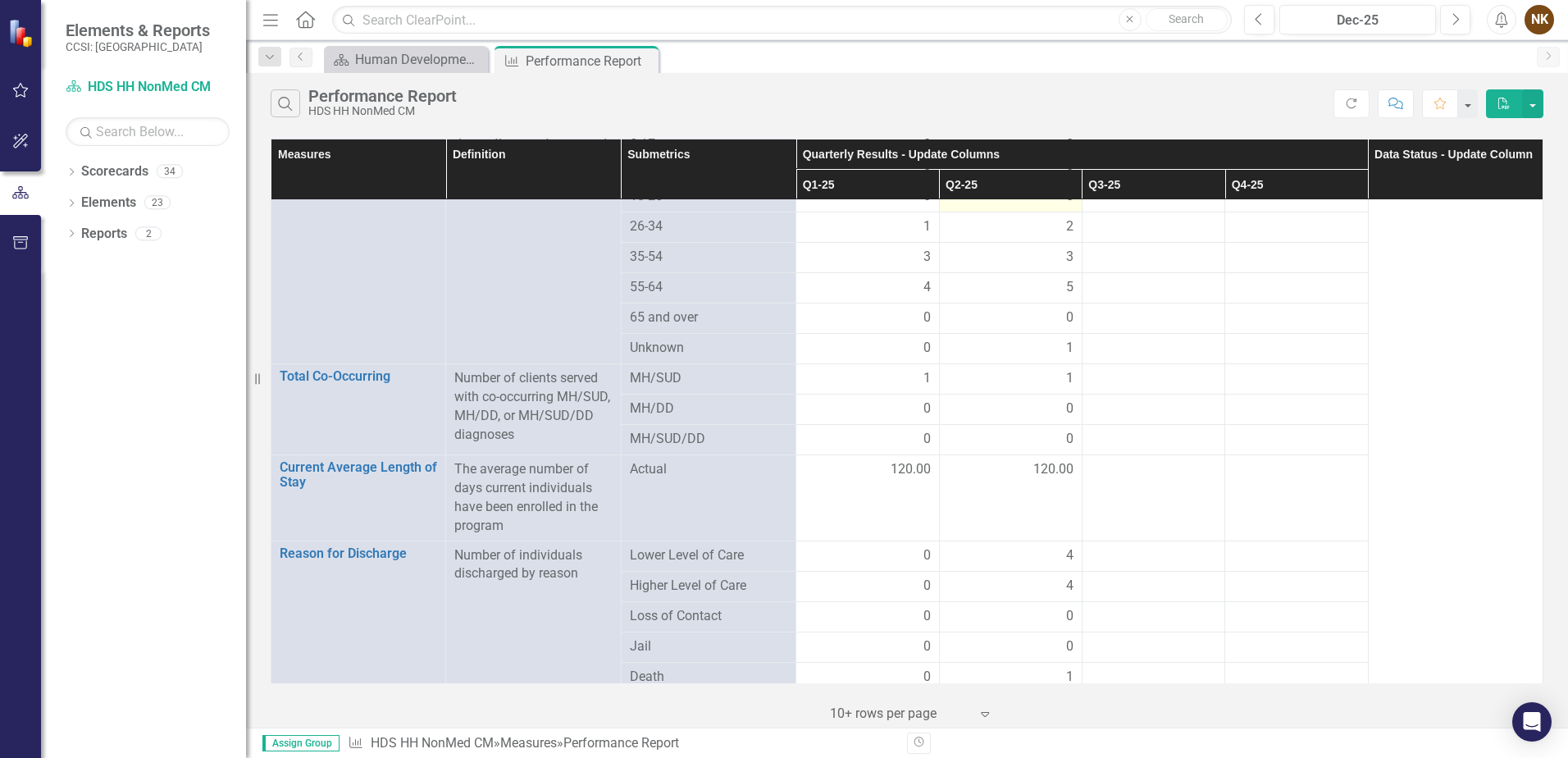
scroll to position [1149, 0]
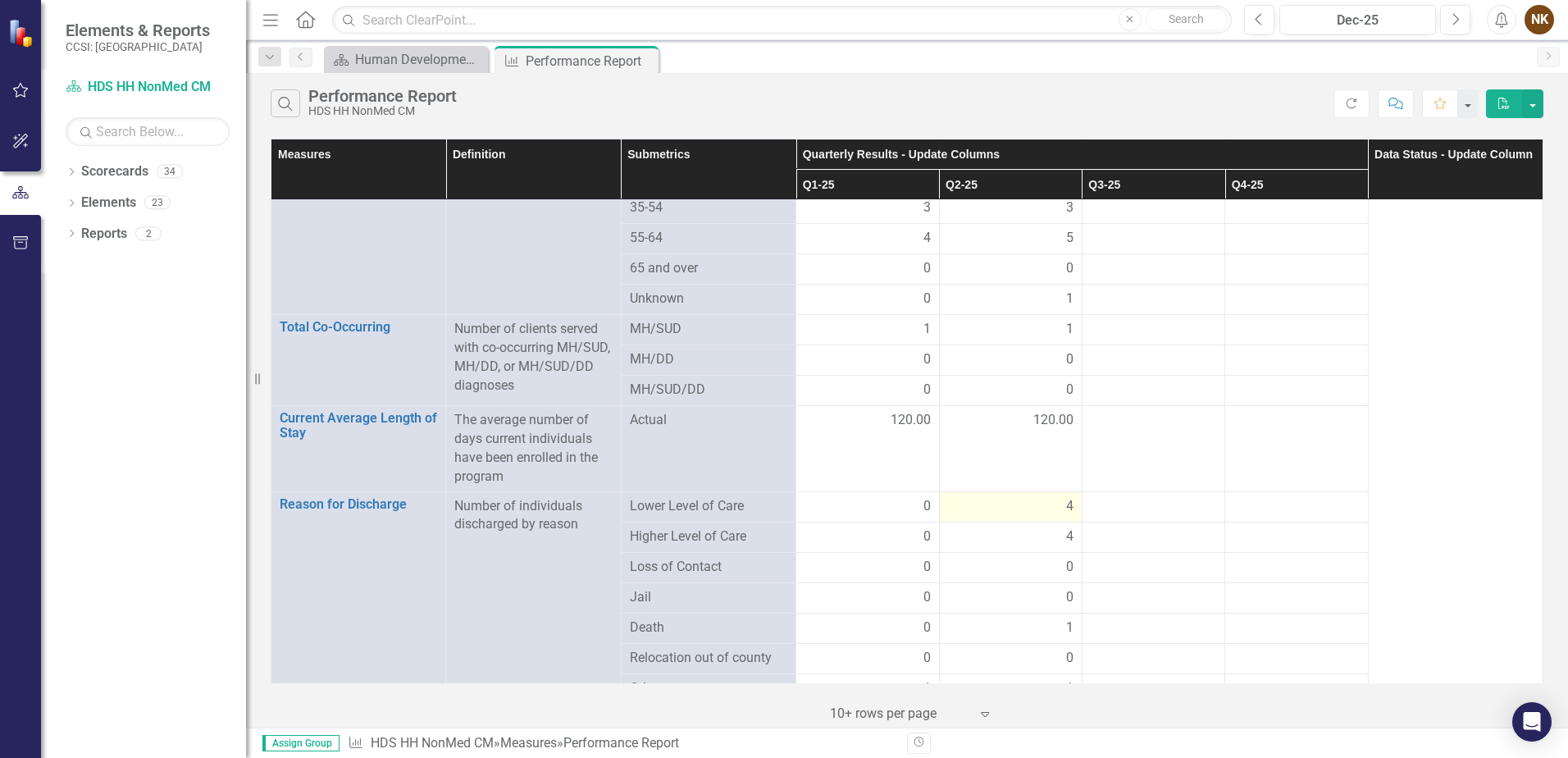
click at [1040, 497] on div "4" at bounding box center [1011, 506] width 126 height 19
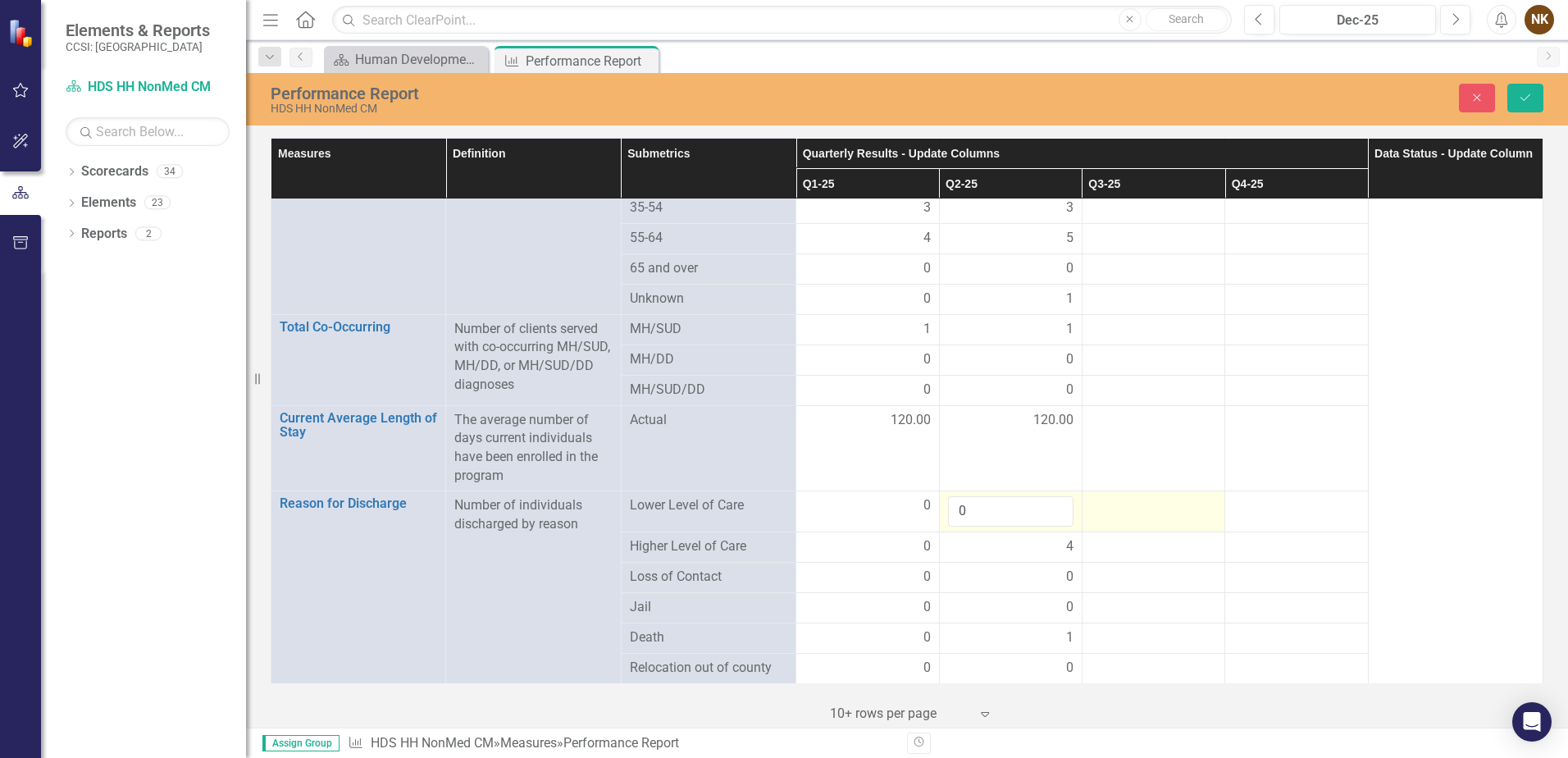
type input "0"
click at [1152, 496] on div at bounding box center [1154, 506] width 126 height 20
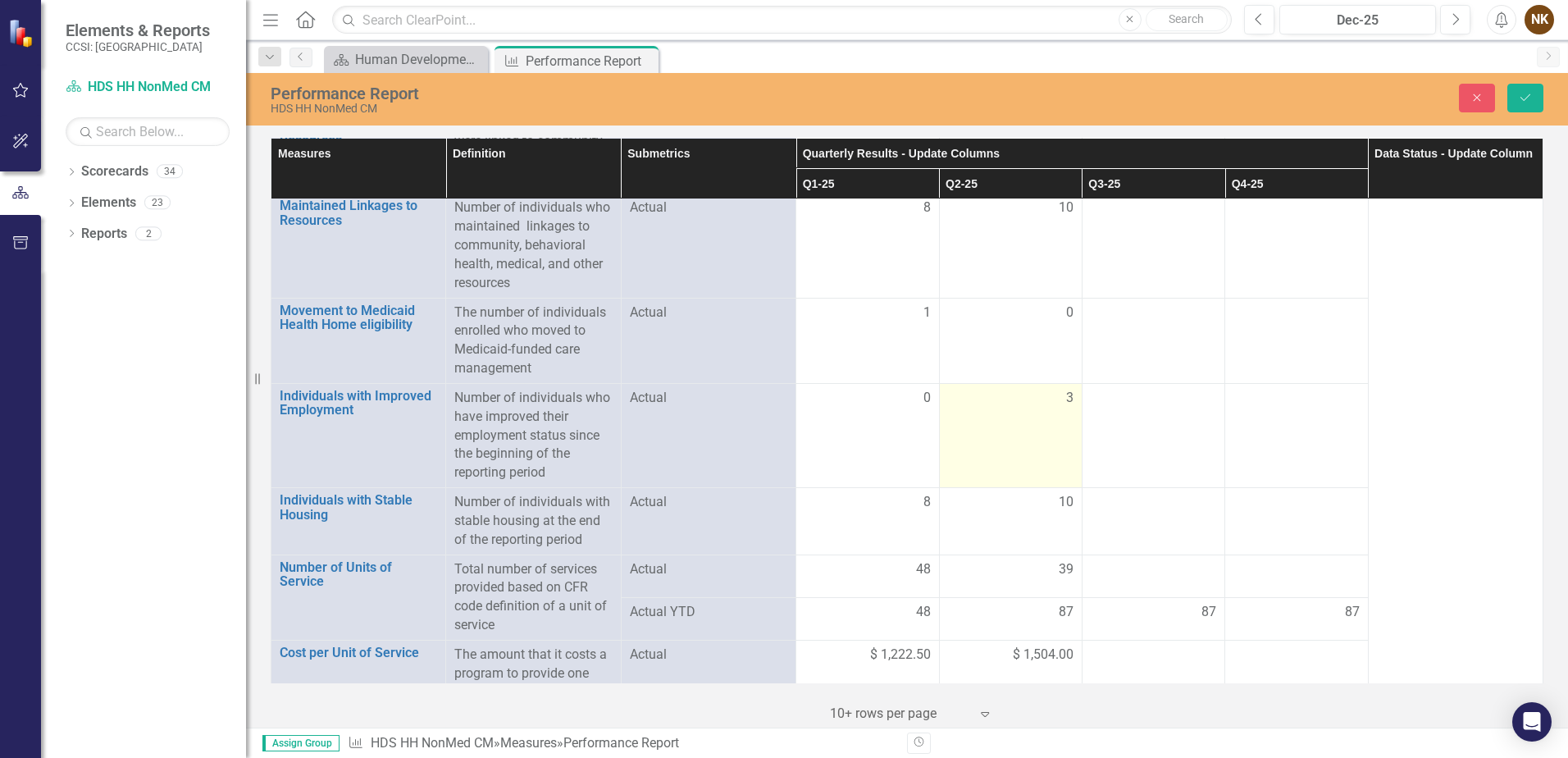
scroll to position [1894, 0]
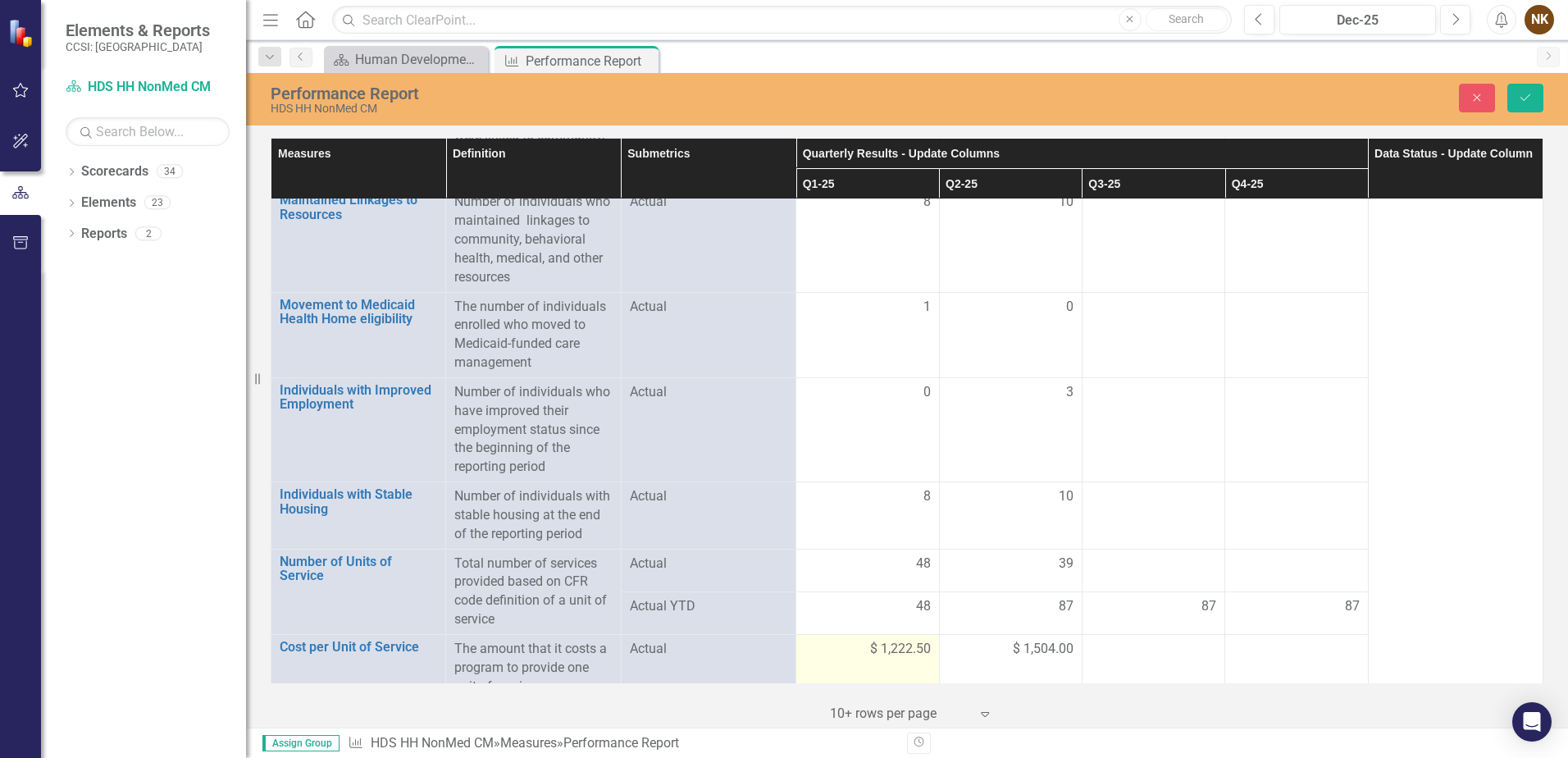
click at [899, 640] on span "$ 1,222.50" at bounding box center [901, 649] width 61 height 19
click at [899, 640] on input "1222.5" at bounding box center [868, 655] width 126 height 31
click at [877, 640] on input "1222.5" at bounding box center [868, 655] width 126 height 31
type input "1222.15"
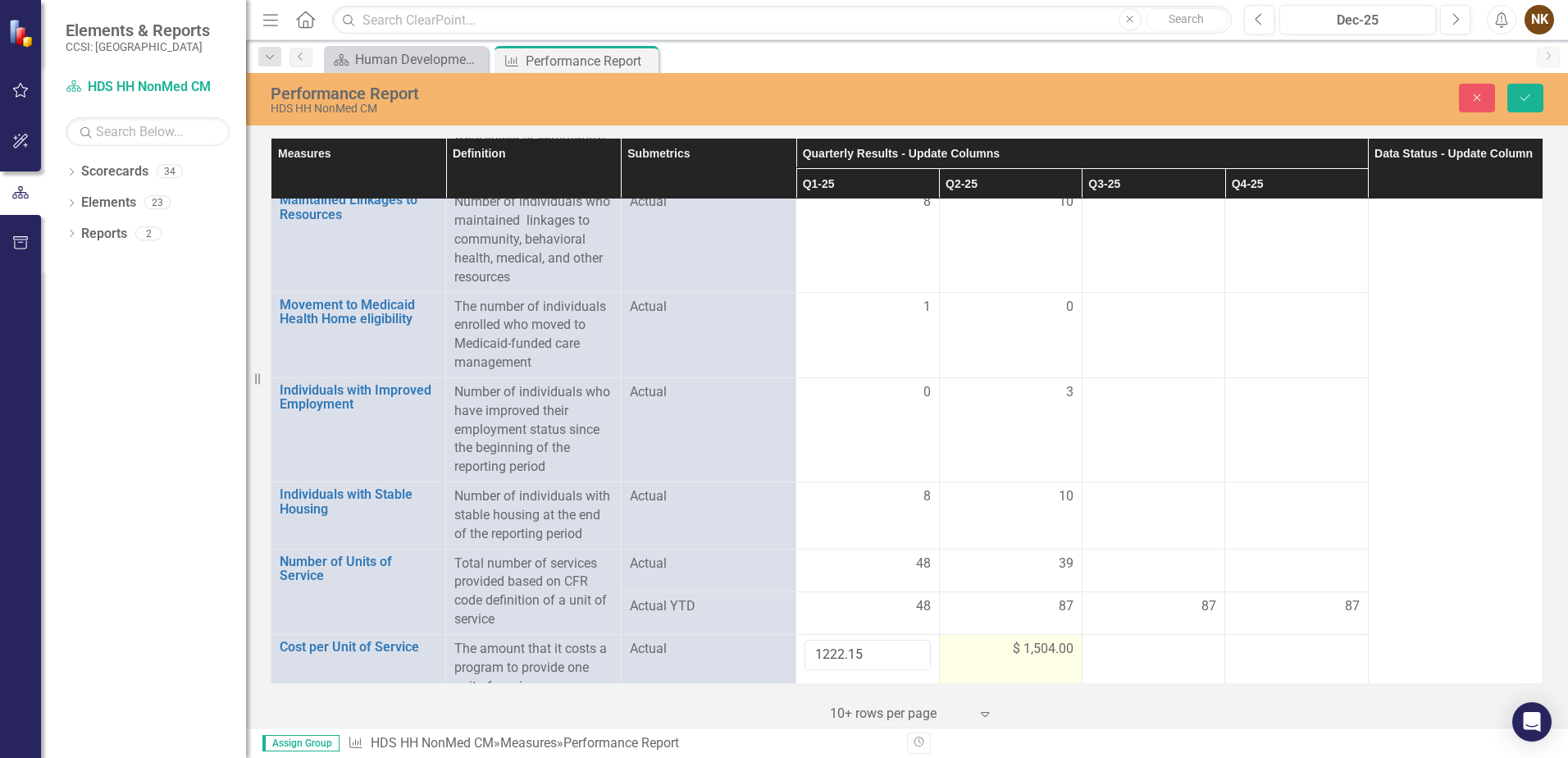
click at [1027, 640] on span "$ 1,504.00" at bounding box center [1043, 649] width 61 height 19
click at [1027, 640] on input "1504" at bounding box center [1011, 655] width 126 height 31
click at [1028, 640] on input "1504" at bounding box center [1011, 655] width 126 height 31
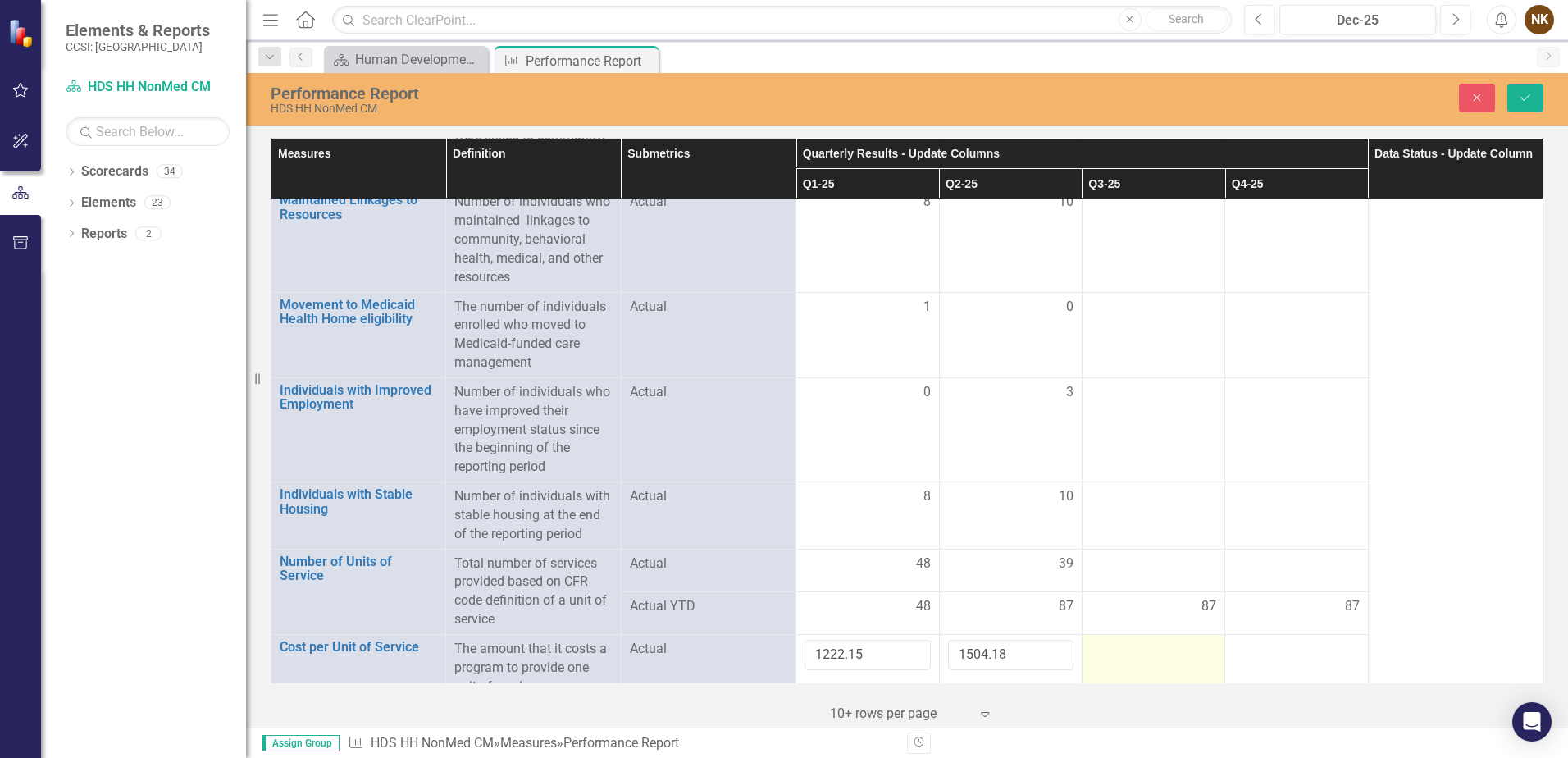
type input "1504.18"
click at [1104, 658] on td at bounding box center [1153, 668] width 143 height 67
click at [1523, 89] on button "Save" at bounding box center [1526, 97] width 36 height 29
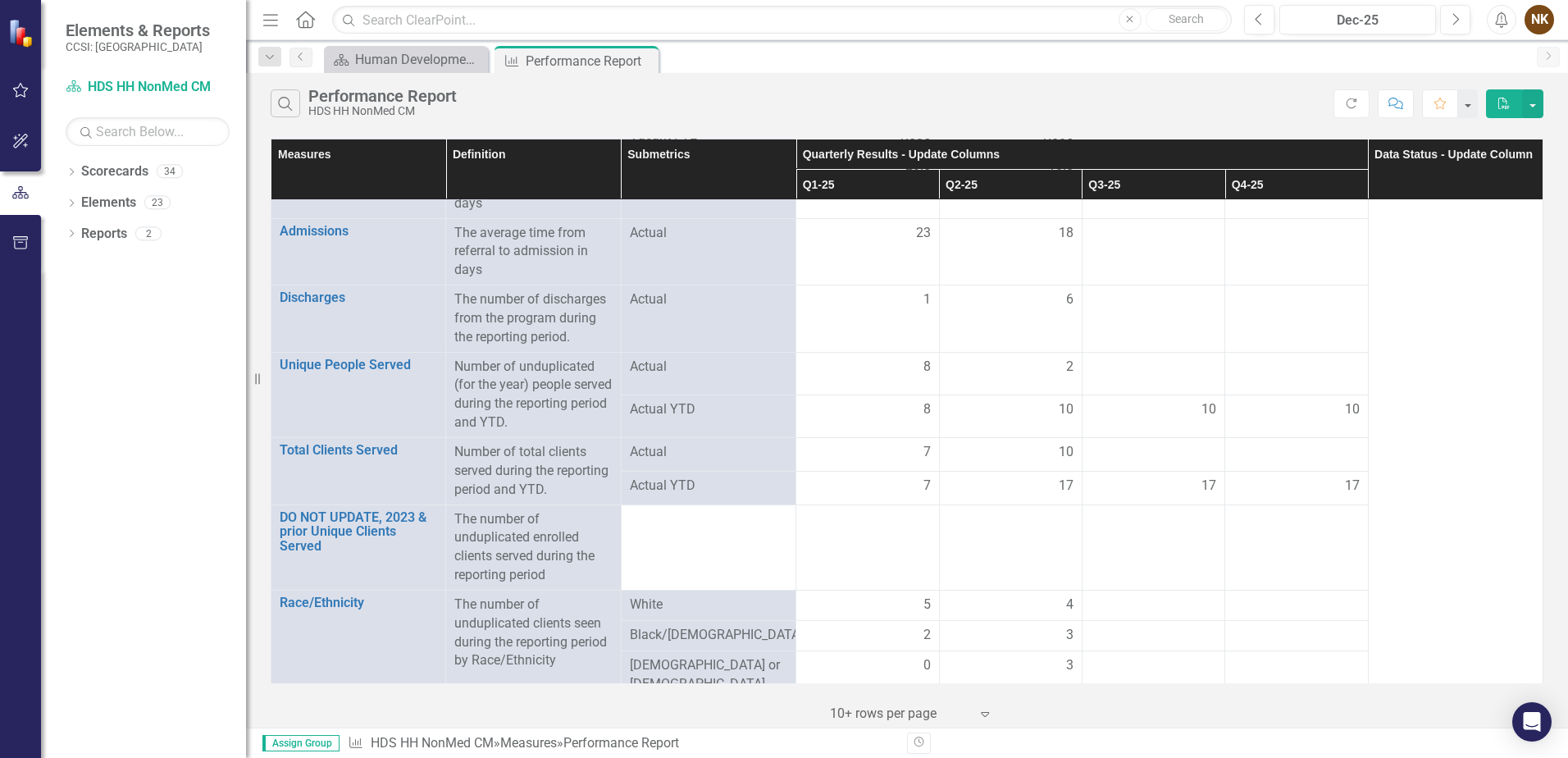
scroll to position [0, 0]
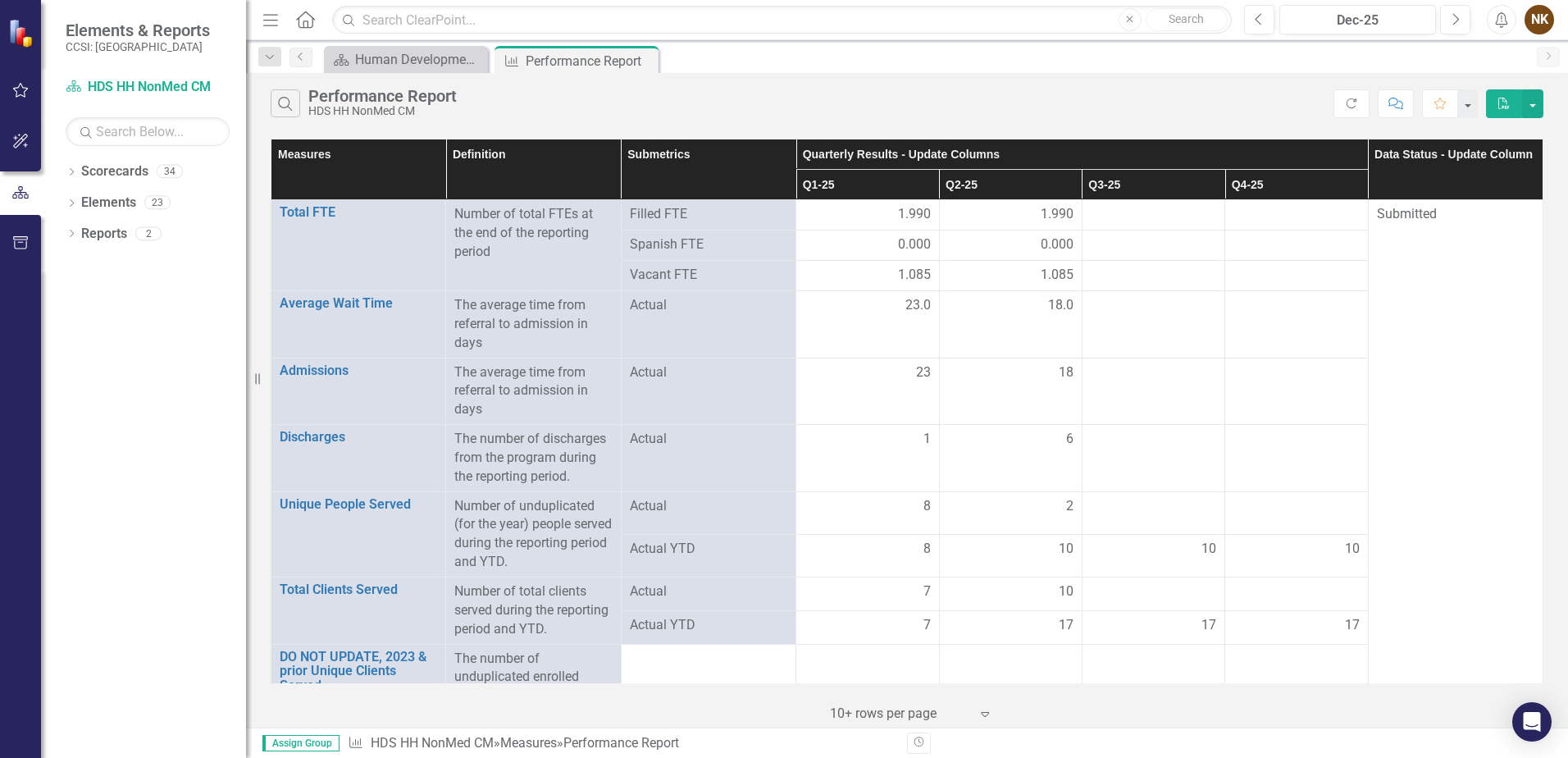
click at [0, 0] on icon "Close" at bounding box center [0, 0] width 0 height 0
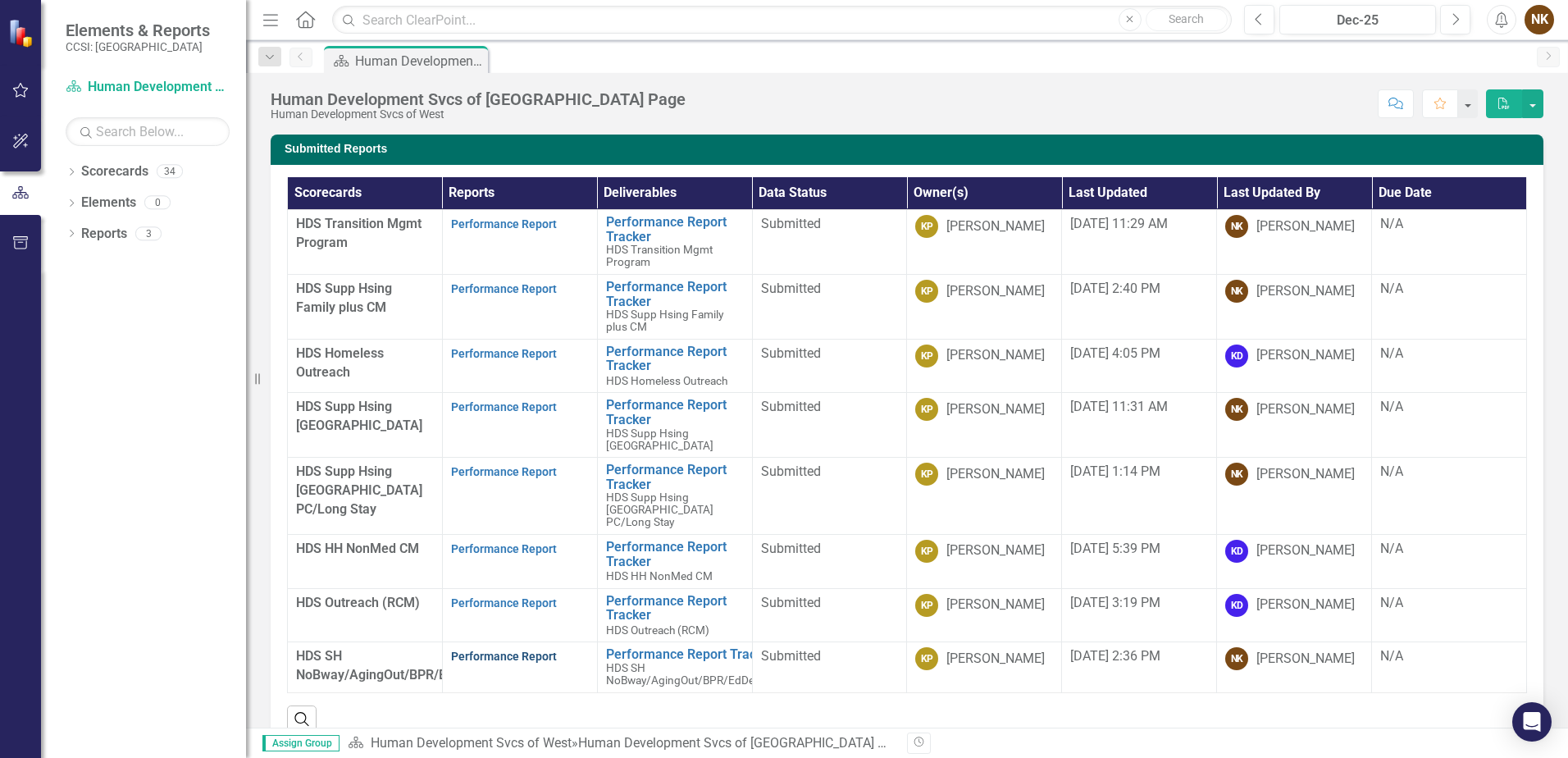
click at [471, 653] on link "Performance Report" at bounding box center [504, 656] width 106 height 13
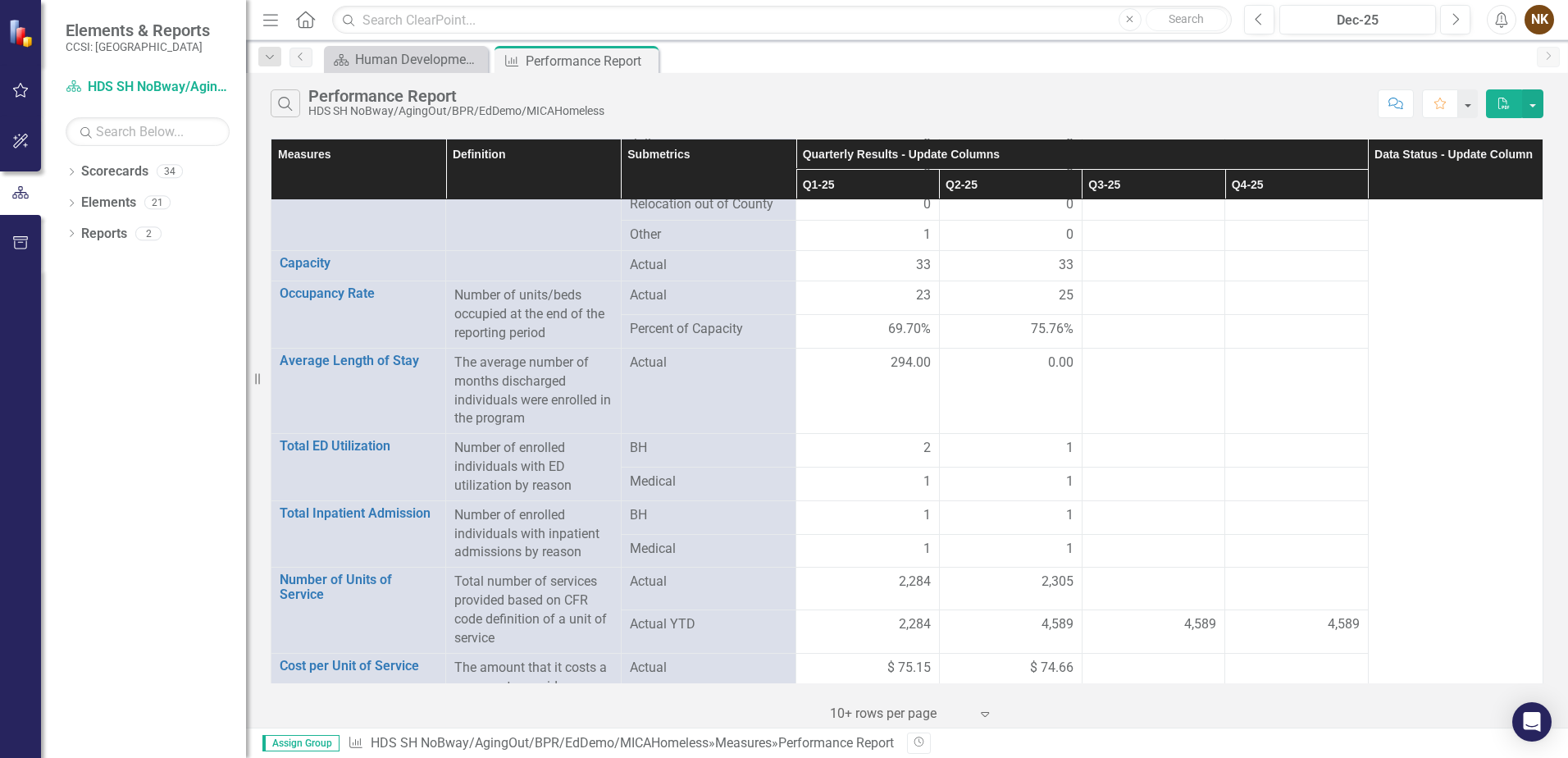
scroll to position [1578, 0]
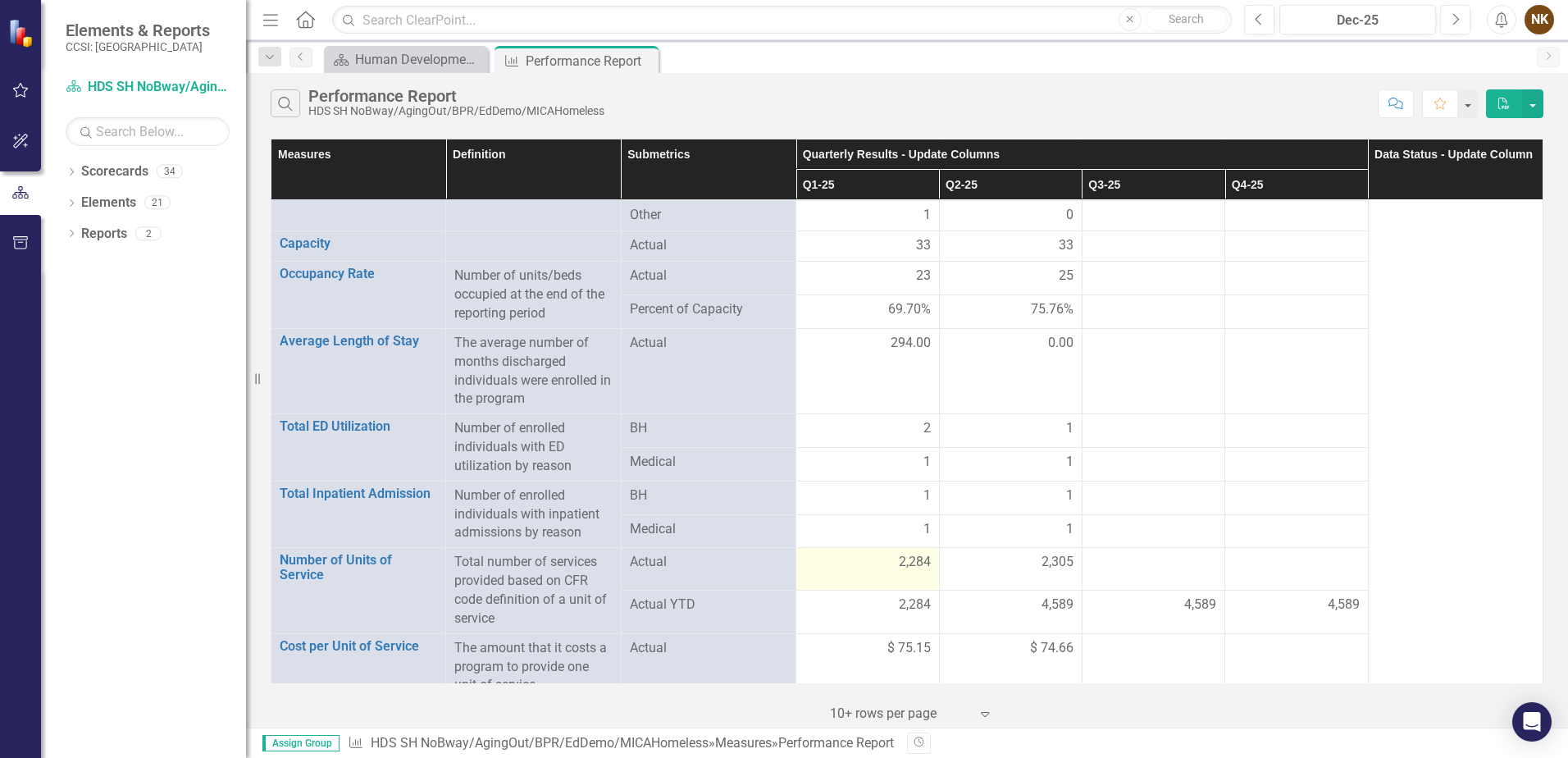
click at [900, 553] on span "2,284" at bounding box center [914, 562] width 32 height 19
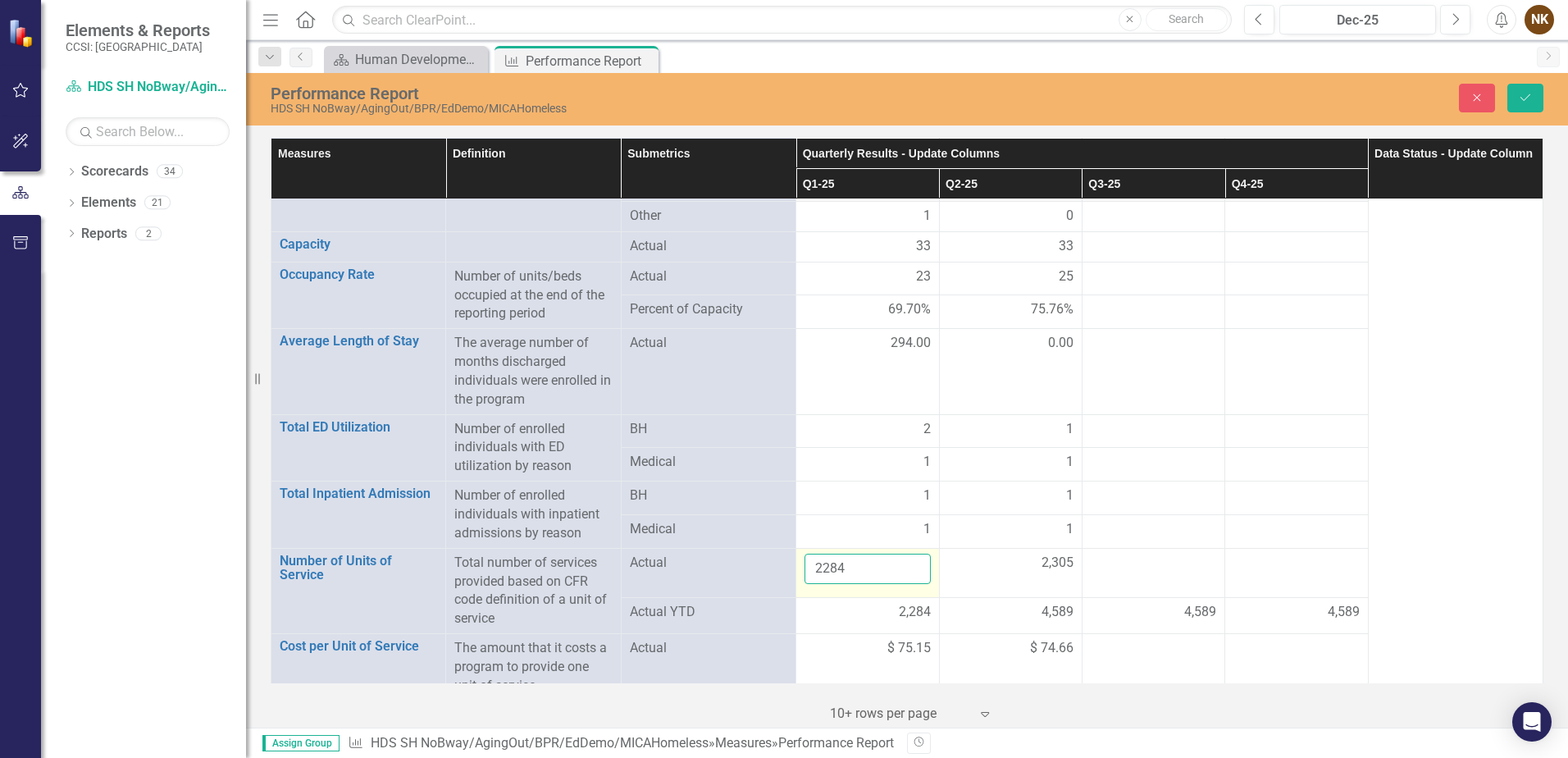
drag, startPoint x: 900, startPoint y: 545, endPoint x: 885, endPoint y: 552, distance: 16.6
click at [885, 554] on input "2284" at bounding box center [868, 569] width 126 height 31
type input "2287"
click at [1027, 564] on td "2,305" at bounding box center [1010, 573] width 143 height 49
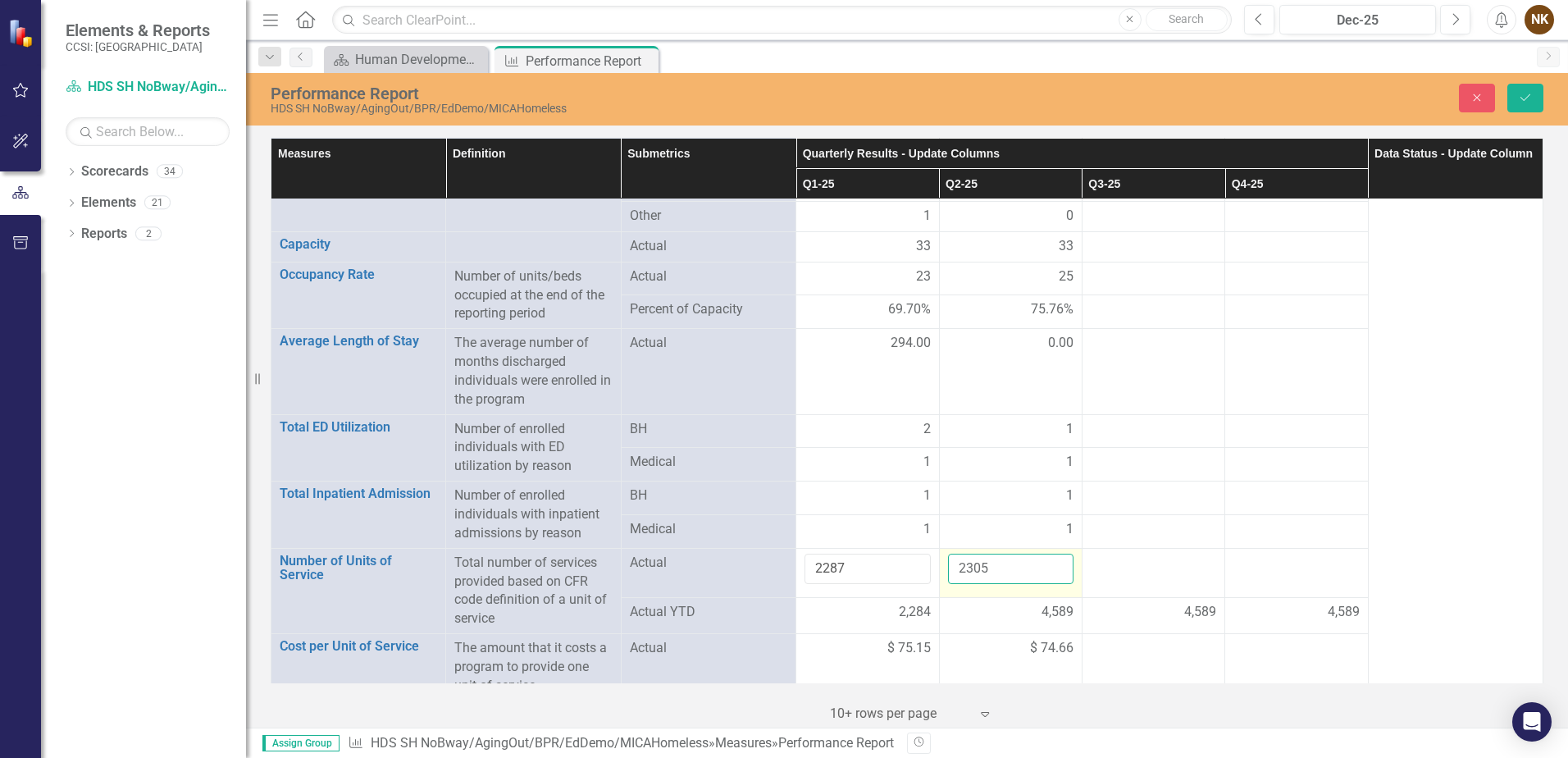
drag, startPoint x: 1027, startPoint y: 564, endPoint x: 1002, endPoint y: 554, distance: 26.9
click at [1002, 554] on input "2305" at bounding box center [1011, 569] width 126 height 31
type input "2302"
click at [1105, 639] on div at bounding box center [1154, 649] width 126 height 20
click at [1514, 96] on button "Save" at bounding box center [1526, 97] width 36 height 29
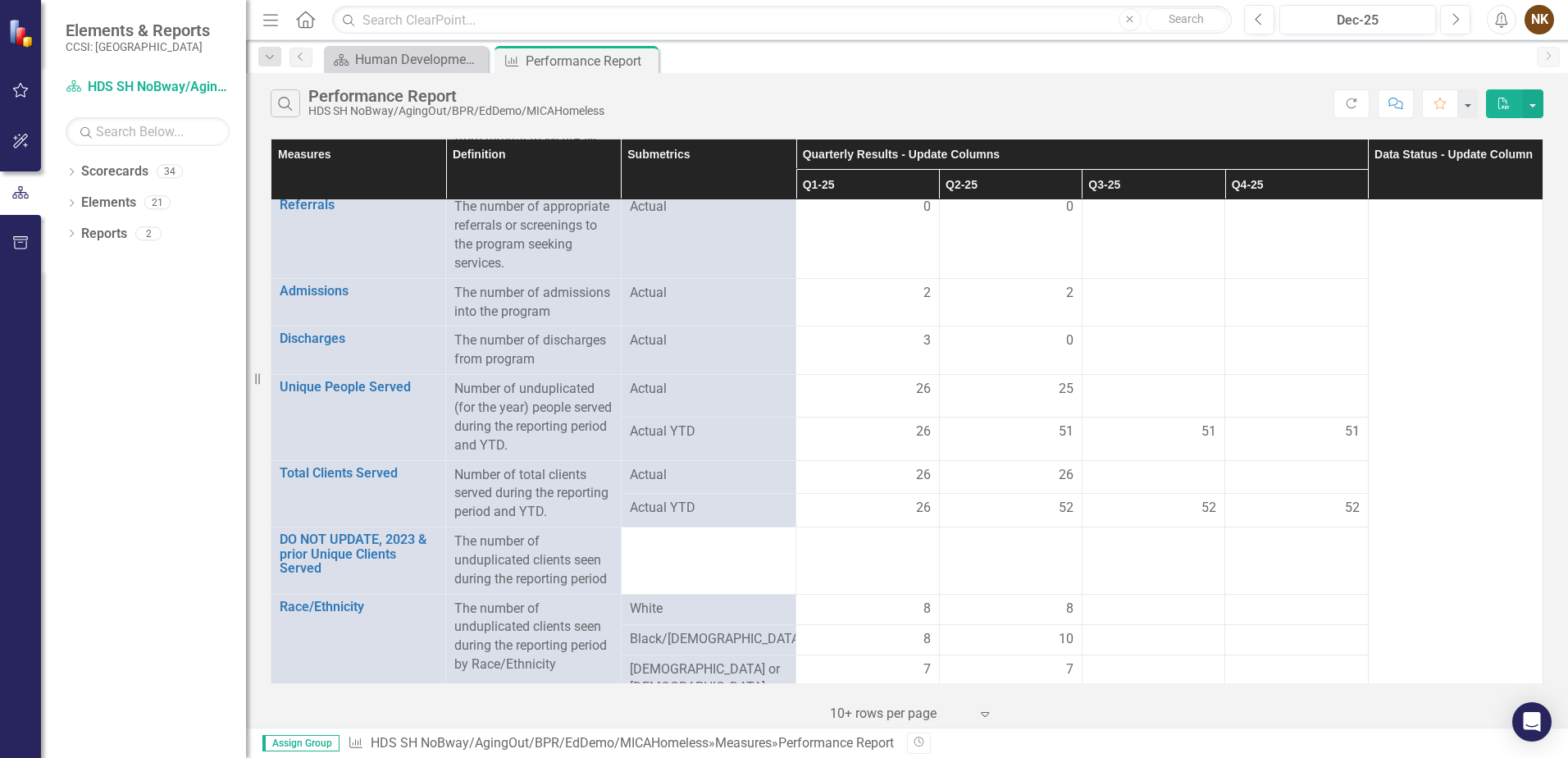
scroll to position [0, 0]
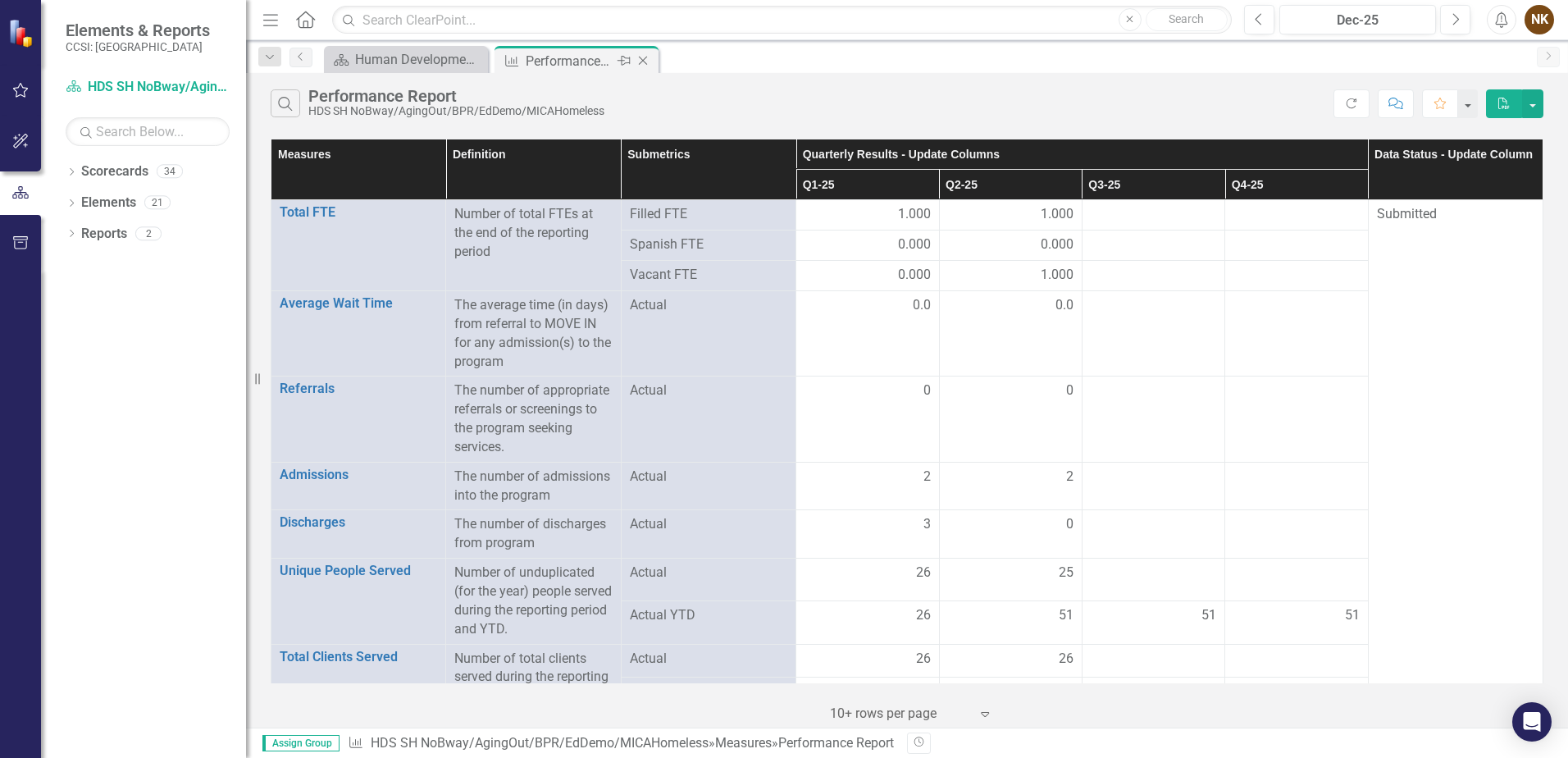
click at [646, 60] on icon "Close" at bounding box center [643, 60] width 17 height 13
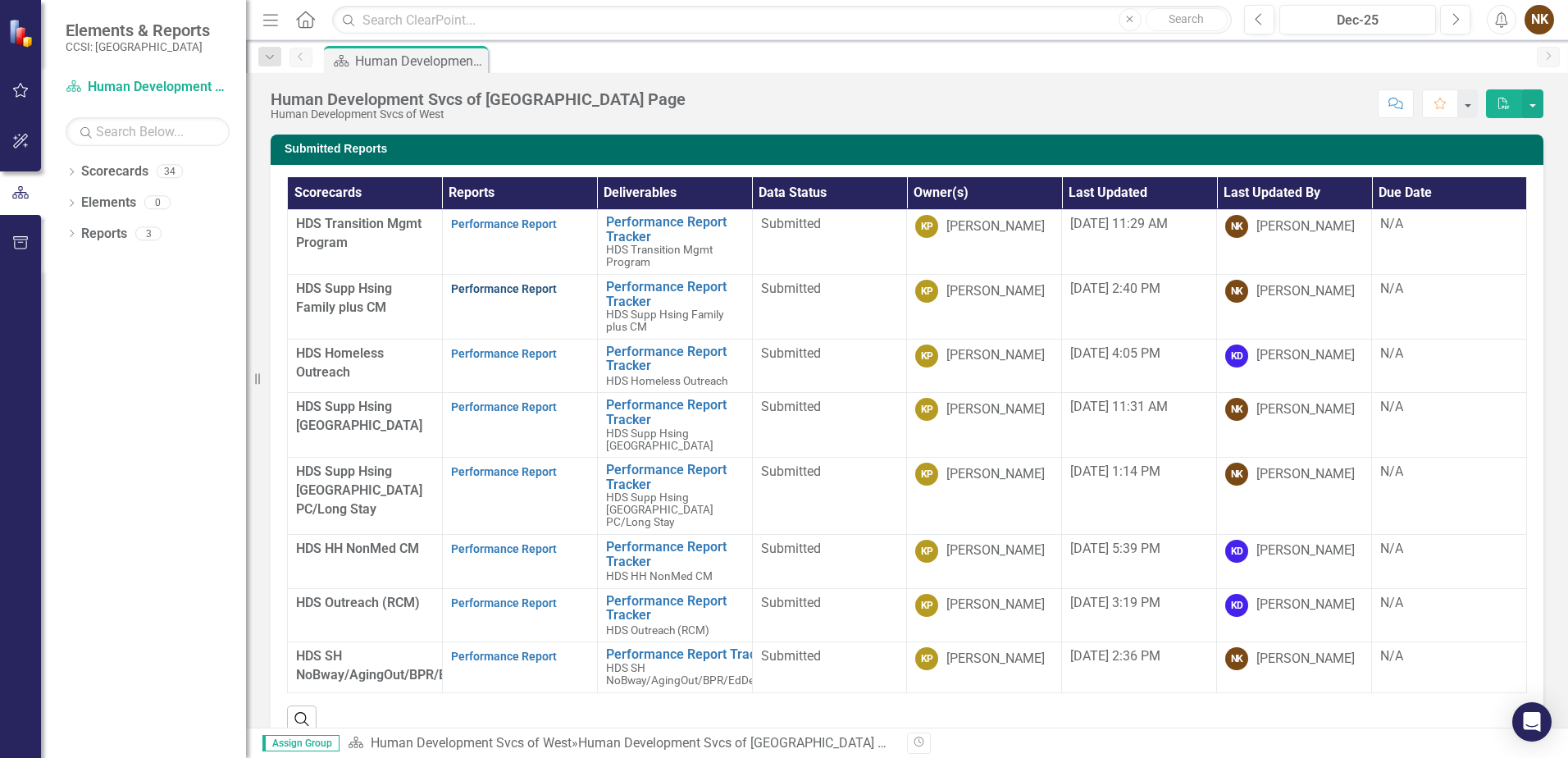
click at [491, 292] on link "Performance Report" at bounding box center [504, 288] width 106 height 13
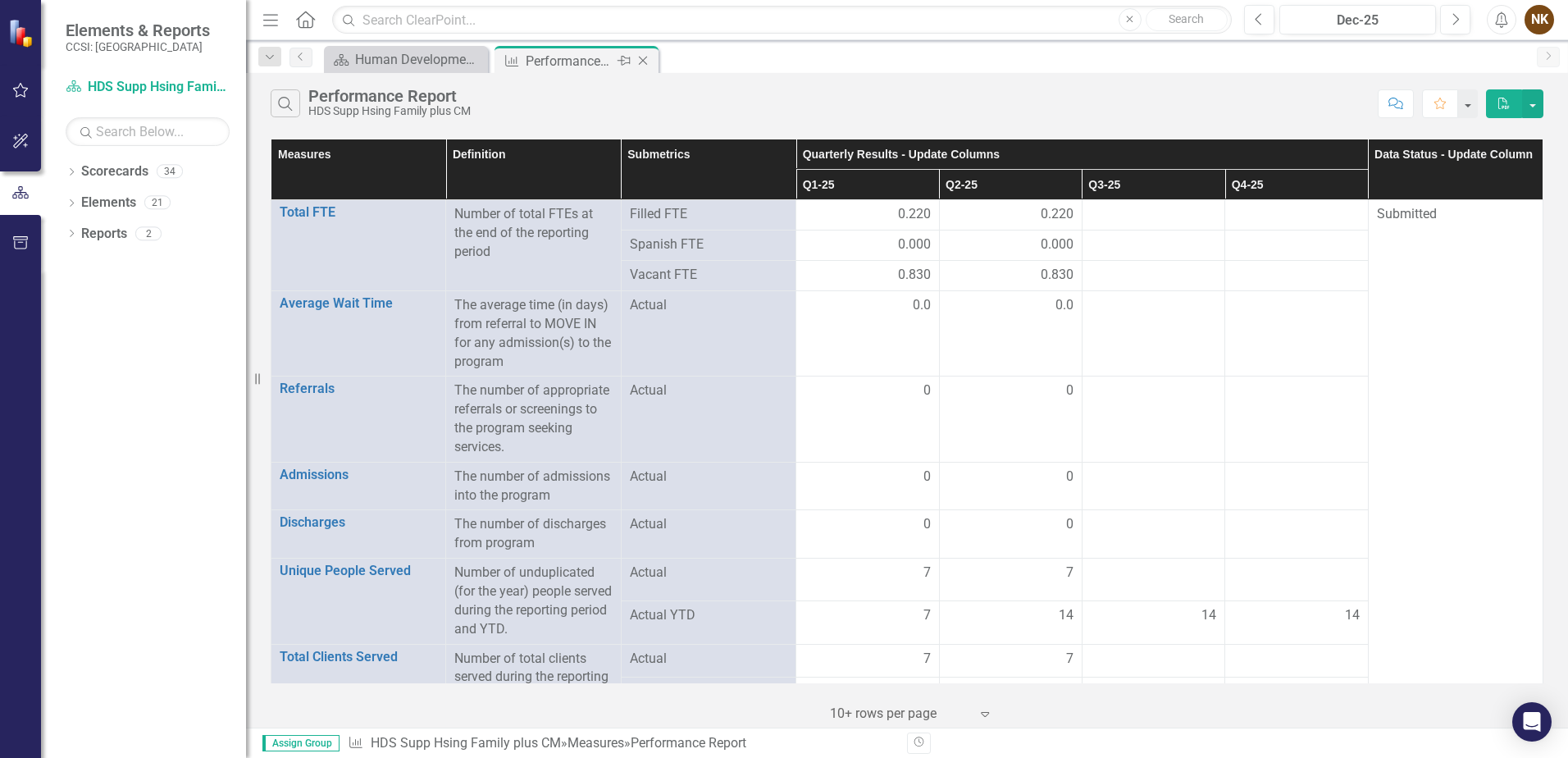
click at [644, 66] on icon "Close" at bounding box center [643, 60] width 17 height 13
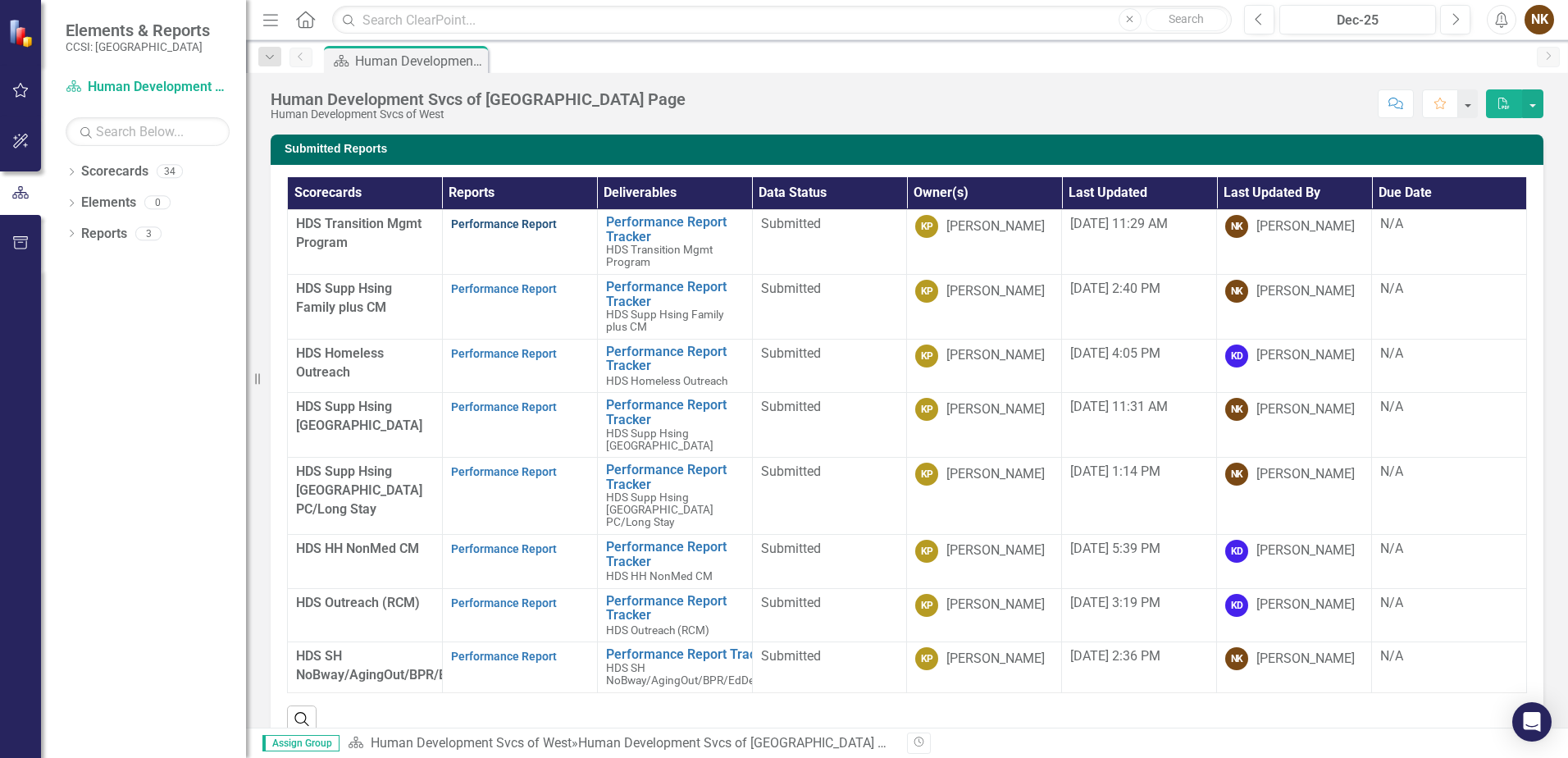
click at [522, 221] on link "Performance Report" at bounding box center [504, 223] width 106 height 13
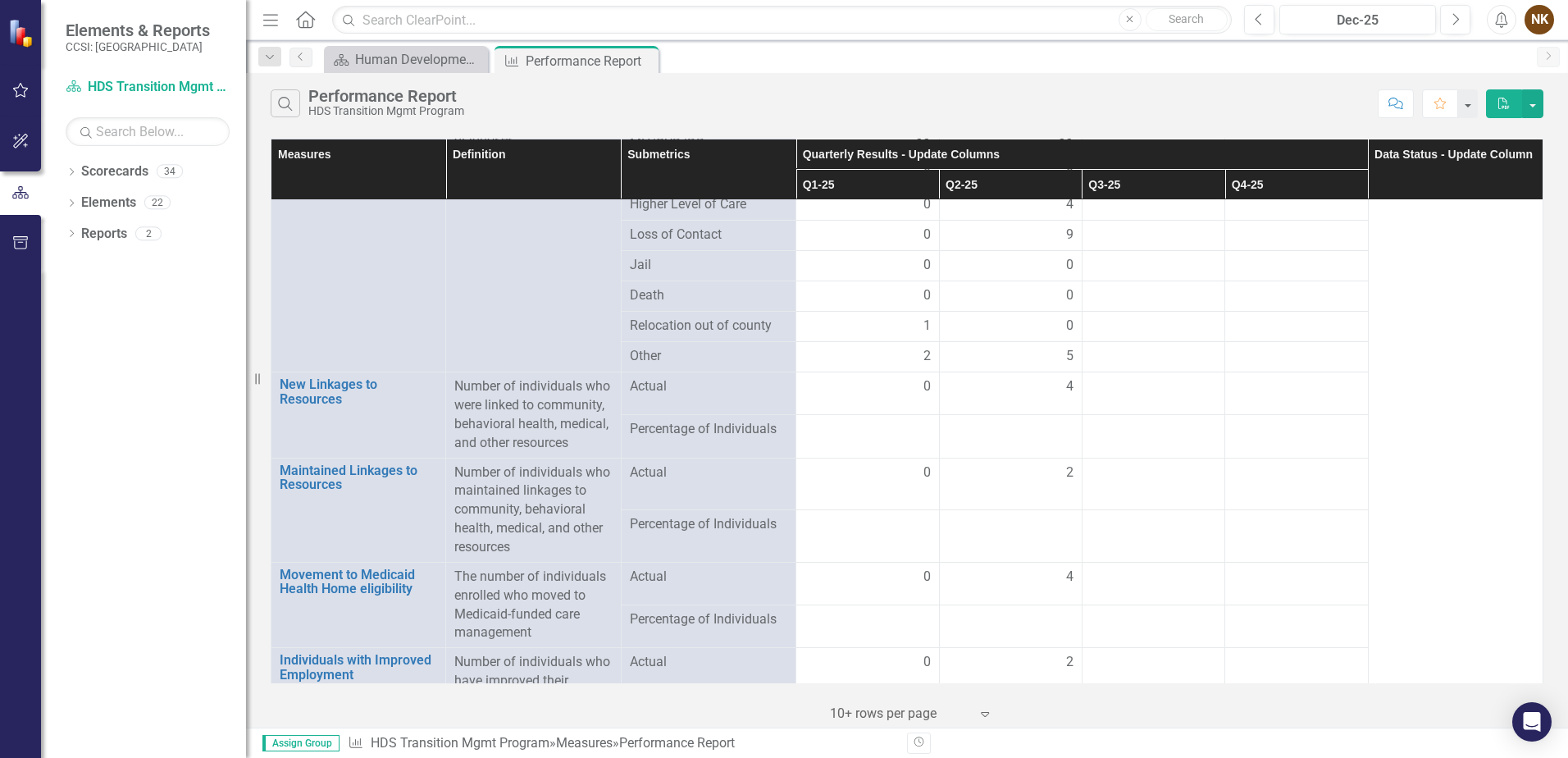
scroll to position [1800, 0]
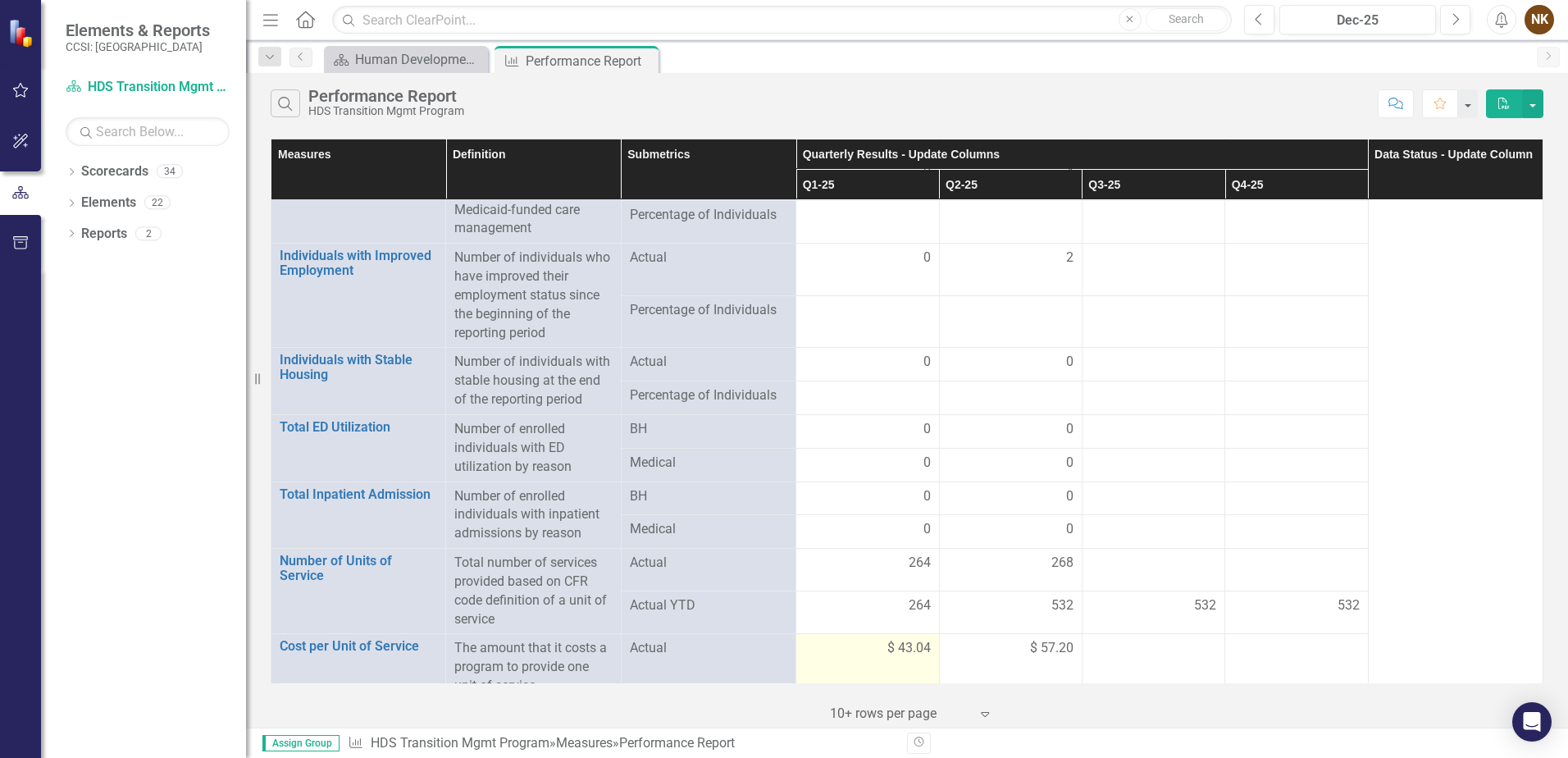
click at [907, 639] on span "$ 43.04" at bounding box center [909, 648] width 43 height 19
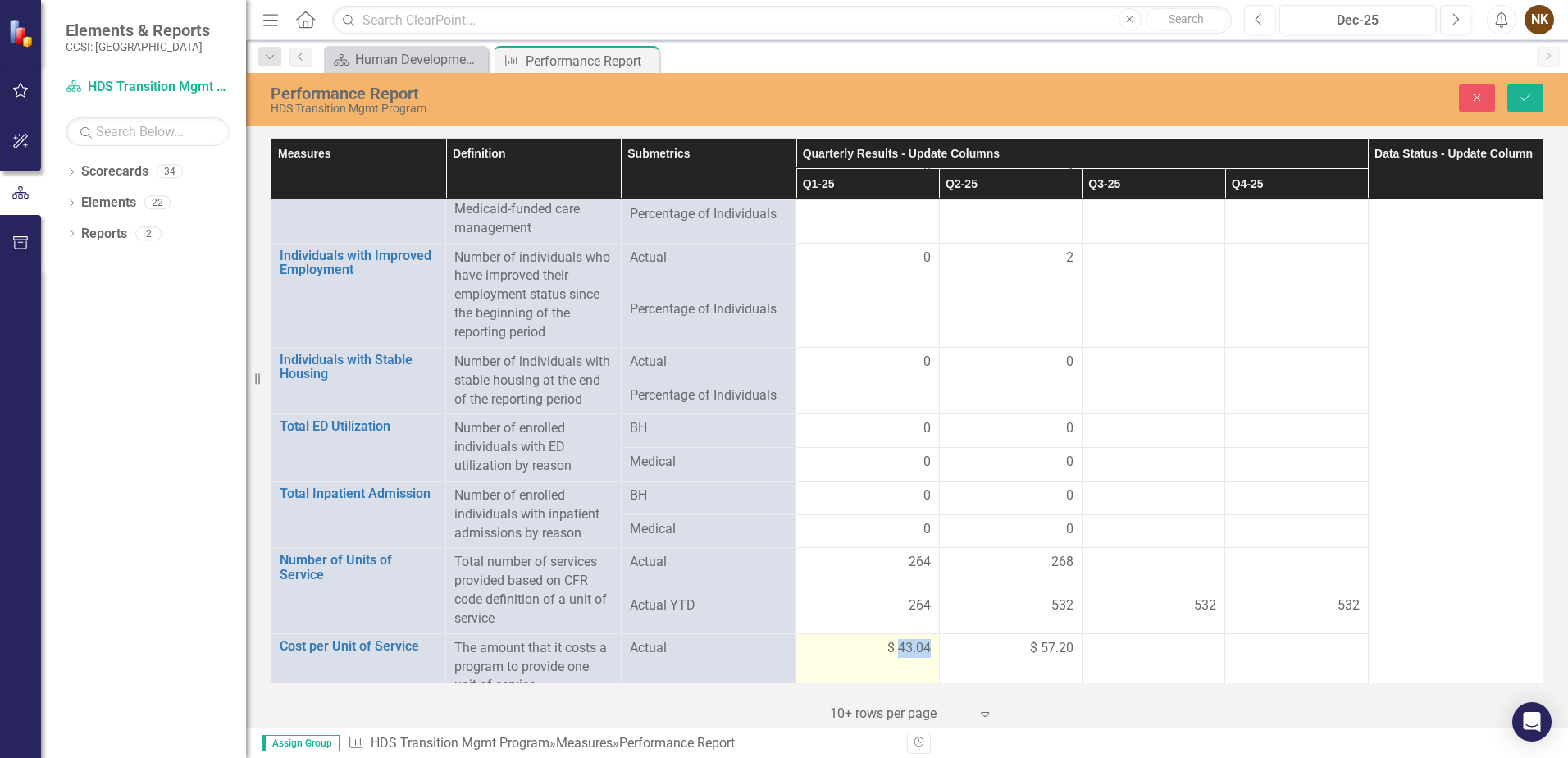
scroll to position [1799, 0]
drag, startPoint x: 907, startPoint y: 636, endPoint x: 894, endPoint y: 637, distance: 13.0
click at [894, 640] on input "43.04" at bounding box center [868, 655] width 126 height 31
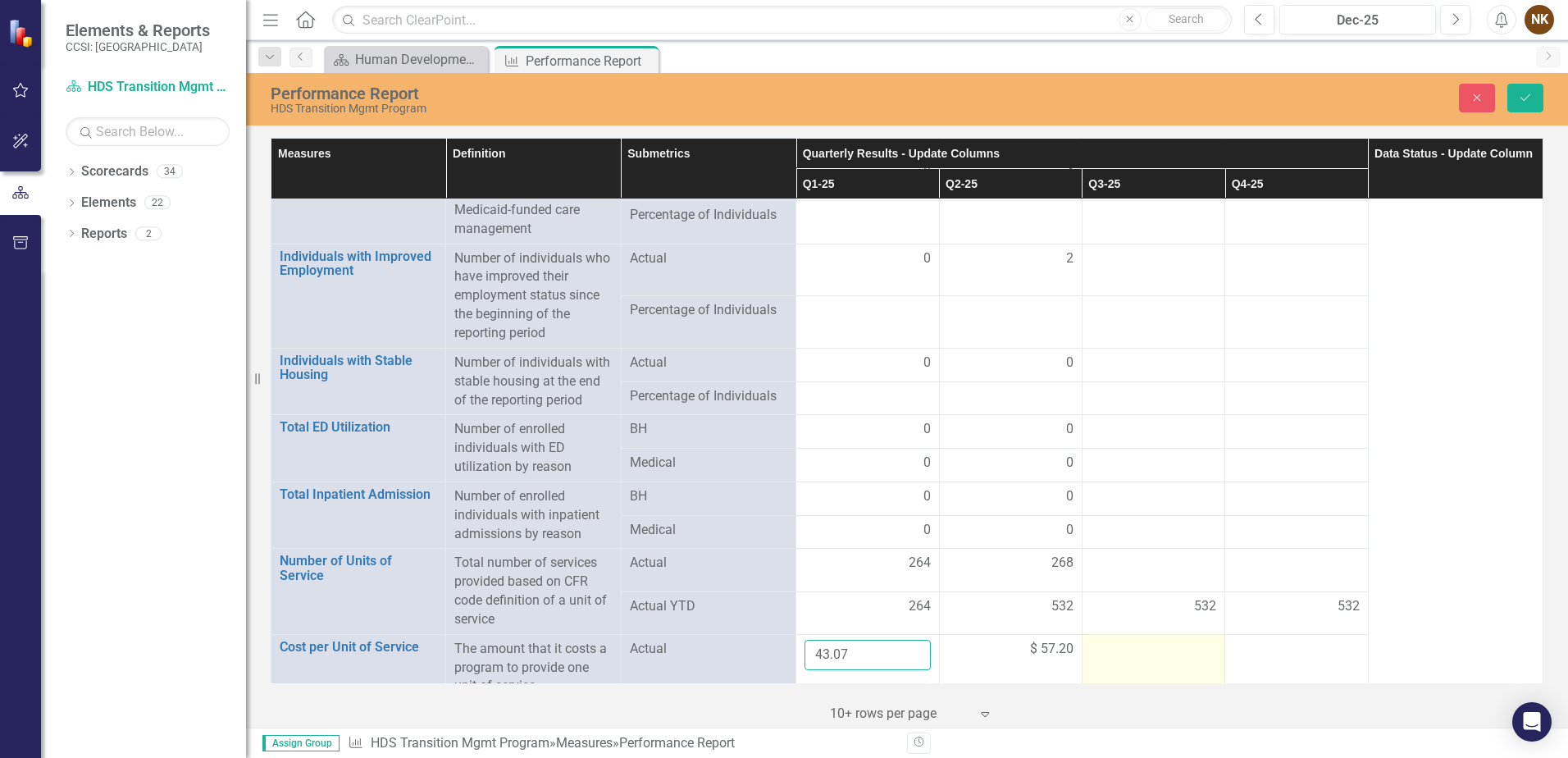
type input "43.07"
click at [1174, 643] on td at bounding box center [1153, 667] width 143 height 67
click at [1526, 86] on button "Save" at bounding box center [1526, 97] width 36 height 29
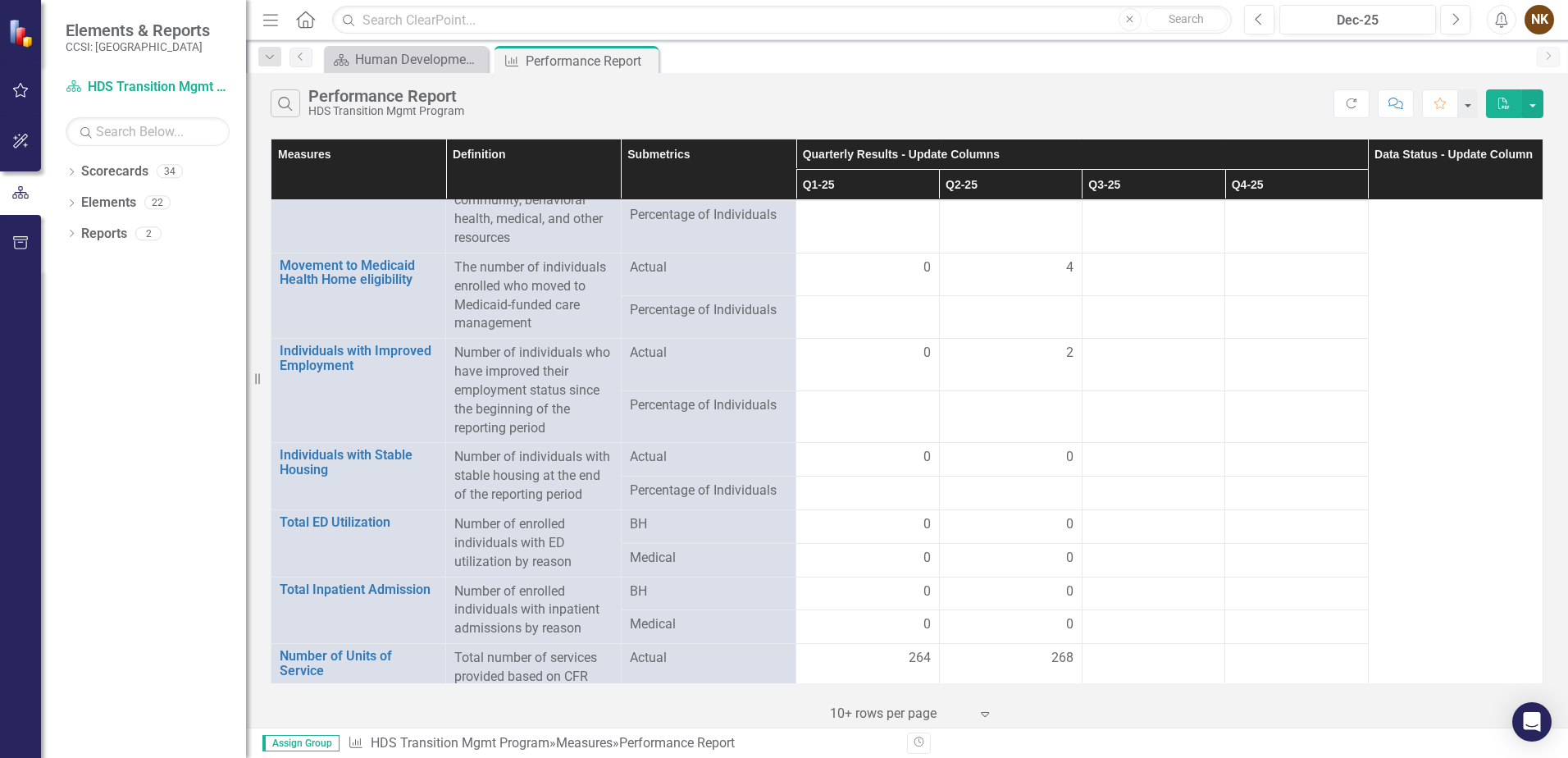
scroll to position [1800, 0]
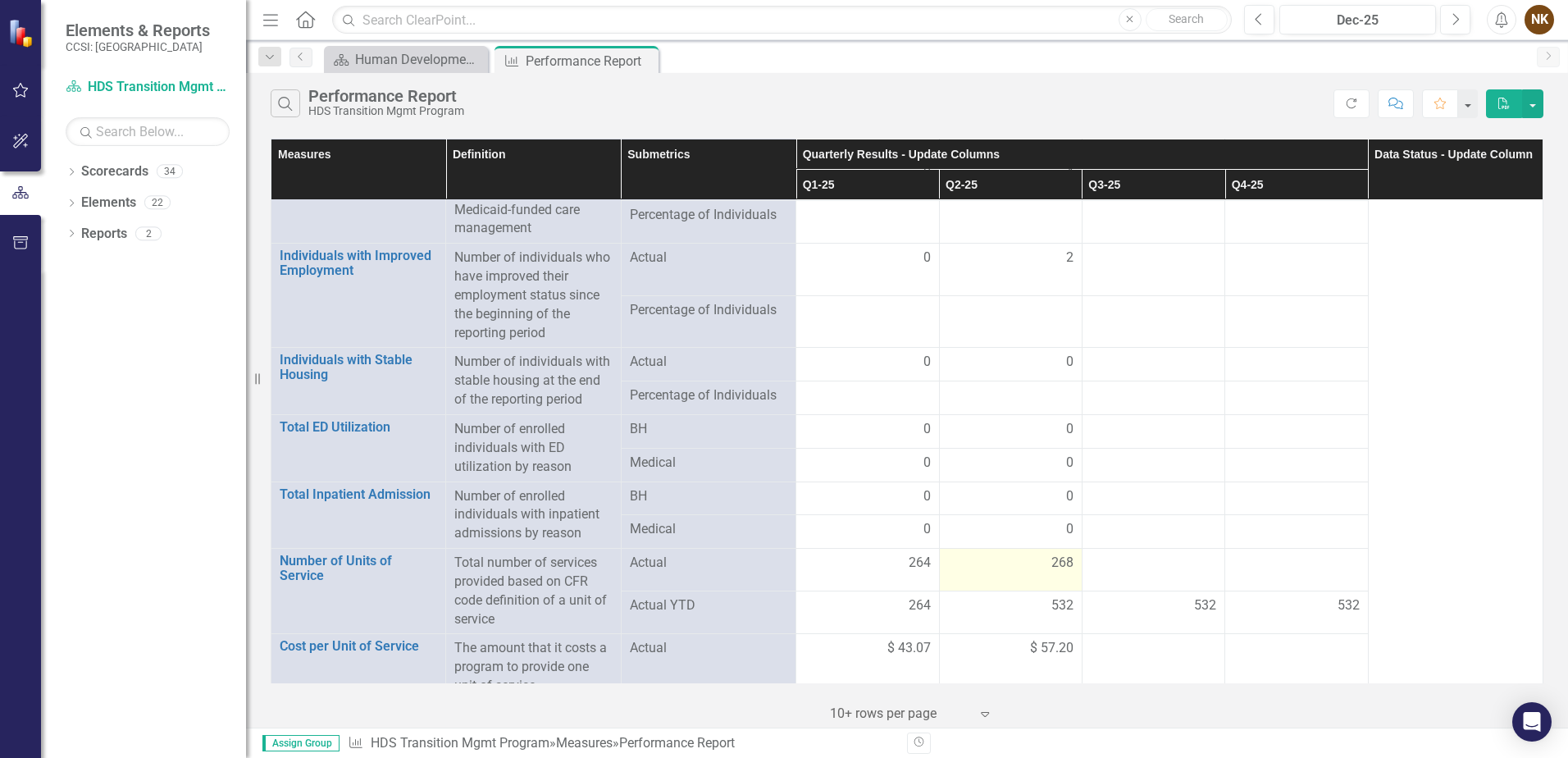
click at [1051, 554] on span "268" at bounding box center [1062, 563] width 23 height 19
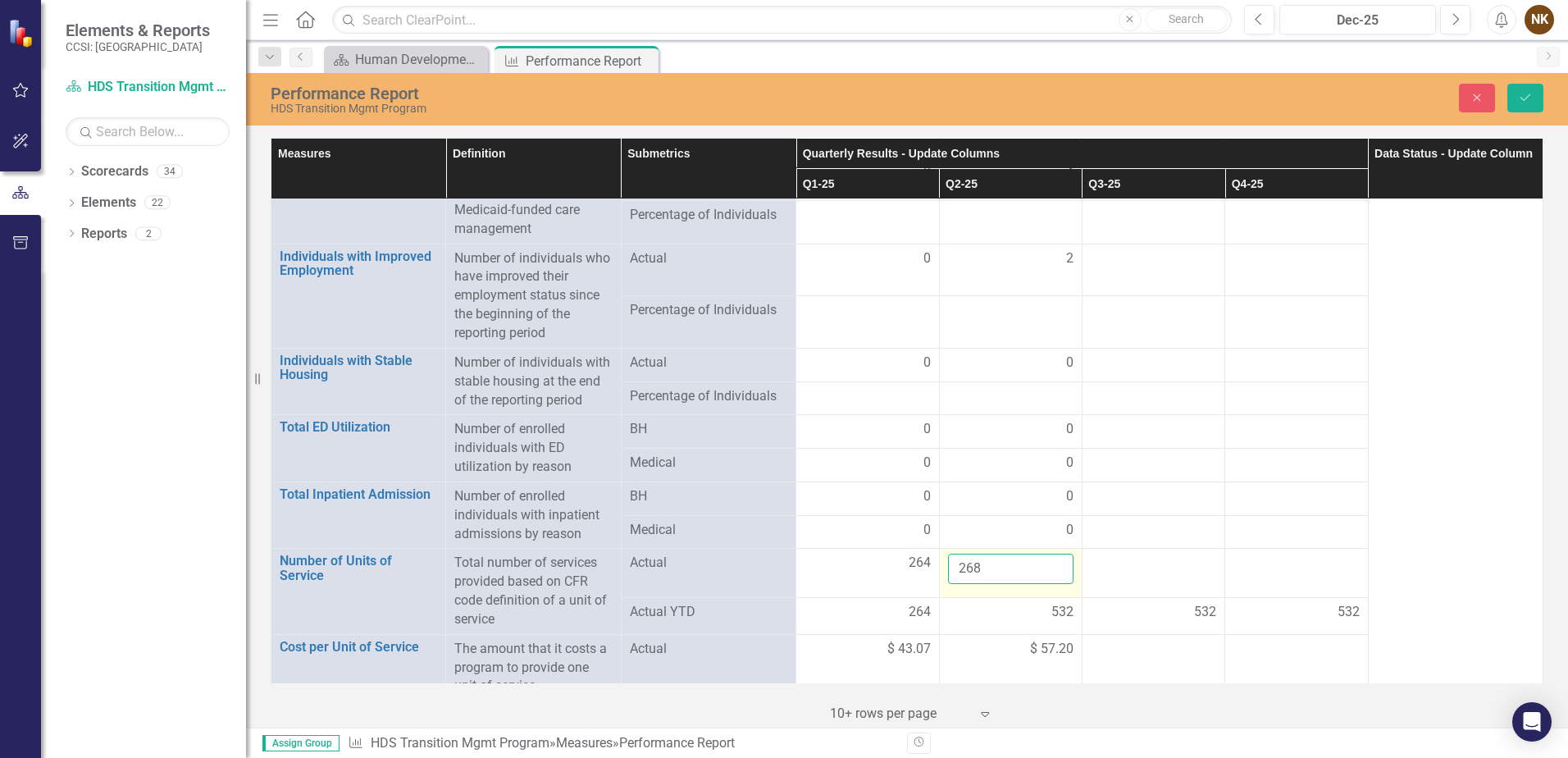
drag, startPoint x: 1051, startPoint y: 544, endPoint x: 966, endPoint y: 547, distance: 85.1
click at [966, 554] on input "268" at bounding box center [1011, 569] width 126 height 31
type input "208"
click at [1167, 555] on div at bounding box center [1154, 564] width 126 height 20
click at [1514, 95] on button "Save" at bounding box center [1526, 97] width 36 height 29
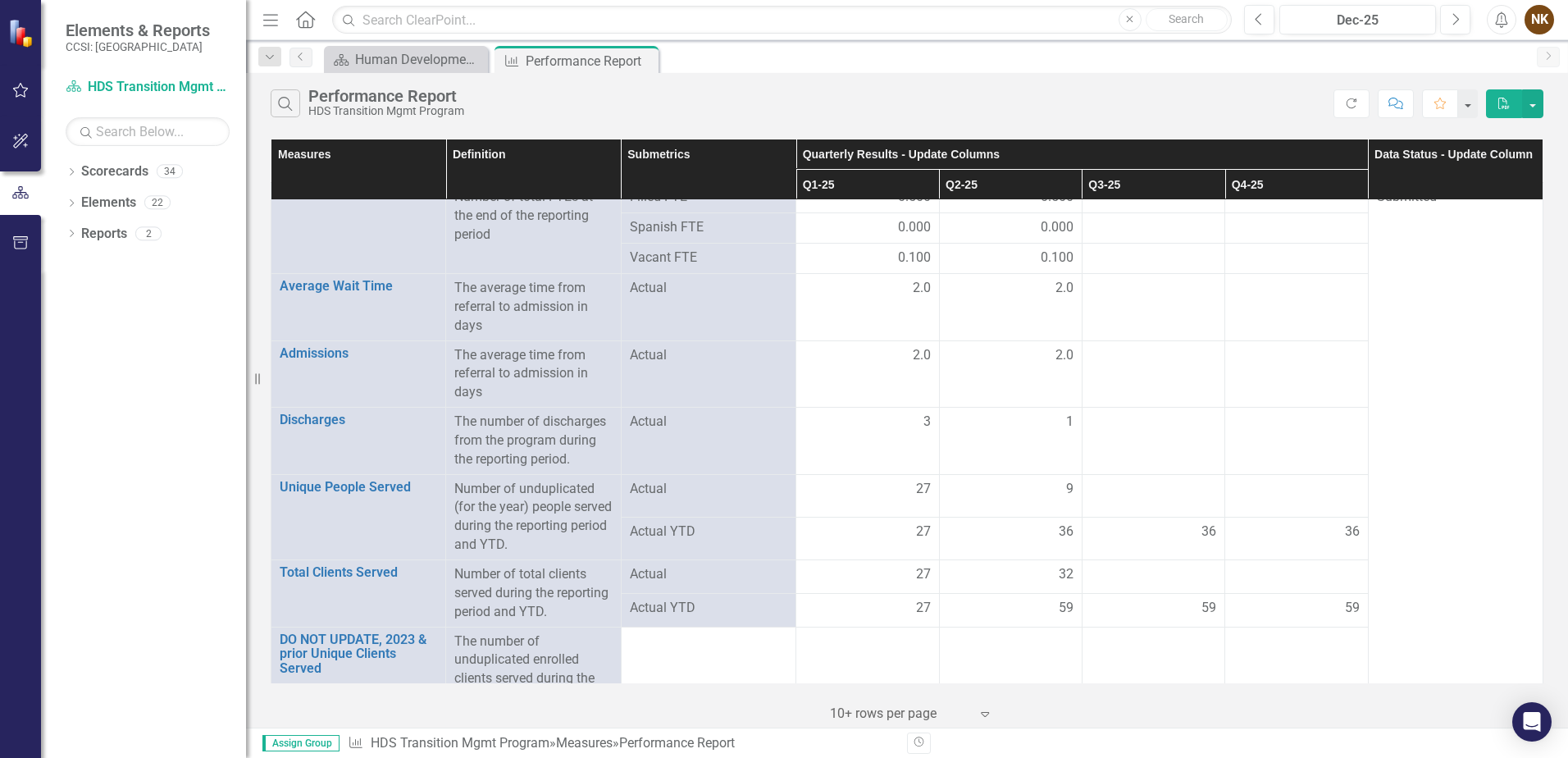
scroll to position [0, 0]
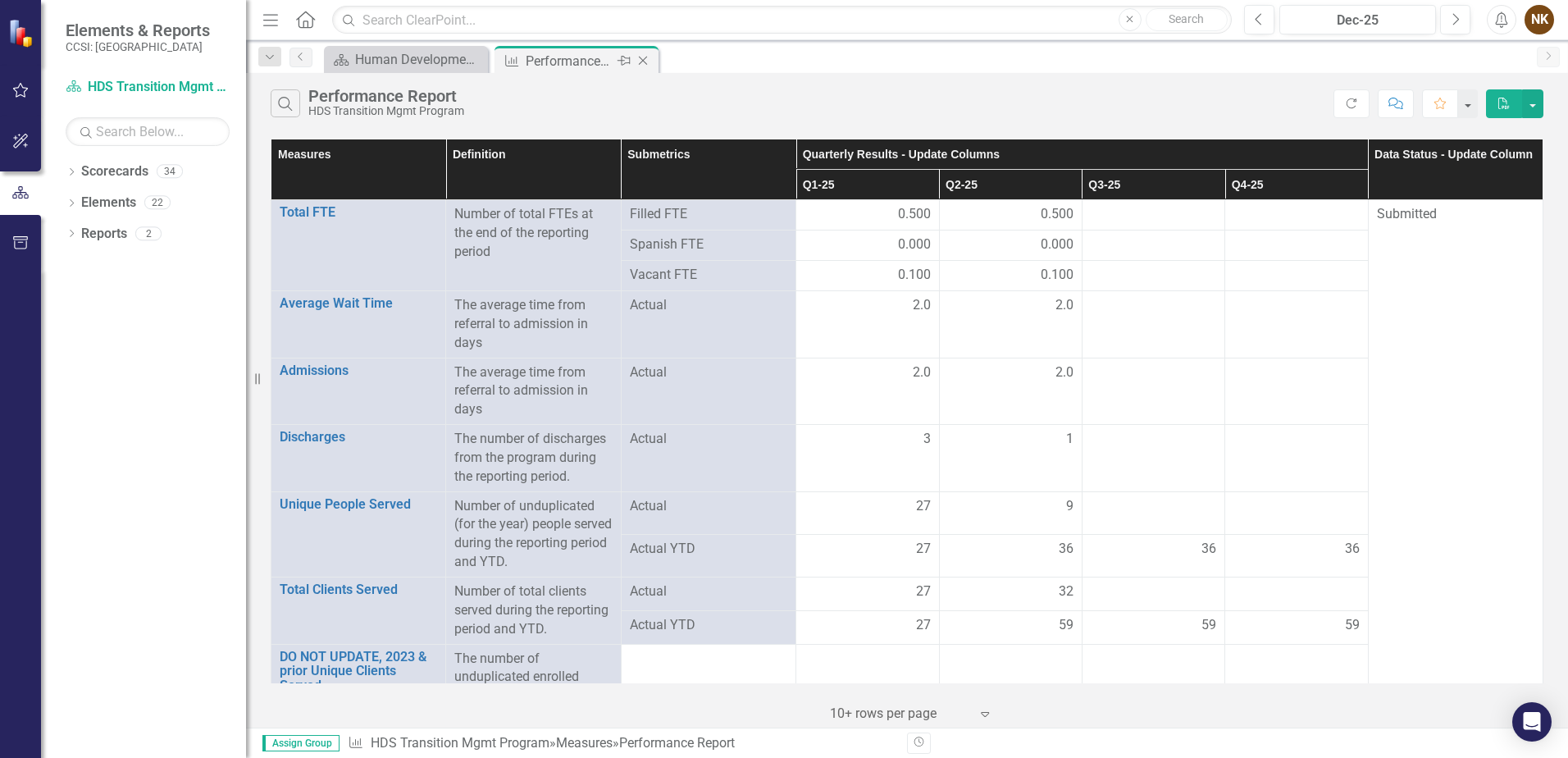
click at [645, 62] on icon "Close" at bounding box center [643, 60] width 17 height 13
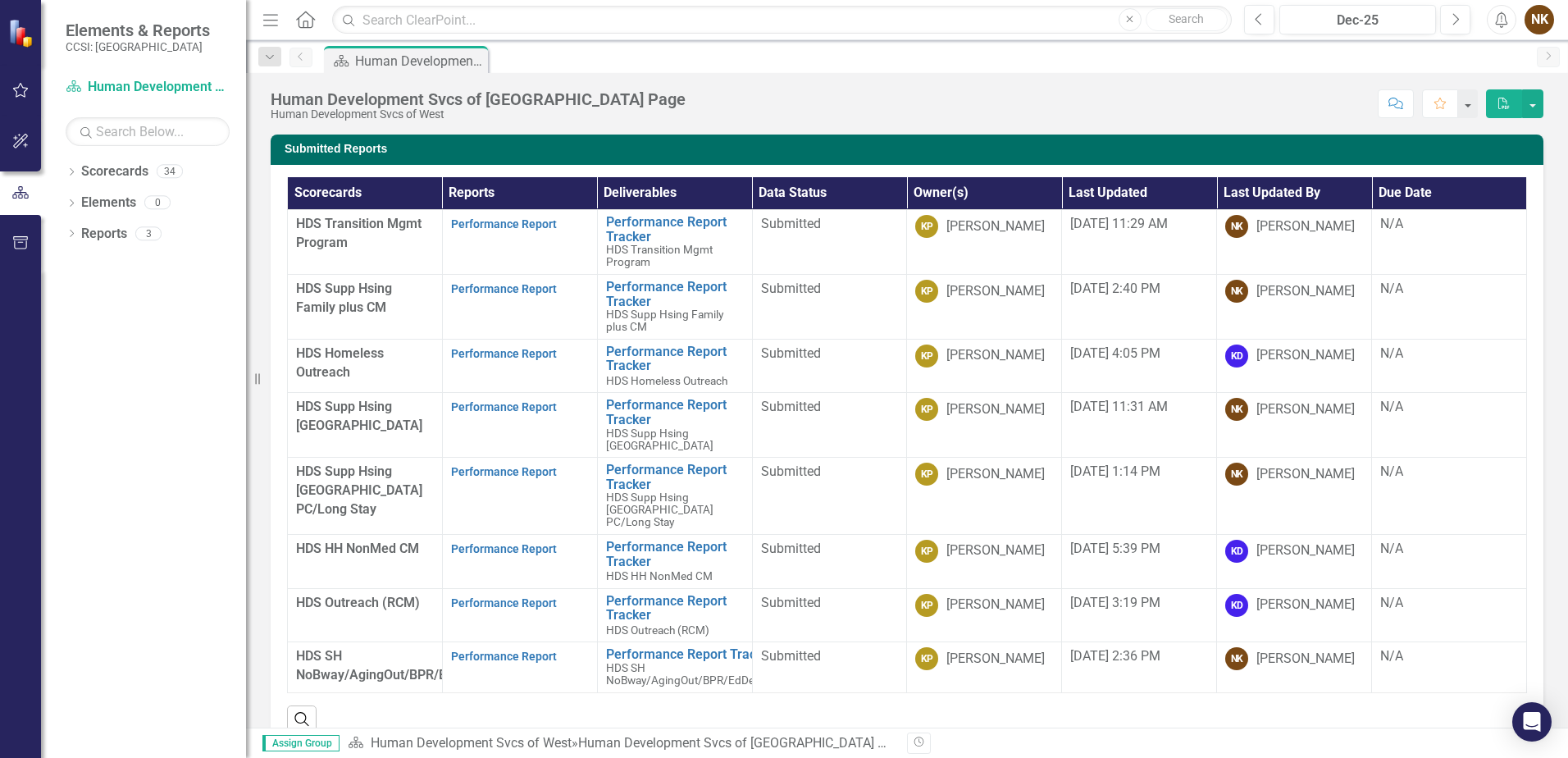
click at [1540, 537] on div "Submitted Reports Scorecards Reports Deliverables Data Status Owner(s) Last Upd…" at bounding box center [908, 432] width 1297 height 636
click at [543, 221] on link "Performance Report" at bounding box center [504, 223] width 106 height 13
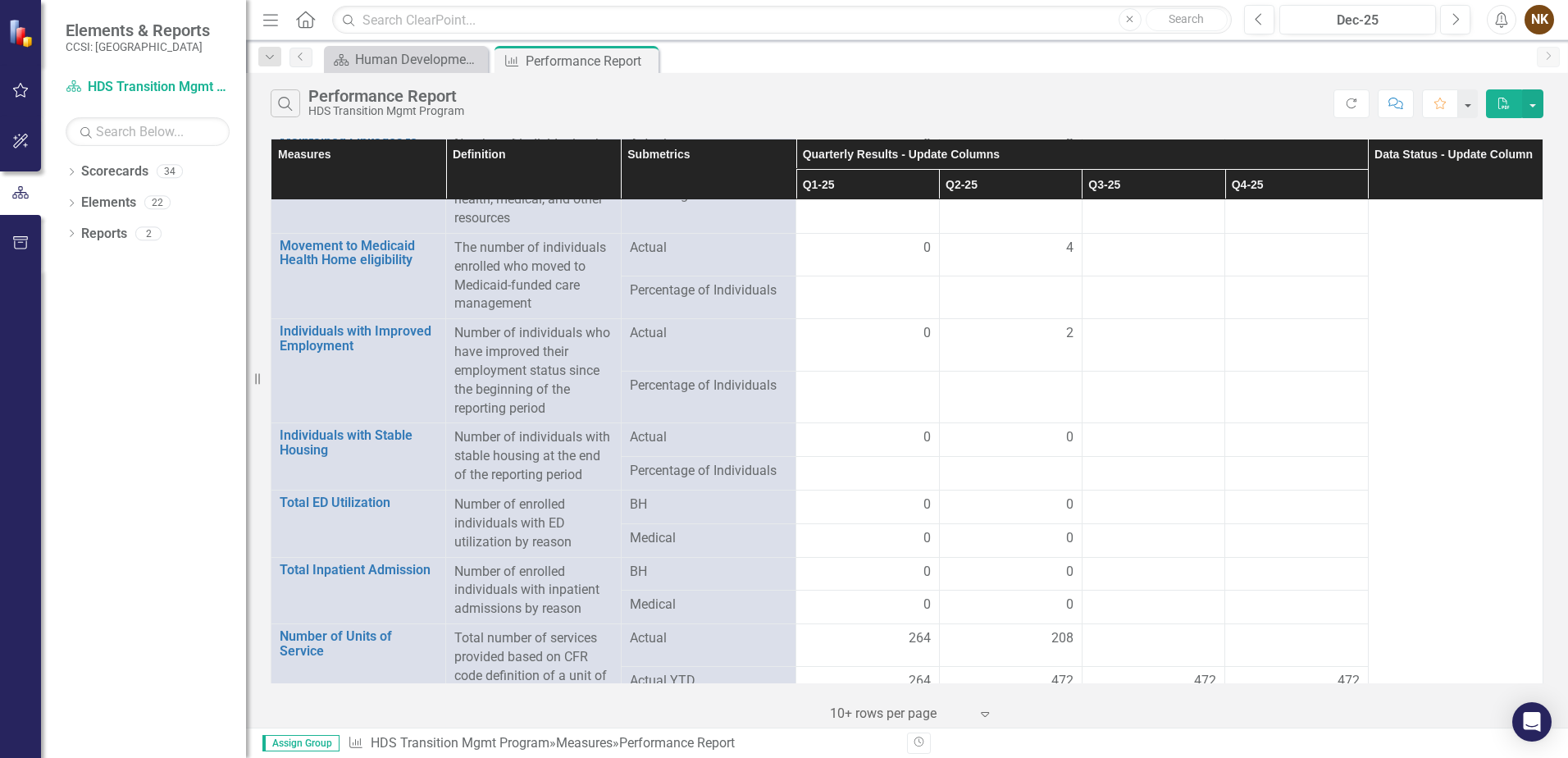
scroll to position [1800, 0]
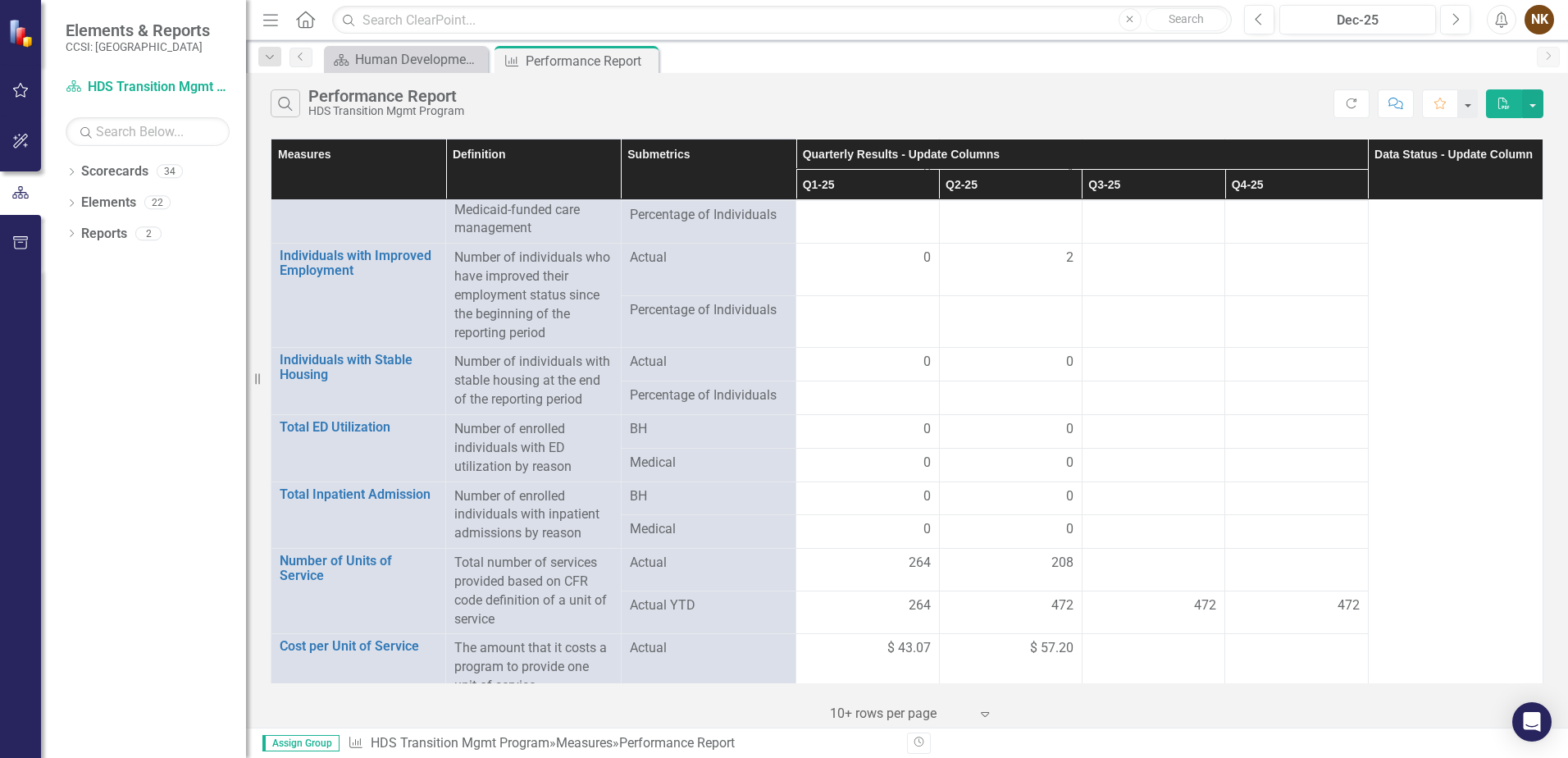
click at [1037, 108] on div "Search Performance Report HDS Transition Mgmt Program" at bounding box center [802, 103] width 1063 height 28
click at [1531, 106] on button "button" at bounding box center [1534, 103] width 22 height 29
click at [1526, 169] on link "Excel Export to Excel" at bounding box center [1478, 164] width 130 height 31
click at [1512, 95] on button "PDF" at bounding box center [1504, 103] width 36 height 29
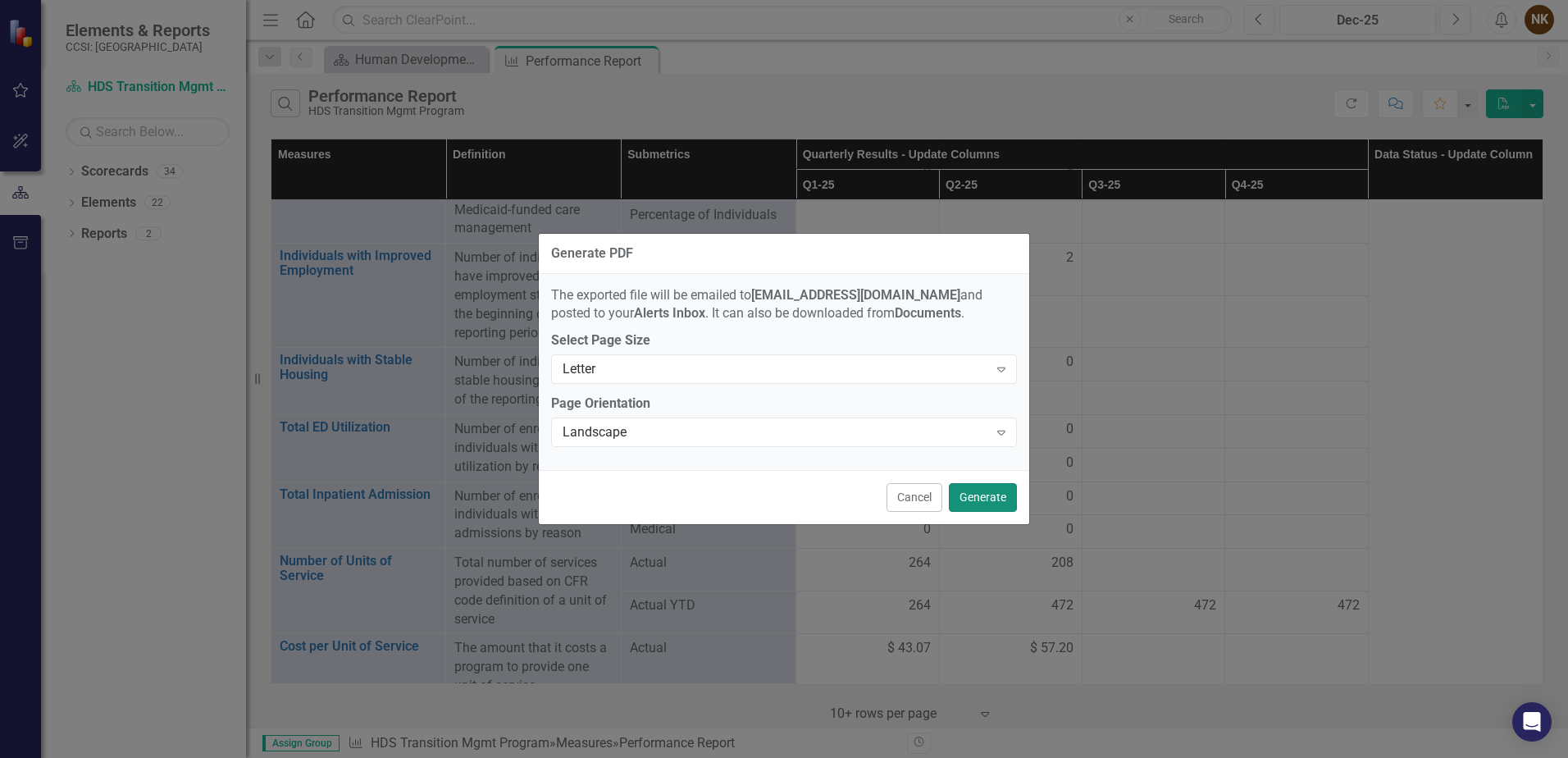
click at [1000, 489] on button "Generate" at bounding box center [982, 497] width 68 height 29
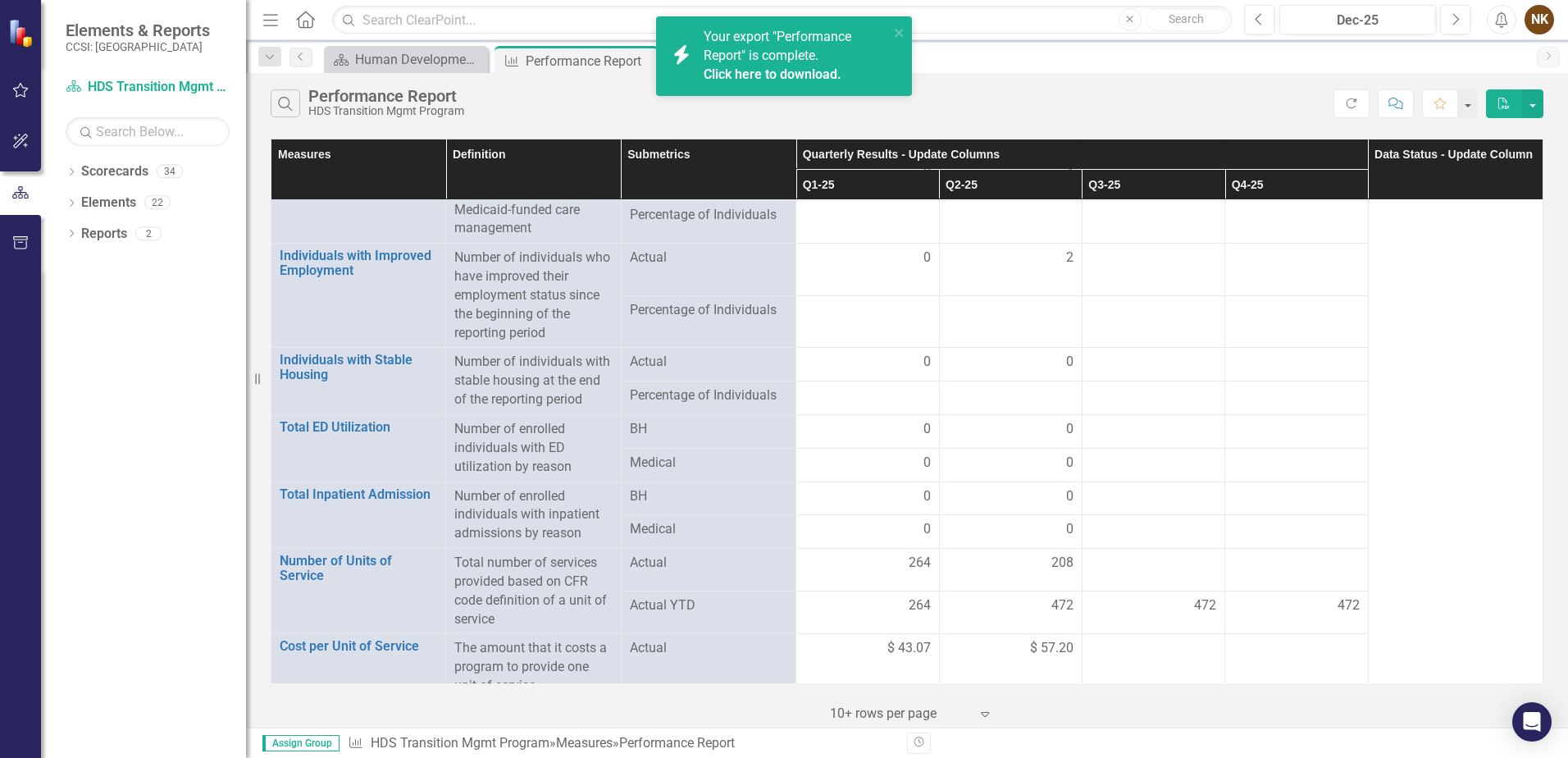
click at [794, 75] on link "Click here to download." at bounding box center [773, 75] width 138 height 16
click at [771, 77] on link "Click here to download." at bounding box center [773, 75] width 138 height 16
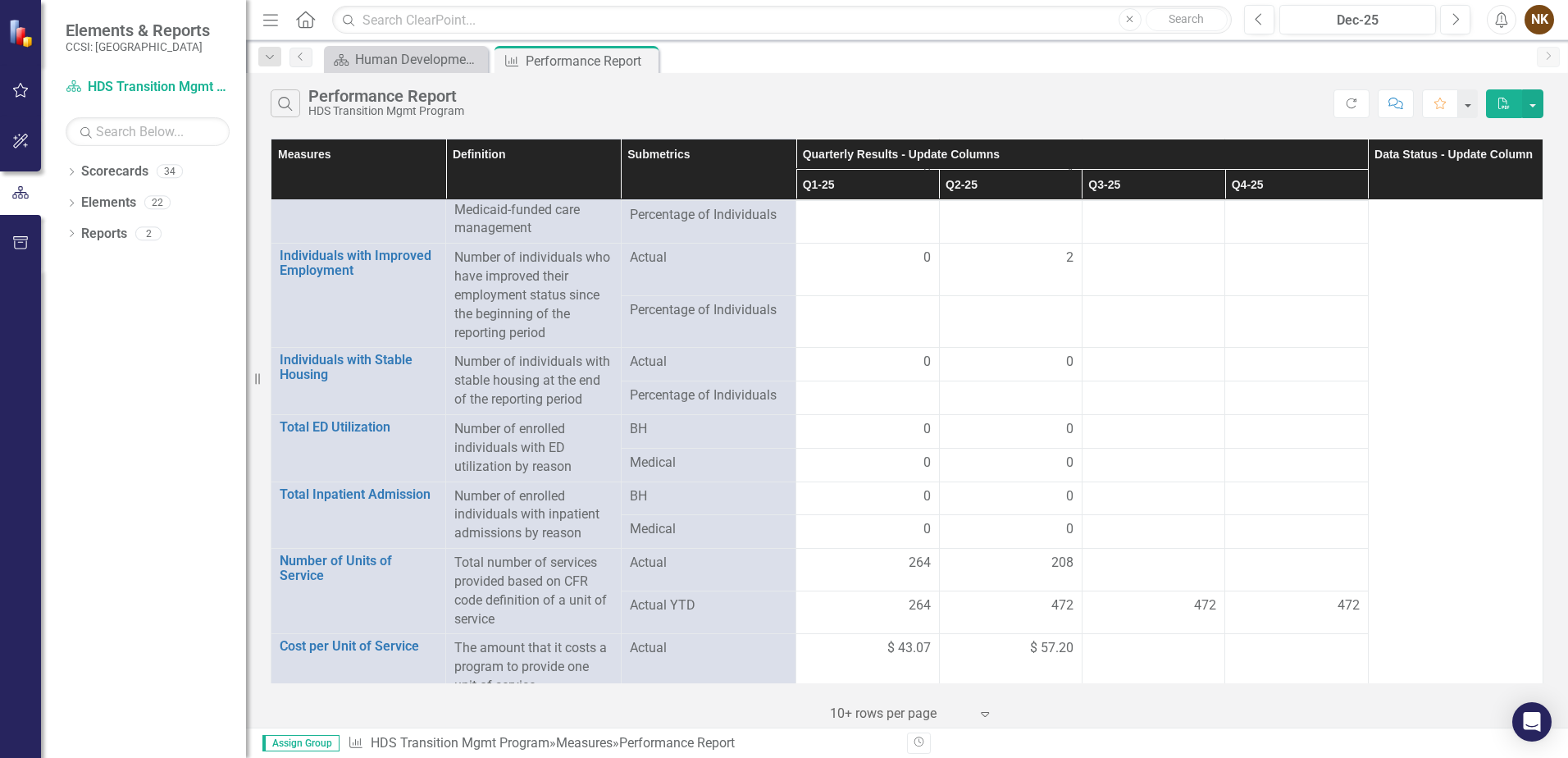
click at [1135, 85] on div "Search Performance Report HDS Transition Mgmt Program Refresh Comment Favorite …" at bounding box center [907, 99] width 1322 height 53
click at [852, 103] on div "Search Performance Report HDS Transition Mgmt Program" at bounding box center [802, 103] width 1063 height 28
click at [1497, 109] on button "PDF" at bounding box center [1504, 103] width 36 height 29
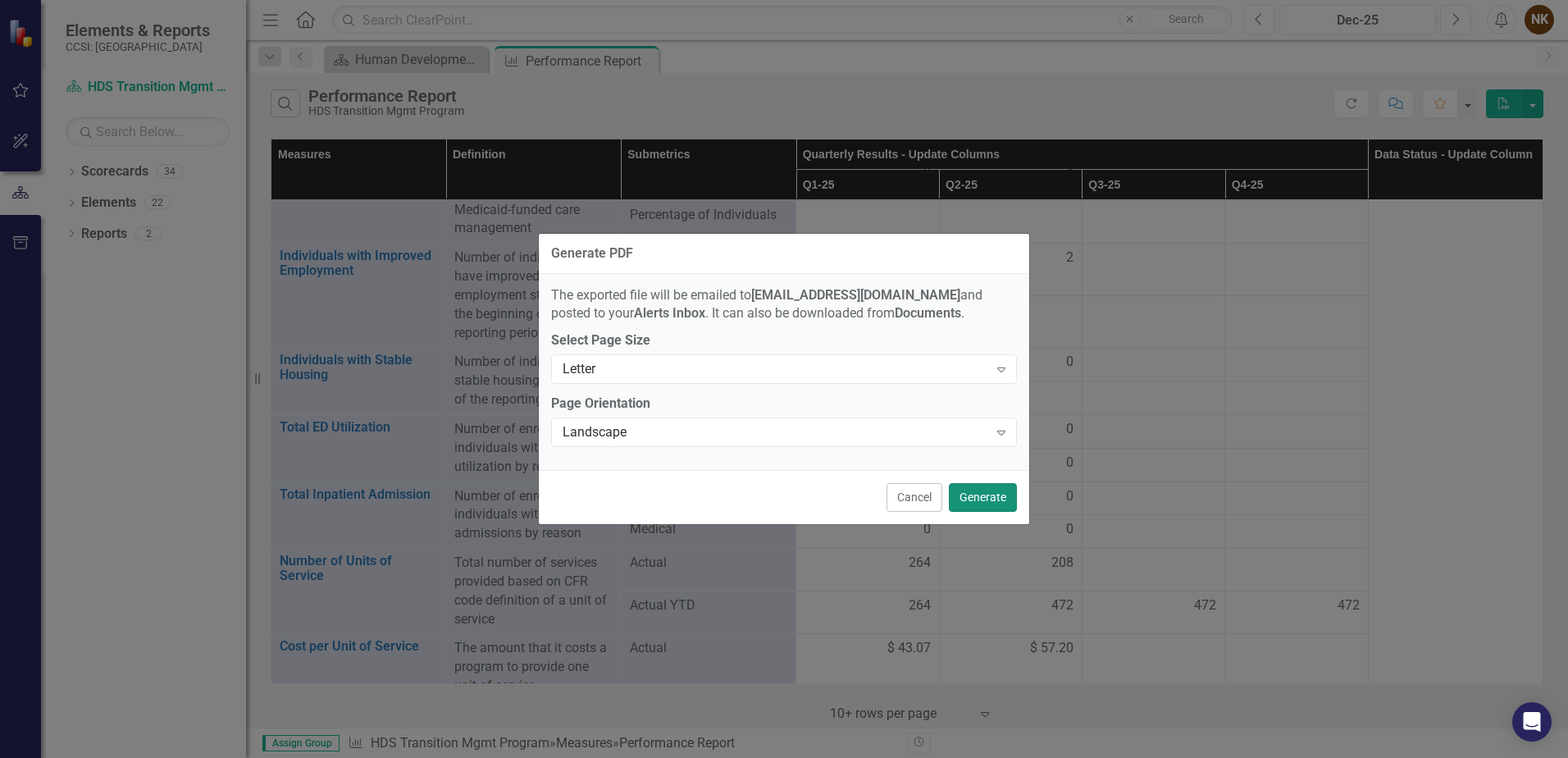
click at [995, 496] on button "Generate" at bounding box center [982, 497] width 68 height 29
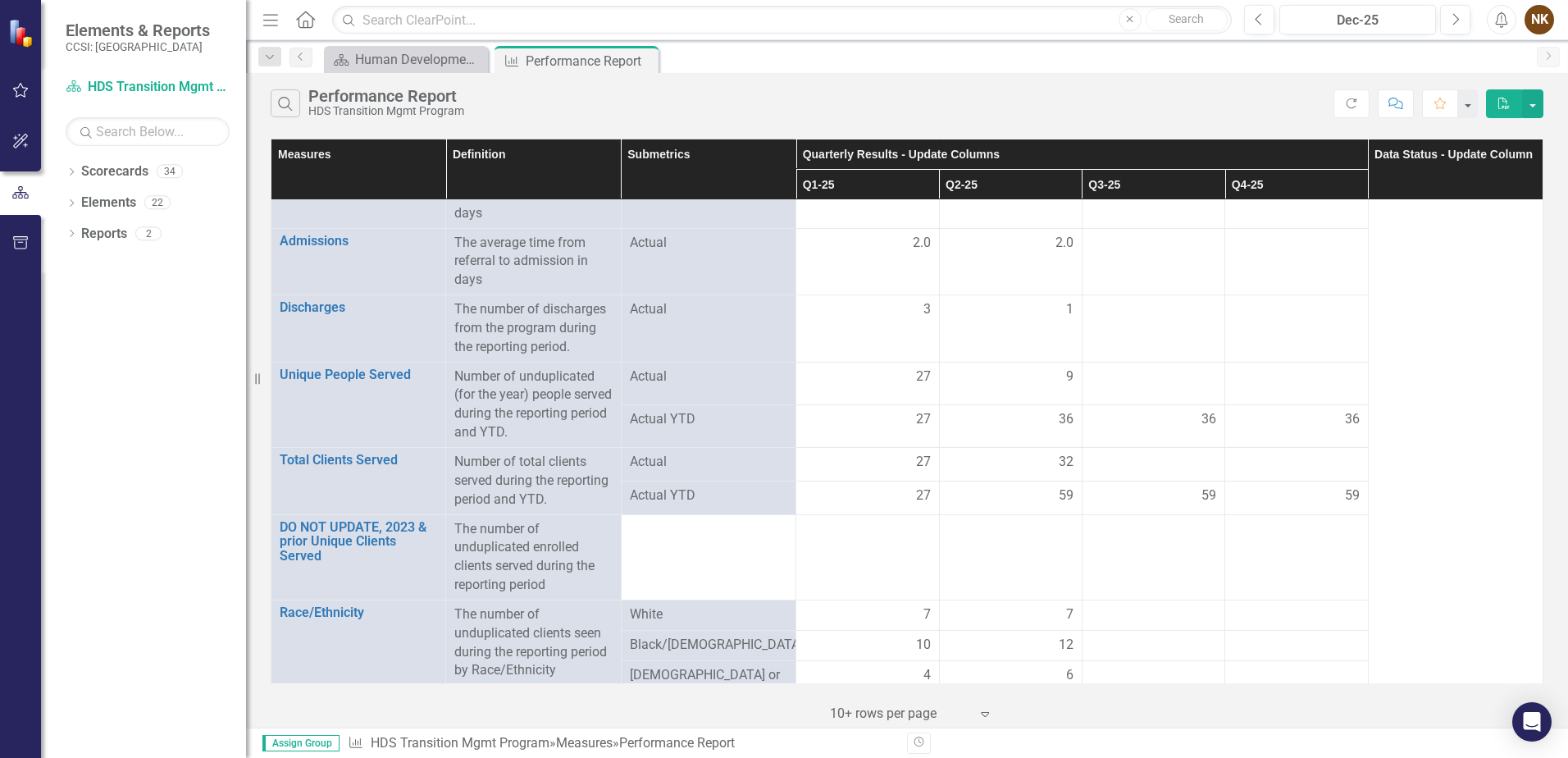
scroll to position [0, 0]
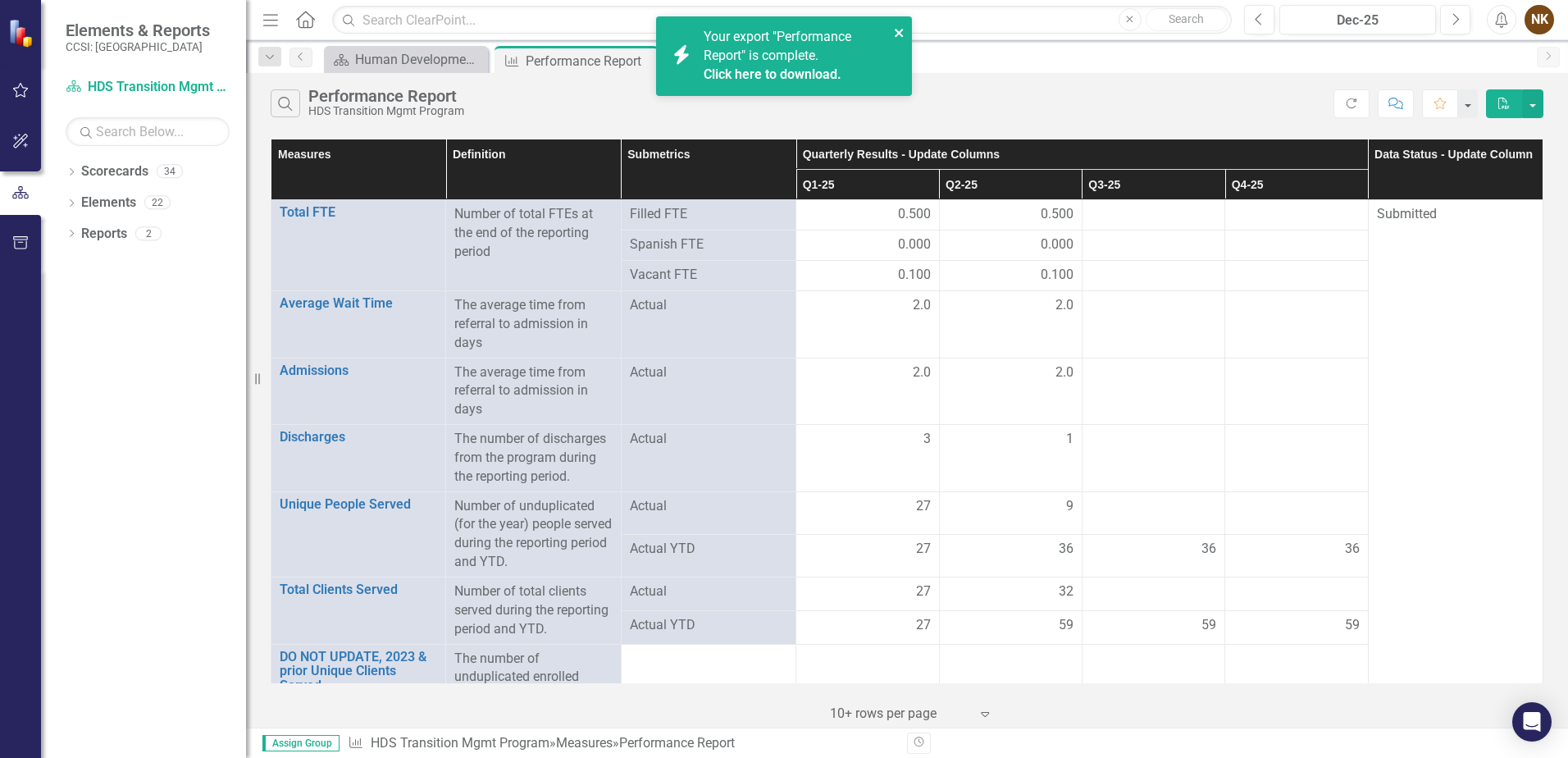
click at [899, 31] on icon "close" at bounding box center [900, 32] width 12 height 13
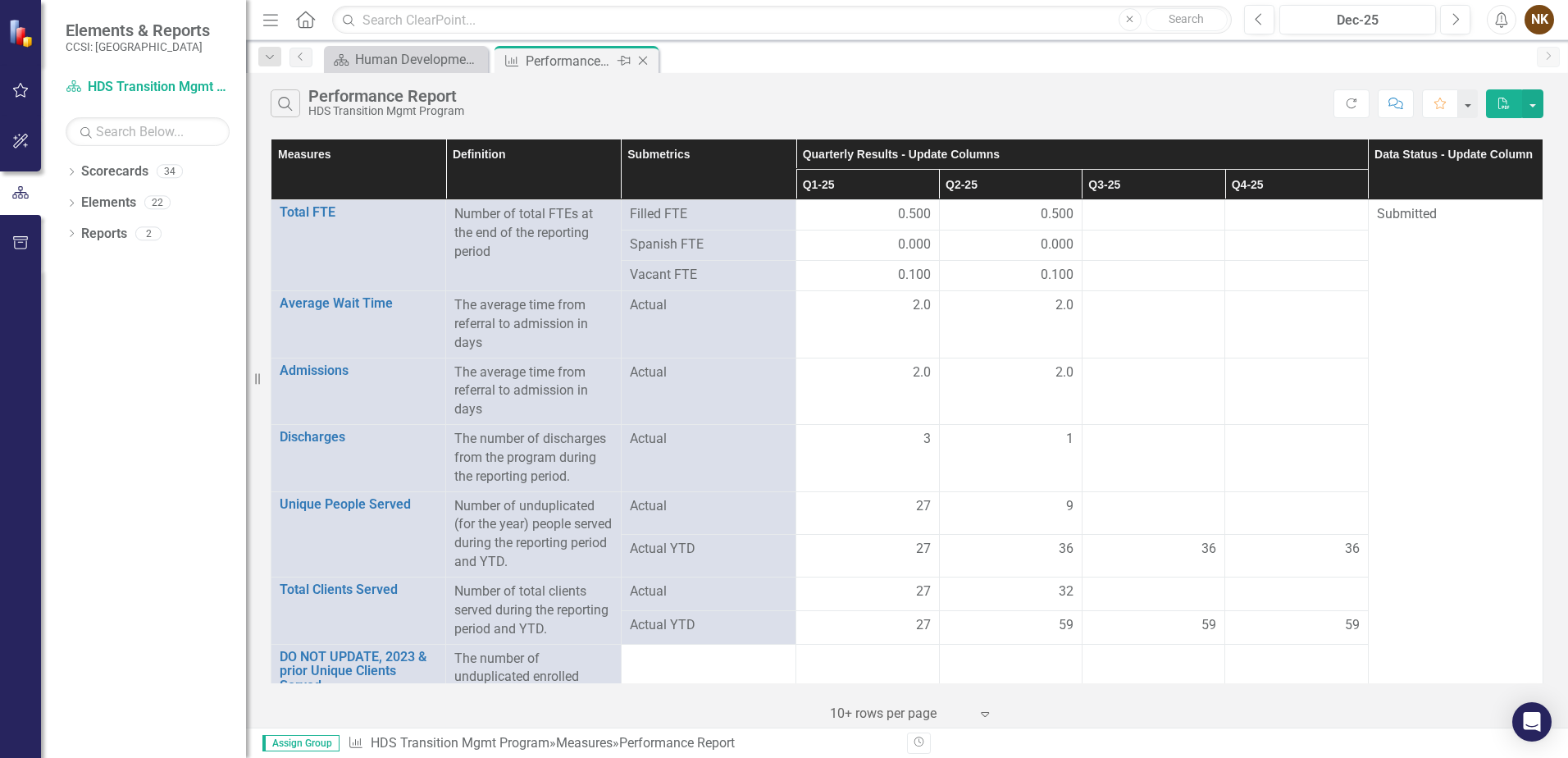
click at [644, 60] on icon at bounding box center [643, 61] width 9 height 9
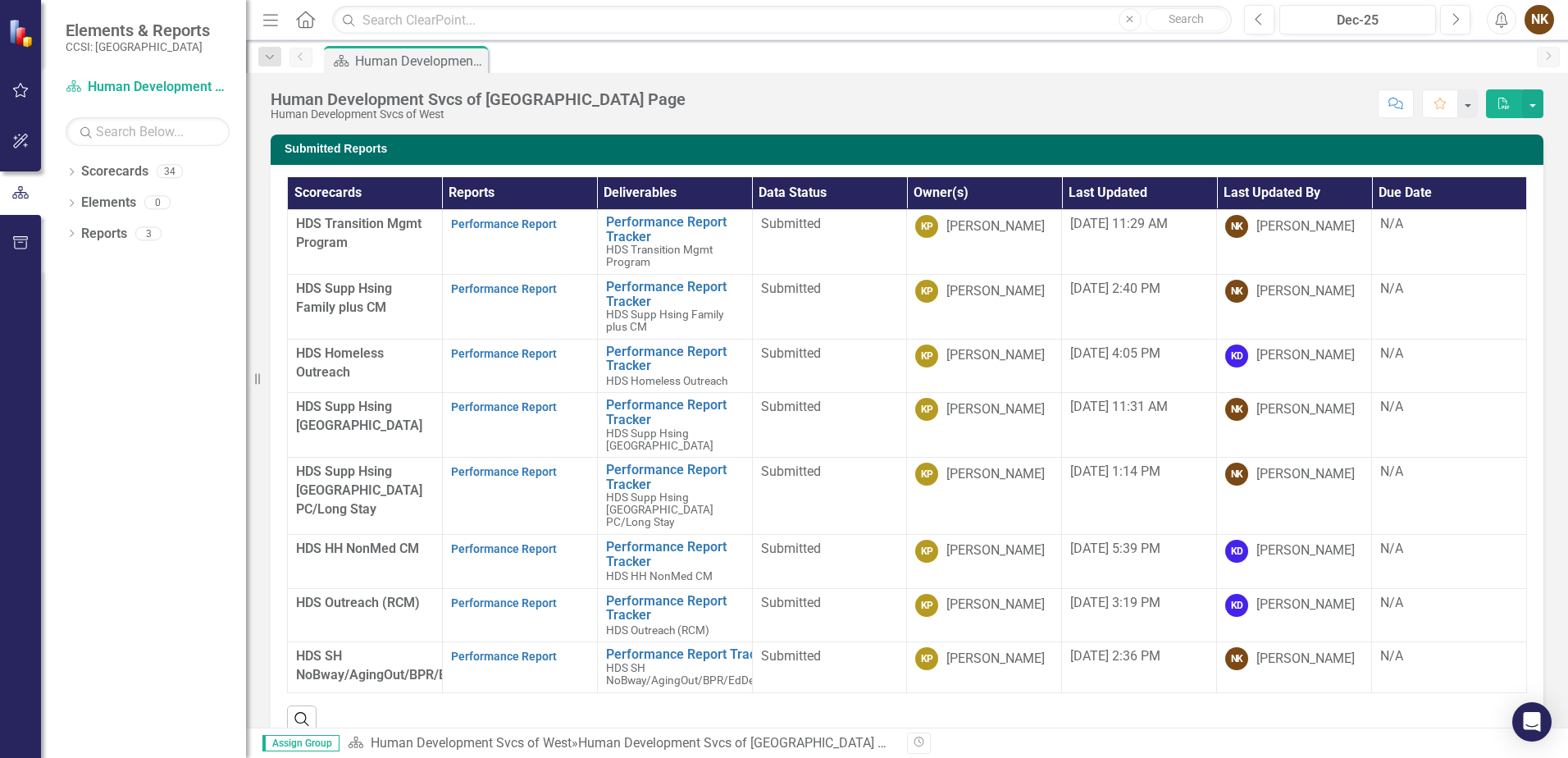
click at [1224, 88] on div "Human Development Svcs of West Landing Page Human Development Svcs of West Scor…" at bounding box center [907, 97] width 1322 height 49
click at [219, 328] on div "Dropdown Scorecards 34 Dropdown DNU - DCMH DNU - DCMH JAIL IN-REACH DNU - DCMH …" at bounding box center [144, 458] width 205 height 600
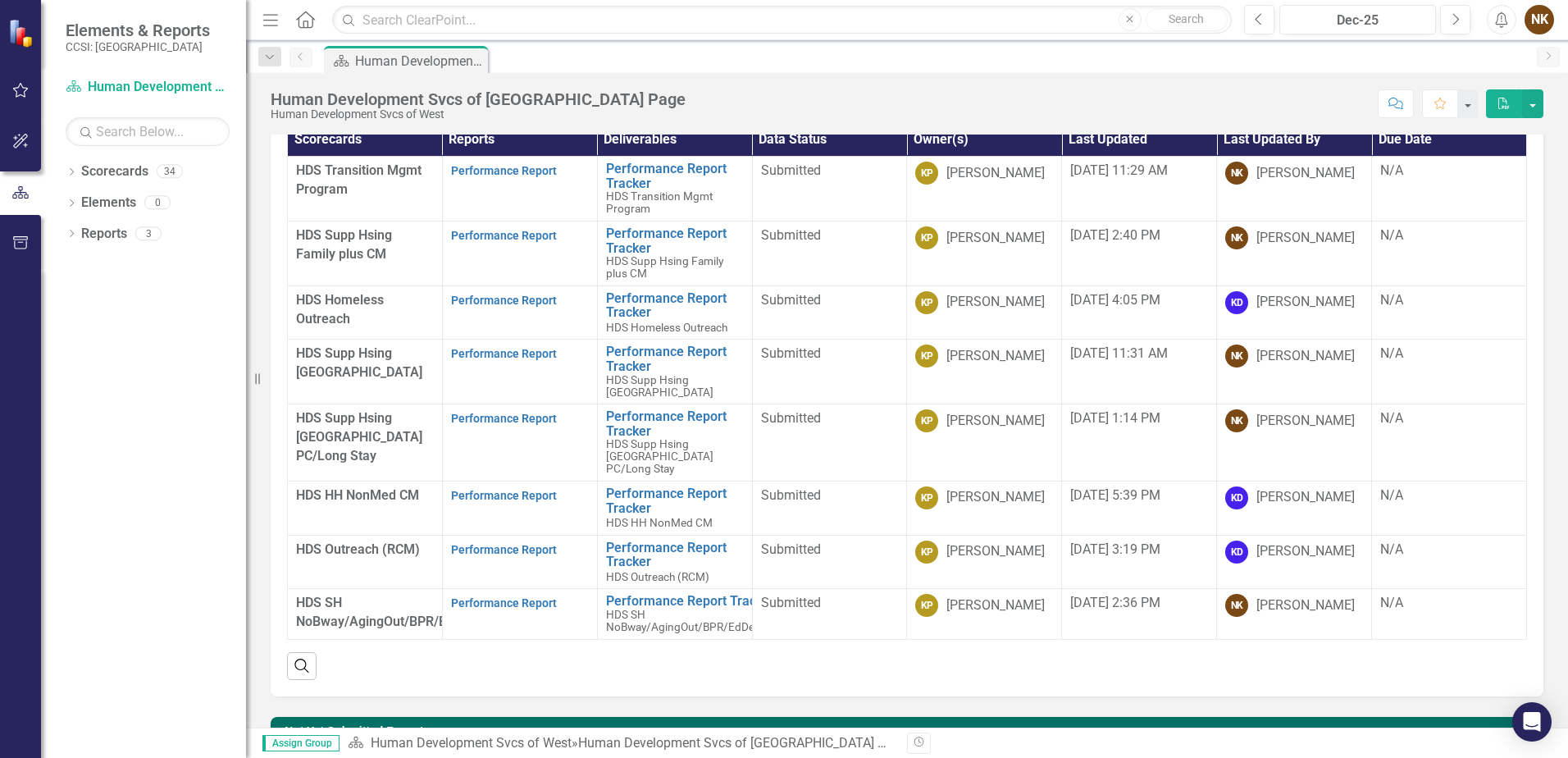
scroll to position [82, 0]
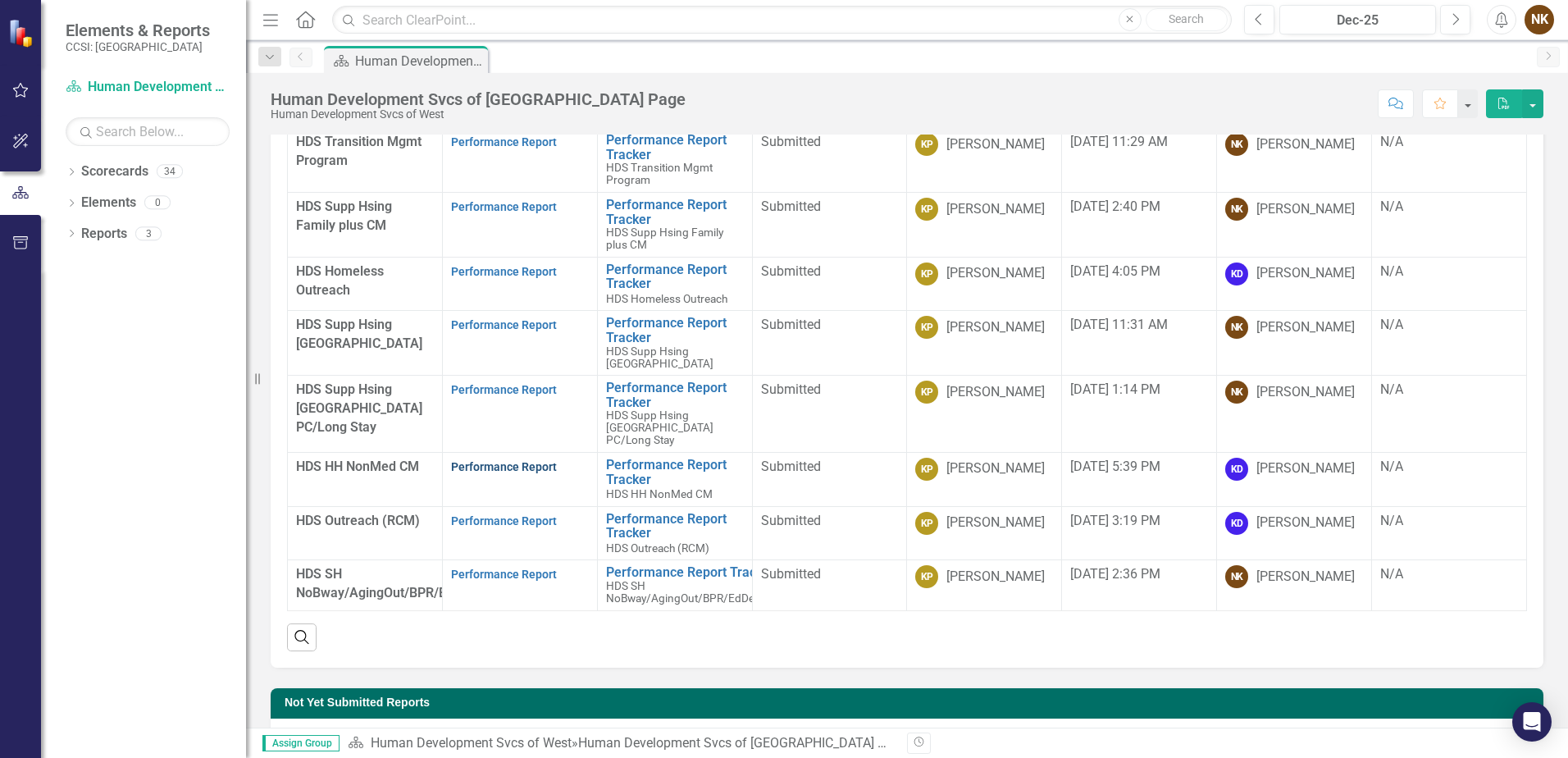
click at [461, 469] on link "Performance Report" at bounding box center [504, 467] width 106 height 13
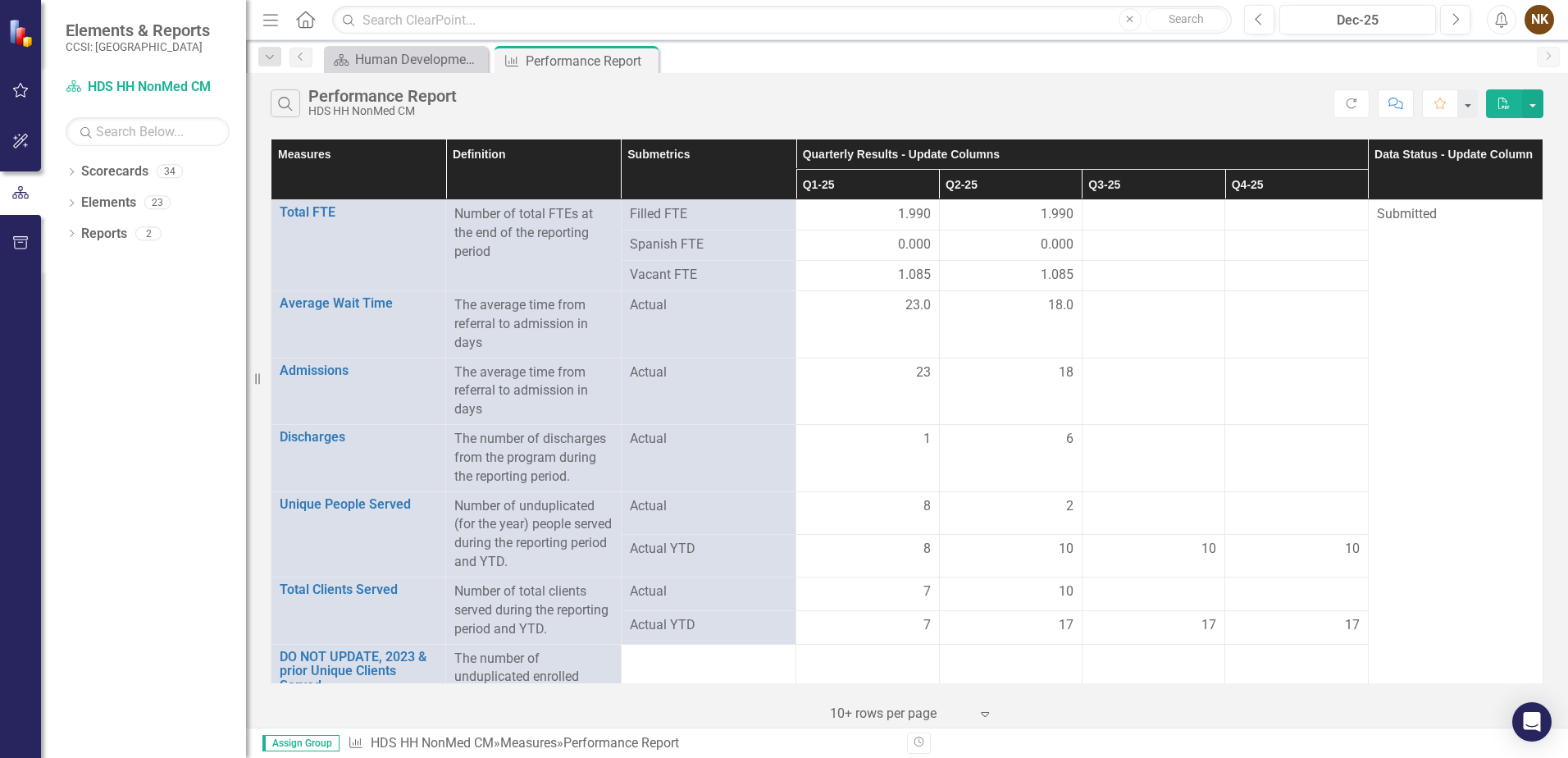
click at [1513, 101] on button "PDF" at bounding box center [1504, 103] width 36 height 29
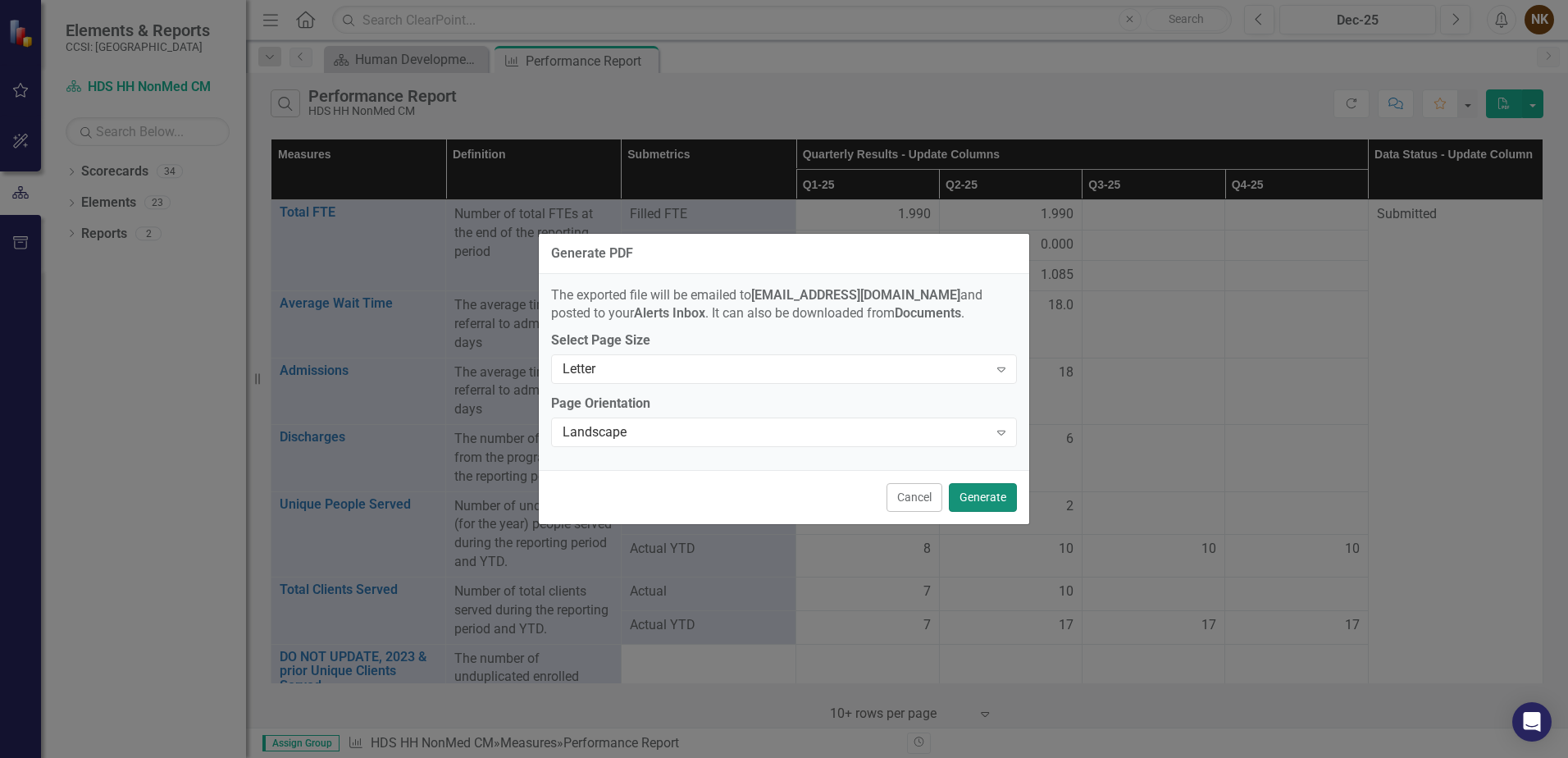
click at [973, 494] on button "Generate" at bounding box center [982, 497] width 68 height 29
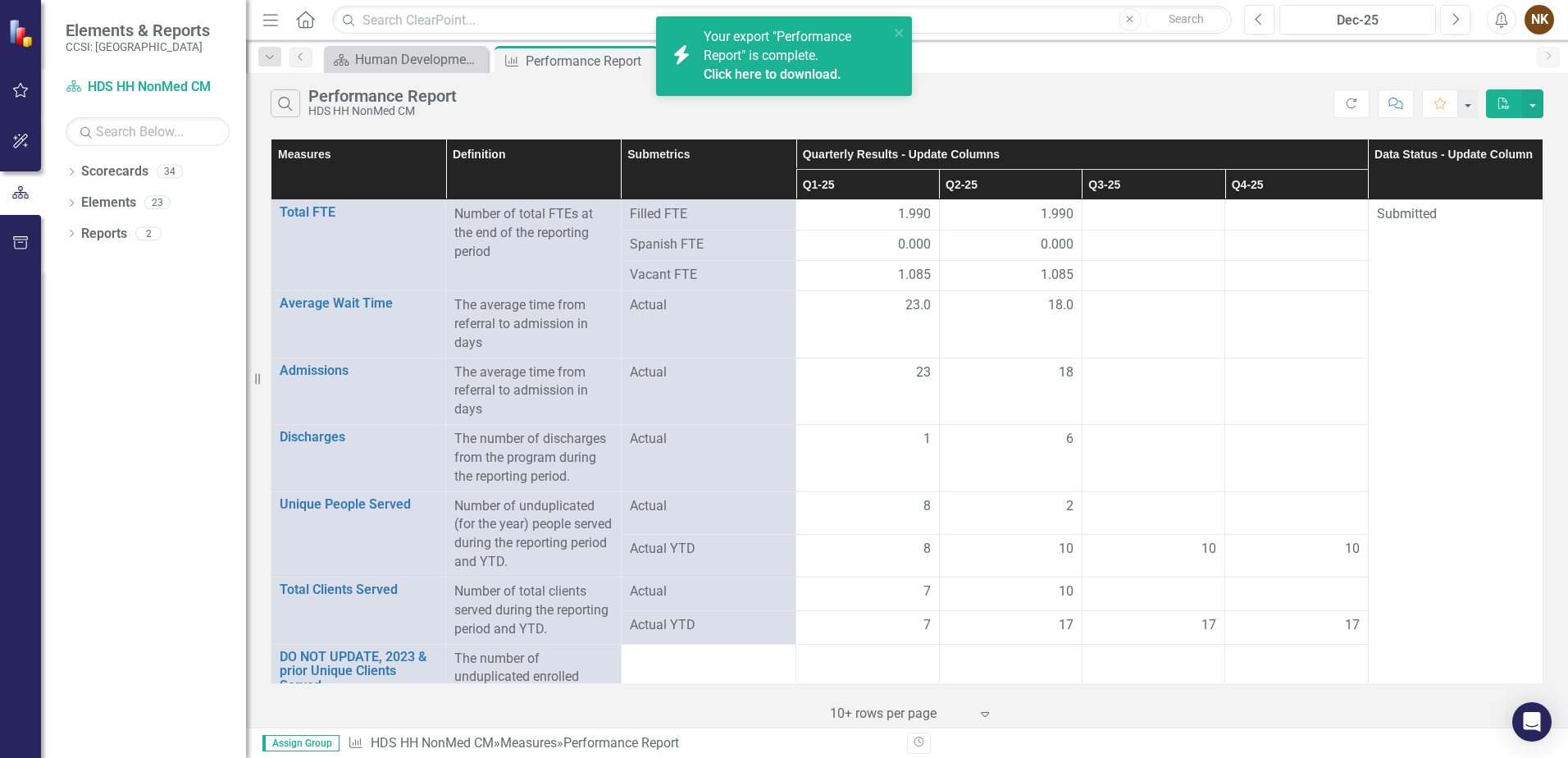
click at [792, 74] on link "Click here to download." at bounding box center [773, 75] width 138 height 16
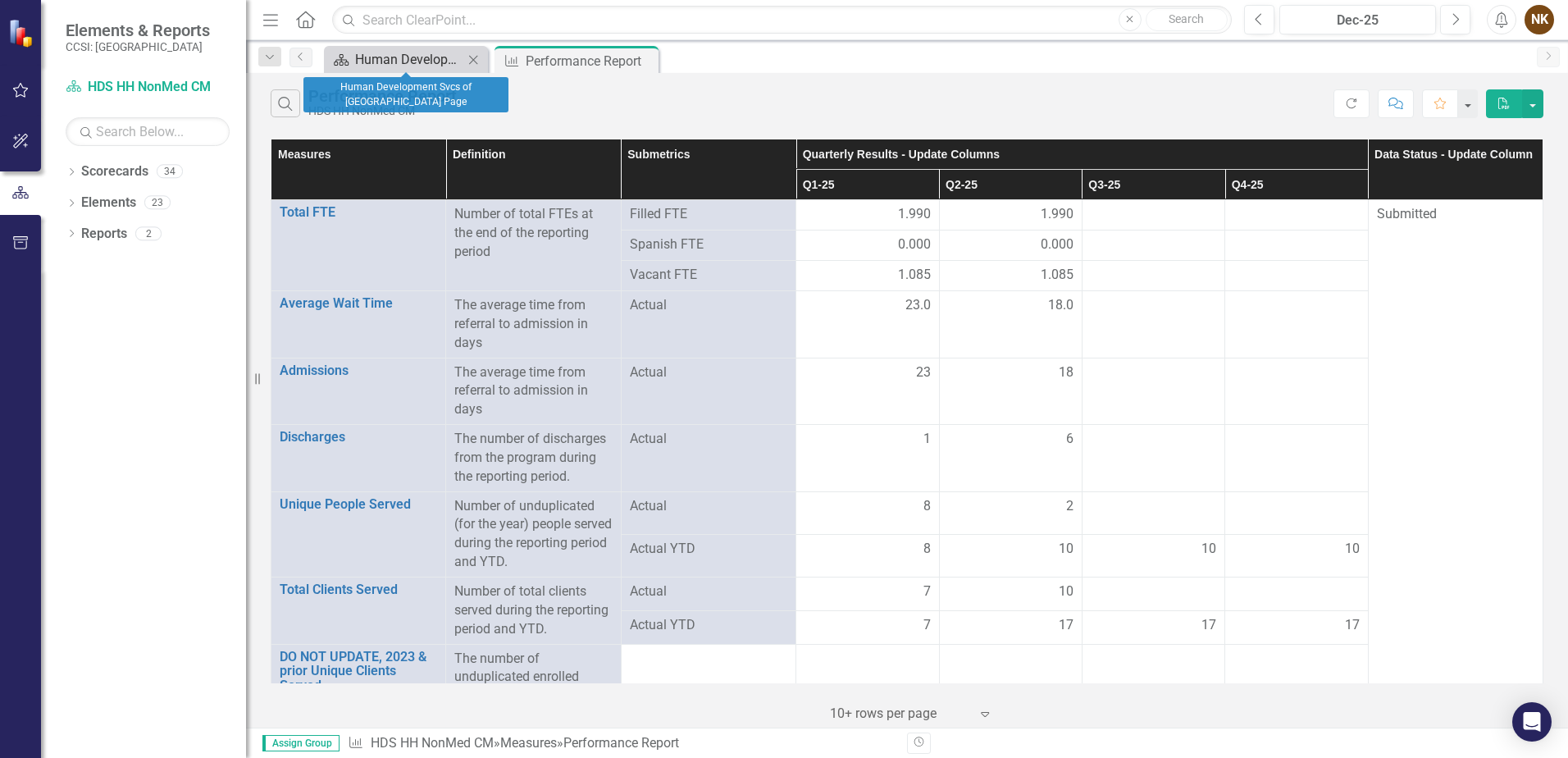
click at [432, 68] on div "Human Development Svcs of [GEOGRAPHIC_DATA] Page" at bounding box center [409, 59] width 108 height 21
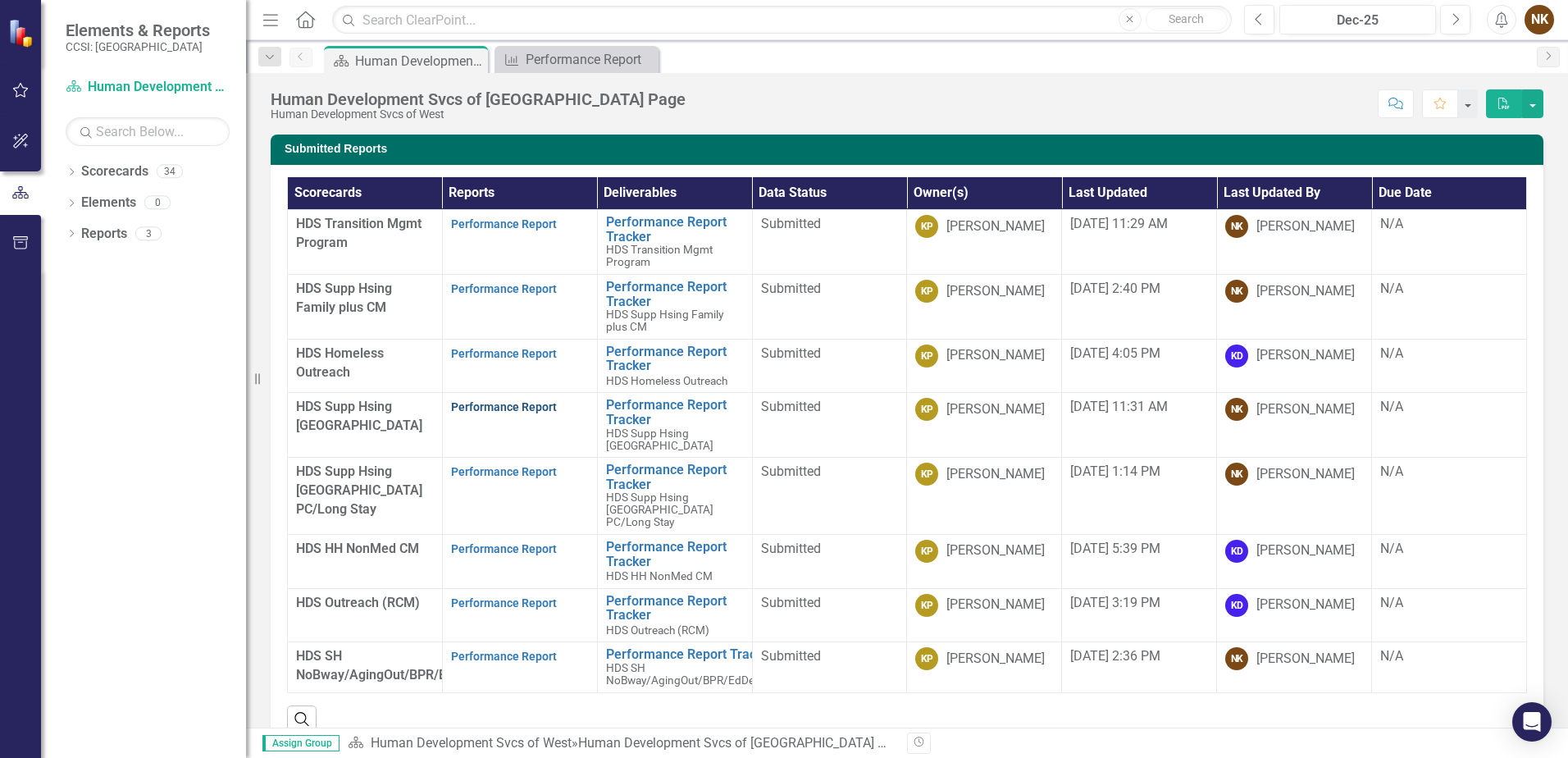
click at [495, 411] on link "Performance Report" at bounding box center [504, 407] width 106 height 13
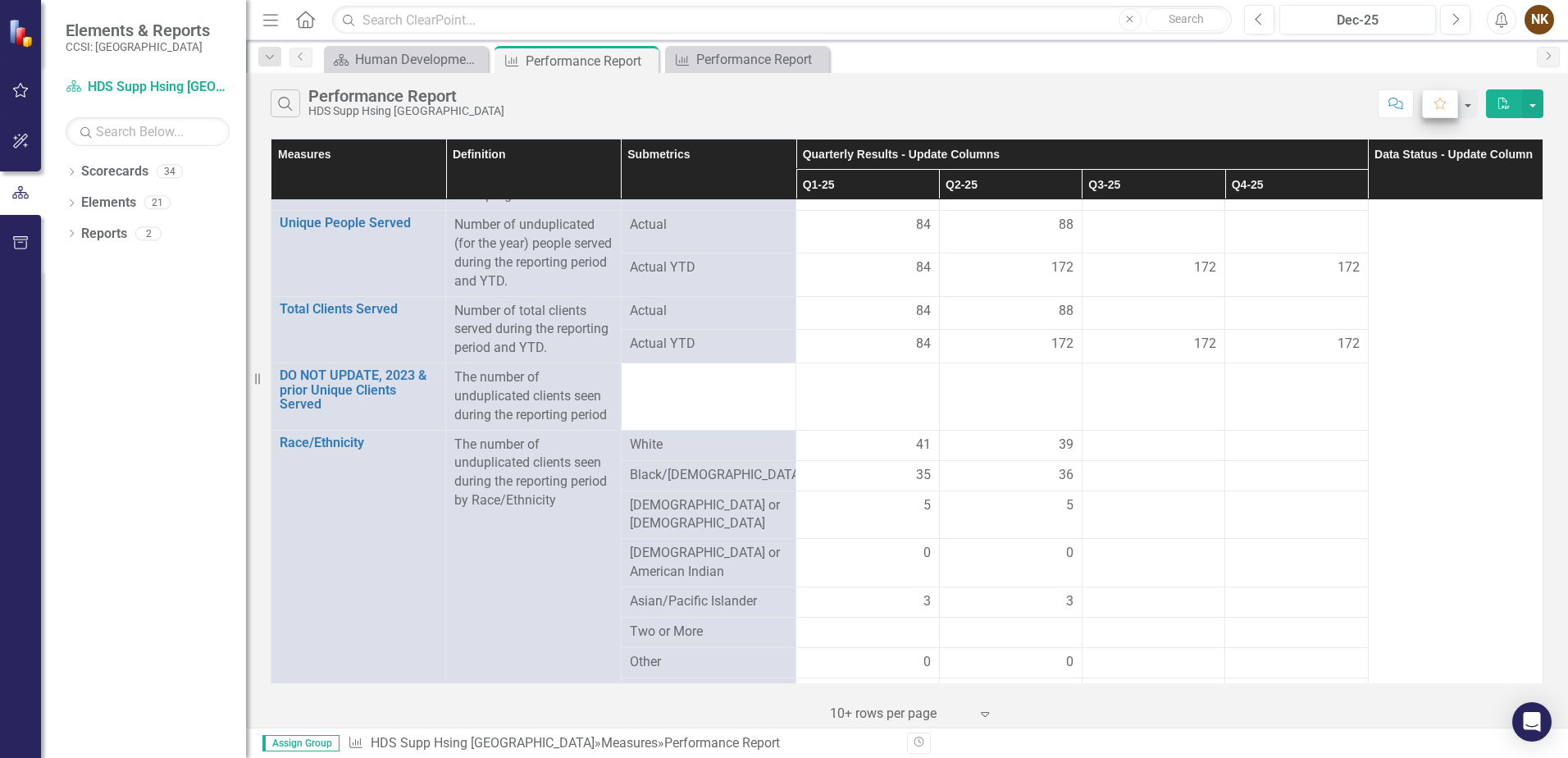
scroll to position [20, 0]
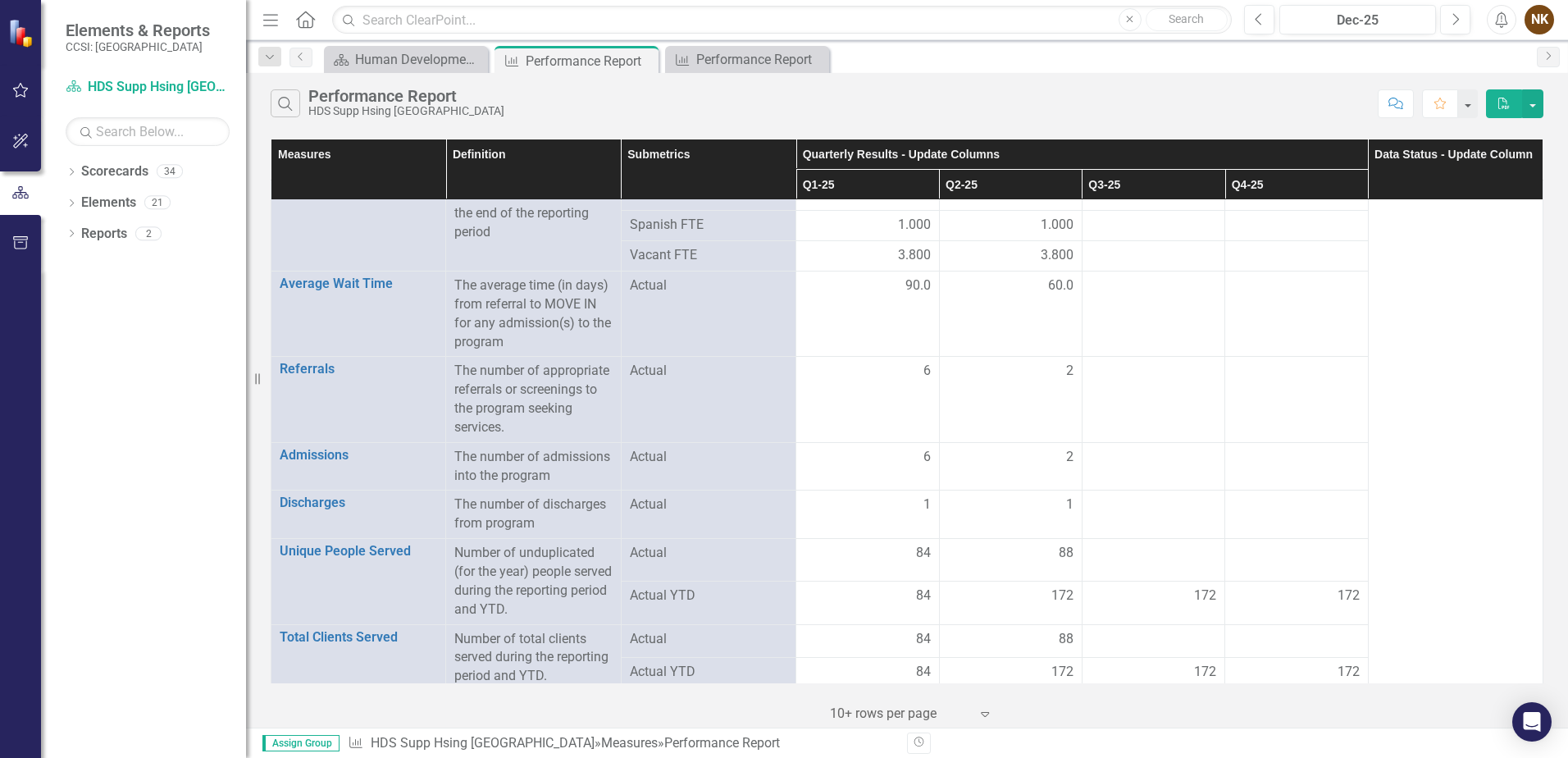
click at [1502, 101] on icon "PDF" at bounding box center [1504, 103] width 15 height 12
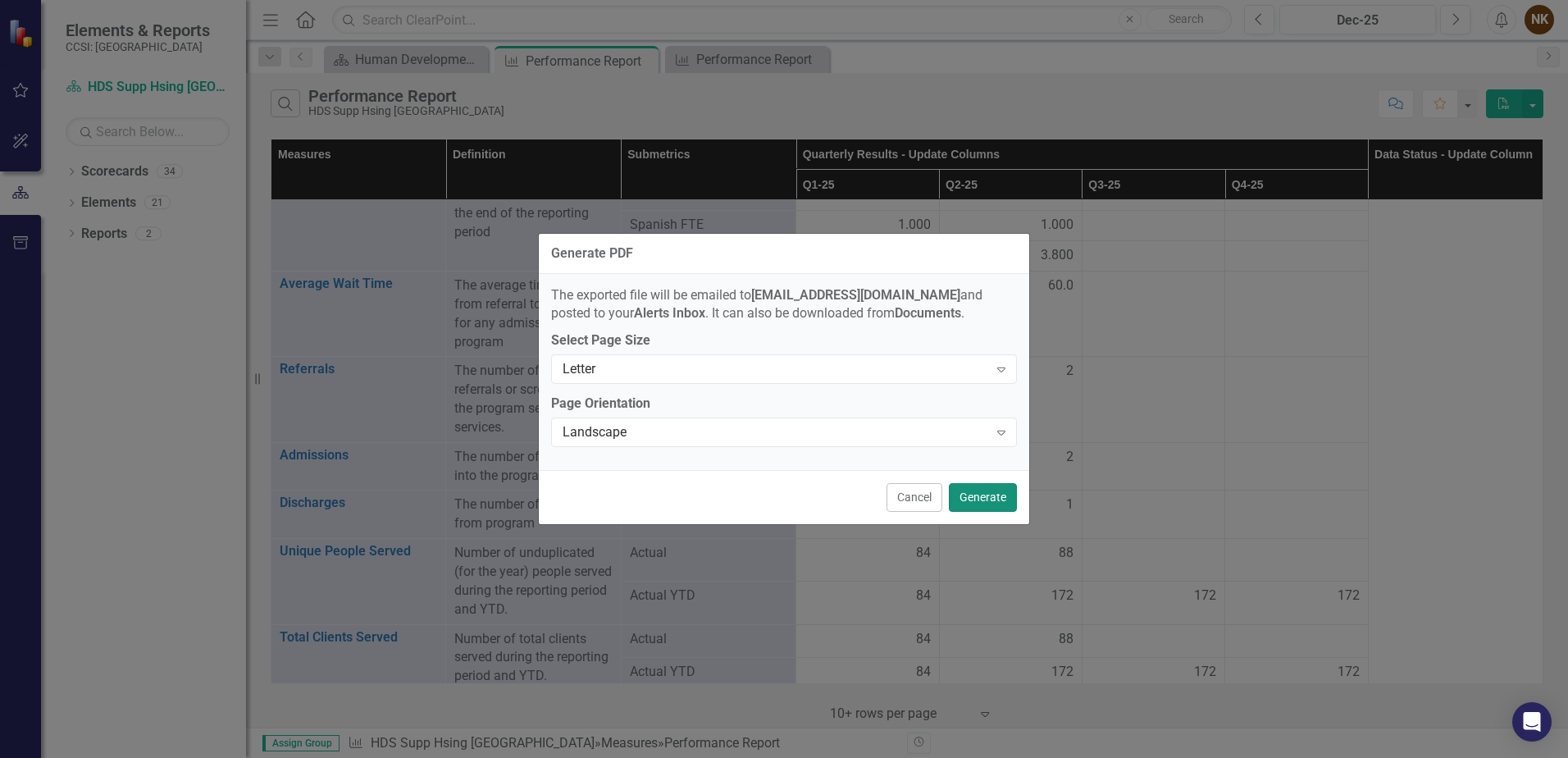
click at [983, 490] on button "Generate" at bounding box center [982, 497] width 68 height 29
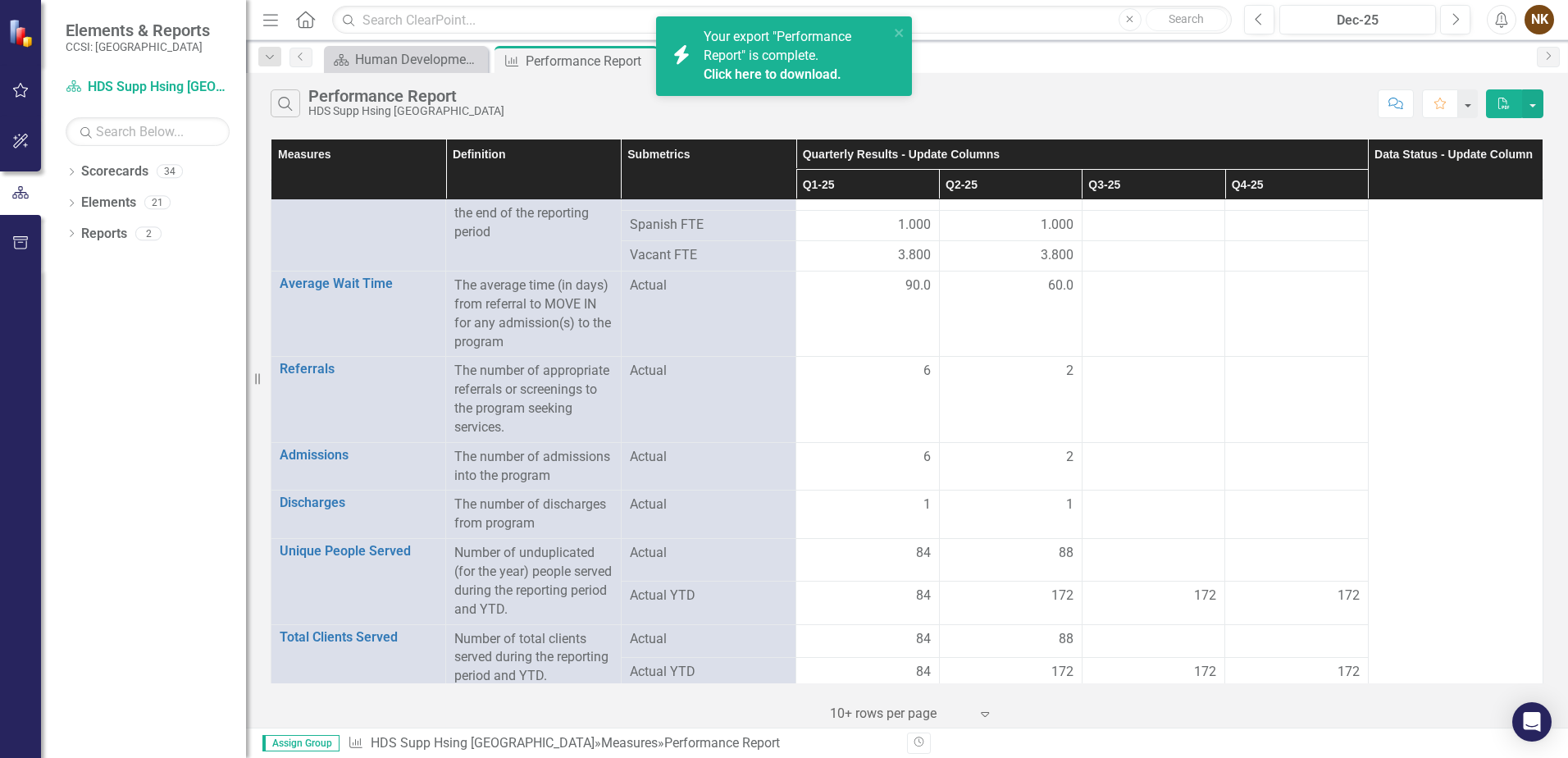
click at [820, 76] on link "Click here to download." at bounding box center [773, 75] width 138 height 16
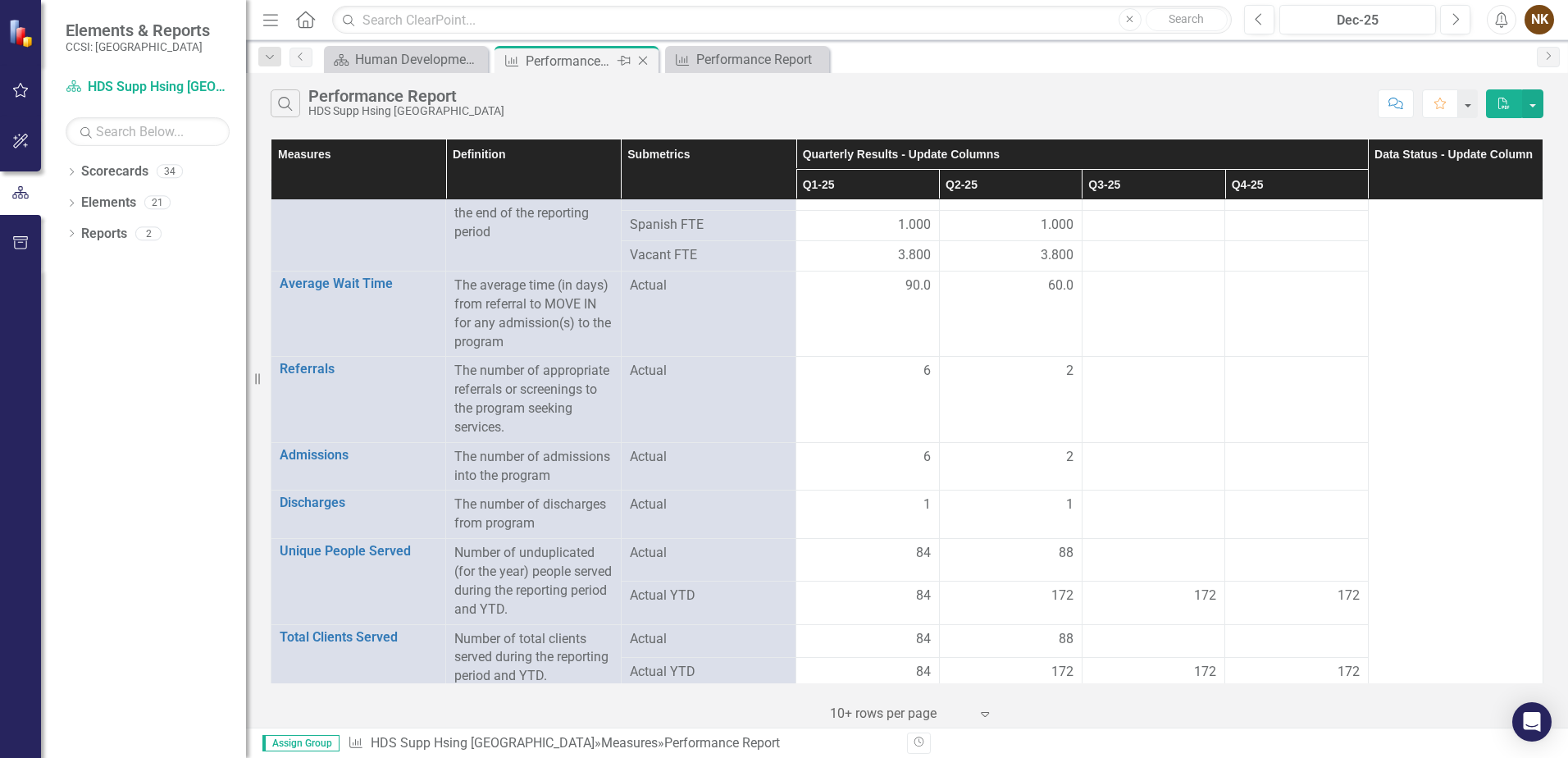
click at [647, 62] on icon "Close" at bounding box center [643, 60] width 17 height 13
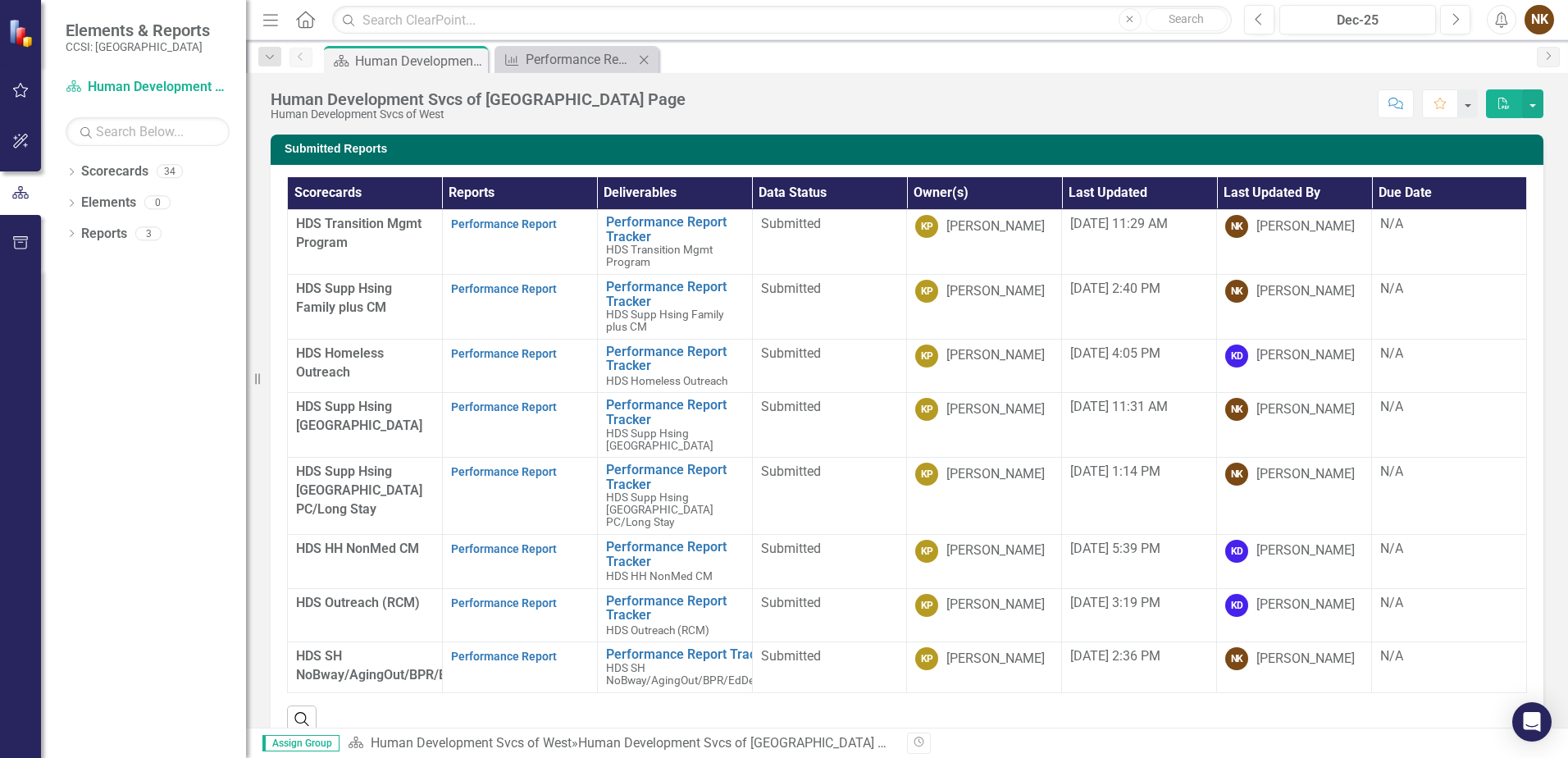
click at [647, 62] on icon "Close" at bounding box center [644, 59] width 17 height 13
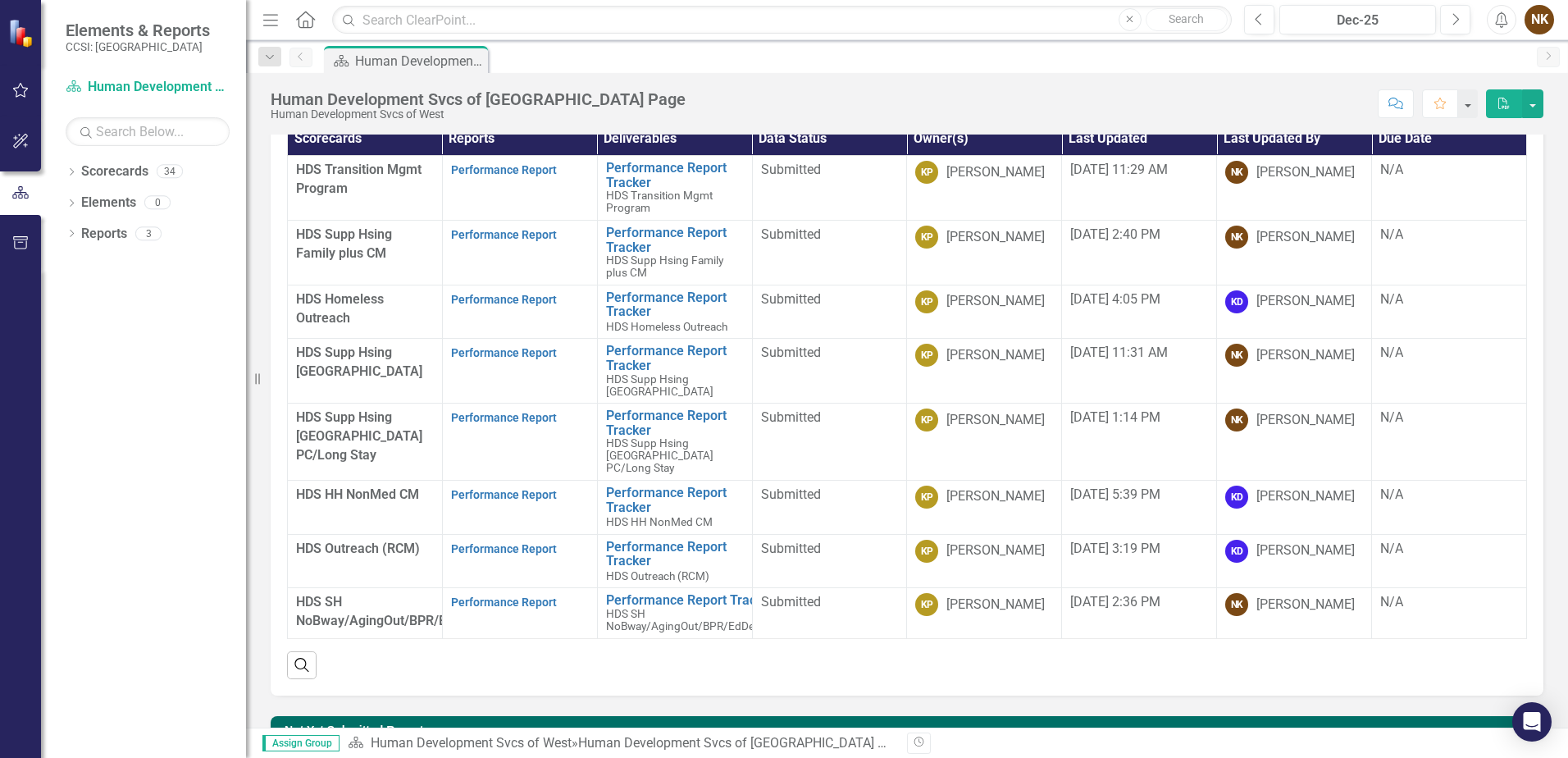
scroll to position [82, 0]
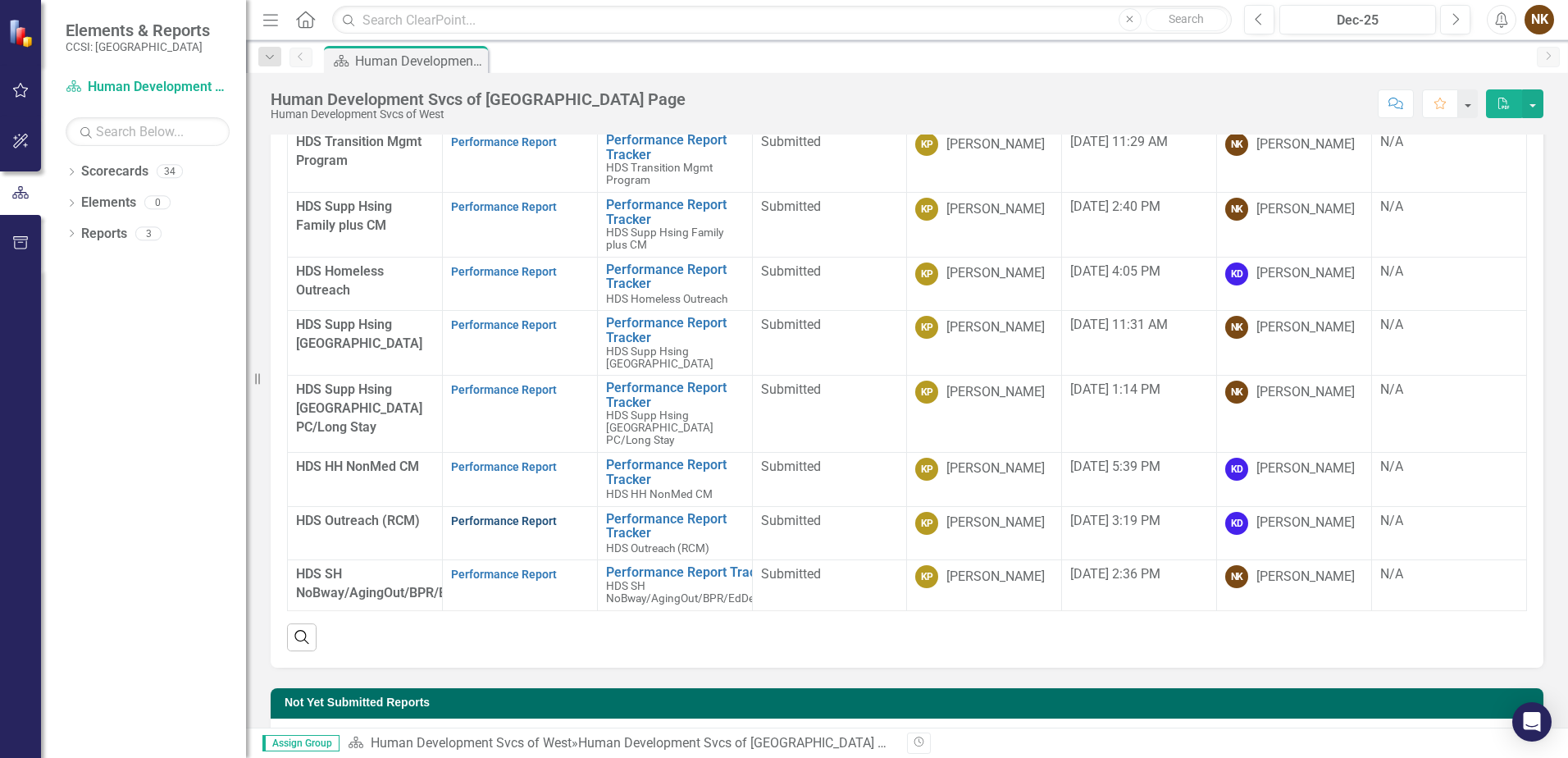
click at [533, 525] on link "Performance Report" at bounding box center [504, 521] width 106 height 13
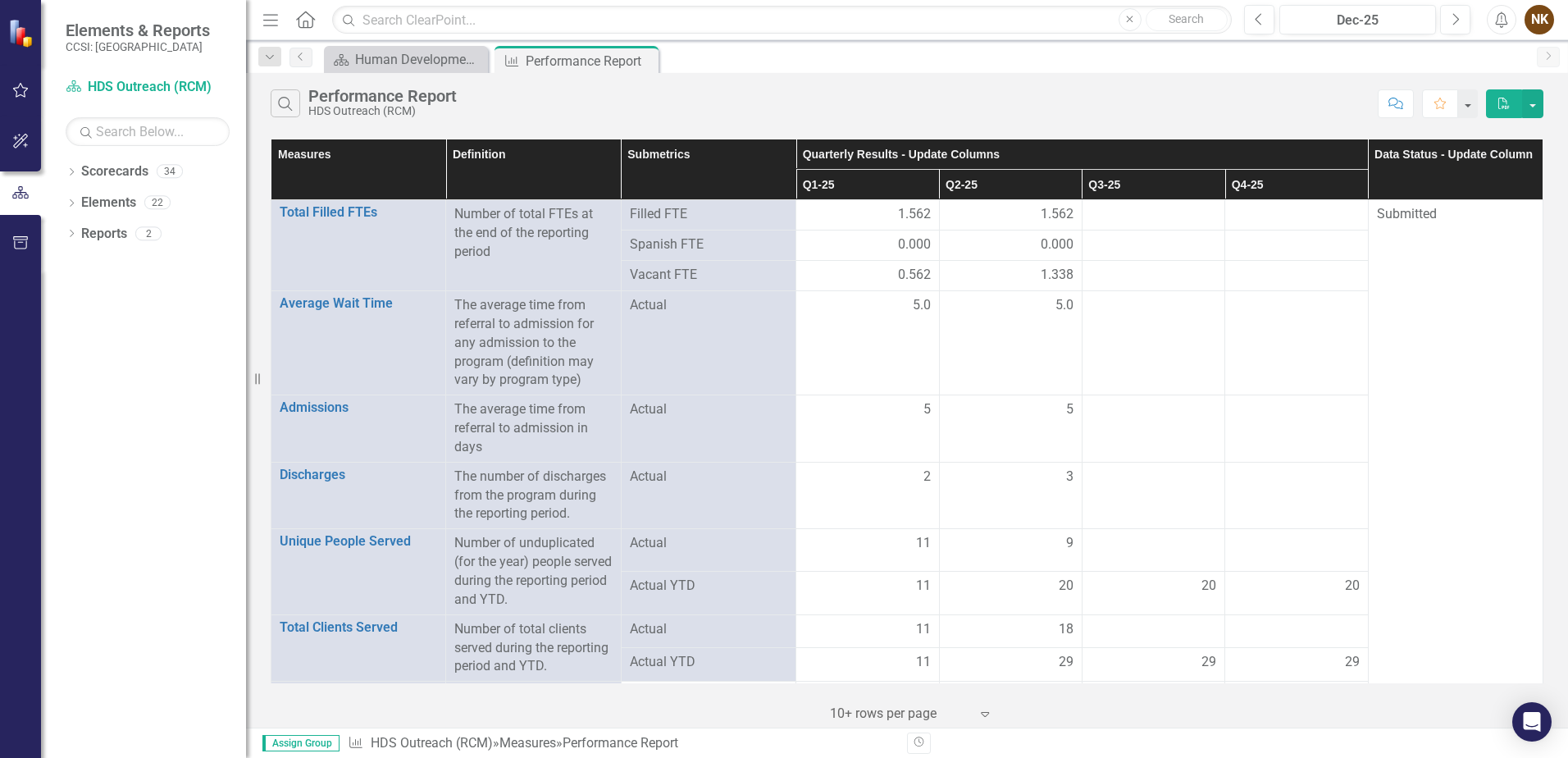
click at [982, 95] on div "Search Performance Report HDS Outreach (RCM)" at bounding box center [820, 103] width 1099 height 28
click at [1509, 97] on icon "PDF" at bounding box center [1504, 103] width 15 height 12
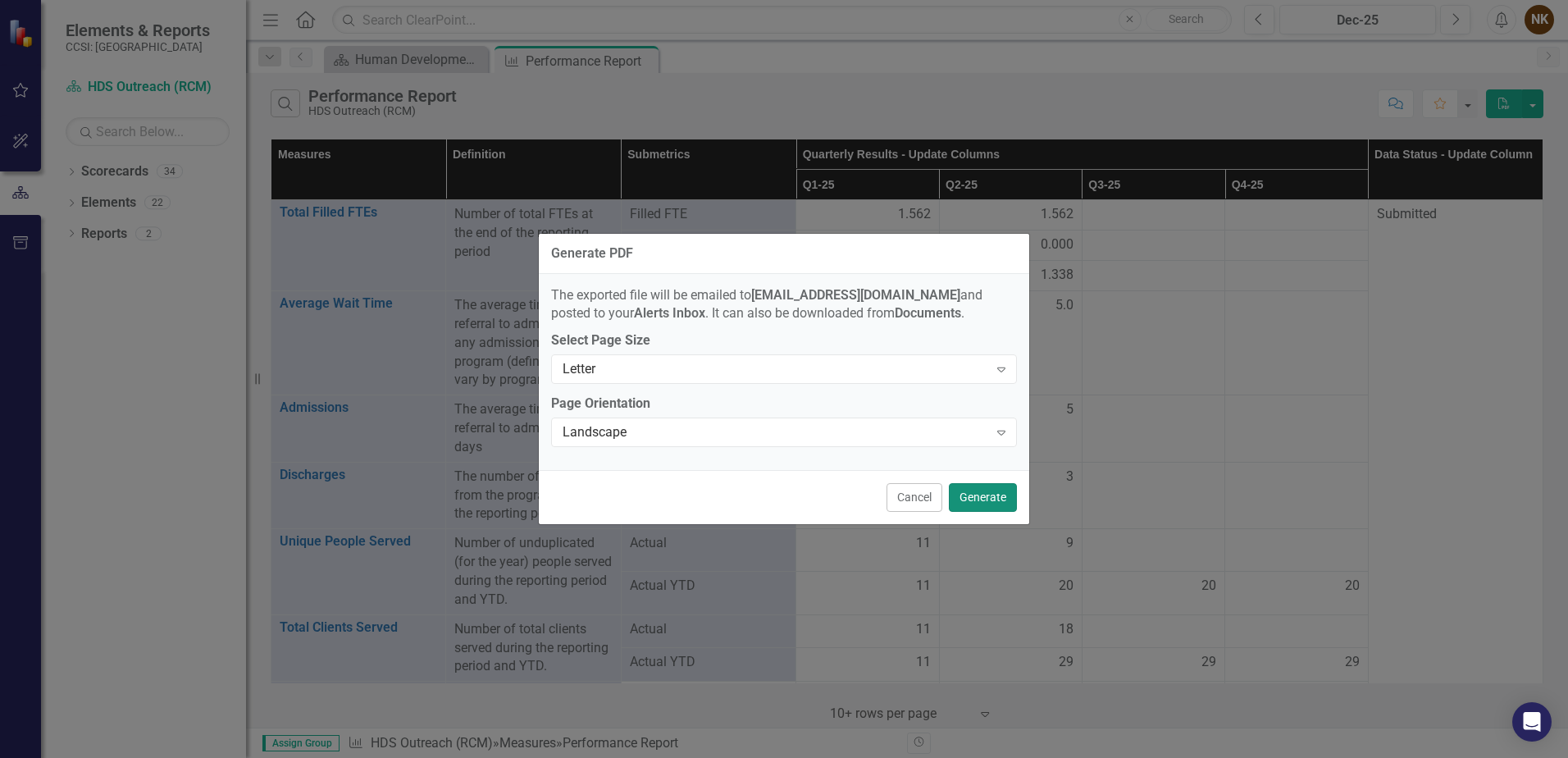
click at [977, 494] on button "Generate" at bounding box center [982, 497] width 68 height 29
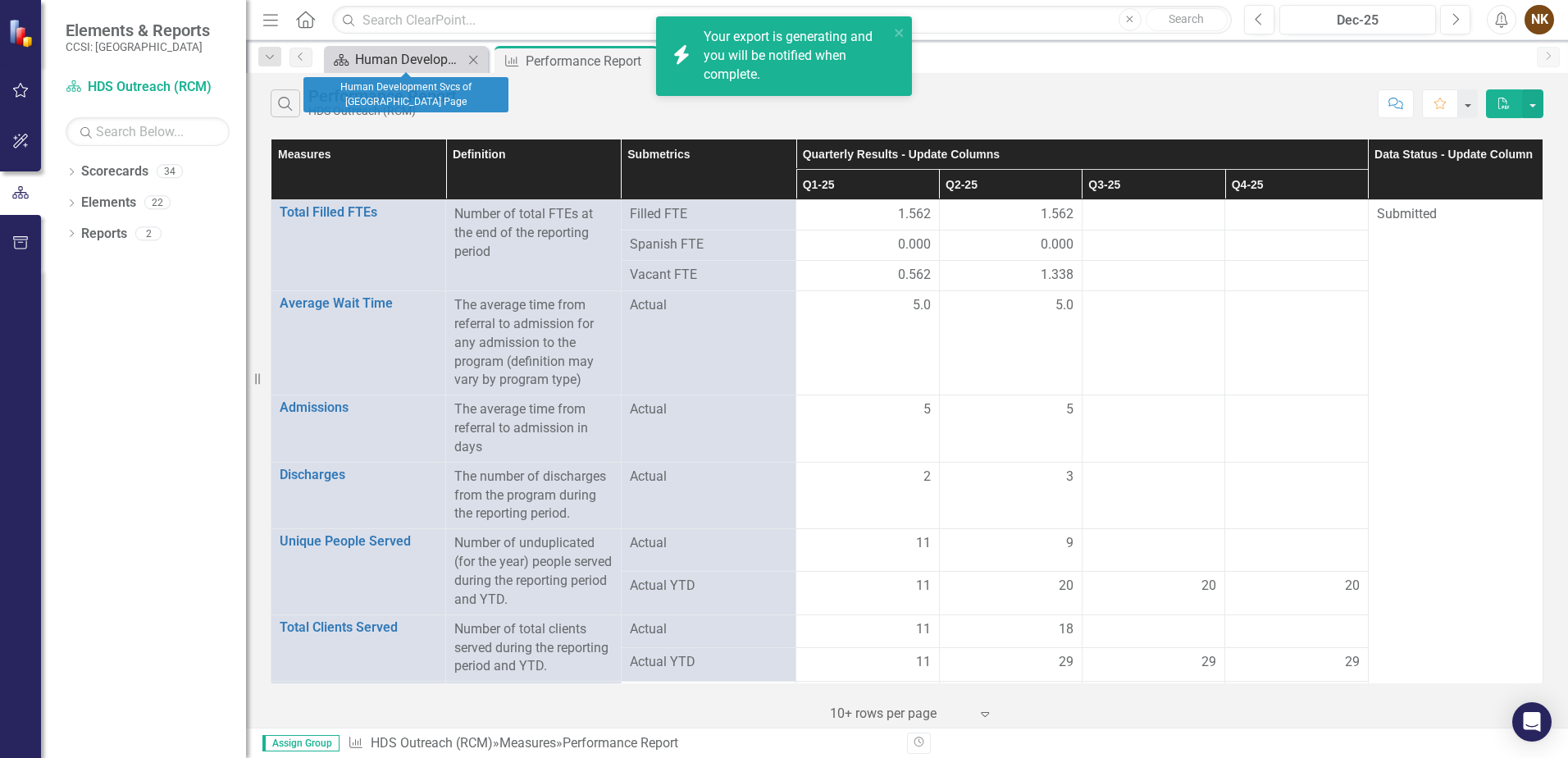
click at [358, 64] on div "Human Development Svcs of [GEOGRAPHIC_DATA] Page" at bounding box center [409, 59] width 108 height 21
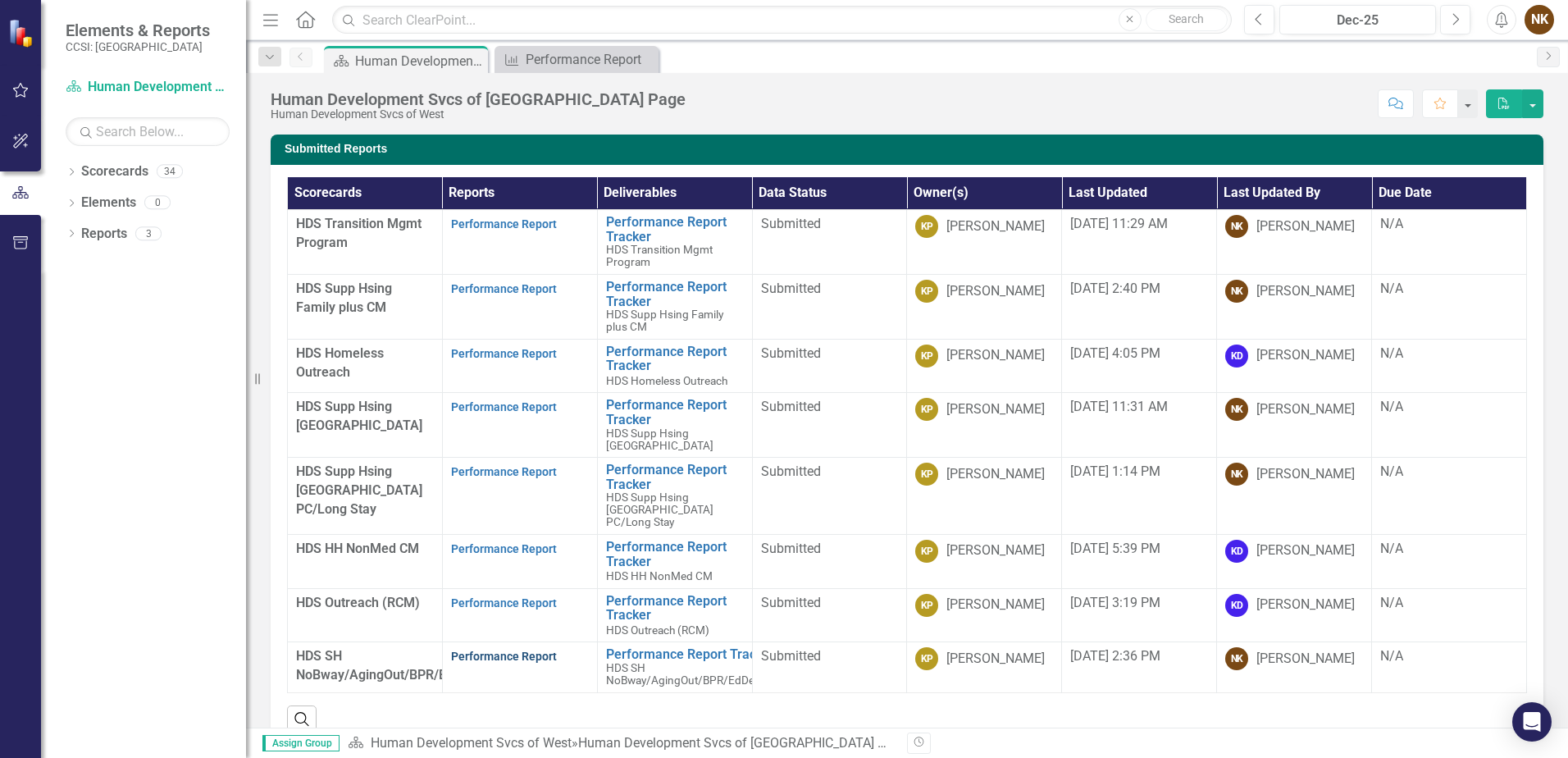
click at [515, 658] on link "Performance Report" at bounding box center [504, 656] width 106 height 13
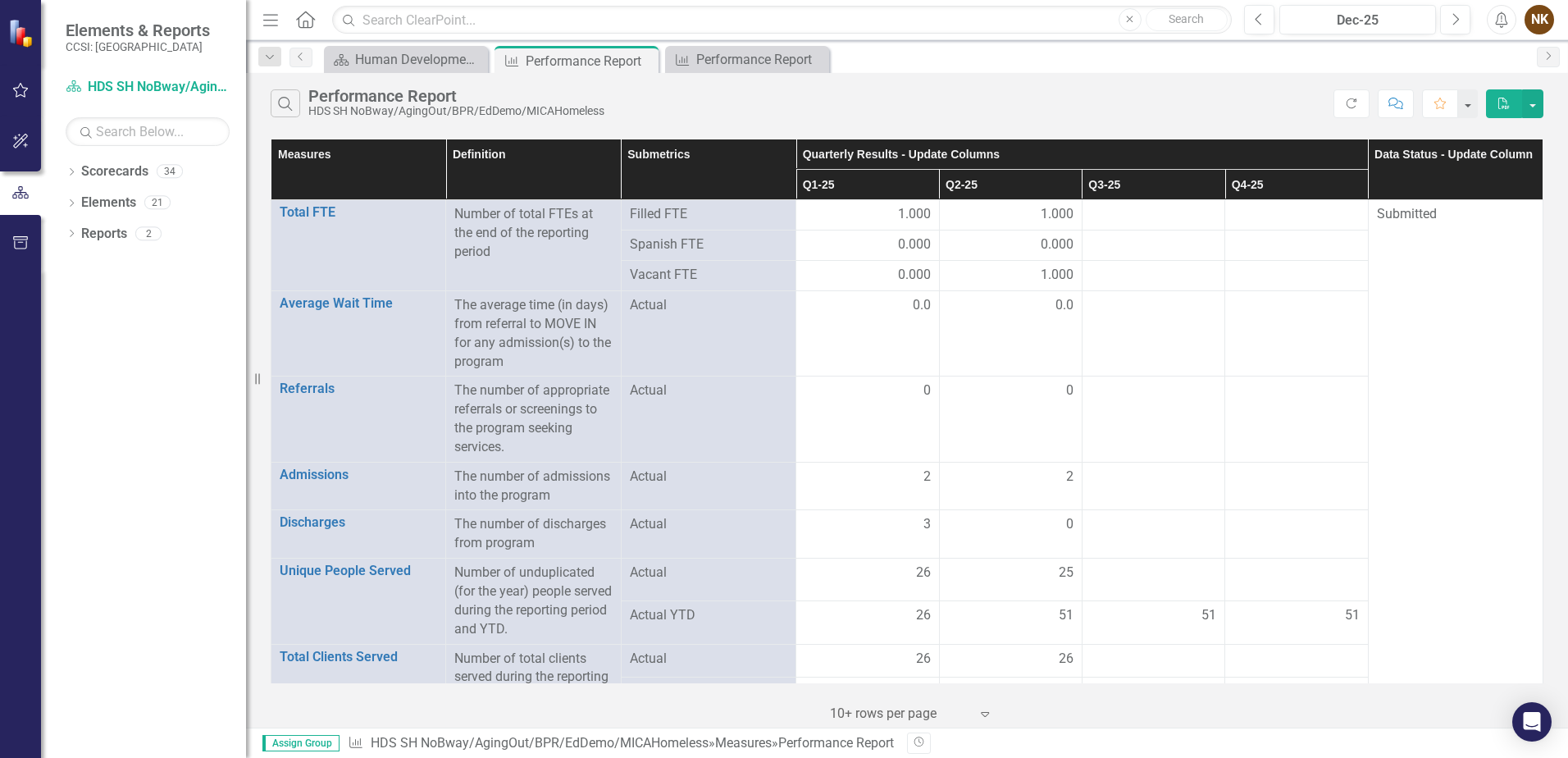
click at [1504, 106] on icon "button" at bounding box center [1505, 103] width 12 height 12
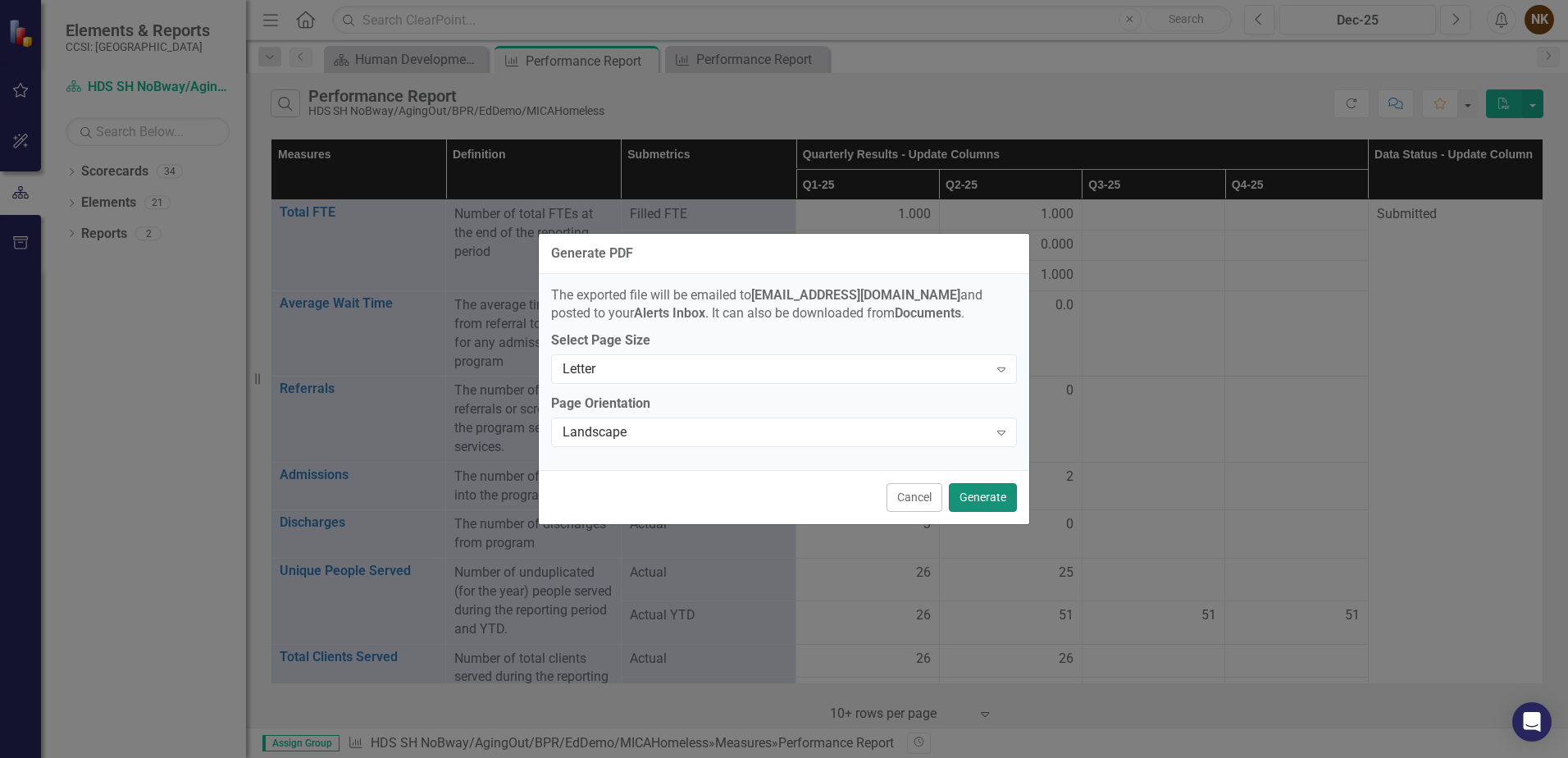
click at [973, 496] on button "Generate" at bounding box center [982, 497] width 68 height 29
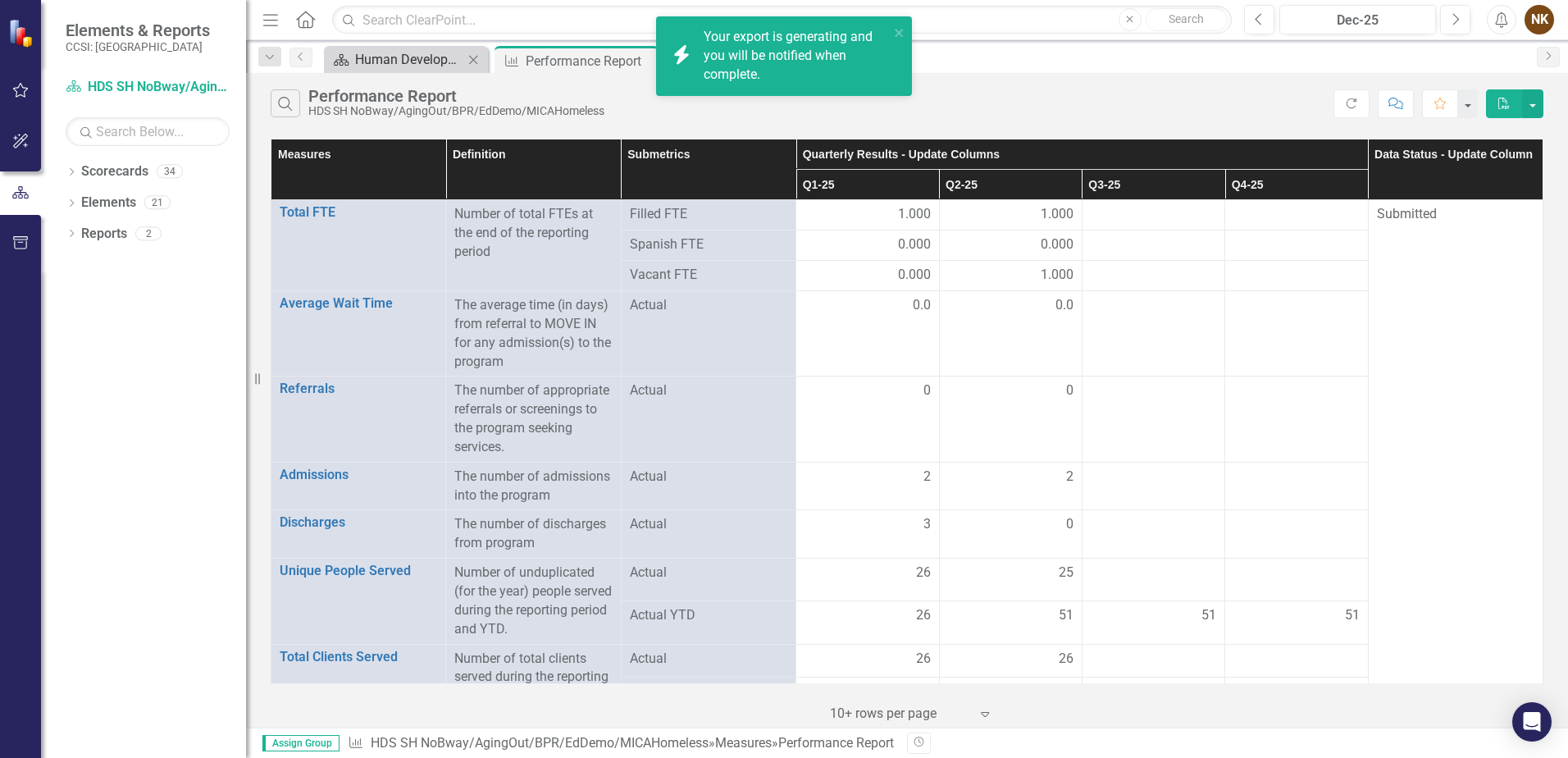
click at [375, 62] on div "Human Development Svcs of [GEOGRAPHIC_DATA] Page" at bounding box center [409, 59] width 108 height 21
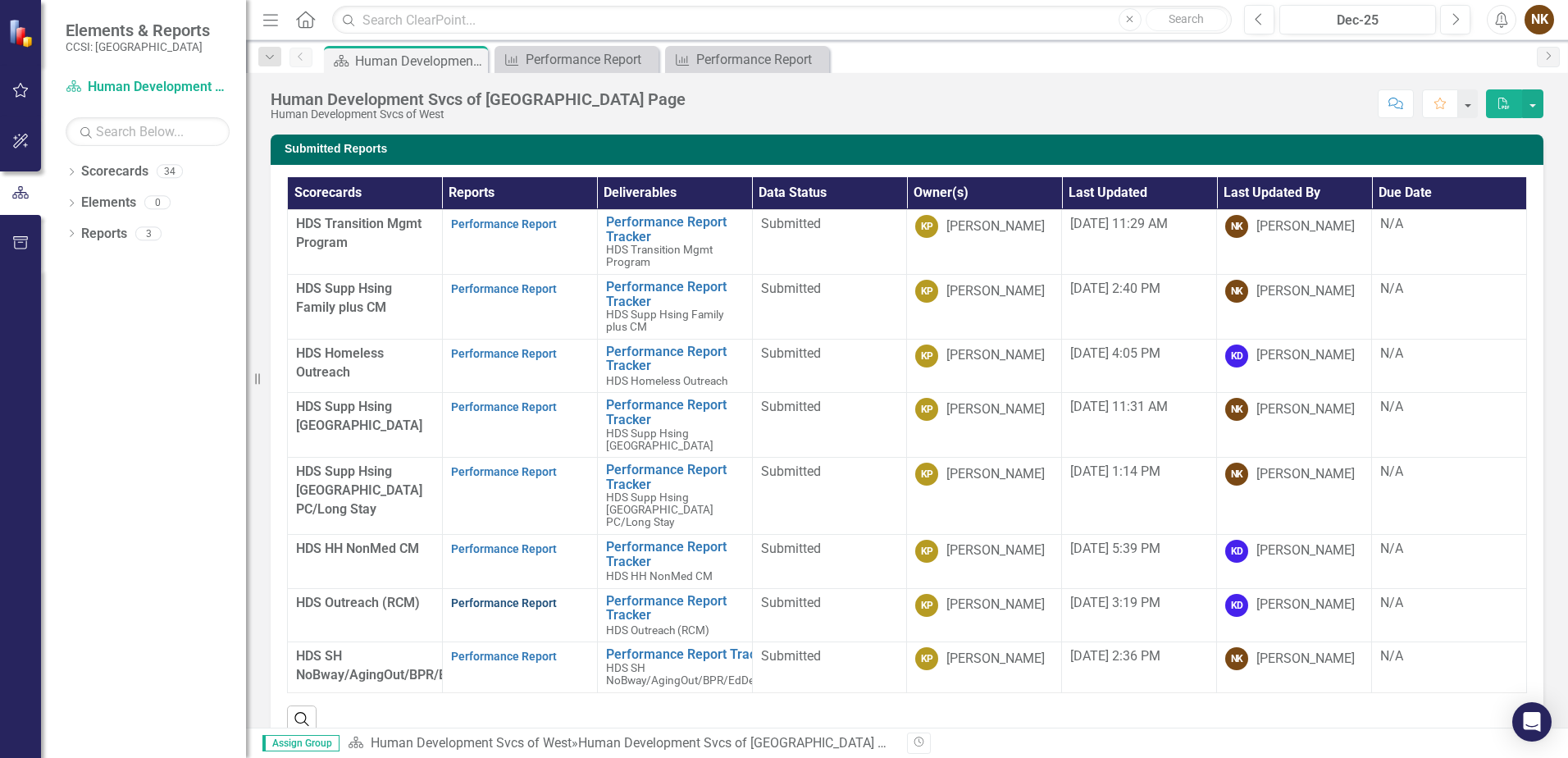
click at [514, 602] on link "Performance Report" at bounding box center [504, 602] width 106 height 13
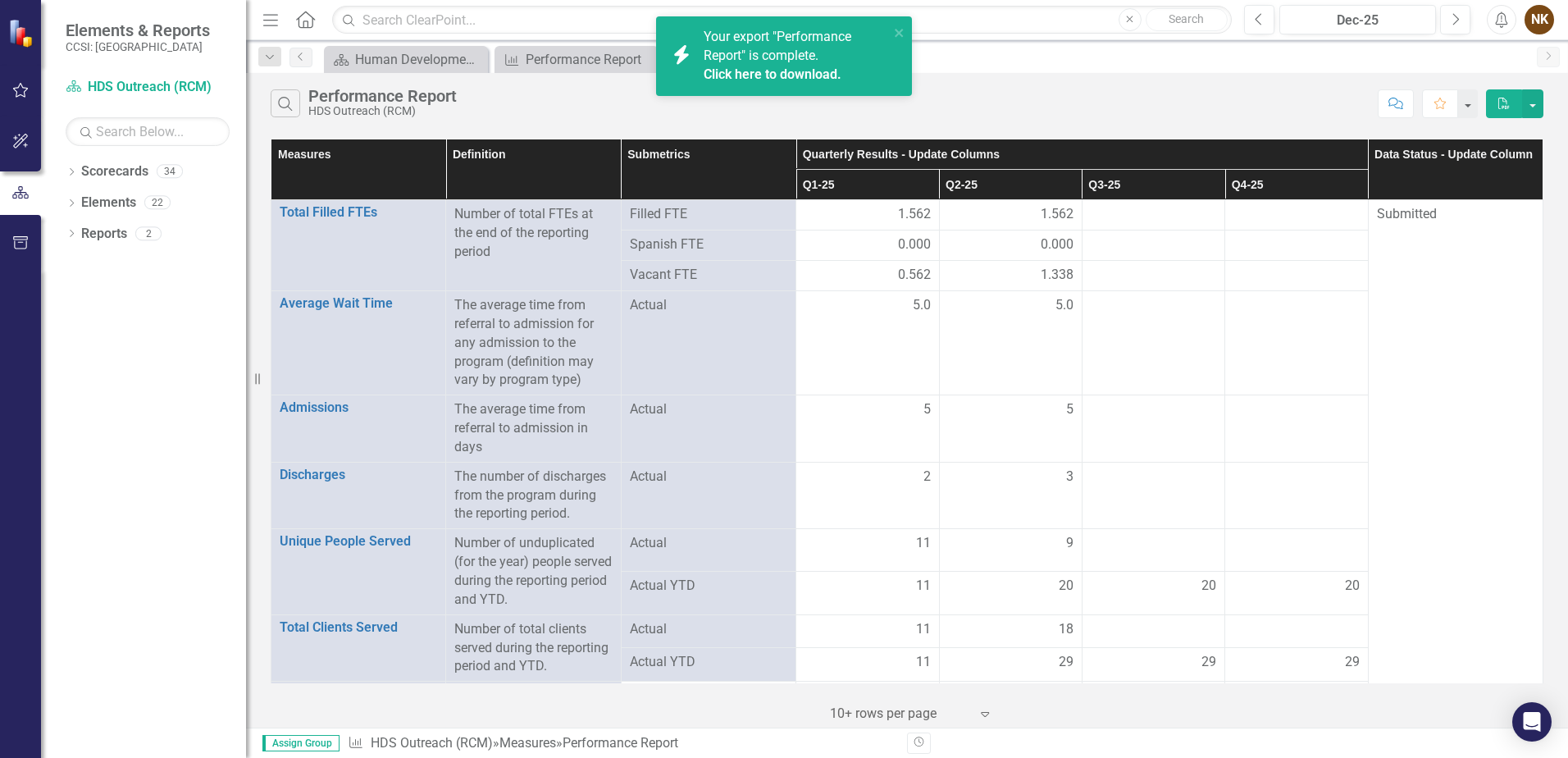
click at [1490, 107] on button "PDF" at bounding box center [1504, 103] width 36 height 29
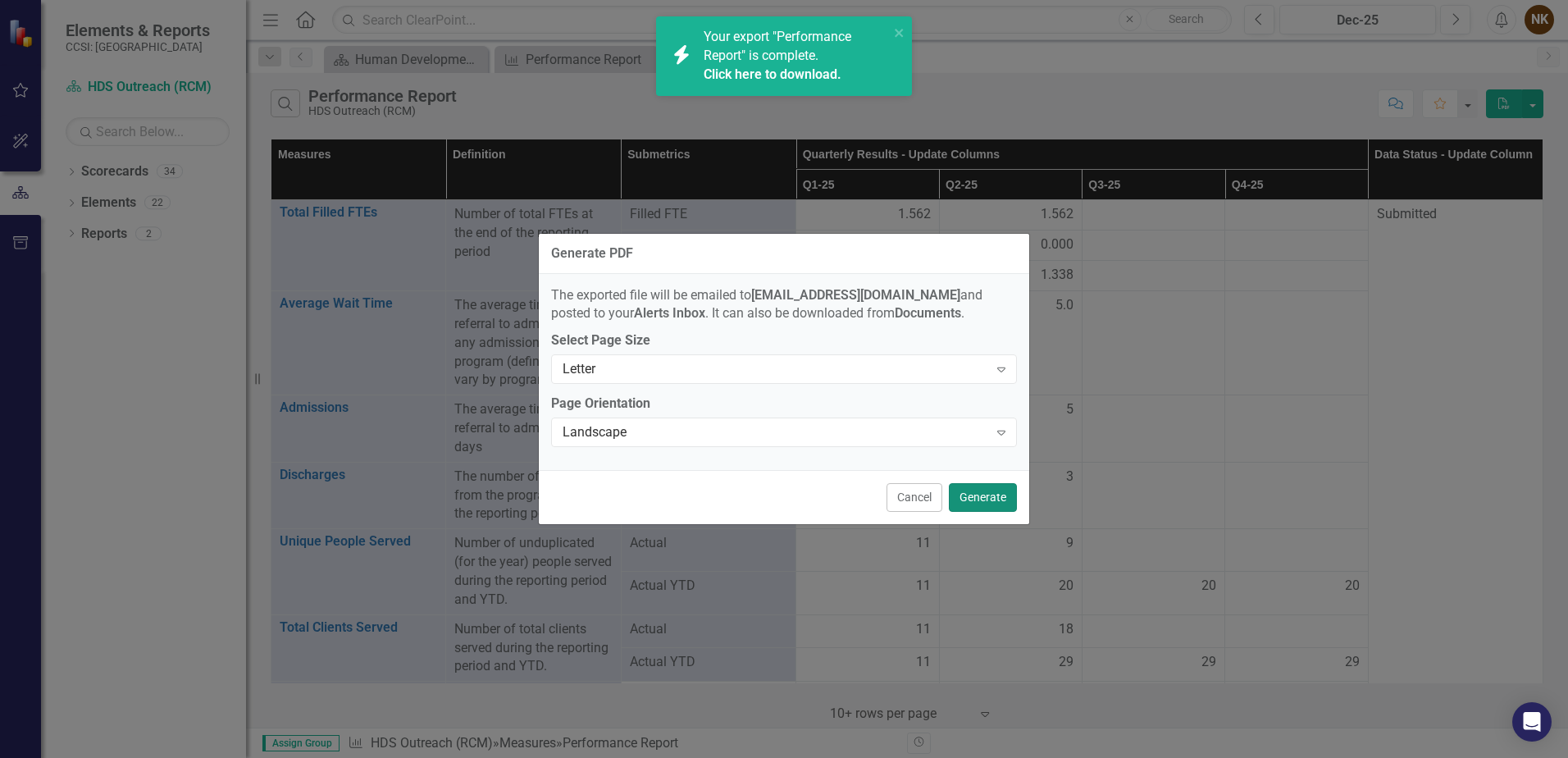
click at [972, 495] on button "Generate" at bounding box center [982, 497] width 68 height 29
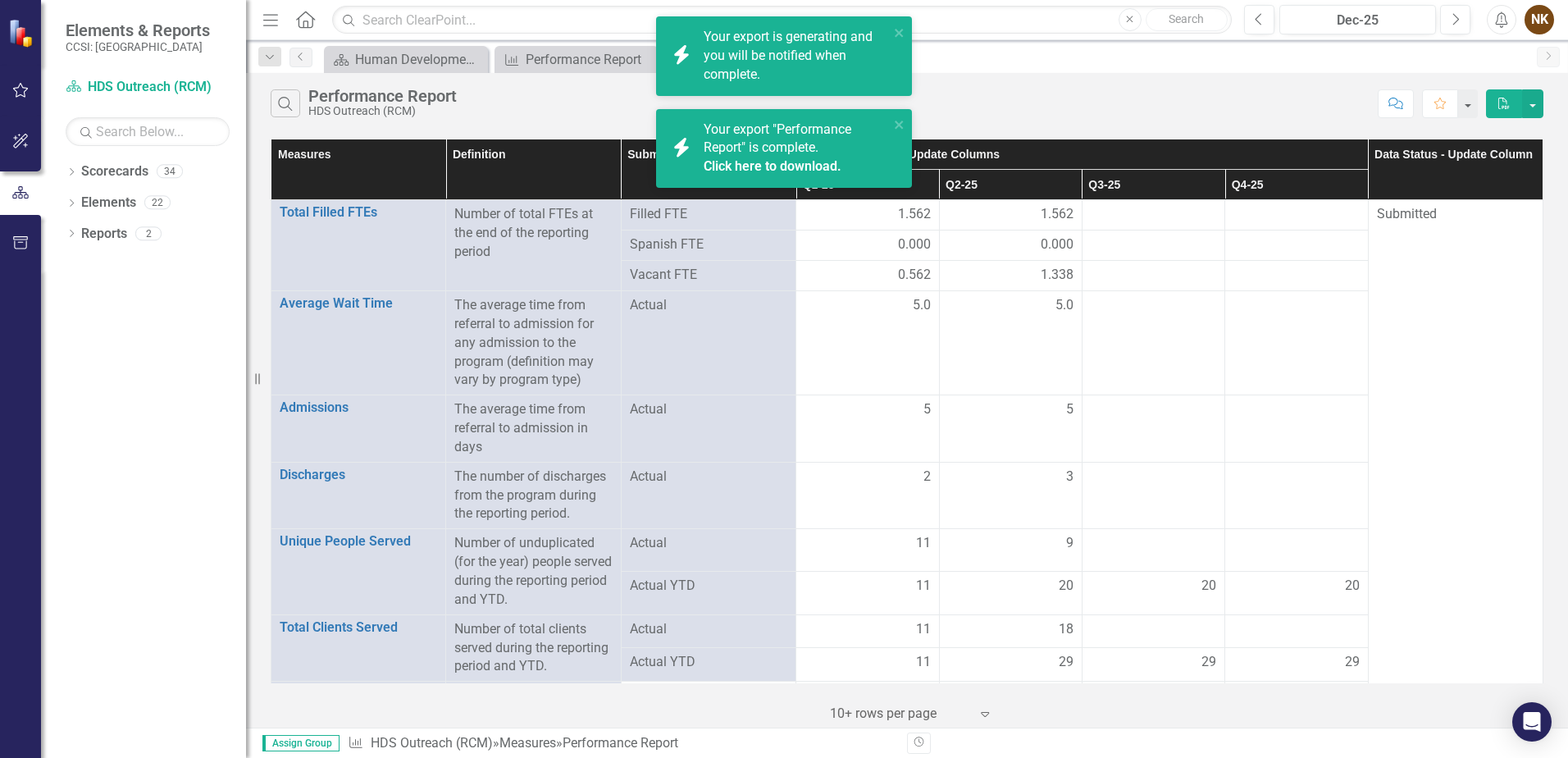
click at [809, 162] on link "Click here to download." at bounding box center [773, 166] width 138 height 16
click at [797, 165] on link "Click here to download." at bounding box center [773, 166] width 138 height 16
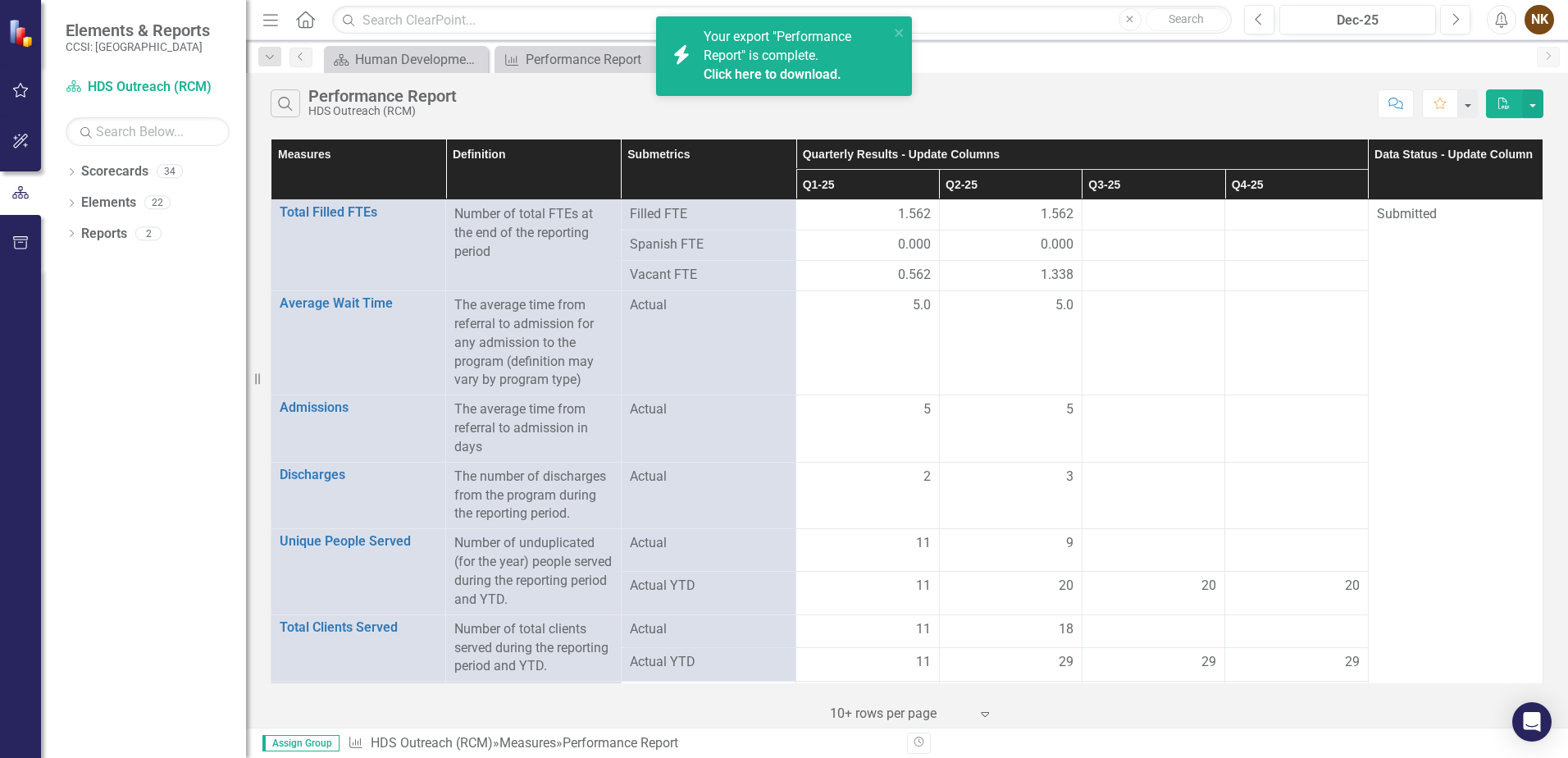
click at [811, 77] on link "Click here to download." at bounding box center [773, 75] width 138 height 16
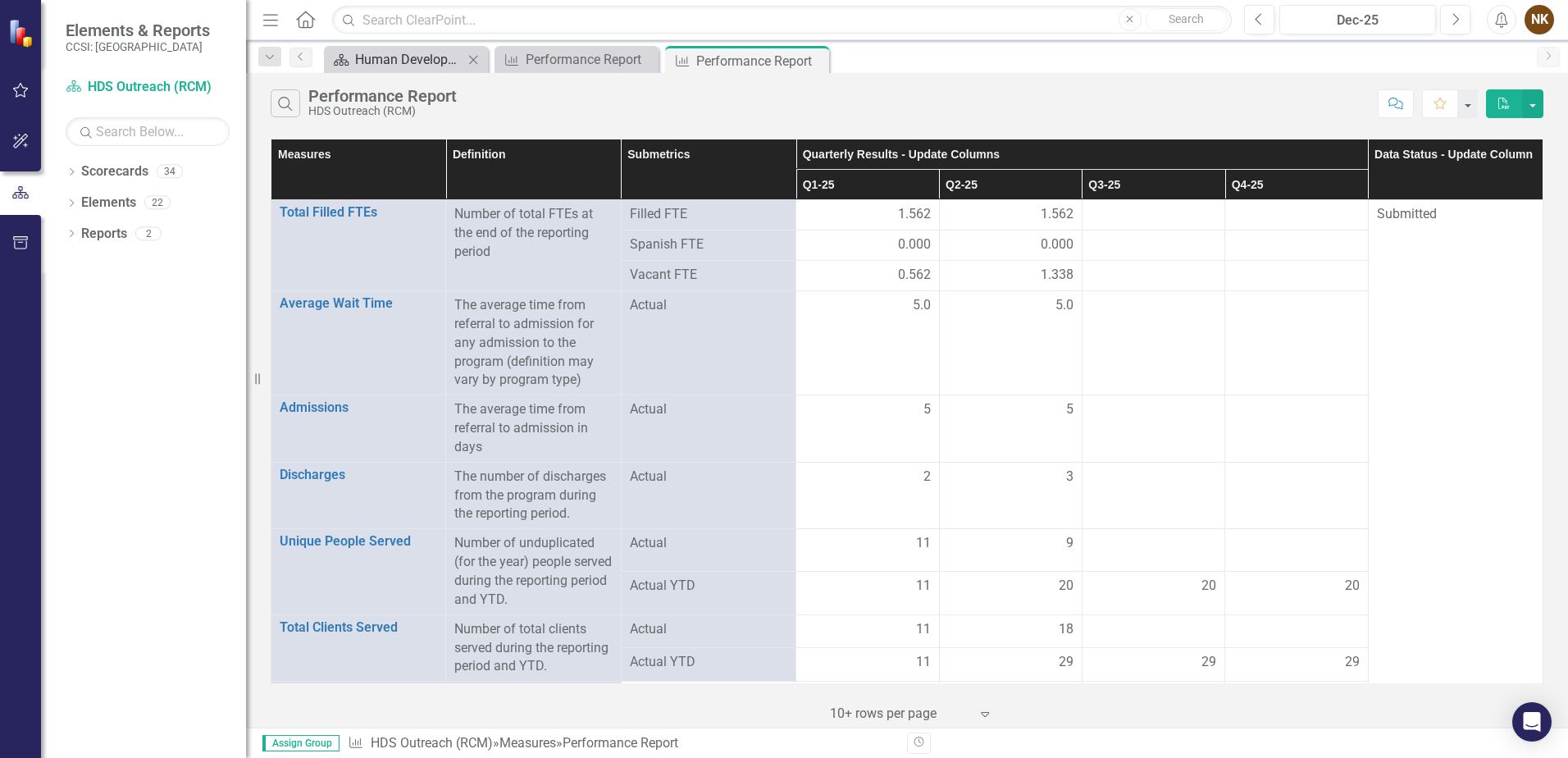
click at [435, 58] on div "Human Development Svcs of [GEOGRAPHIC_DATA] Page" at bounding box center [409, 59] width 108 height 21
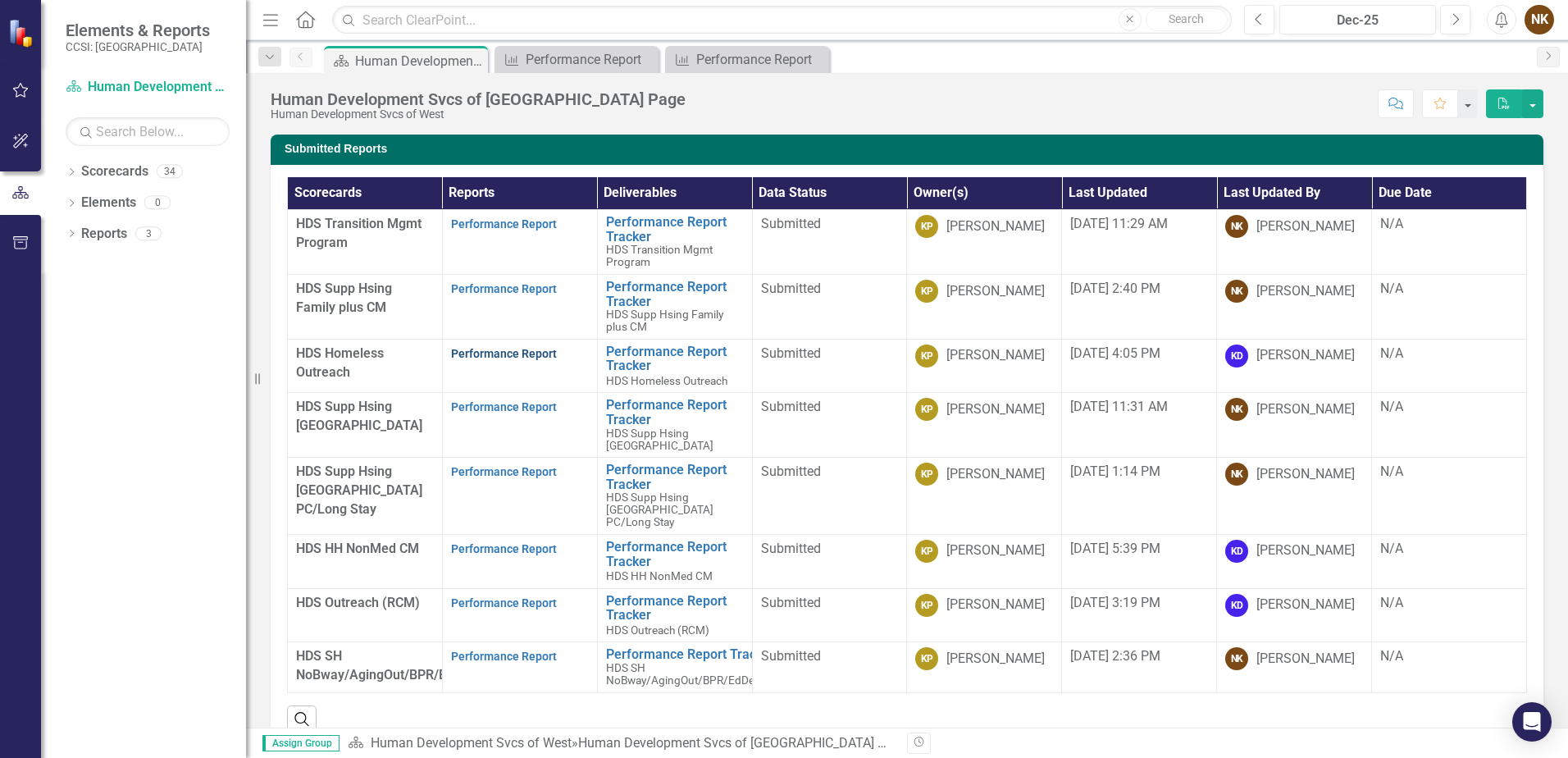
click at [530, 356] on link "Performance Report" at bounding box center [504, 353] width 106 height 13
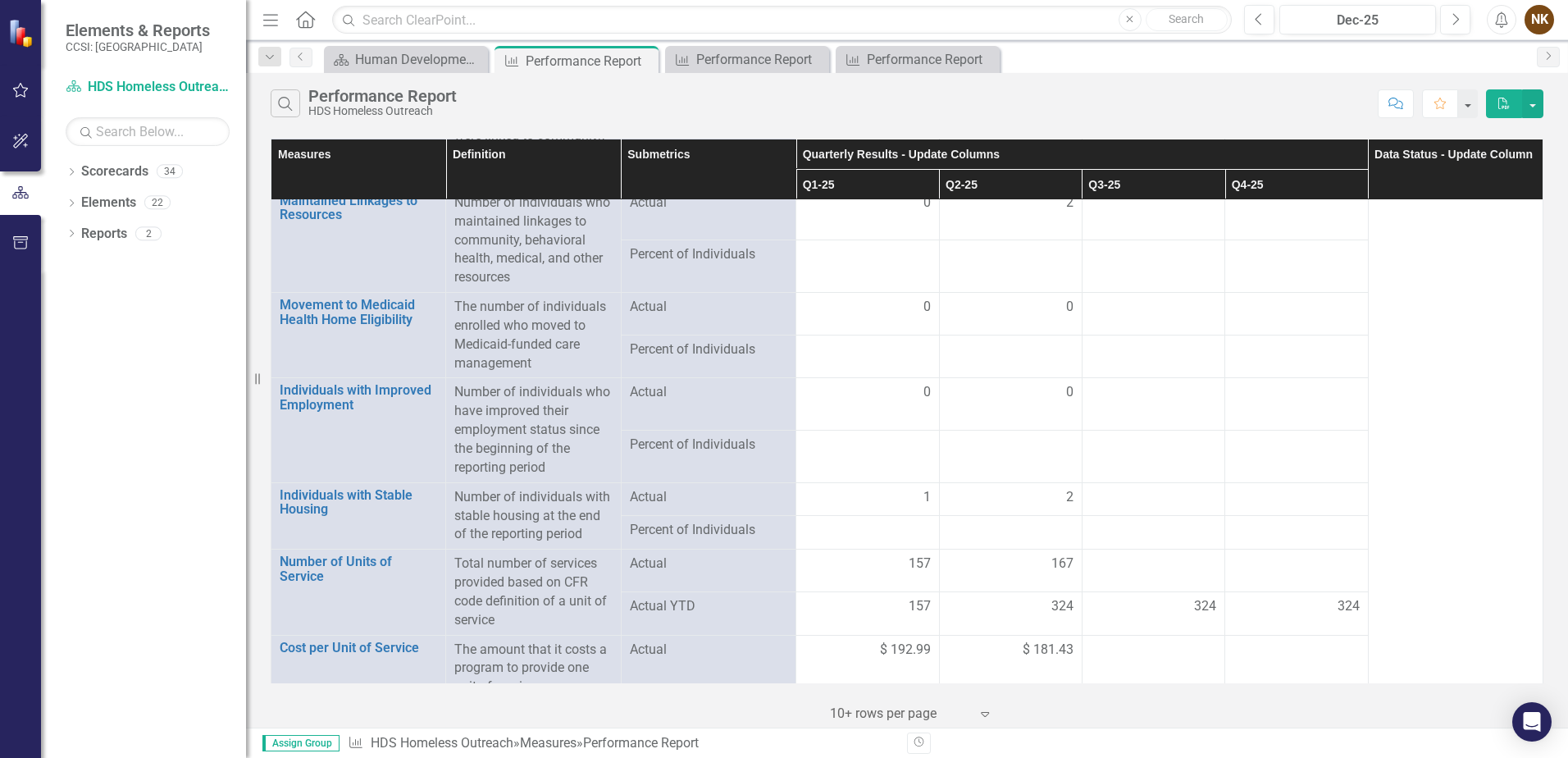
scroll to position [1780, 0]
click at [1496, 110] on button "PDF" at bounding box center [1504, 103] width 36 height 29
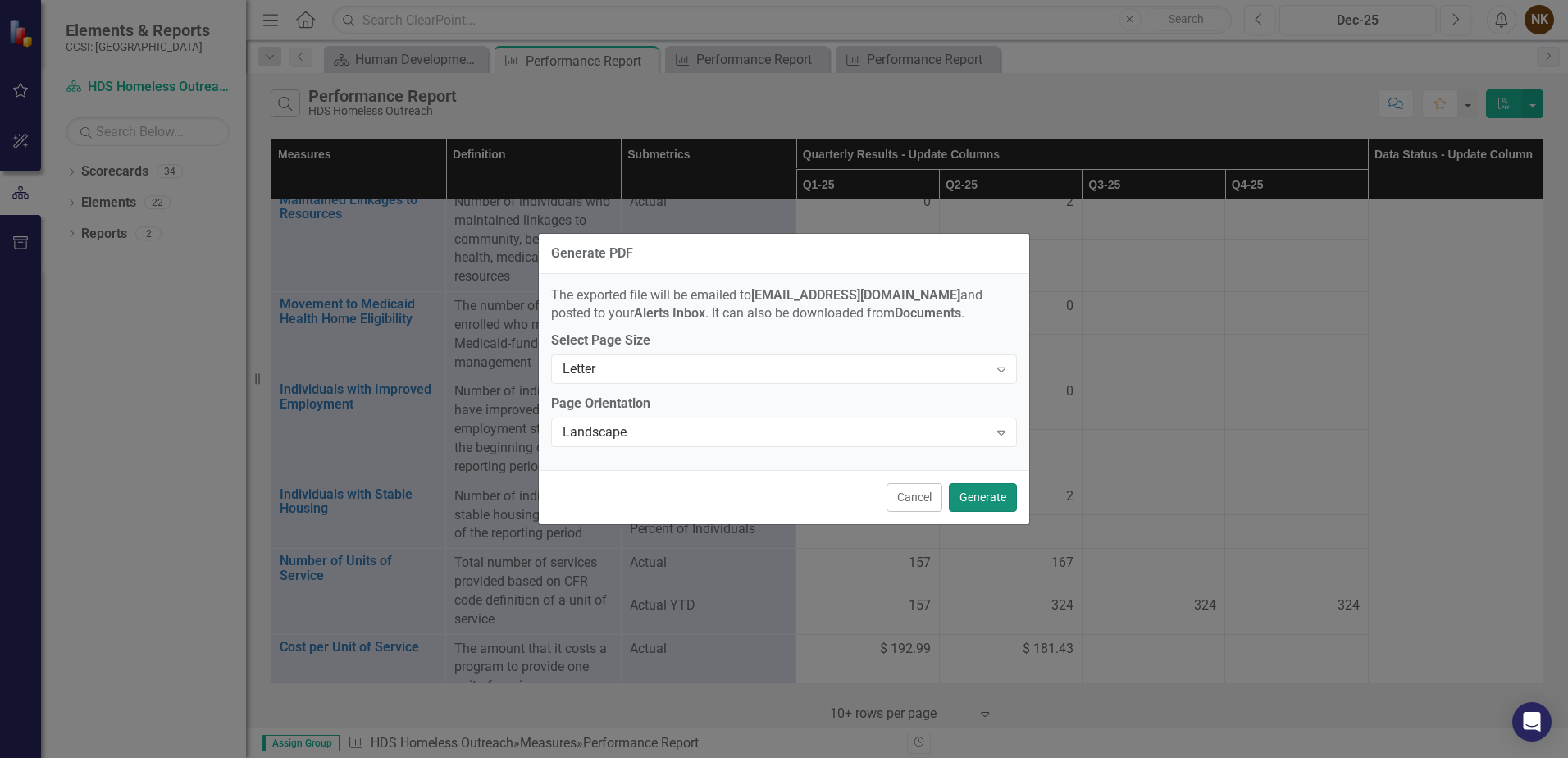
click at [977, 490] on button "Generate" at bounding box center [982, 497] width 68 height 29
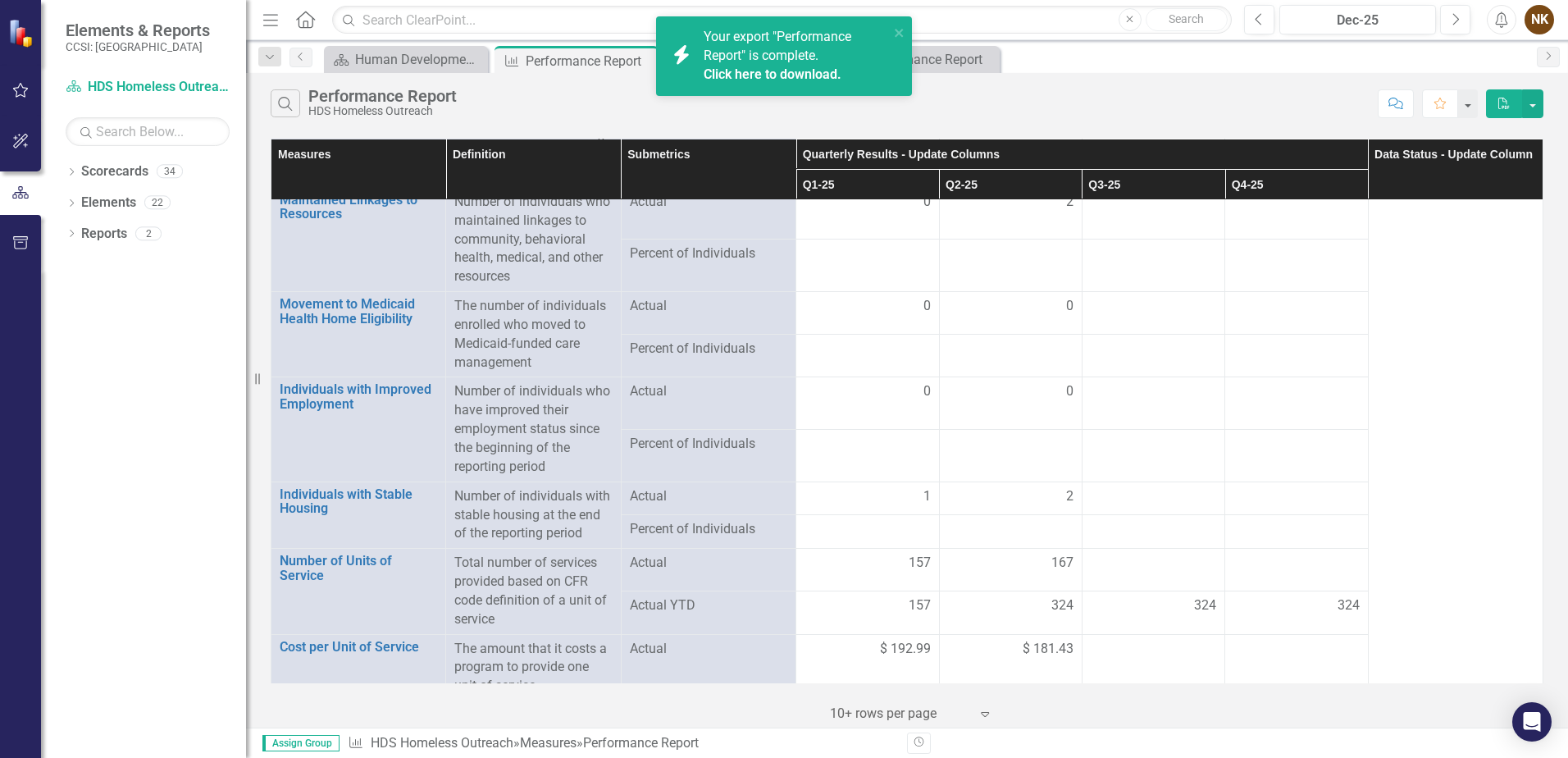
click at [761, 75] on link "Click here to download." at bounding box center [773, 75] width 138 height 16
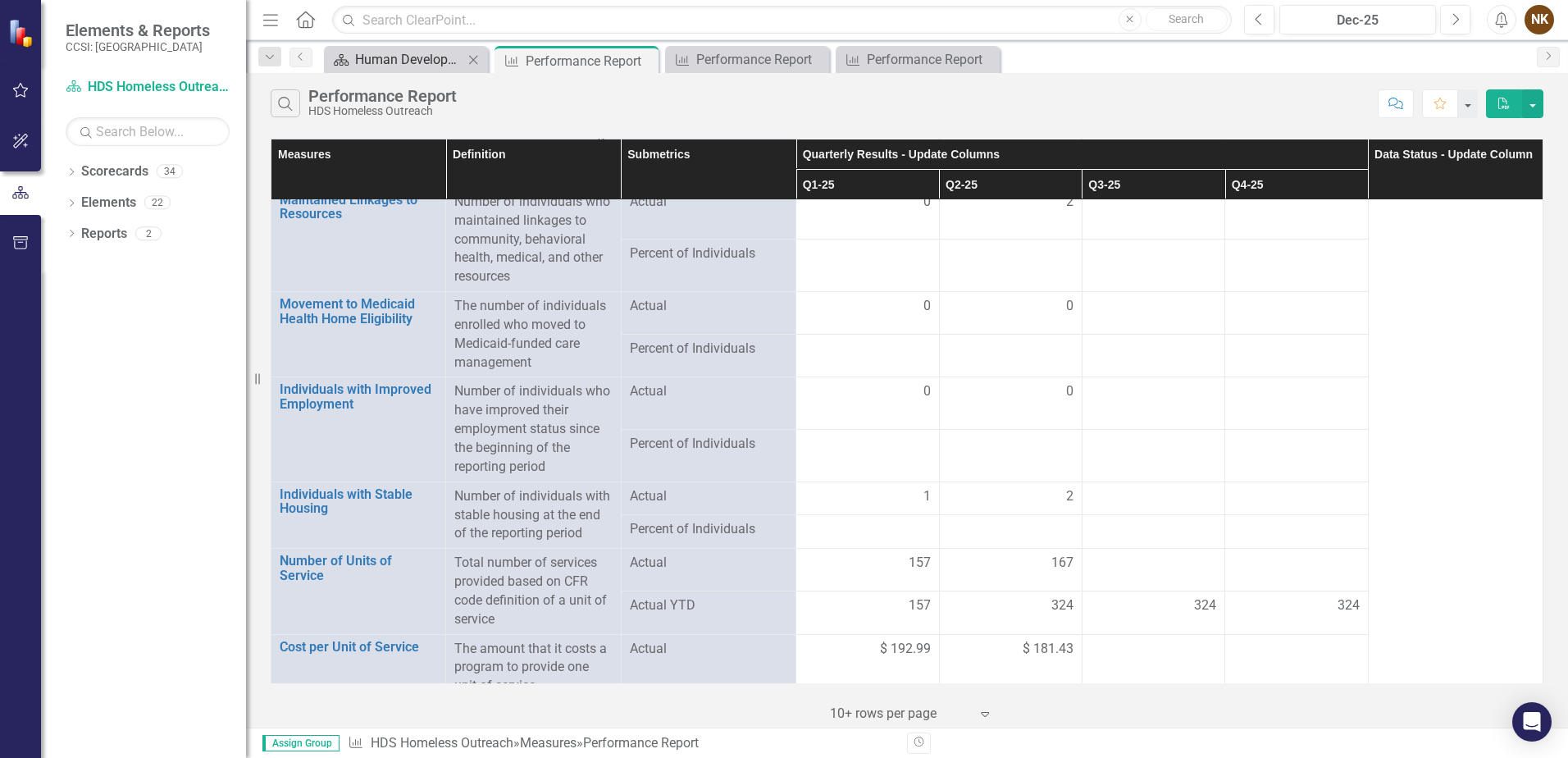
click at [415, 60] on div "Human Development Svcs of [GEOGRAPHIC_DATA] Page" at bounding box center [409, 59] width 108 height 21
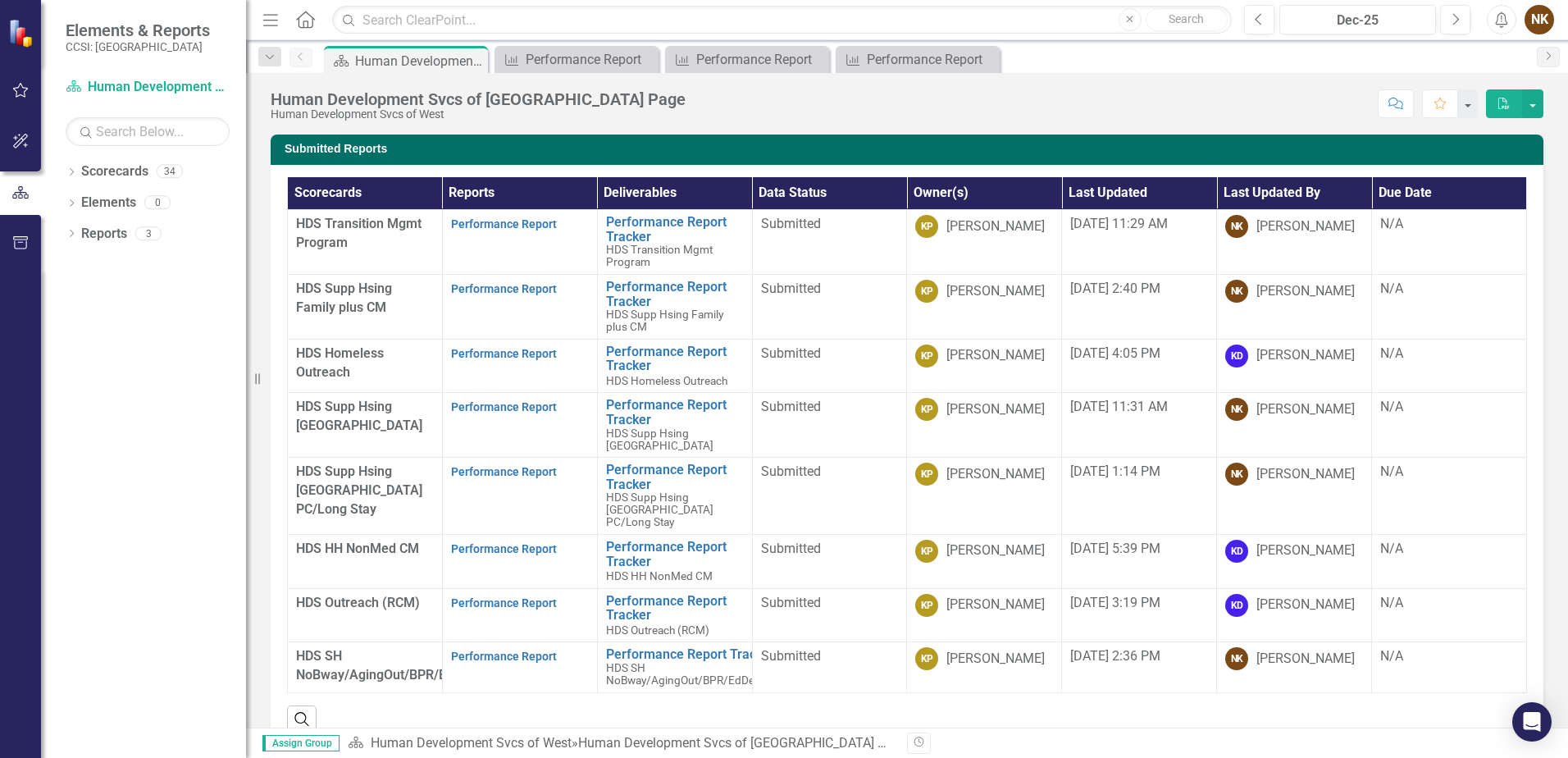
scroll to position [82, 0]
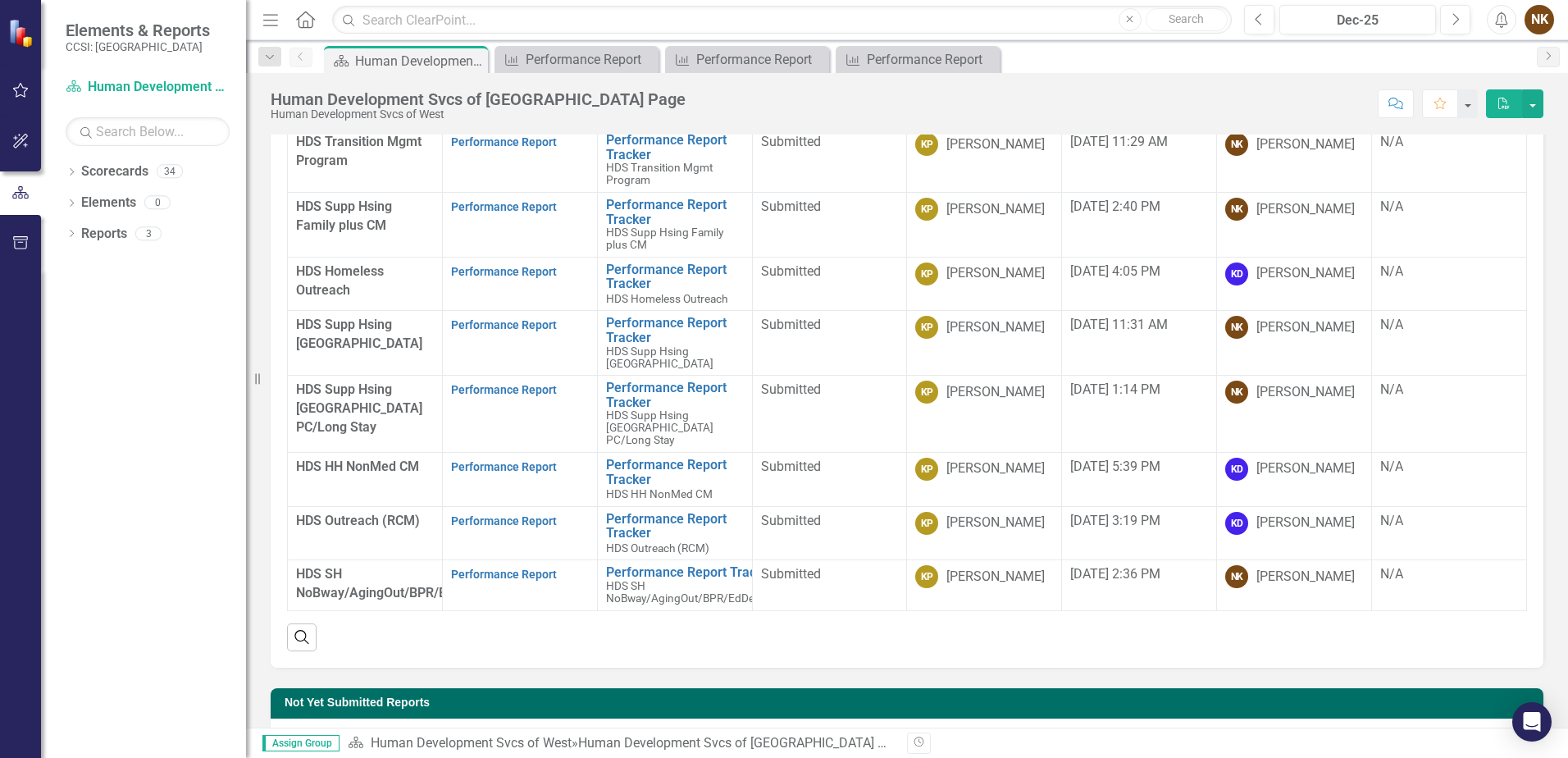
click at [156, 339] on div "Dropdown Scorecards 34 Dropdown DNU - DCMH DNU - DCMH JAIL IN-REACH DNU - DCMH …" at bounding box center [144, 458] width 205 height 600
click at [492, 210] on link "Performance Report" at bounding box center [504, 206] width 106 height 13
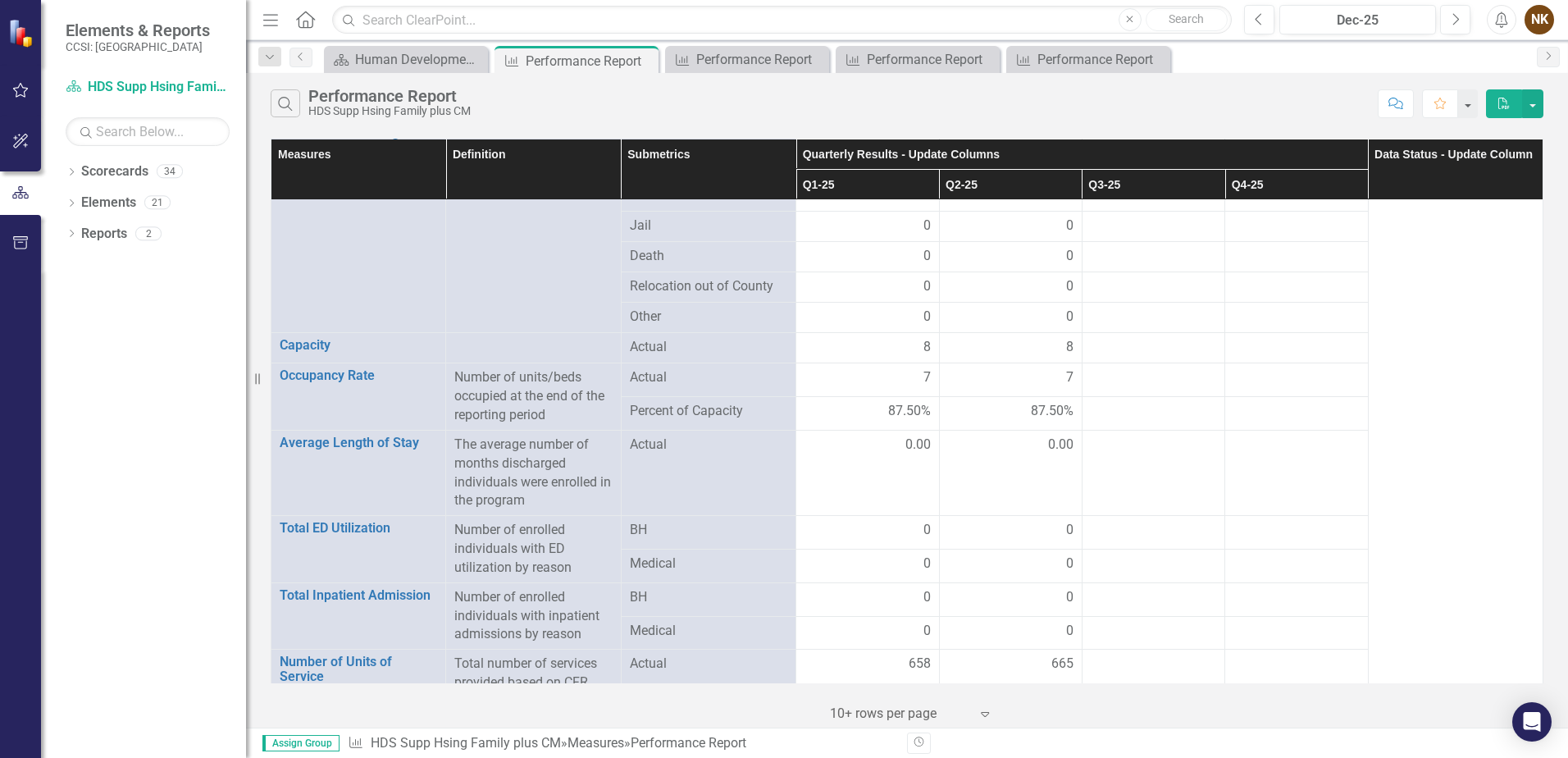
scroll to position [1578, 0]
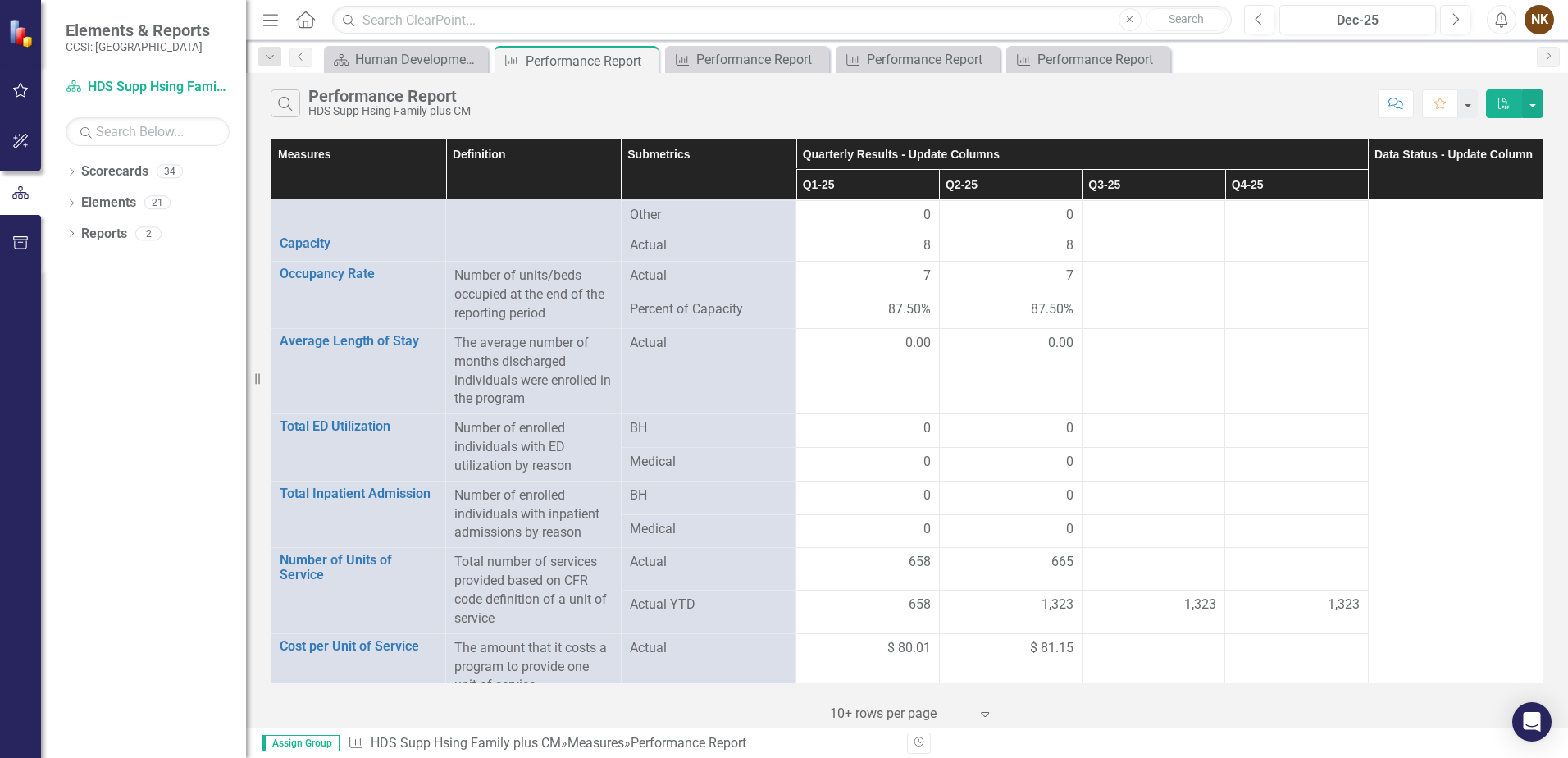
click at [1496, 102] on button "PDF" at bounding box center [1504, 103] width 36 height 29
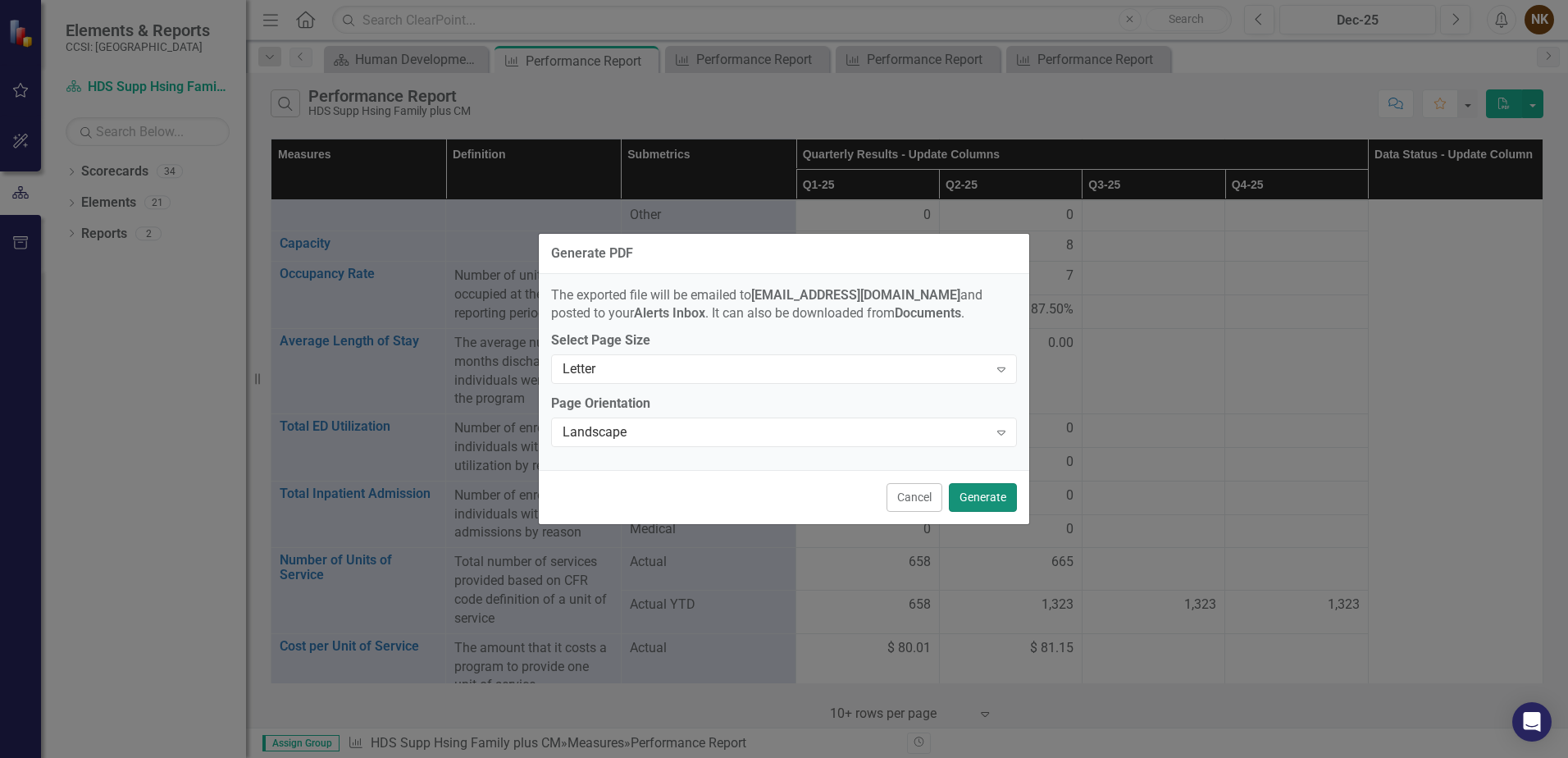
click at [958, 497] on button "Generate" at bounding box center [982, 497] width 68 height 29
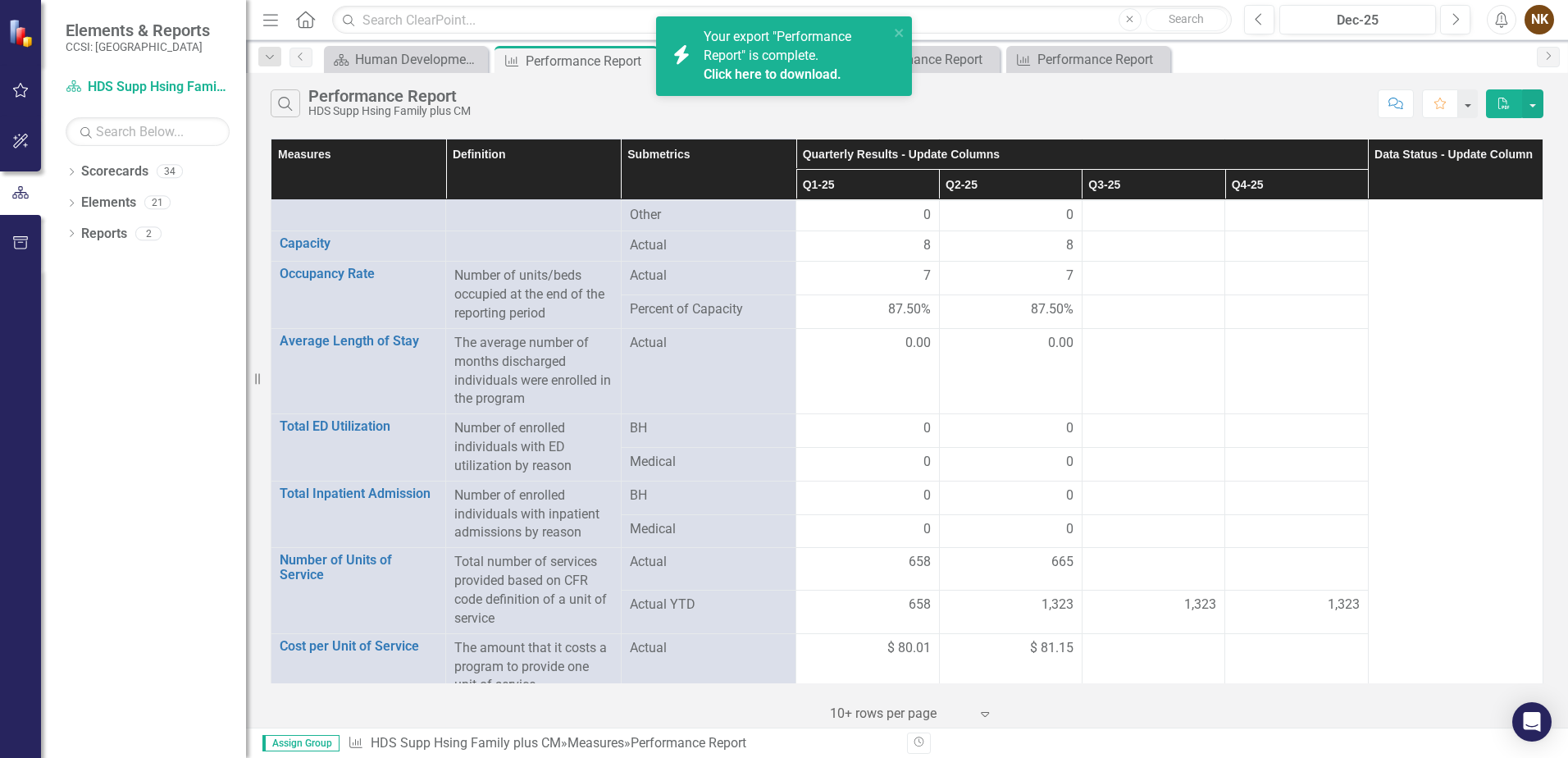
click at [800, 73] on link "Click here to download." at bounding box center [773, 75] width 138 height 16
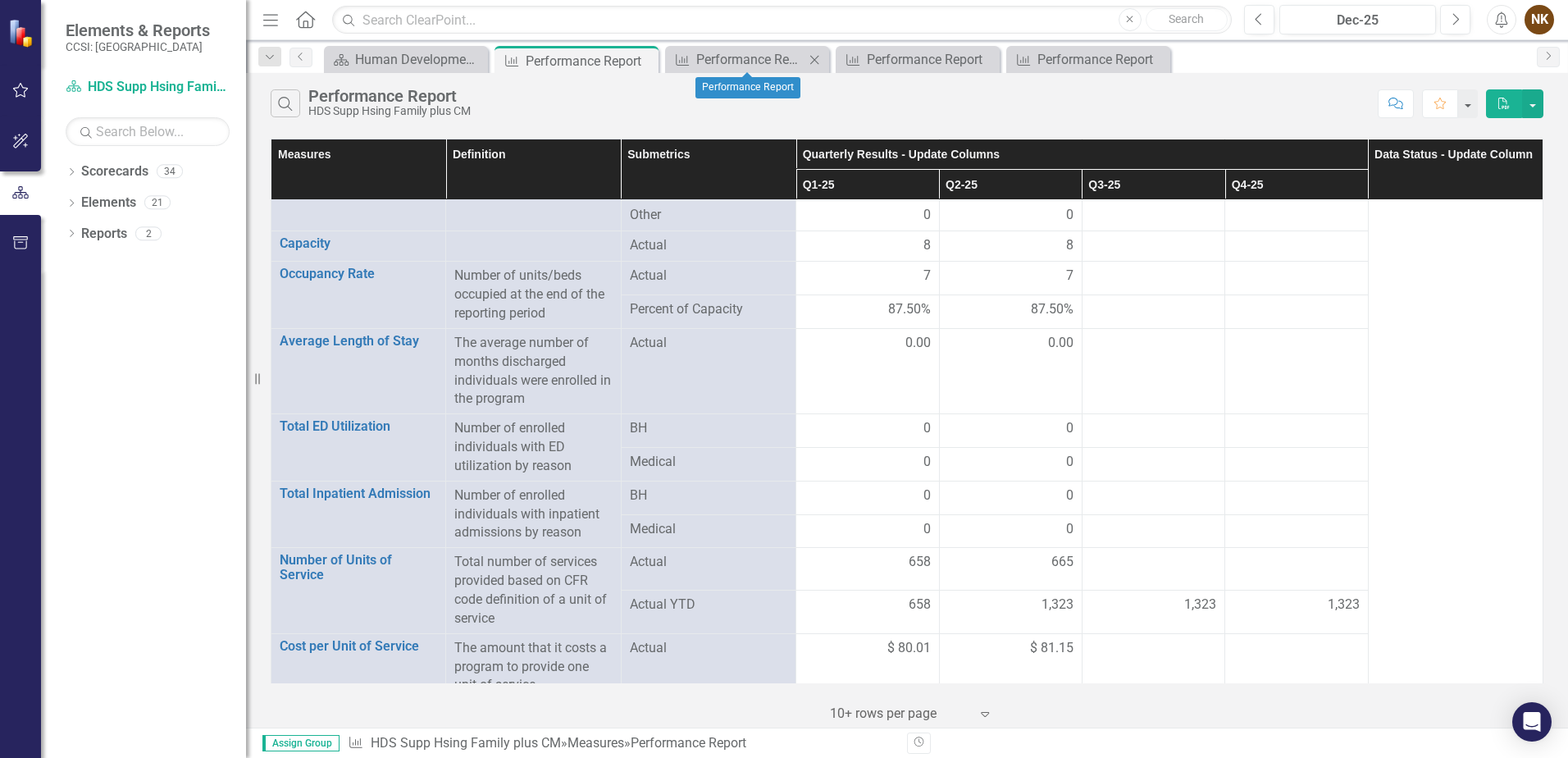
click at [817, 59] on icon "Close" at bounding box center [814, 59] width 17 height 13
click at [0, 0] on icon "Close" at bounding box center [0, 0] width 0 height 0
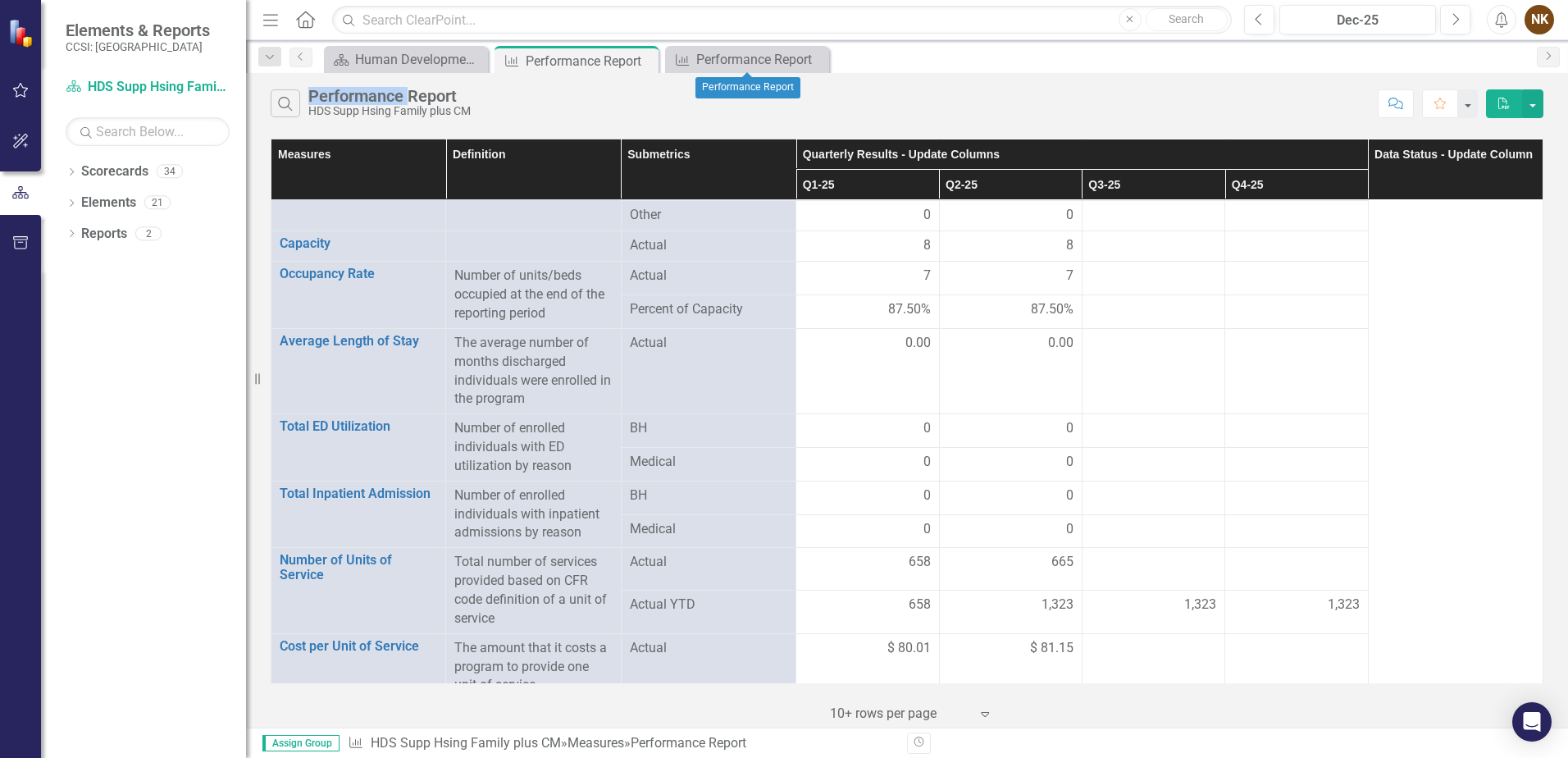
click at [0, 0] on icon "Close" at bounding box center [0, 0] width 0 height 0
click at [645, 63] on icon "Close" at bounding box center [643, 60] width 17 height 13
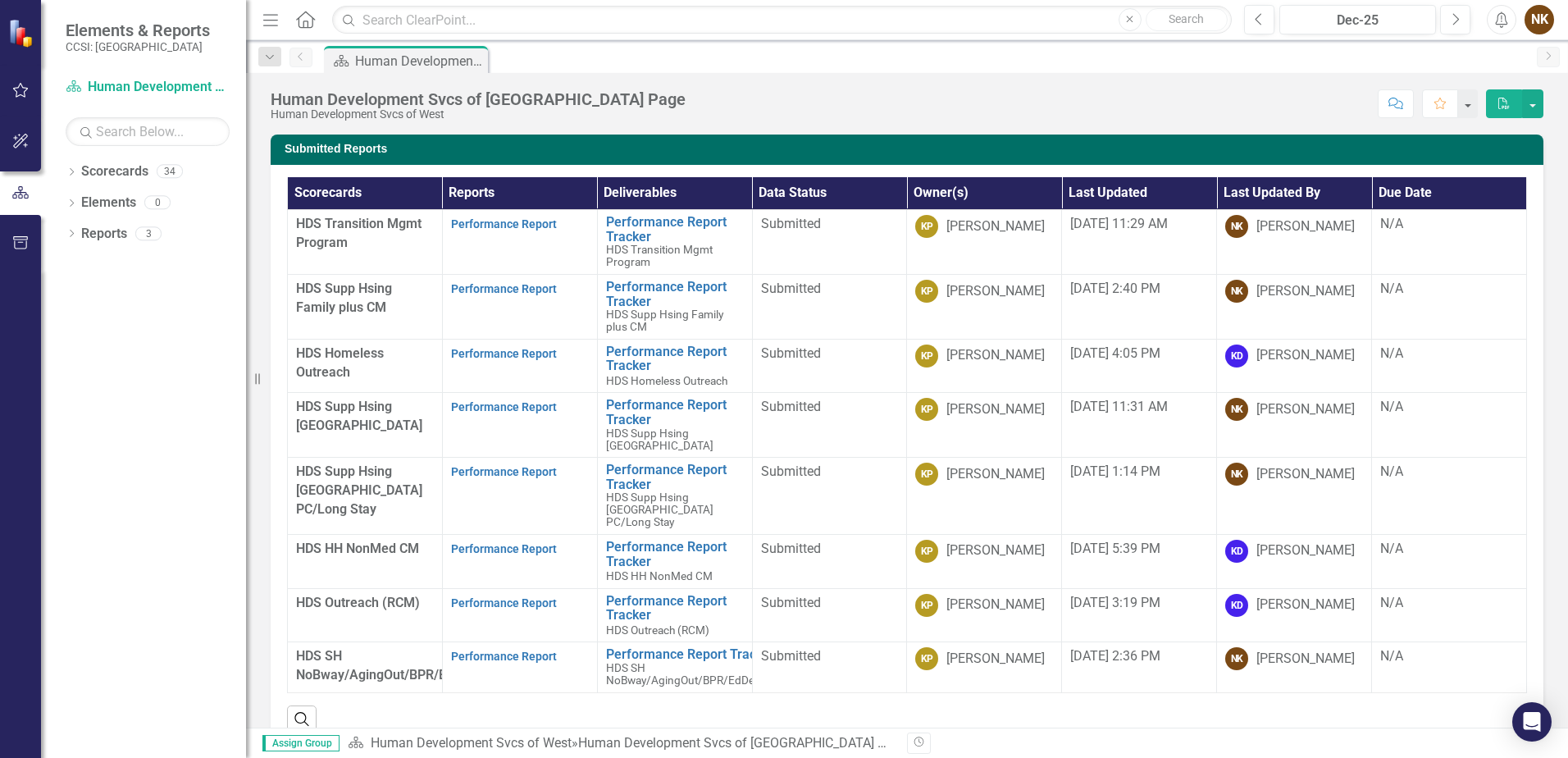
click at [932, 74] on div "Human Development Svcs of West Landing Page Human Development Svcs of West Scor…" at bounding box center [907, 97] width 1322 height 49
click at [1021, 96] on div "Score: N/A Dec-25 Completed Comment Favorite PDF" at bounding box center [1118, 103] width 849 height 28
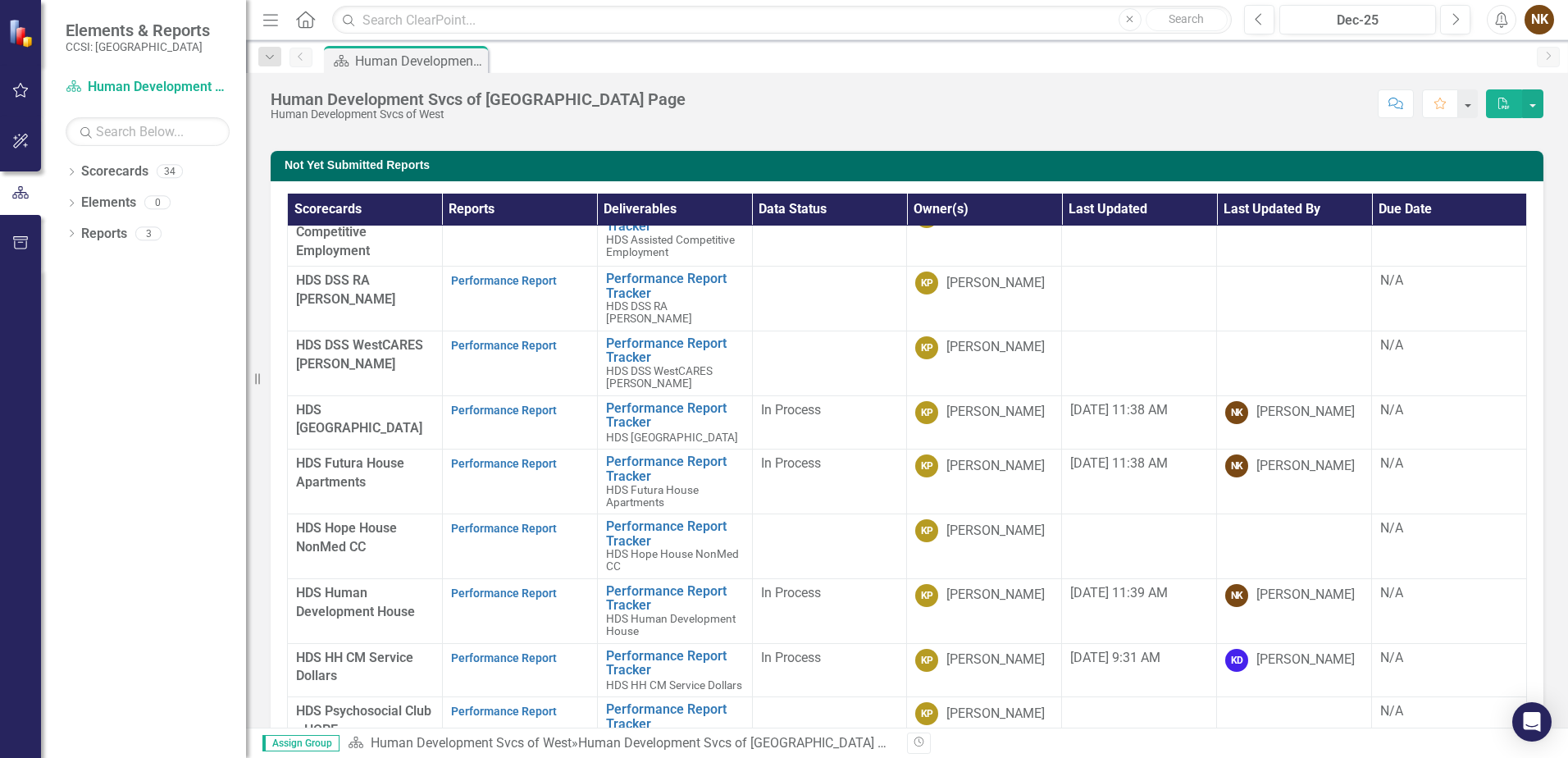
scroll to position [657, 0]
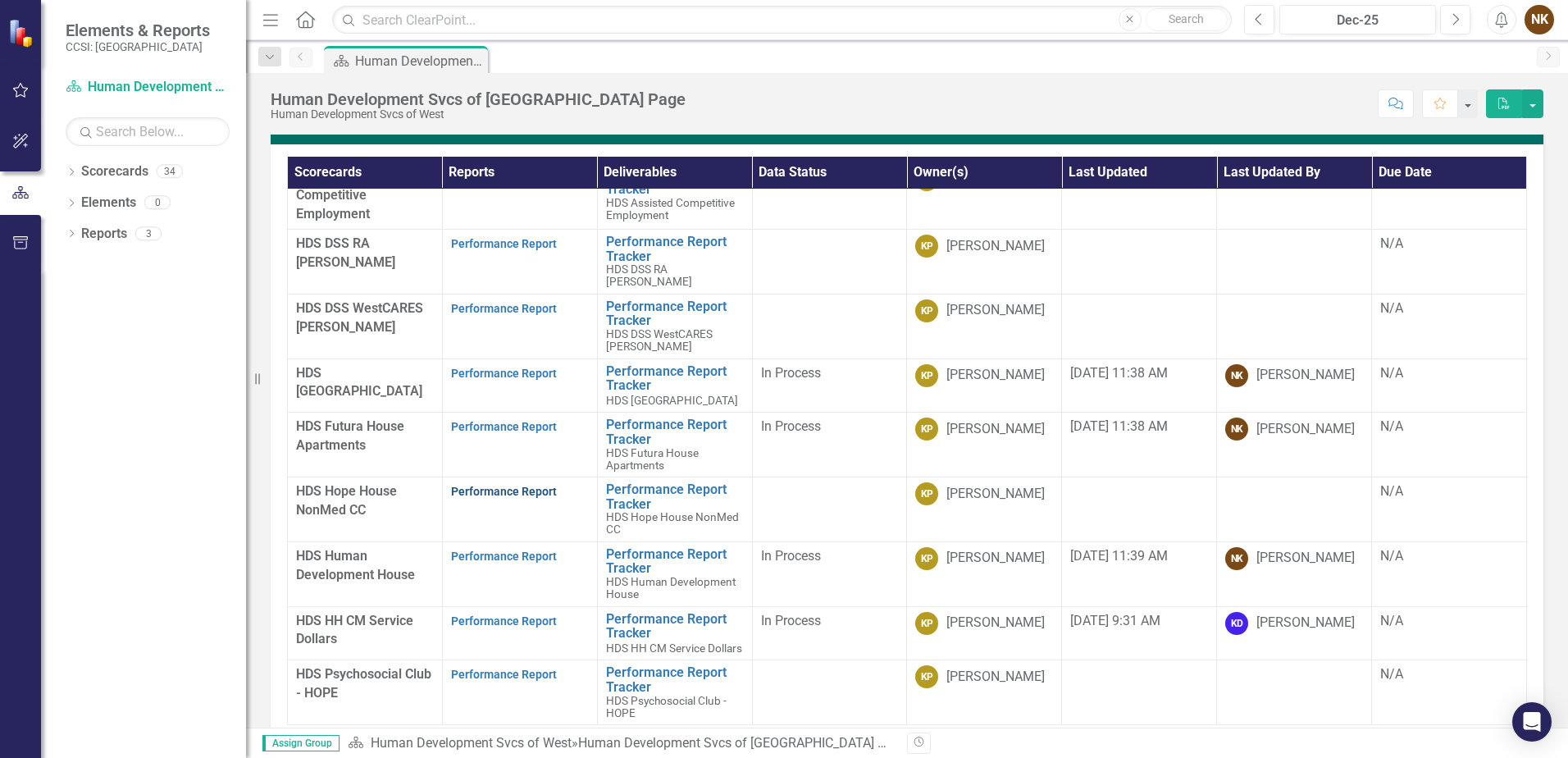
click at [510, 485] on link "Performance Report" at bounding box center [504, 491] width 106 height 13
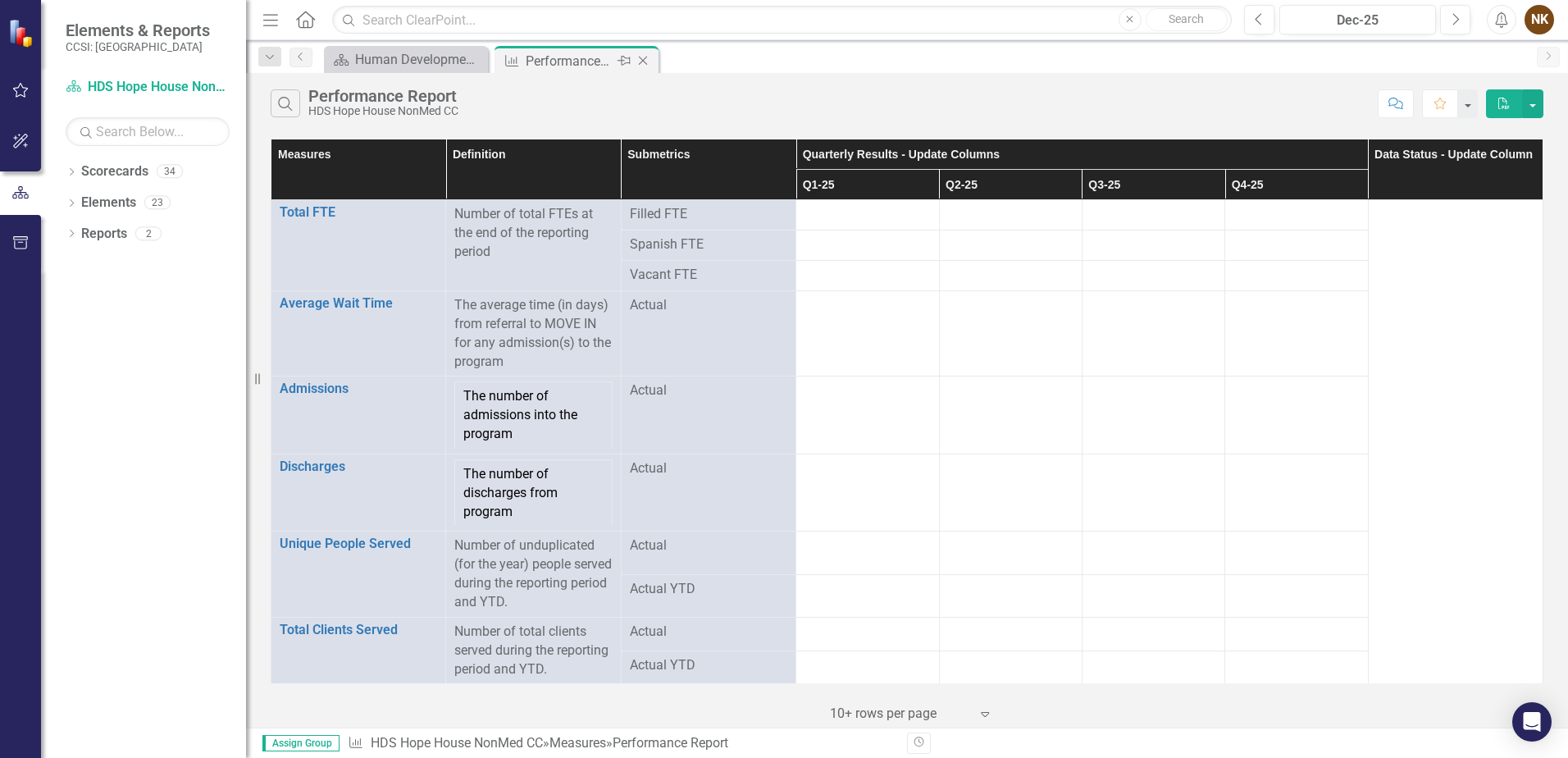
click at [645, 62] on icon at bounding box center [643, 61] width 9 height 9
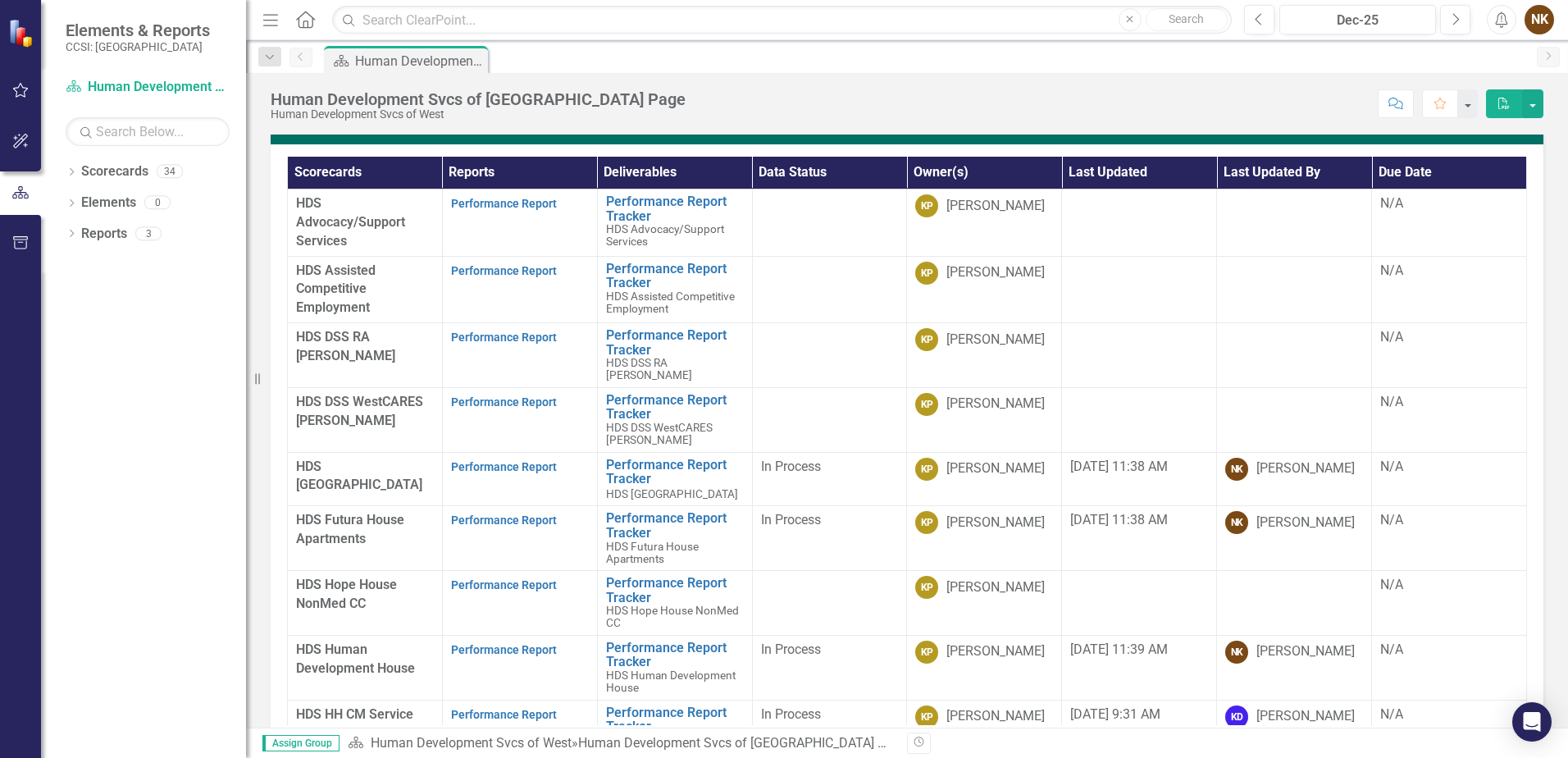
scroll to position [738, 0]
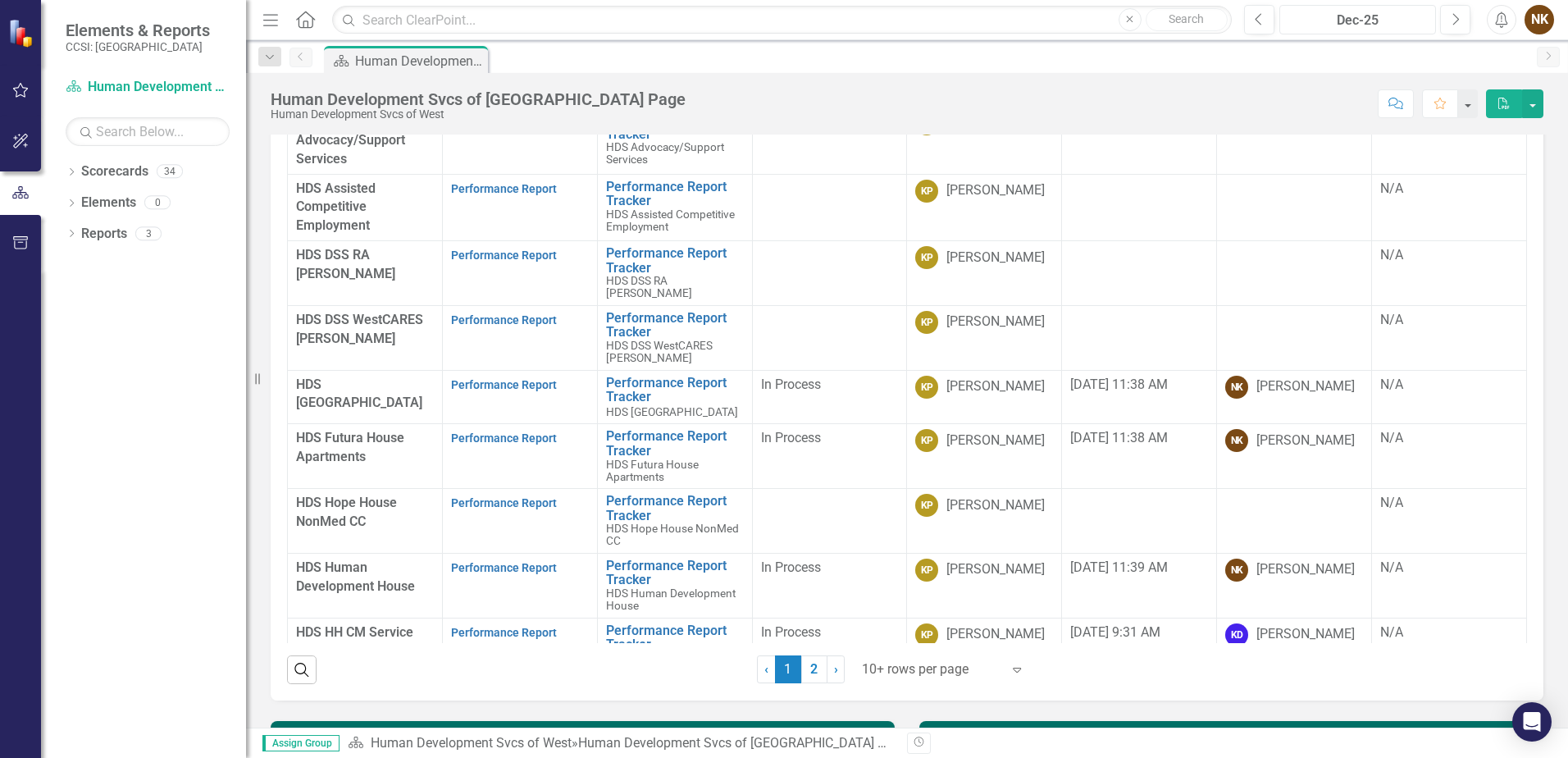
click at [1391, 26] on div "Dec-25" at bounding box center [1358, 21] width 146 height 20
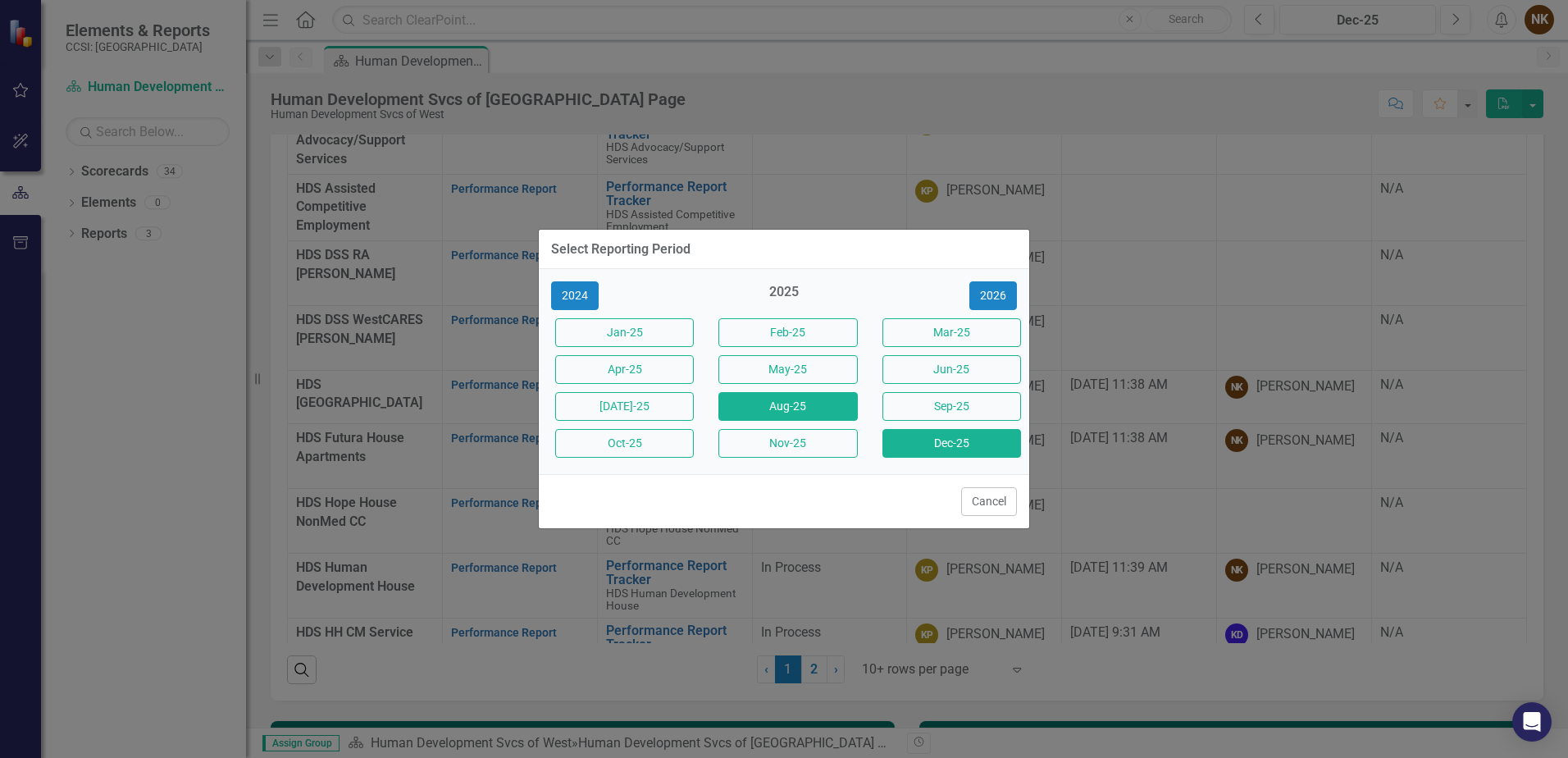
click at [795, 407] on button "Aug-25" at bounding box center [787, 406] width 139 height 29
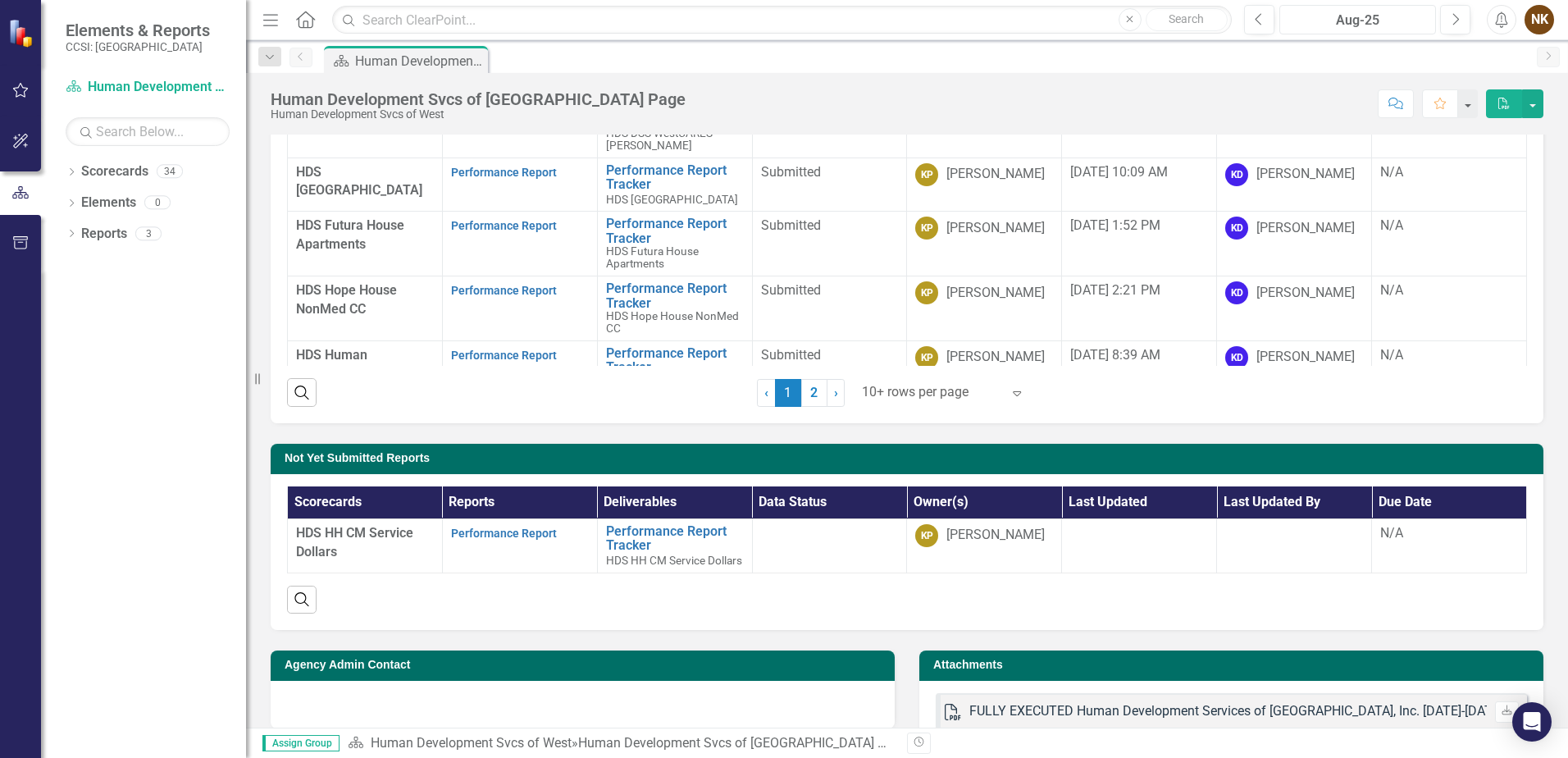
scroll to position [351, 0]
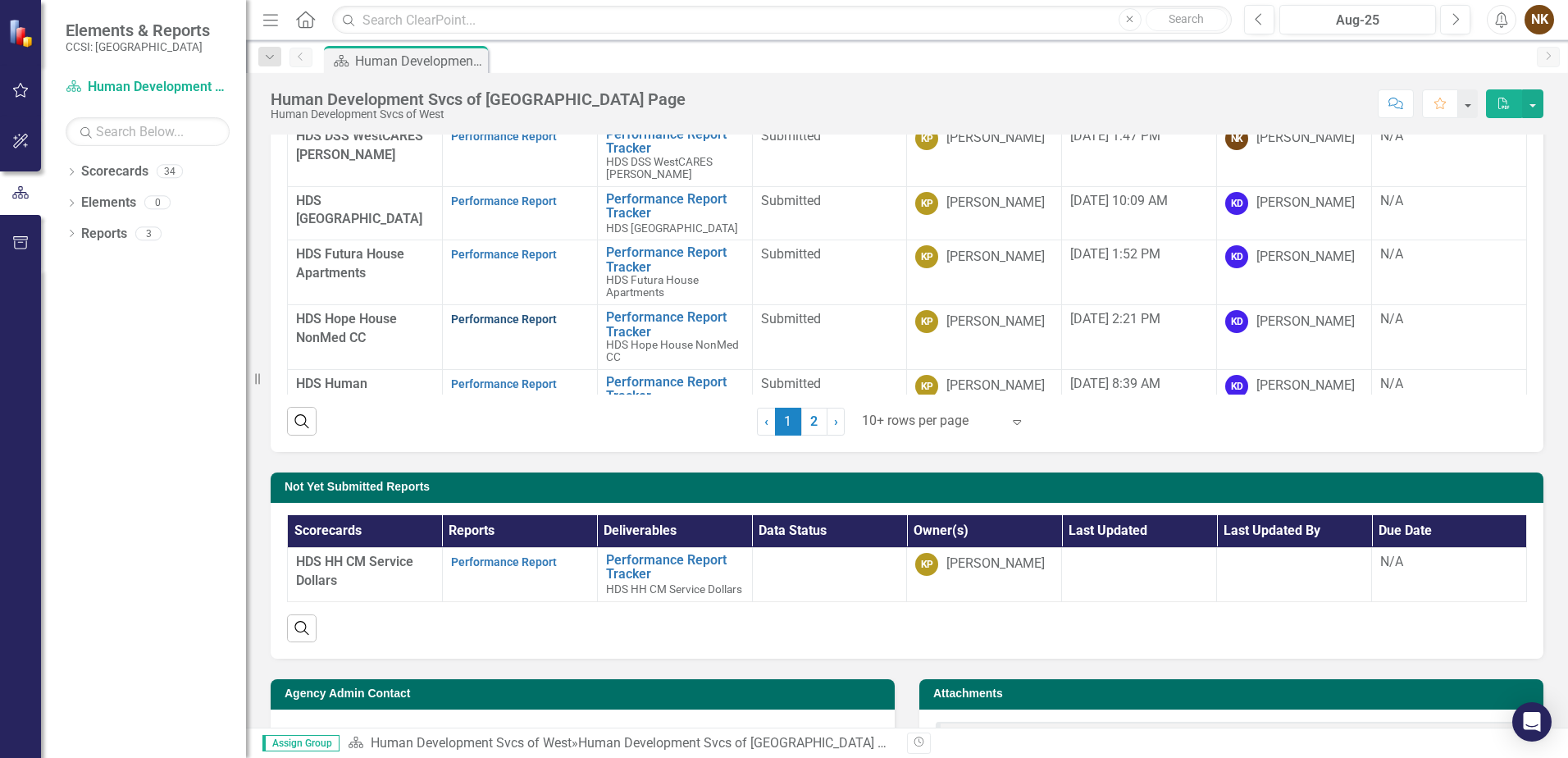
click at [539, 313] on link "Performance Report" at bounding box center [504, 319] width 106 height 13
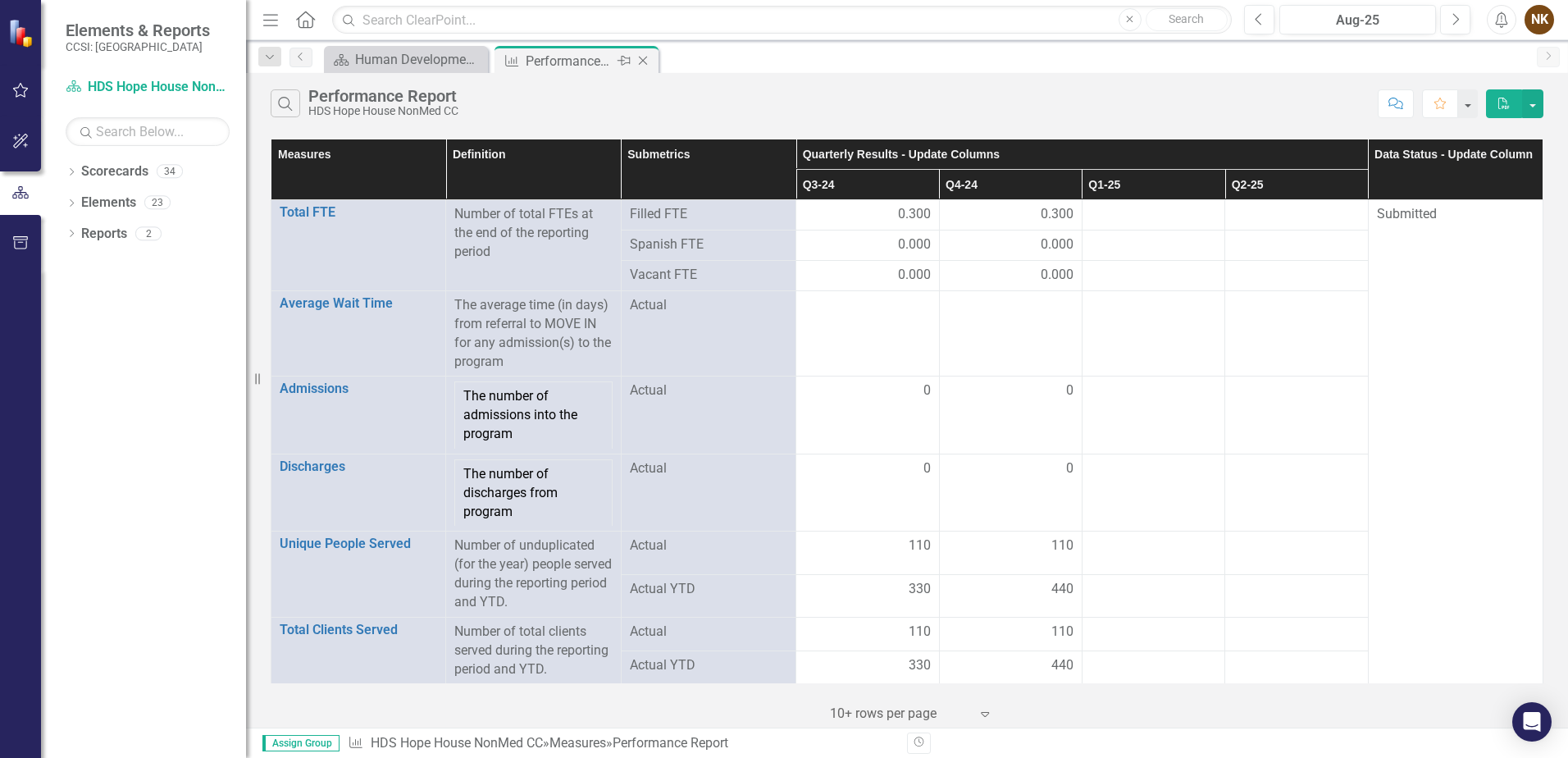
click at [644, 59] on icon "Close" at bounding box center [643, 60] width 17 height 13
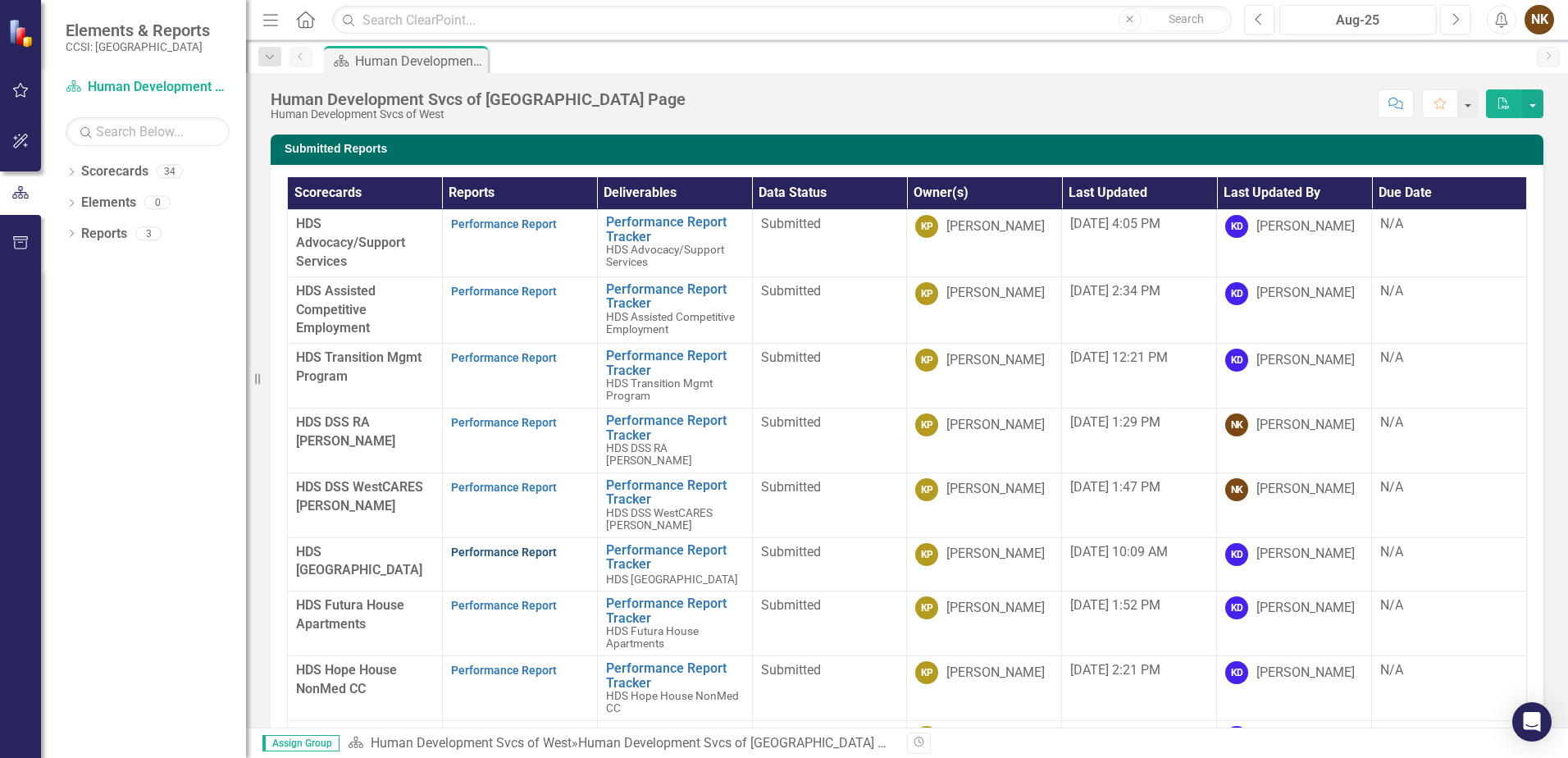
click at [473, 545] on link "Performance Report" at bounding box center [504, 551] width 106 height 13
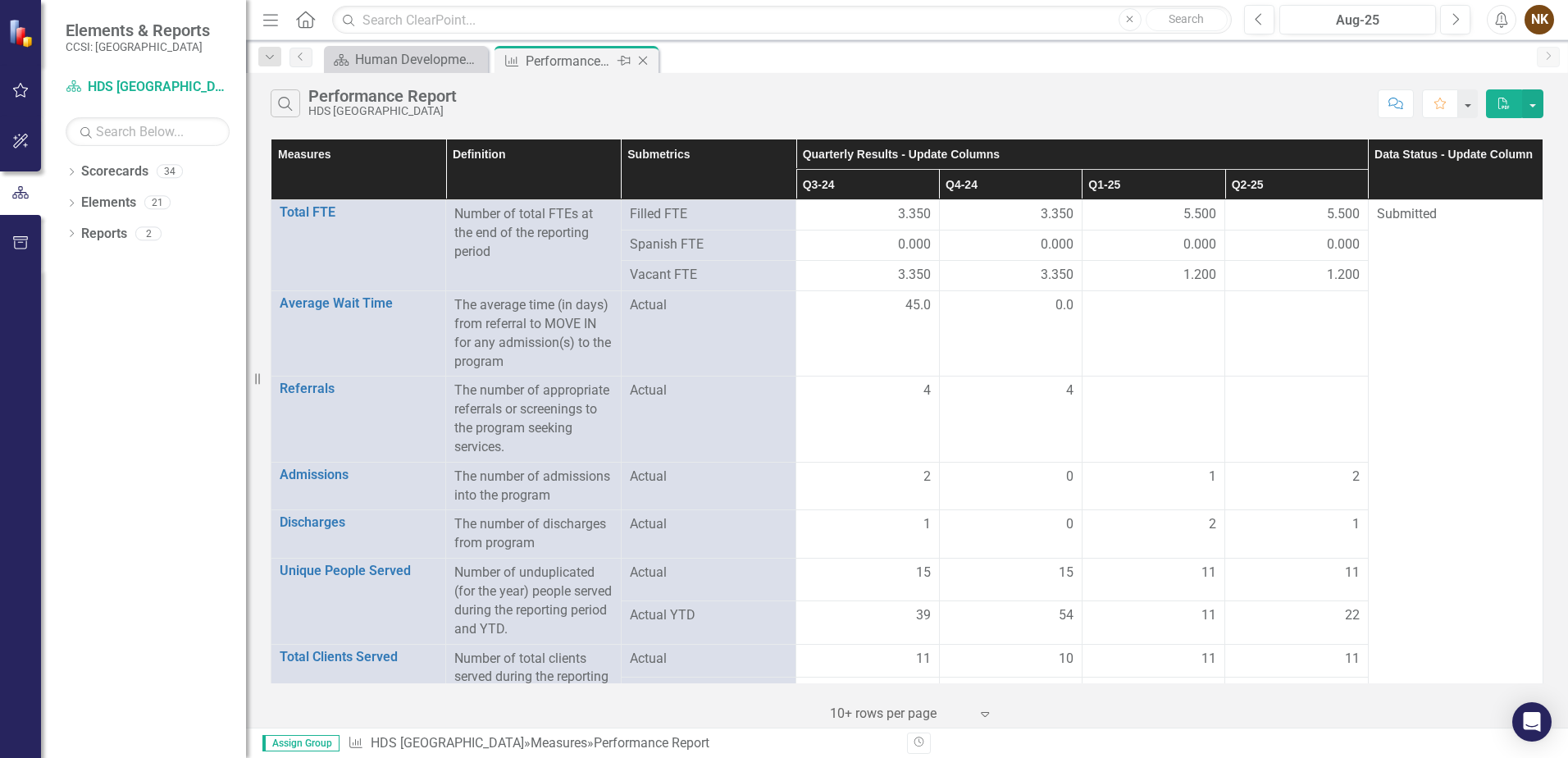
click at [644, 57] on icon "Close" at bounding box center [643, 60] width 17 height 13
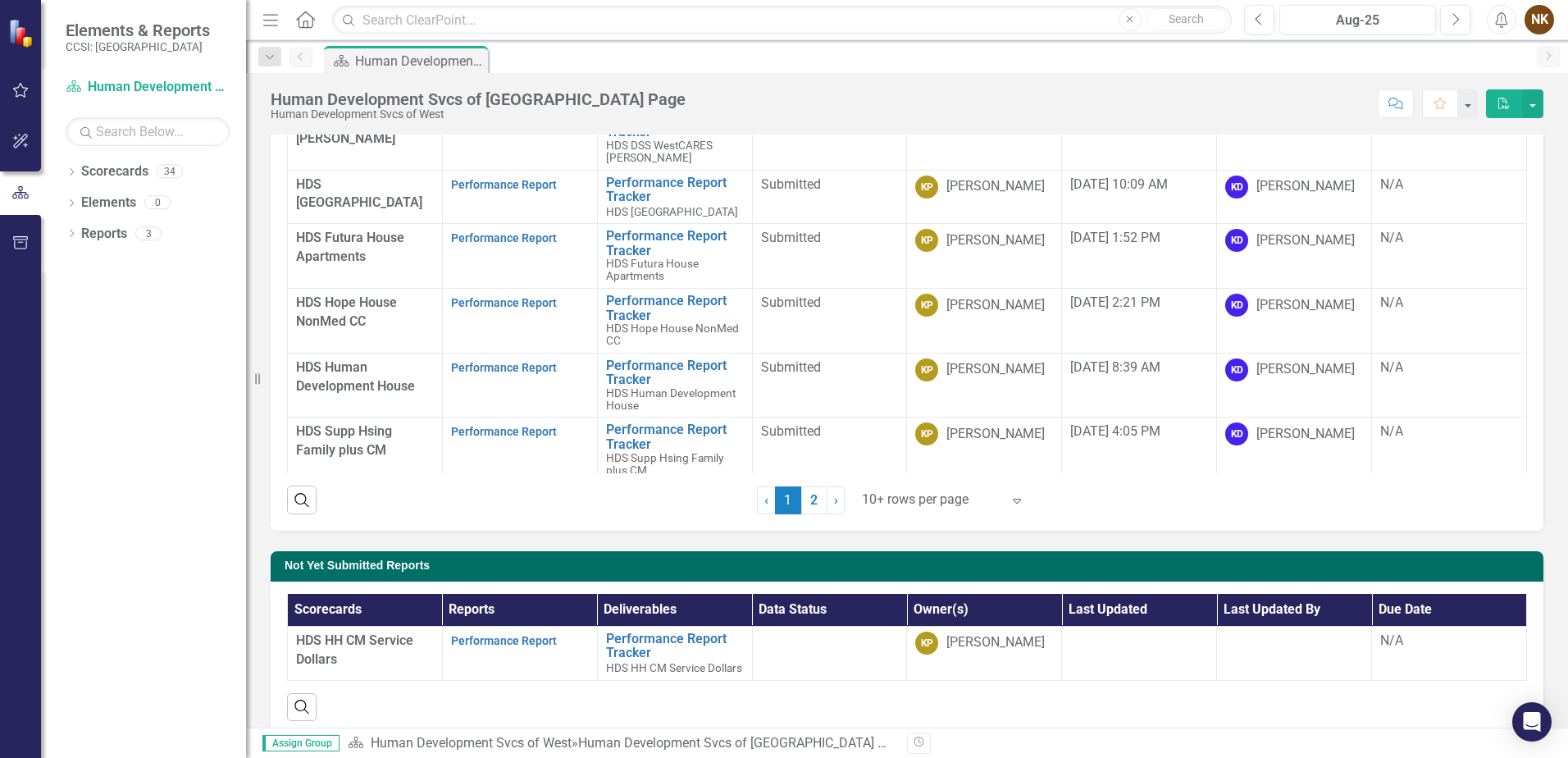
scroll to position [328, 0]
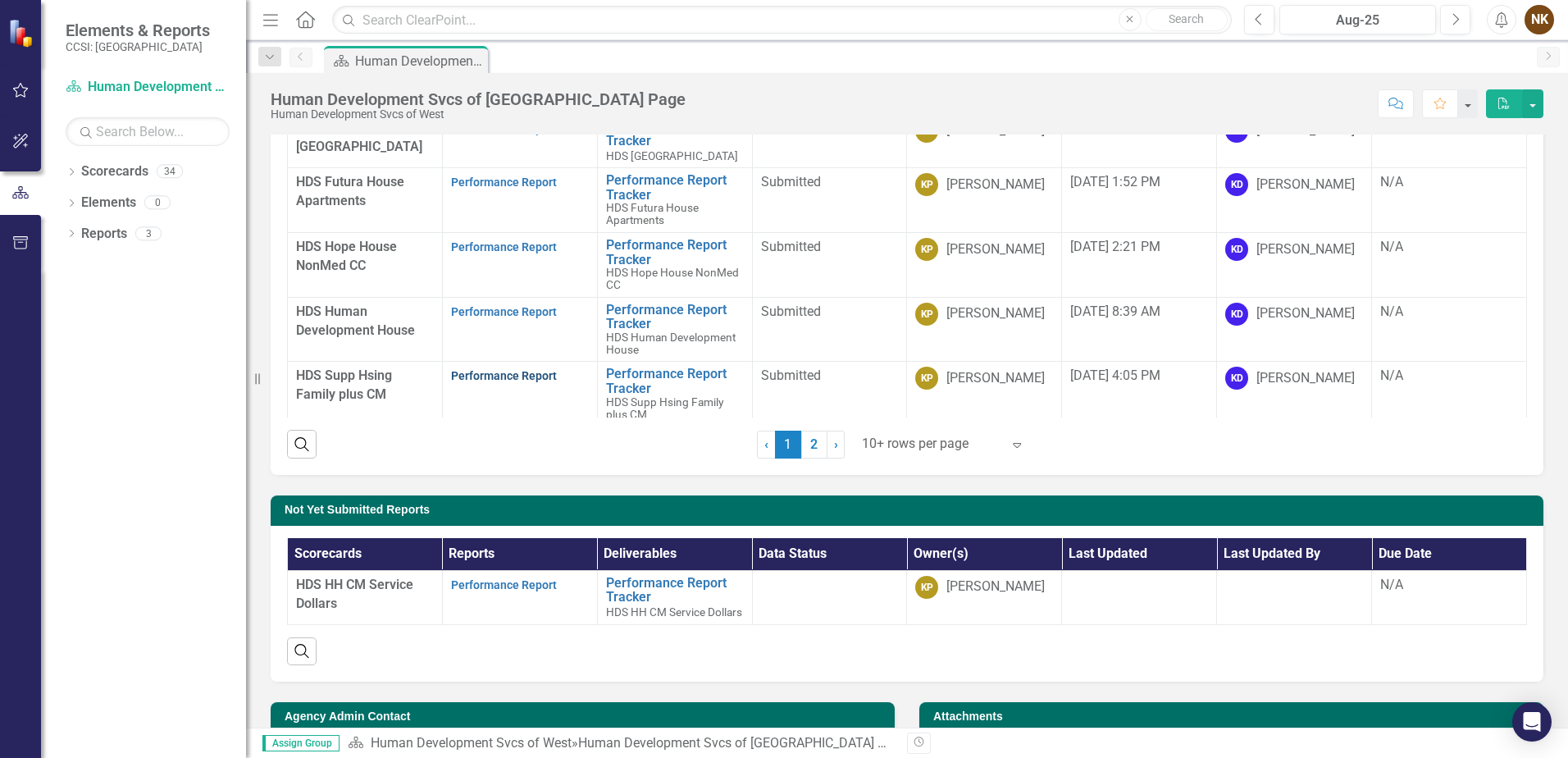
click at [533, 369] on link "Performance Report" at bounding box center [504, 375] width 106 height 13
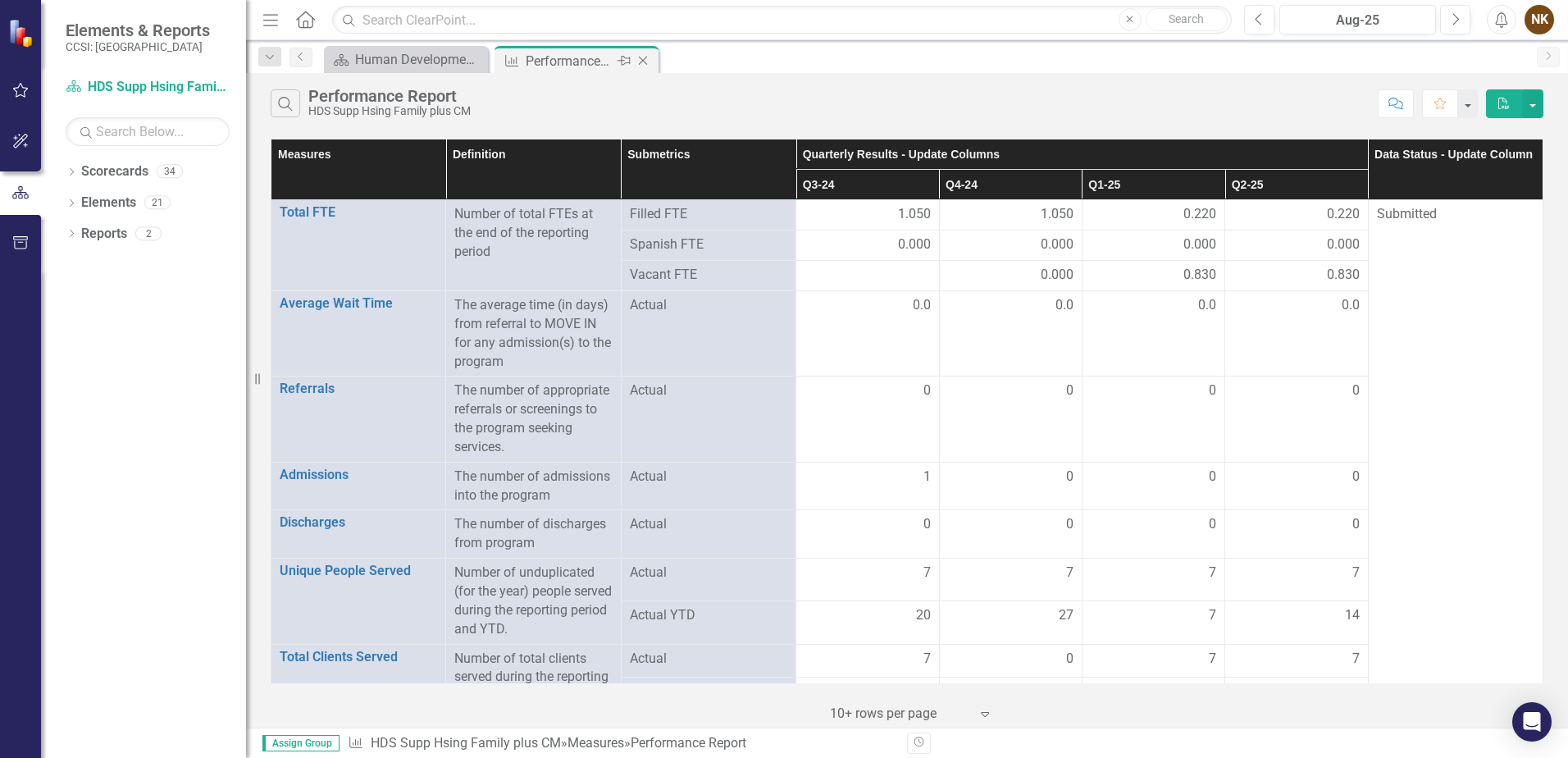
click at [645, 62] on icon "Close" at bounding box center [643, 60] width 17 height 13
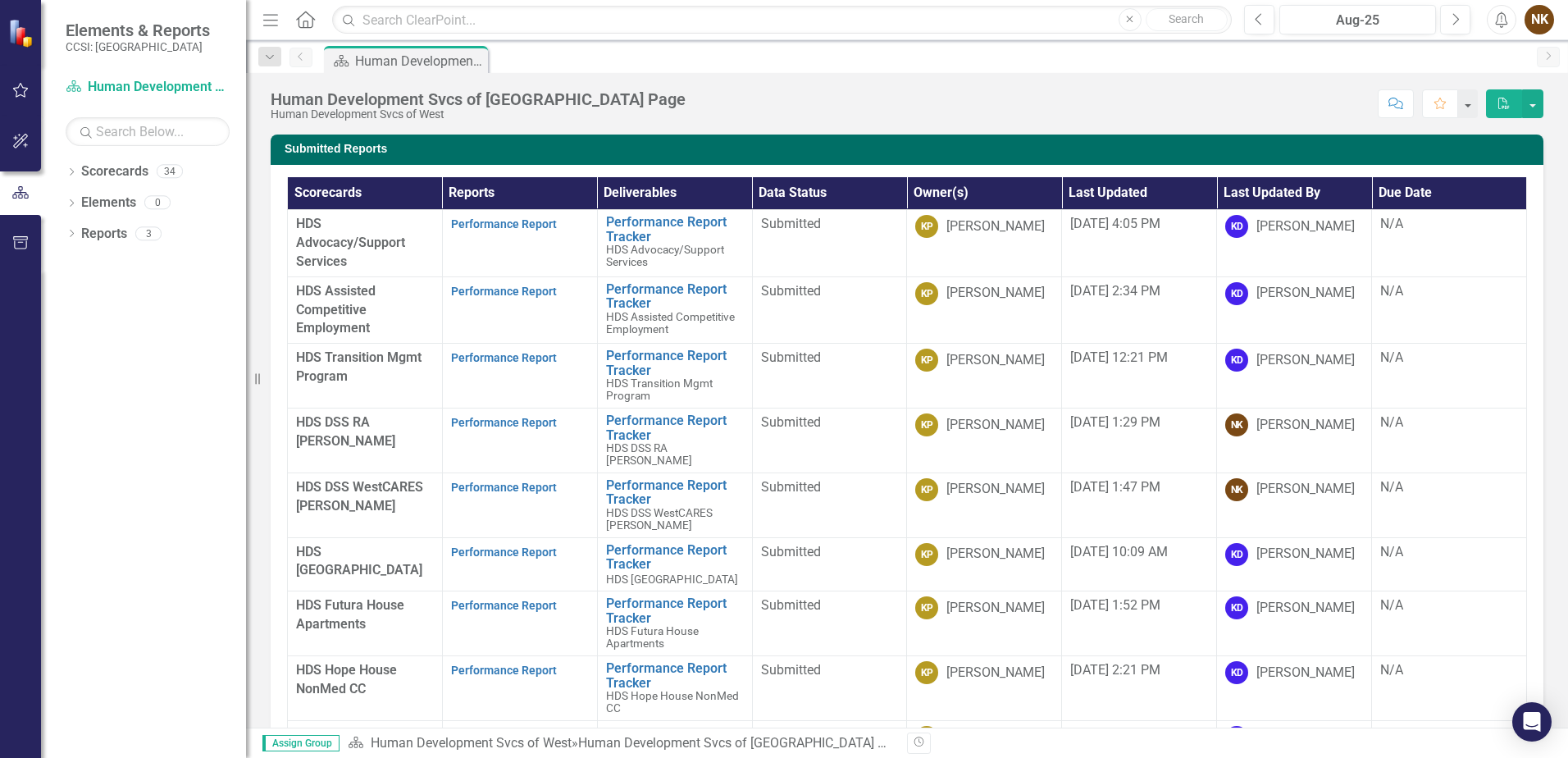
click at [100, 454] on div "Dropdown Scorecards 34 Dropdown DNU - DCMH DNU - DCMH JAIL IN-REACH DNU - DCMH …" at bounding box center [144, 458] width 205 height 600
click at [496, 663] on link "Performance Report" at bounding box center [504, 669] width 106 height 13
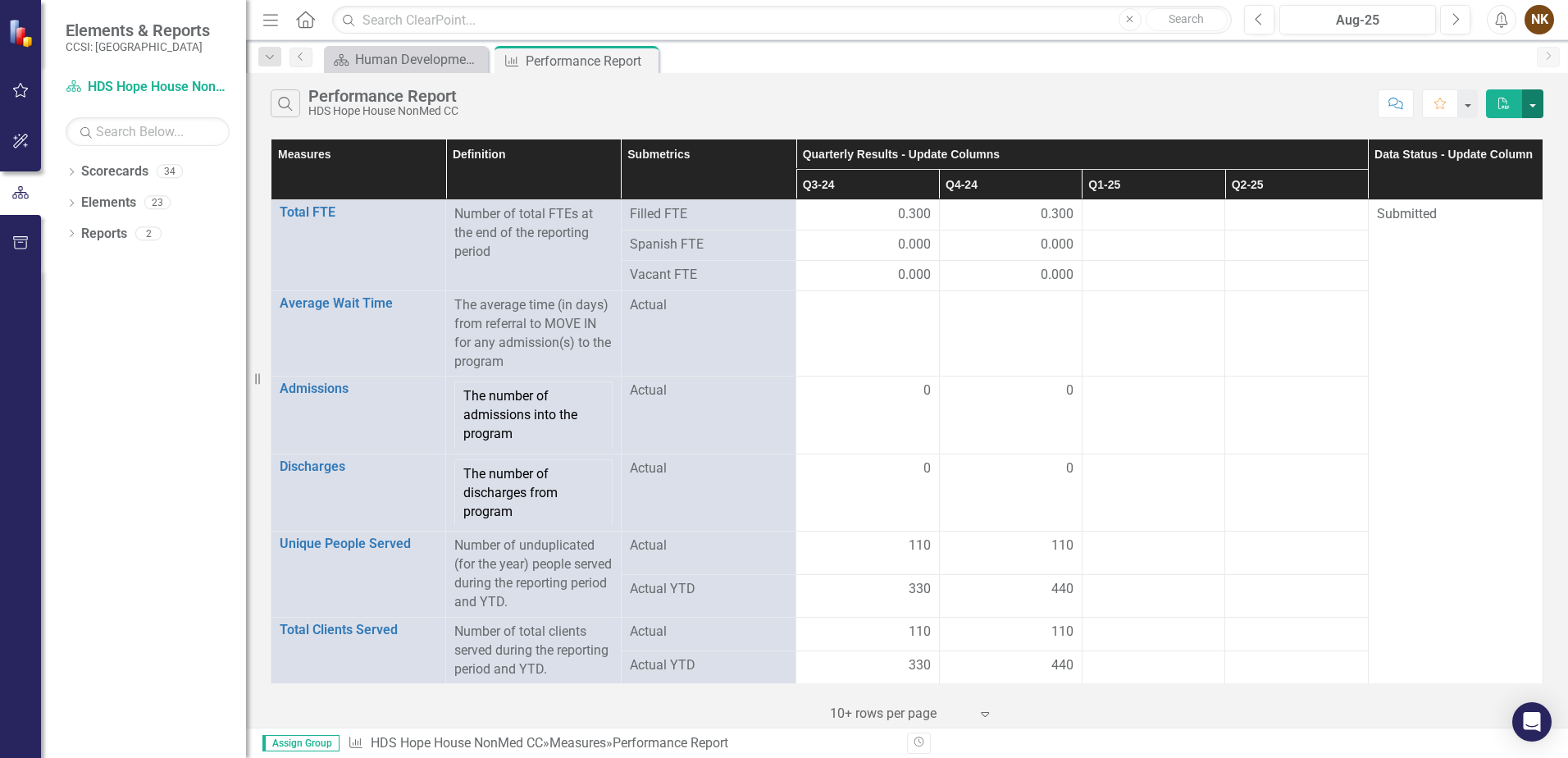
click at [1537, 113] on button "button" at bounding box center [1534, 103] width 22 height 29
click at [1495, 171] on link "Excel Export to Excel" at bounding box center [1478, 164] width 130 height 31
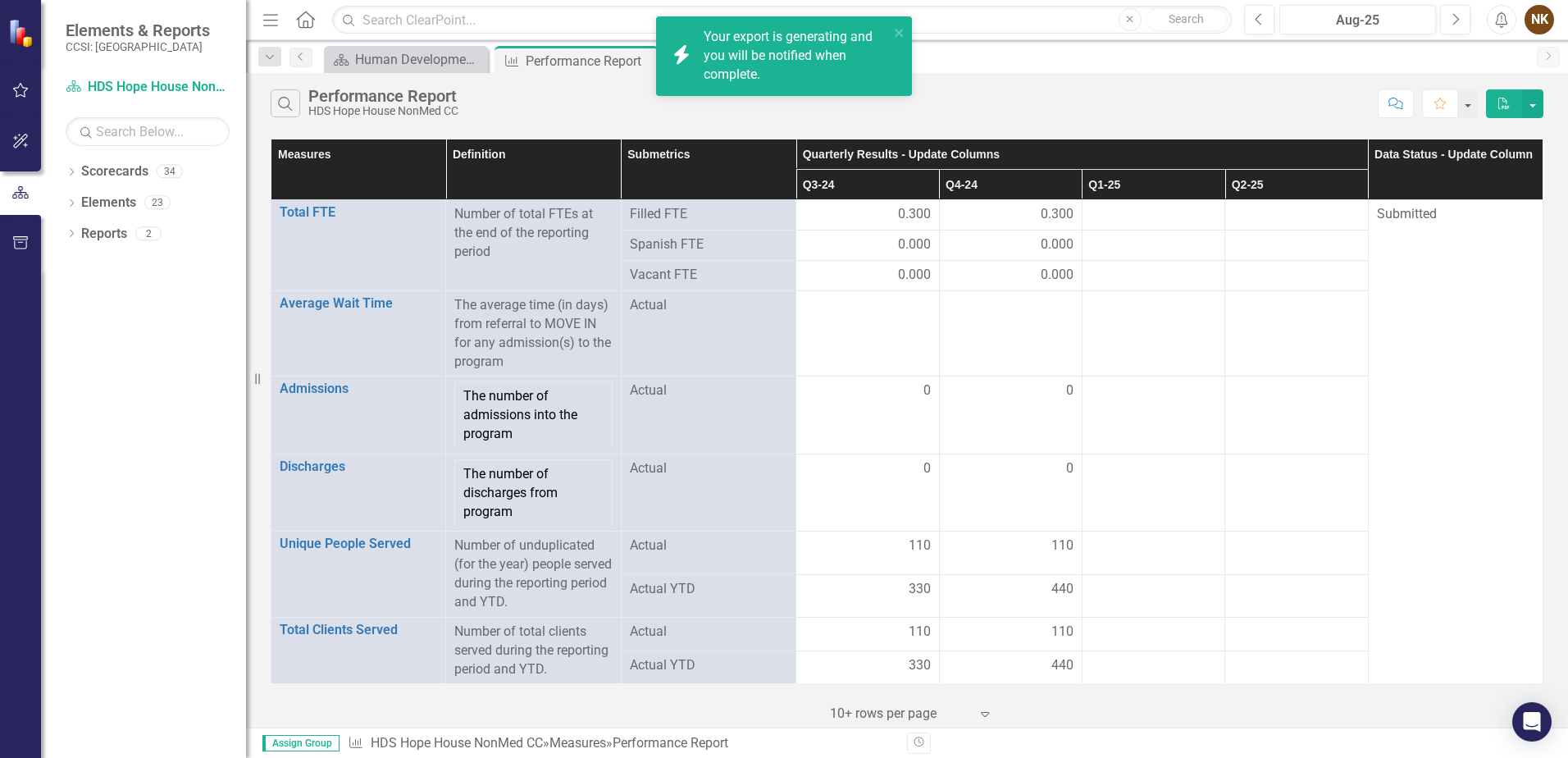
click at [1562, 120] on div "Search Performance Report HDS Hope House NonMed CC Comment Favorite PDF" at bounding box center [907, 99] width 1322 height 53
click at [793, 74] on link "Click here to download." at bounding box center [773, 75] width 138 height 16
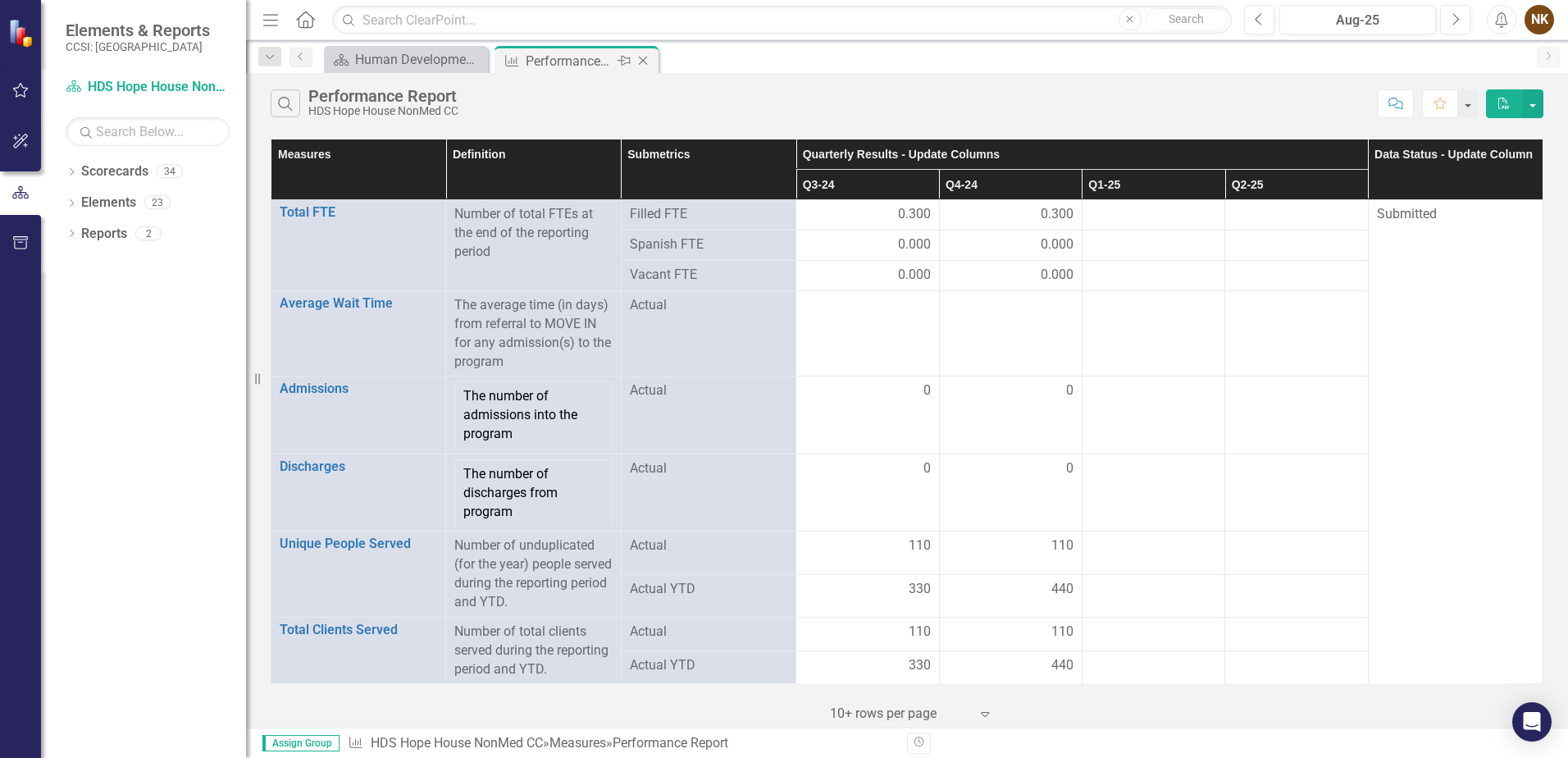
click at [642, 58] on icon "Close" at bounding box center [643, 60] width 17 height 13
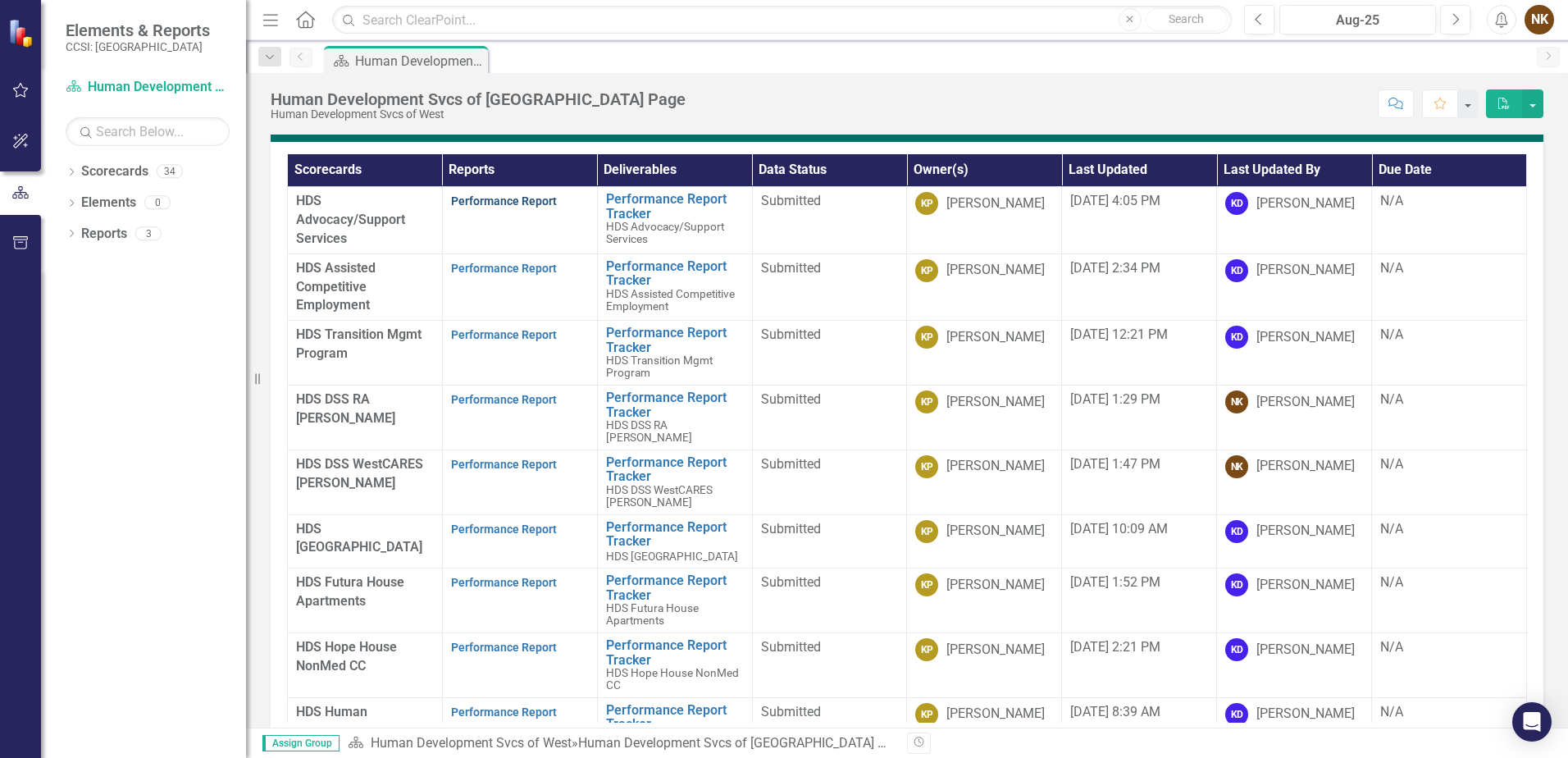
click at [514, 203] on link "Performance Report" at bounding box center [504, 201] width 106 height 13
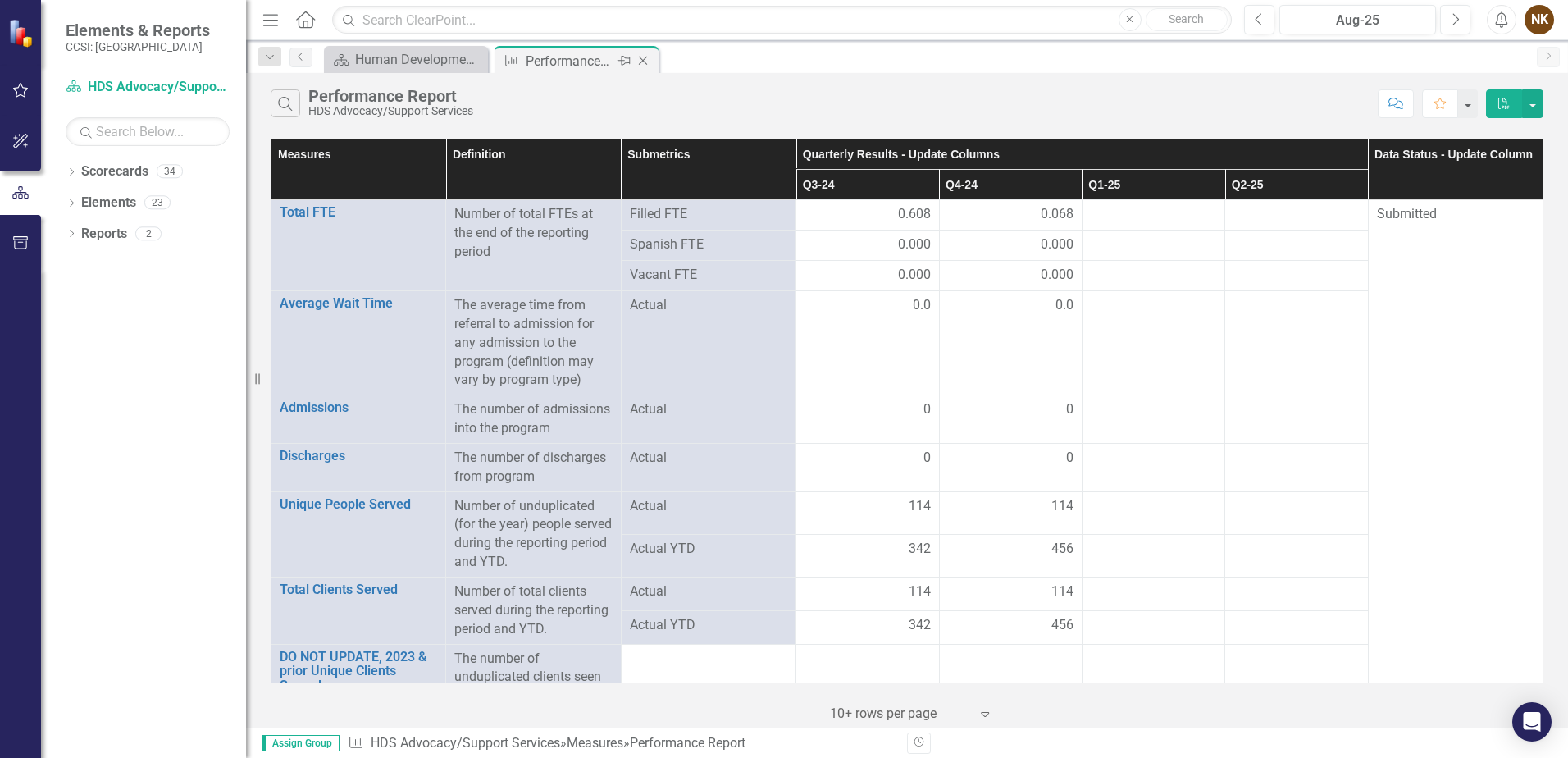
click at [646, 60] on icon "Close" at bounding box center [643, 60] width 17 height 13
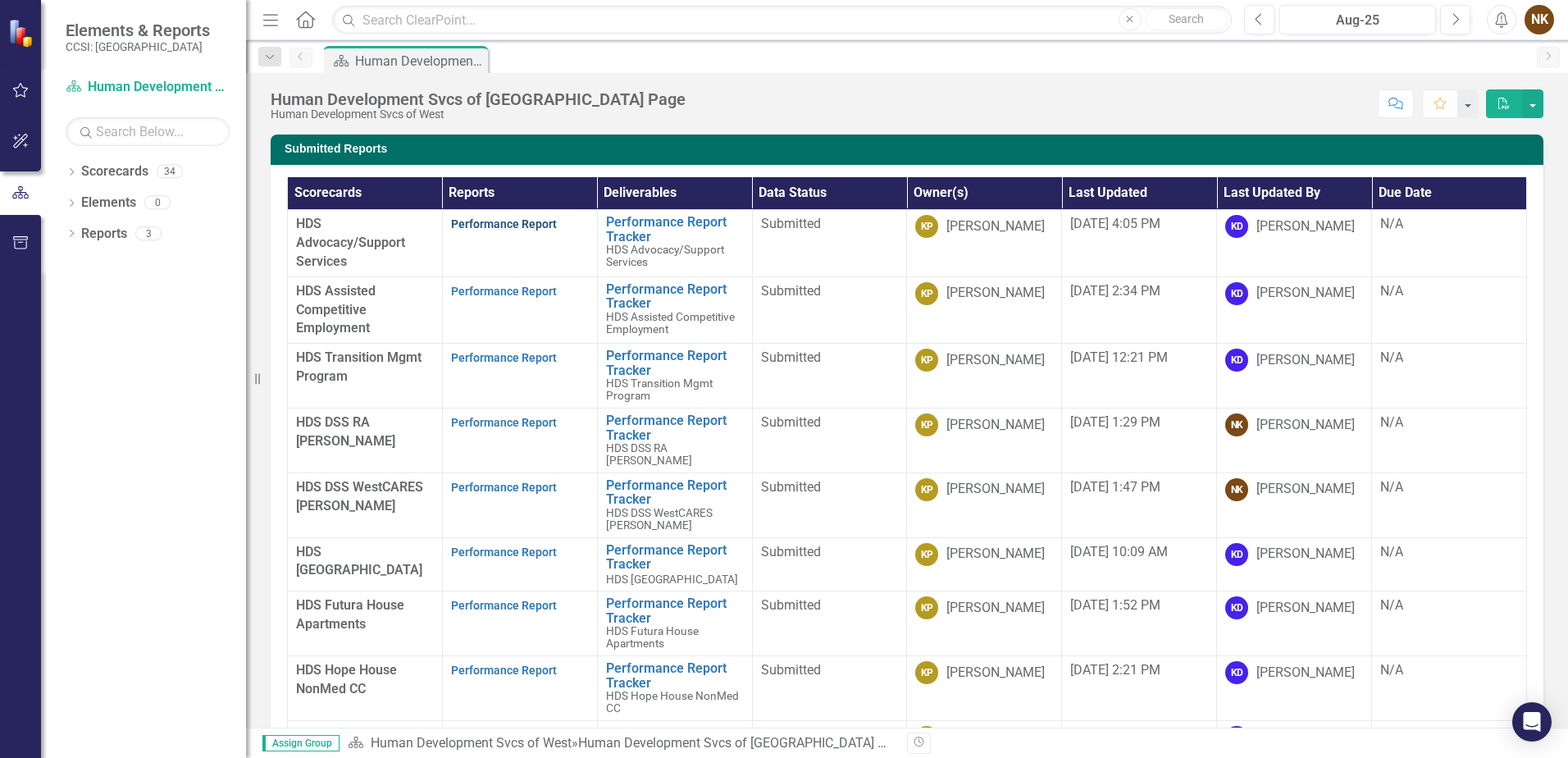
click at [538, 224] on link "Performance Report" at bounding box center [504, 223] width 106 height 13
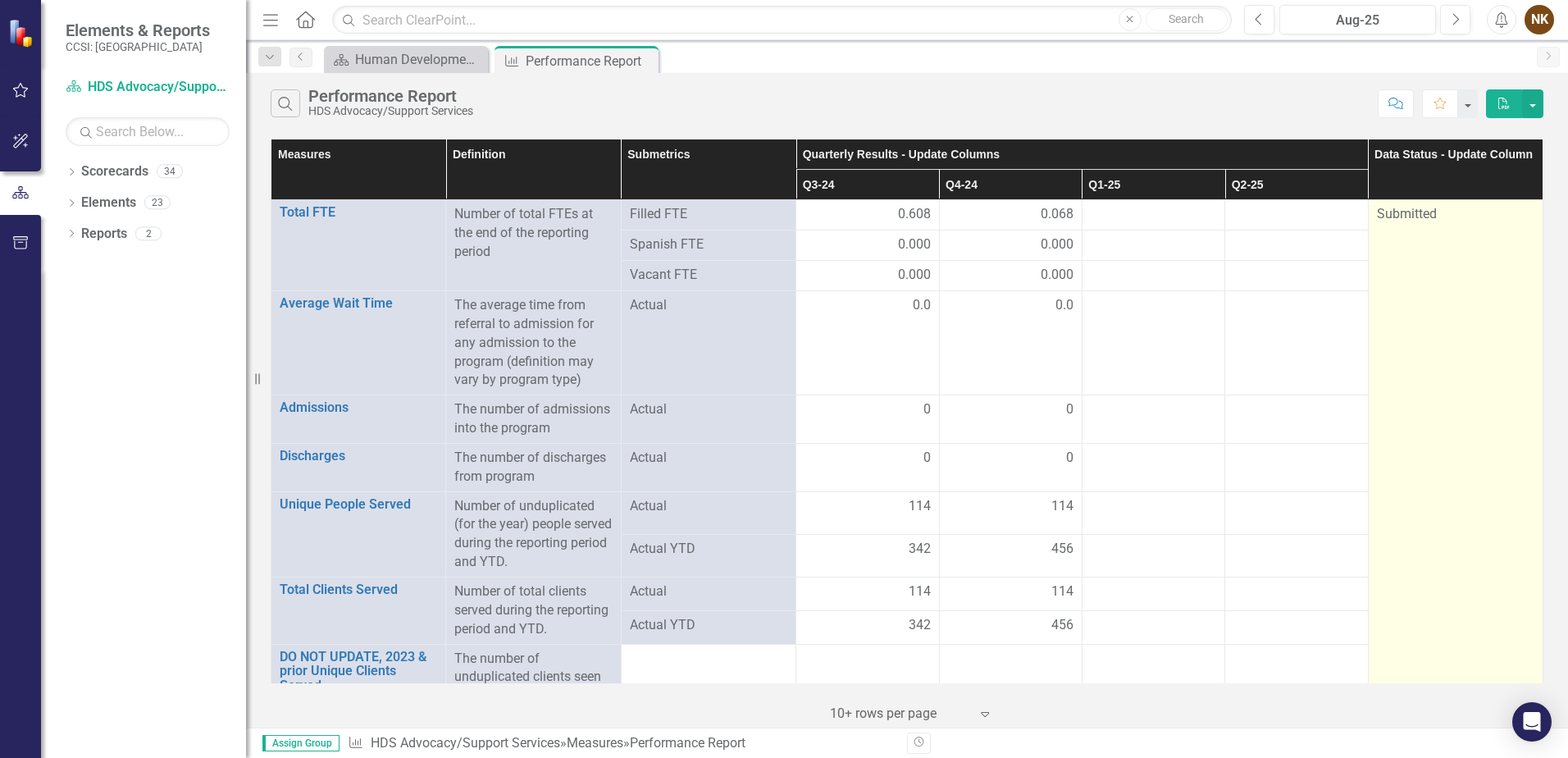
click at [1409, 219] on span "Submitted" at bounding box center [1407, 214] width 60 height 16
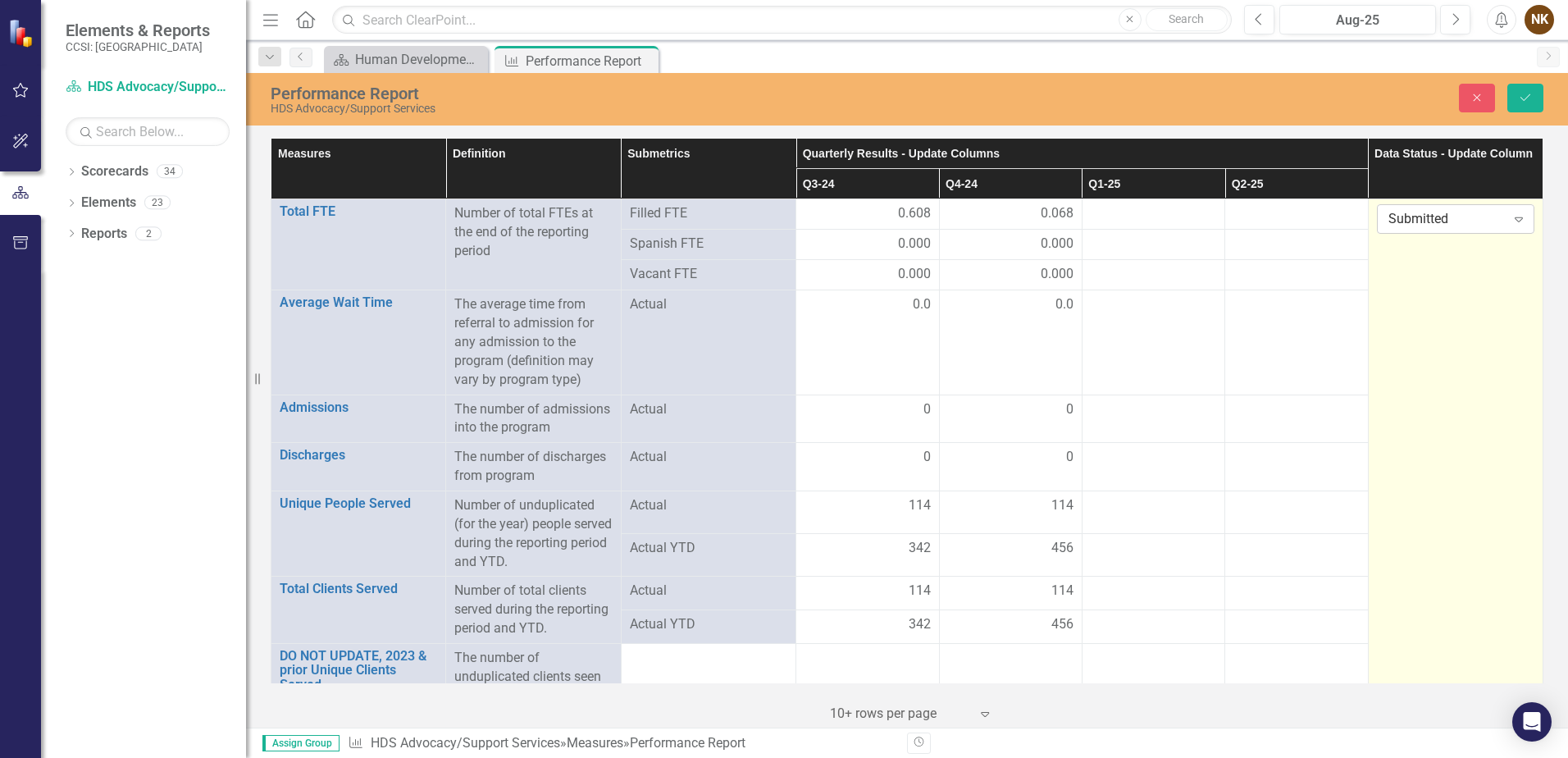
click at [1411, 221] on div "Submitted" at bounding box center [1447, 219] width 117 height 19
click at [1409, 276] on div "In Process" at bounding box center [1448, 275] width 130 height 19
click at [1524, 94] on icon "Save" at bounding box center [1526, 97] width 15 height 12
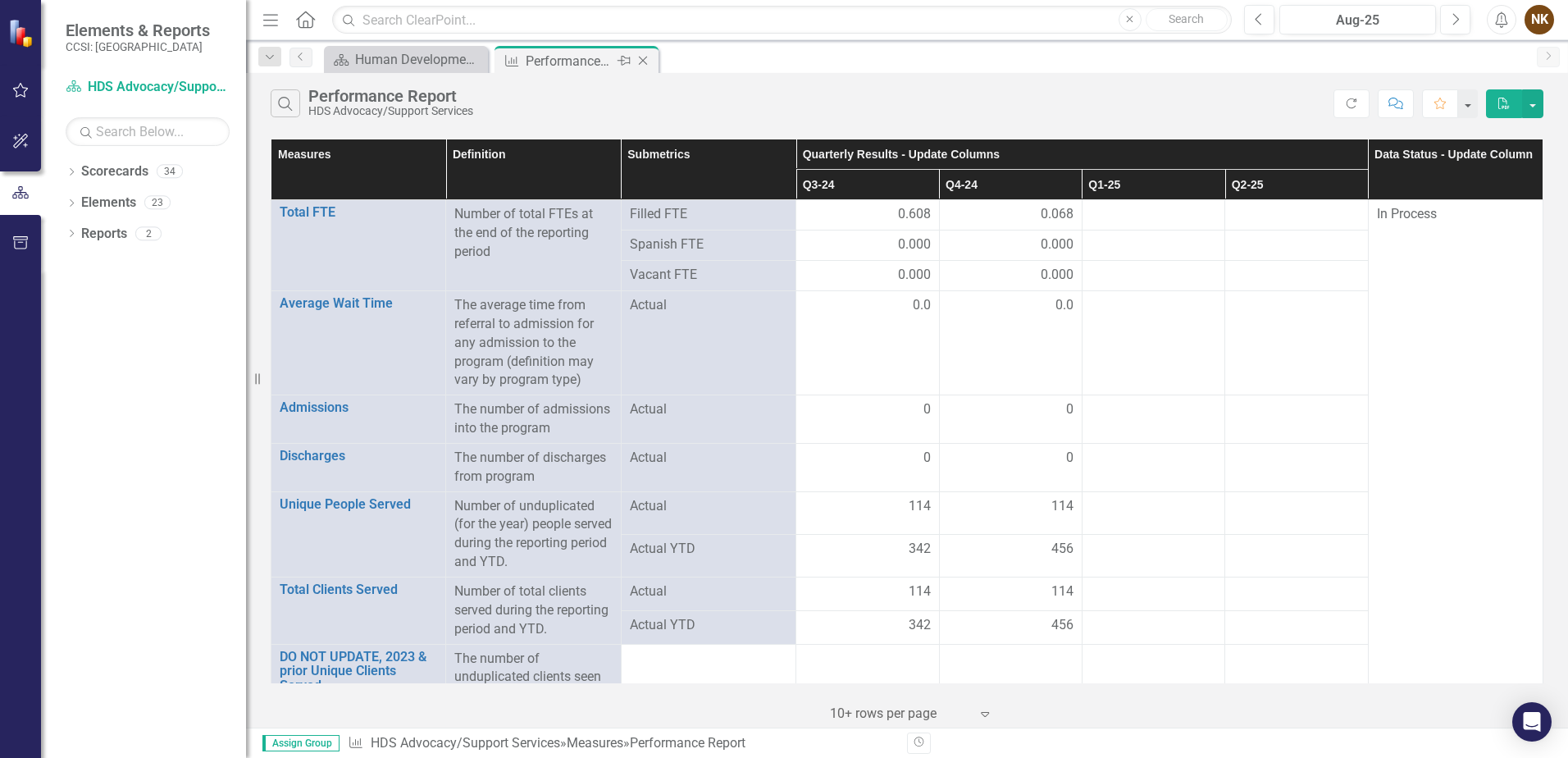
click at [646, 63] on icon at bounding box center [643, 61] width 9 height 9
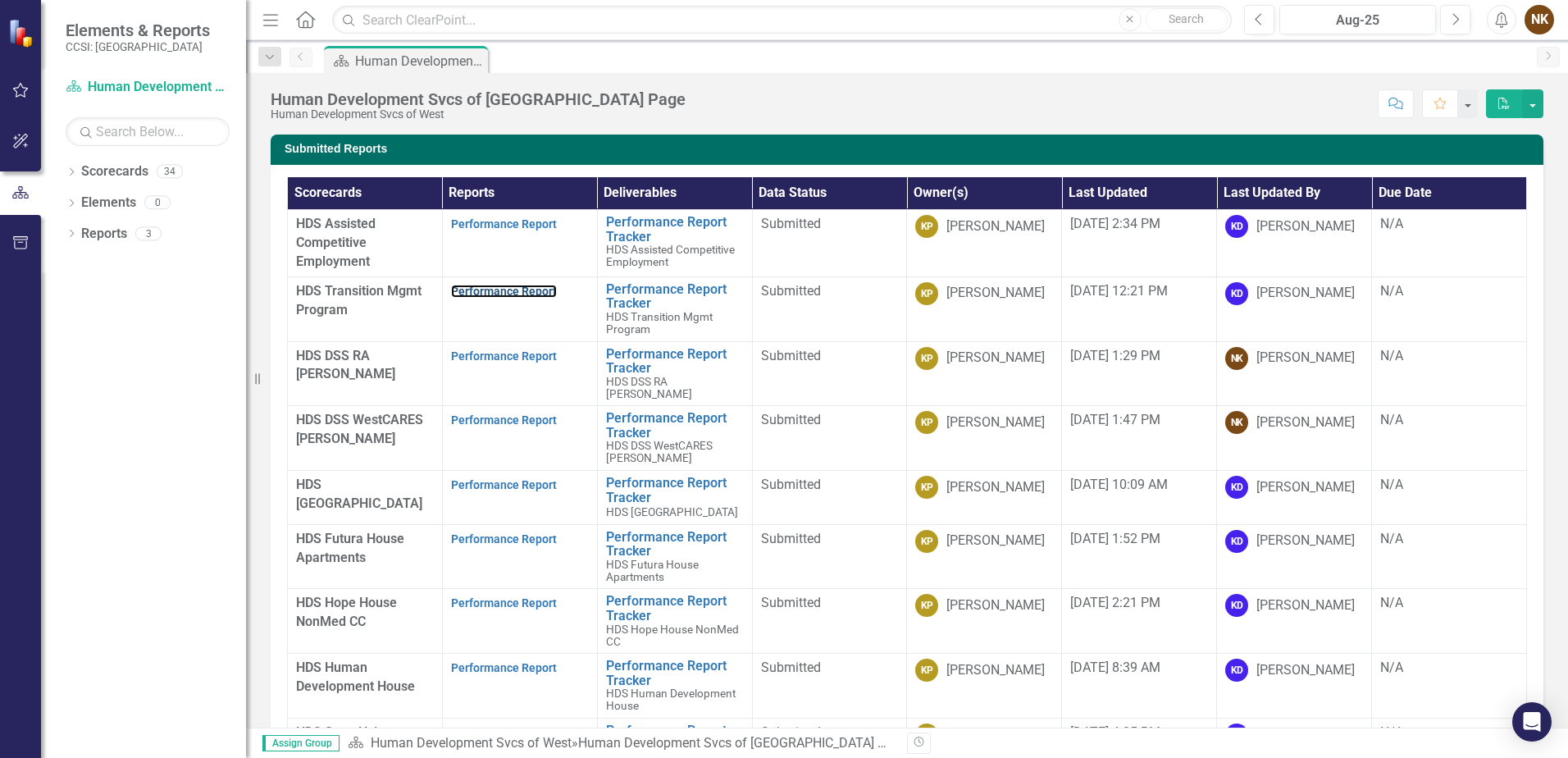
click at [535, 284] on link "Performance Report" at bounding box center [504, 290] width 106 height 13
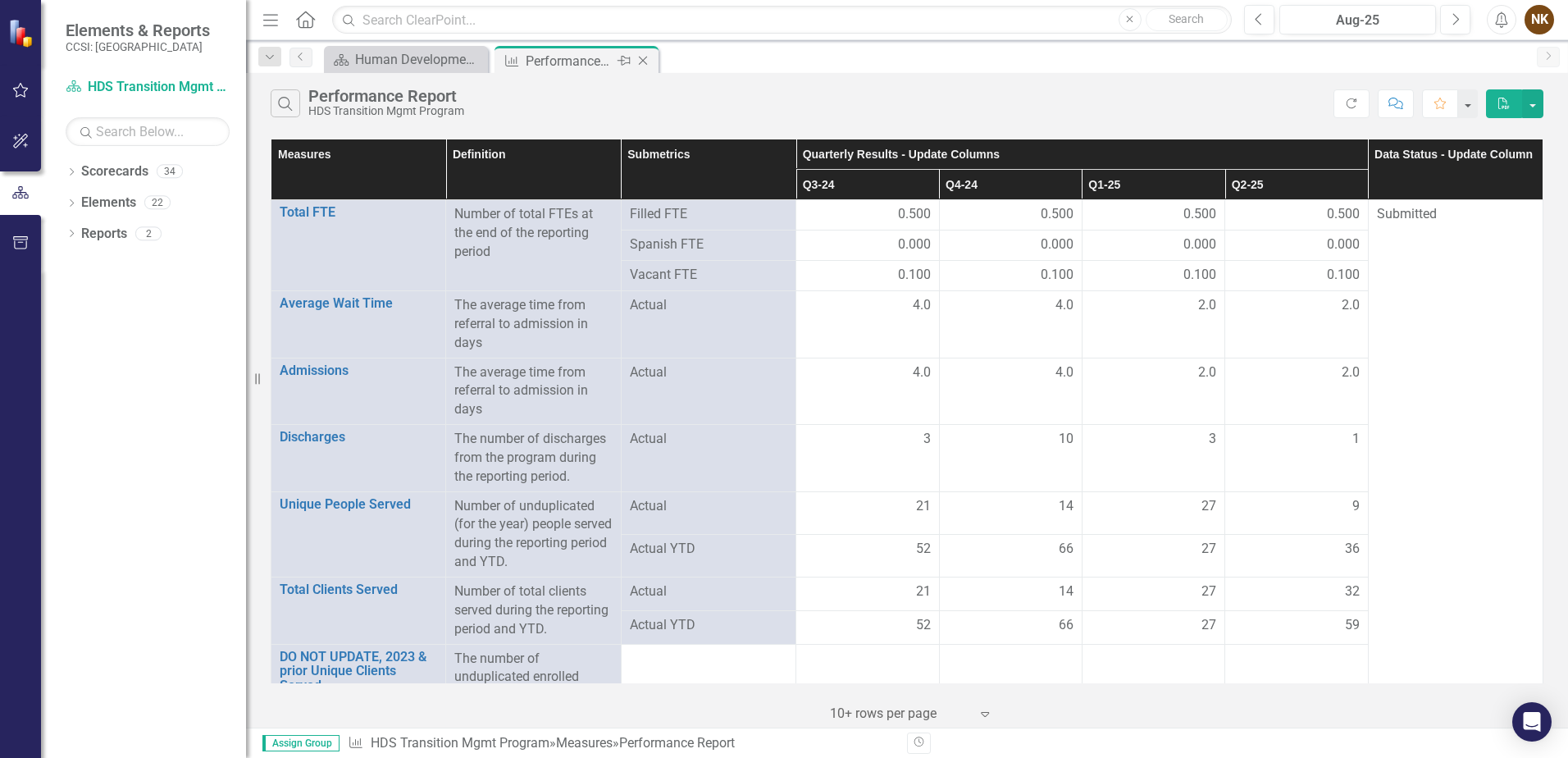
click at [643, 65] on icon "Close" at bounding box center [643, 60] width 17 height 13
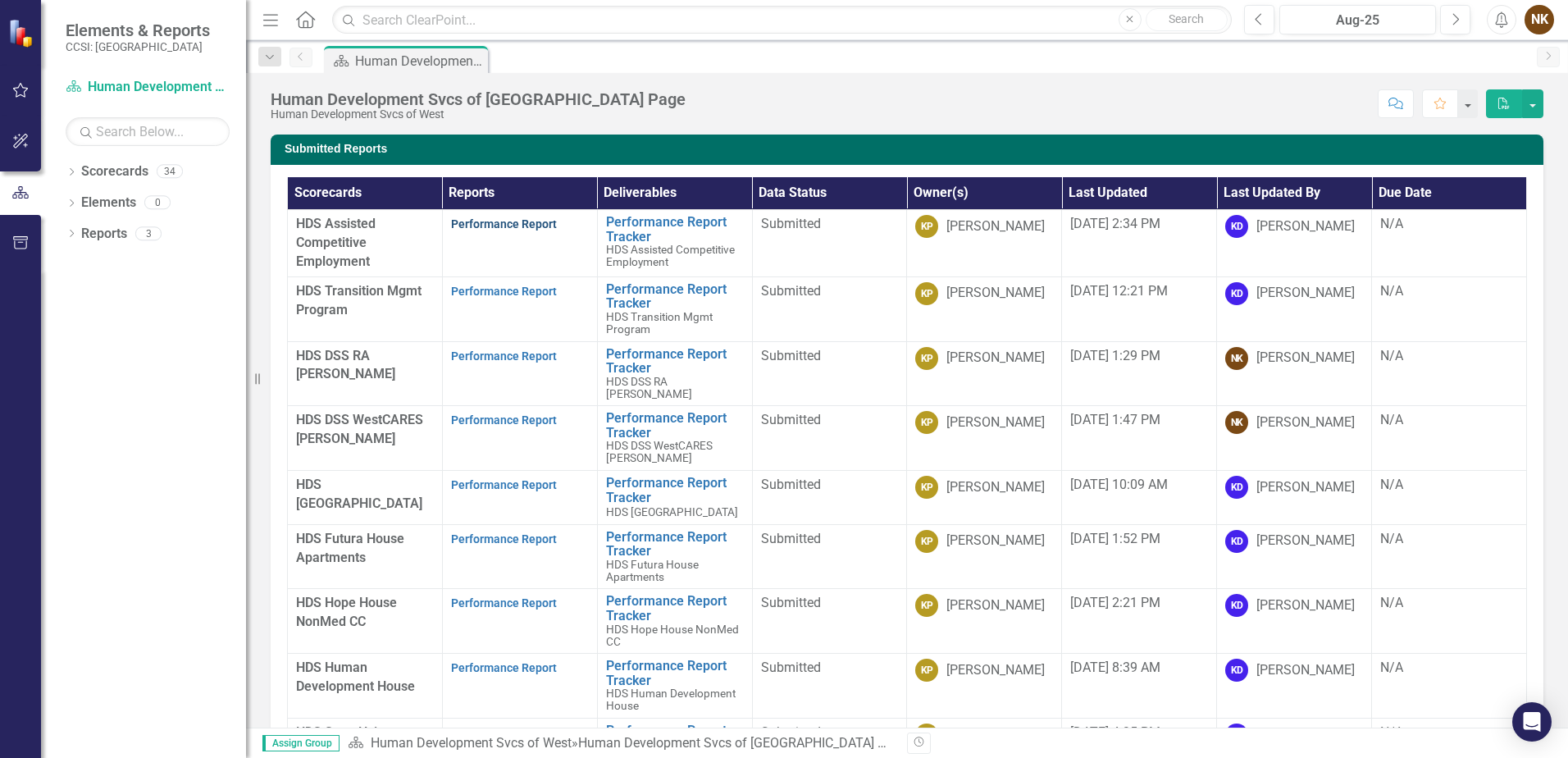
click at [530, 219] on link "Performance Report" at bounding box center [504, 223] width 106 height 13
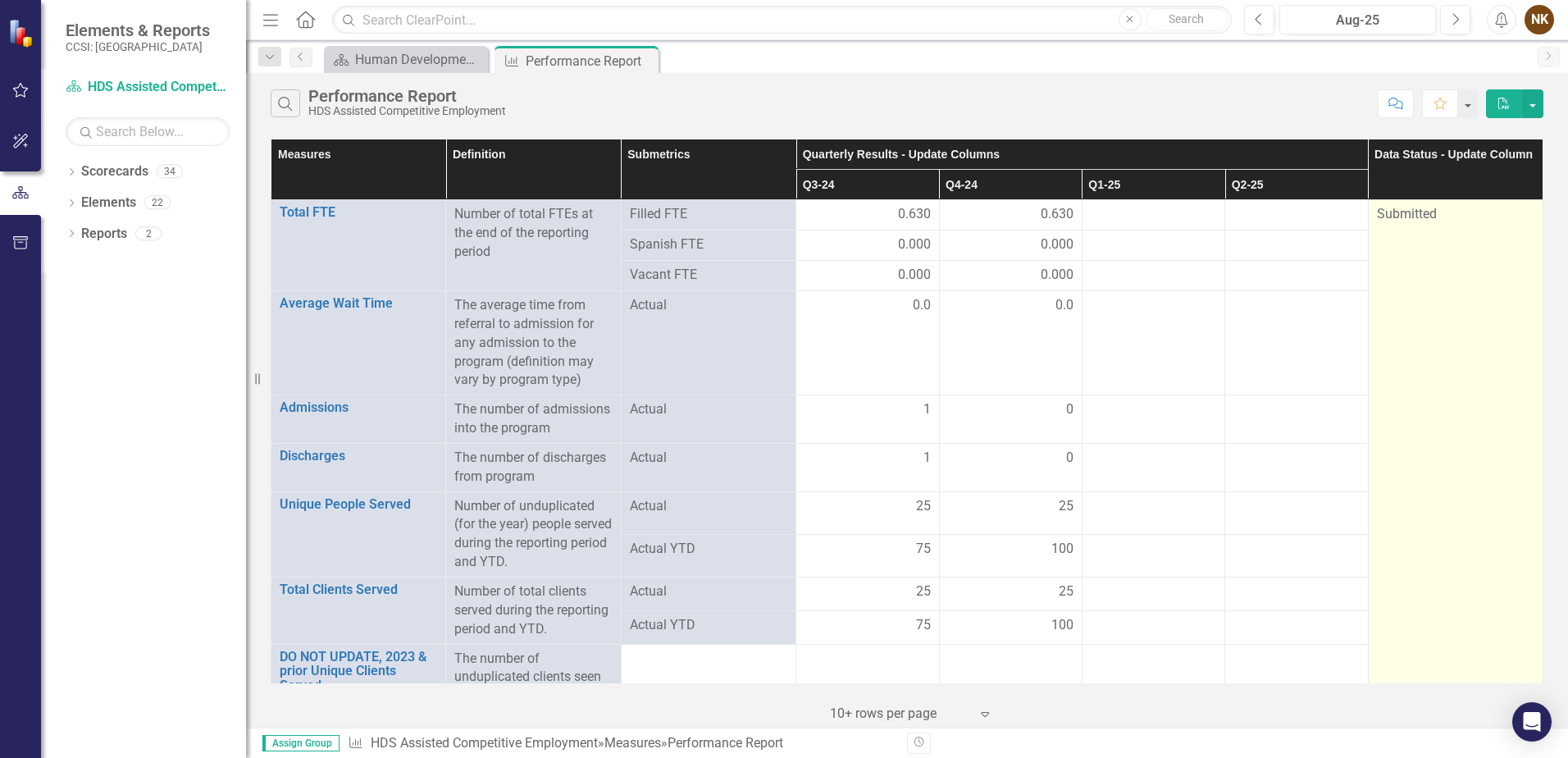
click at [1406, 215] on span "Submitted" at bounding box center [1407, 214] width 60 height 16
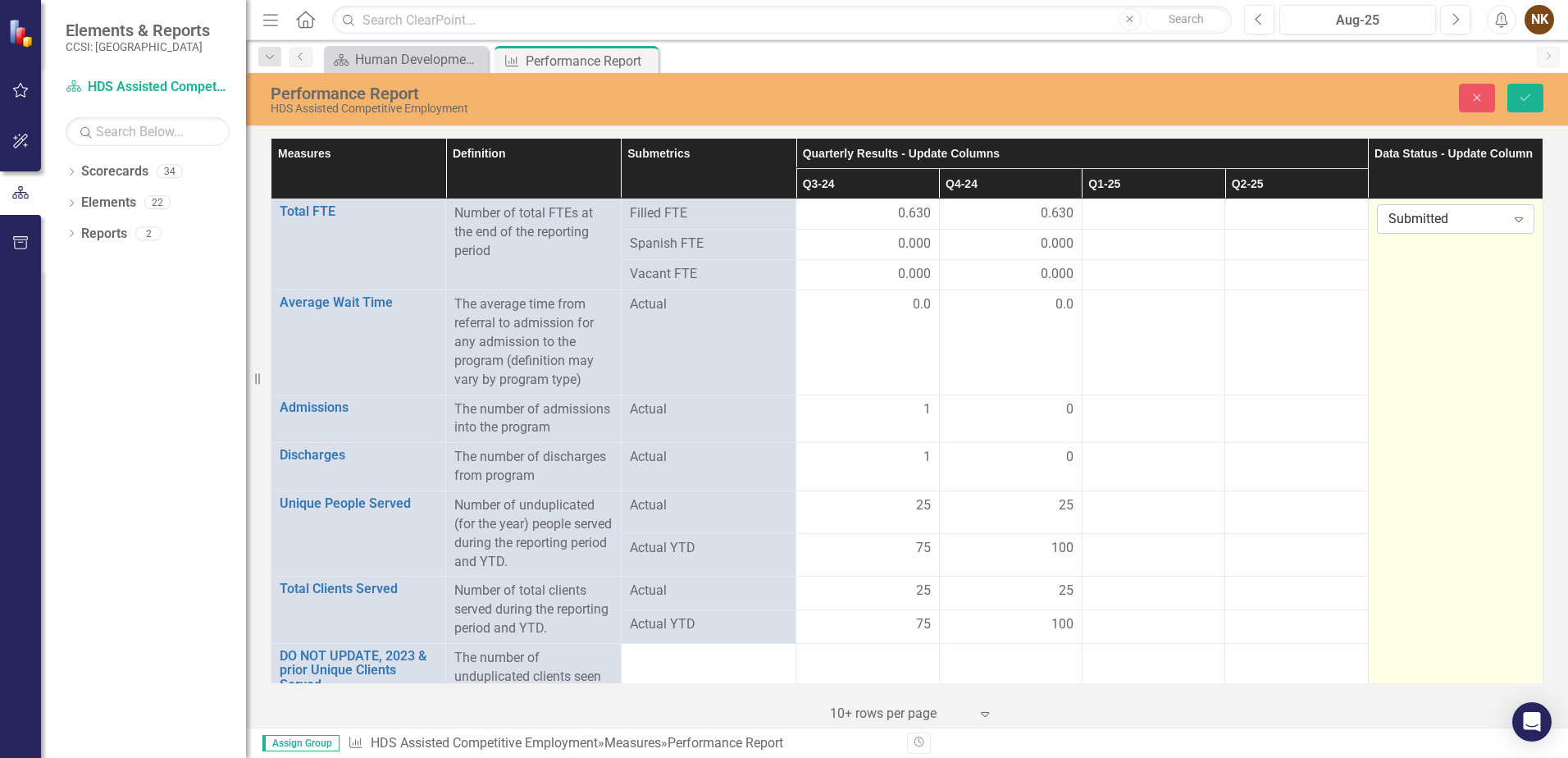
drag, startPoint x: 1406, startPoint y: 215, endPoint x: 1414, endPoint y: 225, distance: 12.8
click at [1414, 225] on div "Submitted" at bounding box center [1447, 219] width 117 height 19
click at [1421, 279] on div "In Process" at bounding box center [1448, 275] width 130 height 19
click at [1528, 104] on button "Save" at bounding box center [1526, 97] width 36 height 29
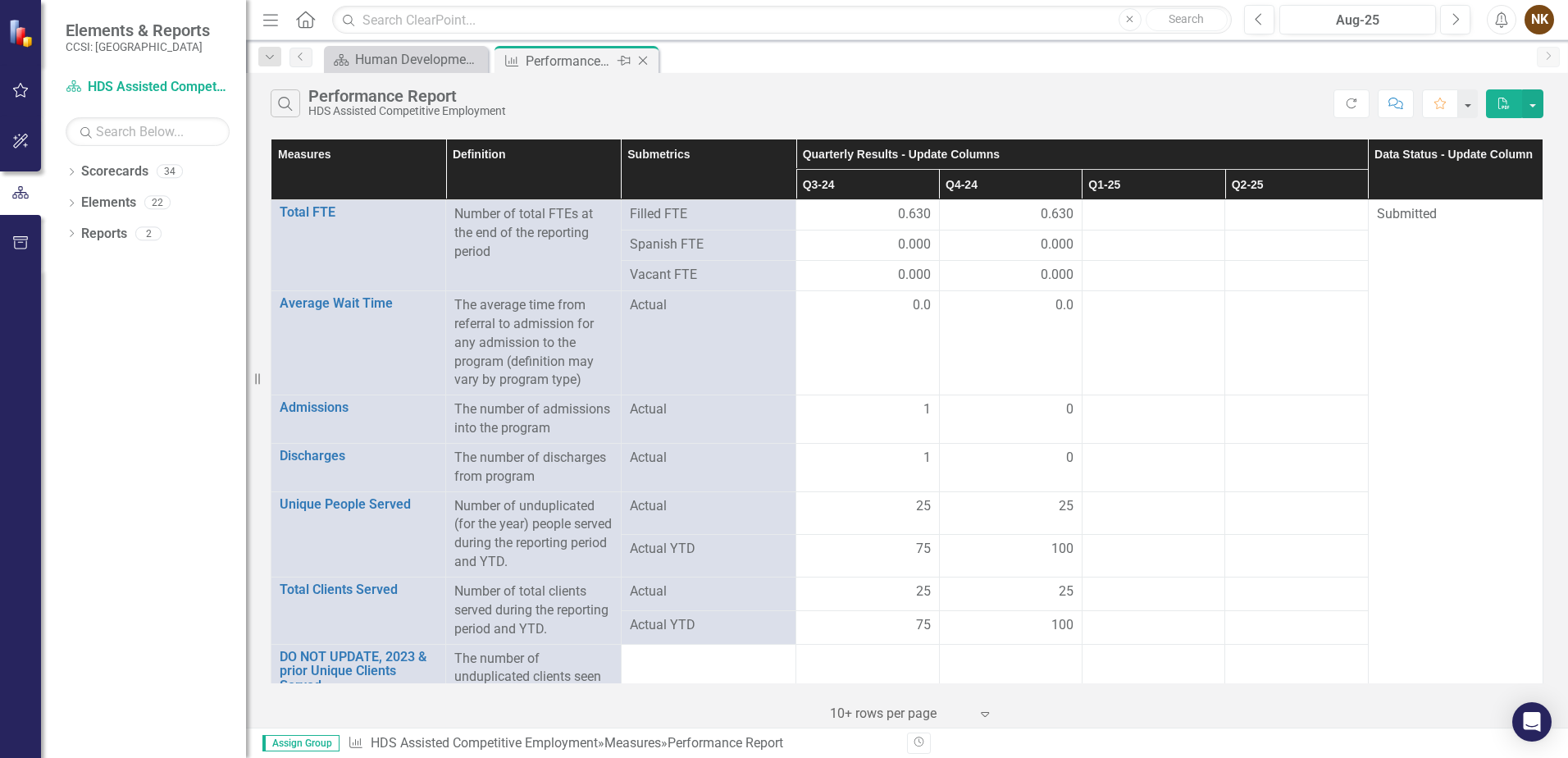
click at [642, 62] on icon "Close" at bounding box center [643, 60] width 17 height 13
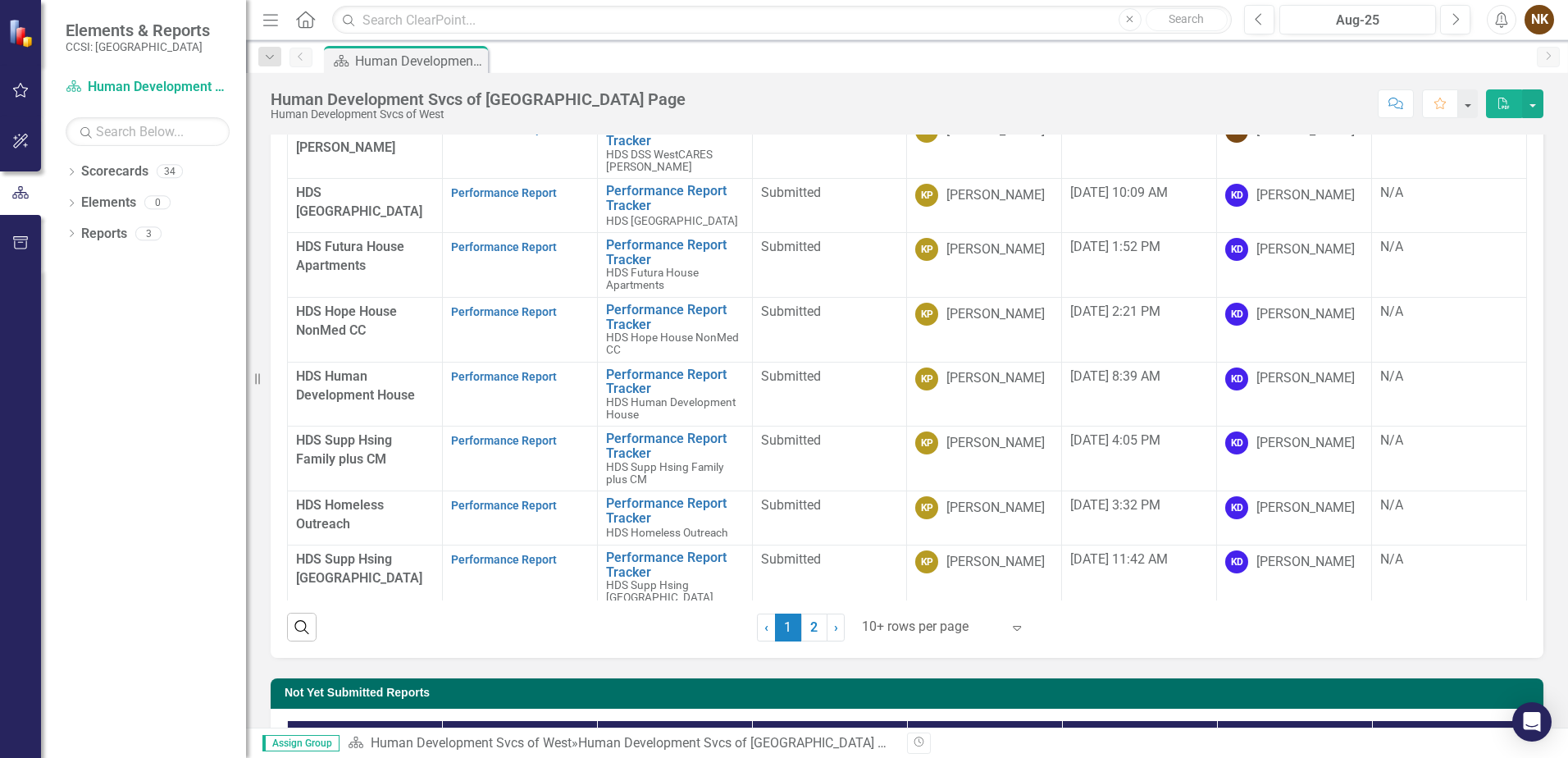
scroll to position [164, 0]
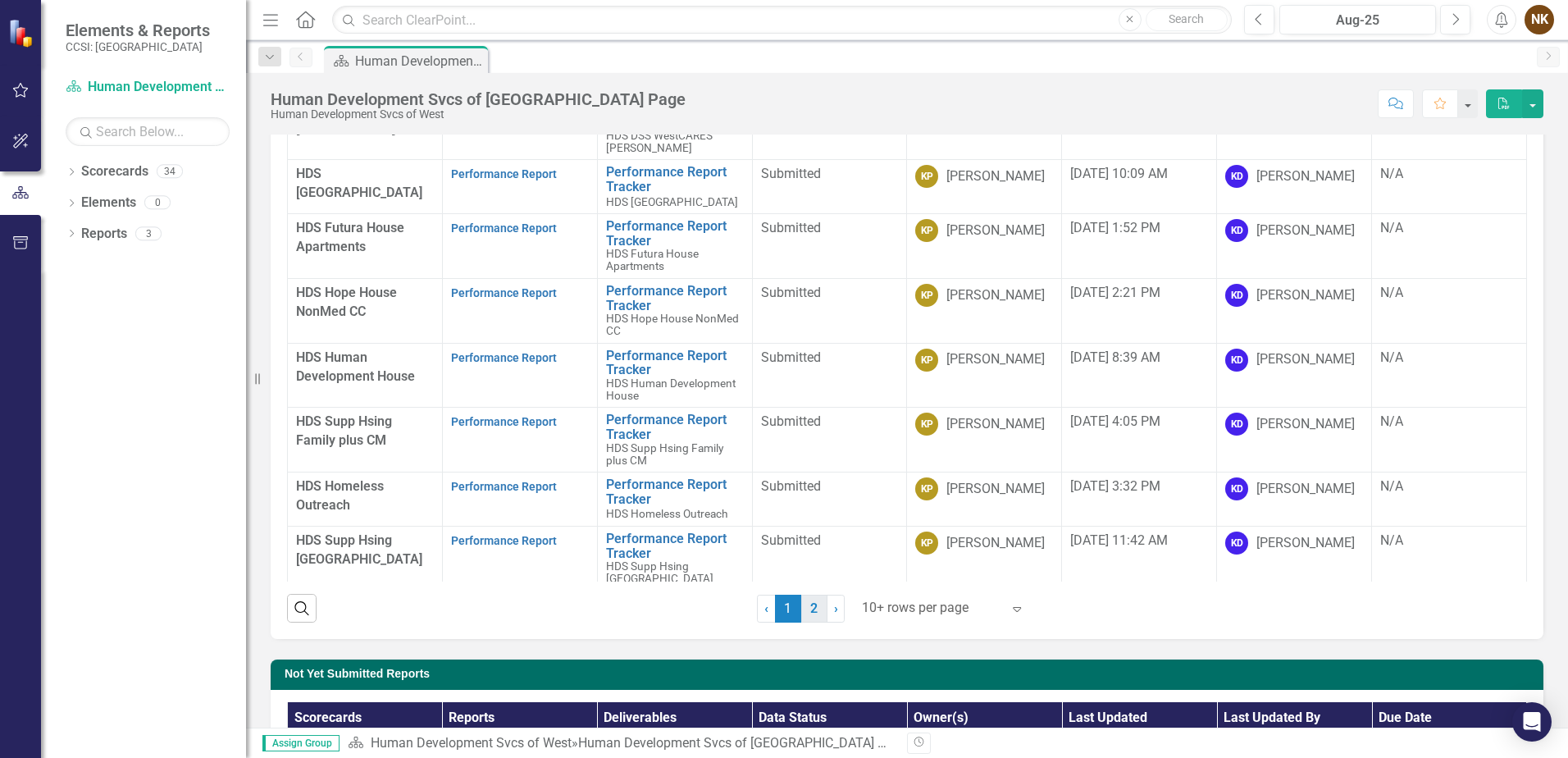
click at [815, 601] on link "2" at bounding box center [814, 608] width 27 height 28
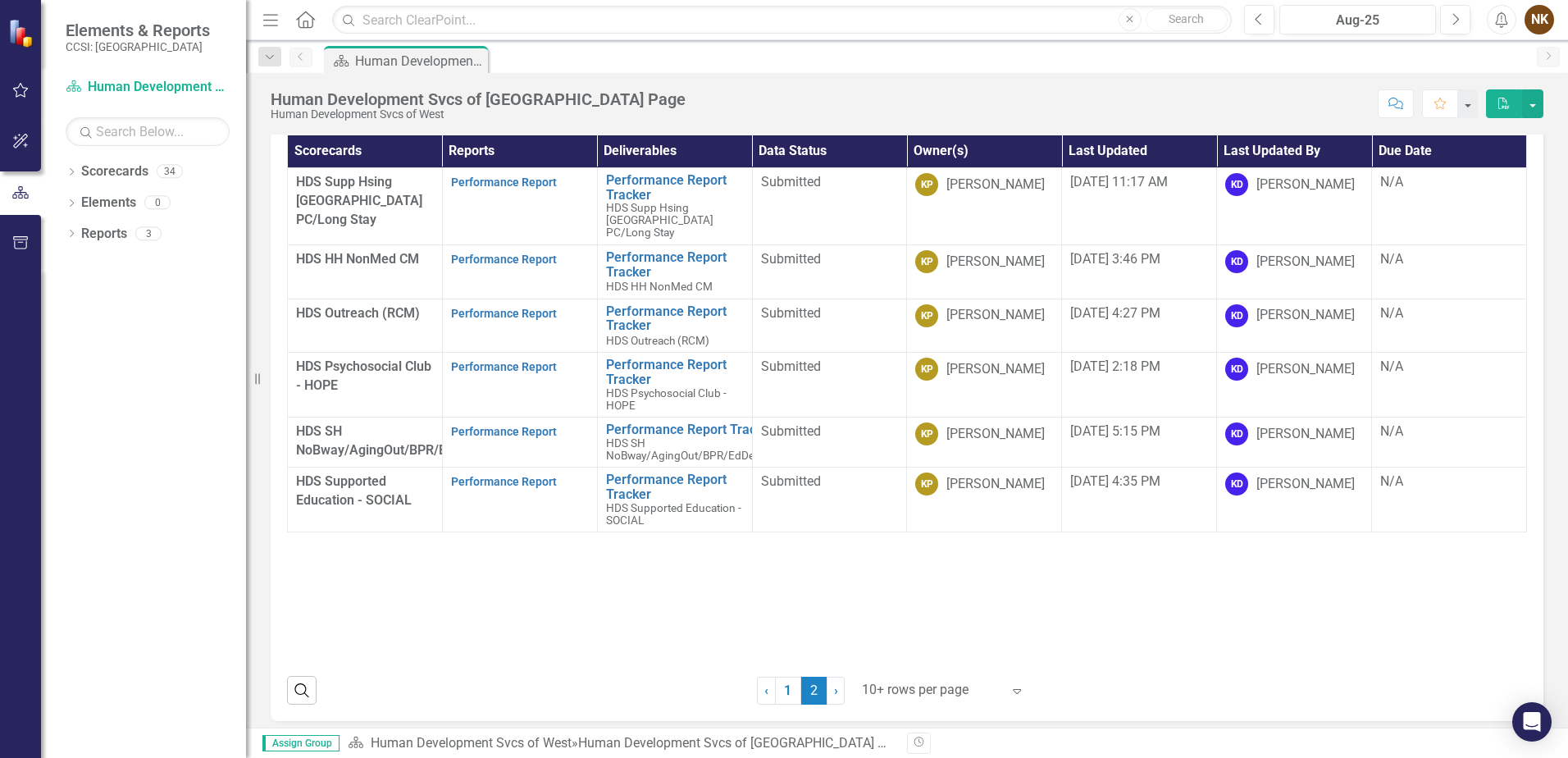
scroll to position [0, 0]
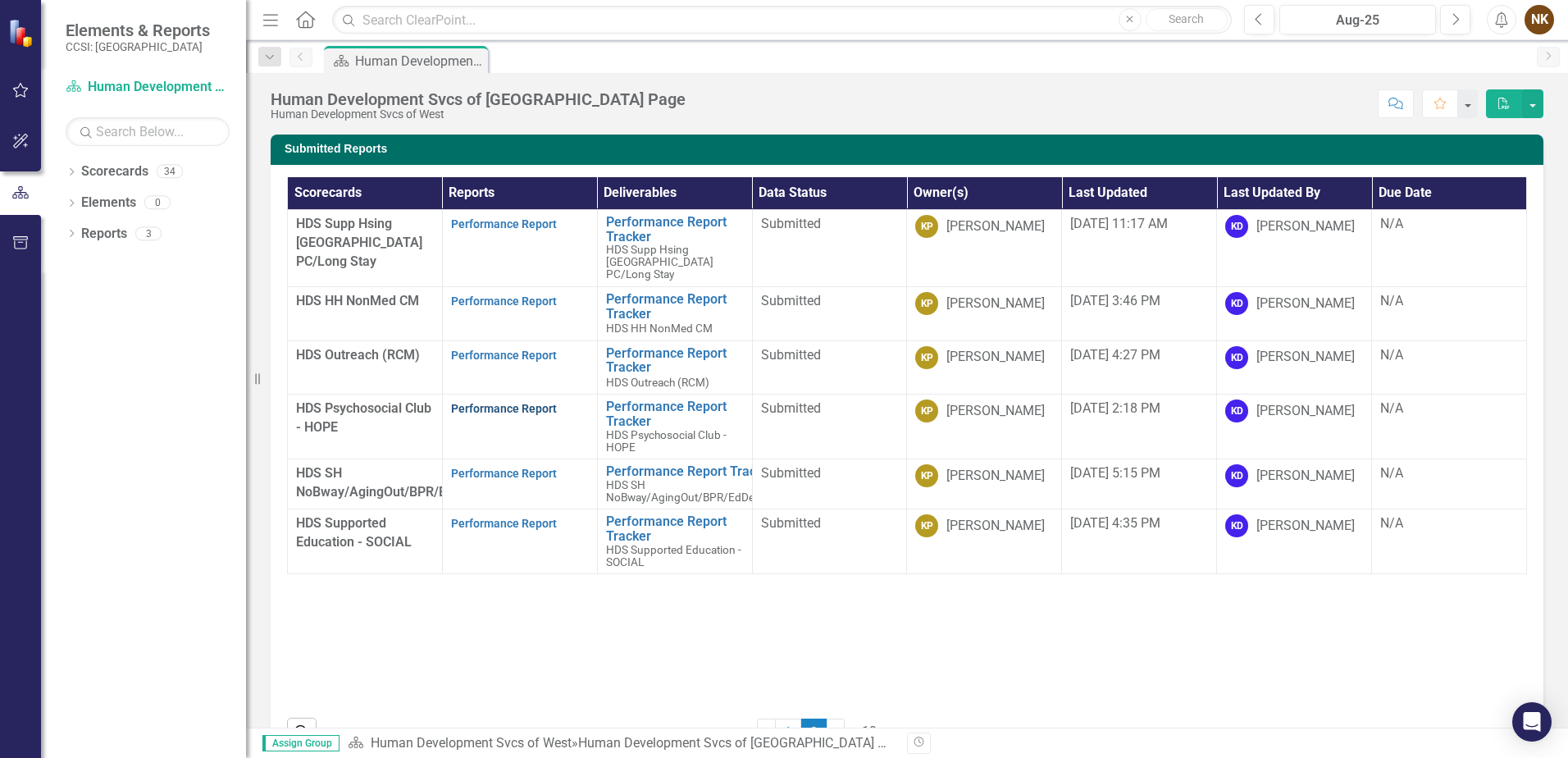
click at [522, 405] on link "Performance Report" at bounding box center [504, 408] width 106 height 13
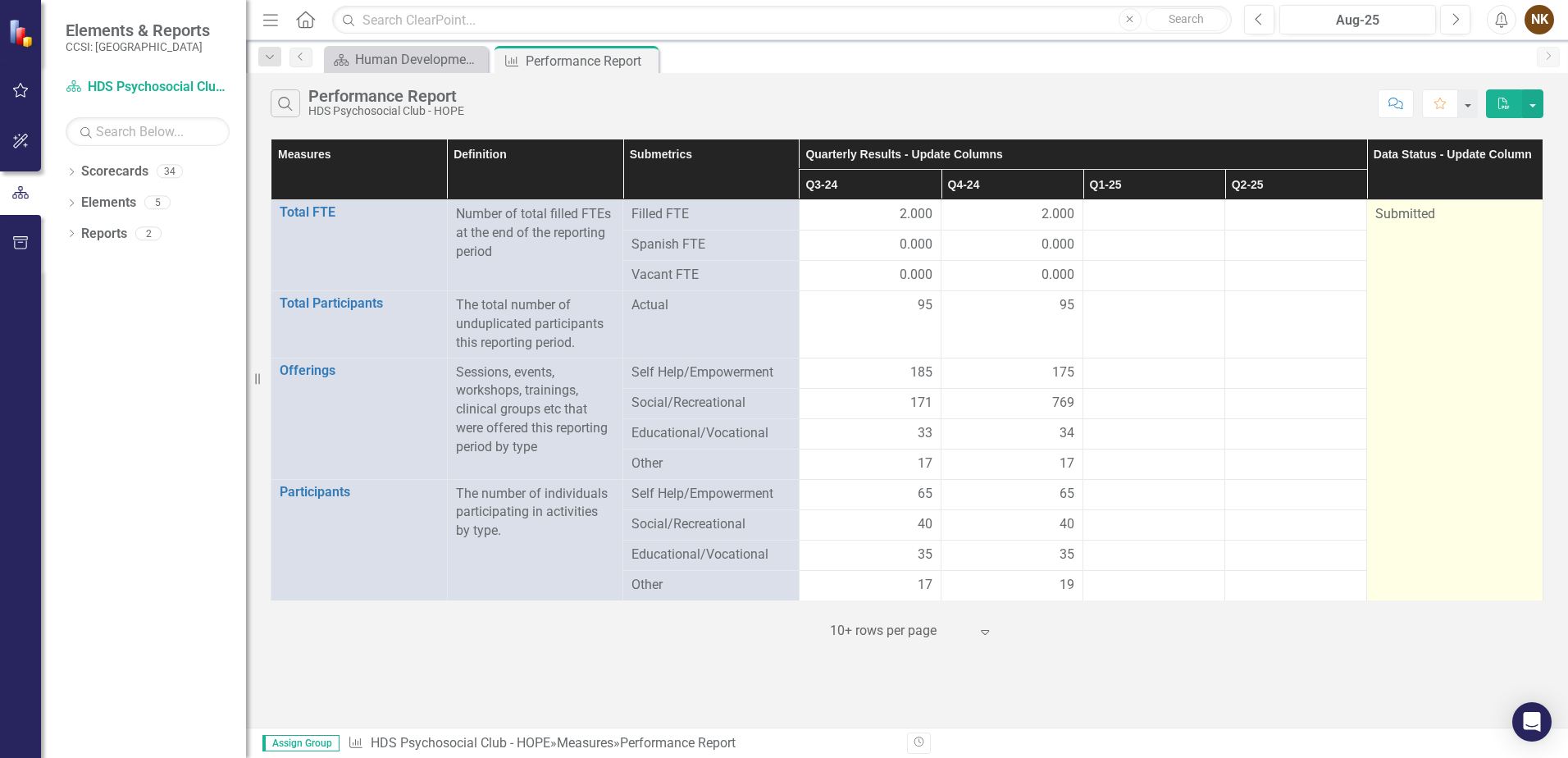
click at [1431, 234] on td "Submitted" at bounding box center [1455, 401] width 176 height 402
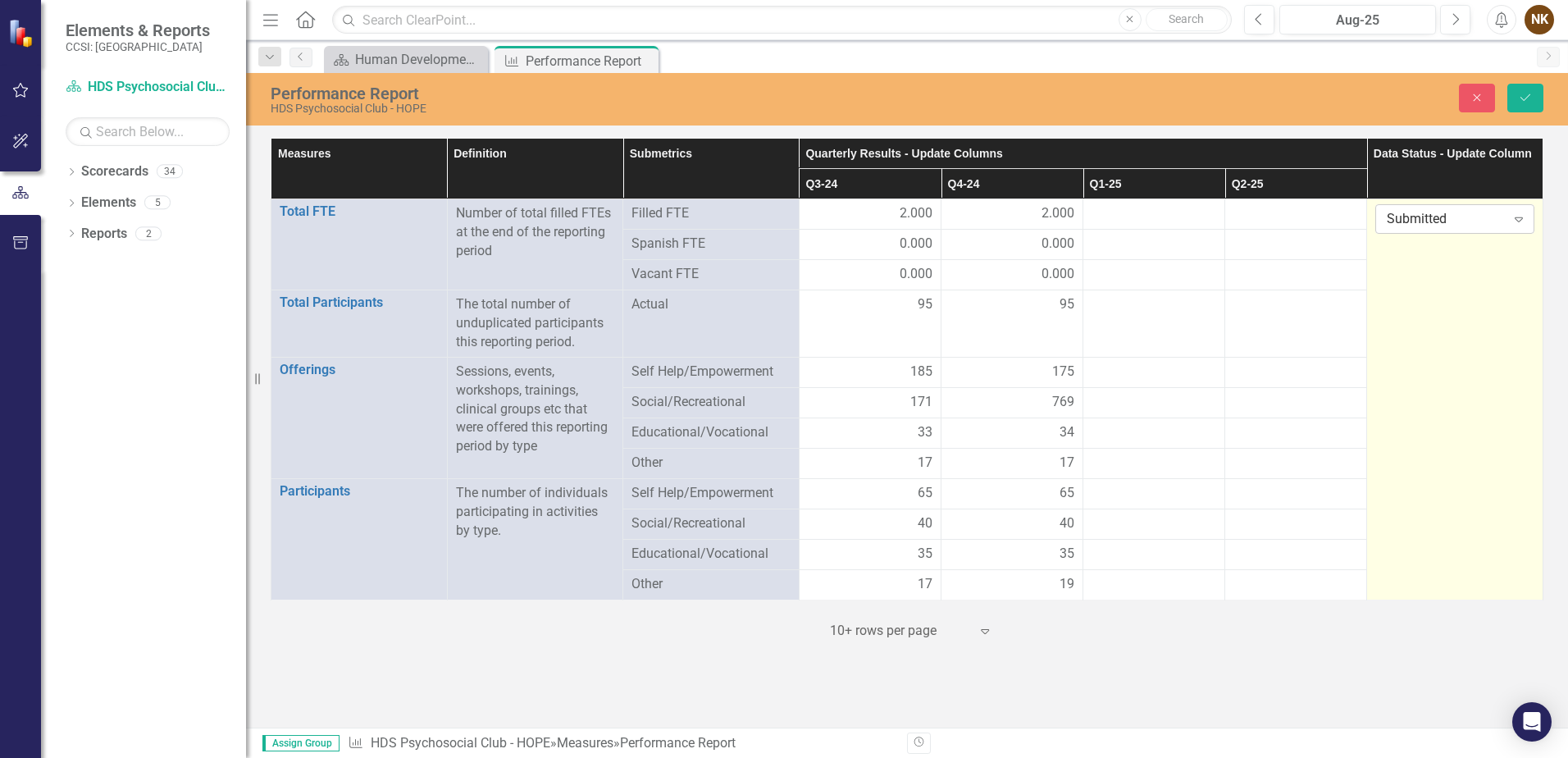
drag, startPoint x: 1431, startPoint y: 234, endPoint x: 1439, endPoint y: 220, distance: 16.1
click at [1439, 220] on div "Submitted" at bounding box center [1446, 219] width 118 height 19
click at [1445, 279] on div "In Process" at bounding box center [1458, 275] width 133 height 19
click at [1521, 94] on icon "Save" at bounding box center [1526, 97] width 15 height 12
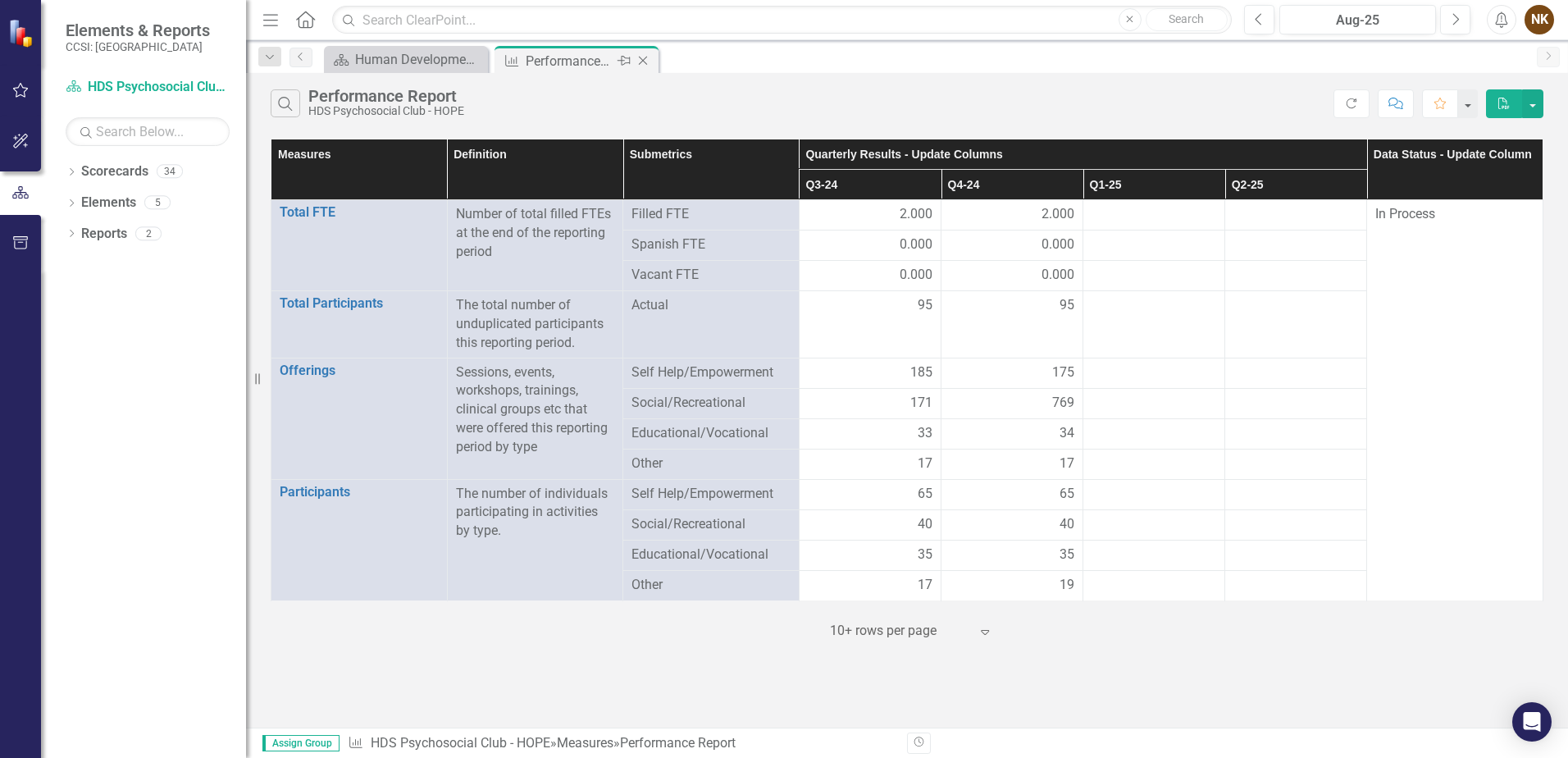
click at [645, 58] on icon "Close" at bounding box center [643, 60] width 17 height 13
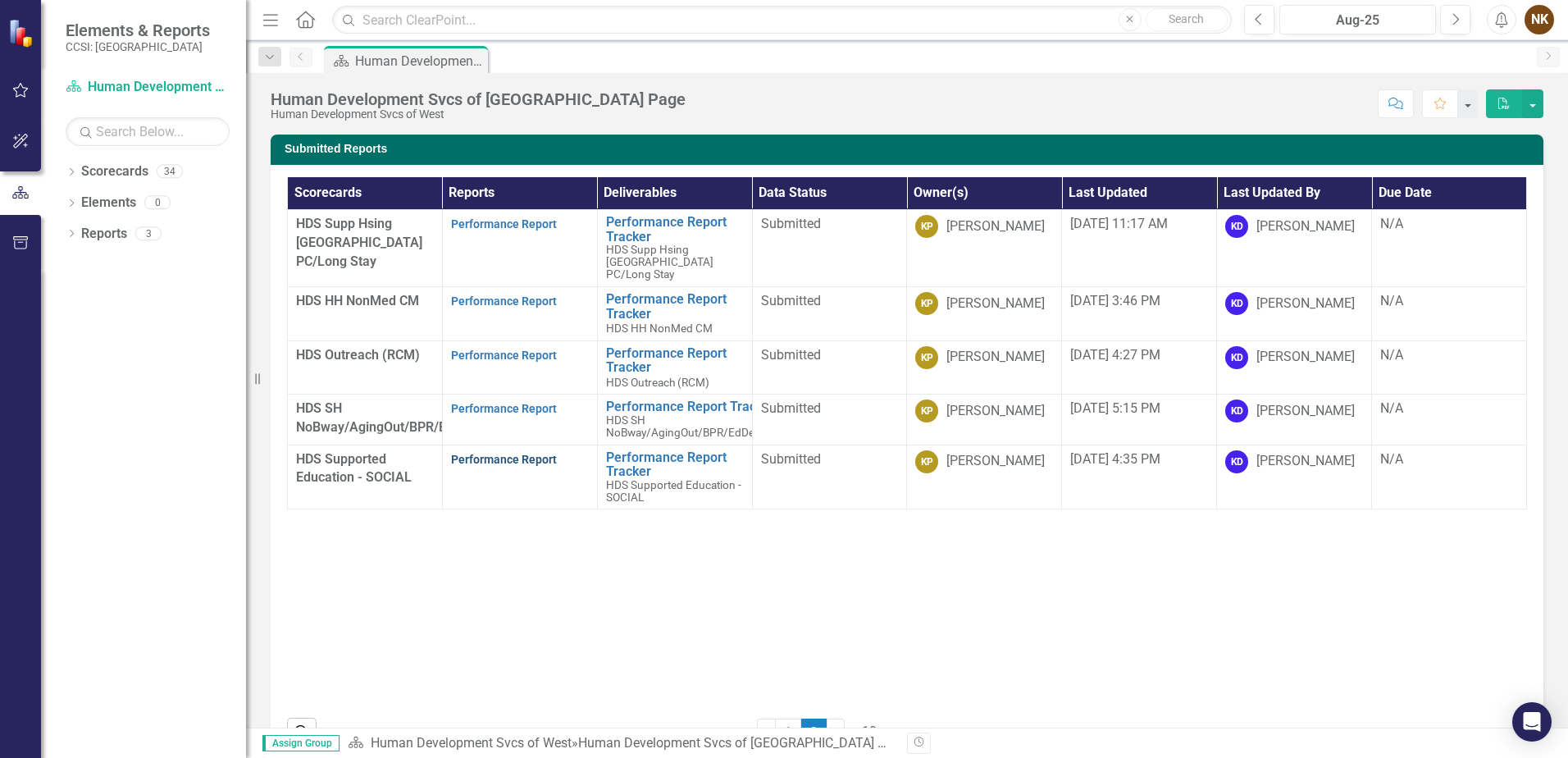
click at [517, 463] on link "Performance Report" at bounding box center [504, 459] width 106 height 13
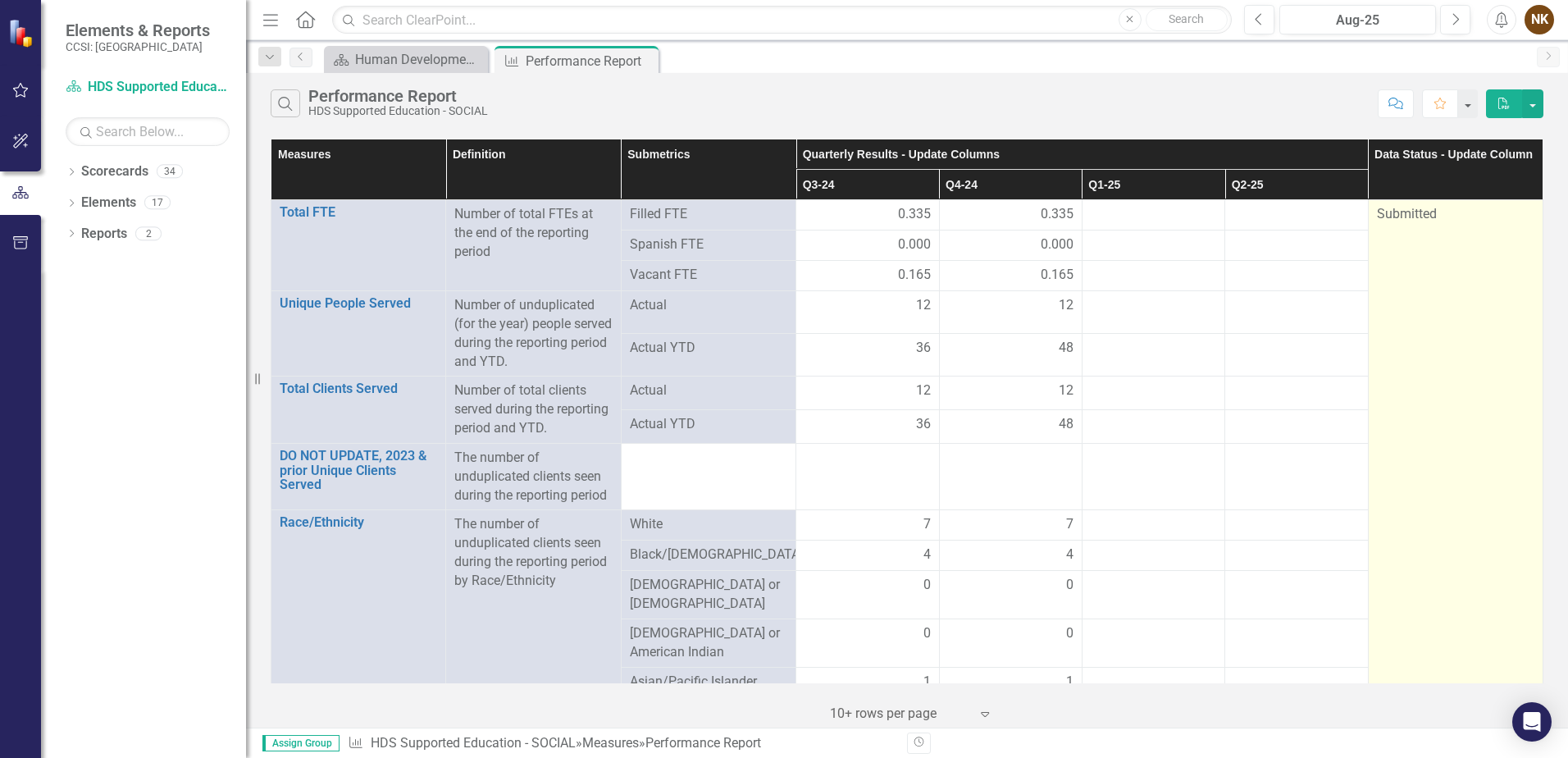
click at [1430, 221] on div "Submitted" at bounding box center [1456, 214] width 157 height 19
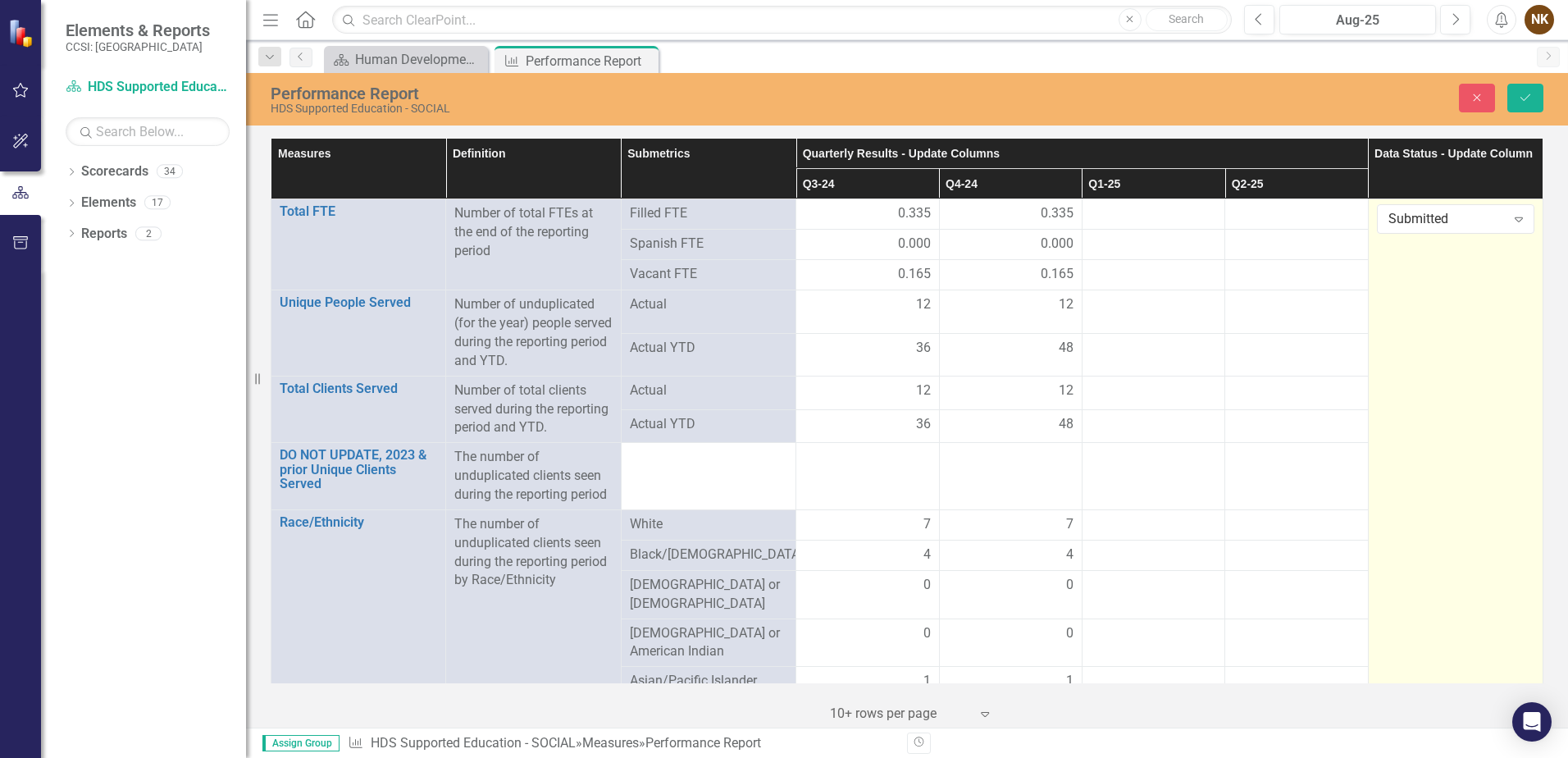
click at [1430, 221] on div "Submitted" at bounding box center [1447, 219] width 117 height 19
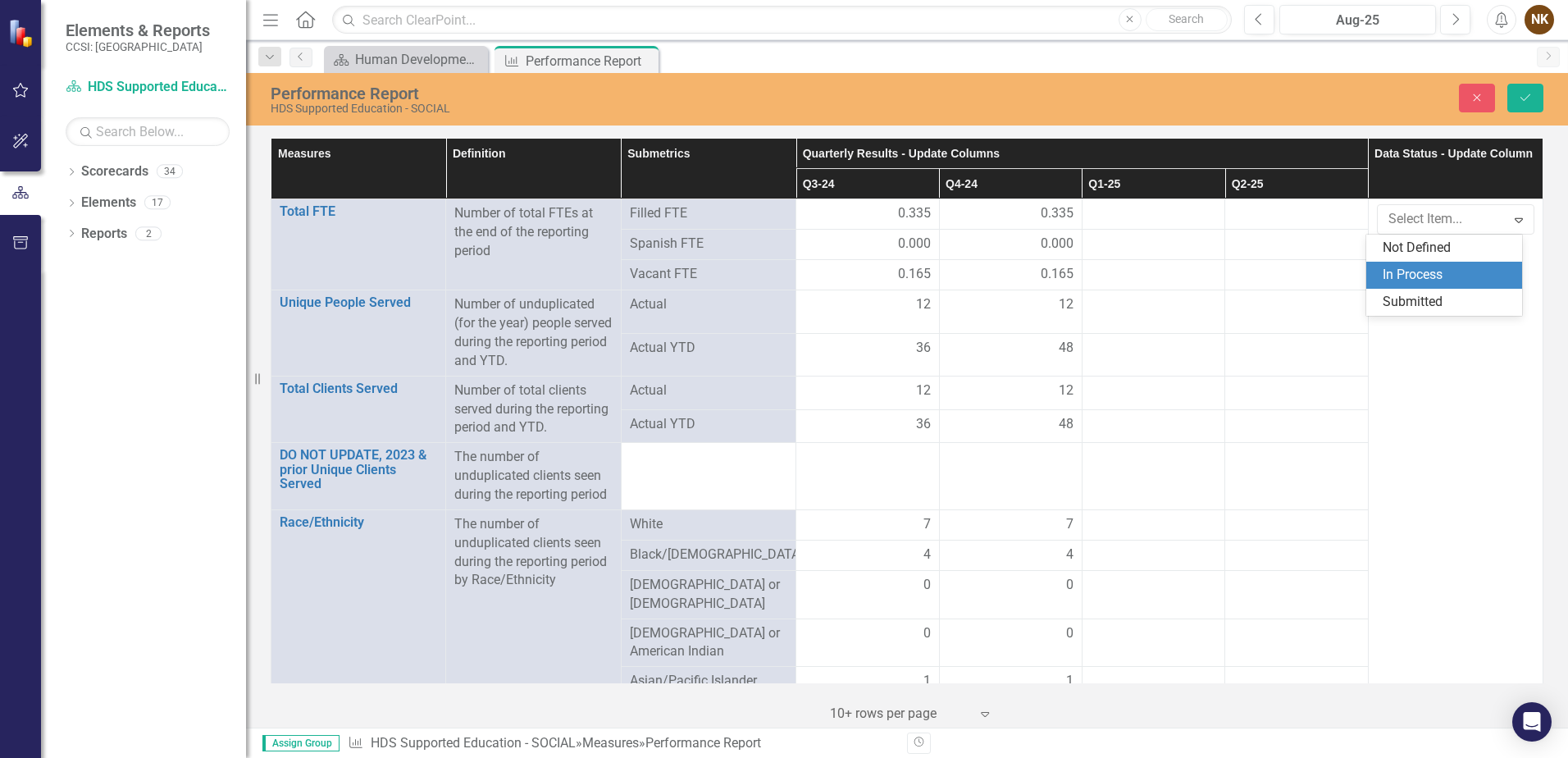
click at [1425, 279] on div "In Process" at bounding box center [1448, 275] width 130 height 19
click at [1529, 97] on icon "Save" at bounding box center [1526, 97] width 15 height 12
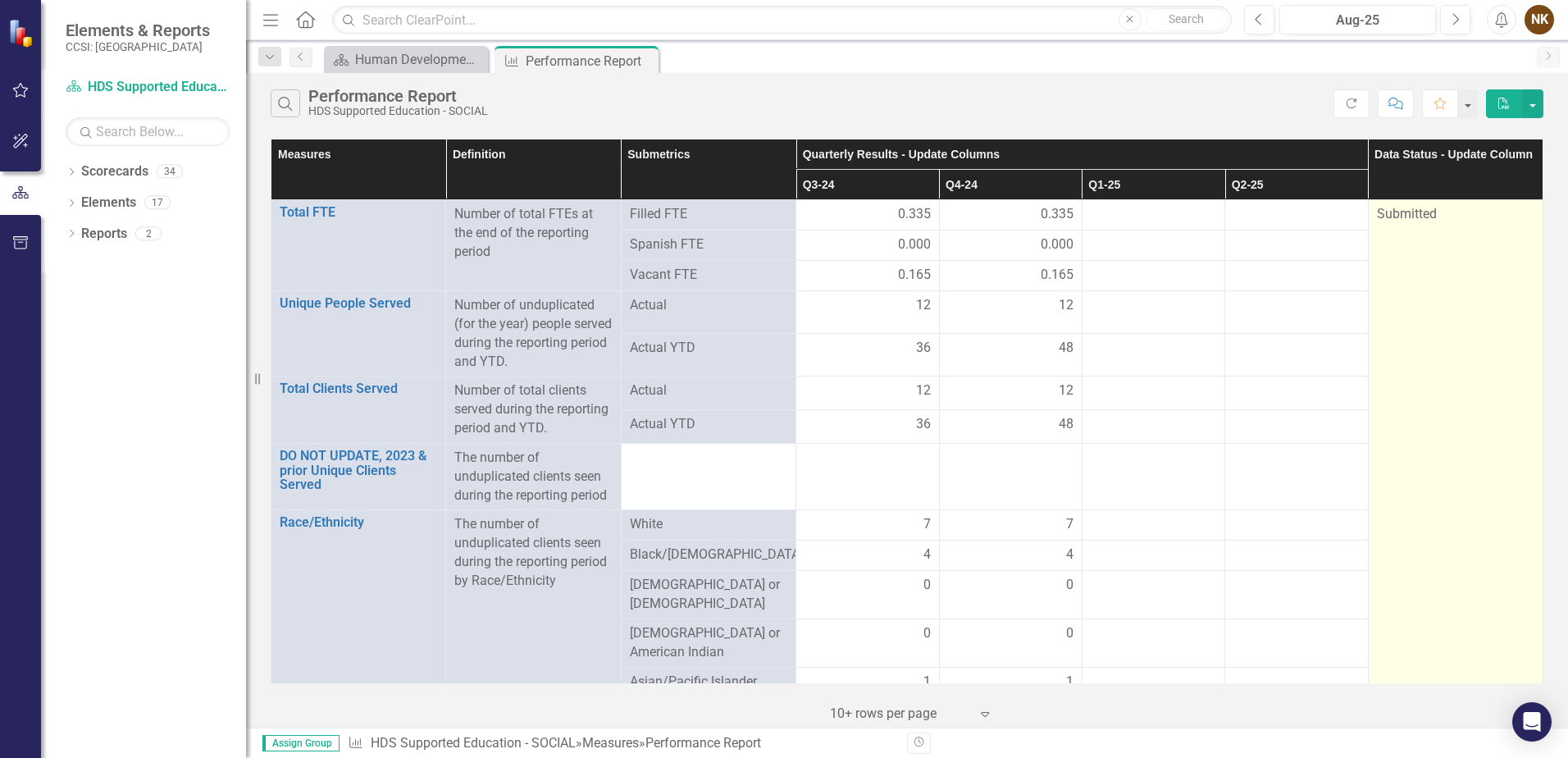
click at [1415, 214] on span "Submitted" at bounding box center [1407, 214] width 60 height 16
click at [1415, 213] on span "Submitted" at bounding box center [1407, 214] width 60 height 16
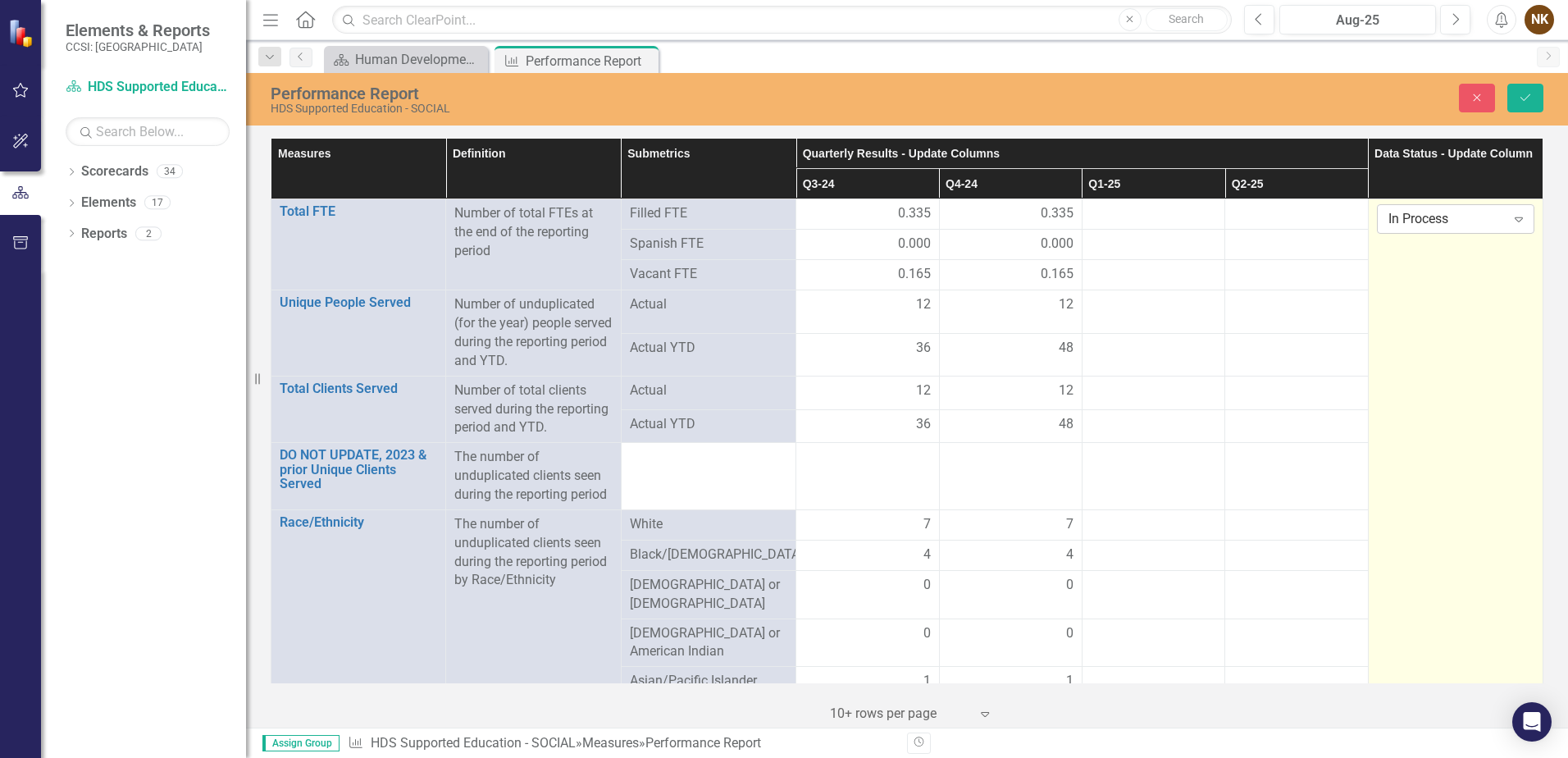
drag, startPoint x: 1415, startPoint y: 213, endPoint x: 1417, endPoint y: 222, distance: 9.2
click at [1417, 222] on div "In Process" at bounding box center [1447, 219] width 117 height 19
click at [1411, 274] on div "In Process" at bounding box center [1448, 275] width 130 height 19
click at [1524, 96] on icon "Save" at bounding box center [1526, 97] width 15 height 12
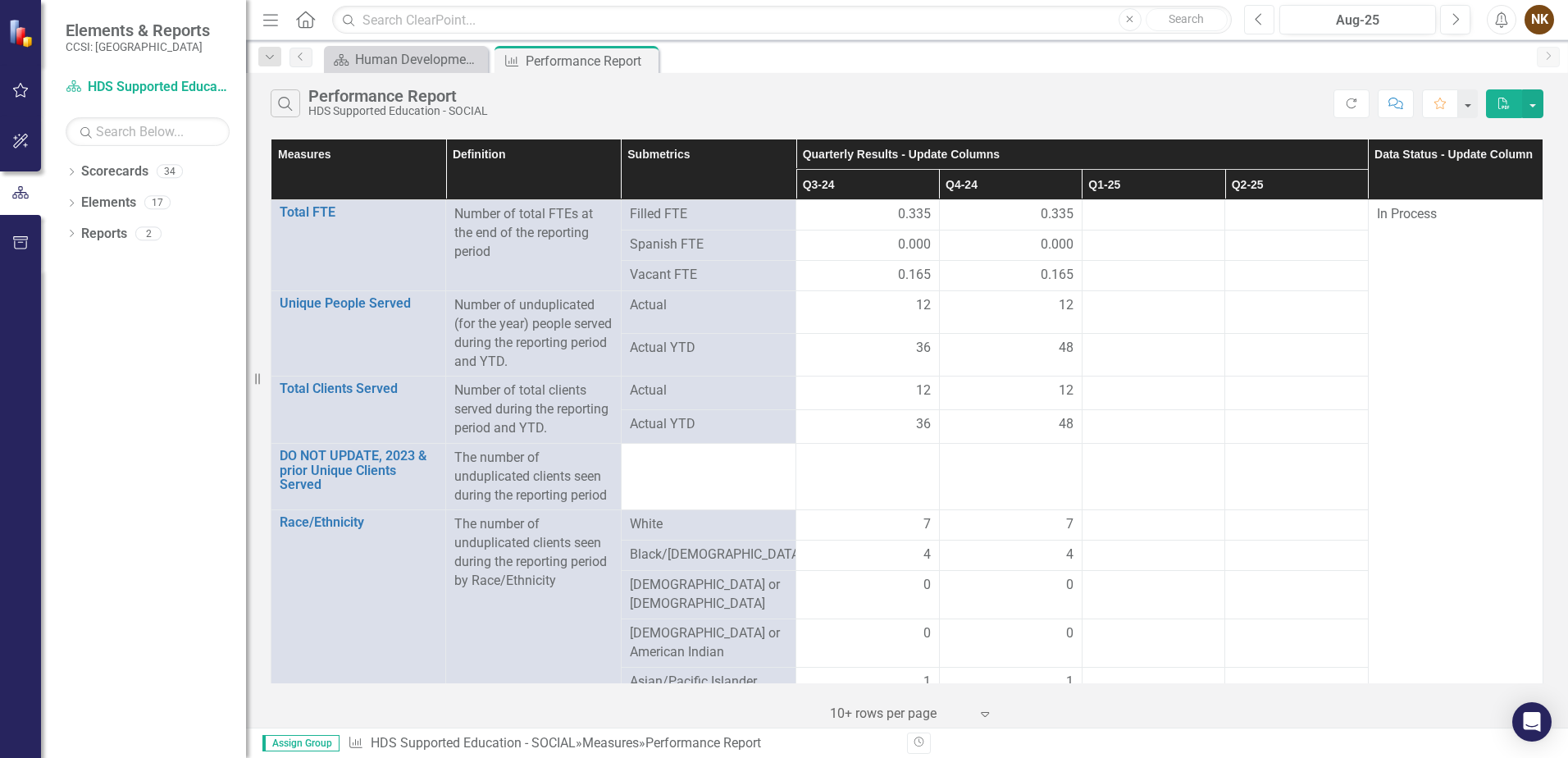
click at [1261, 19] on icon "Previous" at bounding box center [1259, 20] width 9 height 15
click at [1268, 23] on button "Previous" at bounding box center [1259, 20] width 31 height 30
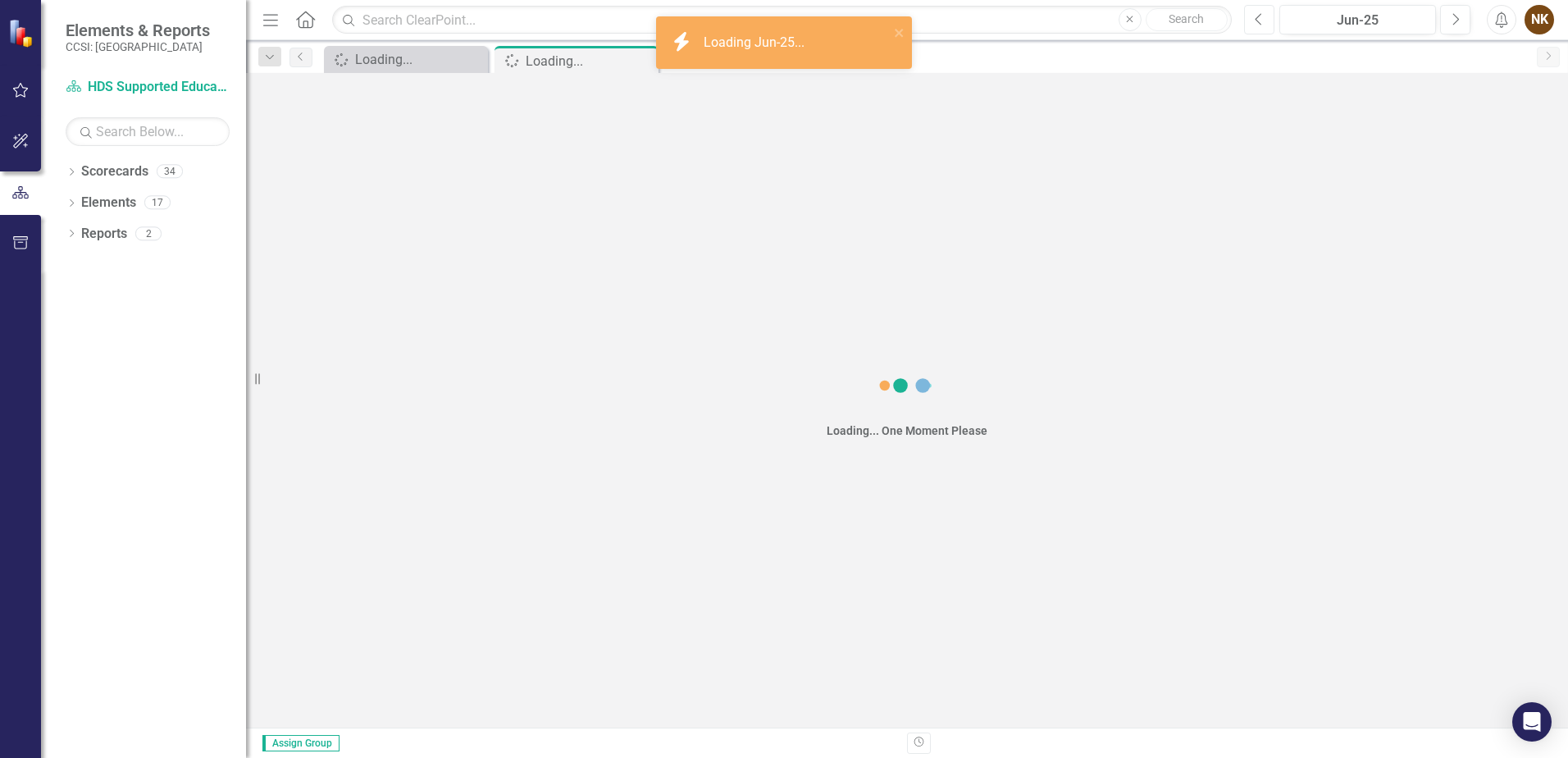
click at [1268, 23] on button "Previous" at bounding box center [1259, 20] width 31 height 30
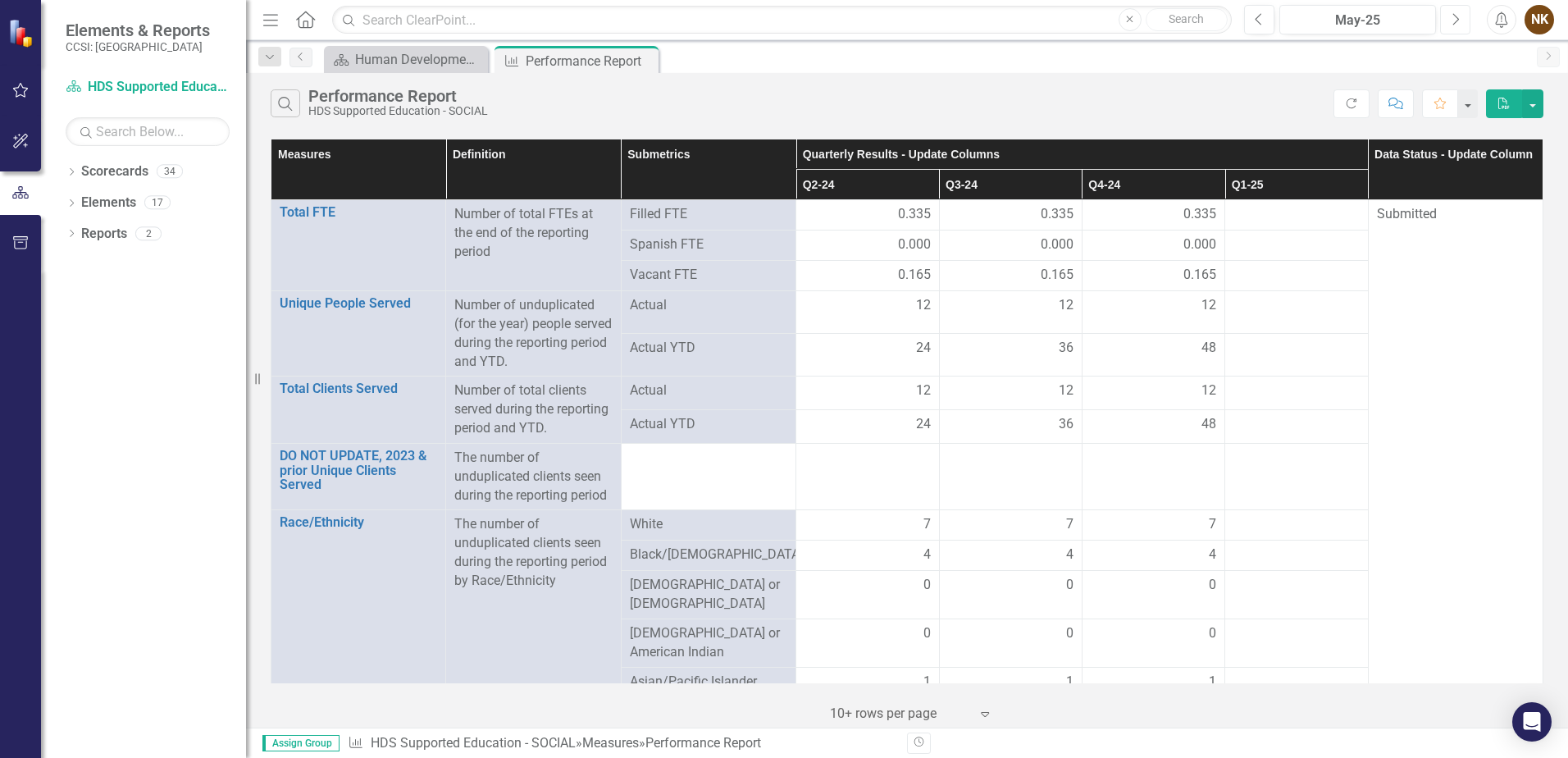
click at [1455, 27] on button "Next" at bounding box center [1455, 20] width 31 height 30
click at [646, 62] on icon "Close" at bounding box center [643, 60] width 17 height 13
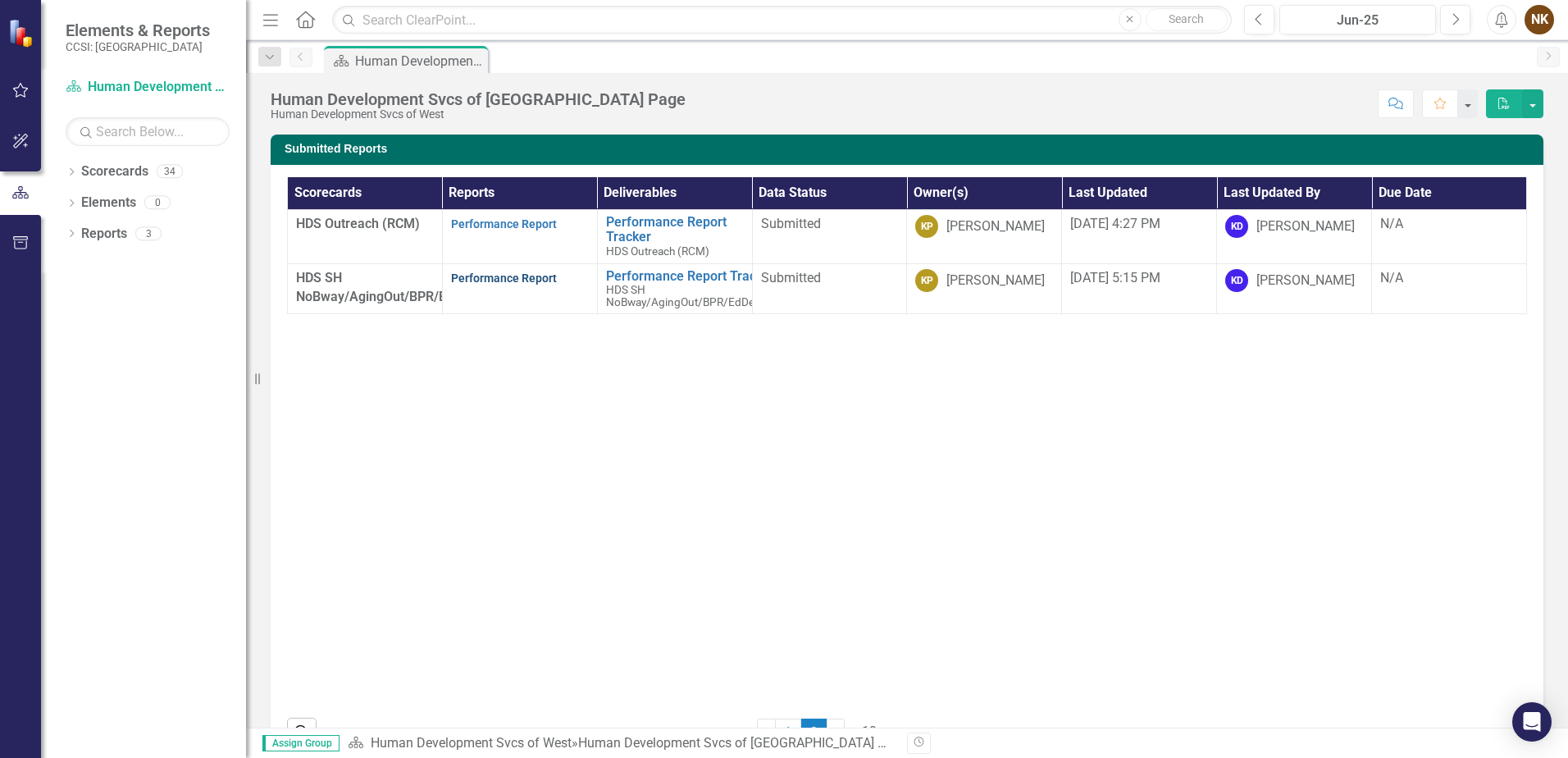
click at [516, 273] on link "Performance Report" at bounding box center [504, 278] width 106 height 13
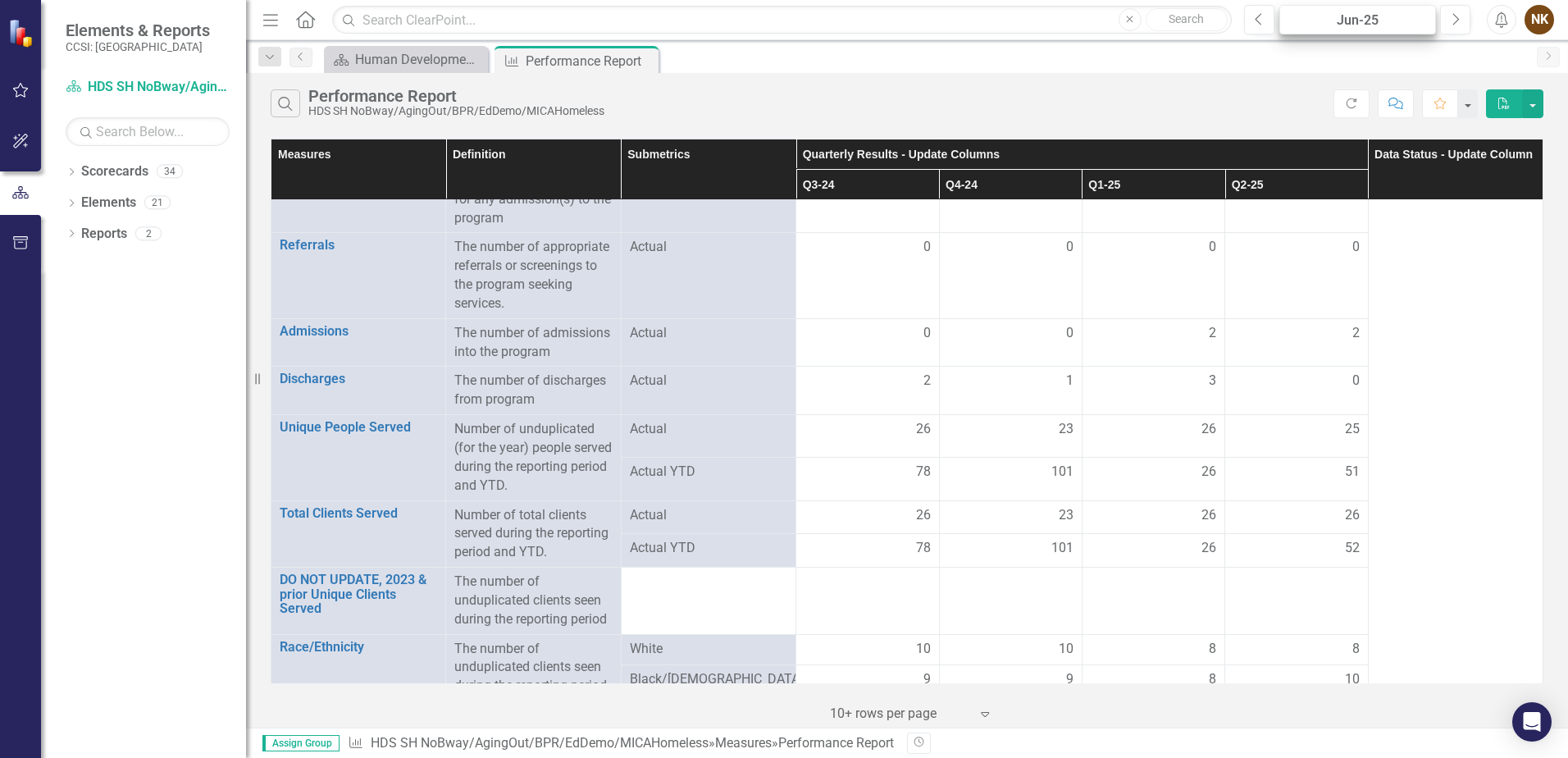
scroll to position [20, 0]
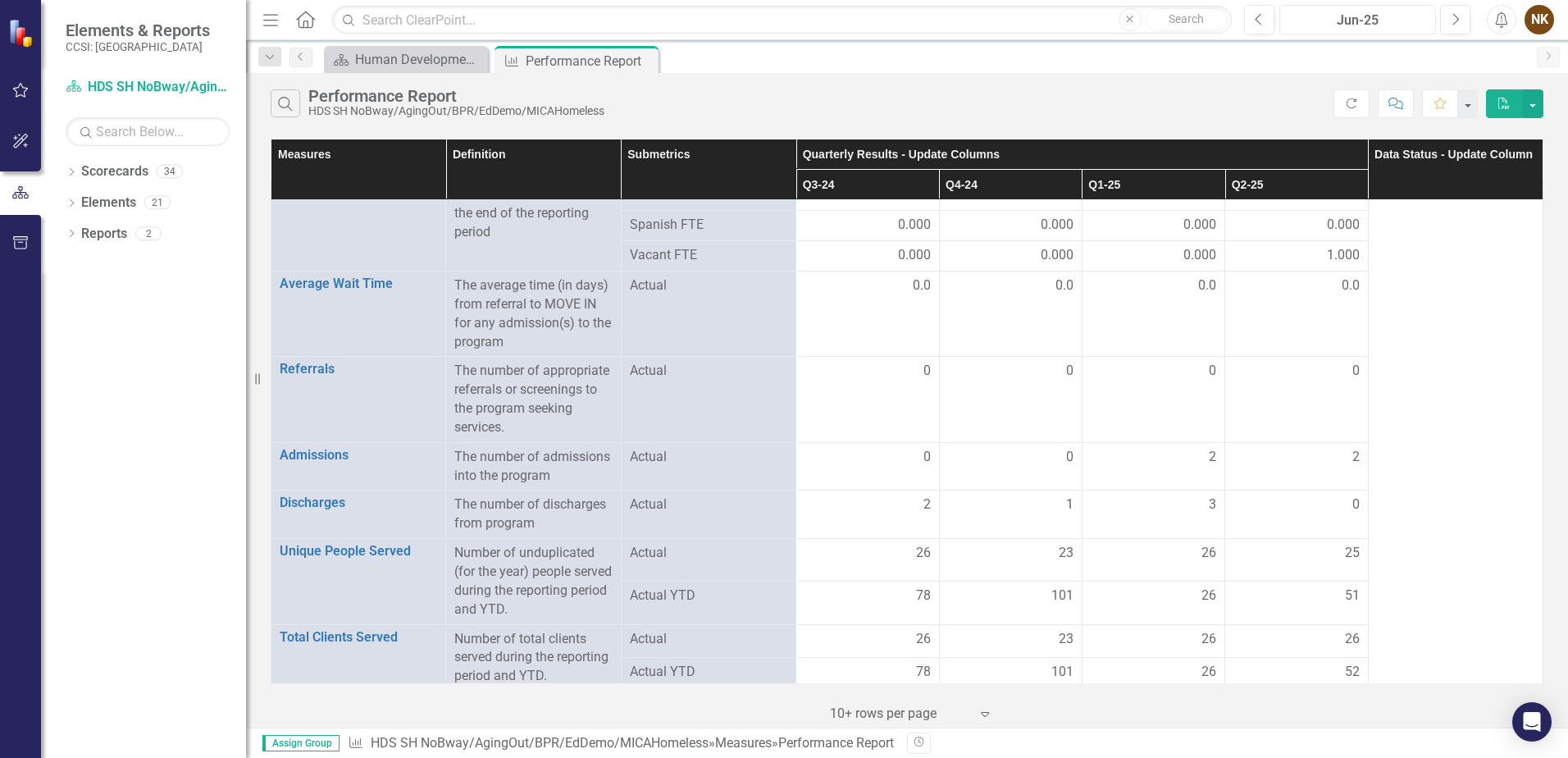
click at [1381, 16] on div "Jun-25" at bounding box center [1358, 21] width 146 height 20
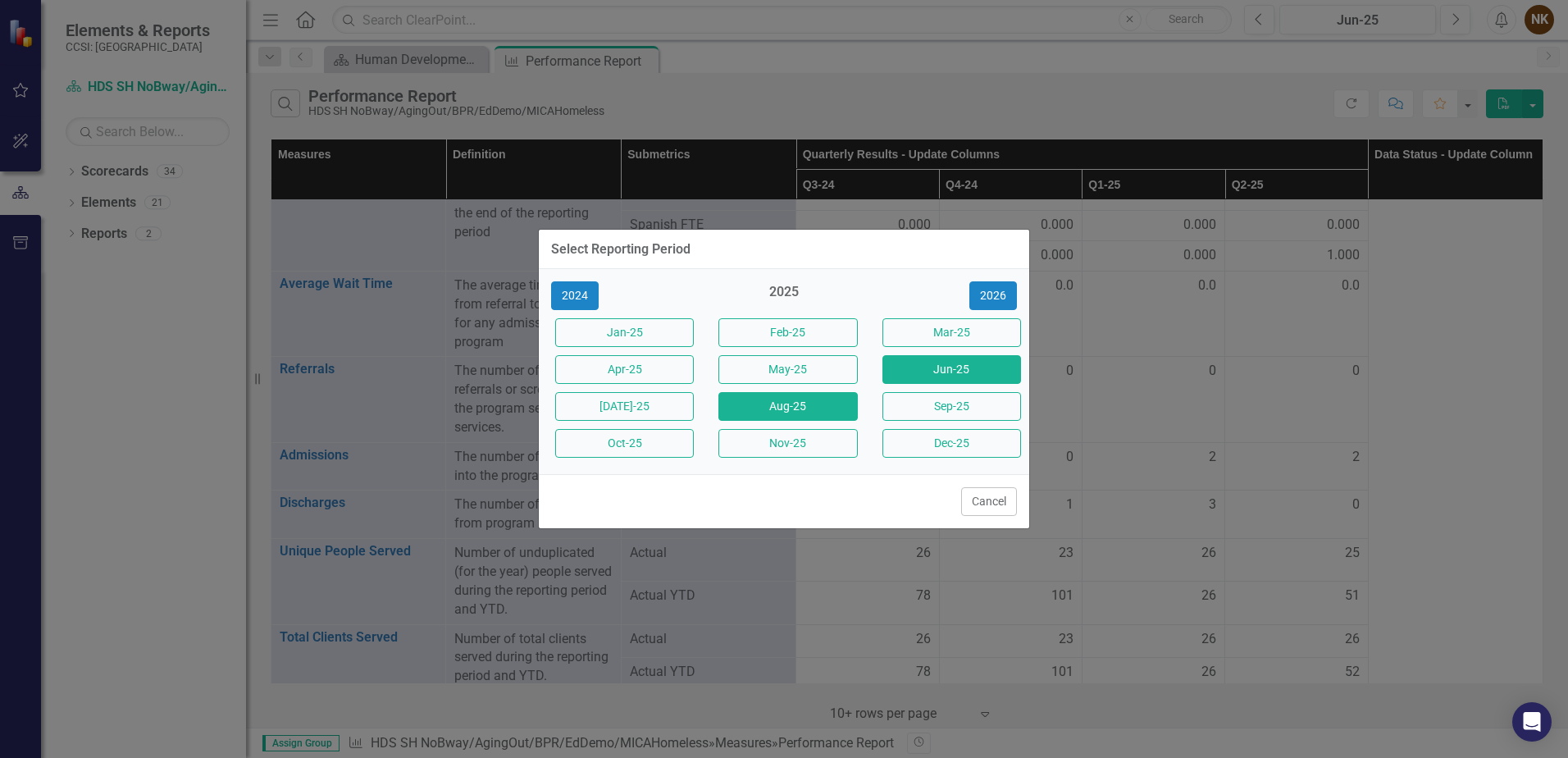
click at [805, 419] on button "Aug-25" at bounding box center [787, 406] width 139 height 29
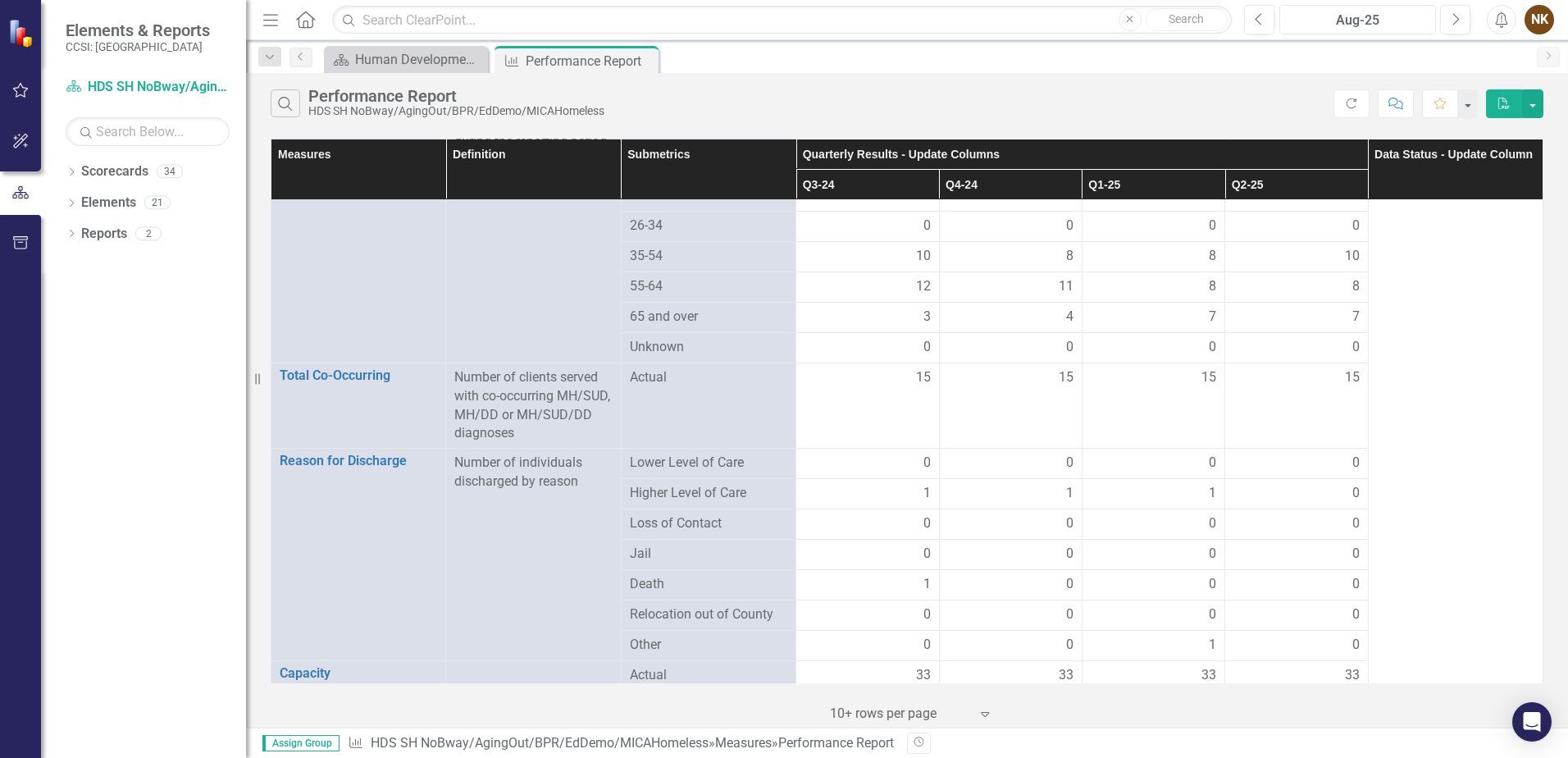
scroll to position [1578, 0]
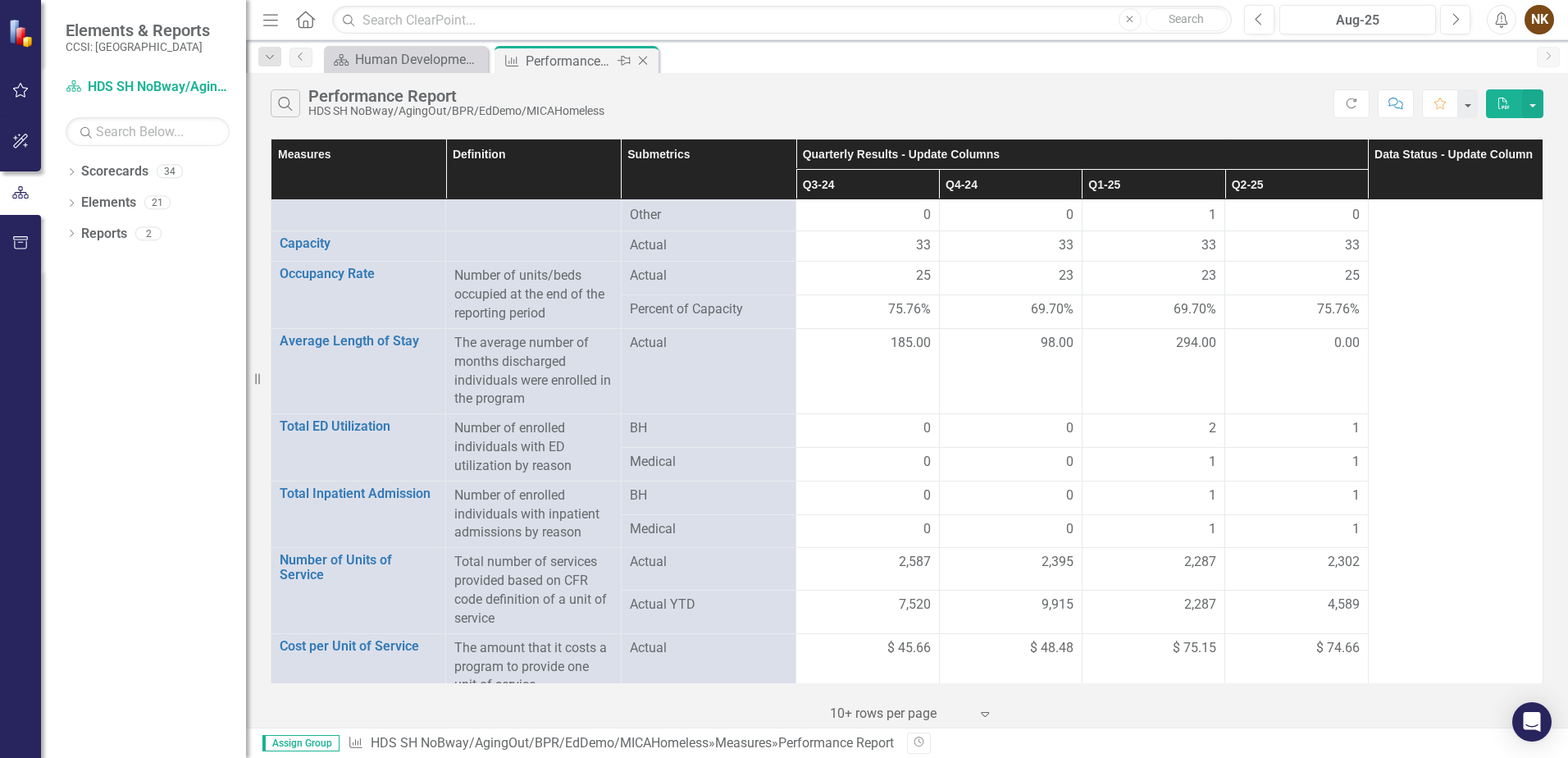
click at [642, 56] on icon "Close" at bounding box center [643, 60] width 17 height 13
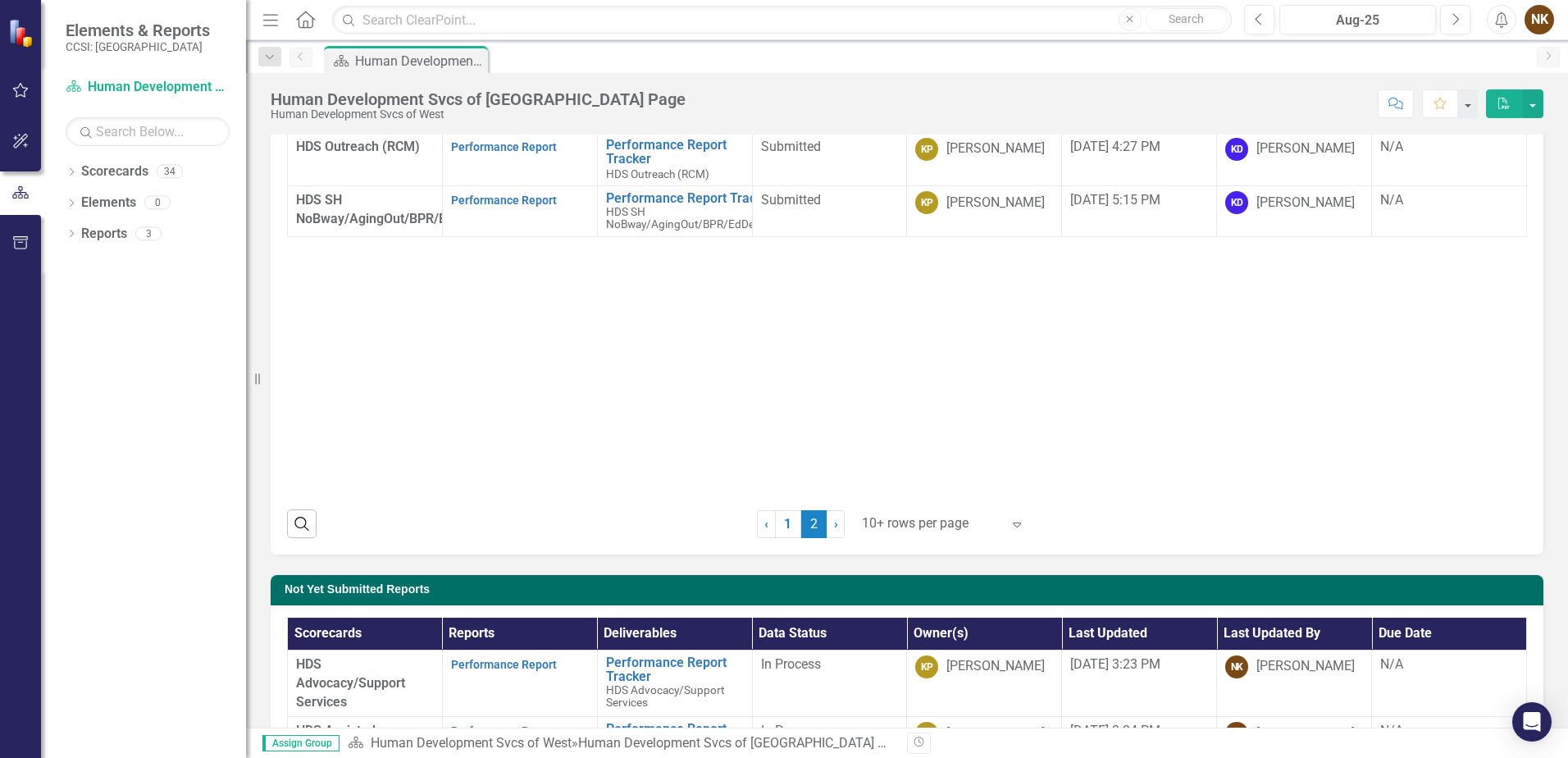
scroll to position [246, 0]
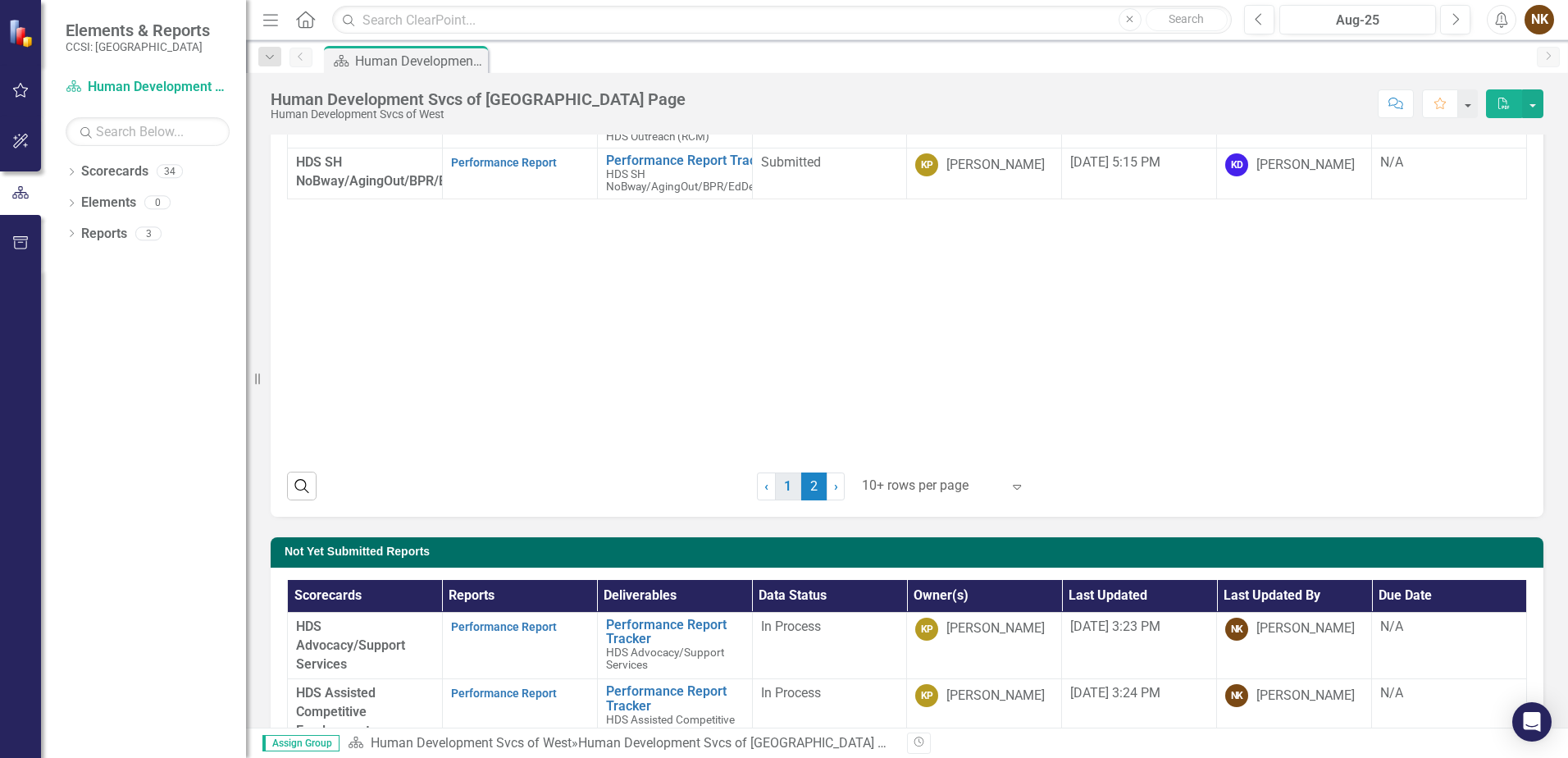
click at [776, 480] on link "1" at bounding box center [788, 486] width 27 height 28
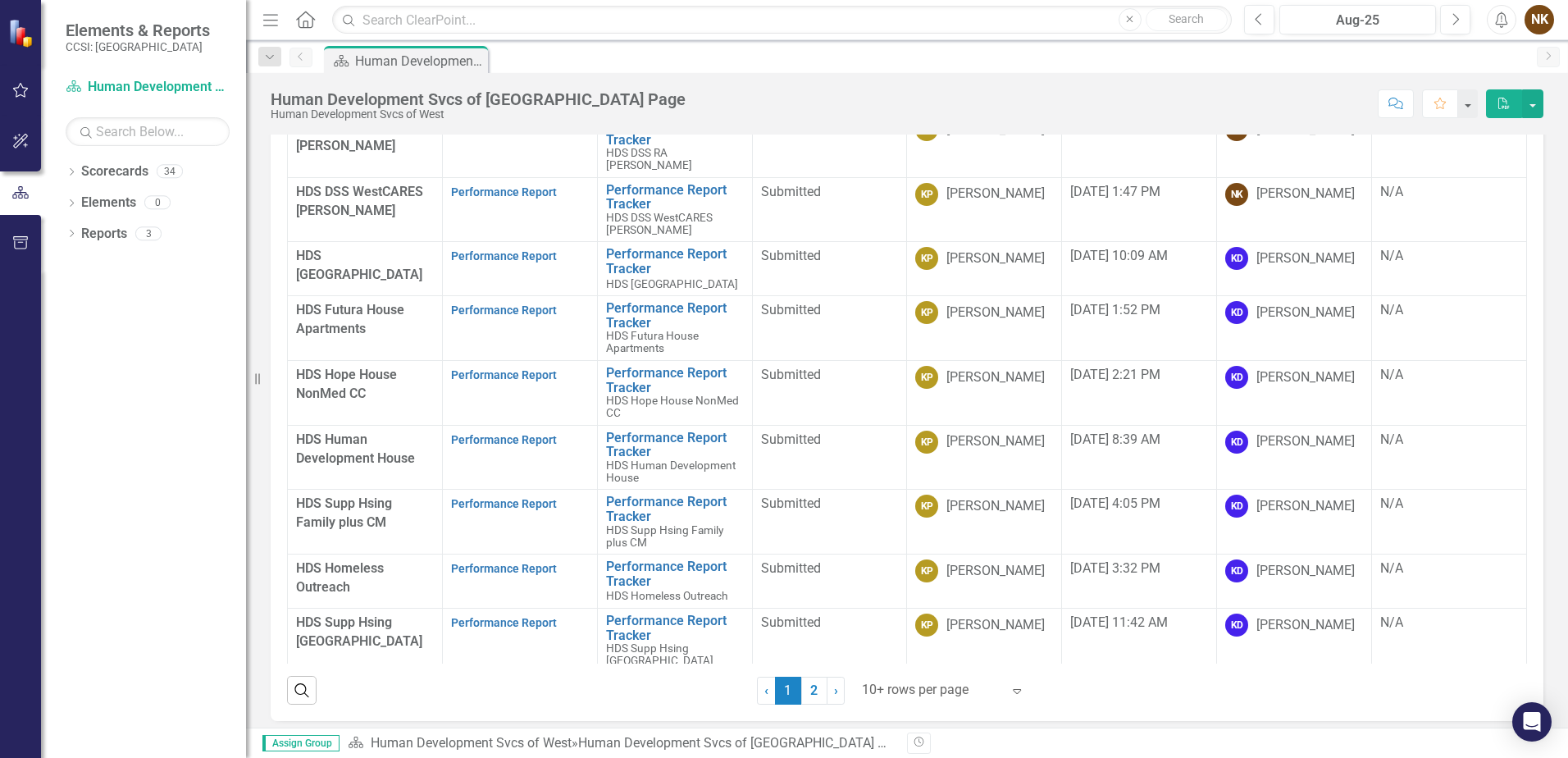
scroll to position [0, 0]
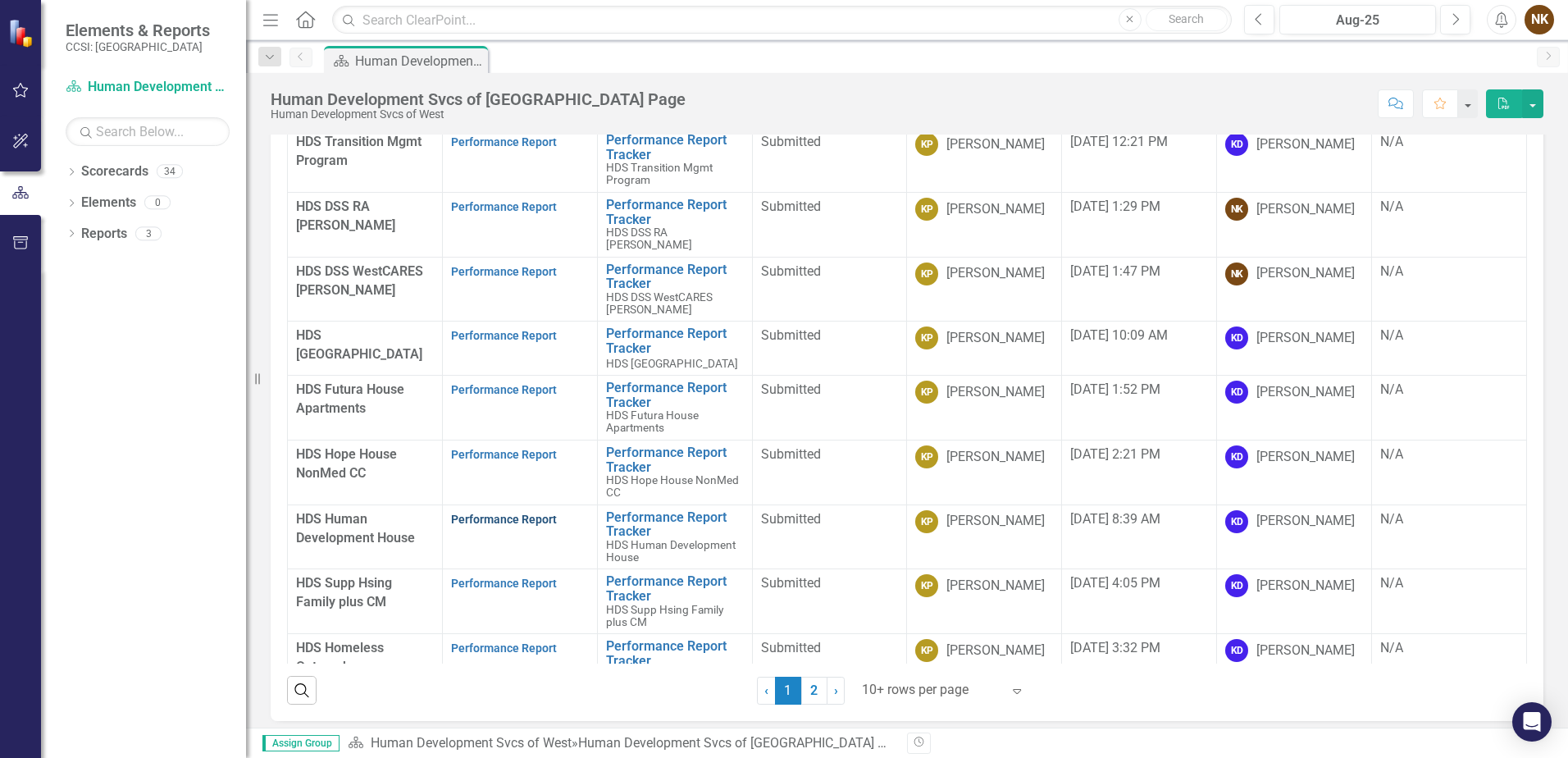
click at [475, 513] on link "Performance Report" at bounding box center [504, 519] width 106 height 13
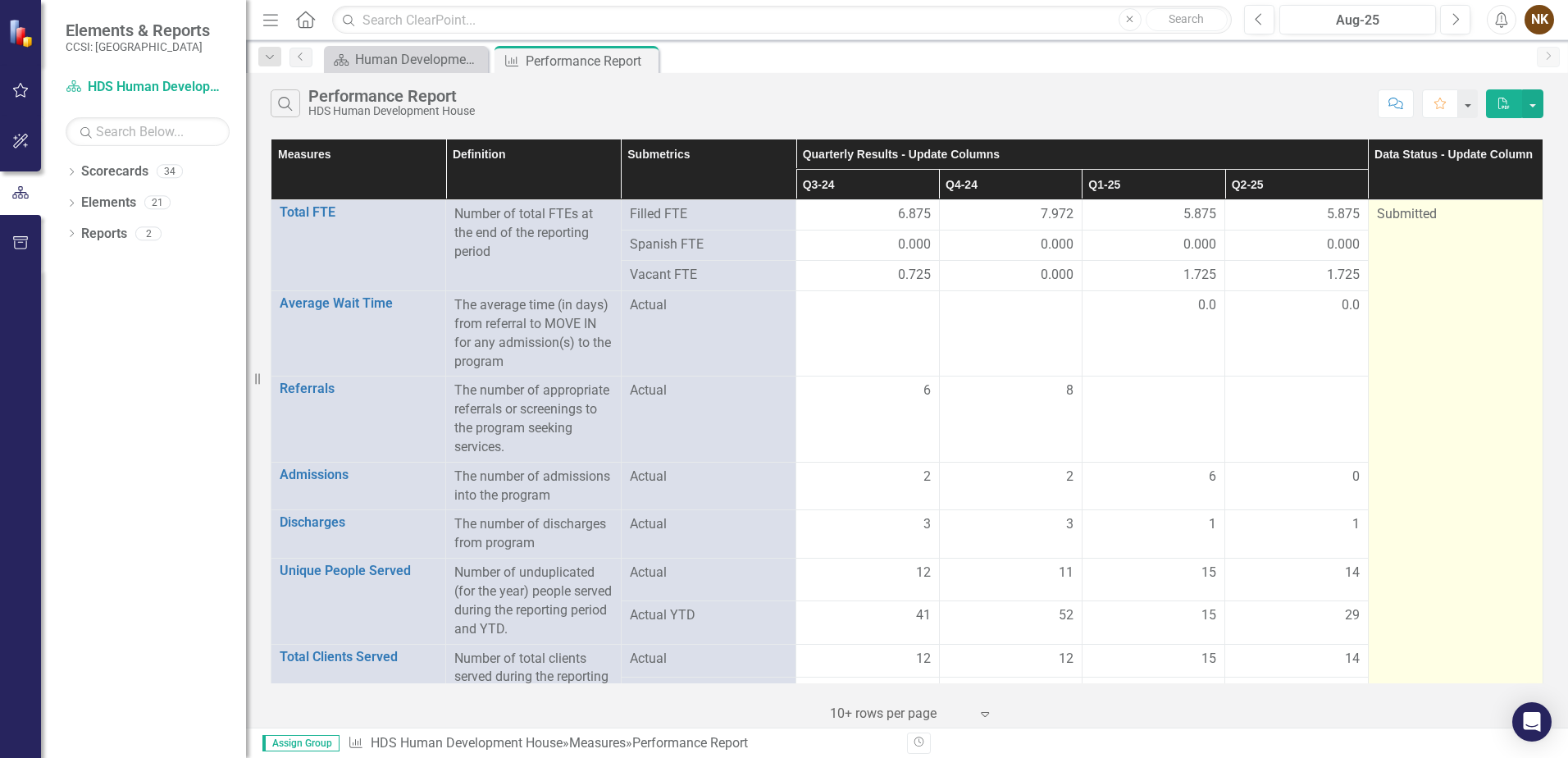
click at [1411, 218] on span "Submitted" at bounding box center [1407, 214] width 60 height 16
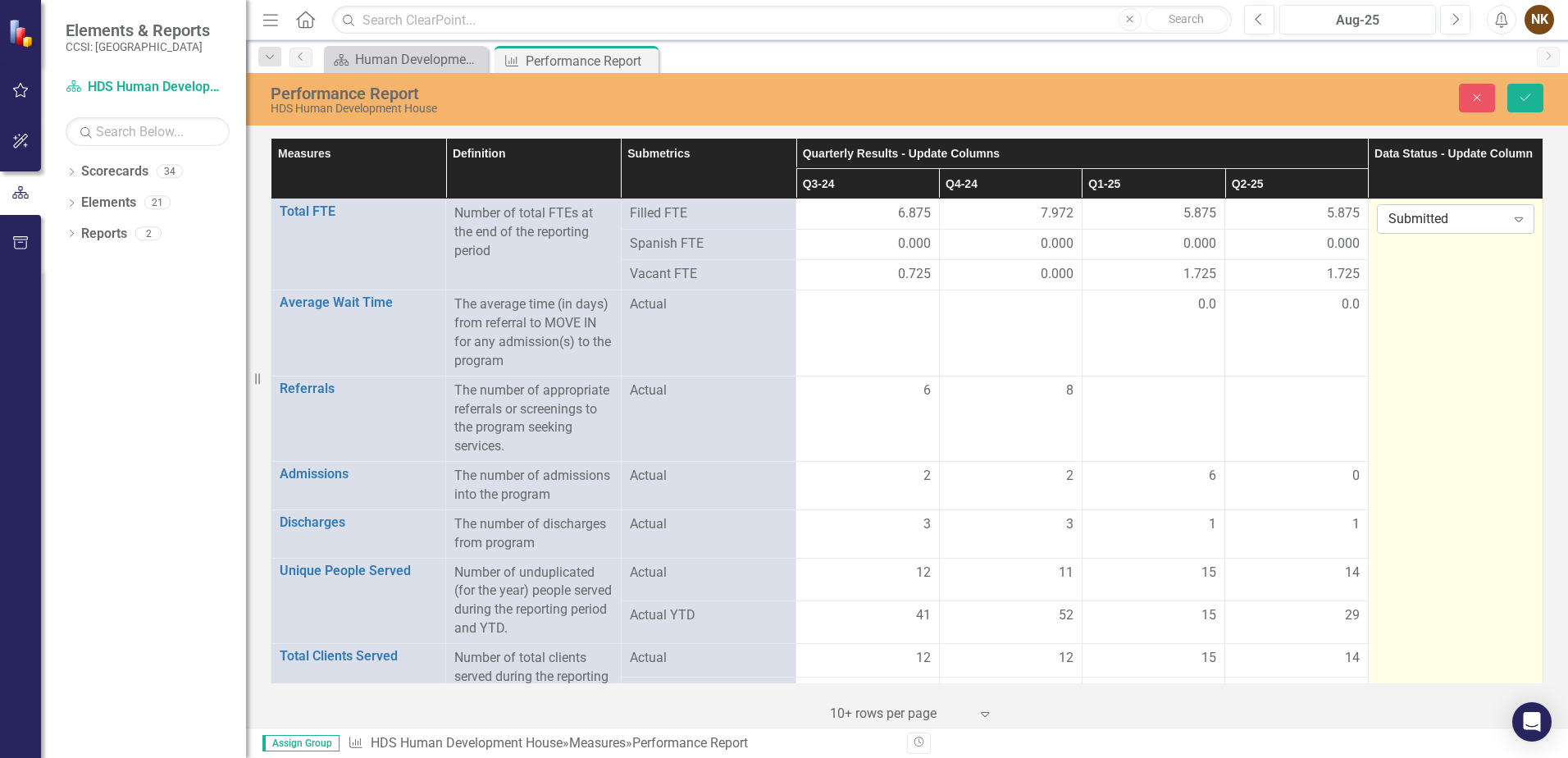
click at [1411, 221] on div "Submitted" at bounding box center [1447, 219] width 117 height 19
click at [1427, 264] on div "In Process" at bounding box center [1444, 276] width 156 height 28
click at [1519, 97] on icon "Save" at bounding box center [1526, 97] width 15 height 12
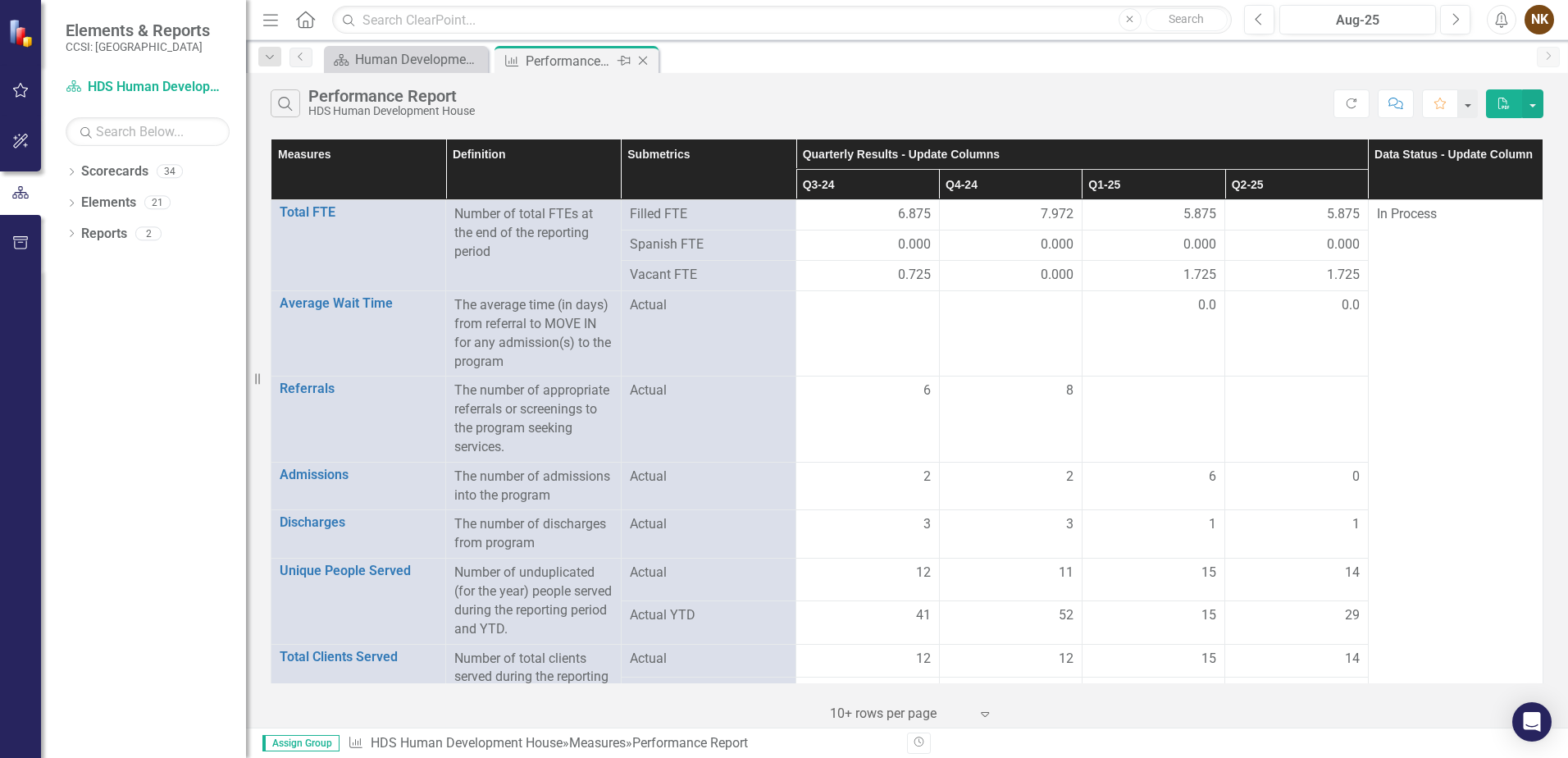
click at [643, 62] on icon "Close" at bounding box center [643, 60] width 17 height 13
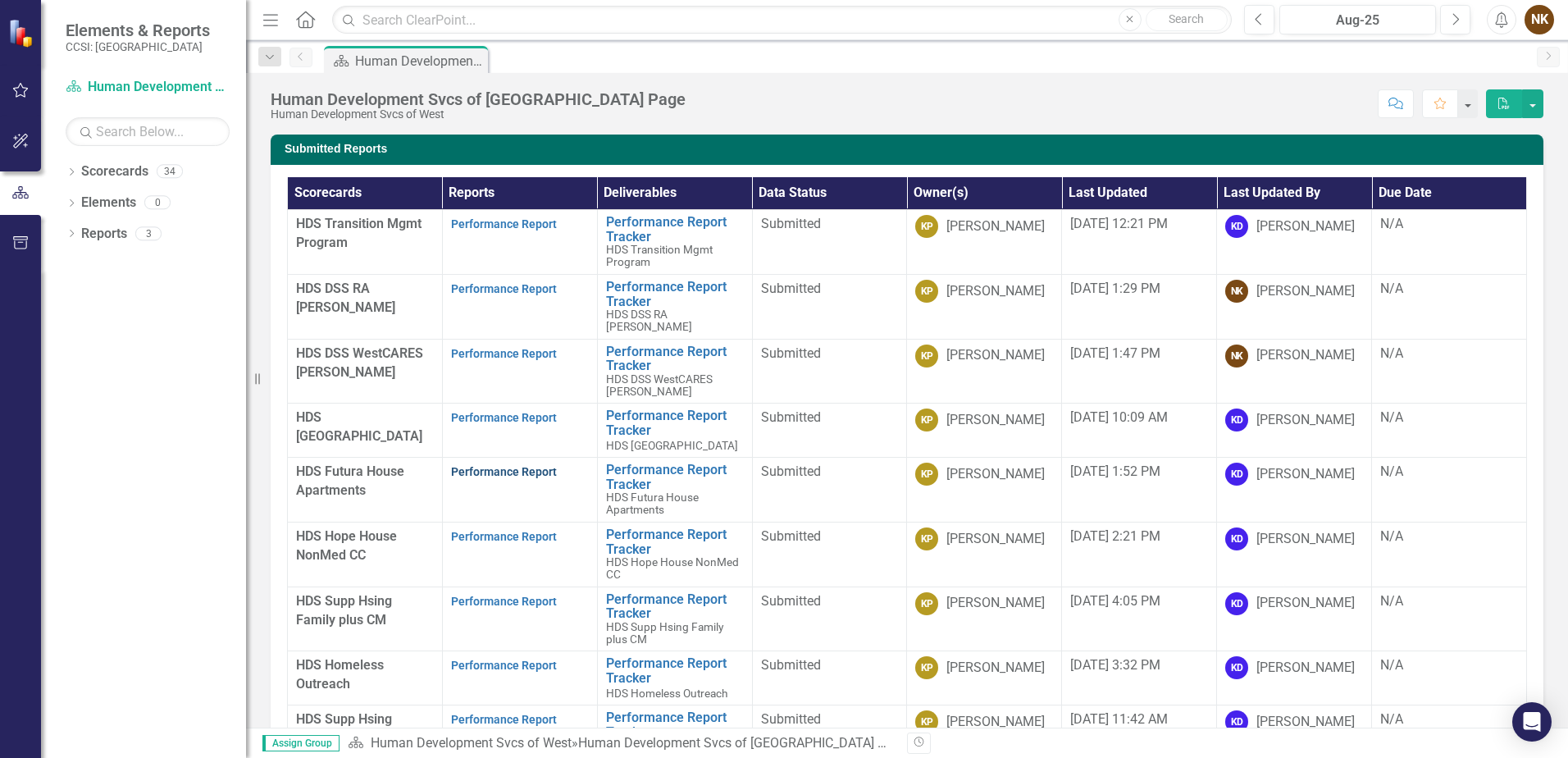
click at [520, 466] on link "Performance Report" at bounding box center [504, 472] width 106 height 13
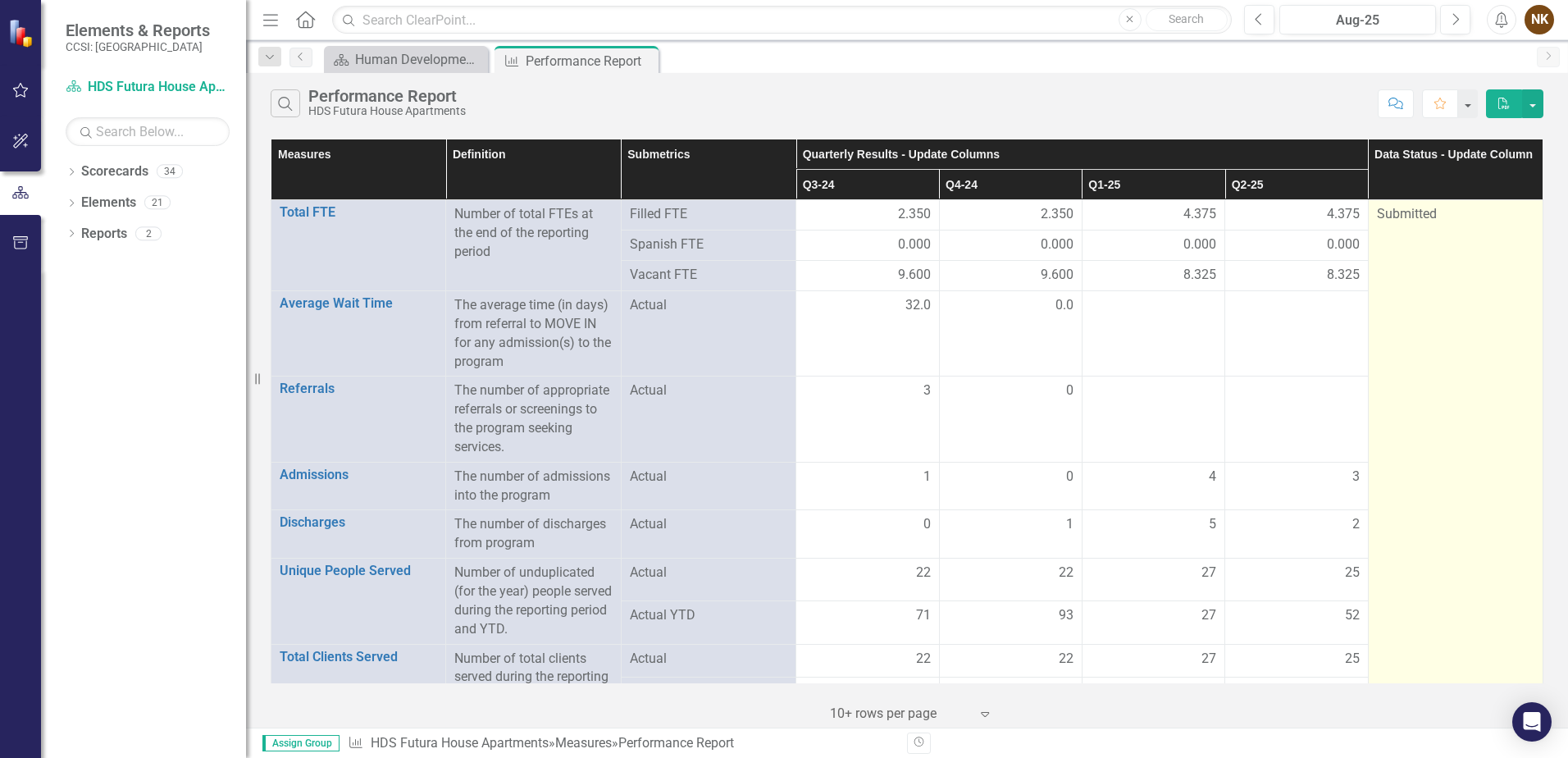
click at [1416, 216] on span "Submitted" at bounding box center [1407, 214] width 60 height 16
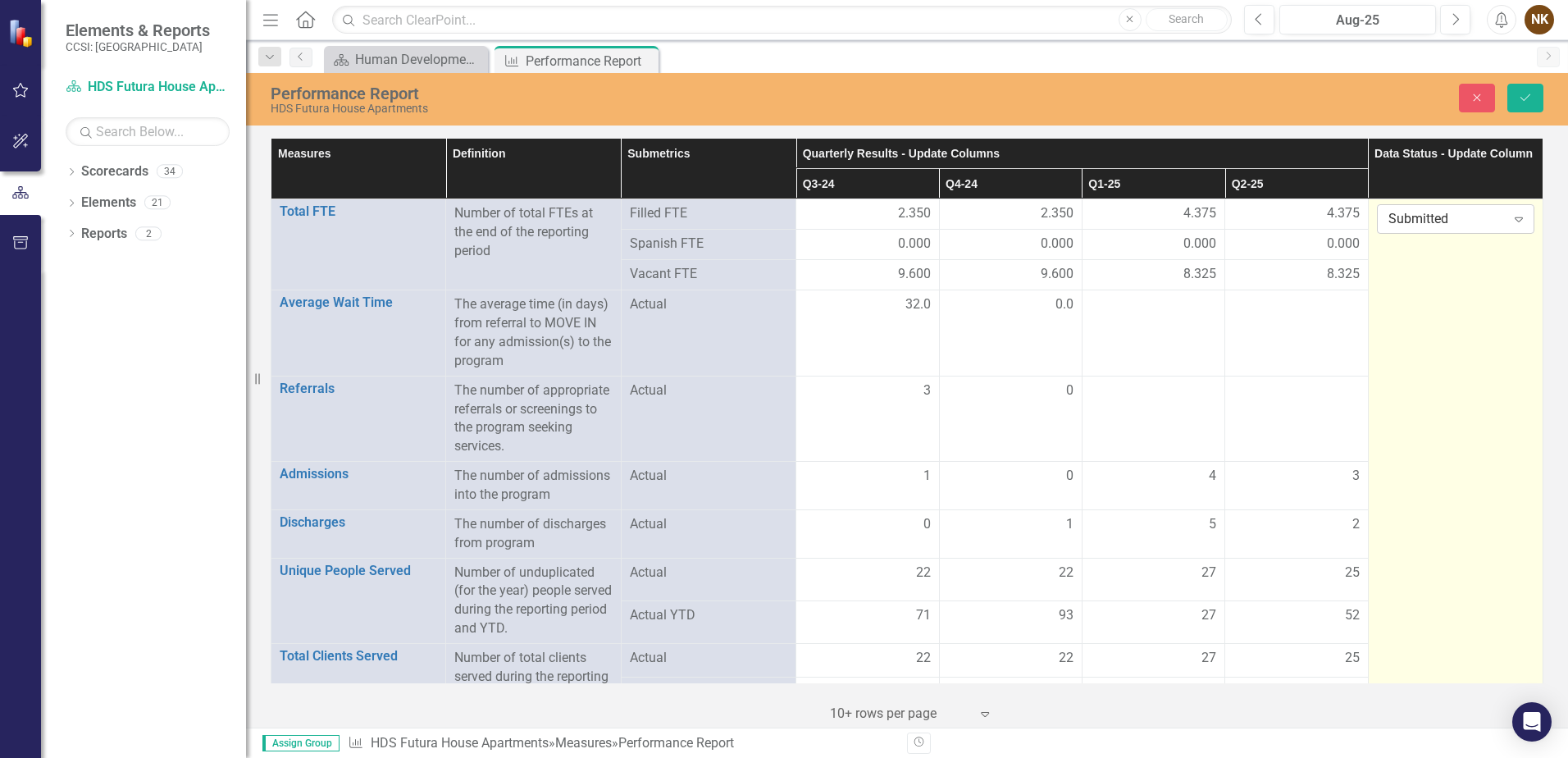
click at [1420, 222] on div "Submitted" at bounding box center [1447, 219] width 117 height 19
click at [1421, 271] on div "In Process" at bounding box center [1448, 275] width 130 height 19
click at [1529, 98] on icon "Save" at bounding box center [1526, 97] width 15 height 12
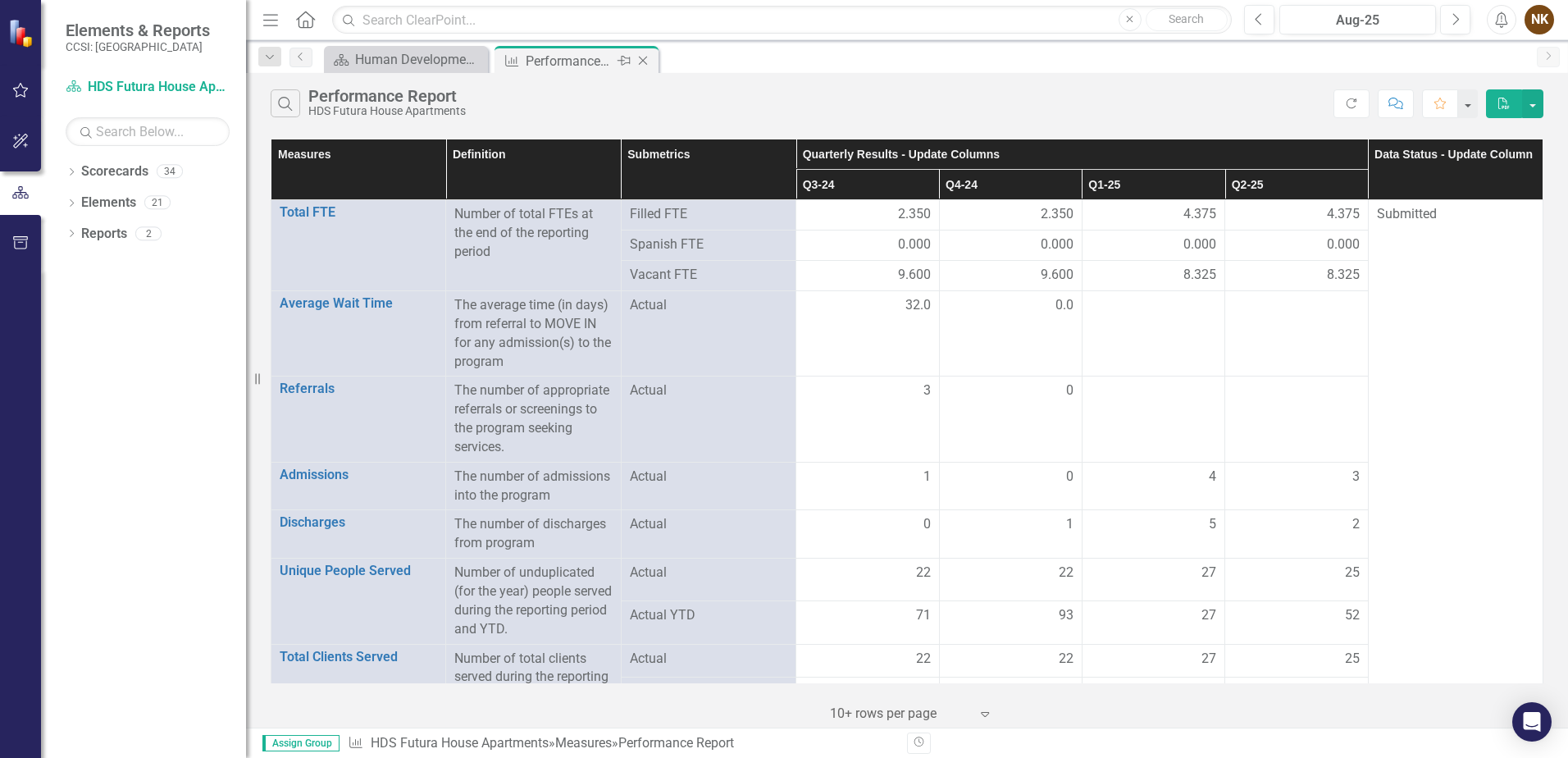
click at [646, 63] on icon at bounding box center [643, 61] width 9 height 9
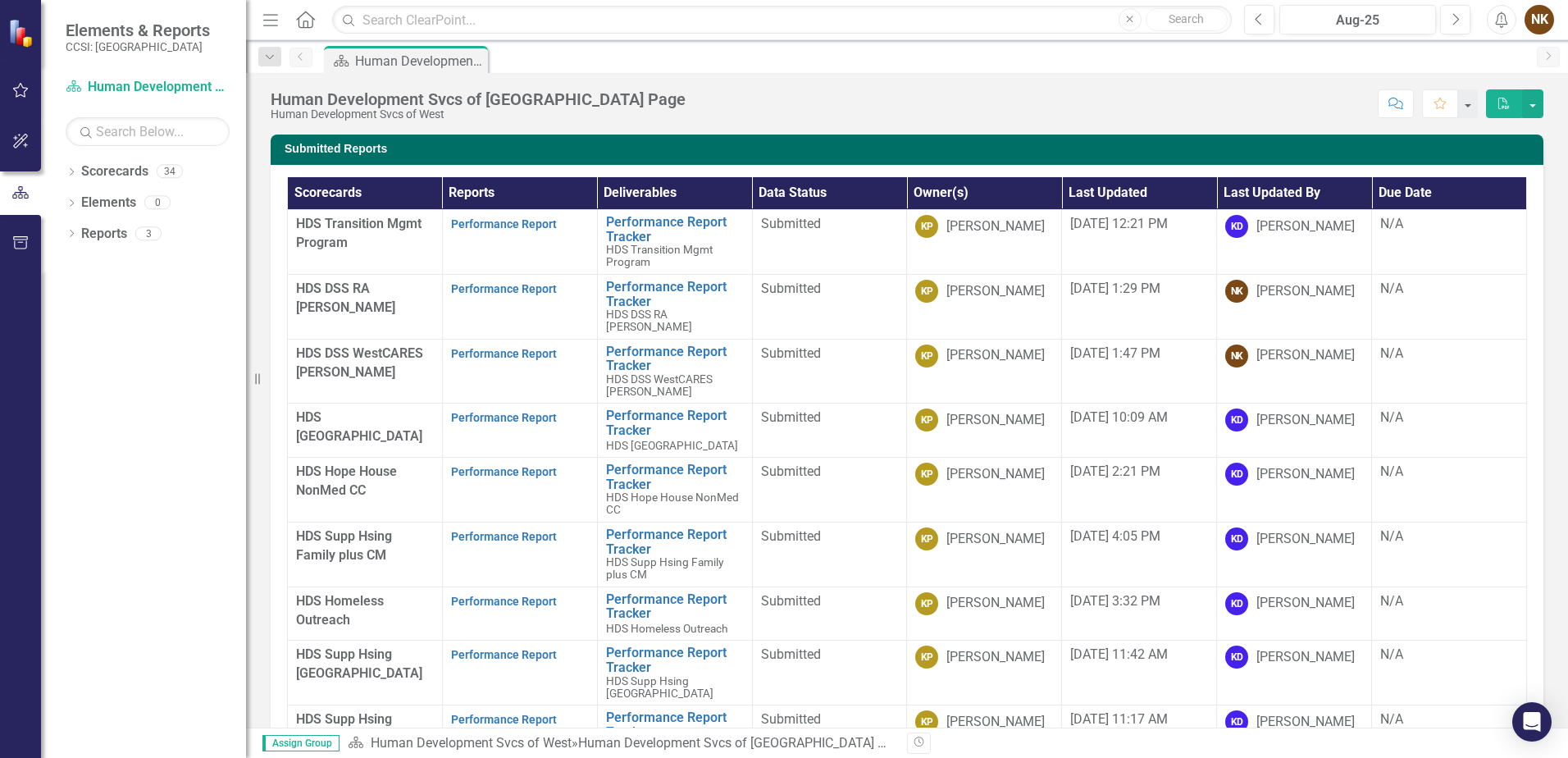
scroll to position [82, 0]
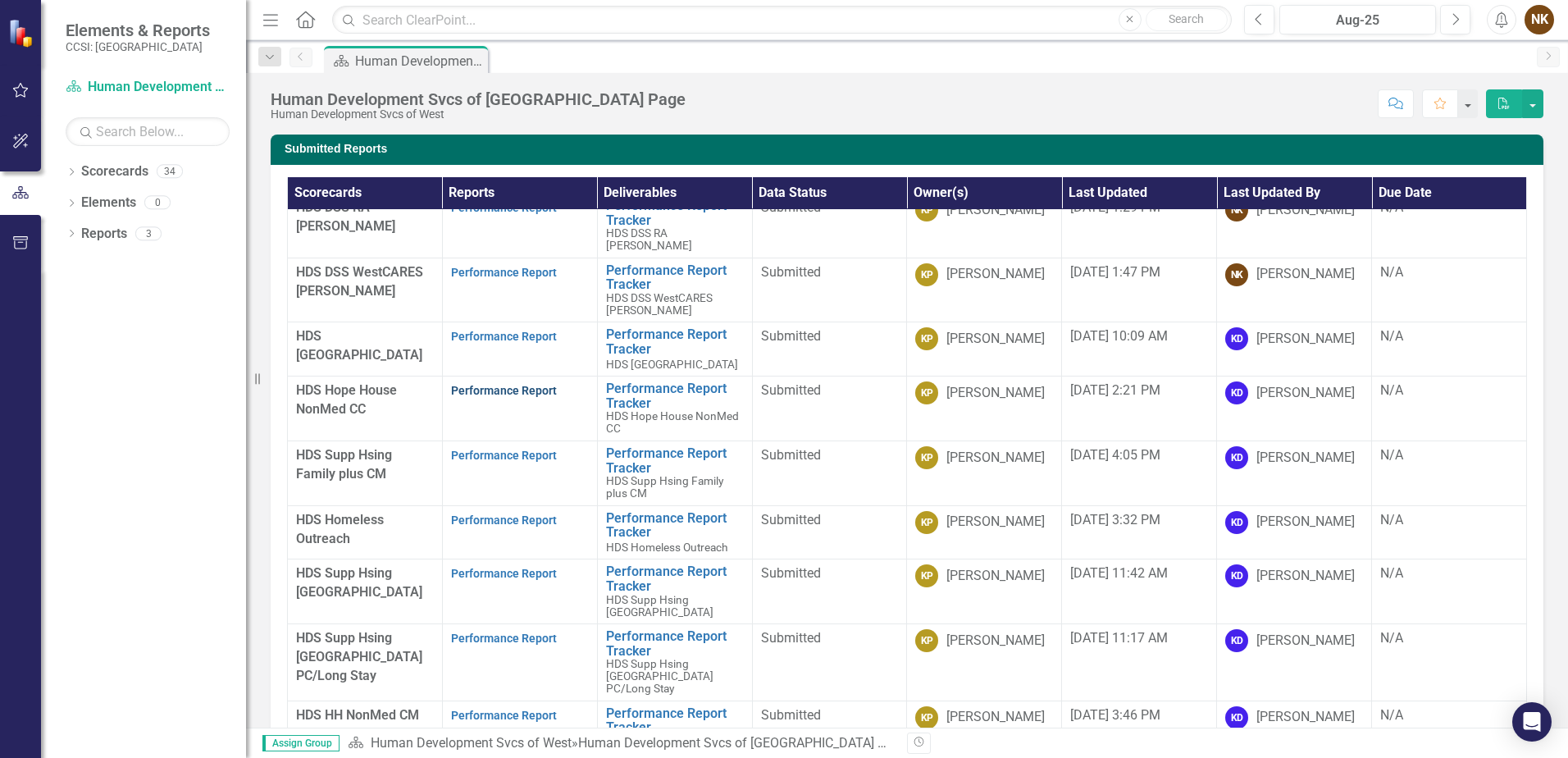
click at [515, 384] on link "Performance Report" at bounding box center [504, 390] width 106 height 13
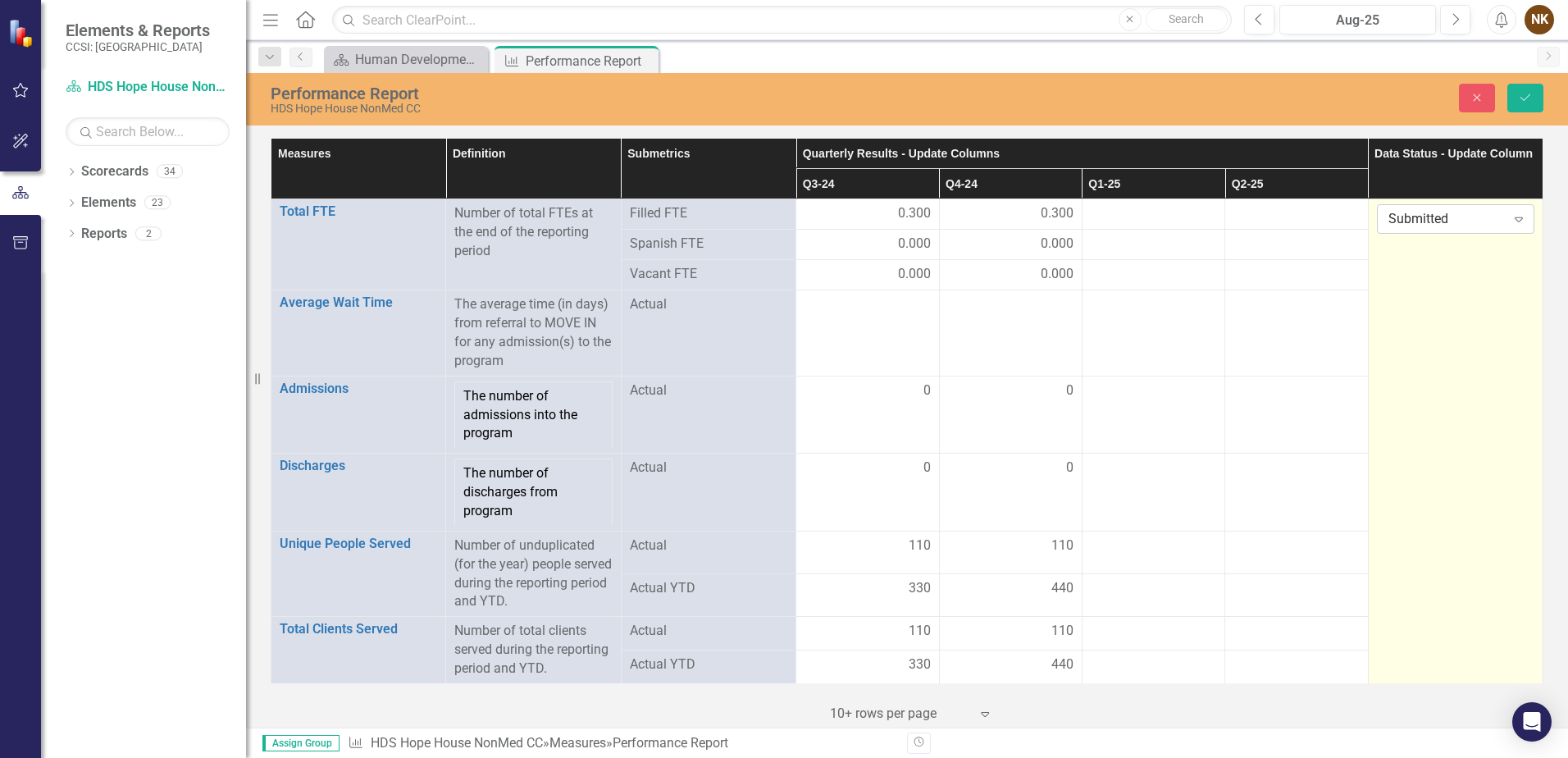
drag, startPoint x: 1414, startPoint y: 236, endPoint x: 1412, endPoint y: 220, distance: 16.1
click at [1412, 220] on div "Submitted" at bounding box center [1447, 219] width 117 height 19
click at [1420, 271] on div "In Process" at bounding box center [1448, 275] width 130 height 19
click at [1524, 90] on button "Save" at bounding box center [1526, 97] width 36 height 29
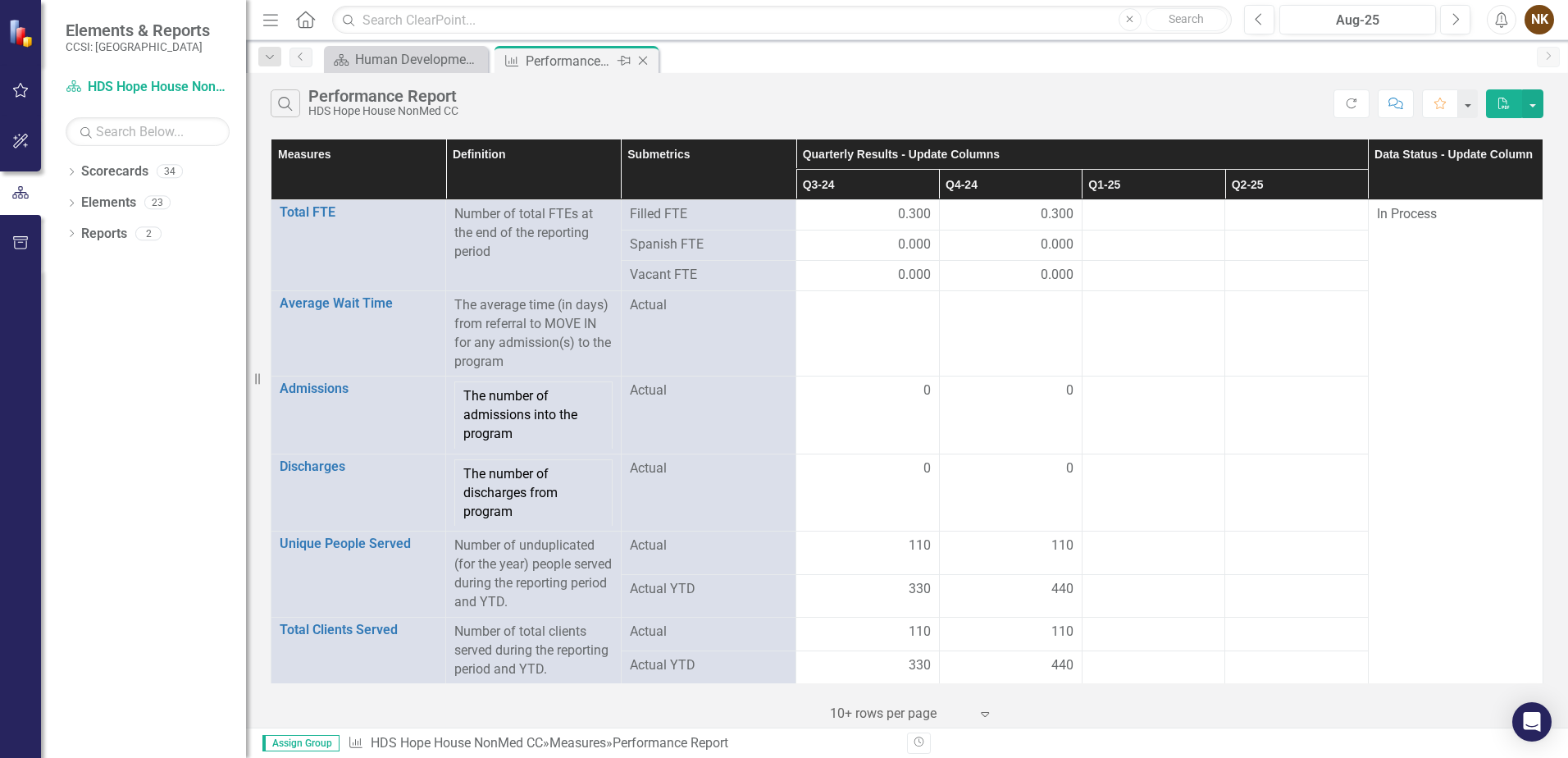
click at [642, 60] on icon "Close" at bounding box center [643, 60] width 17 height 13
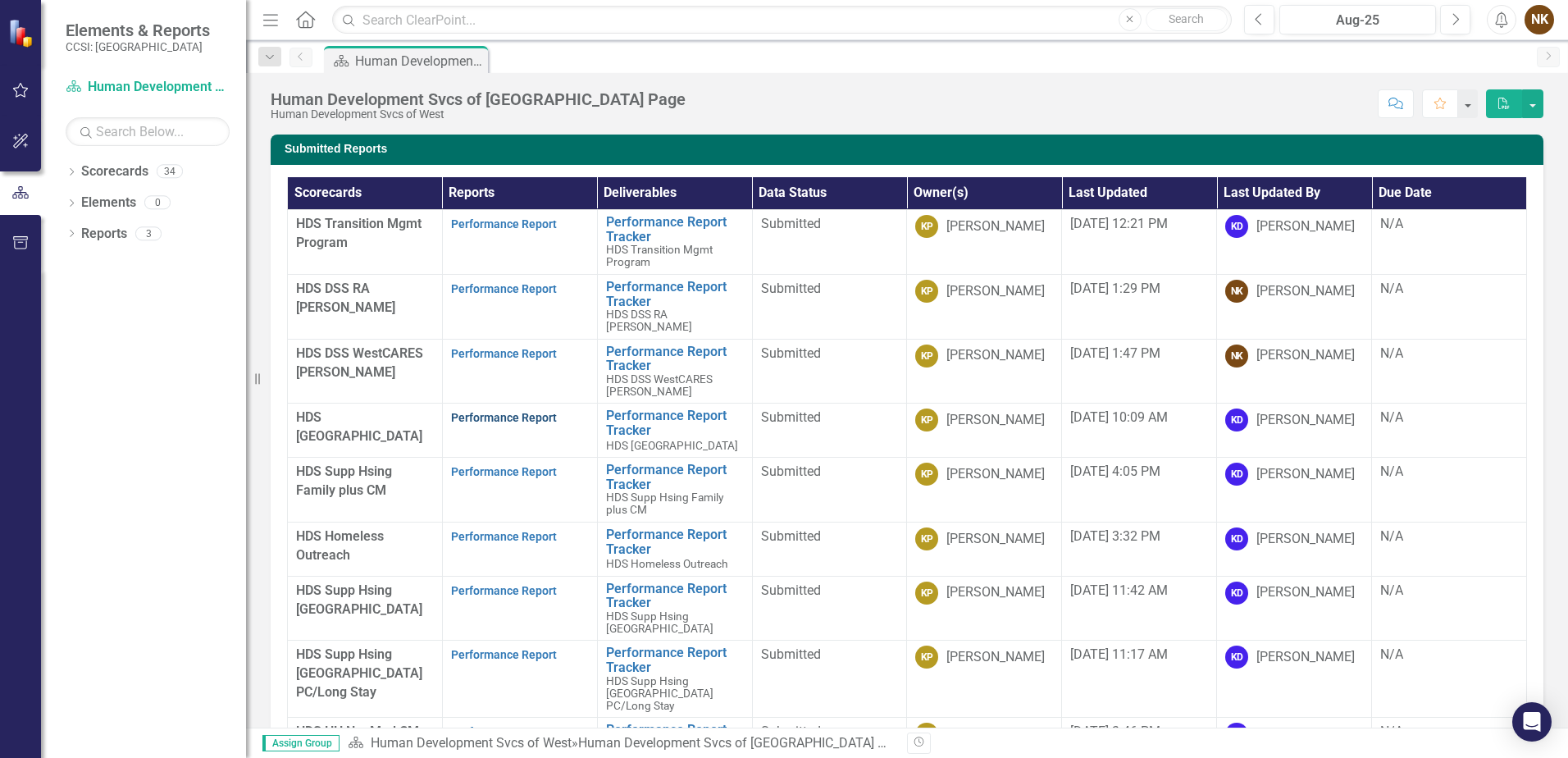
click at [482, 411] on link "Performance Report" at bounding box center [504, 417] width 106 height 13
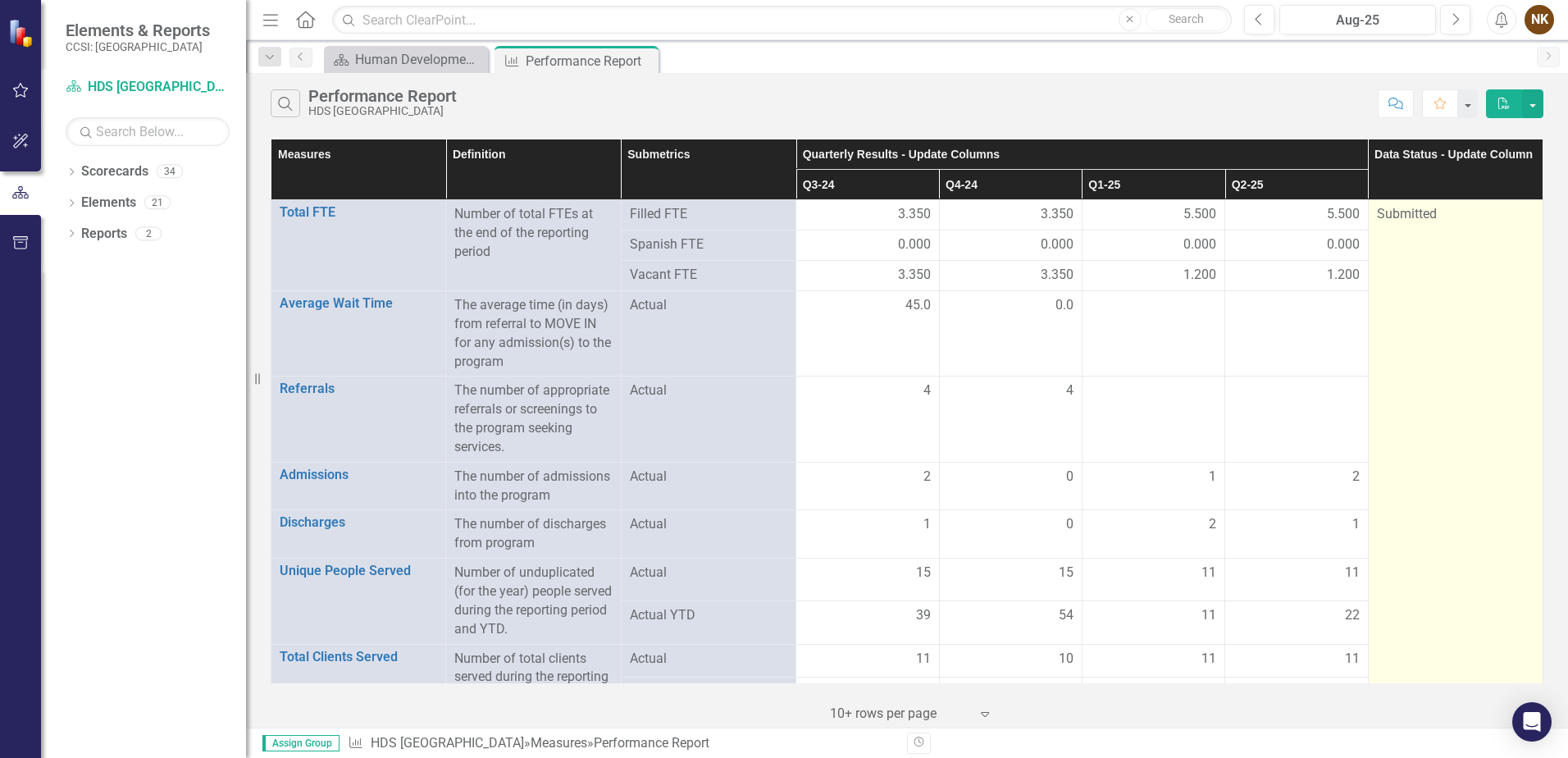
click at [1412, 222] on div "Submitted" at bounding box center [1456, 214] width 157 height 19
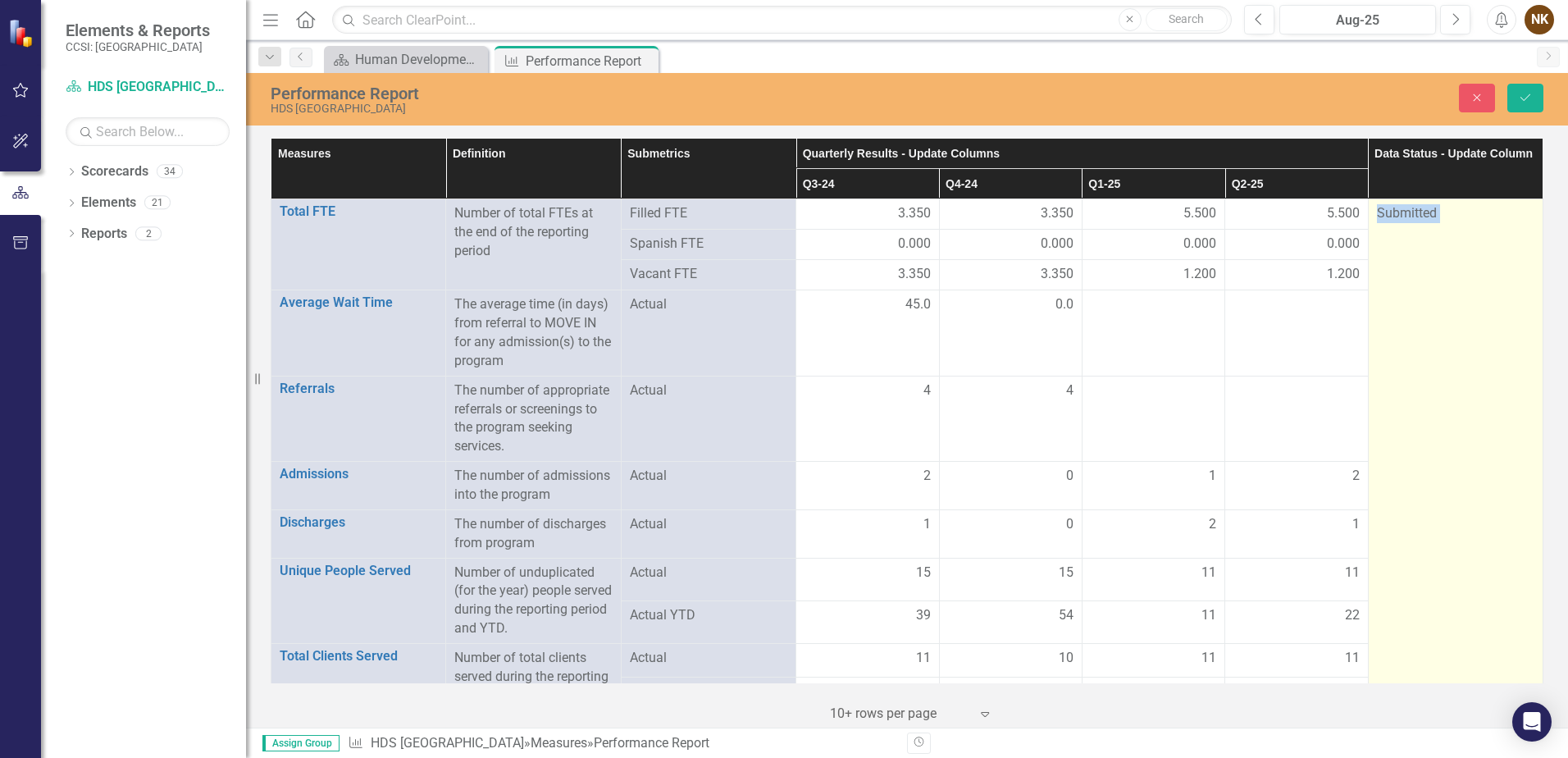
click at [1412, 222] on div "Submitted" at bounding box center [1456, 214] width 157 height 19
drag, startPoint x: 1412, startPoint y: 222, endPoint x: 1421, endPoint y: 220, distance: 9.2
click at [1421, 220] on div "Submitted" at bounding box center [1447, 219] width 117 height 19
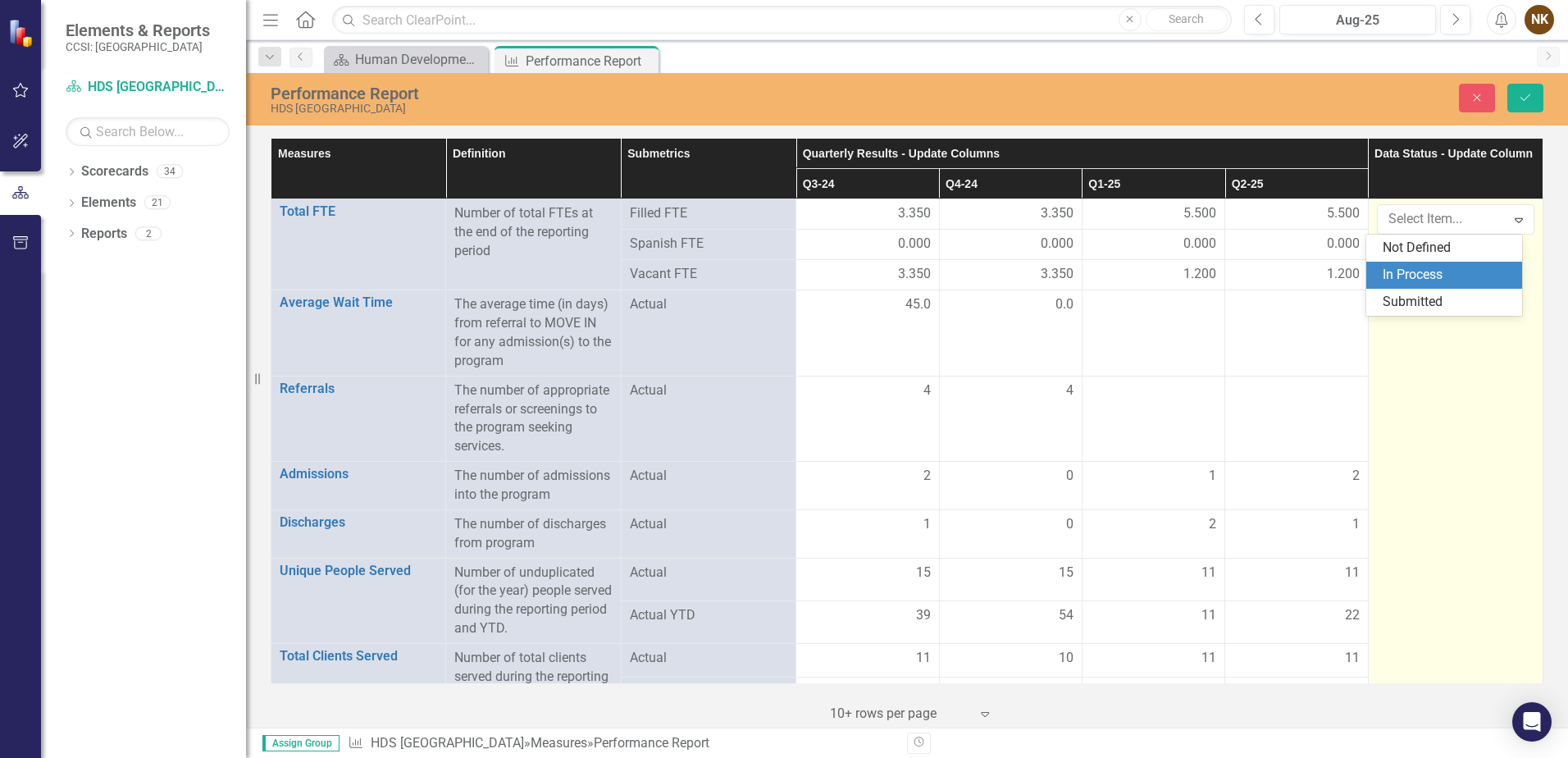
click at [1433, 271] on div "In Process" at bounding box center [1448, 275] width 130 height 19
click at [1522, 92] on icon "Save" at bounding box center [1526, 97] width 15 height 12
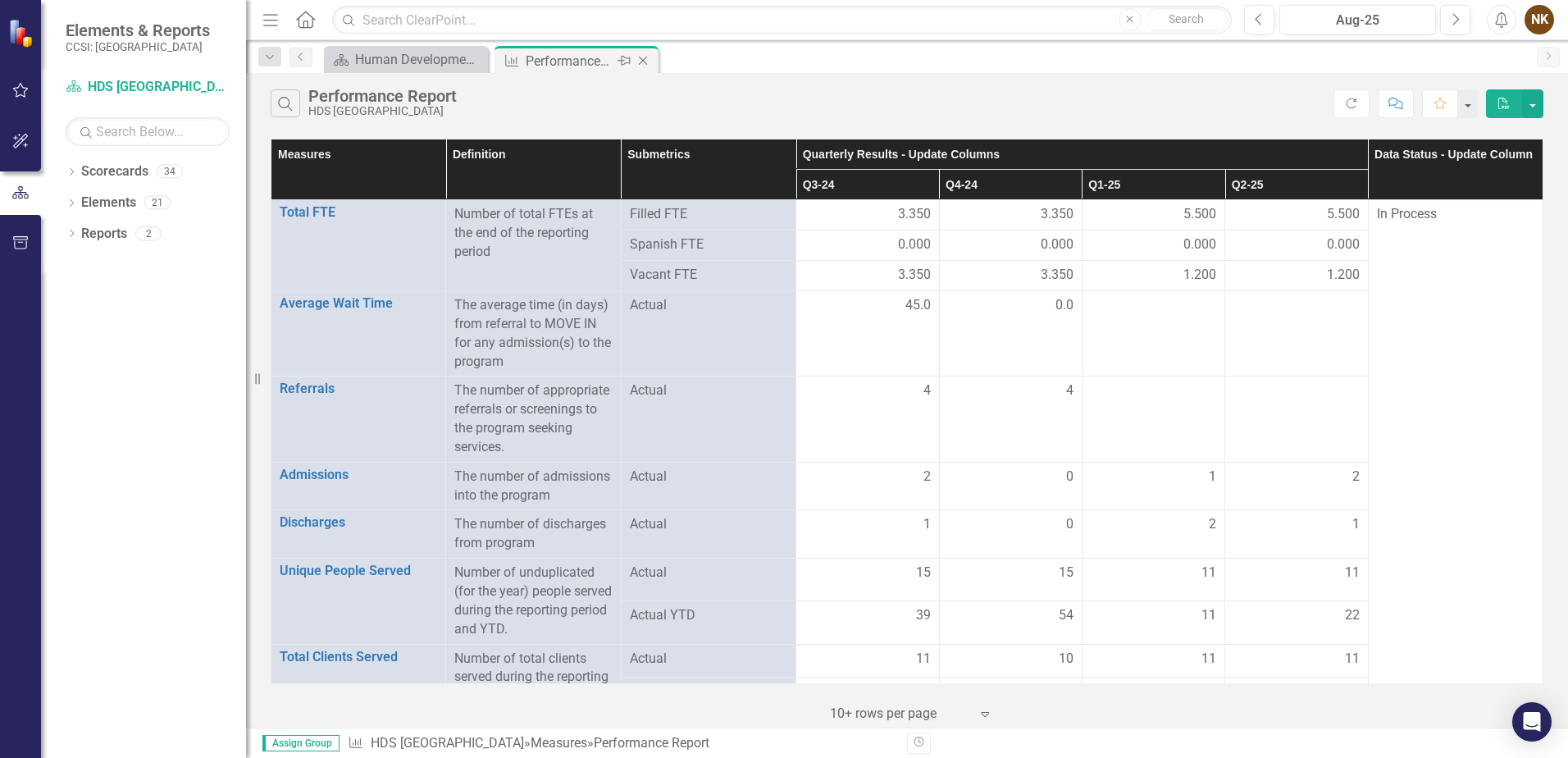
click at [635, 60] on icon "Close" at bounding box center [643, 60] width 17 height 13
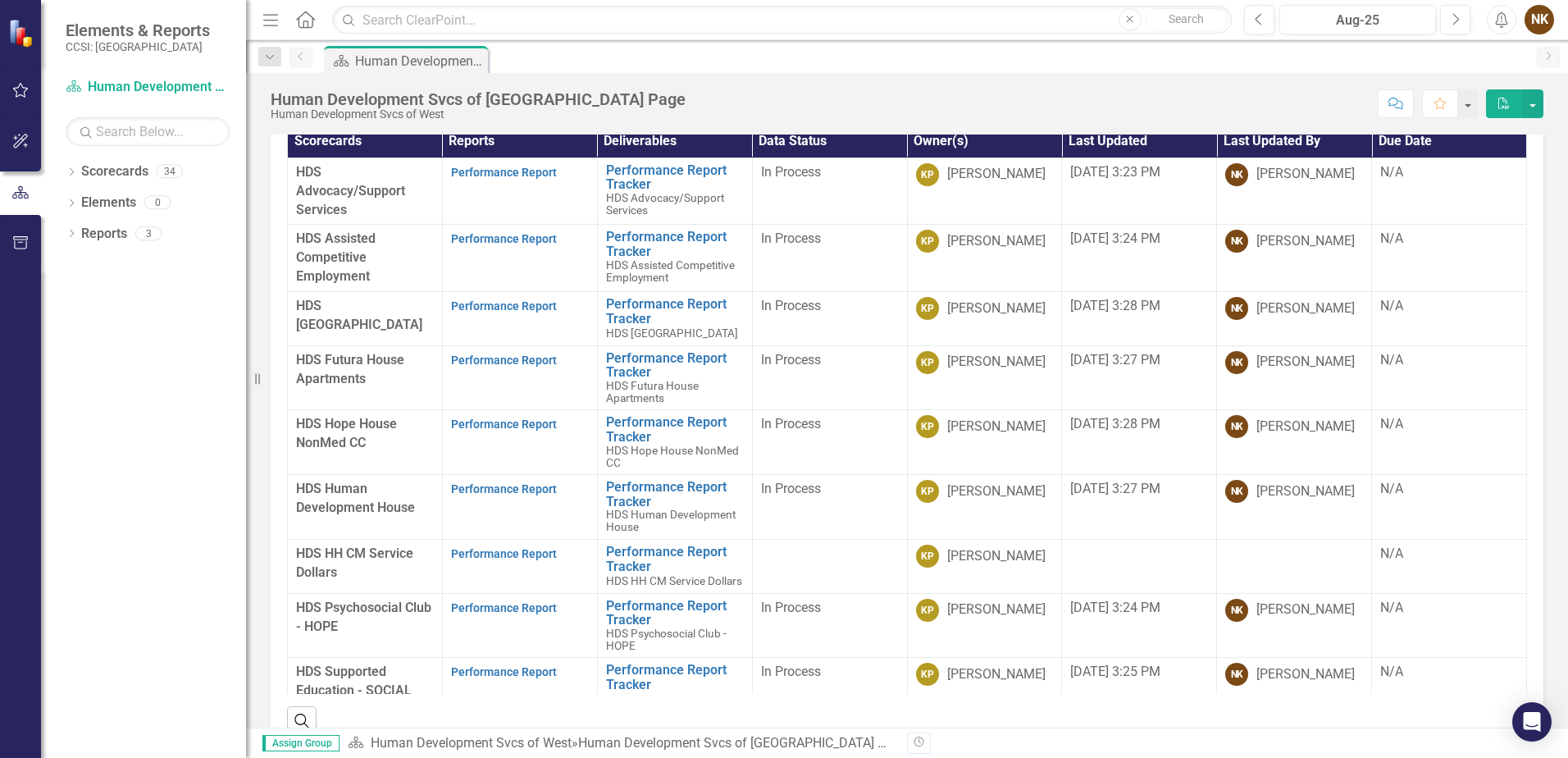
click at [1554, 286] on div "Submitted Reports Scorecards Reports Deliverables Data Status Owner(s) Last Upd…" at bounding box center [907, 132] width 1322 height 1519
